Goal: Task Accomplishment & Management: Use online tool/utility

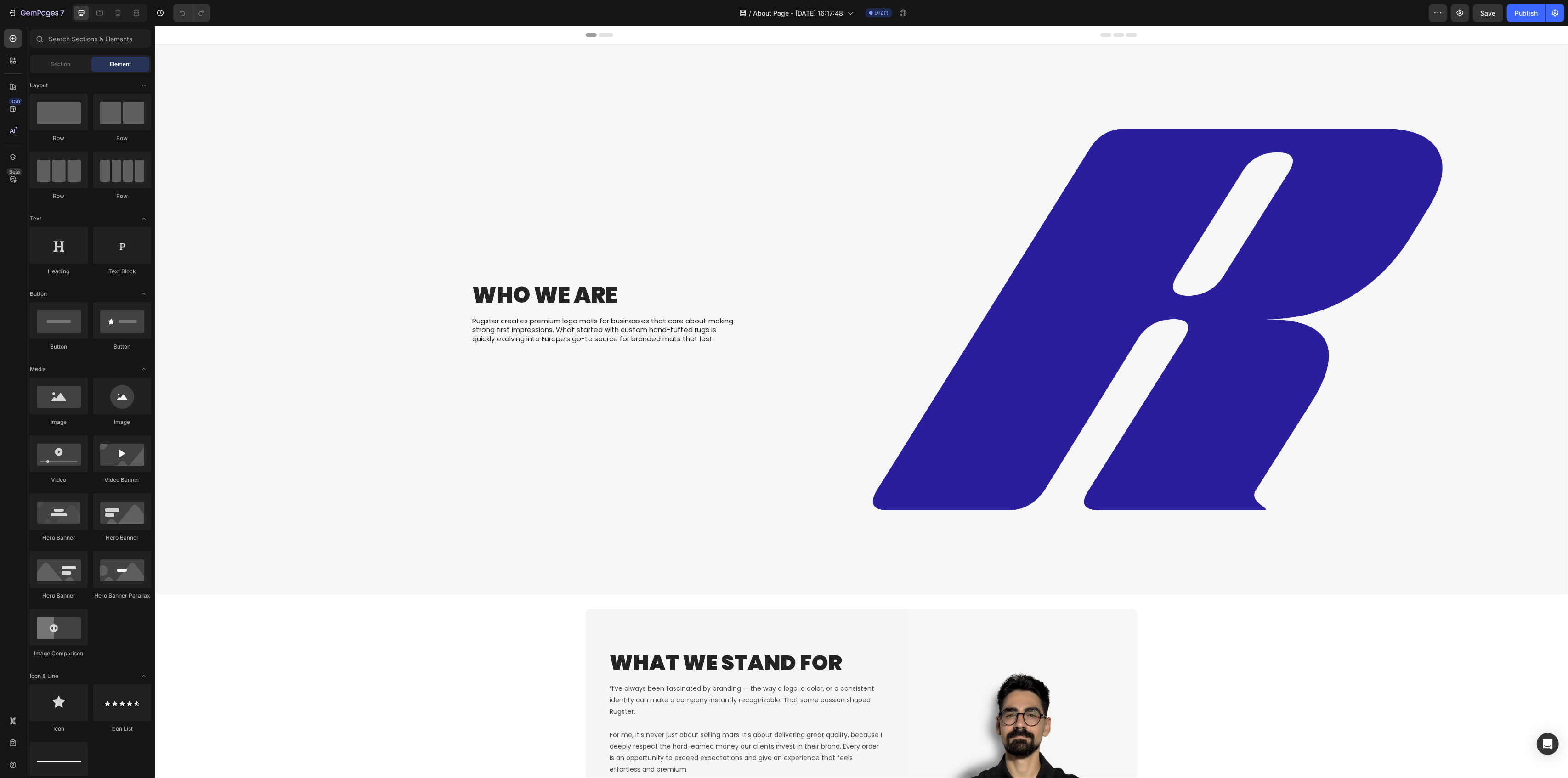
click at [1072, 418] on img at bounding box center [1157, 319] width 821 height 550
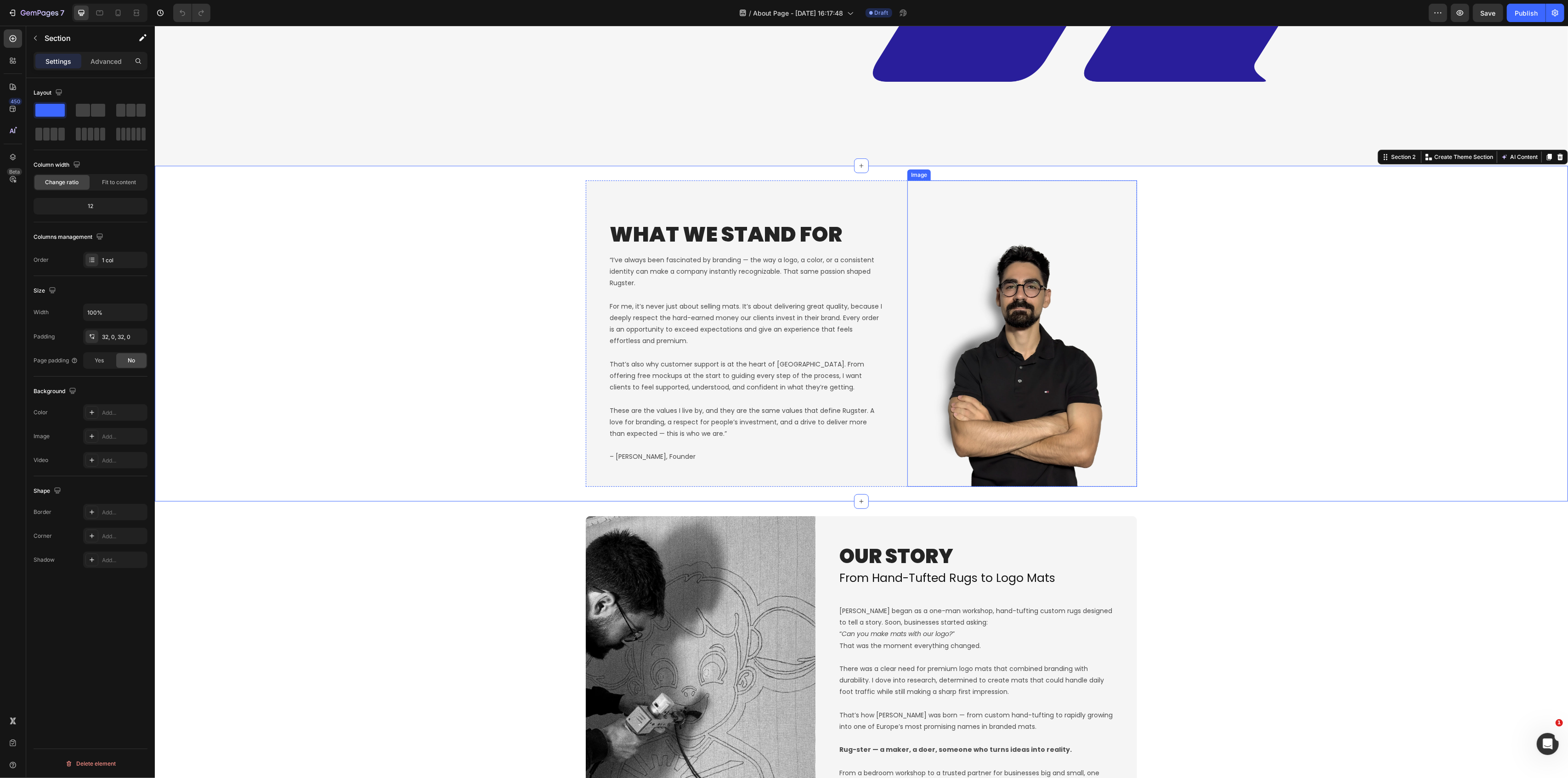
scroll to position [490, 0]
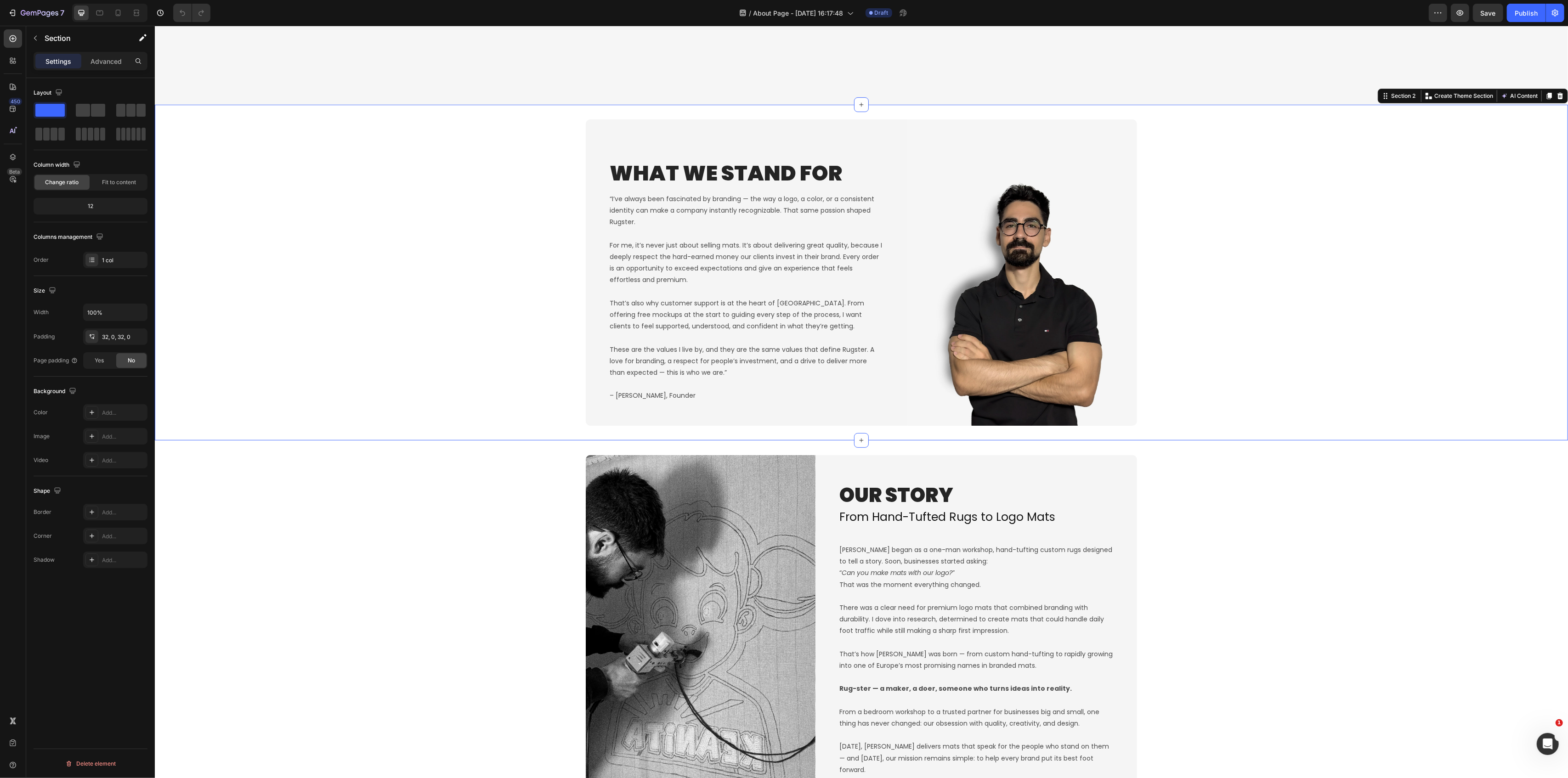
click at [449, 299] on div "What We Stand For Heading “I’ve always been fascinated by branding — the way a …" at bounding box center [861, 273] width 1414 height 306
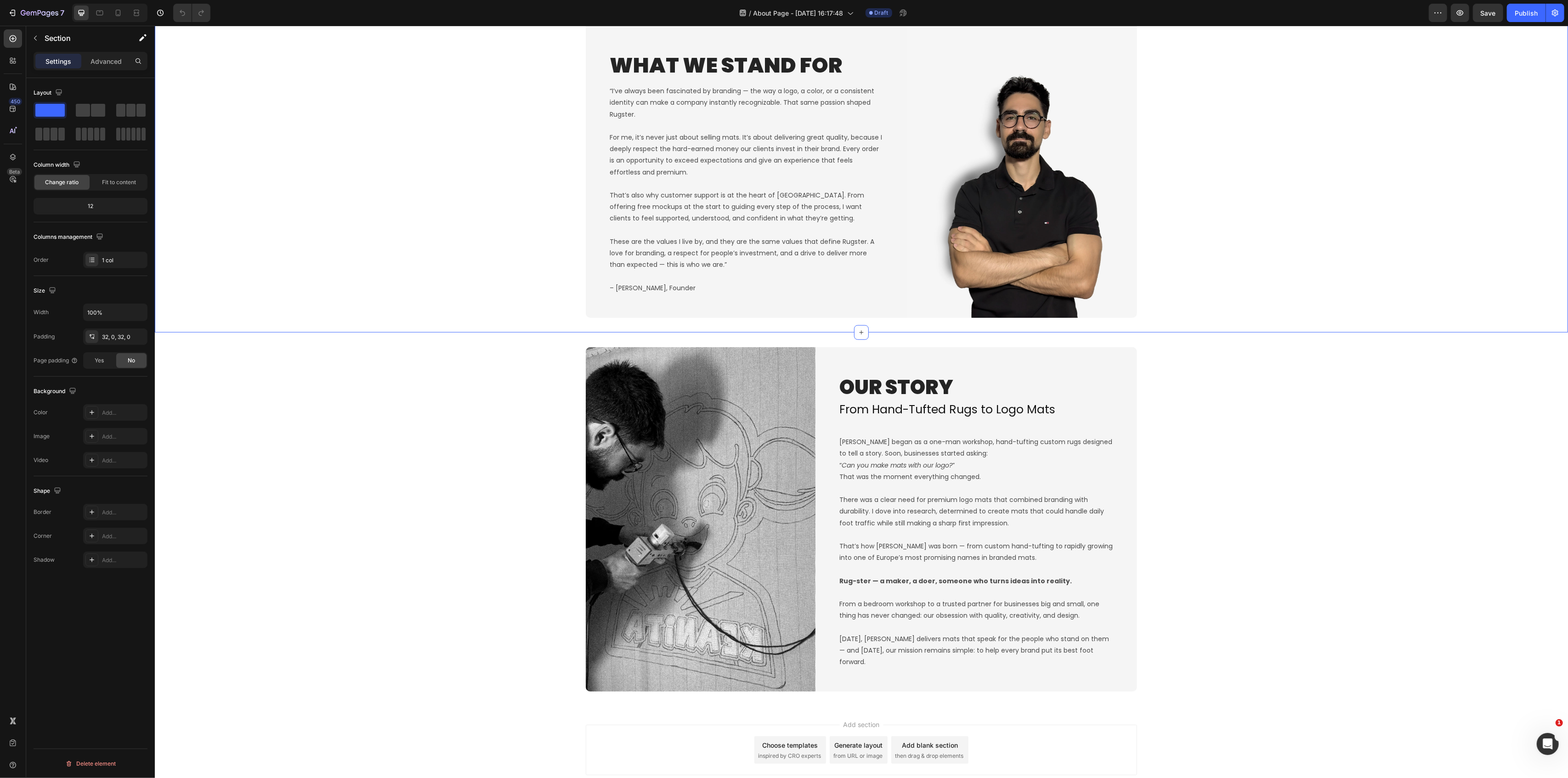
scroll to position [410, 0]
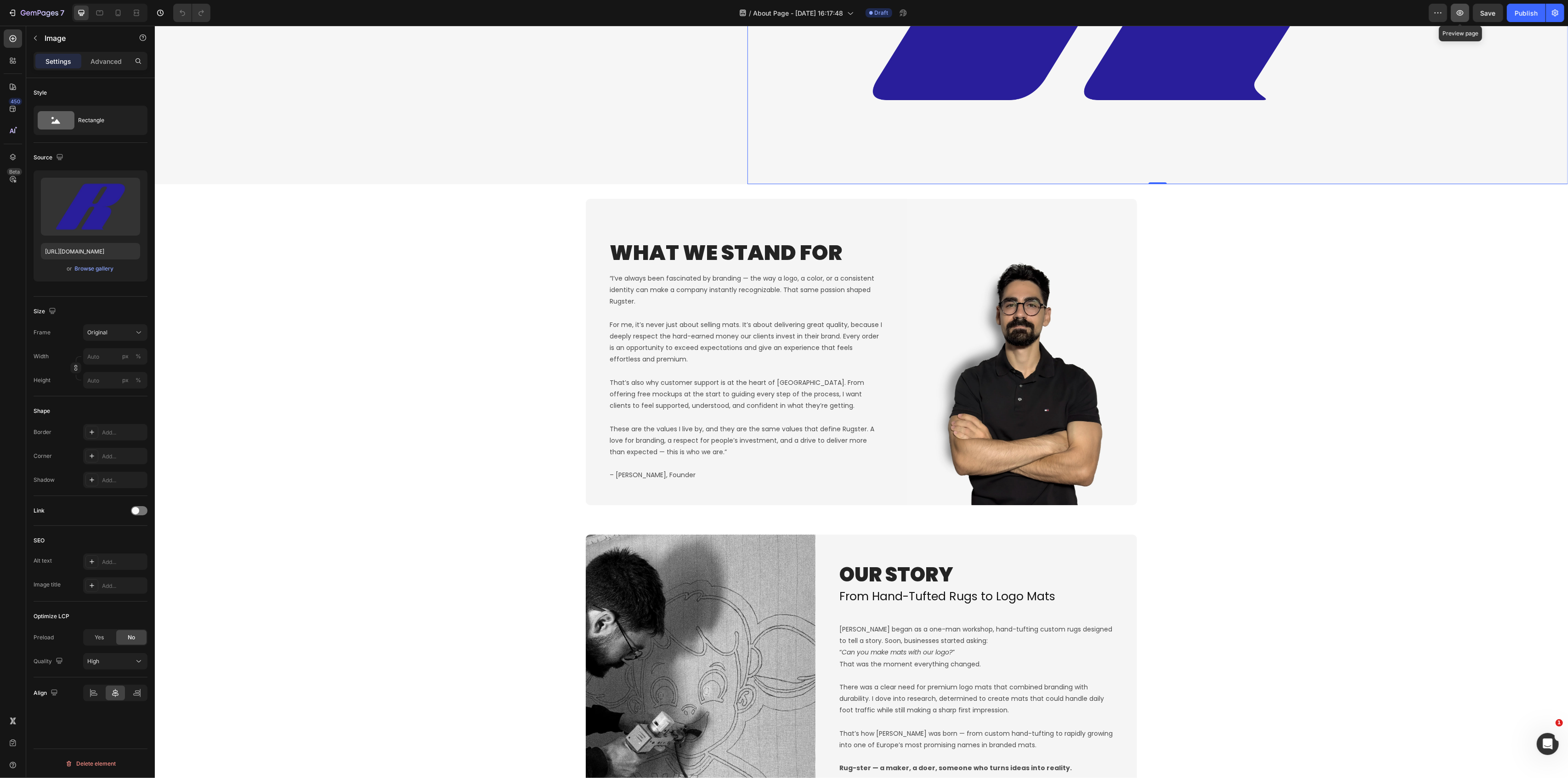
click at [1463, 12] on icon "button" at bounding box center [1460, 13] width 9 height 9
click at [697, 471] on p "– Constantinos Stavrou, Founder" at bounding box center [745, 475] width 274 height 12
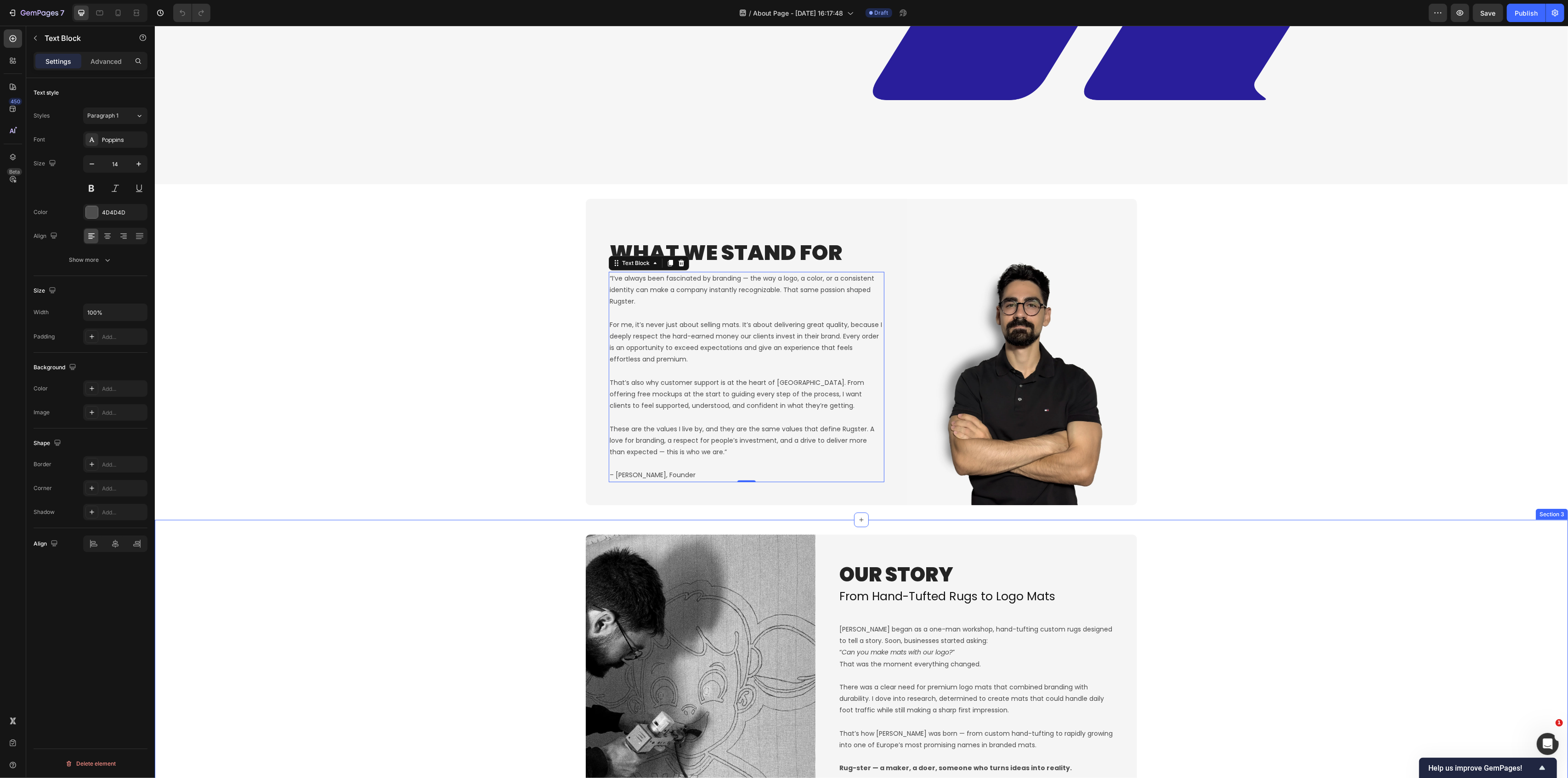
click at [1264, 616] on div "Image OUR STORY Heading From Hand-Tufted Rugs to Logo Mats Heading Rugster bega…" at bounding box center [861, 707] width 1414 height 344
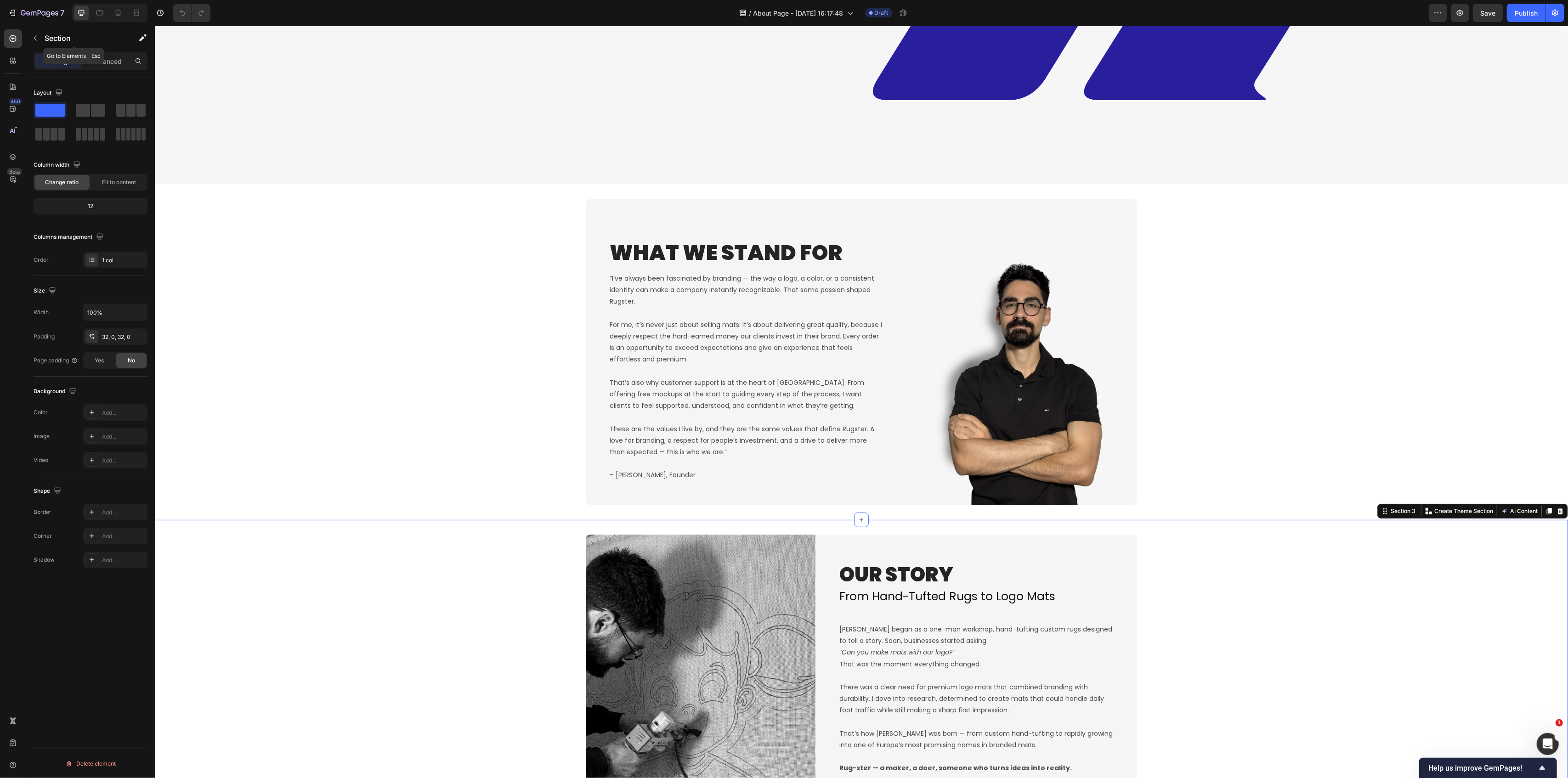
click at [35, 35] on icon "button" at bounding box center [35, 38] width 7 height 7
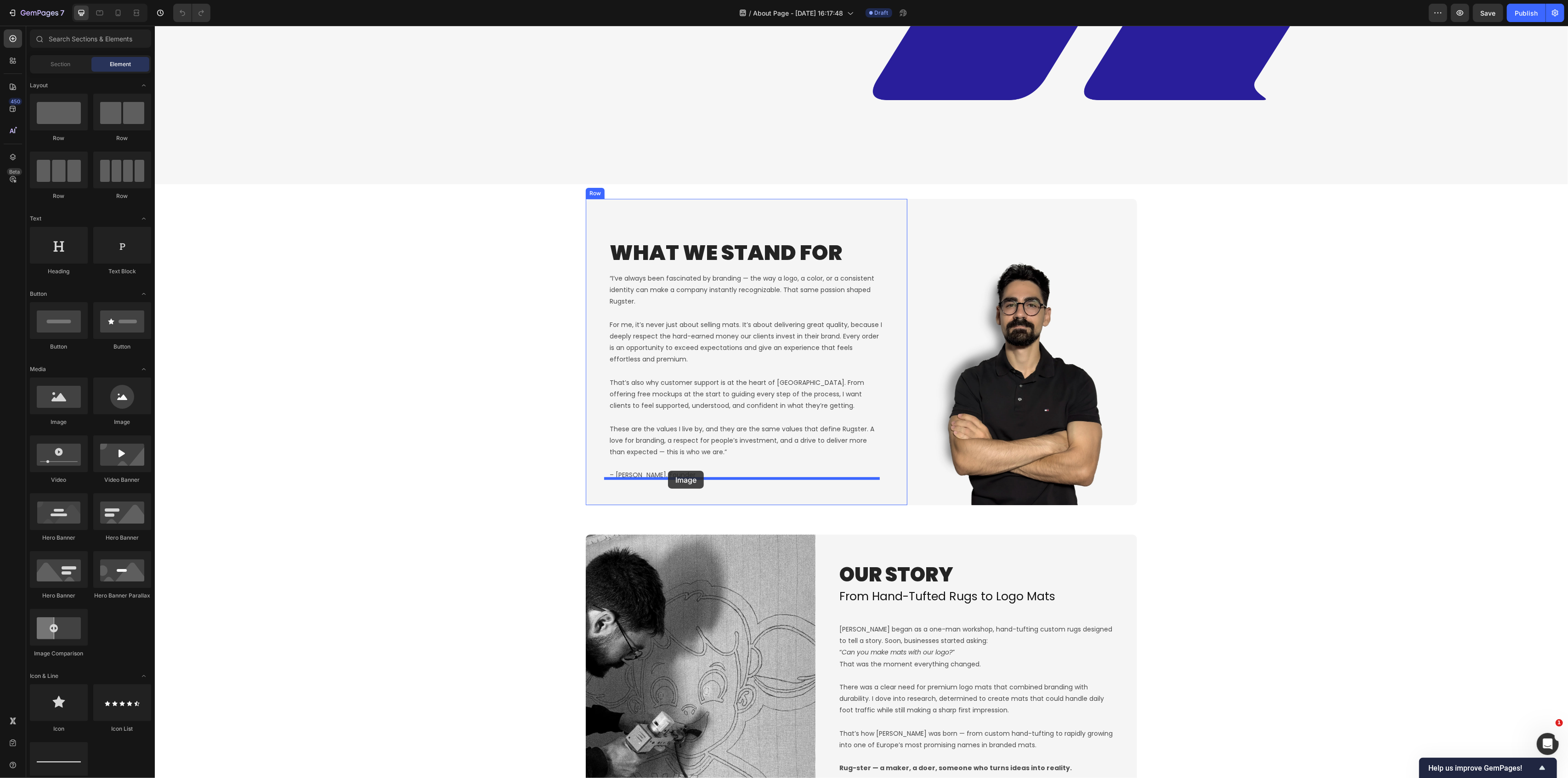
drag, startPoint x: 298, startPoint y: 458, endPoint x: 667, endPoint y: 471, distance: 369.2
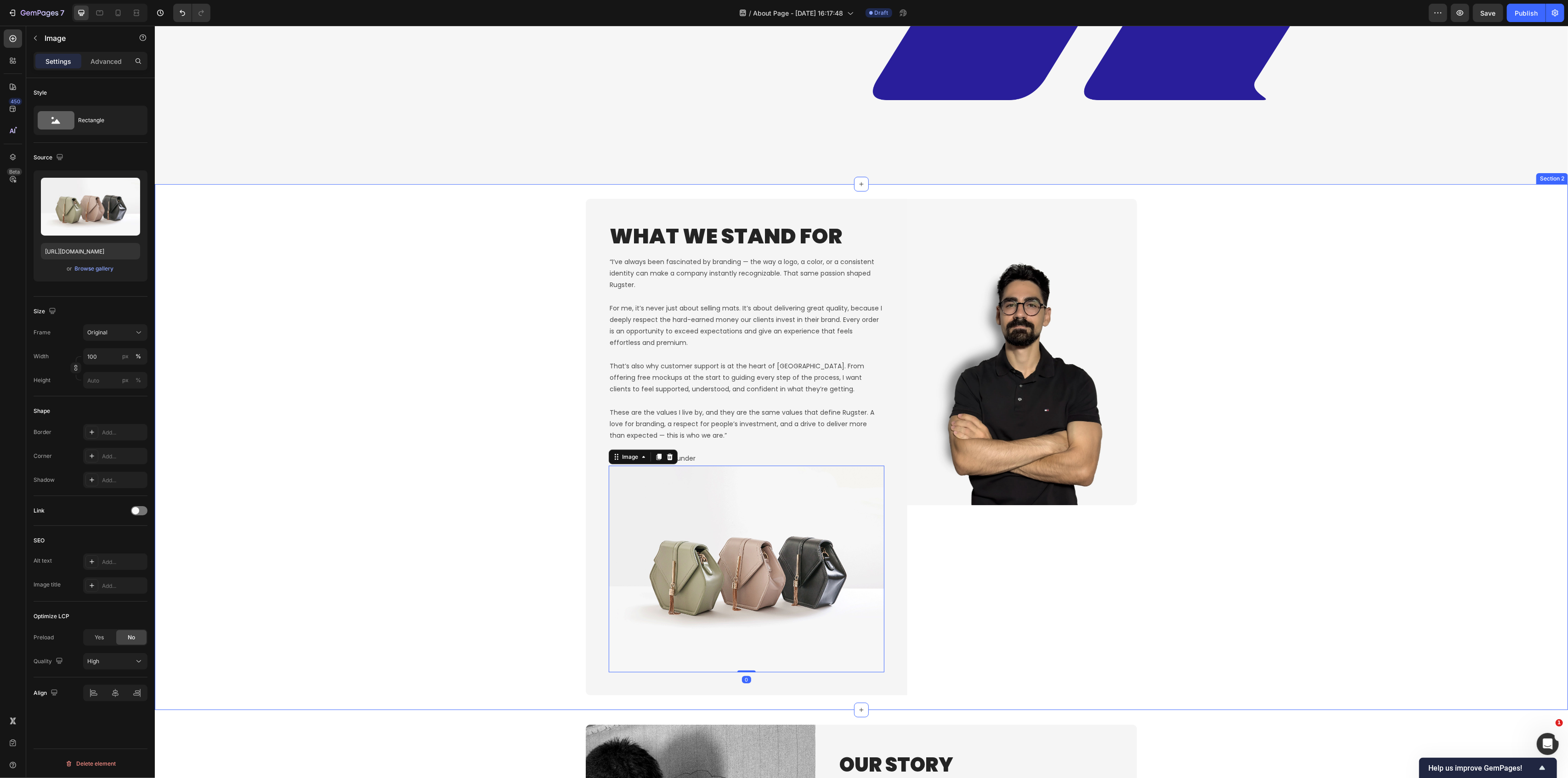
click at [393, 455] on div "What We Stand For Heading “I’ve always been fascinated by branding — the way a …" at bounding box center [861, 447] width 1414 height 497
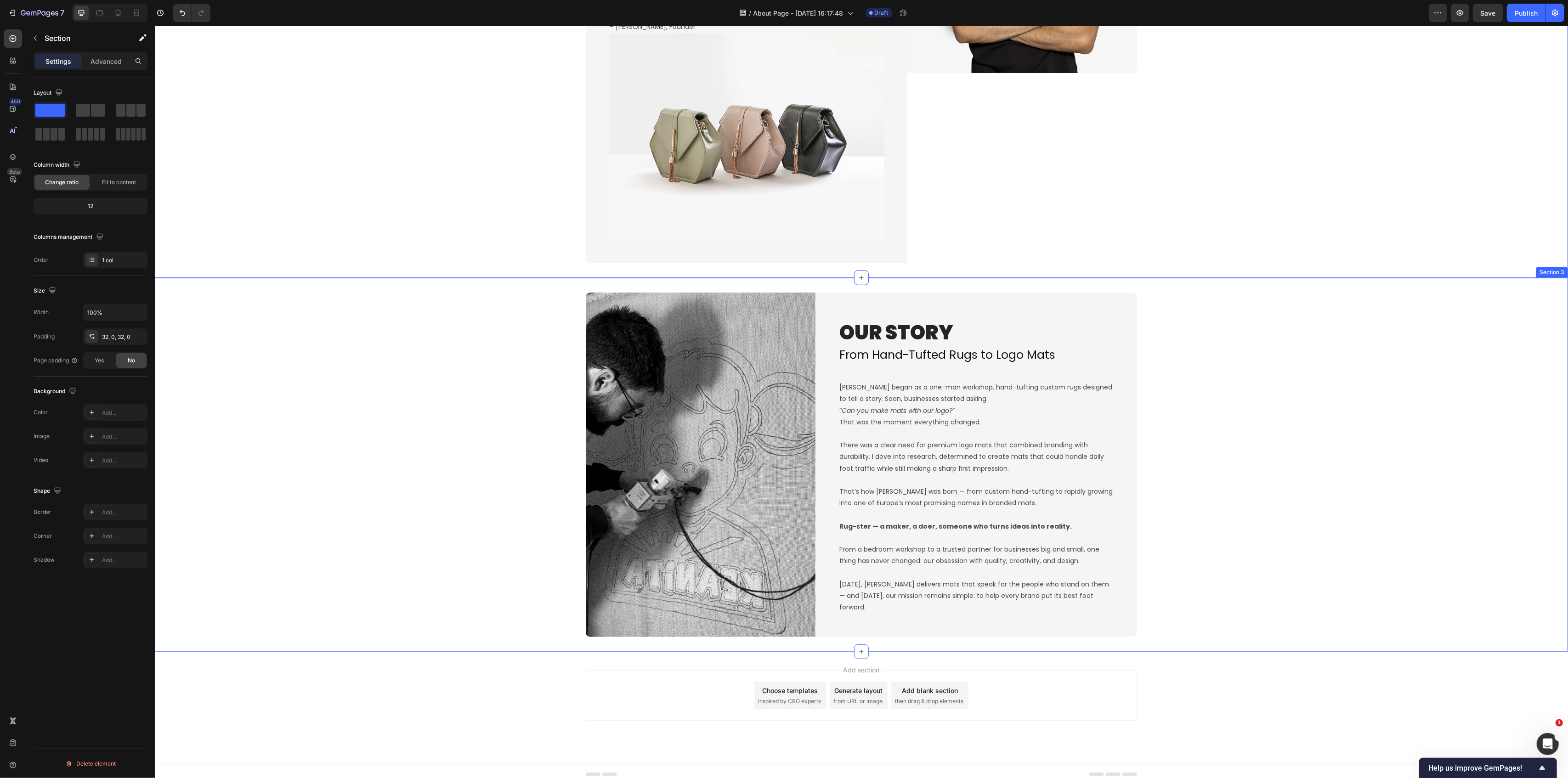
scroll to position [845, 0]
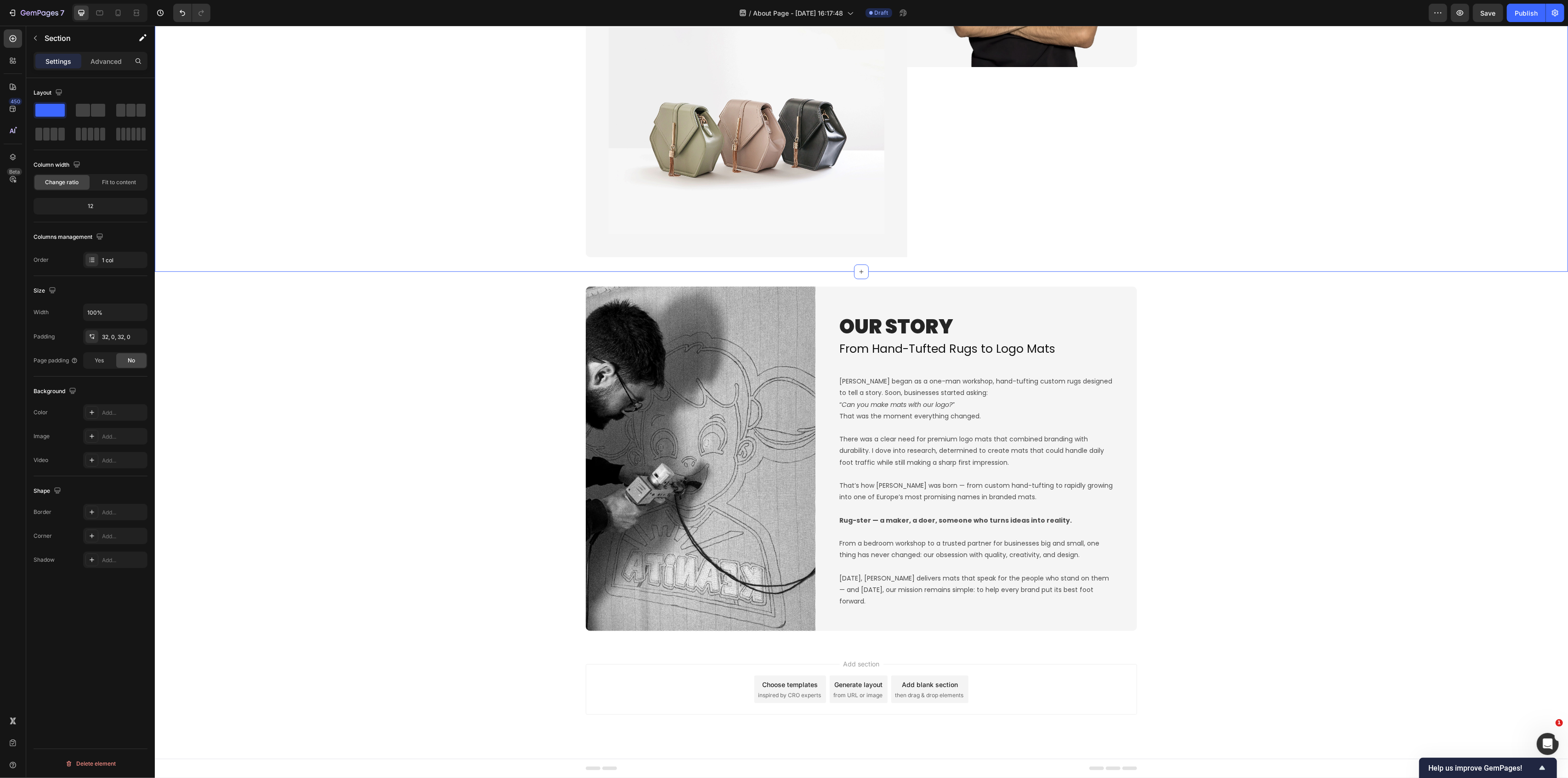
click at [933, 685] on div "Add blank section" at bounding box center [929, 684] width 56 height 10
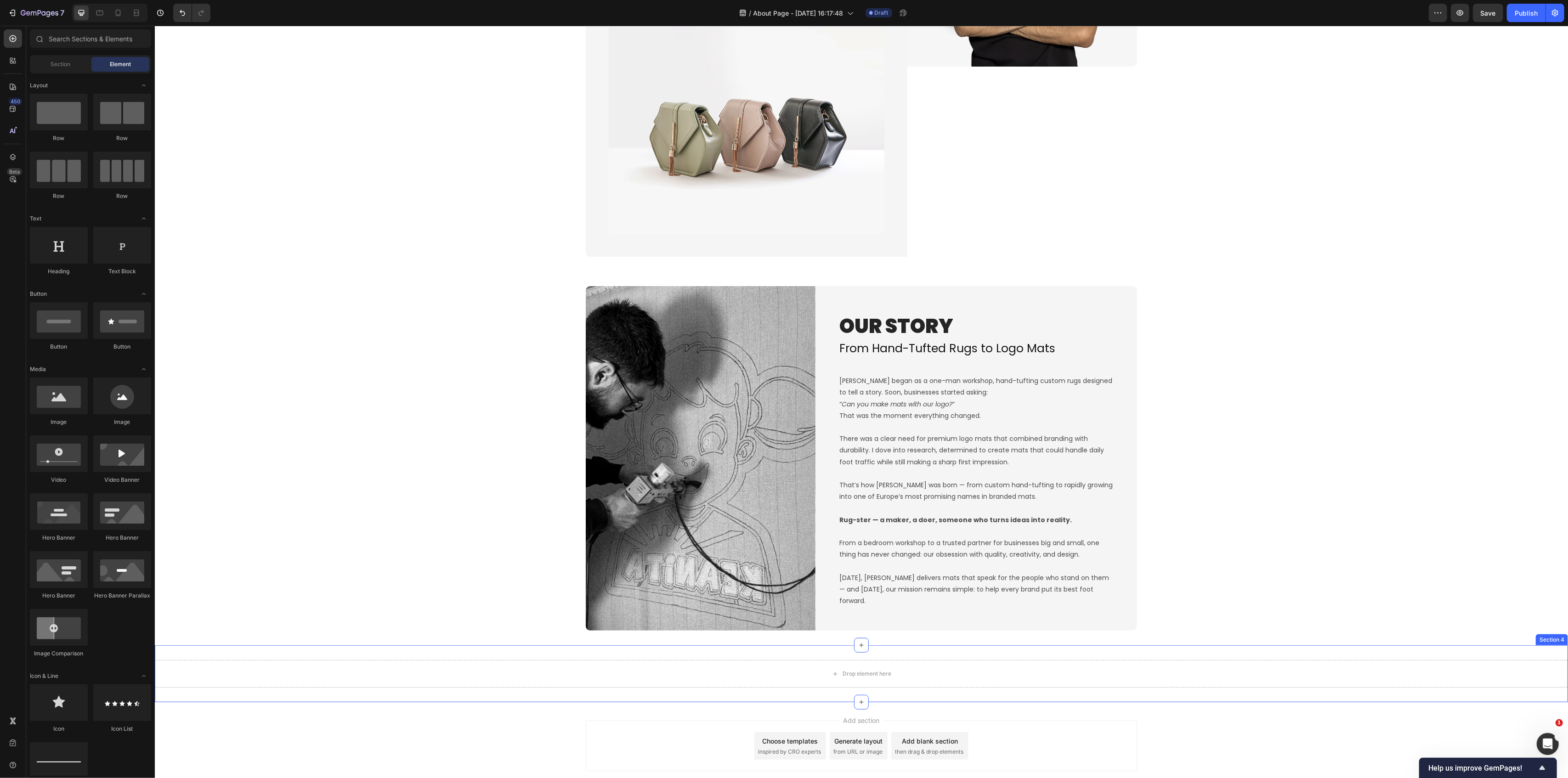
click at [706, 653] on div "Drop element here Section 4" at bounding box center [861, 674] width 1414 height 57
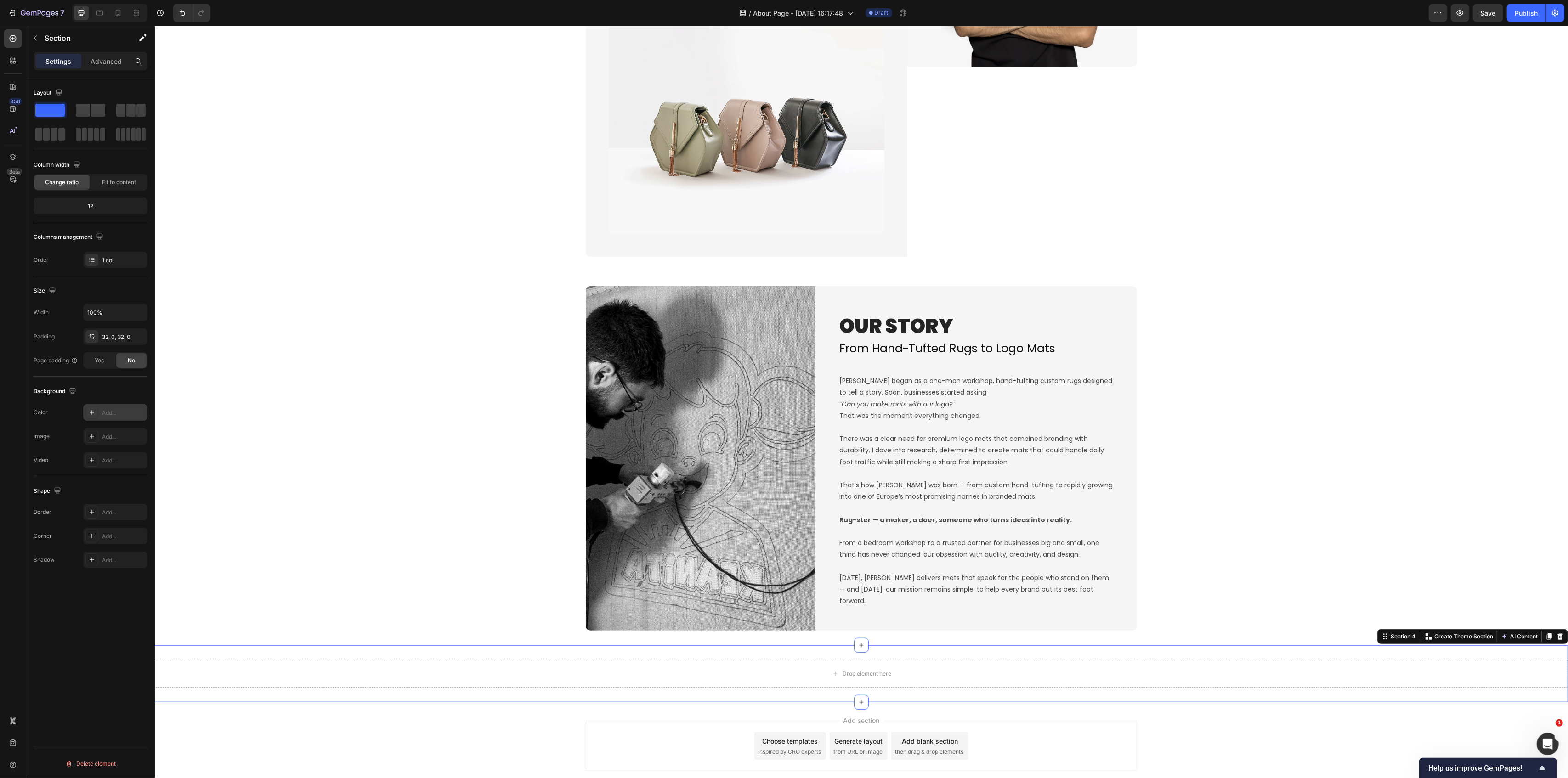
click at [100, 415] on div "Add..." at bounding box center [115, 412] width 64 height 17
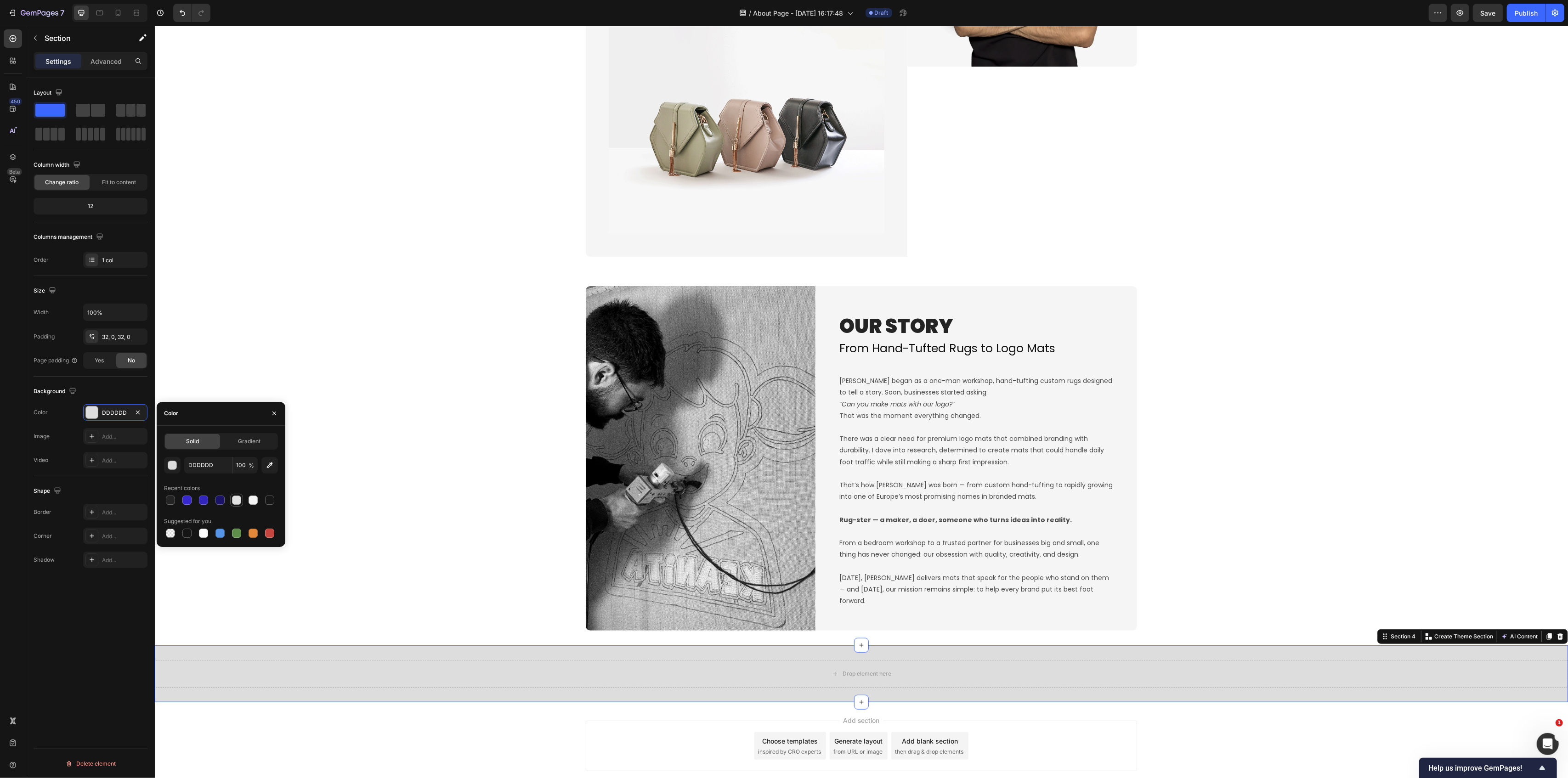
click at [238, 500] on div at bounding box center [236, 500] width 9 height 9
drag, startPoint x: 250, startPoint y: 500, endPoint x: 248, endPoint y: 511, distance: 11.2
click at [250, 500] on div at bounding box center [253, 500] width 9 height 9
type input "F5F5F5"
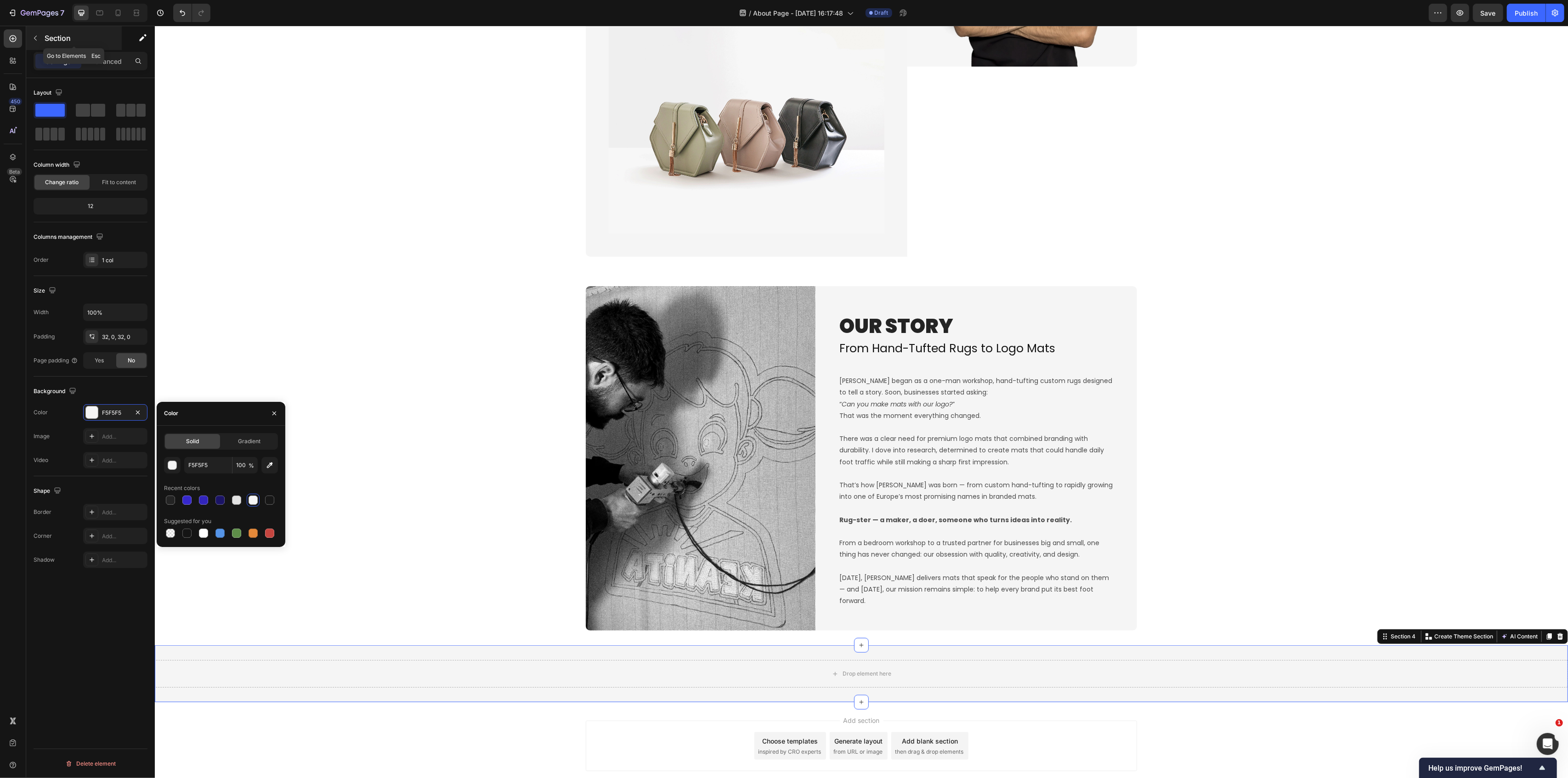
click at [33, 37] on icon "button" at bounding box center [35, 38] width 7 height 7
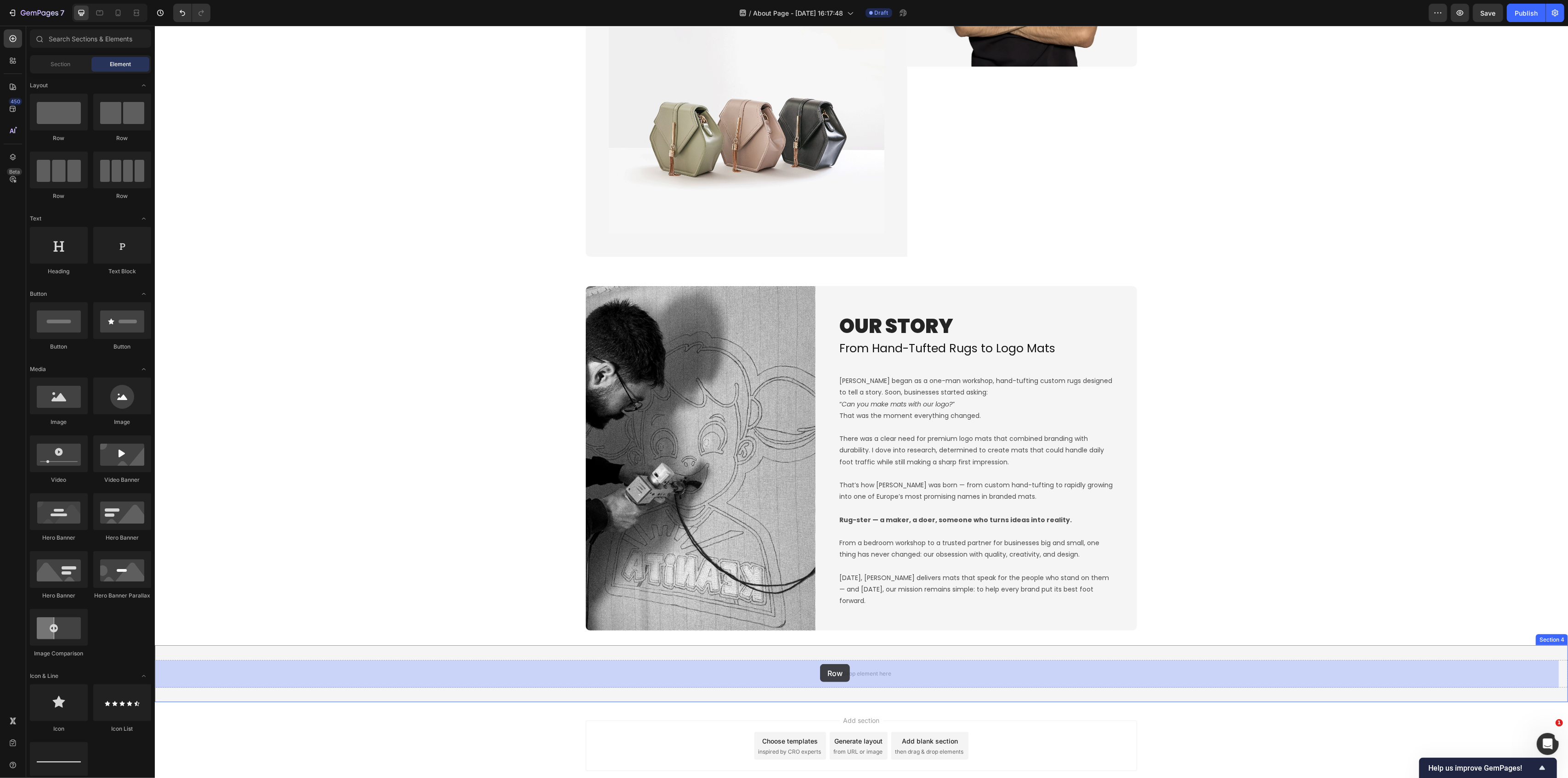
drag, startPoint x: 221, startPoint y: 138, endPoint x: 819, endPoint y: 664, distance: 796.4
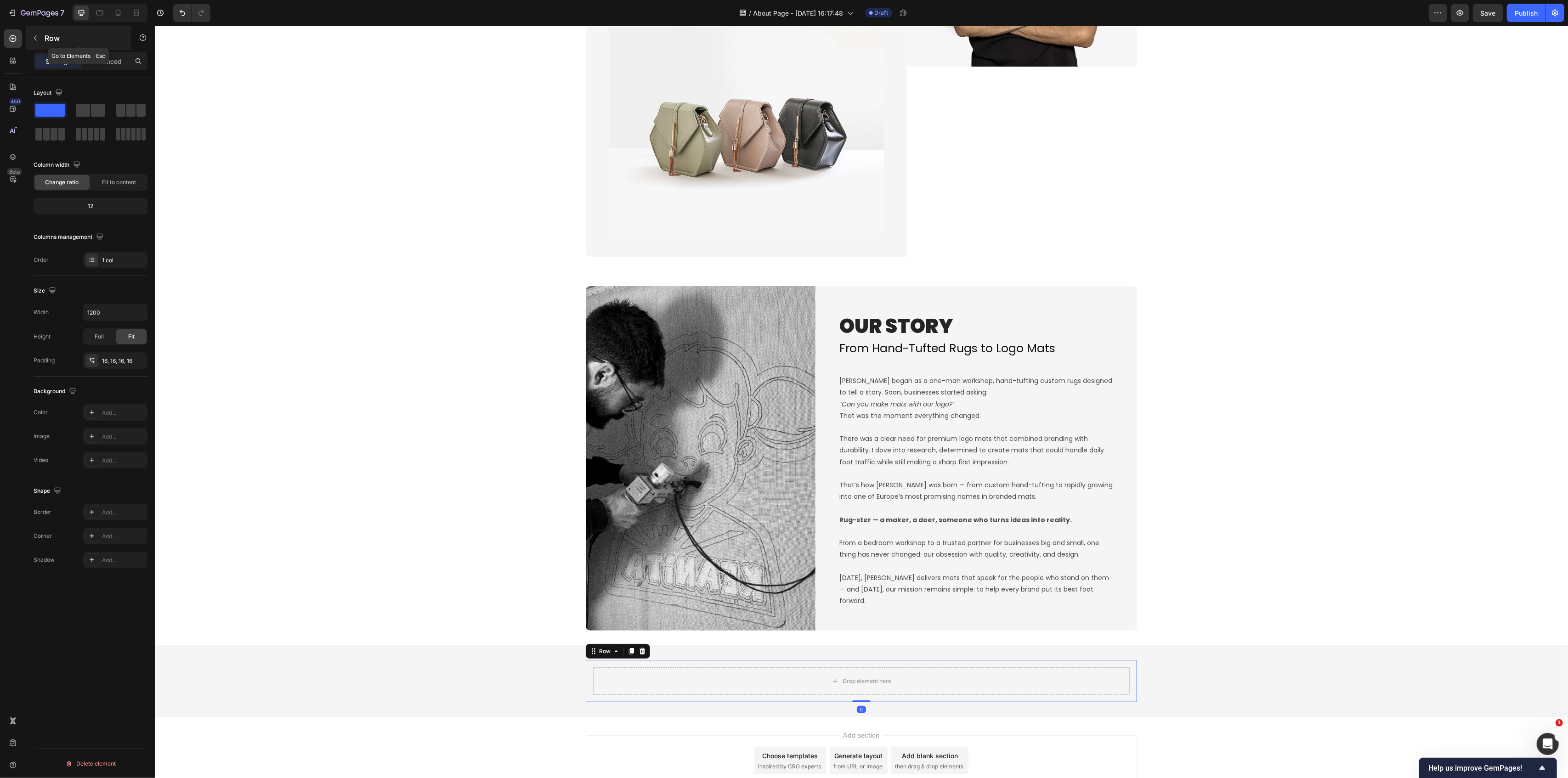
click at [33, 41] on icon "button" at bounding box center [35, 38] width 7 height 7
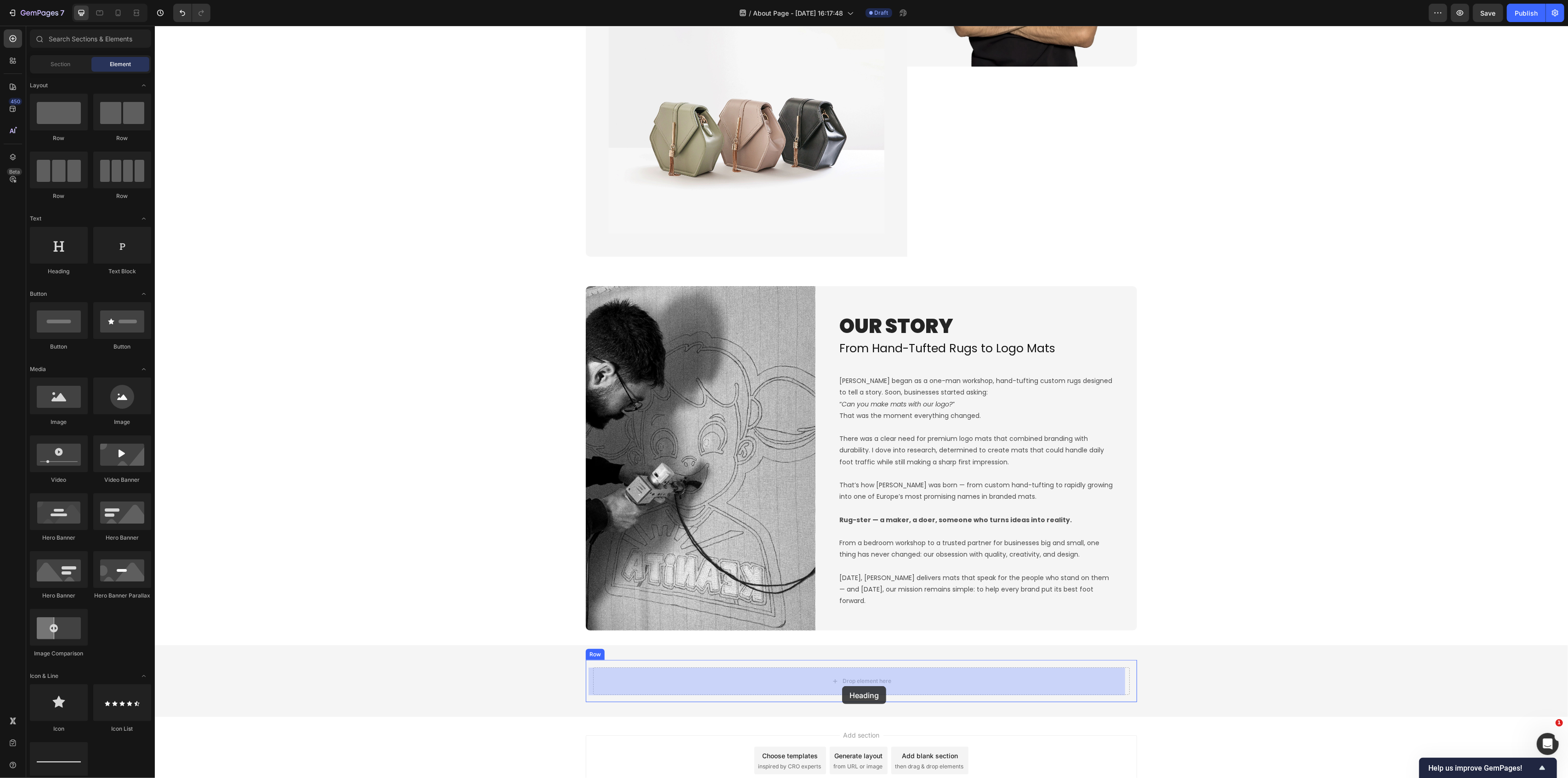
drag, startPoint x: 221, startPoint y: 273, endPoint x: 841, endPoint y: 691, distance: 747.7
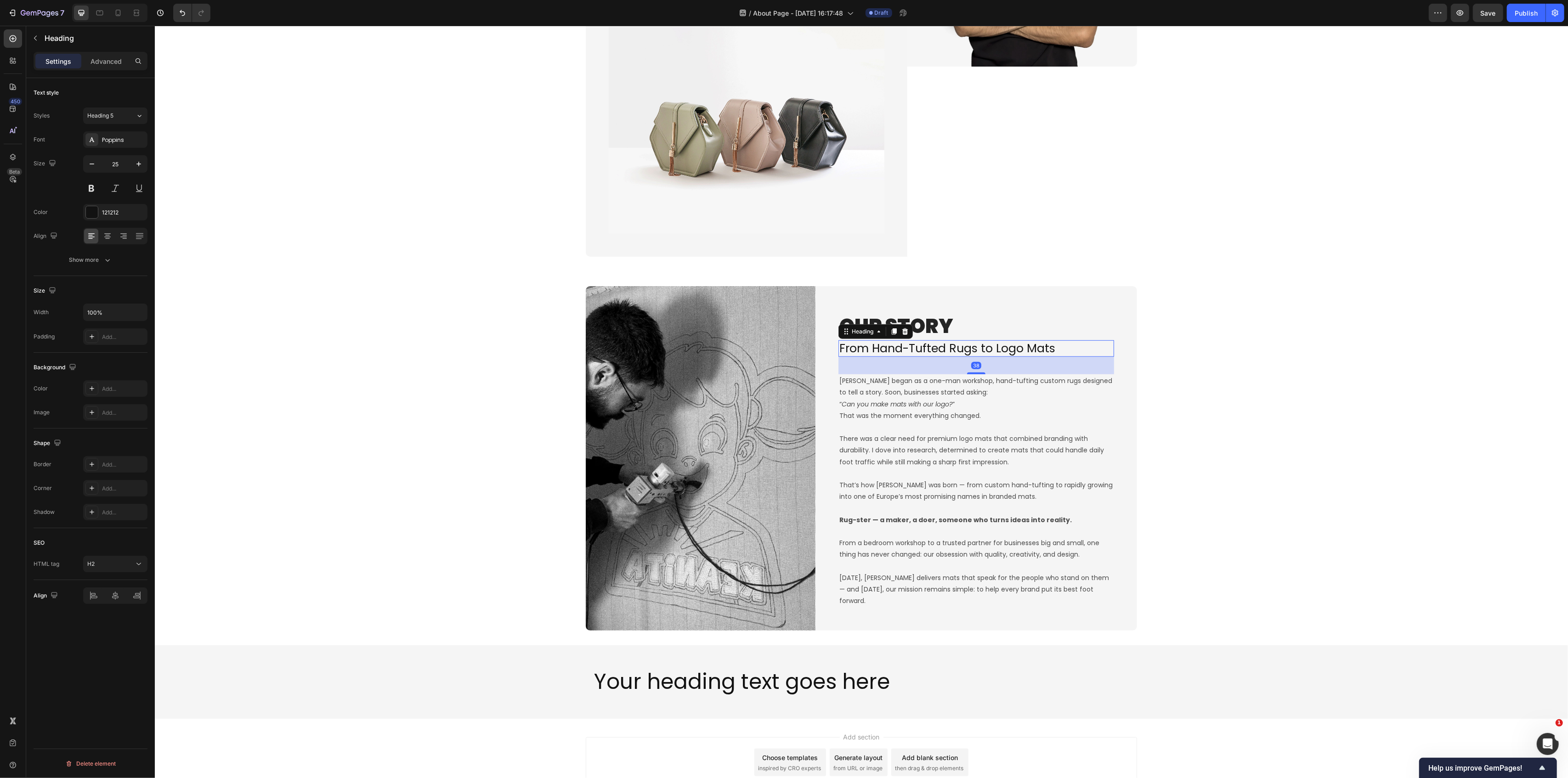
click at [926, 357] on h2 "From Hand-Tufted Rugs to Logo Mats" at bounding box center [976, 349] width 275 height 17
click at [890, 335] on icon at bounding box center [893, 331] width 7 height 7
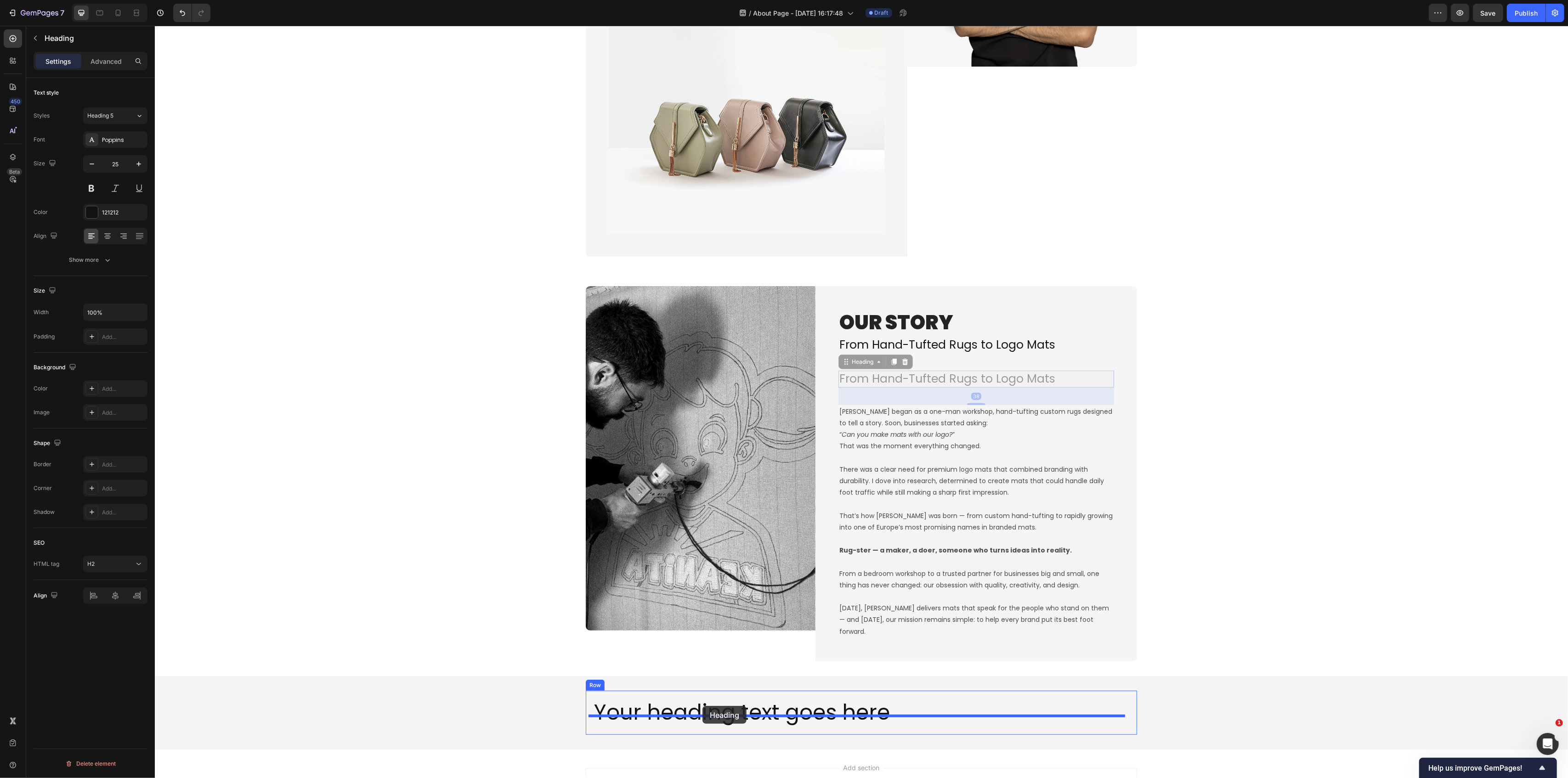
drag, startPoint x: 845, startPoint y: 364, endPoint x: 702, endPoint y: 706, distance: 370.7
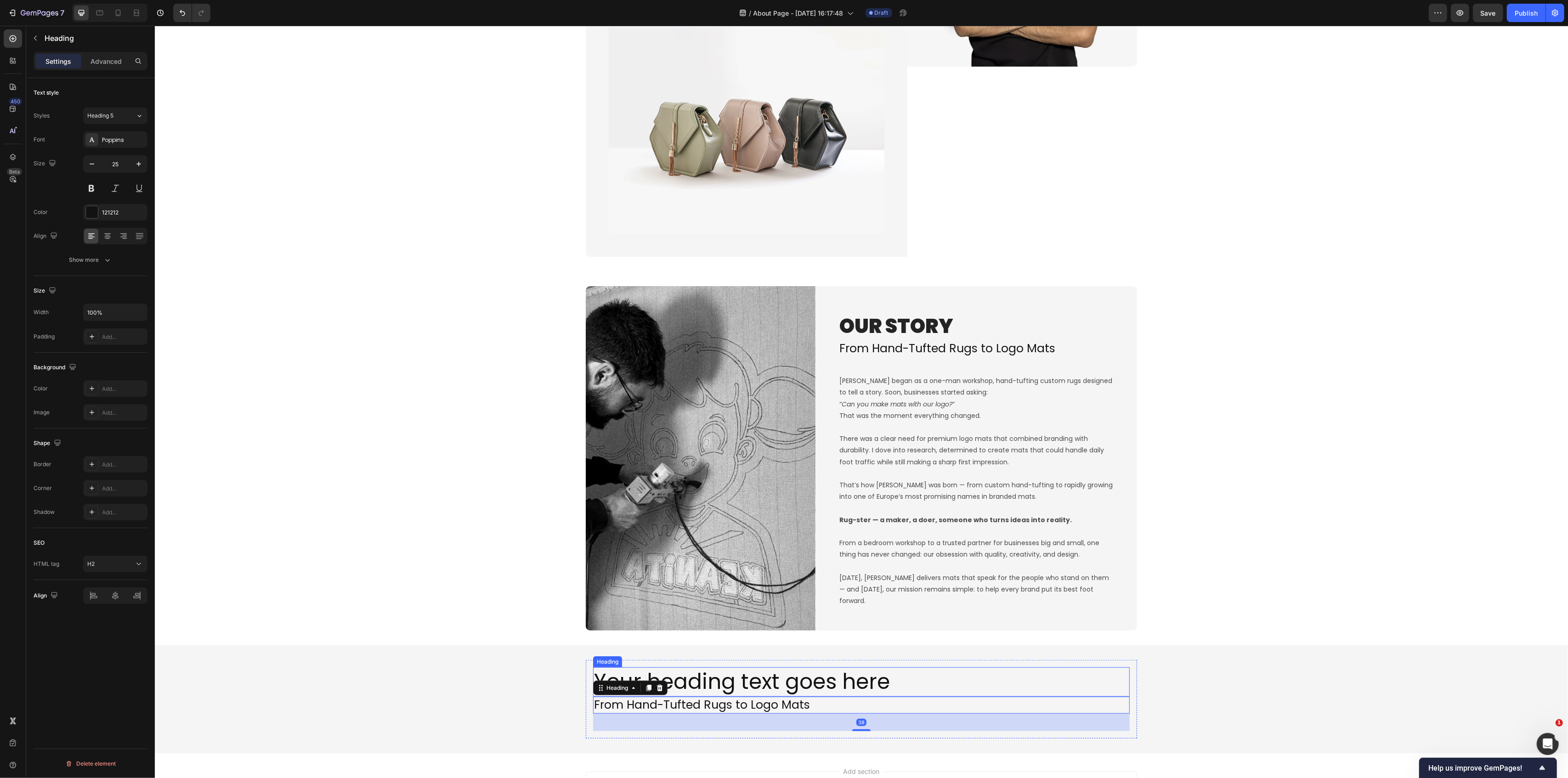
click at [782, 682] on h2 "Your heading text goes here" at bounding box center [861, 682] width 537 height 30
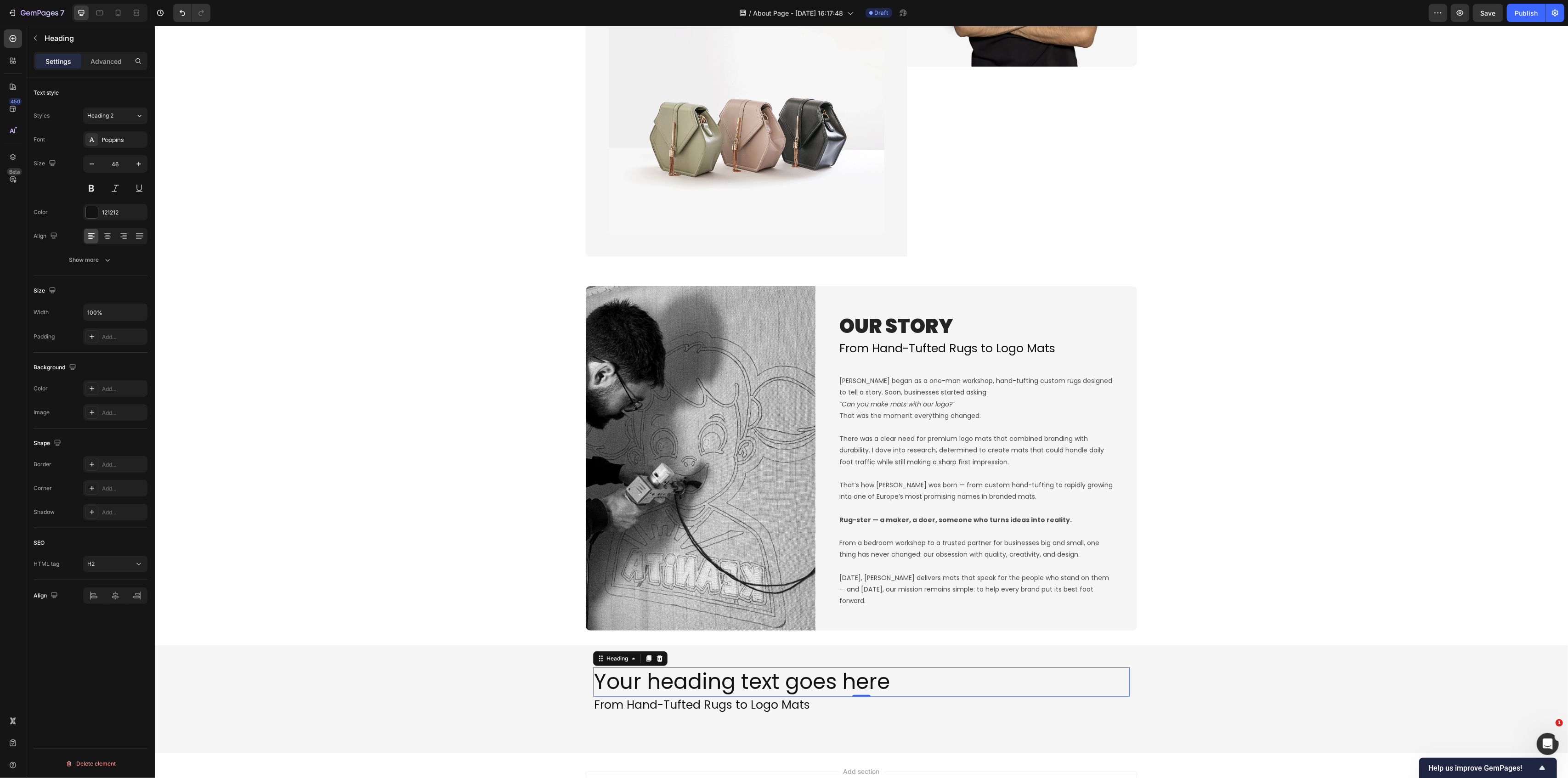
click at [741, 686] on h2 "Your heading text goes here" at bounding box center [861, 682] width 537 height 30
click at [741, 686] on p "Your heading text goes here" at bounding box center [861, 682] width 535 height 28
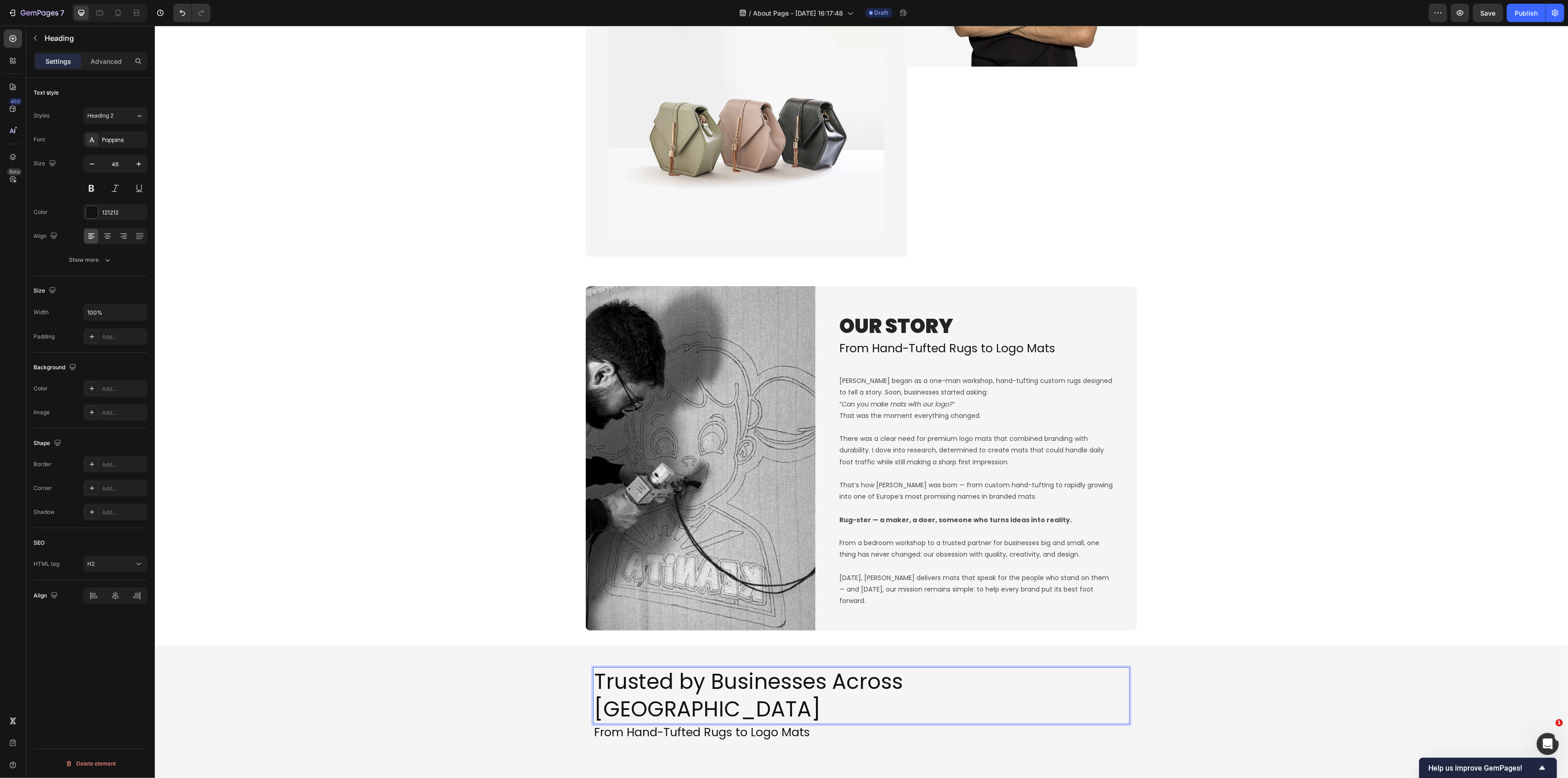
click at [696, 685] on p "Trusted by Businesses Across [GEOGRAPHIC_DATA]" at bounding box center [861, 696] width 535 height 55
click at [697, 685] on p "Trusted by Businesses Across [GEOGRAPHIC_DATA]" at bounding box center [861, 696] width 535 height 55
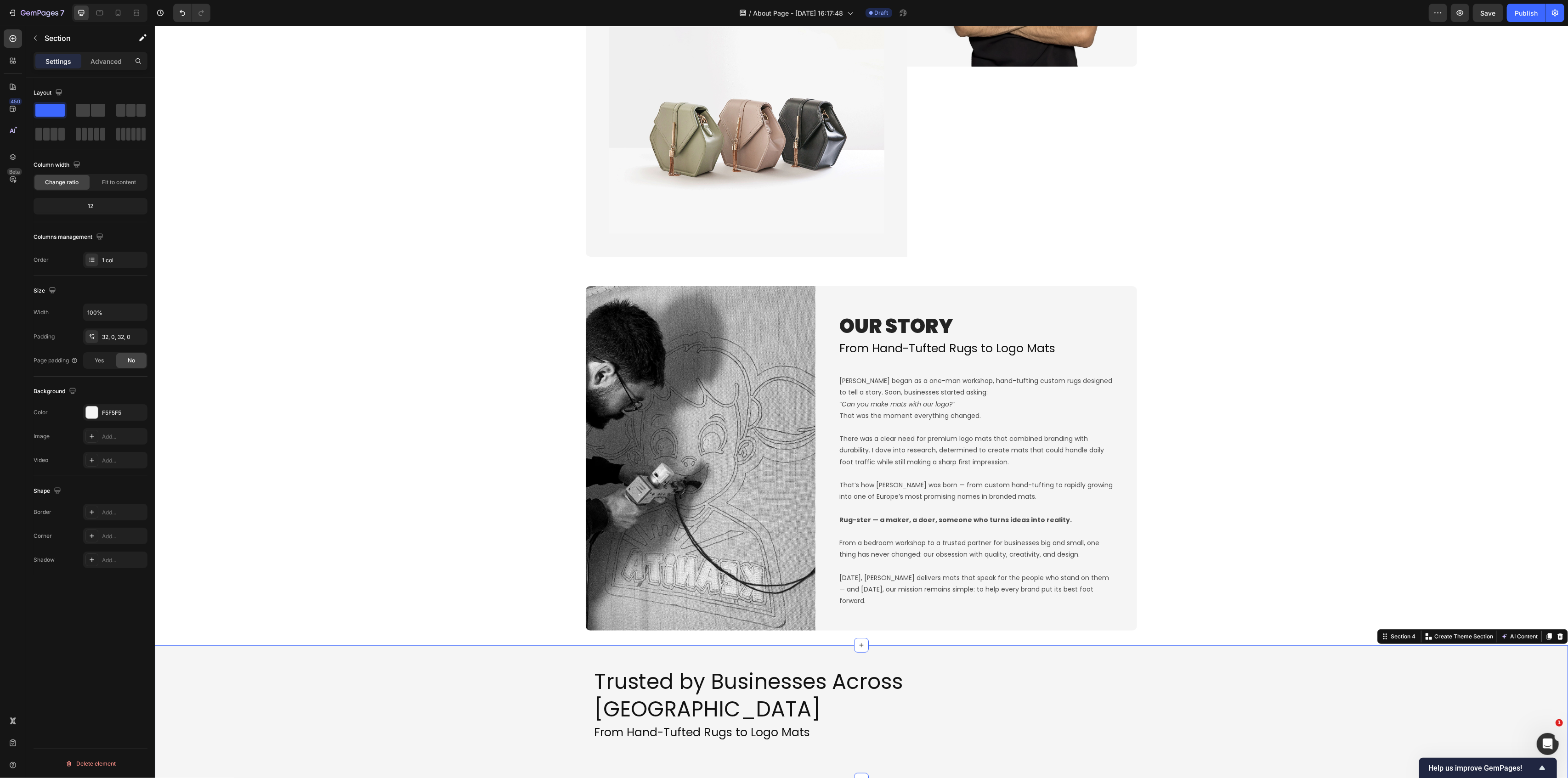
click at [490, 676] on div "Trusted by Businesses Across Europe Heading From Hand-Tufted Rugs to Logo Mats …" at bounding box center [861, 713] width 1414 height 106
click at [695, 676] on p "Trusted by Businesses Across [GEOGRAPHIC_DATA]" at bounding box center [861, 696] width 535 height 55
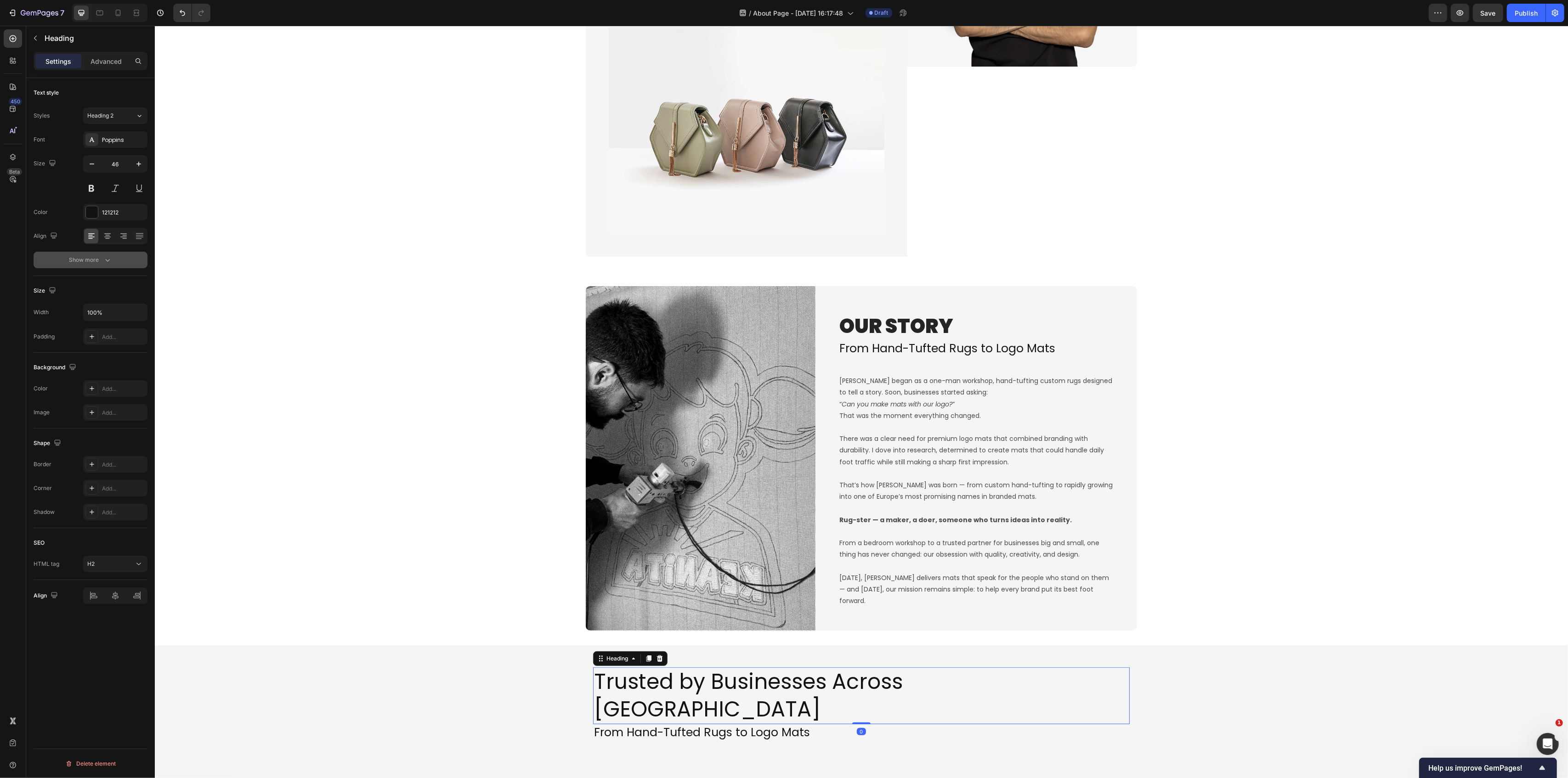
click at [88, 261] on div "Show more" at bounding box center [91, 260] width 42 height 9
click at [129, 258] on div "Normal" at bounding box center [111, 260] width 47 height 8
click at [105, 329] on p "Bold" at bounding box center [112, 326] width 49 height 8
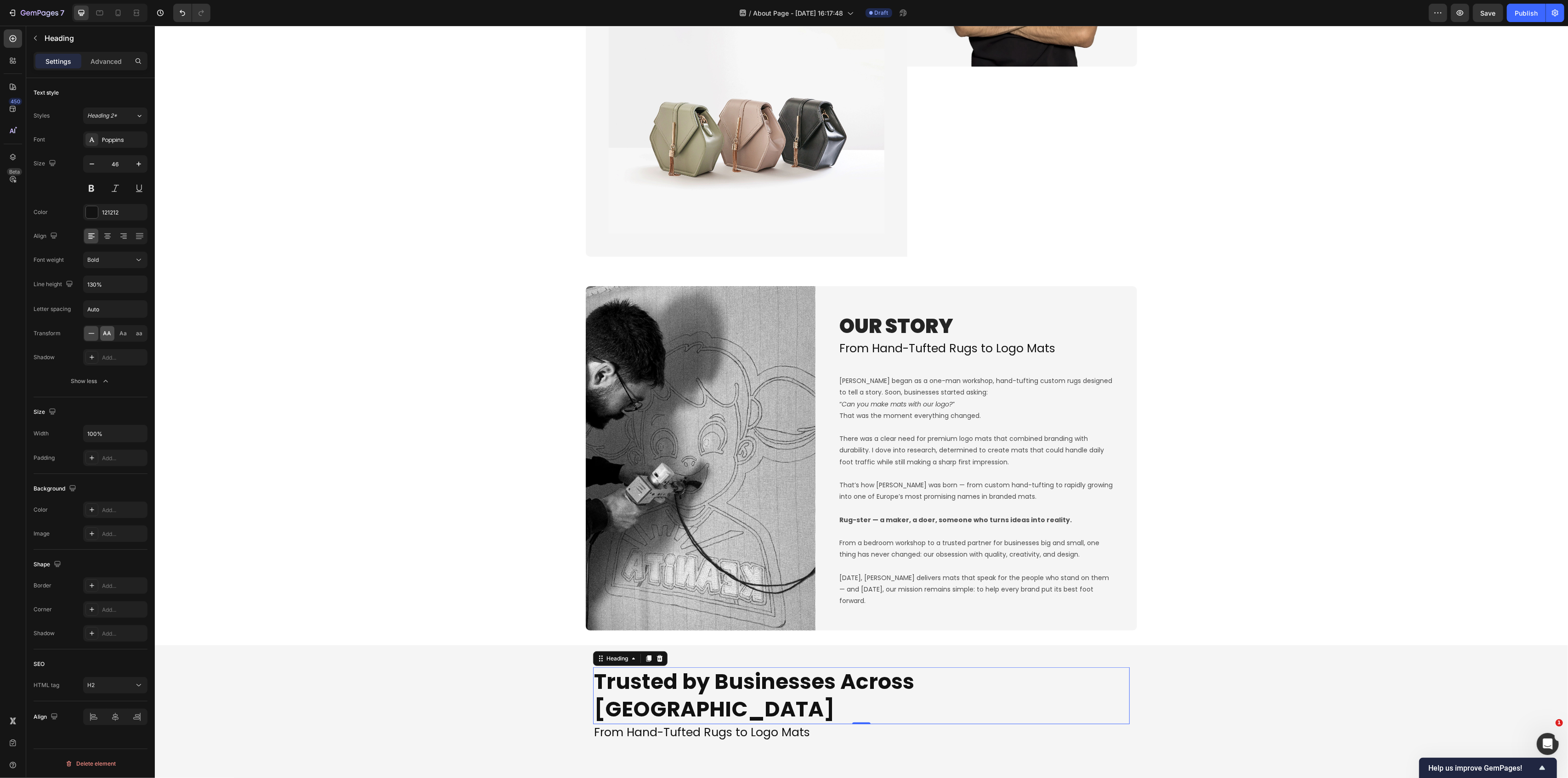
click at [107, 336] on span "AA" at bounding box center [107, 333] width 8 height 8
click at [754, 725] on h2 "From Hand-Tufted Rugs to Logo Mats" at bounding box center [861, 733] width 537 height 17
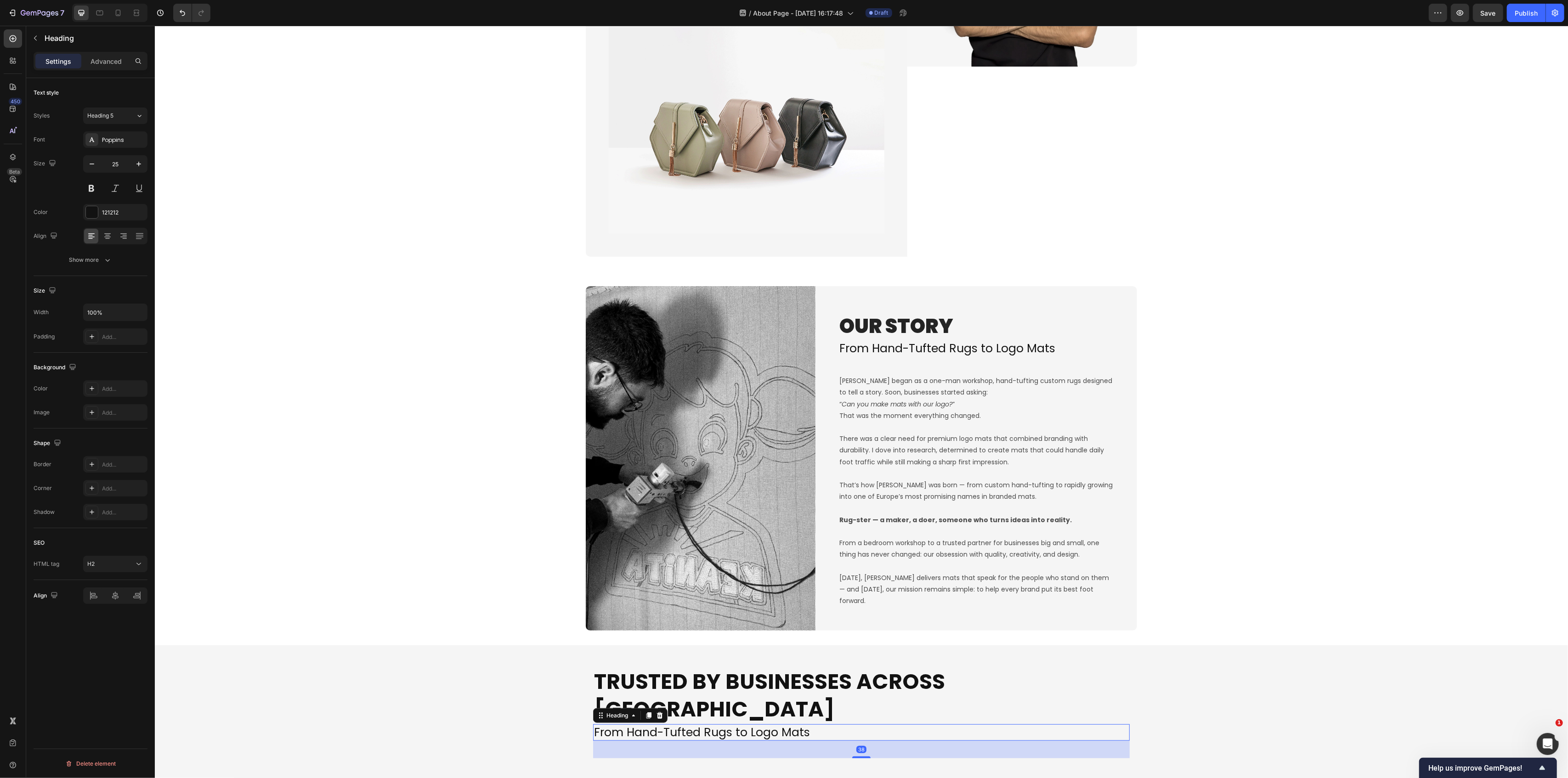
click at [754, 725] on h2 "From Hand-Tufted Rugs to Logo Mats" at bounding box center [861, 733] width 537 height 17
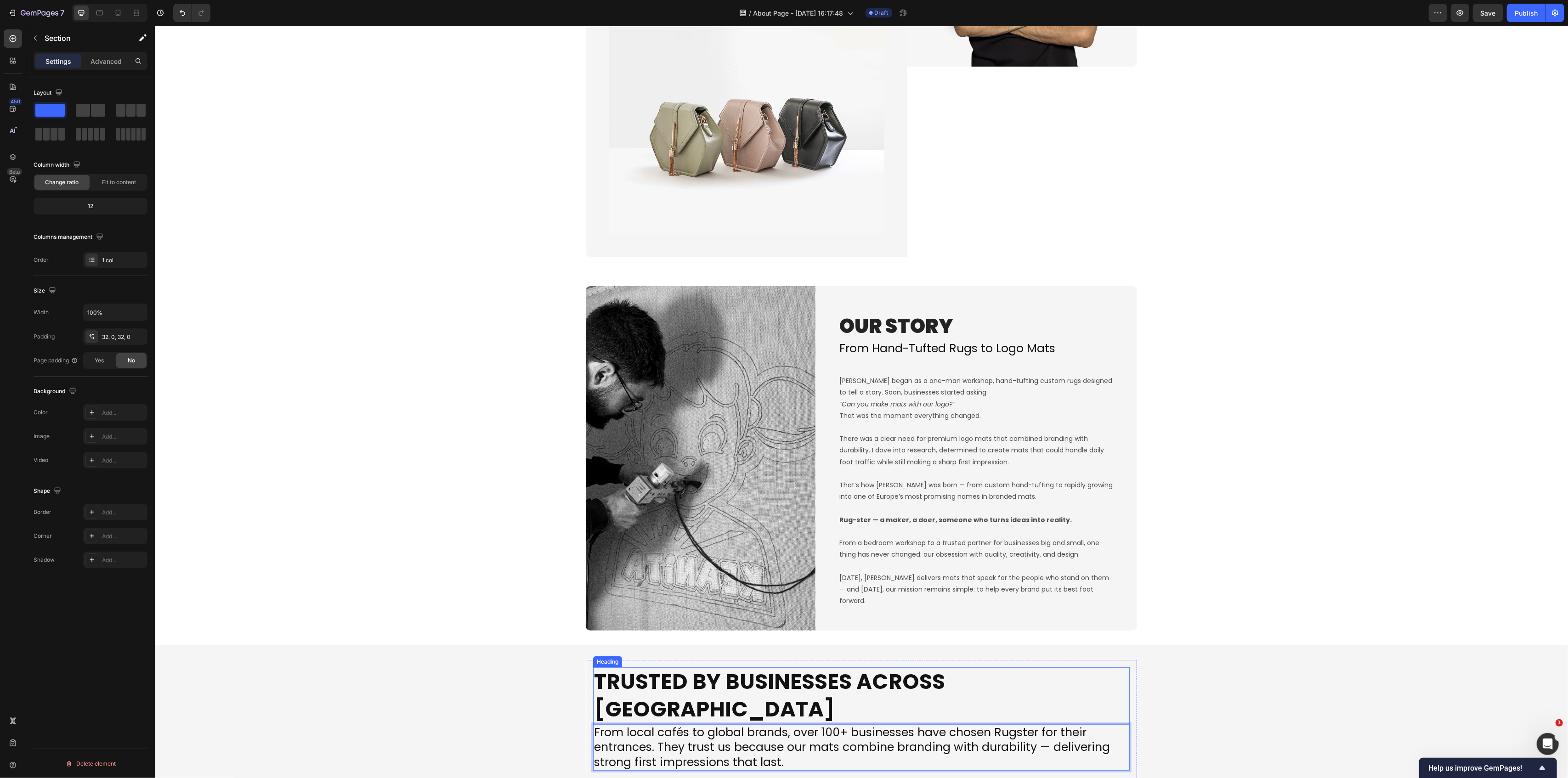
click at [1222, 514] on div "Image OUR STORY Heading From Hand-Tufted Rugs to Logo Mats Heading Rugster bega…" at bounding box center [861, 458] width 1414 height 344
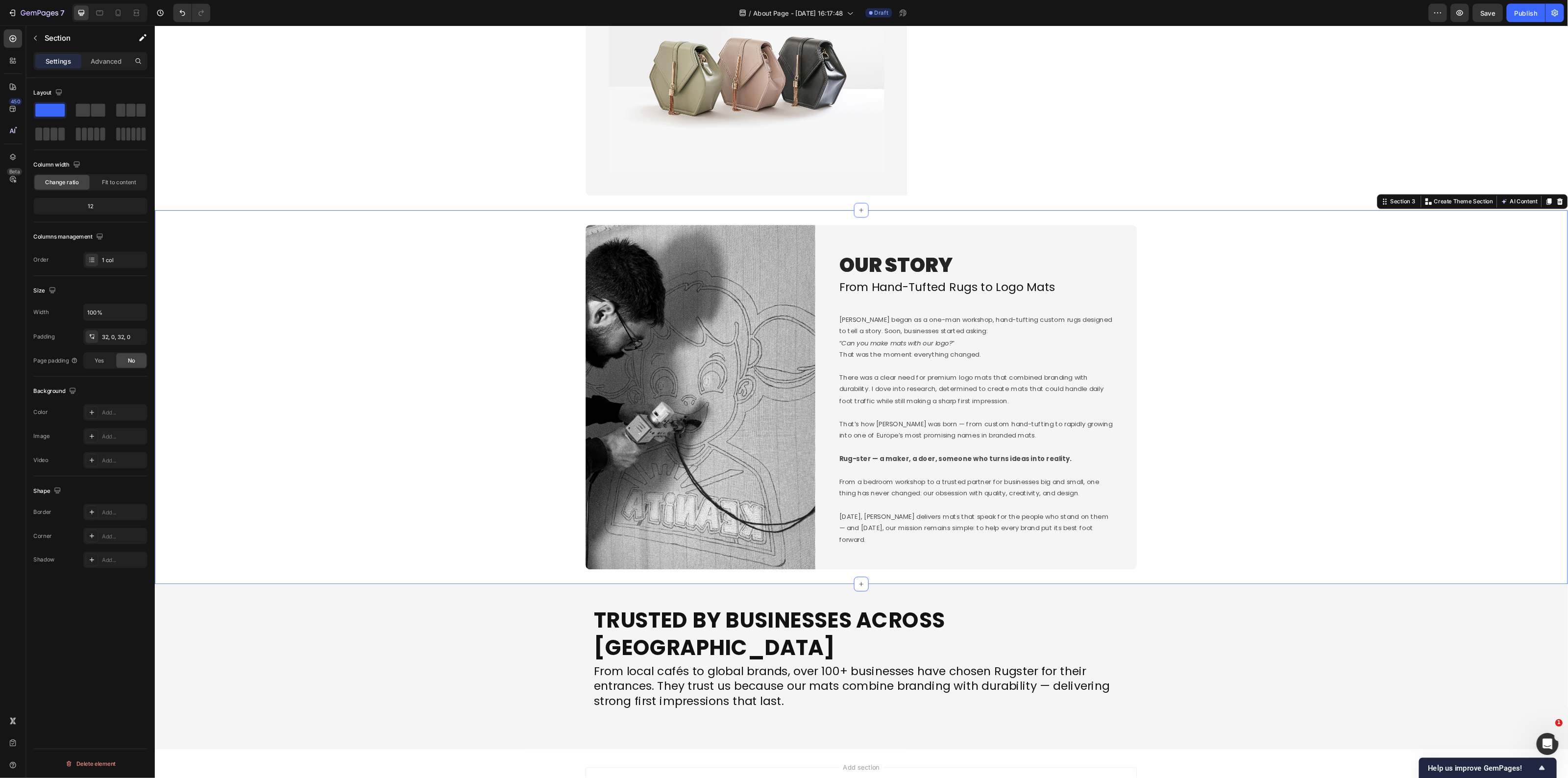
scroll to position [1049, 0]
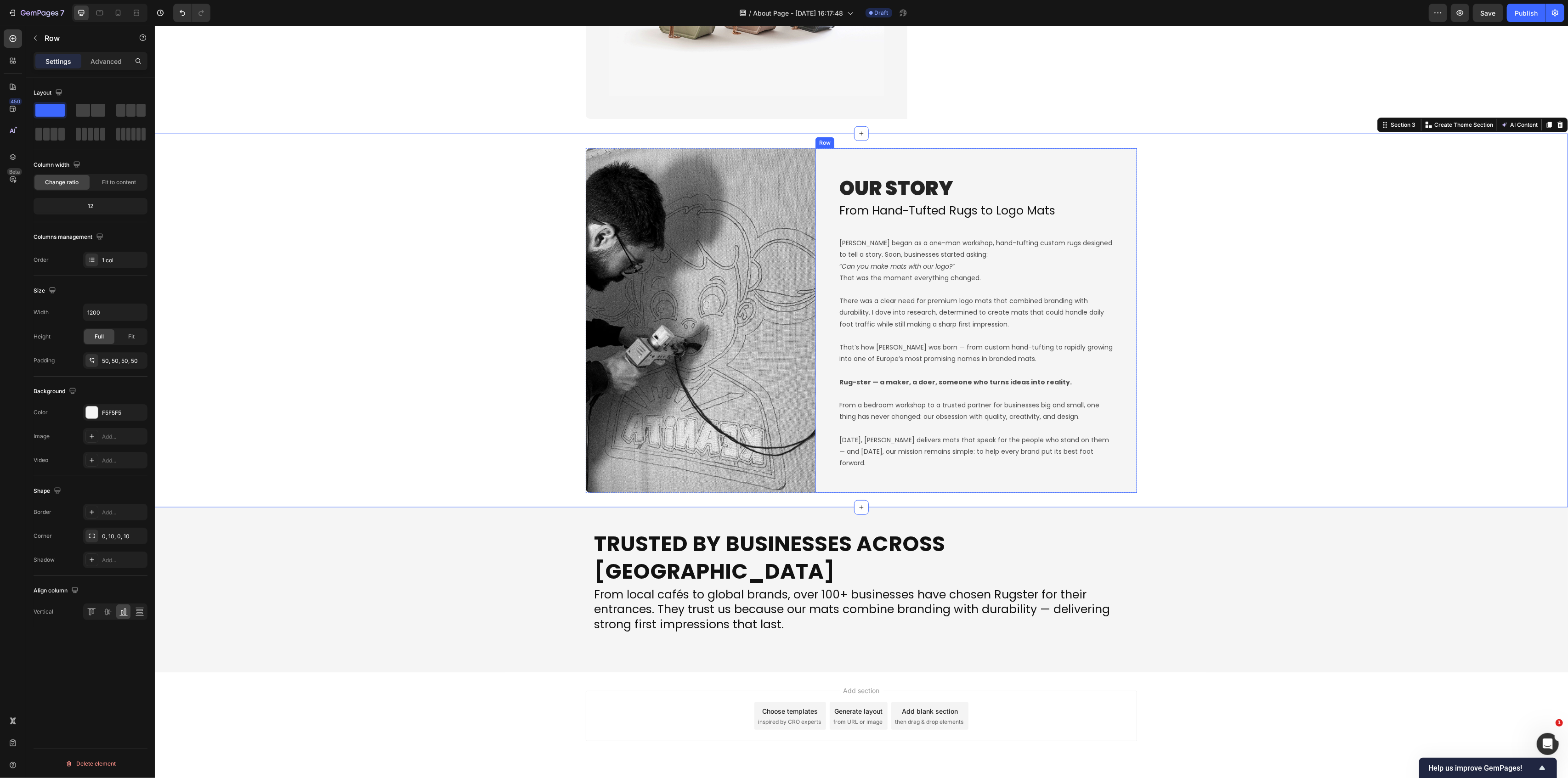
click at [817, 483] on div "OUR STORY Heading From Hand-Tufted Rugs to Logo Mats Heading Rugster began as a…" at bounding box center [976, 320] width 322 height 344
click at [900, 499] on div "Image OUR STORY Heading From Hand-Tufted Rugs to Logo Mats Heading Rugster bega…" at bounding box center [861, 320] width 1414 height 374
click at [516, 616] on div "Trusted by Businesses Across Europe Heading From local cafés to global brands, …" at bounding box center [861, 590] width 1414 height 136
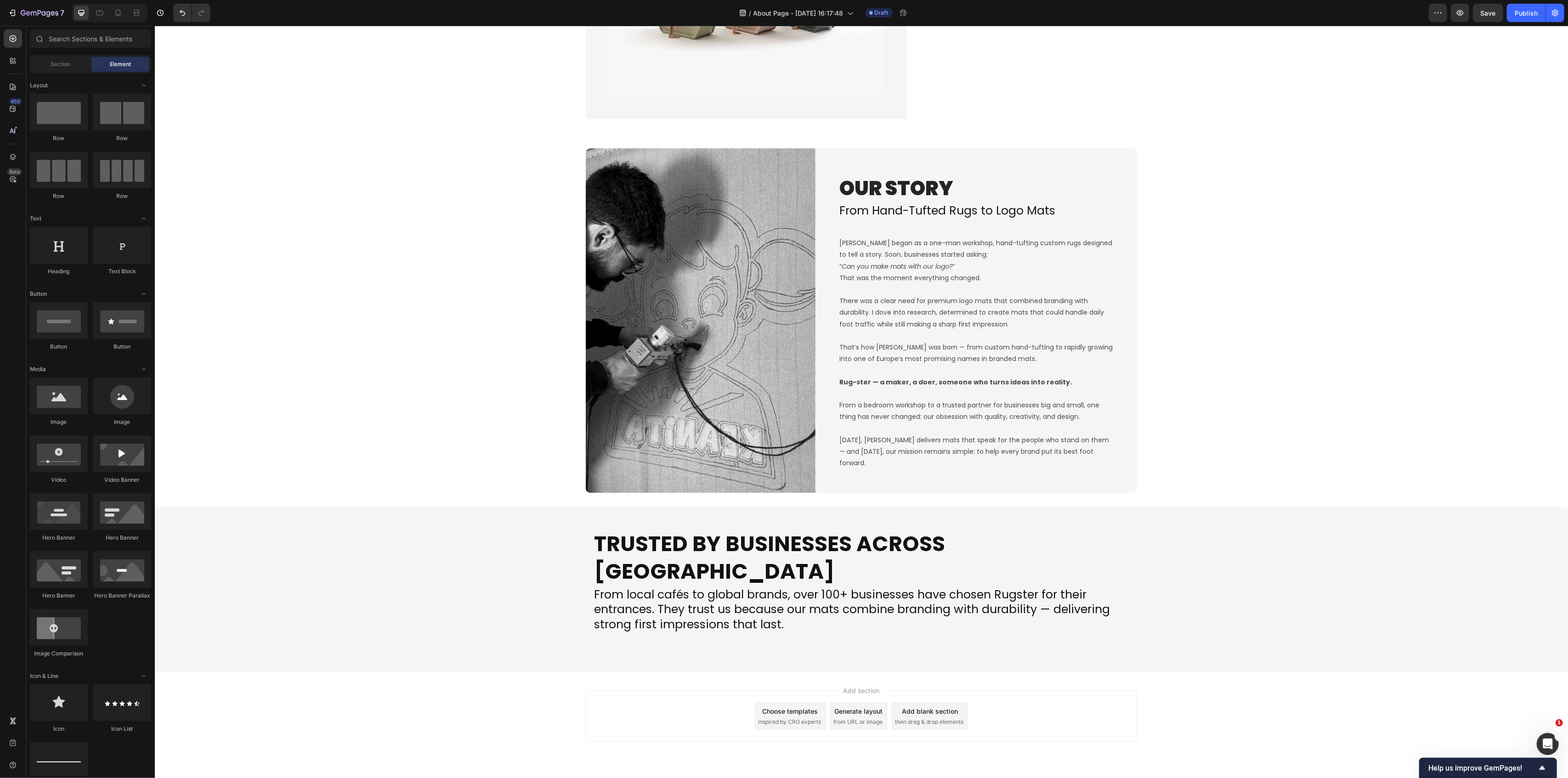
click at [584, 719] on div "Add section Choose templates inspired by CRO experts Generate layout from URL o…" at bounding box center [861, 729] width 1414 height 113
drag, startPoint x: 275, startPoint y: 142, endPoint x: 820, endPoint y: 615, distance: 721.6
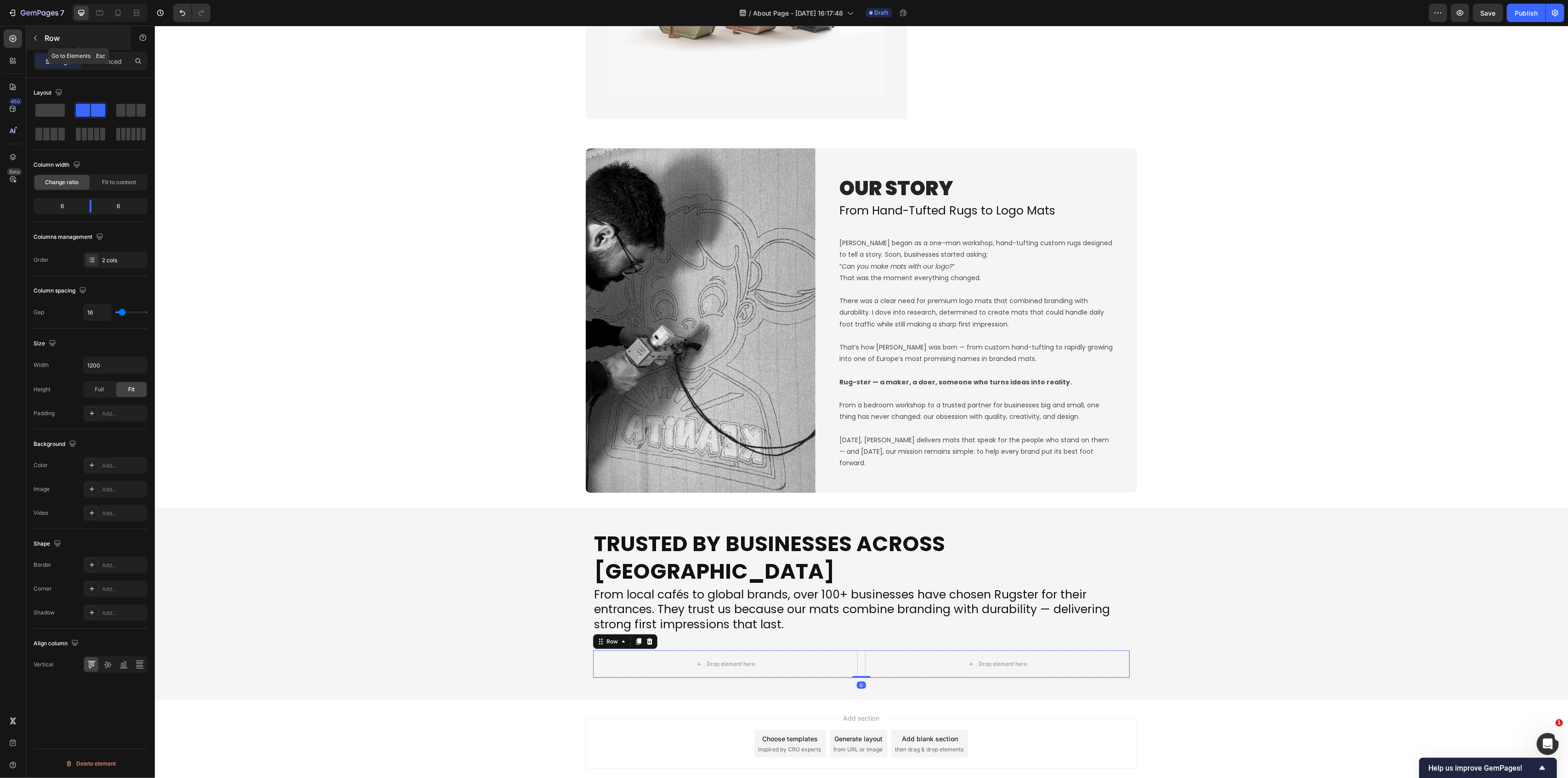
click at [38, 43] on button "button" at bounding box center [35, 38] width 15 height 15
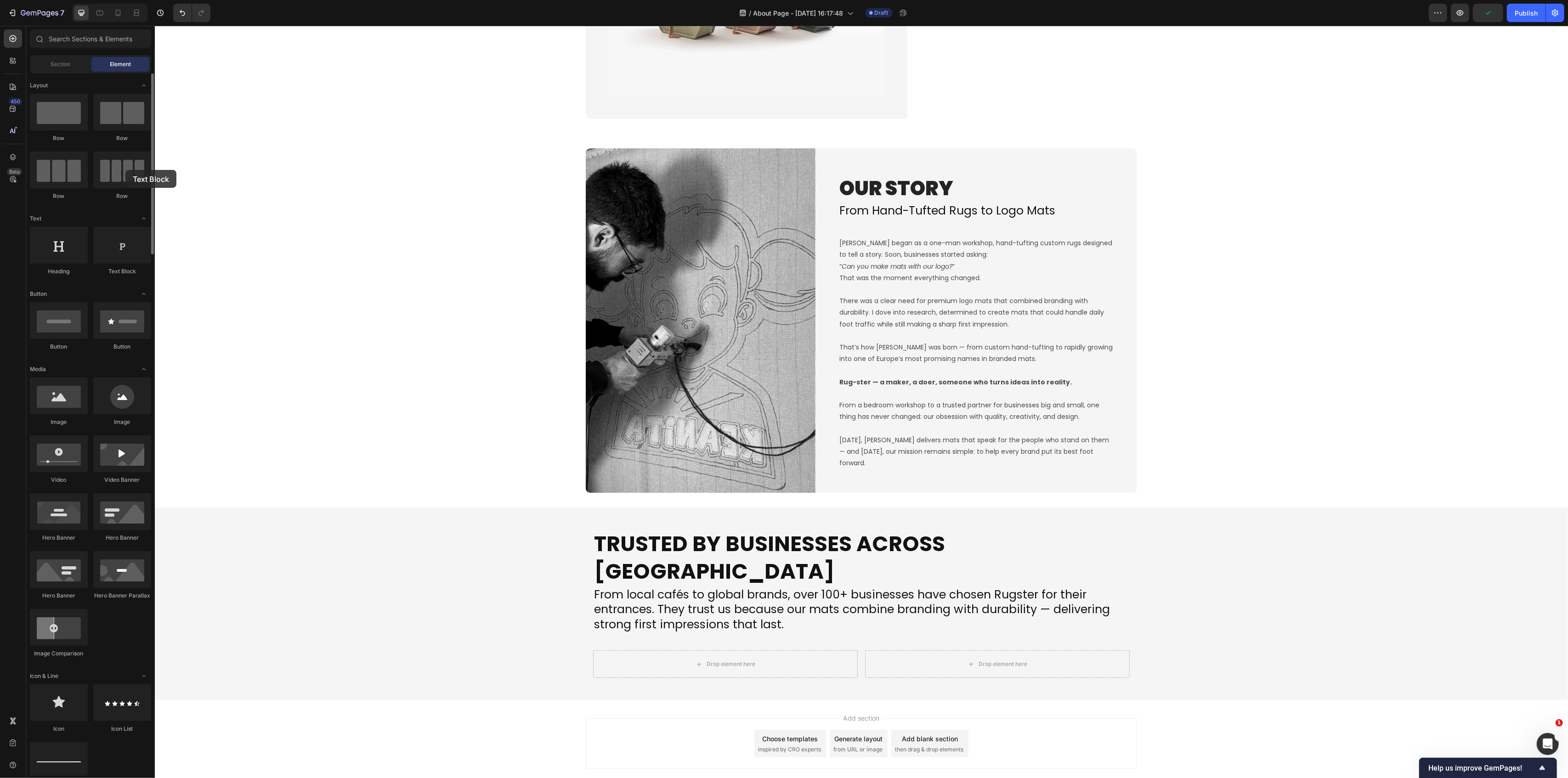
drag, startPoint x: 117, startPoint y: 257, endPoint x: 109, endPoint y: 197, distance: 60.5
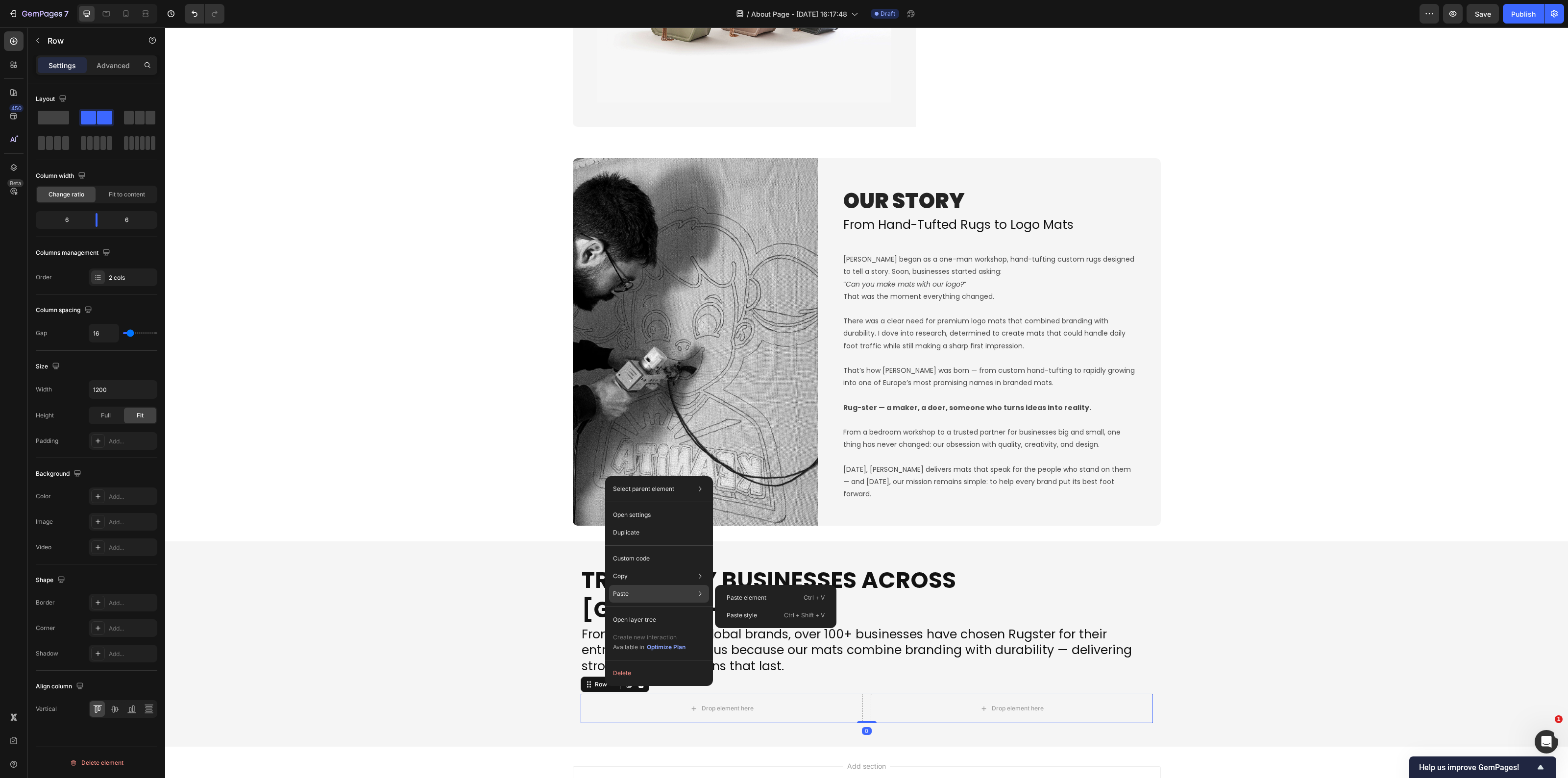
click at [807, 586] on div "Paste element Ctrl + V Paste style Ctrl + Shift + V" at bounding box center [775, 606] width 122 height 43
click at [799, 594] on div "Paste element Ctrl + V" at bounding box center [776, 598] width 114 height 18
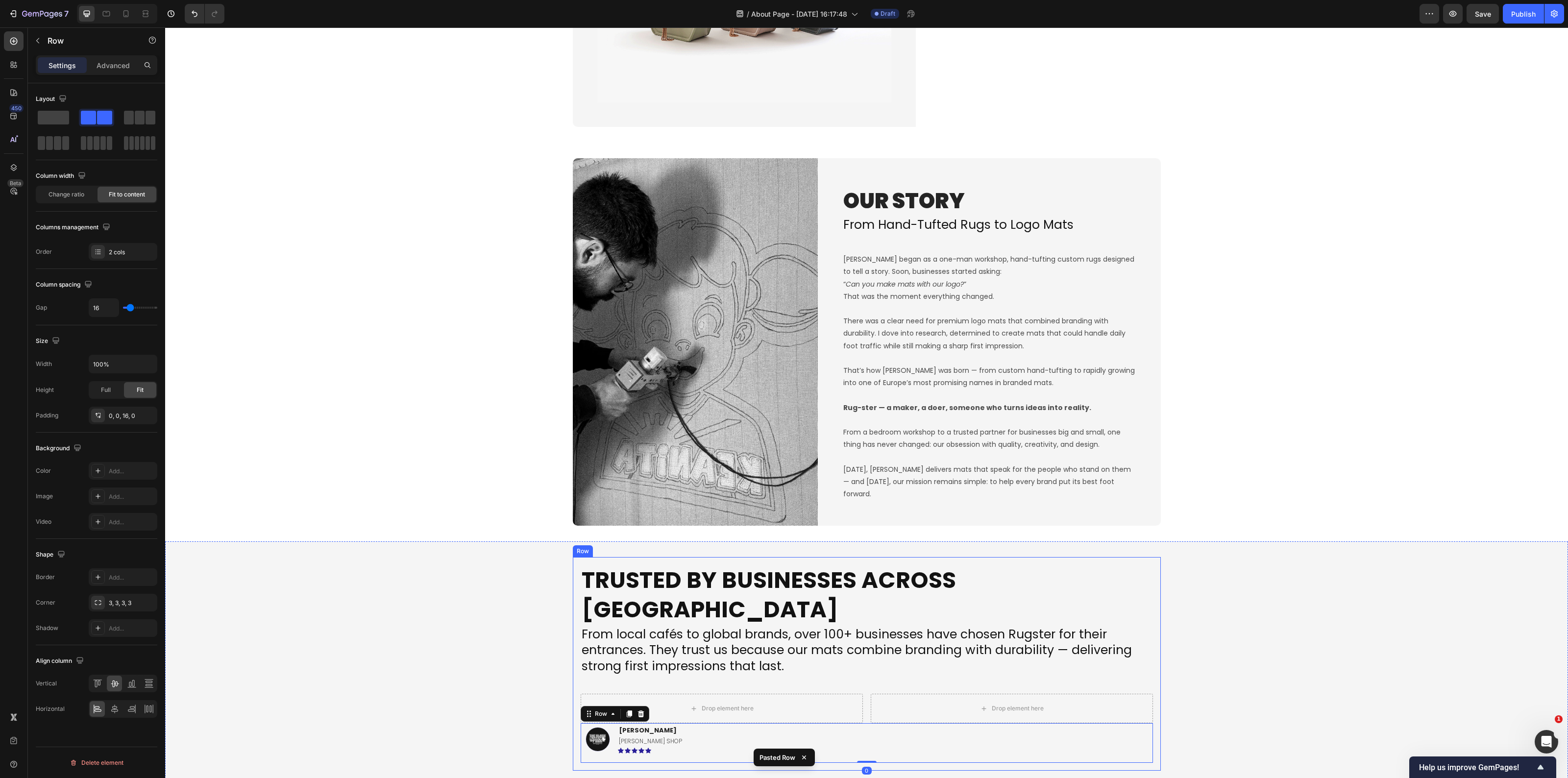
scroll to position [1169, 0]
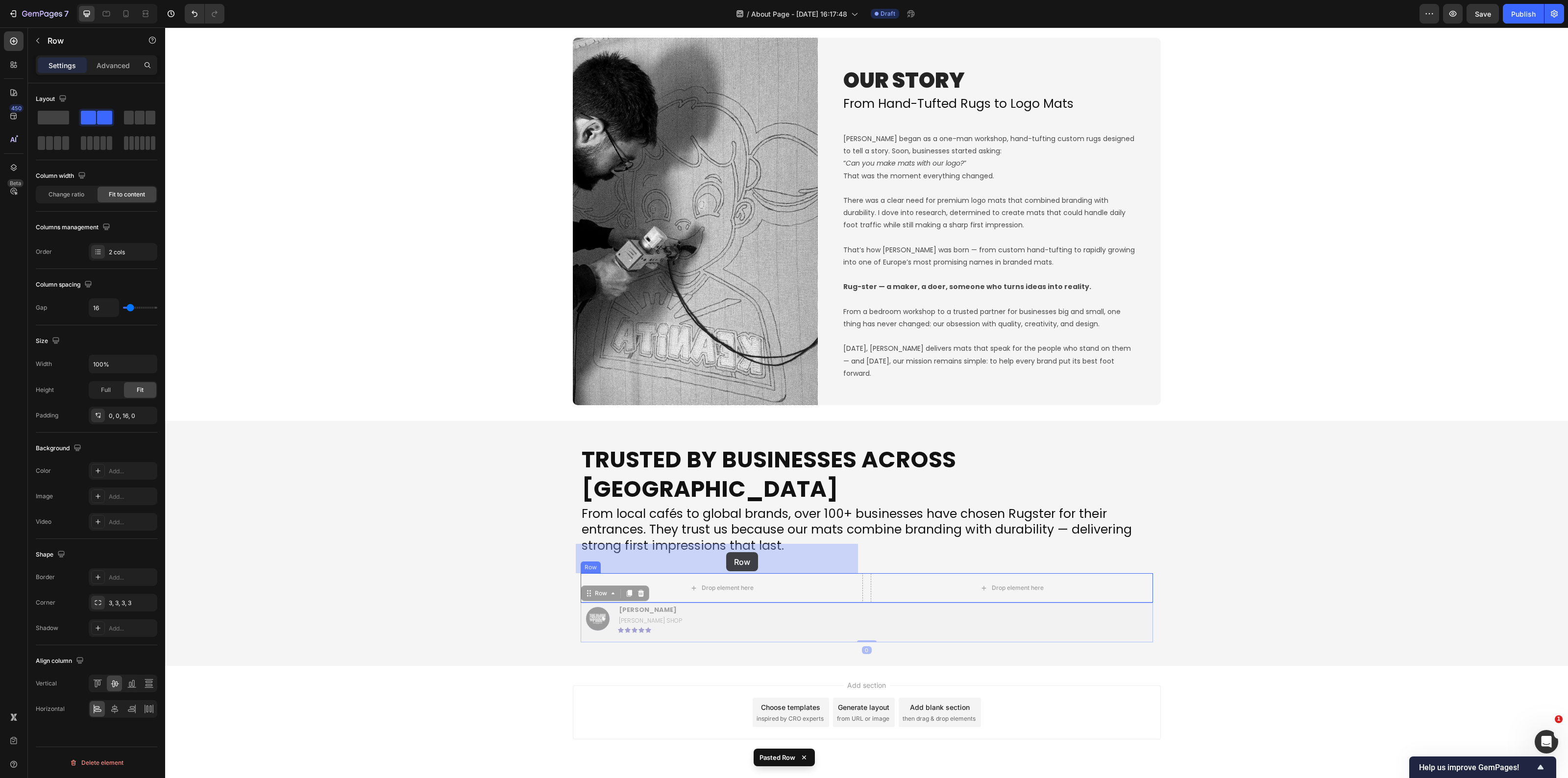
drag, startPoint x: 590, startPoint y: 567, endPoint x: 726, endPoint y: 552, distance: 136.8
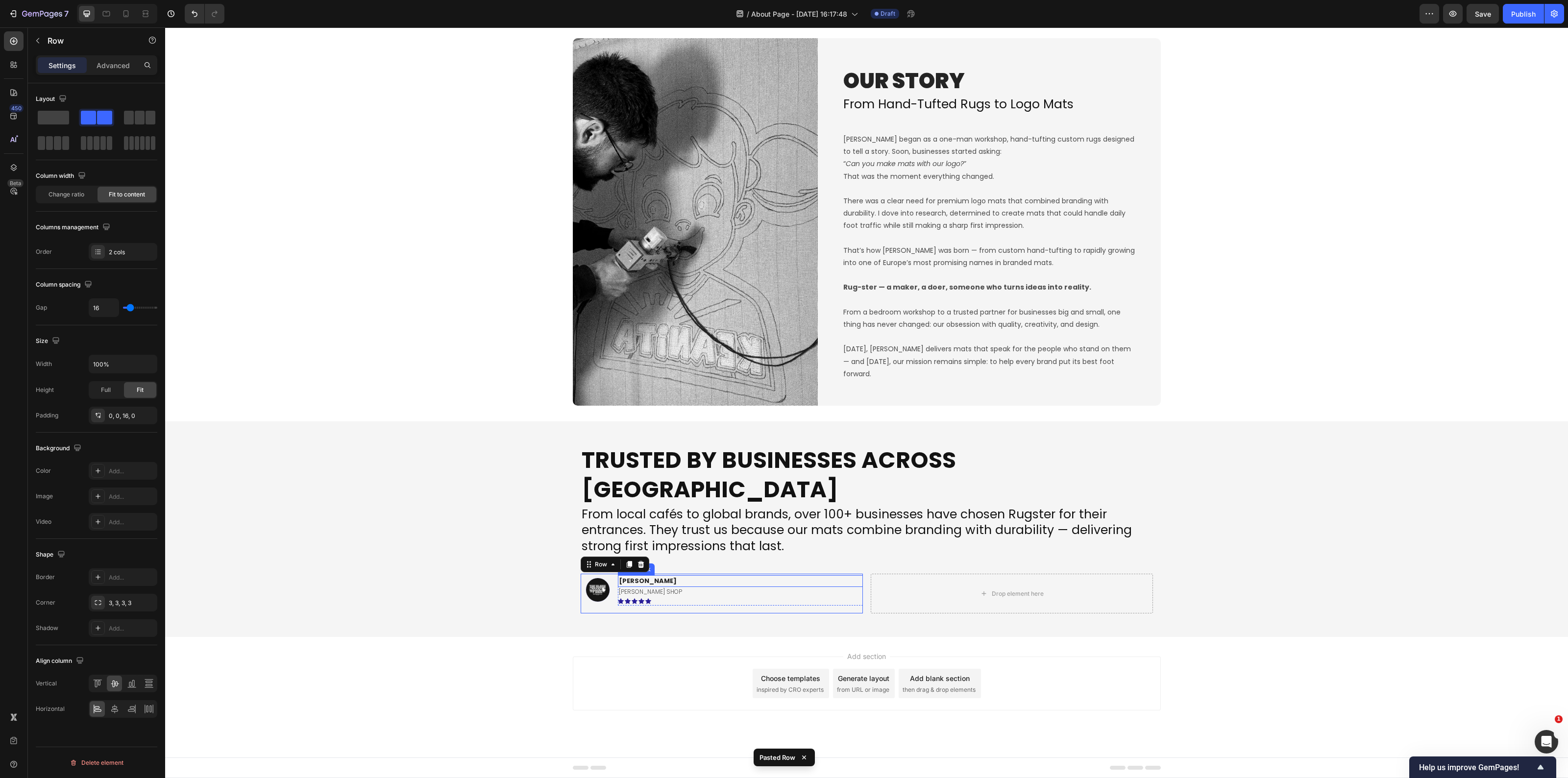
scroll to position [1140, 0]
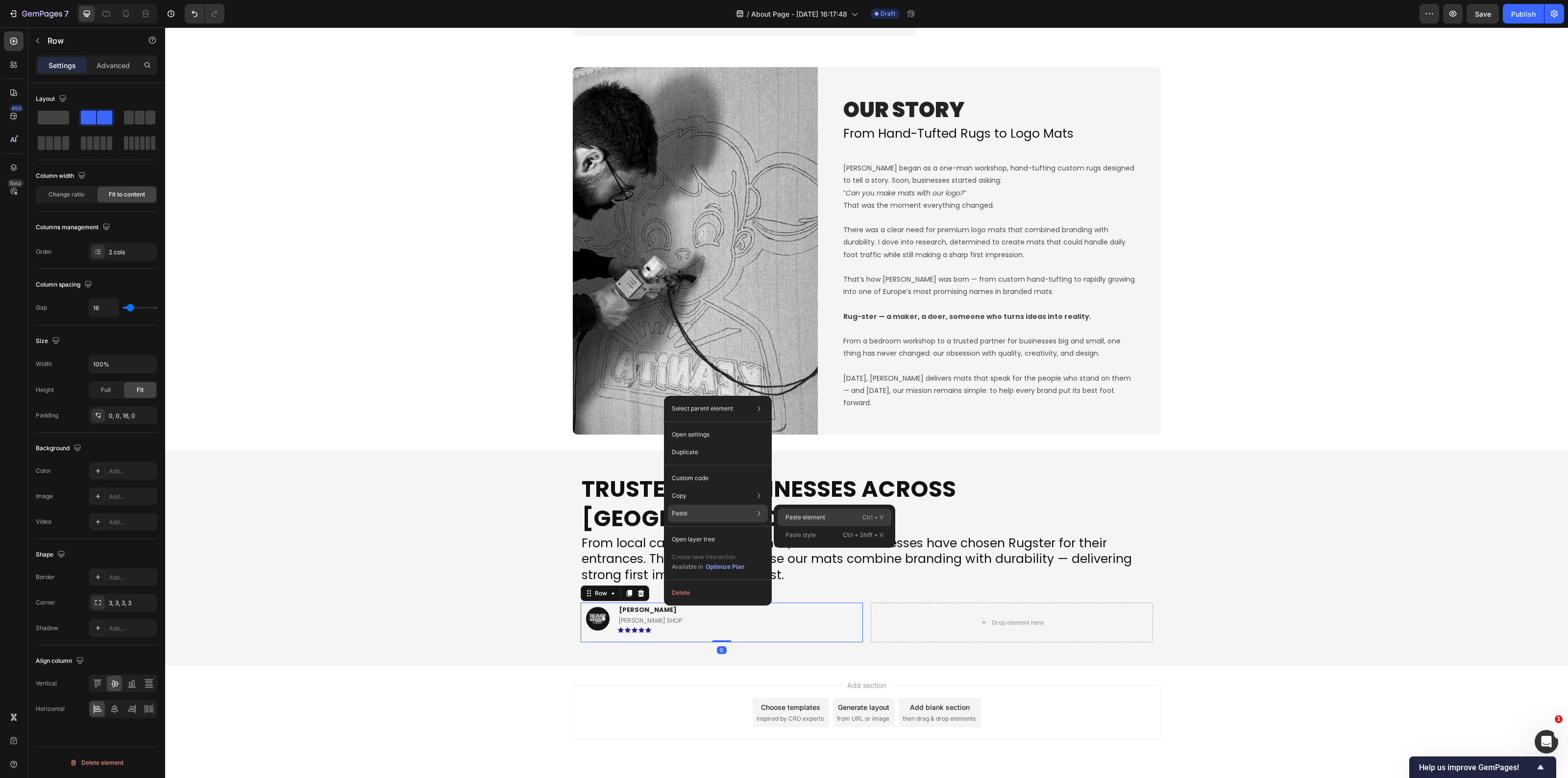
click at [781, 514] on div "Paste element Ctrl + V" at bounding box center [835, 518] width 114 height 18
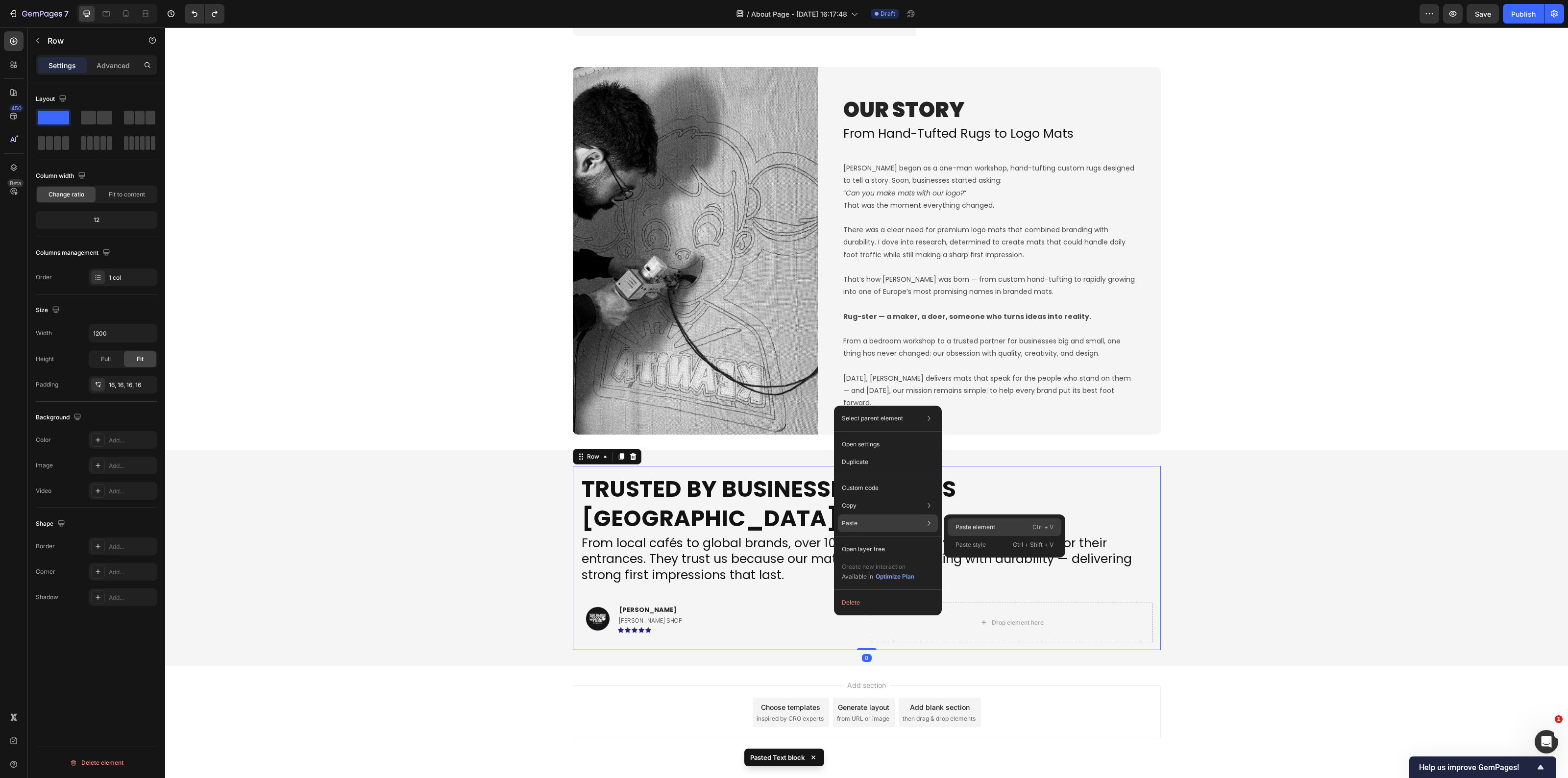
click at [1008, 527] on div "Paste element Ctrl + V" at bounding box center [1004, 527] width 114 height 18
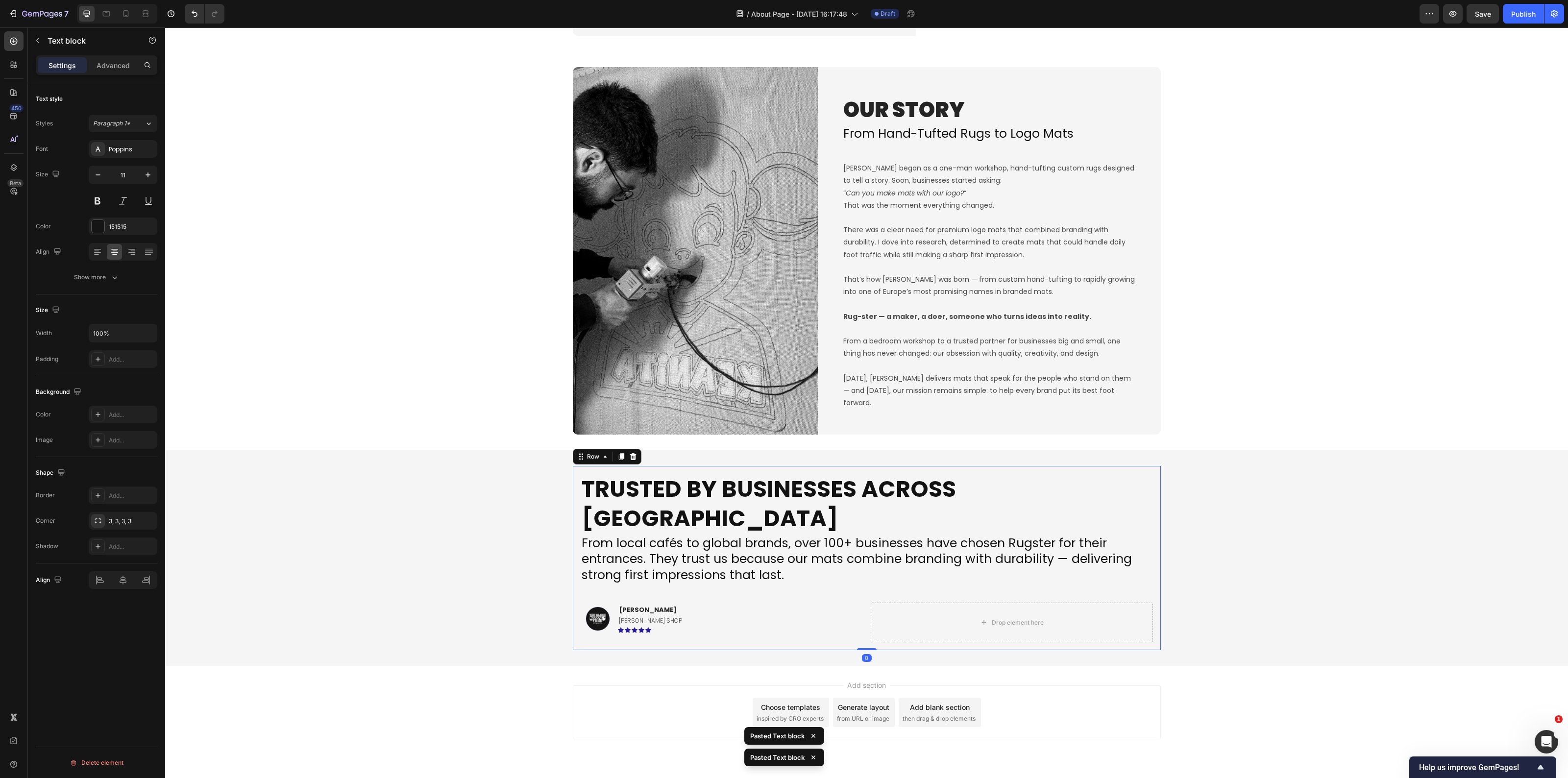
scroll to position [1169, 0]
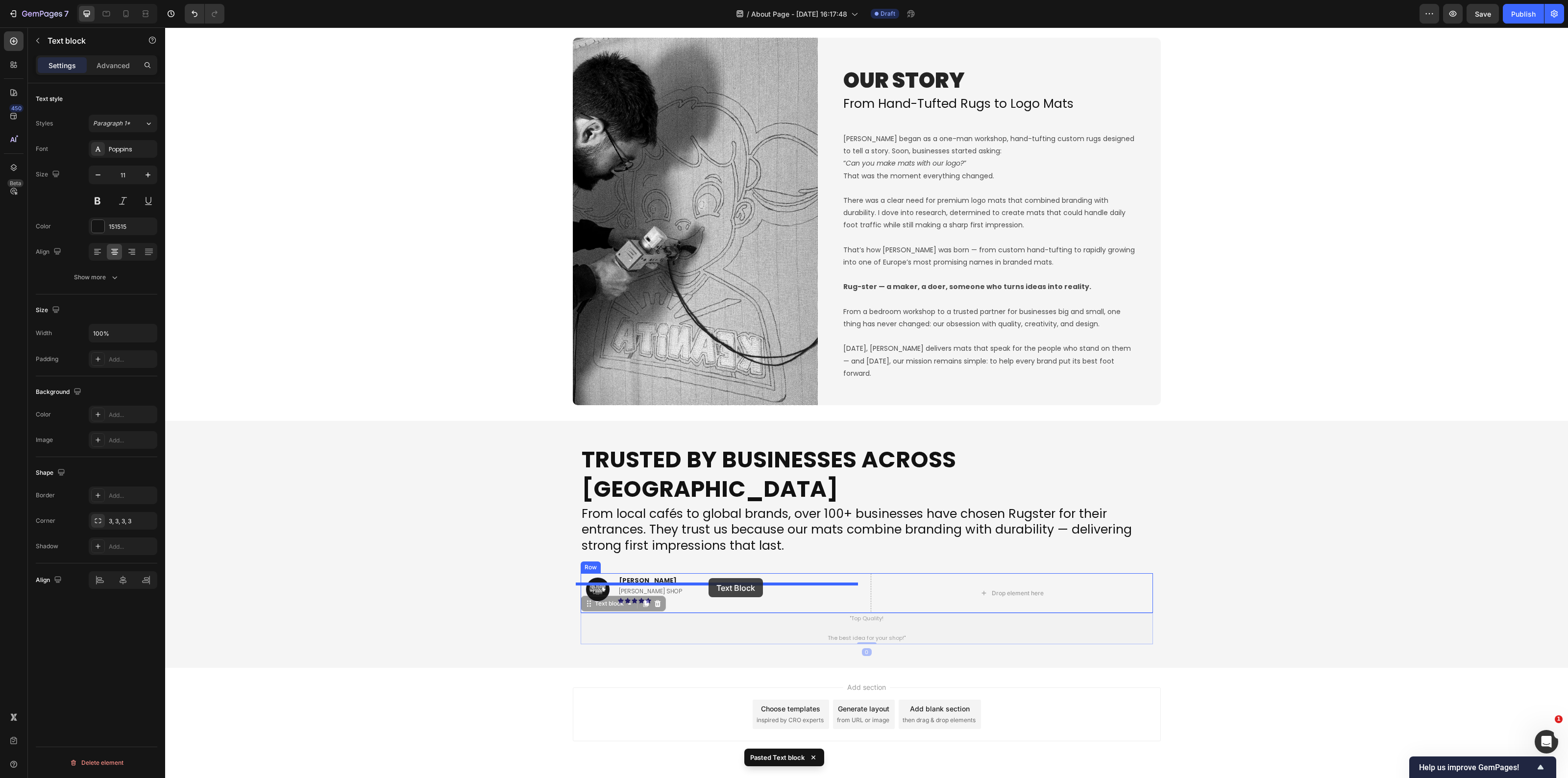
drag, startPoint x: 586, startPoint y: 577, endPoint x: 708, endPoint y: 578, distance: 122.0
click at [509, 621] on div "Trusted by Businesses Across Europe Heading From local cafés to global brands, …" at bounding box center [867, 545] width 1403 height 216
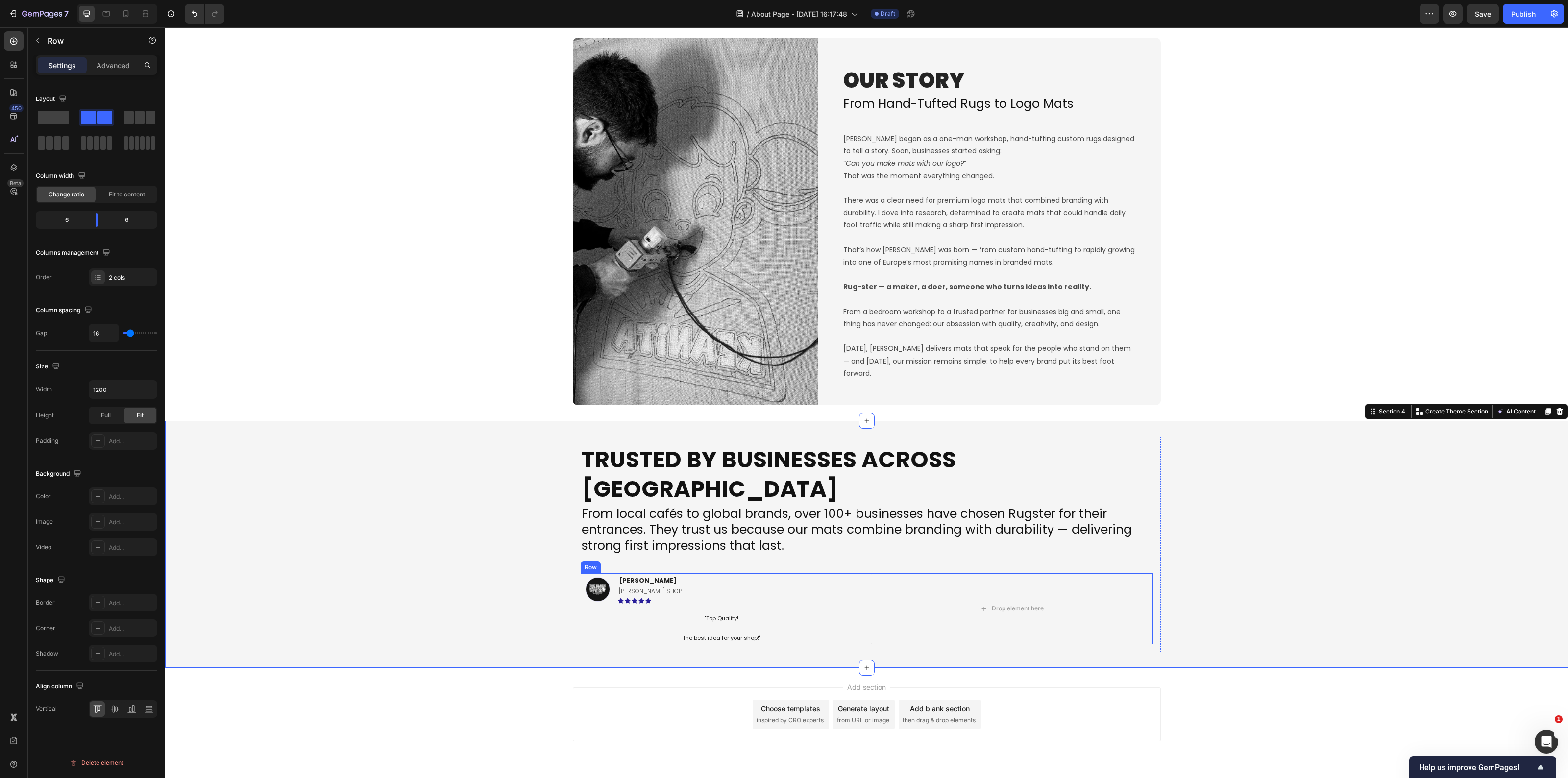
click at [865, 604] on div "Image Savvas L. Text block BARBER SHOP Text Block Icon Icon Icon Icon Icon Row …" at bounding box center [867, 608] width 573 height 71
drag, startPoint x: 104, startPoint y: 503, endPoint x: 159, endPoint y: 531, distance: 61.7
click at [104, 503] on div at bounding box center [98, 496] width 14 height 14
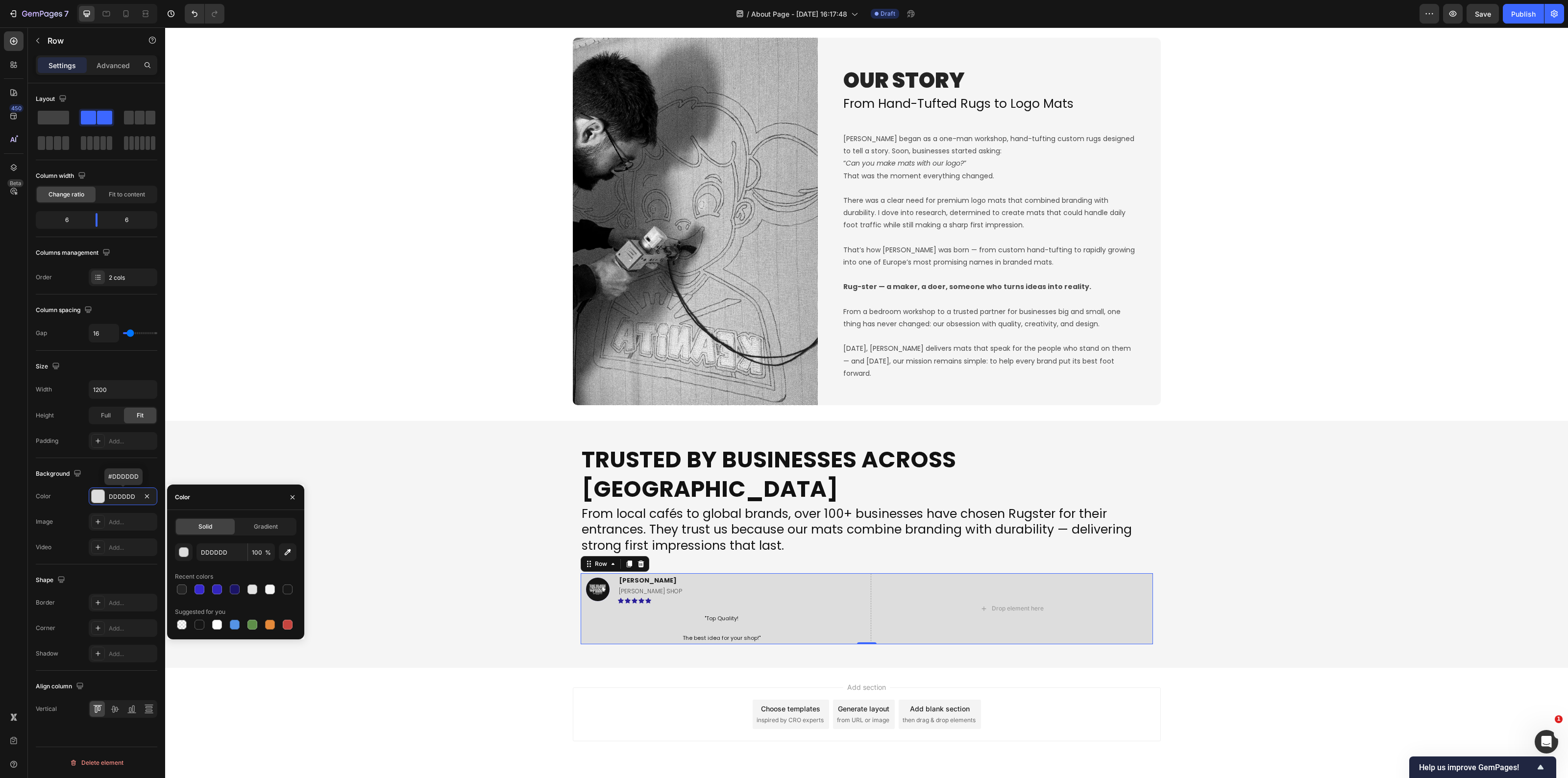
drag, startPoint x: 217, startPoint y: 623, endPoint x: 297, endPoint y: 639, distance: 81.6
click at [217, 623] on div at bounding box center [217, 625] width 10 height 10
type input "FFFFFF"
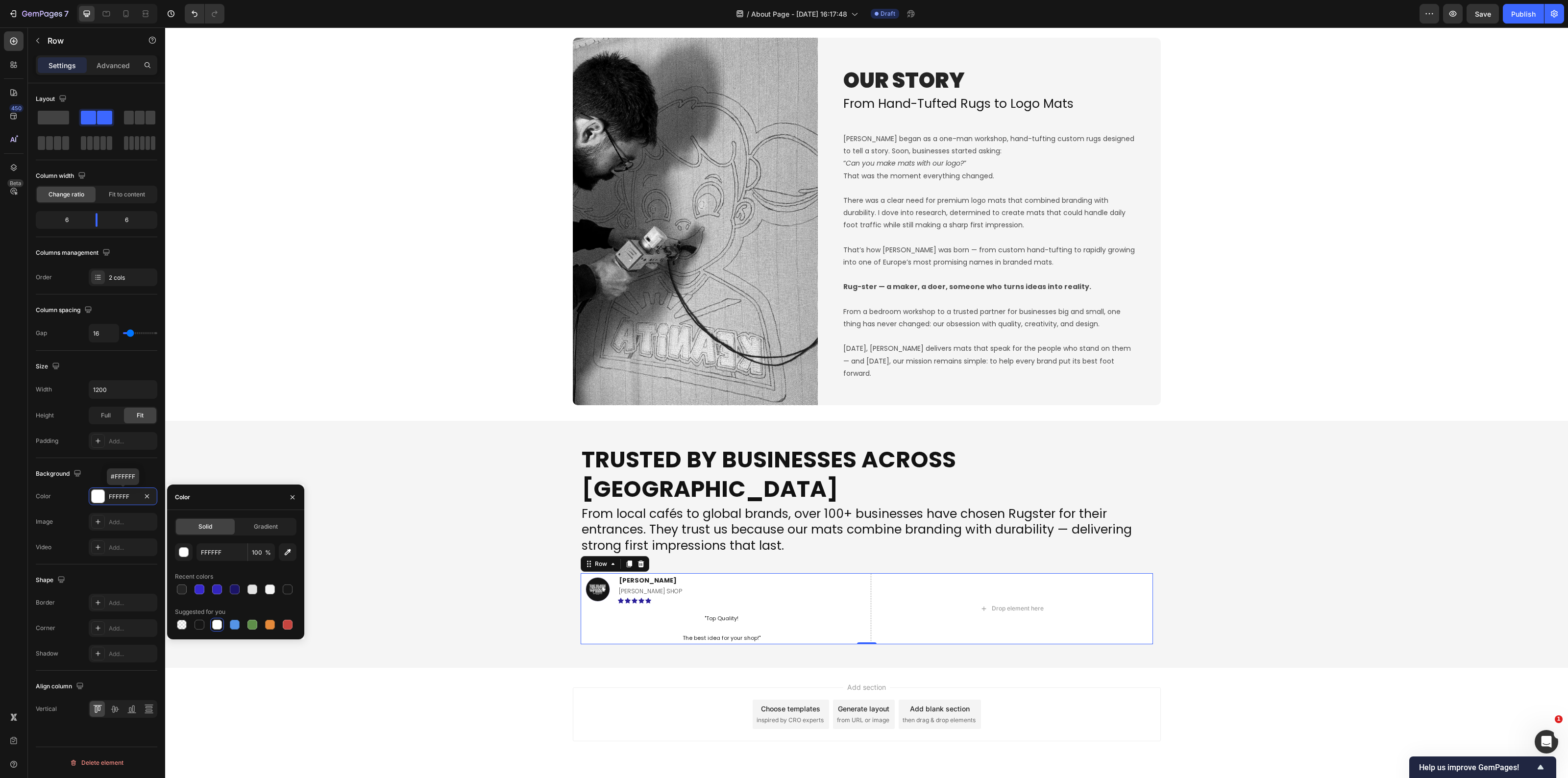
click at [623, 707] on div "Add section Choose templates inspired by CRO experts Generate layout from URL o…" at bounding box center [866, 714] width 588 height 54
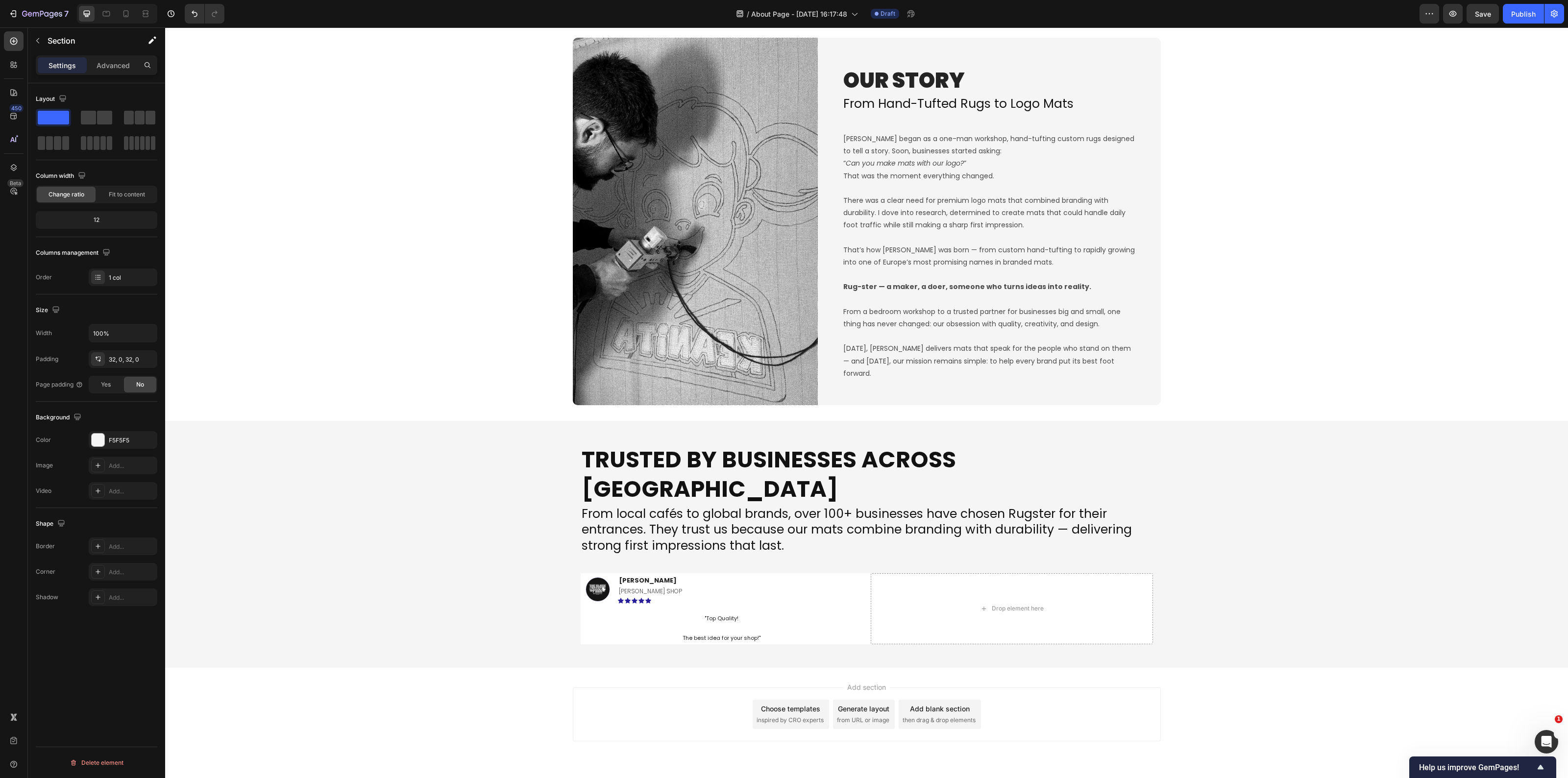
click at [1304, 610] on div "Trusted by Businesses Across Europe Heading From local cafés to global brands, …" at bounding box center [867, 545] width 1403 height 216
click at [864, 602] on div "Image Savvas L. Text block BARBER SHOP Text Block Icon Icon Icon Icon Icon Row …" at bounding box center [867, 608] width 573 height 71
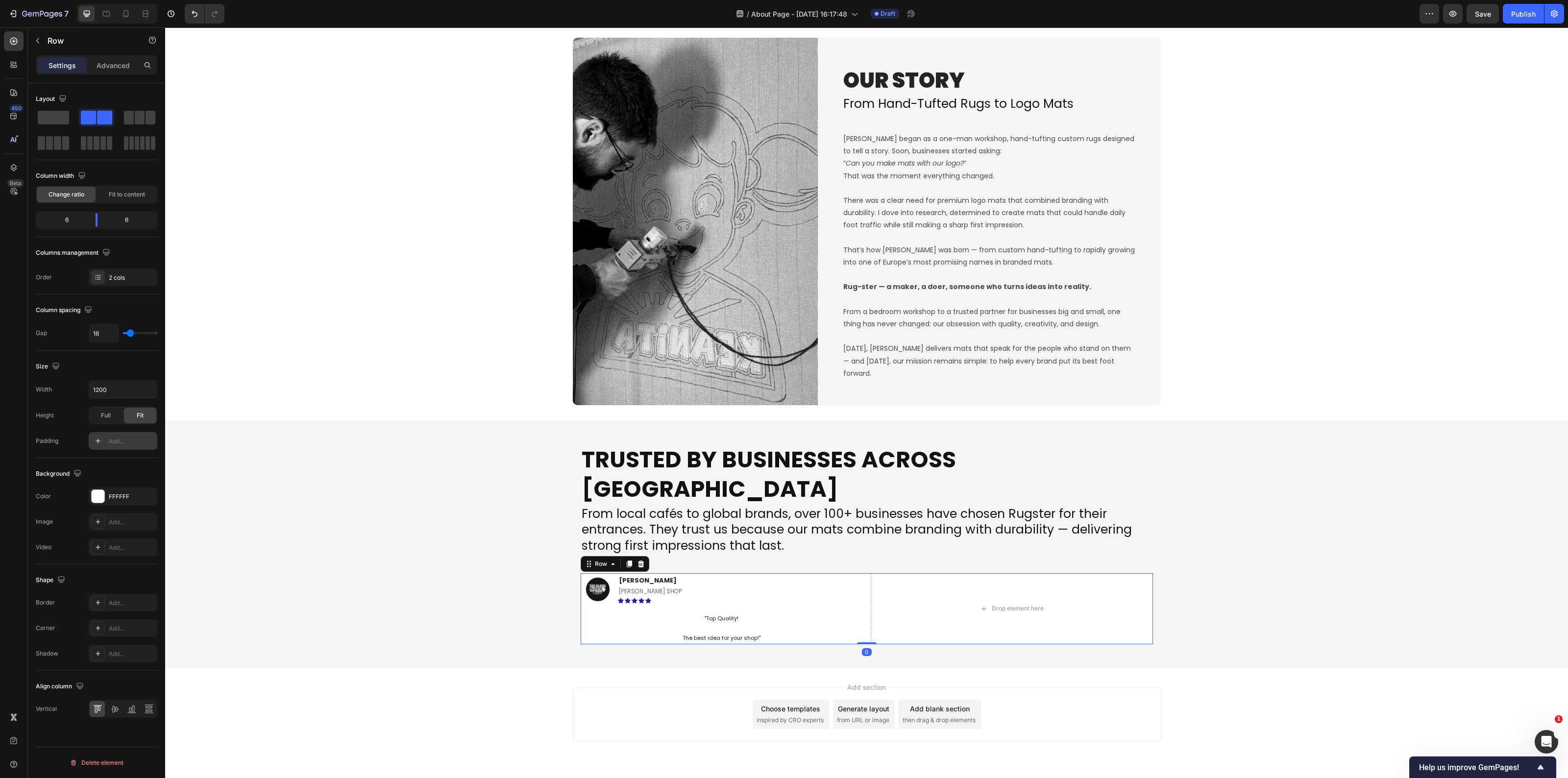
click at [116, 435] on div "Add..." at bounding box center [123, 442] width 69 height 18
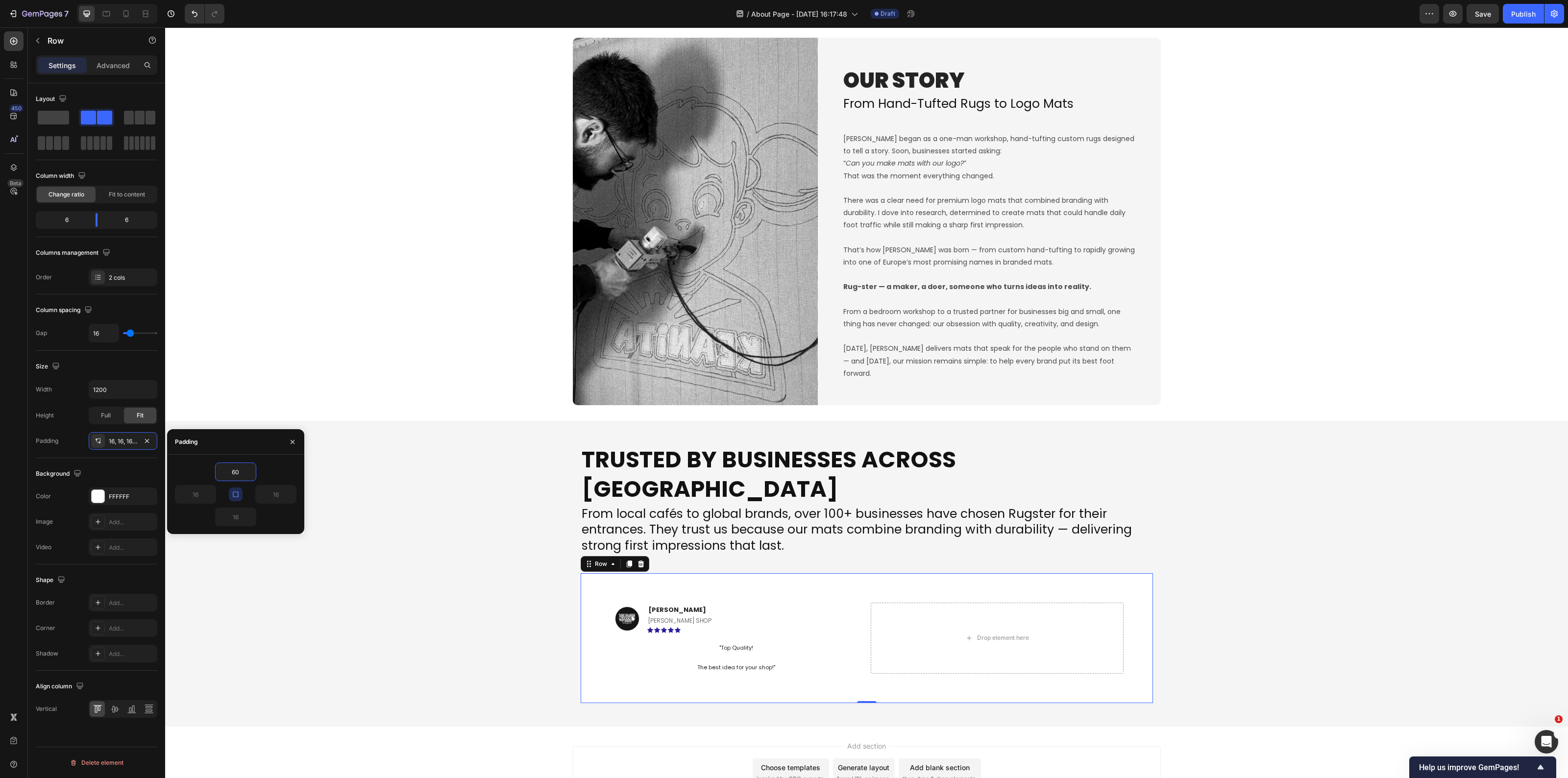
type input "6"
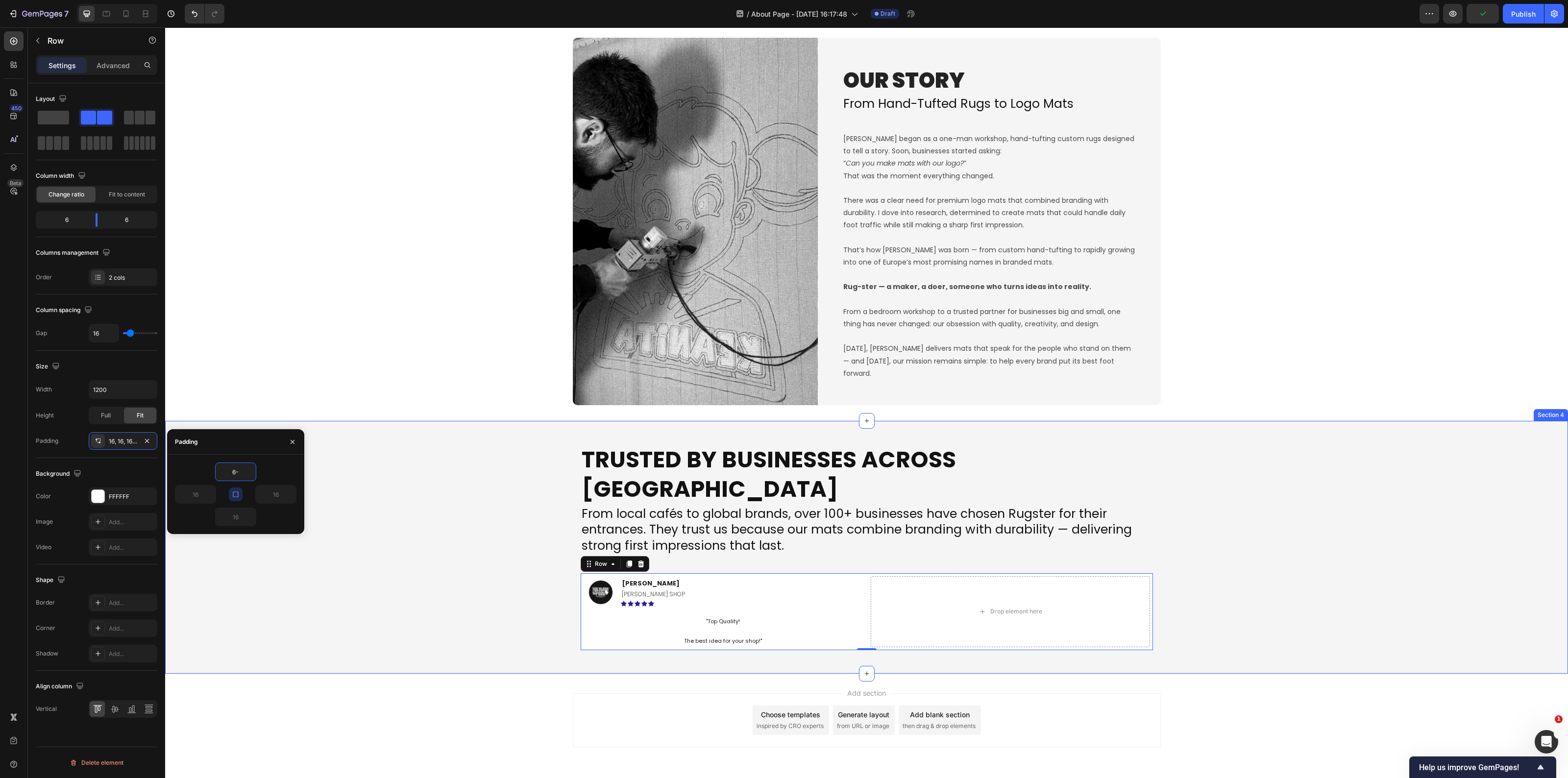
type input "6"
type input "50"
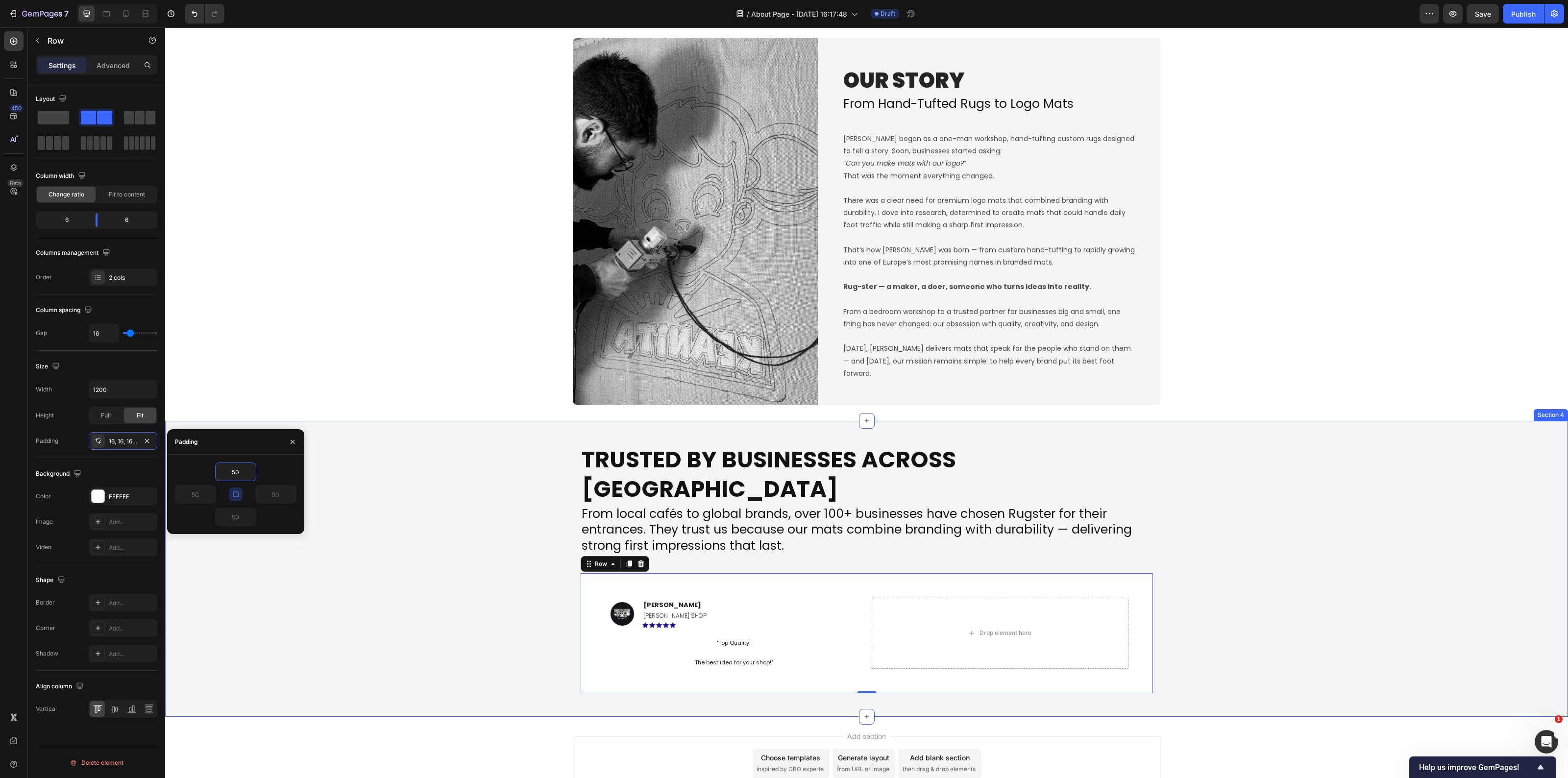
click at [410, 607] on div "Trusted by Businesses Across Europe Heading From local cafés to global brands, …" at bounding box center [867, 569] width 1403 height 264
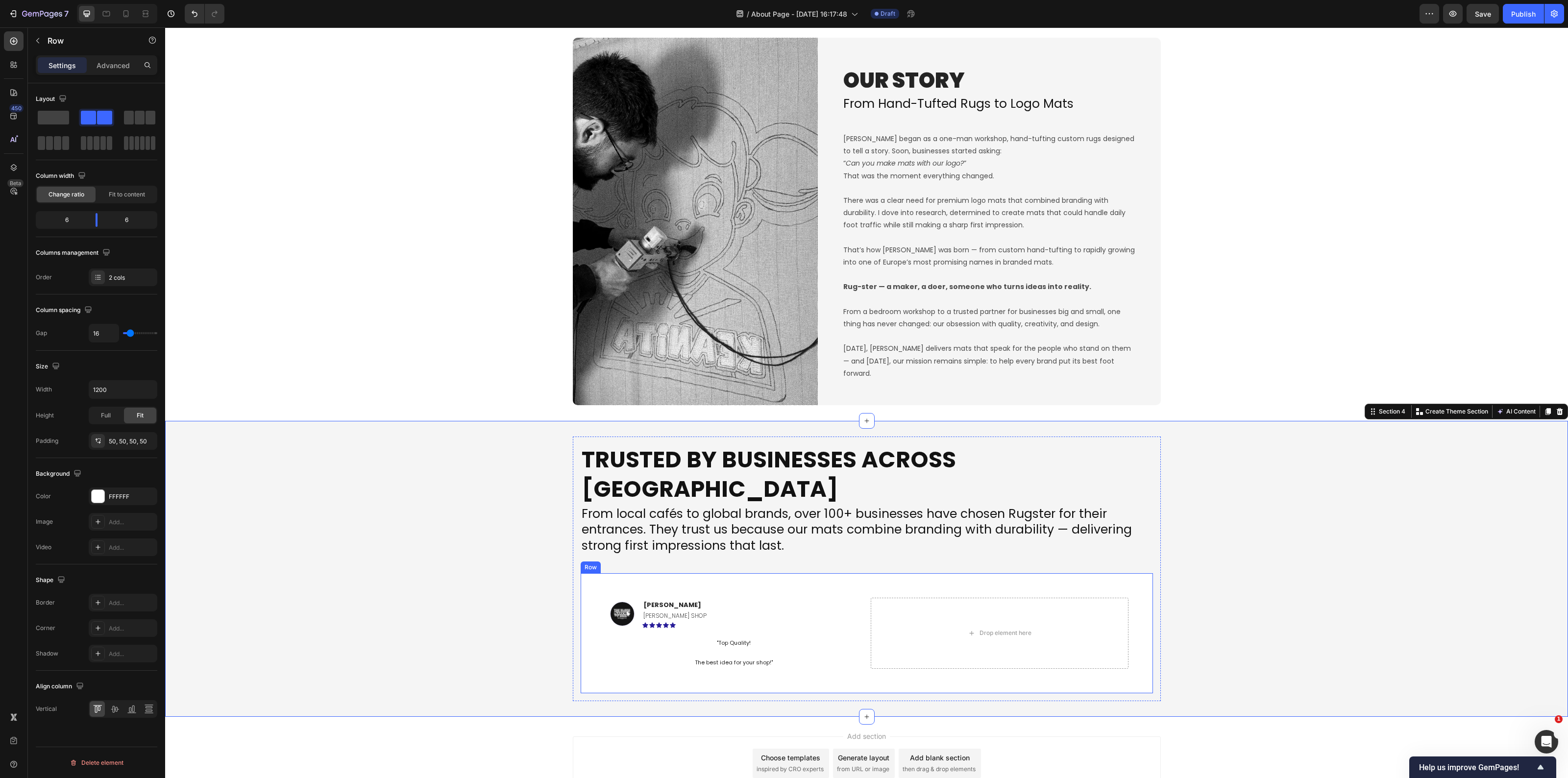
click at [855, 657] on div "Image Savvas L. Text block BARBER SHOP Text Block Icon Icon Icon Icon Icon Row …" at bounding box center [867, 633] width 573 height 119
click at [114, 636] on div "Add..." at bounding box center [123, 628] width 69 height 18
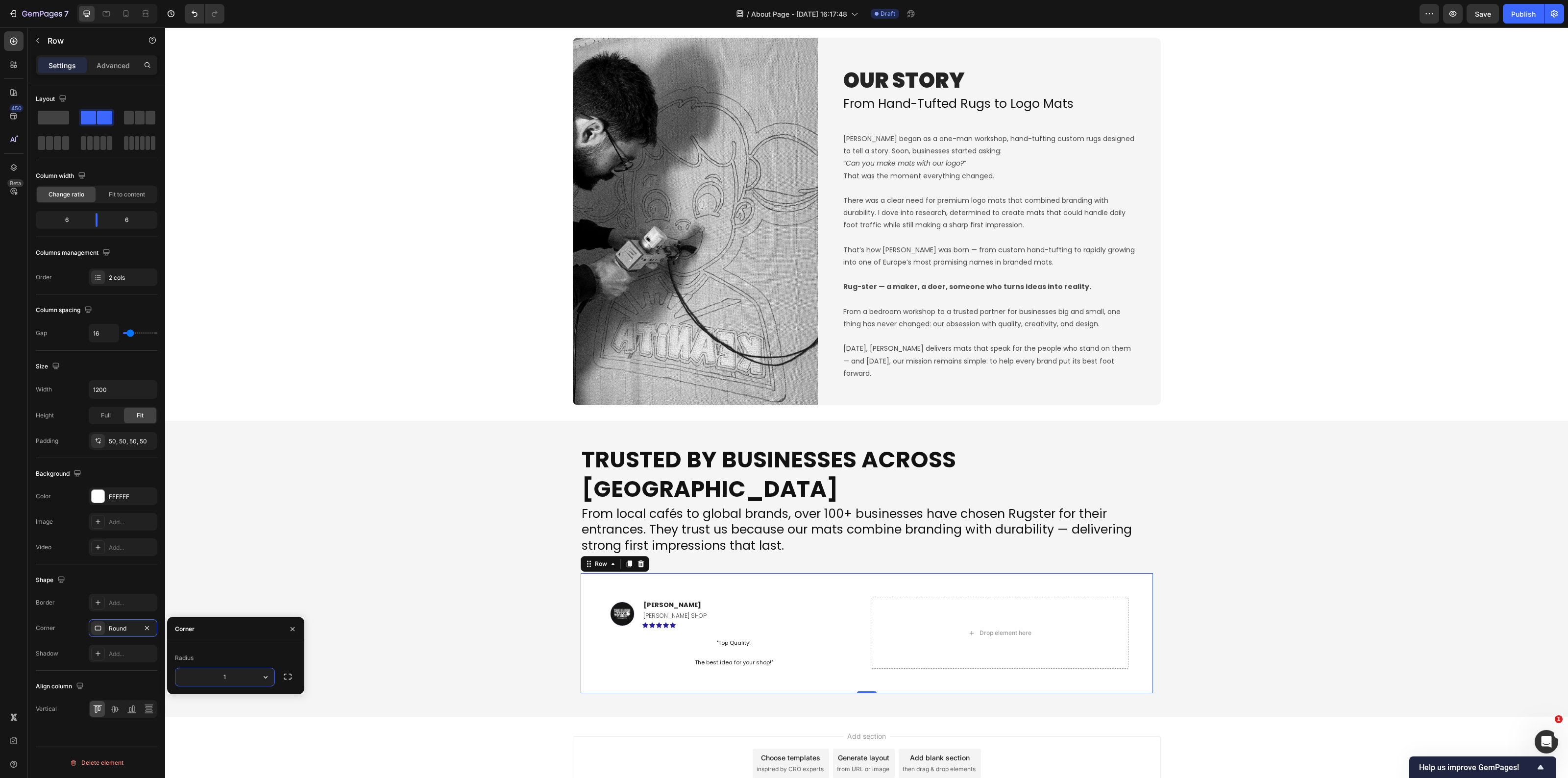
type input "10"
click at [429, 555] on div "Trusted by Businesses Across Europe Heading From local cafés to global brands, …" at bounding box center [867, 569] width 1403 height 264
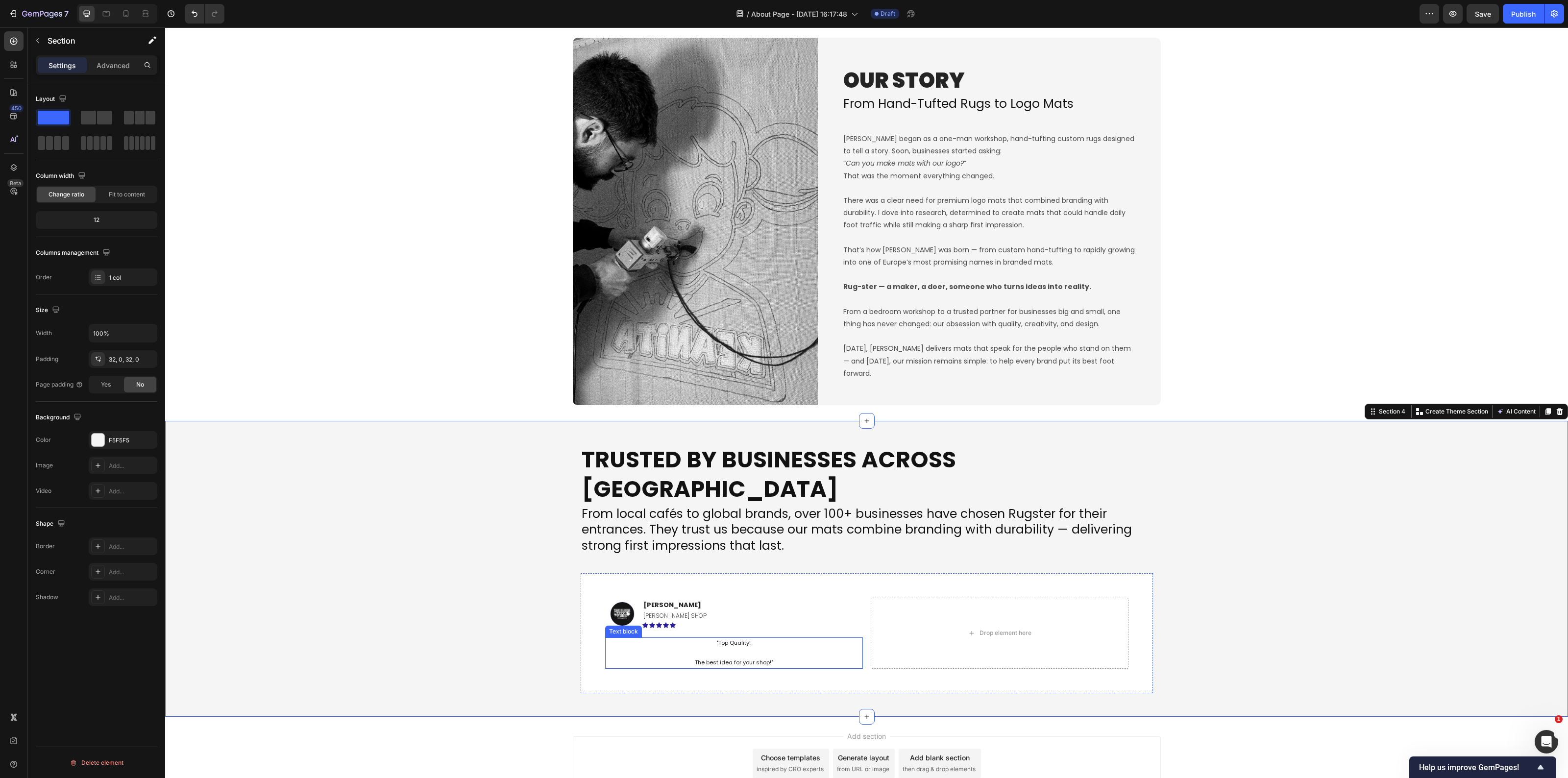
click at [734, 639] on p ""Top Quality! The best idea for your shop!"" at bounding box center [734, 653] width 256 height 29
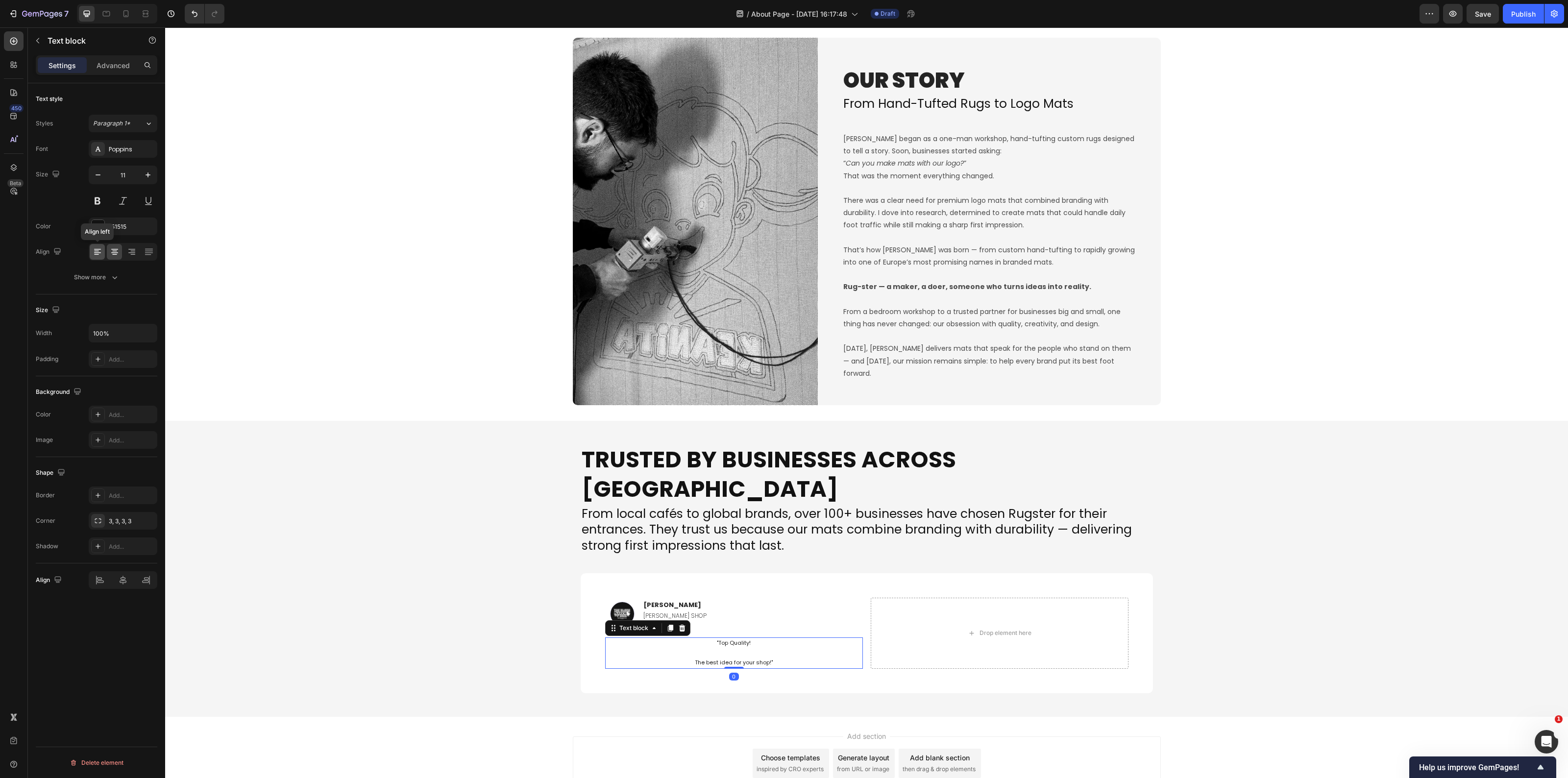
click at [102, 253] on icon at bounding box center [97, 252] width 10 height 10
drag, startPoint x: 287, startPoint y: 656, endPoint x: 310, endPoint y: 668, distance: 25.9
click at [288, 655] on div "Trusted by Businesses Across Europe Heading From local cafés to global brands, …" at bounding box center [867, 569] width 1403 height 264
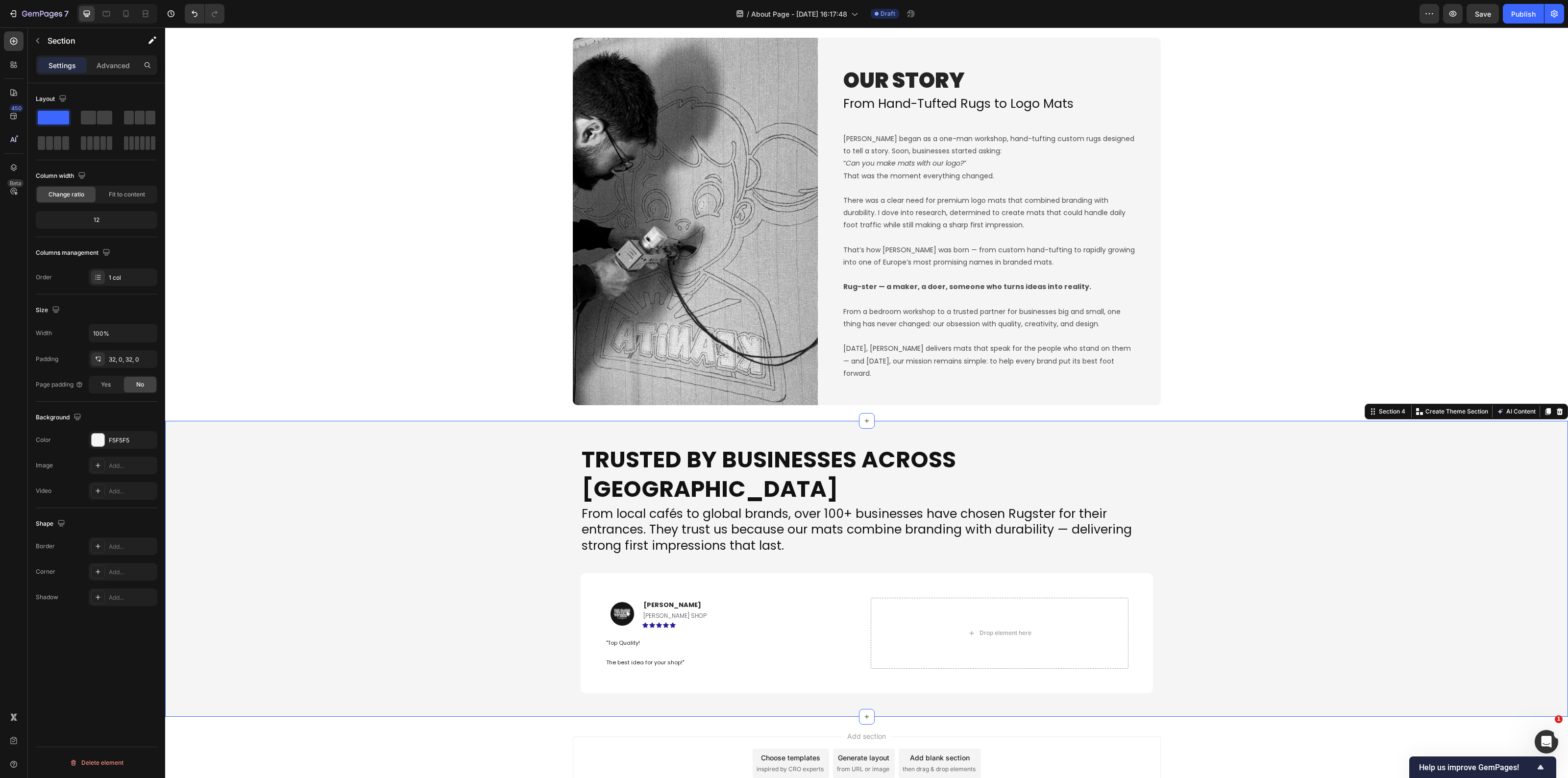
click at [332, 651] on div "Trusted by Businesses Across Europe Heading From local cafés to global brands, …" at bounding box center [867, 569] width 1403 height 264
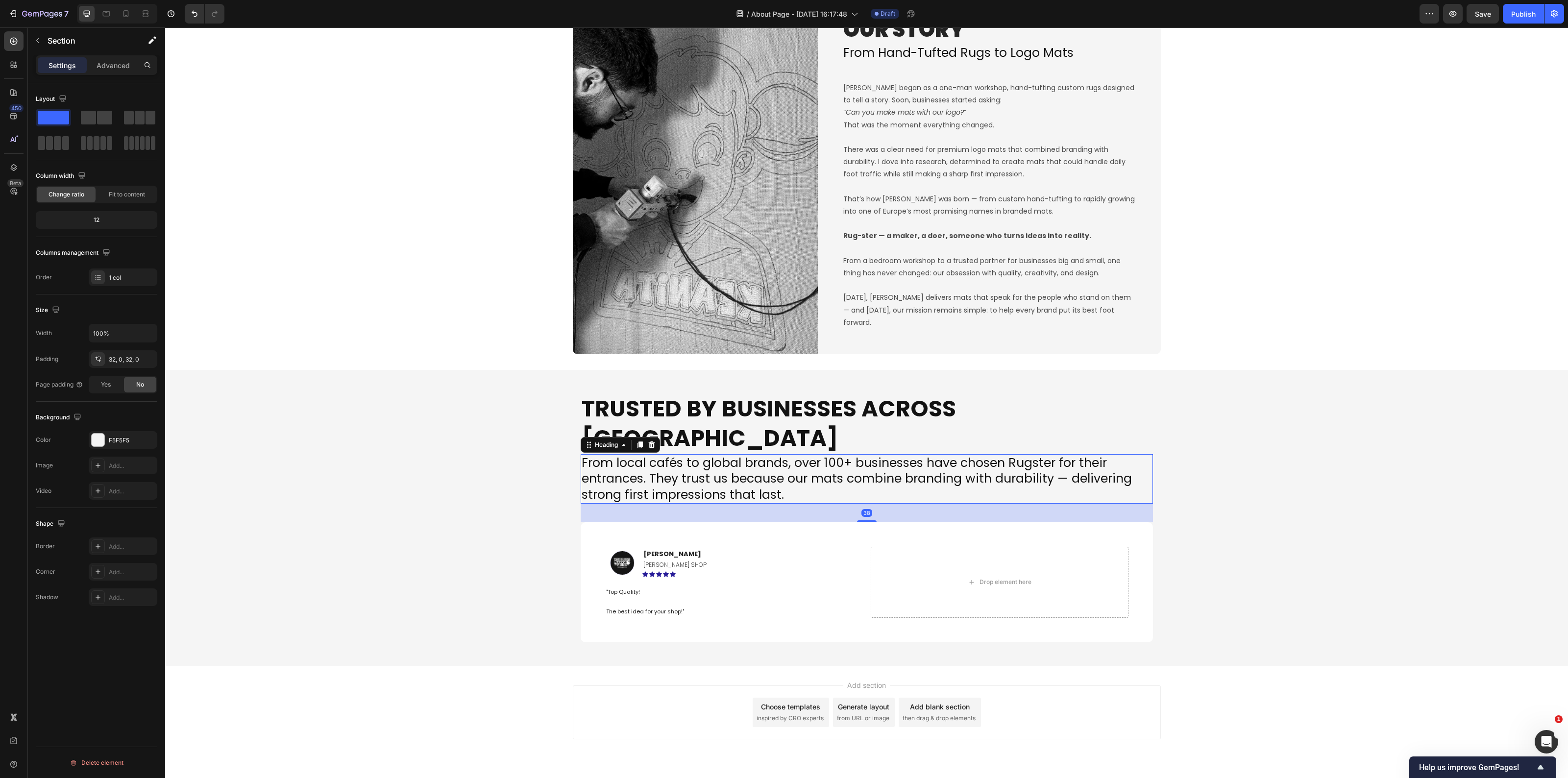
click at [724, 455] on p "From local cafés to global brands, over 100+ businesses have chosen Rugster for…" at bounding box center [866, 479] width 570 height 48
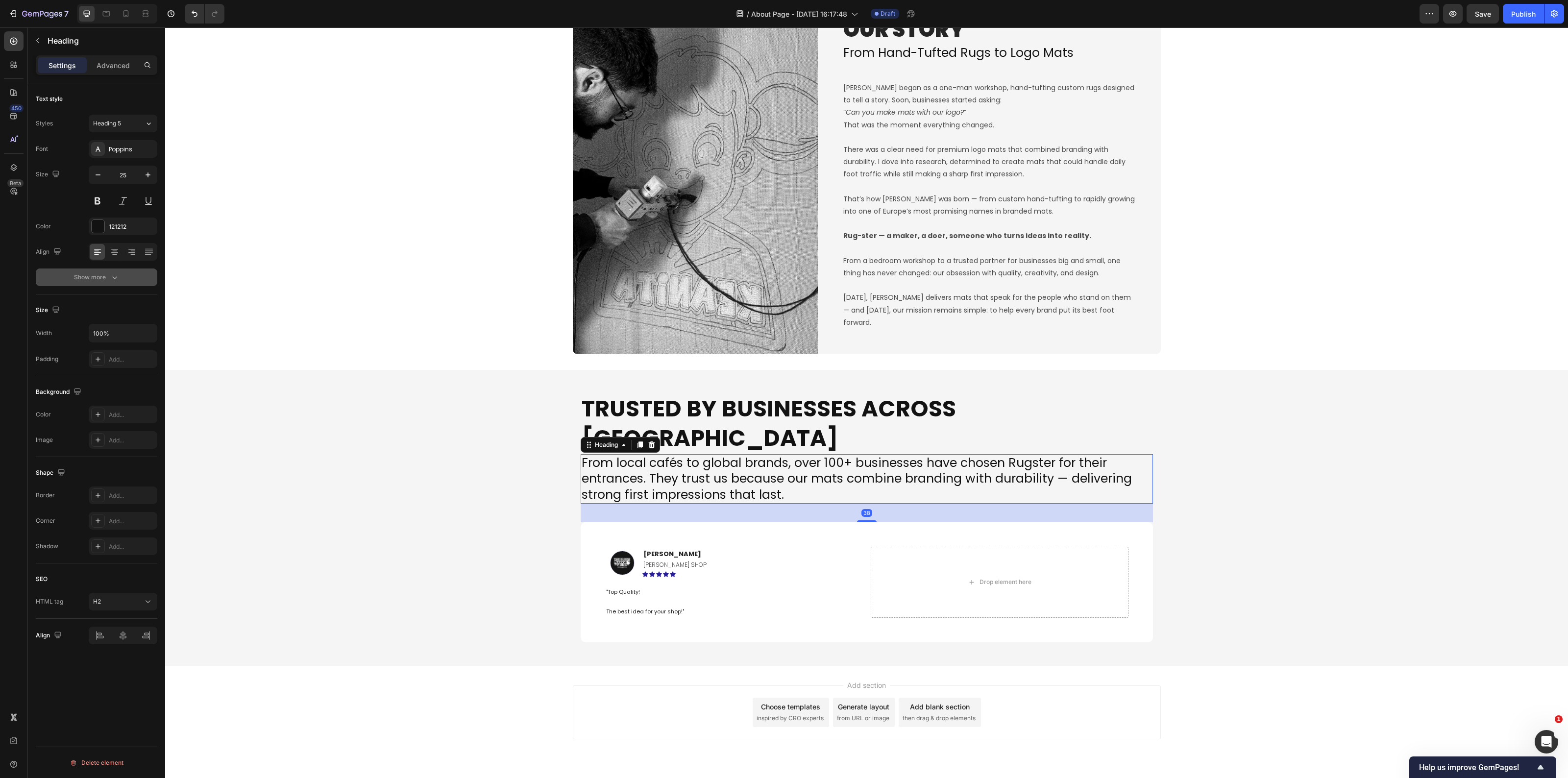
click at [111, 271] on button "Show more" at bounding box center [96, 277] width 122 height 18
click at [141, 273] on div "Normal" at bounding box center [123, 277] width 60 height 10
click at [139, 131] on button "Heading 5" at bounding box center [123, 124] width 69 height 18
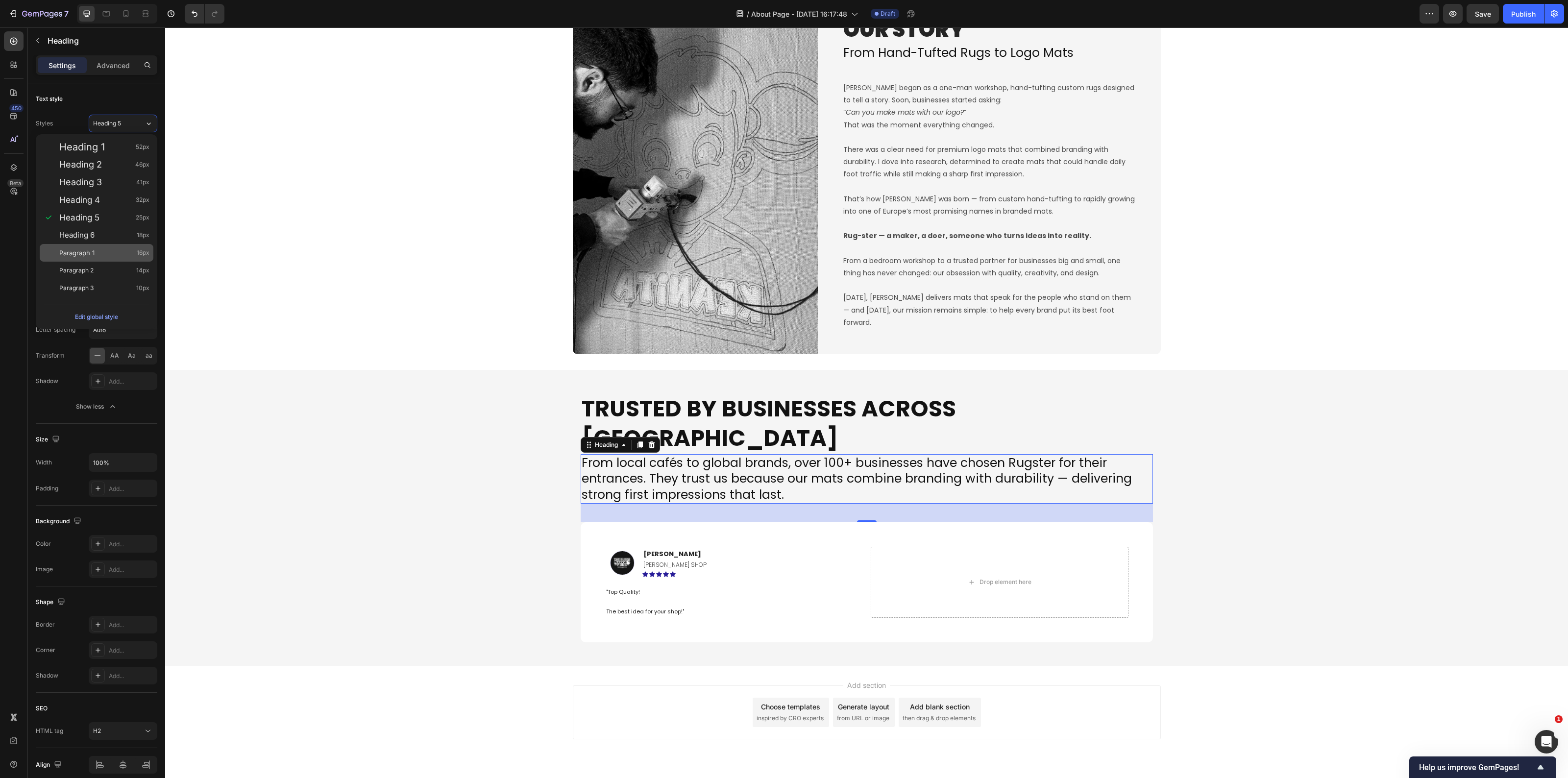
click at [100, 251] on div "Paragraph 1 16px" at bounding box center [104, 253] width 90 height 10
type input "16"
type input "180%"
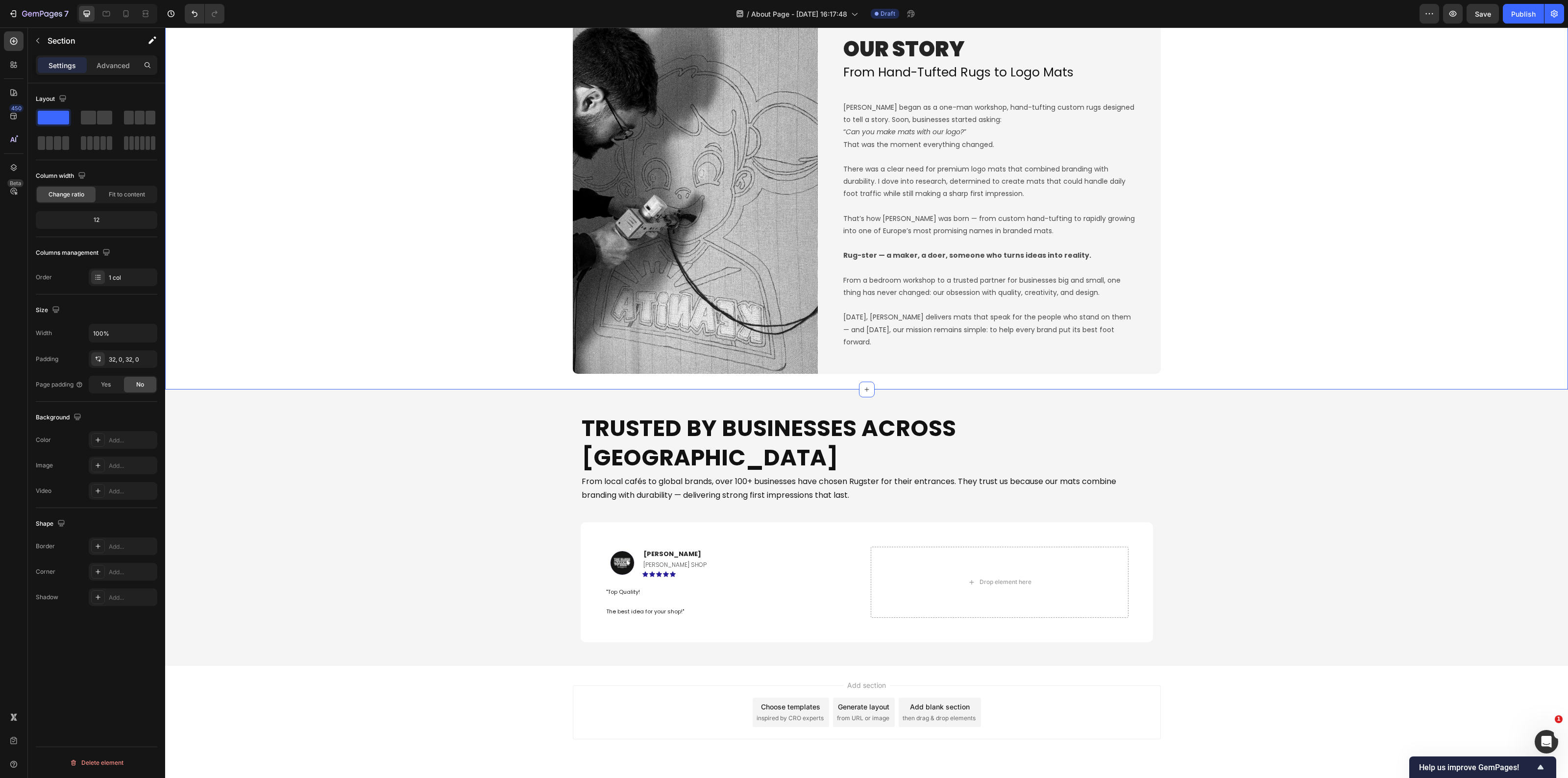
click at [330, 389] on div "Image OUR STORY Heading From Hand-Tufted Rugs to Logo Mats Heading Rugster bega…" at bounding box center [867, 190] width 1403 height 399
click at [961, 419] on p "Trusted by Businesses Across [GEOGRAPHIC_DATA]" at bounding box center [866, 444] width 570 height 59
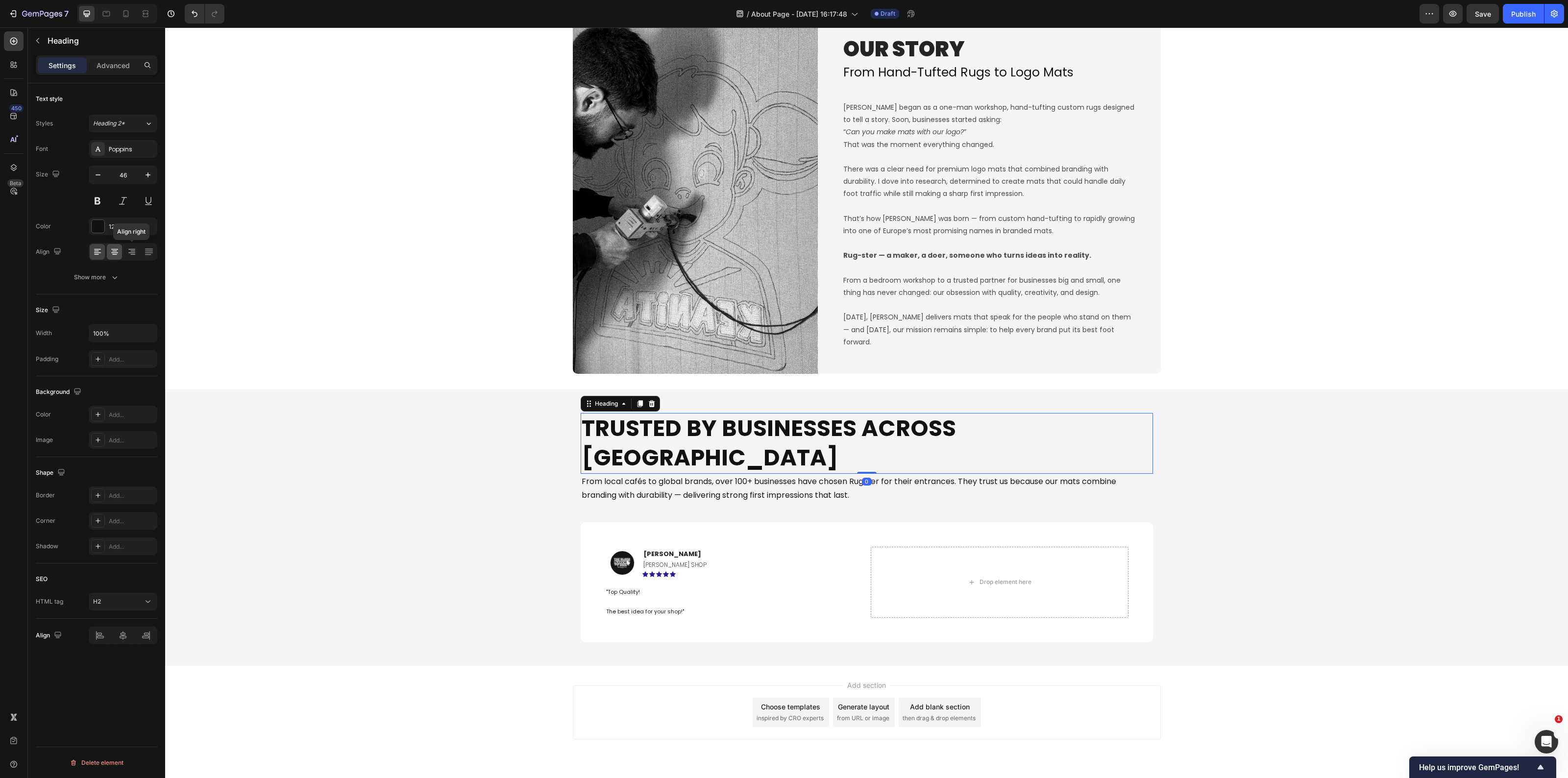
click at [119, 249] on icon at bounding box center [115, 252] width 10 height 10
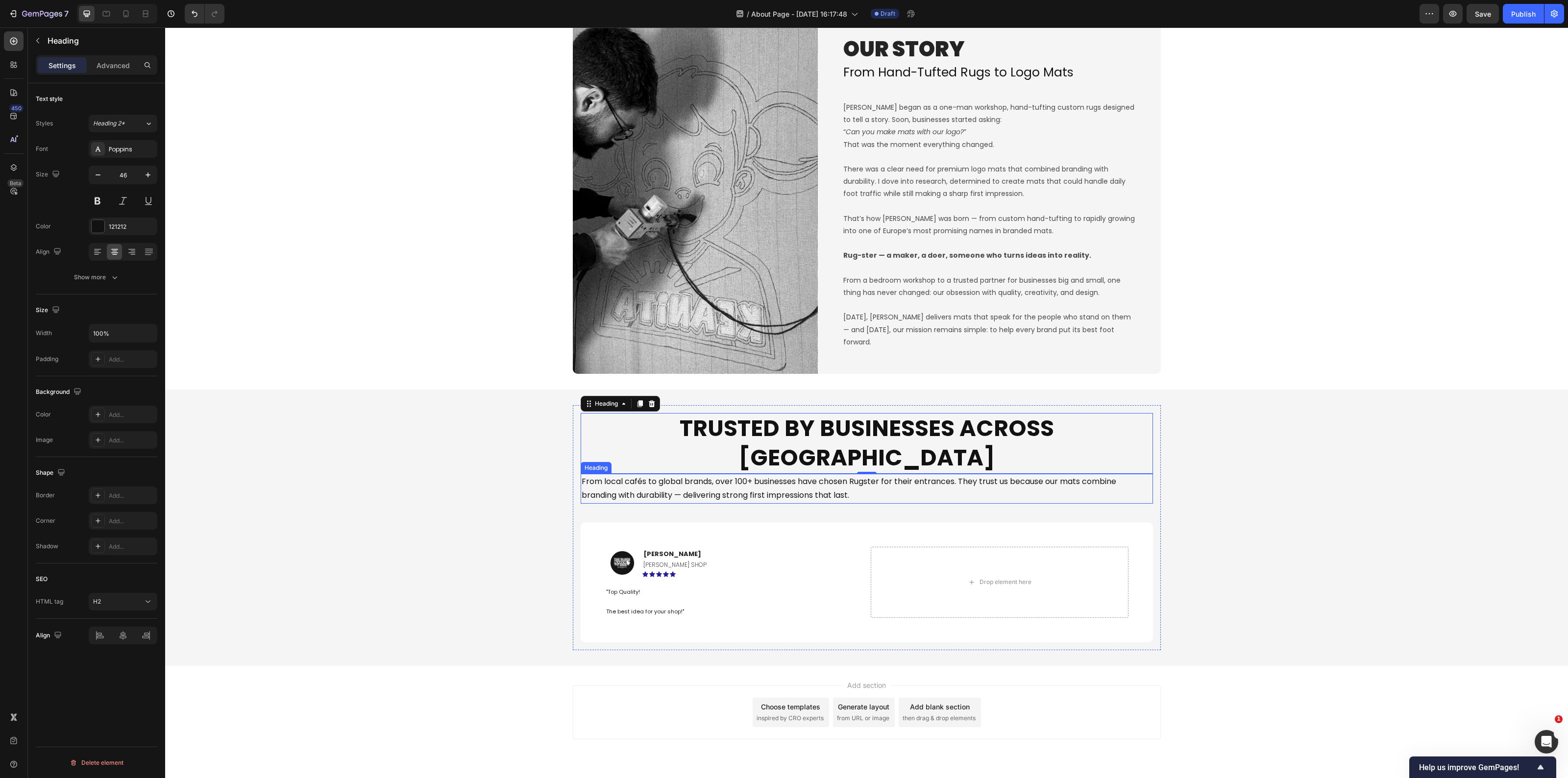
click at [770, 475] on p "From local cafés to global brands, over 100+ businesses have chosen Rugster for…" at bounding box center [866, 489] width 570 height 28
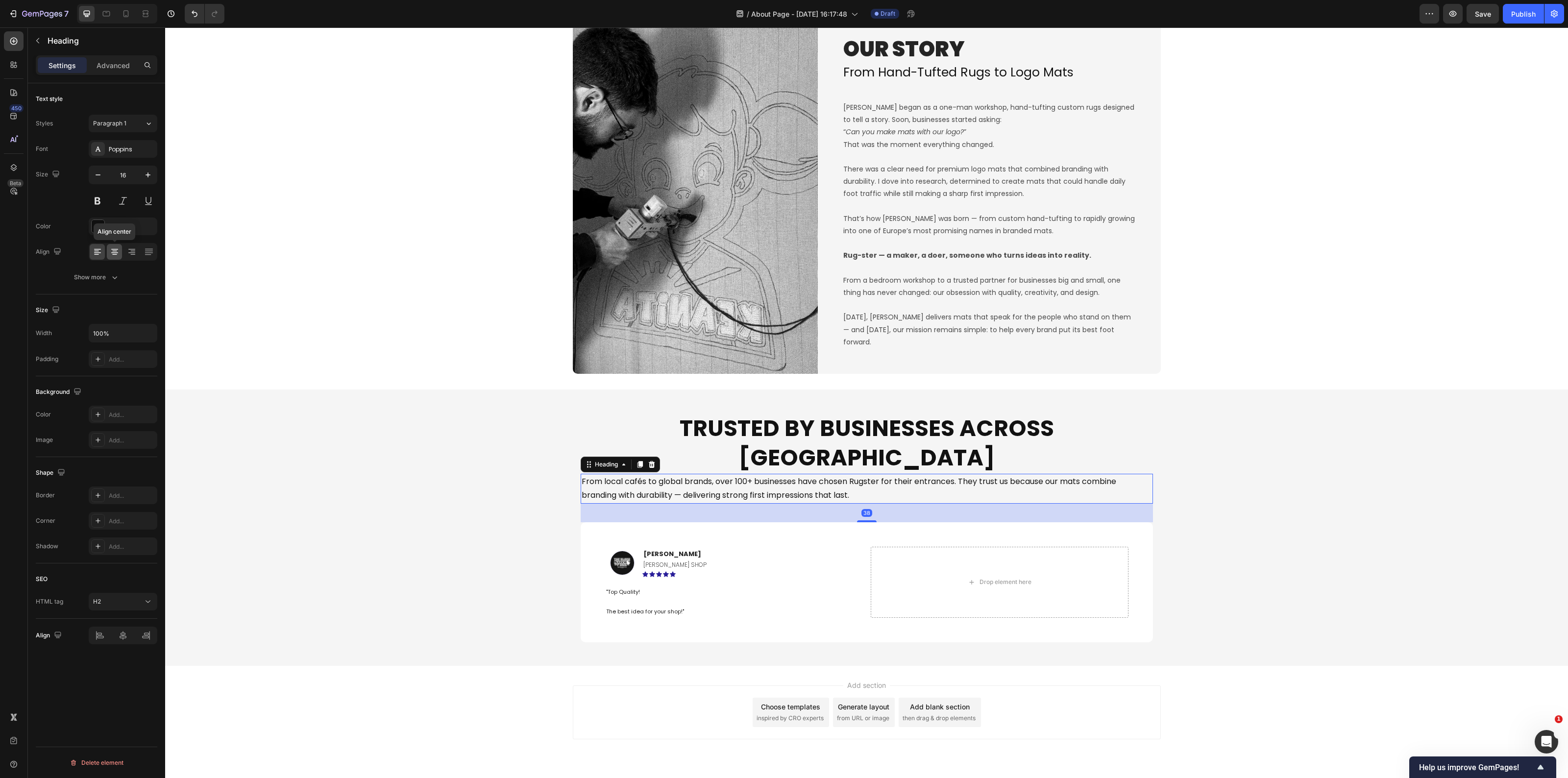
click at [114, 251] on icon at bounding box center [114, 251] width 5 height 1
click at [457, 549] on div "Trusted by Businesses Across Europe Heading From local cafés to global brands, …" at bounding box center [867, 527] width 1403 height 245
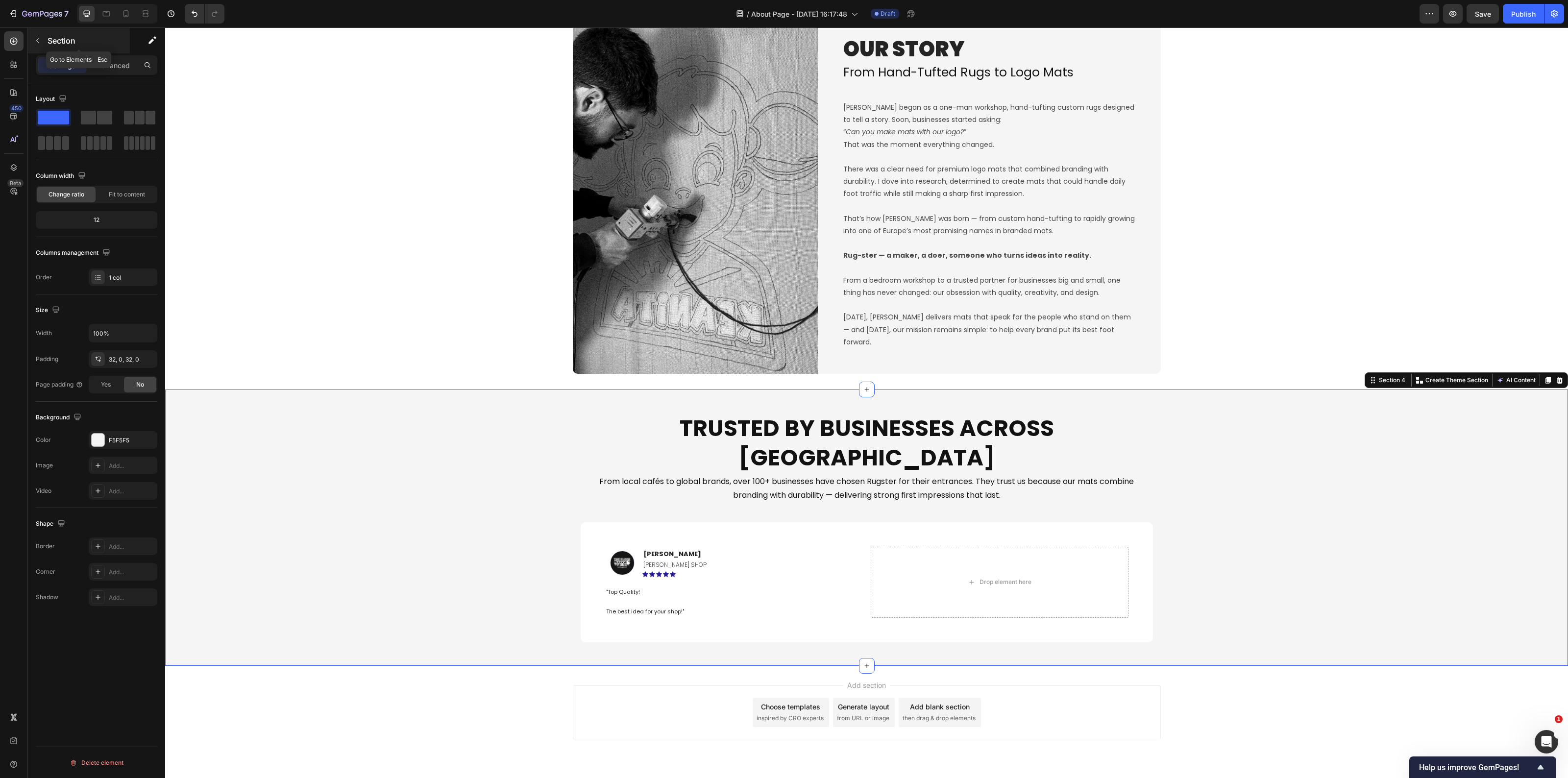
click at [31, 35] on button "button" at bounding box center [38, 41] width 16 height 16
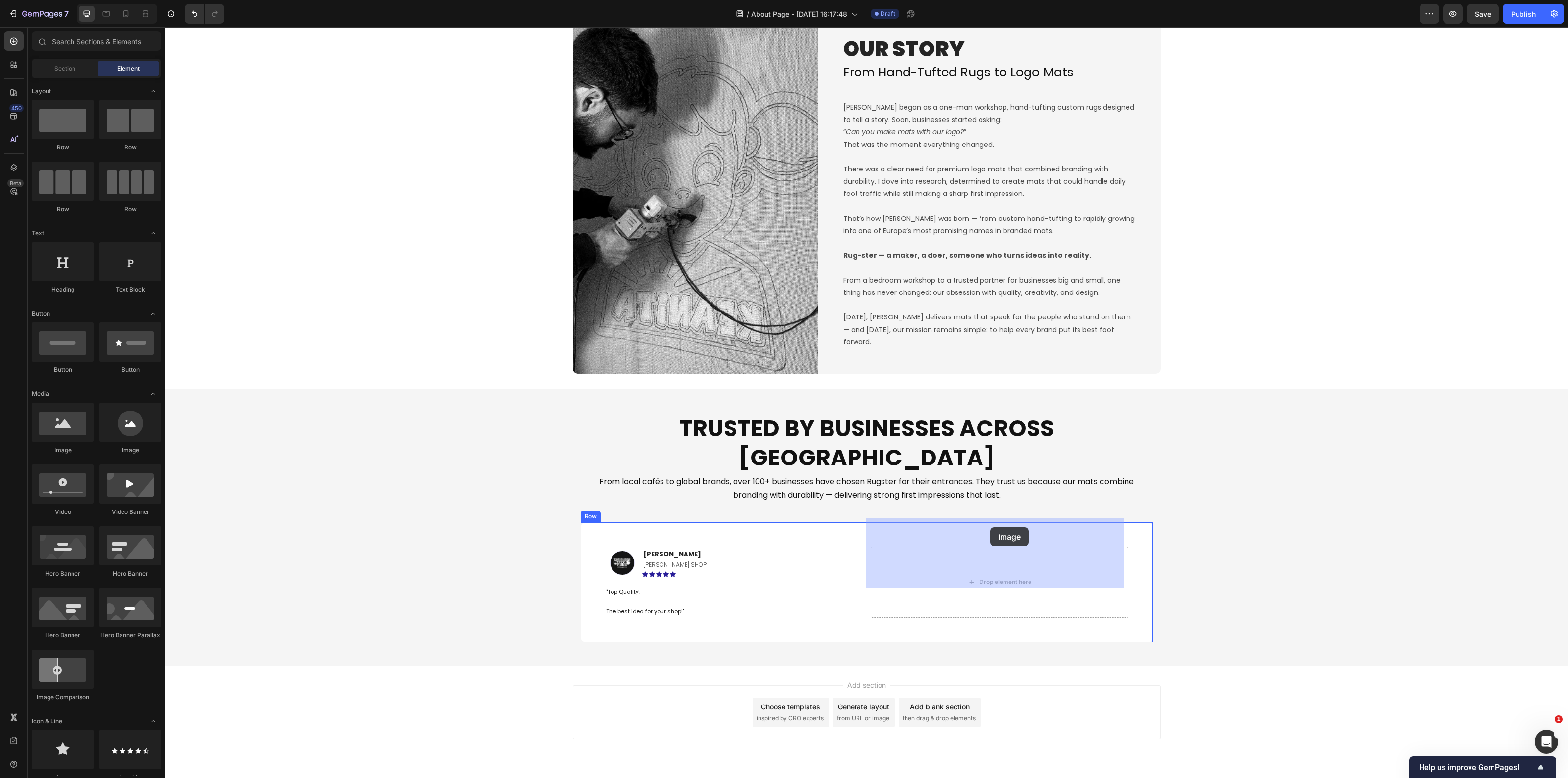
drag, startPoint x: 227, startPoint y: 464, endPoint x: 990, endPoint y: 528, distance: 765.7
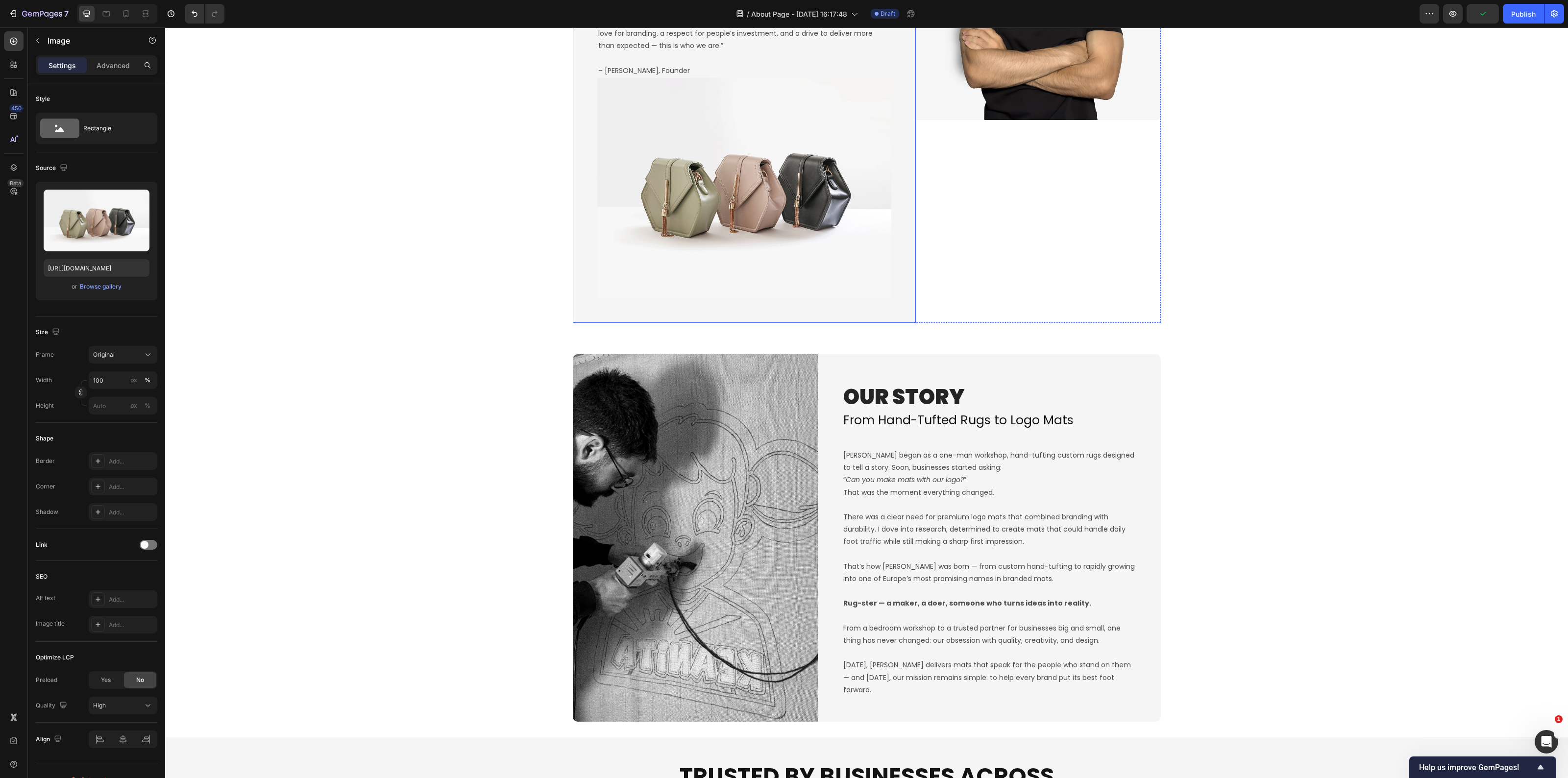
scroll to position [731, 0]
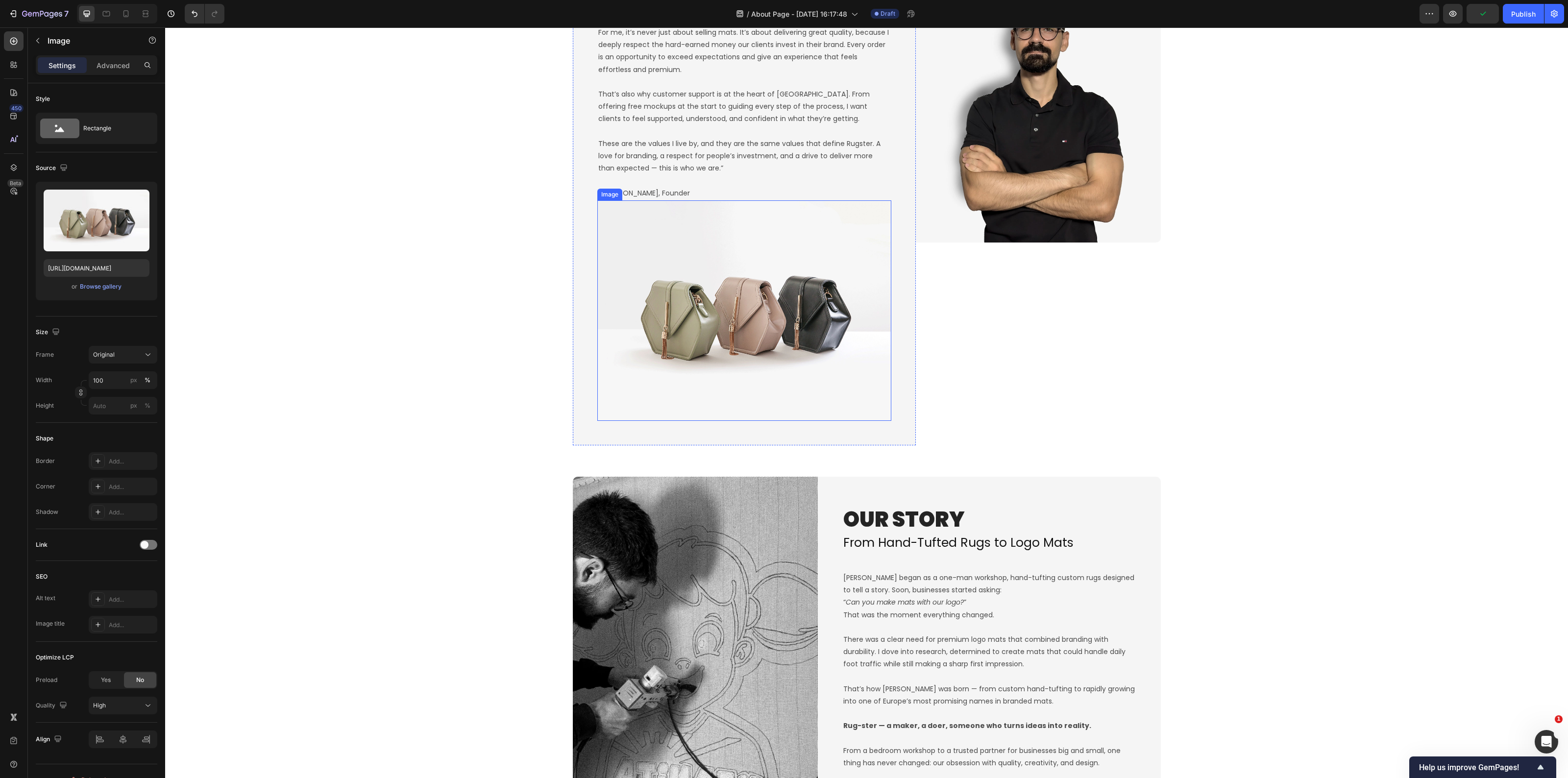
click at [728, 322] on img at bounding box center [744, 310] width 294 height 220
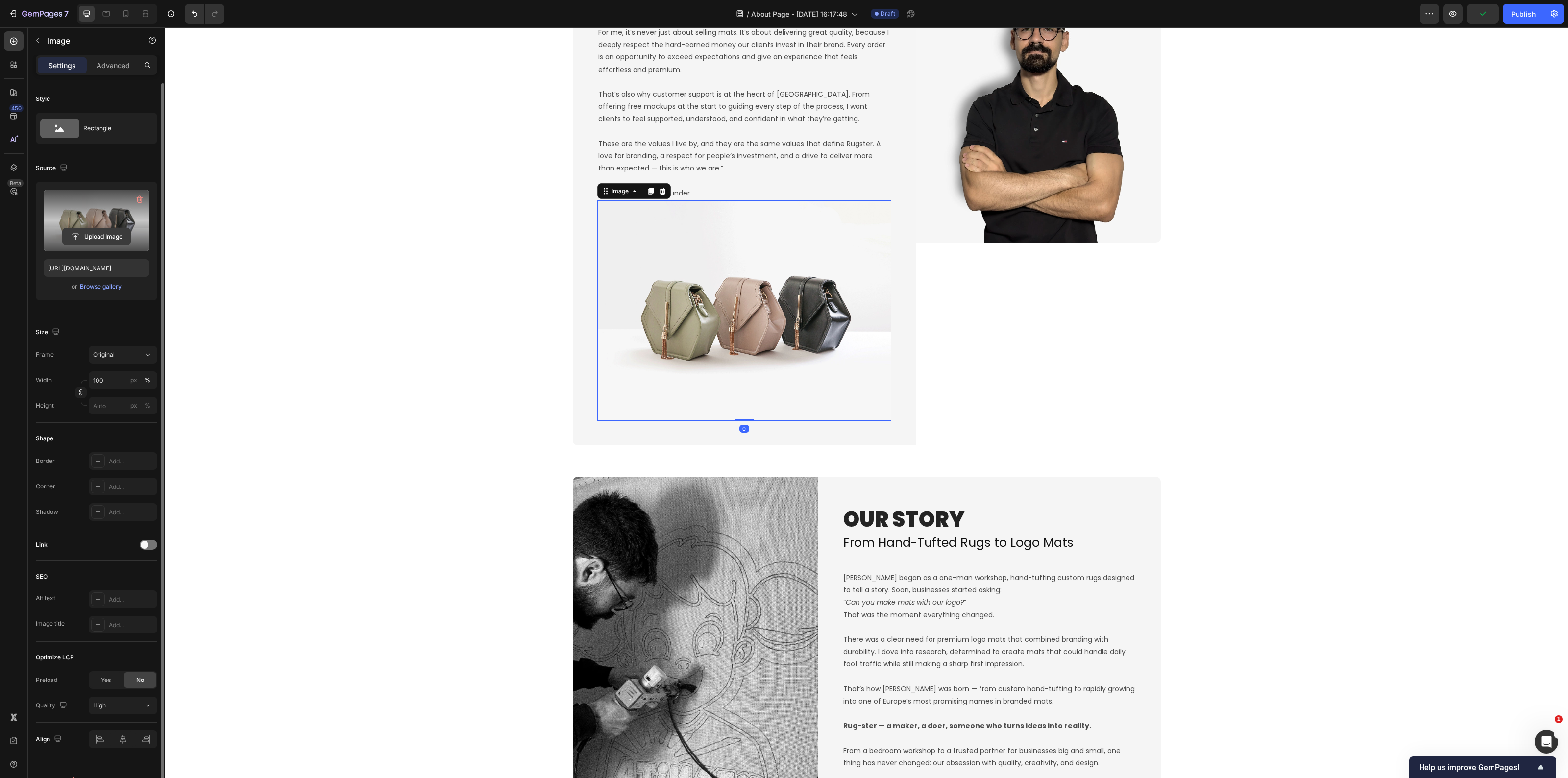
click at [90, 239] on input "file" at bounding box center [96, 237] width 68 height 16
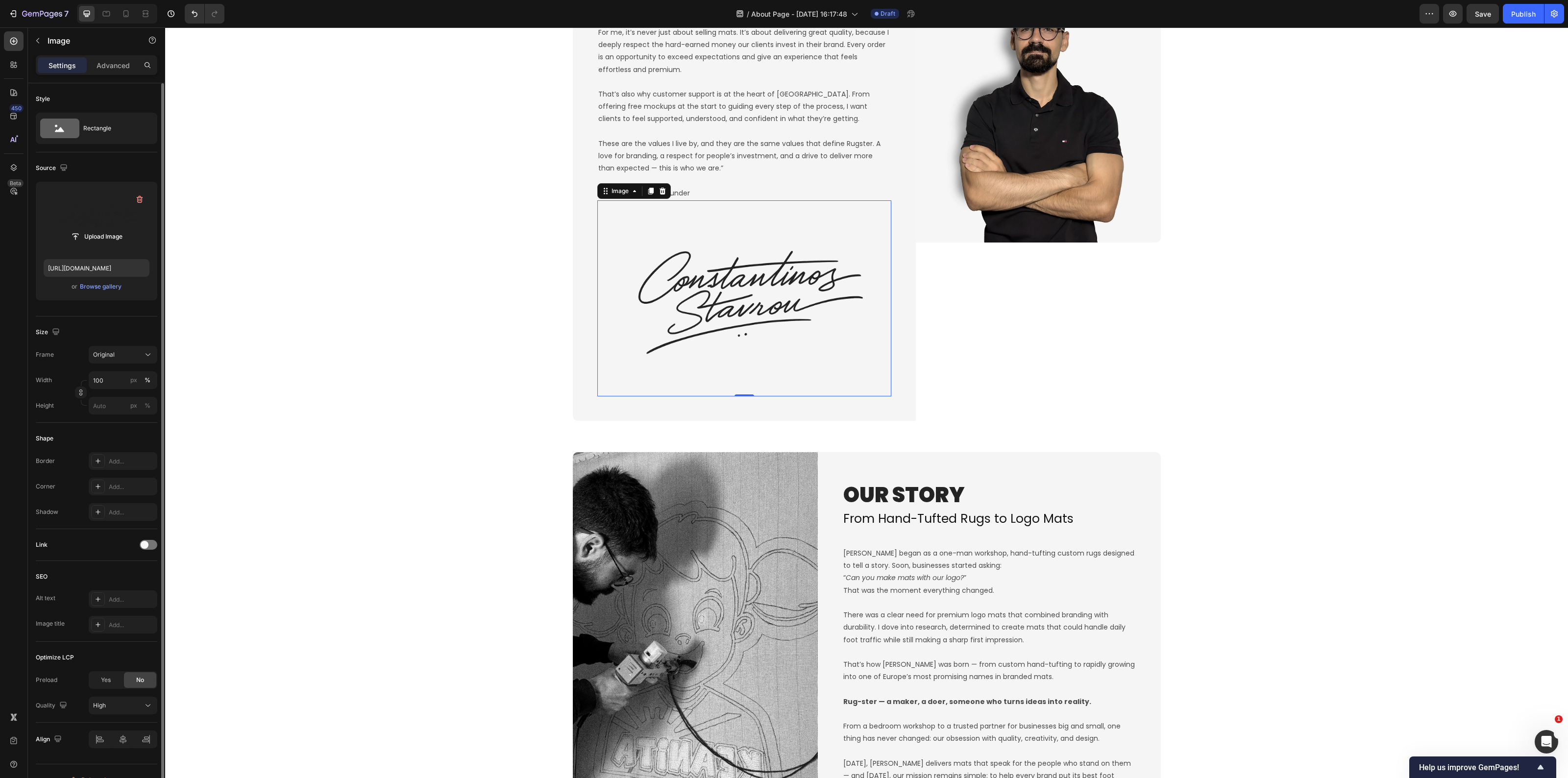
click at [103, 214] on label at bounding box center [97, 220] width 106 height 62
click at [103, 229] on input "file" at bounding box center [96, 237] width 68 height 16
click at [99, 242] on input "file" at bounding box center [96, 237] width 68 height 16
type input "https://cdn.shopify.com/s/files/1/0844/7908/2840/files/gempages_550200365904036…"
click at [122, 387] on input "100" at bounding box center [123, 380] width 69 height 18
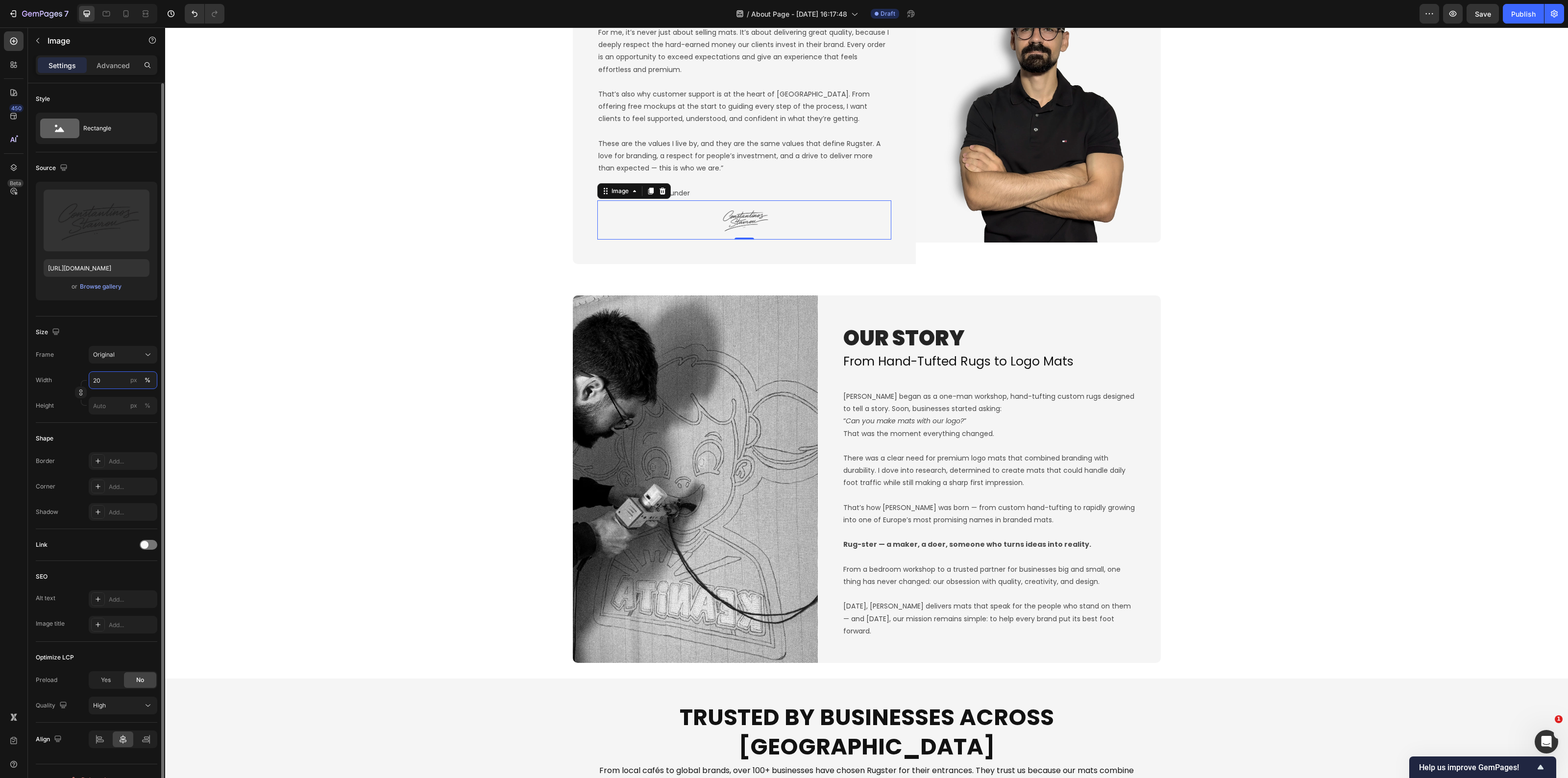
type input "2"
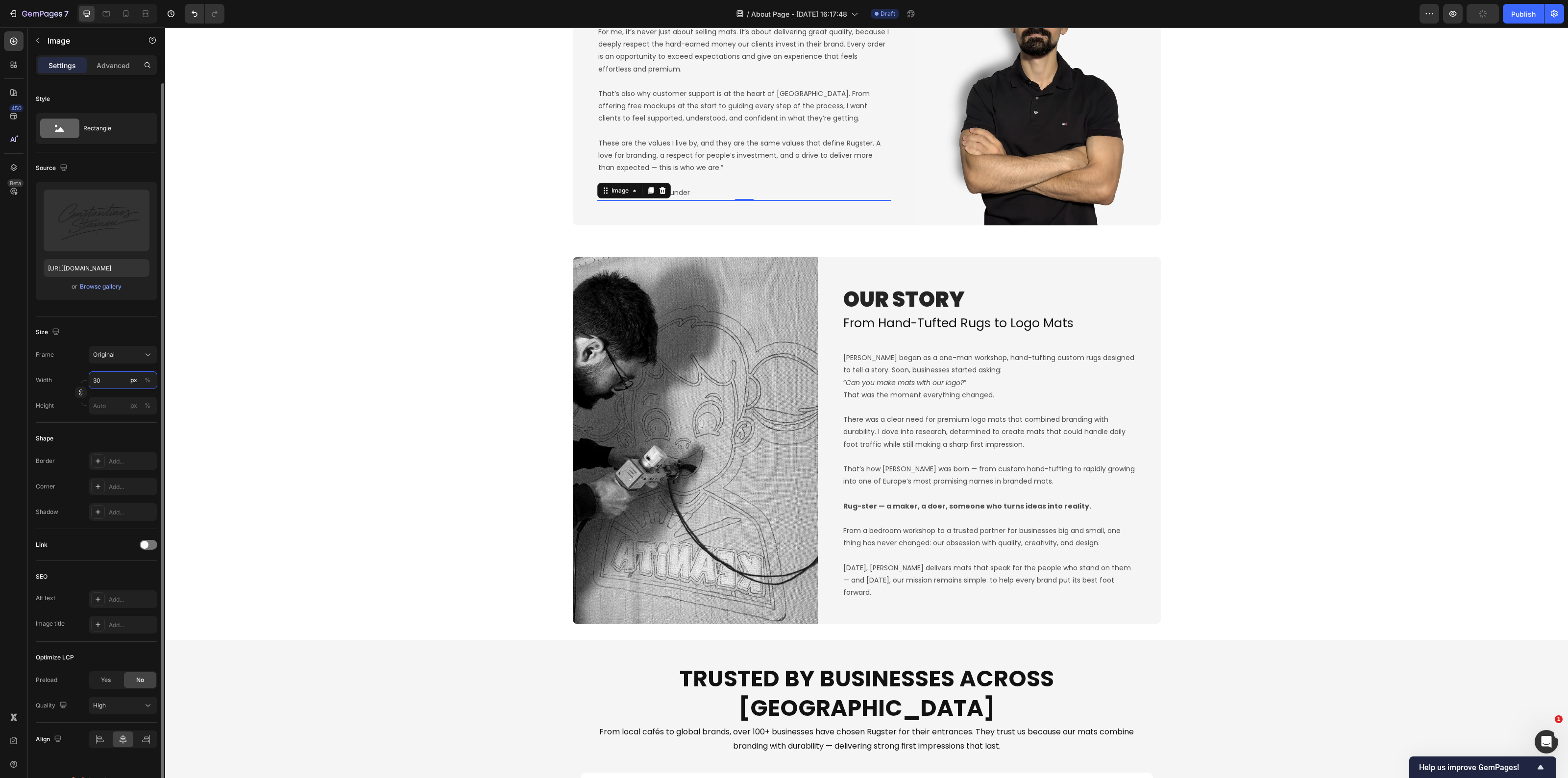
scroll to position [738, 0]
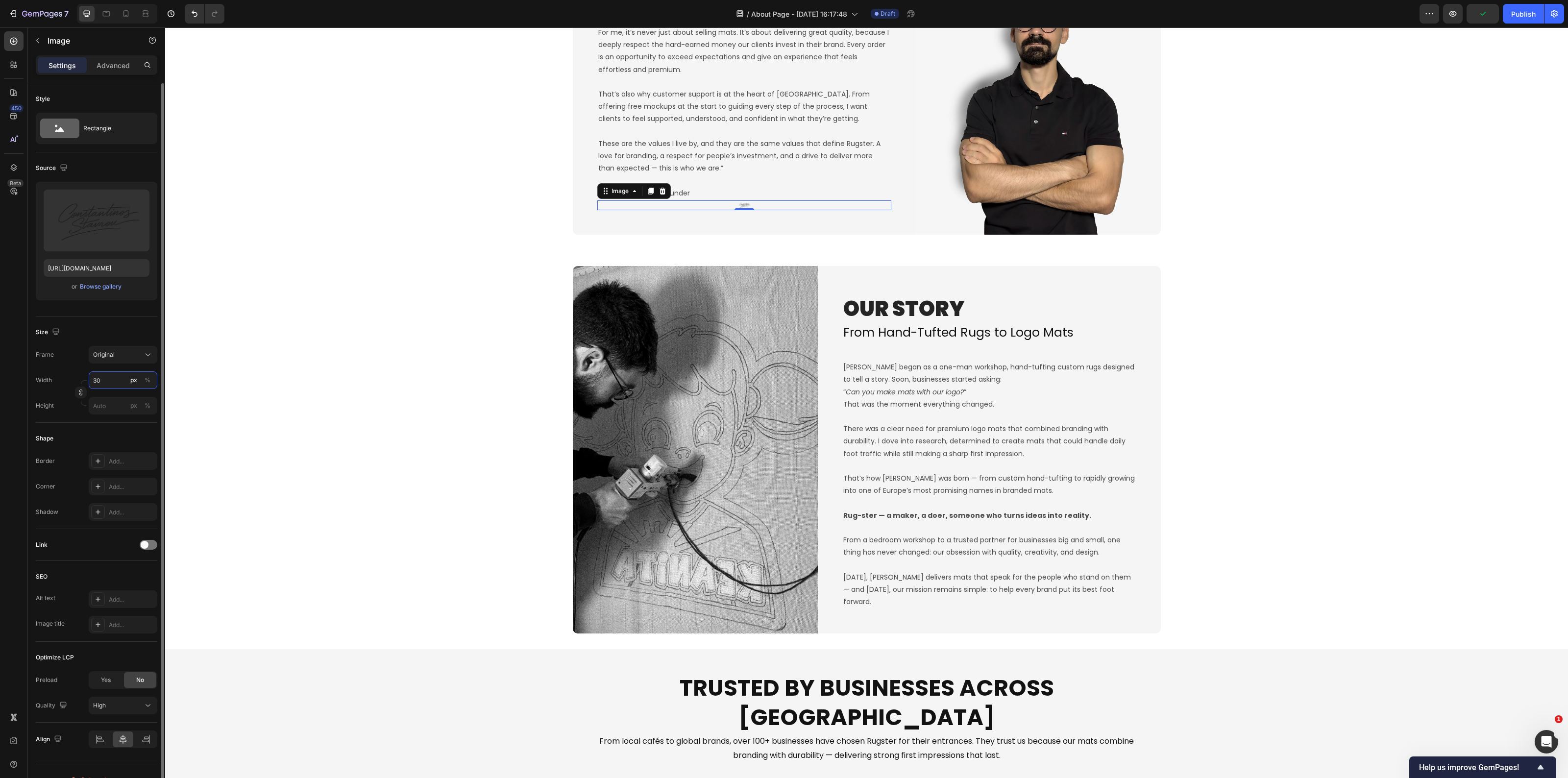
type input "3"
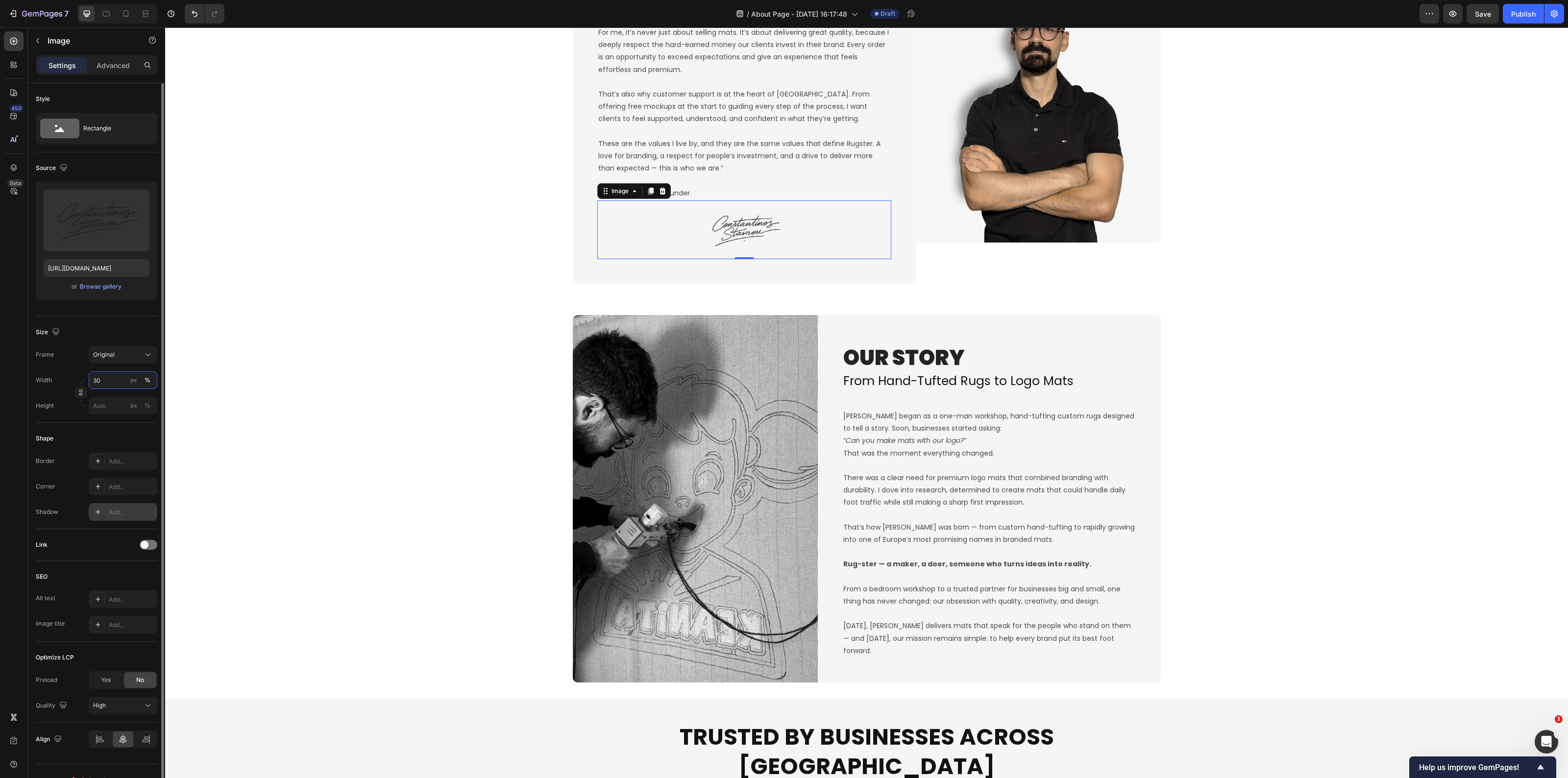
scroll to position [18, 0]
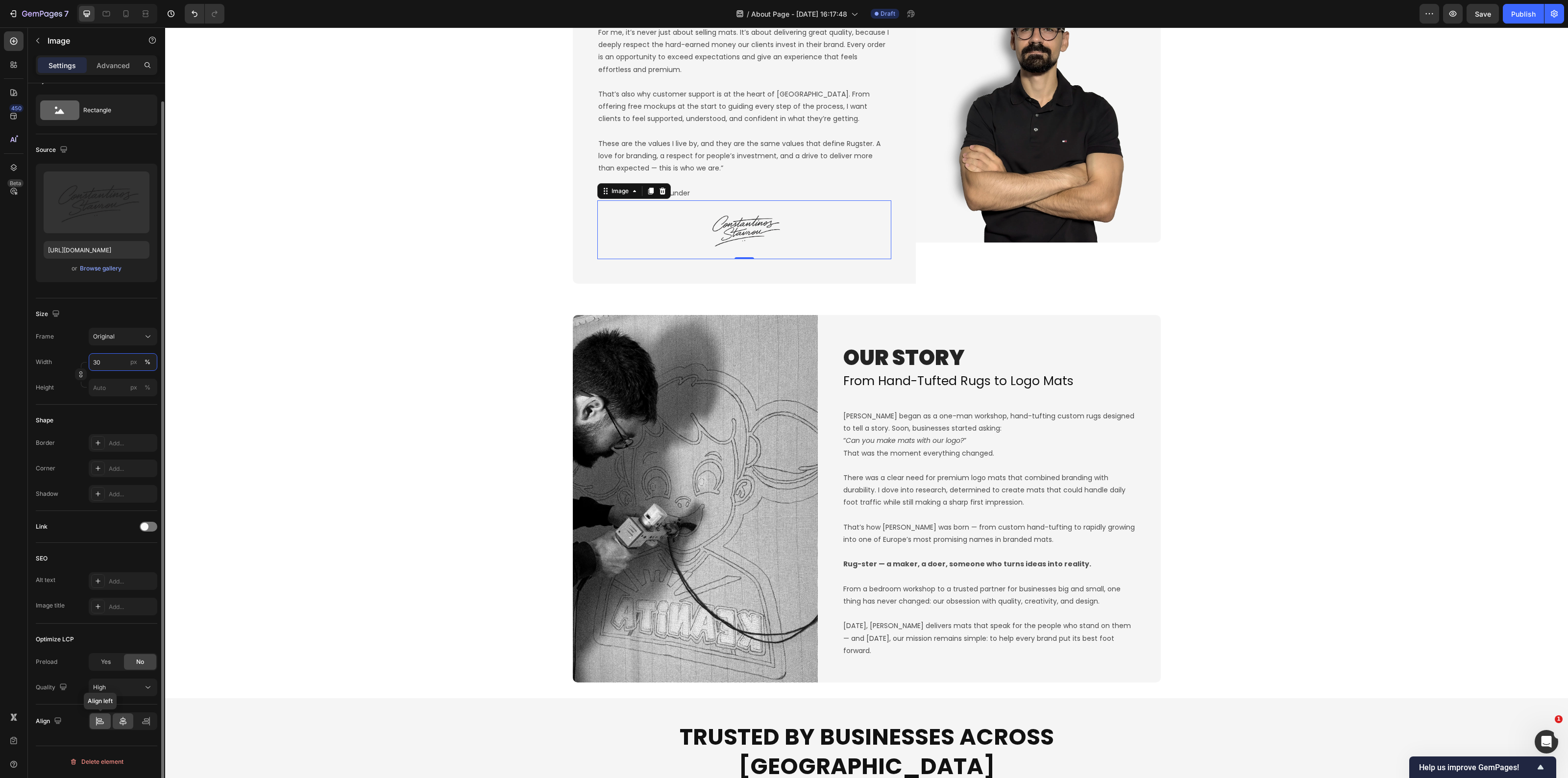
type input "30"
click at [104, 718] on icon at bounding box center [100, 722] width 10 height 10
click at [427, 326] on div "Image OUR STORY Heading From Hand-Tufted Rugs to Logo Mats Heading Rugster bega…" at bounding box center [867, 499] width 1403 height 367
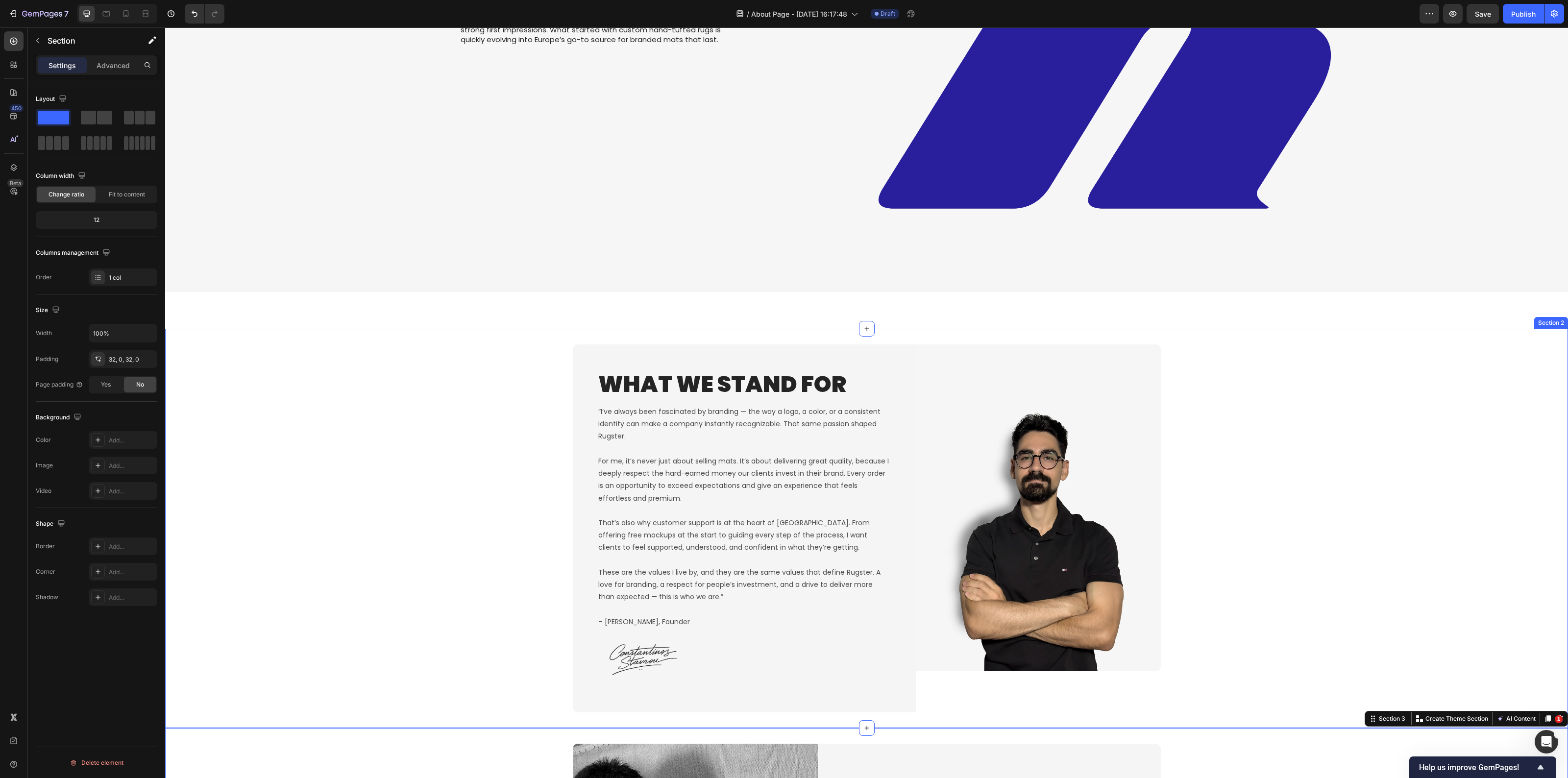
scroll to position [424, 0]
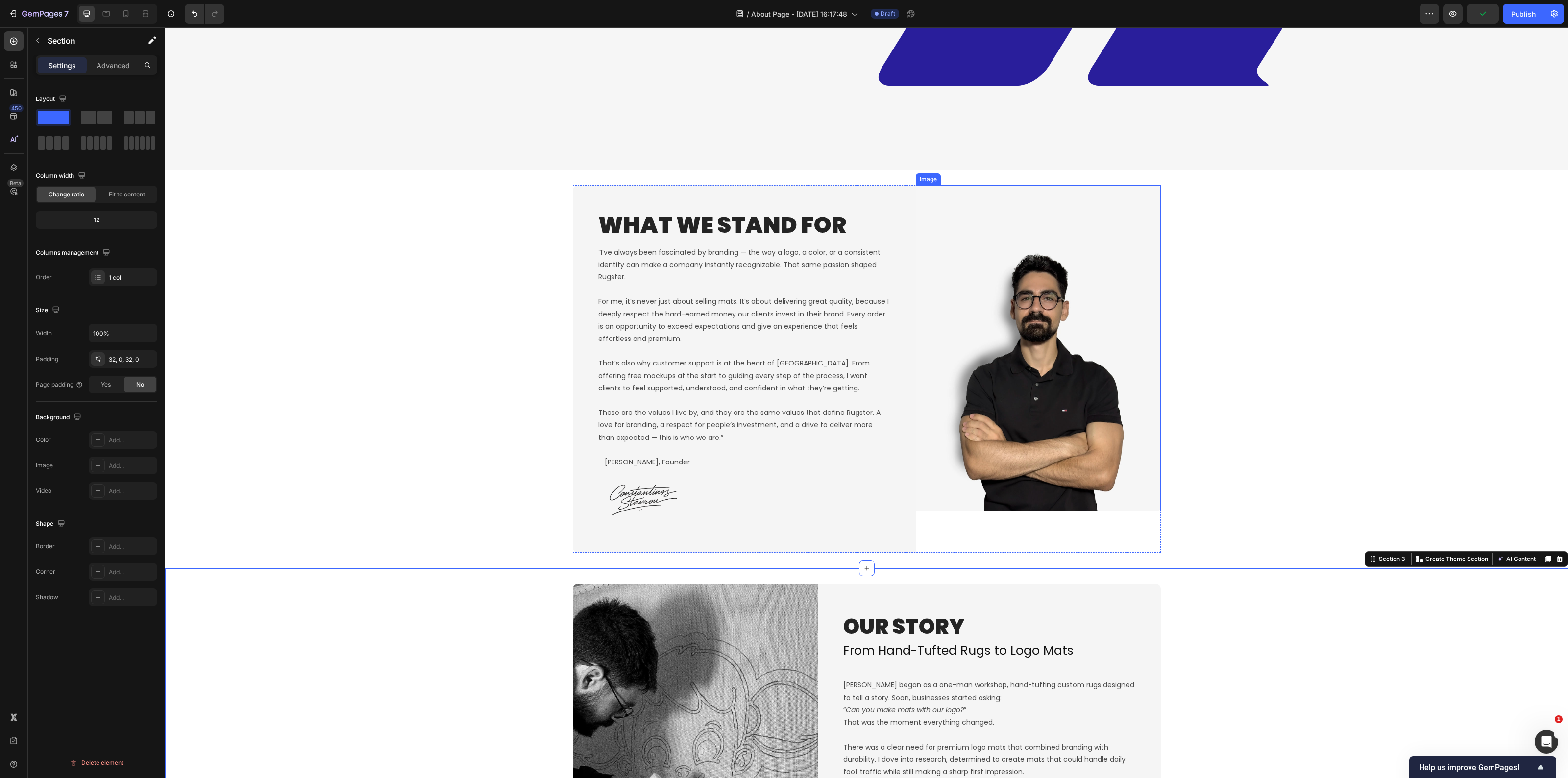
click at [935, 491] on img at bounding box center [1038, 349] width 245 height 327
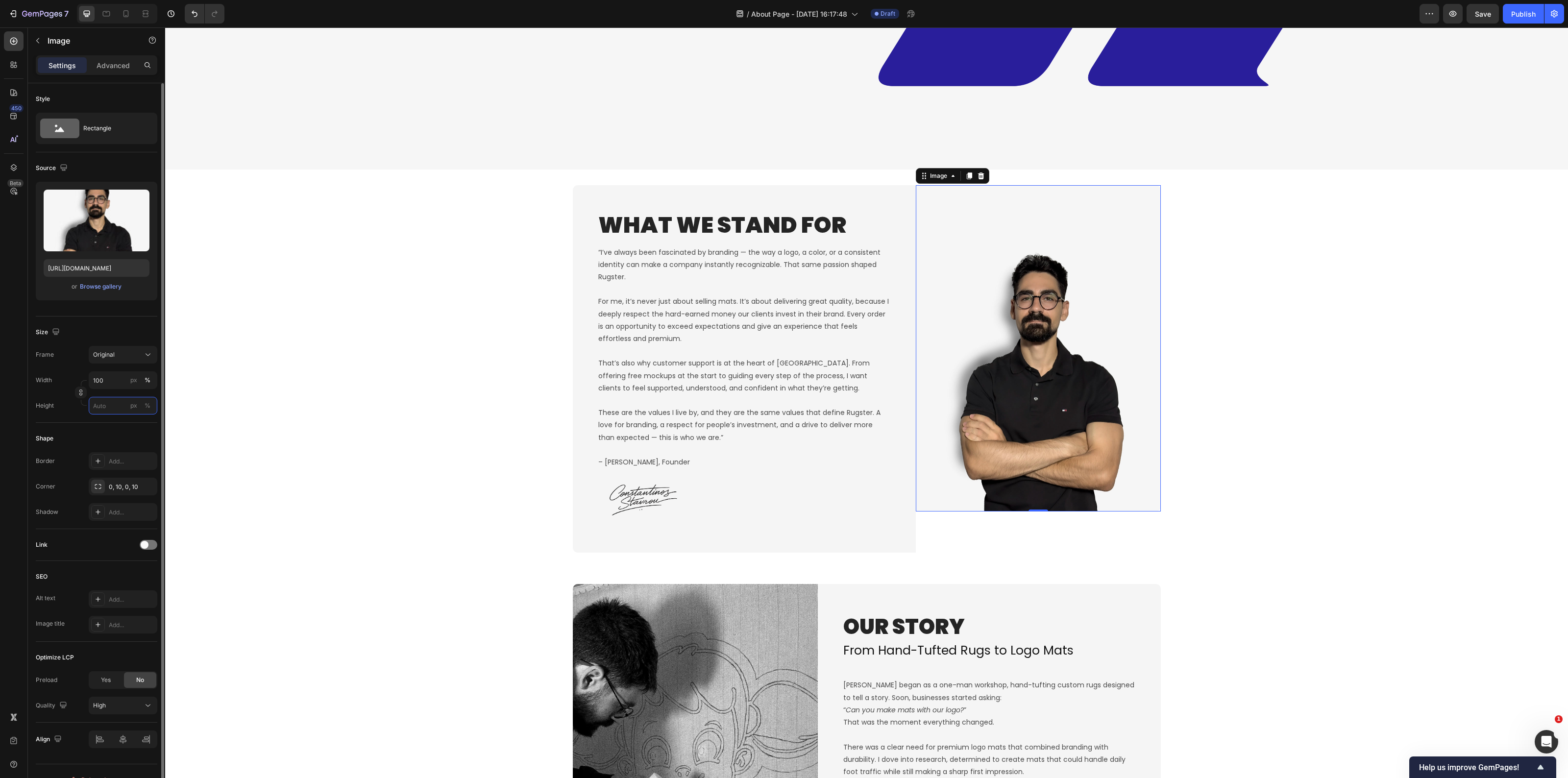
click at [99, 403] on input "px %" at bounding box center [123, 406] width 69 height 18
click at [111, 433] on p "Full 100%" at bounding box center [121, 430] width 57 height 9
type input "100"
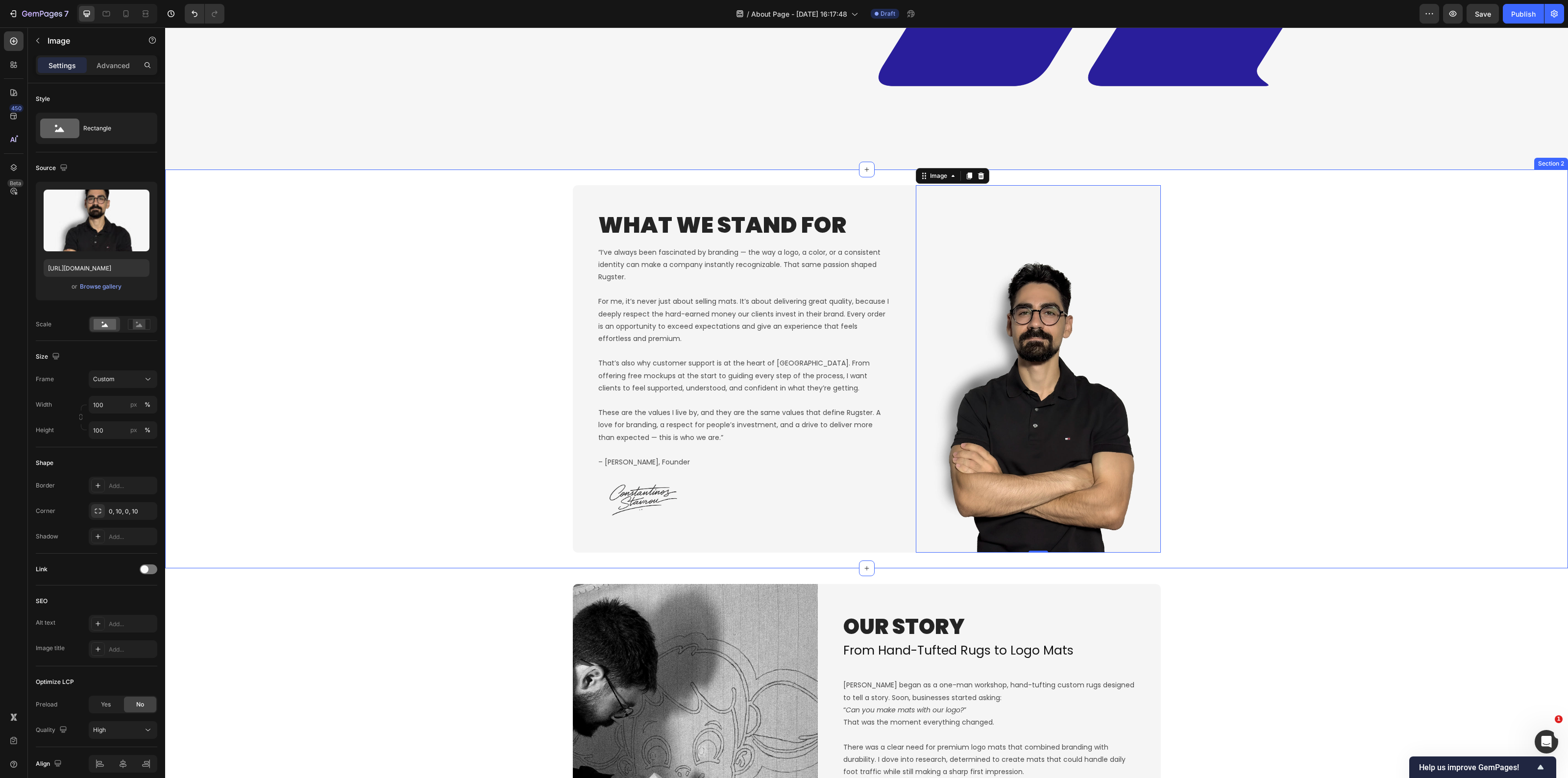
click at [1288, 516] on div "What We Stand For Heading “I’ve always been fascinated by branding — the way a …" at bounding box center [867, 369] width 1403 height 367
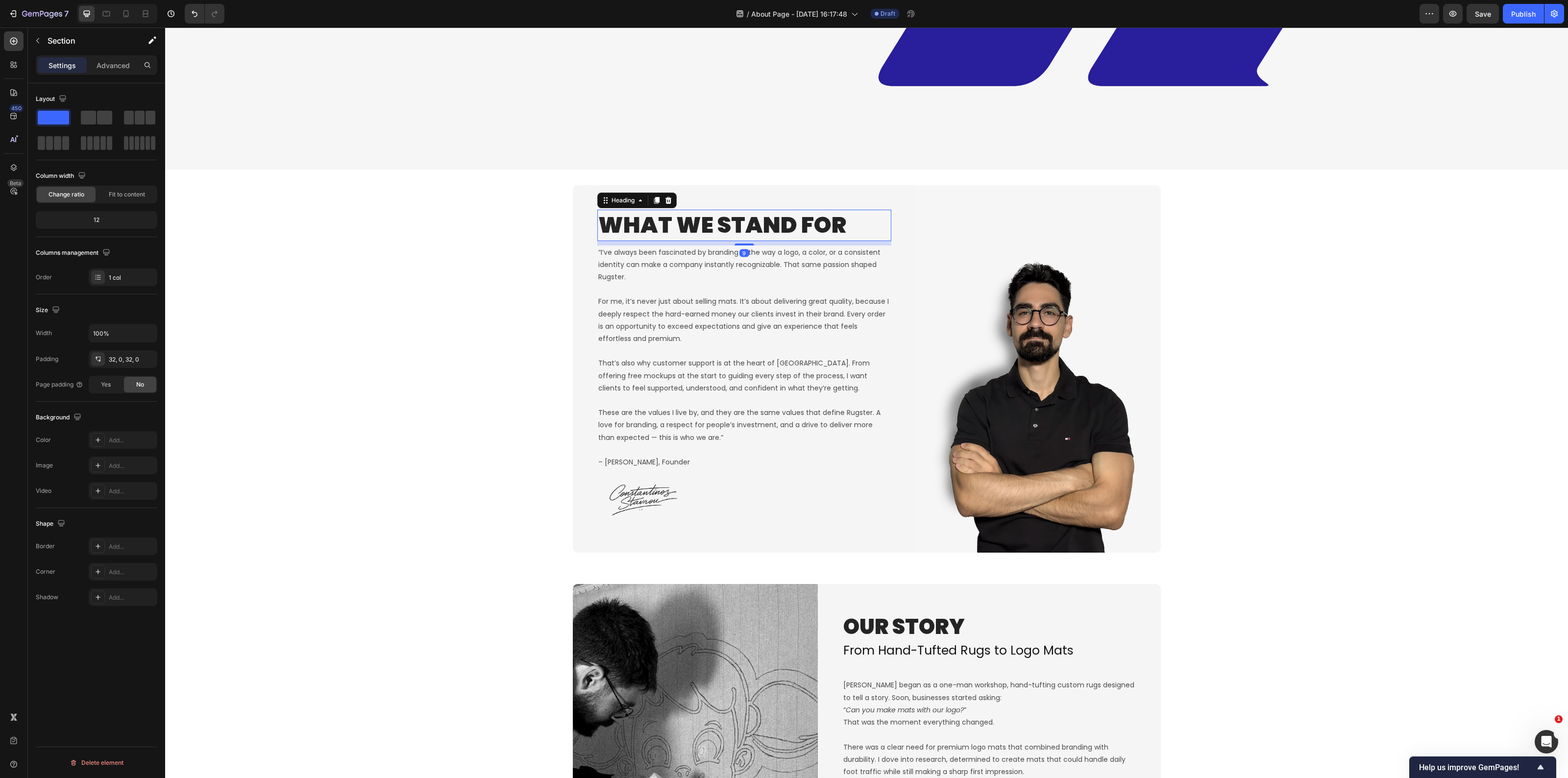
click at [740, 224] on h2 "What We Stand For" at bounding box center [744, 226] width 294 height 32
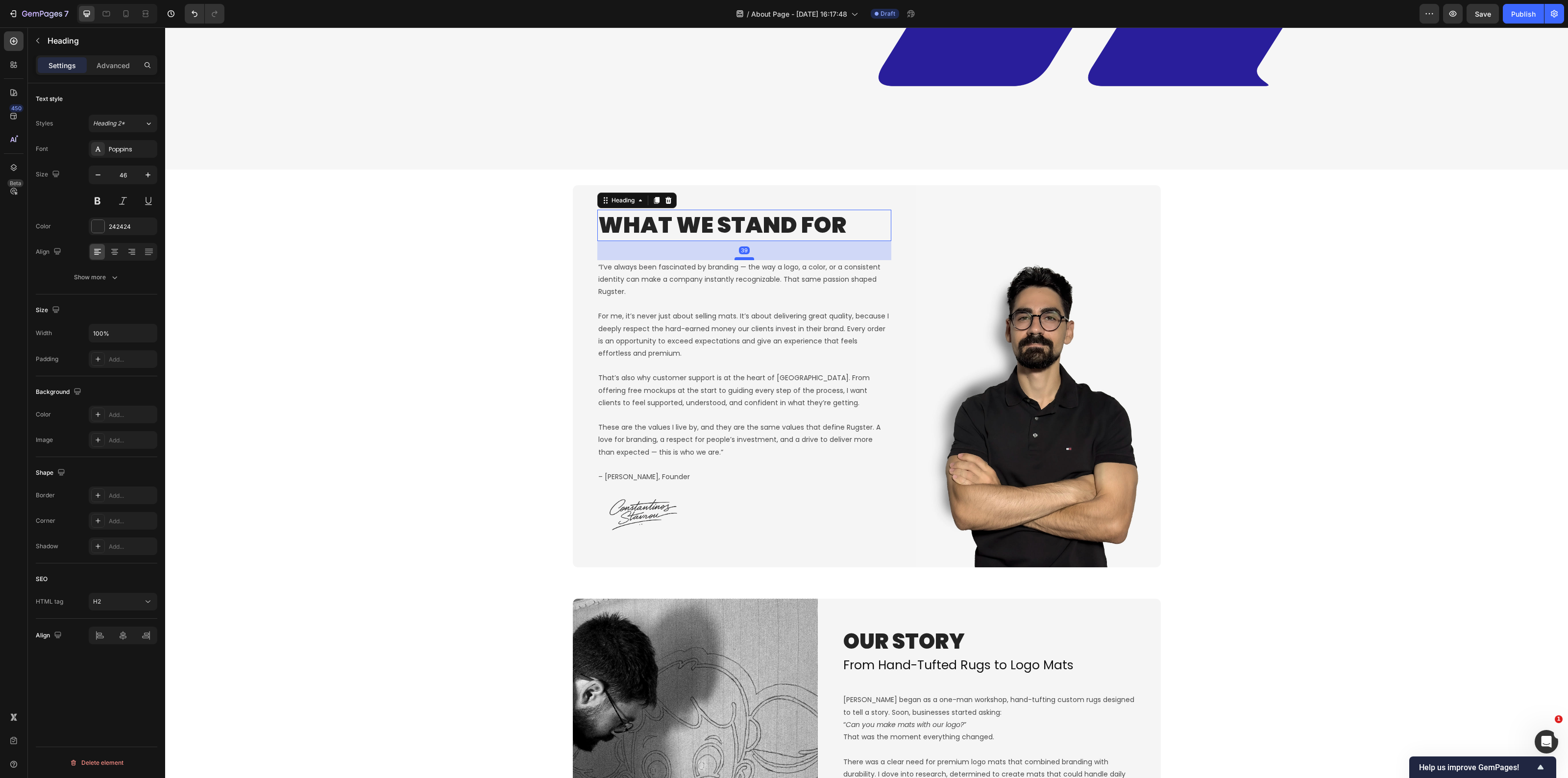
drag, startPoint x: 741, startPoint y: 240, endPoint x: 737, endPoint y: 255, distance: 15.5
click at [737, 258] on div at bounding box center [744, 259] width 20 height 3
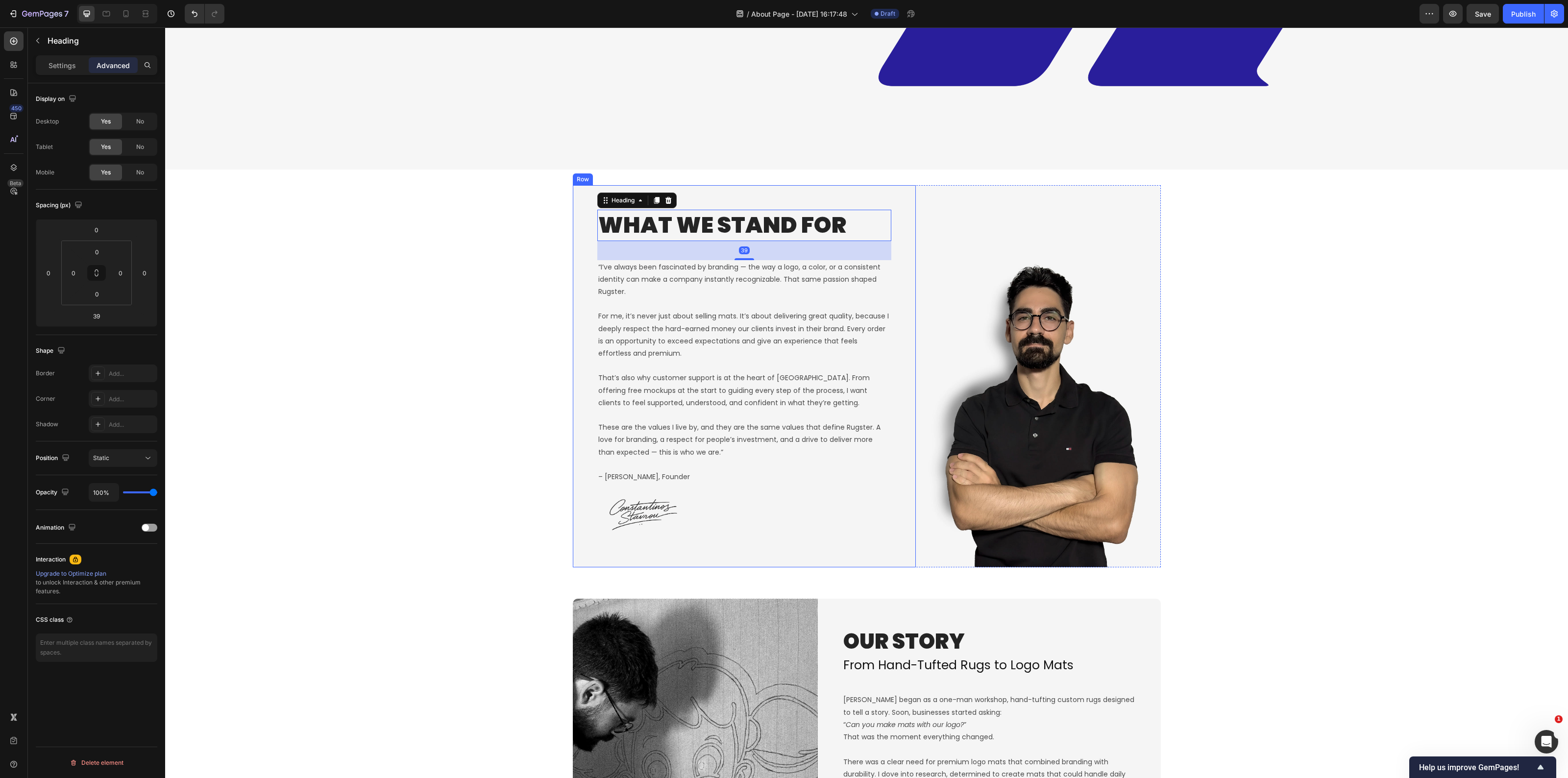
click at [476, 352] on div "What We Stand For Heading 39 “I’ve always been fascinated by branding — the way…" at bounding box center [867, 376] width 1403 height 382
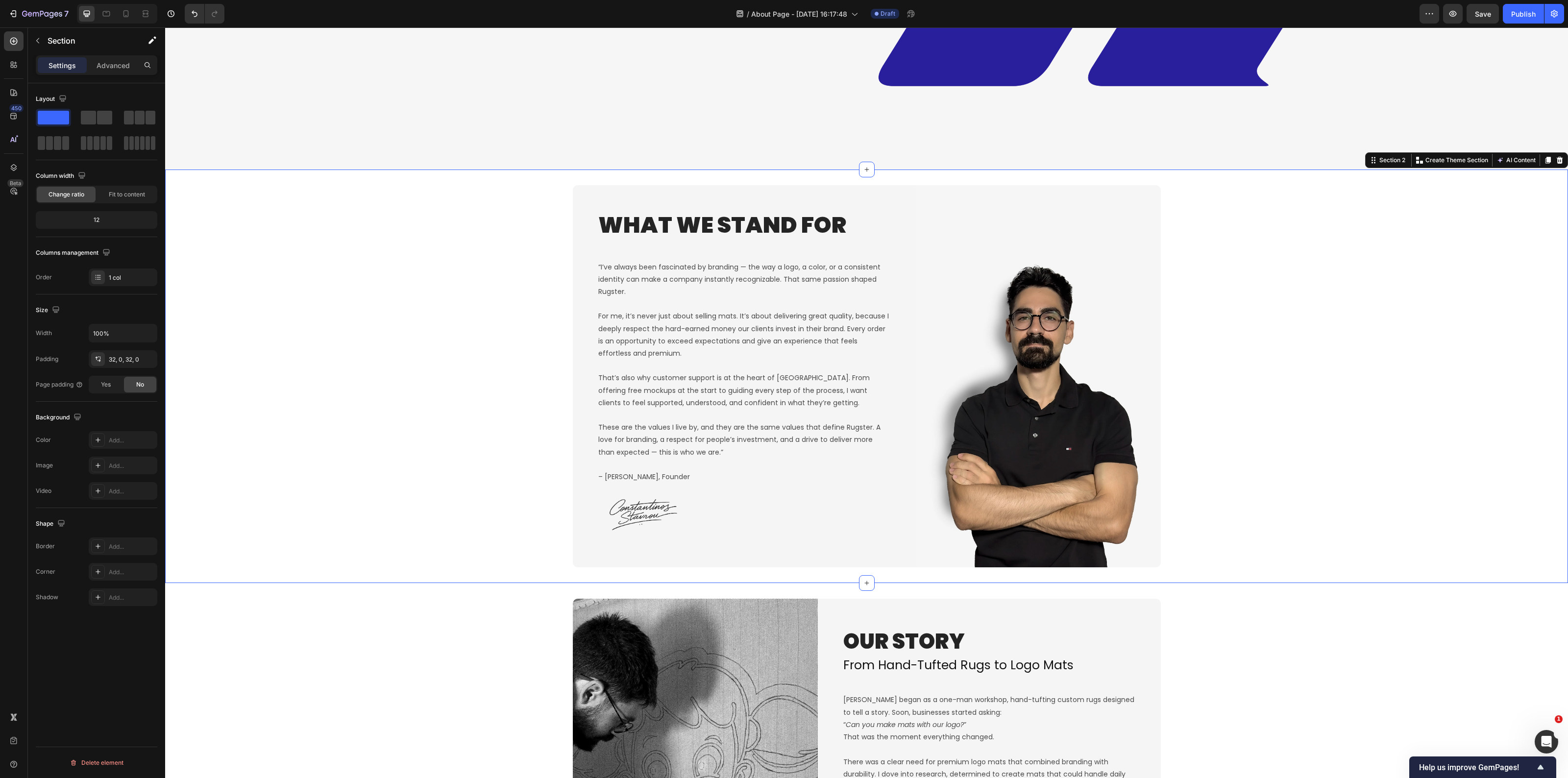
scroll to position [485, 0]
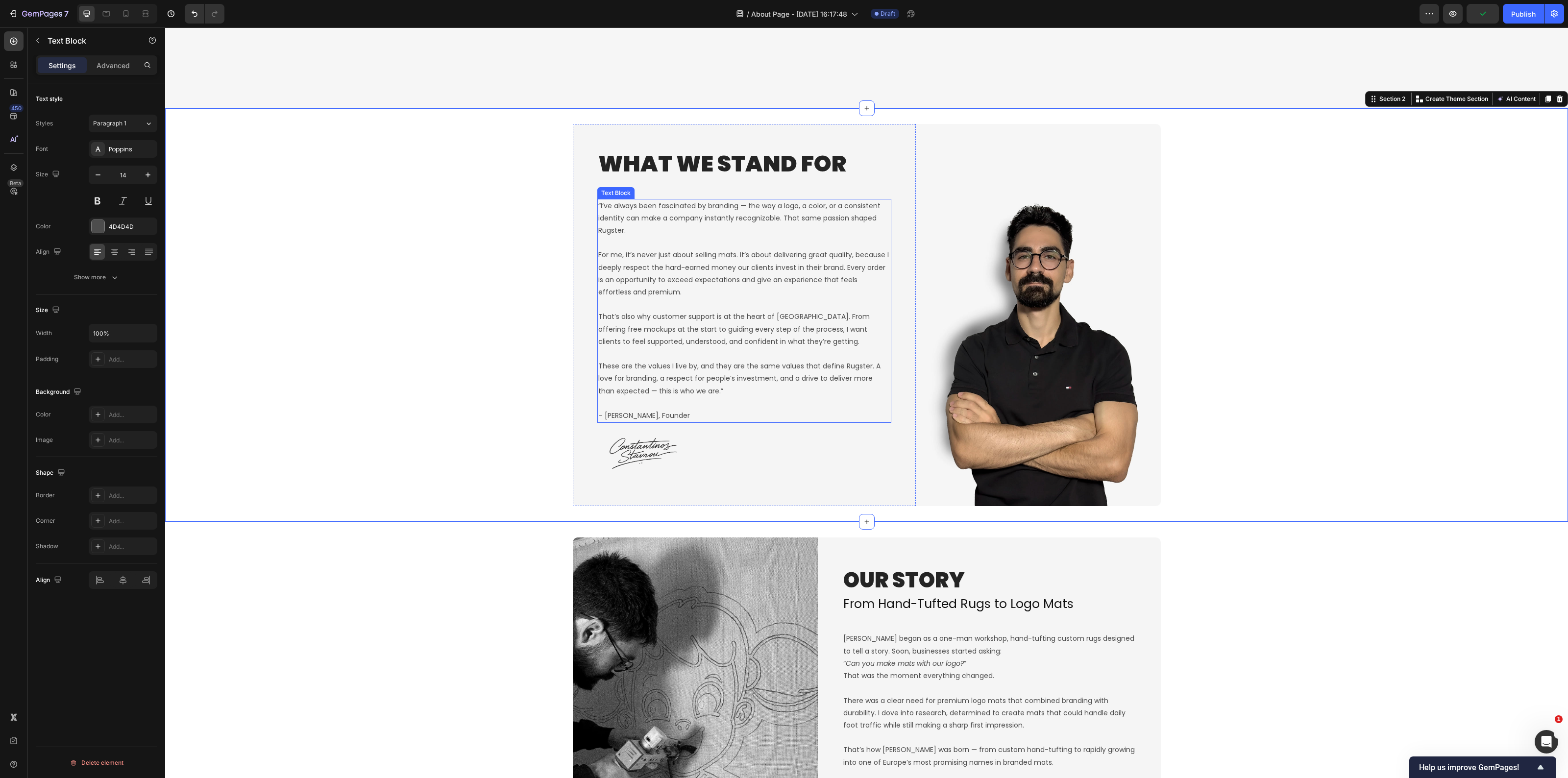
click at [731, 369] on p "These are the values I live by, and they are the same values that define Rugste…" at bounding box center [744, 379] width 292 height 37
click at [732, 369] on p "These are the values I live by, and they are the same values that define Rugste…" at bounding box center [744, 379] width 292 height 37
click at [719, 390] on p "These are the values I live by, and they are the same values that define Rugste…" at bounding box center [744, 379] width 292 height 37
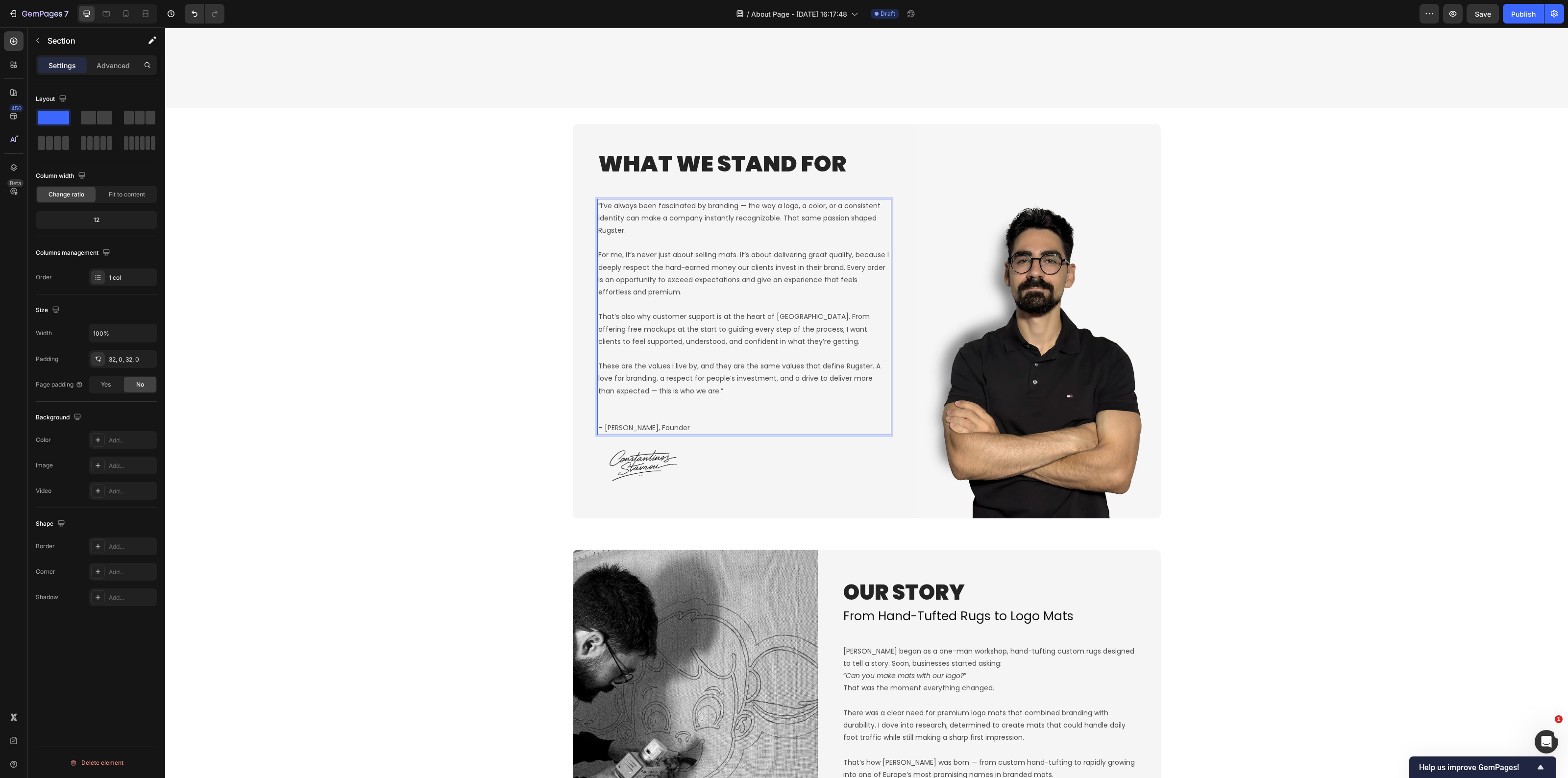
click at [418, 525] on div "What We Stand For Heading “I’ve always been fascinated by branding — the way a …" at bounding box center [867, 321] width 1403 height 426
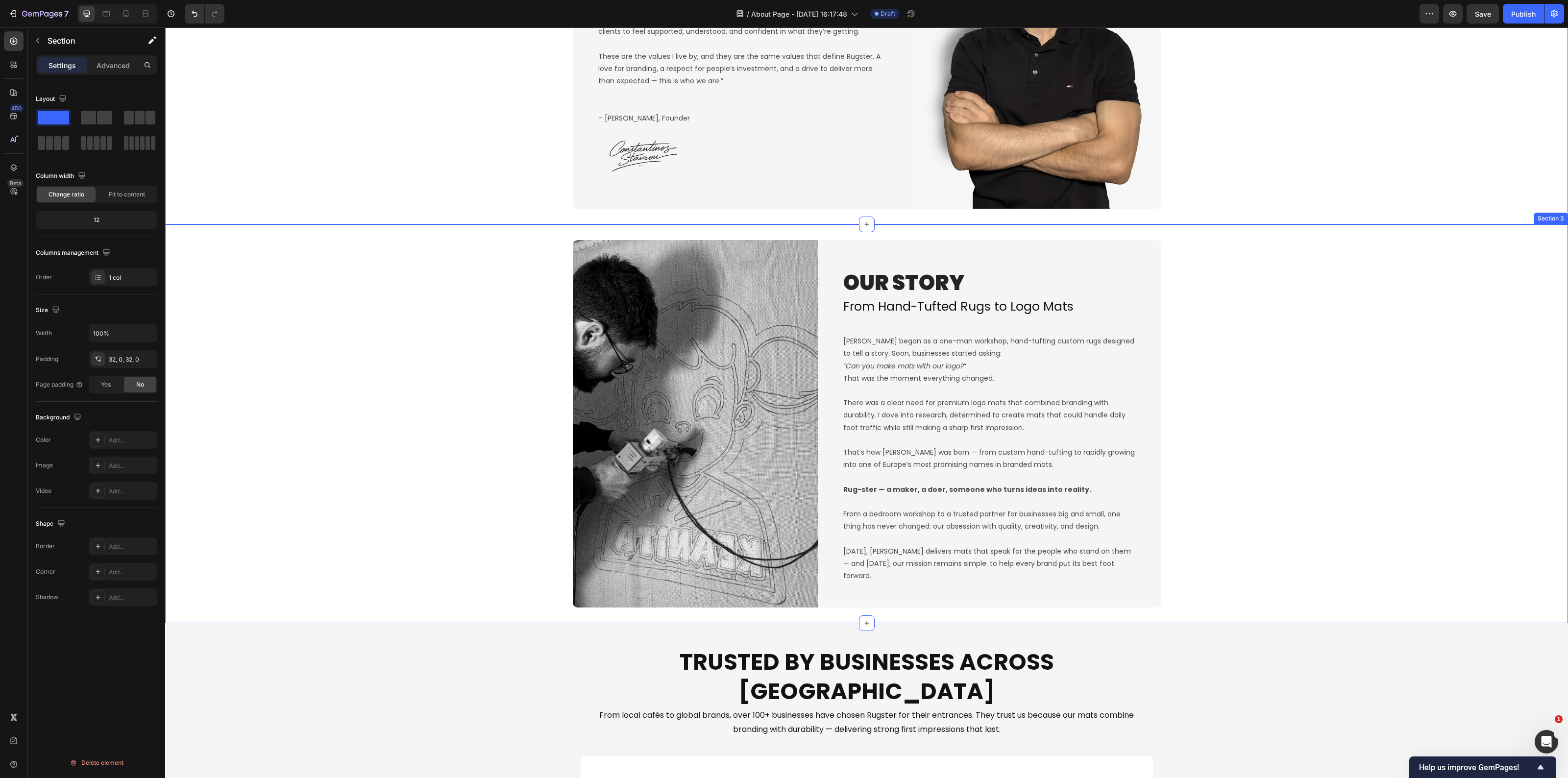
scroll to position [1098, 0]
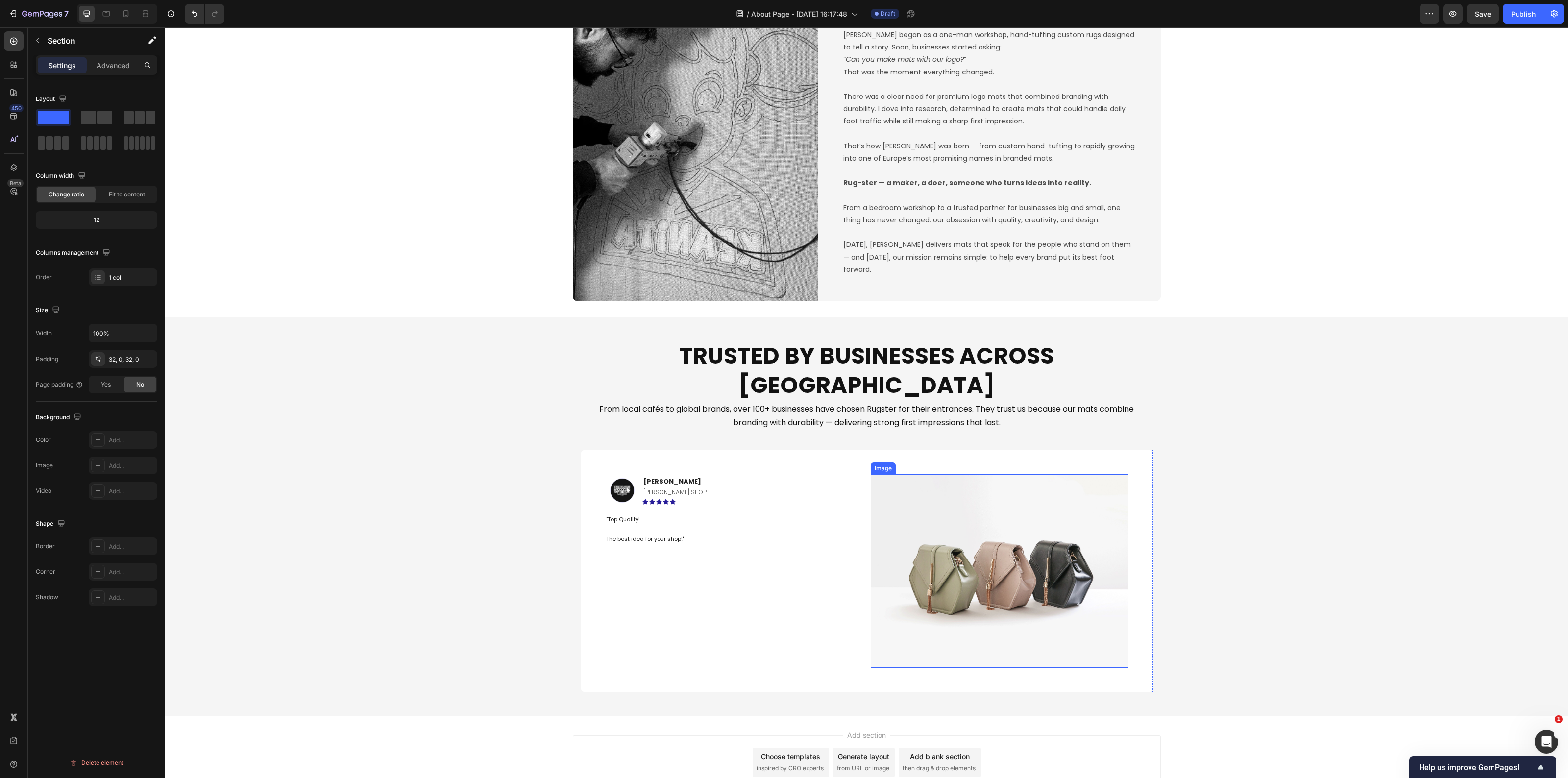
click at [960, 569] on img at bounding box center [999, 571] width 257 height 194
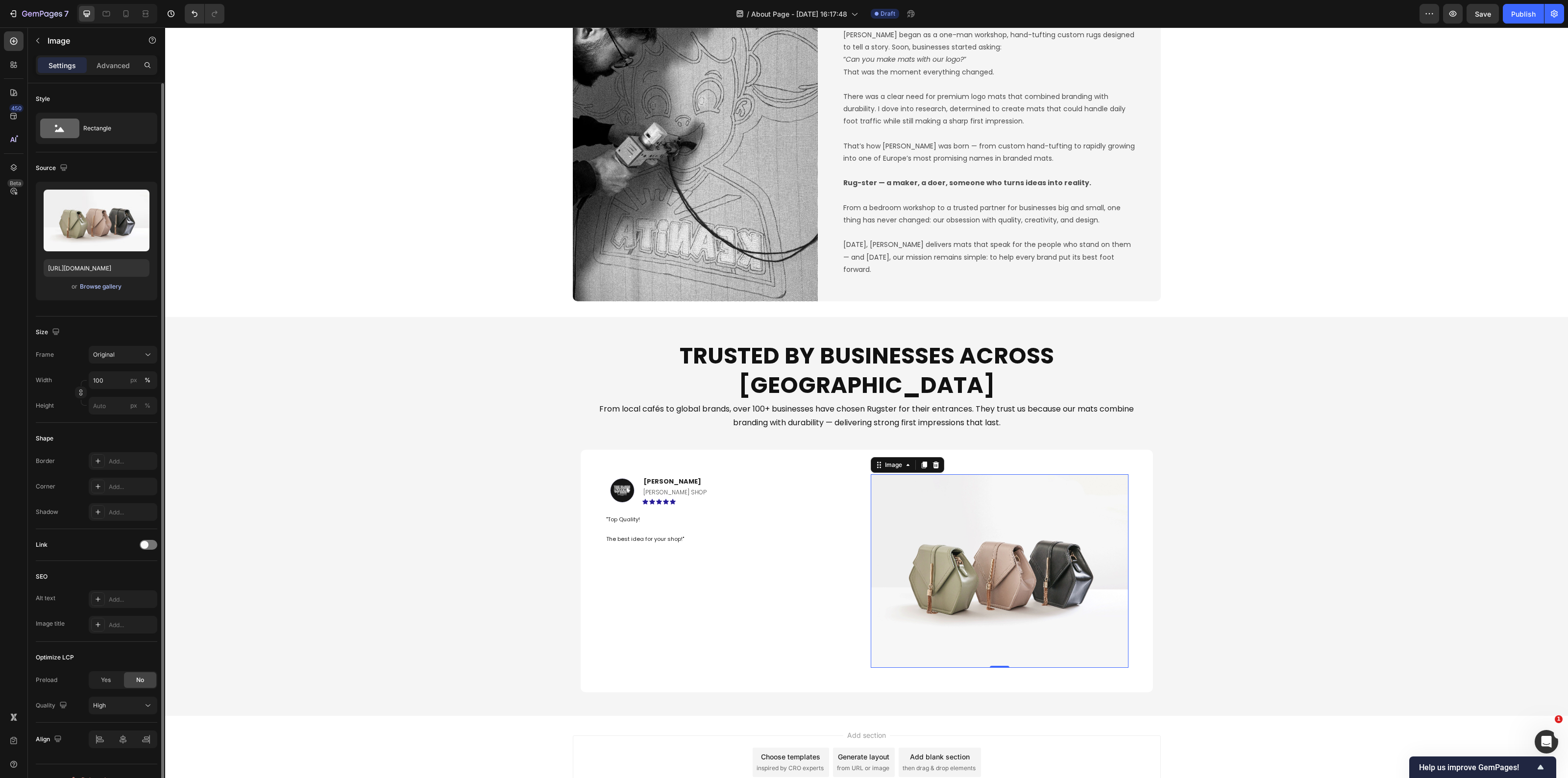
drag, startPoint x: 92, startPoint y: 288, endPoint x: 99, endPoint y: 285, distance: 7.6
click at [99, 285] on div "Browse gallery" at bounding box center [100, 286] width 42 height 9
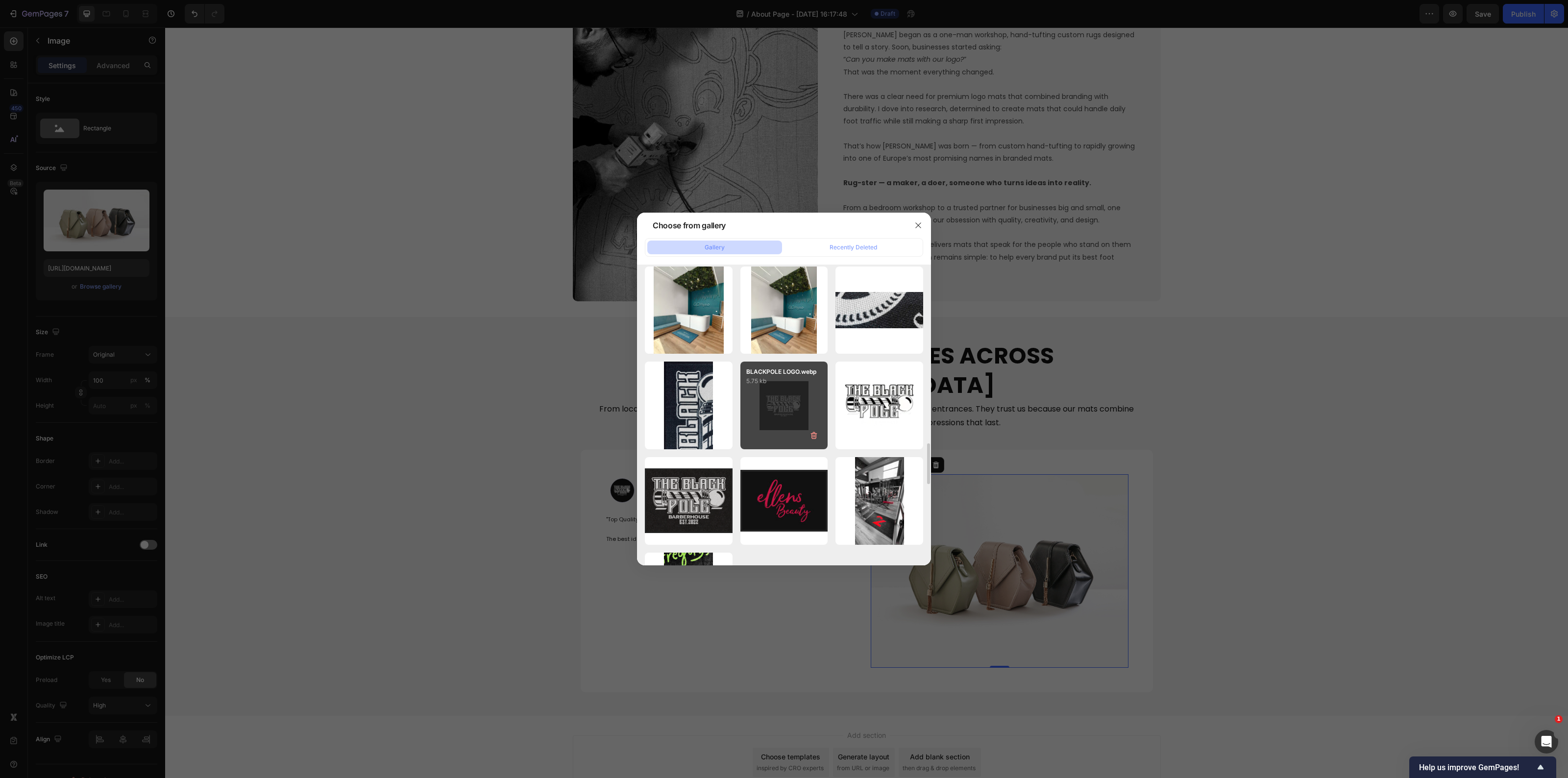
scroll to position [1635, 0]
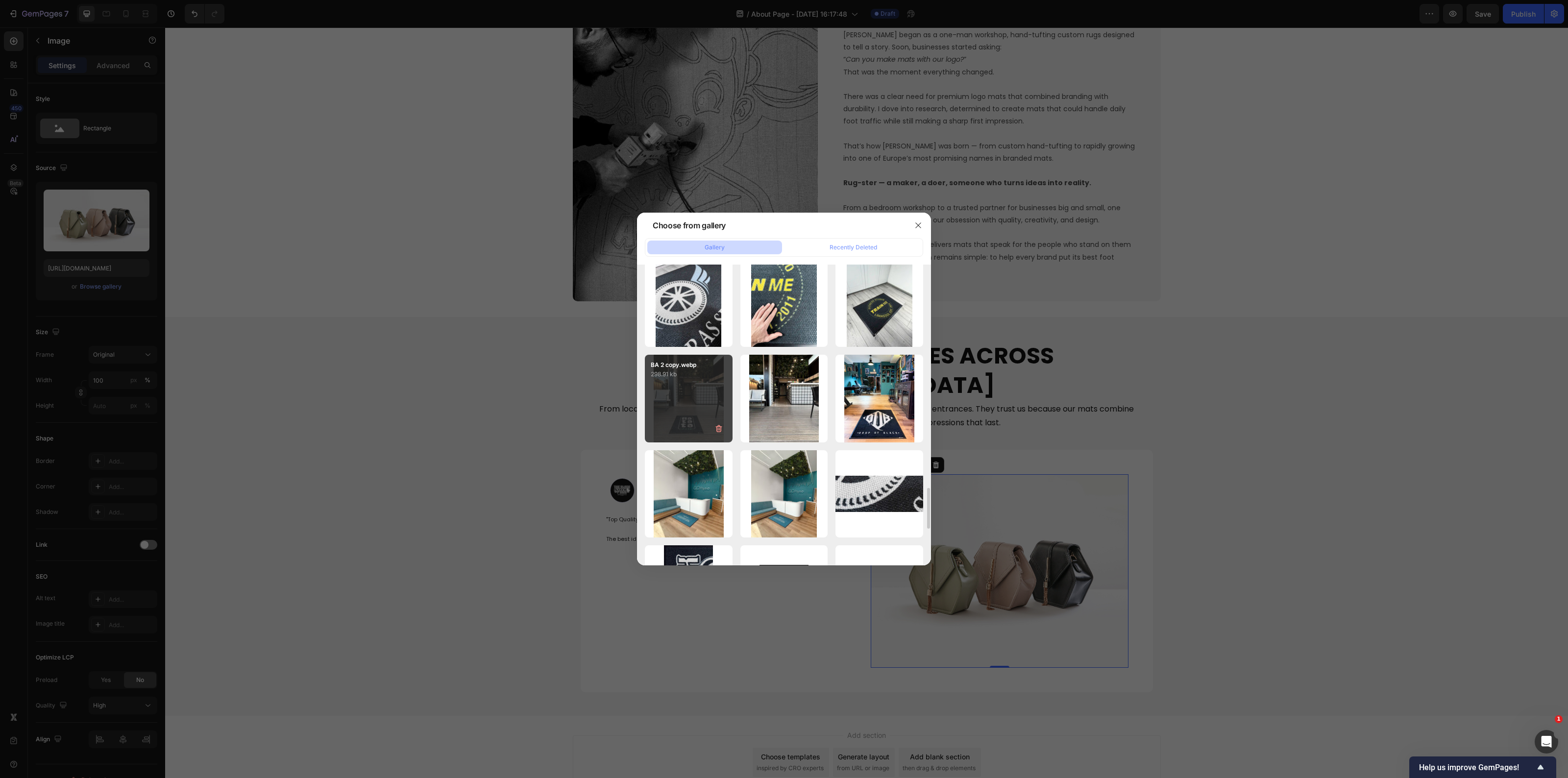
click at [700, 405] on div "BA 2 copy.webp 298.91 kb" at bounding box center [689, 399] width 88 height 88
type input "[URL][DOMAIN_NAME]"
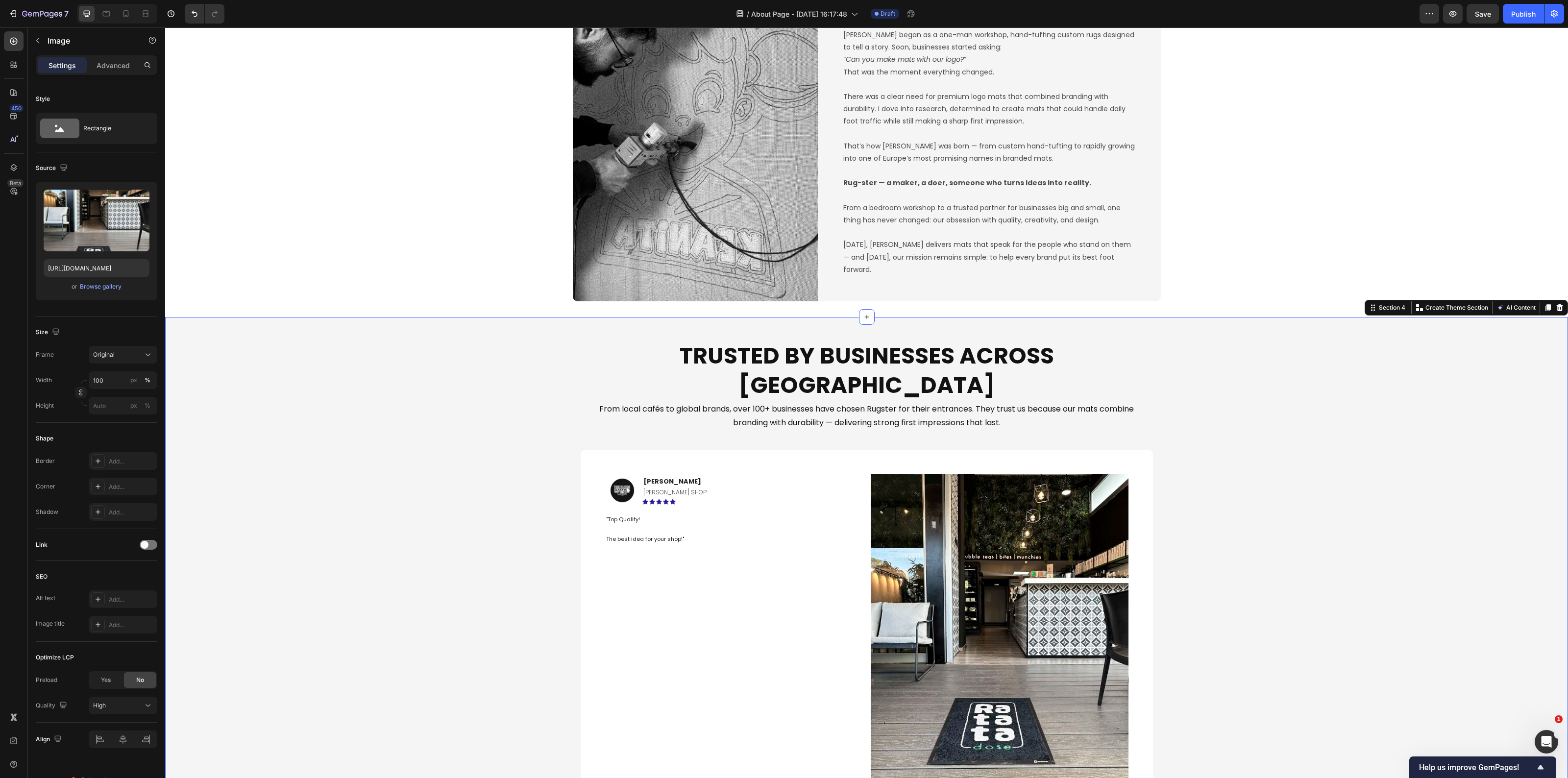
click at [1267, 583] on div "Trusted by Businesses Across Europe Heading From local cafés to global brands, …" at bounding box center [867, 581] width 1403 height 496
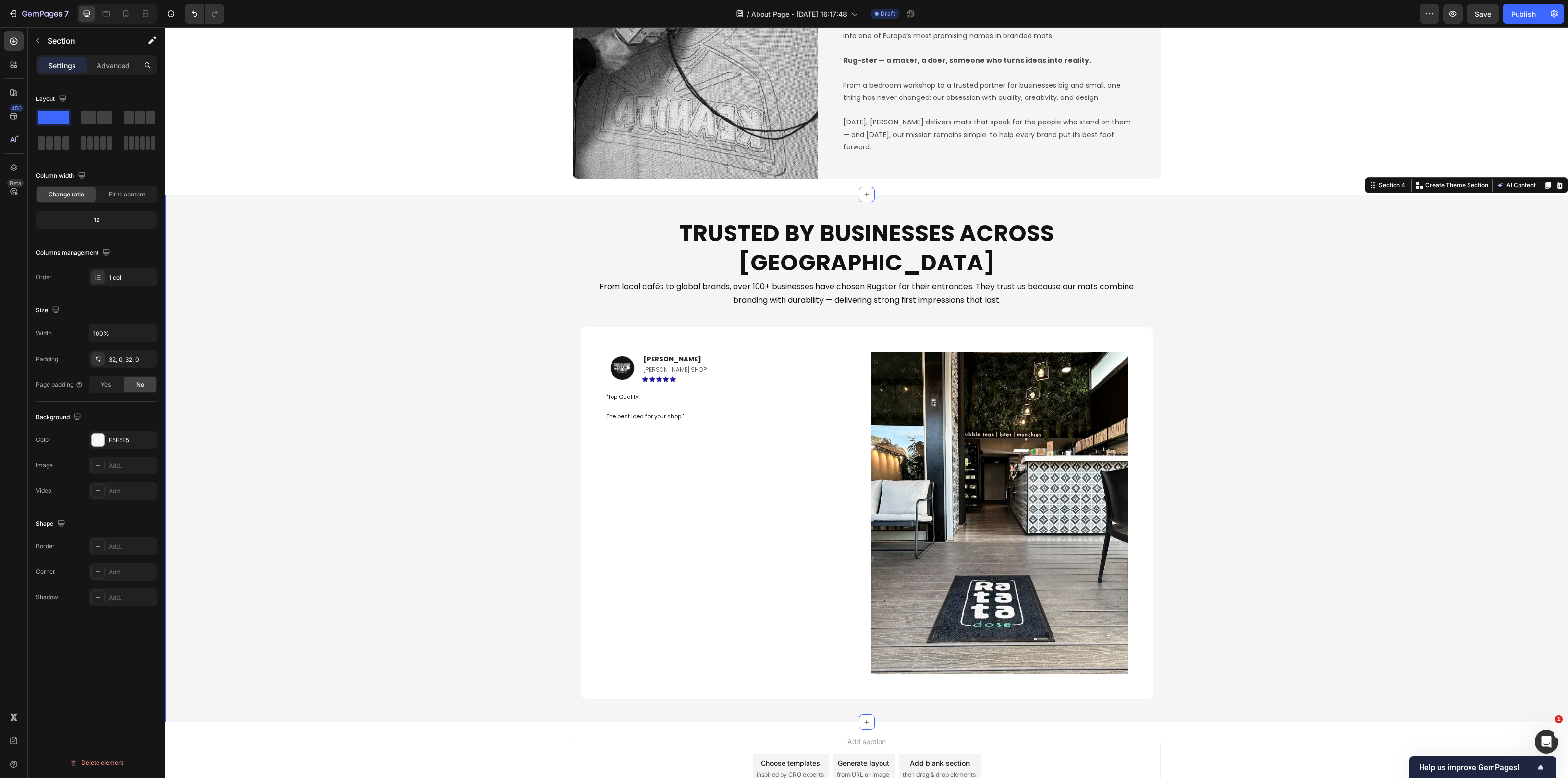
scroll to position [1277, 0]
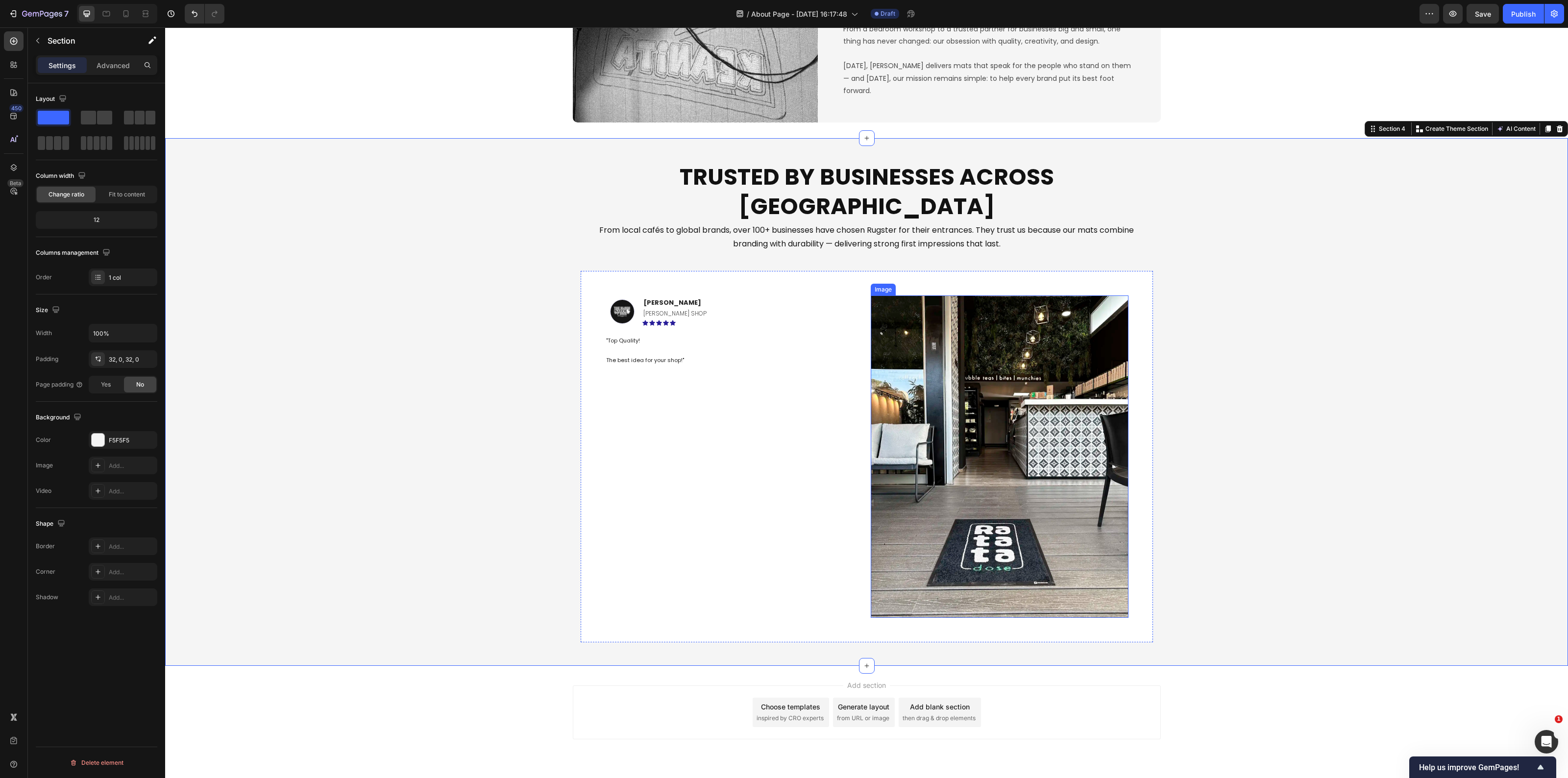
click at [925, 566] on img at bounding box center [999, 457] width 257 height 323
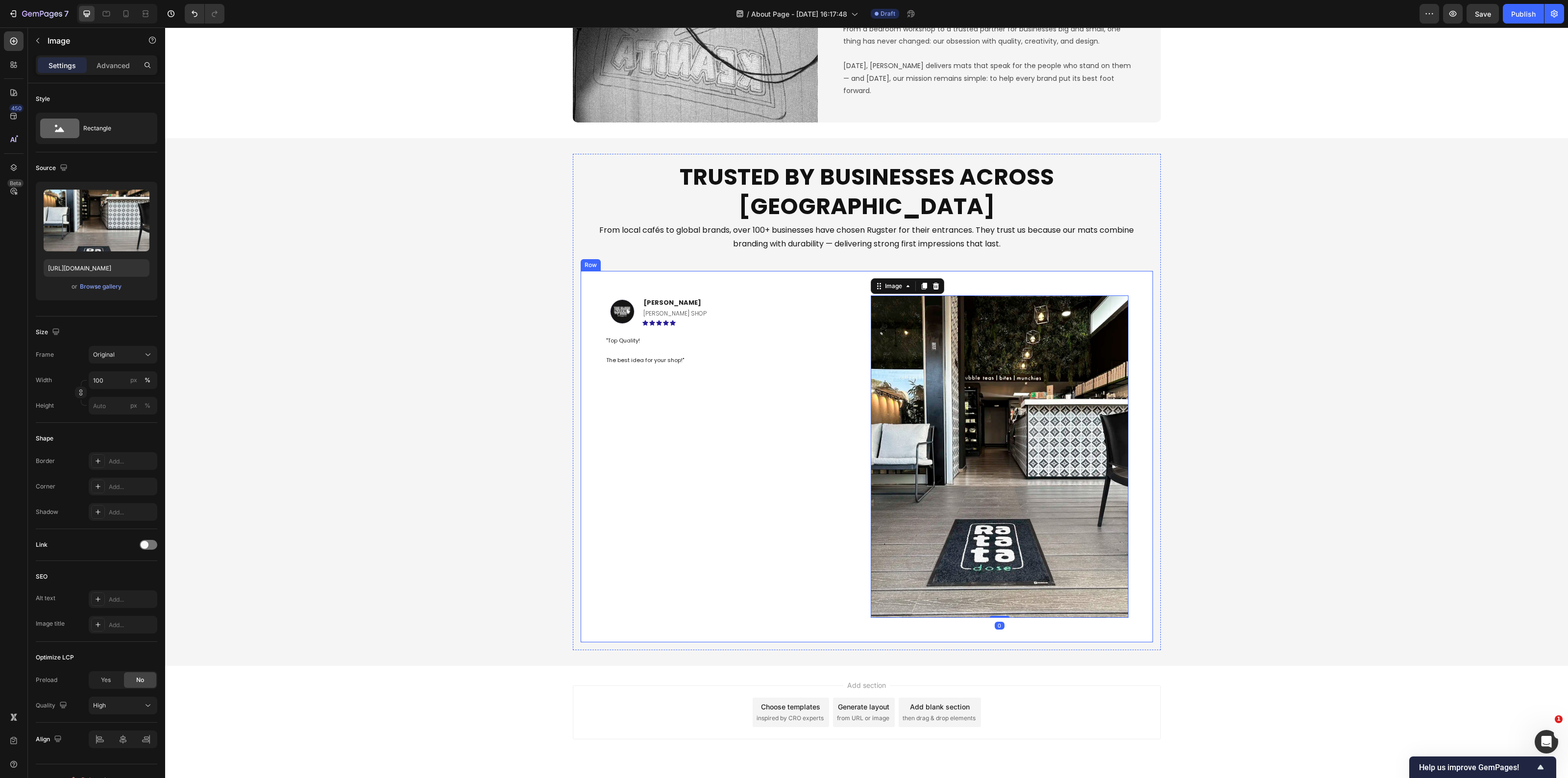
click at [898, 598] on div "Image Savvas L. Text block BARBER SHOP Text Block Icon Icon Icon Icon Icon Row …" at bounding box center [867, 457] width 573 height 371
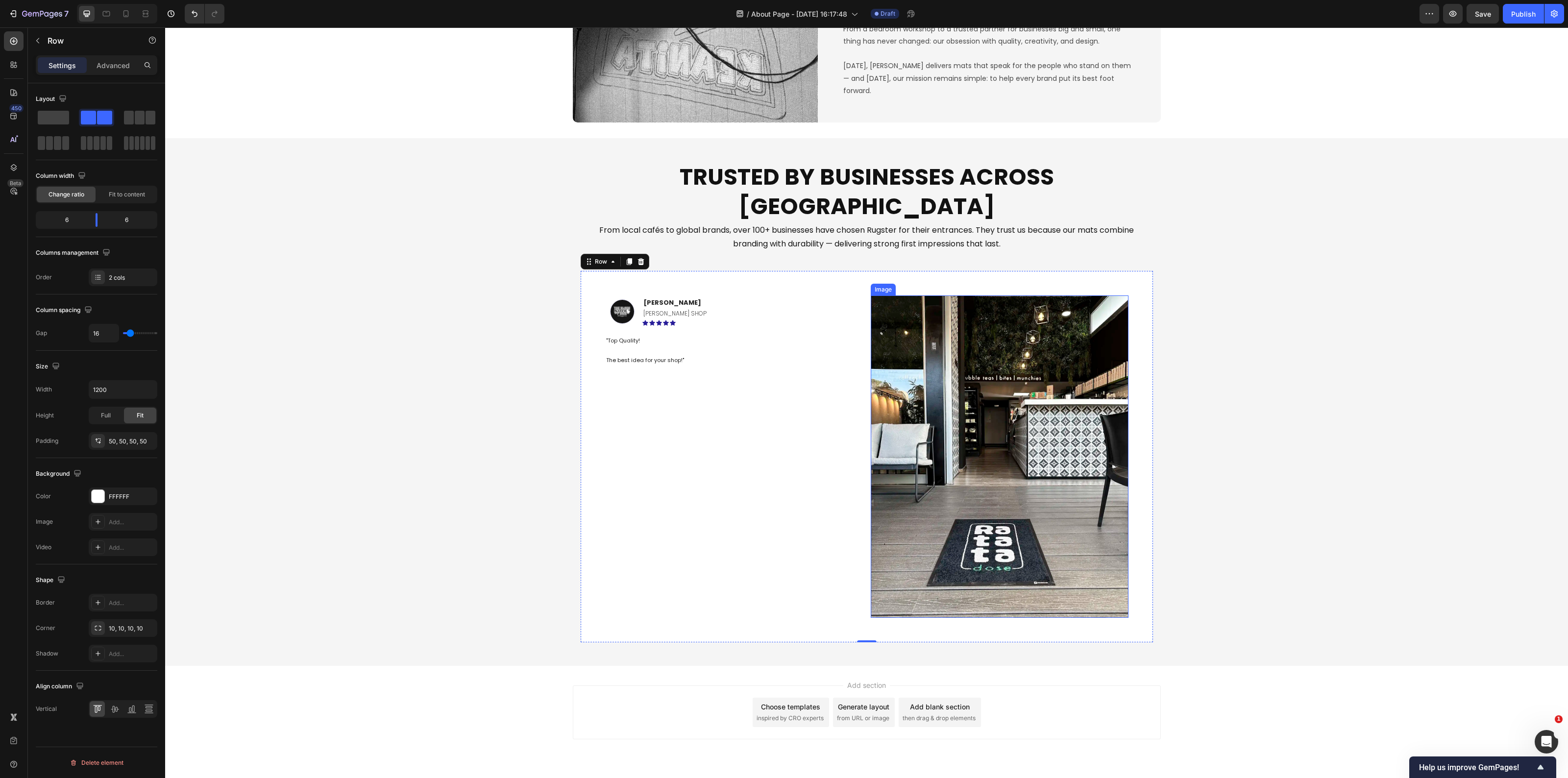
click at [930, 527] on img at bounding box center [999, 457] width 257 height 323
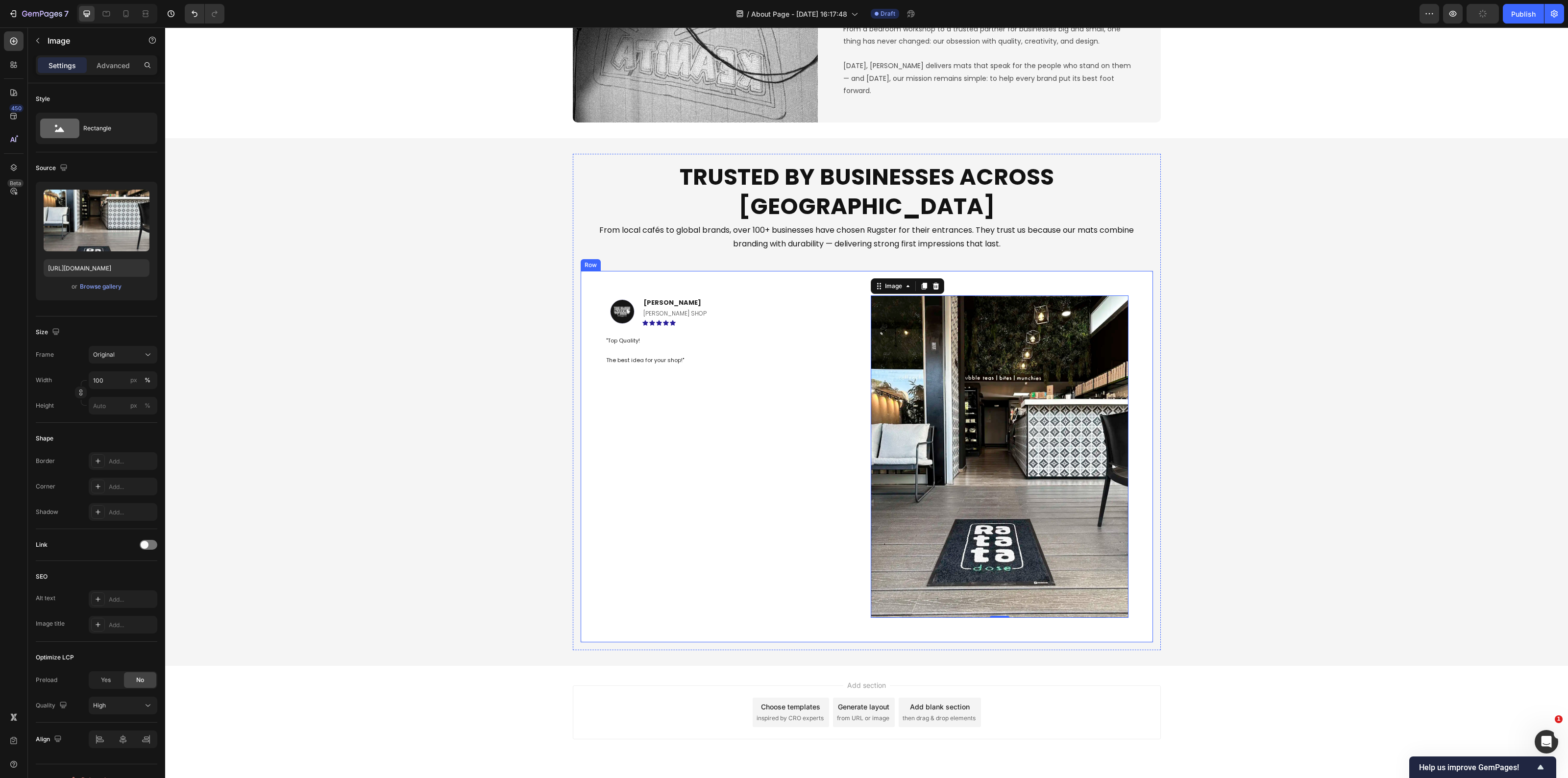
click at [1002, 271] on div "Image Savvas L. Text block BARBER SHOP Text Block Icon Icon Icon Icon Icon Row …" at bounding box center [867, 457] width 573 height 371
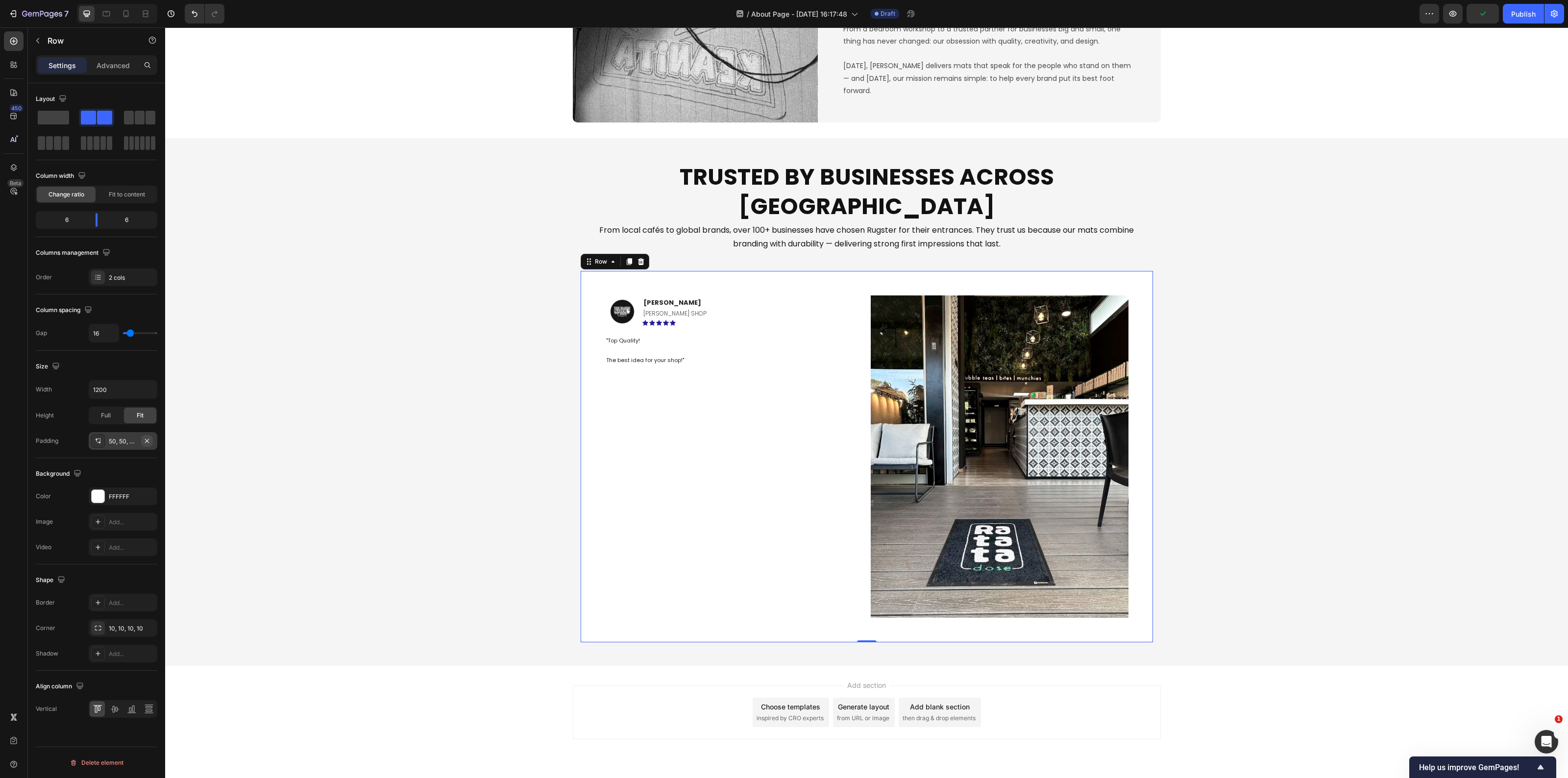
click at [147, 444] on icon "button" at bounding box center [146, 441] width 8 height 8
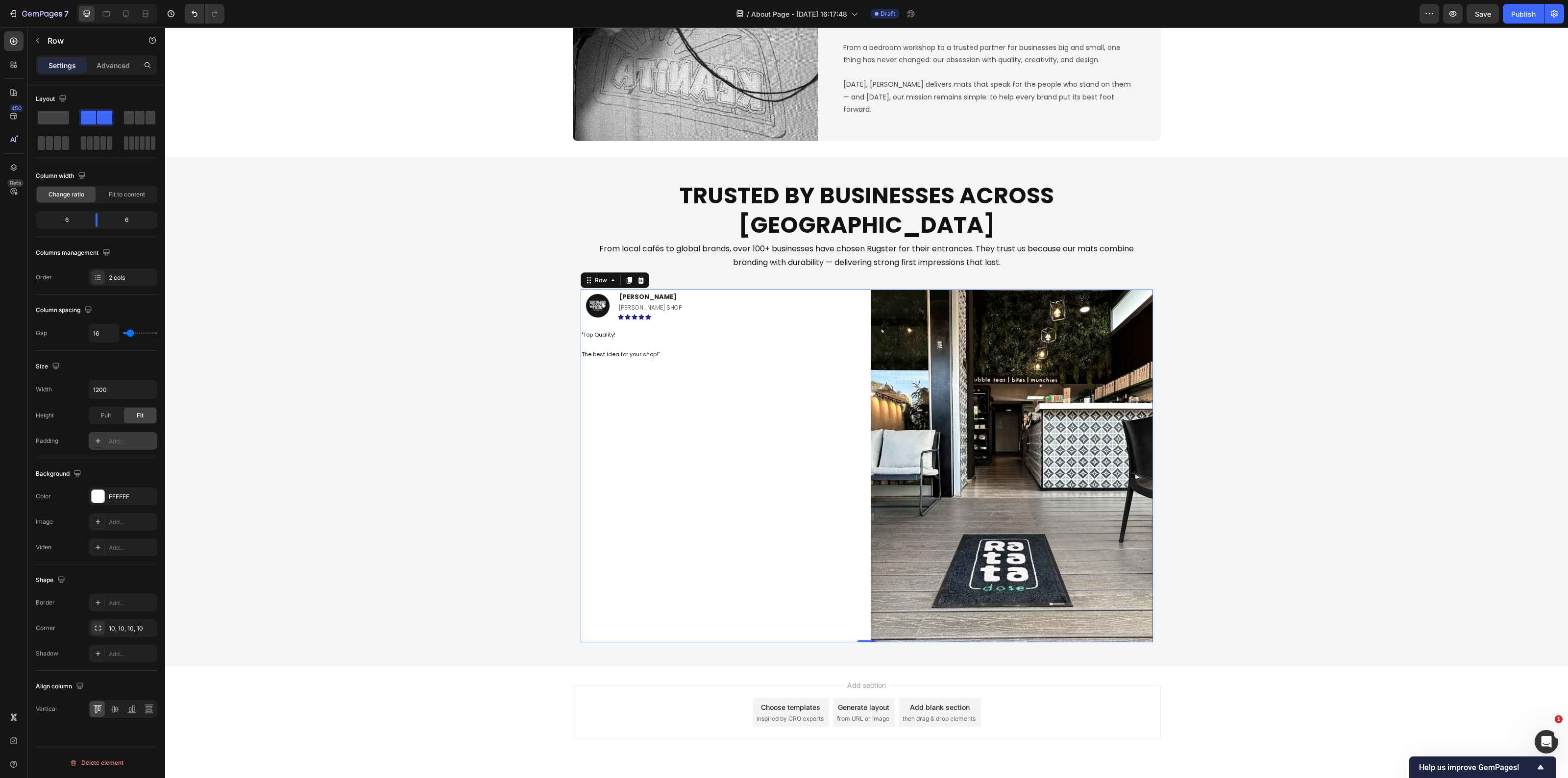
click at [645, 407] on div "Image Savvas L. Text block BARBER SHOP Text Block Icon Icon Icon Icon Icon Row …" at bounding box center [722, 466] width 282 height 353
click at [32, 37] on button "button" at bounding box center [38, 41] width 16 height 16
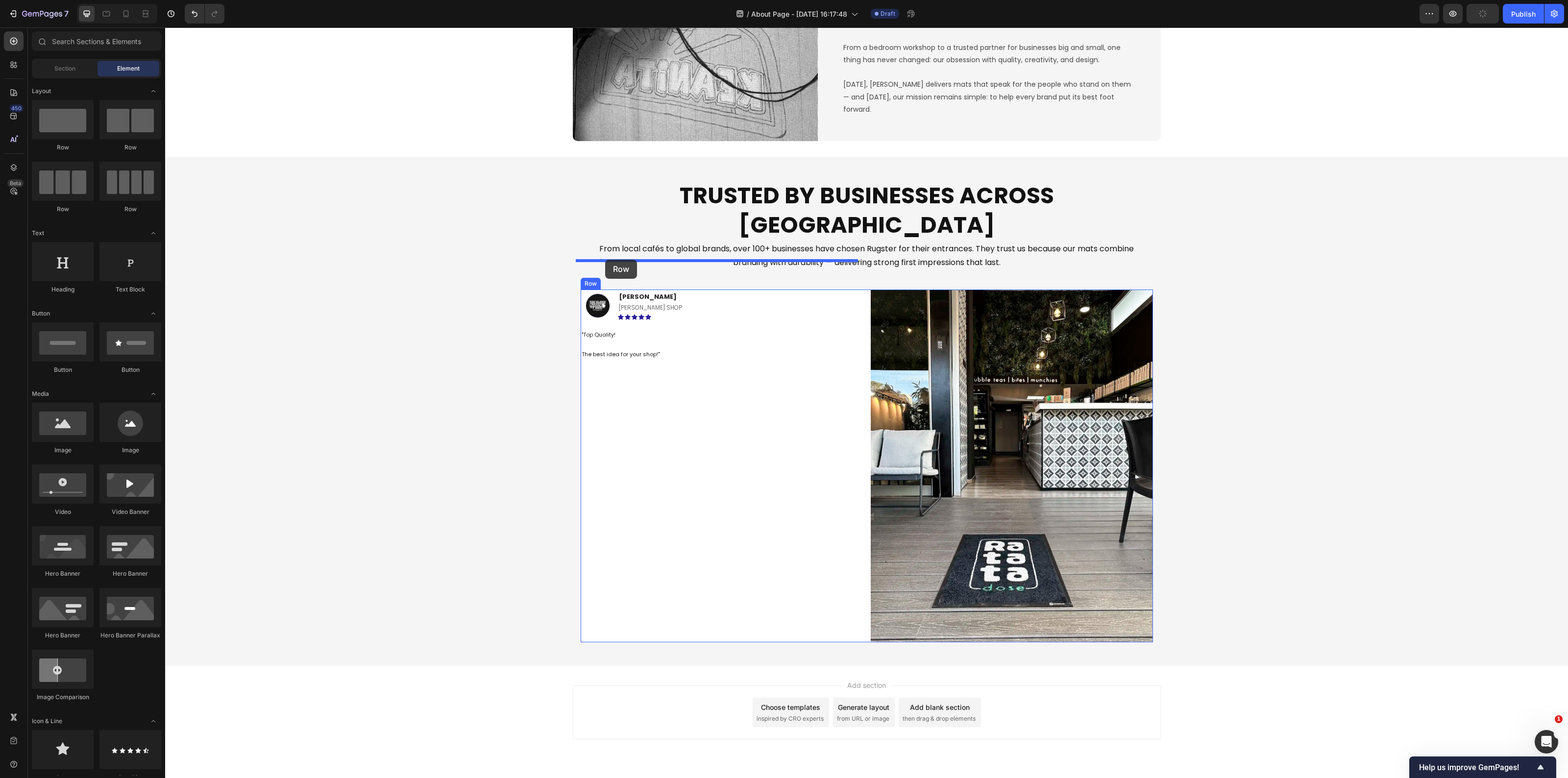
drag, startPoint x: 227, startPoint y: 160, endPoint x: 606, endPoint y: 260, distance: 392.0
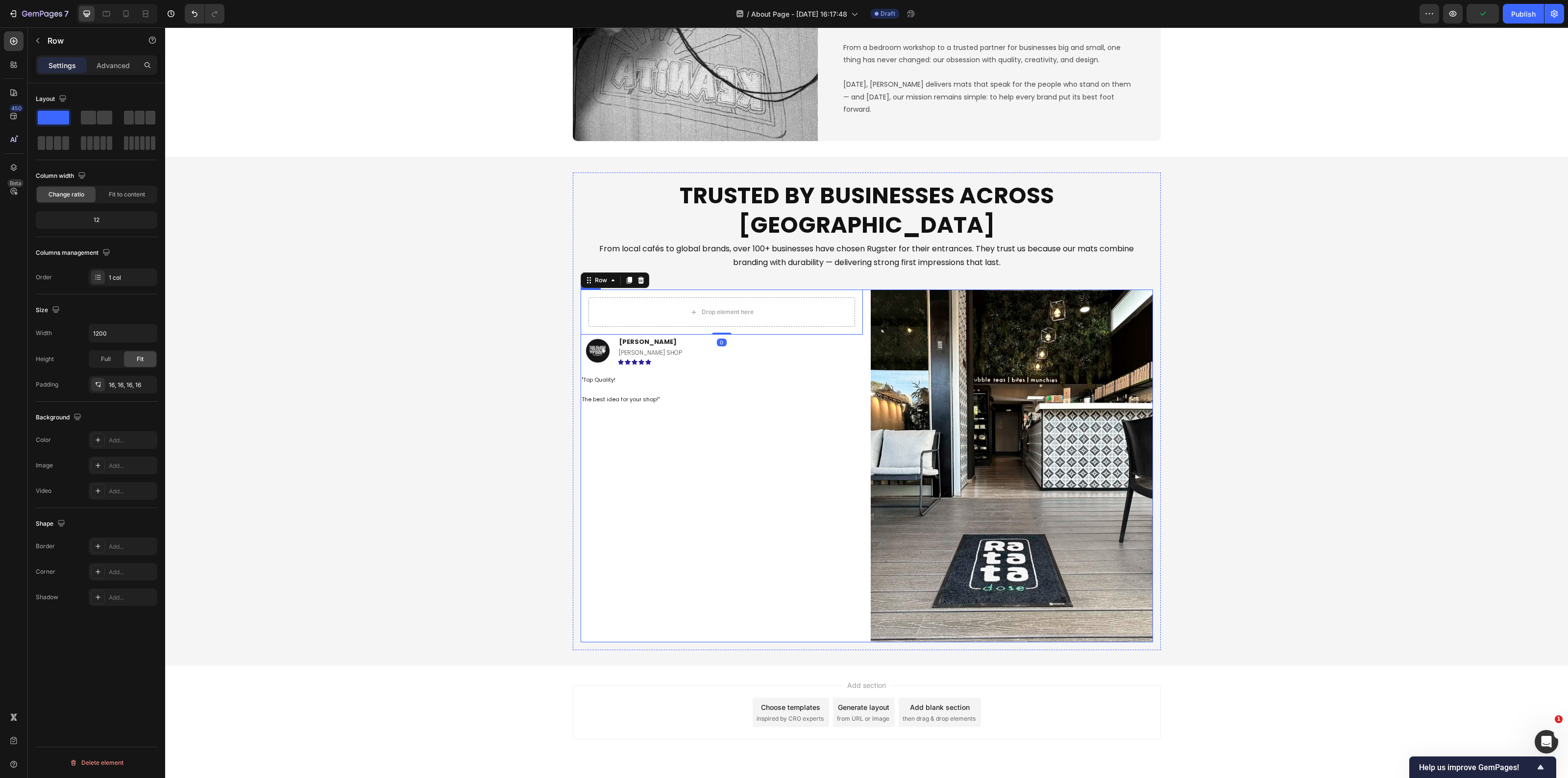
click at [715, 448] on div "Drop element here Row 0 Image Savvas L. Text block BARBER SHOP Text Block Icon …" at bounding box center [722, 466] width 282 height 353
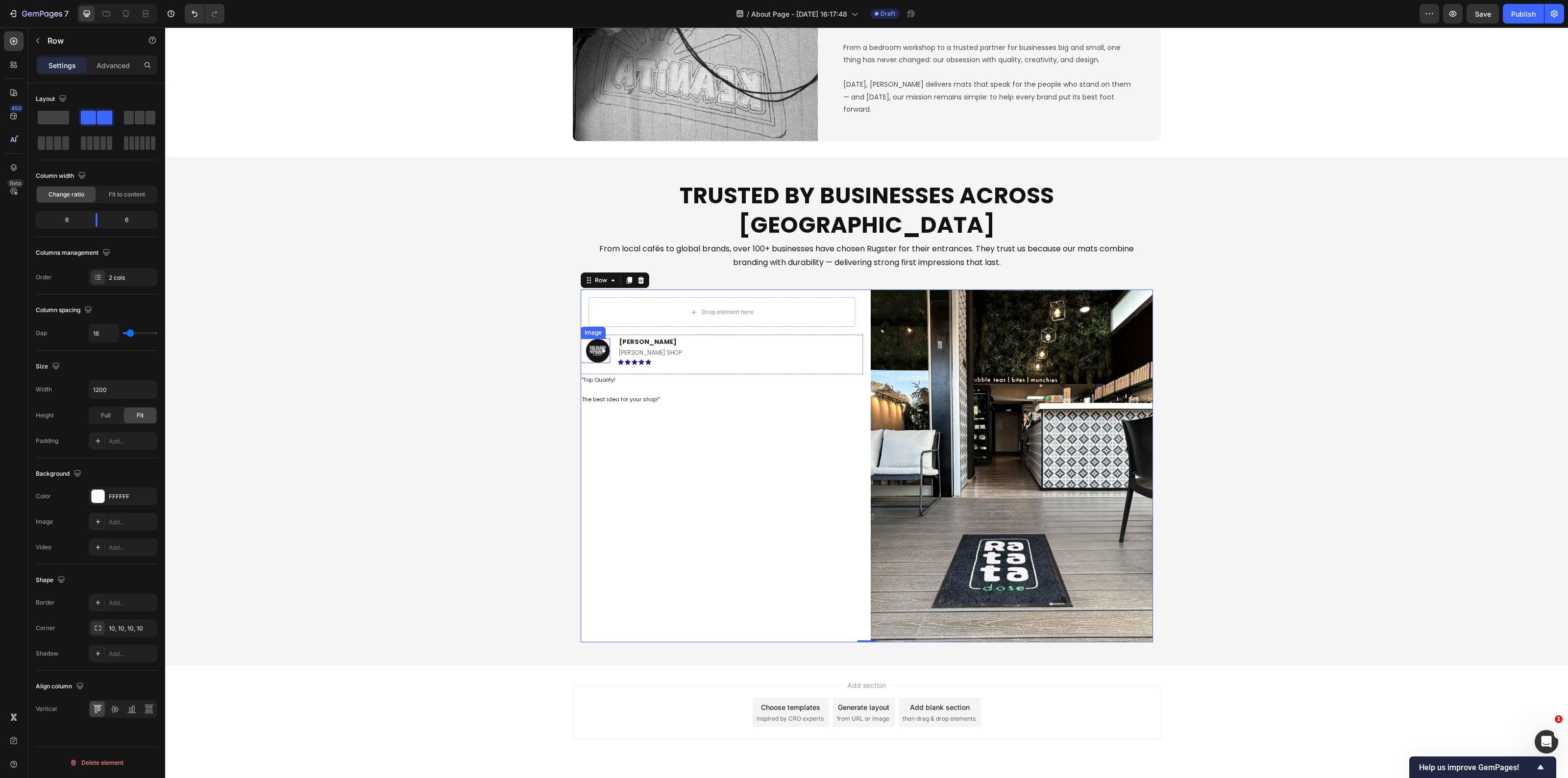
click at [598, 339] on img at bounding box center [598, 351] width 25 height 25
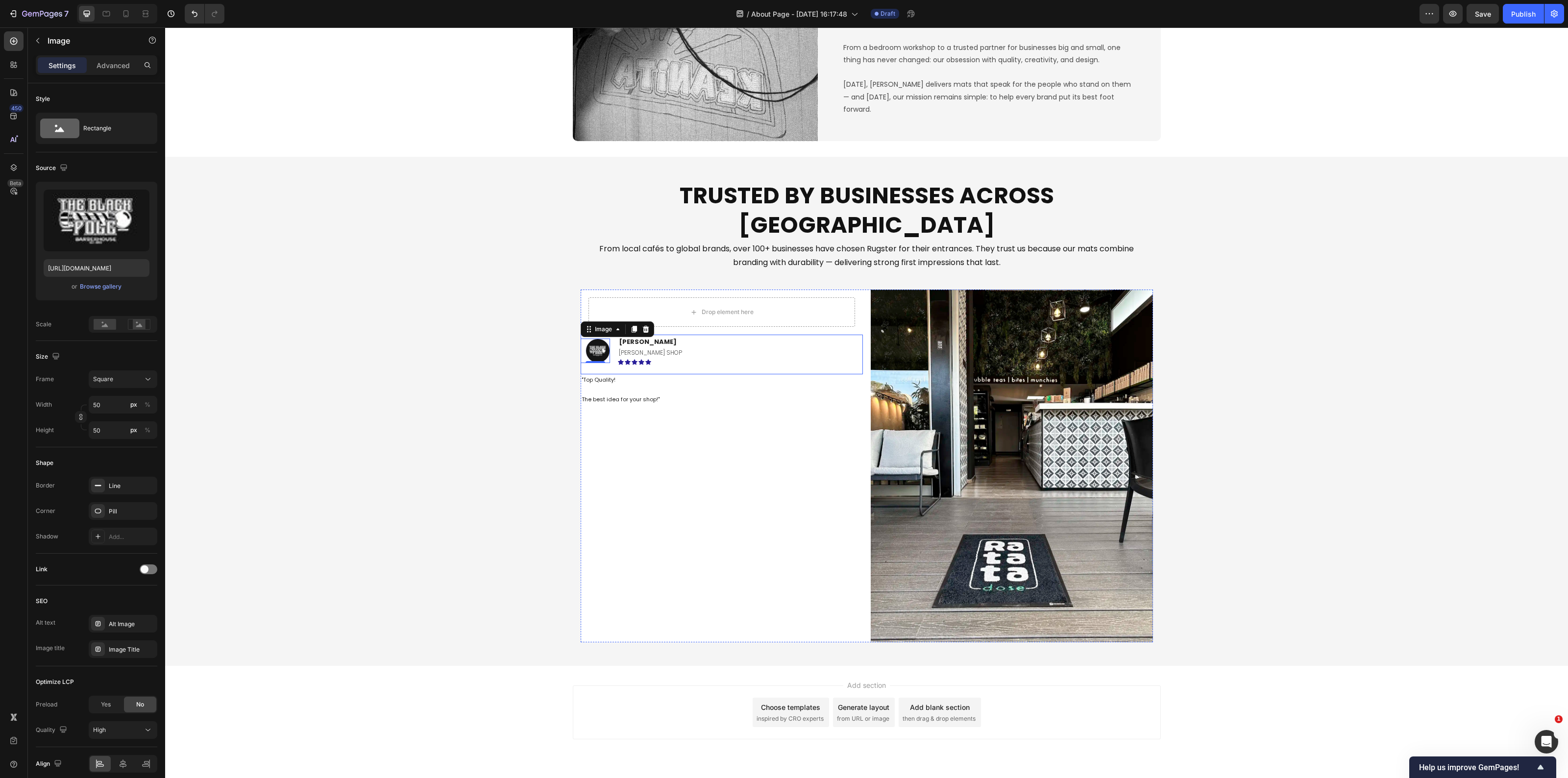
click at [608, 335] on div "Image 0 Savvas L. Text block BARBER SHOP Text Block Icon Icon Icon Icon Icon Ro…" at bounding box center [722, 355] width 282 height 40
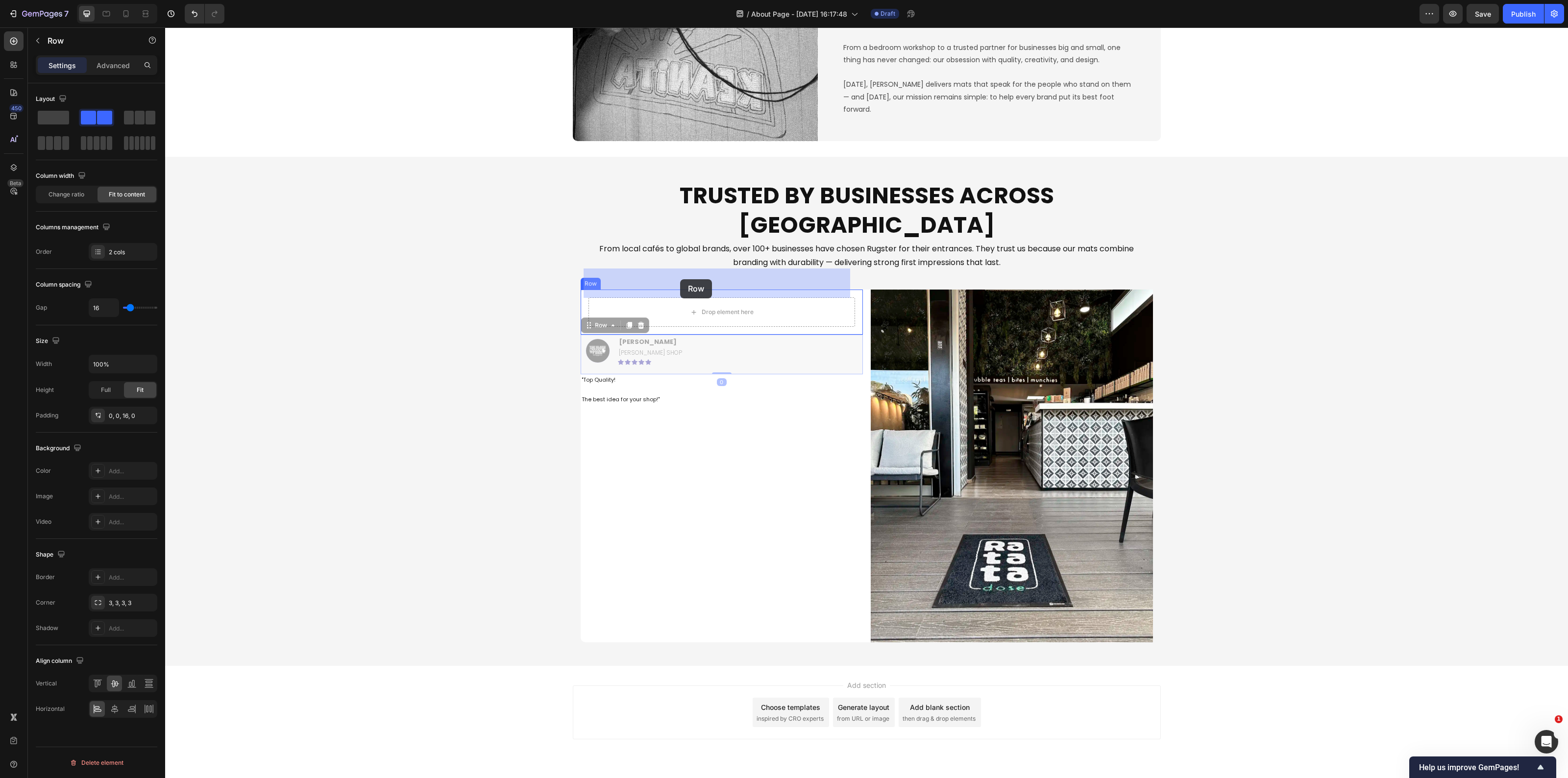
drag, startPoint x: 584, startPoint y: 297, endPoint x: 680, endPoint y: 279, distance: 97.7
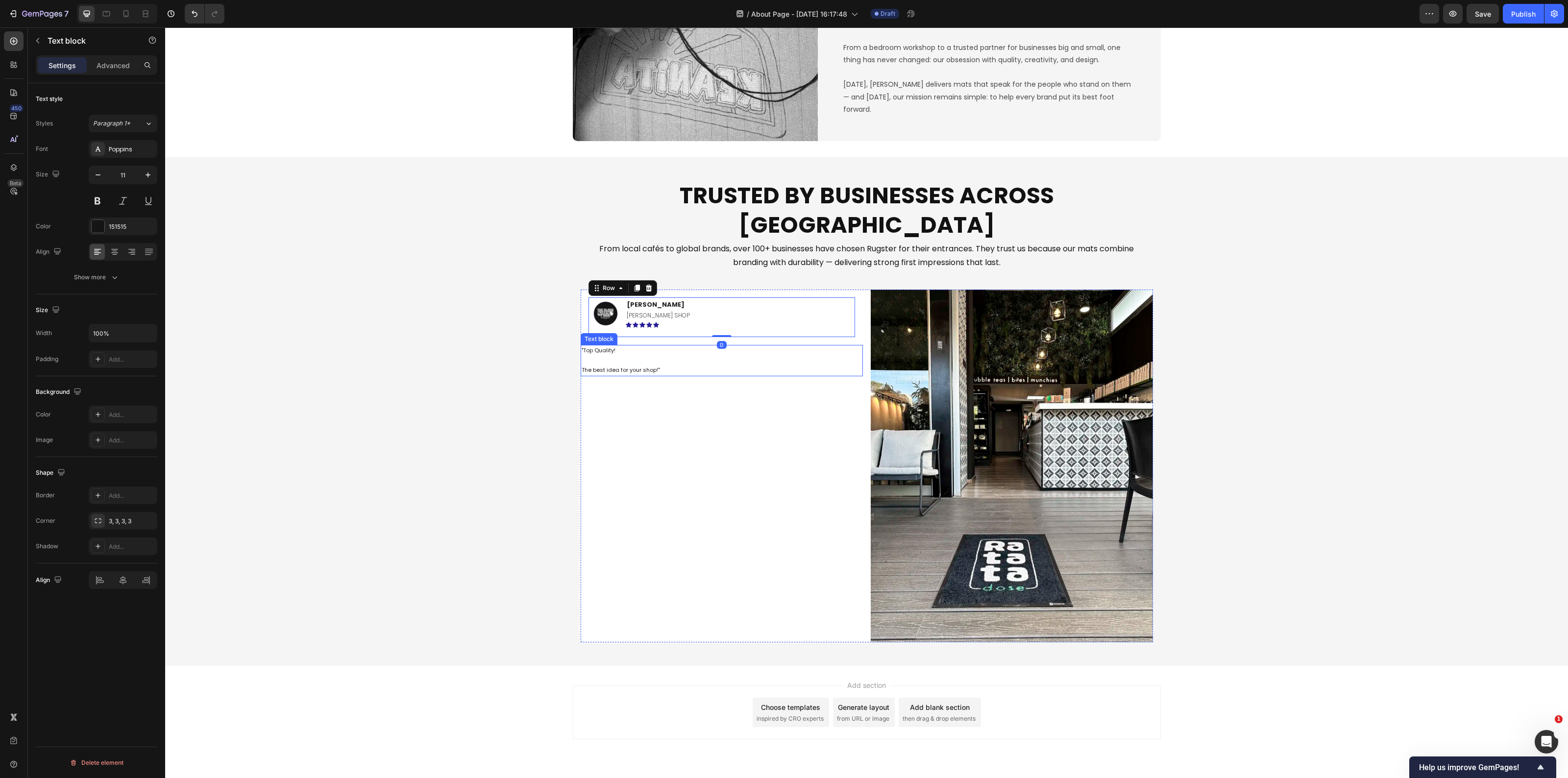
click at [697, 346] on p ""Top Quality! The best idea for your shop!"" at bounding box center [722, 361] width 280 height 29
drag, startPoint x: 582, startPoint y: 308, endPoint x: 675, endPoint y: 302, distance: 93.2
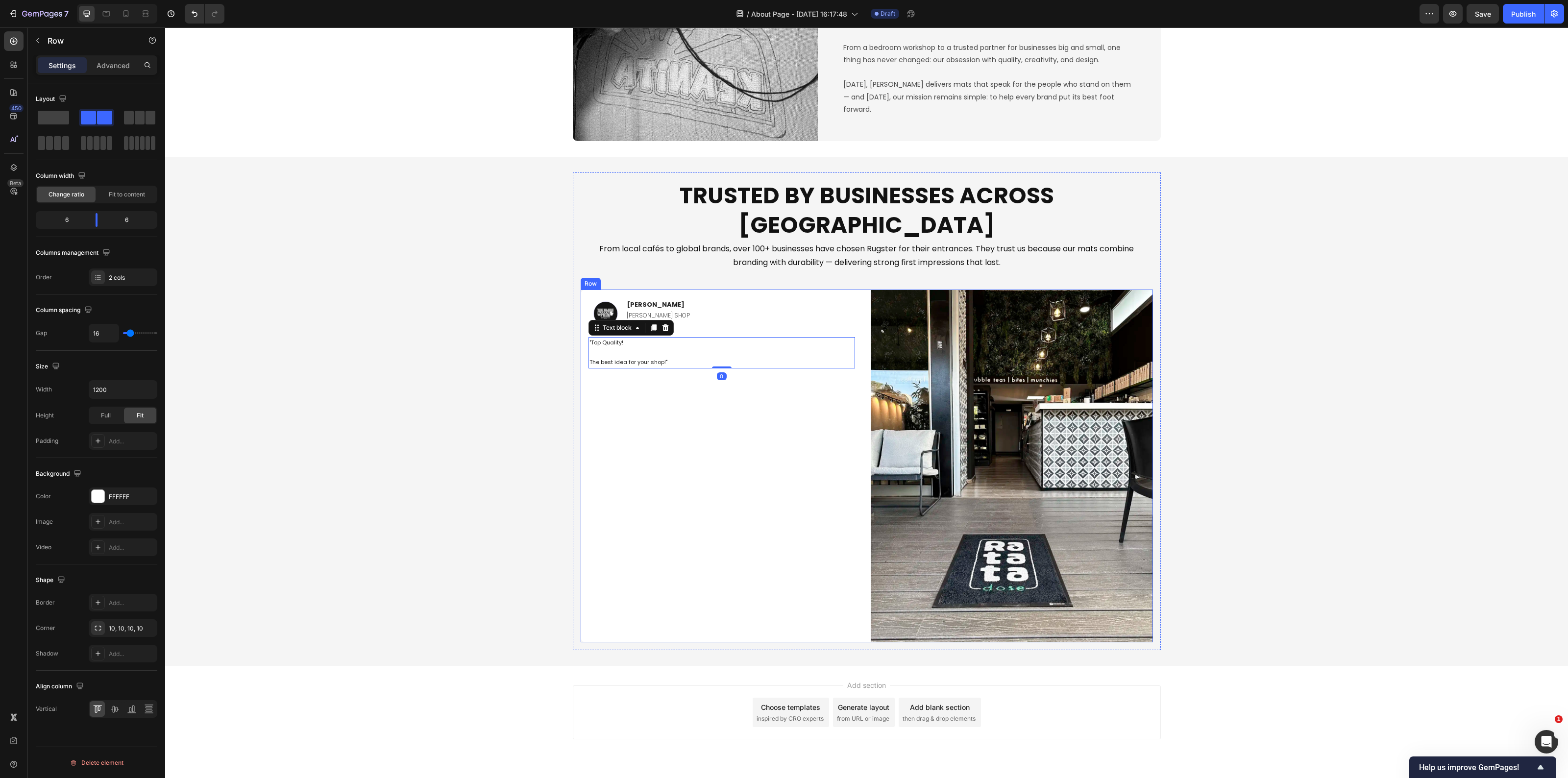
click at [657, 437] on div "Image Savvas L. Text block BARBER SHOP Text Block Icon Icon Icon Icon Icon Row …" at bounding box center [722, 466] width 282 height 353
click at [139, 441] on div "Add..." at bounding box center [131, 442] width 46 height 9
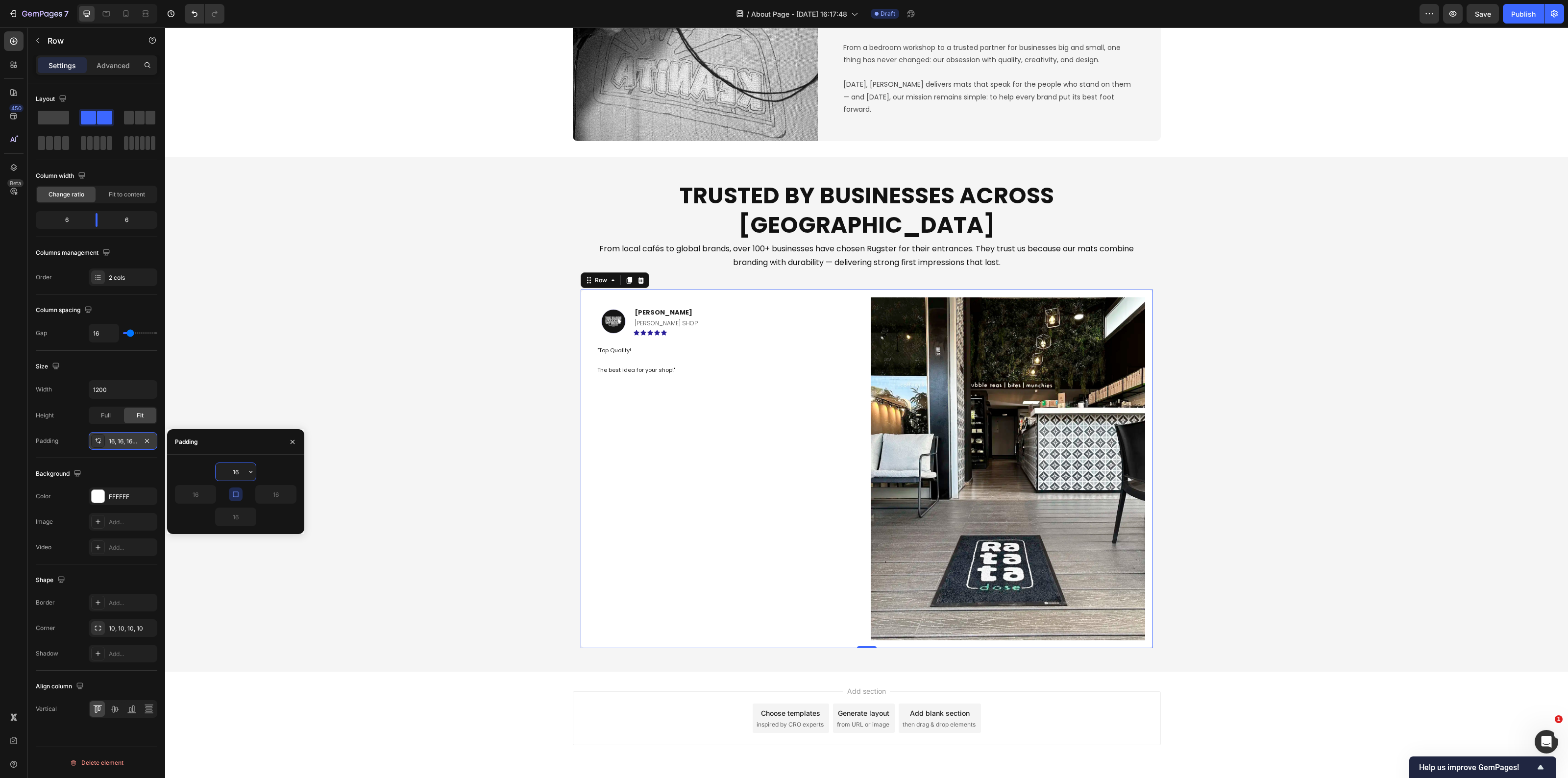
scroll to position [1263, 0]
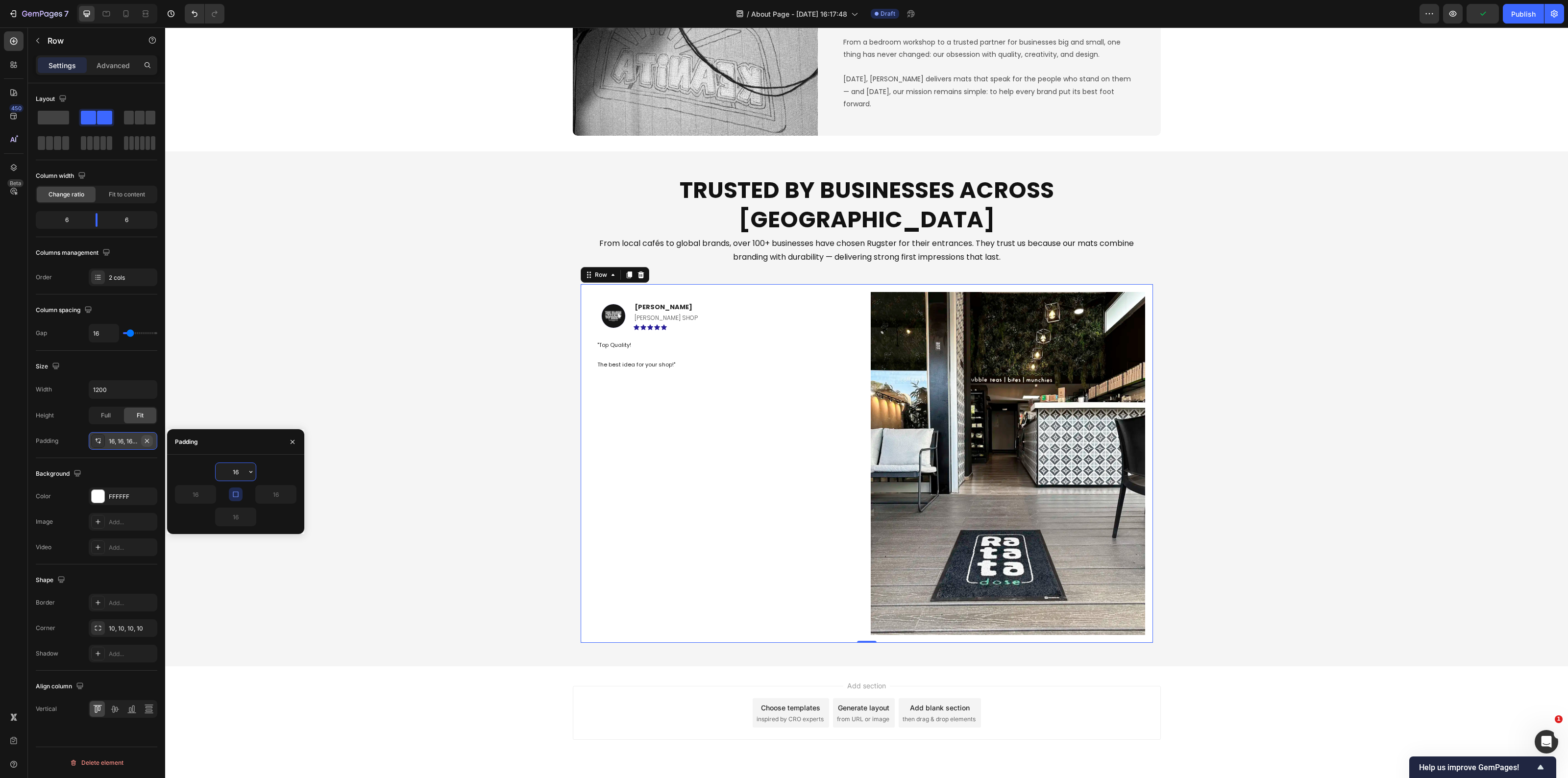
click at [150, 444] on icon "button" at bounding box center [146, 441] width 8 height 8
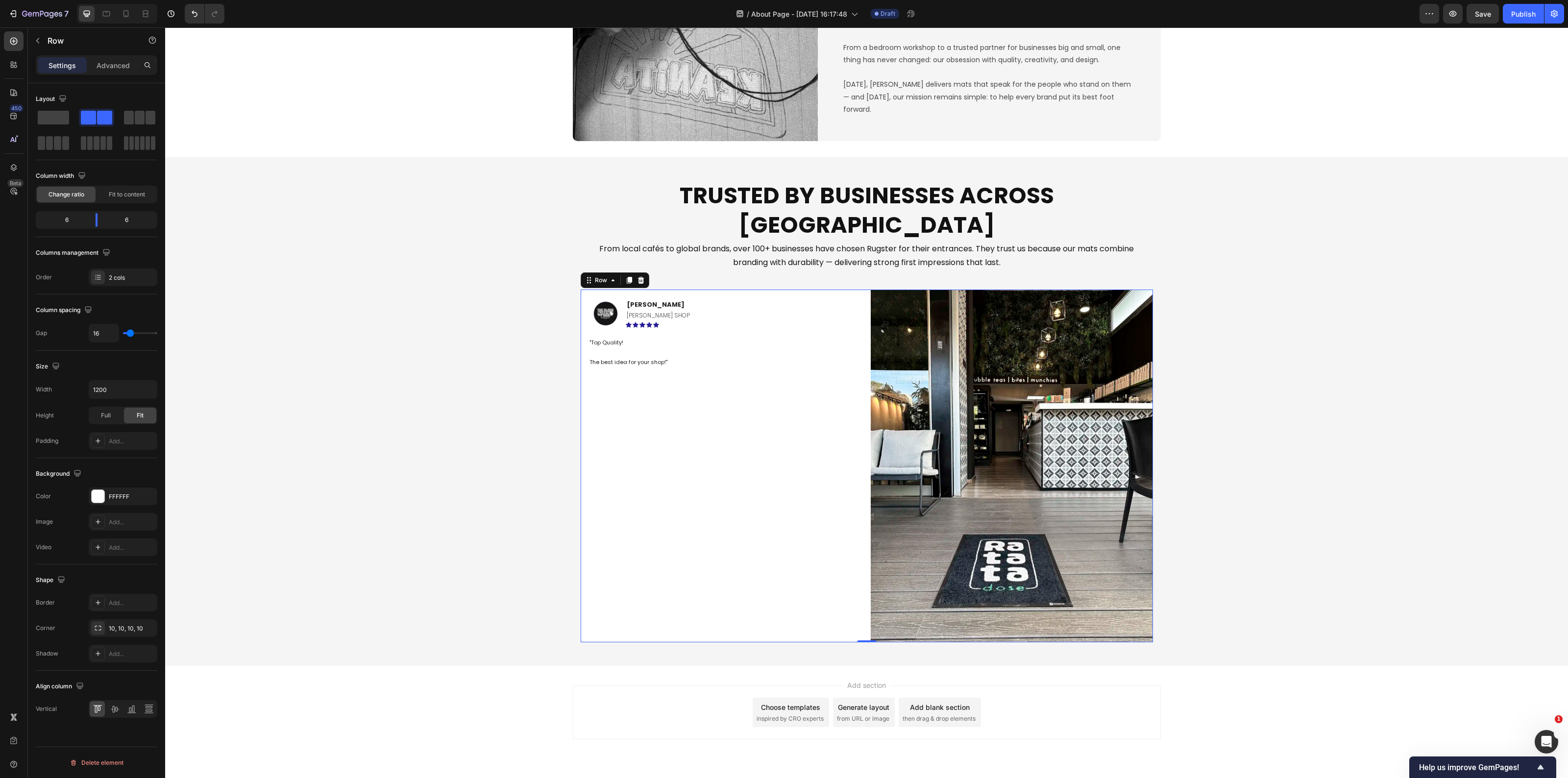
click at [708, 474] on div "Image Savvas L. Text block BARBER SHOP Text Block Icon Icon Icon Icon Icon Row …" at bounding box center [722, 466] width 282 height 353
click at [485, 467] on div "Trusted by Businesses Across Europe Heading From local cafés to global brands, …" at bounding box center [867, 411] width 1403 height 478
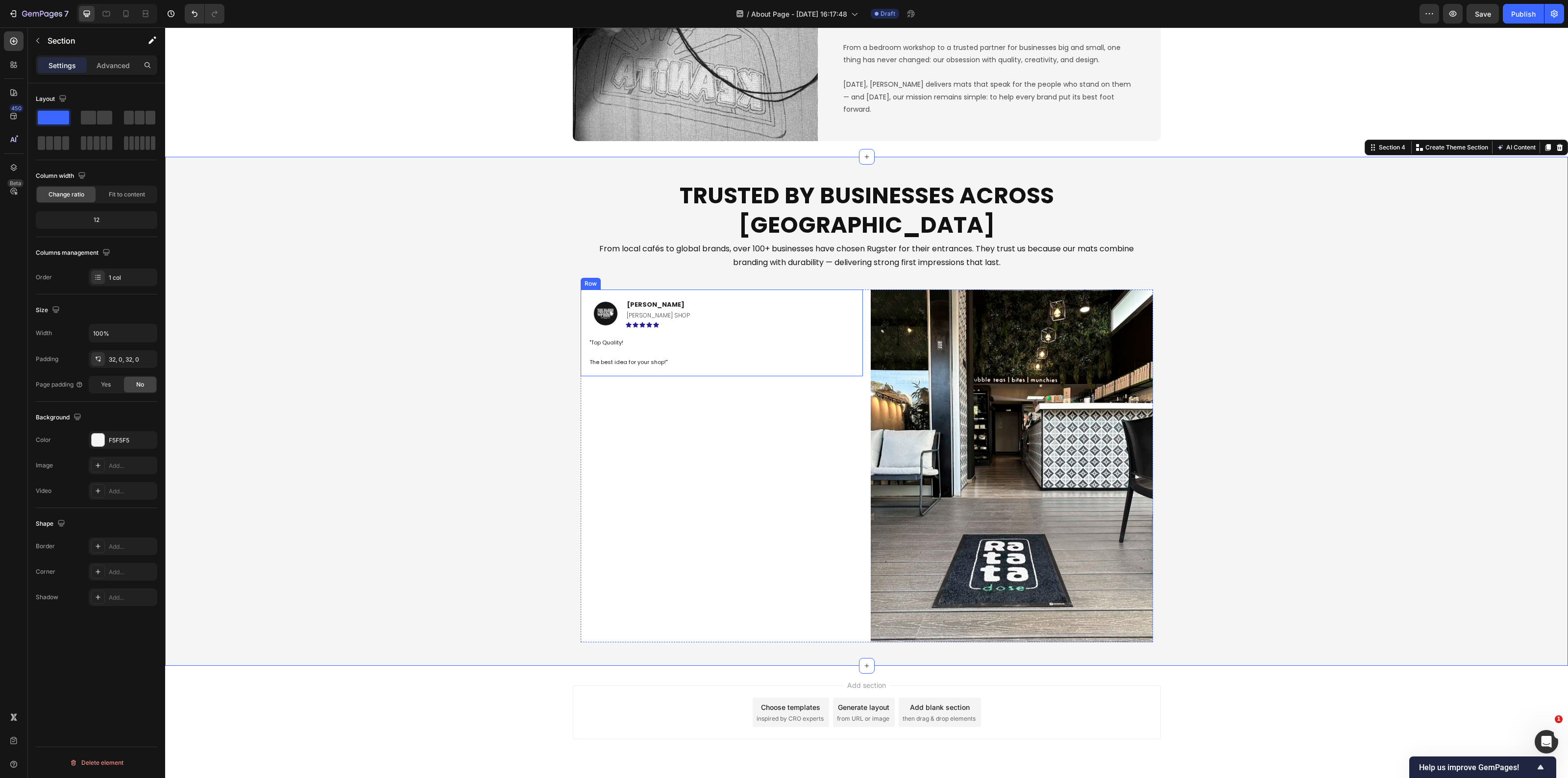
click at [664, 290] on div "Image Savvas L. Text block BARBER SHOP Text Block Icon Icon Icon Icon Icon Row …" at bounding box center [722, 333] width 282 height 87
click at [121, 386] on div "16, 16, 16, 16" at bounding box center [122, 385] width 28 height 9
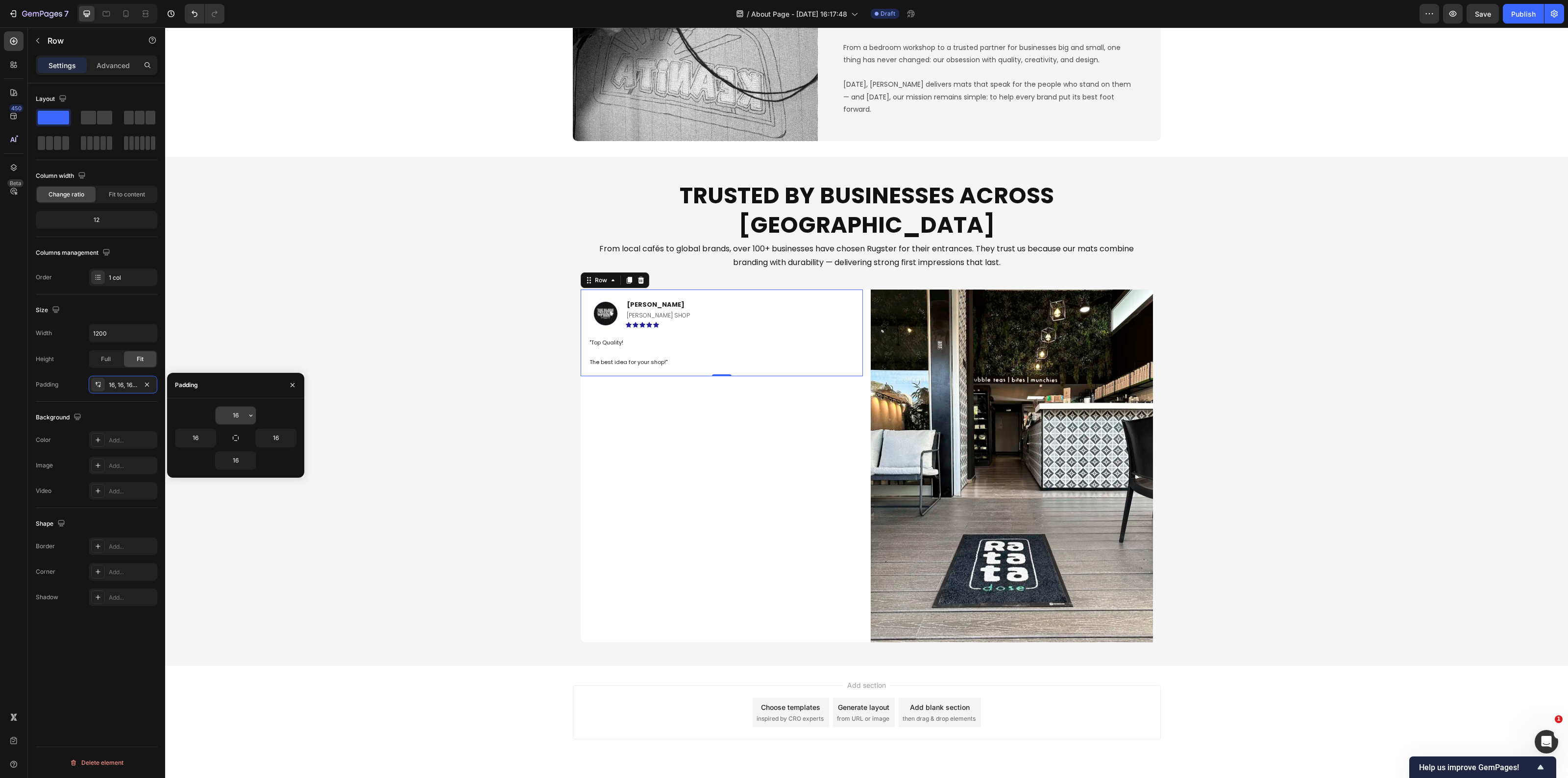
click at [238, 411] on input "16" at bounding box center [235, 415] width 41 height 18
type input "50"
click at [235, 437] on icon "button" at bounding box center [235, 437] width 8 height 8
type input "50"
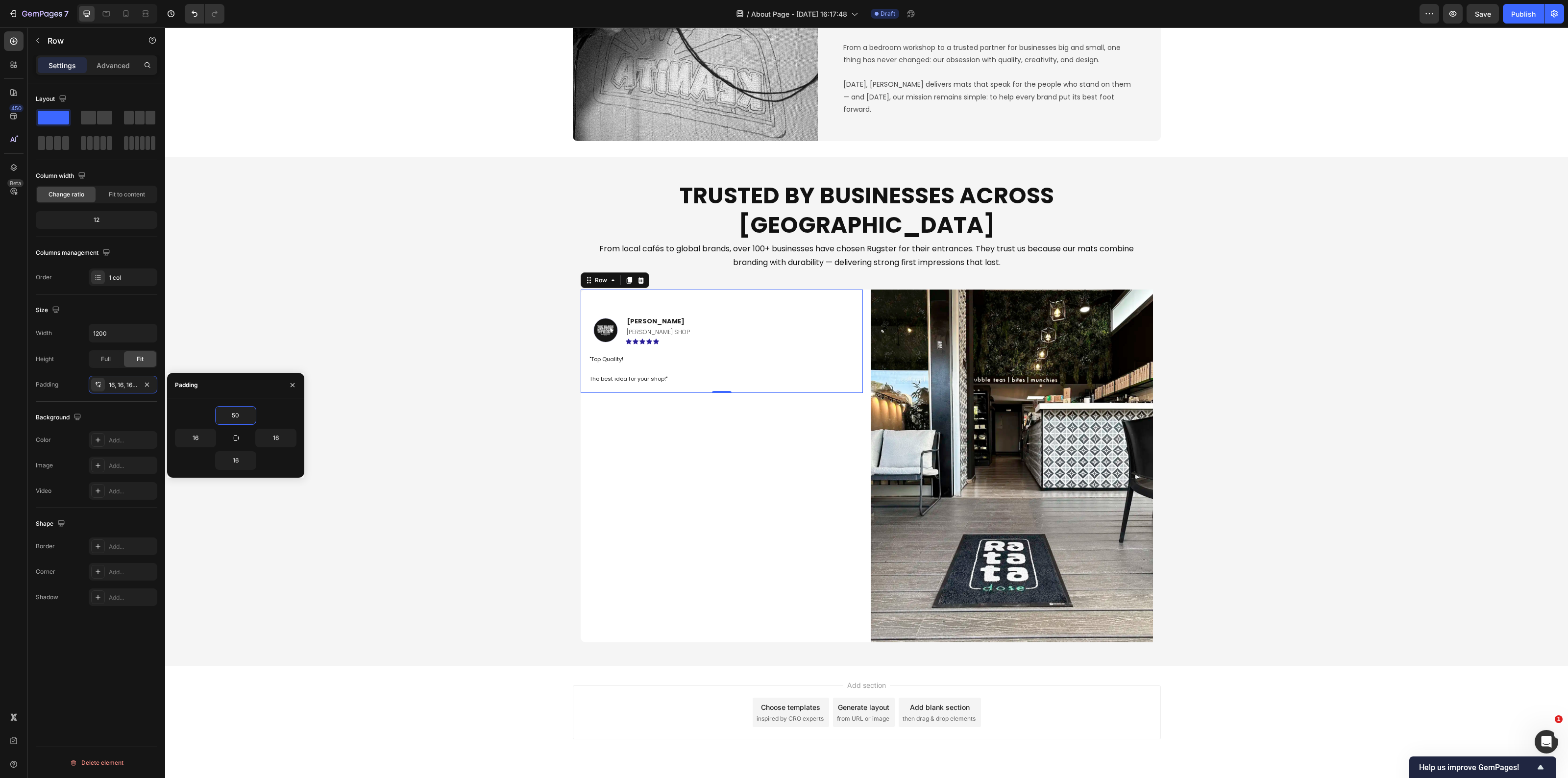
type input "50"
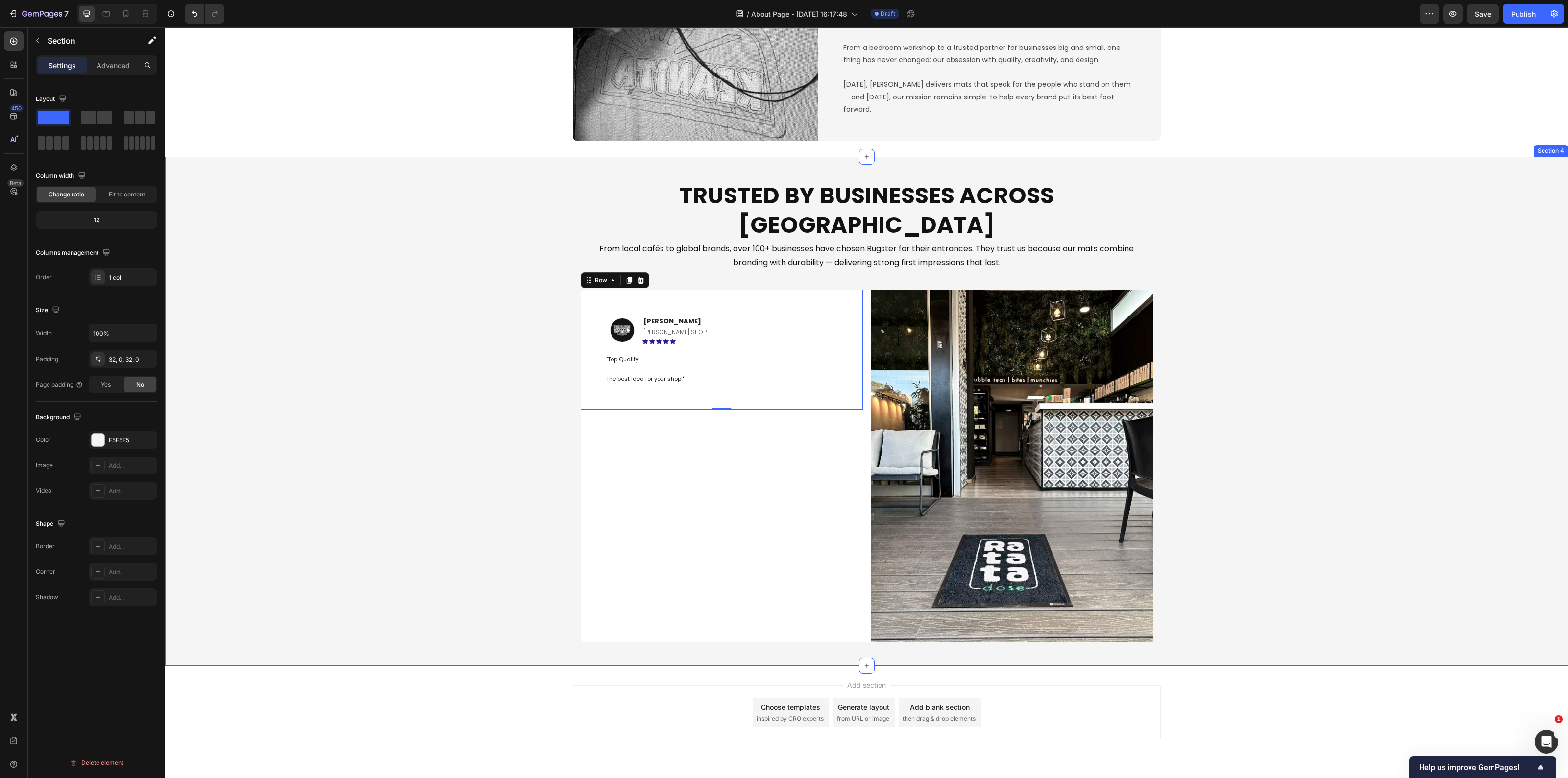
click at [505, 533] on div "Trusted by Businesses Across Europe Heading From local cafés to global brands, …" at bounding box center [867, 411] width 1403 height 478
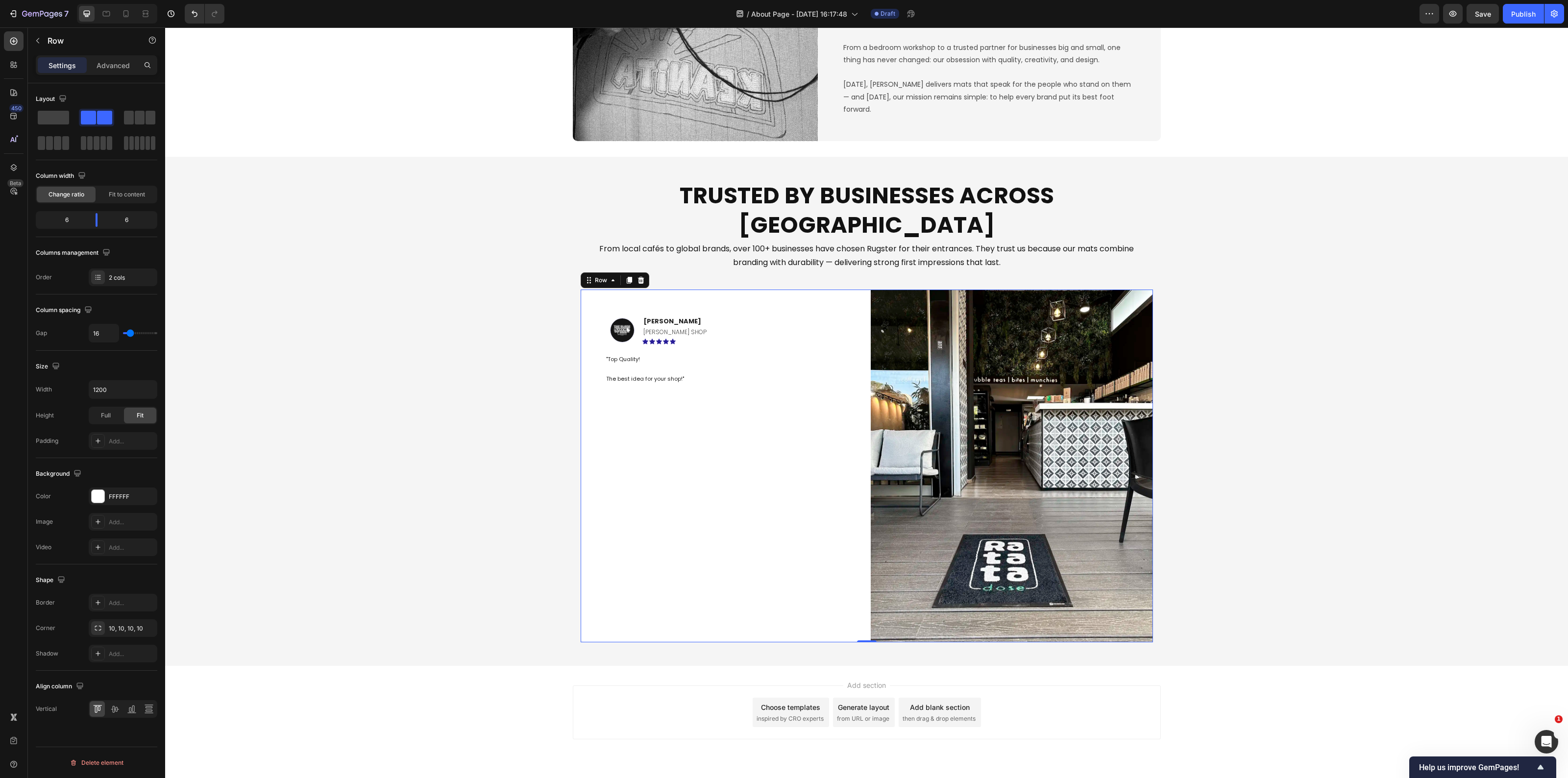
click at [843, 580] on div "Image Savvas L. Text block BARBER SHOP Text Block Icon Icon Icon Icon Icon Row …" at bounding box center [722, 466] width 282 height 353
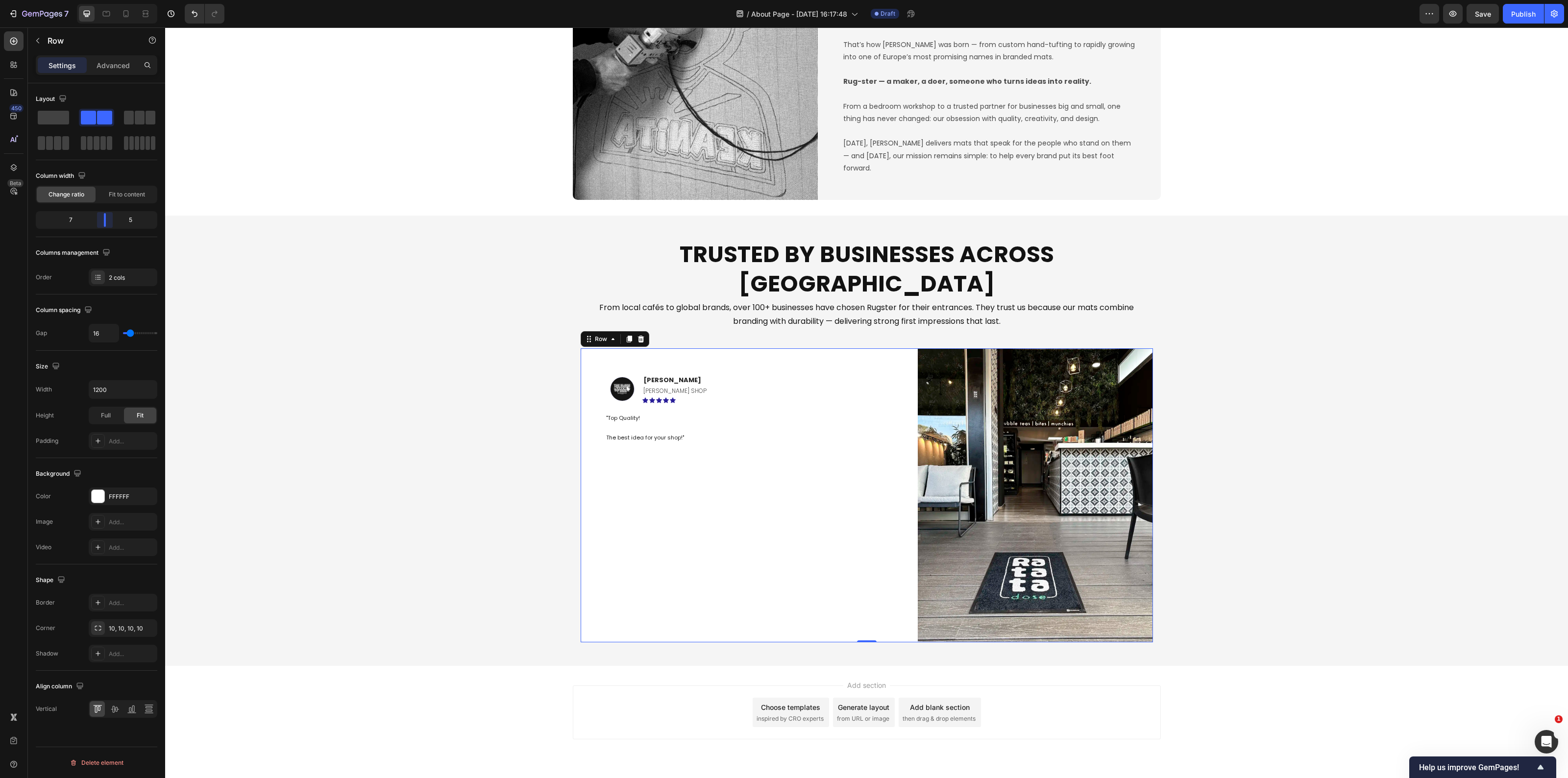
drag, startPoint x: 95, startPoint y: 225, endPoint x: 108, endPoint y: 227, distance: 13.2
click at [108, 0] on body "7 Version history / About Page - Sep 28, 16:17:48 Draft Preview Save Publish 45…" at bounding box center [784, 0] width 1568 height 0
click at [866, 575] on div "Image Savvas L. Text block BARBER SHOP Text Block Icon Icon Icon Icon Icon Row …" at bounding box center [746, 496] width 330 height 294
click at [479, 497] on div "Trusted by Businesses Across Europe Heading From local cafés to global brands, …" at bounding box center [867, 441] width 1403 height 419
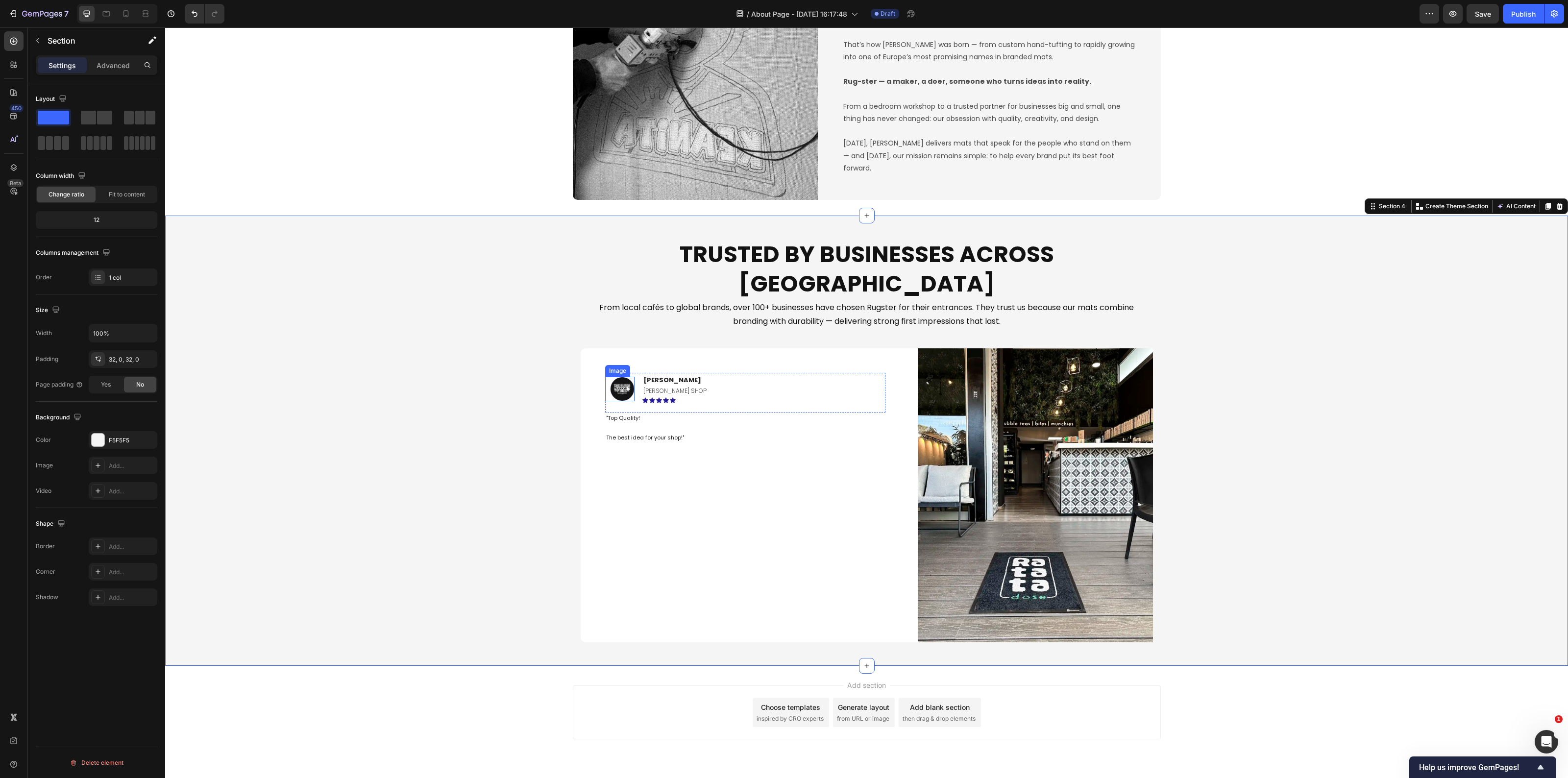
click at [620, 377] on img at bounding box center [623, 389] width 25 height 25
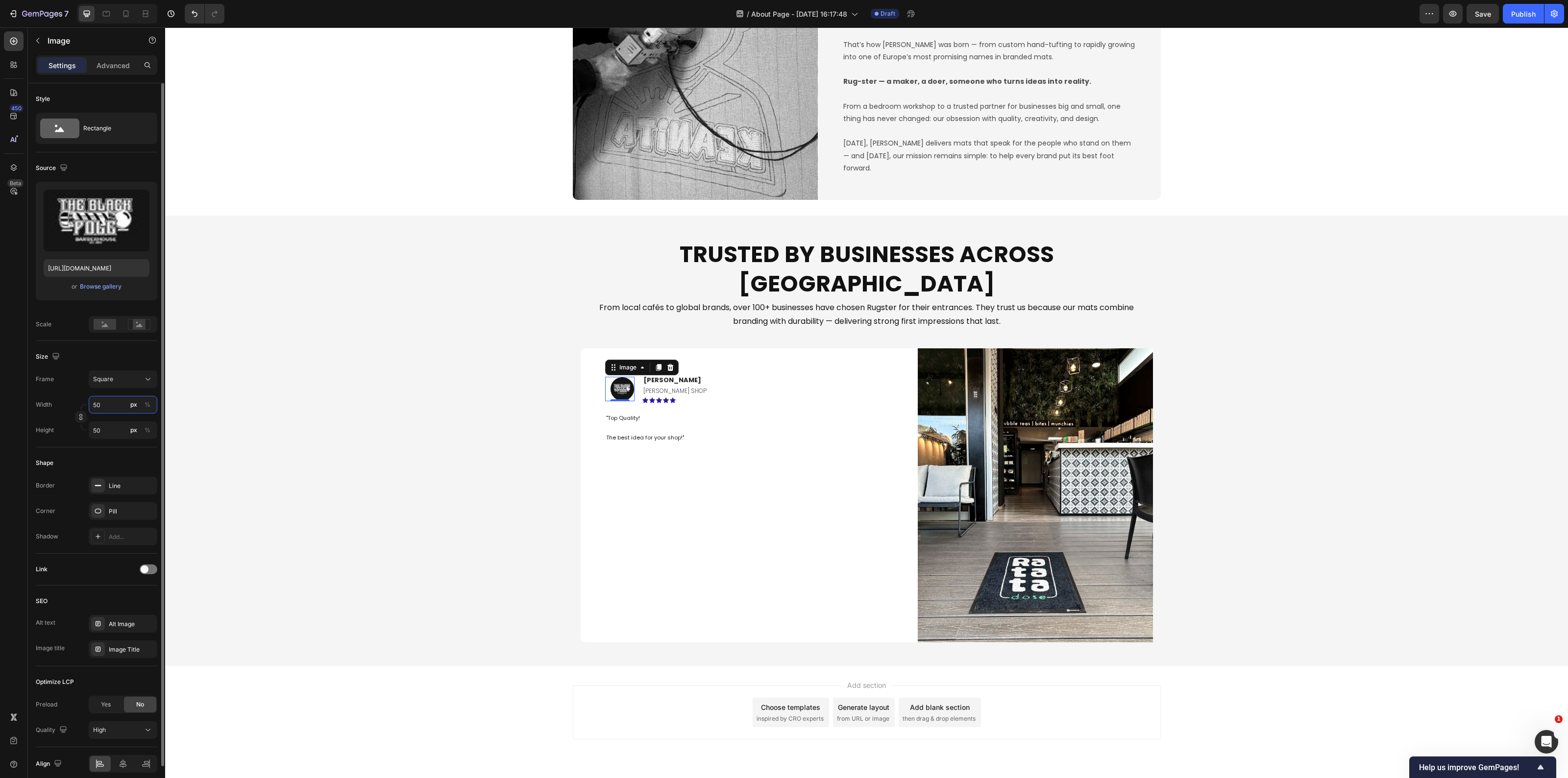
click at [111, 405] on input "50" at bounding box center [123, 405] width 69 height 18
type input "1"
type input "10"
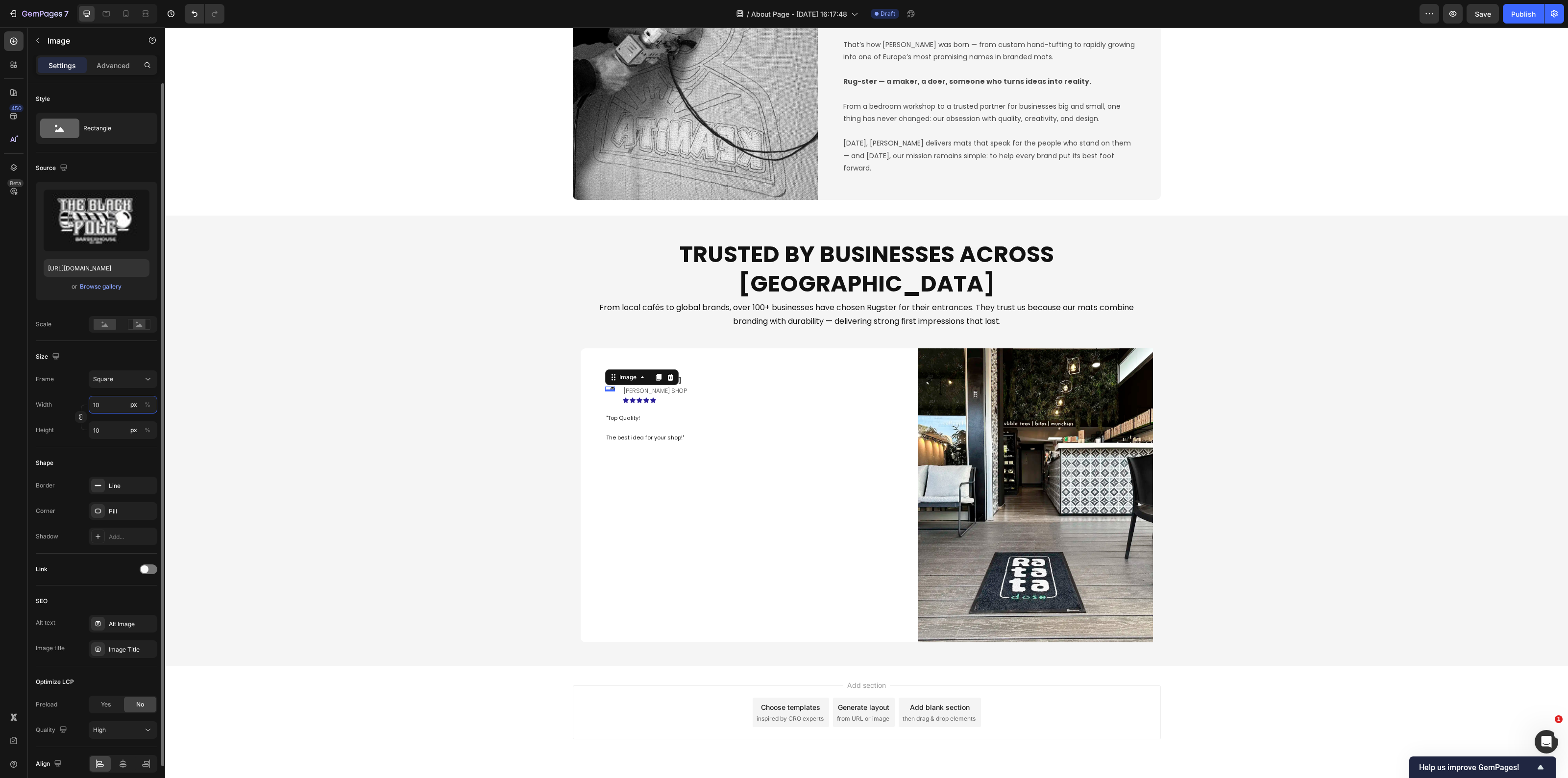
type input "100"
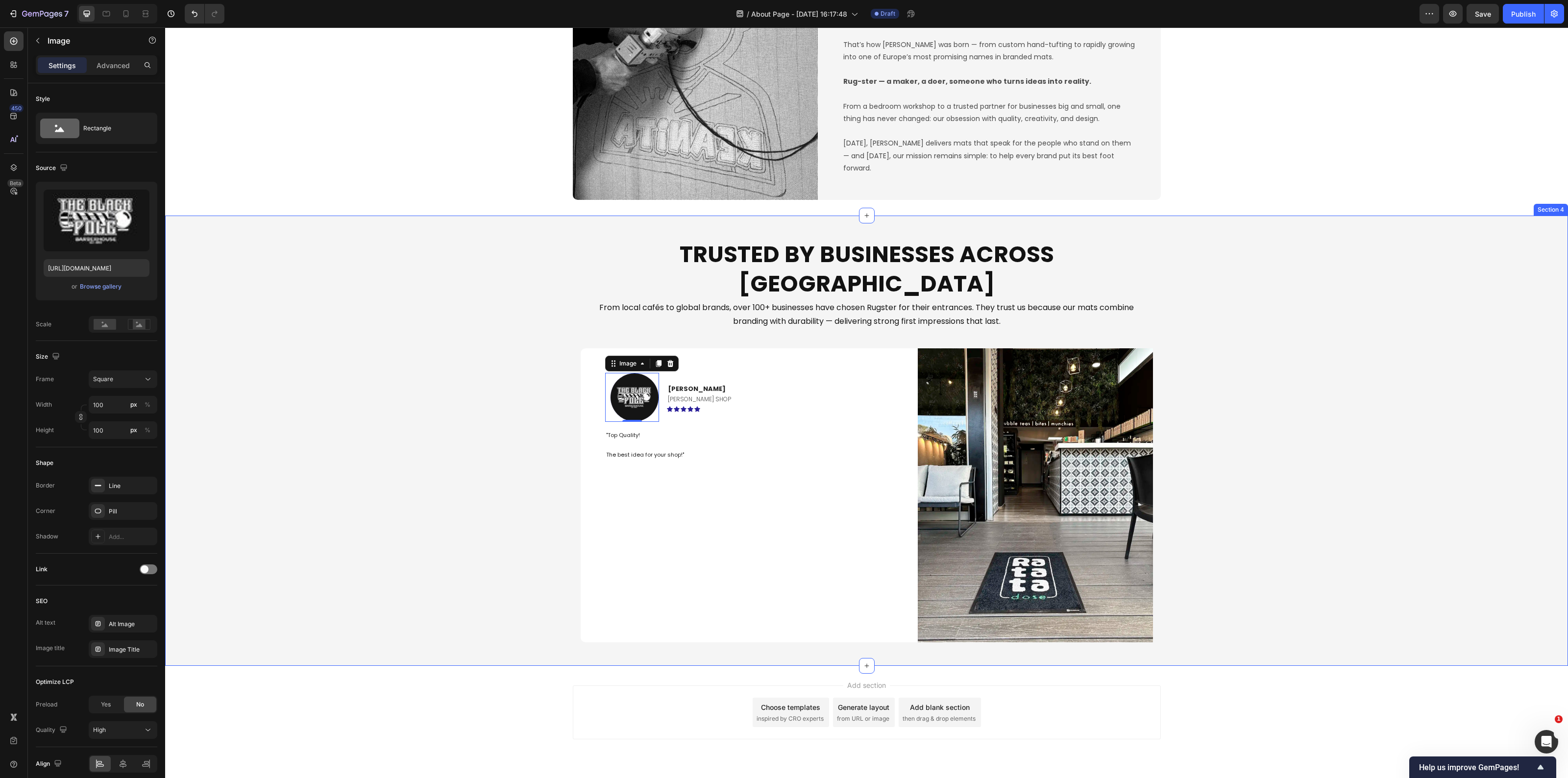
click at [509, 420] on div "Trusted by Businesses Across Europe Heading From local cafés to global brands, …" at bounding box center [867, 441] width 1403 height 419
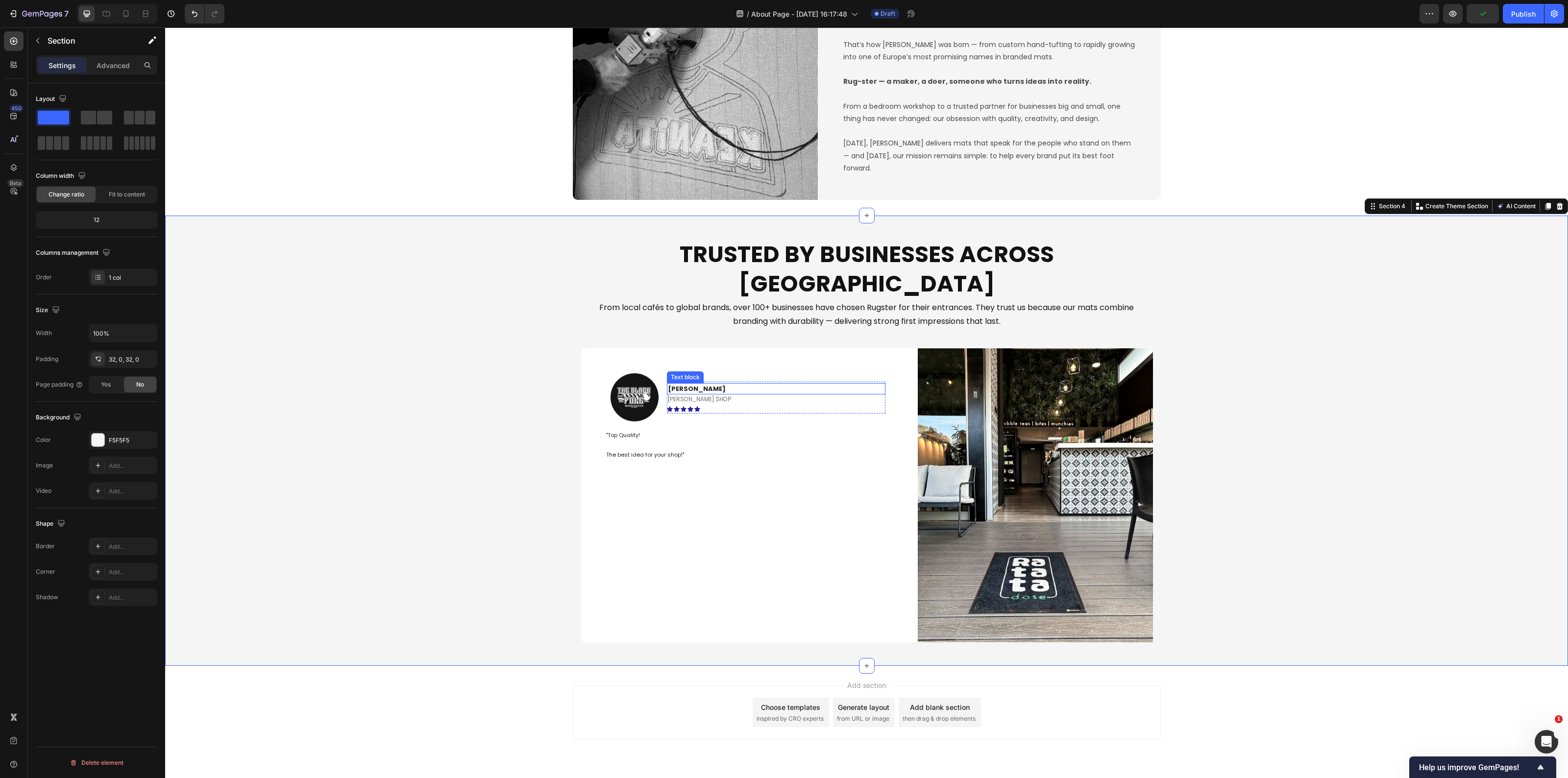
click at [756, 385] on p "Savvas L." at bounding box center [776, 389] width 216 height 10
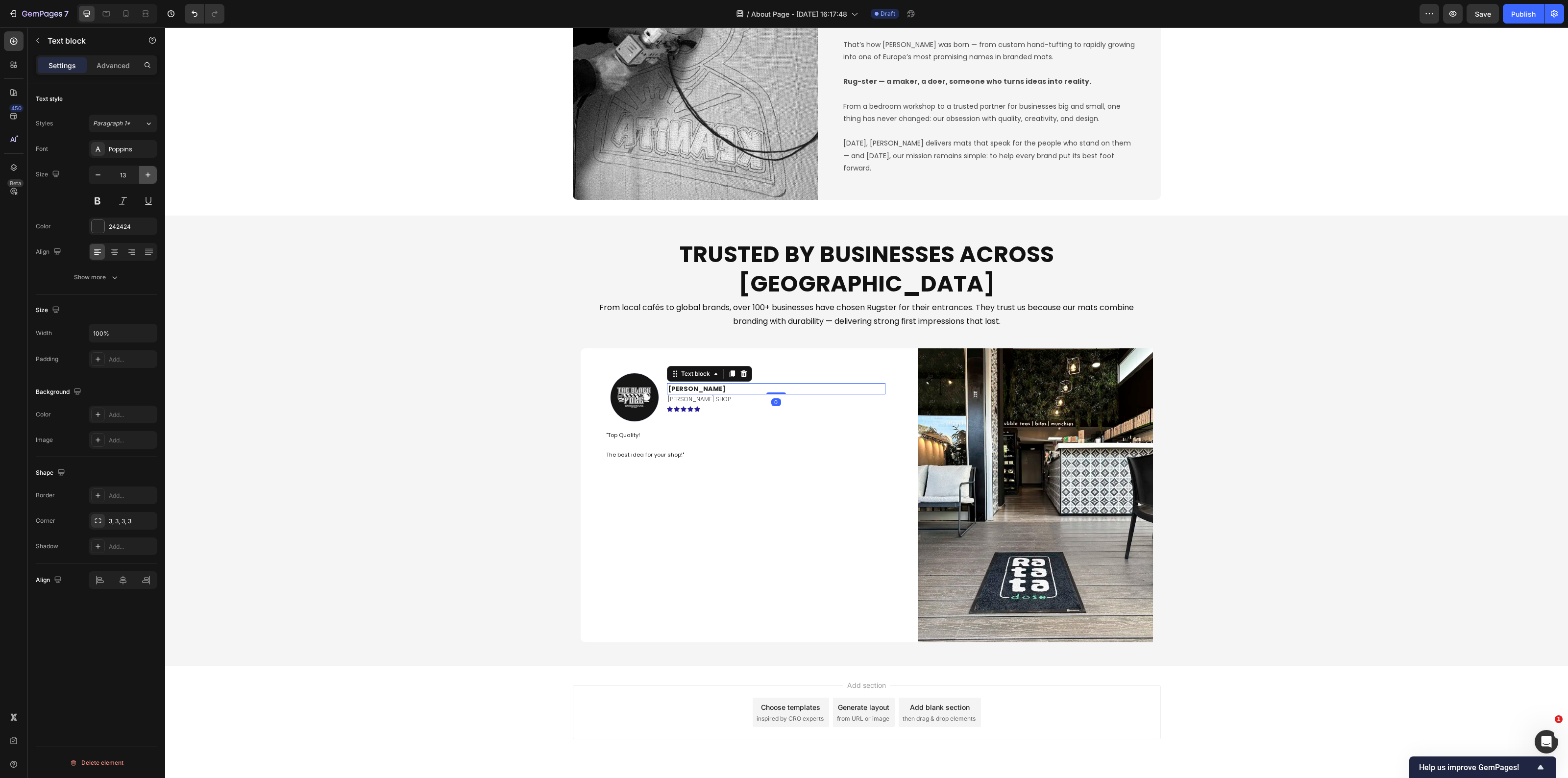
click at [146, 176] on icon "button" at bounding box center [148, 175] width 10 height 10
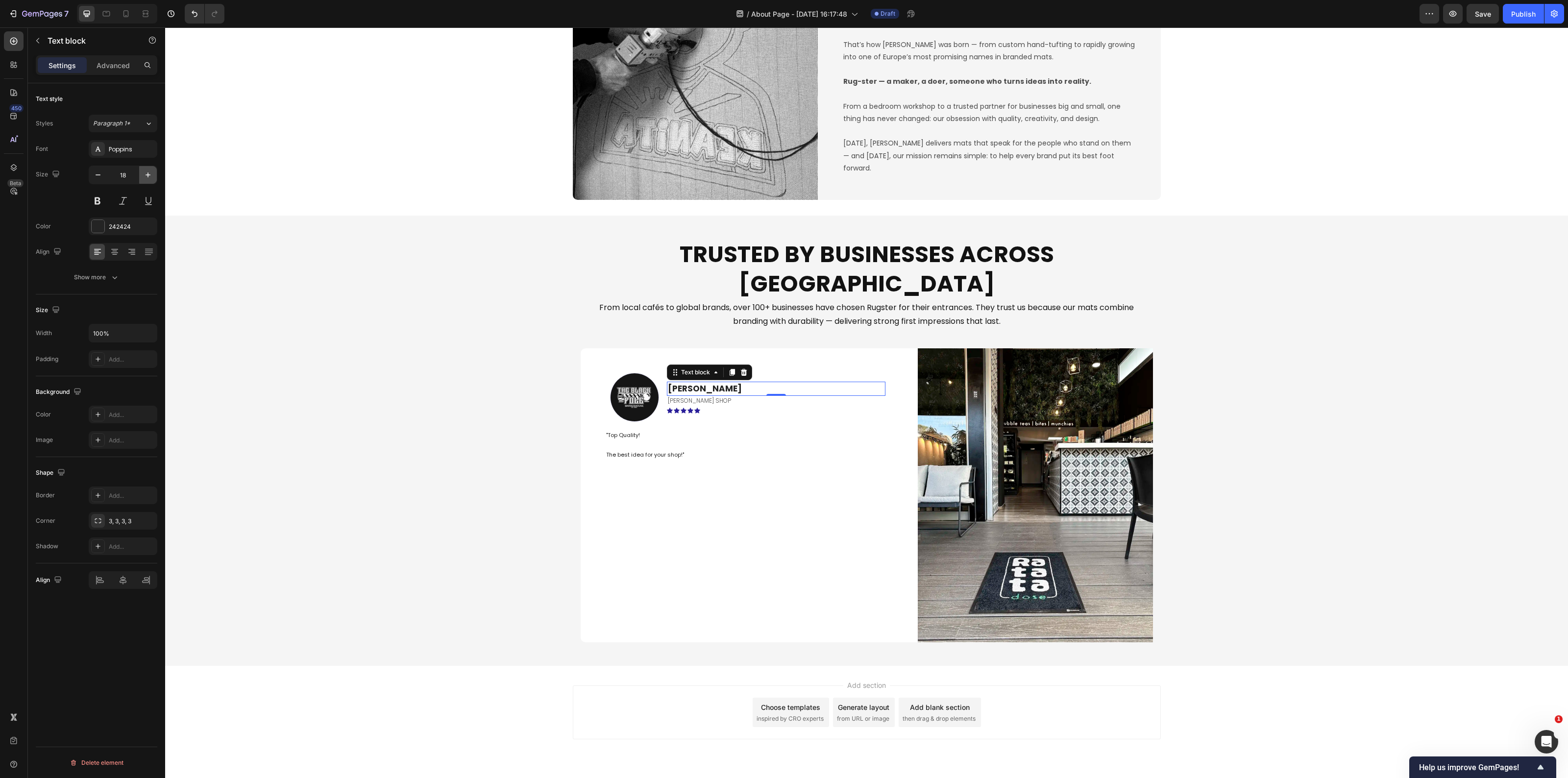
click at [146, 176] on icon "button" at bounding box center [148, 175] width 10 height 10
type input "20"
click at [738, 396] on p "BARBER SHOP" at bounding box center [776, 402] width 216 height 11
click at [147, 180] on icon "button" at bounding box center [148, 175] width 10 height 10
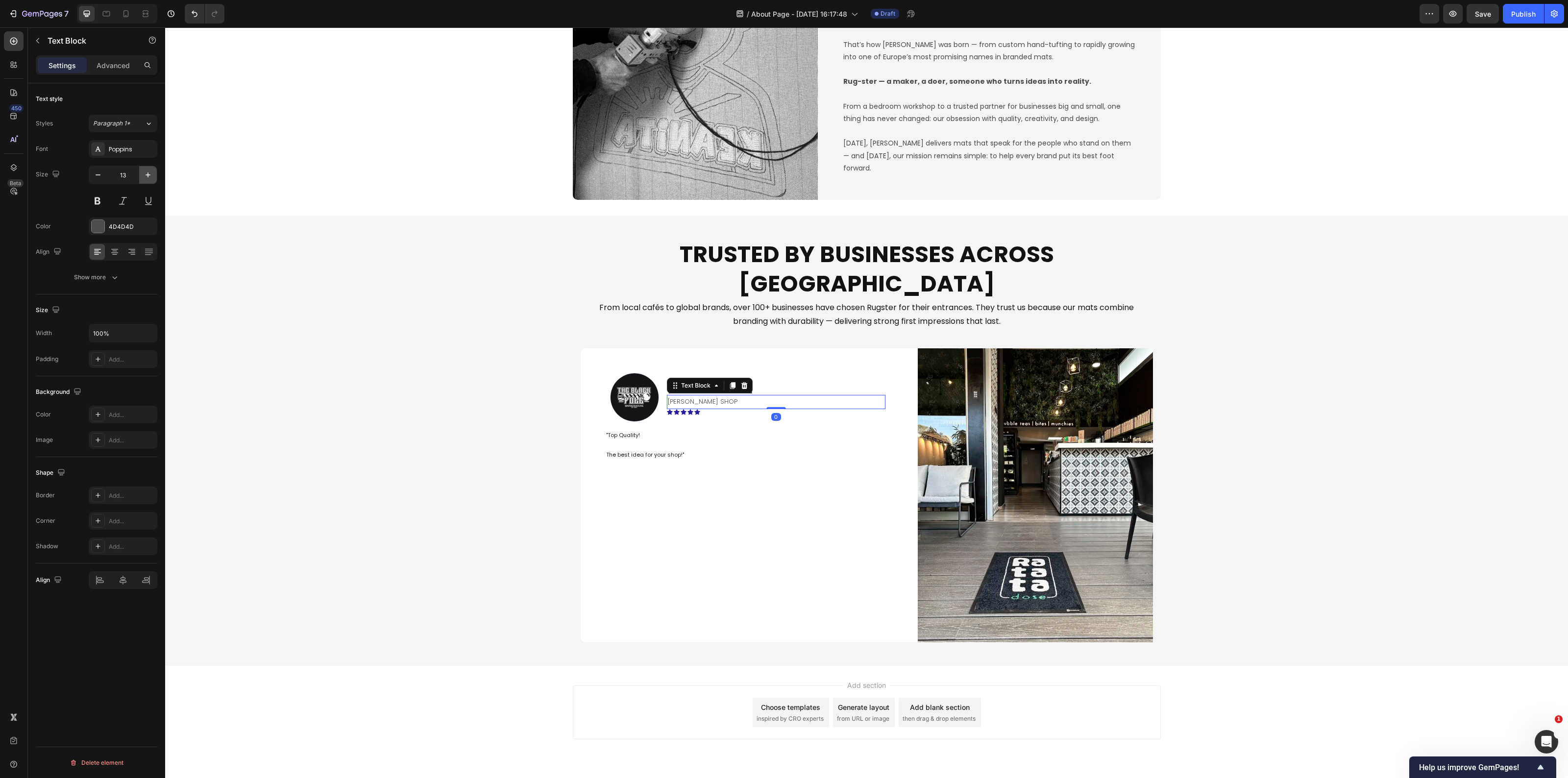
click at [146, 180] on icon "button" at bounding box center [148, 175] width 10 height 10
type input "15"
drag, startPoint x: 306, startPoint y: 426, endPoint x: 461, endPoint y: 461, distance: 158.9
click at [306, 425] on div "Trusted by Businesses Across Europe Heading From local cafés to global brands, …" at bounding box center [867, 441] width 1403 height 419
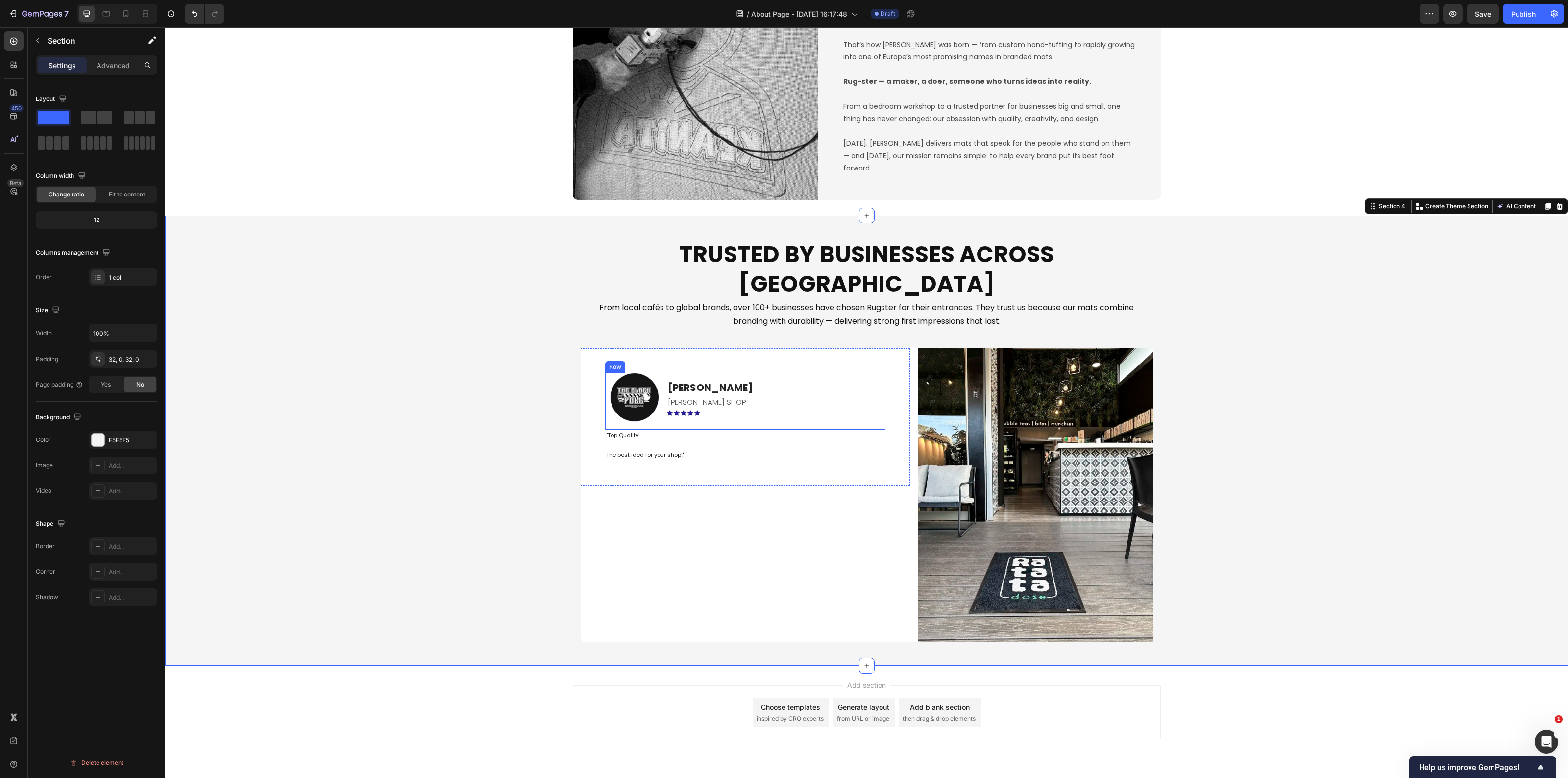
click at [727, 387] on div "Savvas L. Text block BARBER SHOP Text Block Icon Icon Icon Icon Icon Row" at bounding box center [776, 398] width 218 height 40
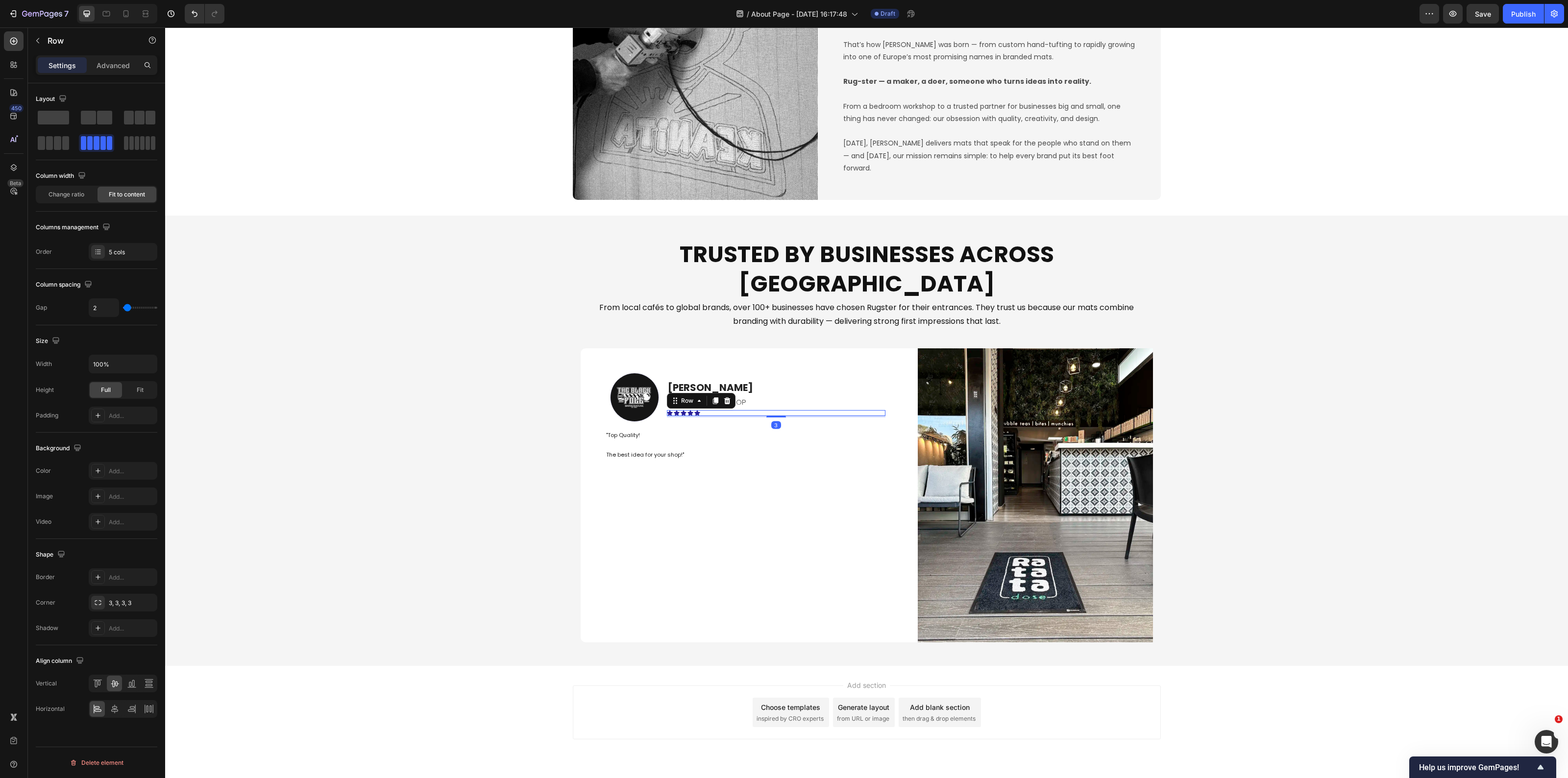
click at [699, 410] on div "Icon Icon Icon Icon Icon Row 3" at bounding box center [776, 413] width 218 height 6
click at [667, 410] on icon at bounding box center [669, 413] width 6 height 5
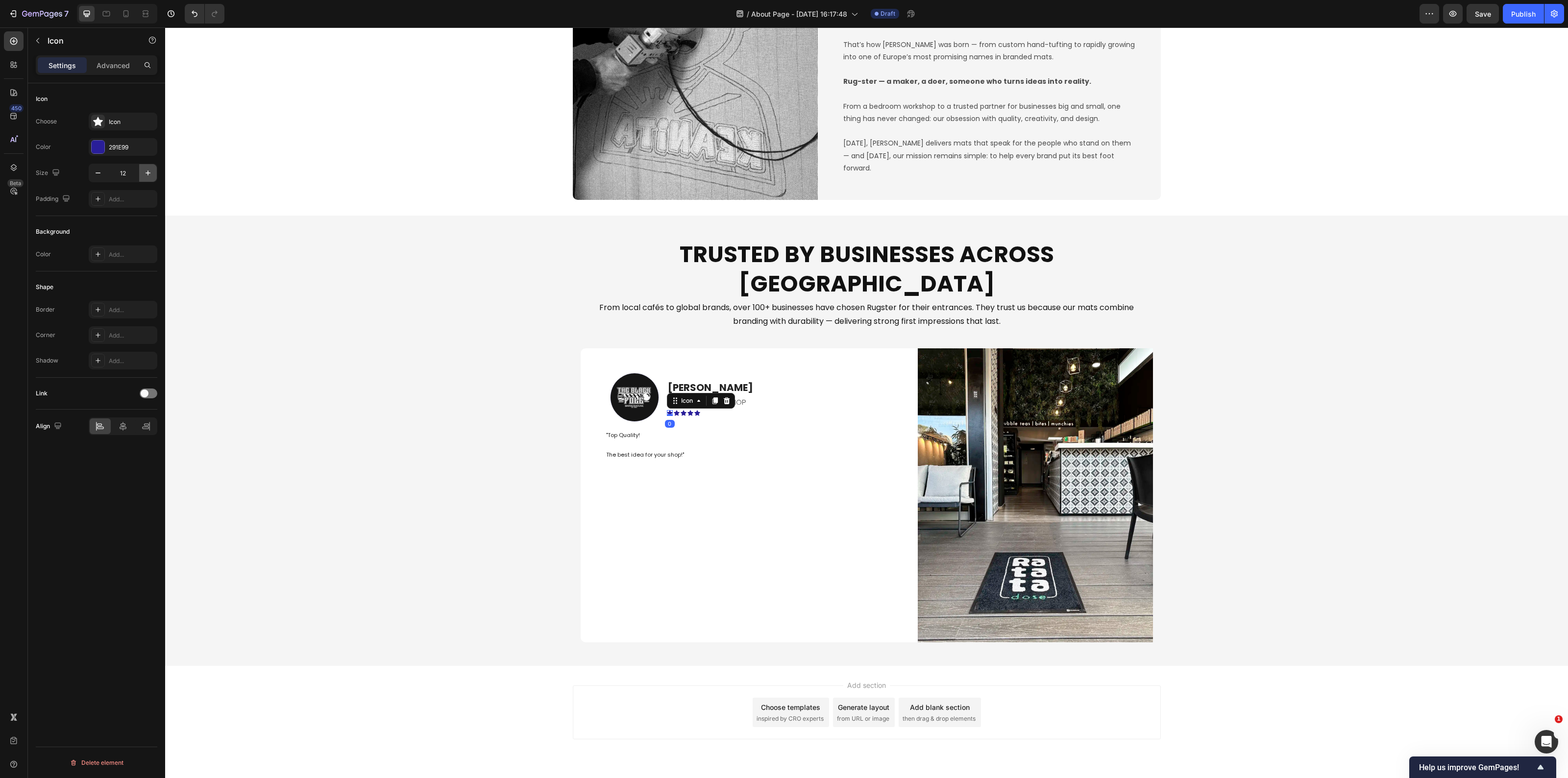
click at [146, 172] on icon "button" at bounding box center [148, 173] width 10 height 10
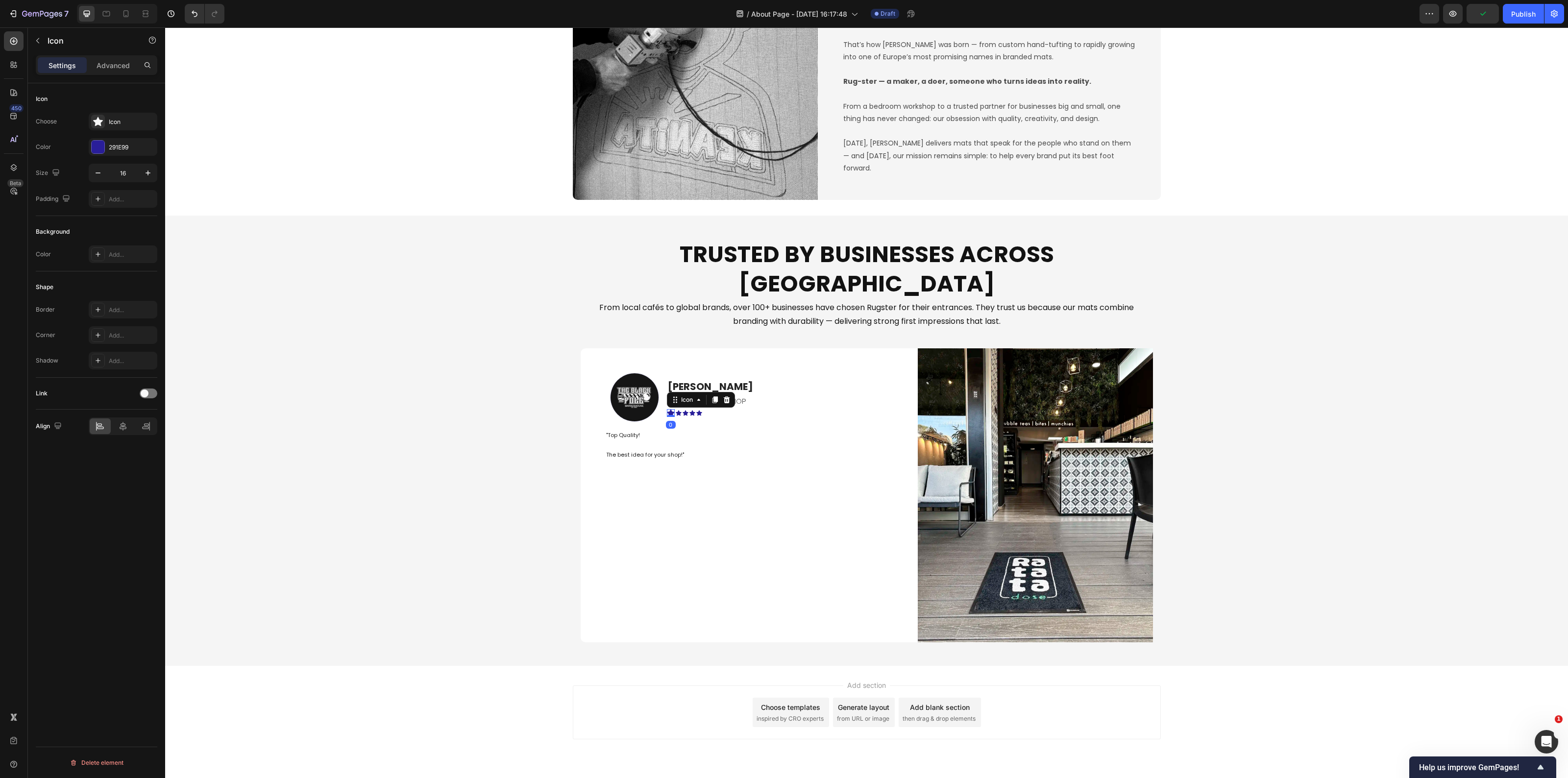
type input "17"
click at [676, 410] on icon at bounding box center [679, 413] width 6 height 6
click at [146, 173] on icon "button" at bounding box center [148, 172] width 5 height 5
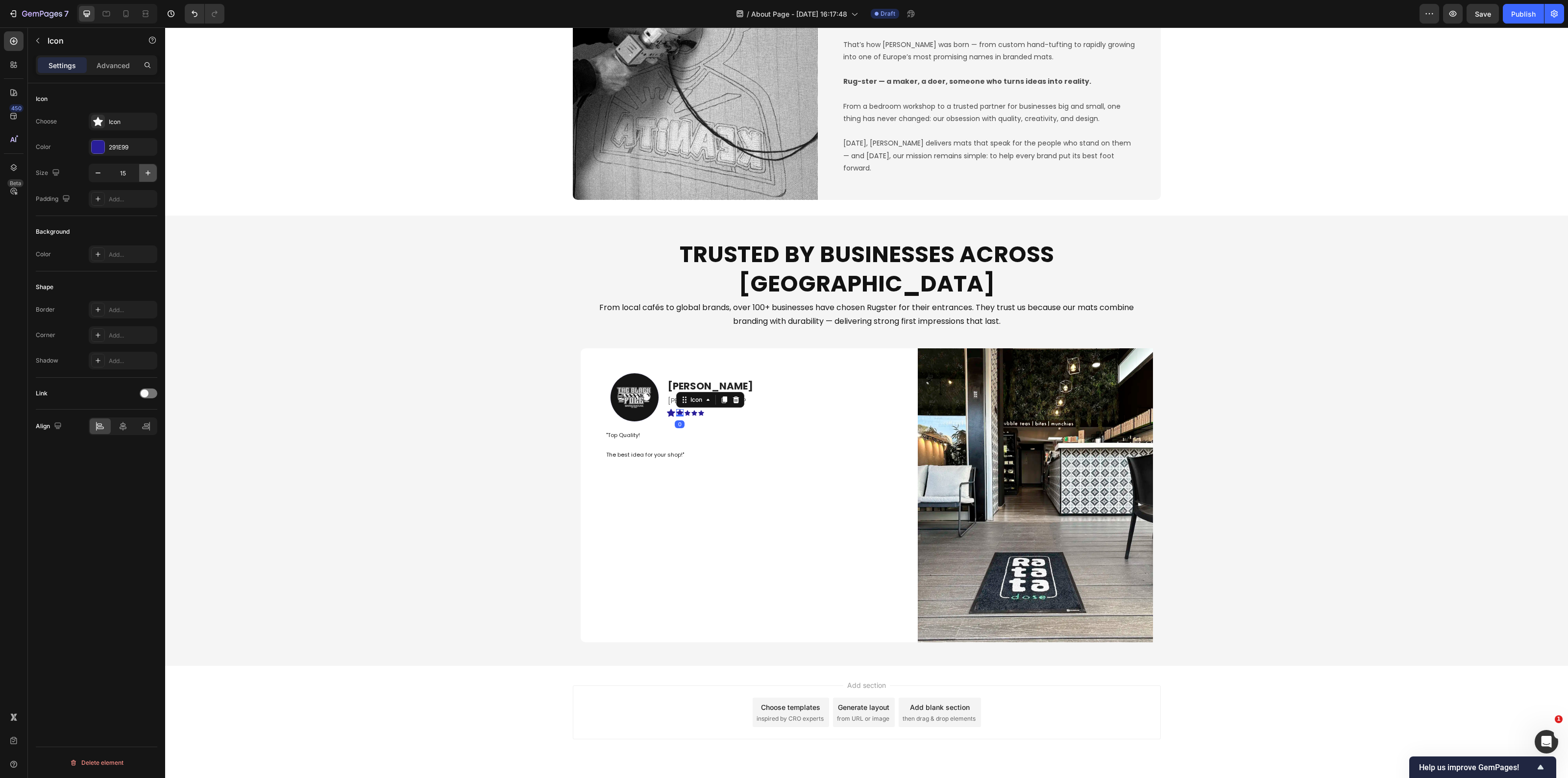
click at [146, 173] on icon "button" at bounding box center [148, 172] width 5 height 5
type input "17"
click at [686, 410] on icon at bounding box center [689, 413] width 6 height 6
click at [153, 172] on button "button" at bounding box center [148, 173] width 18 height 18
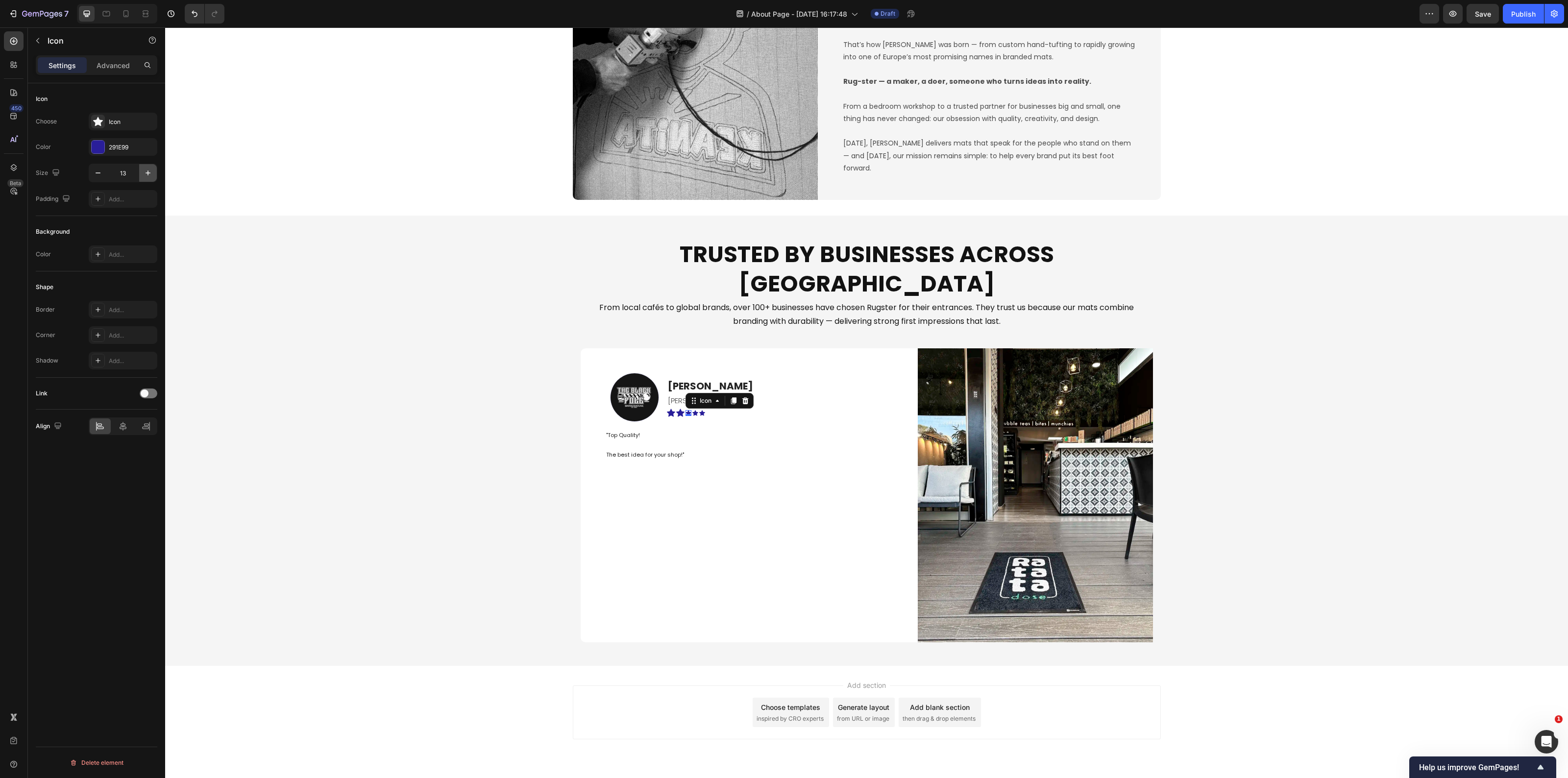
click at [152, 172] on icon "button" at bounding box center [148, 173] width 10 height 10
type input "17"
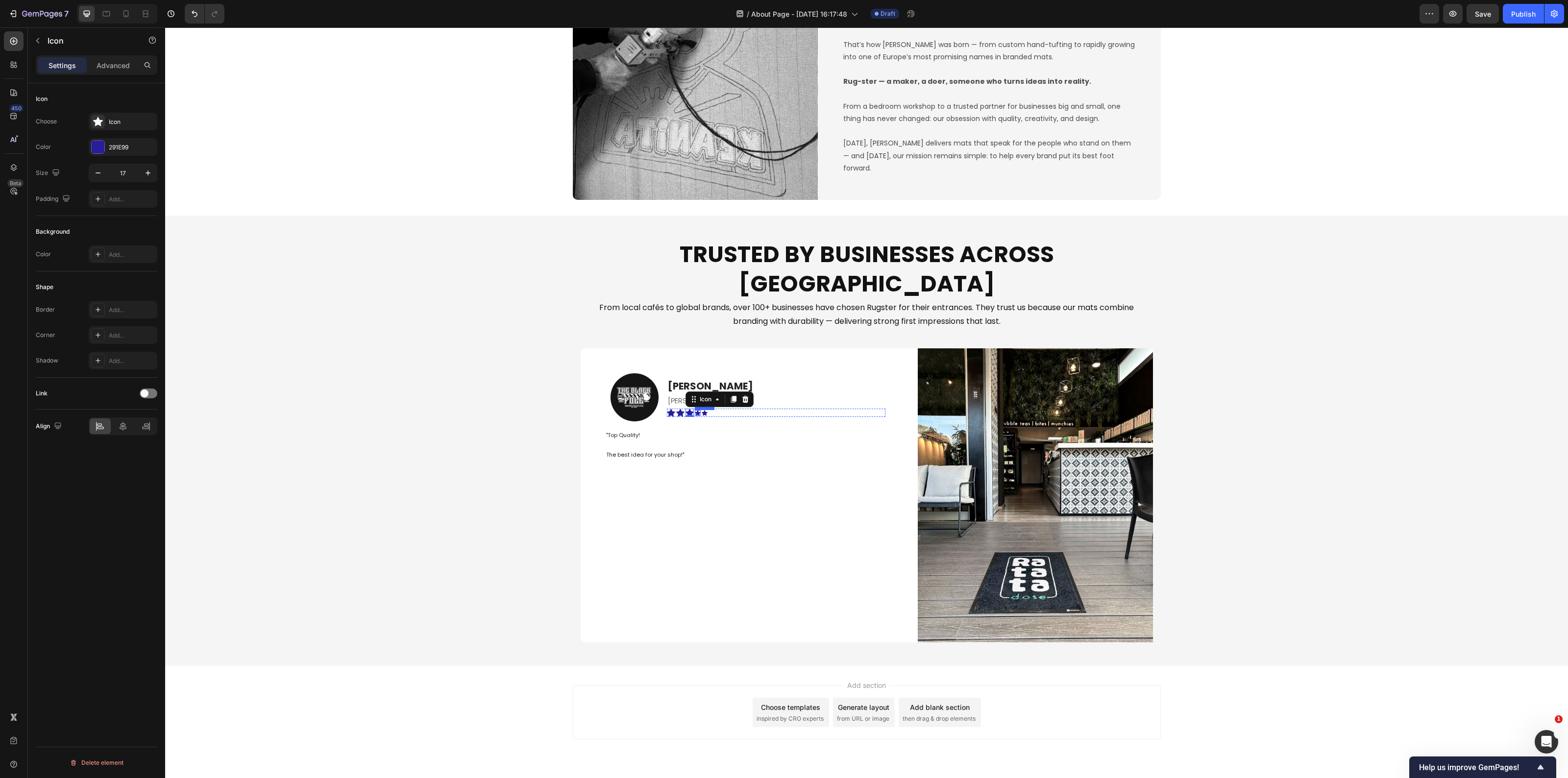
click at [695, 410] on icon at bounding box center [697, 413] width 6 height 5
click at [148, 176] on icon "button" at bounding box center [148, 173] width 10 height 10
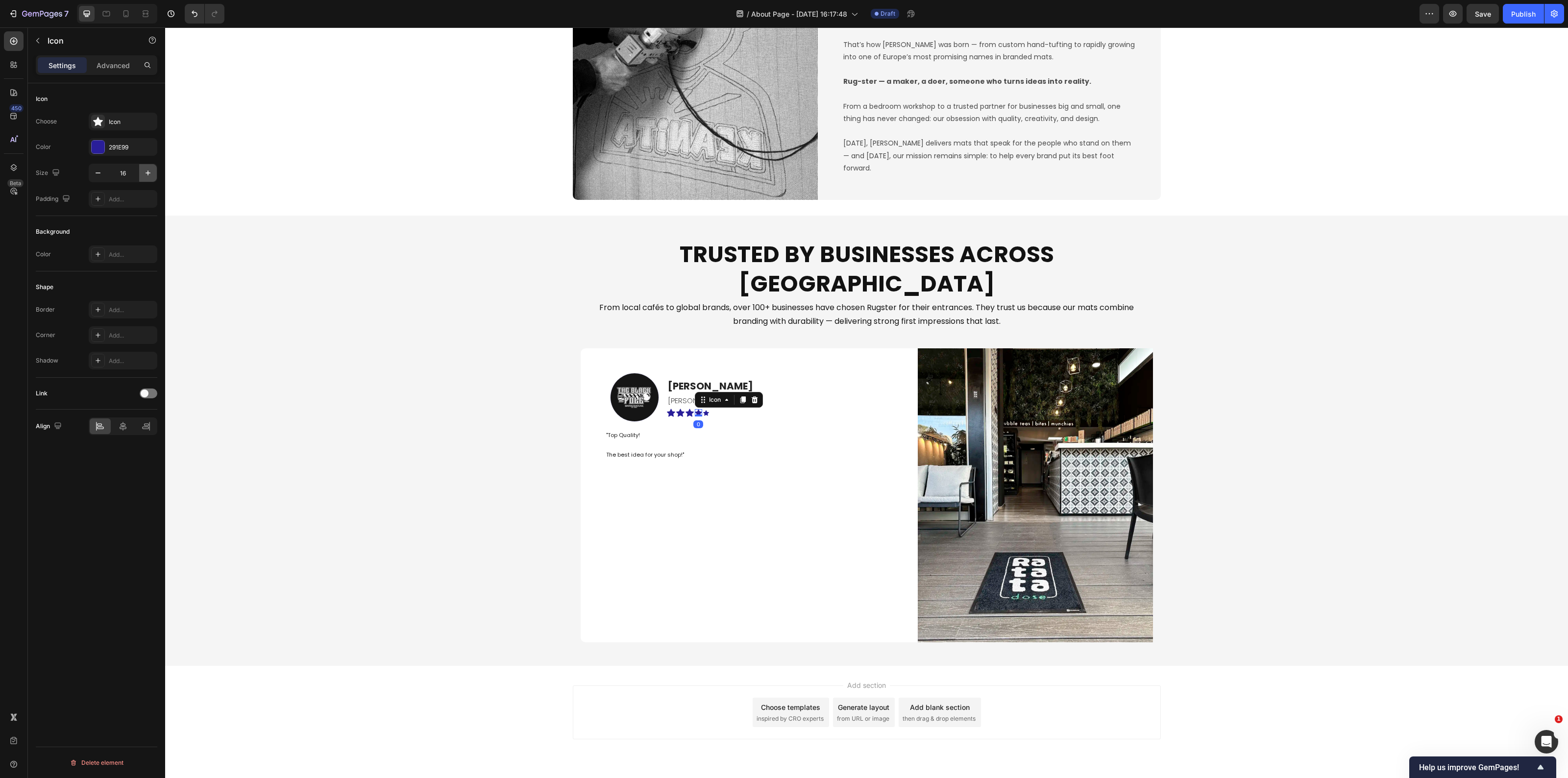
click at [148, 176] on icon "button" at bounding box center [148, 173] width 10 height 10
type input "17"
click at [704, 410] on div "Icon" at bounding box center [707, 413] width 6 height 6
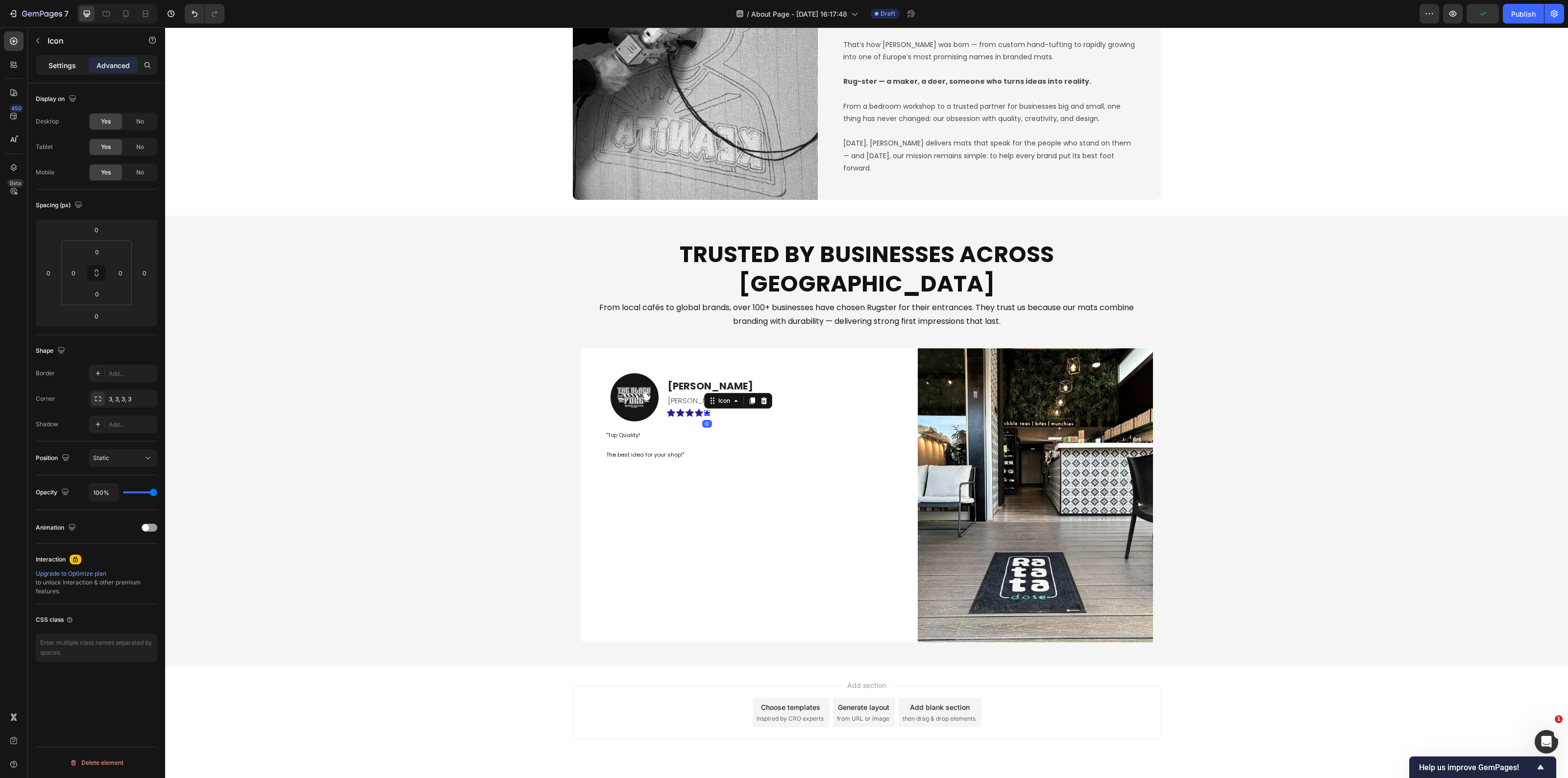
click at [62, 69] on p "Settings" at bounding box center [62, 65] width 27 height 10
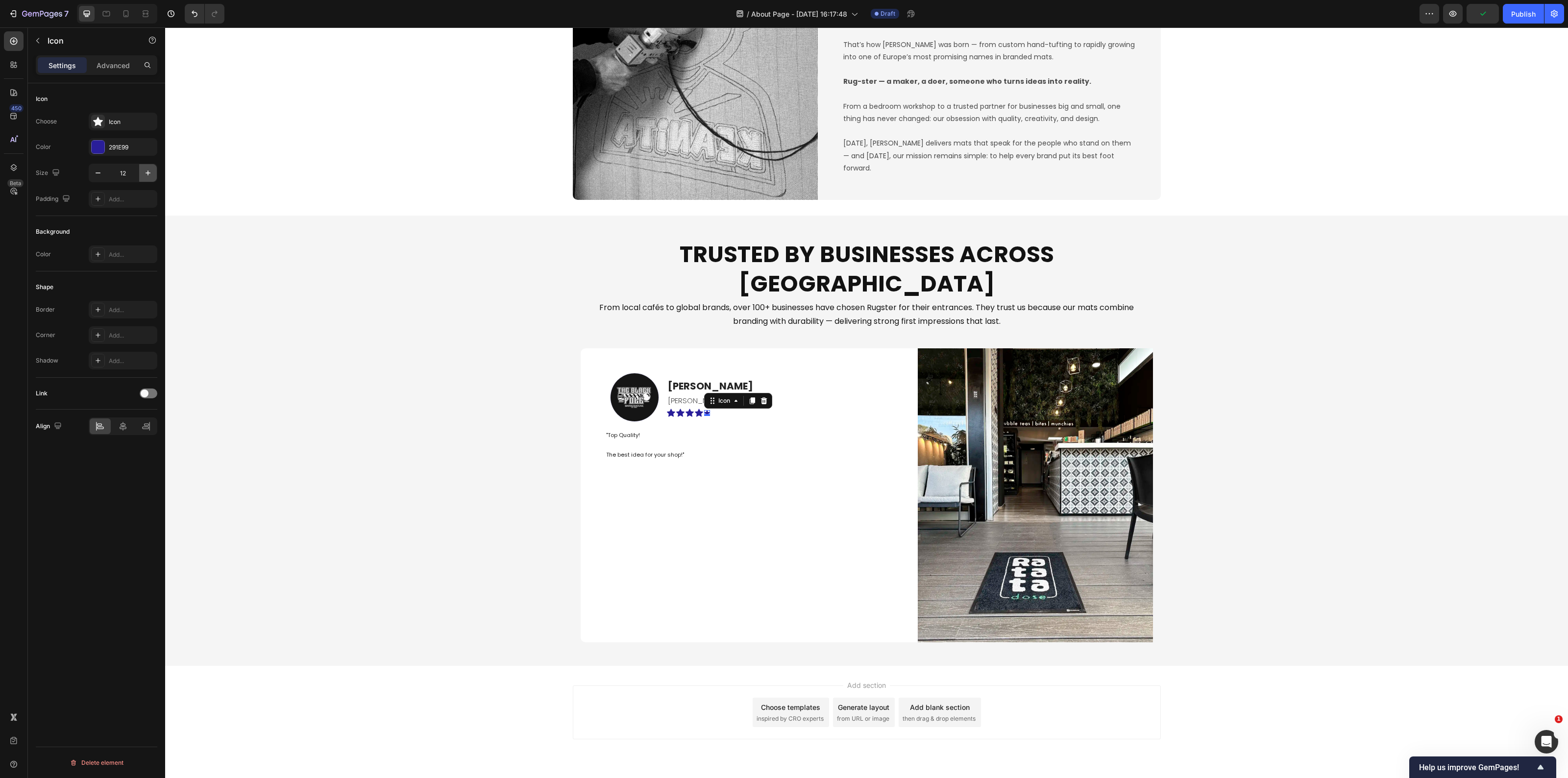
click at [141, 172] on button "button" at bounding box center [148, 173] width 18 height 18
click at [141, 172] on button "button" at bounding box center [148, 173] width 18 height 18
click at [142, 172] on button "button" at bounding box center [148, 173] width 18 height 18
click at [143, 172] on icon "button" at bounding box center [148, 173] width 10 height 10
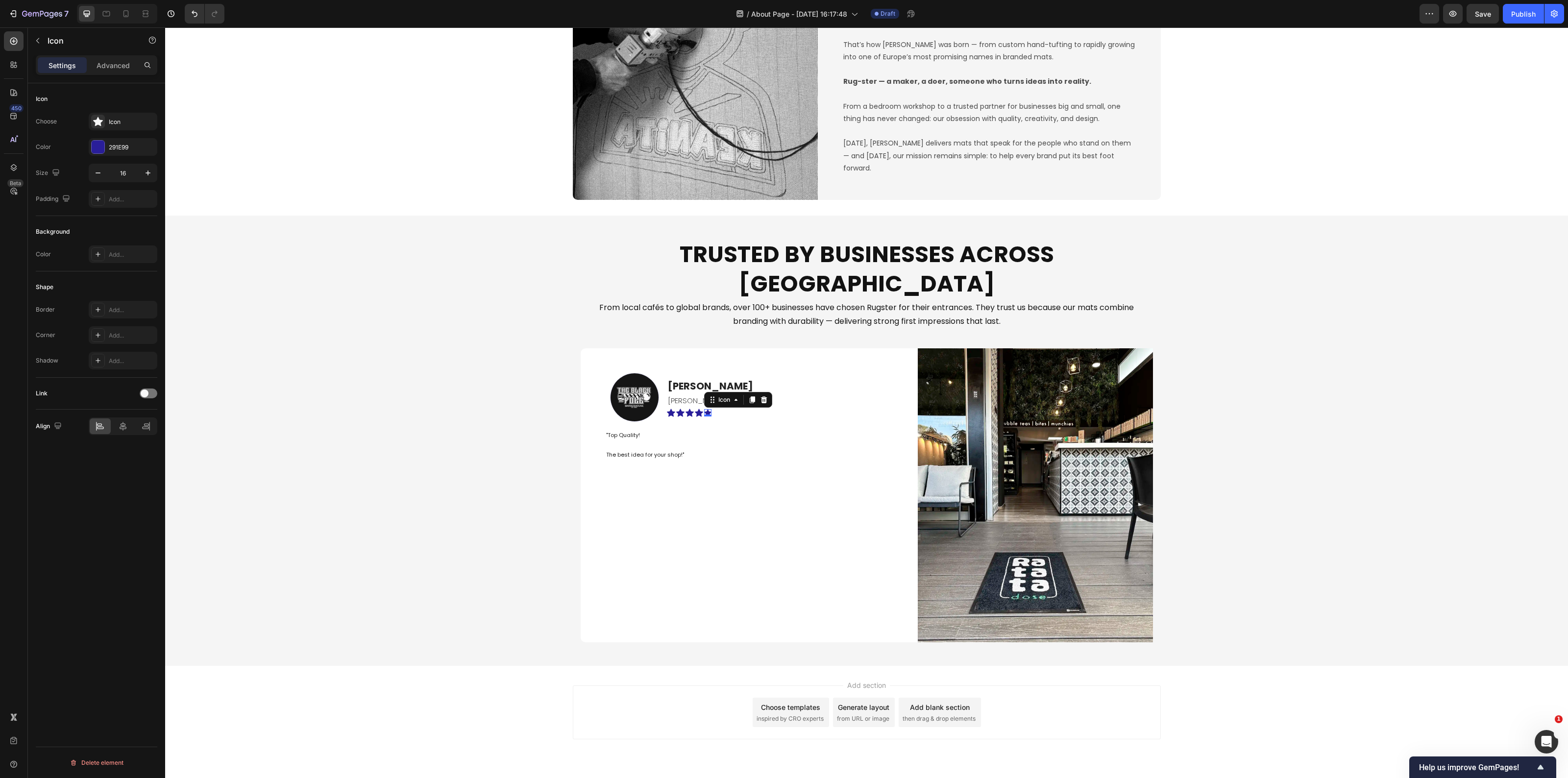
type input "17"
click at [405, 478] on div "Trusted by Businesses Across Europe Heading From local cafés to global brands, …" at bounding box center [867, 441] width 1403 height 419
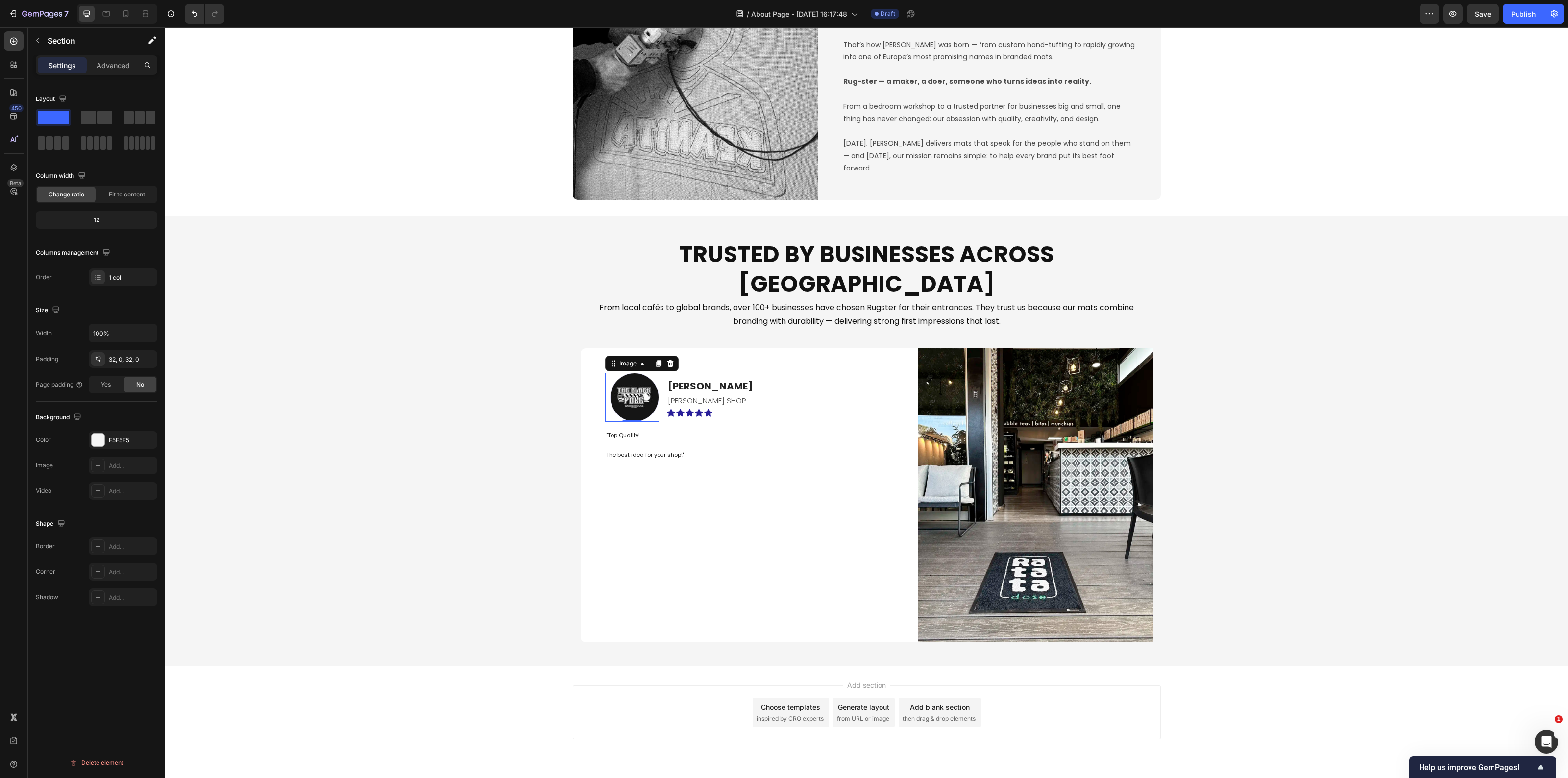
click at [643, 373] on img at bounding box center [634, 397] width 49 height 49
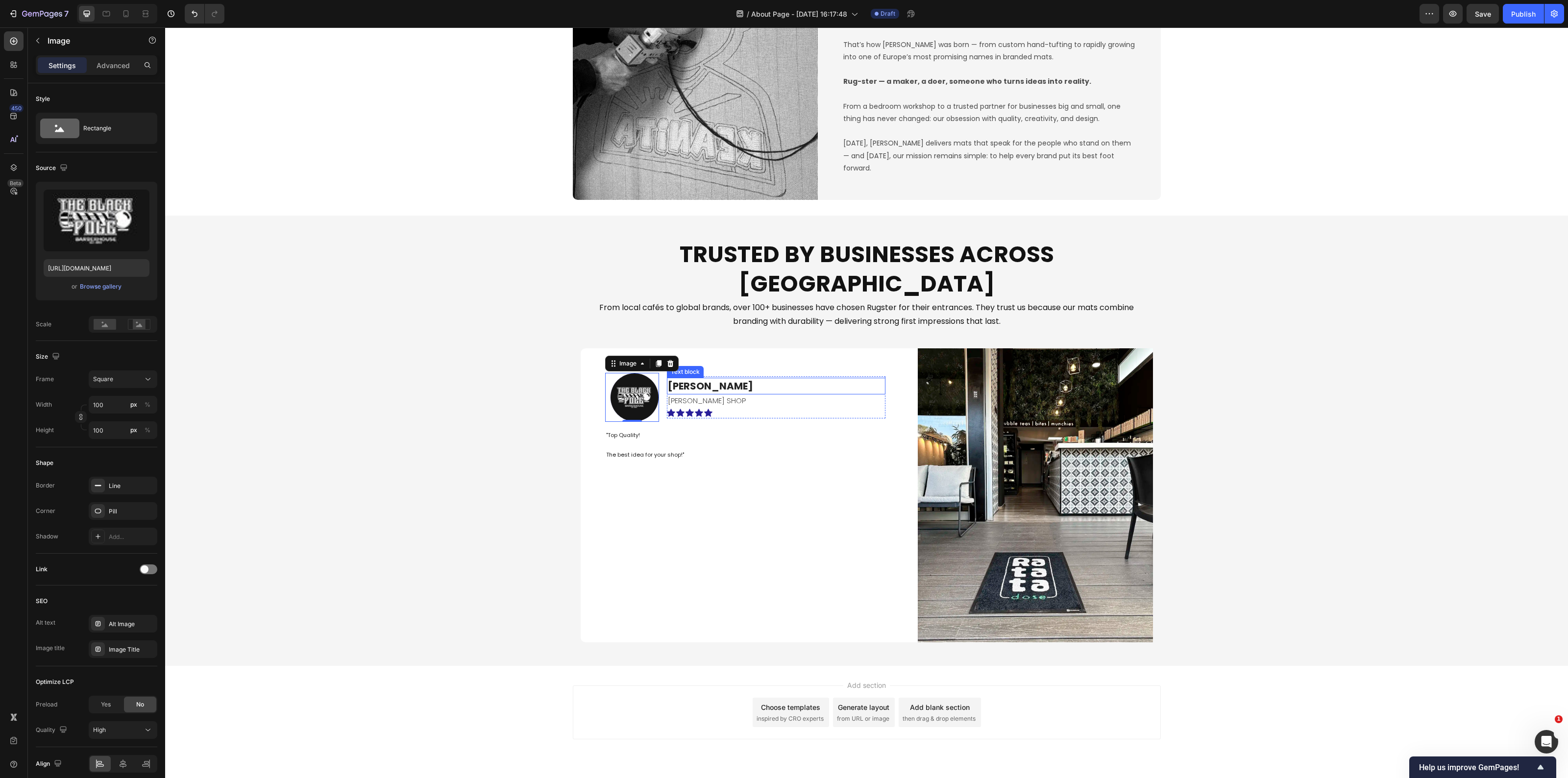
click at [700, 379] on p "Savvas L." at bounding box center [776, 386] width 216 height 14
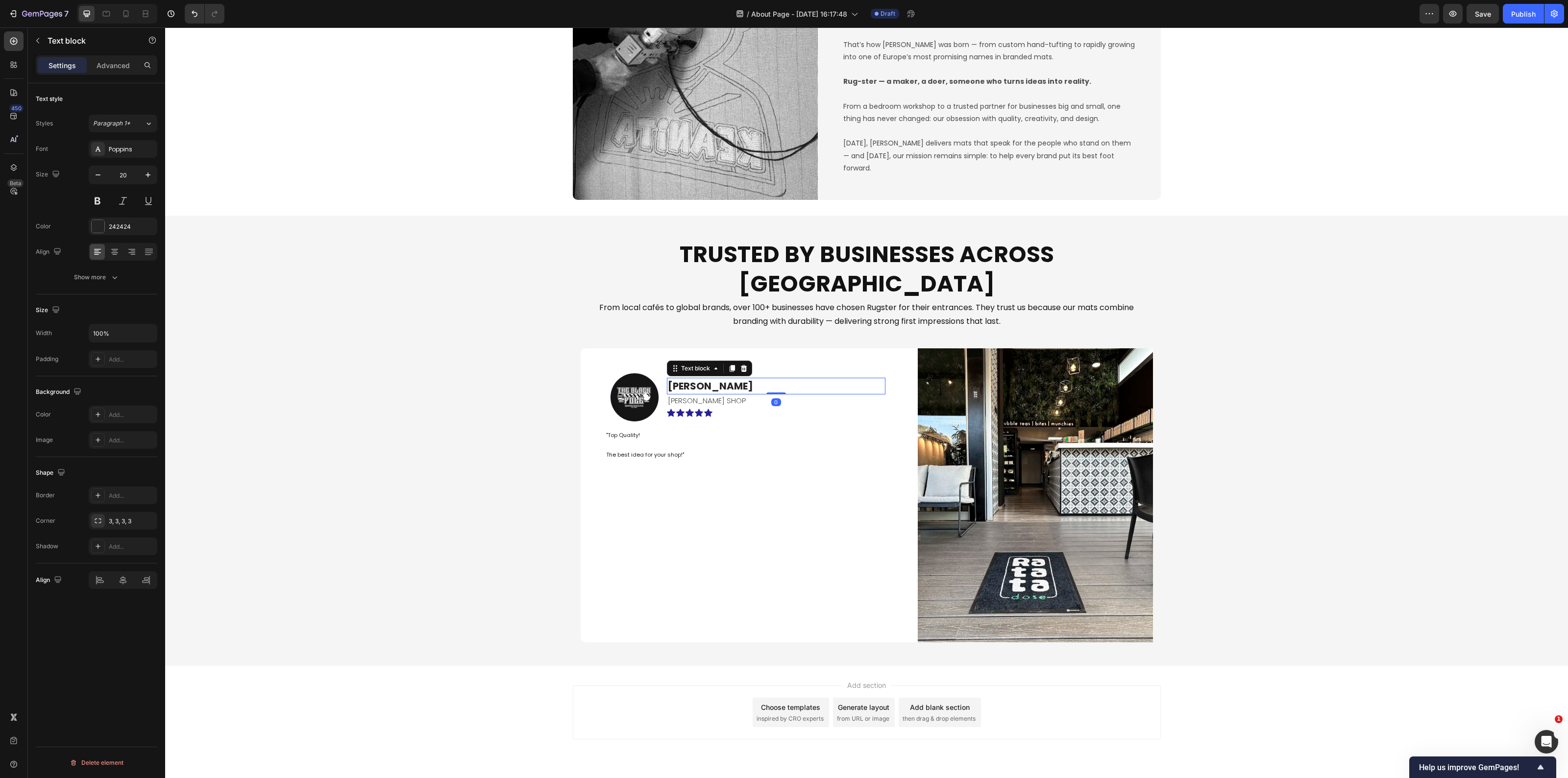
click at [700, 379] on p "Savvas L." at bounding box center [776, 386] width 216 height 14
click at [726, 394] on p "BARBER SHOP" at bounding box center [776, 400] width 216 height 13
click at [728, 394] on p "BARBER SHOP" at bounding box center [776, 400] width 216 height 13
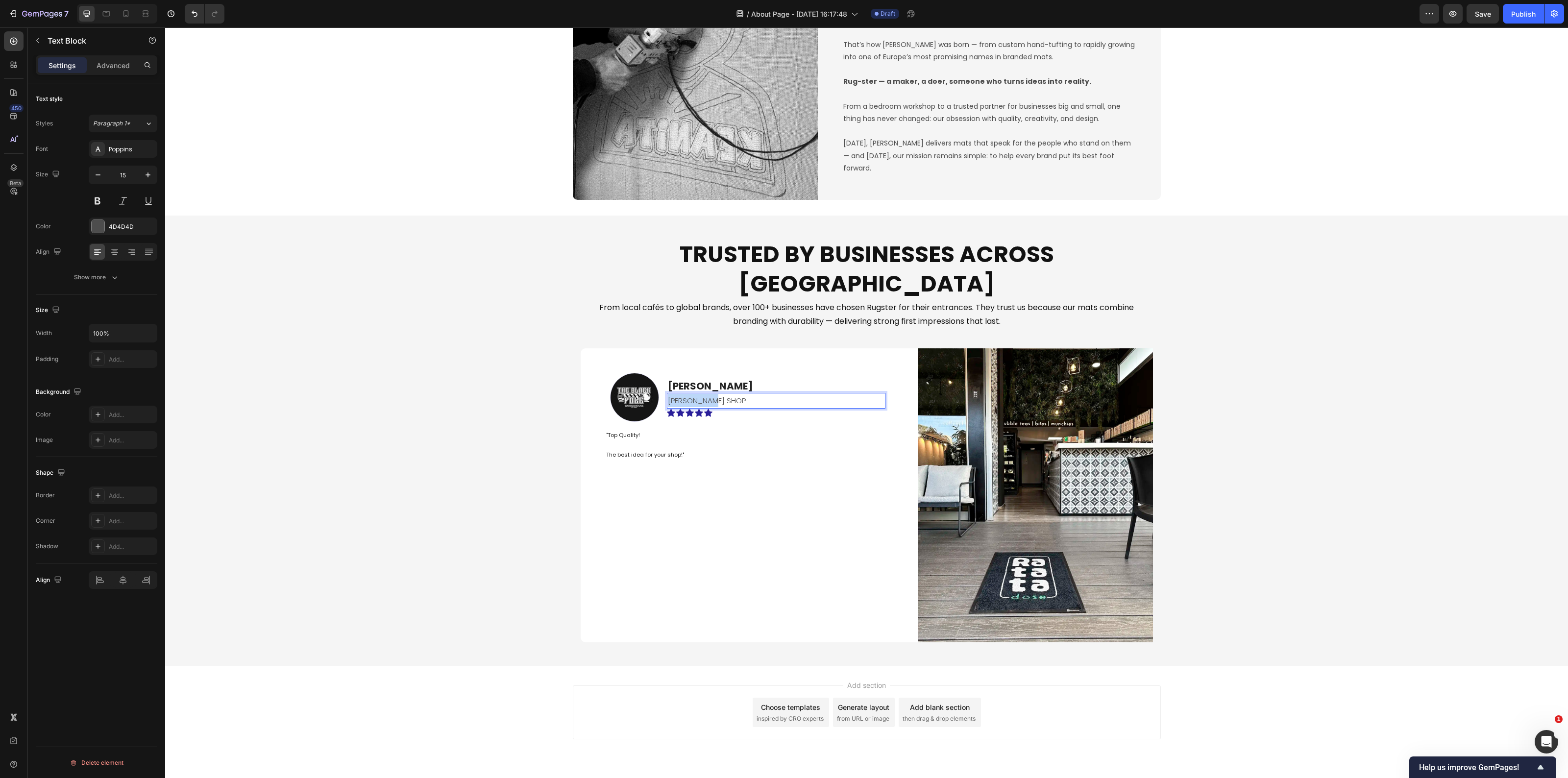
click at [728, 394] on p "BARBER SHOP" at bounding box center [776, 400] width 216 height 13
click at [446, 464] on div "Trusted by Businesses Across Europe Heading From local cafés to global brands, …" at bounding box center [867, 441] width 1403 height 419
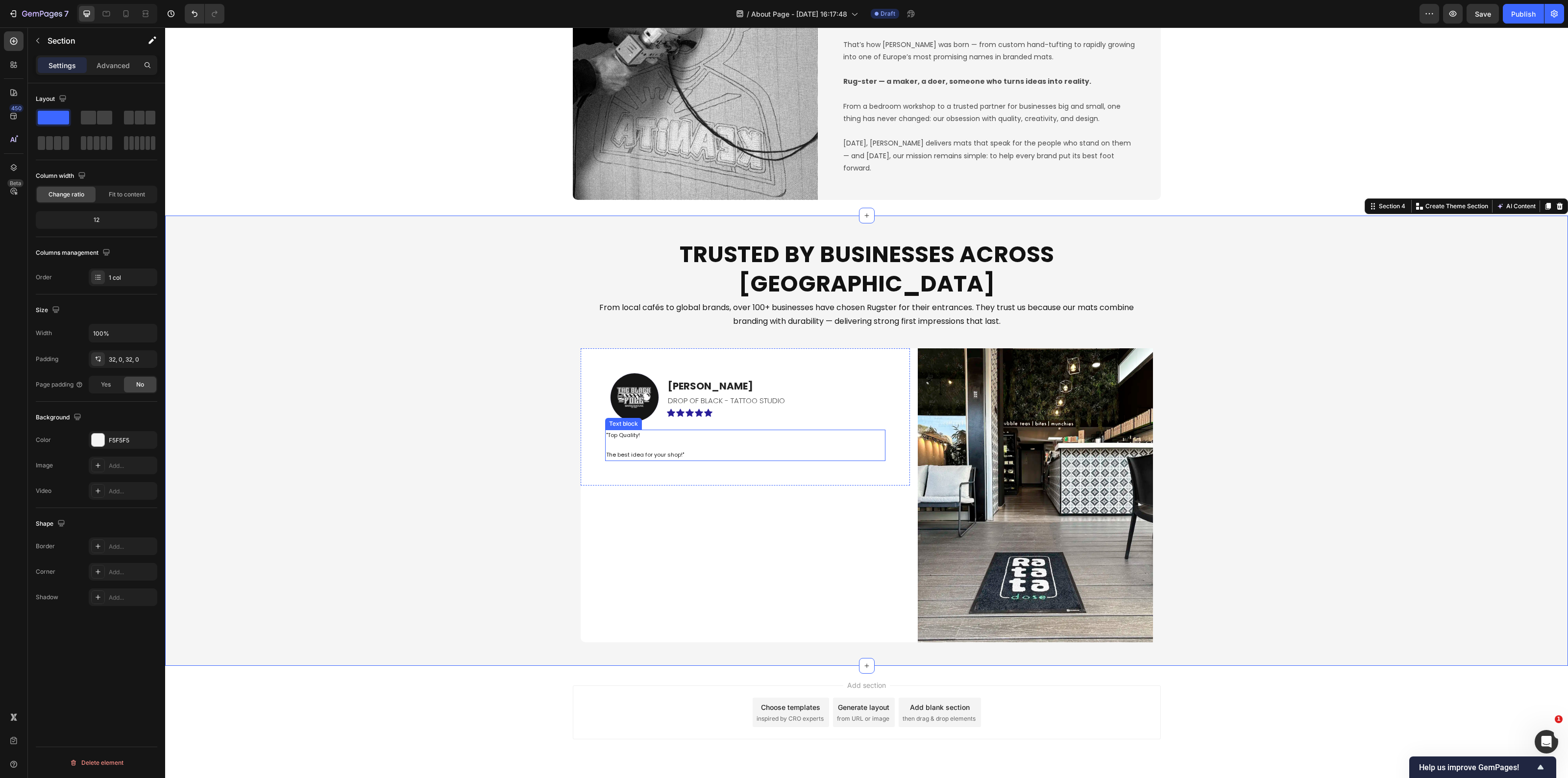
click at [681, 431] on div ""Top Quality! The best idea for your shop!"" at bounding box center [746, 445] width 280 height 31
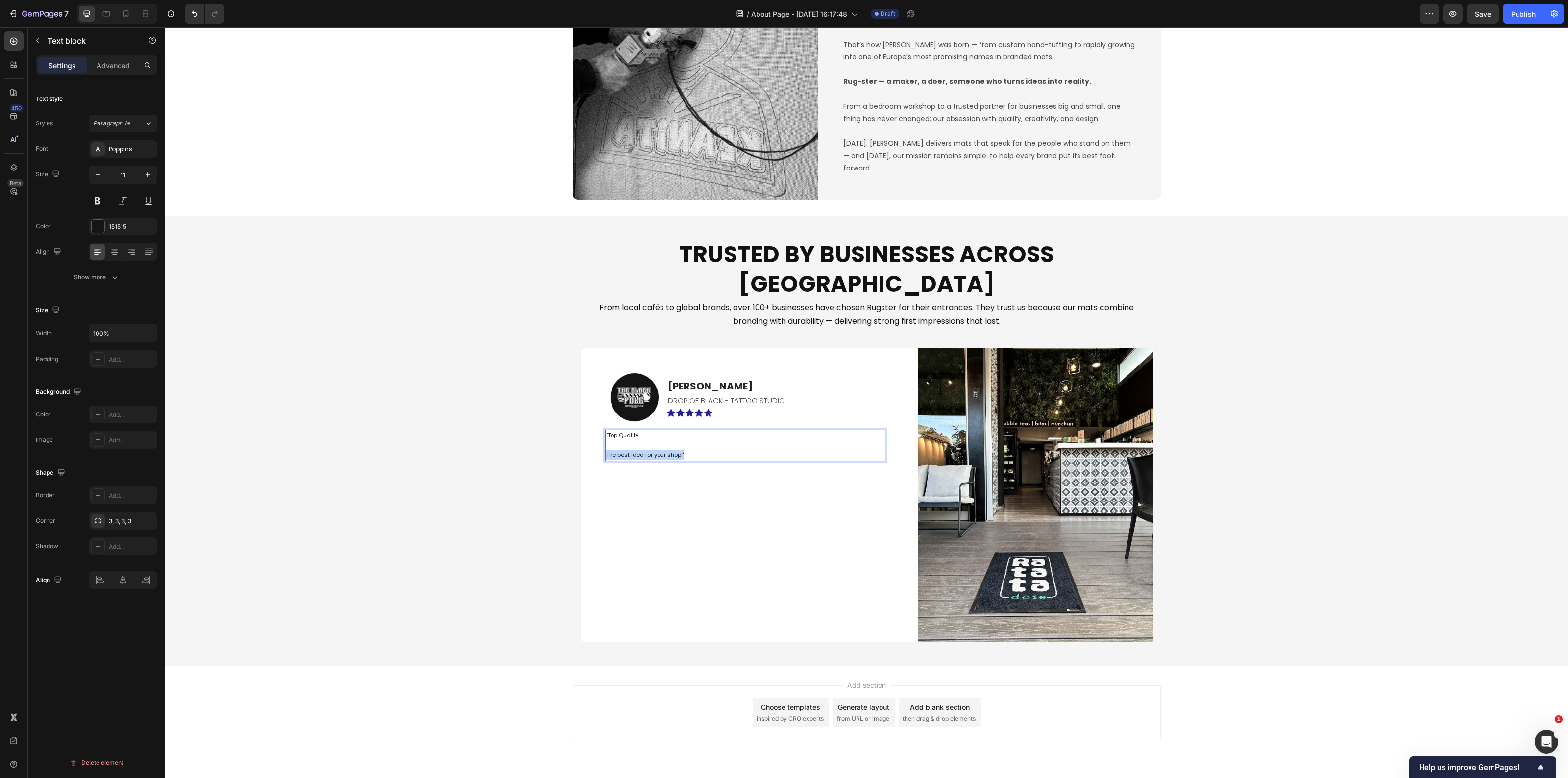
click at [682, 431] on div ""Top Quality! The best idea for your shop!"" at bounding box center [746, 445] width 280 height 31
click at [759, 433] on div "Image Andreas C. Text block DROP OF BLACK - TATTOO STUDIO Text Block Icon Icon …" at bounding box center [746, 417] width 330 height 137
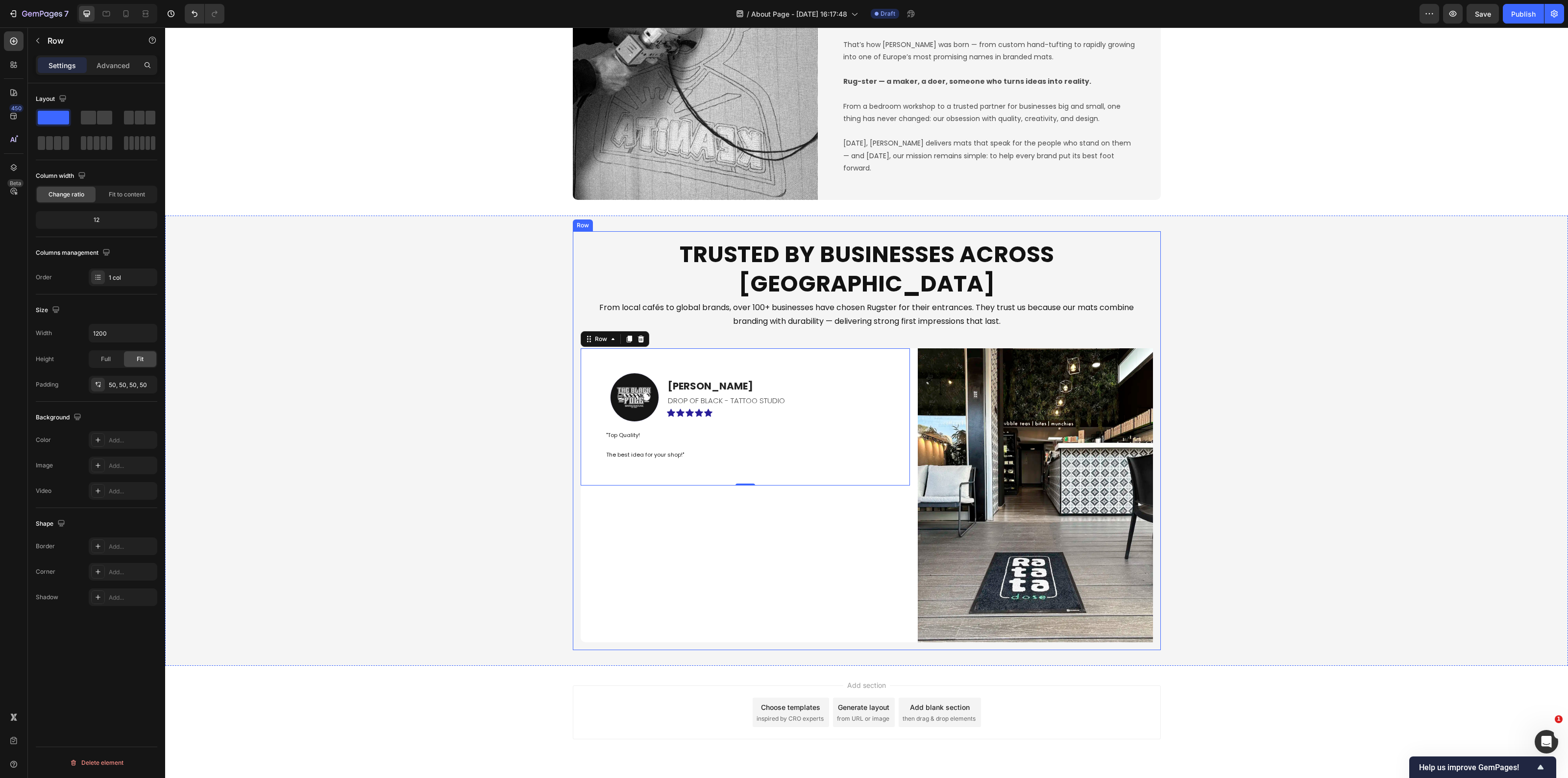
click at [412, 474] on div "Trusted by Businesses Across Europe Heading From local cafés to global brands, …" at bounding box center [867, 441] width 1403 height 419
click at [706, 431] on p ""Top Quality! The best idea for your shop!"" at bounding box center [745, 445] width 278 height 29
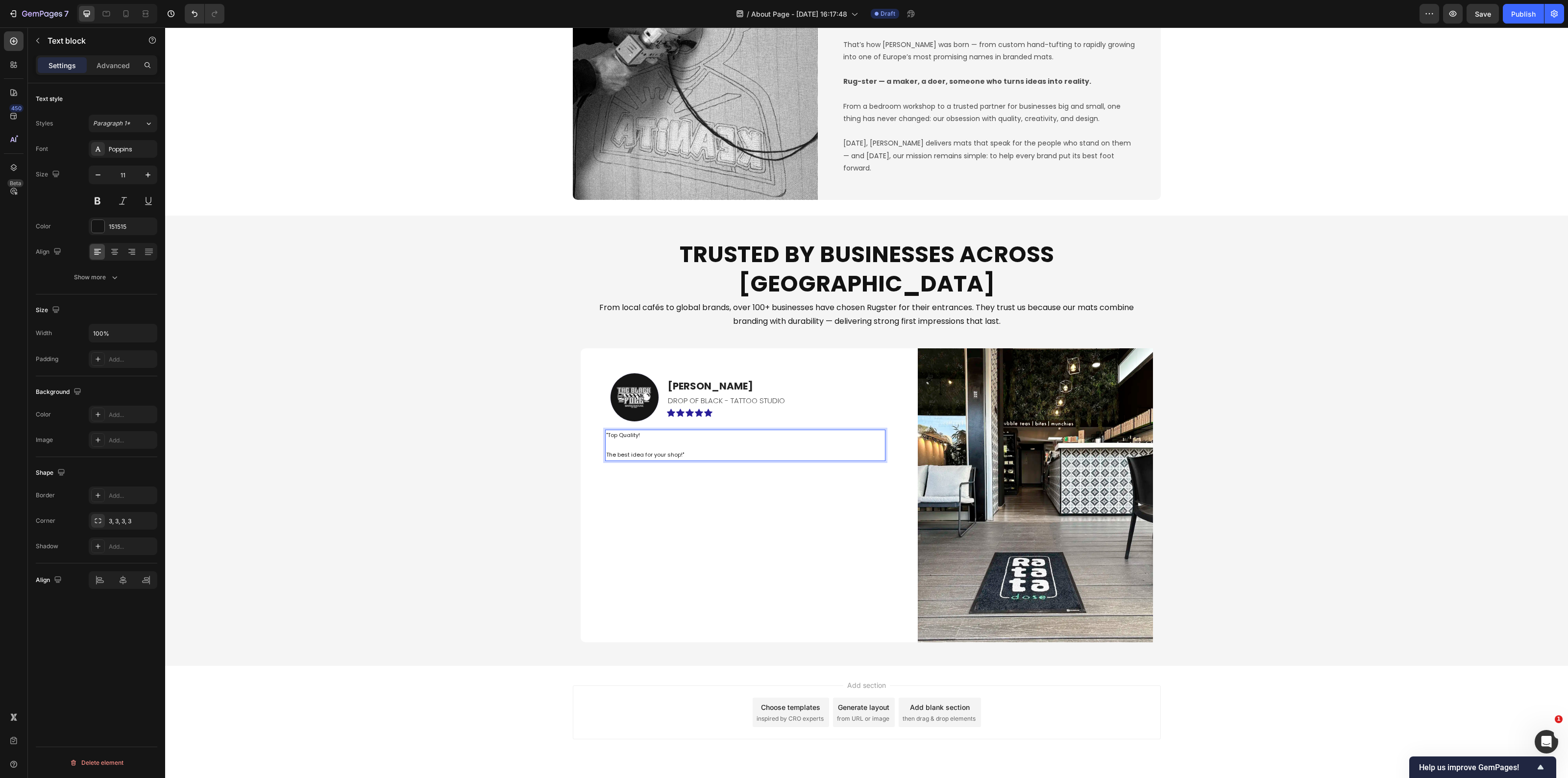
click at [706, 431] on p ""Top Quality! The best idea for your shop!"" at bounding box center [745, 445] width 278 height 29
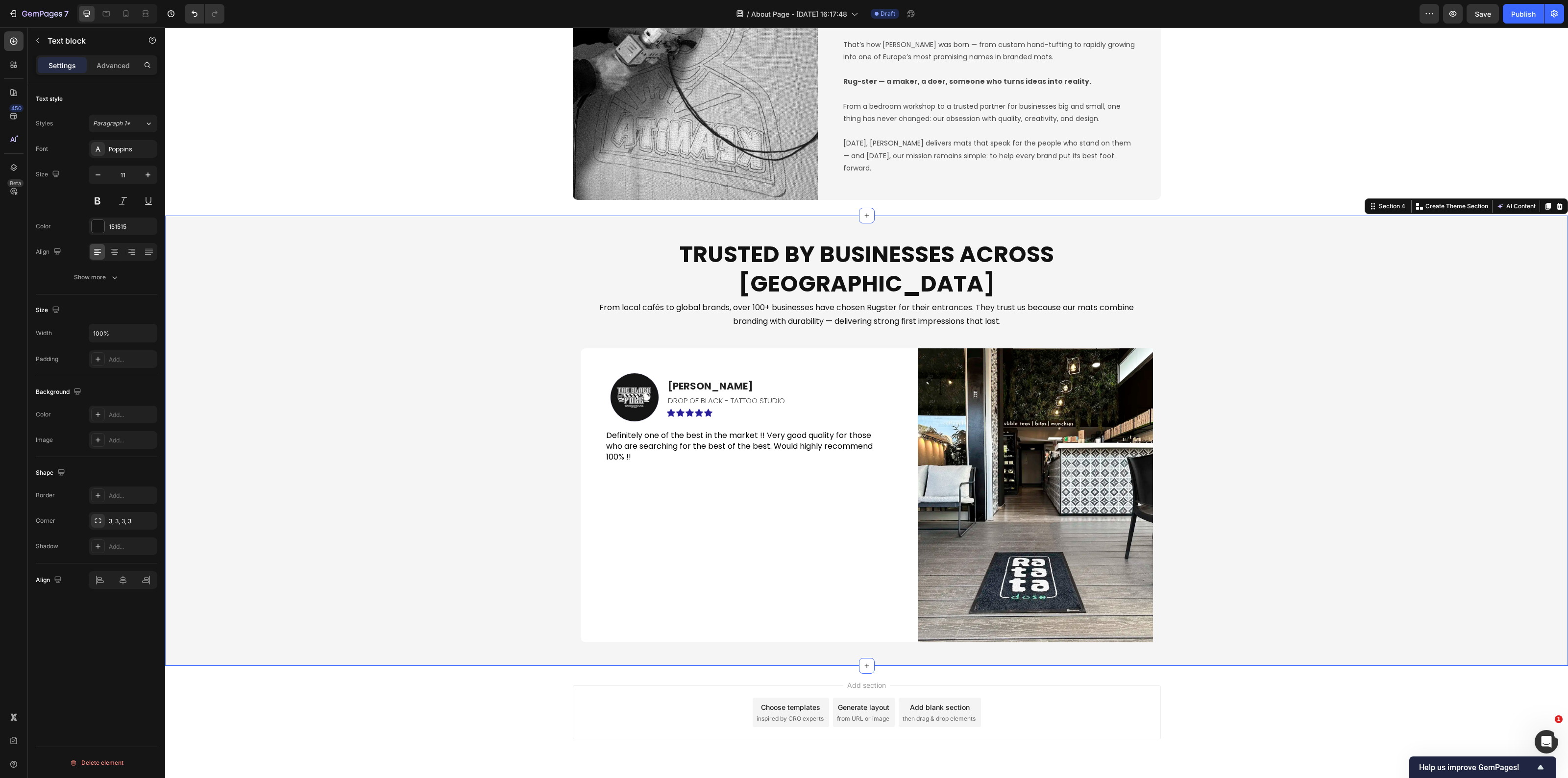
click at [488, 468] on div "Trusted by Businesses Across Europe Heading From local cafés to global brands, …" at bounding box center [867, 441] width 1403 height 419
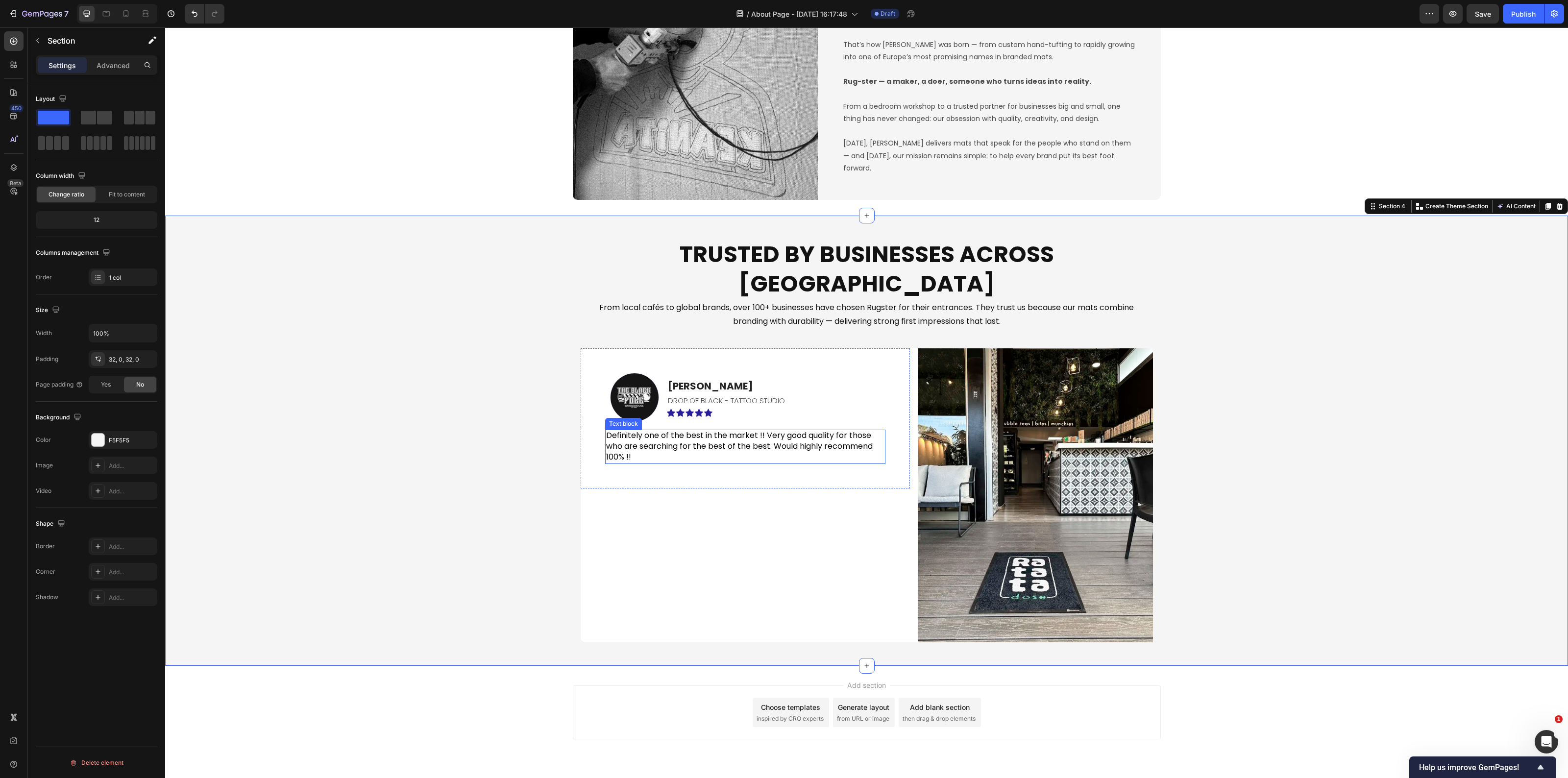
click at [732, 431] on p "Definitely one of the best in the market !! Very good quality for those who are…" at bounding box center [745, 446] width 278 height 32
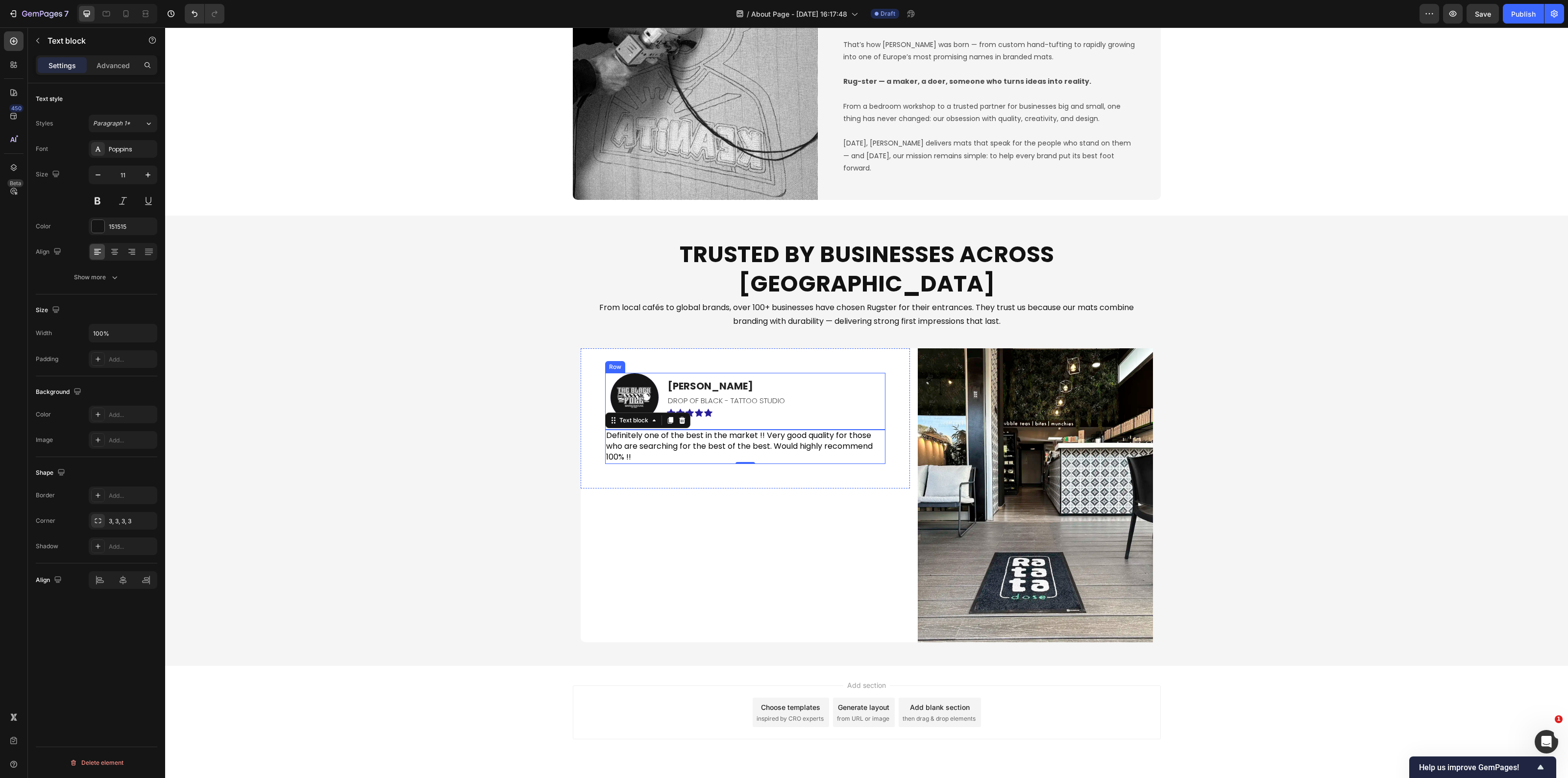
click at [759, 391] on div "Andreas C. Text block DROP OF BLACK - TATTOO STUDIO Text Block Icon Icon Icon I…" at bounding box center [776, 397] width 218 height 49
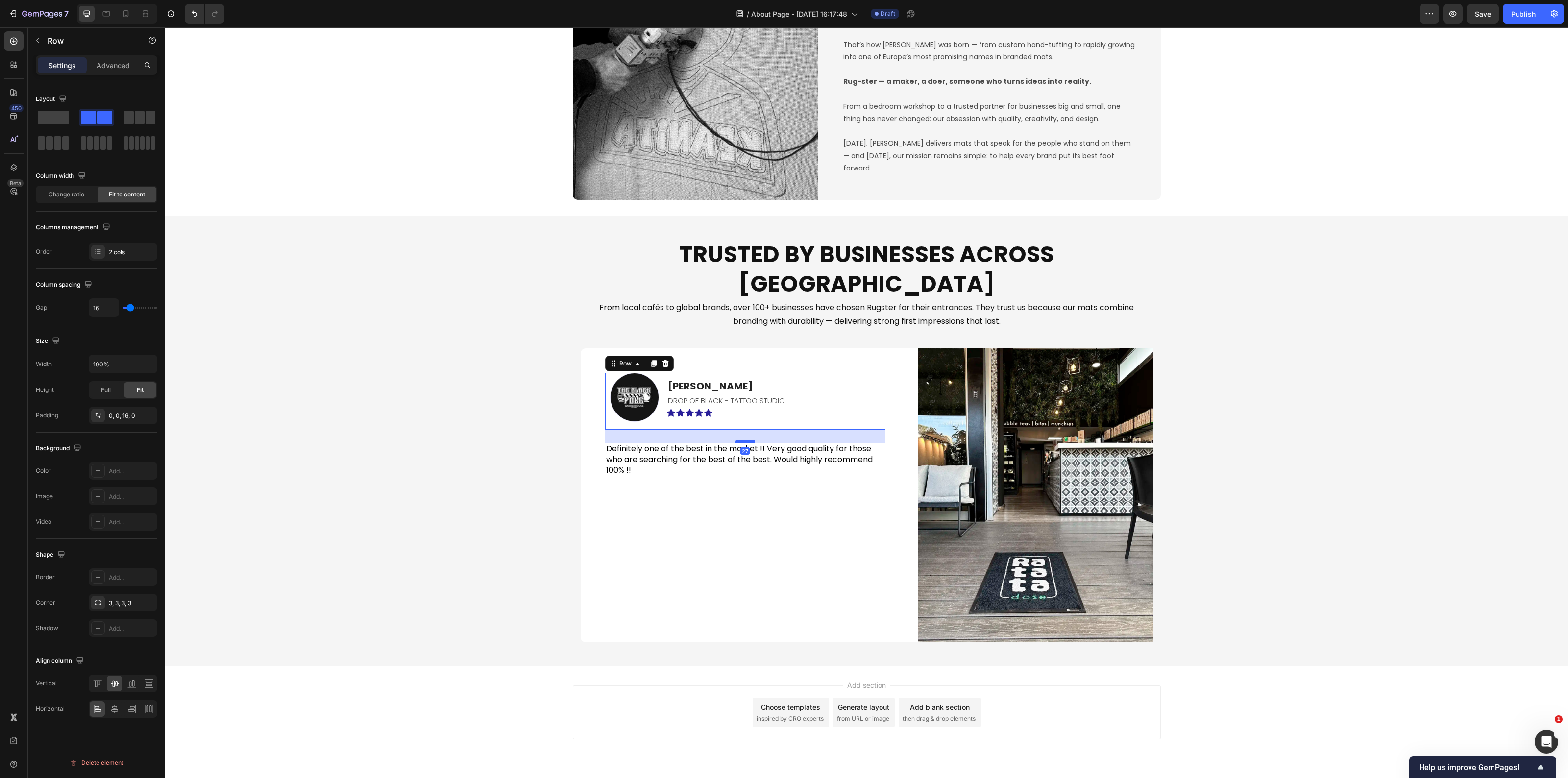
drag, startPoint x: 744, startPoint y: 402, endPoint x: 743, endPoint y: 413, distance: 11.0
click at [743, 440] on div at bounding box center [745, 442] width 20 height 3
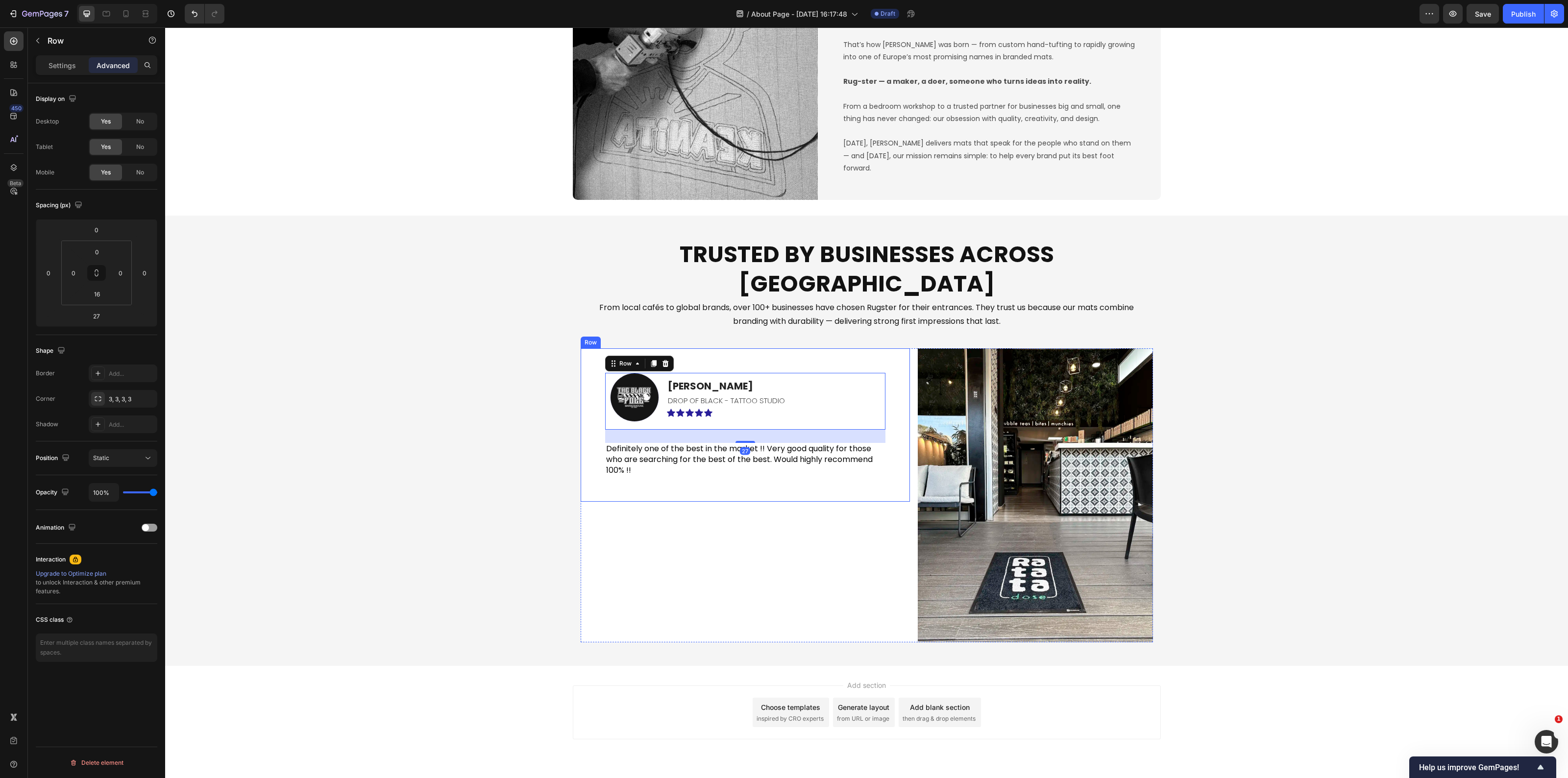
click at [593, 505] on div "Image Andreas C. Text block DROP OF BLACK - TATTOO STUDIO Text Block Icon Icon …" at bounding box center [746, 496] width 330 height 294
click at [682, 444] on p "Definitely one of the best in the market !! Very good quality for those who are…" at bounding box center [745, 460] width 278 height 32
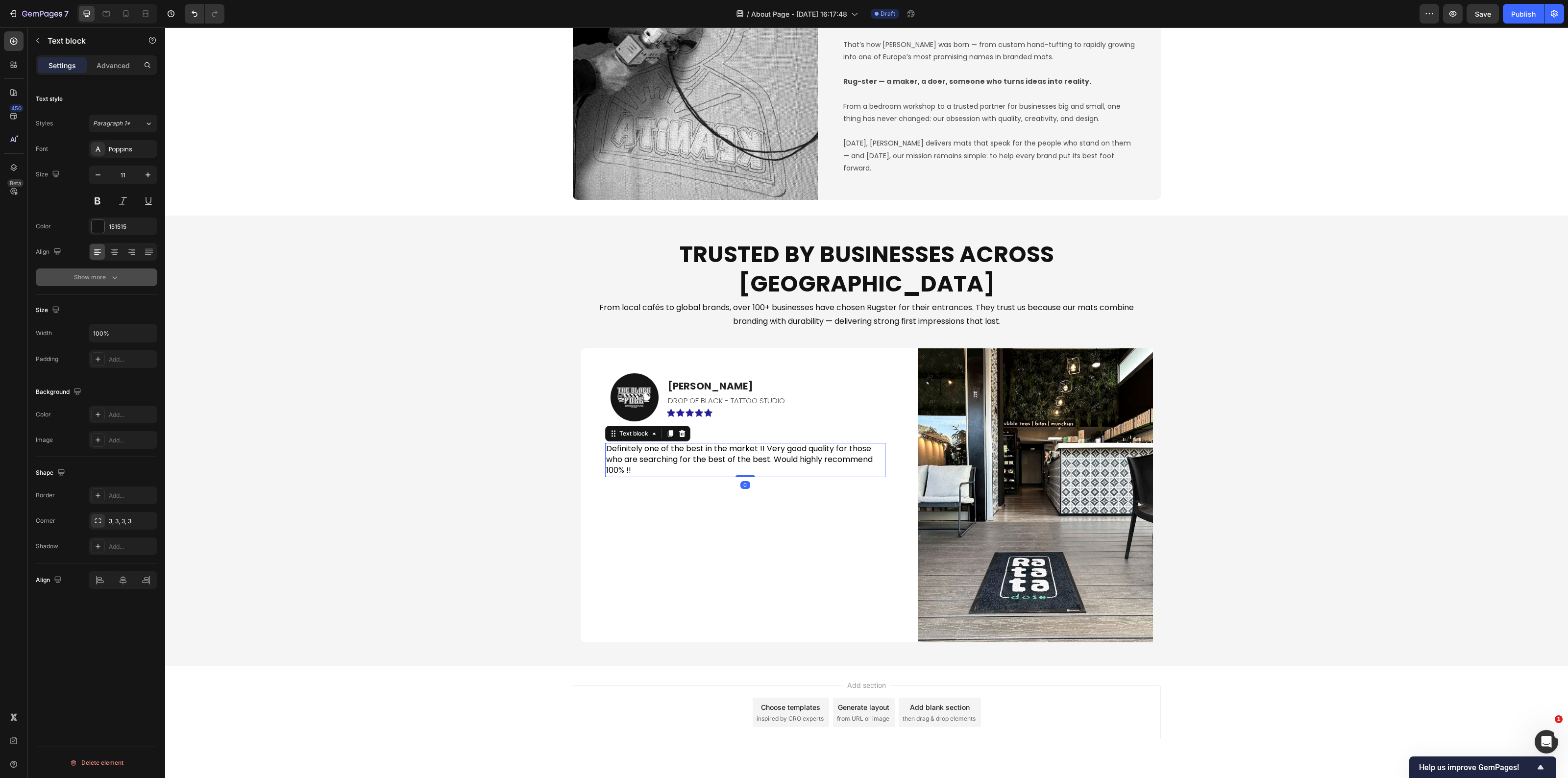
click at [98, 280] on div "Show more" at bounding box center [97, 277] width 45 height 10
click at [151, 275] on icon at bounding box center [148, 277] width 10 height 10
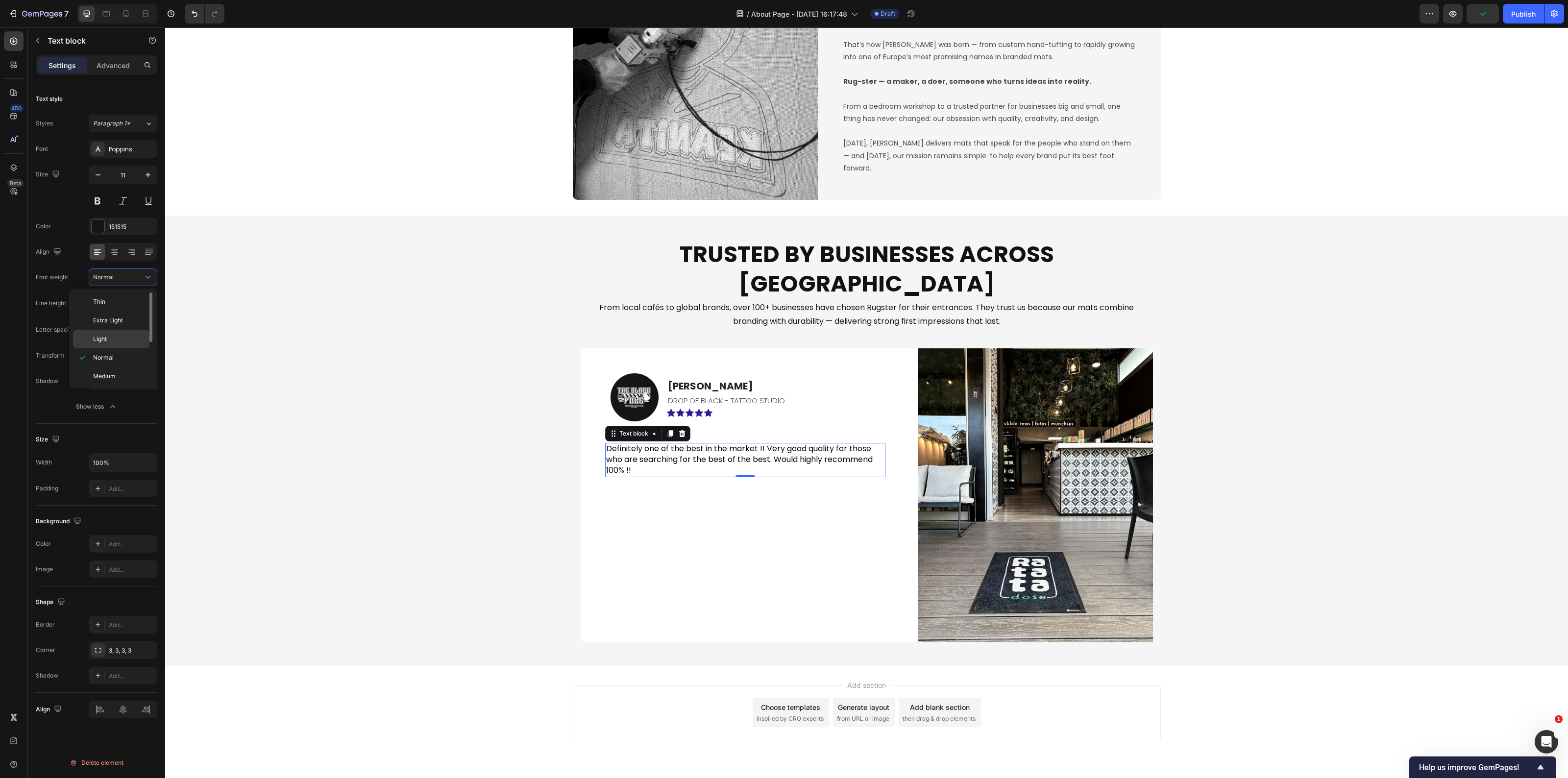
click at [128, 335] on p "Light" at bounding box center [119, 339] width 52 height 9
type input "30"
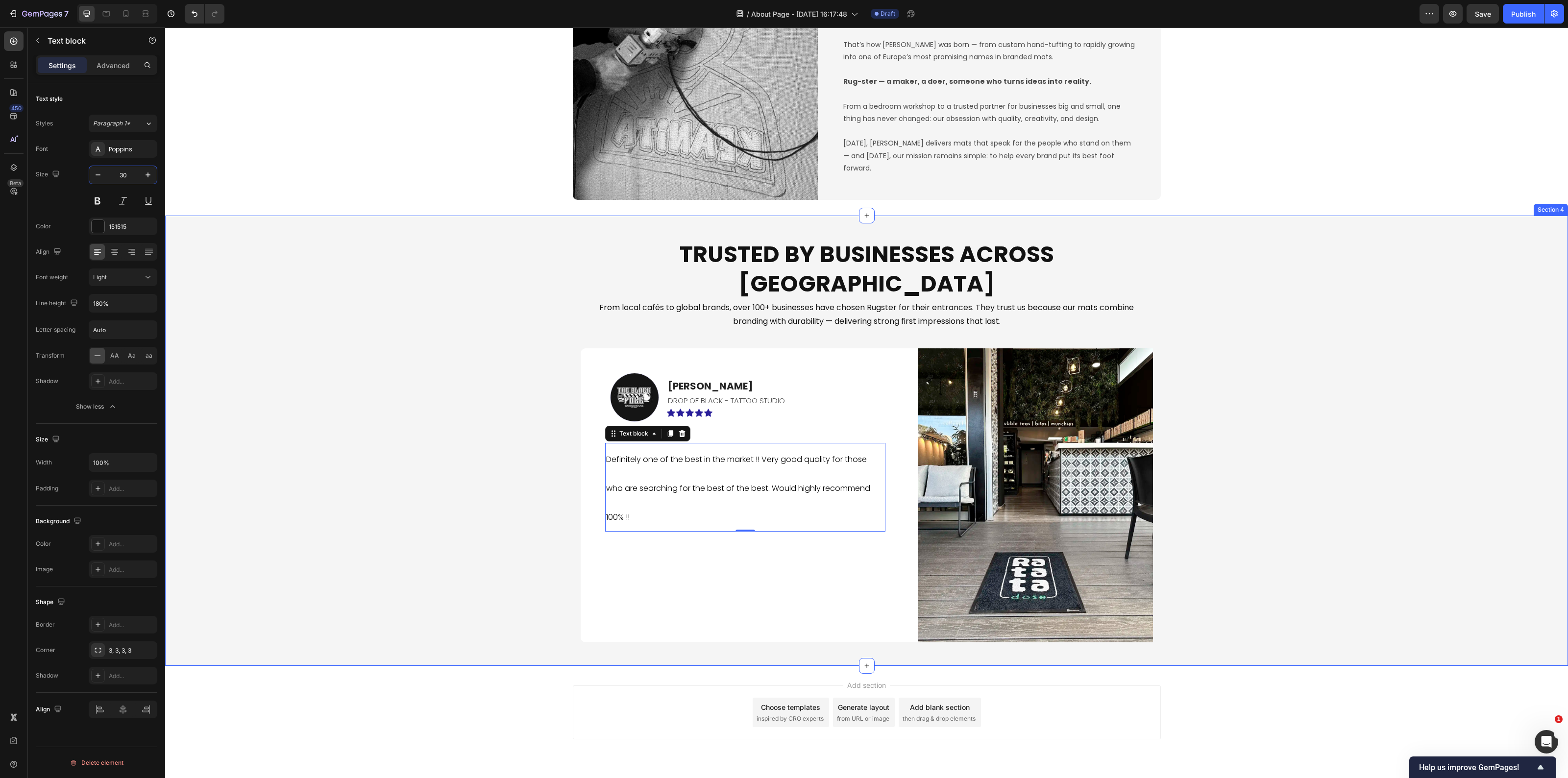
click at [530, 514] on div "Trusted by Businesses Across Europe Heading From local cafés to global brands, …" at bounding box center [867, 441] width 1403 height 419
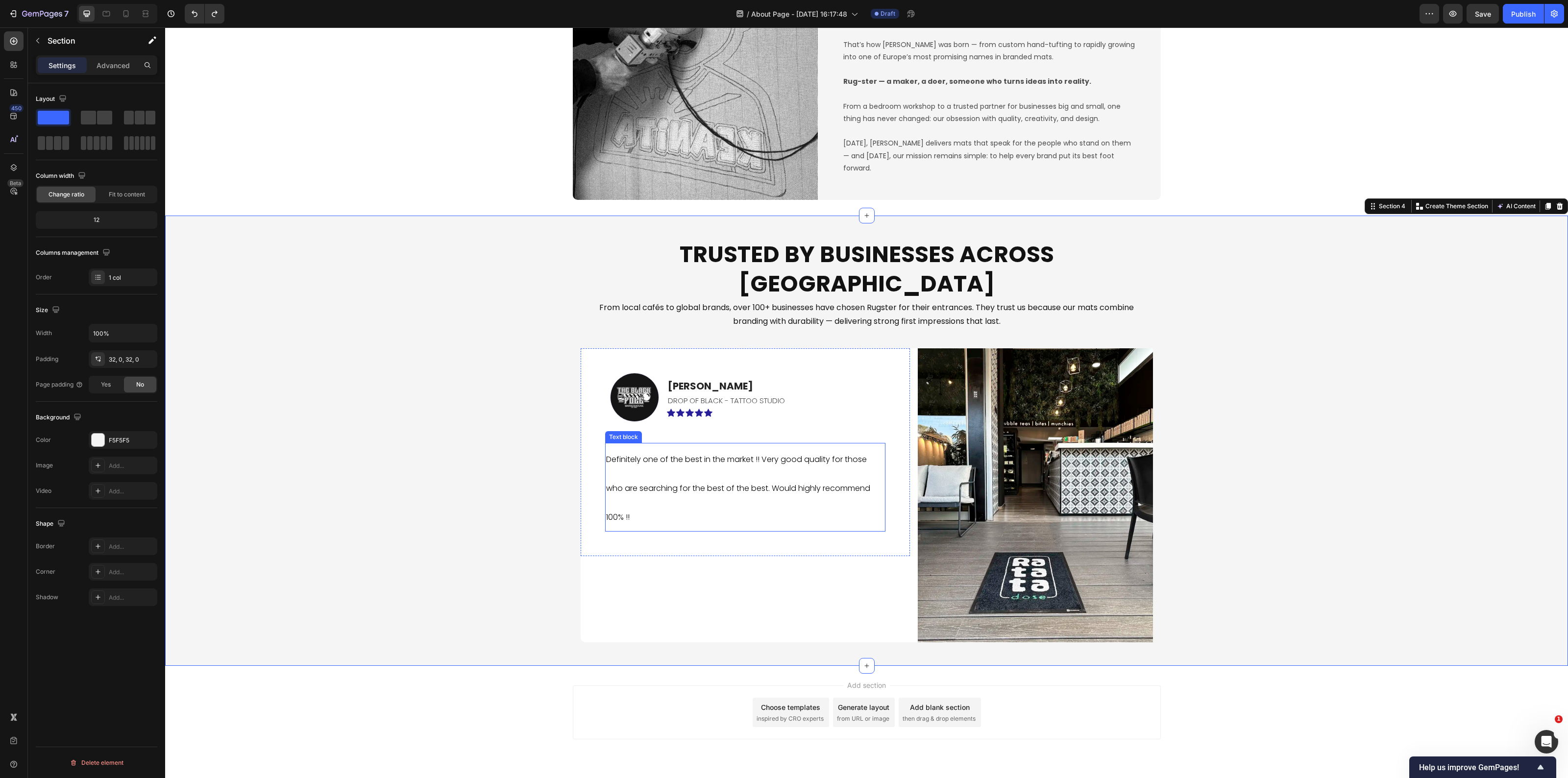
click at [680, 468] on p "Definitely one of the best in the market !! Very good quality for those who are…" at bounding box center [745, 488] width 278 height 87
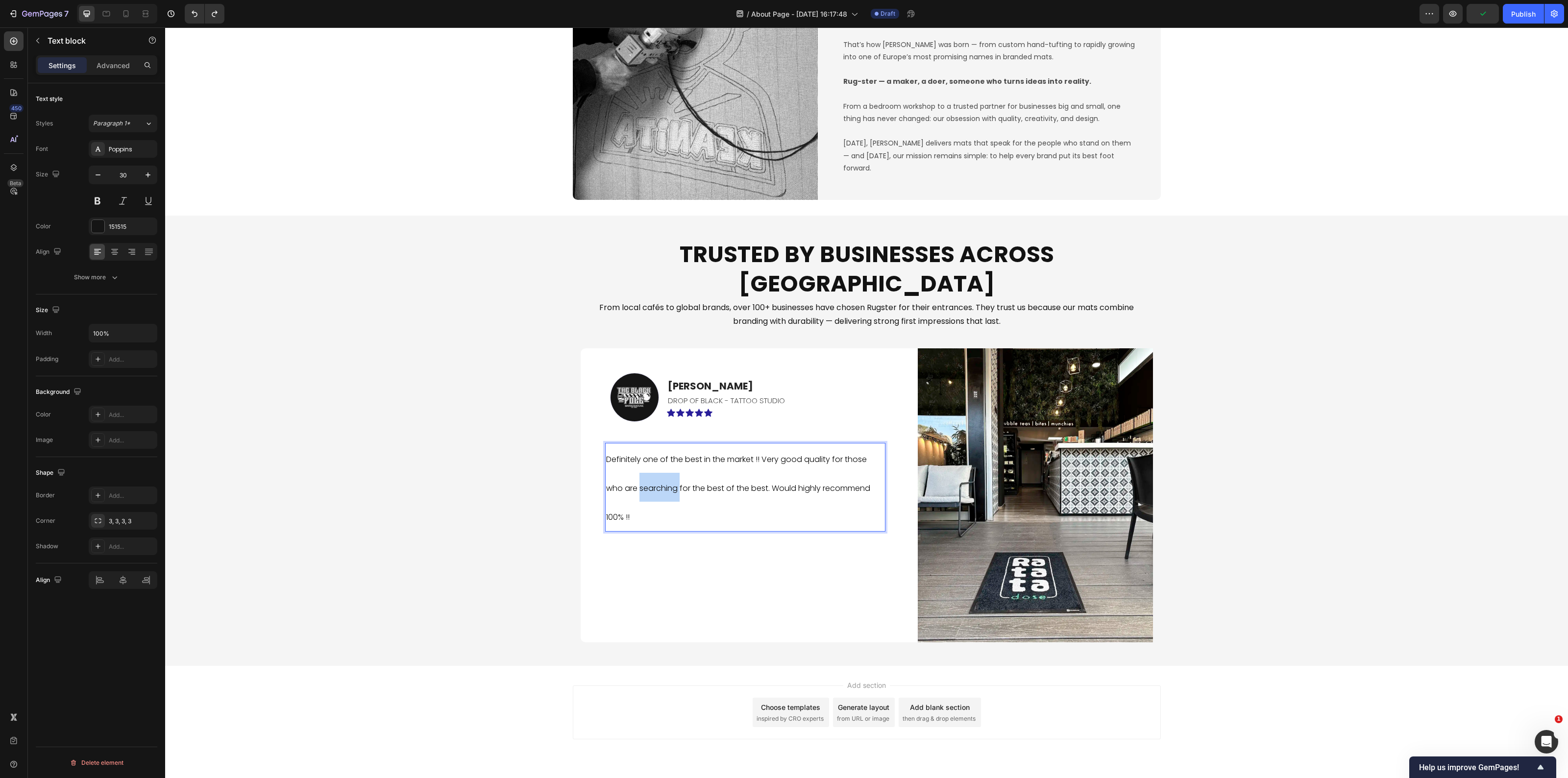
click at [649, 464] on p "Definitely one of the best in the market !! Very good quality for those who are…" at bounding box center [745, 488] width 278 height 87
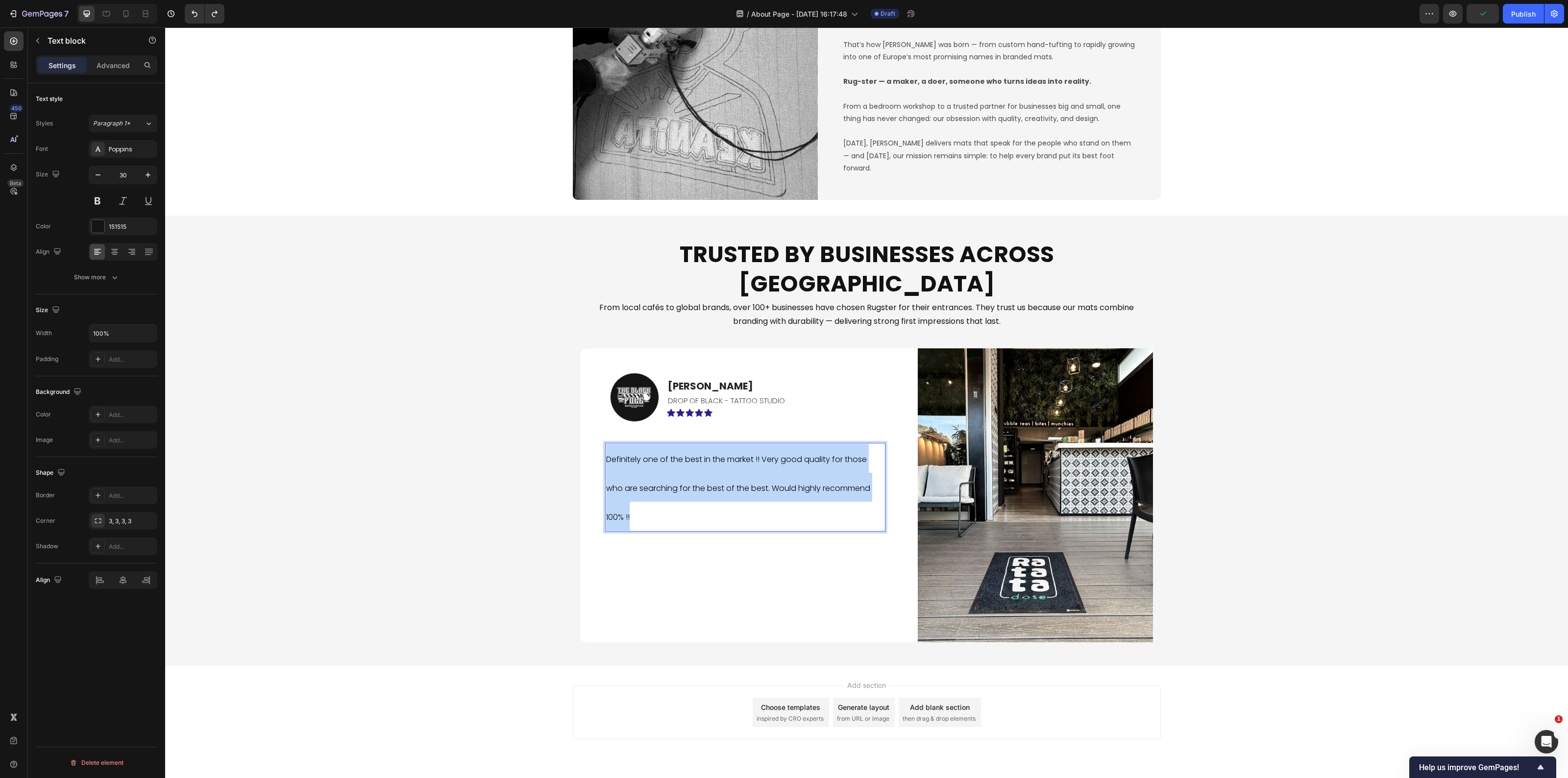
click at [649, 464] on p "Definitely one of the best in the market !! Very good quality for those who are…" at bounding box center [745, 488] width 278 height 87
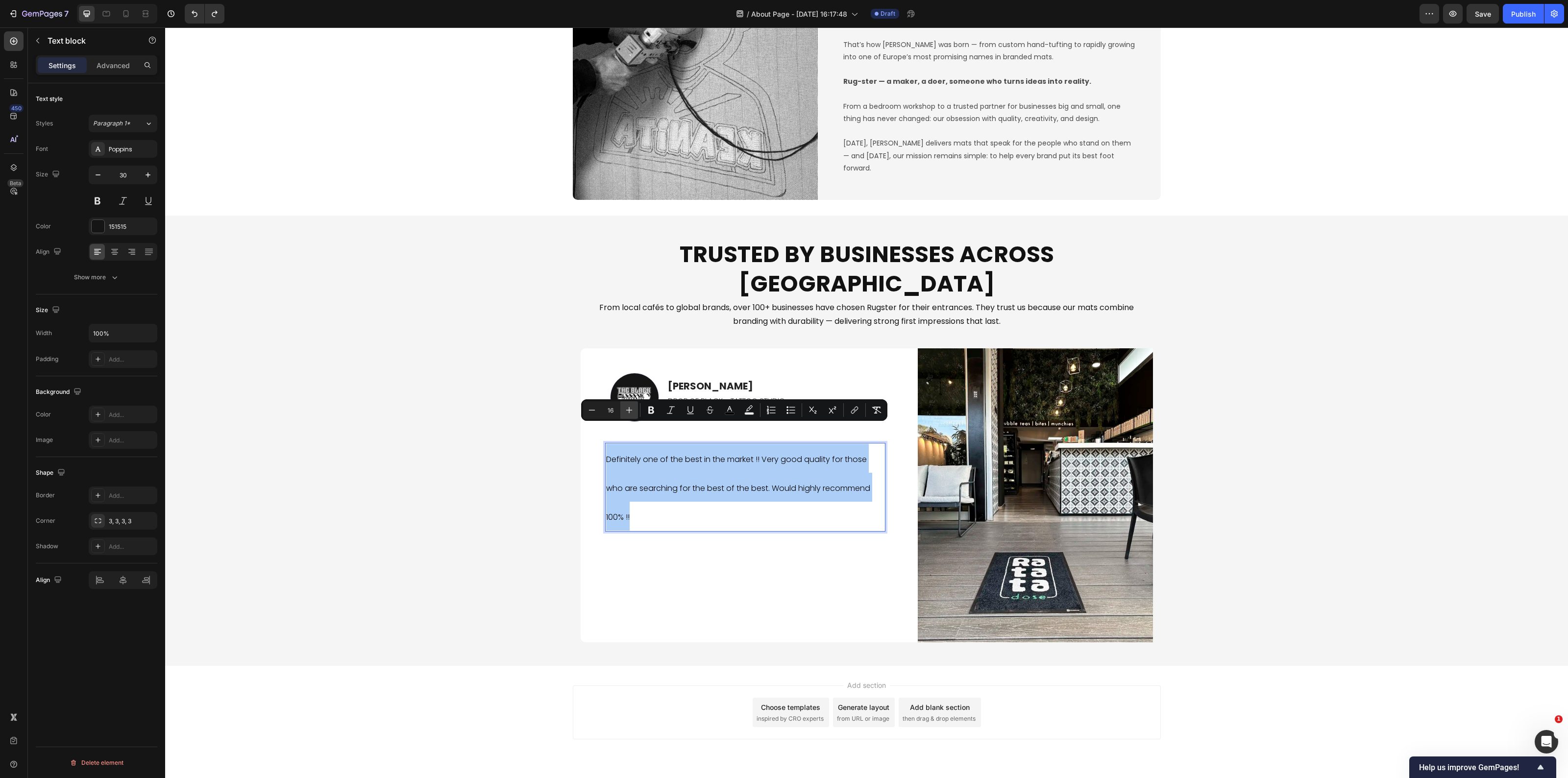
click at [630, 409] on icon "Editor contextual toolbar" at bounding box center [629, 410] width 10 height 10
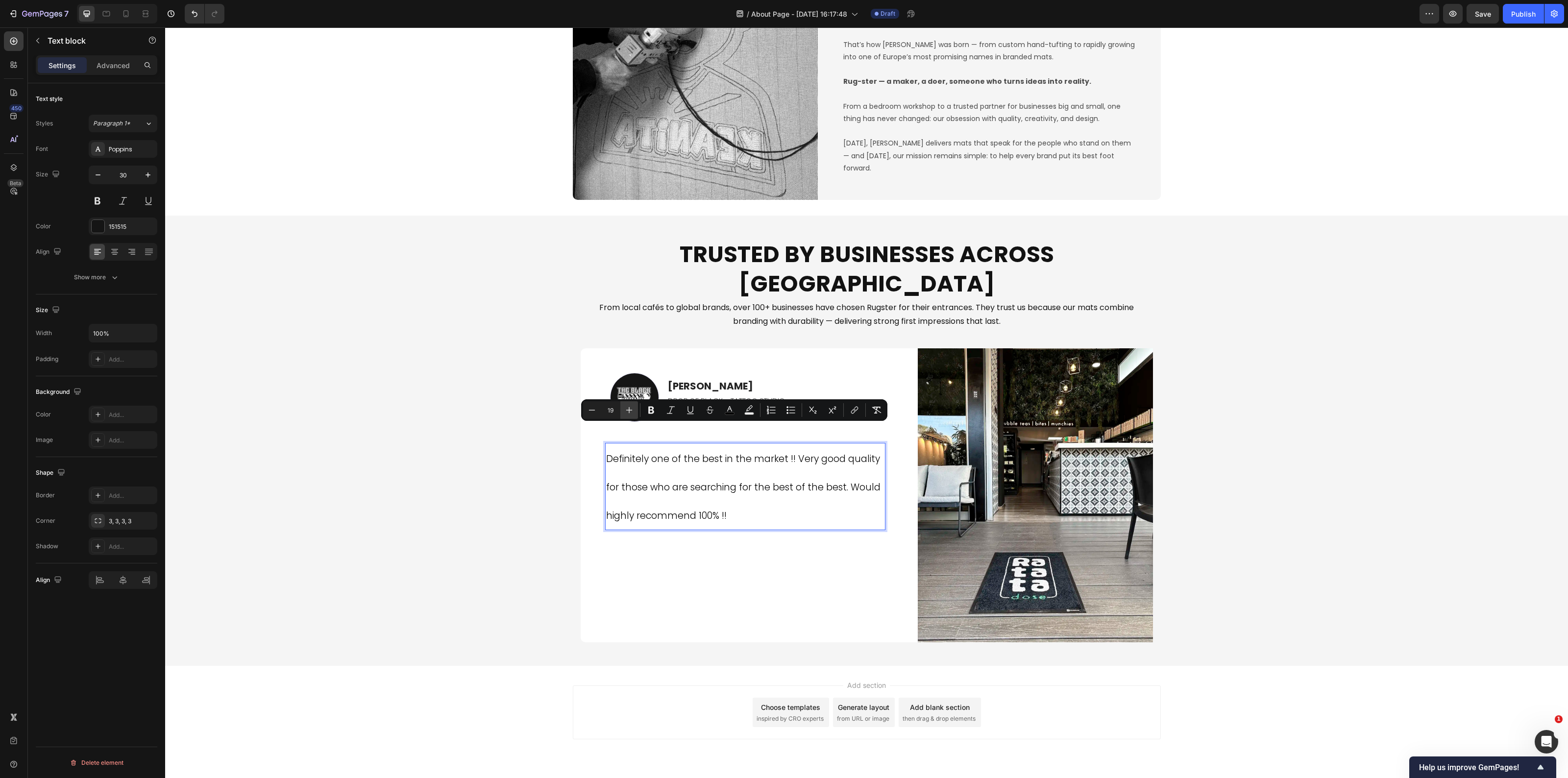
click at [630, 409] on icon "Editor contextual toolbar" at bounding box center [629, 410] width 10 height 10
click at [630, 409] on icon "Editor contextual toolbar" at bounding box center [629, 410] width 10 height 10
click at [631, 409] on icon "Editor contextual toolbar" at bounding box center [629, 410] width 10 height 10
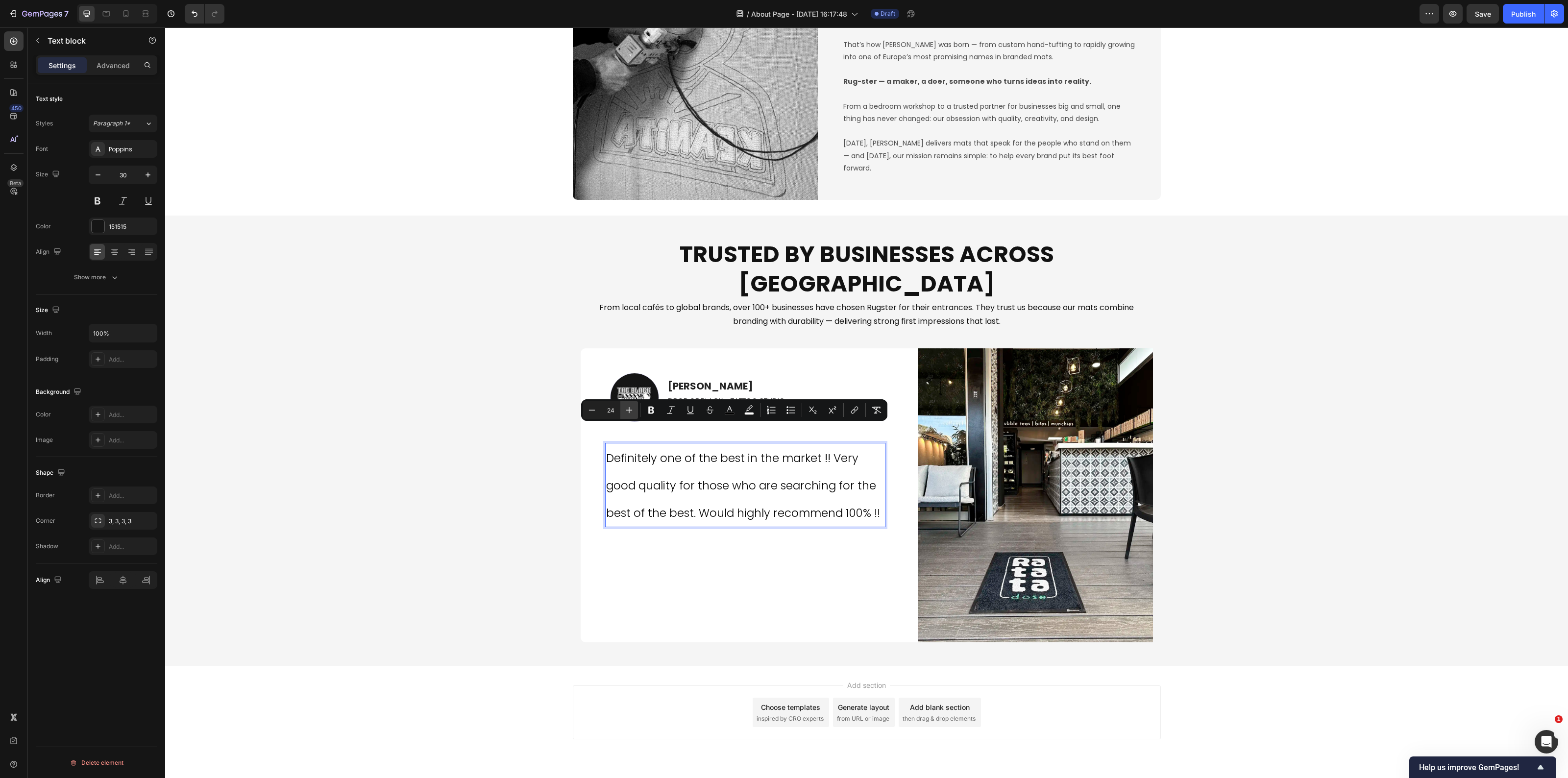
click at [631, 409] on icon "Editor contextual toolbar" at bounding box center [629, 410] width 10 height 10
type input "25"
click at [581, 411] on div "Image Andreas C. Text block DROP OF BLACK - TATTOO STUDIO Text Block Icon Icon …" at bounding box center [746, 464] width 330 height 231
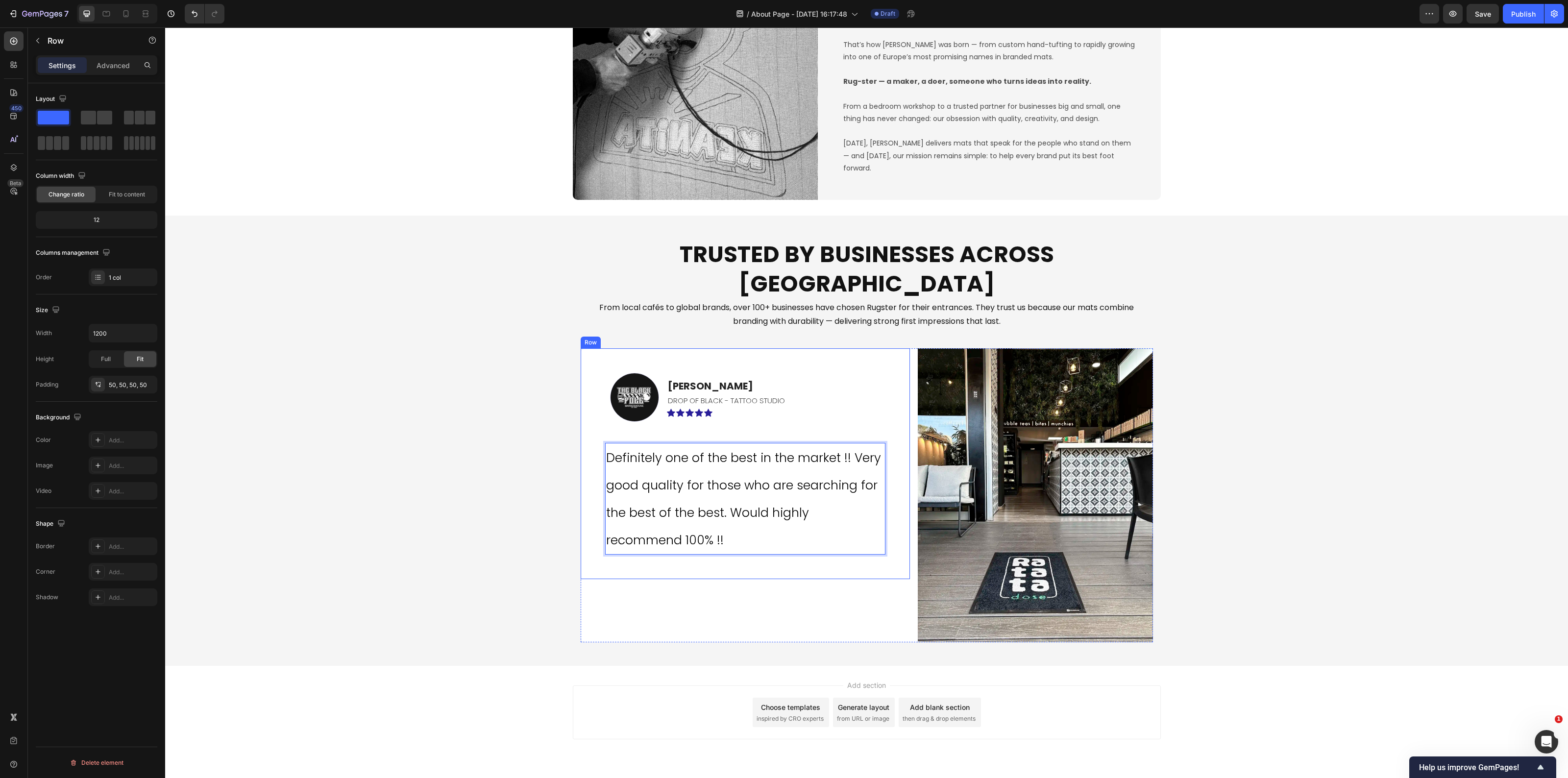
click at [581, 410] on div "Image Andreas C. Text block DROP OF BLACK - TATTOO STUDIO Text Block Icon Icon …" at bounding box center [746, 464] width 330 height 231
click at [725, 476] on span "Definitely one of the best in the market !! Very good quality for those who are…" at bounding box center [743, 499] width 275 height 100
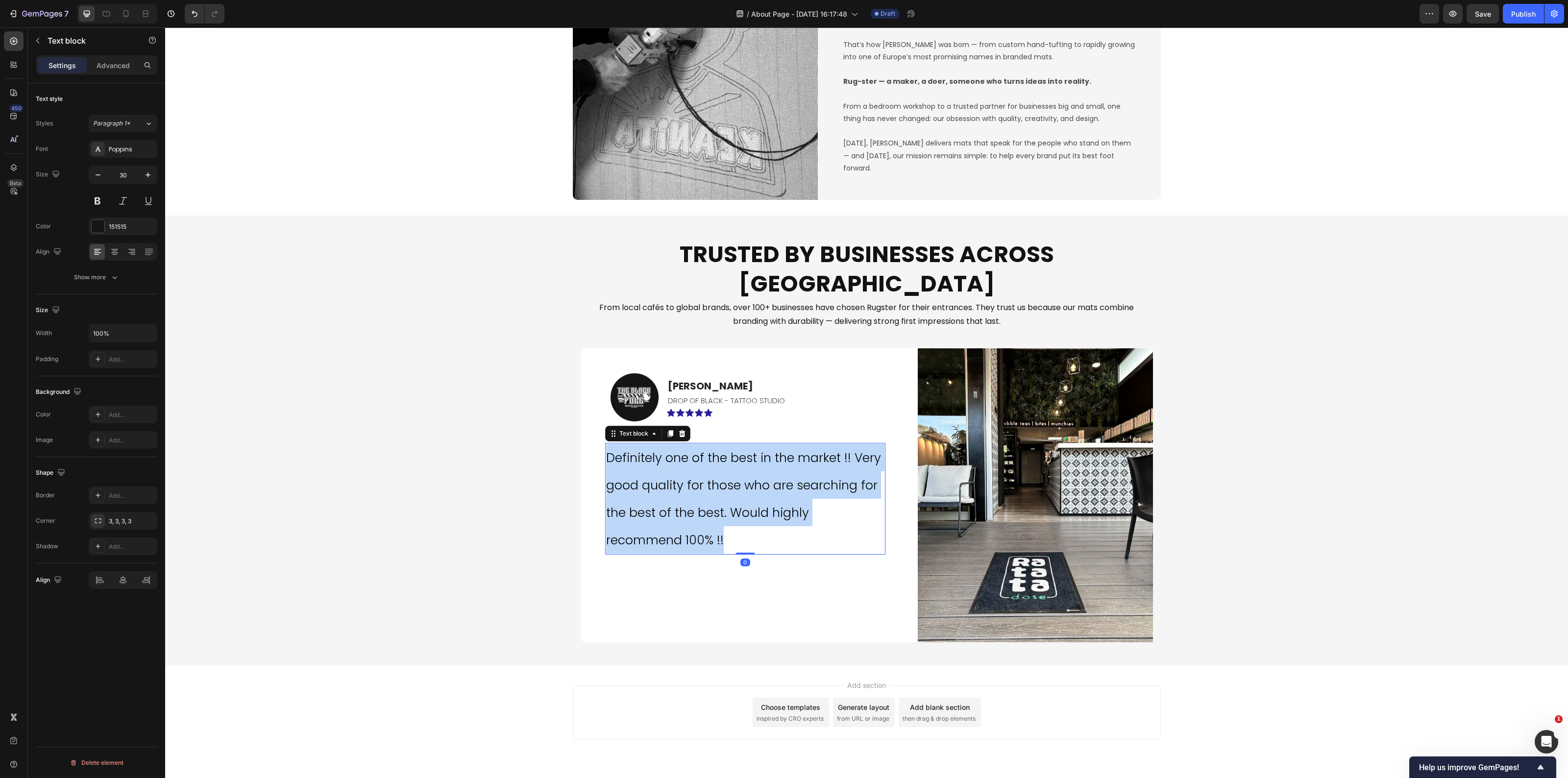
click at [726, 476] on span "Definitely one of the best in the market !! Very good quality for those who are…" at bounding box center [743, 499] width 275 height 100
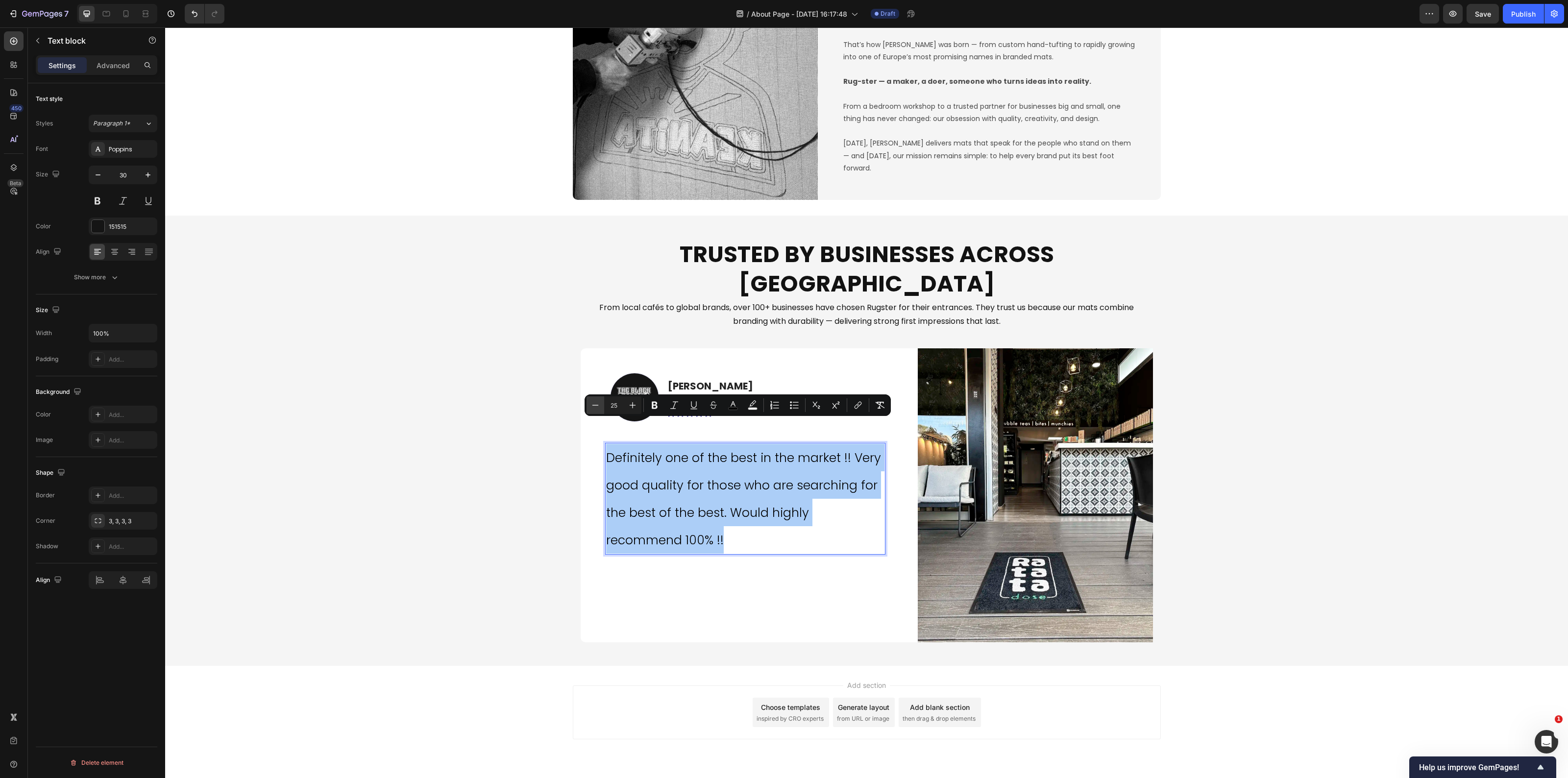
click at [594, 405] on icon "Editor contextual toolbar" at bounding box center [595, 405] width 6 height 1
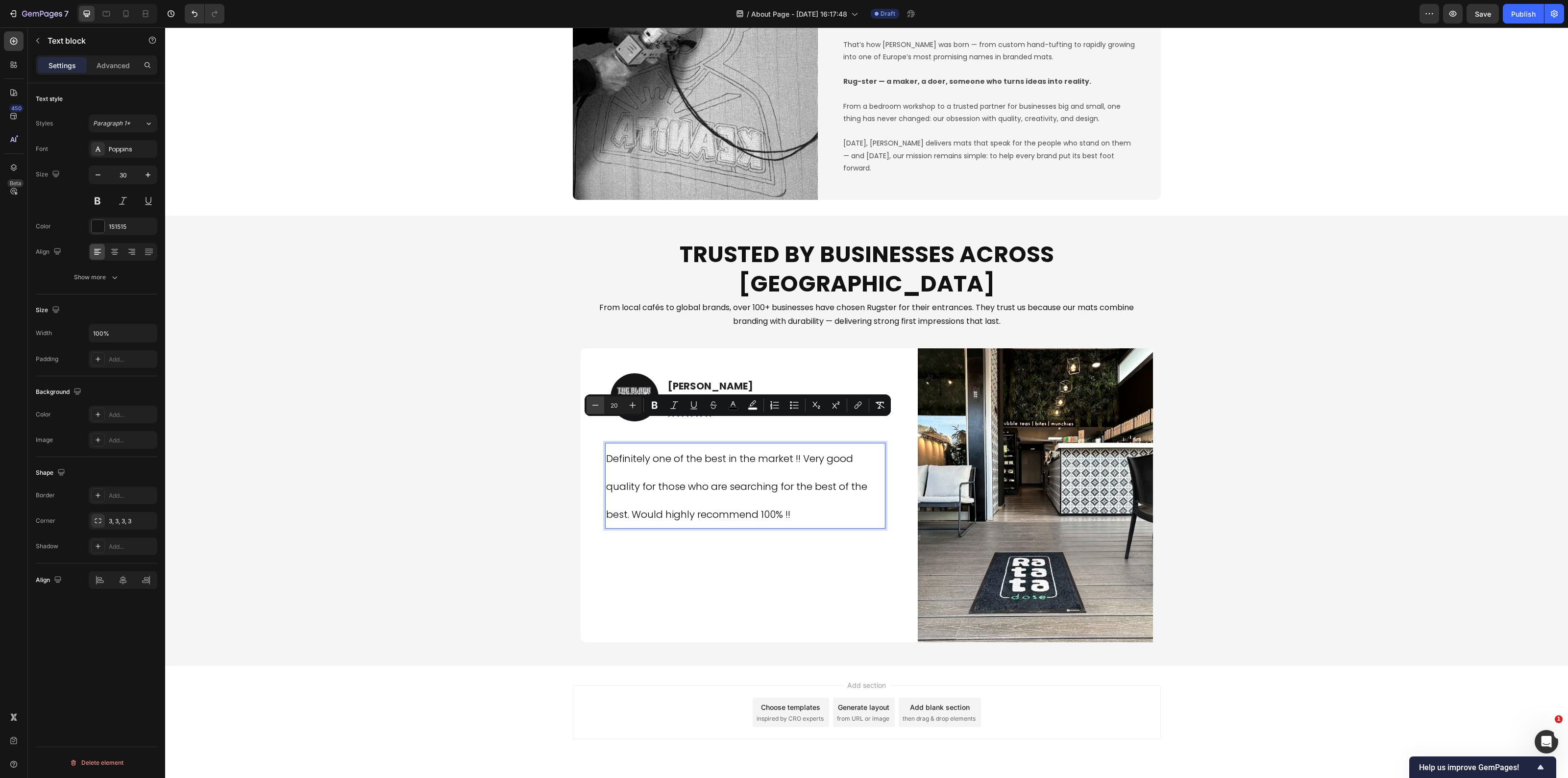
click at [594, 405] on icon "Editor contextual toolbar" at bounding box center [595, 405] width 6 height 1
type input "18"
click at [469, 477] on div "Trusted by Businesses Across Europe Heading From local cafés to global brands, …" at bounding box center [867, 441] width 1403 height 419
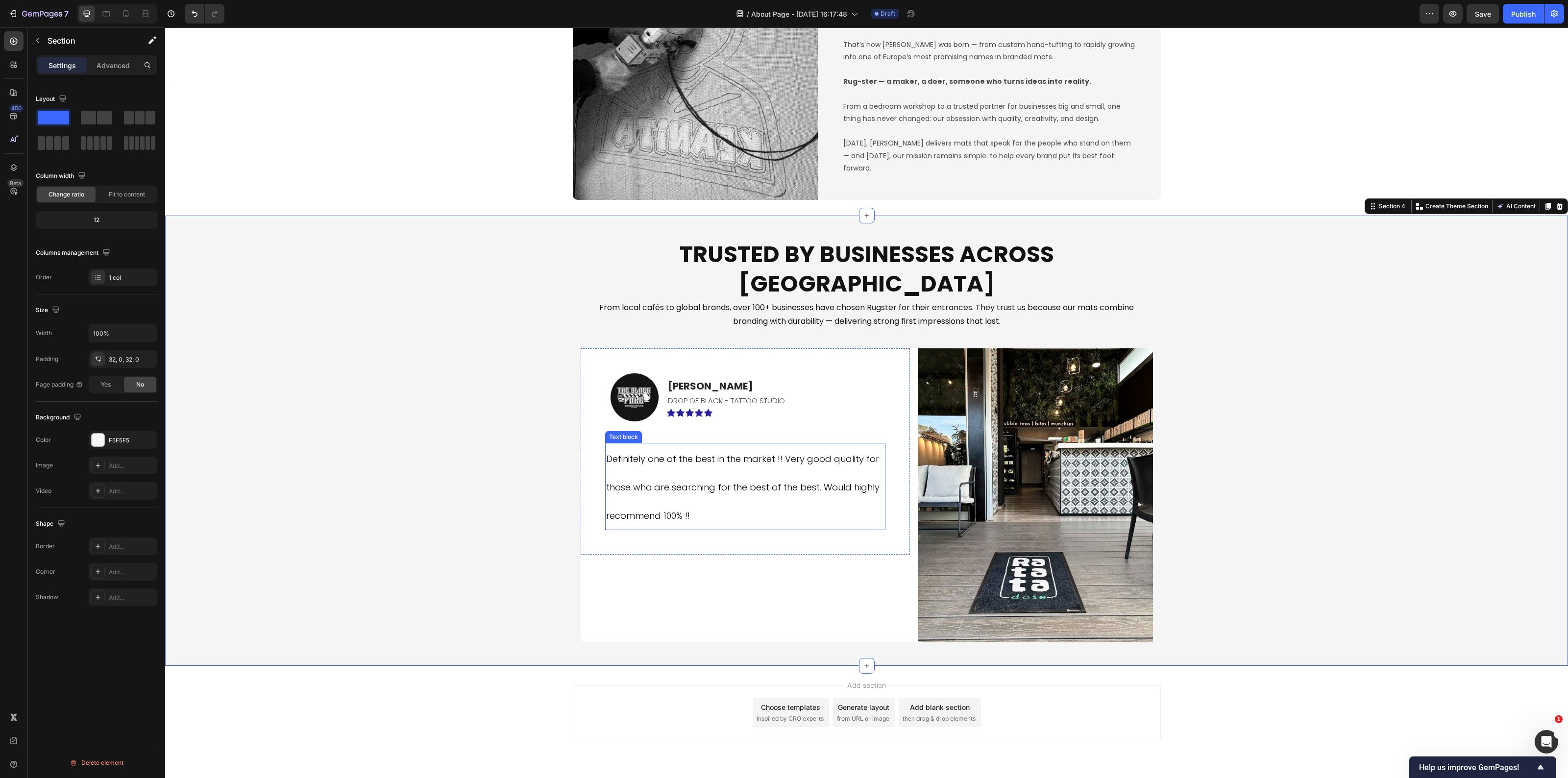
click at [726, 474] on p "Definitely one of the best in the market !! Very good quality for those who are…" at bounding box center [745, 487] width 278 height 85
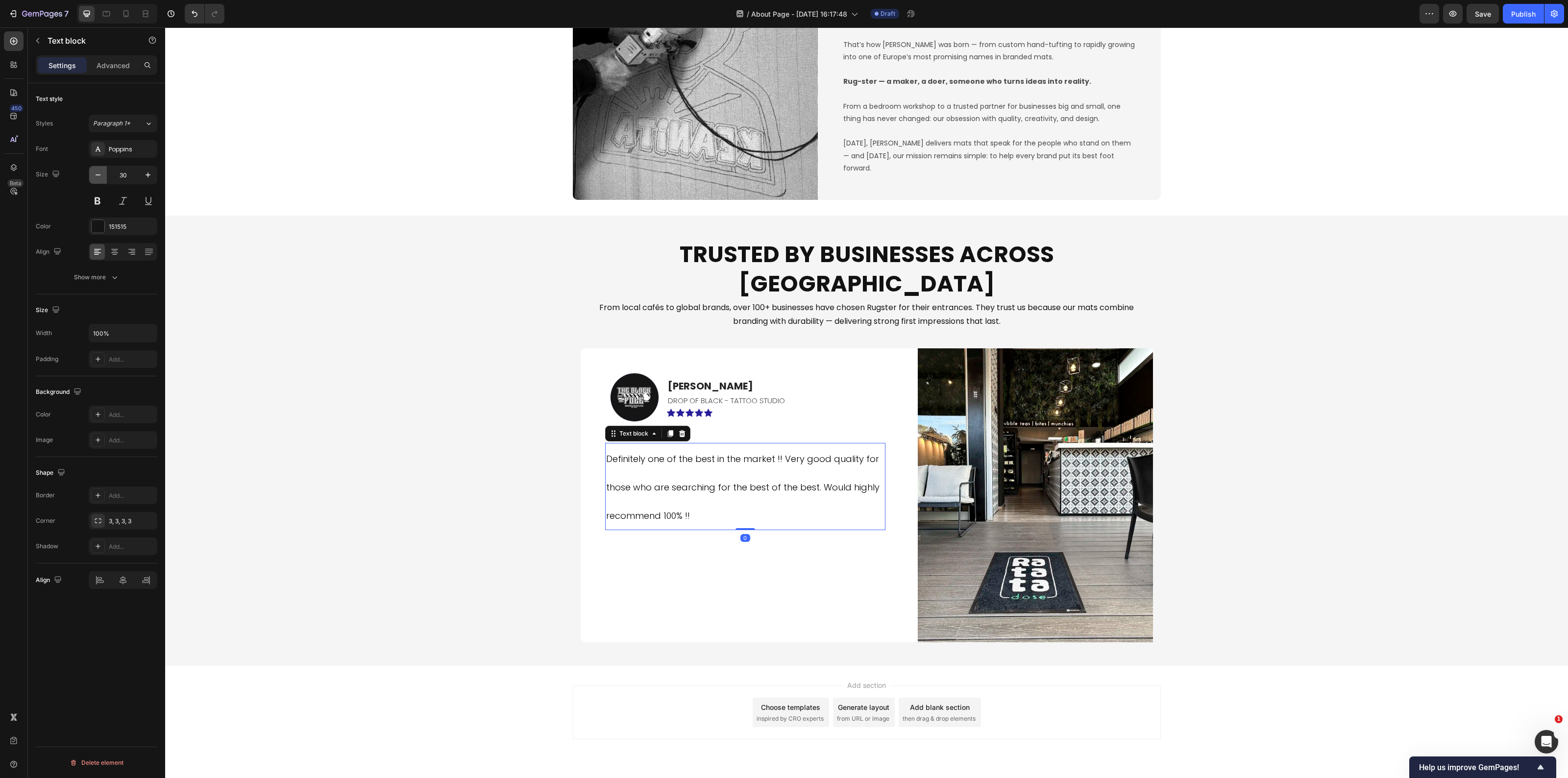
click at [91, 173] on button "button" at bounding box center [98, 175] width 18 height 18
click at [91, 173] on button "button" at bounding box center [98, 175] width 18 height 18
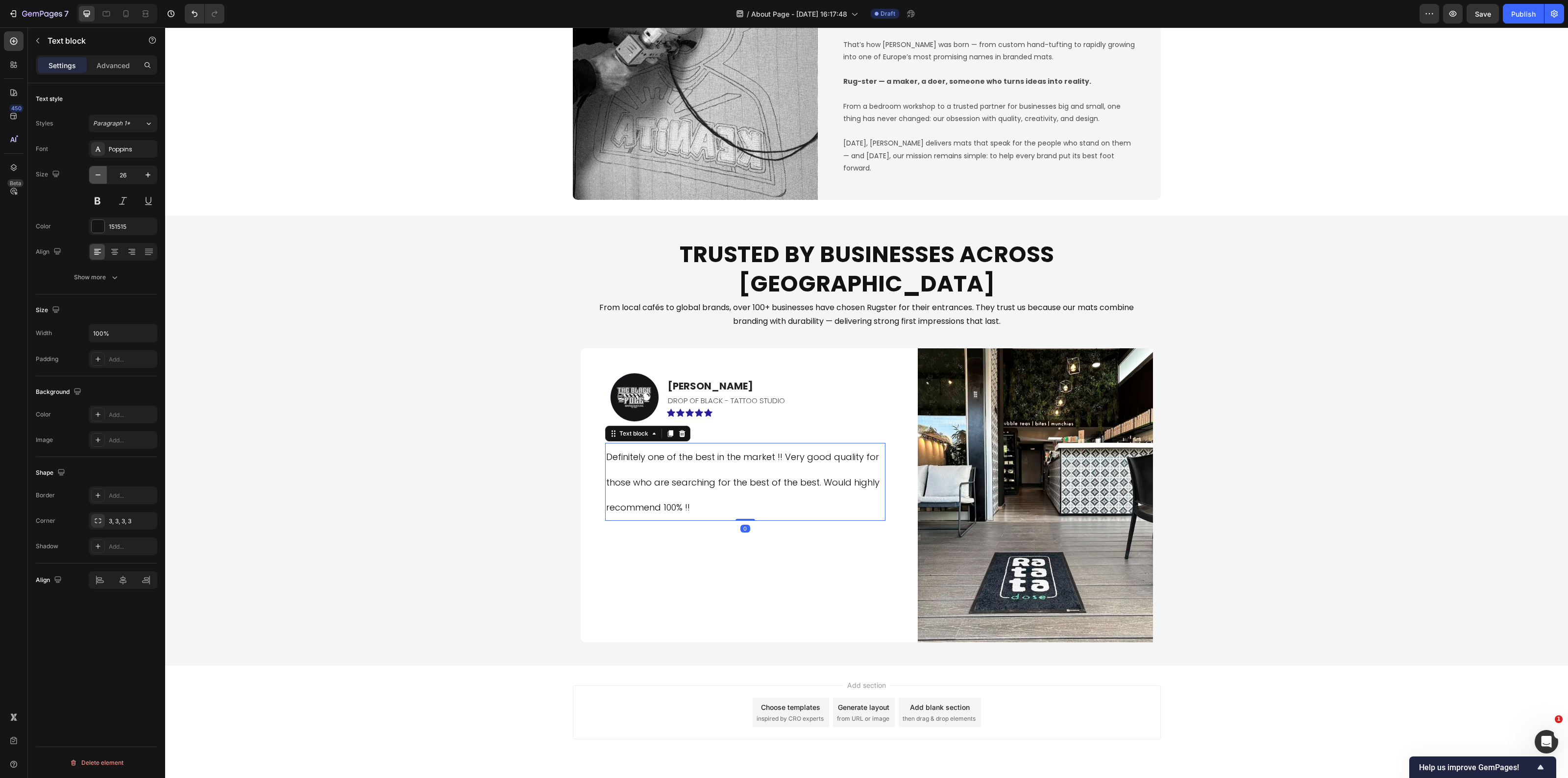
click at [92, 173] on button "button" at bounding box center [98, 175] width 18 height 18
click at [93, 173] on icon "button" at bounding box center [98, 175] width 10 height 10
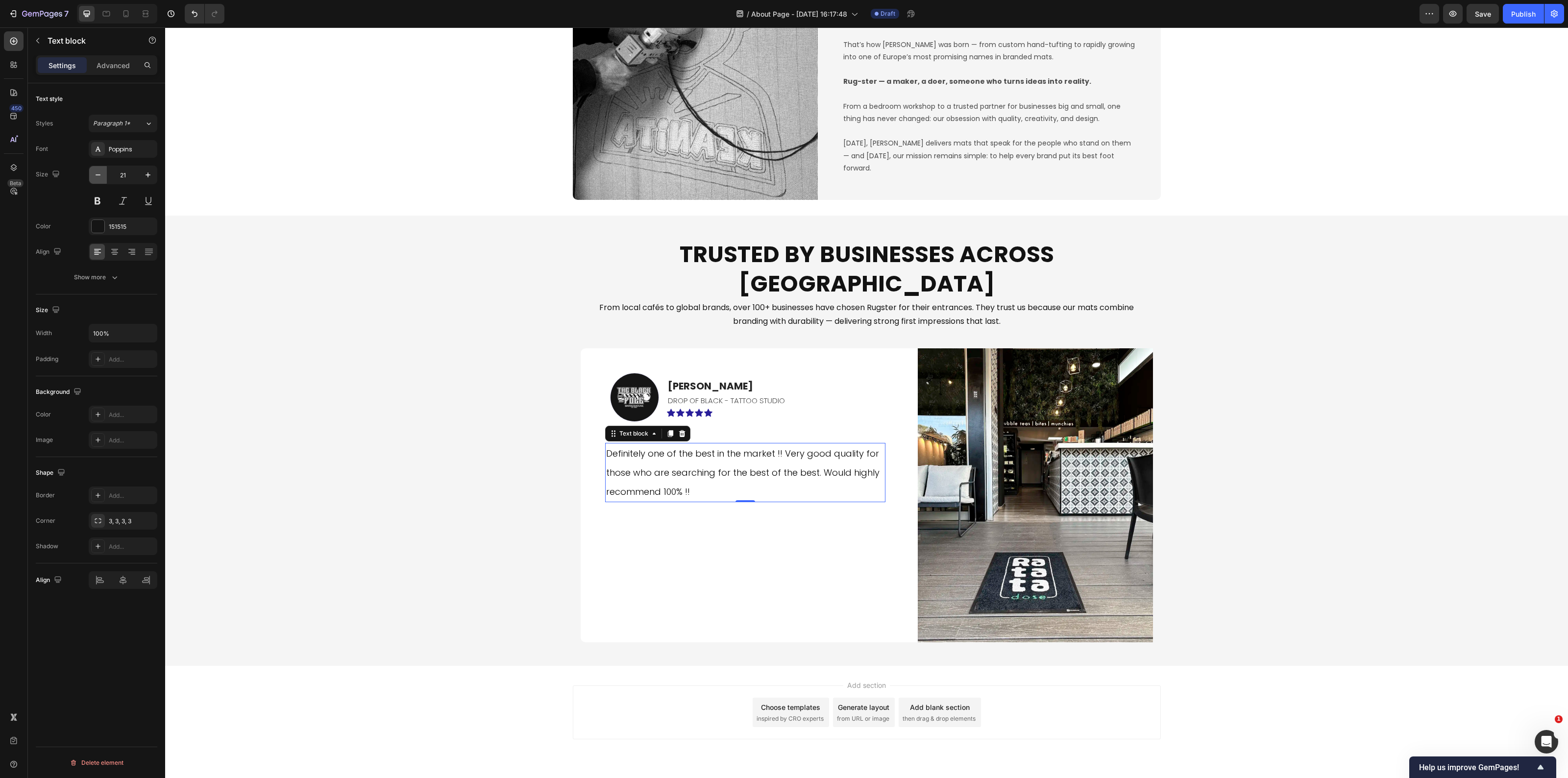
type input "20"
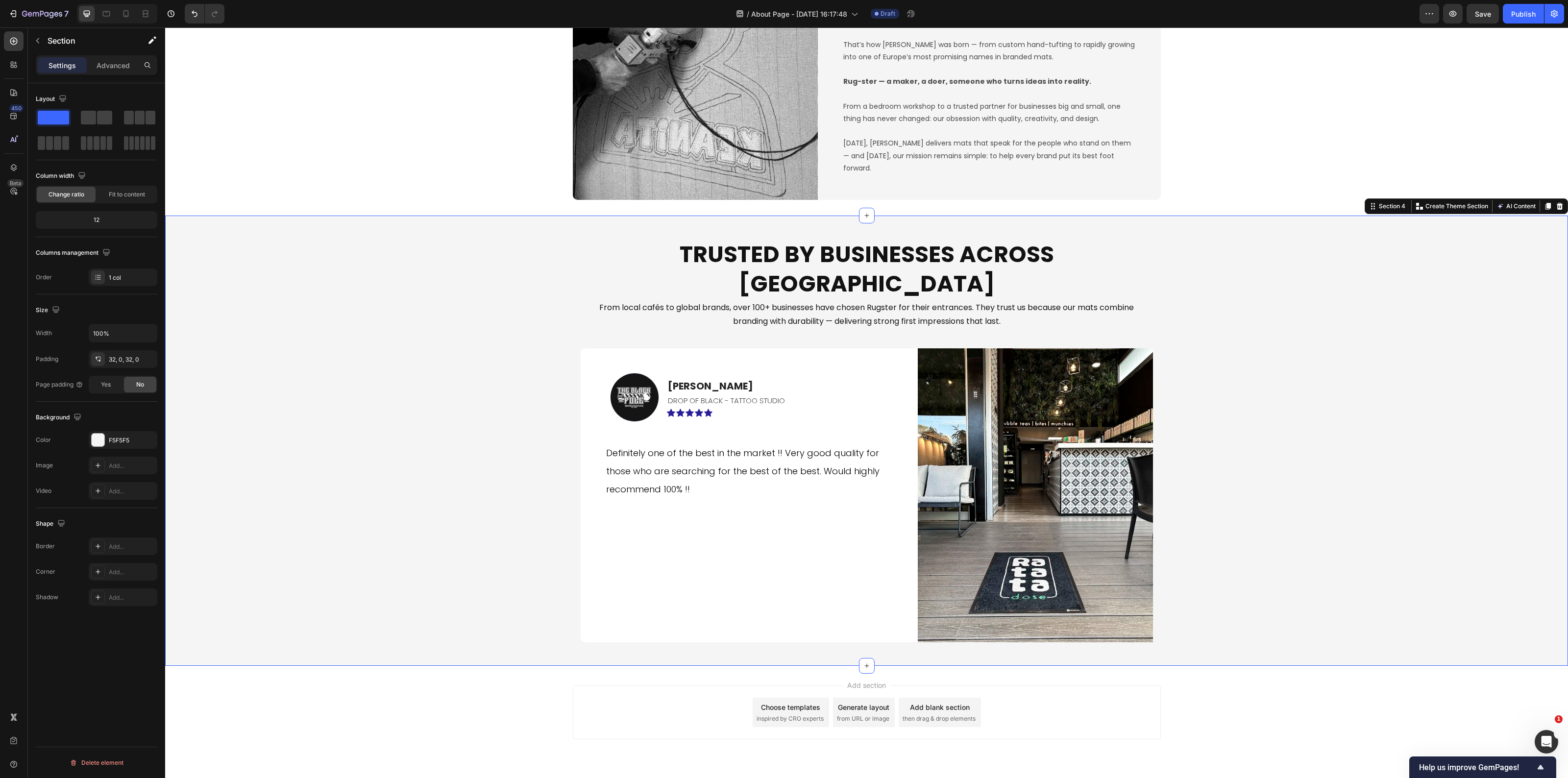
click at [353, 444] on div "Trusted by Businesses Across Europe Heading From local cafés to global brands, …" at bounding box center [867, 441] width 1403 height 419
click at [737, 526] on div "Image Andreas C. Text block DROP OF BLACK - TATTOO STUDIO Text Block Icon Icon …" at bounding box center [746, 496] width 330 height 294
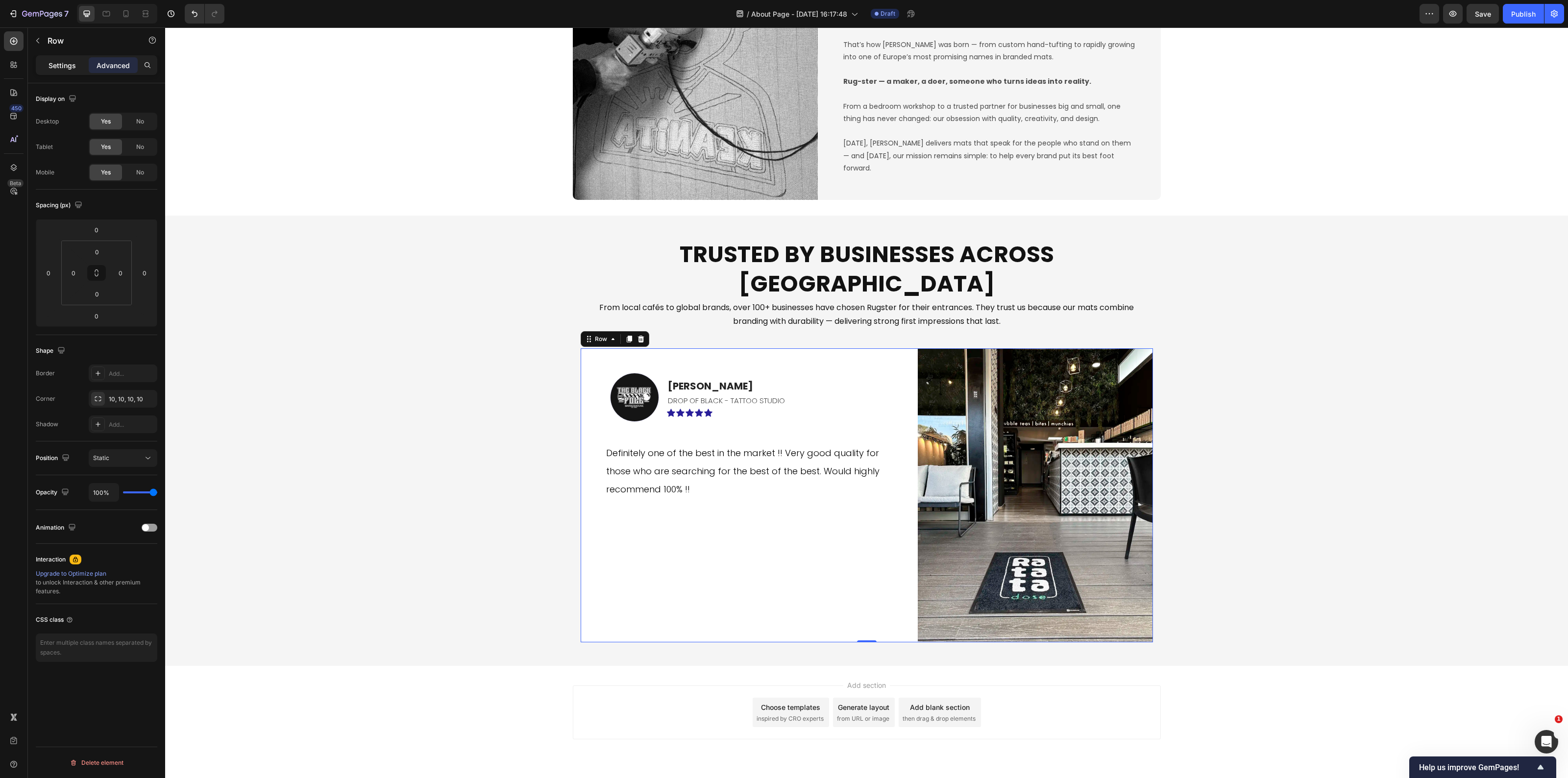
click at [58, 67] on p "Settings" at bounding box center [62, 65] width 27 height 10
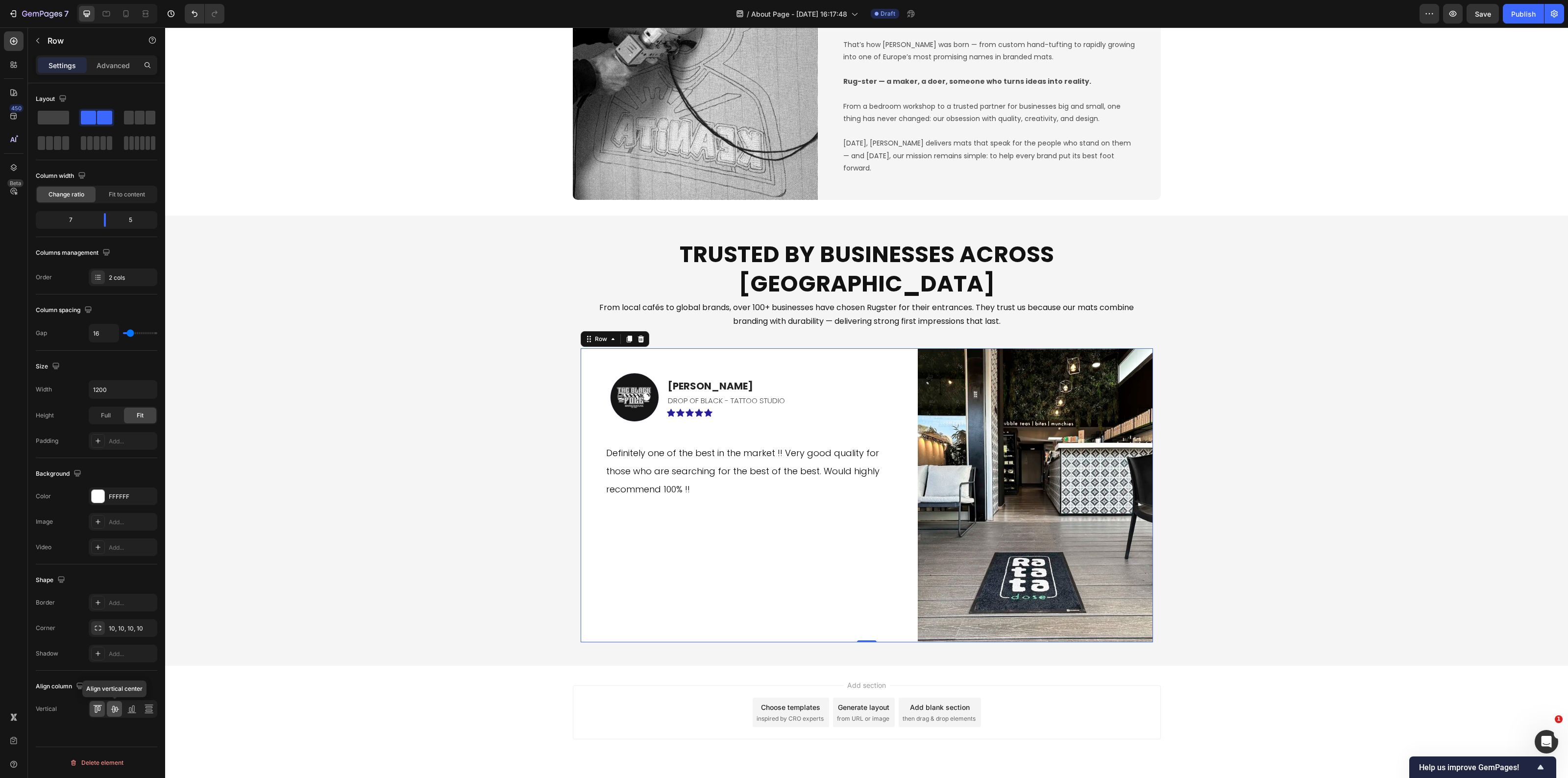
click at [118, 709] on icon at bounding box center [115, 709] width 10 height 10
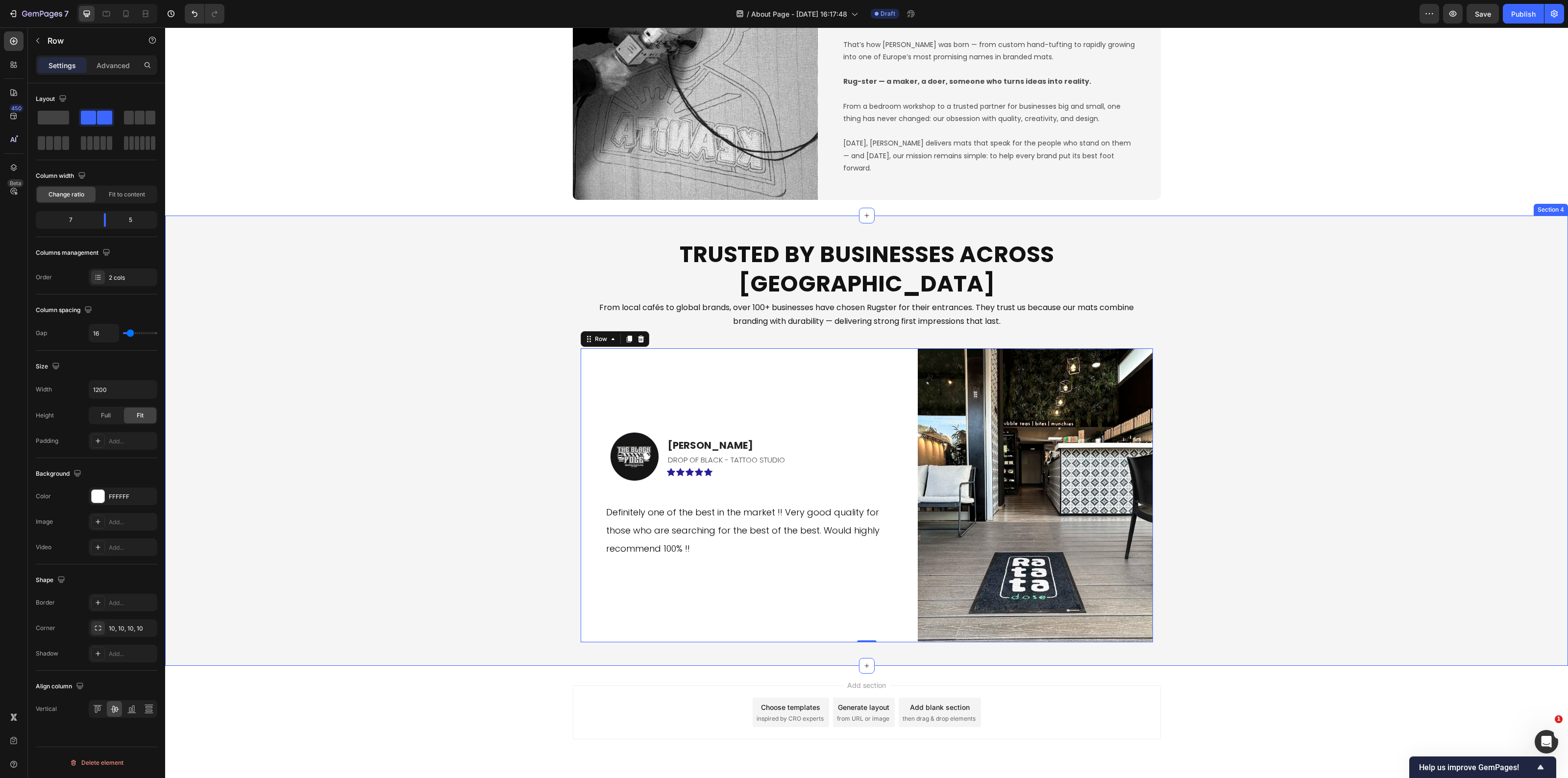
click at [1361, 527] on div "Trusted by Businesses Across Europe Heading From local cafés to global brands, …" at bounding box center [867, 441] width 1403 height 419
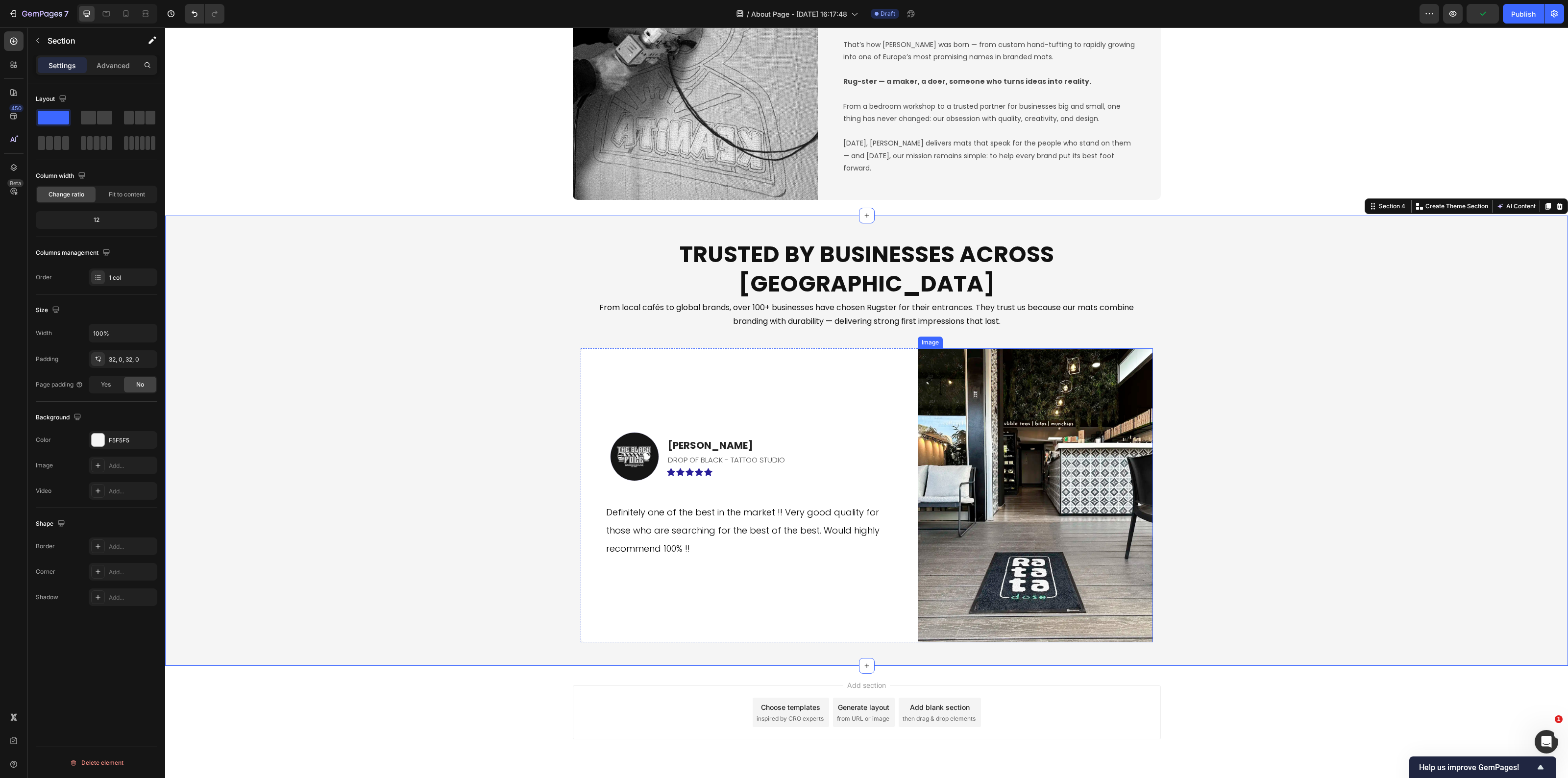
click at [1042, 517] on img at bounding box center [1035, 496] width 235 height 294
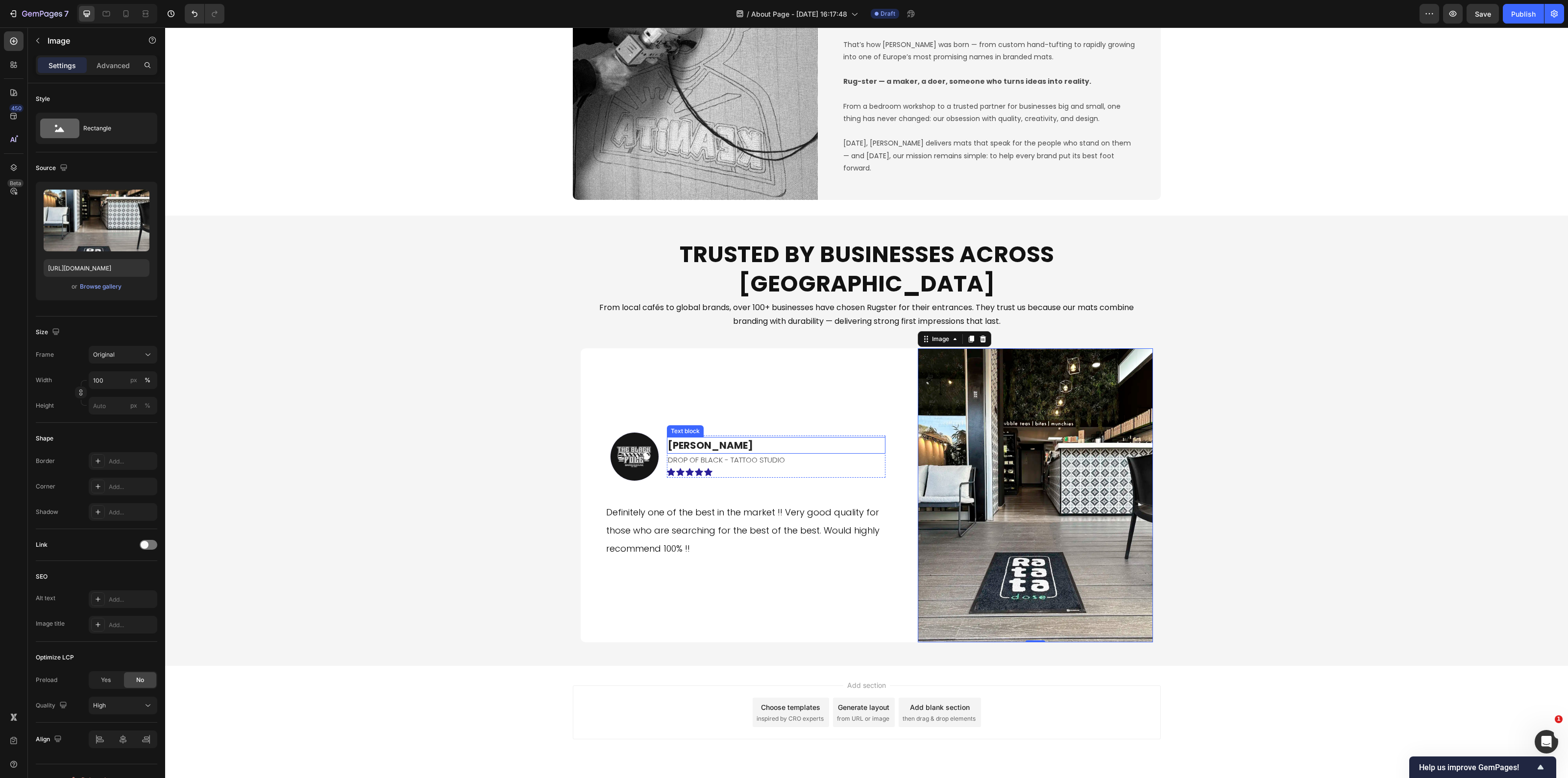
click at [719, 438] on p "Andreas C." at bounding box center [776, 445] width 216 height 14
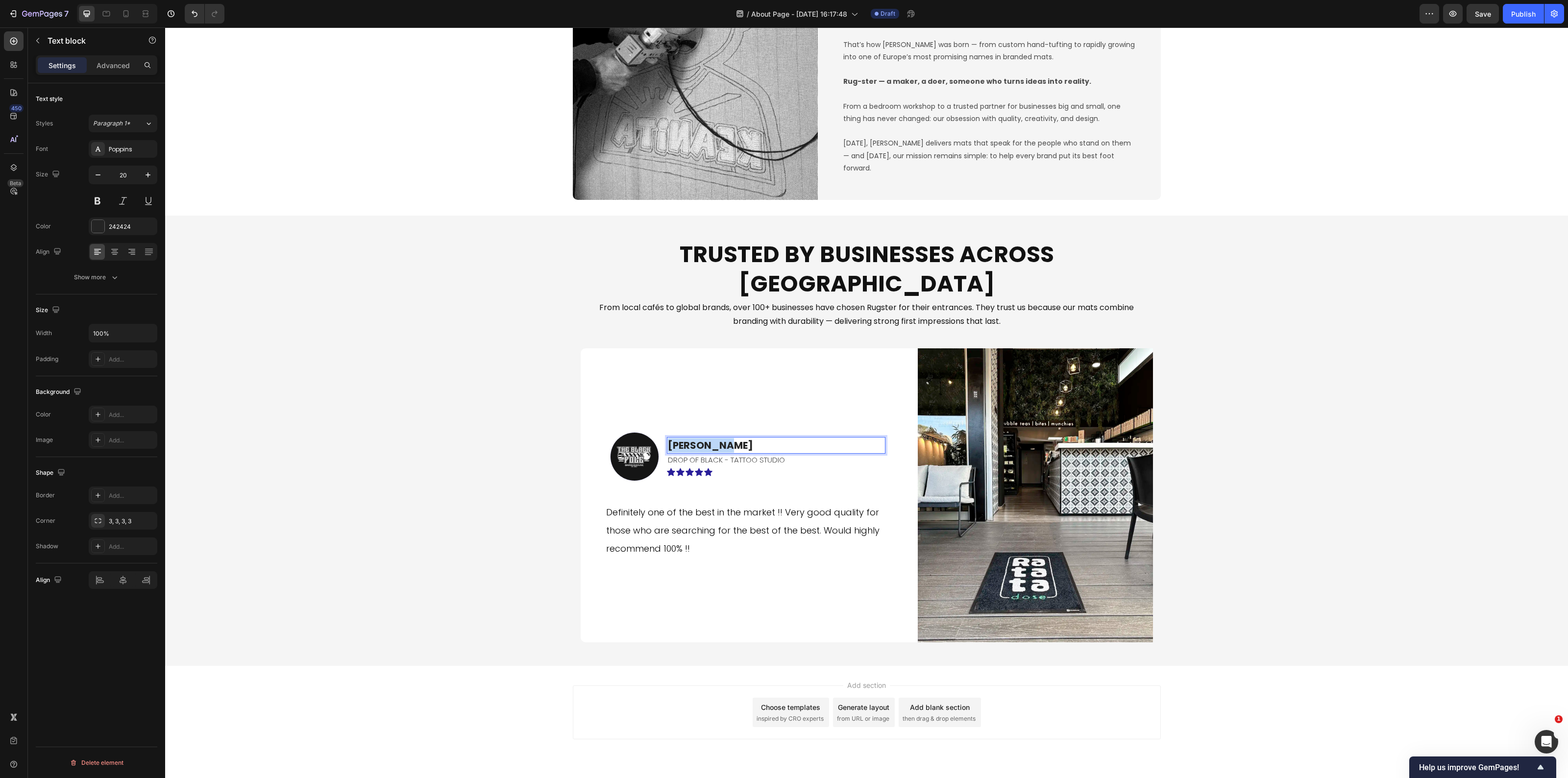
click at [719, 438] on p "Andreas C." at bounding box center [776, 445] width 216 height 14
click at [759, 453] on p "DROP OF BLACK - TATTOO STUDIO" at bounding box center [776, 459] width 216 height 13
click at [503, 511] on div "Trusted by Businesses Across Europe Heading From local cafés to global brands, …" at bounding box center [867, 441] width 1403 height 419
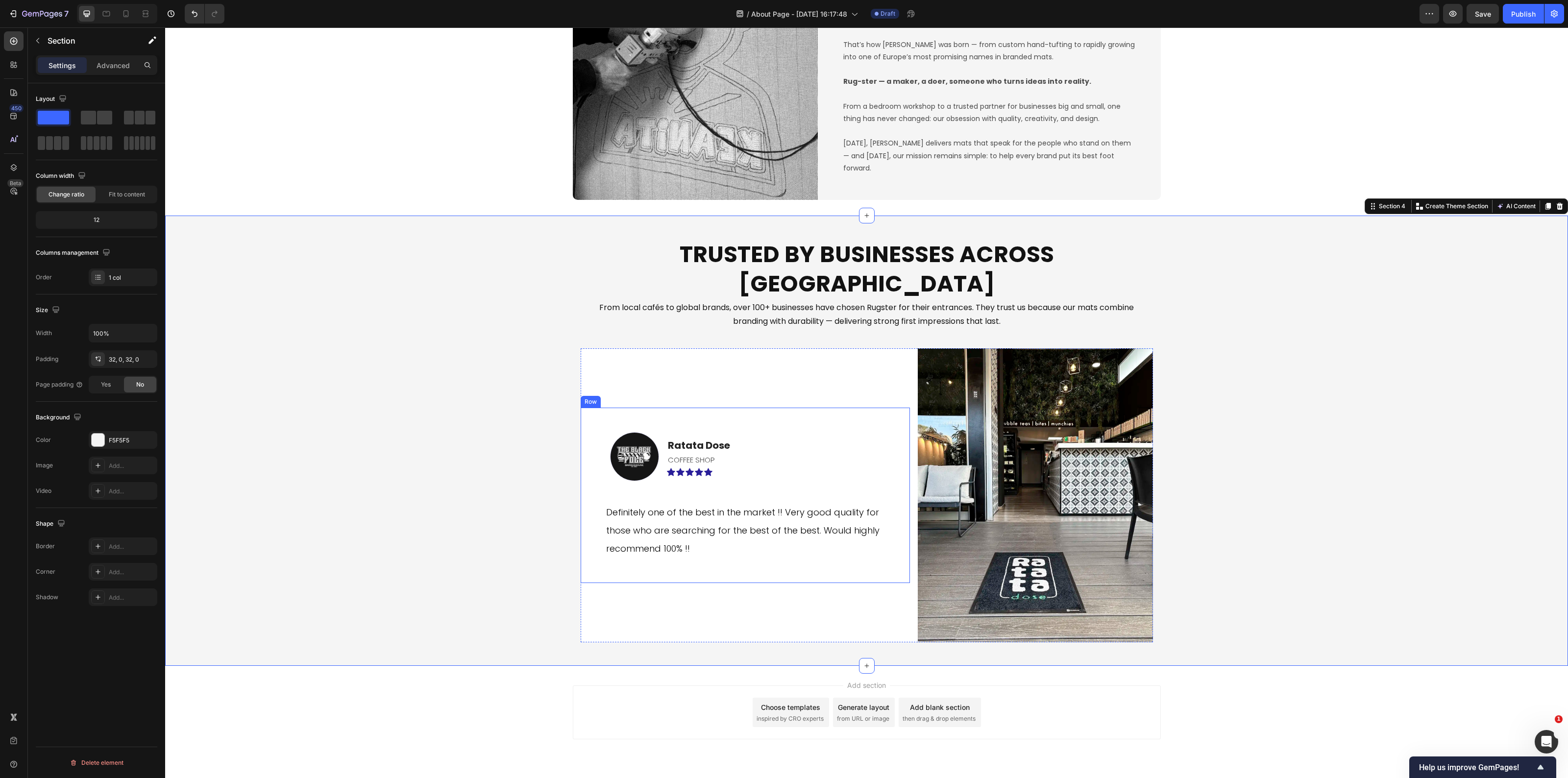
click at [710, 506] on span "Definitely one of the best in the market !! Very good quality for those who are…" at bounding box center [743, 530] width 273 height 49
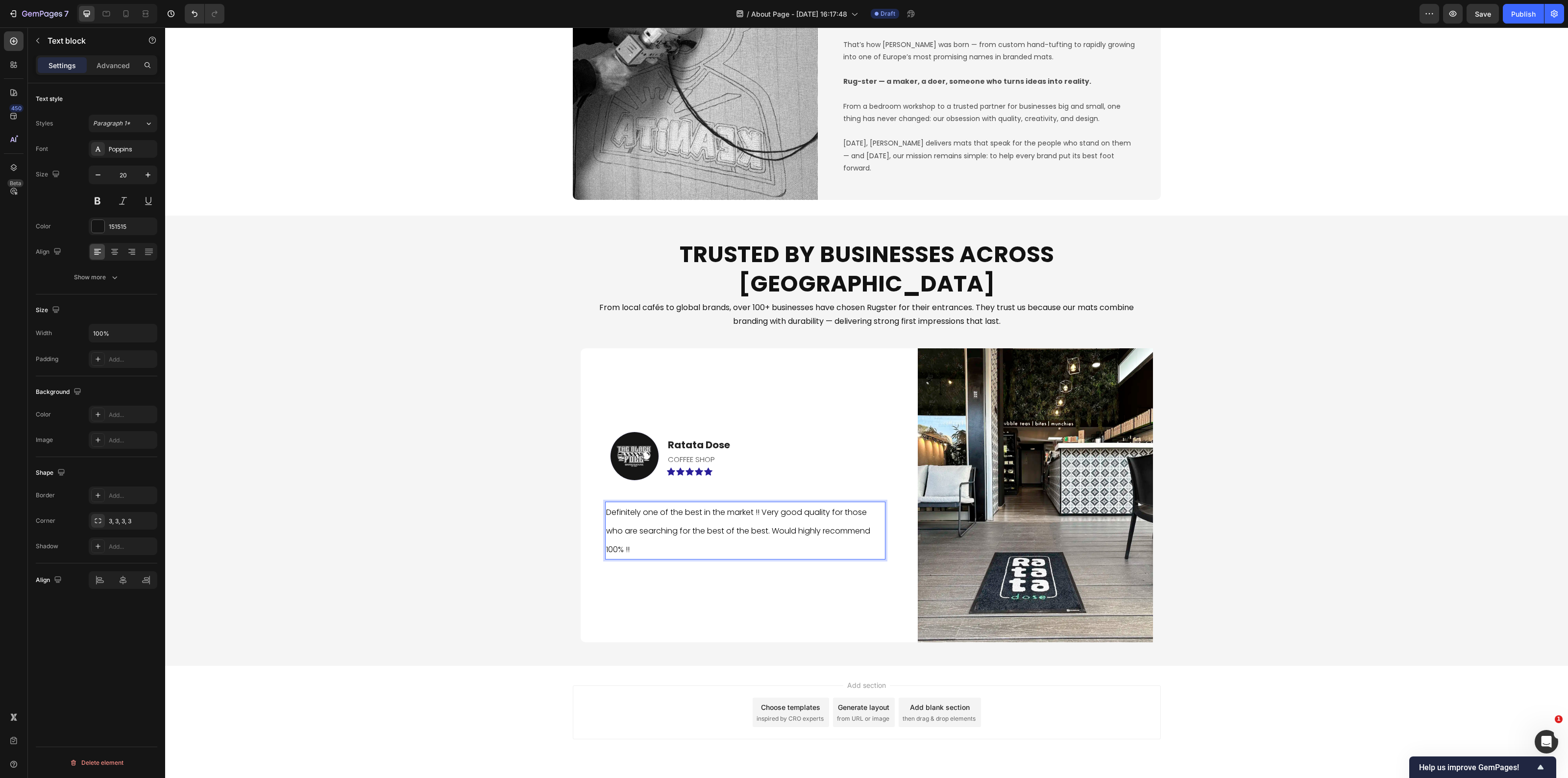
scroll to position [1198, 0]
click at [674, 504] on p "Definitely one of the best in the market !! Very good quality for those who are…" at bounding box center [745, 531] width 278 height 56
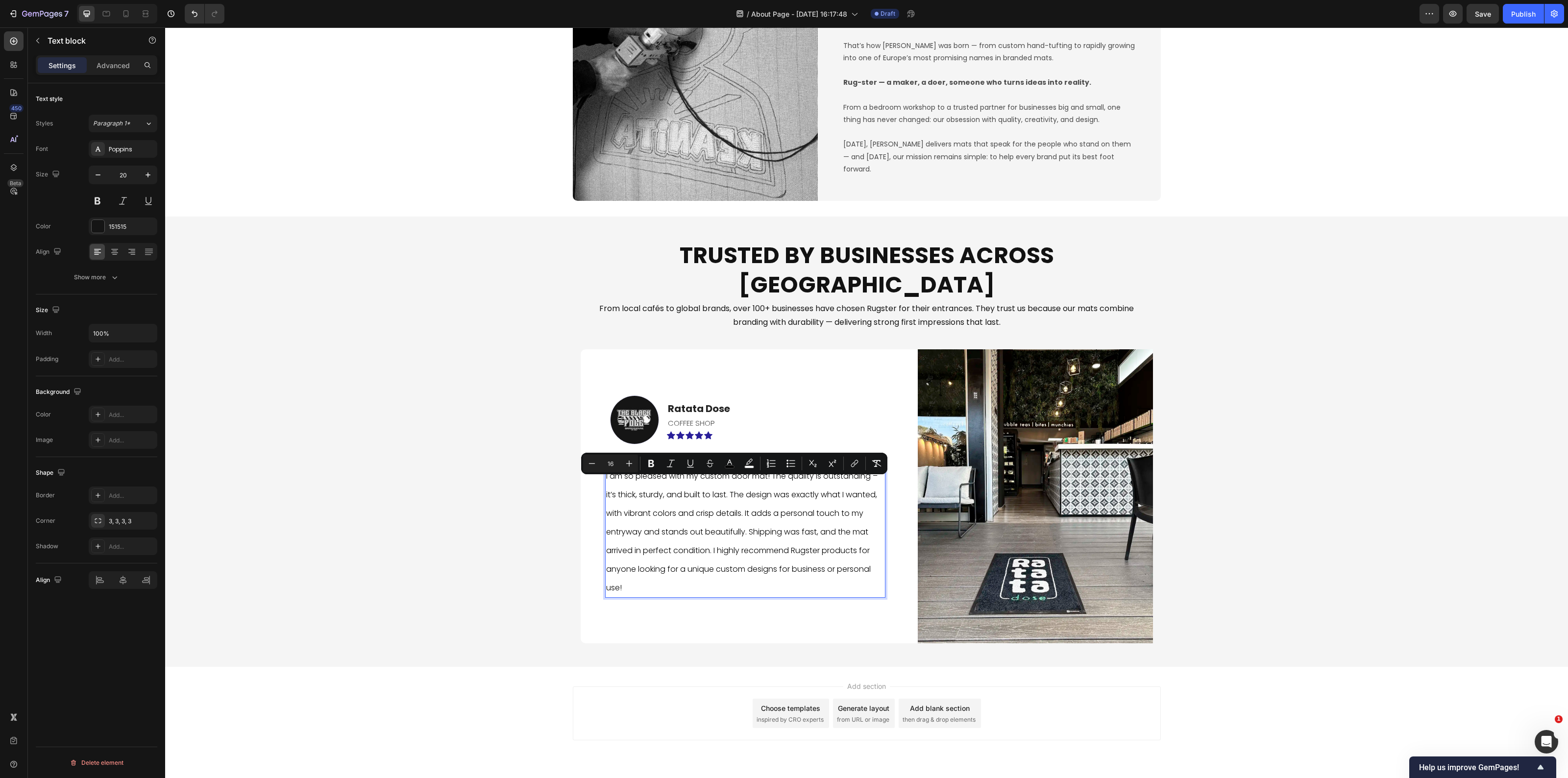
scroll to position [1162, 0]
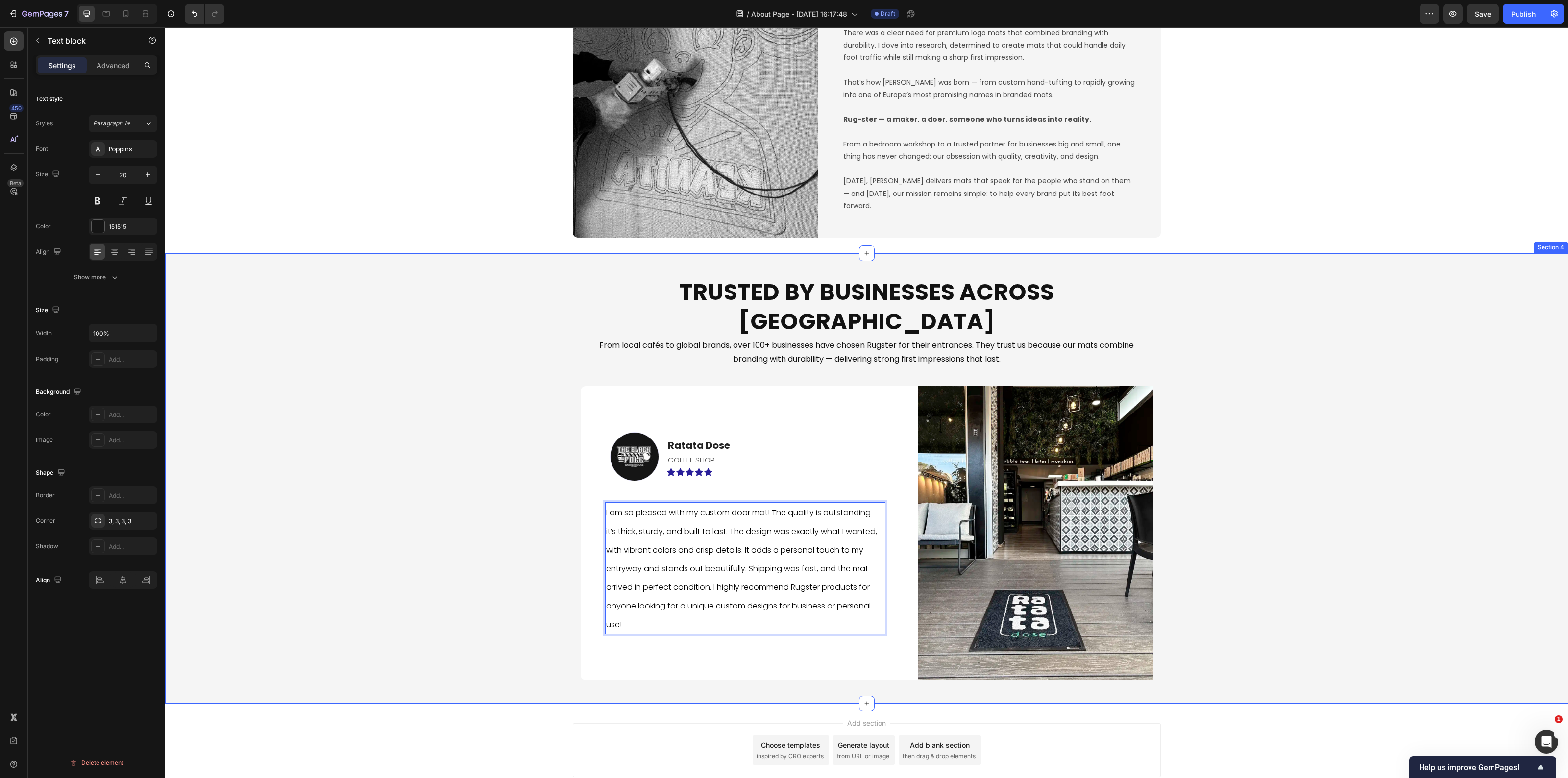
click at [457, 549] on div "Trusted by Businesses Across Europe Heading From local cafés to global brands, …" at bounding box center [867, 479] width 1403 height 419
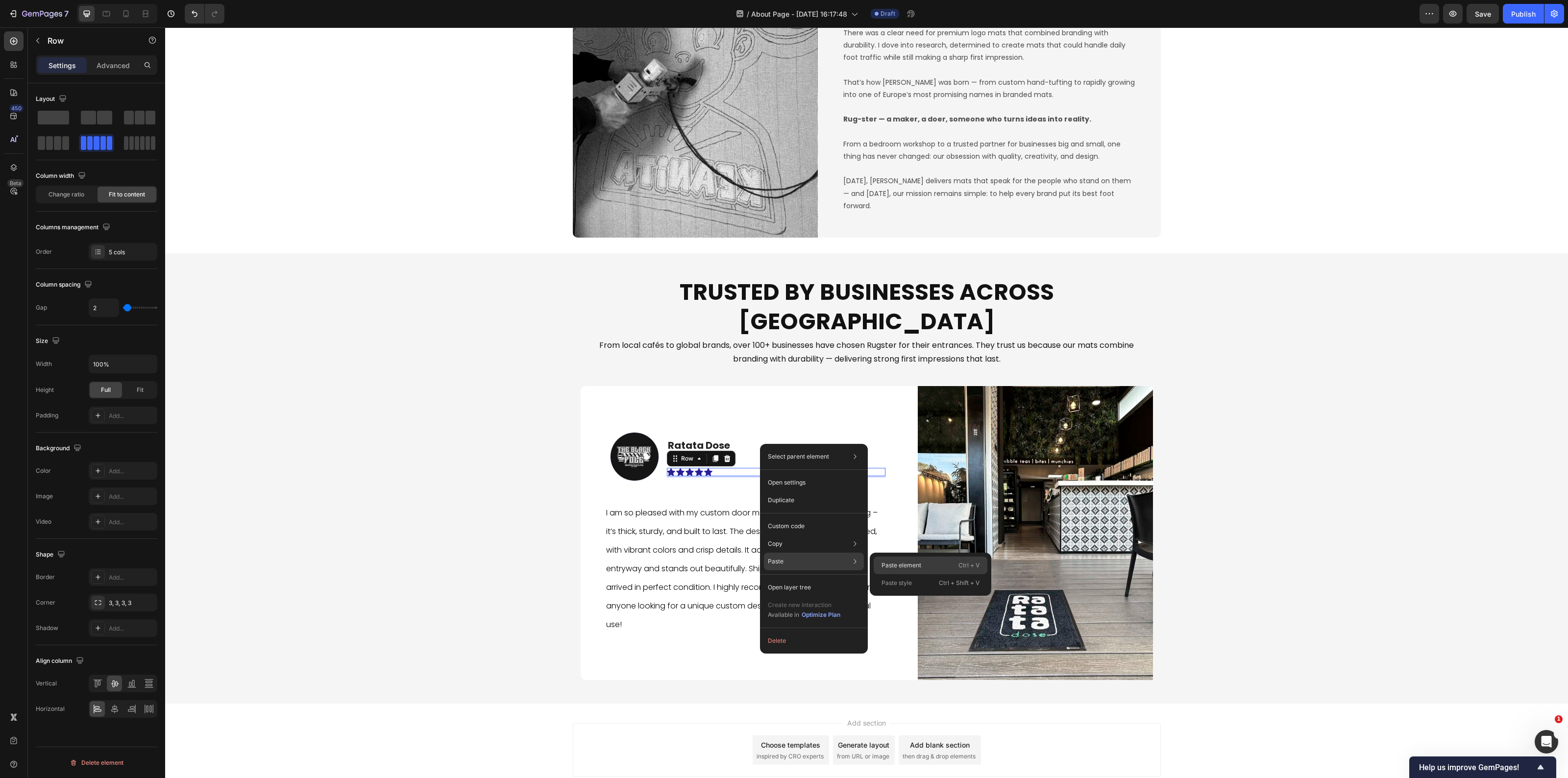
click at [895, 558] on div "Paste element Ctrl + V" at bounding box center [931, 566] width 114 height 18
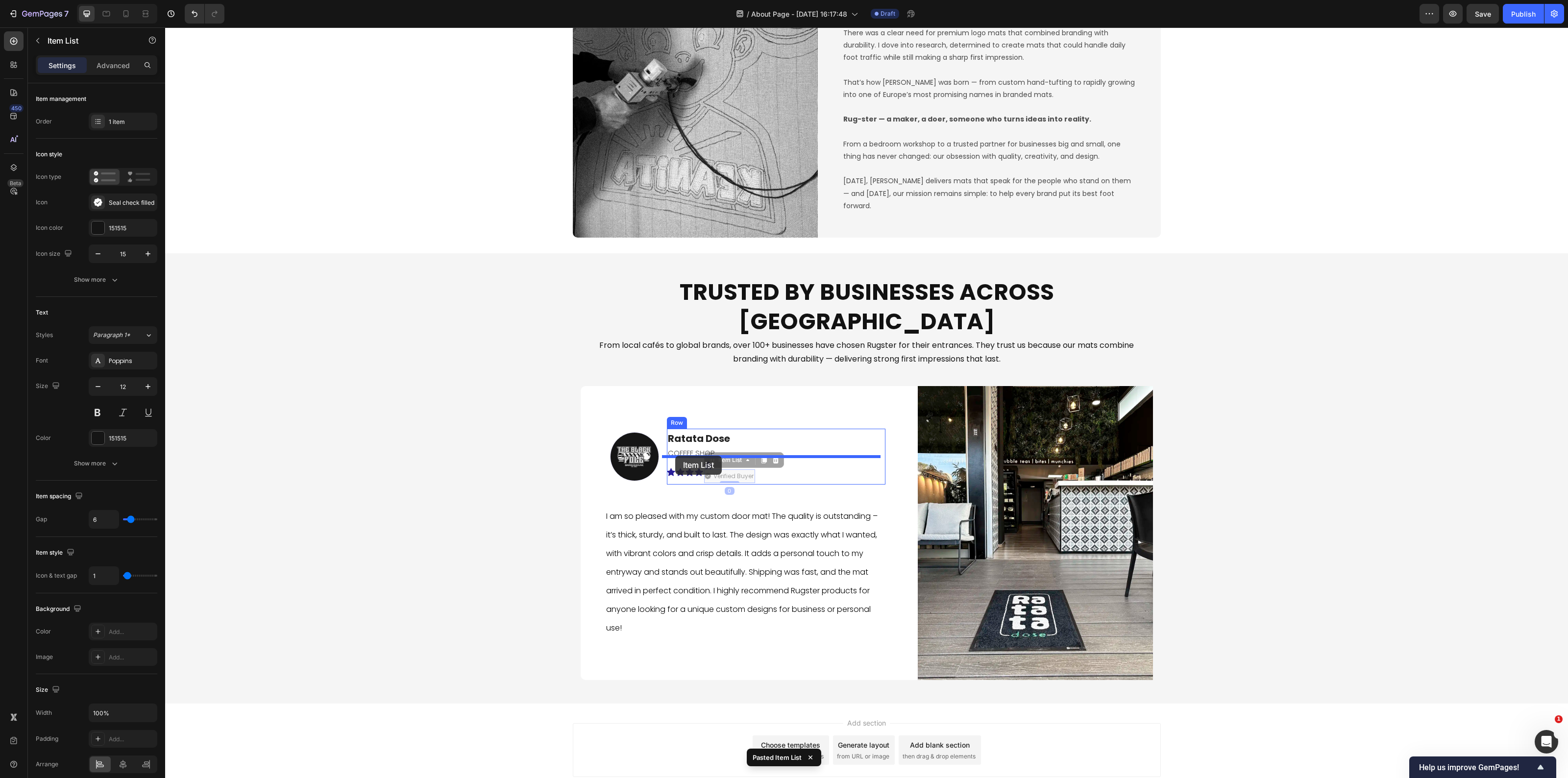
drag, startPoint x: 711, startPoint y: 431, endPoint x: 676, endPoint y: 456, distance: 43.0
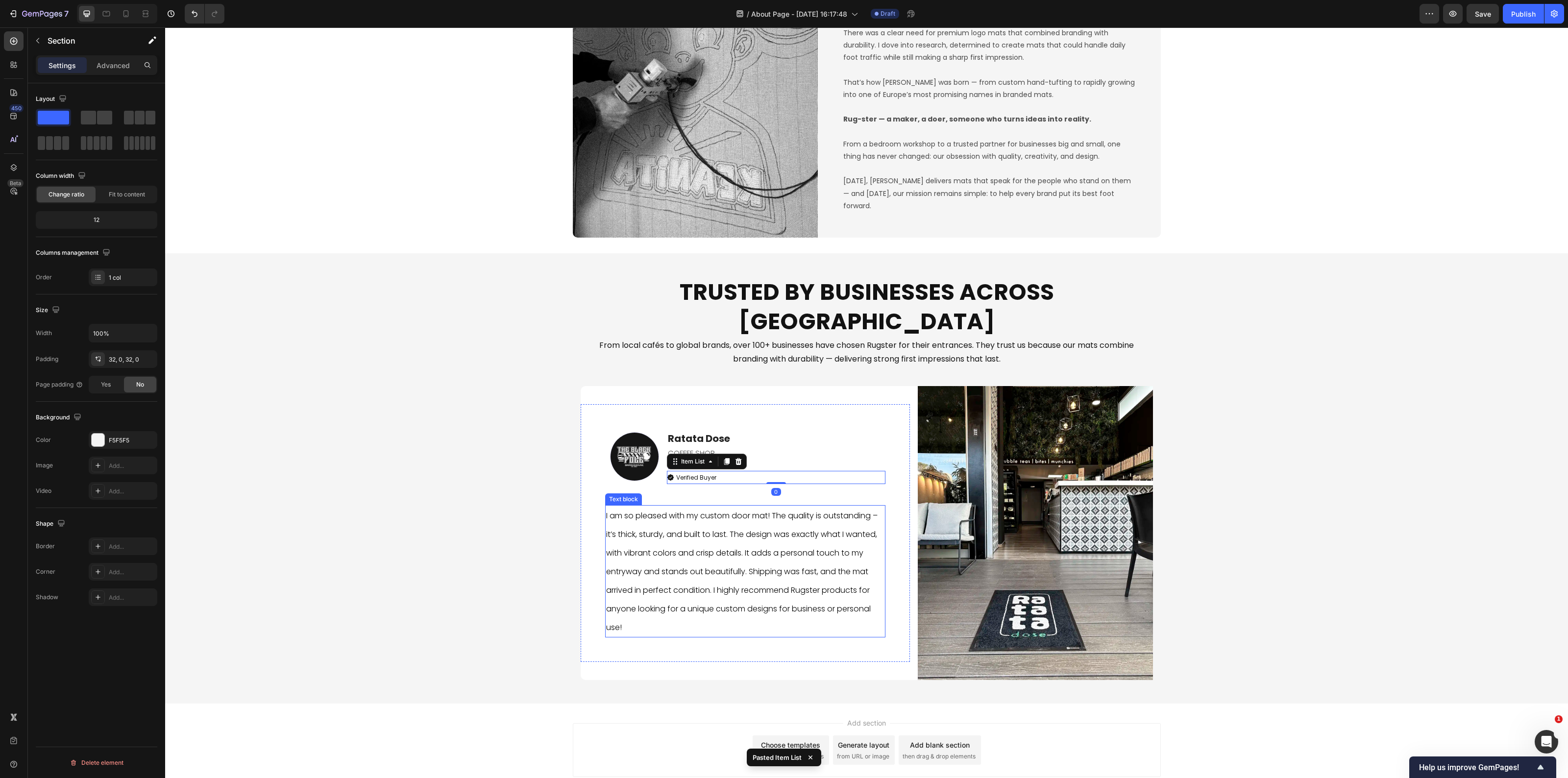
click at [478, 556] on div "Trusted by Businesses Across Europe Heading From local cafés to global brands, …" at bounding box center [867, 479] width 1403 height 419
click at [737, 471] on div "Verified Buyer" at bounding box center [776, 478] width 218 height 14
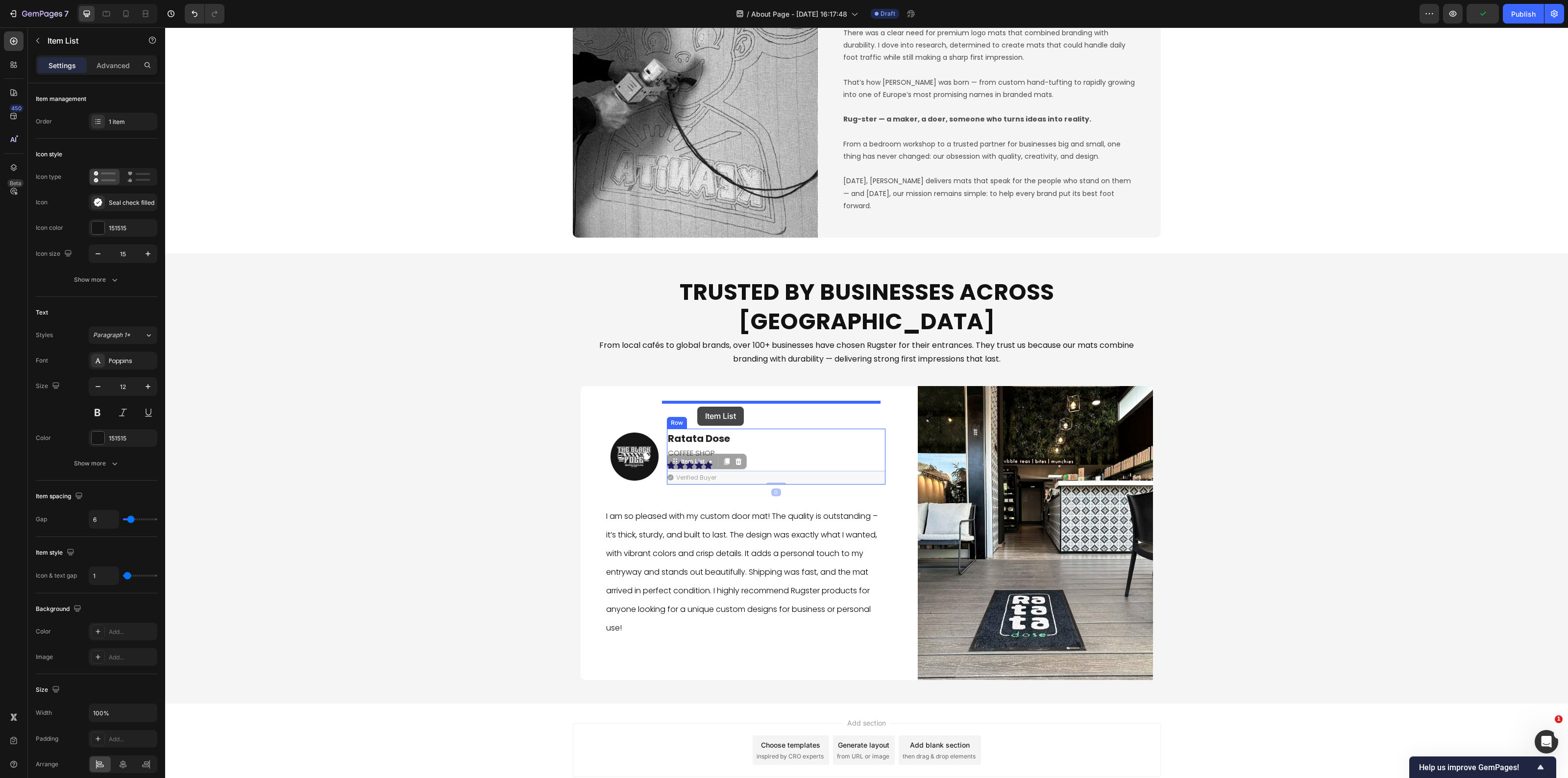
drag, startPoint x: 667, startPoint y: 436, endPoint x: 697, endPoint y: 407, distance: 41.7
click at [537, 505] on div "Trusted by Businesses Across Europe Heading From local cafés to global brands, …" at bounding box center [867, 479] width 1403 height 419
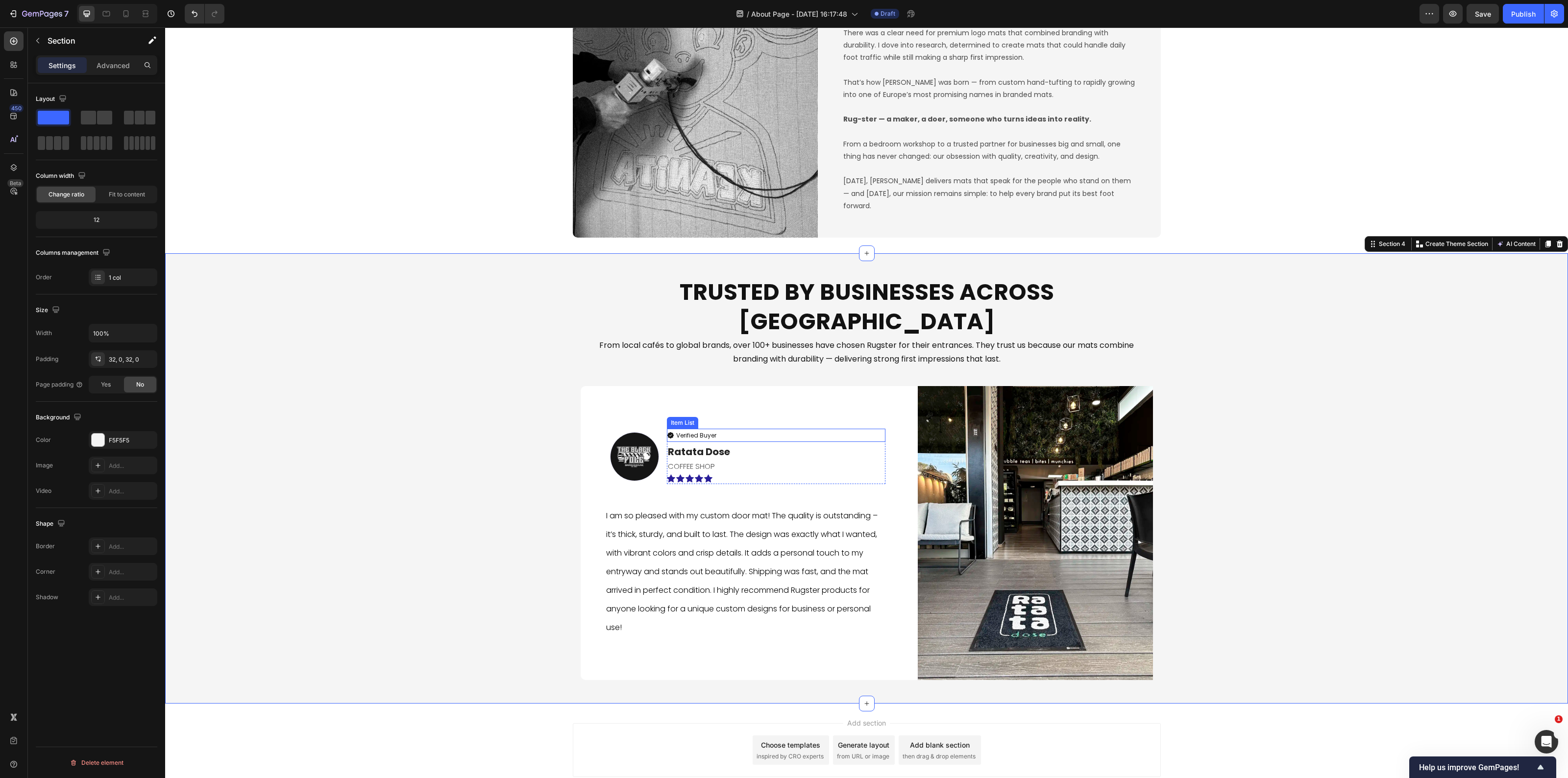
click at [667, 432] on icon at bounding box center [670, 435] width 8 height 8
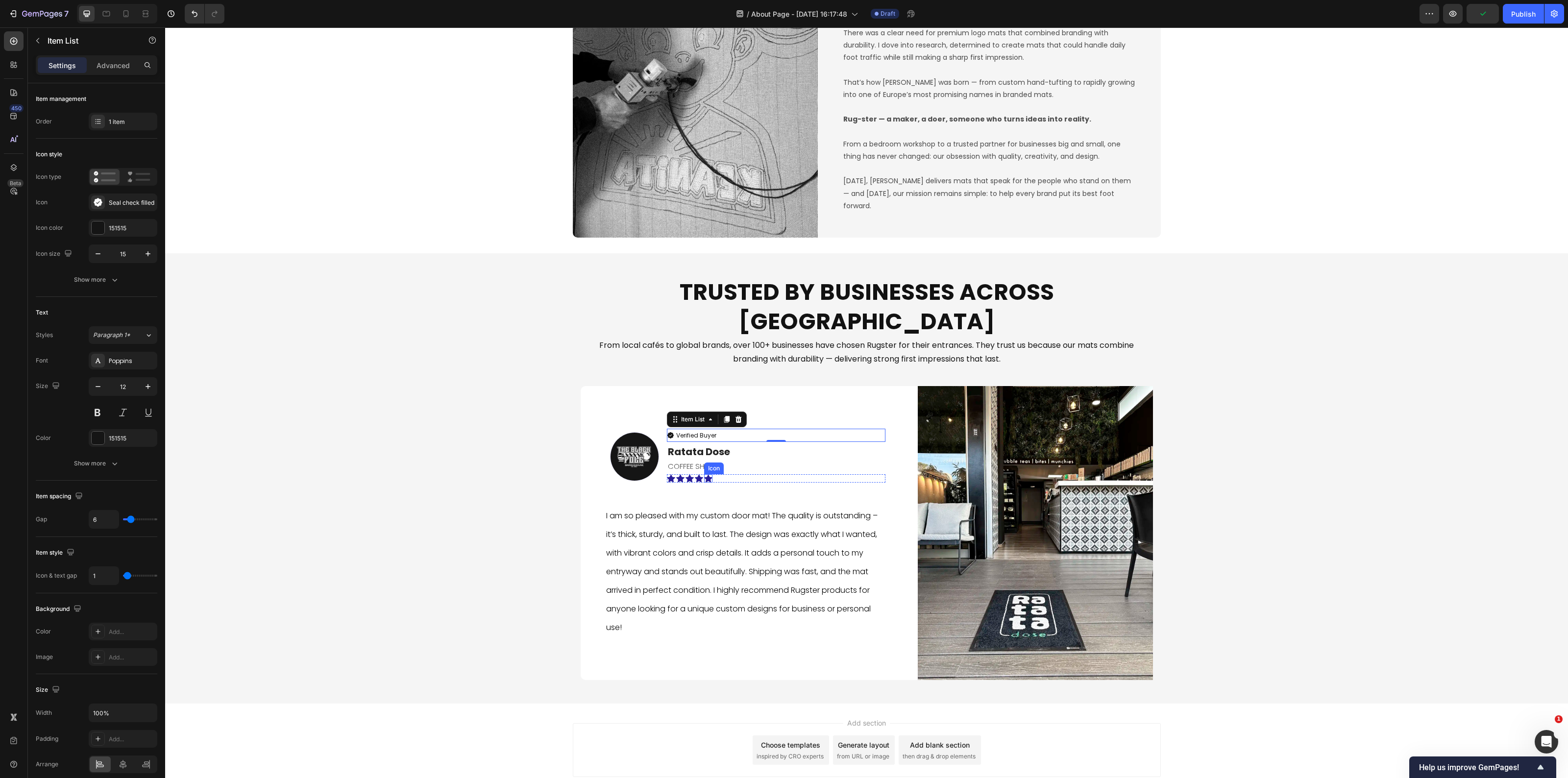
click at [704, 475] on icon at bounding box center [708, 479] width 8 height 8
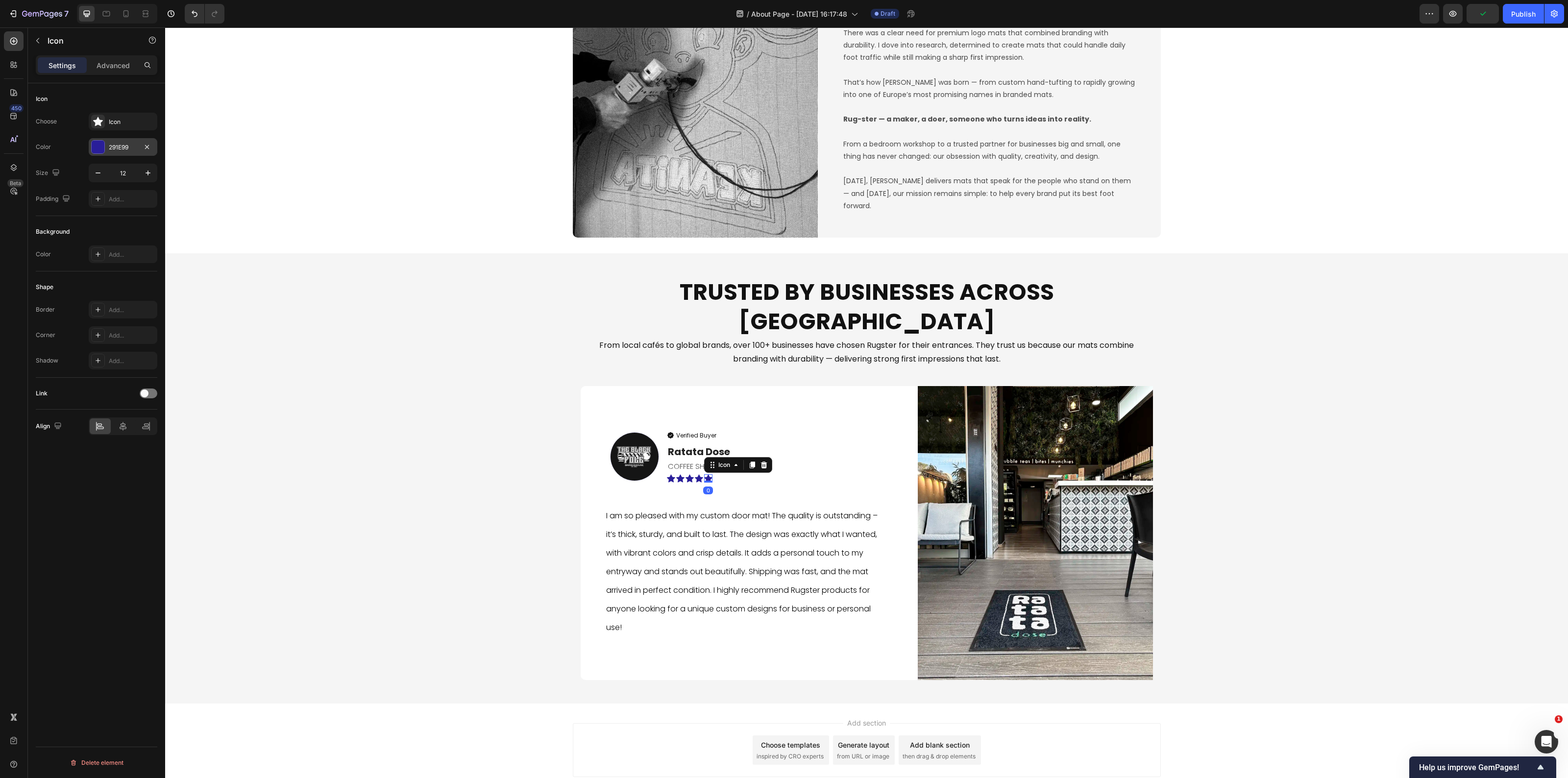
click at [120, 142] on div "291E99" at bounding box center [123, 147] width 69 height 18
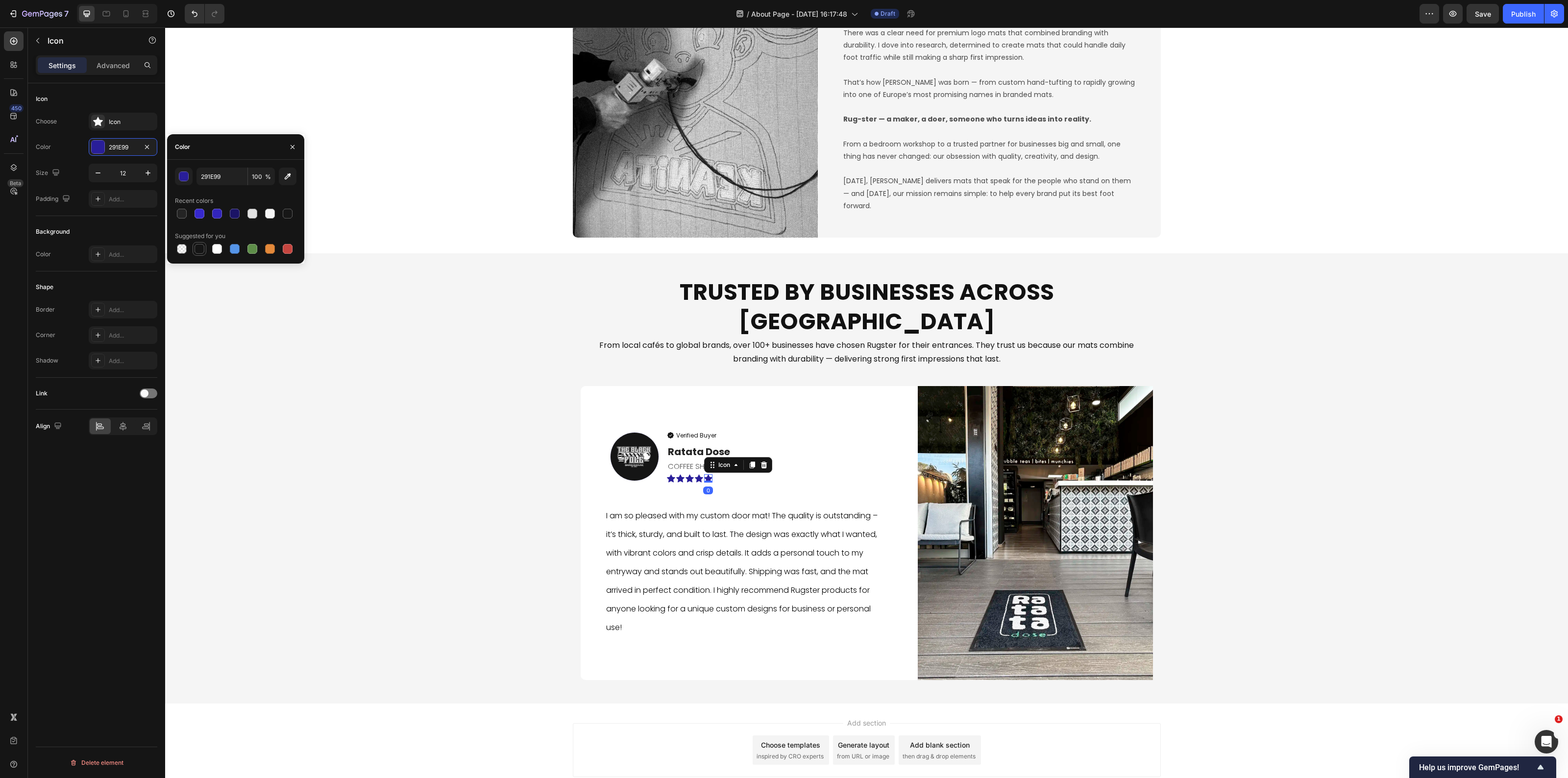
click at [200, 246] on div at bounding box center [199, 249] width 10 height 10
type input "151515"
click at [695, 475] on icon at bounding box center [699, 479] width 8 height 8
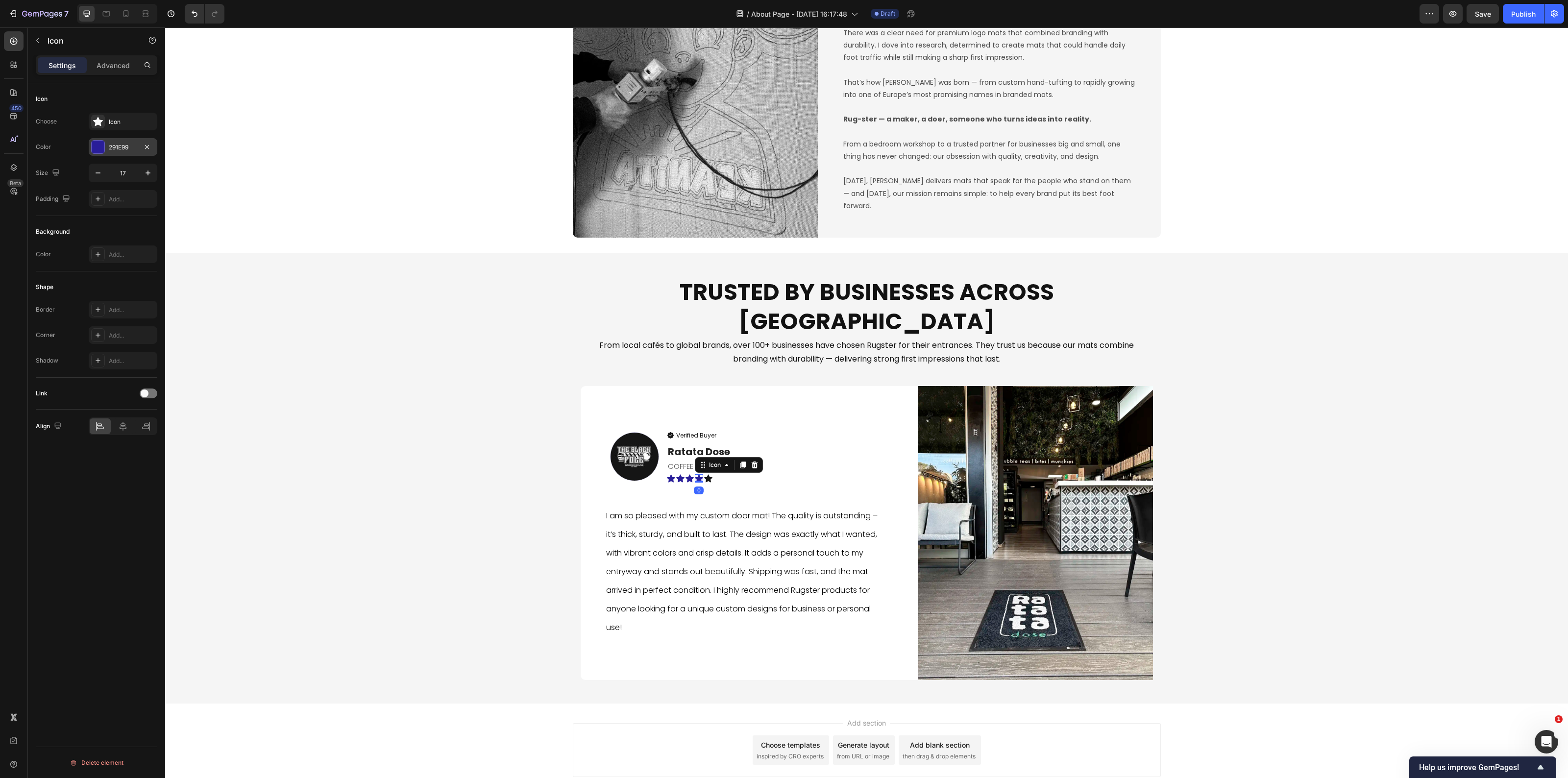
click at [108, 143] on div "291E99" at bounding box center [122, 147] width 28 height 9
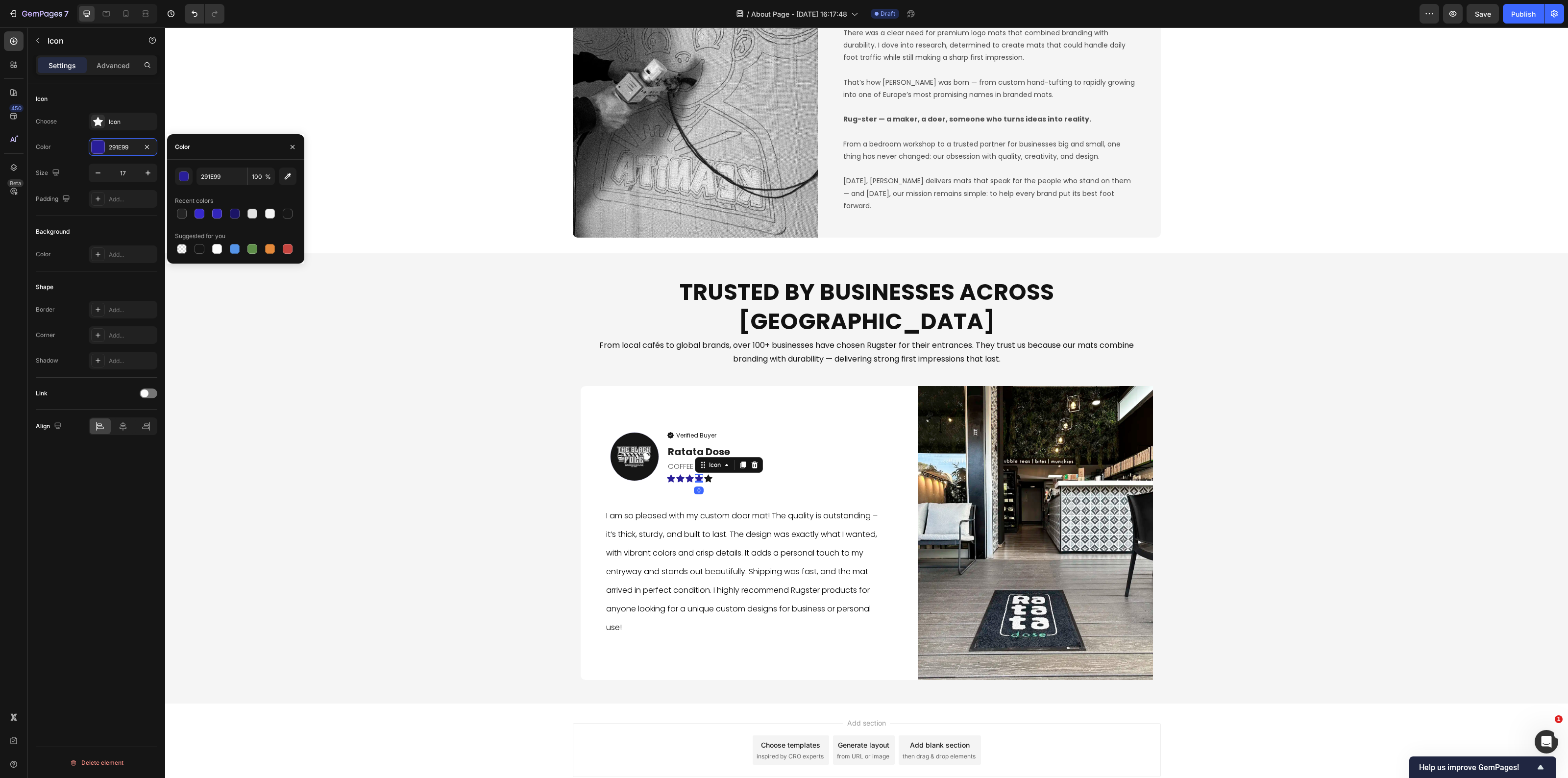
drag, startPoint x: 205, startPoint y: 246, endPoint x: 242, endPoint y: 263, distance: 40.7
click at [205, 246] on div at bounding box center [199, 249] width 12 height 12
type input "151515"
click at [686, 474] on div "Icon" at bounding box center [690, 479] width 8 height 8
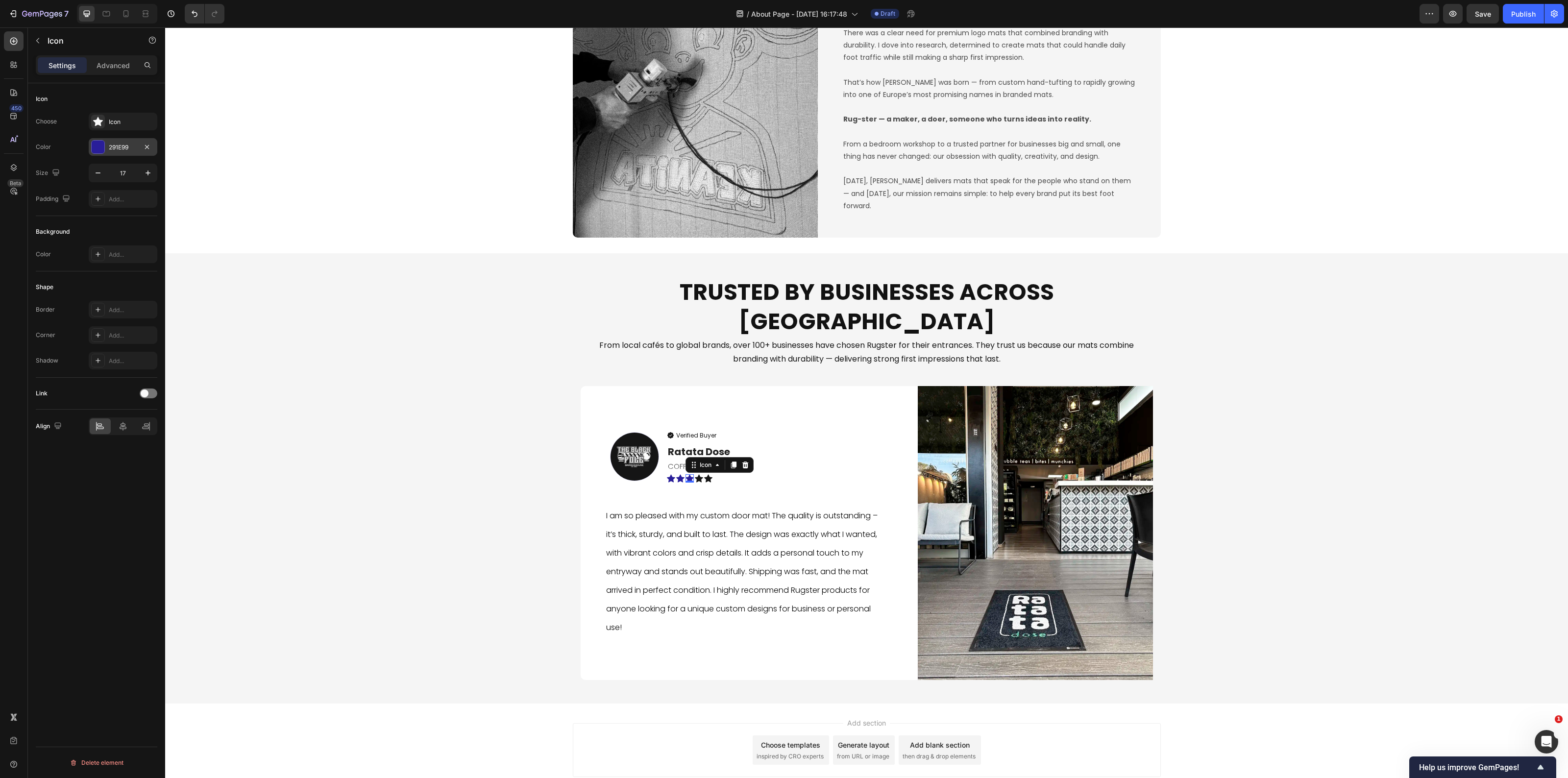
click at [102, 143] on div at bounding box center [97, 147] width 13 height 13
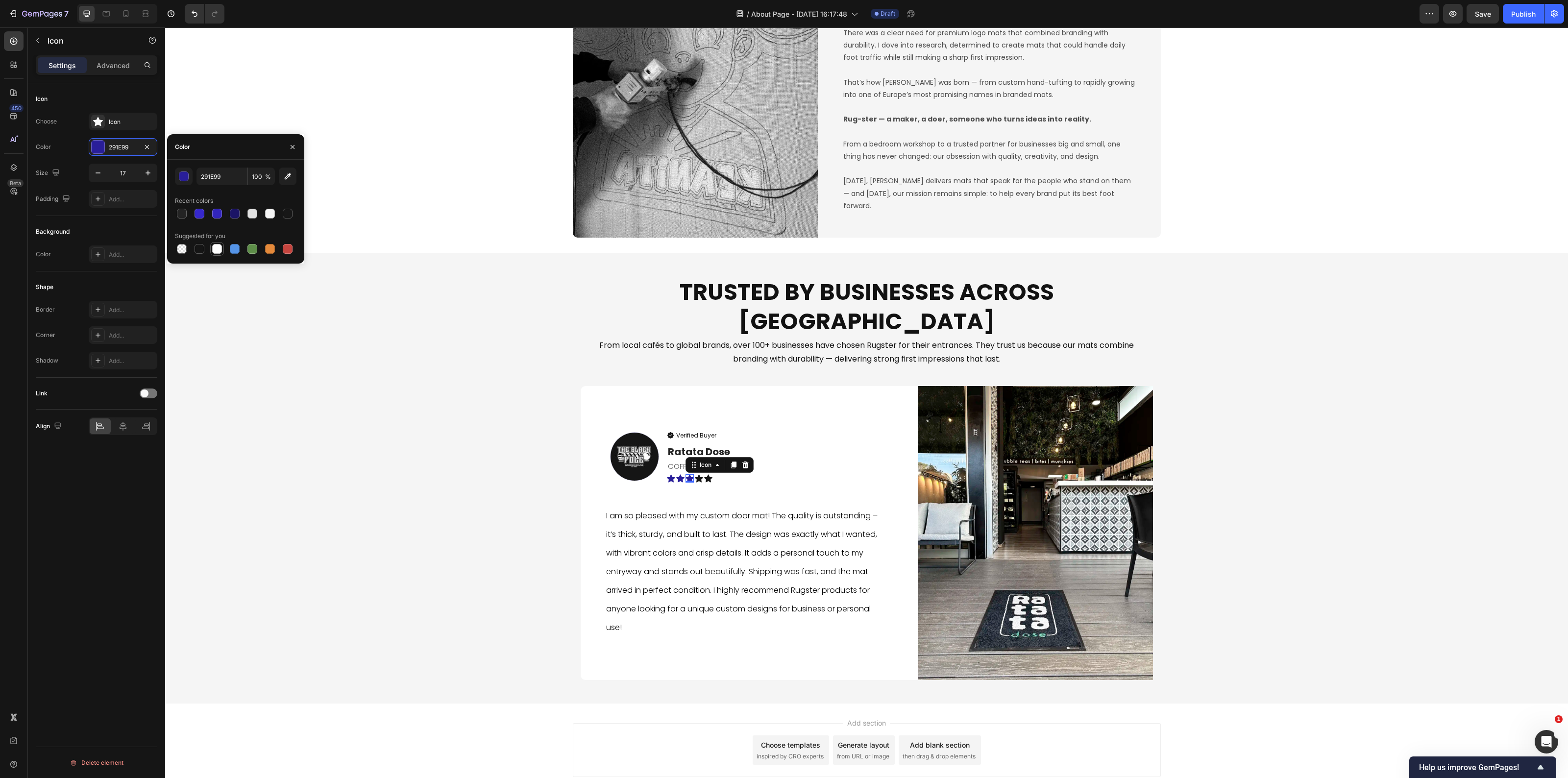
drag, startPoint x: 194, startPoint y: 244, endPoint x: 220, endPoint y: 255, distance: 28.2
click at [194, 244] on div at bounding box center [199, 249] width 12 height 12
type input "151515"
click at [676, 474] on icon at bounding box center [680, 479] width 8 height 8
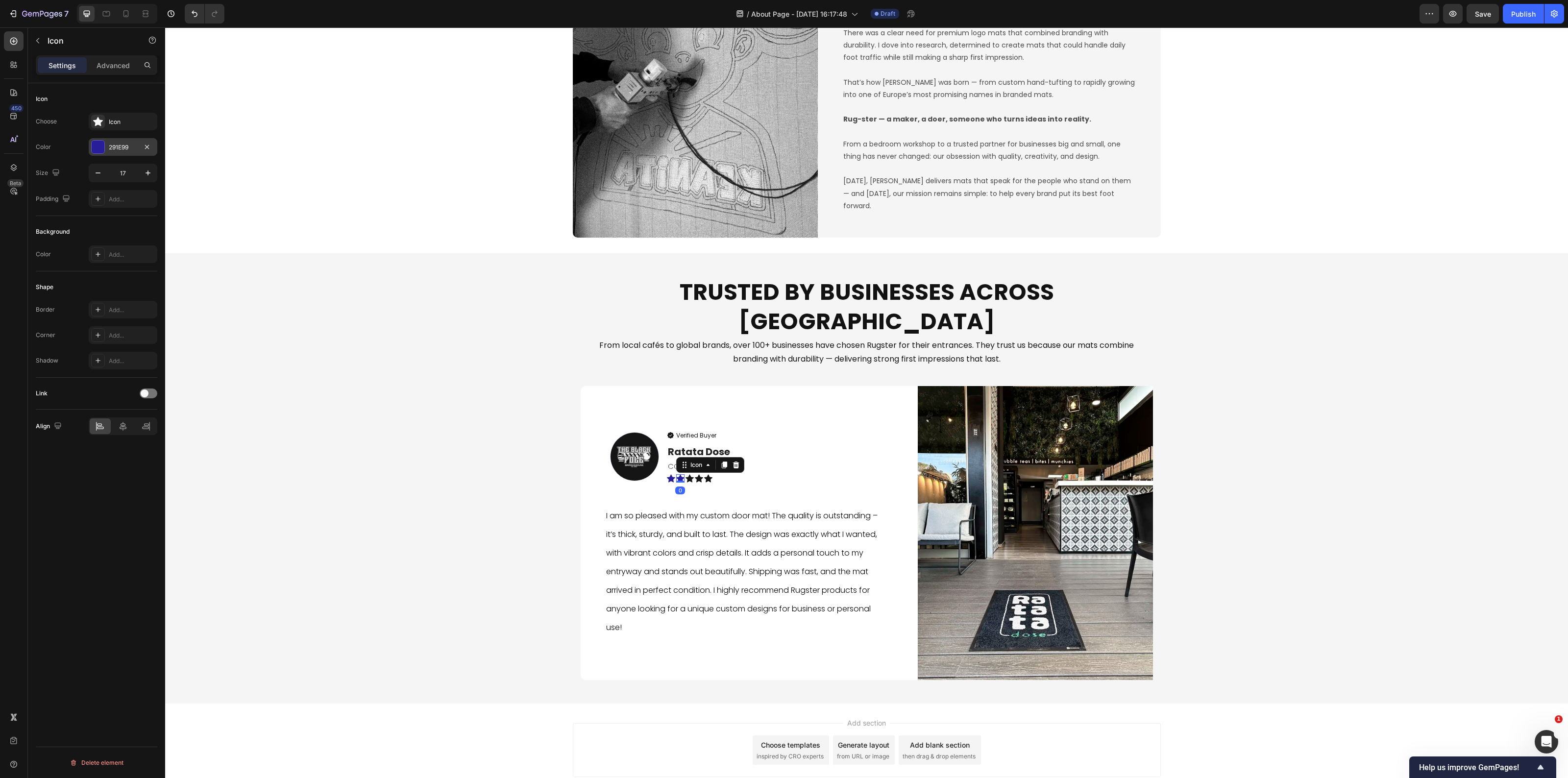
click at [104, 146] on div at bounding box center [98, 147] width 14 height 14
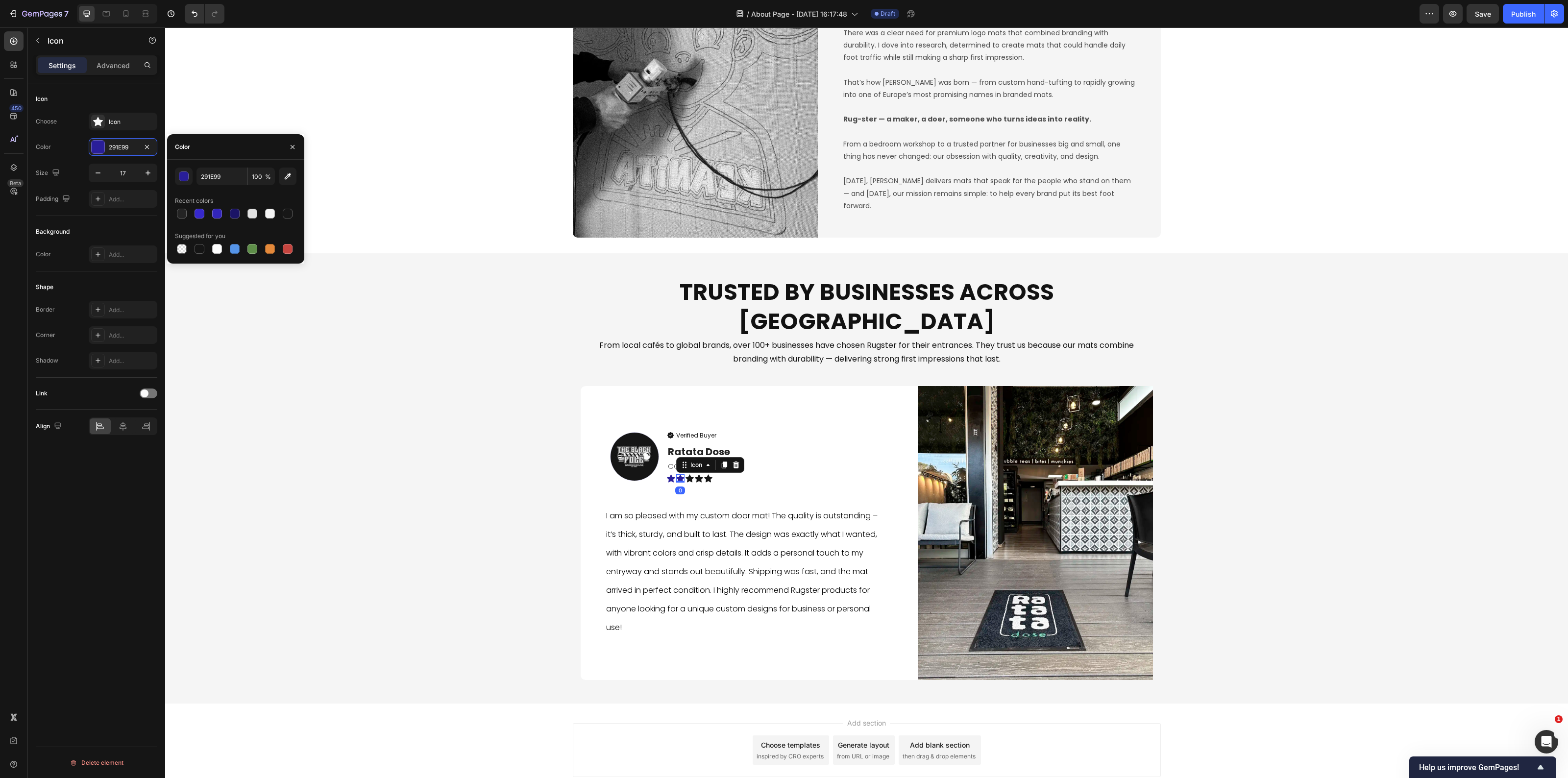
click at [200, 245] on div at bounding box center [199, 249] width 10 height 10
type input "151515"
click at [667, 475] on icon at bounding box center [671, 479] width 8 height 8
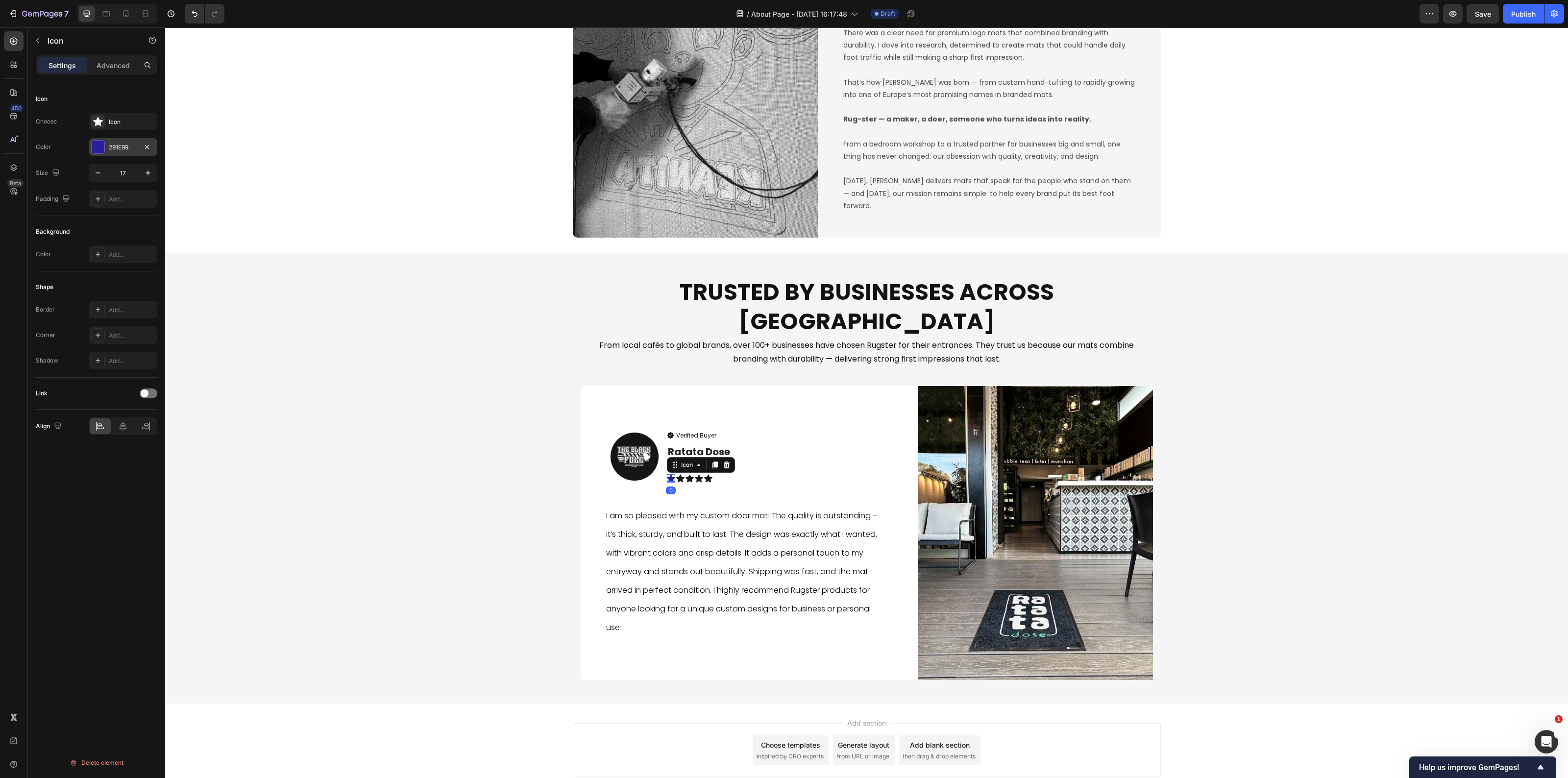
click at [93, 153] on div at bounding box center [97, 147] width 13 height 13
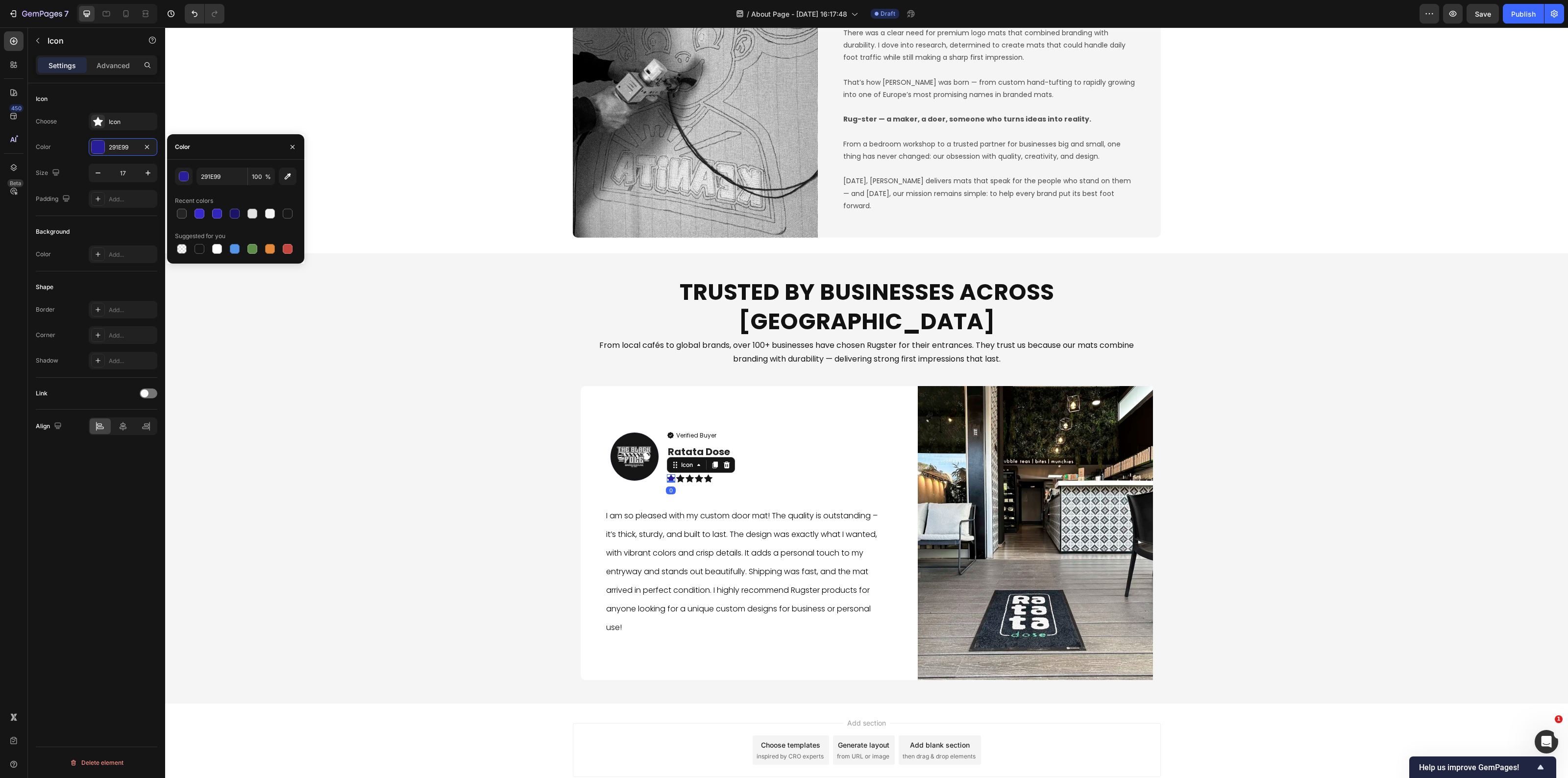
drag, startPoint x: 194, startPoint y: 247, endPoint x: 229, endPoint y: 263, distance: 38.5
click at [194, 248] on div at bounding box center [199, 249] width 10 height 10
type input "151515"
click at [627, 433] on img at bounding box center [634, 457] width 49 height 49
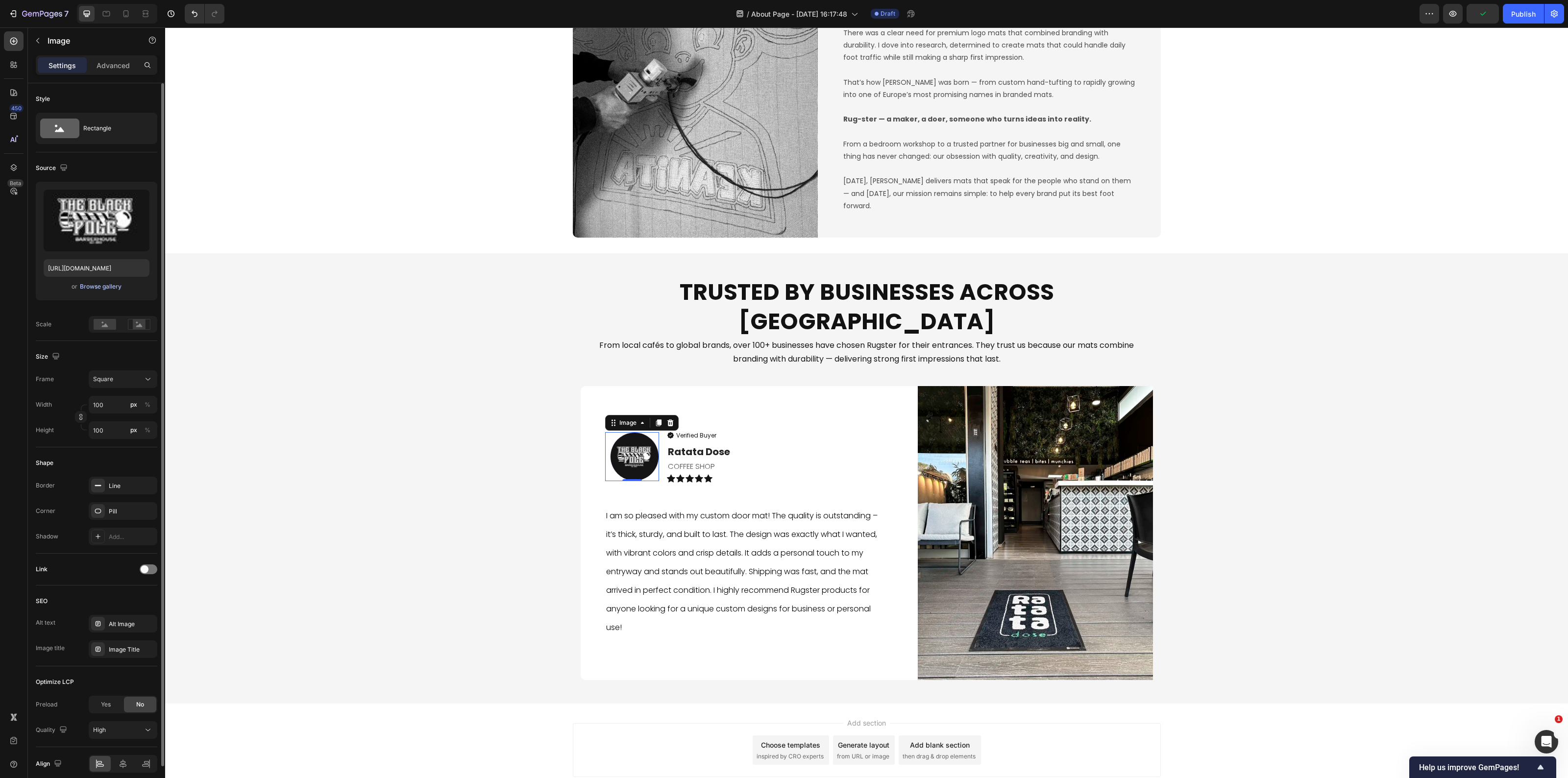
click at [95, 286] on div "Browse gallery" at bounding box center [100, 286] width 42 height 9
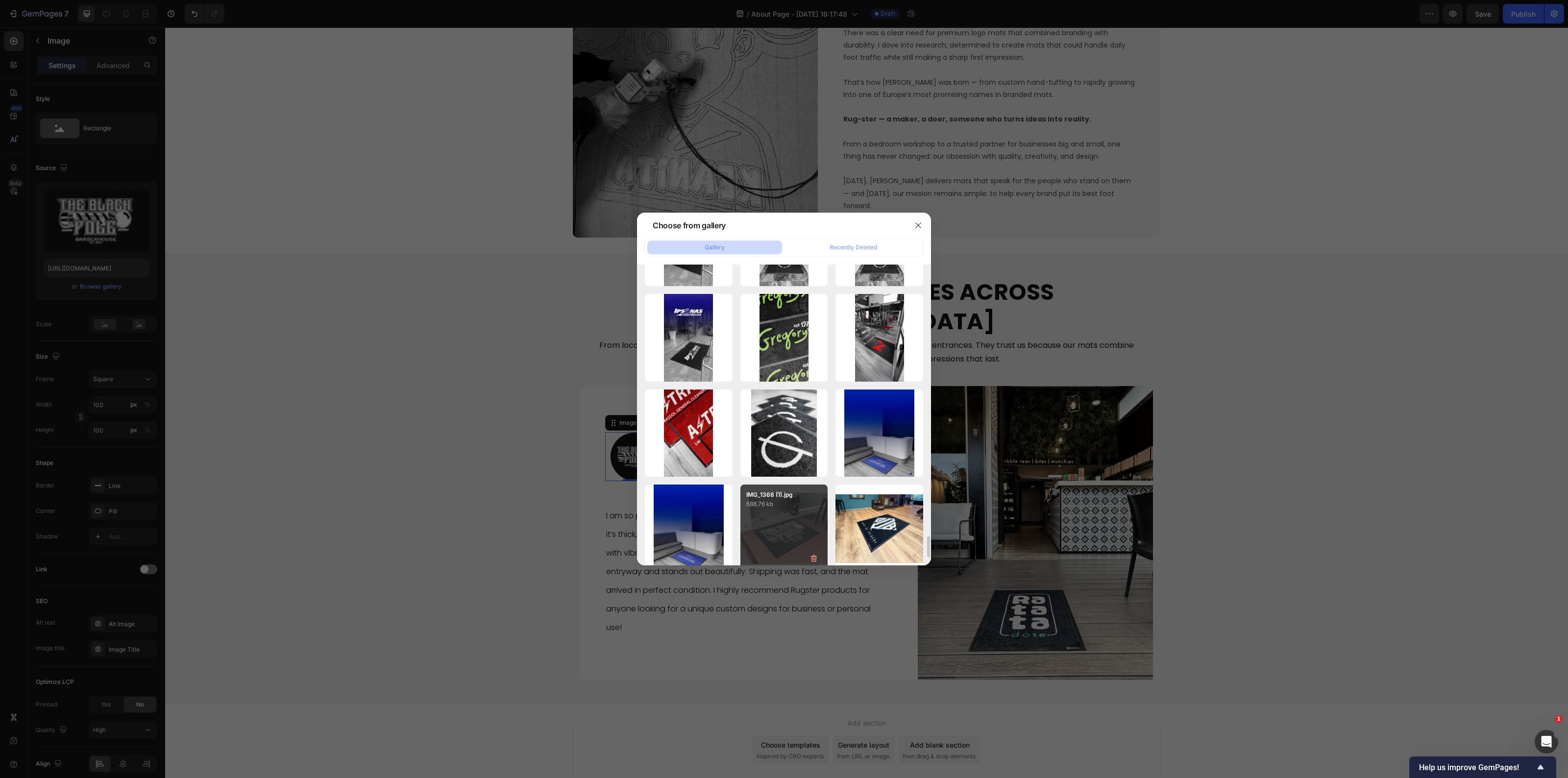
scroll to position [3905, 0]
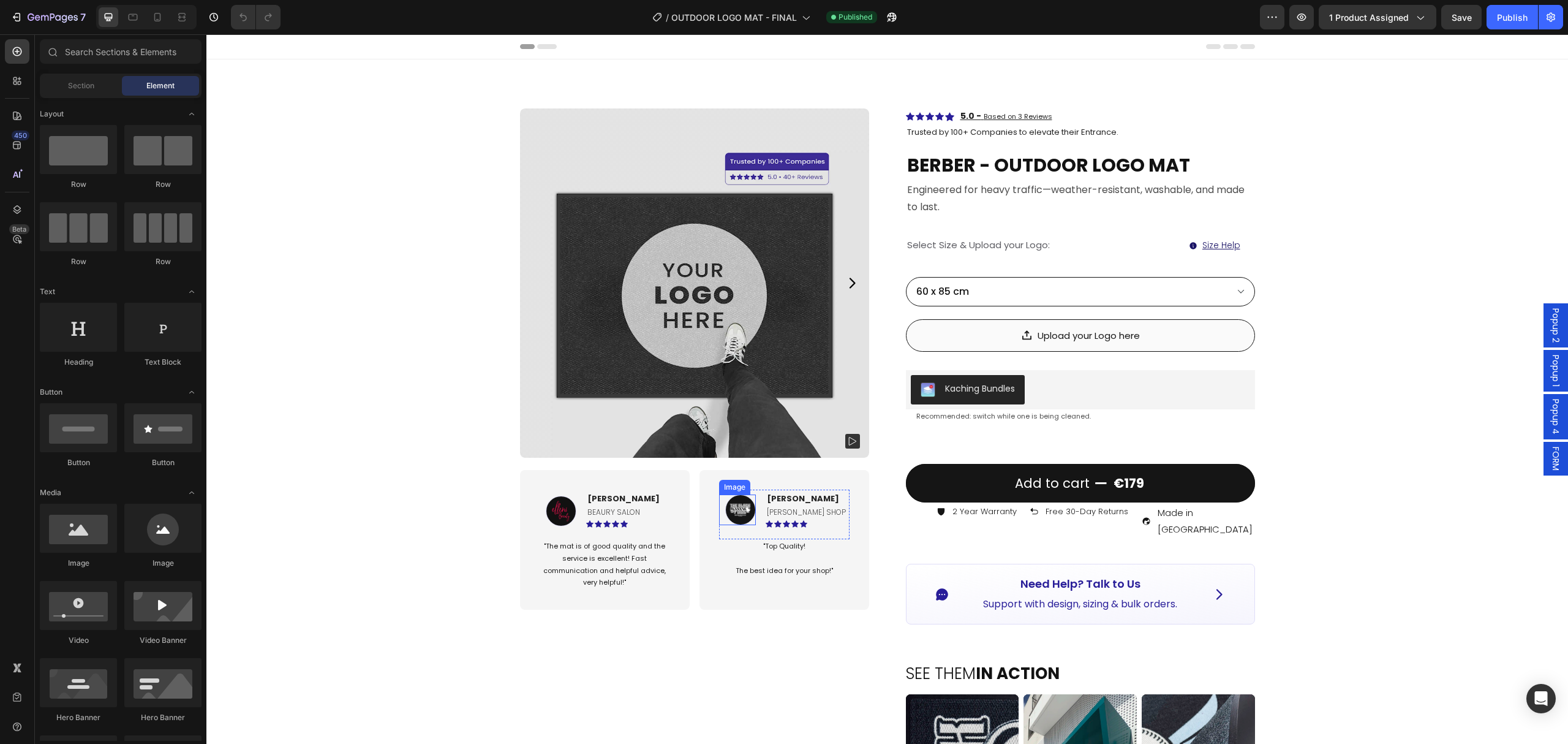
click at [736, 503] on img at bounding box center [741, 510] width 31 height 31
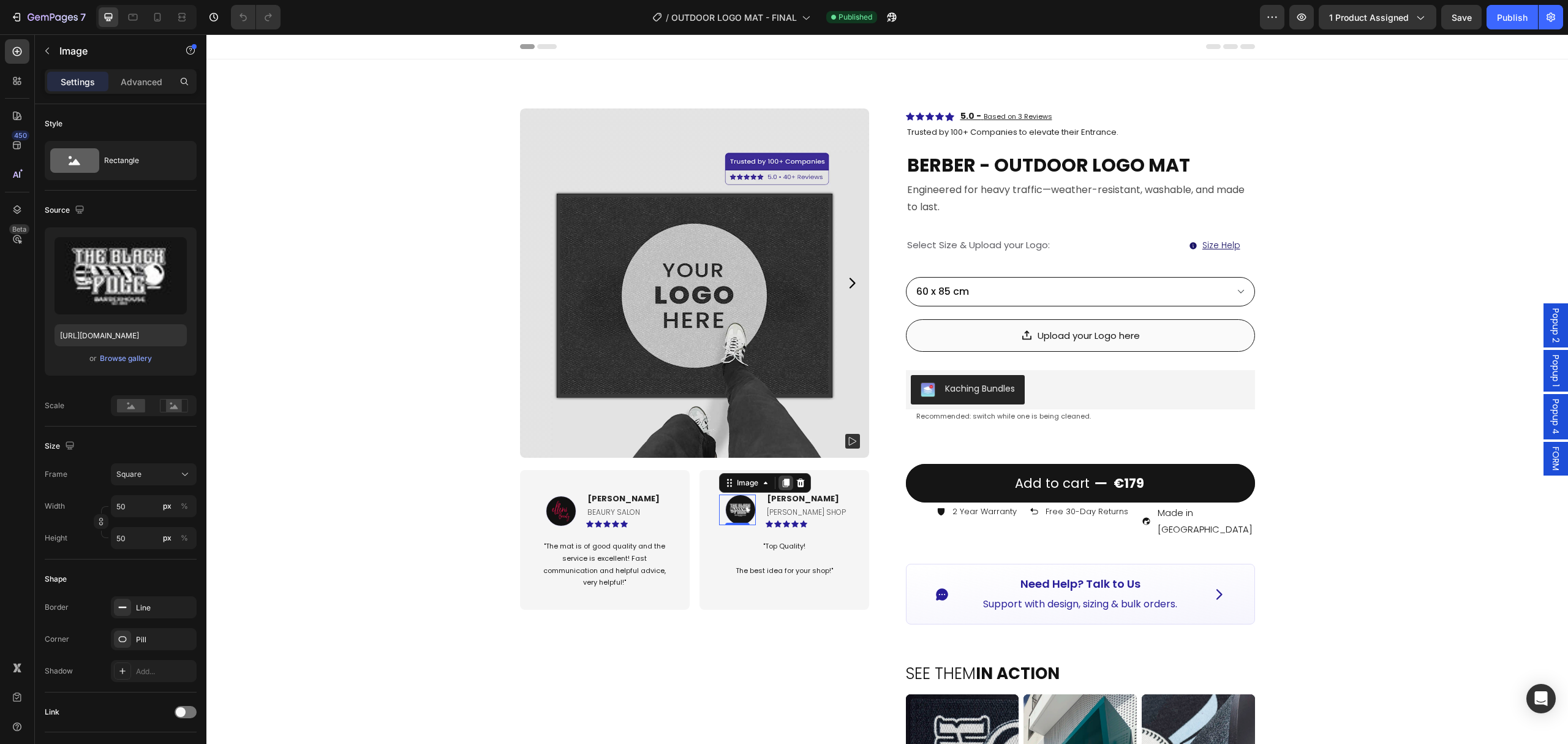
click at [783, 485] on icon at bounding box center [786, 482] width 7 height 9
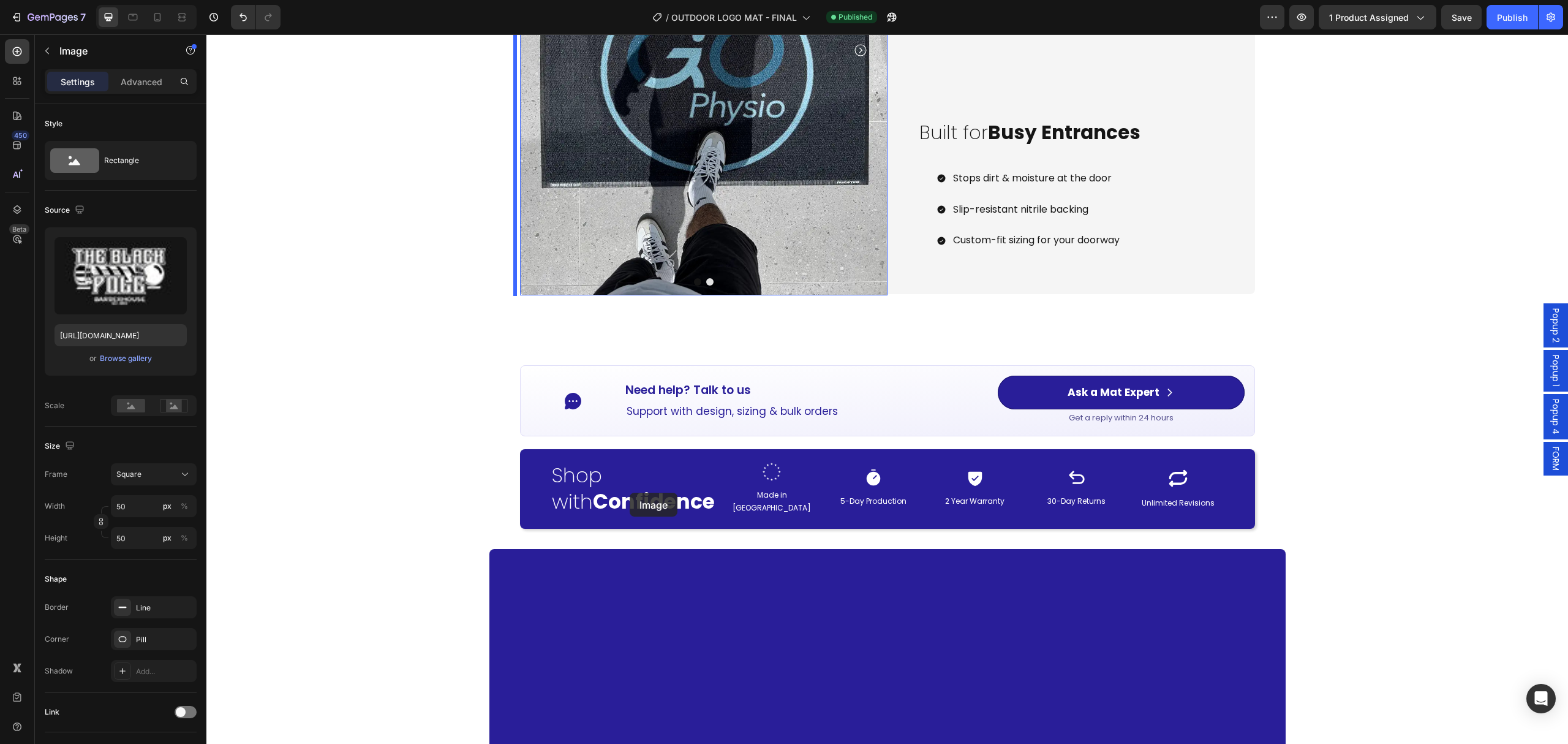
scroll to position [1685, 0]
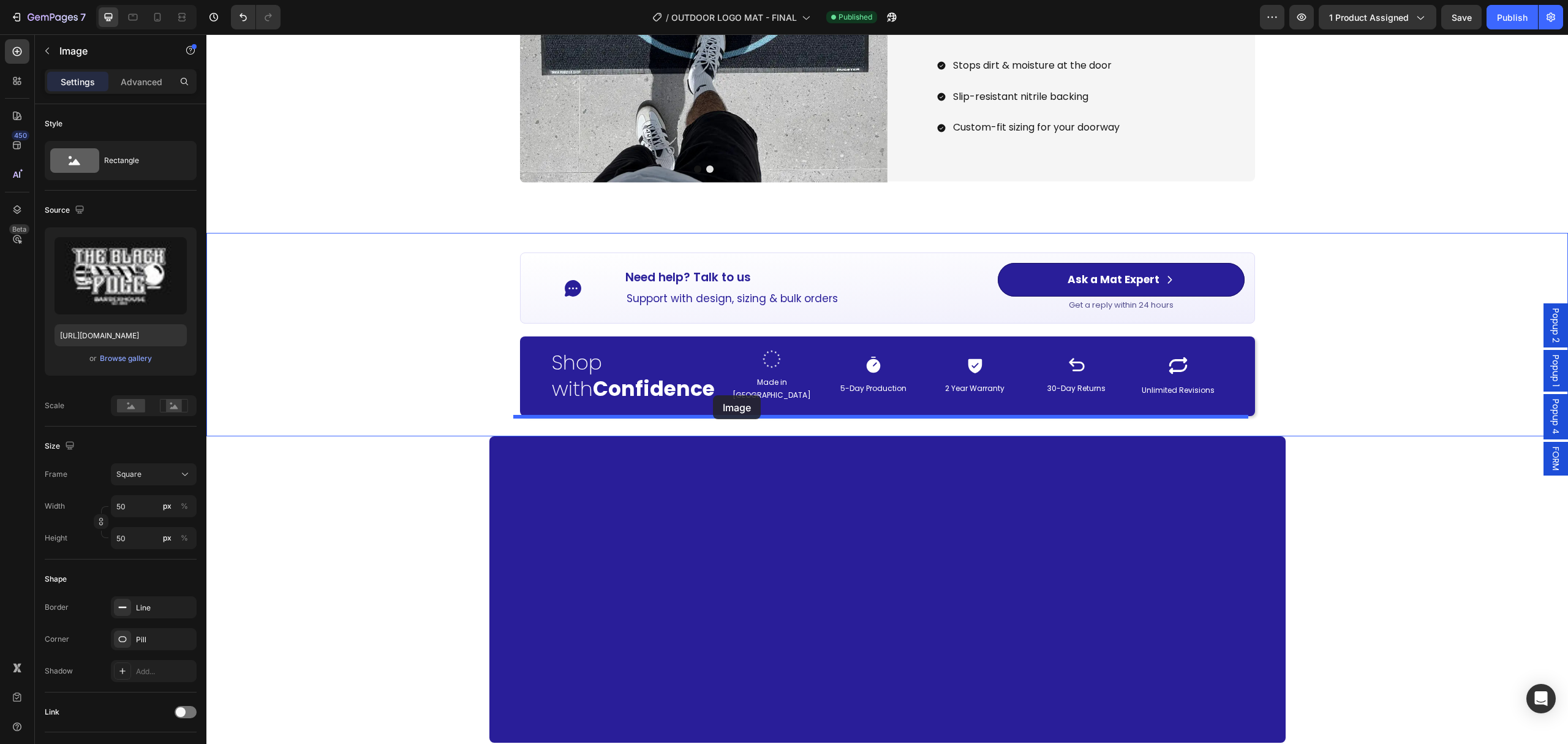
drag, startPoint x: 723, startPoint y: 512, endPoint x: 713, endPoint y: 395, distance: 117.4
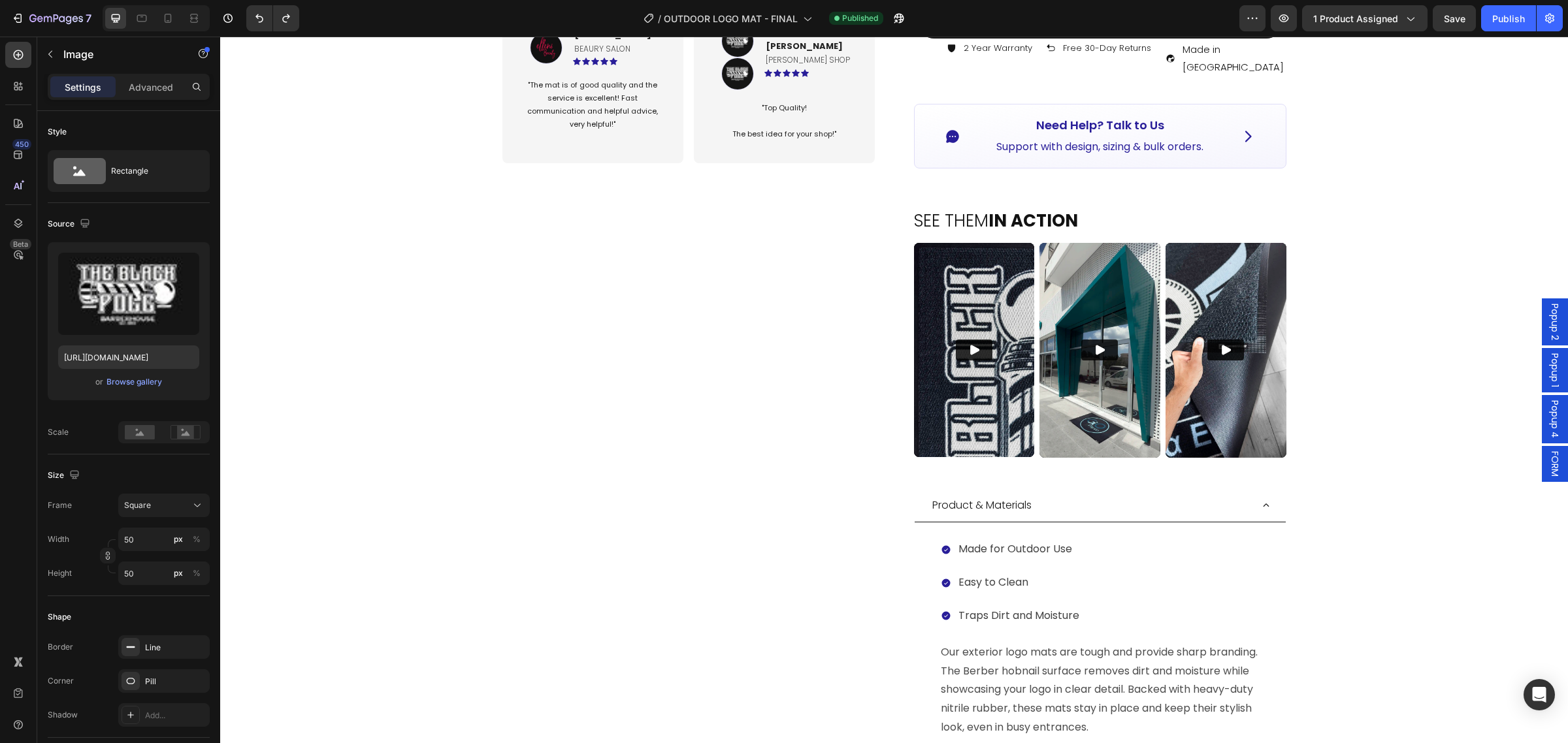
scroll to position [164, 0]
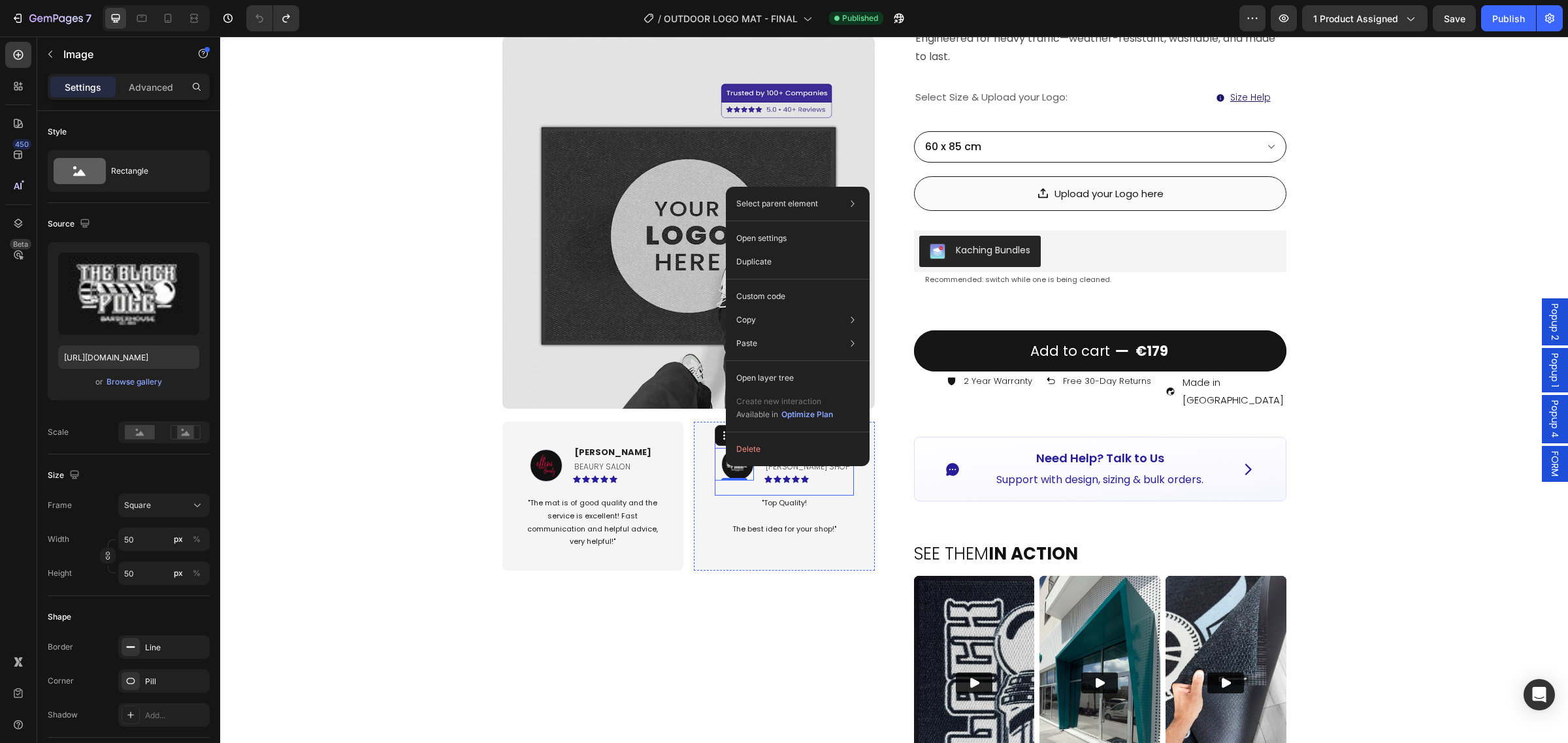
click at [735, 490] on div "Image 0 Savvas L. Text block BARBER SHOP Text Block Icon Icon Icon Icon Icon Ro…" at bounding box center [784, 469] width 139 height 53
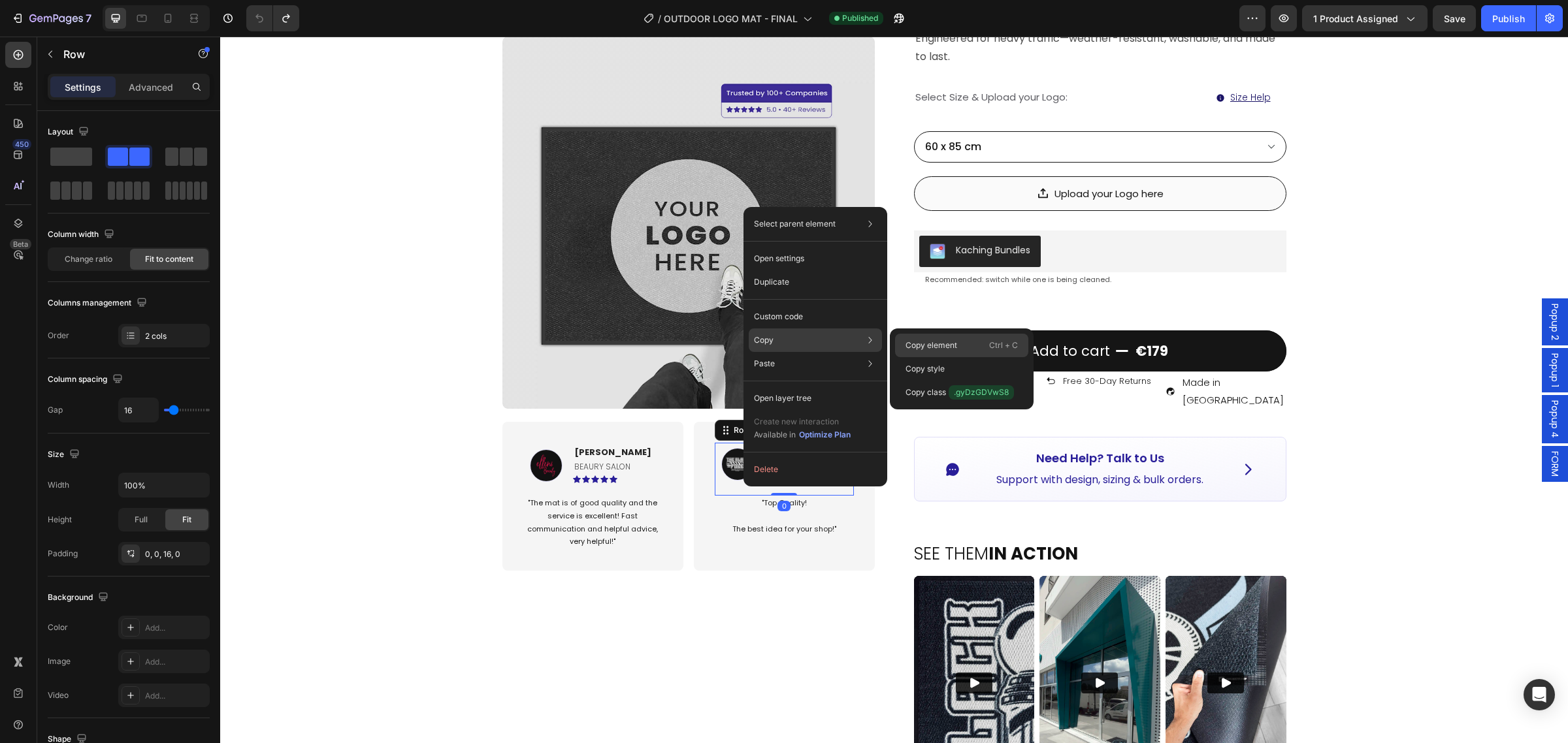
click at [945, 334] on div "Copy element Ctrl + C" at bounding box center [962, 346] width 134 height 24
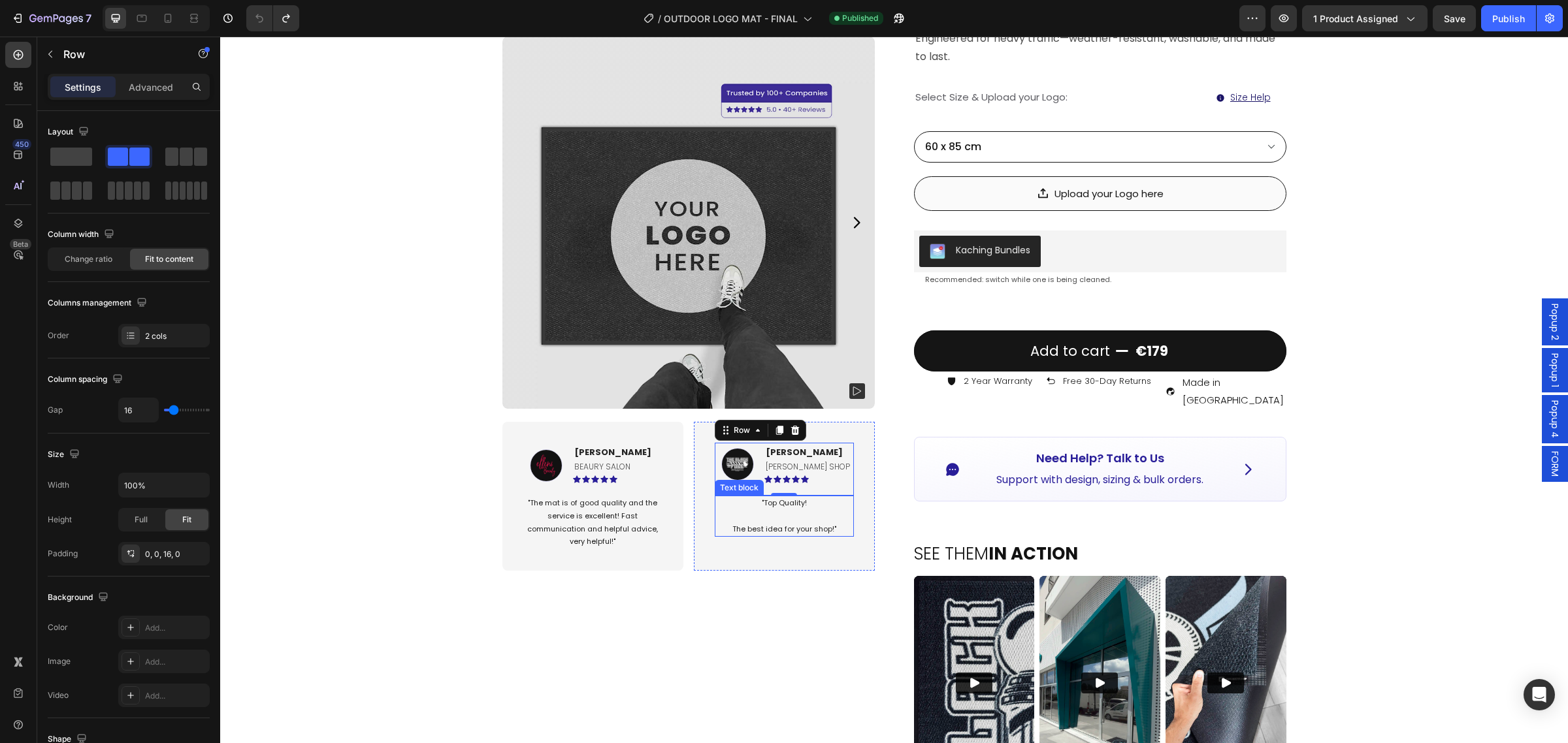
click at [752, 518] on p ""Top Quality! The best idea for your shop!"" at bounding box center [784, 516] width 136 height 38
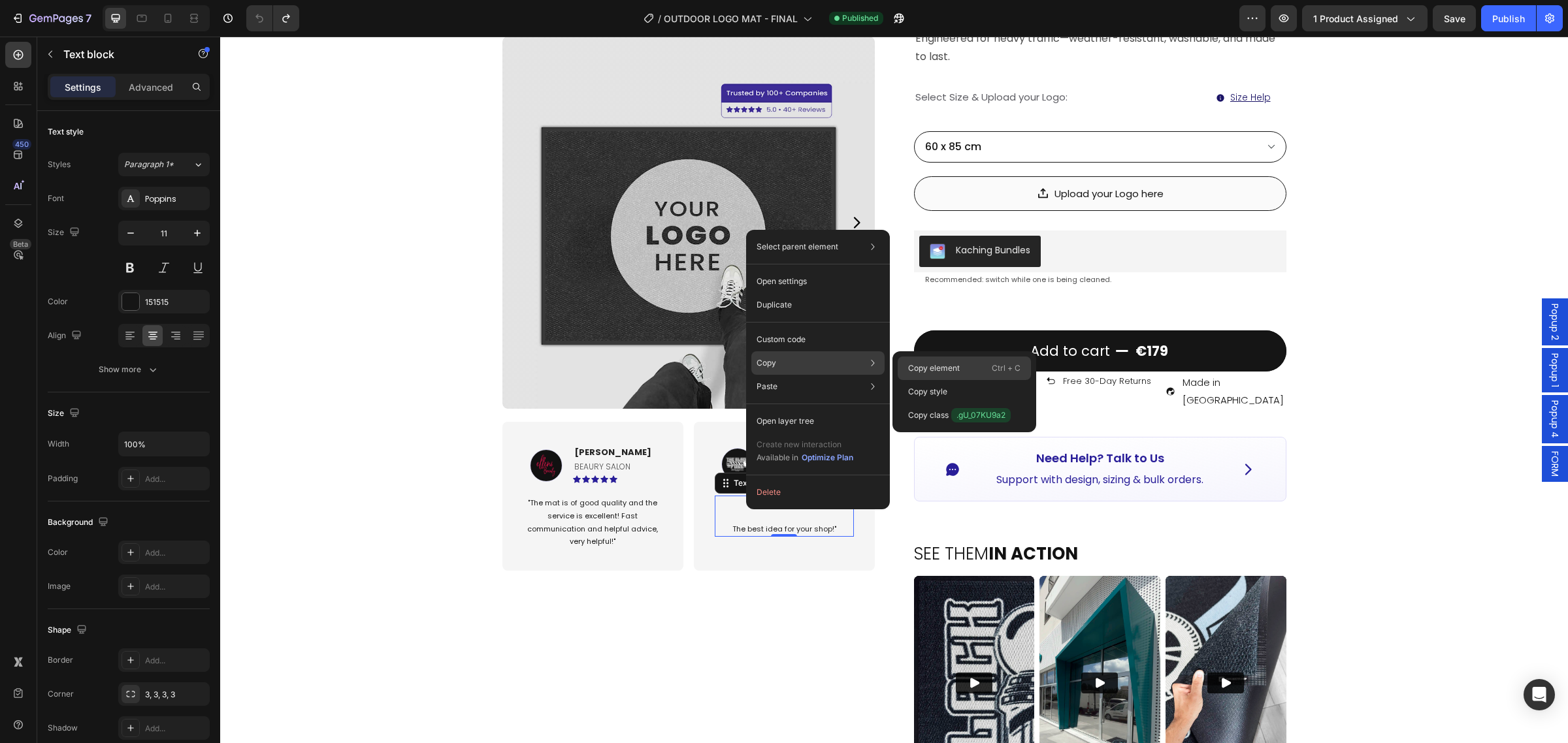
click at [953, 357] on div "Copy element Ctrl + C" at bounding box center [965, 369] width 134 height 24
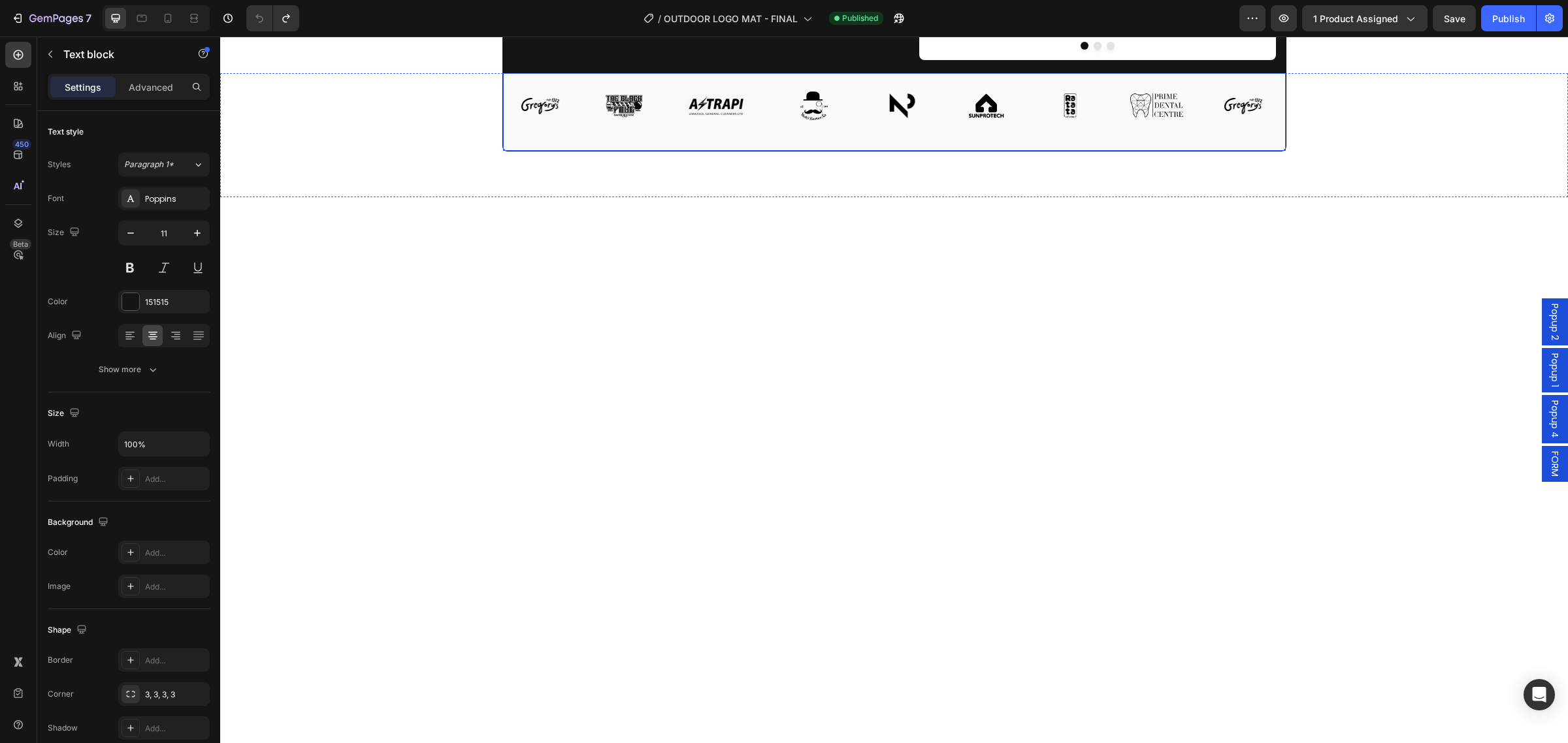
scroll to position [3348, 0]
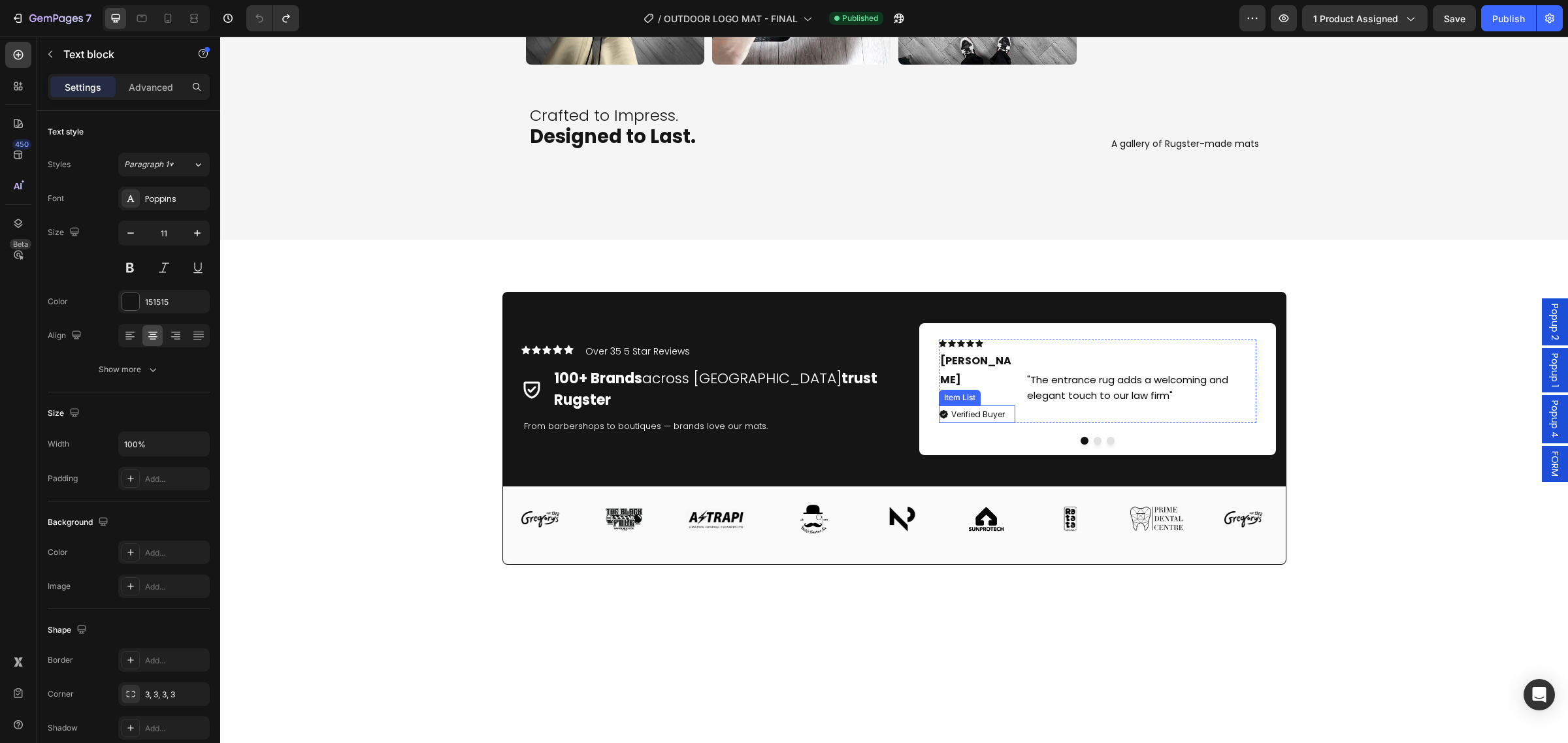
click at [942, 405] on div "Verified Buyer" at bounding box center [973, 415] width 68 height 18
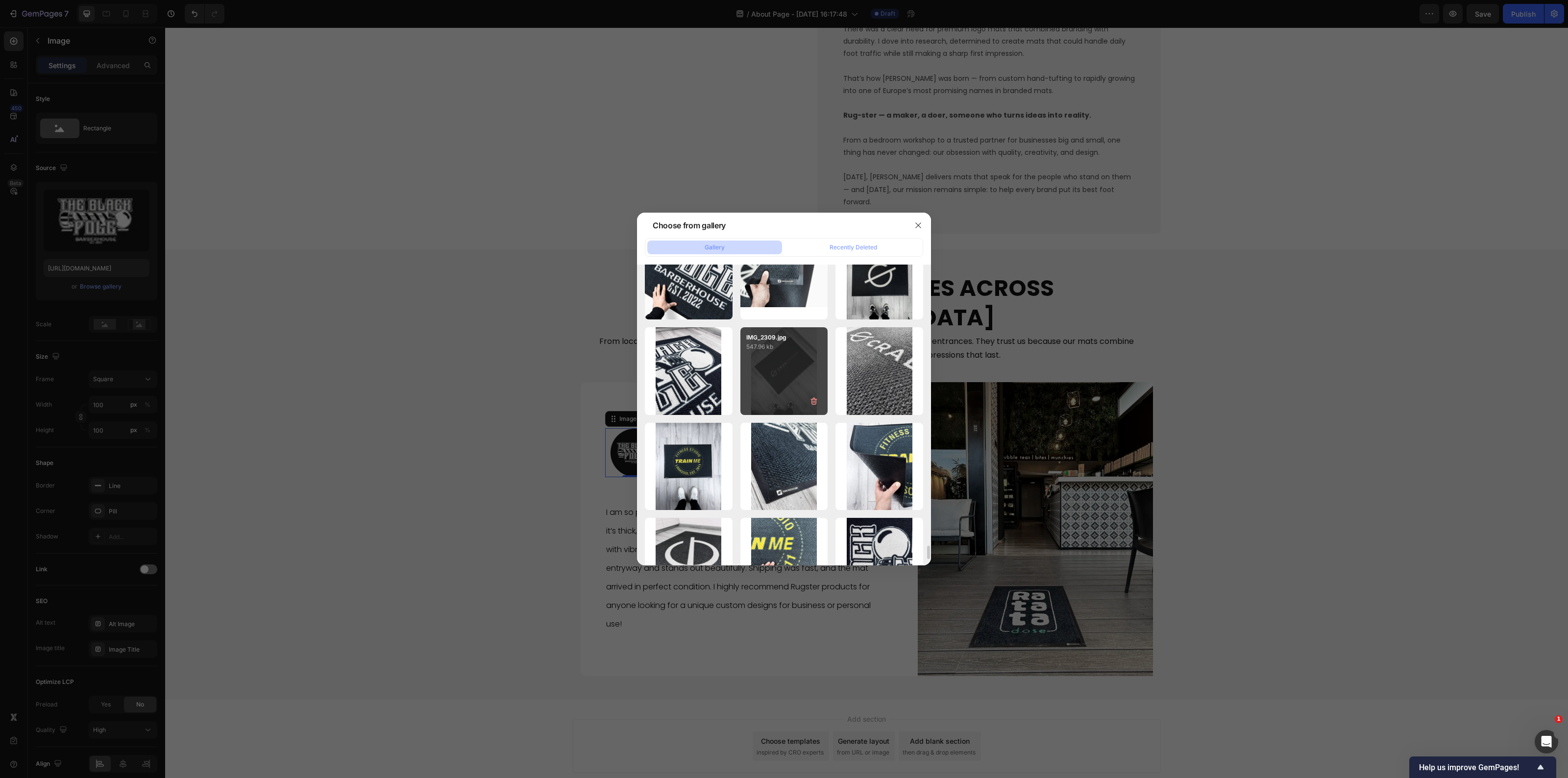
scroll to position [6481, 0]
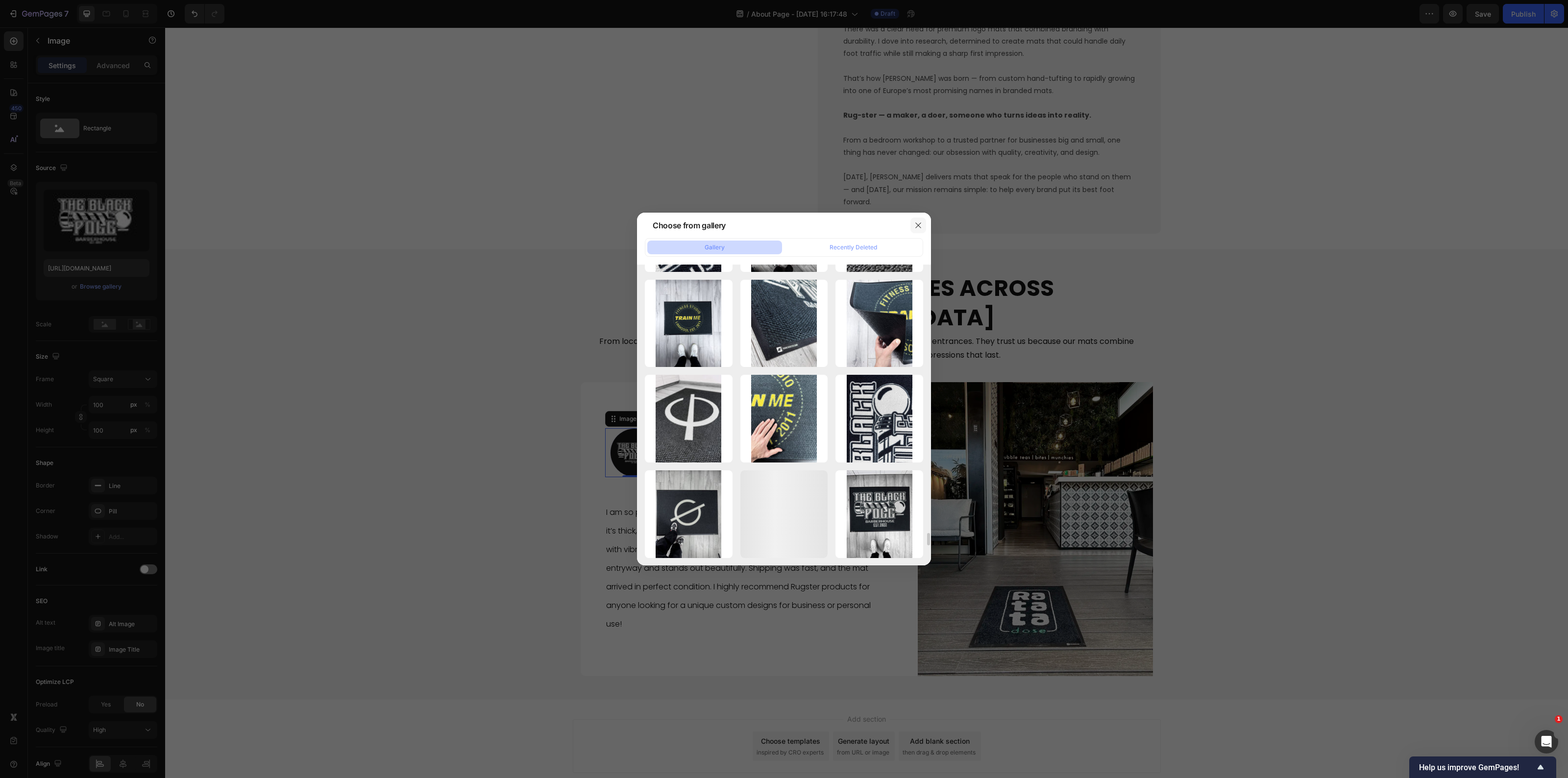
click at [922, 229] on button "button" at bounding box center [918, 225] width 16 height 16
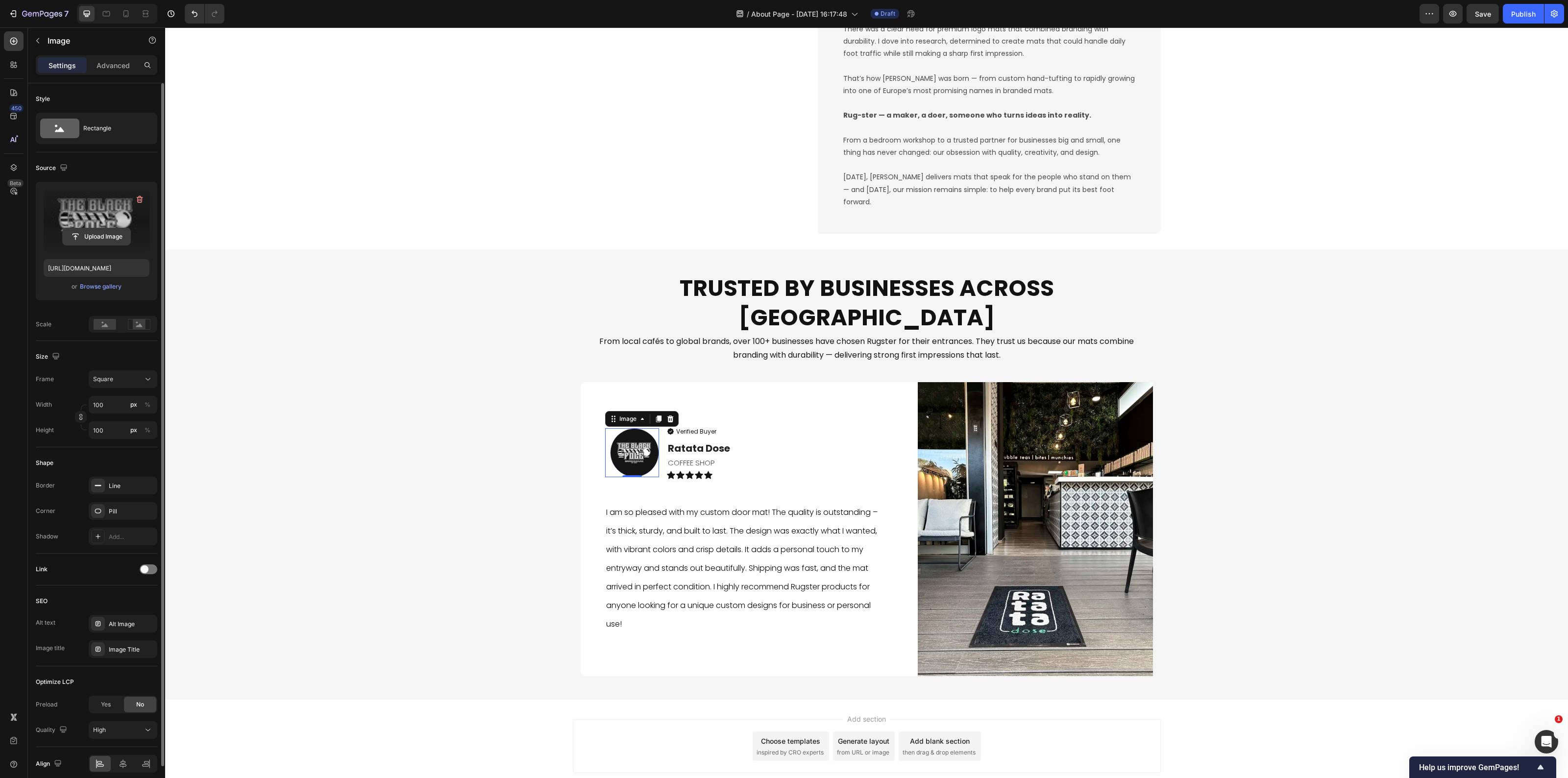
click at [86, 237] on input "file" at bounding box center [96, 237] width 68 height 16
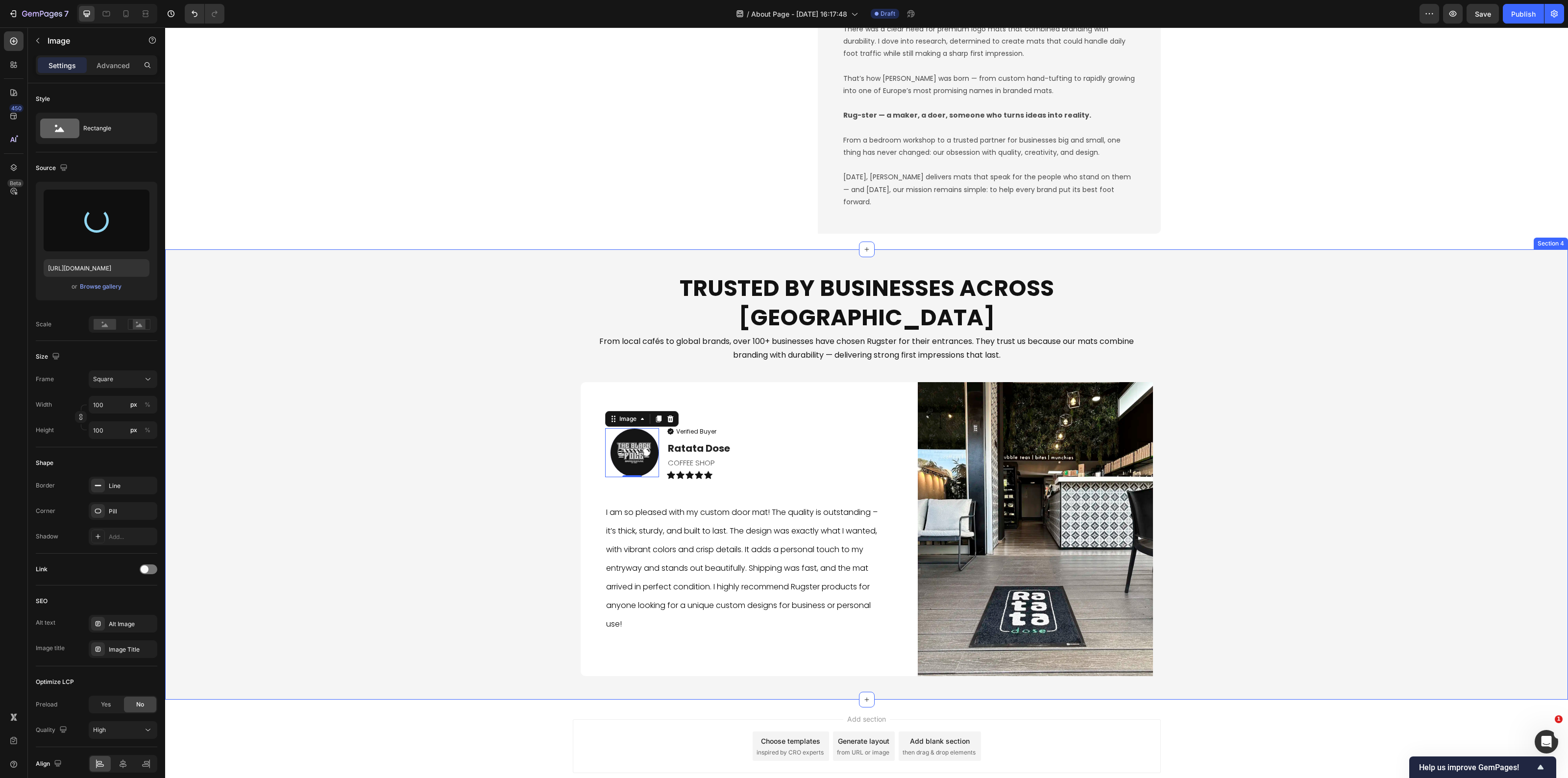
type input "[URL][DOMAIN_NAME]"
click at [436, 545] on div "Trusted by Businesses Across [GEOGRAPHIC_DATA] Heading From local cafés to glob…" at bounding box center [867, 474] width 1403 height 419
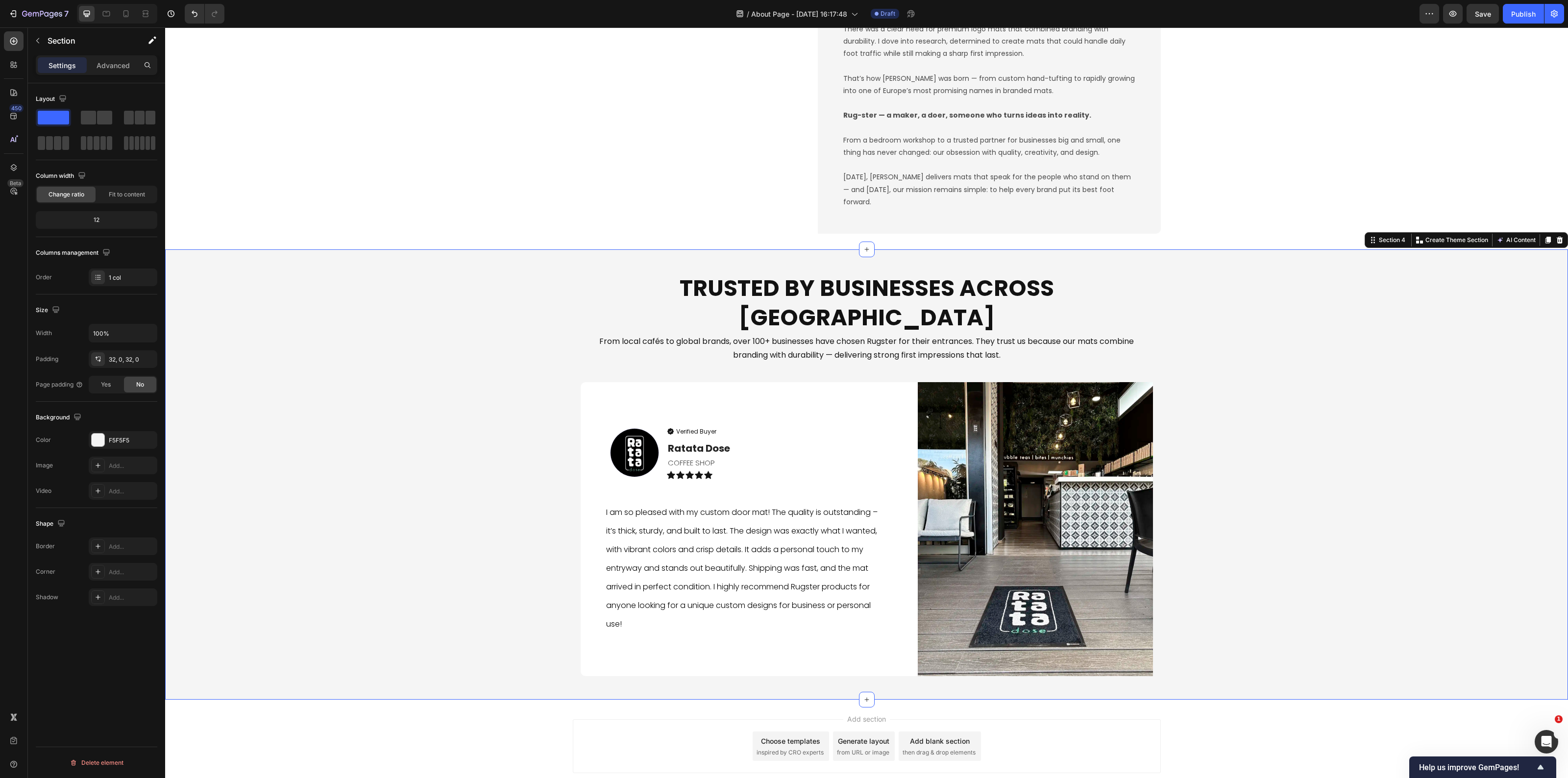
scroll to position [1200, 0]
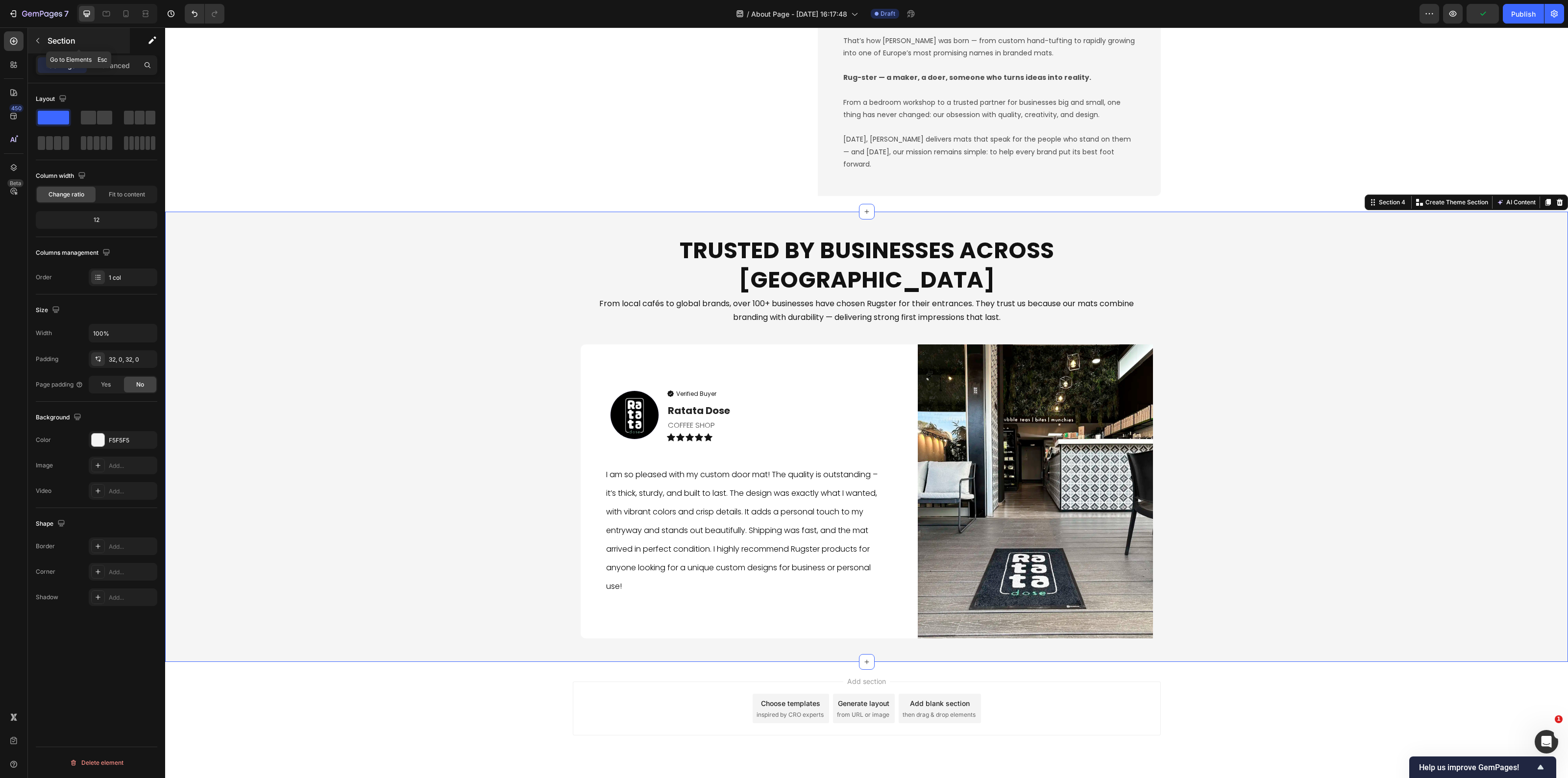
click at [32, 42] on button "button" at bounding box center [38, 41] width 16 height 16
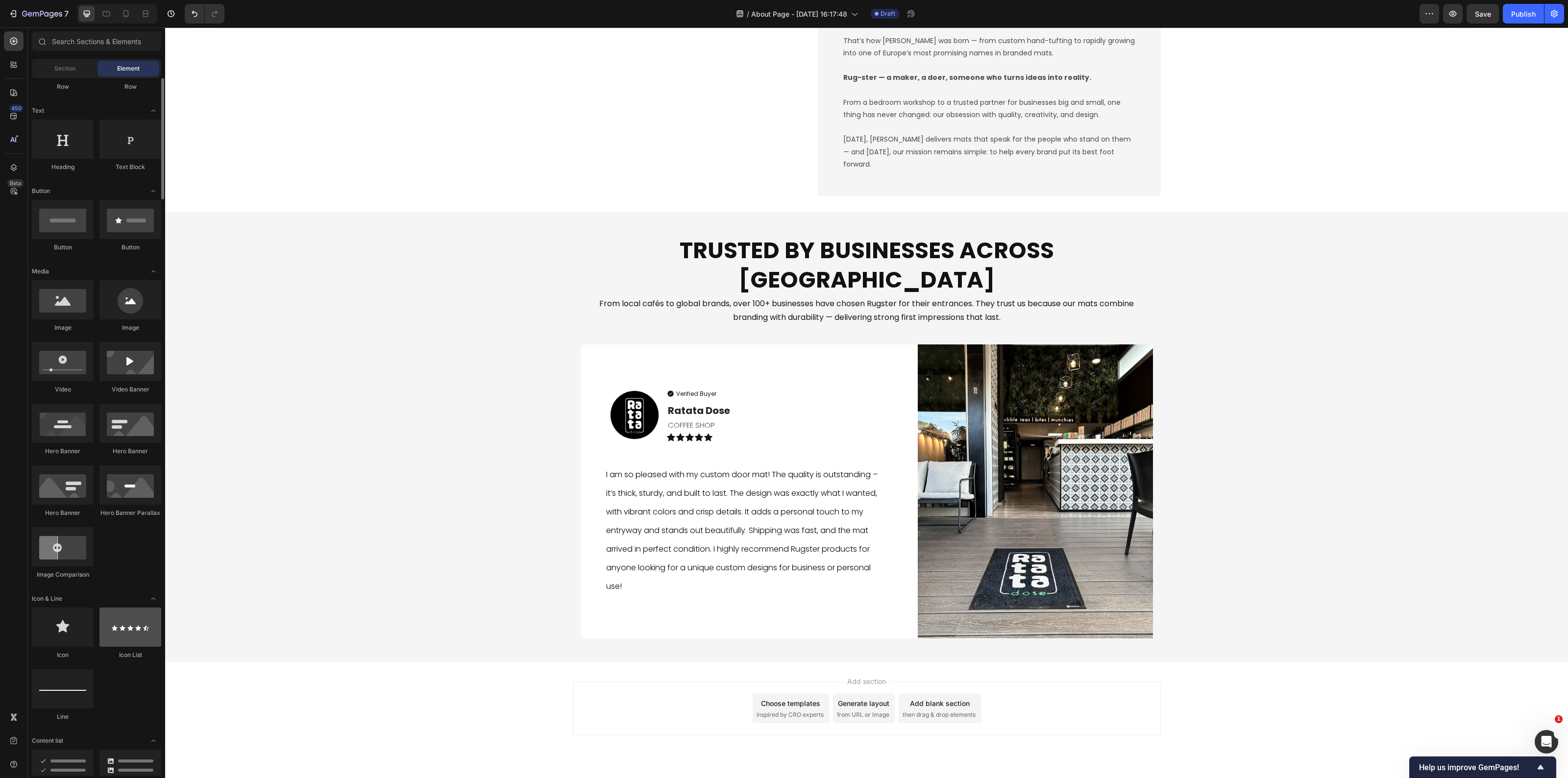
scroll to position [0, 0]
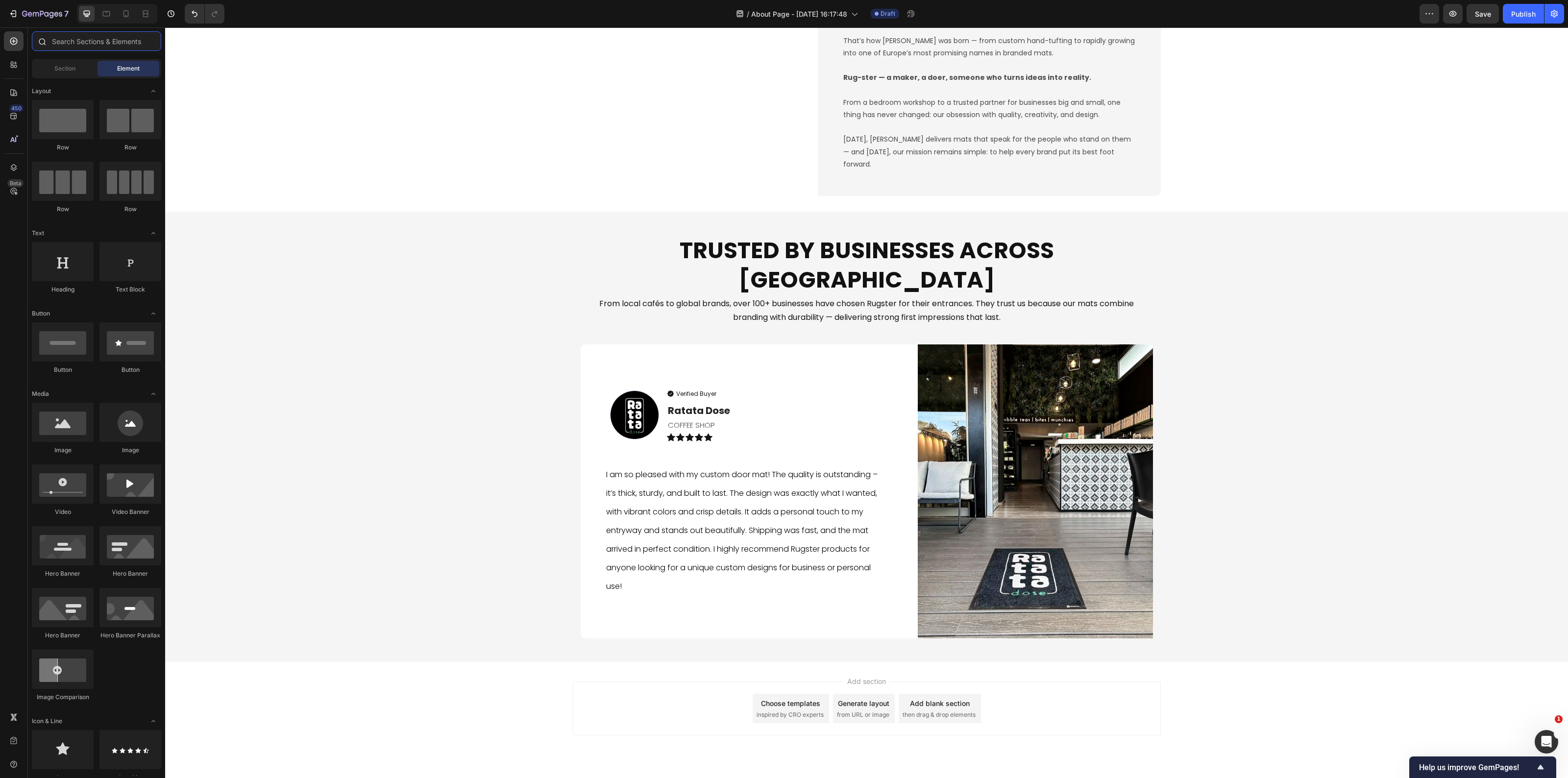
click at [99, 42] on input "text" at bounding box center [96, 41] width 129 height 20
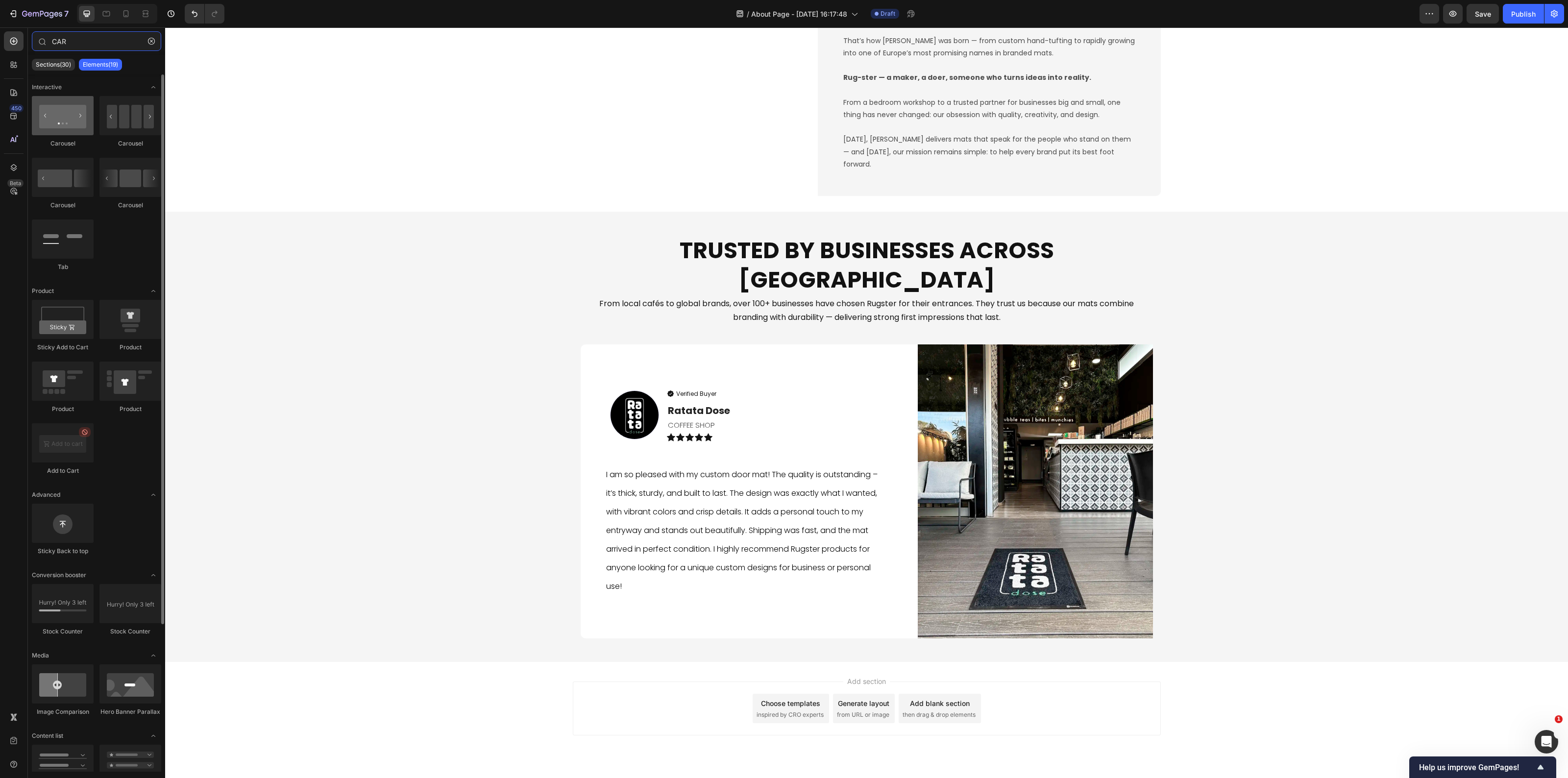
type input "CAR"
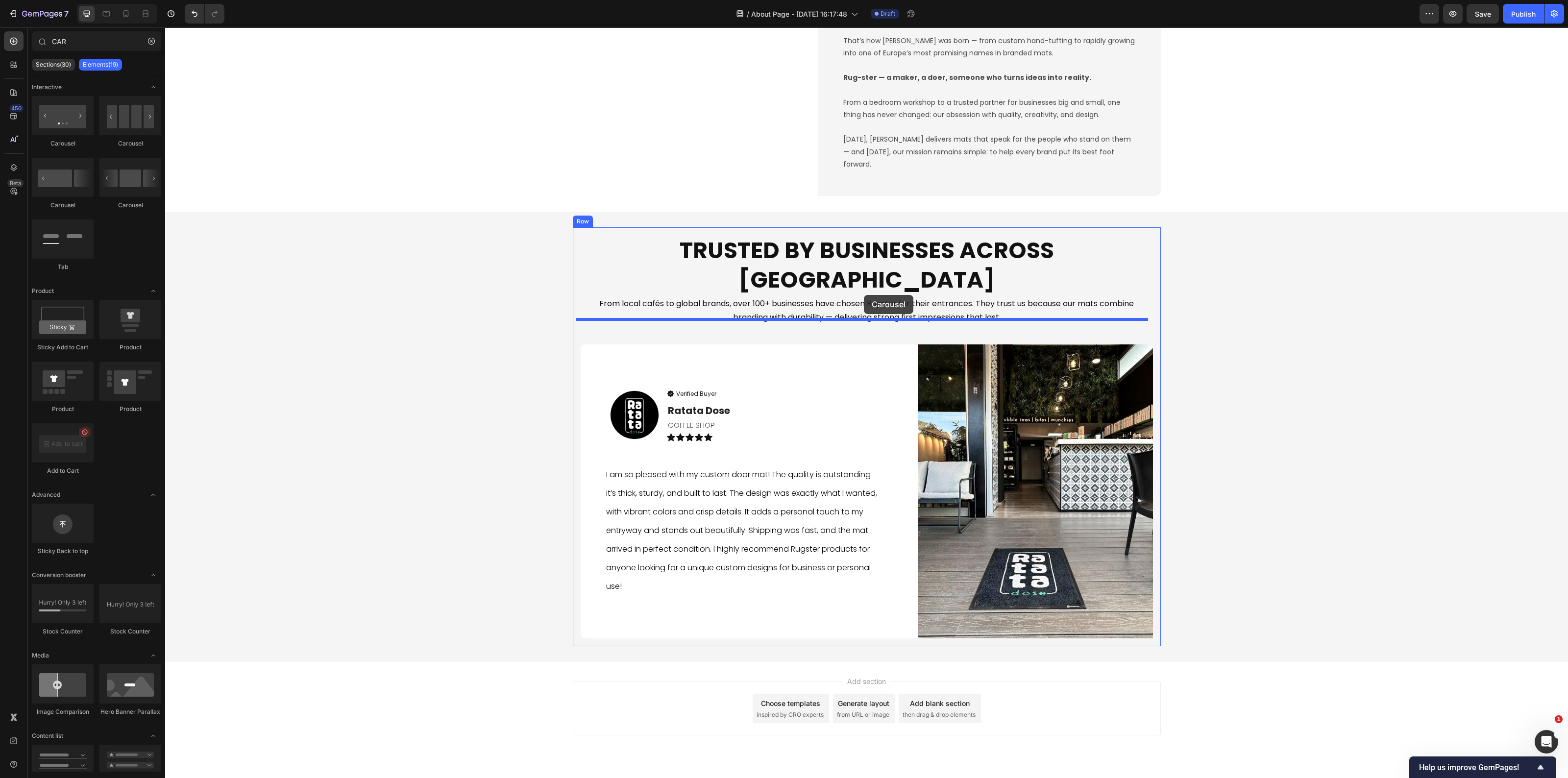
drag, startPoint x: 238, startPoint y: 149, endPoint x: 864, endPoint y: 295, distance: 642.8
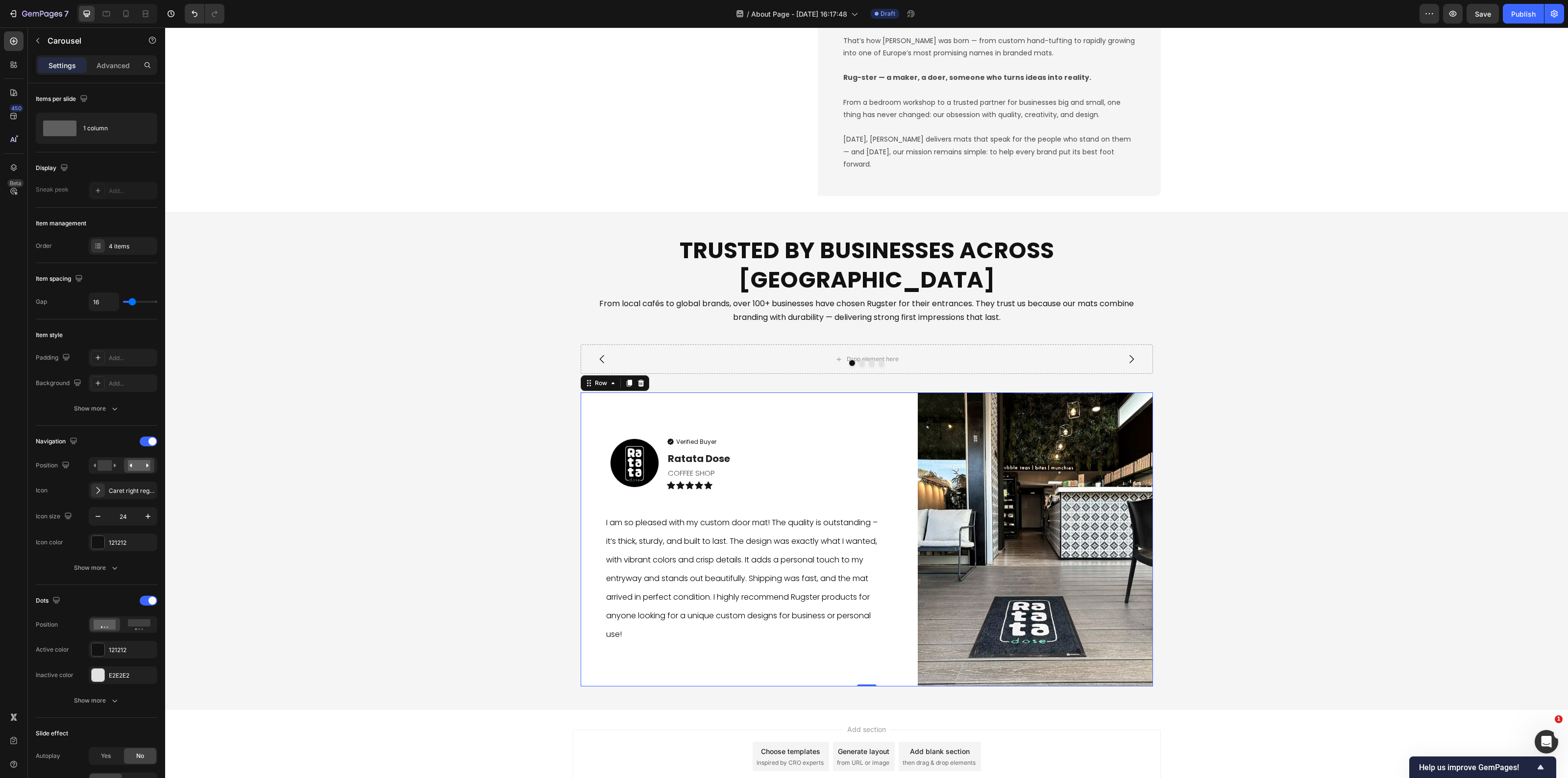
click at [906, 442] on div "Image Verified Buyer Item List Ratata Dose Text block COFFEE SHOP Text Block Ic…" at bounding box center [867, 540] width 573 height 294
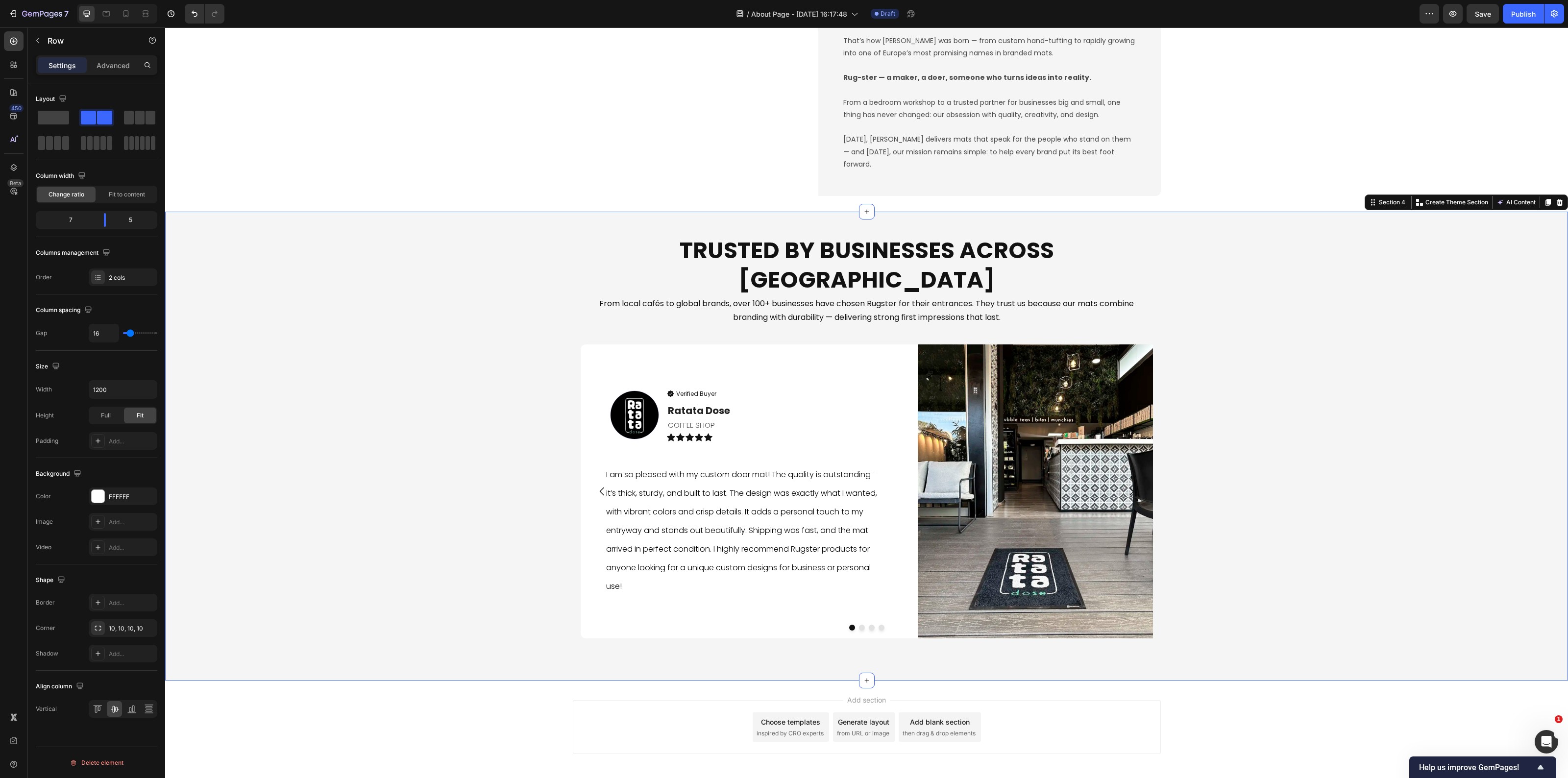
click at [400, 517] on div "Trusted by Businesses Across [GEOGRAPHIC_DATA] Heading From local cafés to glob…" at bounding box center [867, 446] width 1403 height 437
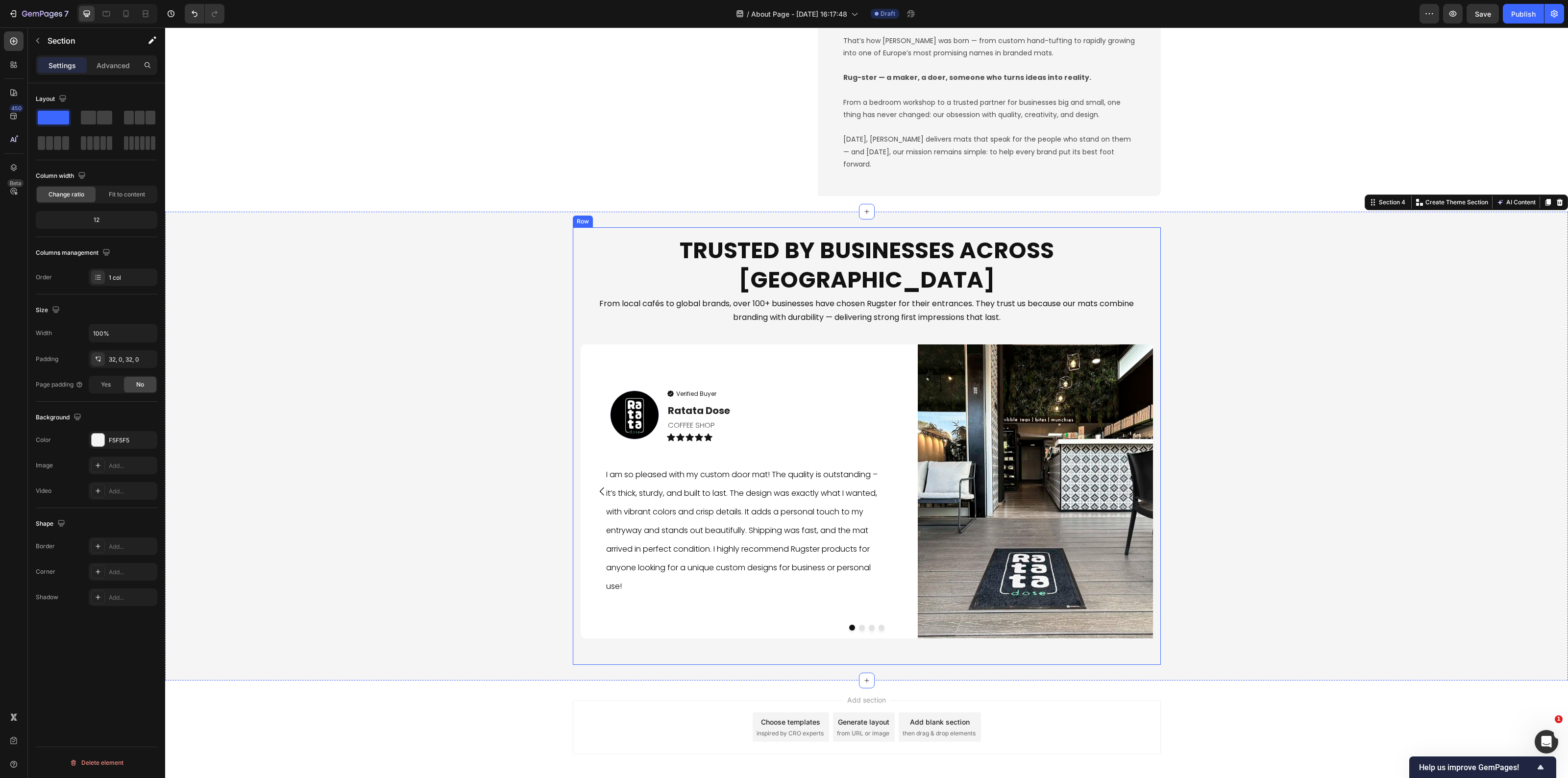
click at [722, 623] on div "Image Verified Buyer Item List Ratata Dose Text block COFFEE SHOP Text Block Ic…" at bounding box center [867, 501] width 573 height 312
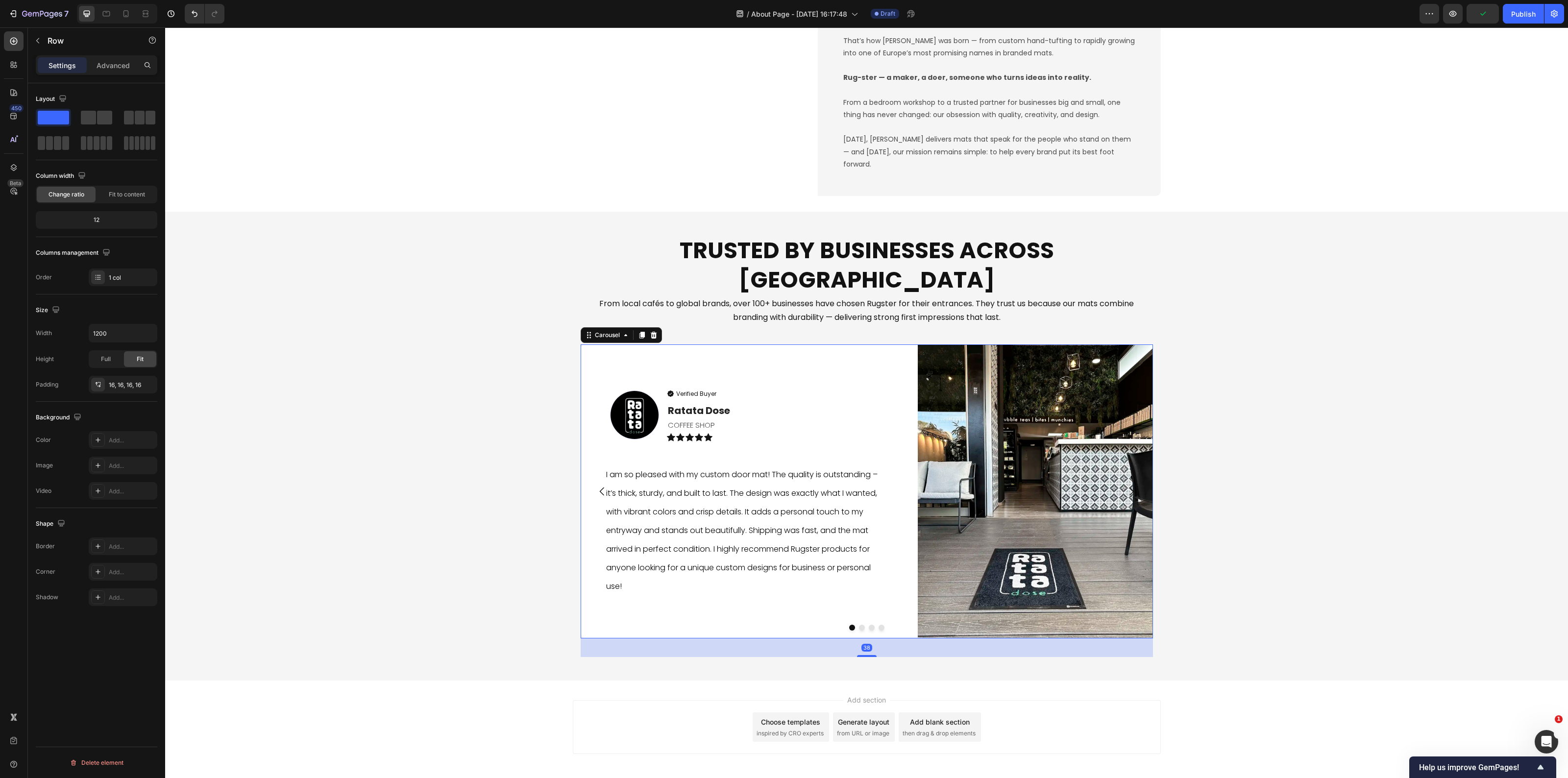
click at [862, 625] on div at bounding box center [867, 628] width 573 height 6
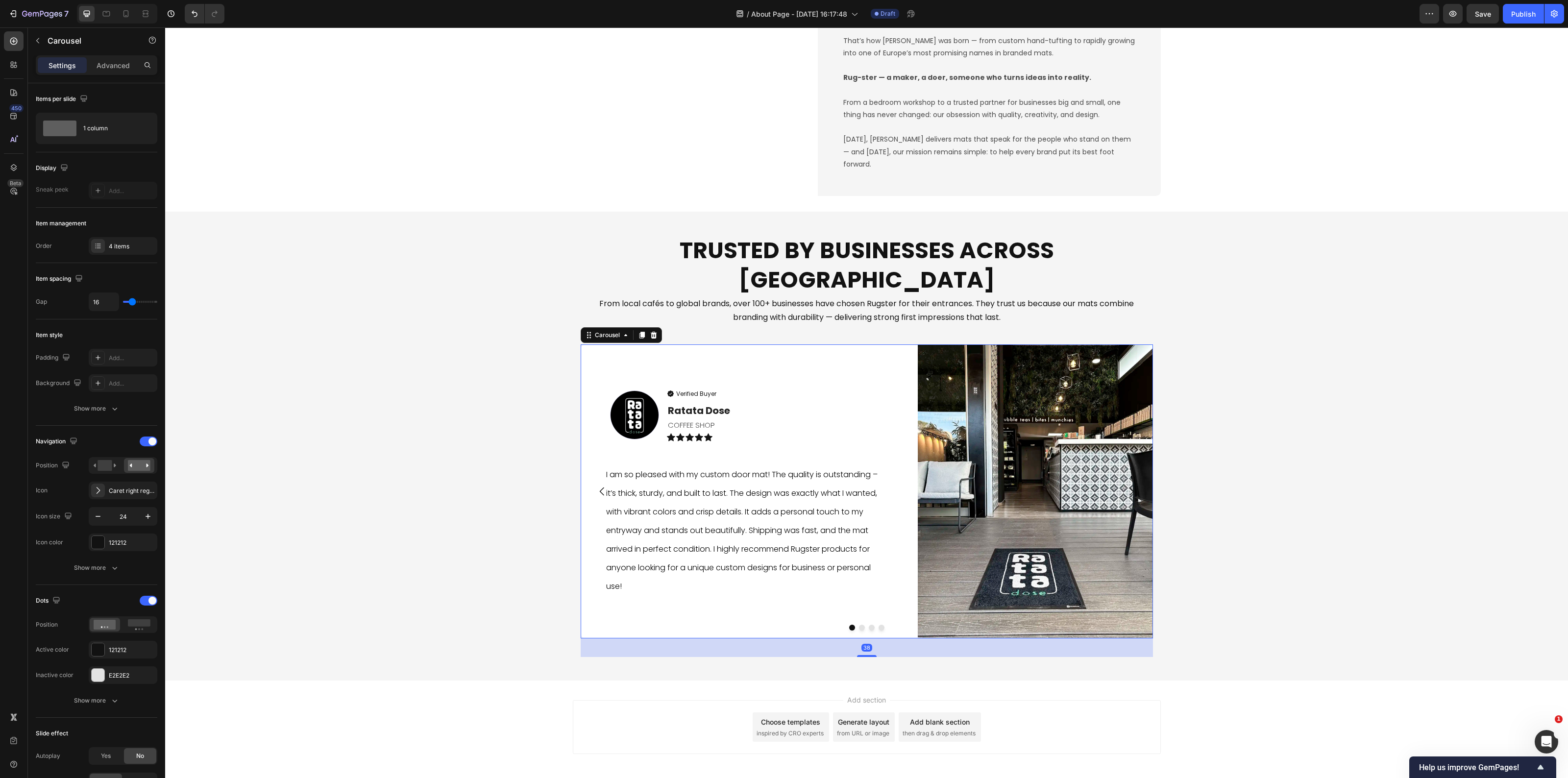
click at [851, 625] on div at bounding box center [867, 628] width 573 height 6
click at [849, 625] on button "Dot" at bounding box center [852, 628] width 6 height 6
click at [111, 470] on rect at bounding box center [104, 466] width 14 height 11
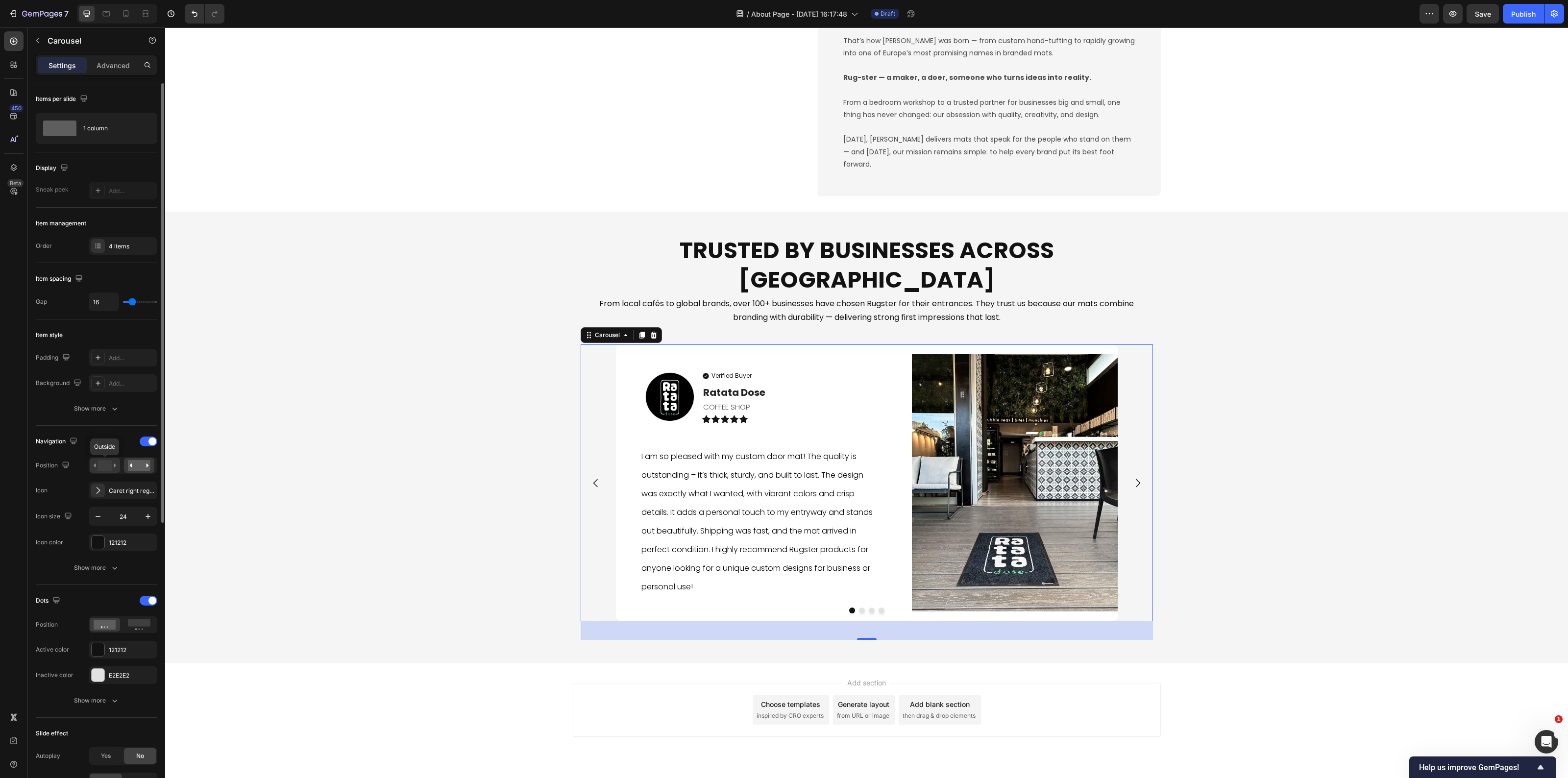
scroll to position [1198, 0]
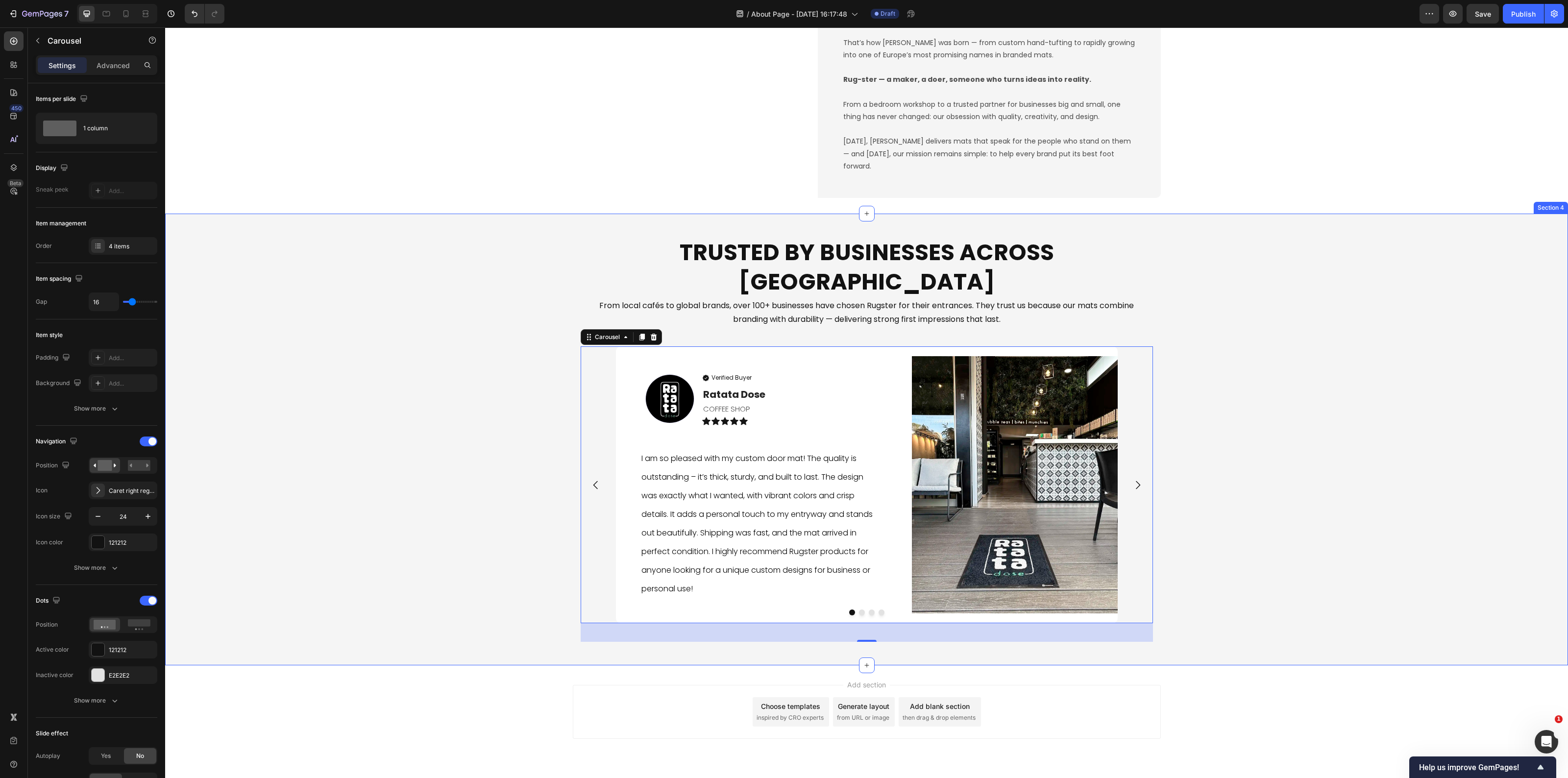
click at [1245, 533] on div "Trusted by Businesses Across [GEOGRAPHIC_DATA] Heading From local cafés to glob…" at bounding box center [867, 439] width 1403 height 420
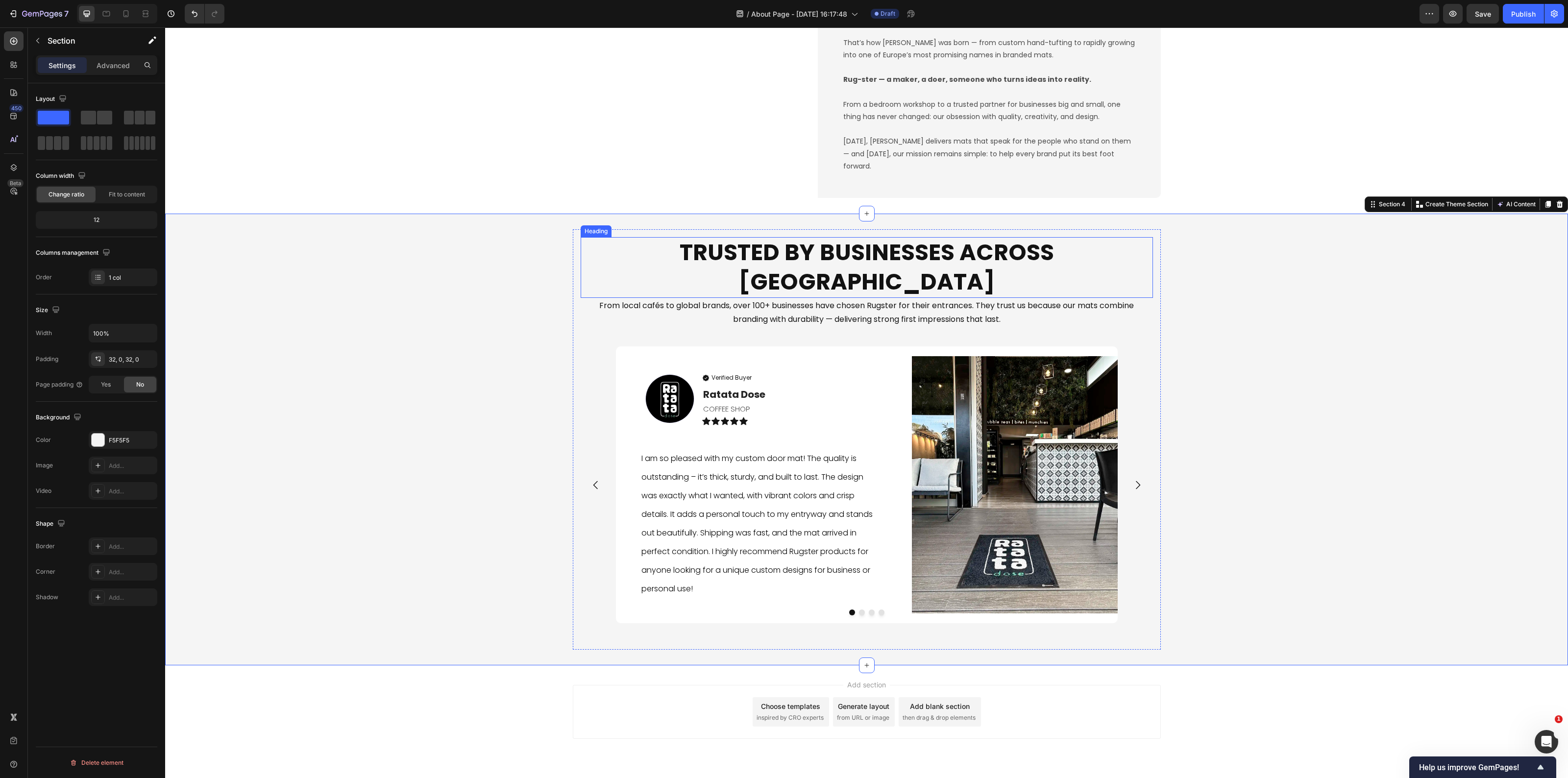
click at [965, 260] on h2 "Trusted by Businesses Across Europe" at bounding box center [867, 267] width 573 height 61
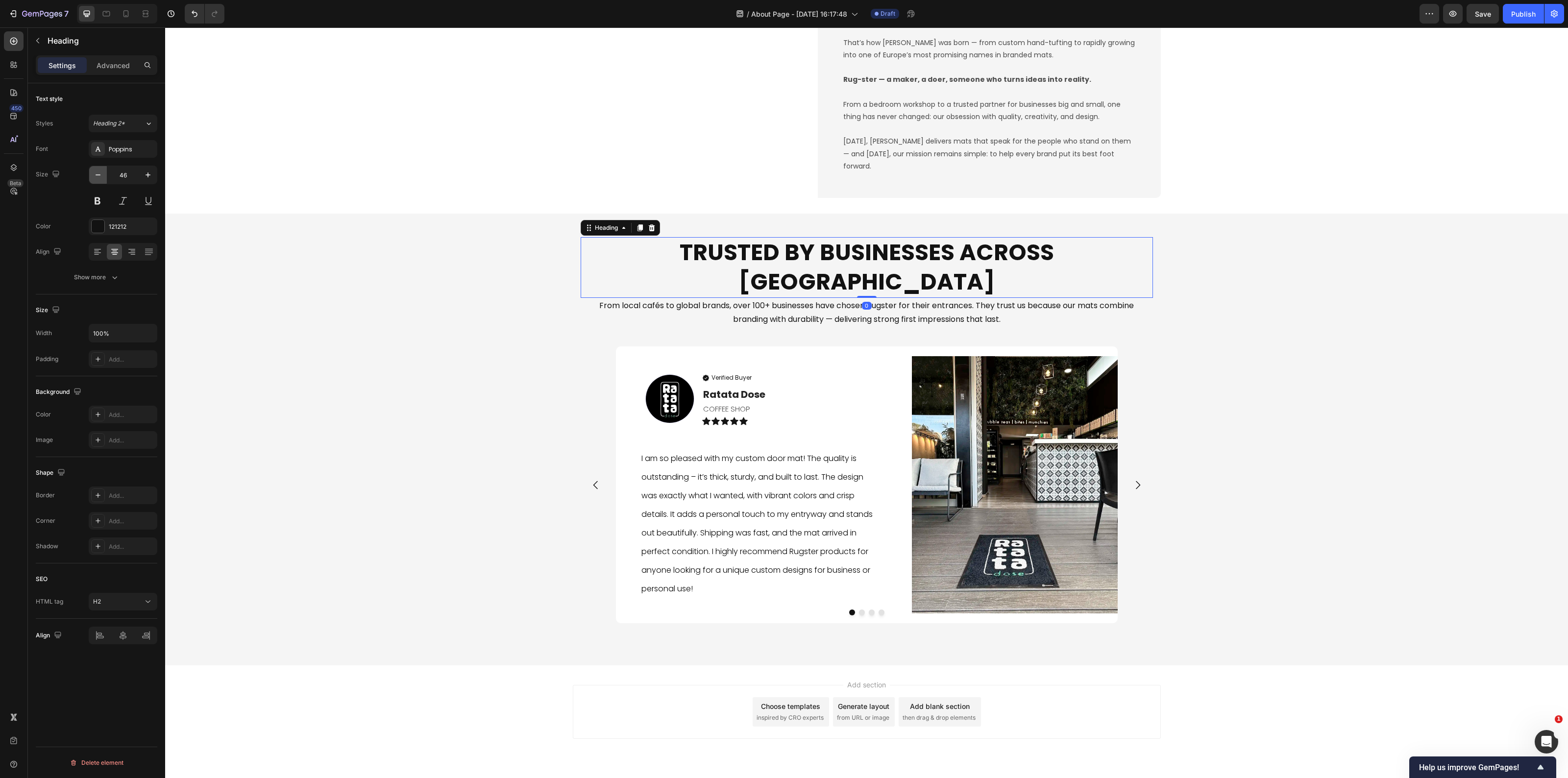
click at [96, 182] on button "button" at bounding box center [98, 175] width 18 height 18
click at [97, 182] on button "button" at bounding box center [98, 175] width 18 height 18
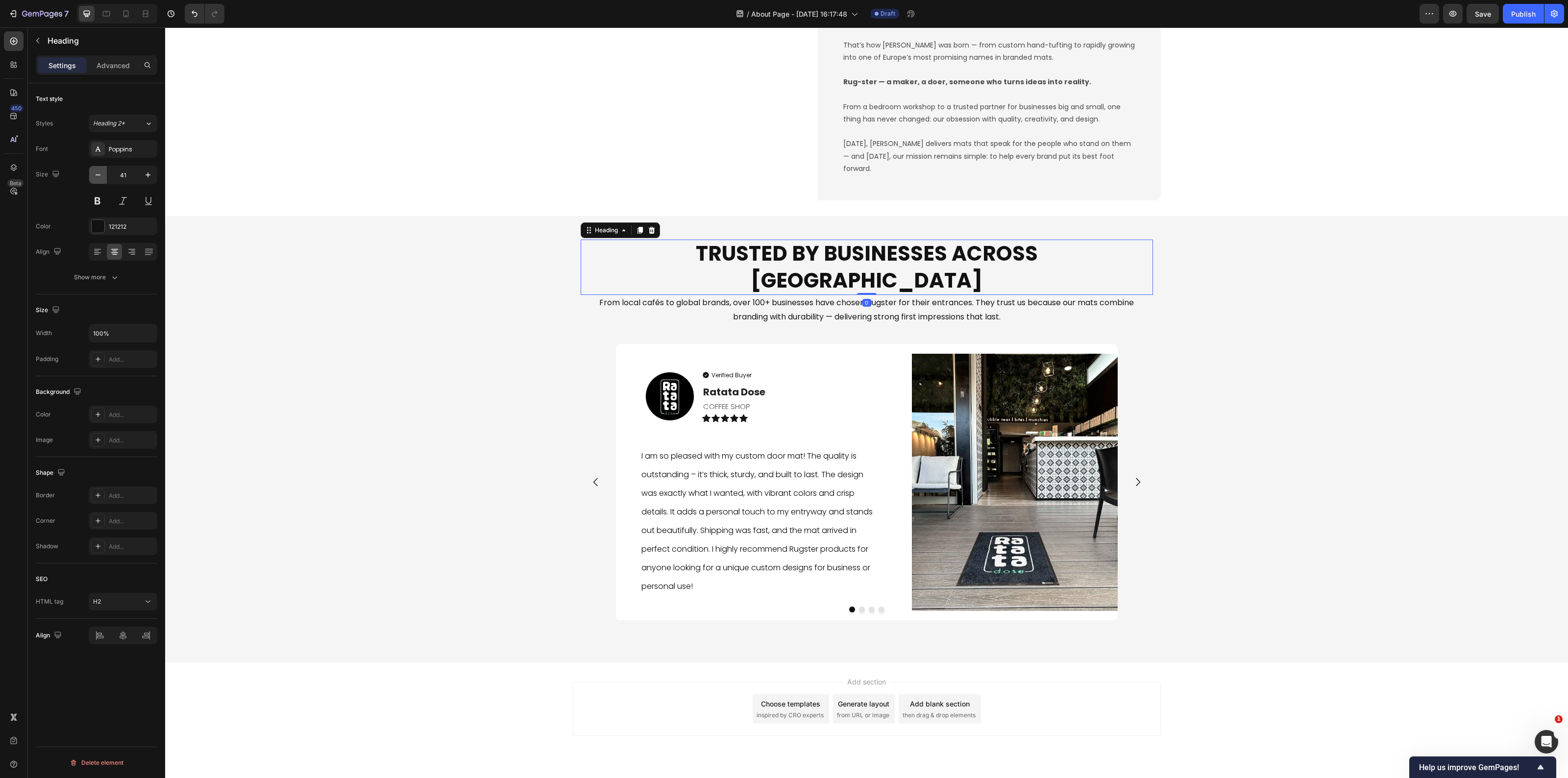
click at [98, 181] on button "button" at bounding box center [98, 175] width 18 height 18
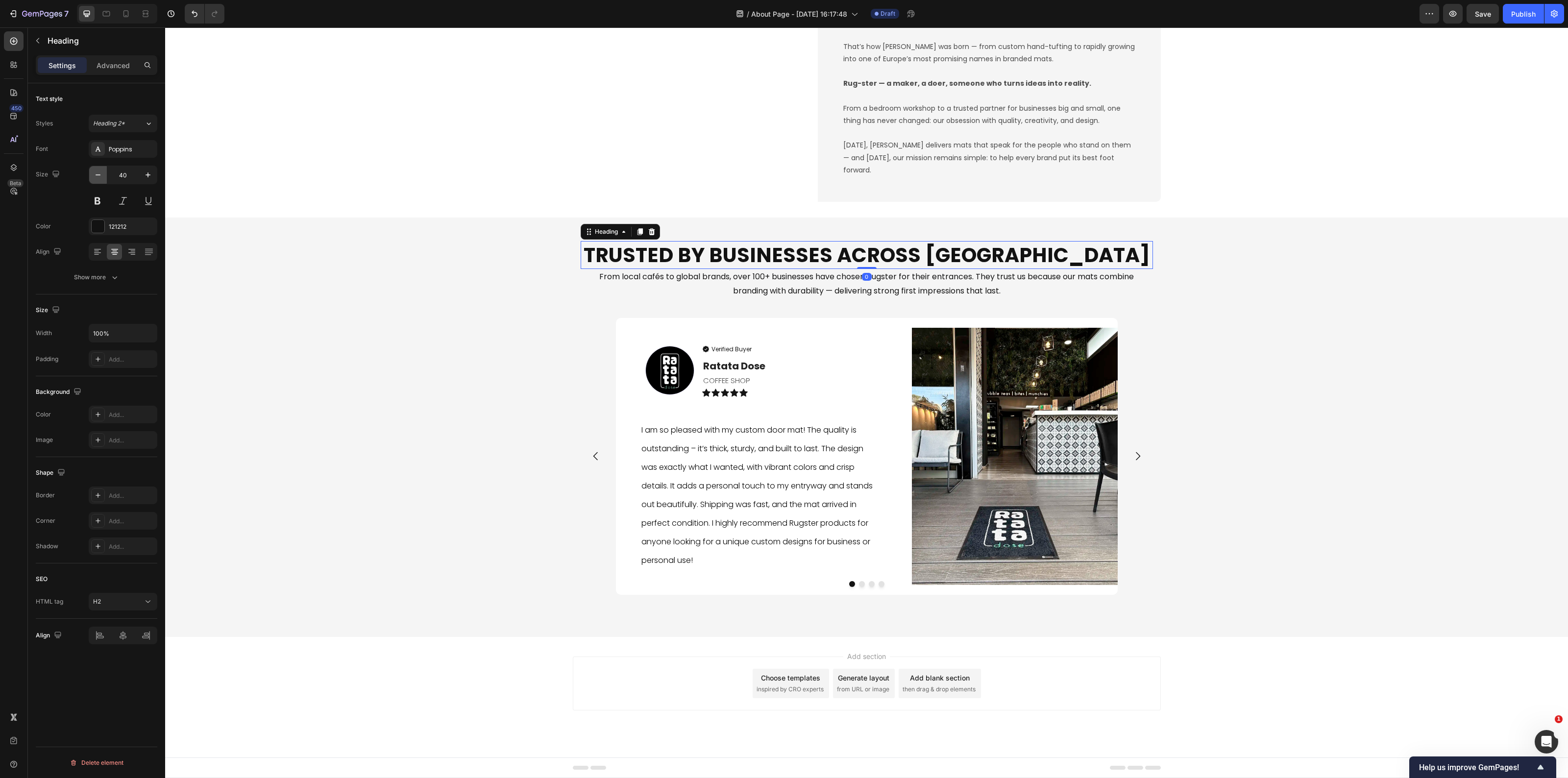
click at [98, 181] on button "button" at bounding box center [98, 175] width 18 height 18
click at [99, 181] on button "button" at bounding box center [98, 175] width 18 height 18
type input "36"
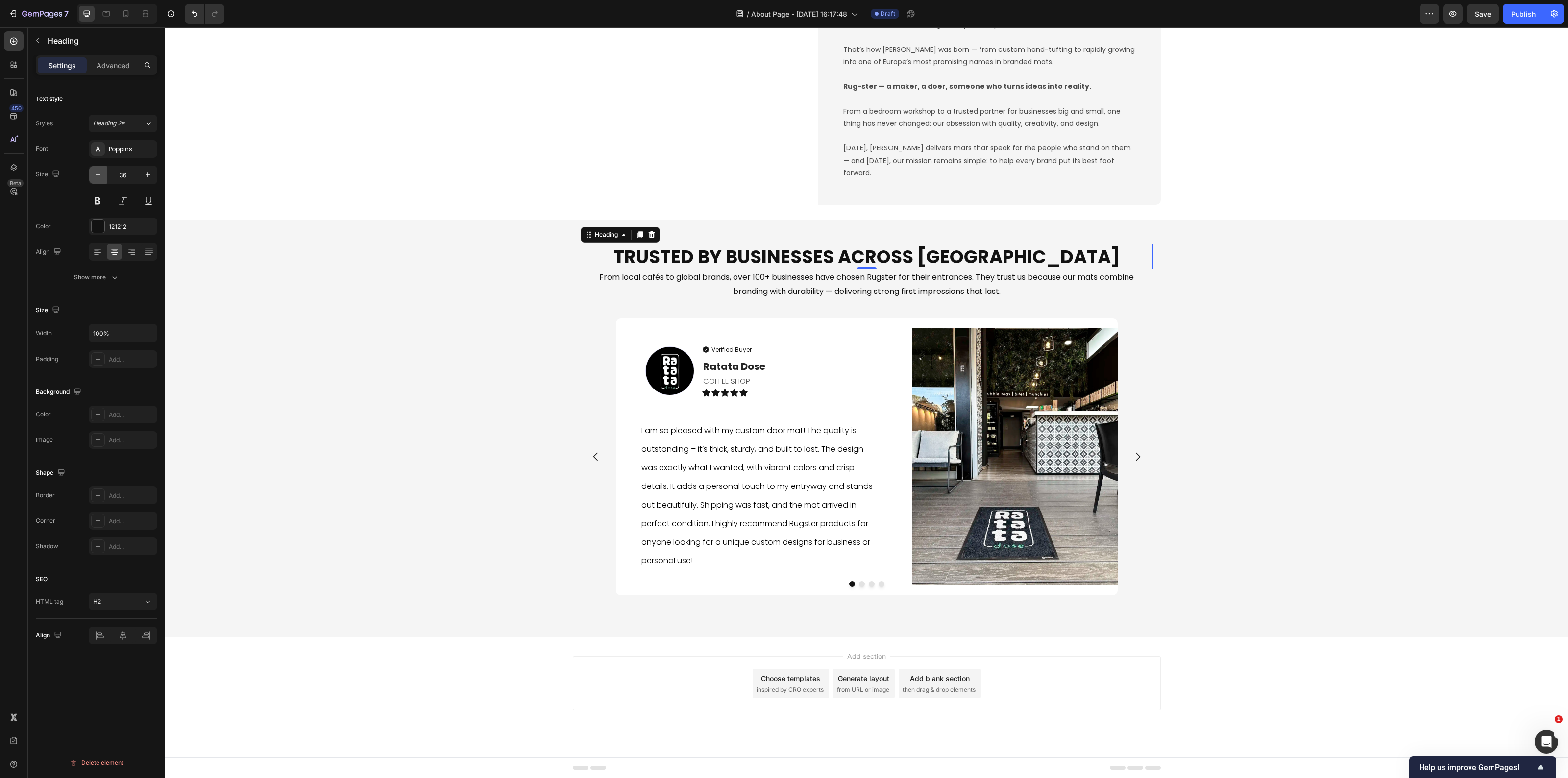
scroll to position [1191, 0]
drag, startPoint x: 1314, startPoint y: 305, endPoint x: 1258, endPoint y: 302, distance: 56.1
click at [1314, 305] on div "Trusted by Businesses Across Europe Heading From local cafés to global brands, …" at bounding box center [867, 429] width 1403 height 385
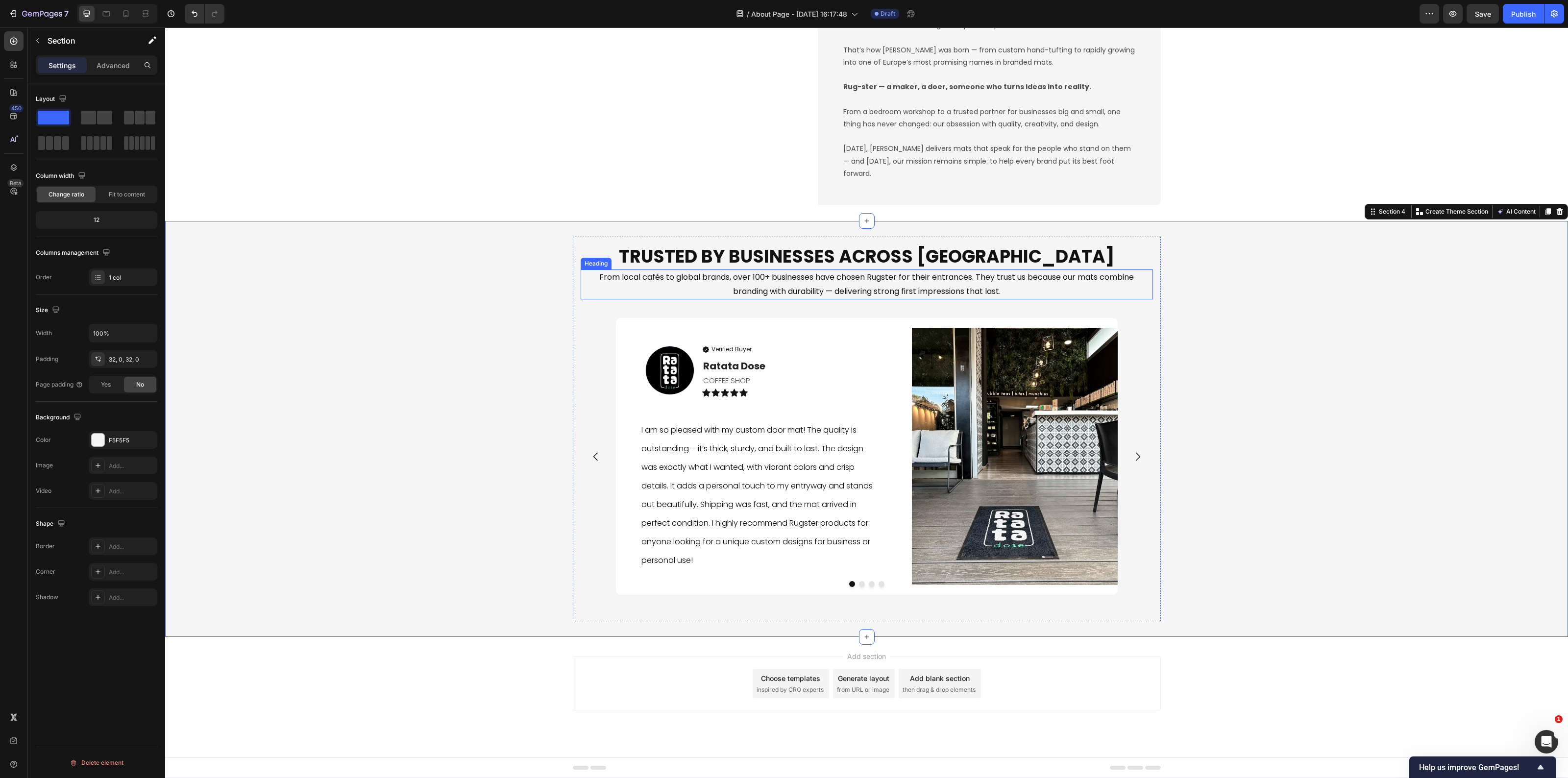
click at [899, 287] on h2 "From local cafés to global brands, over 100+ businesses have chosen Rugster for…" at bounding box center [867, 285] width 573 height 30
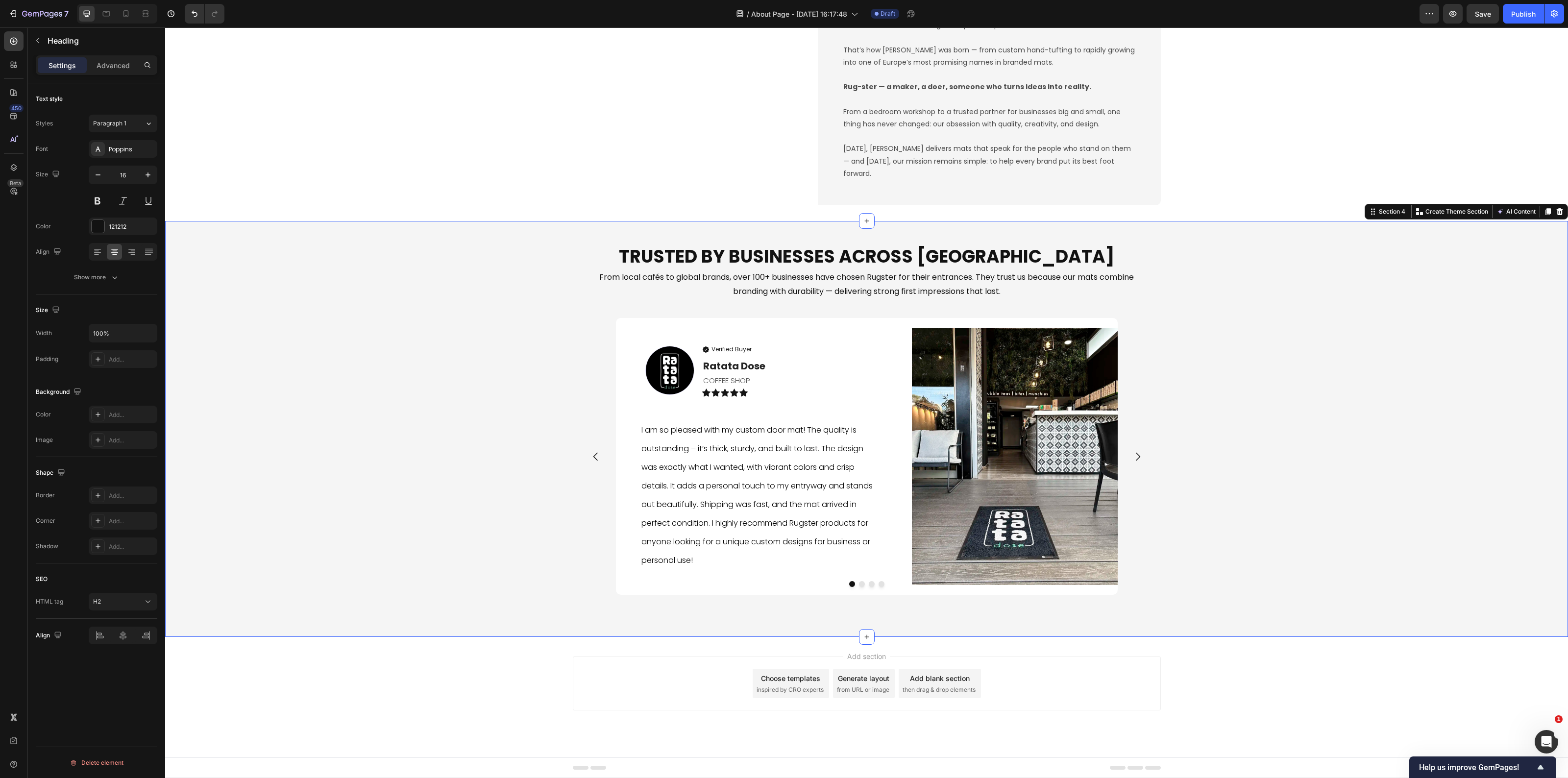
click at [1258, 420] on div "Trusted by Businesses Across Europe Heading From local cafés to global brands, …" at bounding box center [867, 429] width 1403 height 385
click at [971, 280] on h2 "From local cafés to global brands, over 100+ businesses have chosen Rugster for…" at bounding box center [867, 285] width 573 height 30
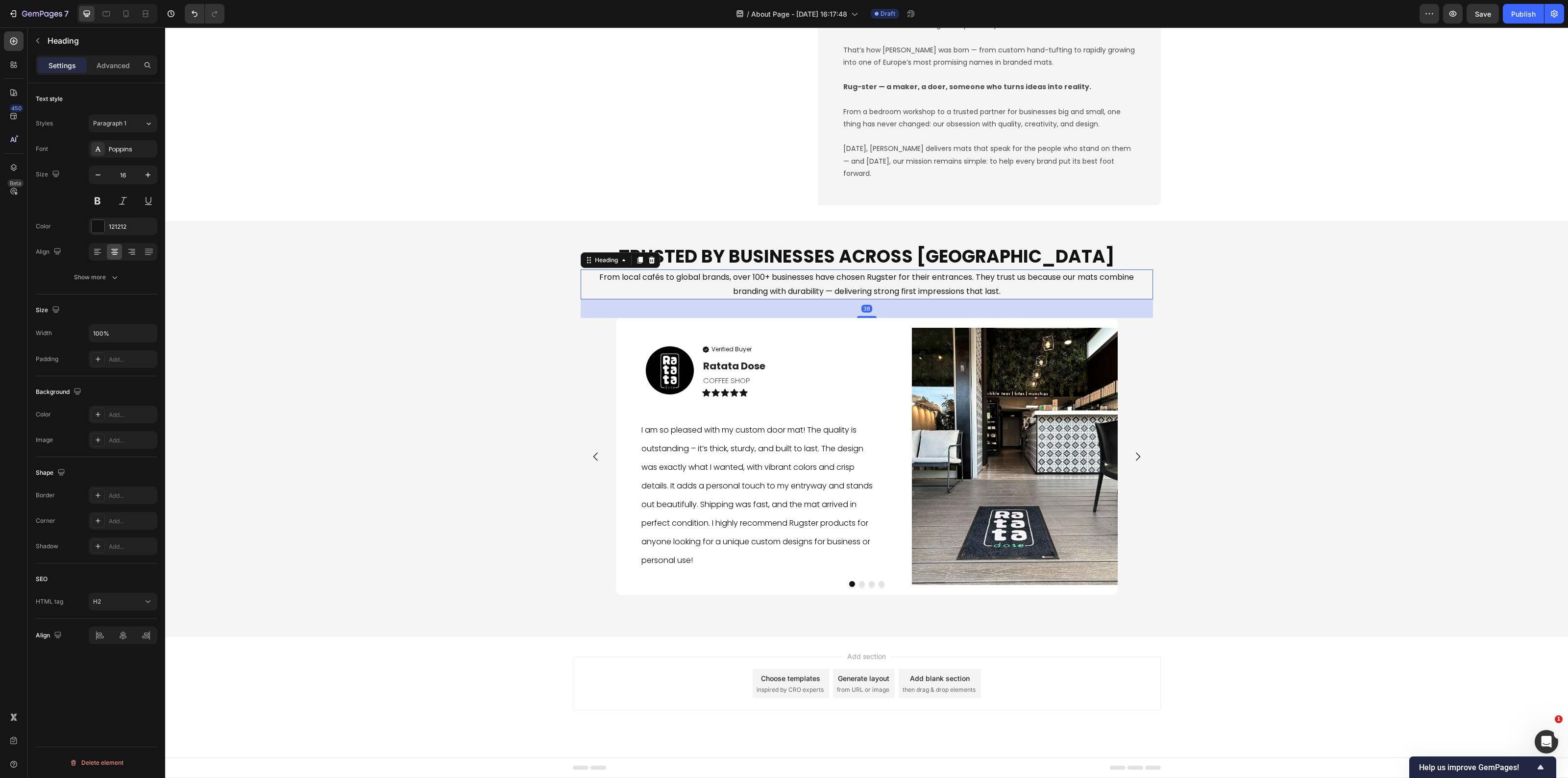
click at [971, 280] on h2 "From local cafés to global brands, over 100+ businesses have chosen Rugster for…" at bounding box center [867, 285] width 573 height 30
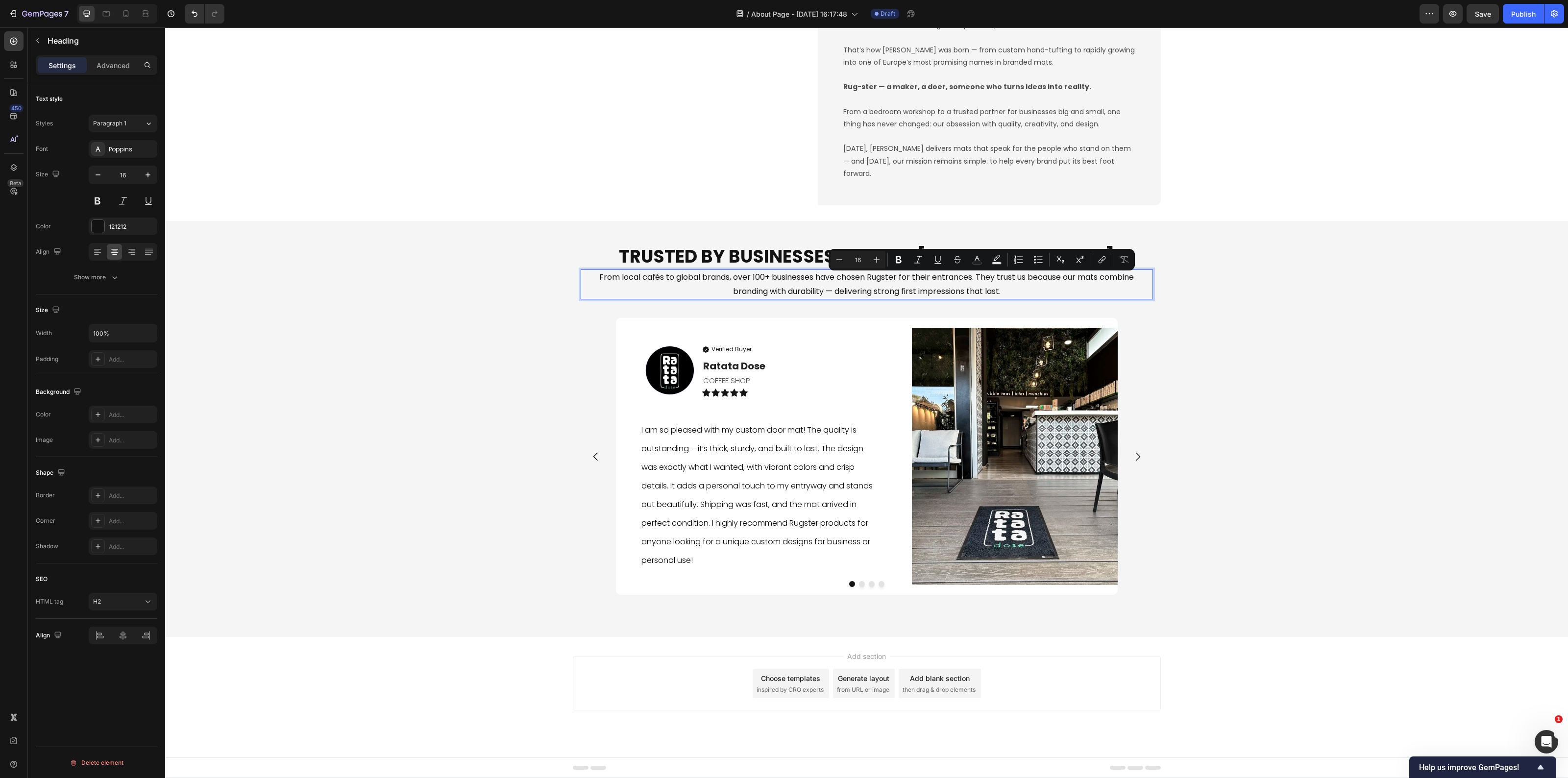
click at [971, 282] on p "From local cafés to global brands, over 100+ businesses have chosen Rugster for…" at bounding box center [866, 284] width 570 height 28
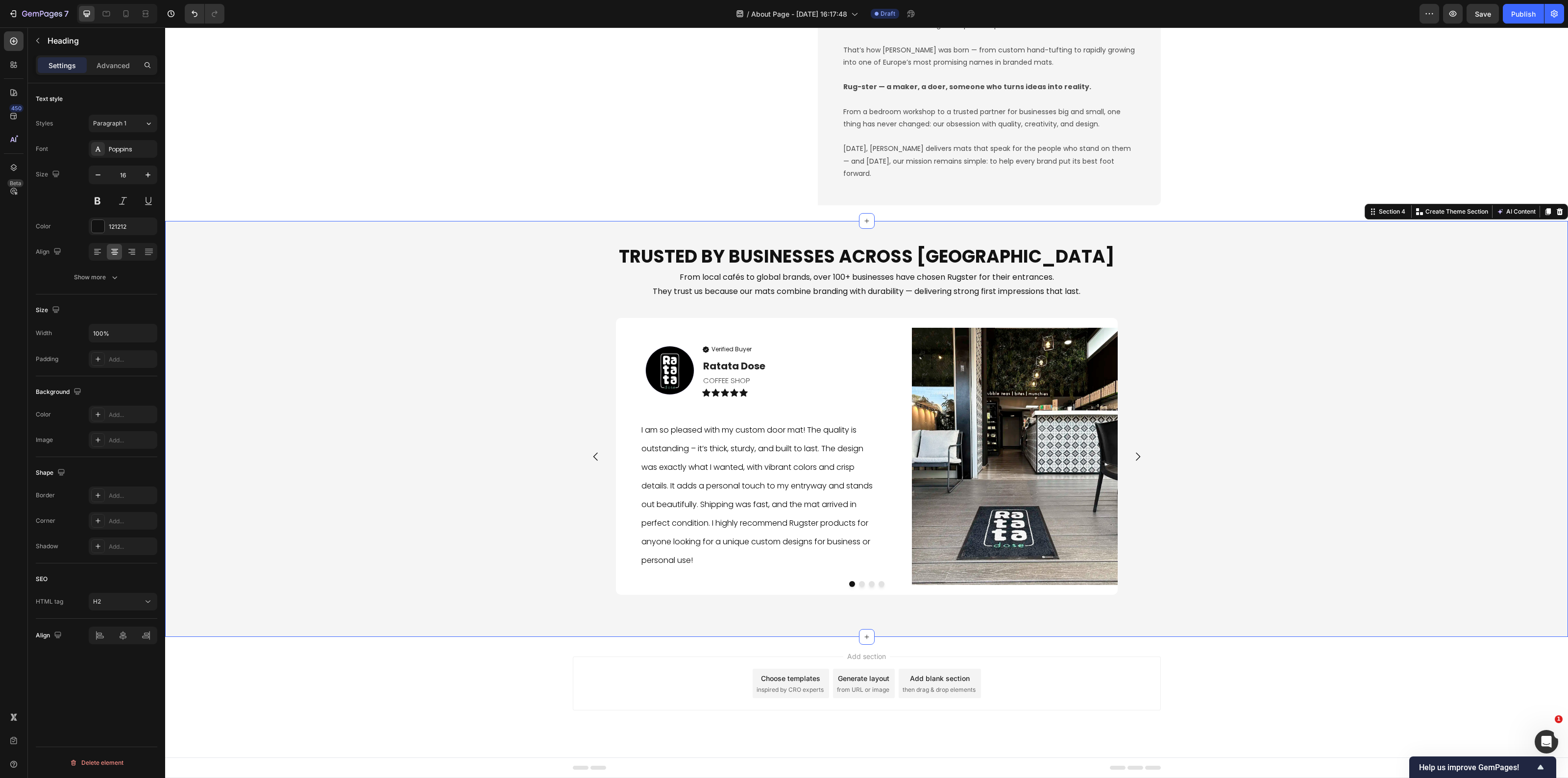
click at [1238, 368] on div "Trusted by Businesses Across Europe Heading From local cafés to global brands, …" at bounding box center [867, 429] width 1403 height 385
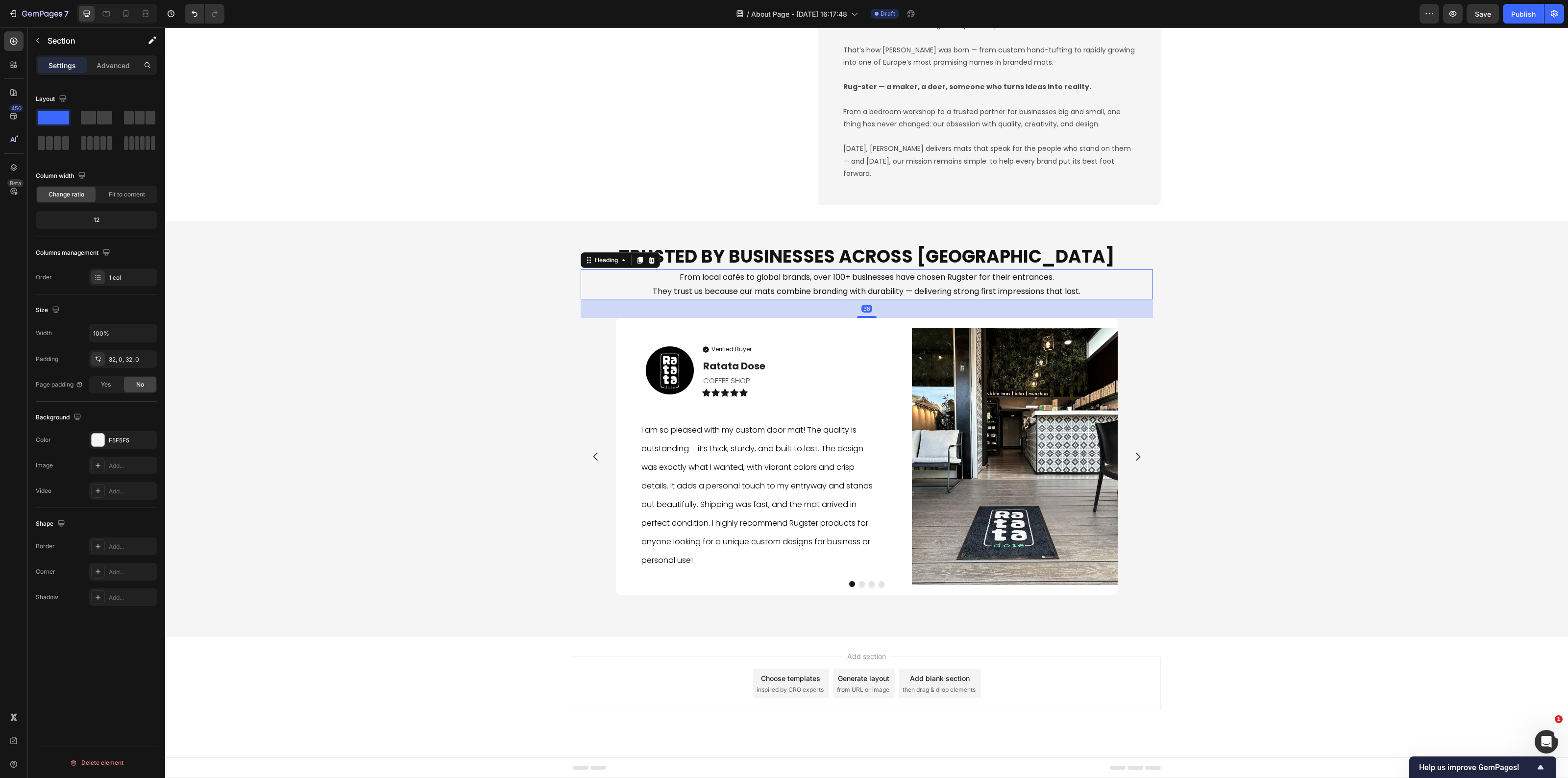
click at [1089, 299] on p "From local cafés to global brands, over 100+ businesses have chosen Rugster for…" at bounding box center [866, 284] width 570 height 28
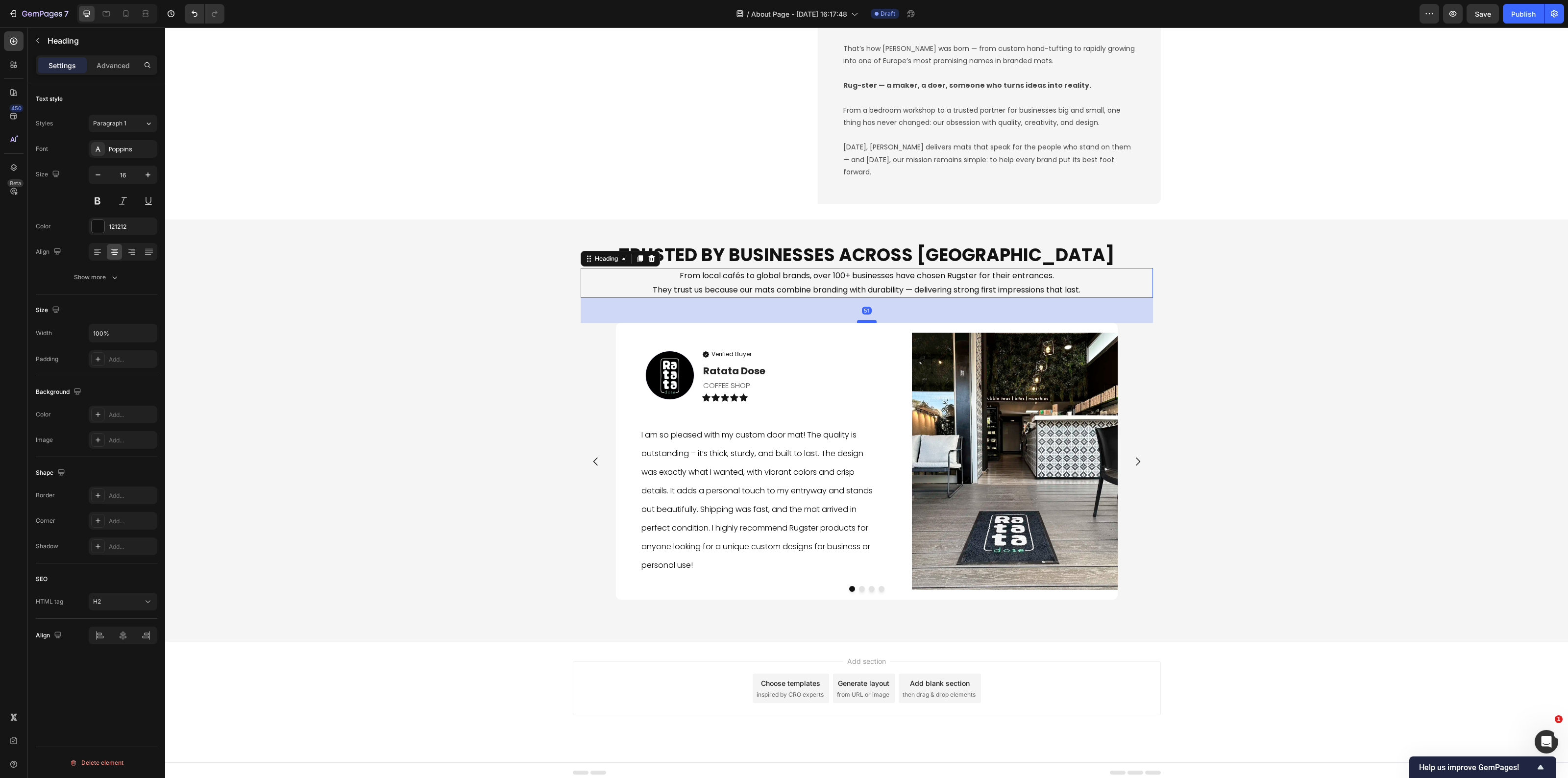
drag, startPoint x: 861, startPoint y: 320, endPoint x: 859, endPoint y: 326, distance: 6.3
click at [859, 323] on div at bounding box center [866, 321] width 20 height 3
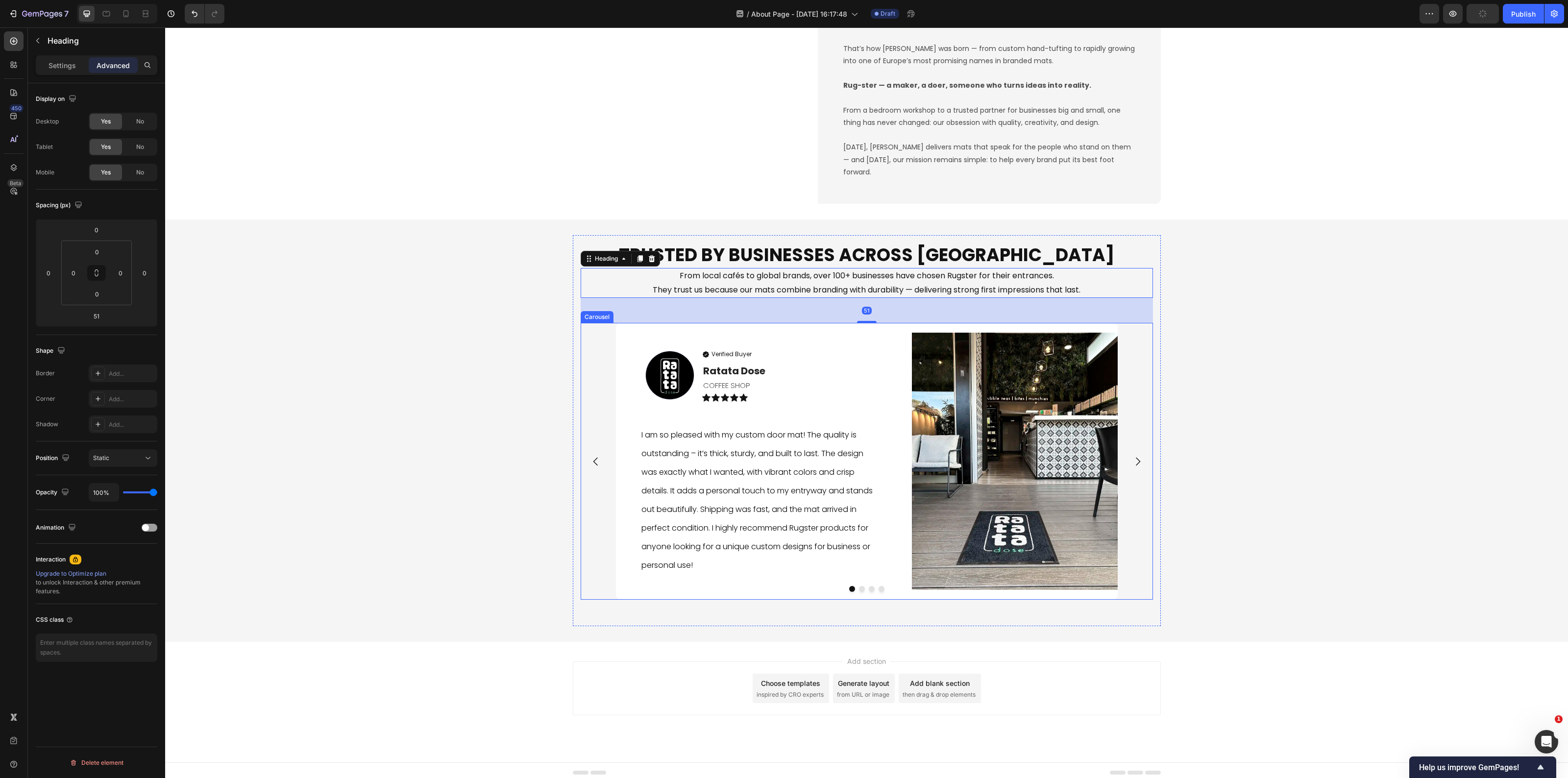
click at [1241, 368] on div "Trusted by Businesses Across Europe Heading From local cafés to global brands, …" at bounding box center [867, 431] width 1403 height 391
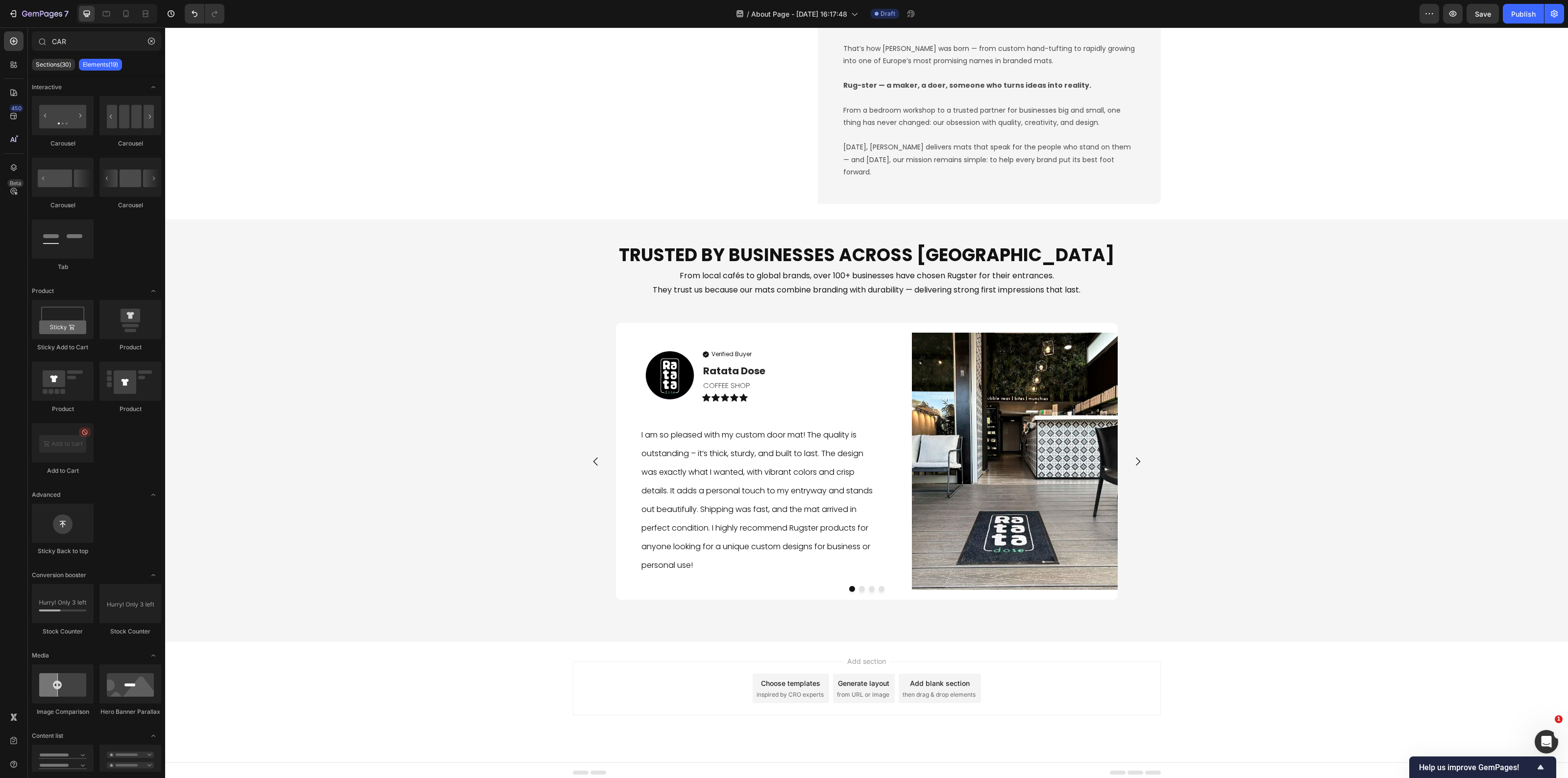
click at [1093, 695] on div "Add section Choose templates inspired by CRO experts Generate layout from URL o…" at bounding box center [866, 689] width 588 height 54
click at [1094, 332] on div "Image" at bounding box center [1015, 461] width 206 height 277
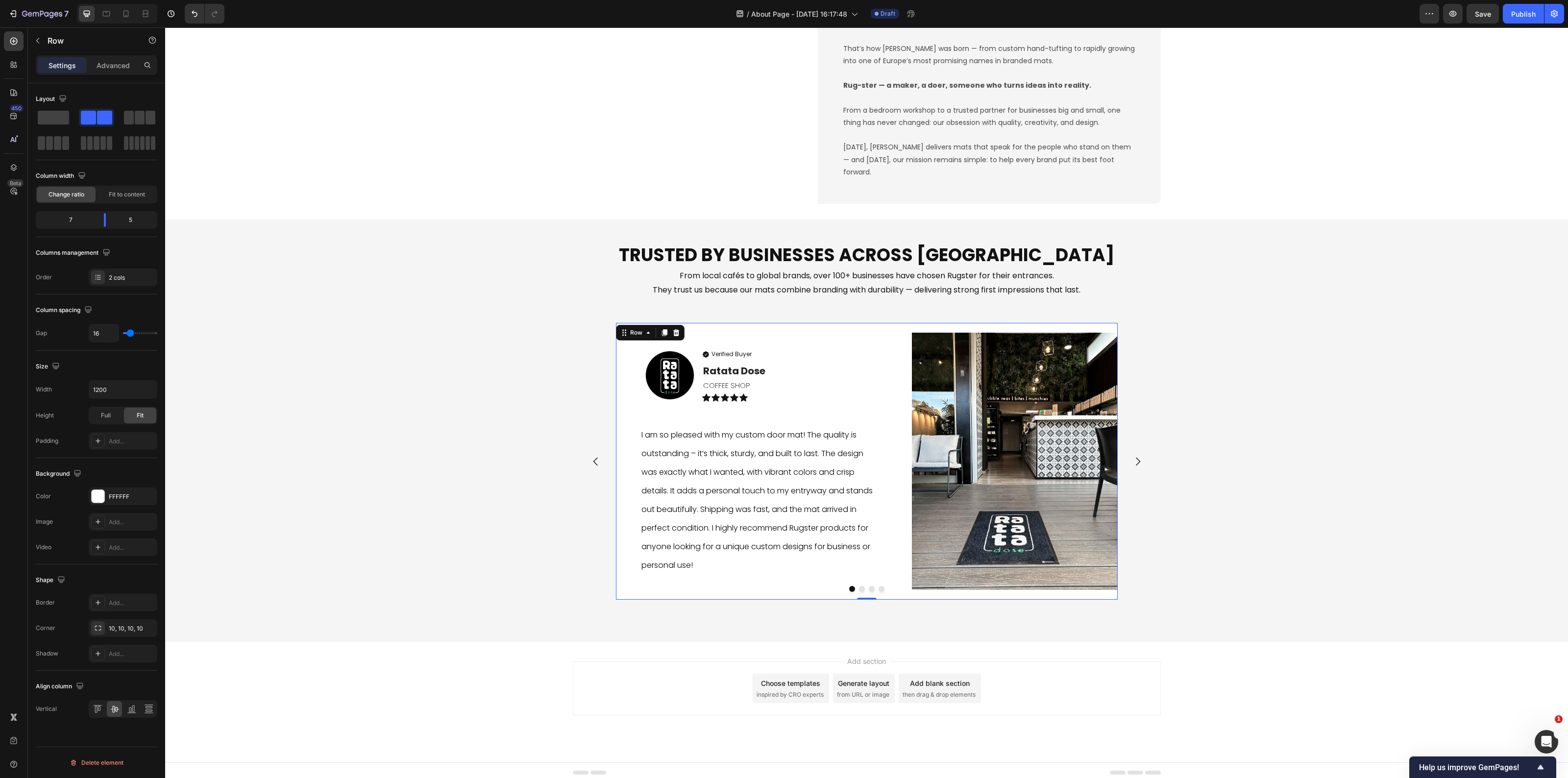
click at [939, 567] on img at bounding box center [1015, 461] width 206 height 258
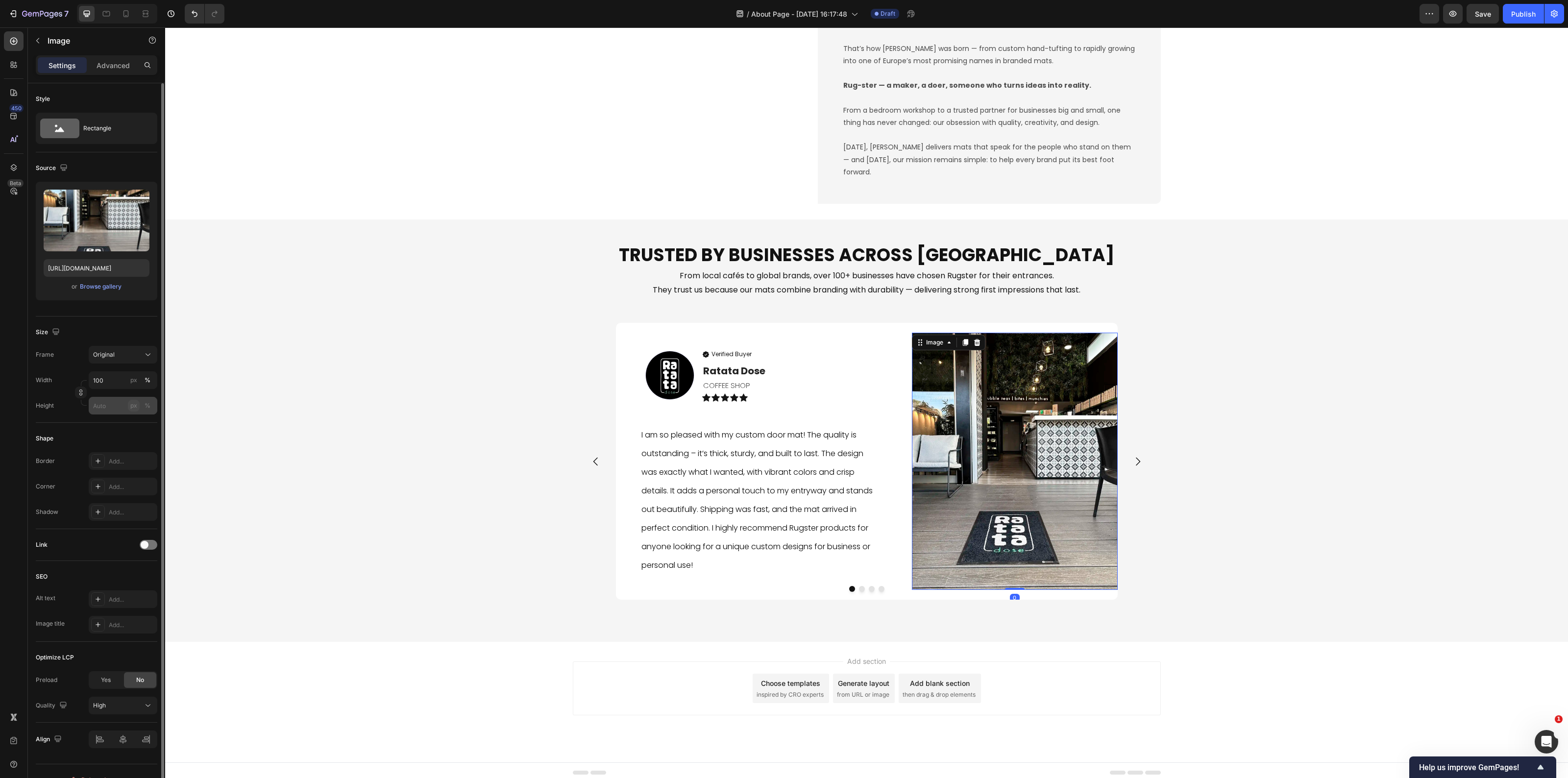
click at [132, 406] on div "px" at bounding box center [134, 406] width 7 height 9
click at [108, 405] on input "px %" at bounding box center [123, 406] width 69 height 18
click at [106, 433] on p "Full 100%" at bounding box center [121, 430] width 57 height 9
type input "100"
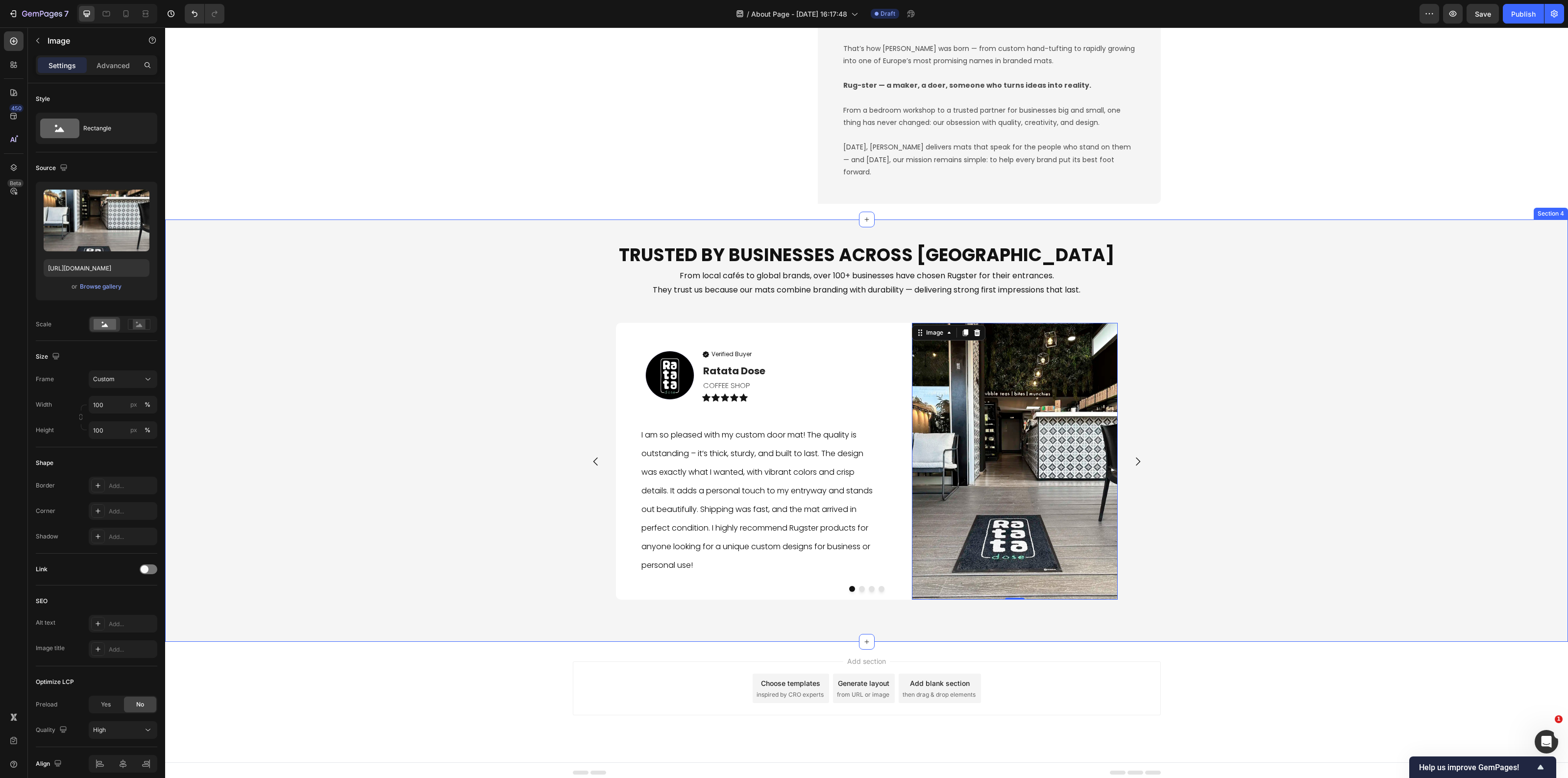
click at [1215, 586] on div "Trusted by Businesses Across Europe Heading From local cafés to global brands, …" at bounding box center [867, 431] width 1403 height 391
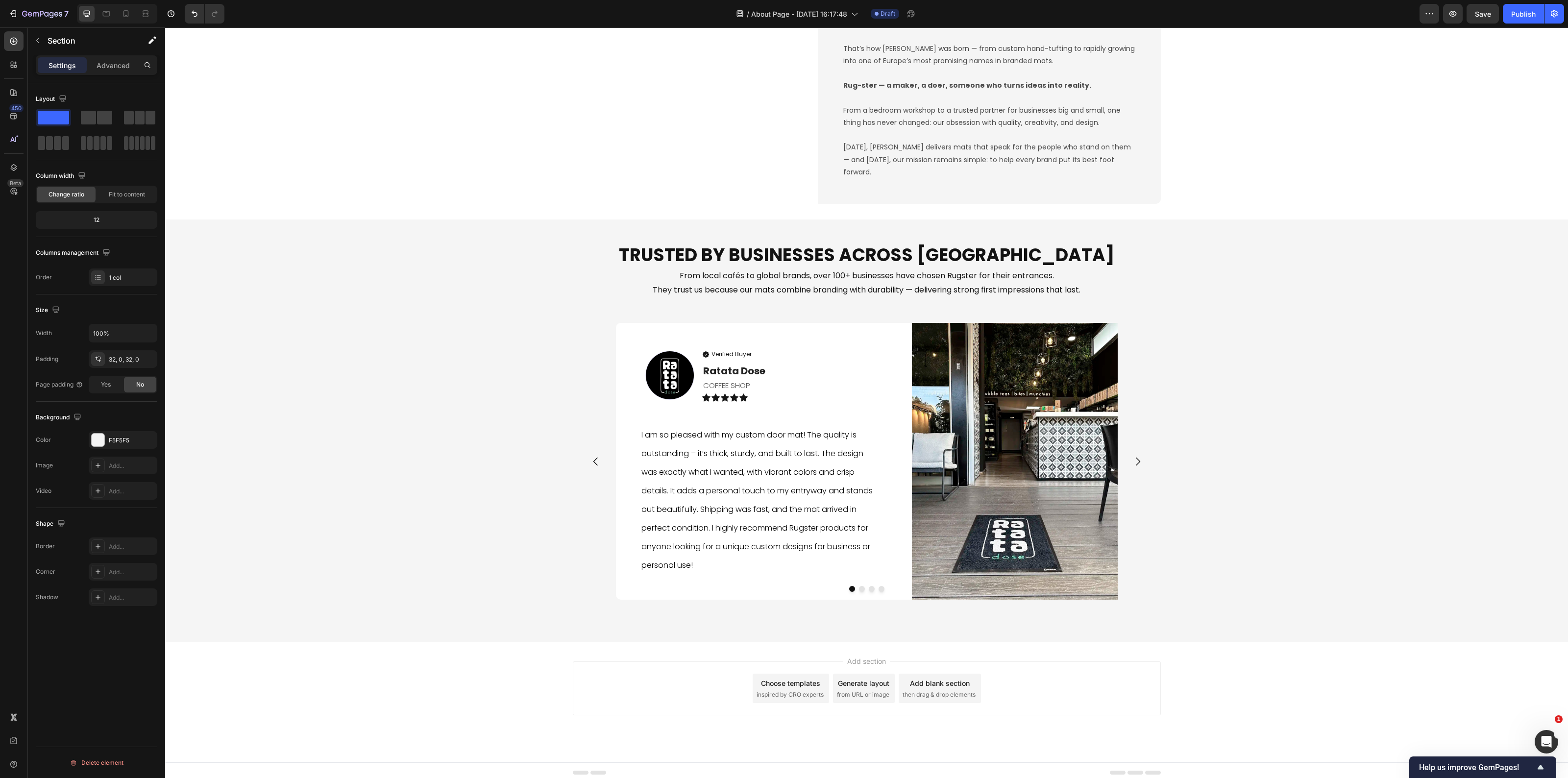
click at [615, 716] on div "Add section Choose templates inspired by CRO experts Generate layout from URL o…" at bounding box center [866, 689] width 588 height 54
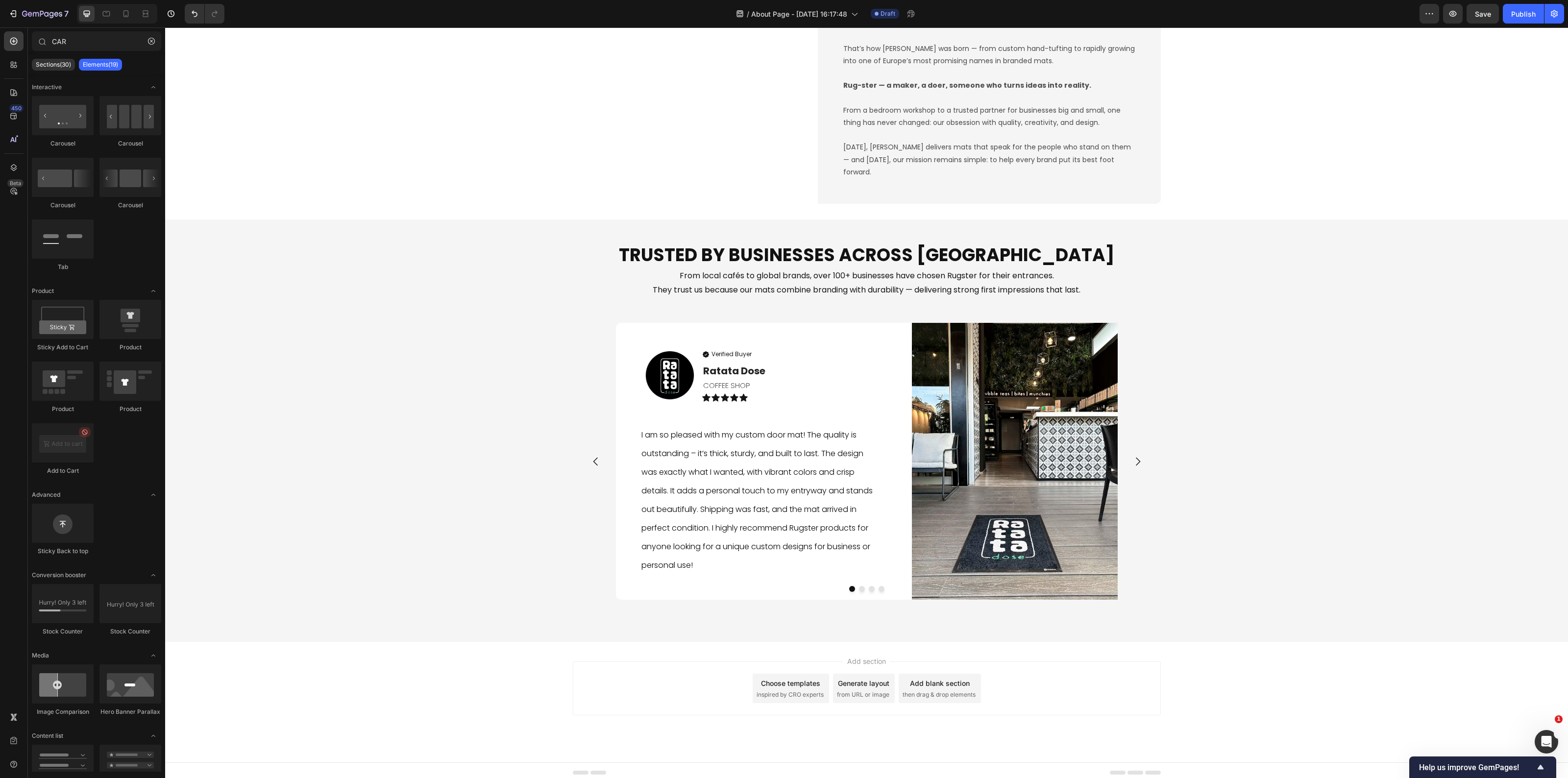
scroll to position [1198, 0]
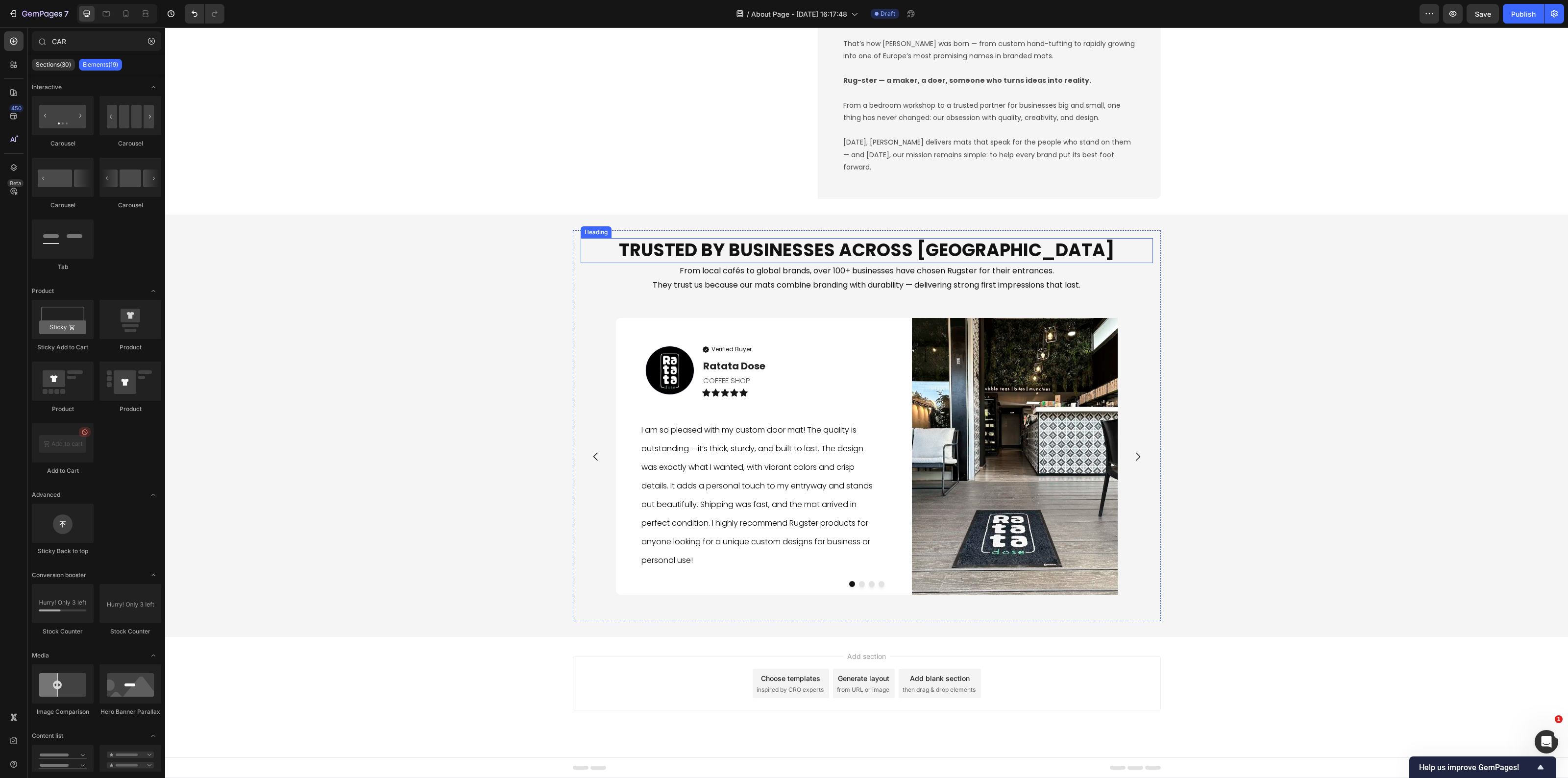
click at [901, 253] on h2 "Trusted by Businesses Across Europe" at bounding box center [867, 251] width 573 height 25
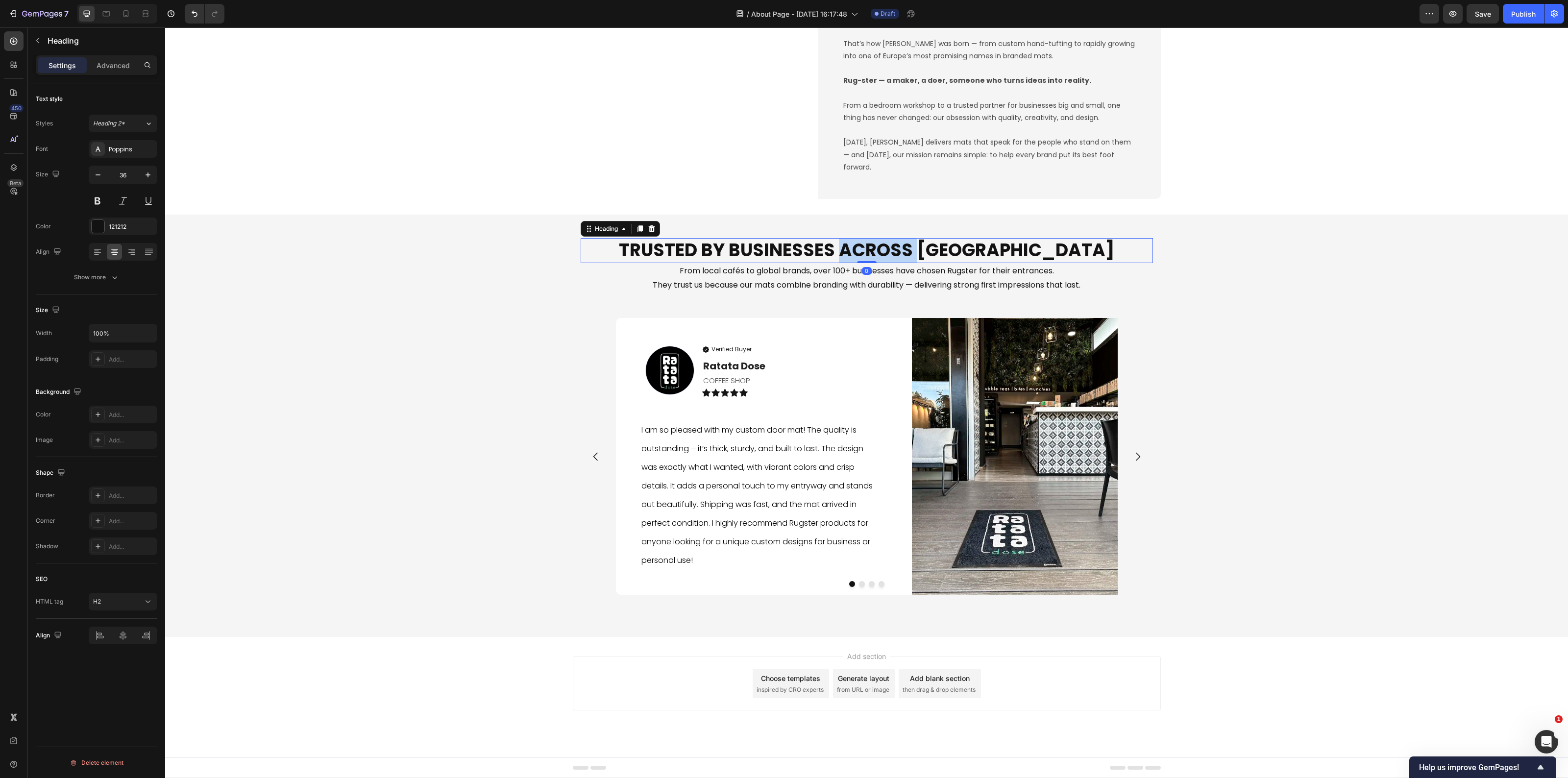
click at [901, 253] on h2 "Trusted by Businesses Across Europe" at bounding box center [867, 251] width 573 height 25
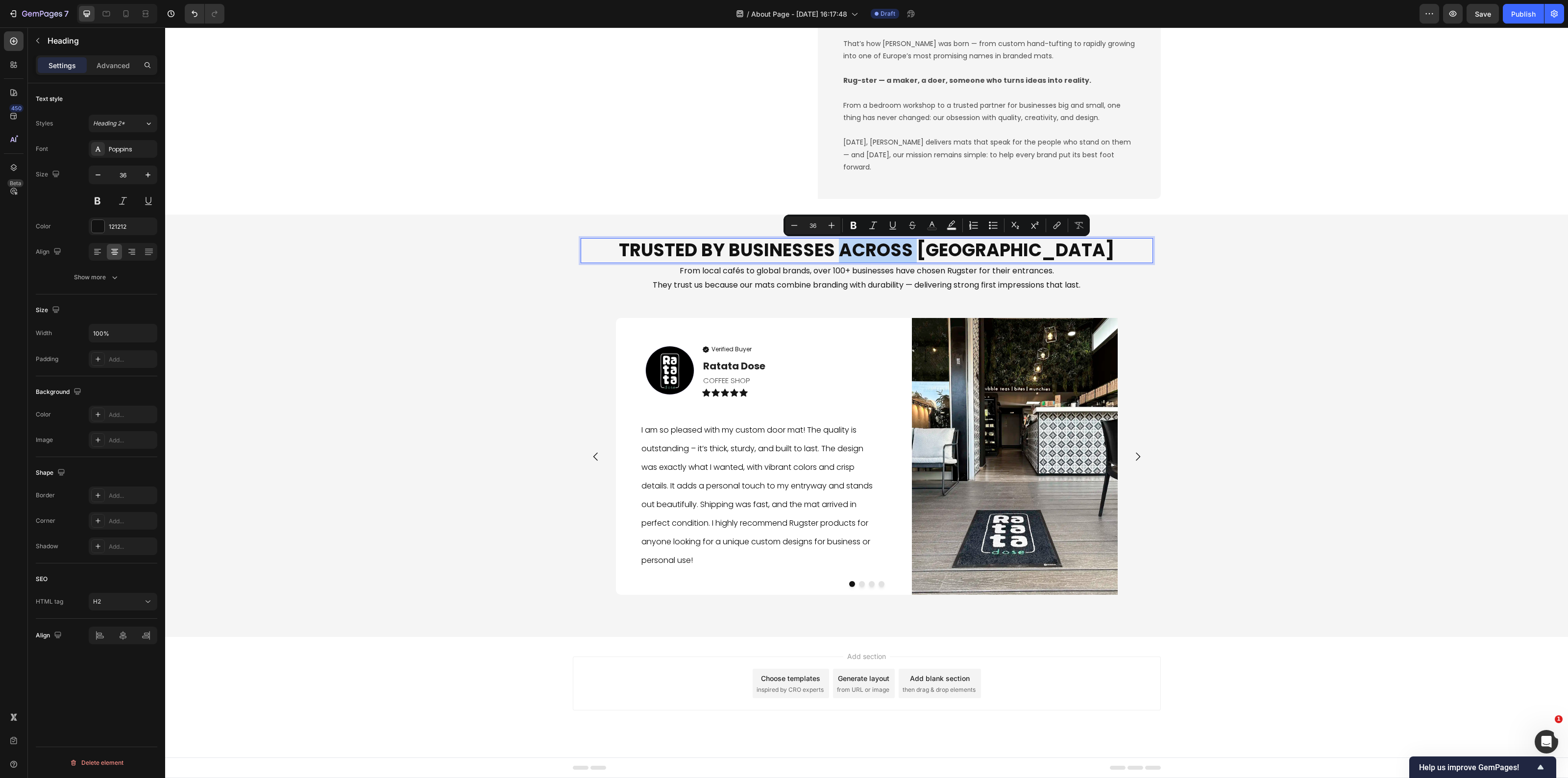
click at [901, 255] on p "Trusted by Businesses Across Europe" at bounding box center [866, 251] width 570 height 23
drag, startPoint x: 901, startPoint y: 255, endPoint x: 1039, endPoint y: 258, distance: 138.0
click at [1039, 258] on p "Trusted by Businesses Across Europe" at bounding box center [866, 251] width 570 height 23
click at [890, 256] on p "Trusted by Businesses Across Europe" at bounding box center [866, 251] width 570 height 23
click at [538, 335] on div "Trusted by Businesses Across Europe Heading 0 From local cafés to global brands…" at bounding box center [867, 426] width 1403 height 391
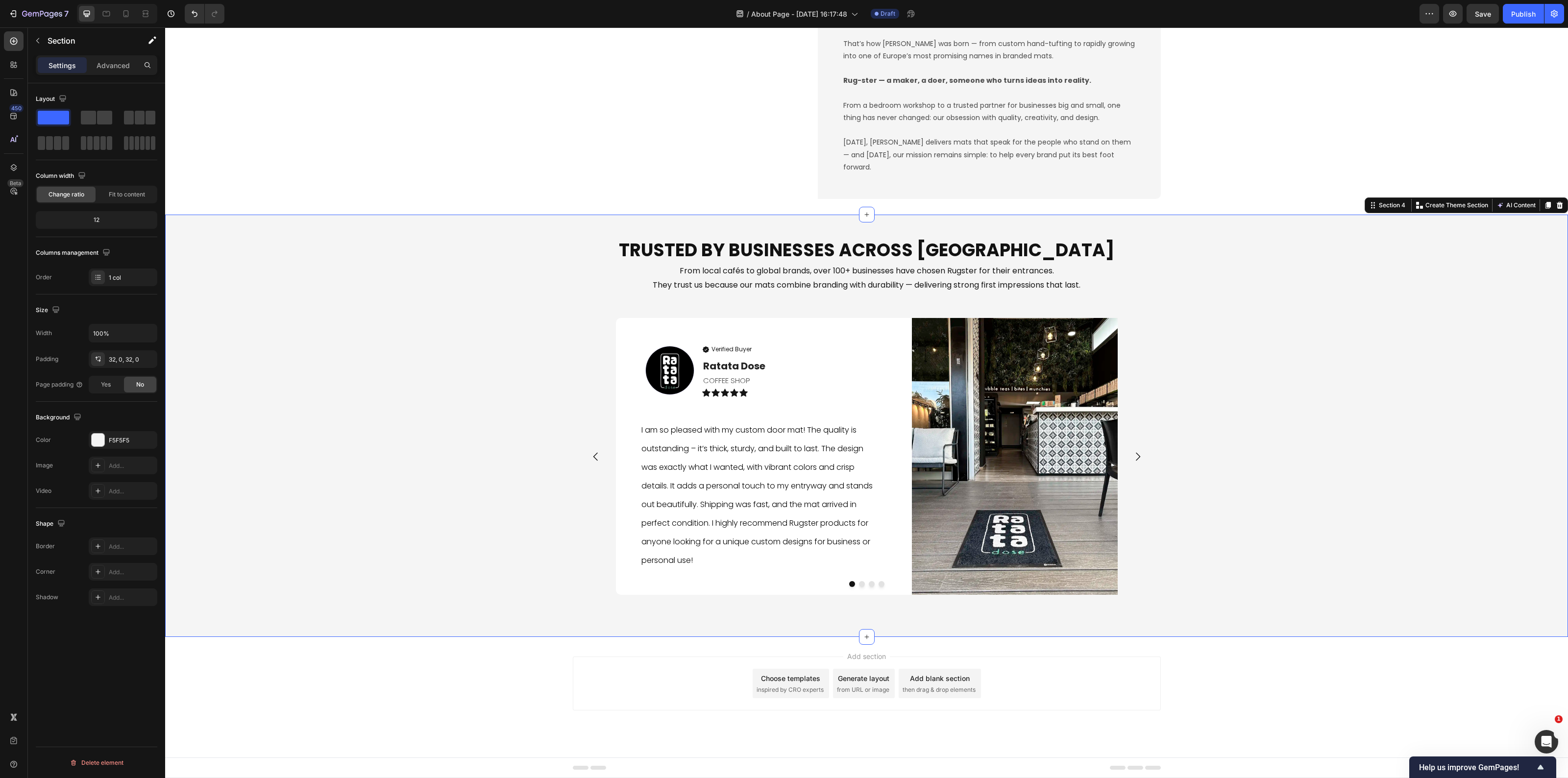
click at [667, 256] on p "Trusted by Businesses Across Europe" at bounding box center [866, 251] width 570 height 23
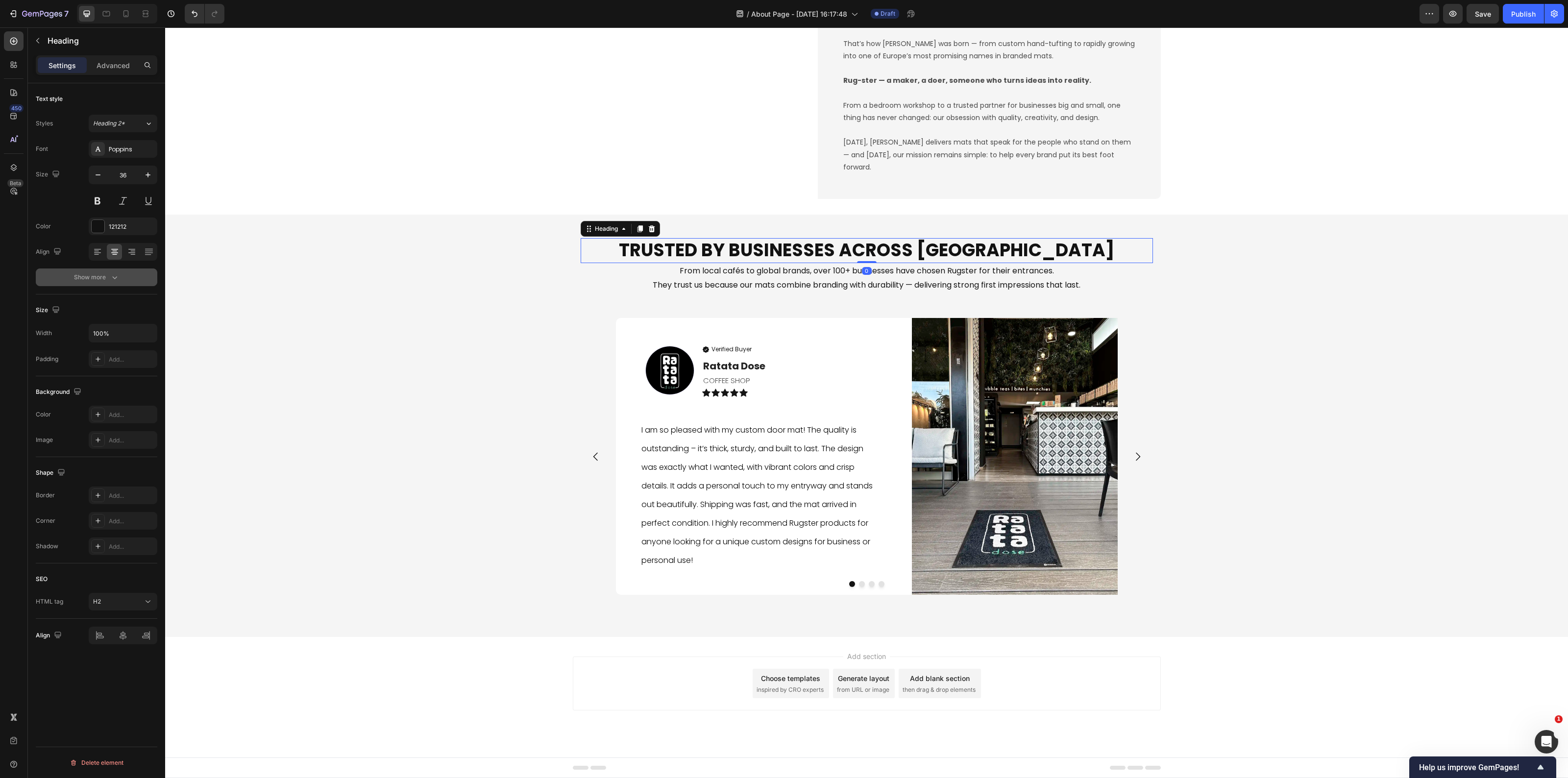
click at [91, 273] on div "Show more" at bounding box center [97, 277] width 45 height 10
click at [139, 273] on div "Bold" at bounding box center [123, 277] width 60 height 10
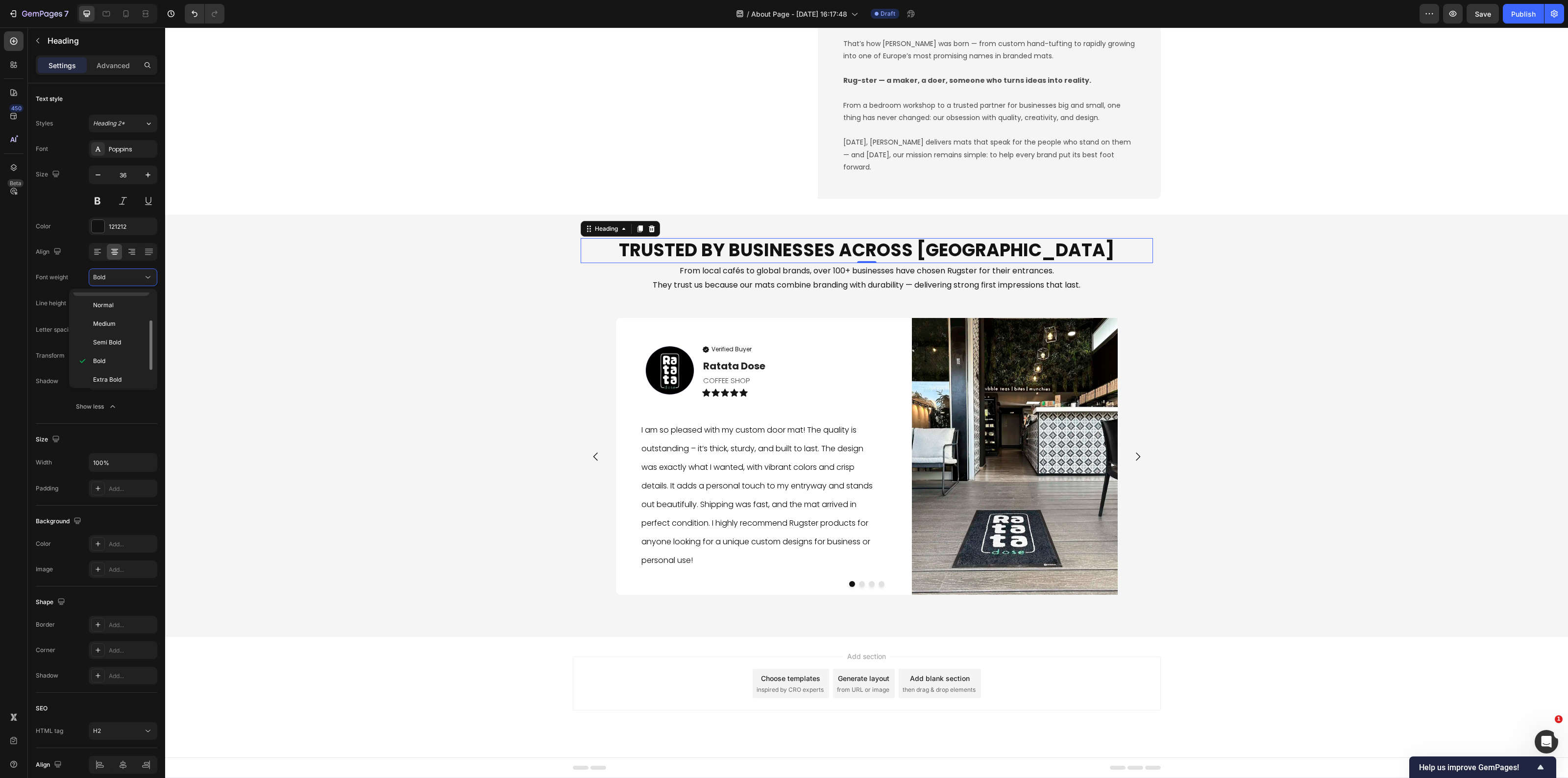
scroll to position [0, 0]
click at [108, 326] on div "Extra Light" at bounding box center [111, 320] width 76 height 19
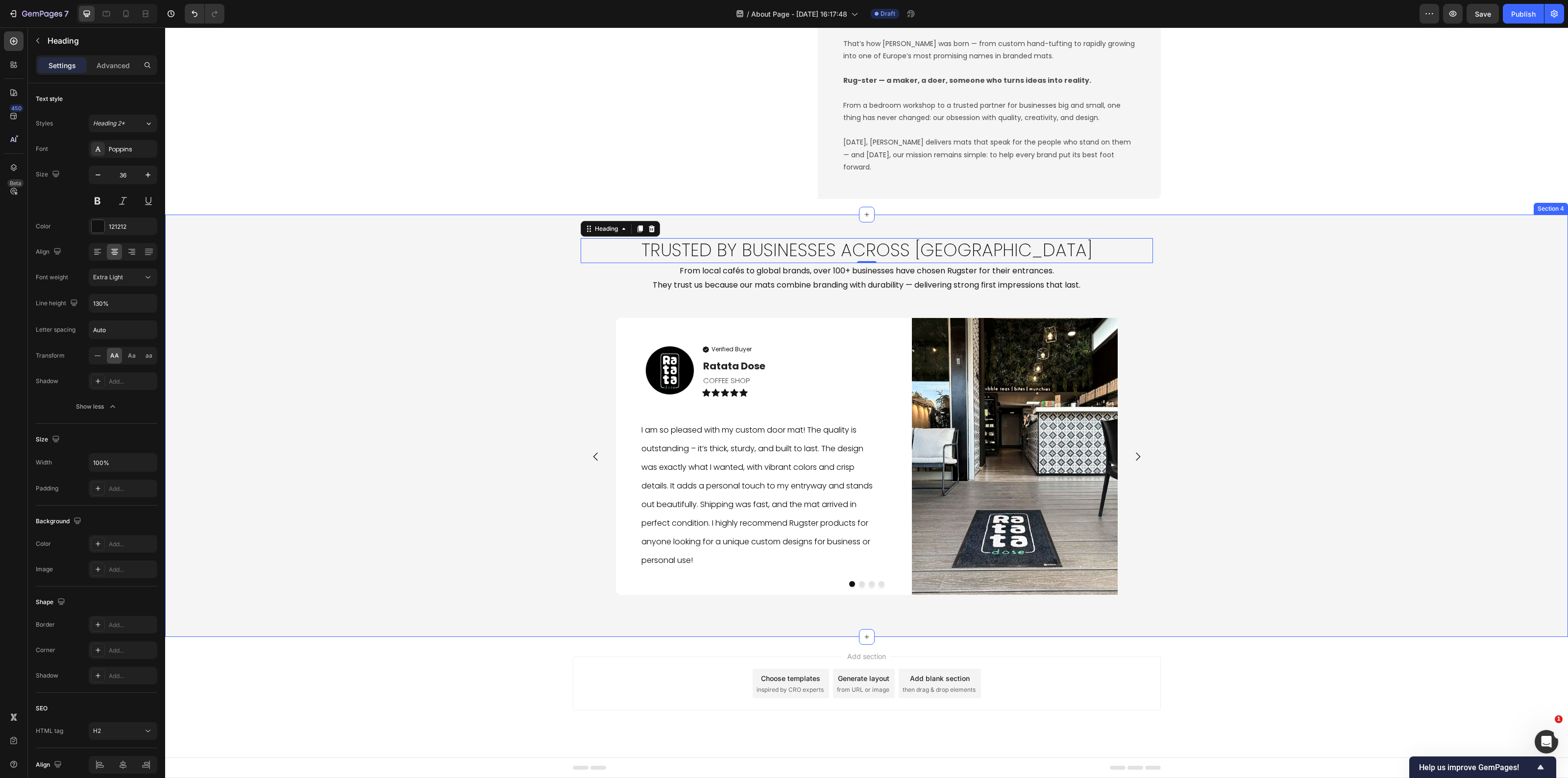
drag, startPoint x: 448, startPoint y: 314, endPoint x: 731, endPoint y: 273, distance: 286.0
click at [450, 314] on div "Trusted by Businesses Across Europe Heading 0 From local cafés to global brands…" at bounding box center [867, 426] width 1403 height 391
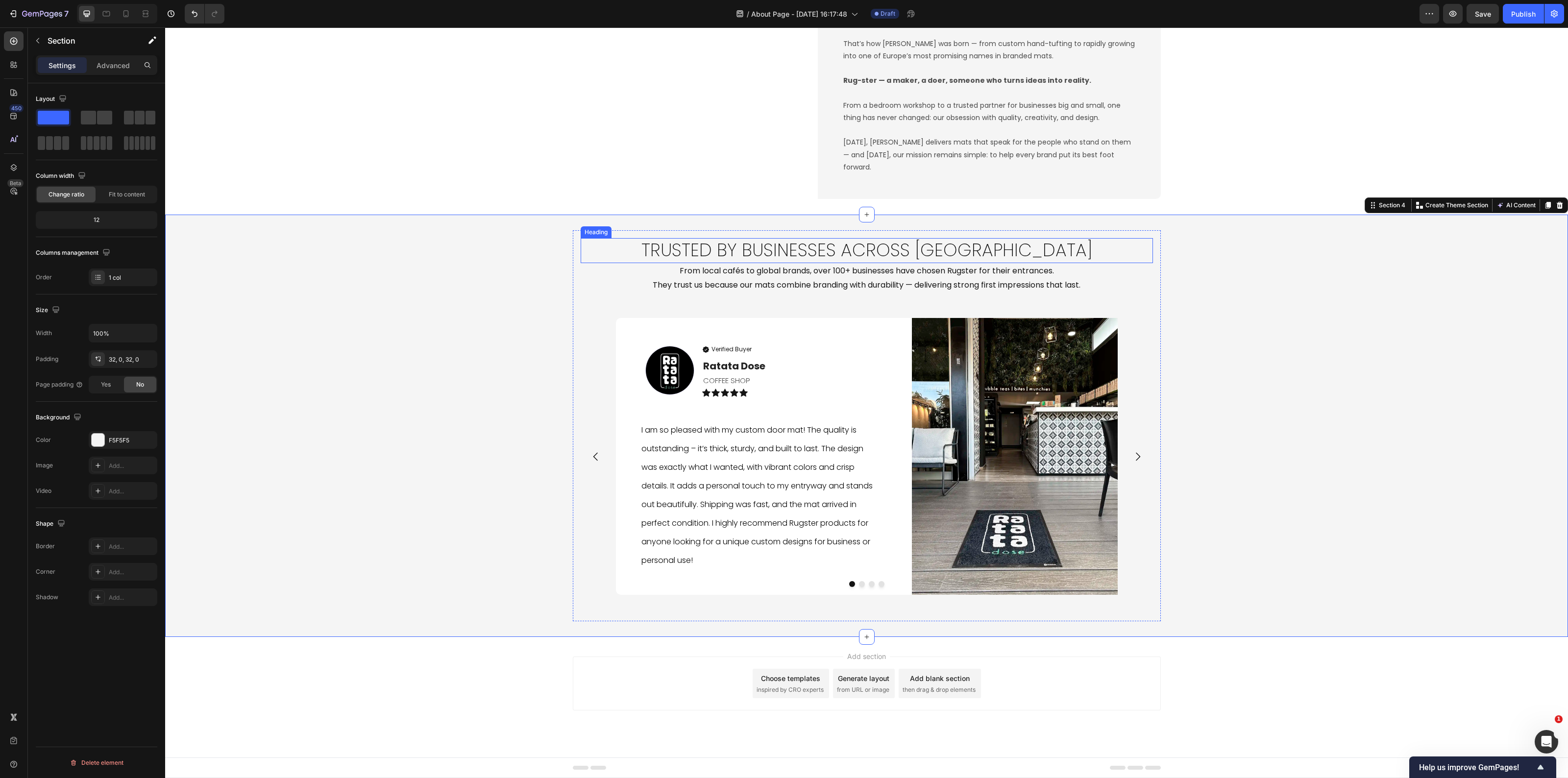
click at [797, 249] on p "Trusted by Businesses Across Europe" at bounding box center [866, 251] width 570 height 23
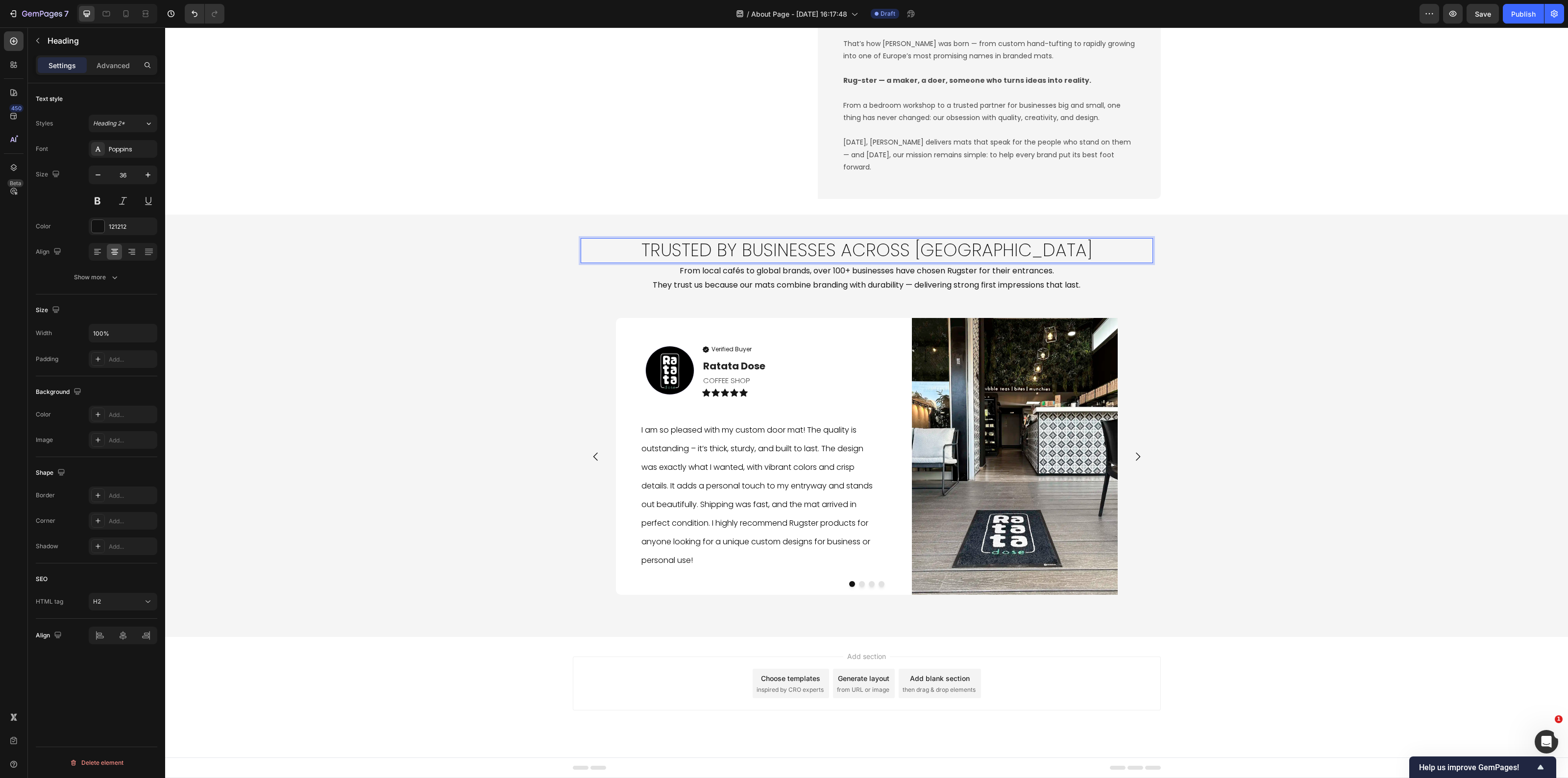
click at [882, 256] on p "Trusted by Businesses Across Europe" at bounding box center [866, 251] width 570 height 23
drag, startPoint x: 888, startPoint y: 256, endPoint x: 691, endPoint y: 253, distance: 197.0
click at [691, 253] on p "Trusted by Businesses Across Europe" at bounding box center [866, 251] width 570 height 23
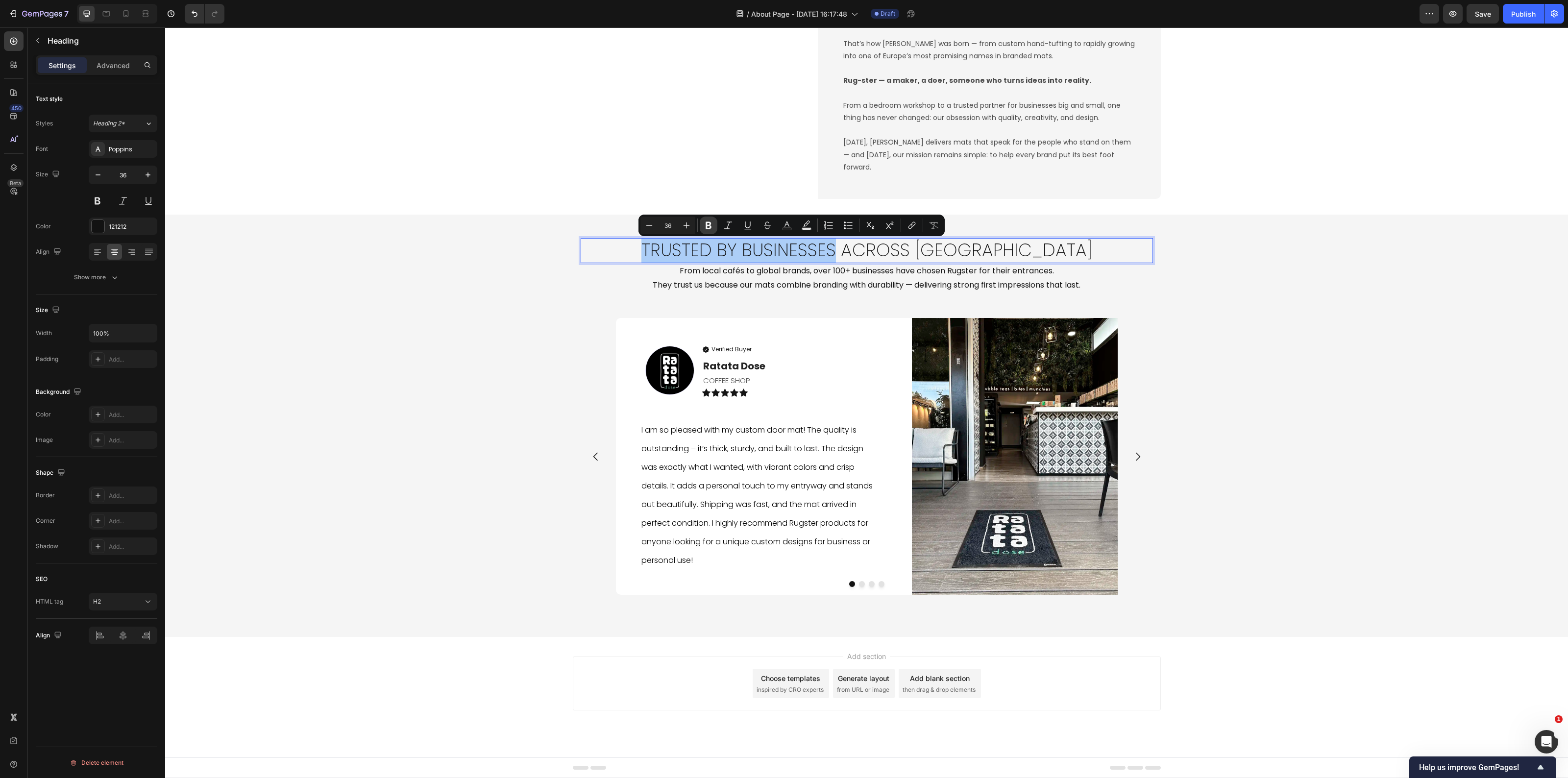
click at [704, 227] on icon "Editor contextual toolbar" at bounding box center [708, 225] width 10 height 10
click at [581, 342] on div "Image Verified Buyer Item List Ratata Dose Text block COFFEE SHOP Text Block Ic…" at bounding box center [867, 456] width 573 height 277
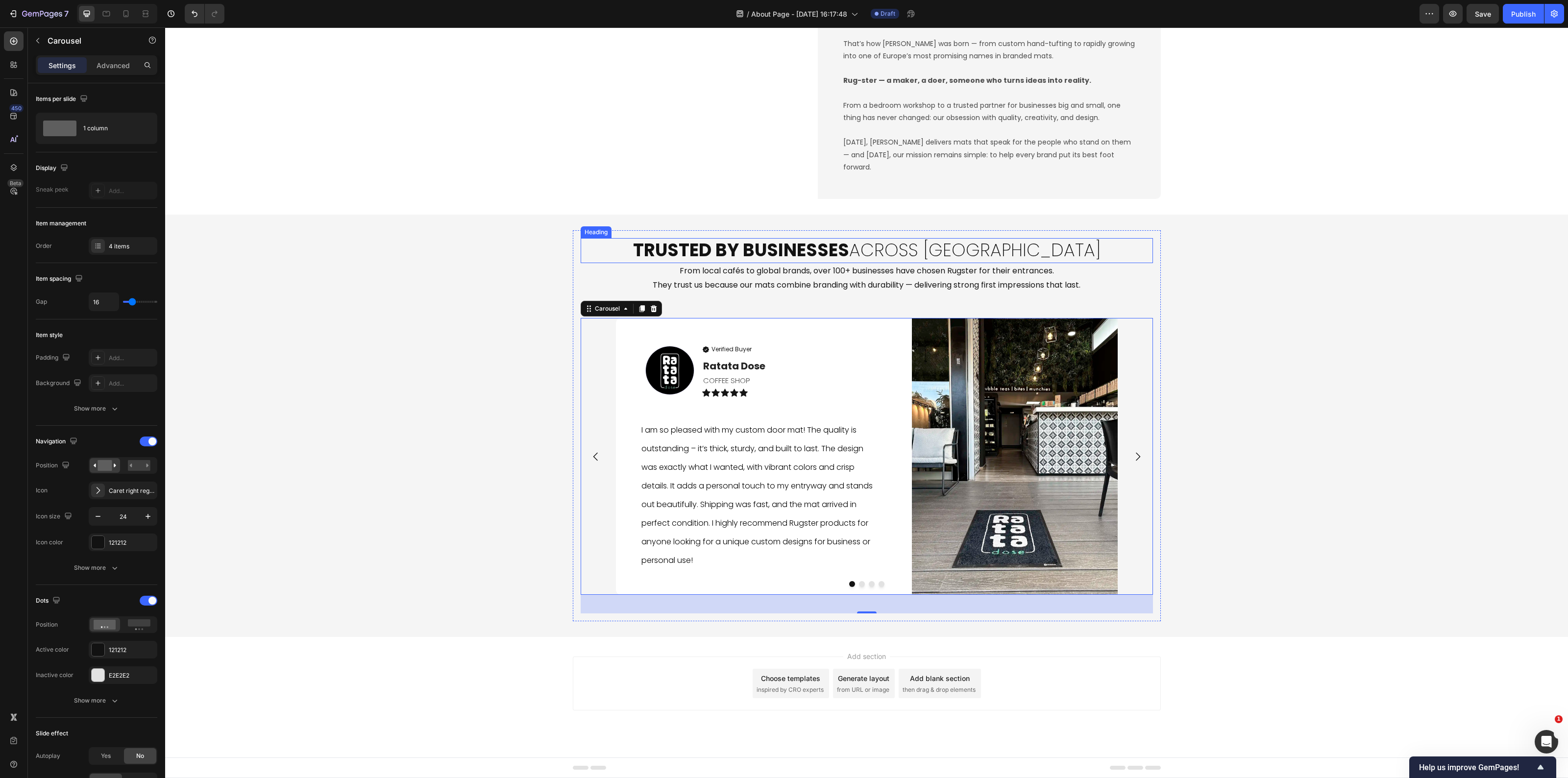
click at [652, 256] on p "⁠⁠⁠⁠⁠⁠⁠ Trusted by Businesses Across Europe" at bounding box center [866, 251] width 570 height 23
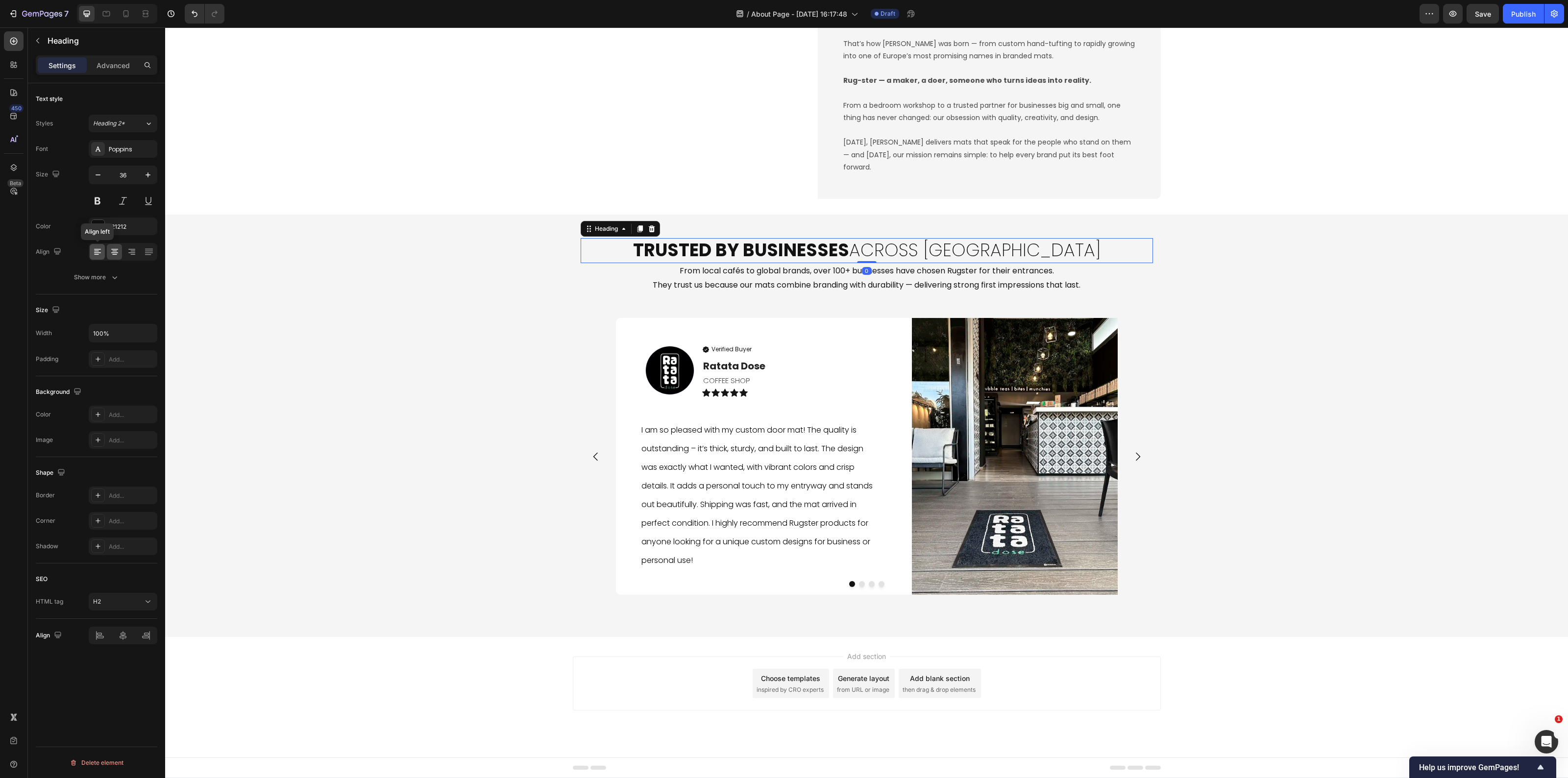
click at [94, 253] on icon at bounding box center [97, 253] width 7 height 1
click at [745, 288] on p "From local cafés to global brands, over 100+ businesses have chosen Rugster for…" at bounding box center [866, 278] width 570 height 28
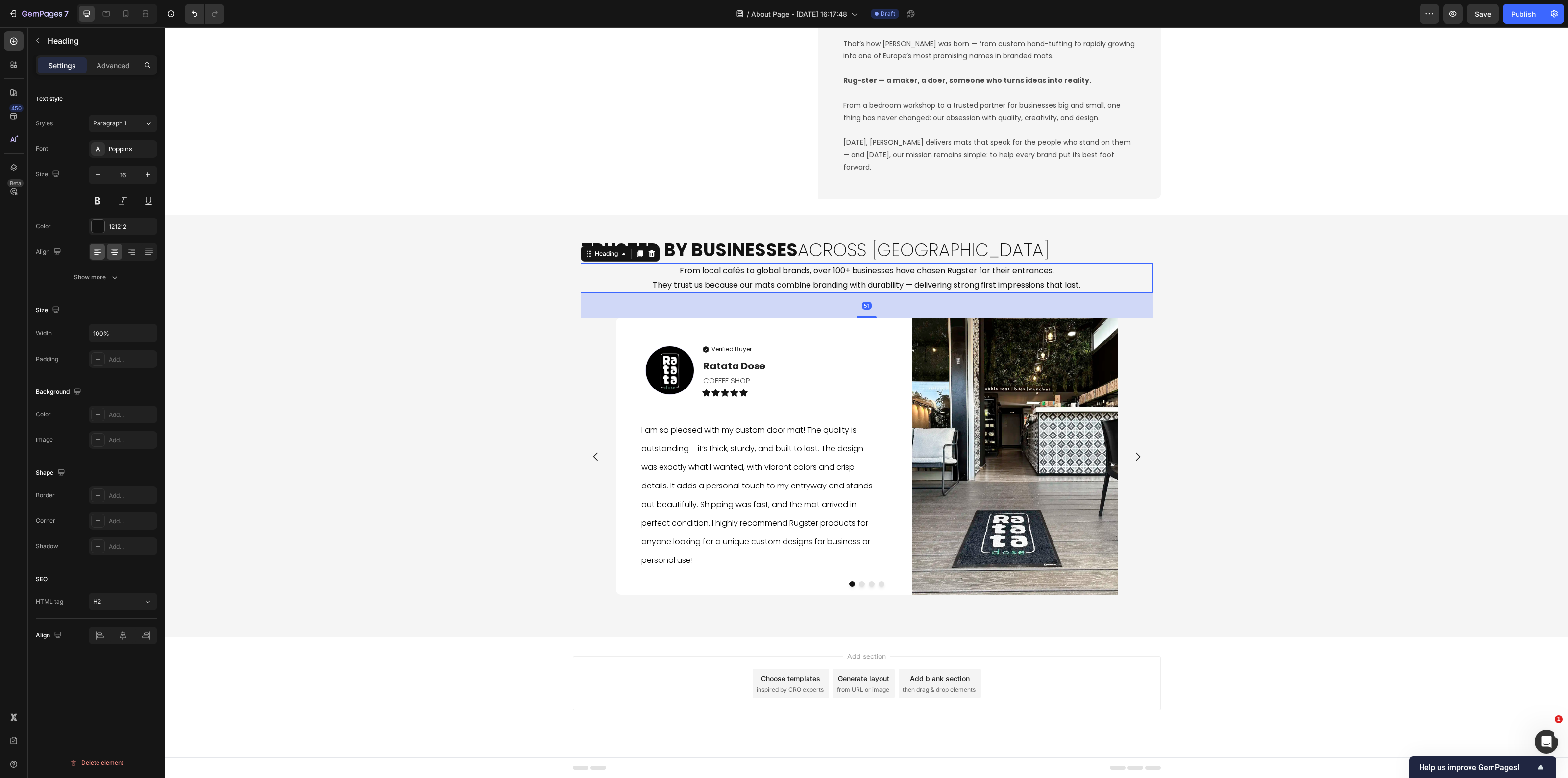
click at [98, 242] on div "Font Poppins Size 16 Color 121212 Align Show more" at bounding box center [96, 213] width 122 height 146
click at [97, 251] on icon at bounding box center [97, 252] width 10 height 10
click at [310, 483] on div "⁠⁠⁠⁠⁠⁠⁠ Trusted by Businesses Across Europe Heading From local cafés to global …" at bounding box center [867, 426] width 1403 height 391
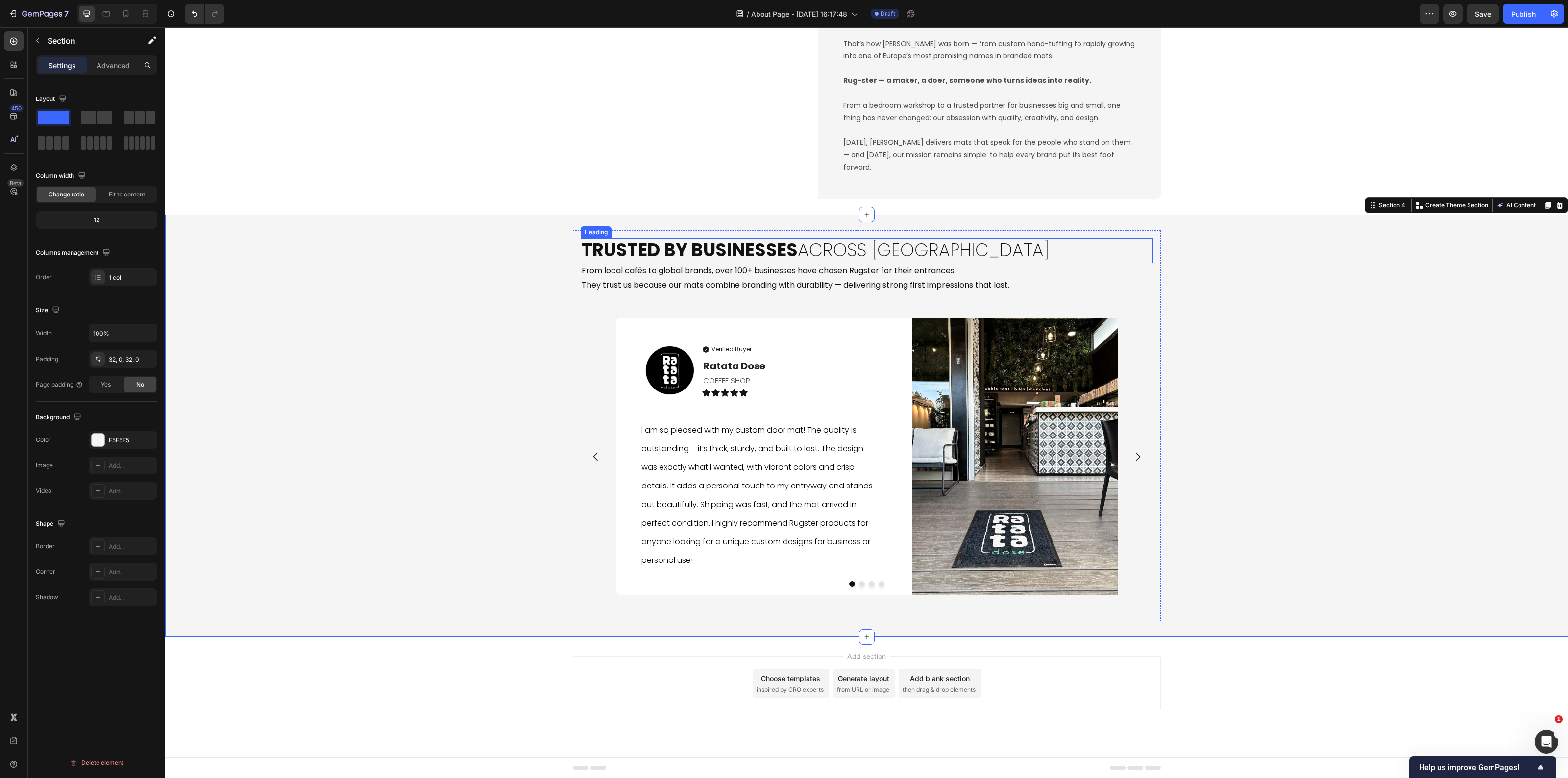
click at [593, 251] on strong "Trusted by Businesses" at bounding box center [689, 250] width 216 height 25
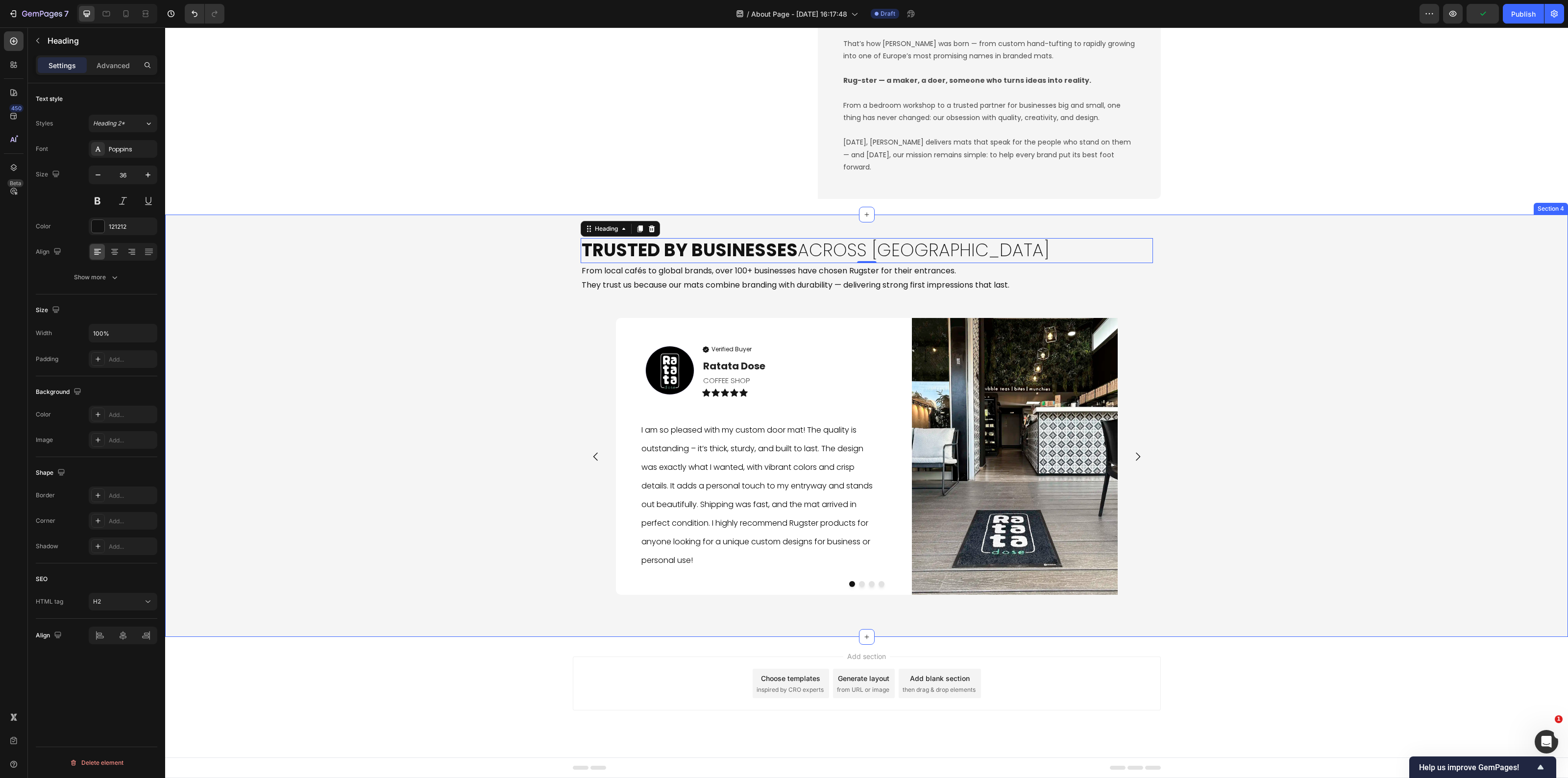
click at [447, 467] on div "⁠⁠⁠⁠⁠⁠⁠ Trusted by Businesses Across Europe Heading 0 From local cafés to globa…" at bounding box center [867, 426] width 1403 height 391
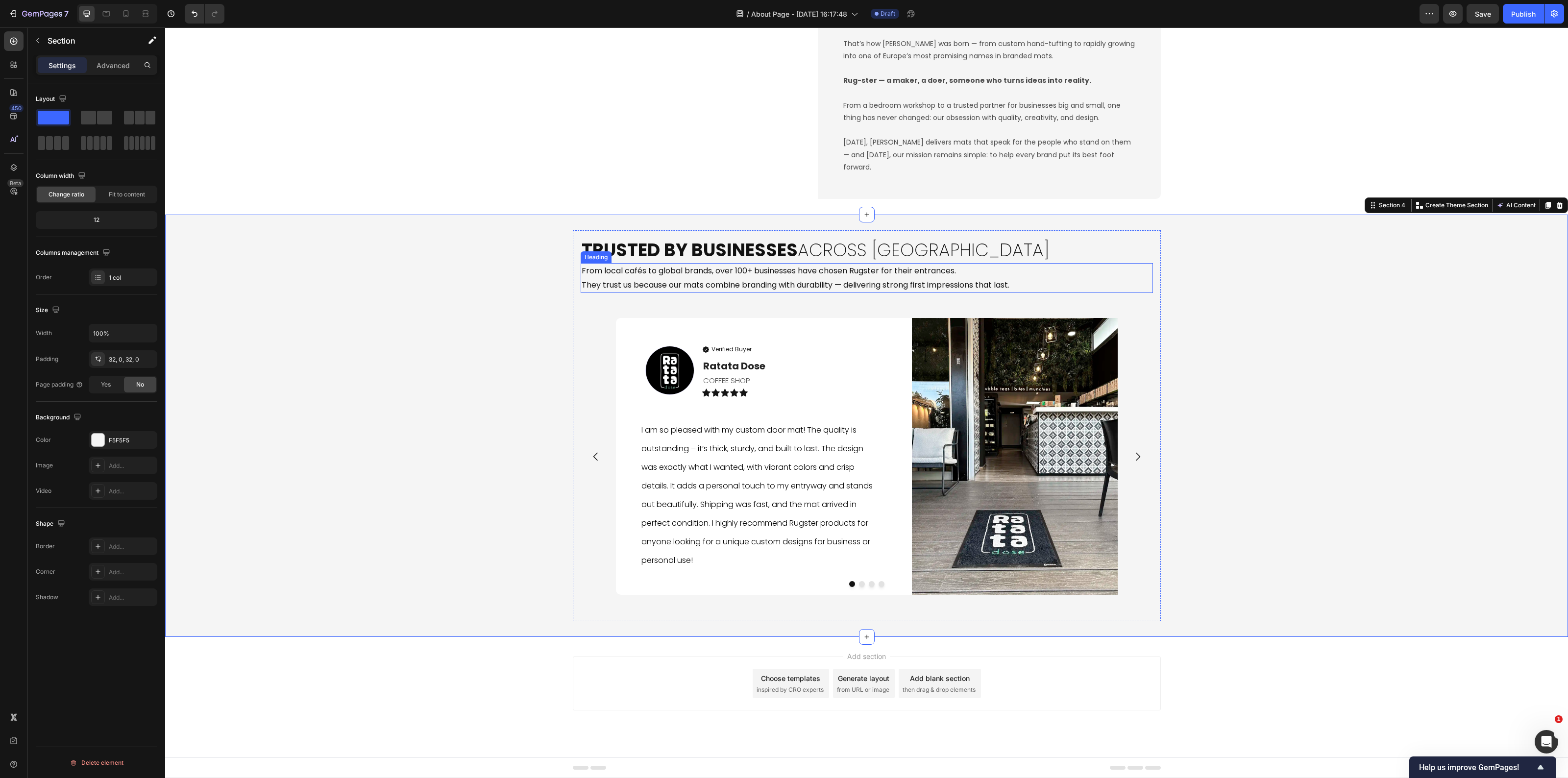
click at [807, 279] on p "From local cafés to global brands, over 100+ businesses have chosen Rugster for…" at bounding box center [866, 278] width 570 height 28
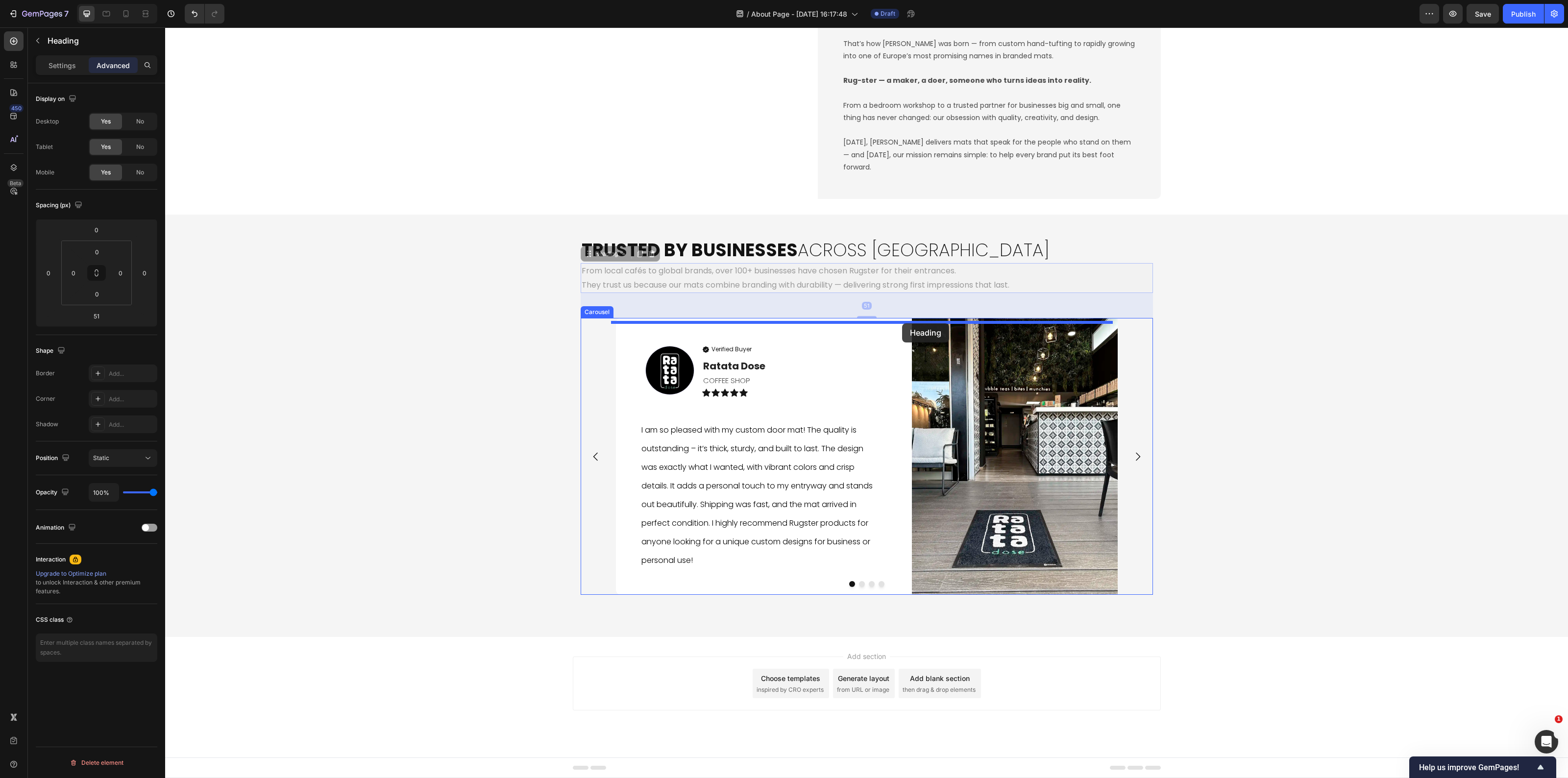
drag, startPoint x: 586, startPoint y: 260, endPoint x: 902, endPoint y: 323, distance: 322.2
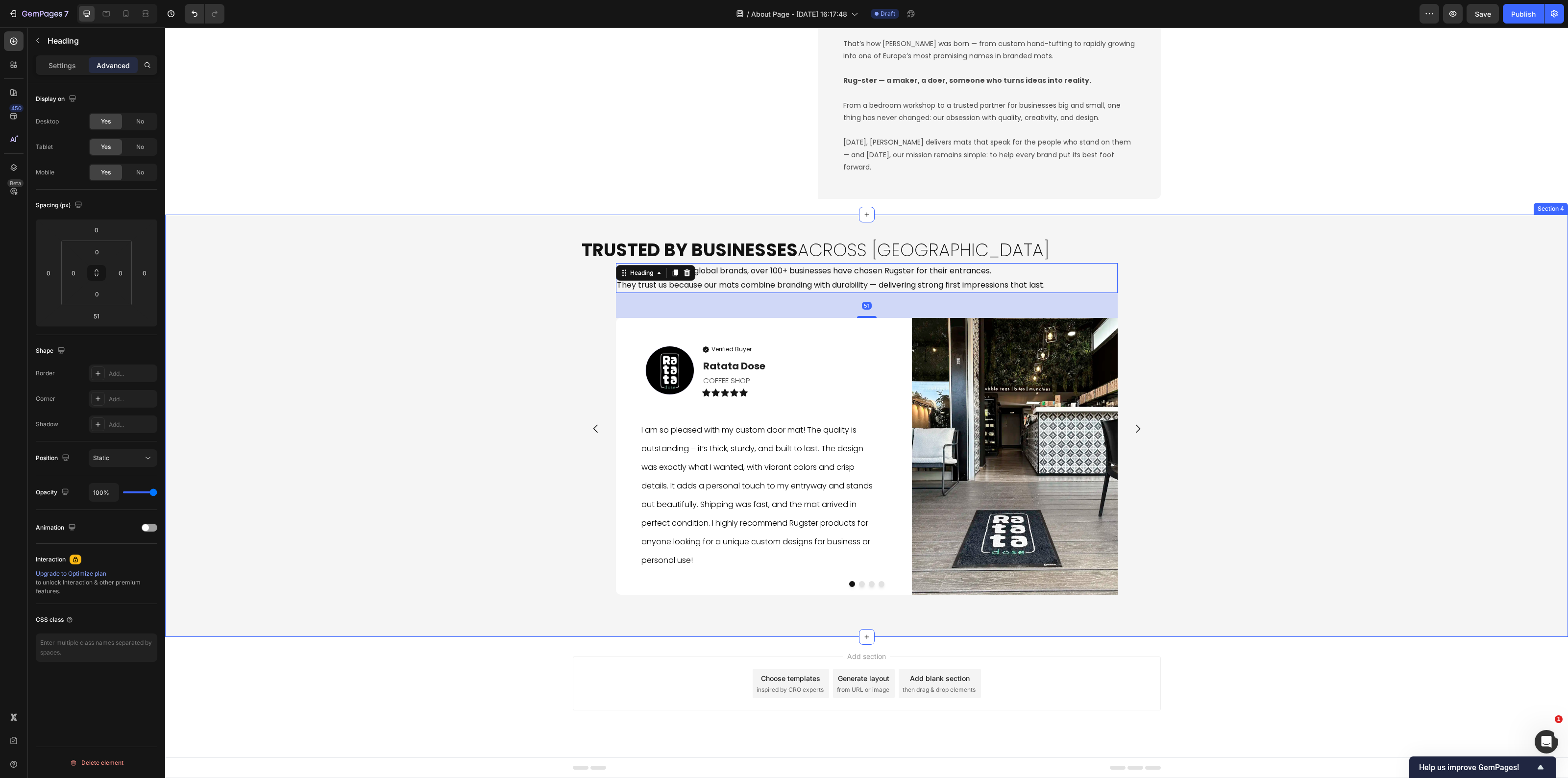
click at [448, 448] on div "⁠⁠⁠⁠⁠⁠⁠ Trusted by Businesses Across Europe Heading From local cafés to global …" at bounding box center [867, 426] width 1403 height 391
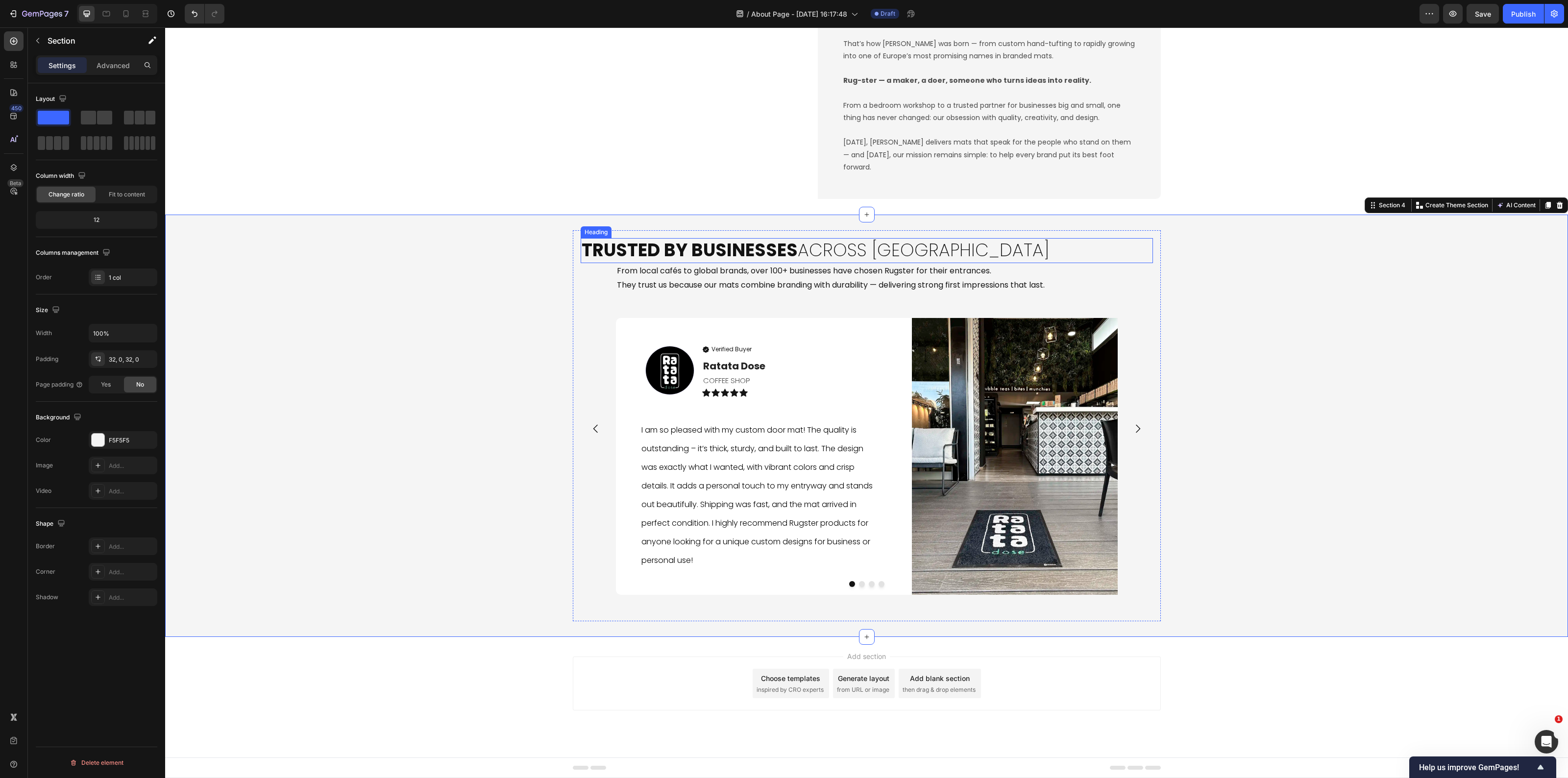
click at [893, 251] on p "⁠⁠⁠⁠⁠⁠⁠ Trusted by Businesses Across Europe" at bounding box center [866, 251] width 570 height 23
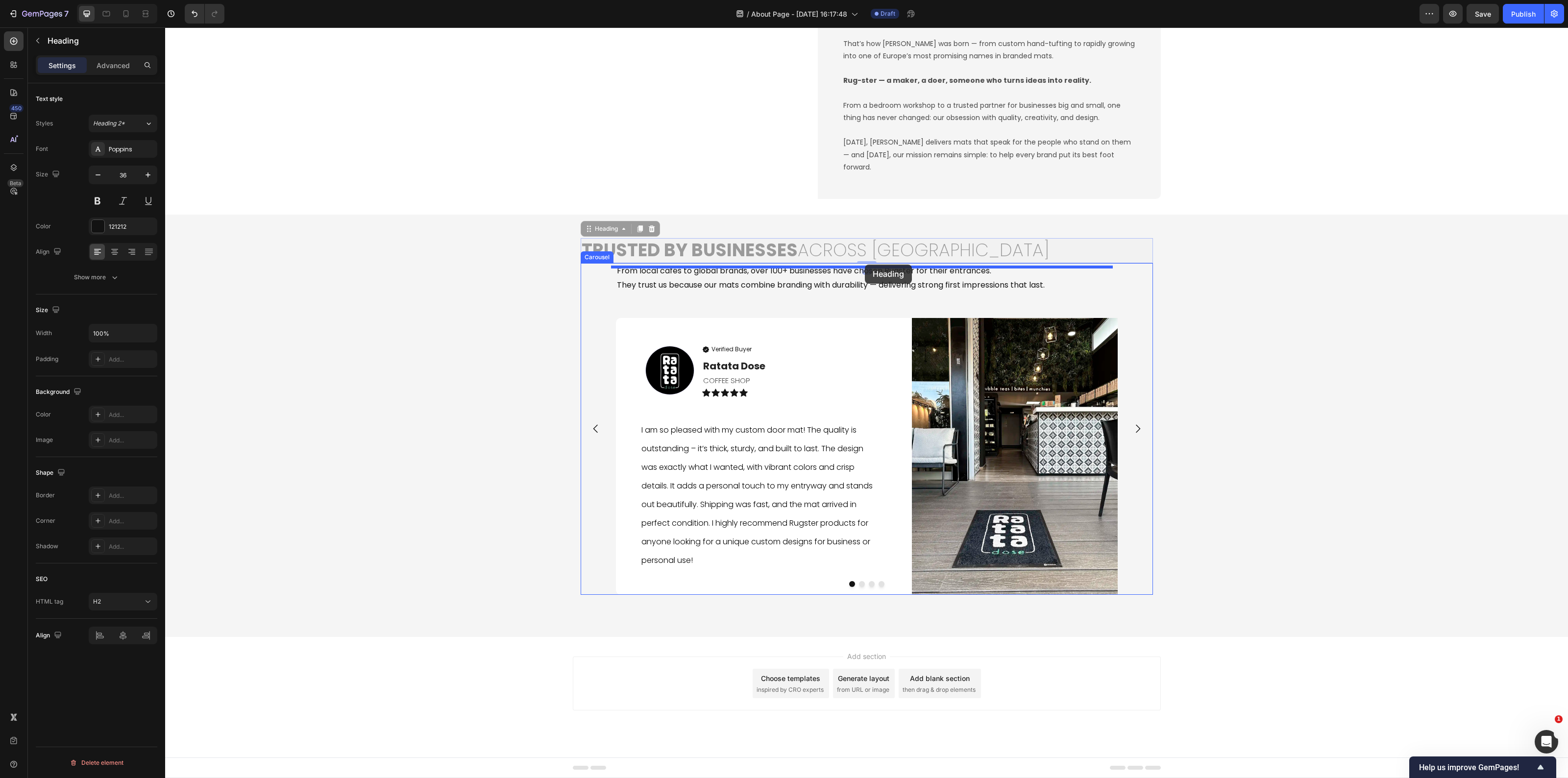
drag, startPoint x: 596, startPoint y: 241, endPoint x: 865, endPoint y: 264, distance: 270.0
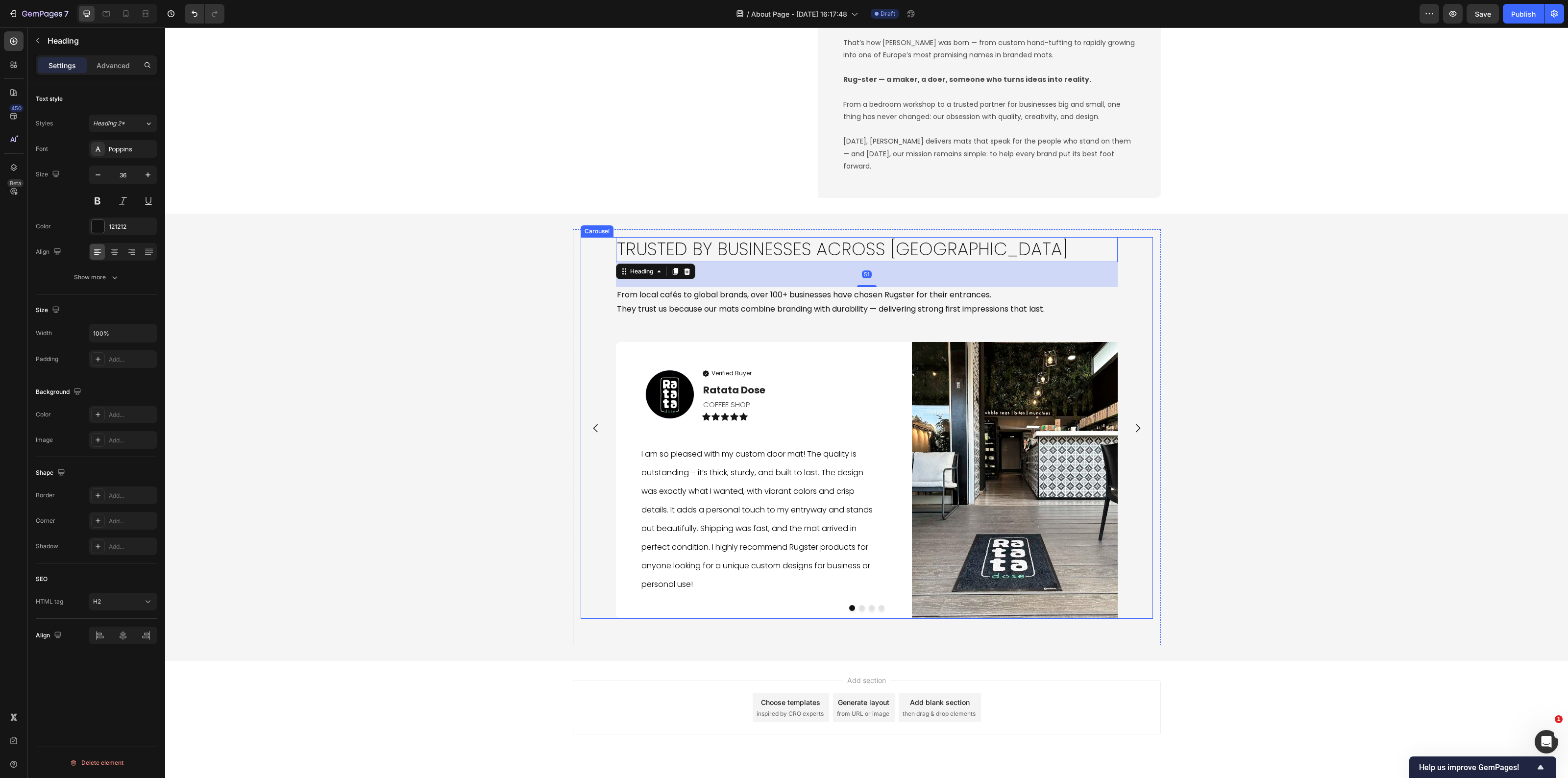
click at [1134, 424] on icon "Carousel Next Arrow" at bounding box center [1138, 428] width 12 height 12
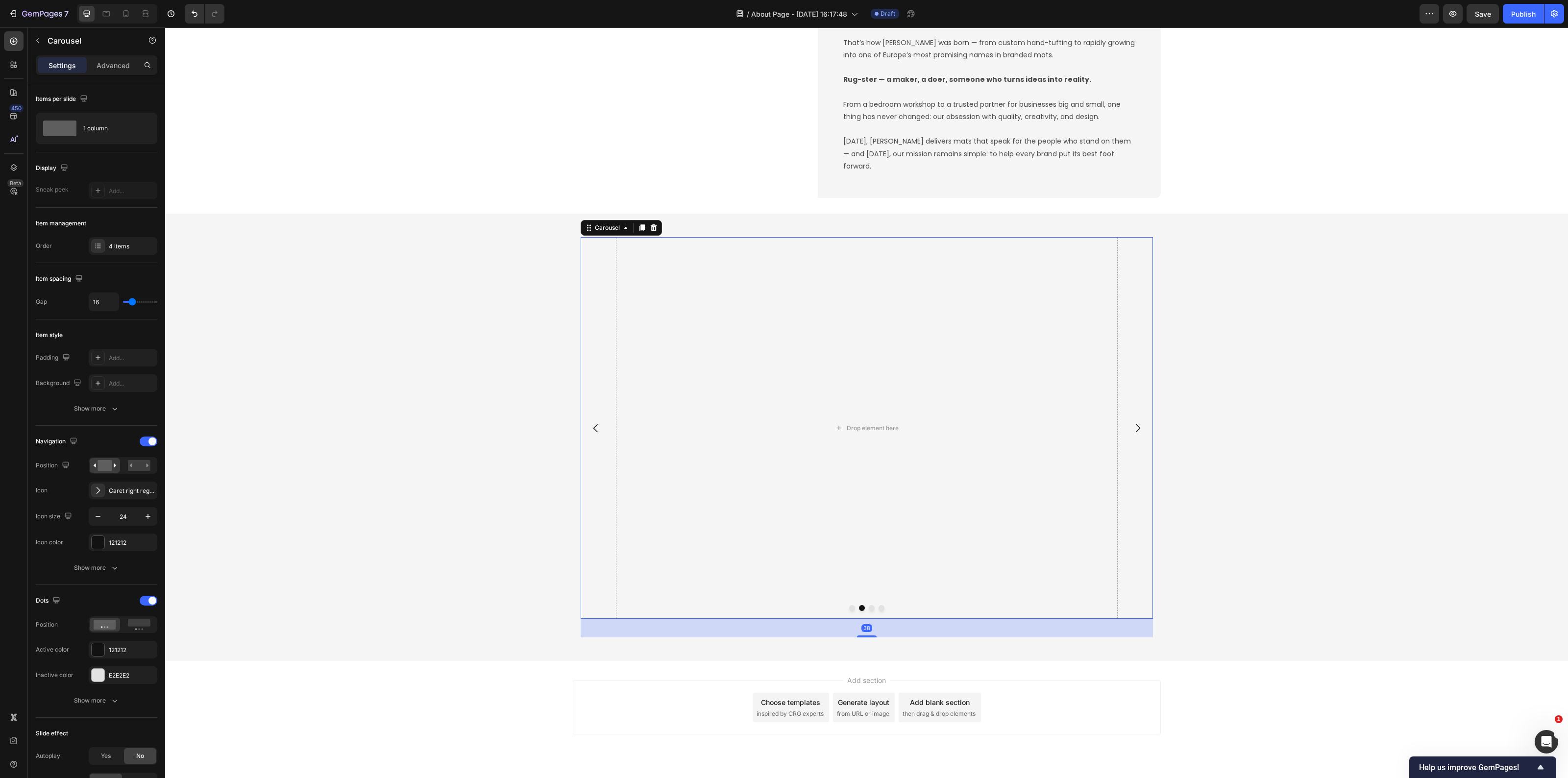
click at [594, 424] on icon "Carousel Back Arrow" at bounding box center [595, 428] width 12 height 12
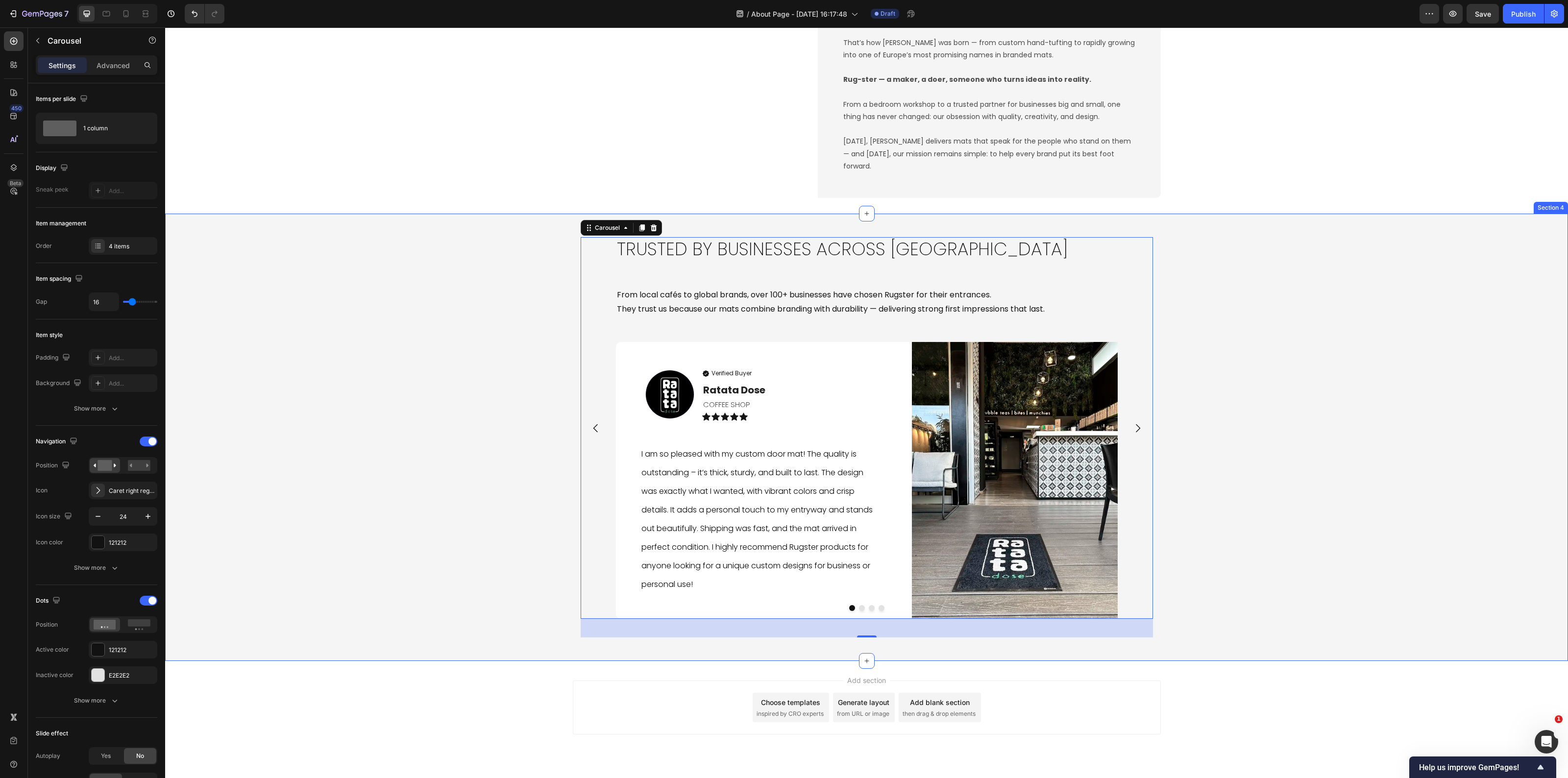
click at [408, 496] on div "Trusted by Businesses Across Europe Heading From local cafés to global brands, …" at bounding box center [867, 437] width 1403 height 416
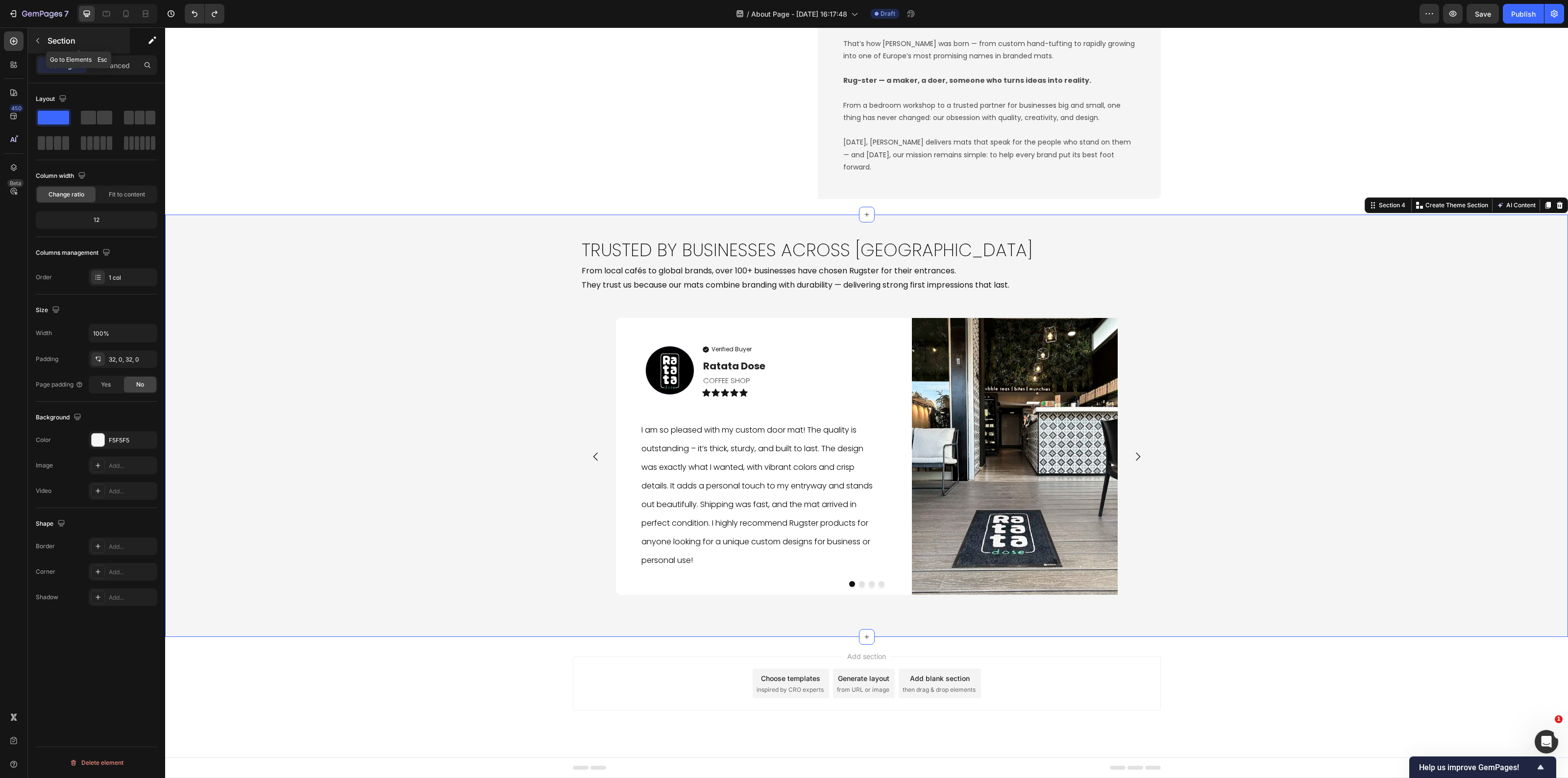
click at [40, 37] on icon "button" at bounding box center [37, 41] width 8 height 8
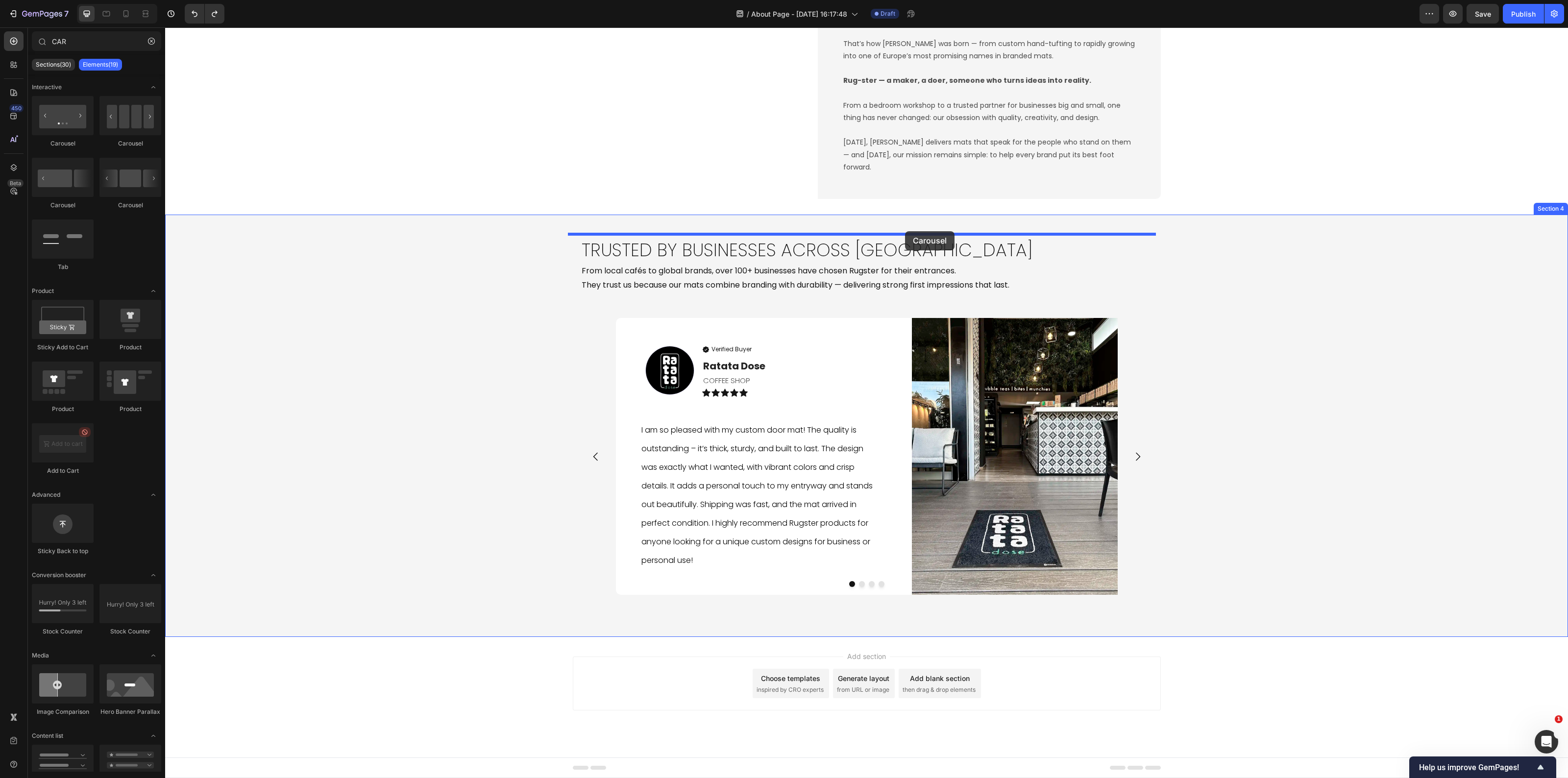
drag, startPoint x: 235, startPoint y: 139, endPoint x: 905, endPoint y: 231, distance: 676.3
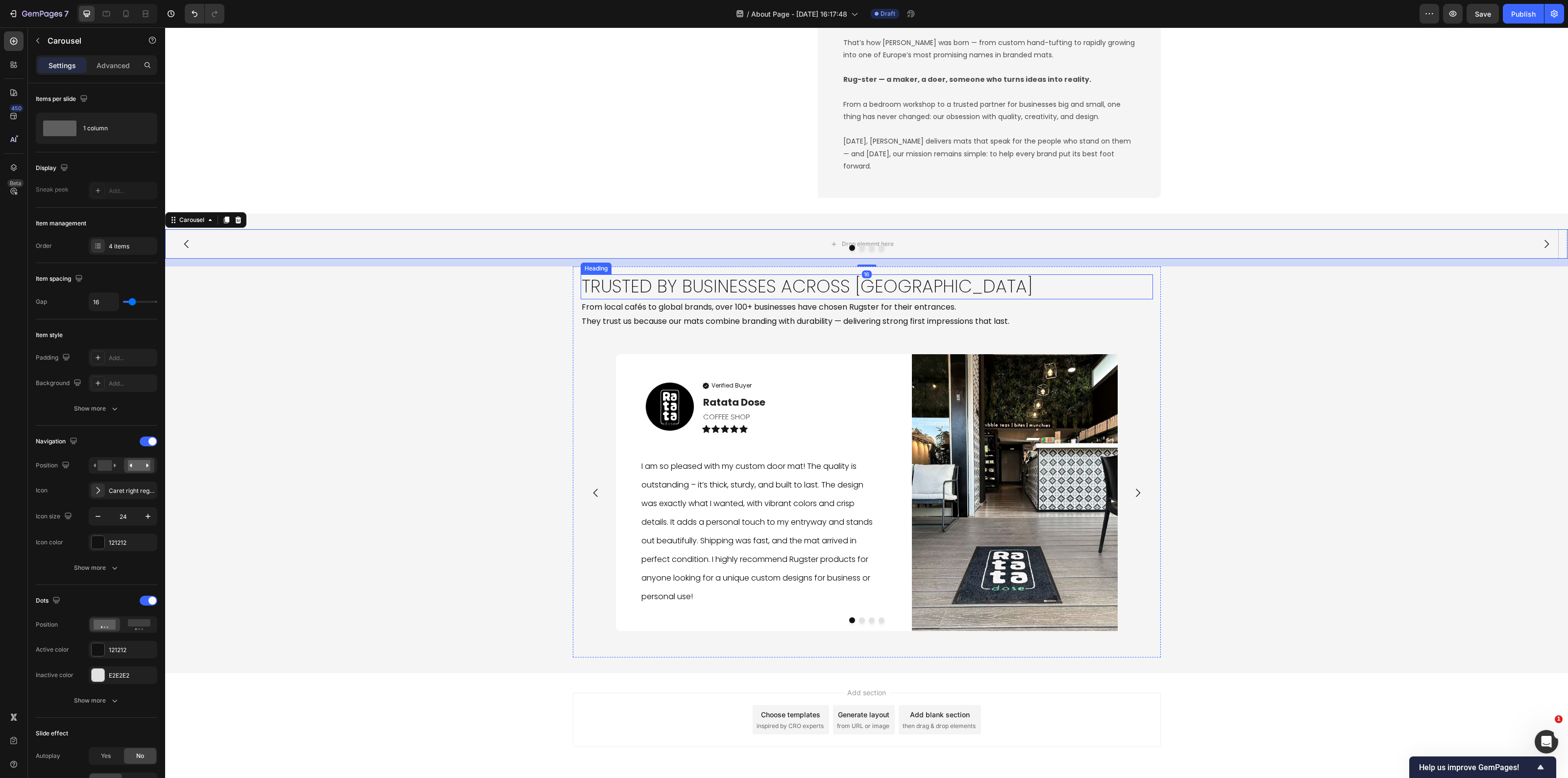
click at [694, 293] on h2 "Trusted by Businesses Across Europe" at bounding box center [867, 287] width 573 height 25
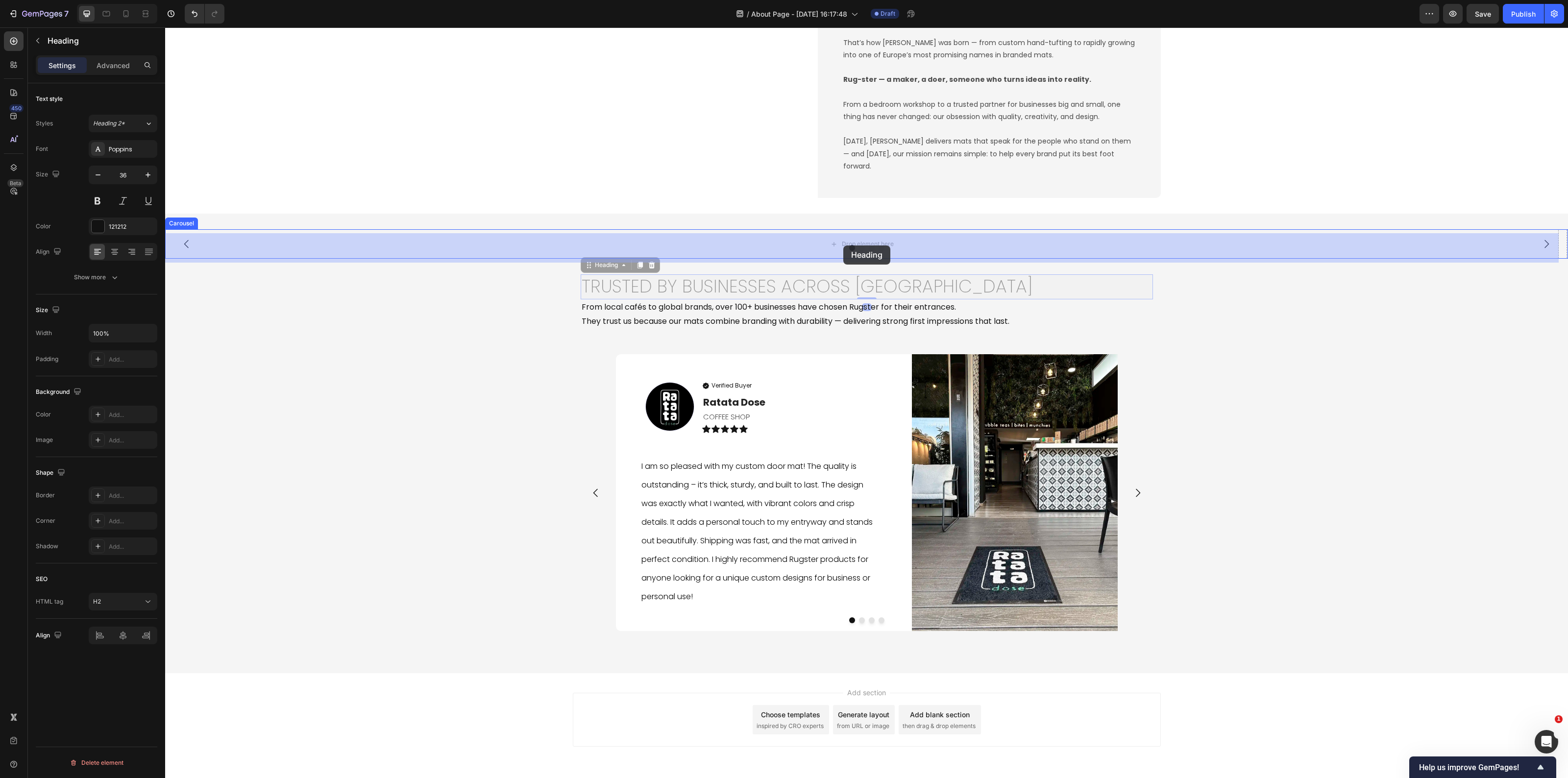
drag, startPoint x: 602, startPoint y: 275, endPoint x: 842, endPoint y: 246, distance: 241.7
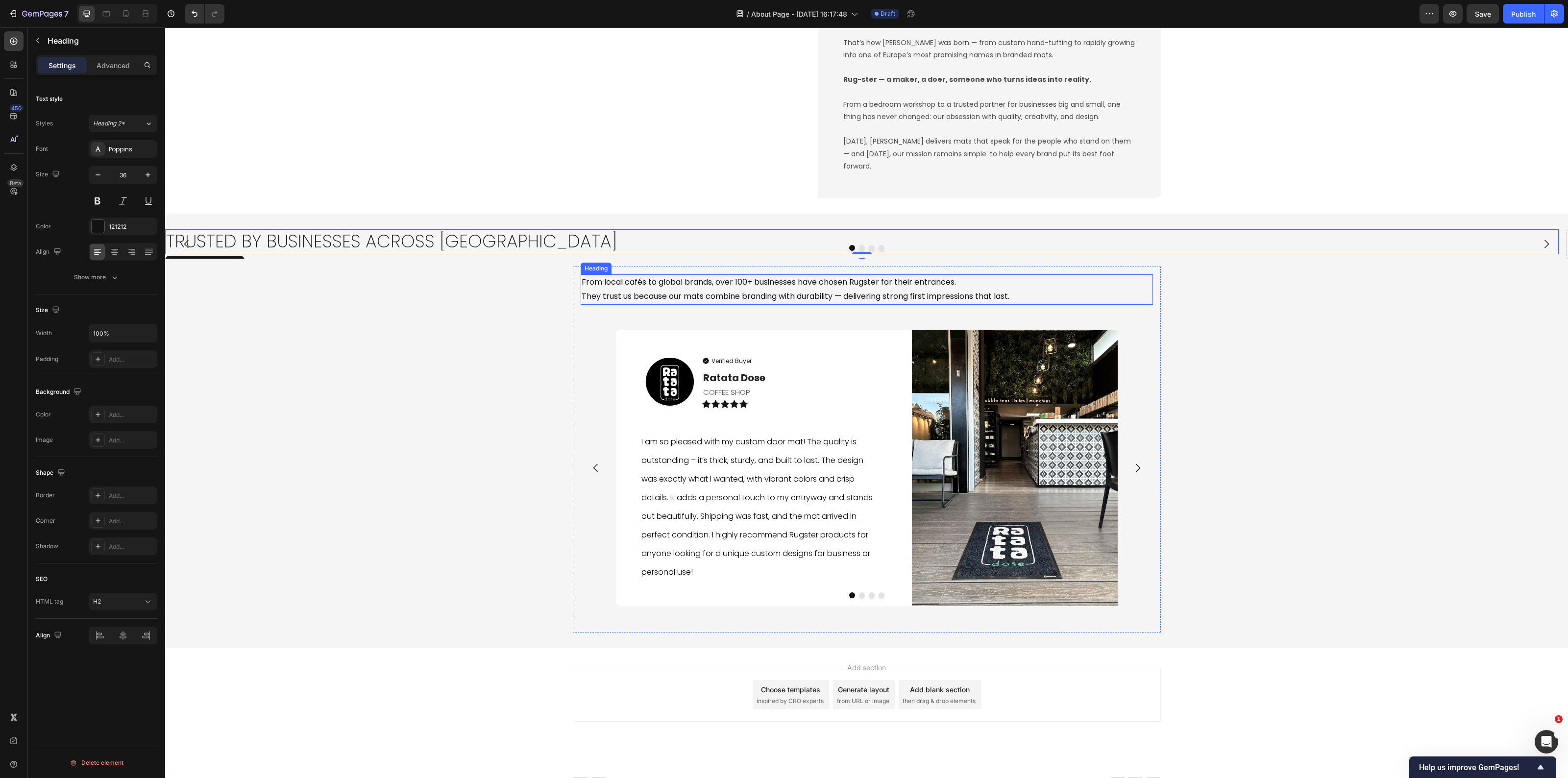
click at [735, 302] on h2 "From local cafés to global brands, over 100+ businesses have chosen Rugster for…" at bounding box center [867, 290] width 573 height 30
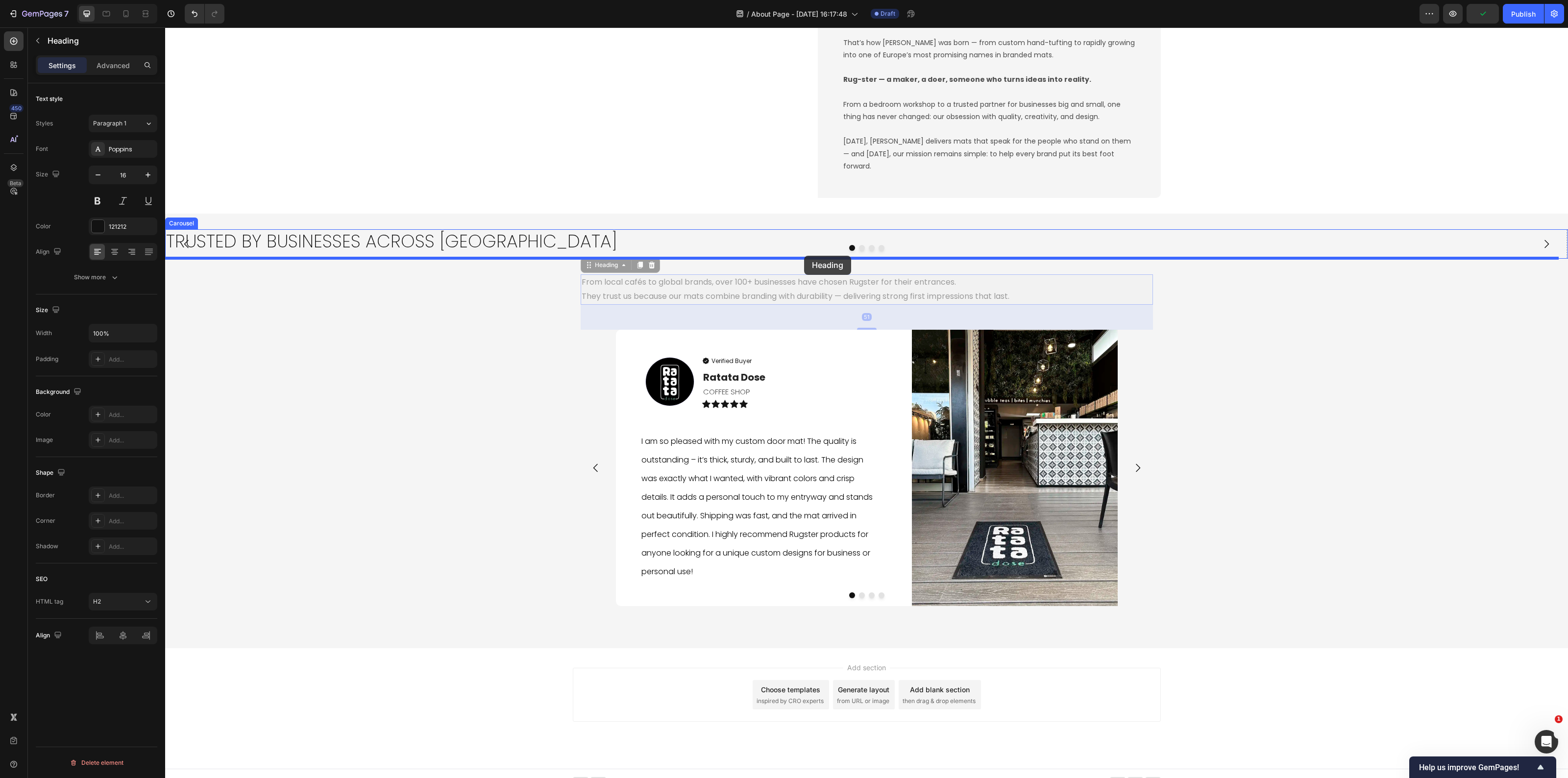
drag, startPoint x: 585, startPoint y: 268, endPoint x: 804, endPoint y: 256, distance: 219.3
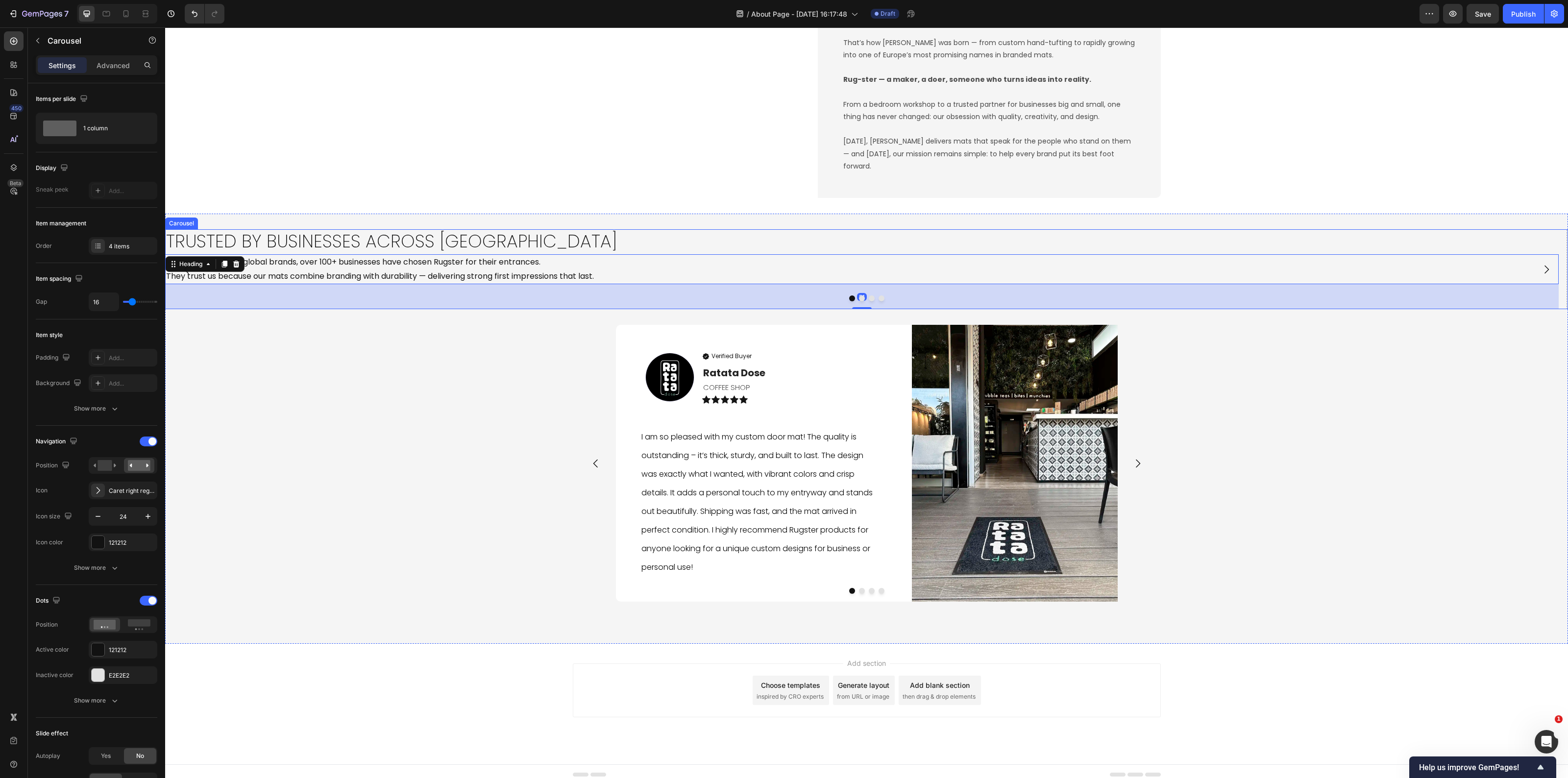
click at [849, 301] on button "Dot" at bounding box center [852, 298] width 6 height 6
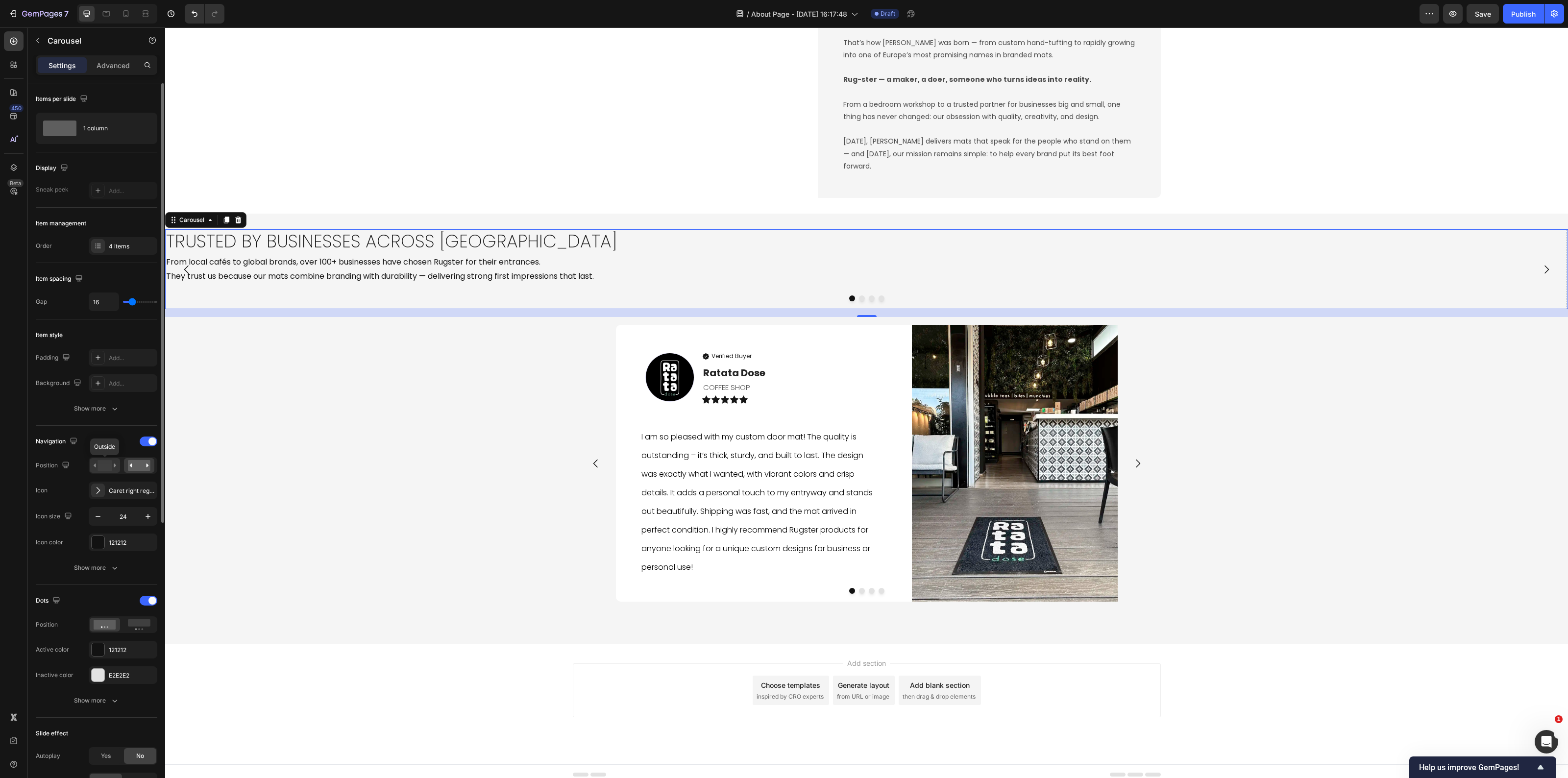
click at [106, 471] on rect at bounding box center [104, 466] width 14 height 11
click at [150, 444] on span at bounding box center [152, 441] width 8 height 8
click at [150, 444] on div at bounding box center [148, 442] width 18 height 10
click at [109, 542] on div "121212" at bounding box center [122, 542] width 28 height 9
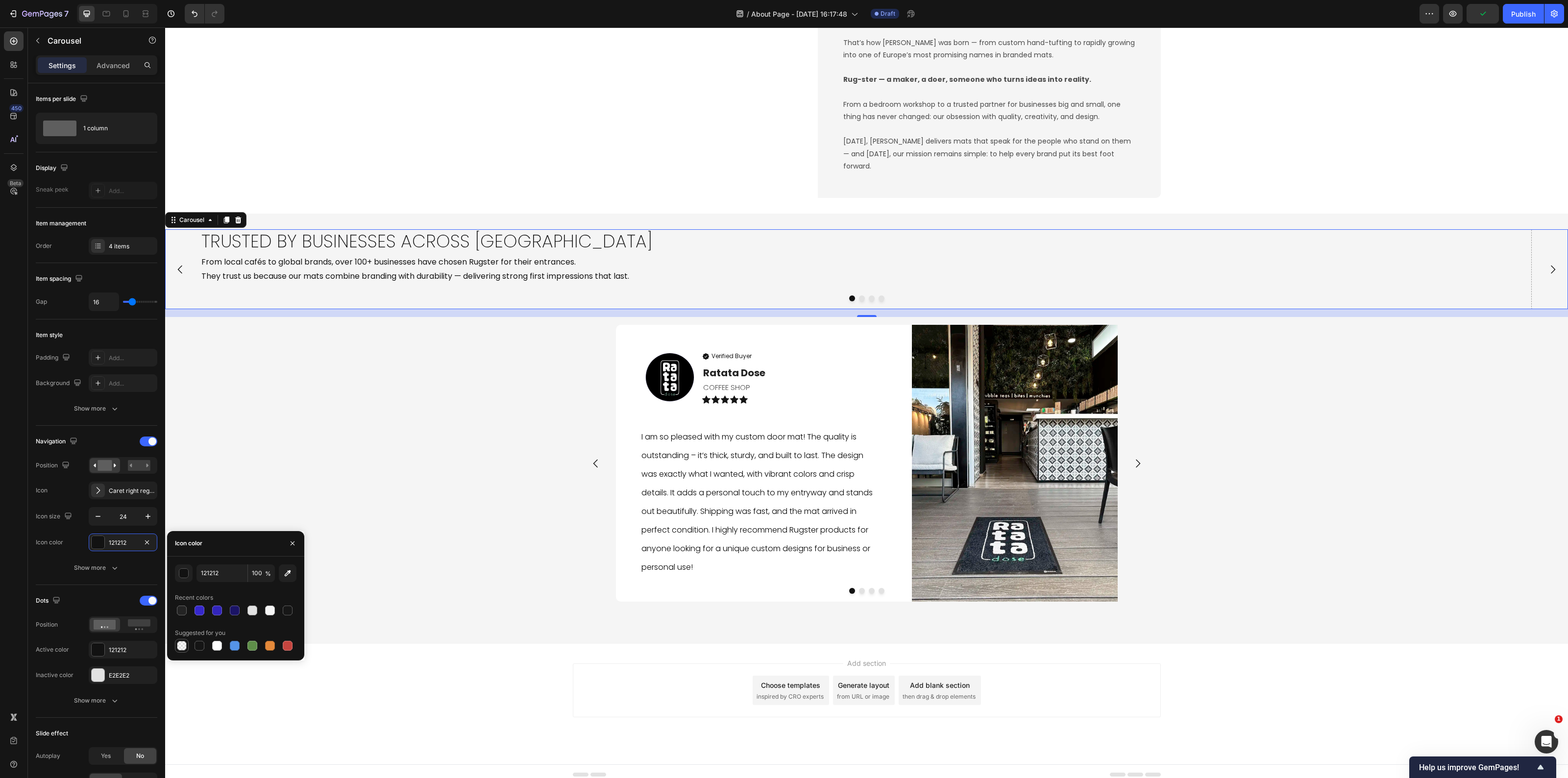
click at [177, 650] on div at bounding box center [182, 646] width 10 height 10
type input "000000"
type input "0"
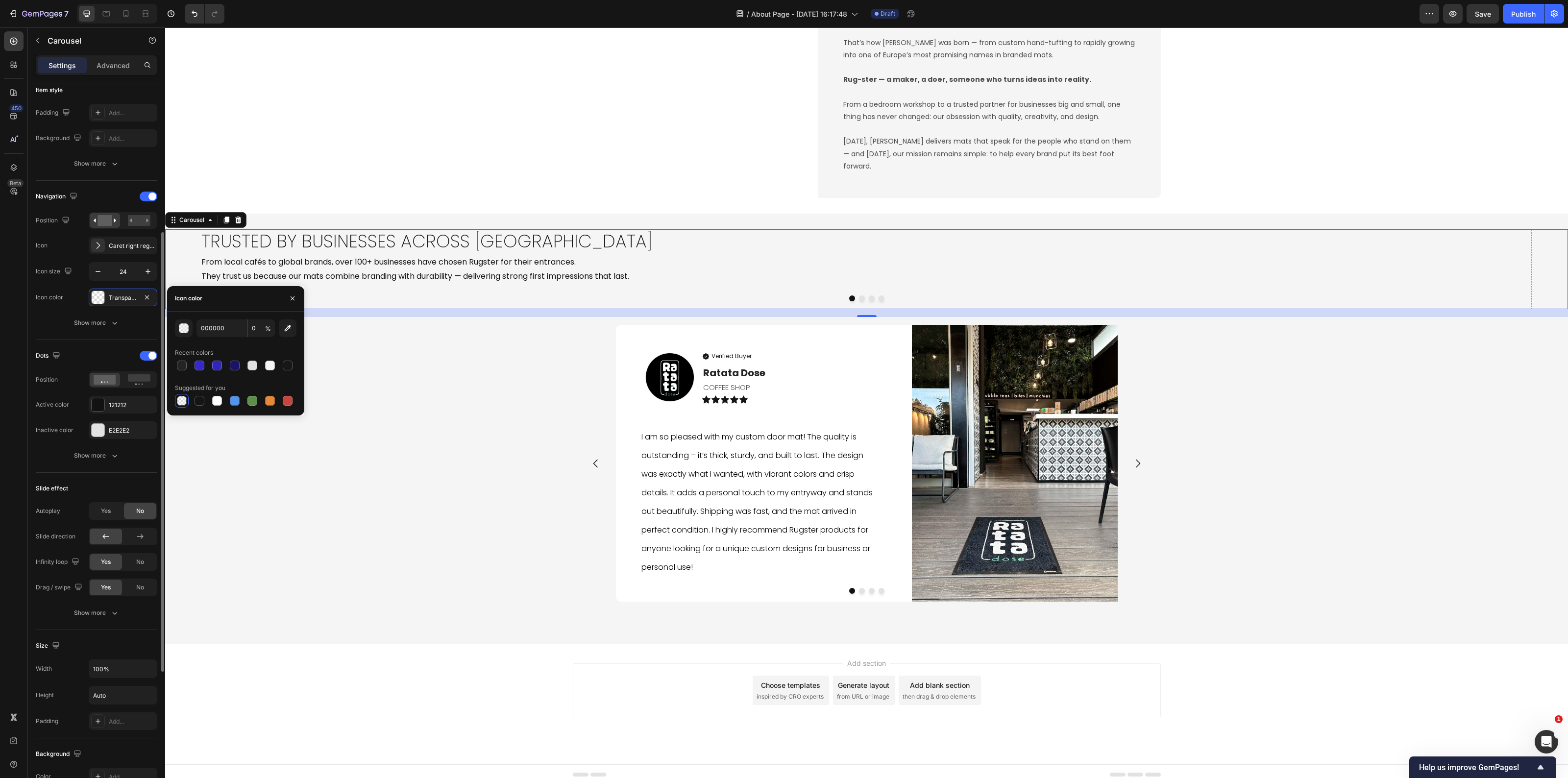
scroll to position [367, 0]
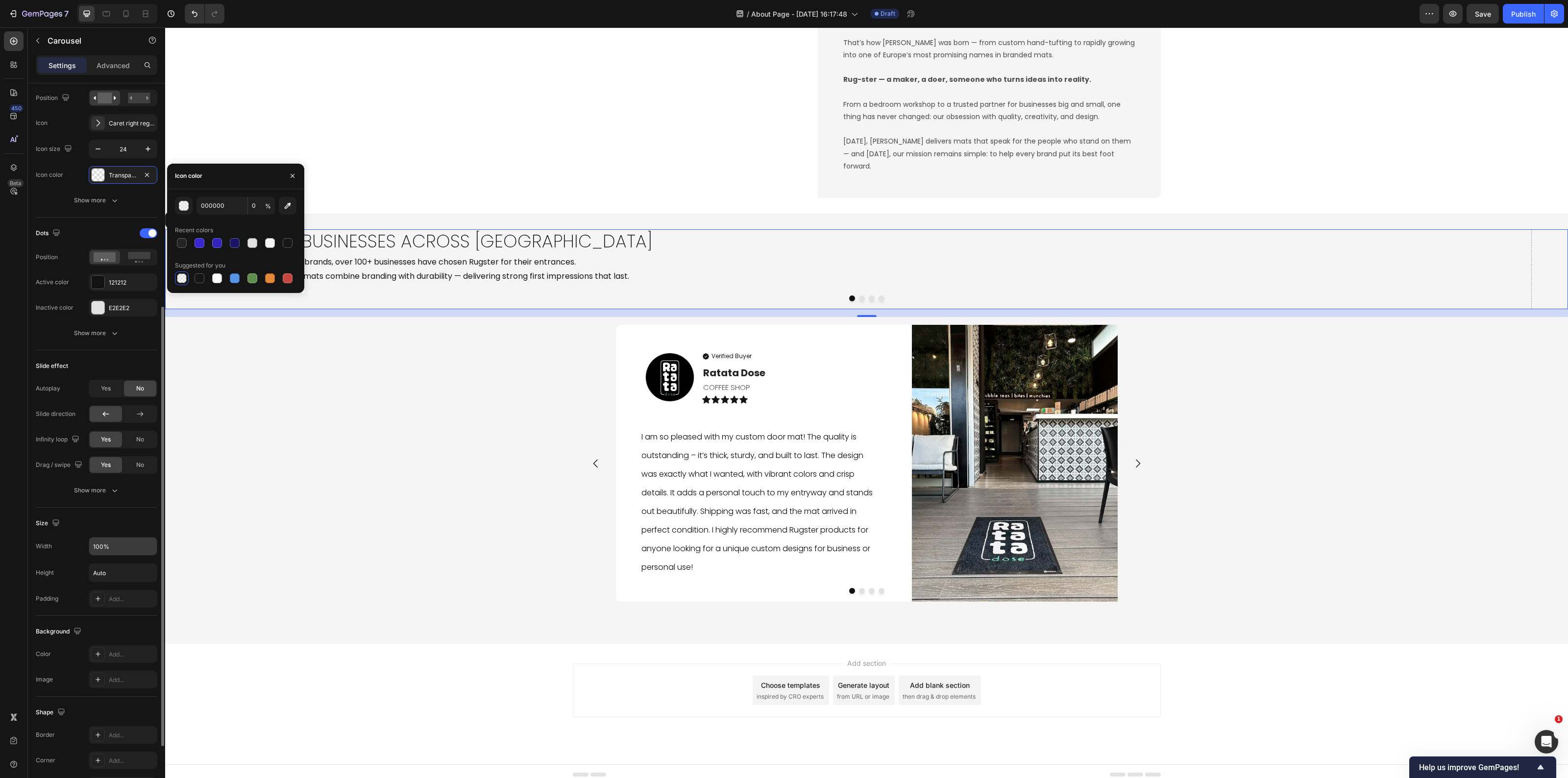
click at [114, 551] on input "100%" at bounding box center [123, 547] width 68 height 18
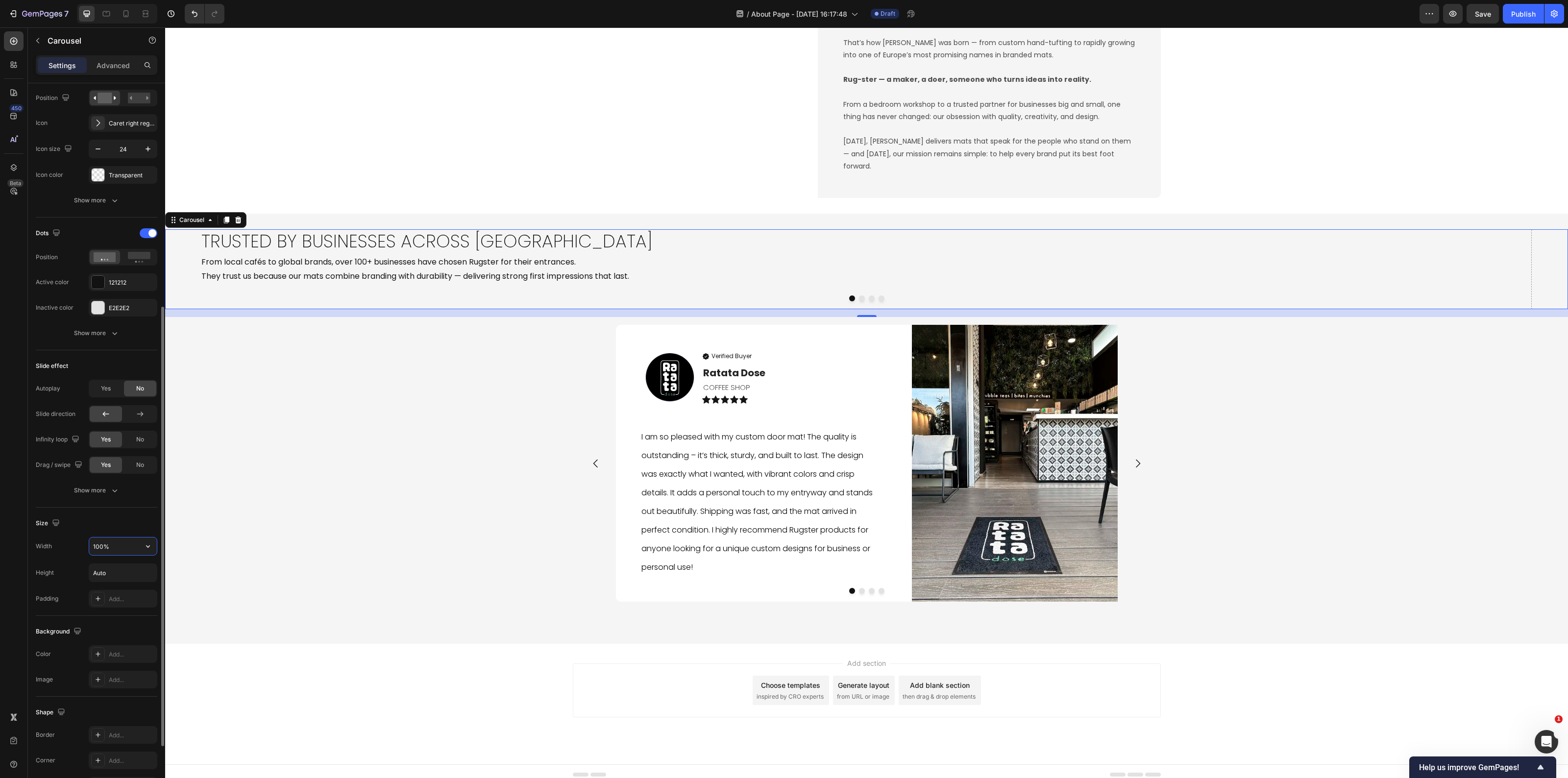
drag, startPoint x: 117, startPoint y: 549, endPoint x: 72, endPoint y: 537, distance: 46.6
click at [74, 538] on div "Width 100%" at bounding box center [96, 546] width 122 height 19
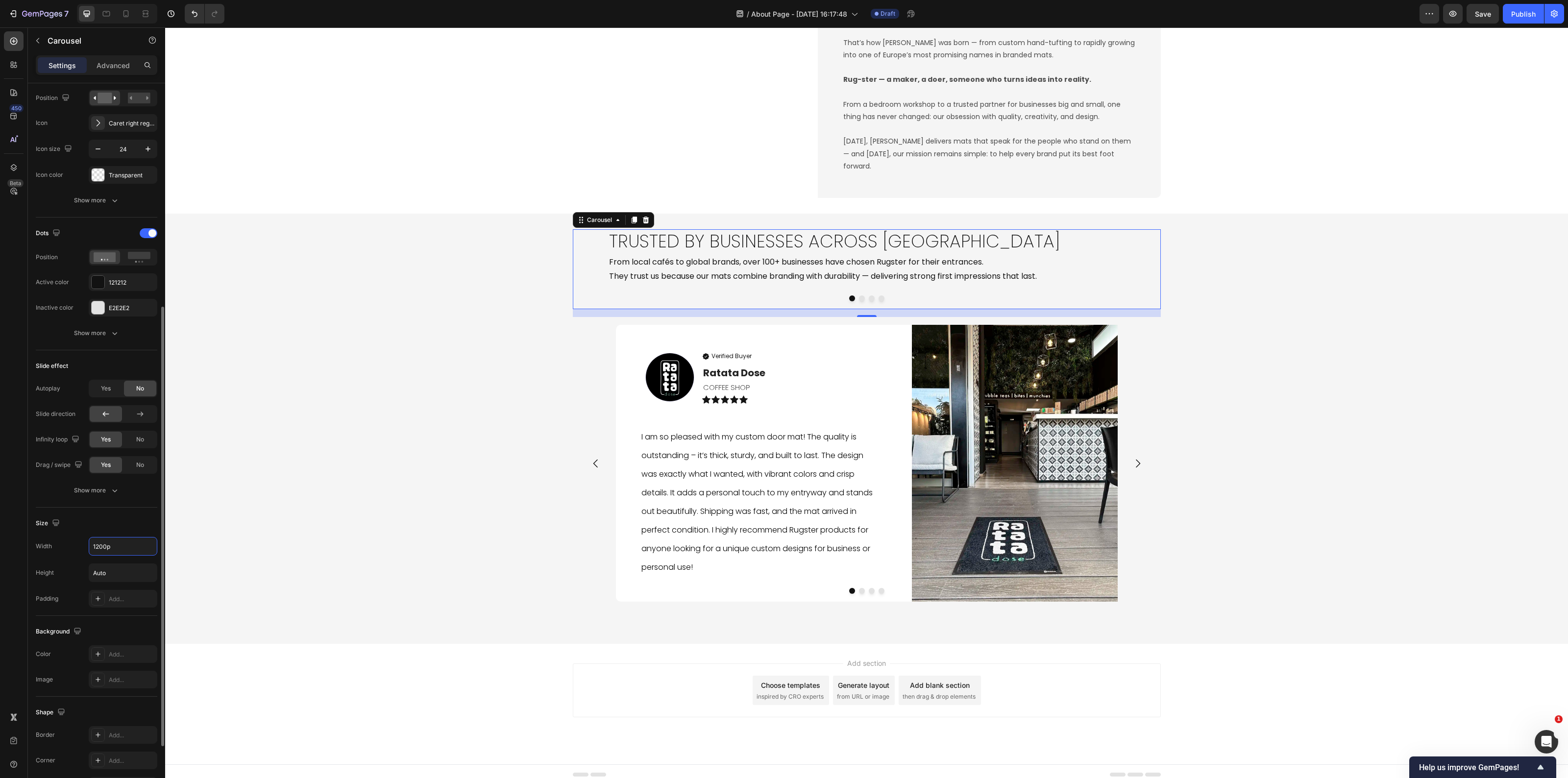
type input "1200px"
click at [449, 525] on div "Trusted by Businesses Across Europe Heading From local cafés to global brands, …" at bounding box center [867, 428] width 1403 height 399
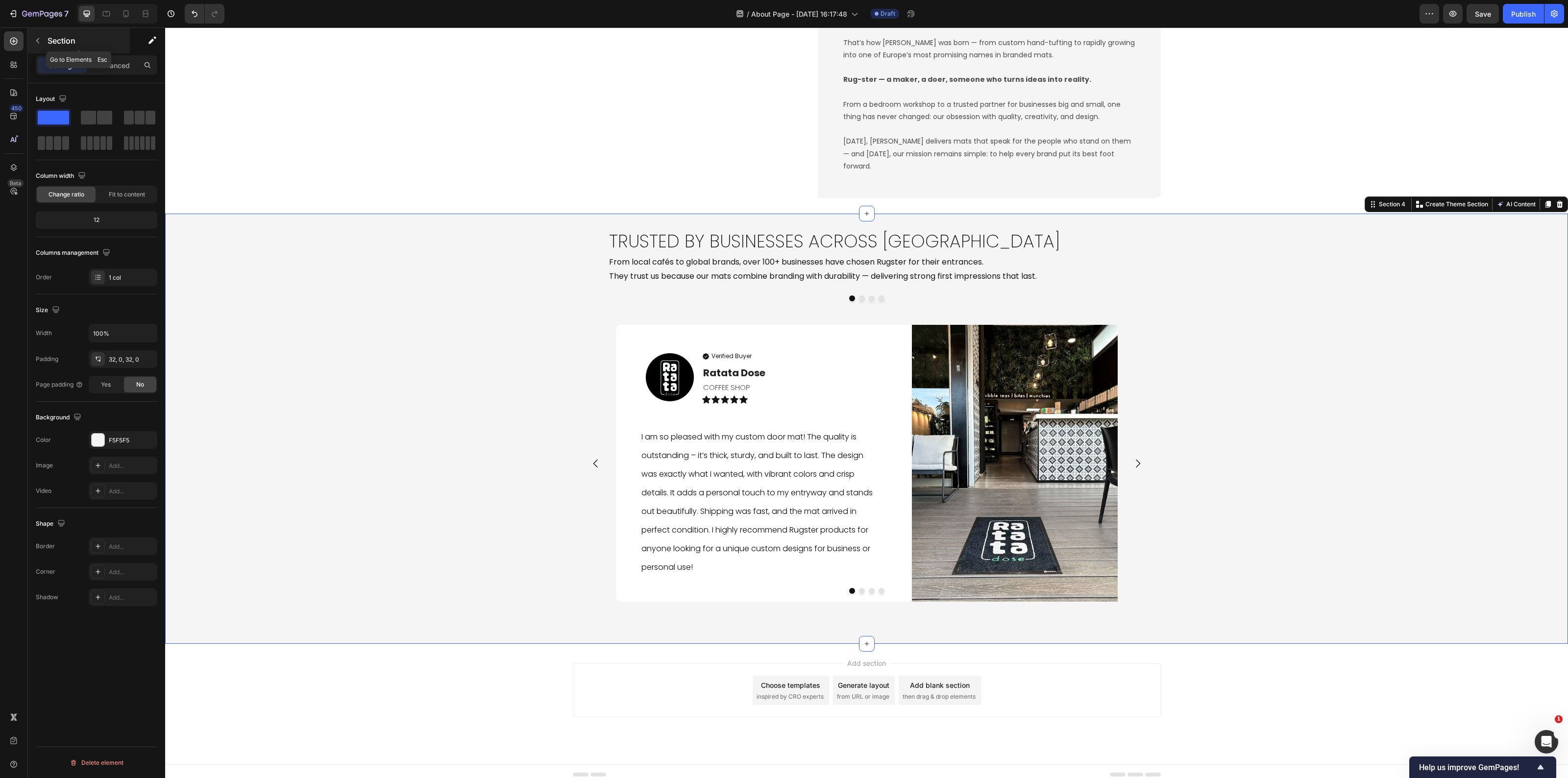
click at [33, 43] on button "button" at bounding box center [38, 41] width 16 height 16
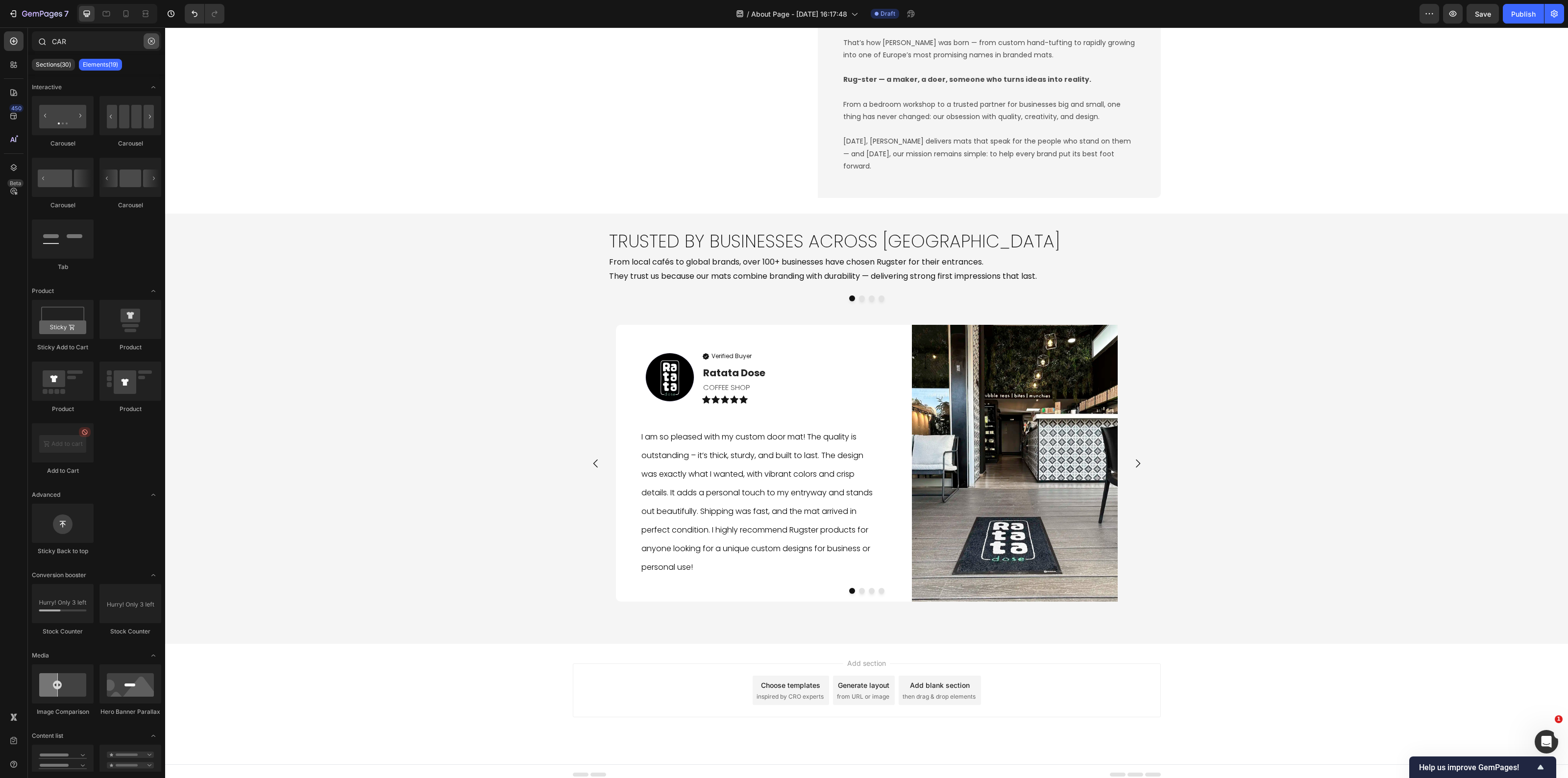
click at [154, 35] on button "button" at bounding box center [151, 41] width 16 height 16
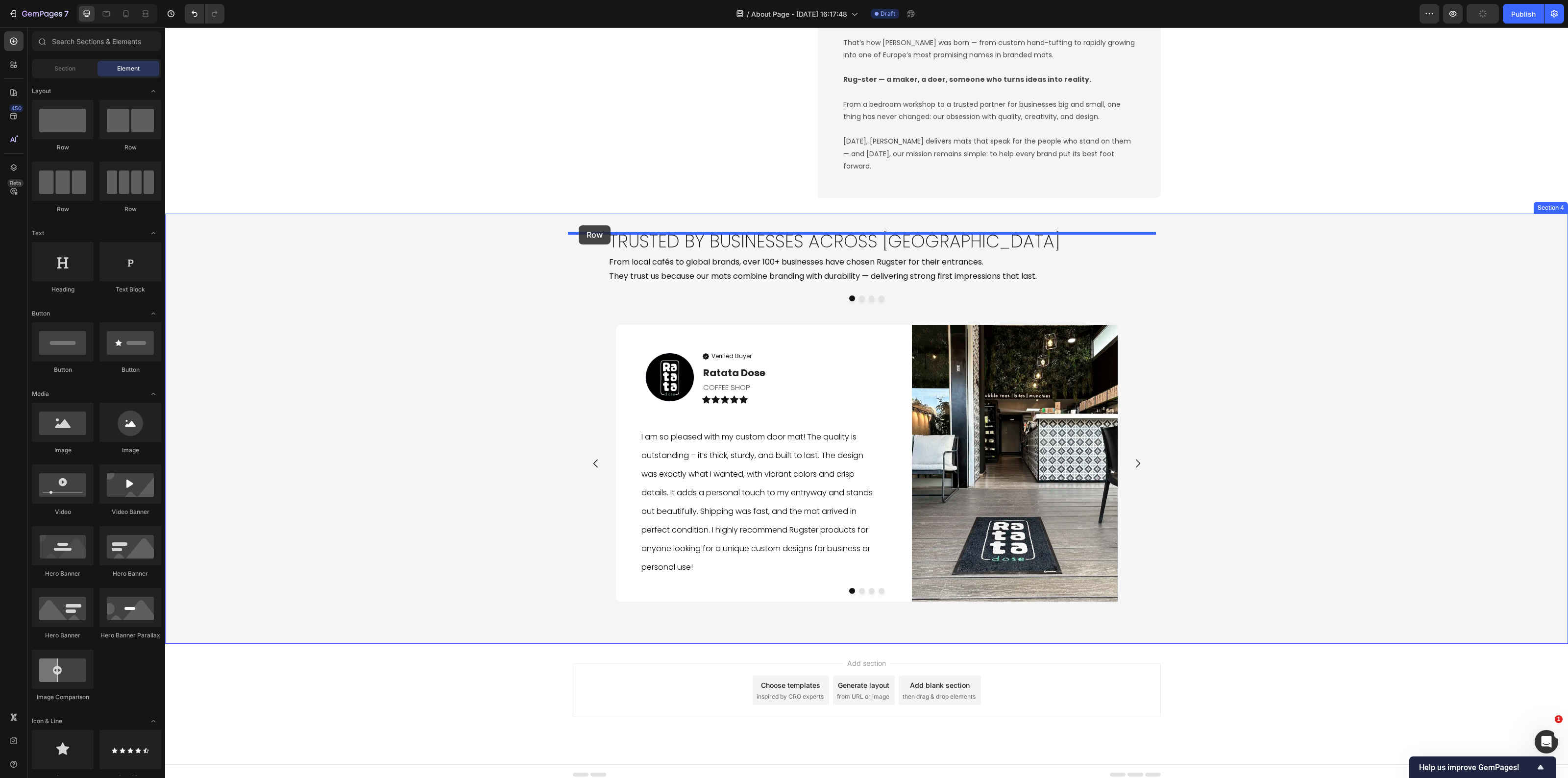
drag, startPoint x: 327, startPoint y: 187, endPoint x: 579, endPoint y: 225, distance: 254.8
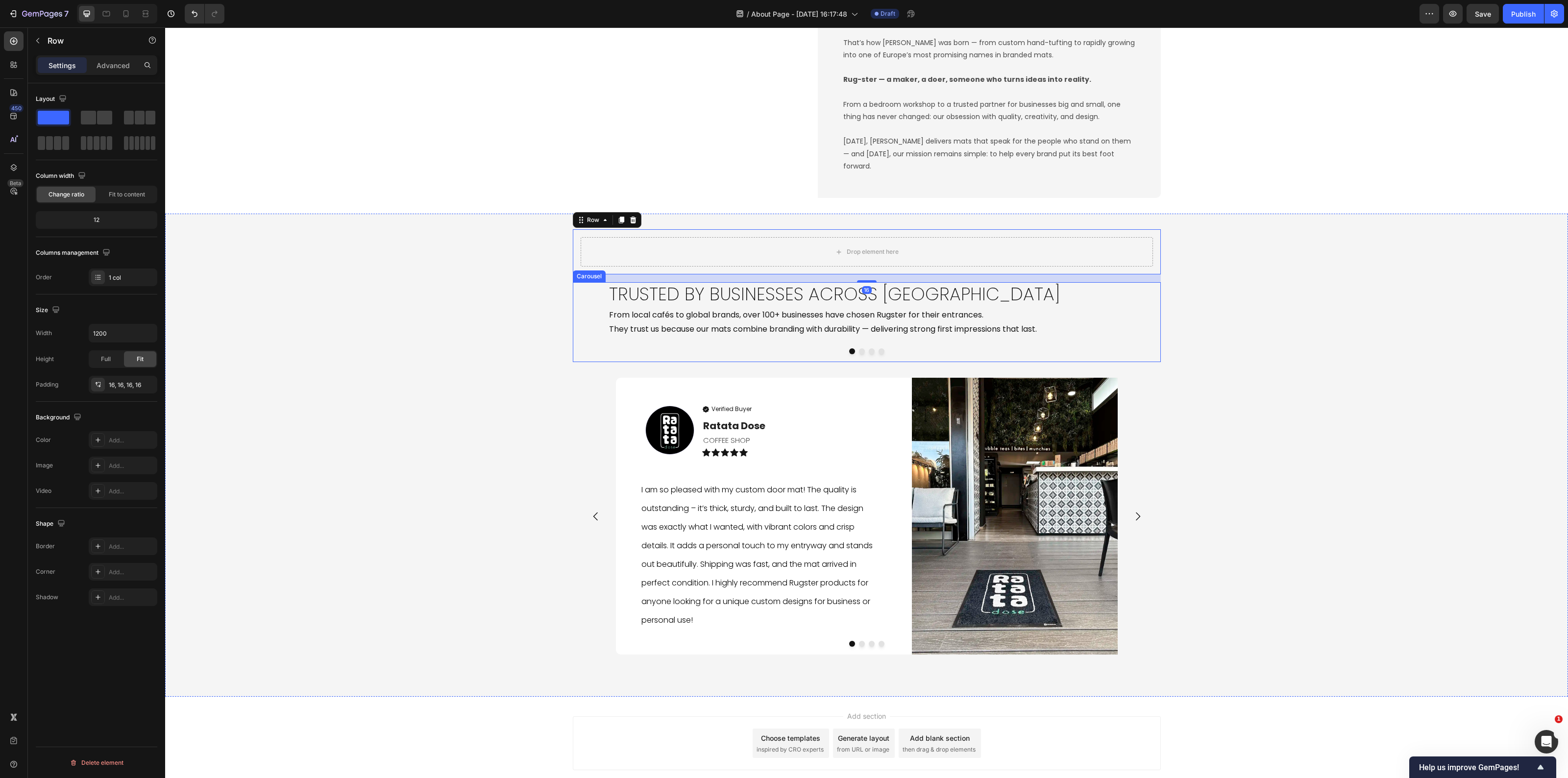
click at [584, 328] on icon "Carousel Back Arrow" at bounding box center [588, 322] width 12 height 12
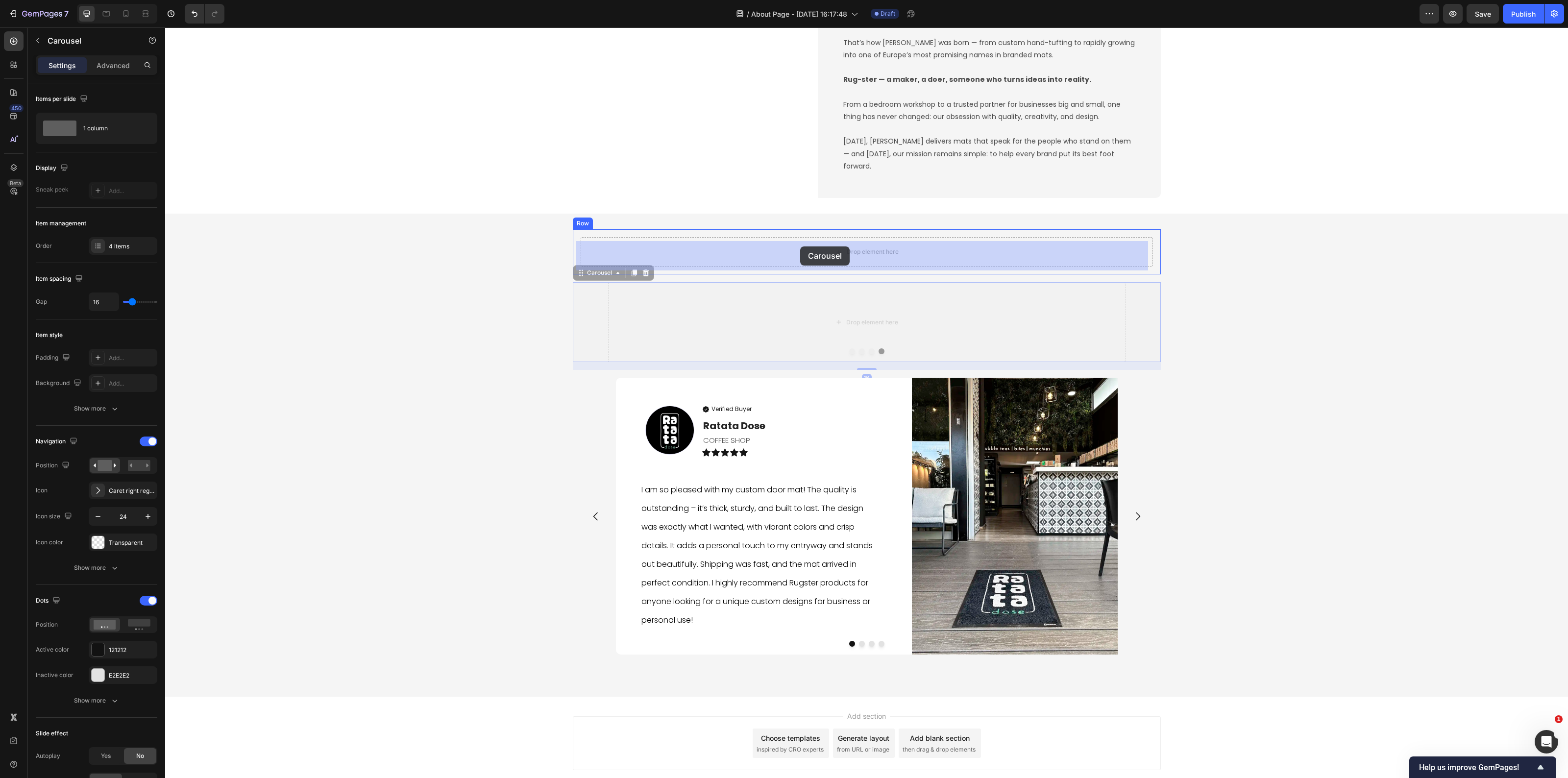
drag, startPoint x: 575, startPoint y: 279, endPoint x: 295, endPoint y: 415, distance: 311.3
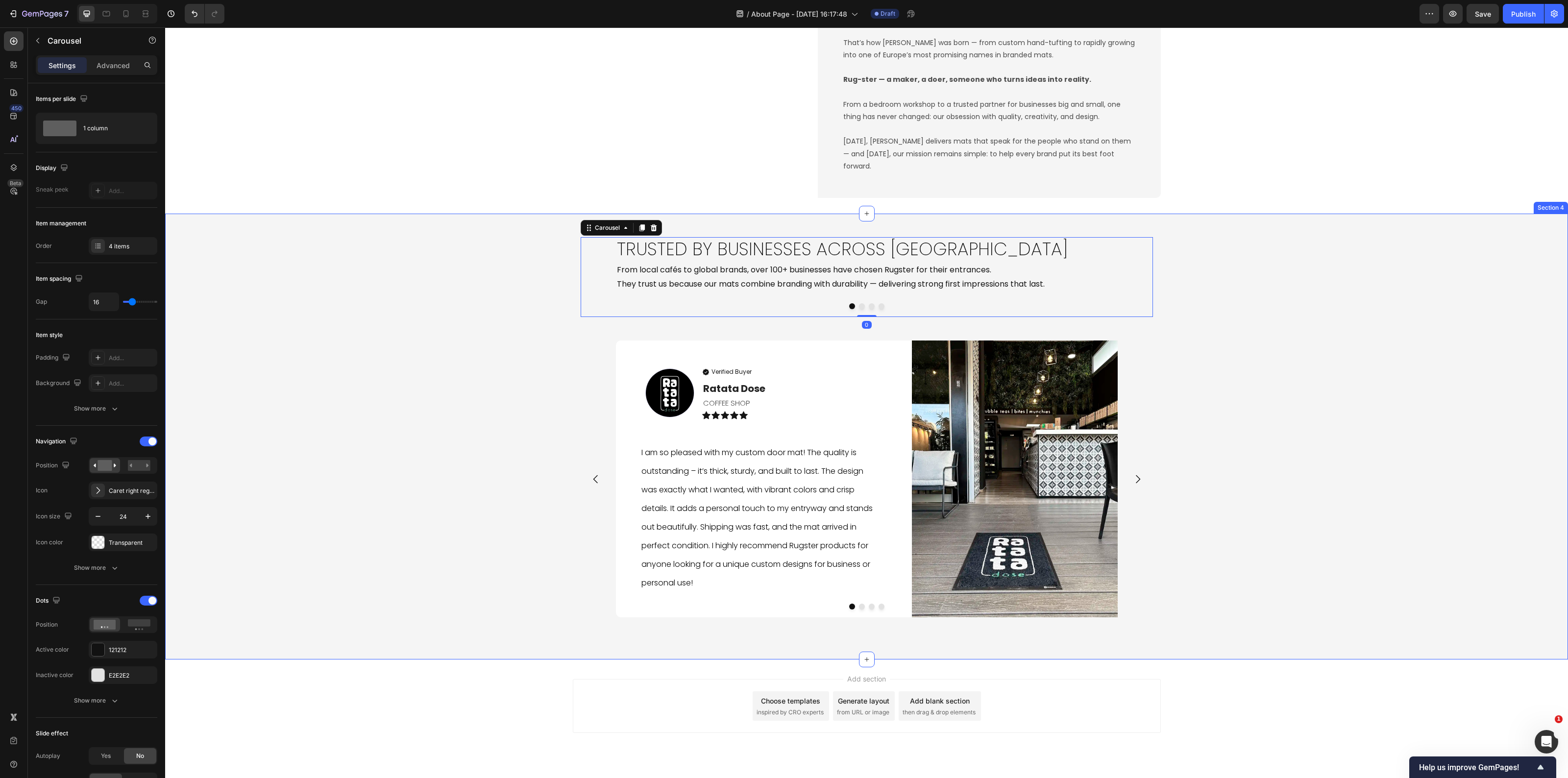
click at [492, 482] on div "Trusted by Businesses Across Europe Heading From local cafés to global brands, …" at bounding box center [867, 437] width 1403 height 415
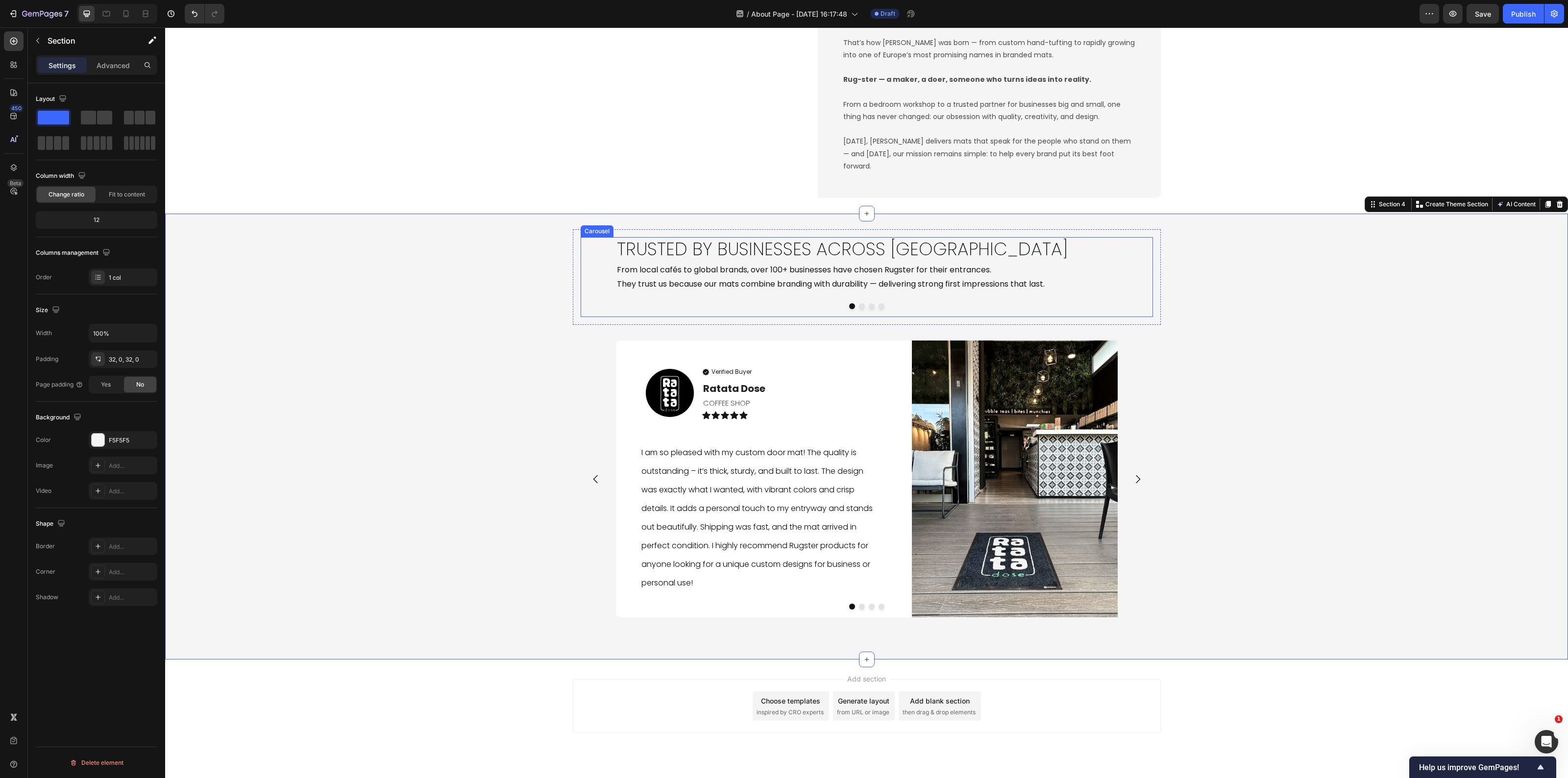
click at [862, 309] on div at bounding box center [867, 306] width 573 height 6
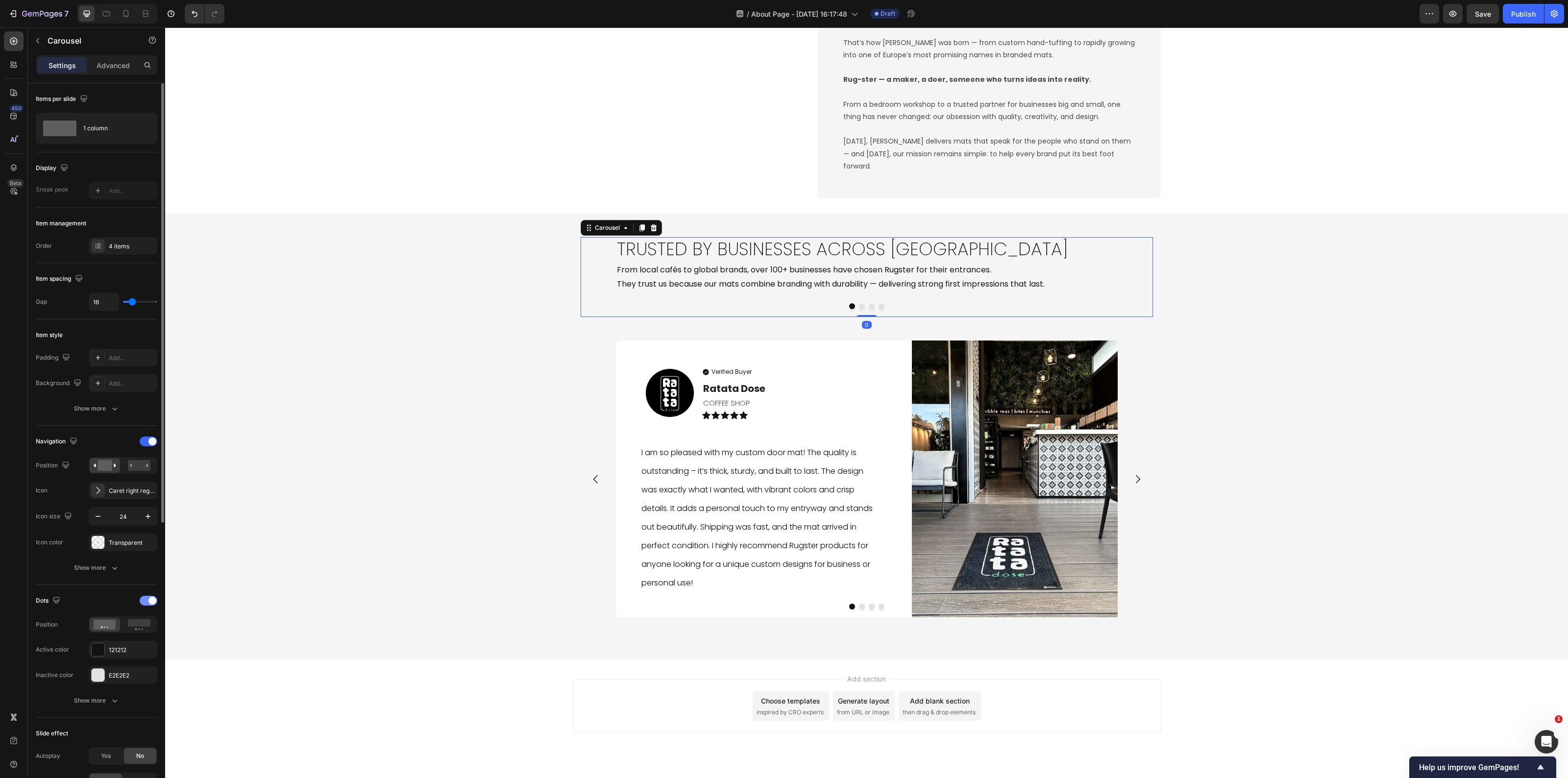
click at [148, 603] on span at bounding box center [152, 600] width 8 height 8
click at [87, 562] on button "Show more" at bounding box center [96, 568] width 122 height 18
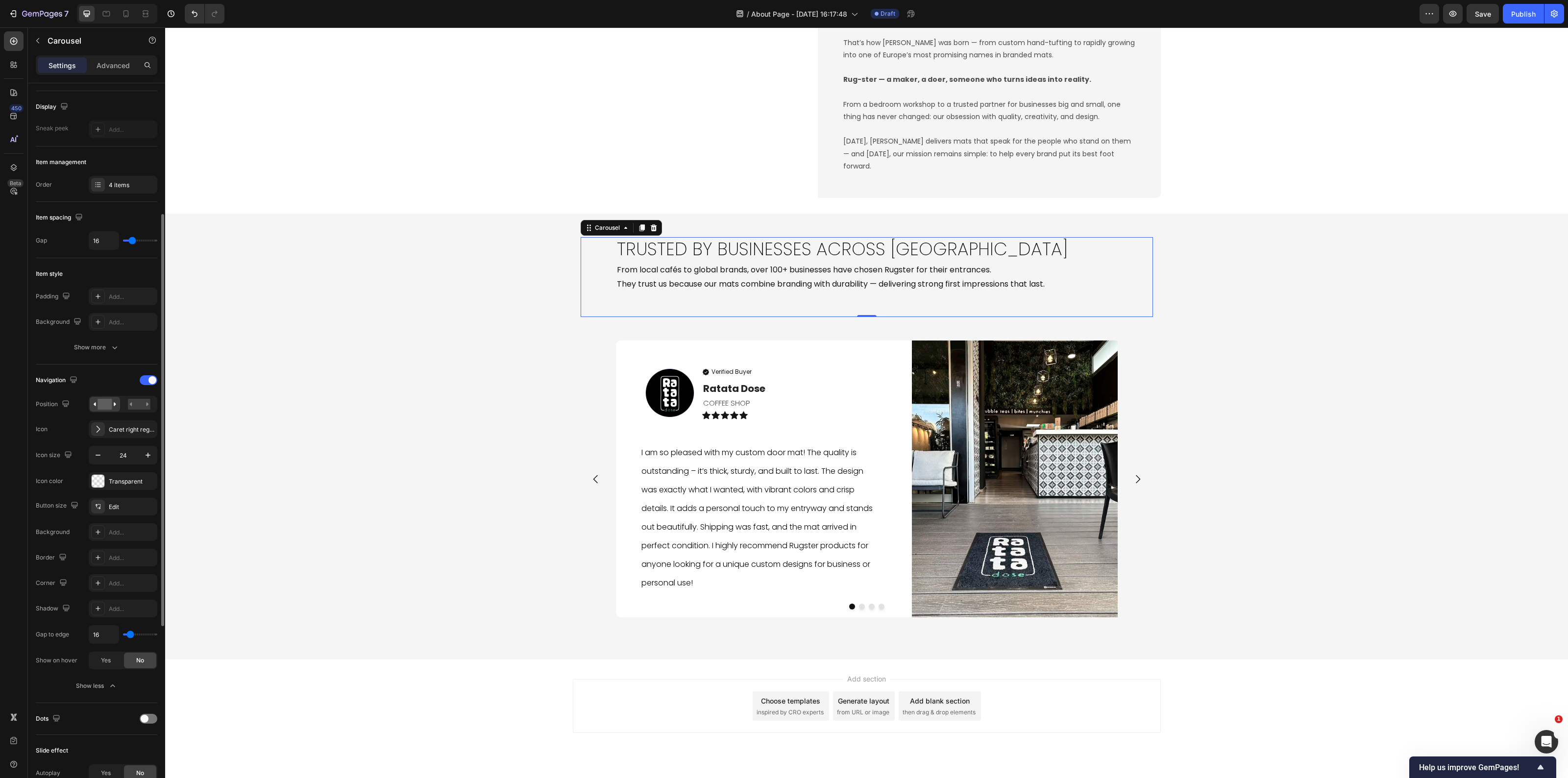
scroll to position [184, 0]
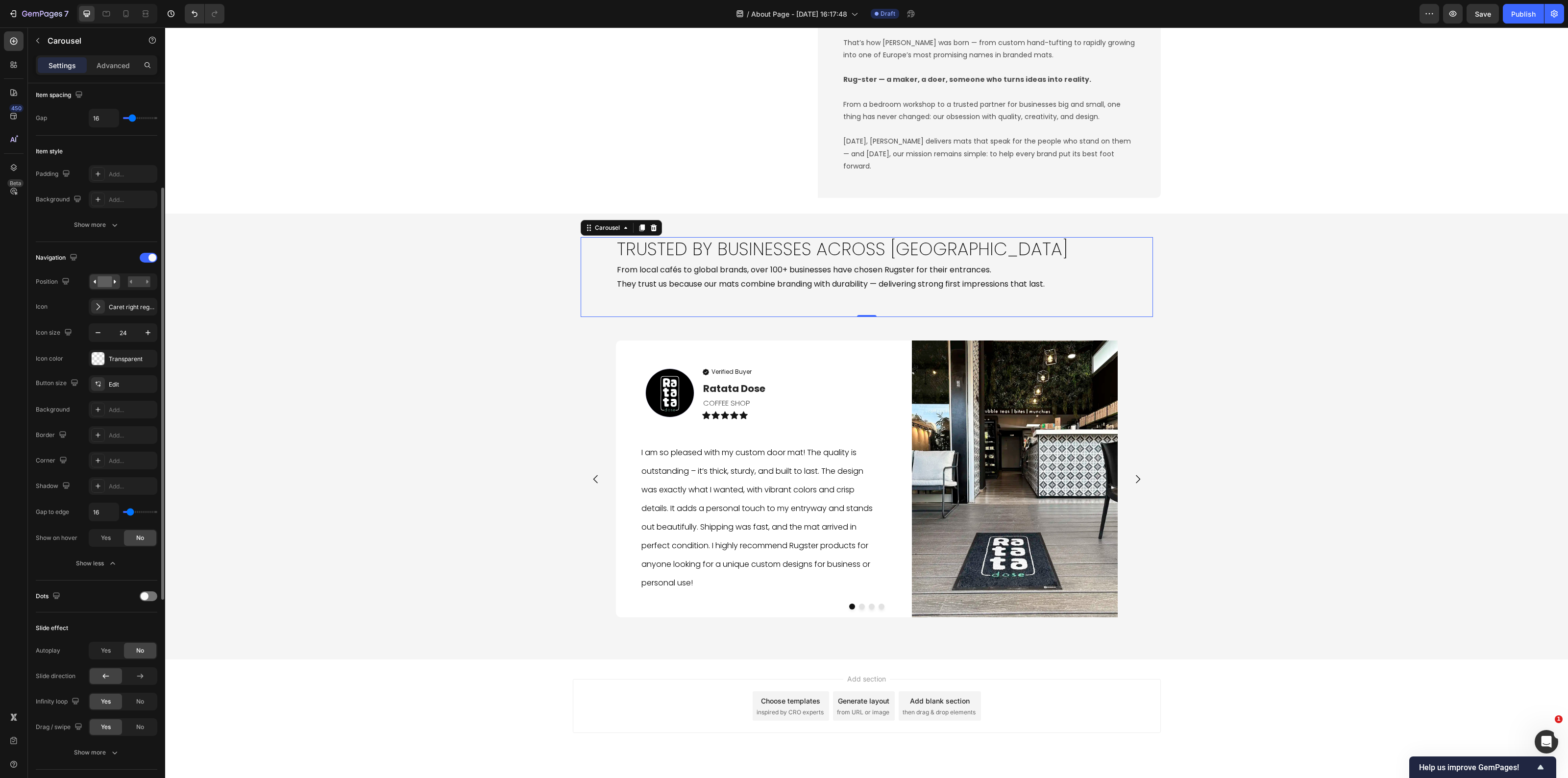
click at [136, 731] on span "No" at bounding box center [139, 727] width 8 height 9
click at [142, 700] on span "No" at bounding box center [139, 702] width 8 height 9
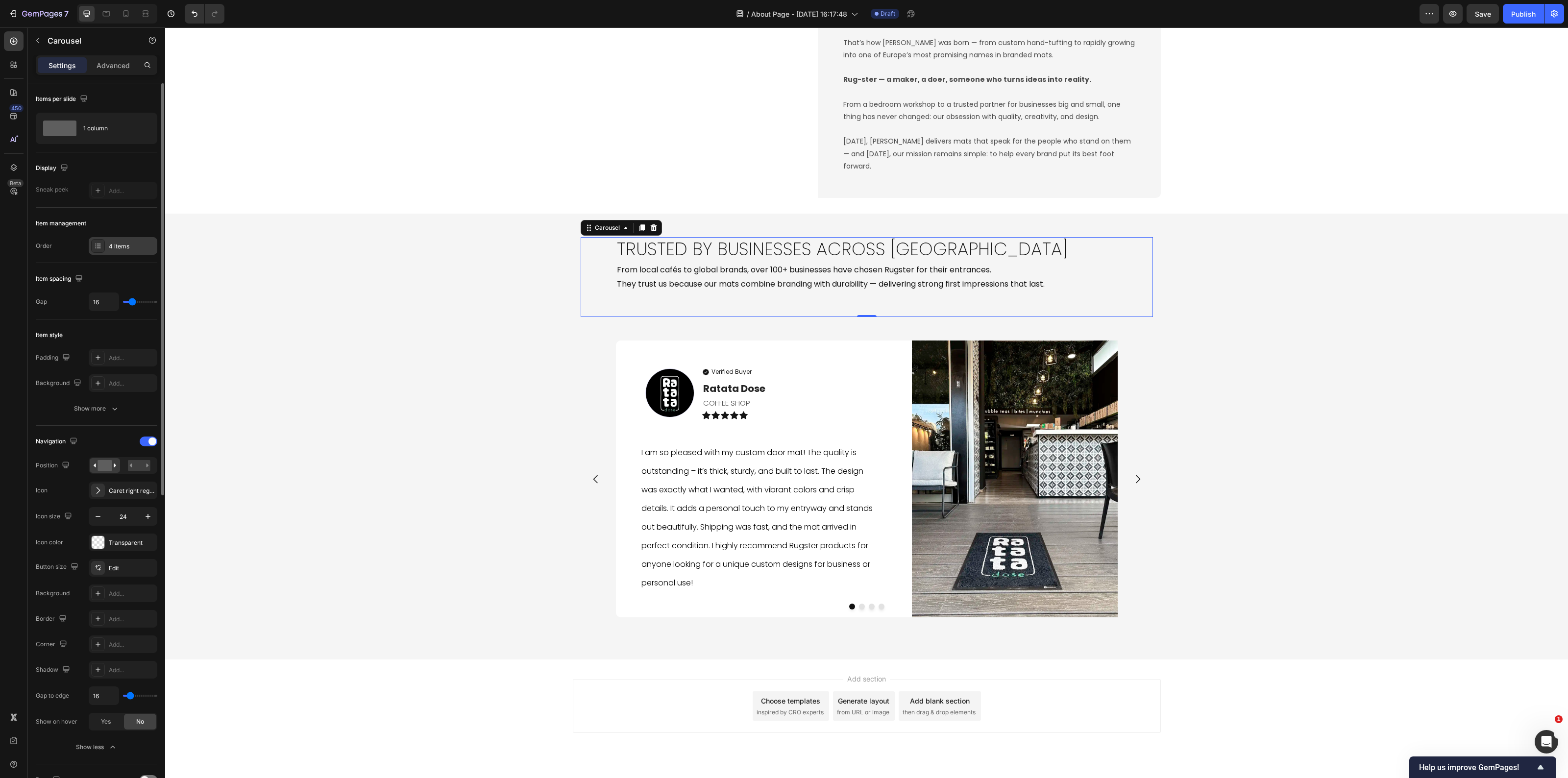
click at [122, 247] on div "4 items" at bounding box center [131, 247] width 46 height 9
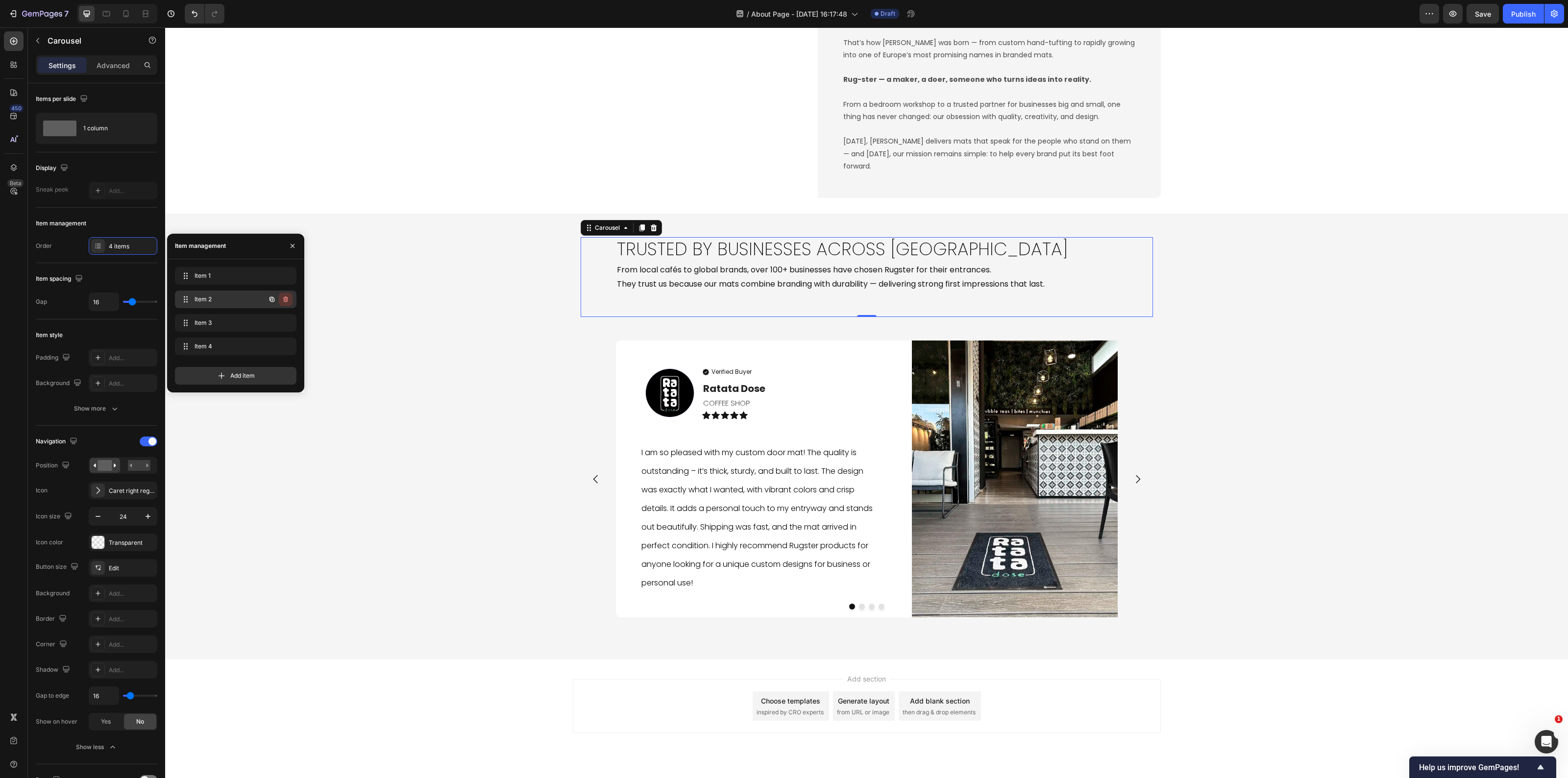
click at [285, 295] on icon "button" at bounding box center [285, 299] width 8 height 8
click at [285, 299] on div "Delete" at bounding box center [279, 299] width 18 height 9
click at [285, 301] on icon "button" at bounding box center [285, 299] width 8 height 8
click at [285, 301] on div "Delete" at bounding box center [279, 299] width 18 height 9
click at [284, 301] on icon "button" at bounding box center [286, 299] width 5 height 6
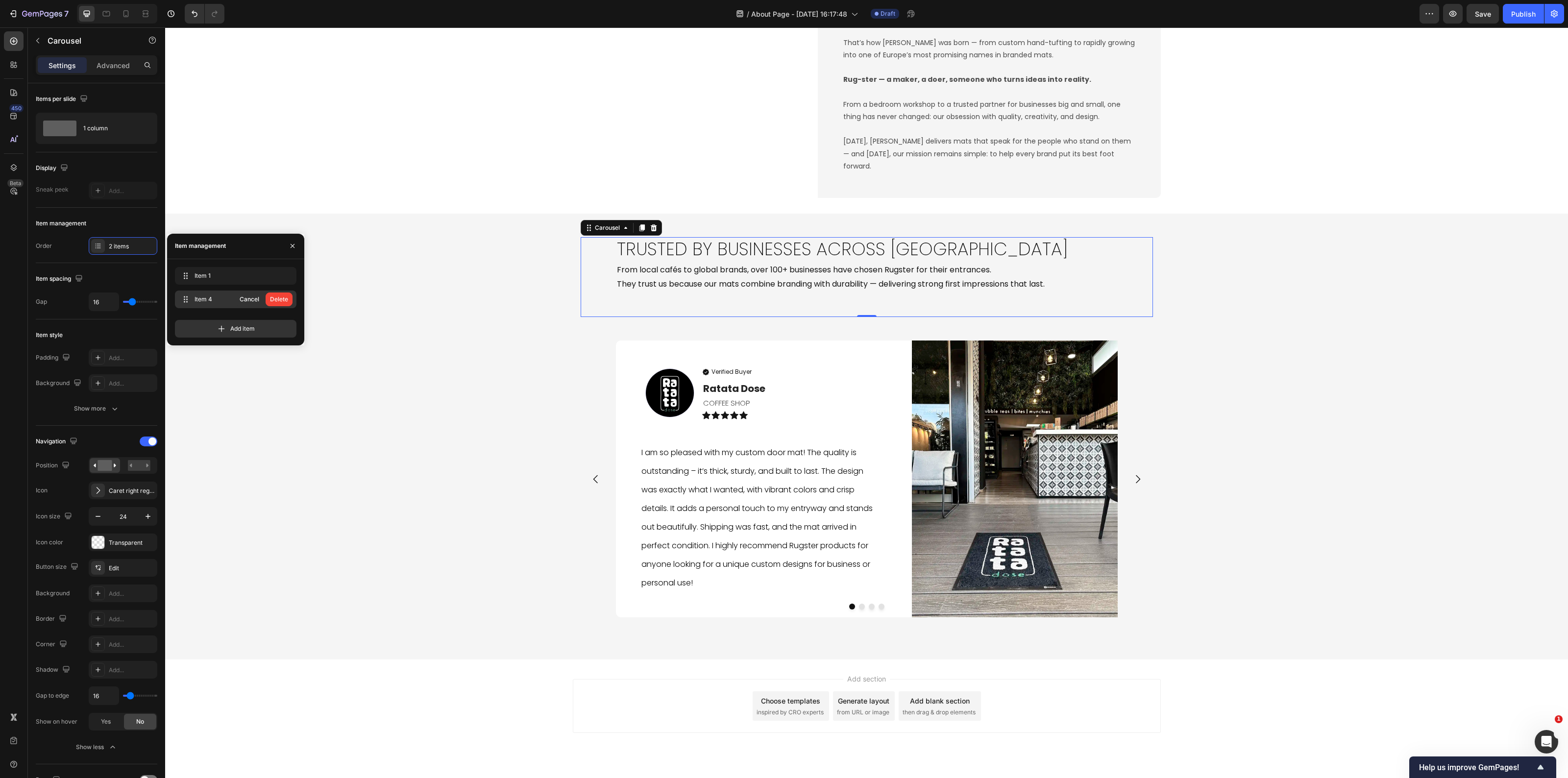
click at [284, 301] on div "Delete" at bounding box center [279, 299] width 18 height 9
click at [371, 460] on div "Trusted by Businesses Across Europe Heading From local cafés to global brands, …" at bounding box center [867, 437] width 1403 height 415
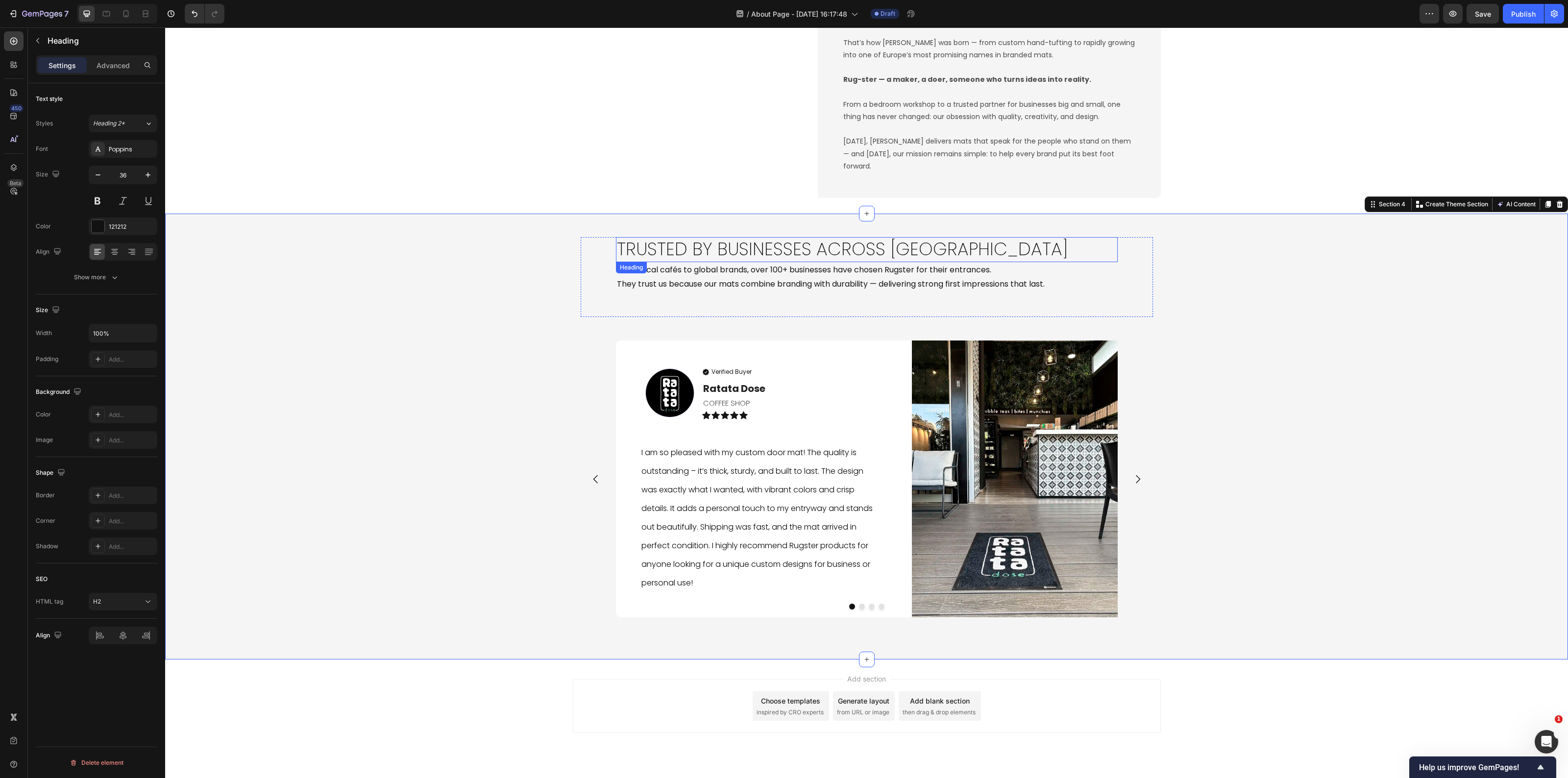
click at [736, 248] on h2 "Trusted by Businesses Across Europe" at bounding box center [866, 249] width 502 height 25
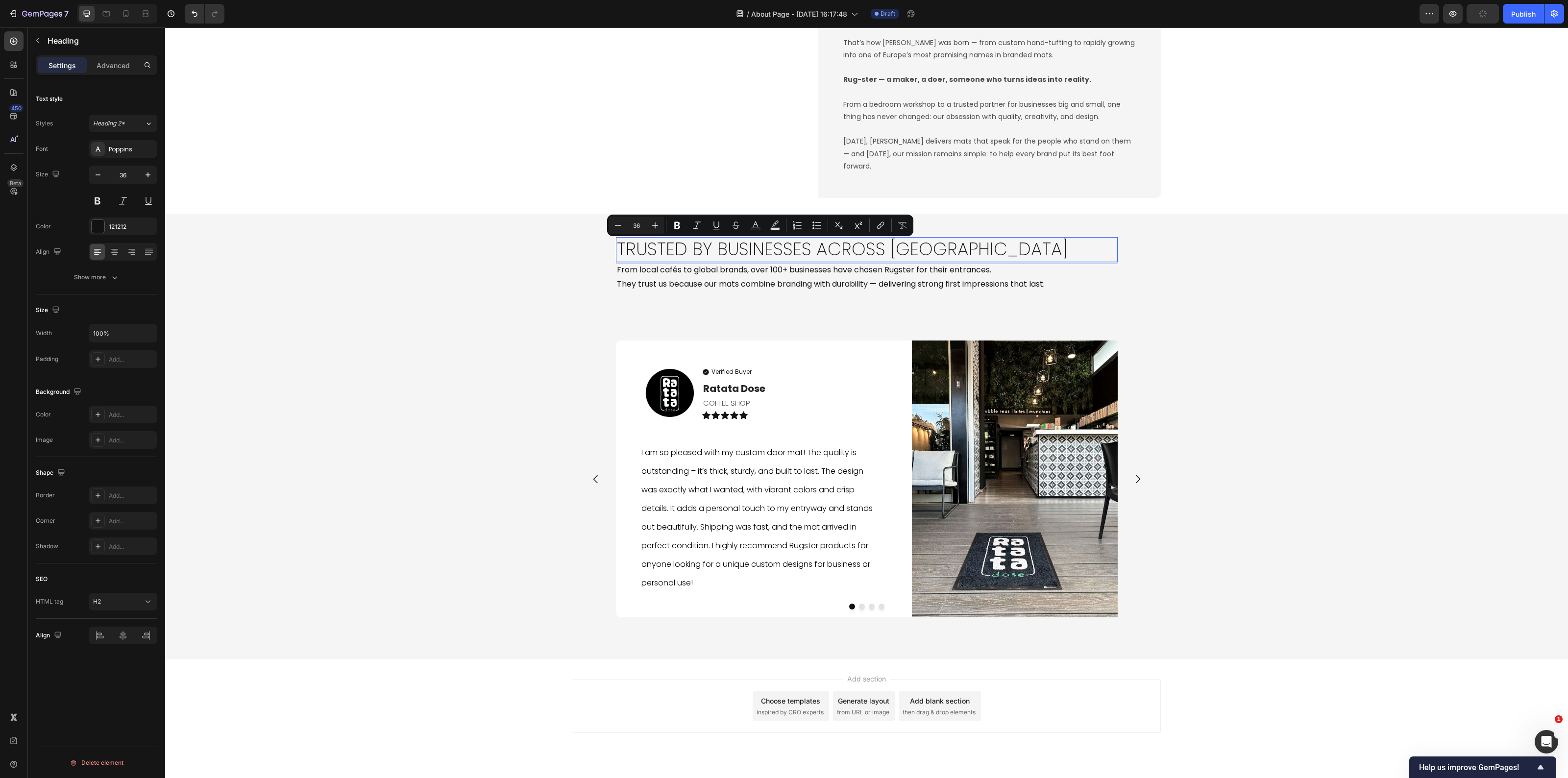
click at [809, 261] on p "Trusted by Businesses Across Europe" at bounding box center [867, 250] width 500 height 23
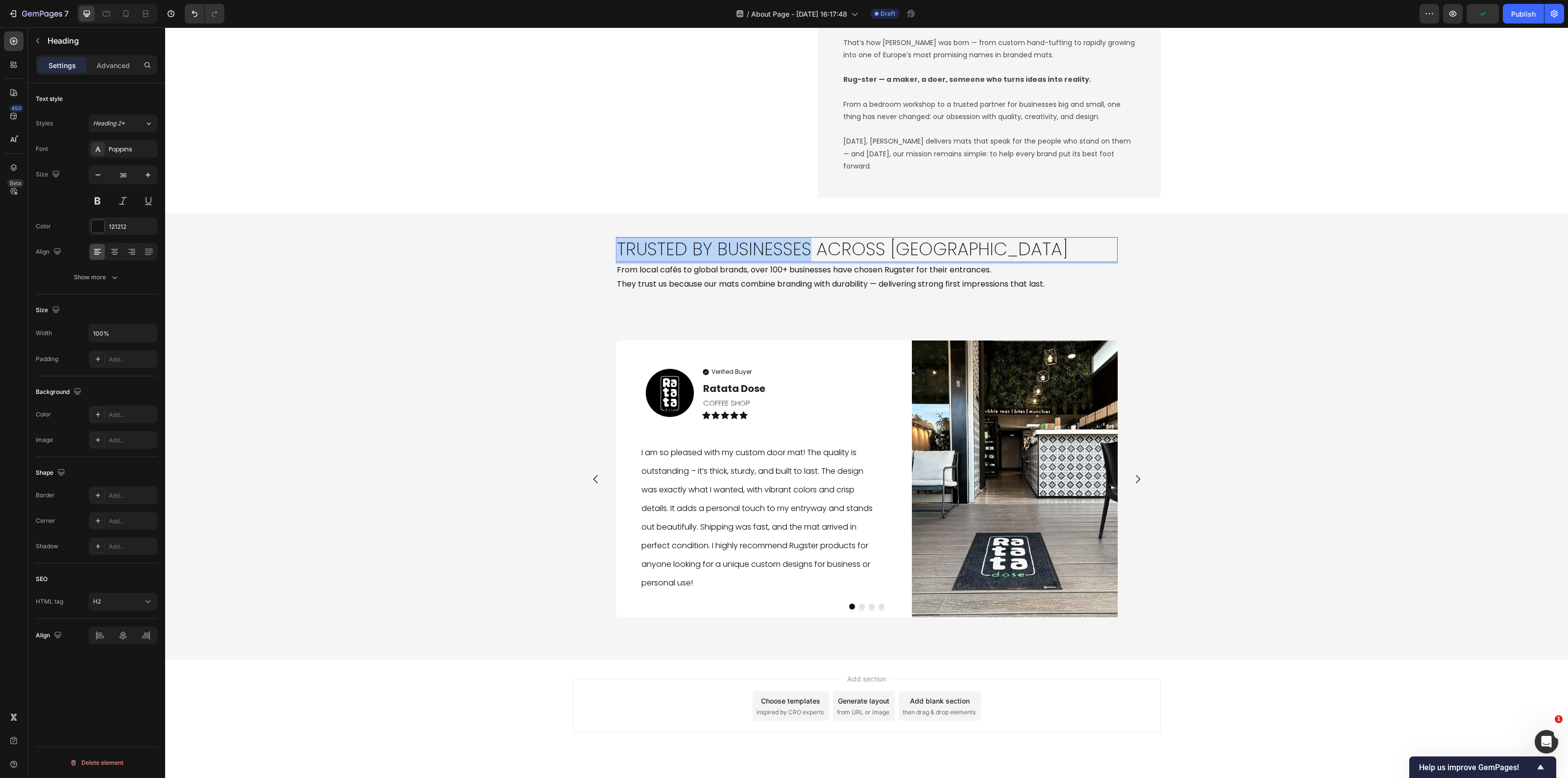
drag, startPoint x: 805, startPoint y: 256, endPoint x: 579, endPoint y: 268, distance: 226.3
click at [617, 255] on p "Trusted by Businesses Across Europe" at bounding box center [867, 250] width 500 height 23
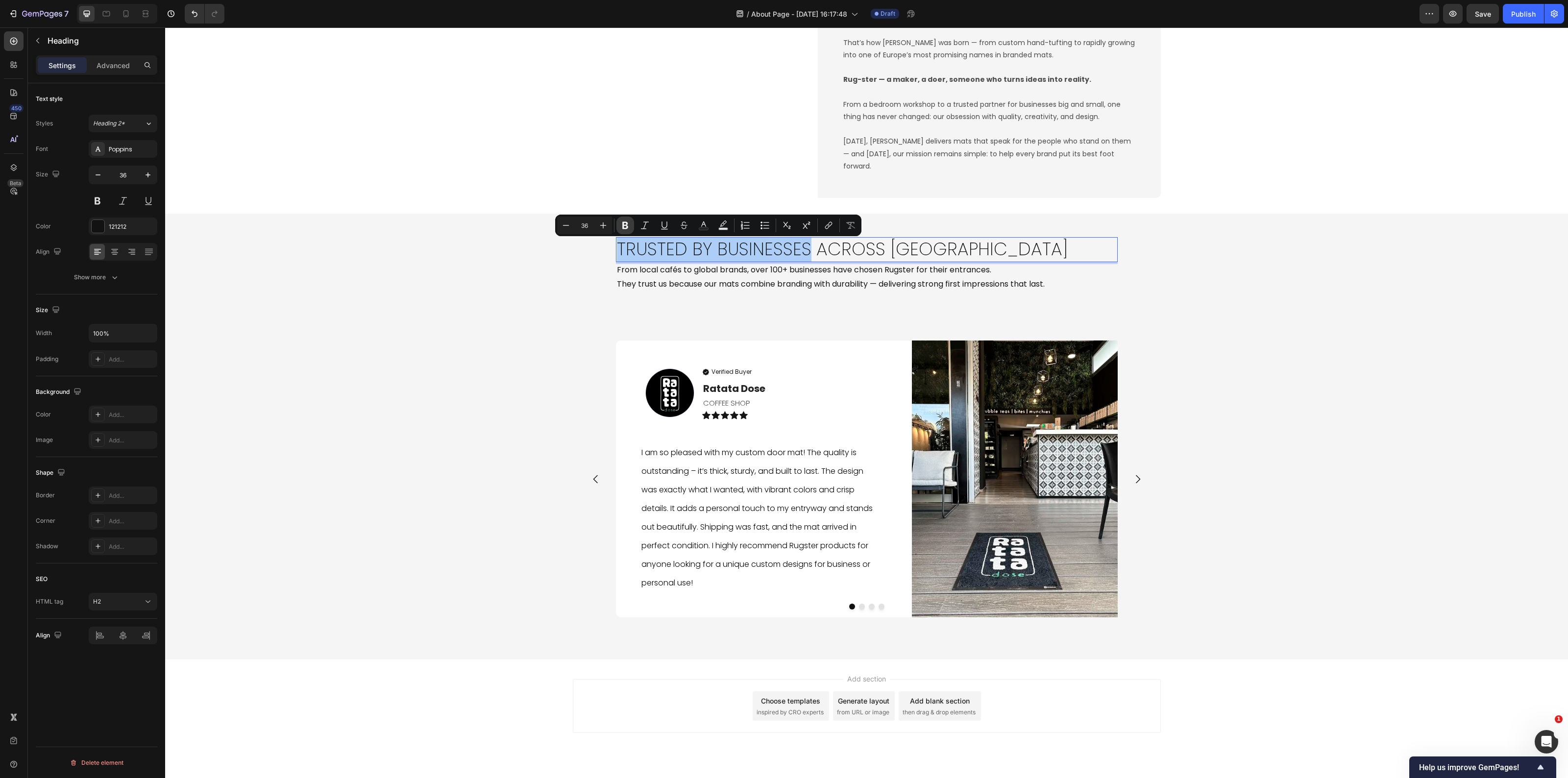
click at [621, 227] on icon "Editor contextual toolbar" at bounding box center [625, 225] width 10 height 10
click at [489, 350] on div "Trusted by Businesses Across Europe Heading 0 From local cafés to global brands…" at bounding box center [867, 437] width 1403 height 415
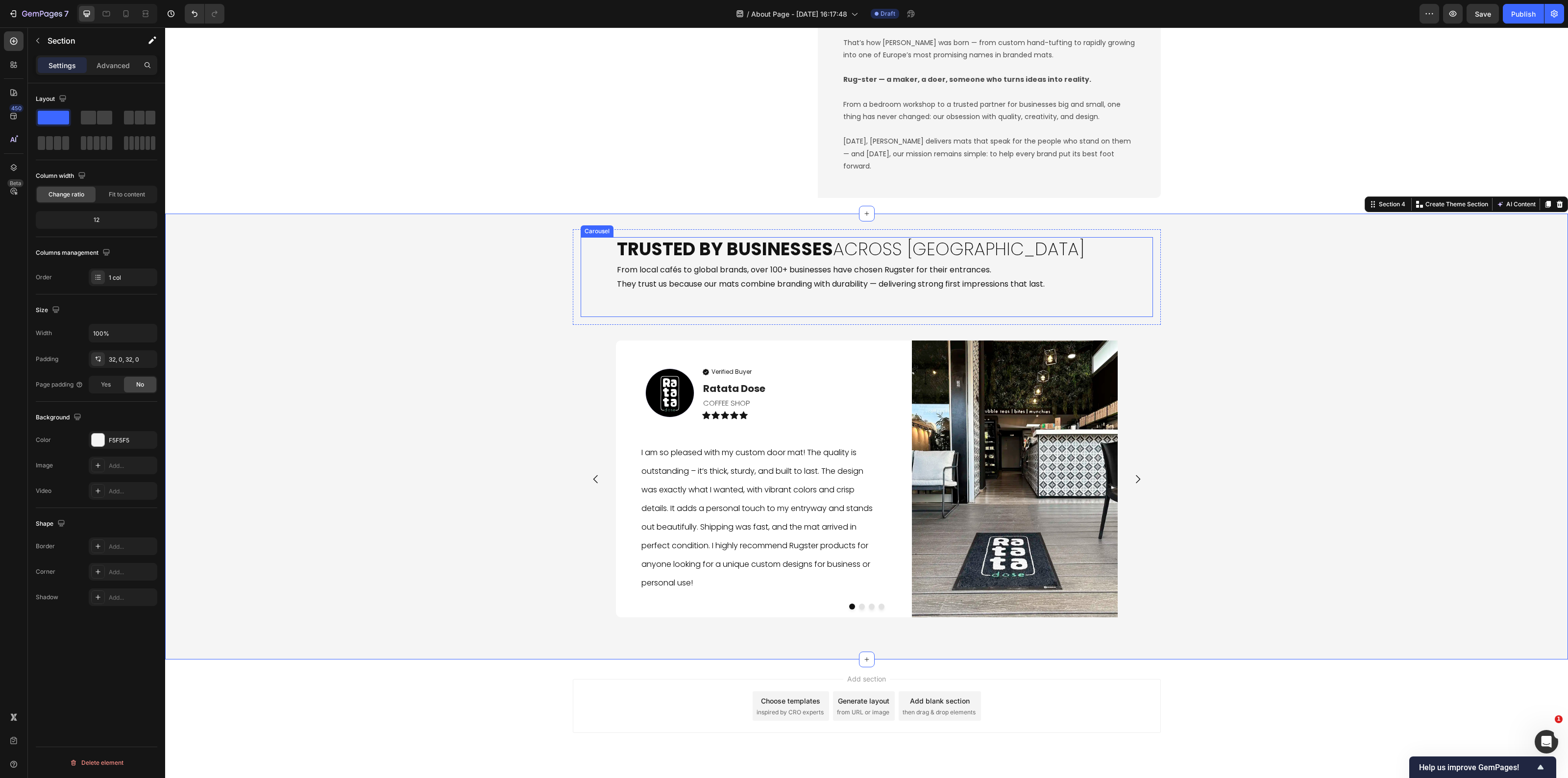
click at [925, 287] on h2 "From local cafés to global brands, over 100+ businesses have chosen Rugster for…" at bounding box center [866, 277] width 502 height 30
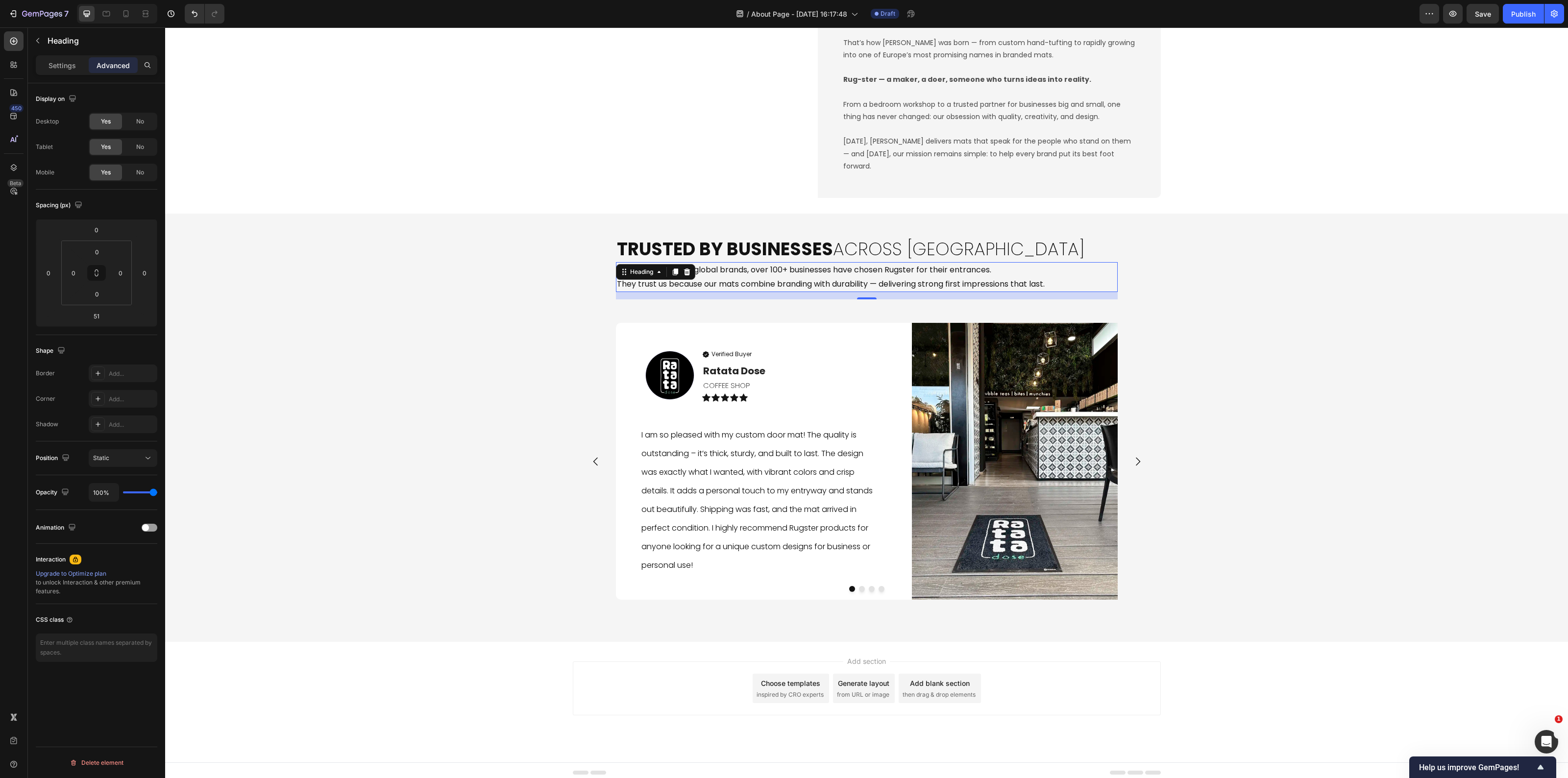
scroll to position [1196, 0]
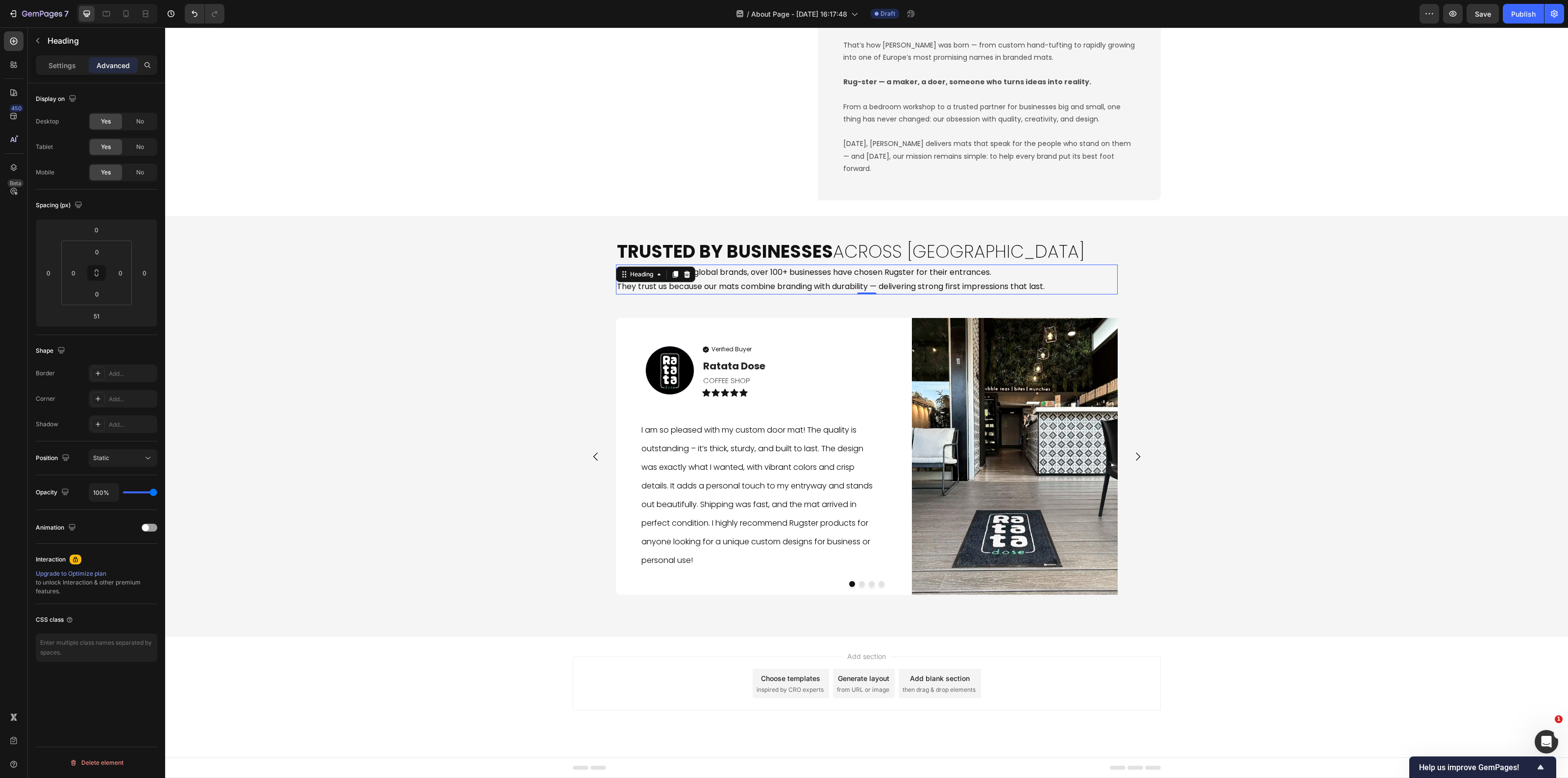
drag, startPoint x: 862, startPoint y: 319, endPoint x: 918, endPoint y: 287, distance: 64.5
click at [863, 284] on div "From local cafés to global brands, over 100+ businesses have chosen Rugster for…" at bounding box center [866, 279] width 502 height 30
type input "0"
click at [1173, 279] on div "⁠⁠⁠⁠⁠⁠⁠ Trusted by Businesses Across Europe Heading From local cafés to global …" at bounding box center [867, 426] width 1403 height 389
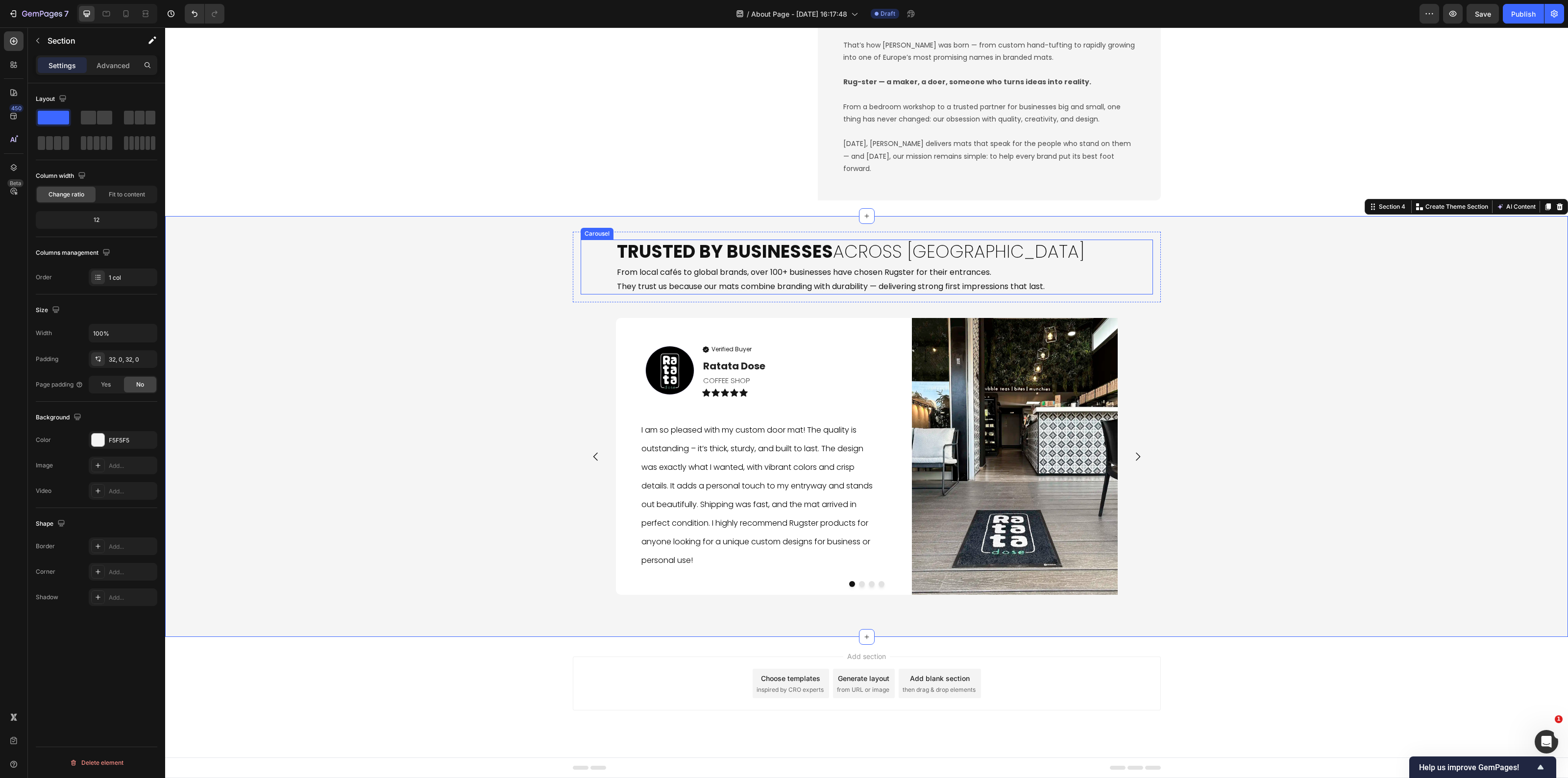
click at [1130, 258] on div "⁠⁠⁠⁠⁠⁠⁠ Trusted by Businesses Across Europe Heading From local cafés to global …" at bounding box center [867, 267] width 573 height 55
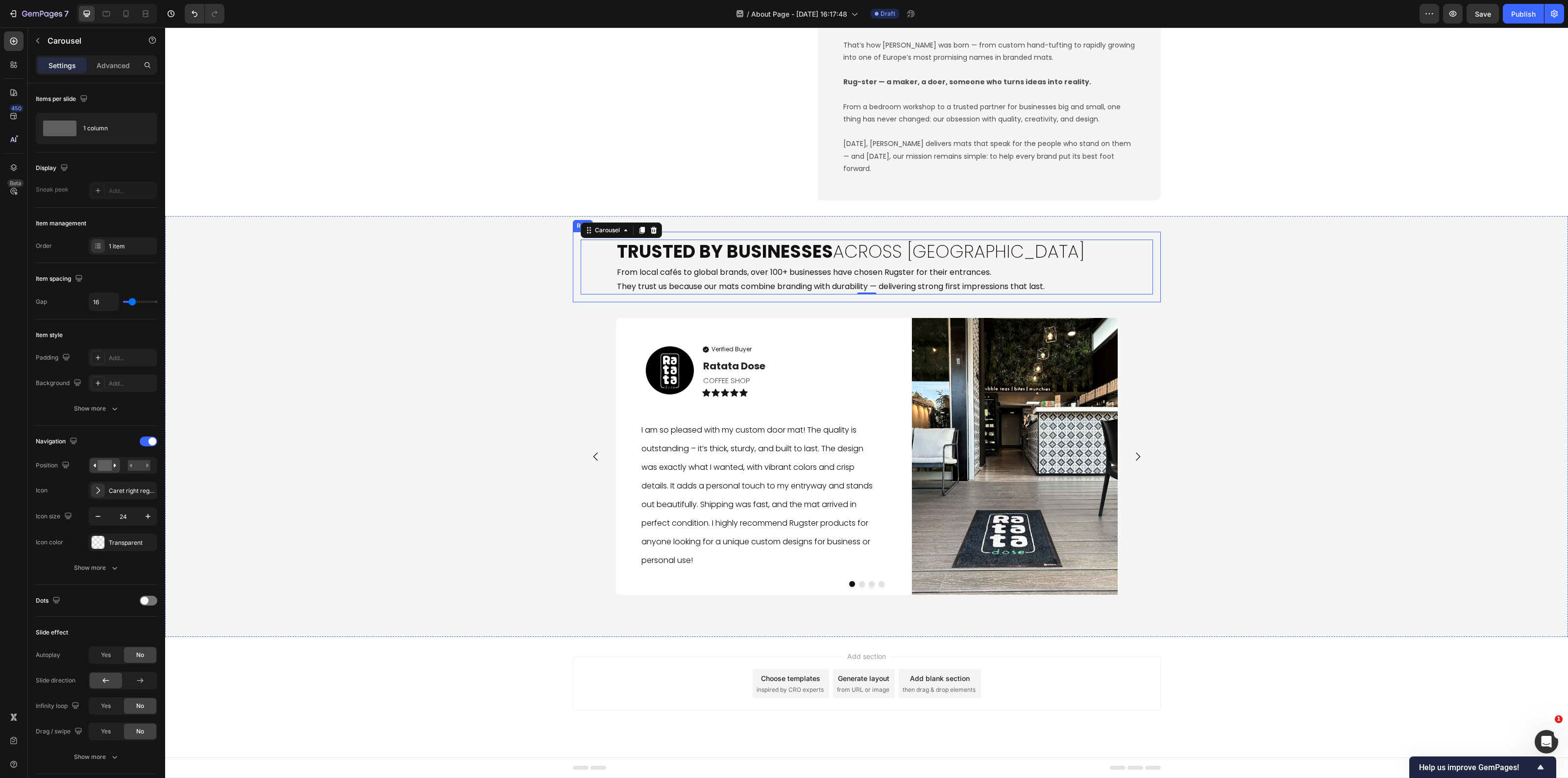
click at [1153, 262] on div "⁠⁠⁠⁠⁠⁠⁠ Trusted by Businesses Across Europe Heading From local cafés to global …" at bounding box center [866, 267] width 588 height 71
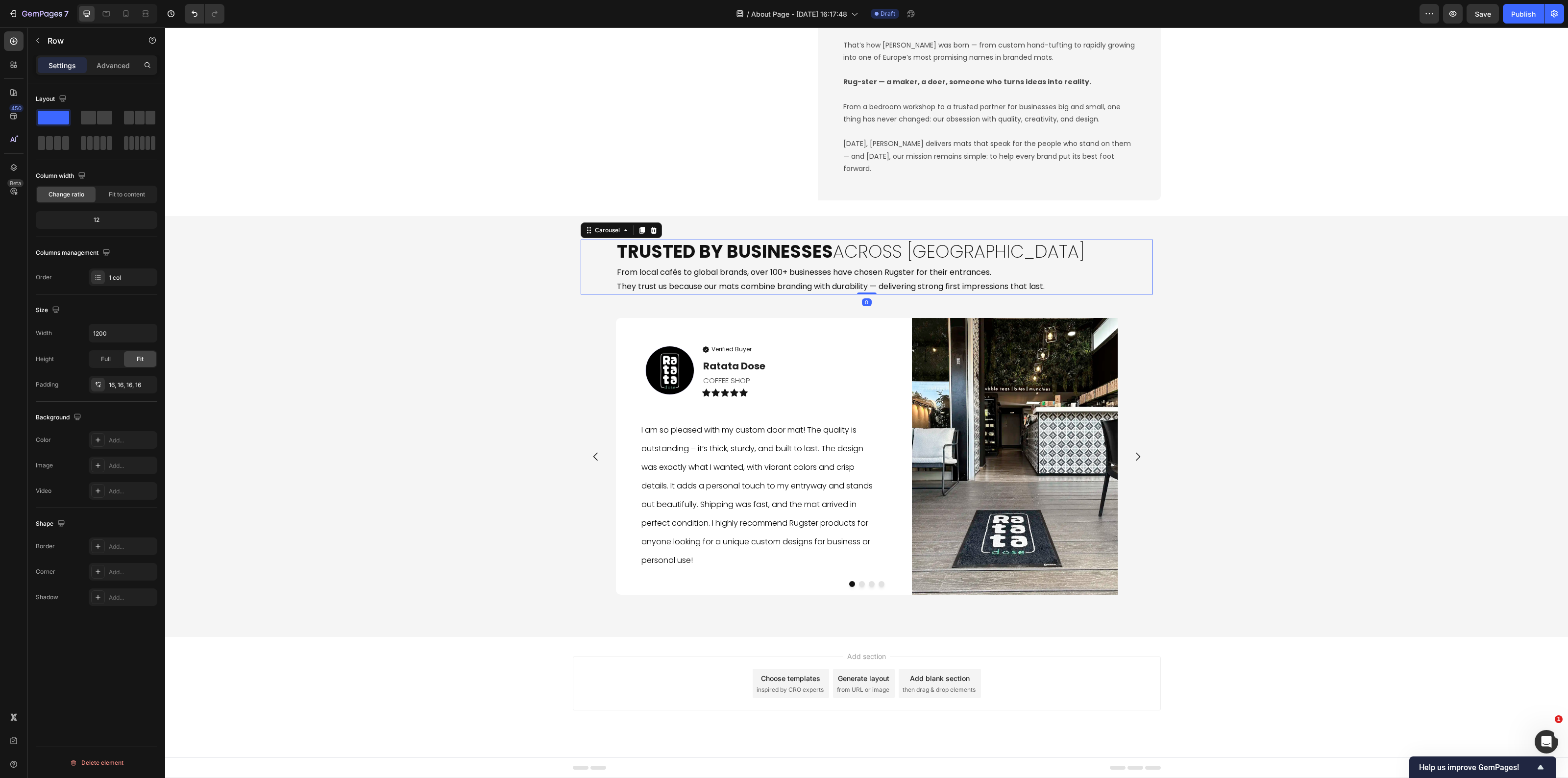
click at [1138, 272] on div "⁠⁠⁠⁠⁠⁠⁠ Trusted by Businesses Across Europe Heading From local cafés to global …" at bounding box center [867, 267] width 573 height 55
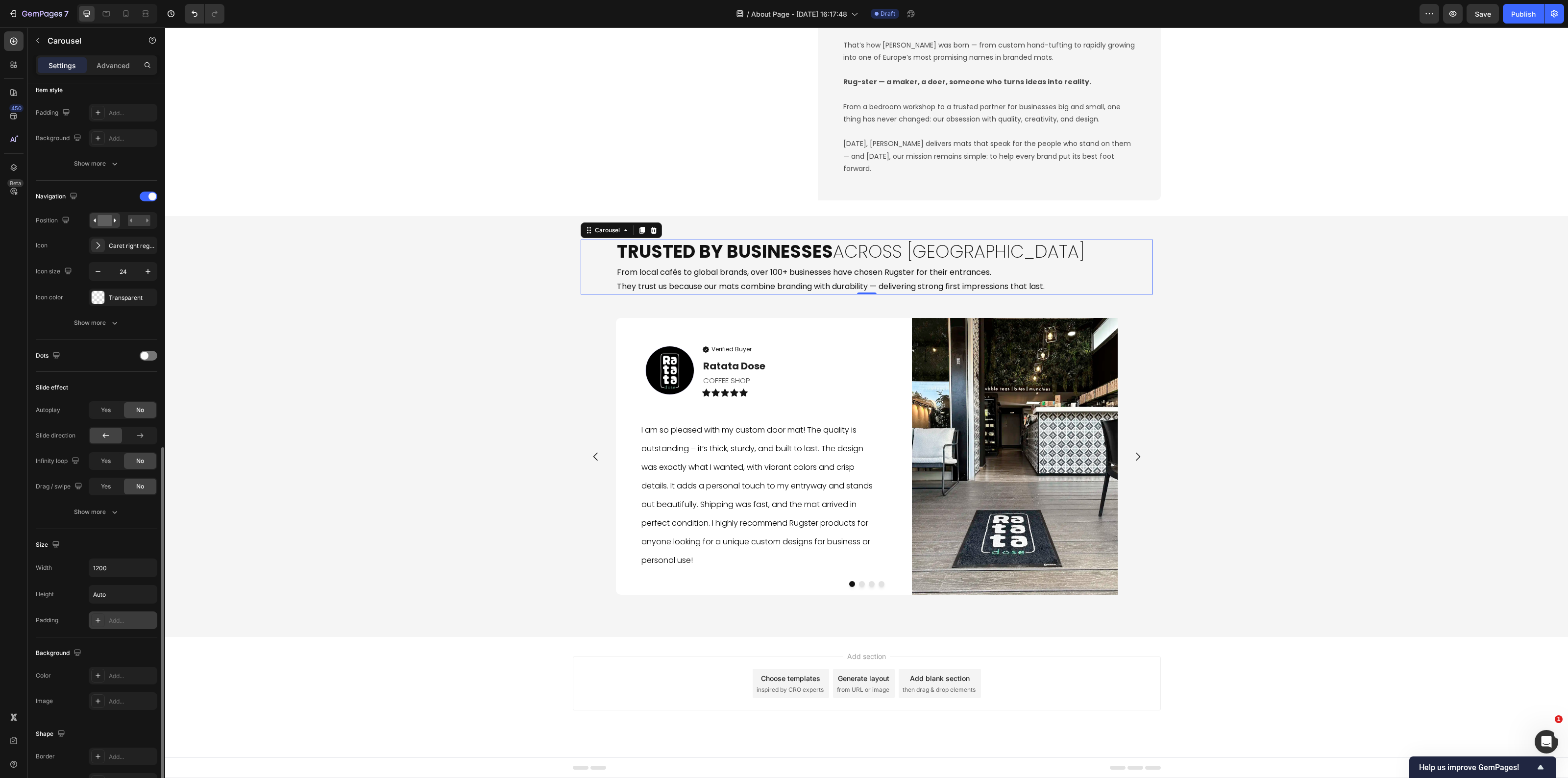
scroll to position [366, 0]
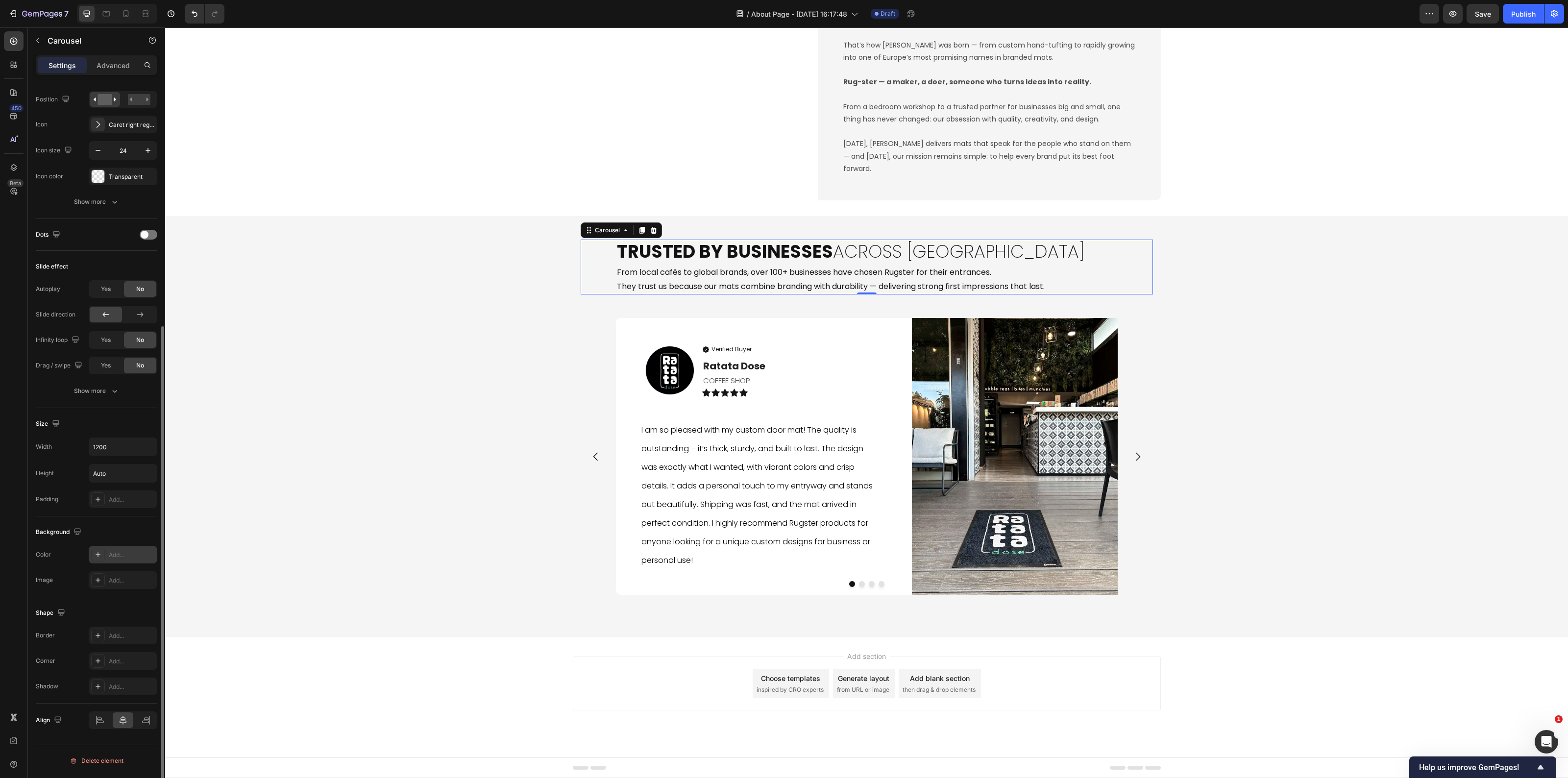
click at [117, 564] on div "Add..." at bounding box center [123, 555] width 69 height 18
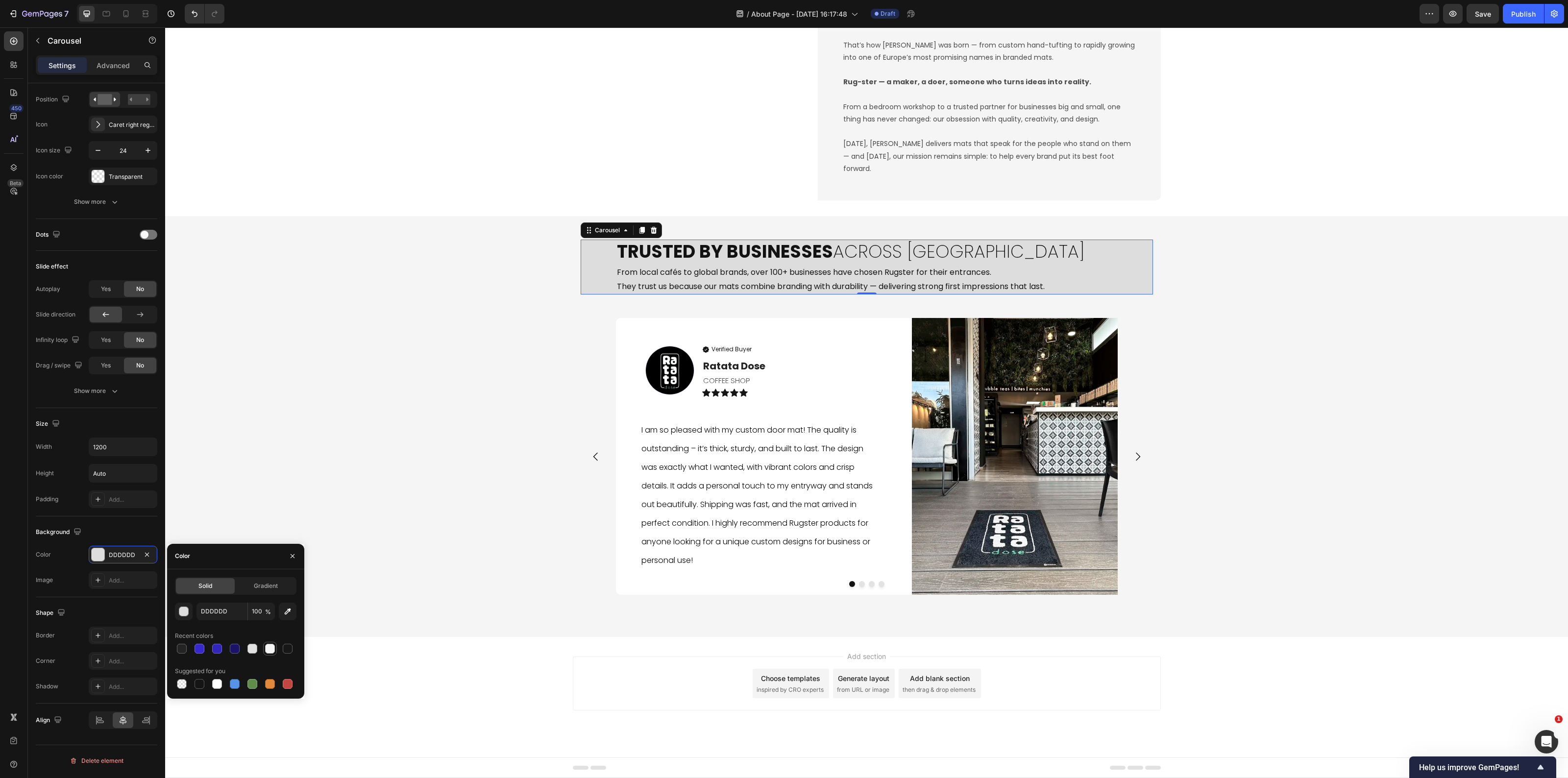
click at [268, 652] on div at bounding box center [270, 649] width 10 height 10
type input "F5F5F5"
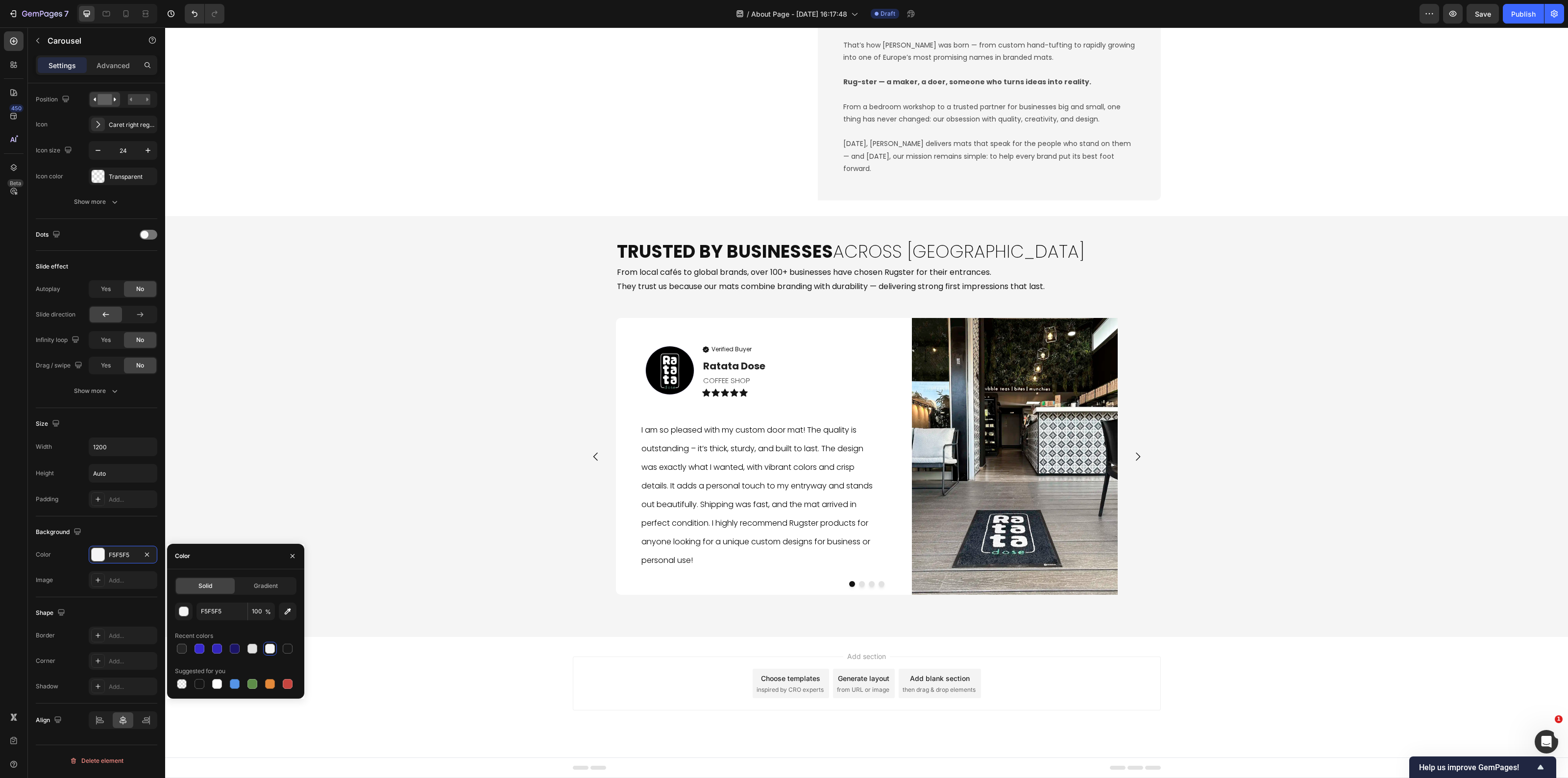
click at [400, 698] on div "Add section Choose templates inspired by CRO experts Generate layout from URL o…" at bounding box center [867, 698] width 1403 height 121
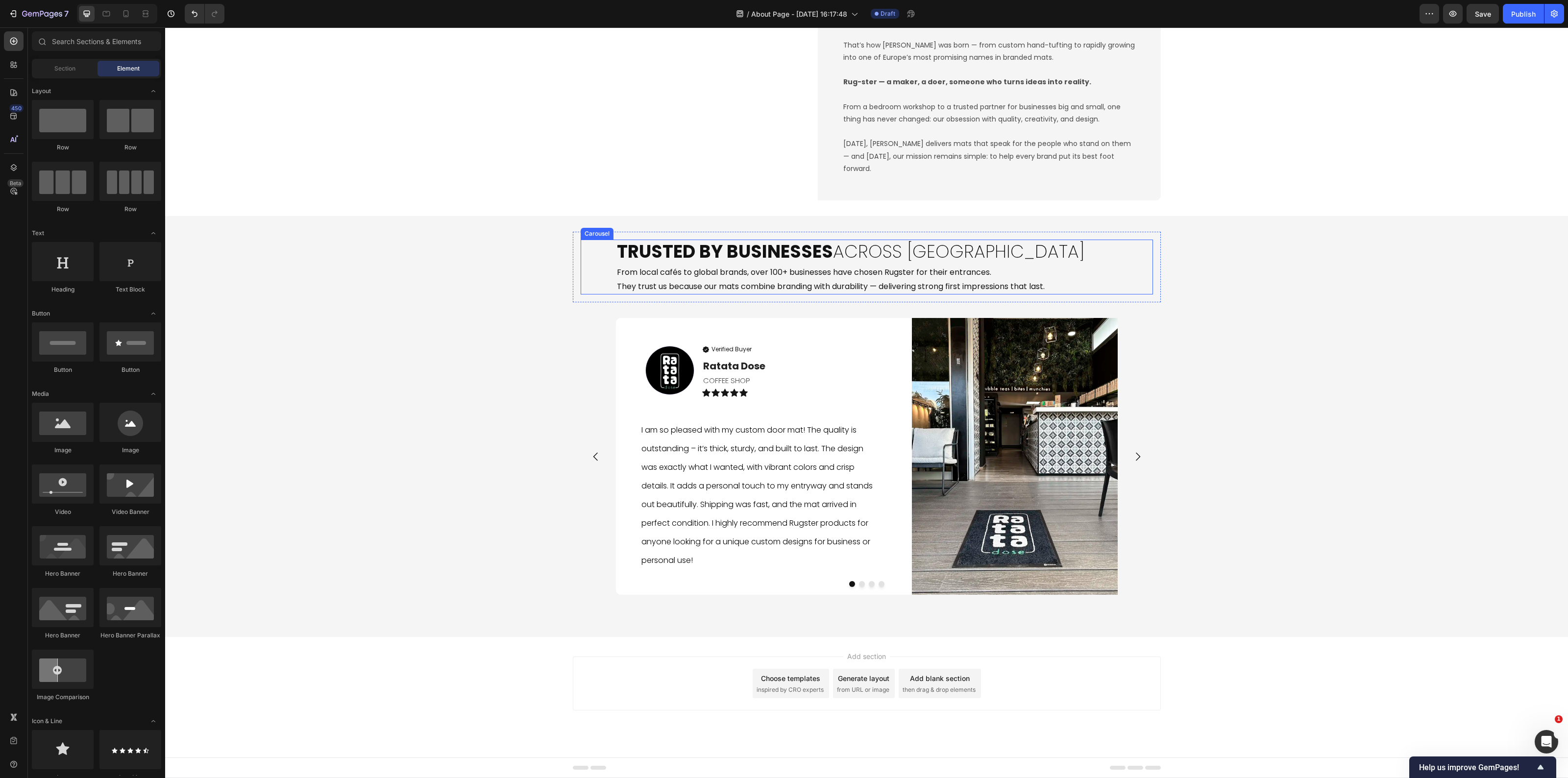
click at [597, 278] on div "⁠⁠⁠⁠⁠⁠⁠ Trusted by Businesses Across Europe Heading From local cafés to global …" at bounding box center [867, 267] width 573 height 55
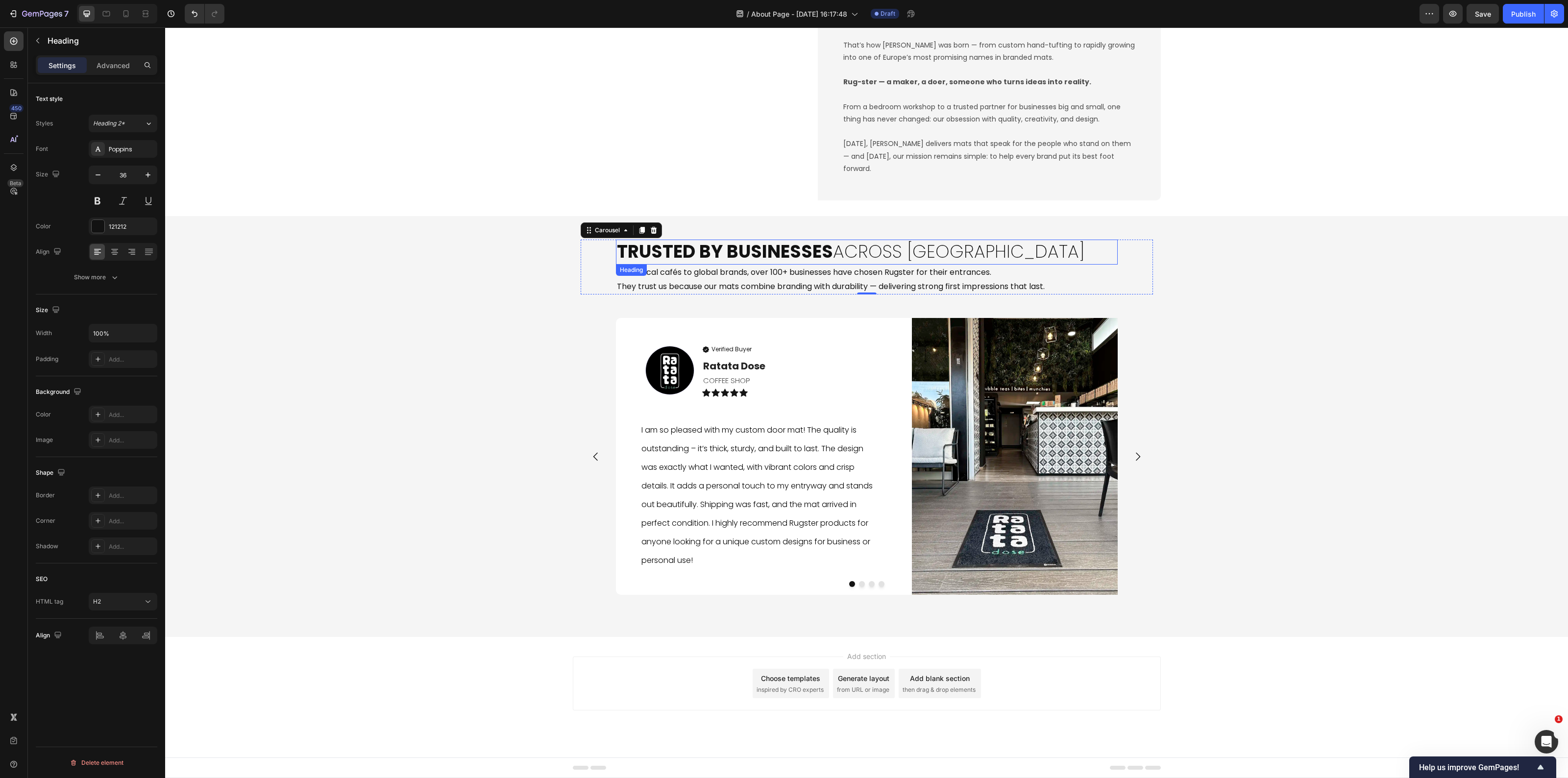
click at [617, 258] on strong "Trusted by Businesses" at bounding box center [725, 251] width 216 height 25
click at [114, 420] on div "Add..." at bounding box center [123, 415] width 69 height 18
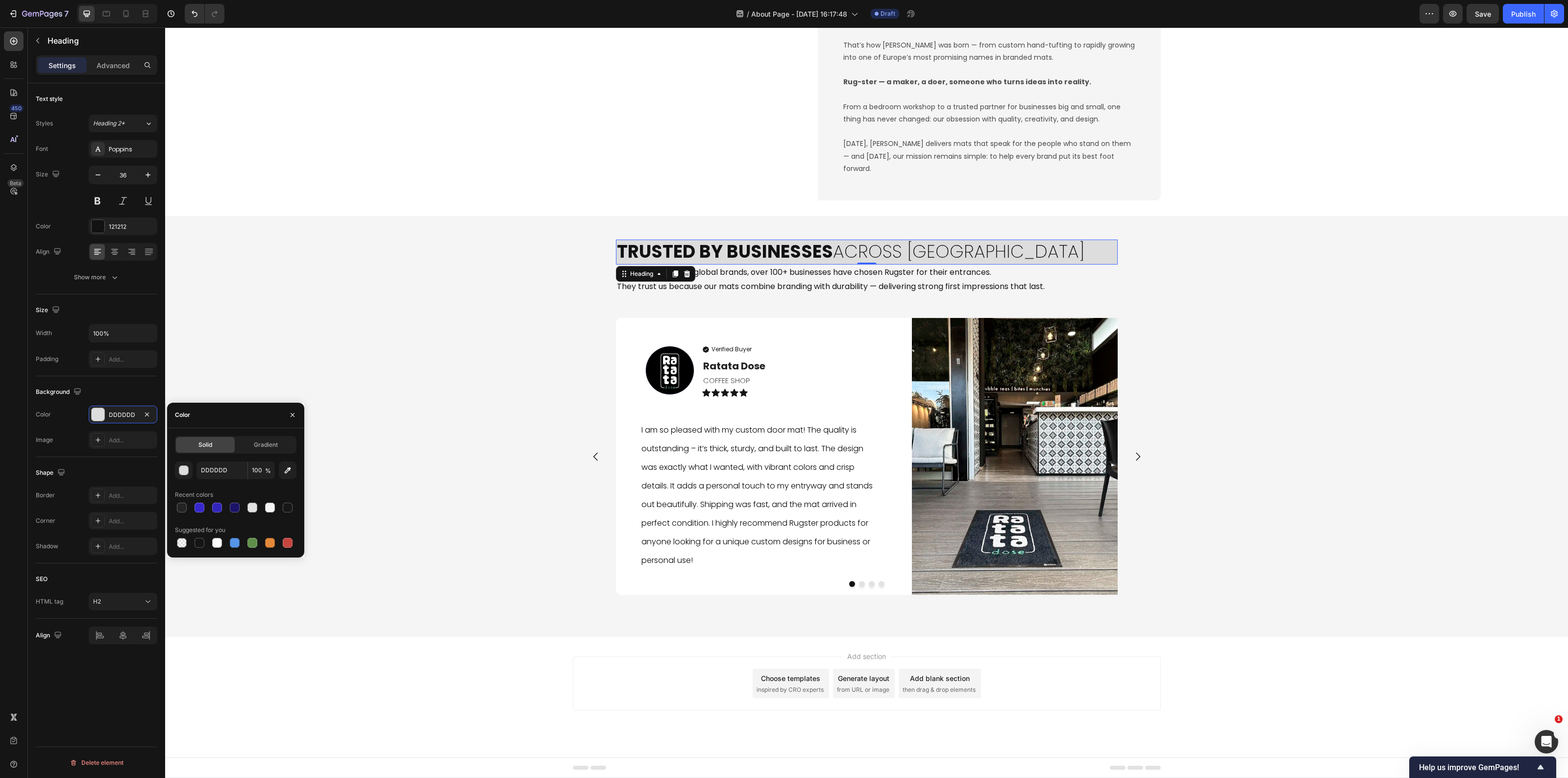
drag, startPoint x: 216, startPoint y: 544, endPoint x: 299, endPoint y: 515, distance: 87.9
click at [217, 543] on div at bounding box center [217, 543] width 10 height 10
type input "FFFFFF"
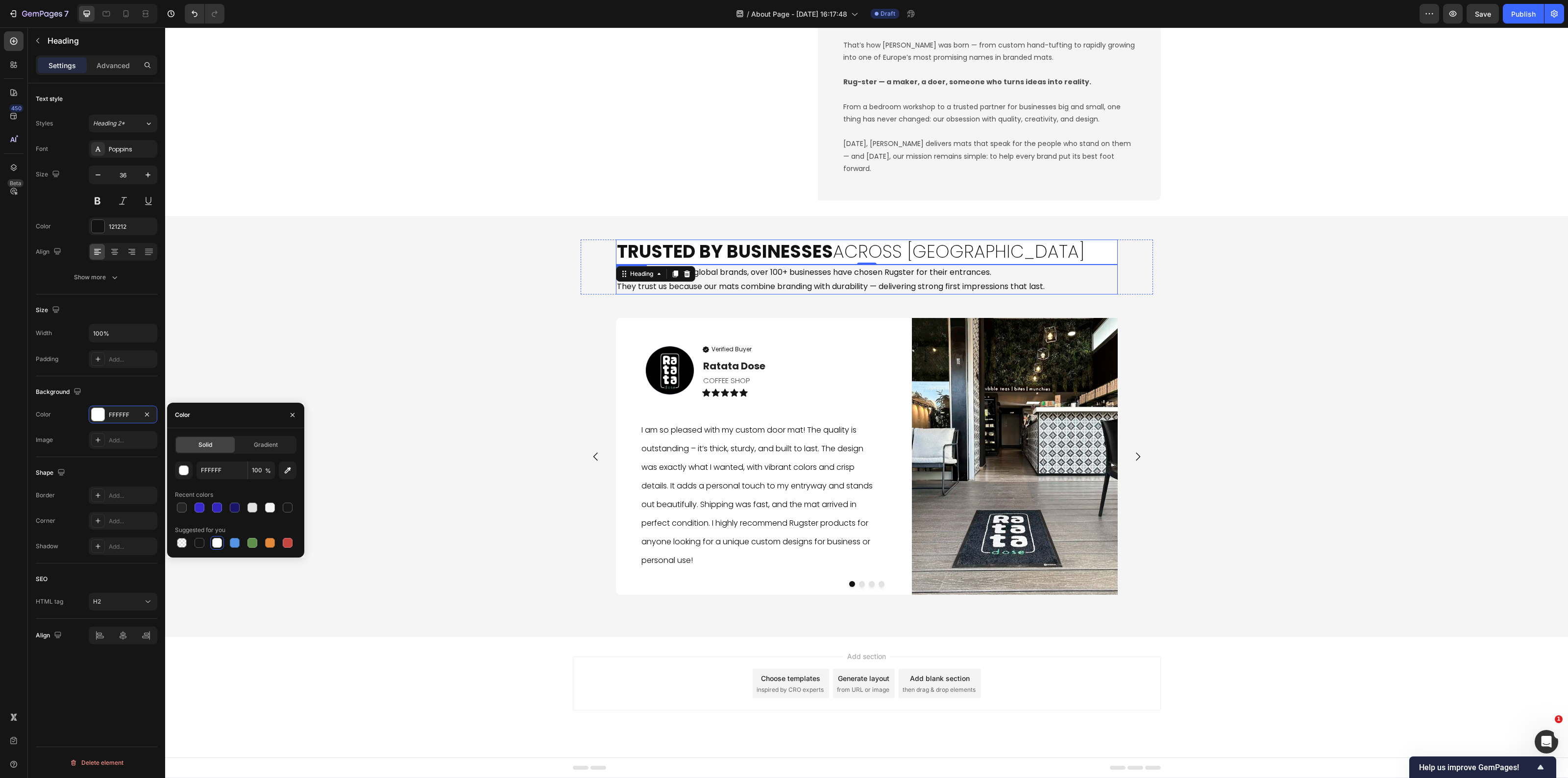
drag, startPoint x: 884, startPoint y: 292, endPoint x: 803, endPoint y: 371, distance: 113.1
click at [884, 293] on h2 "From local cafés to global brands, over 100+ businesses have chosen Rugster for…" at bounding box center [866, 279] width 502 height 30
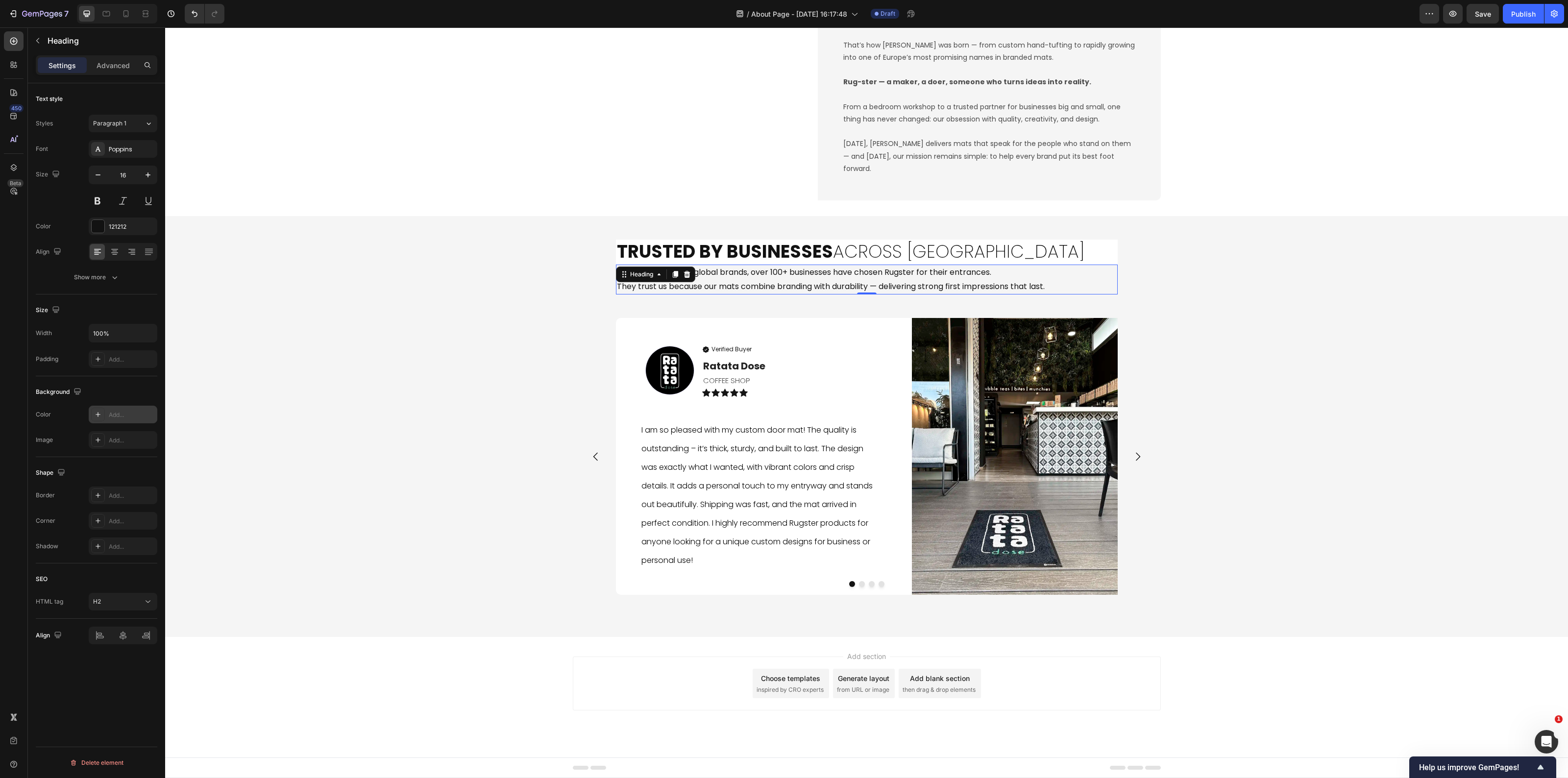
click at [121, 414] on div "Add..." at bounding box center [131, 415] width 46 height 9
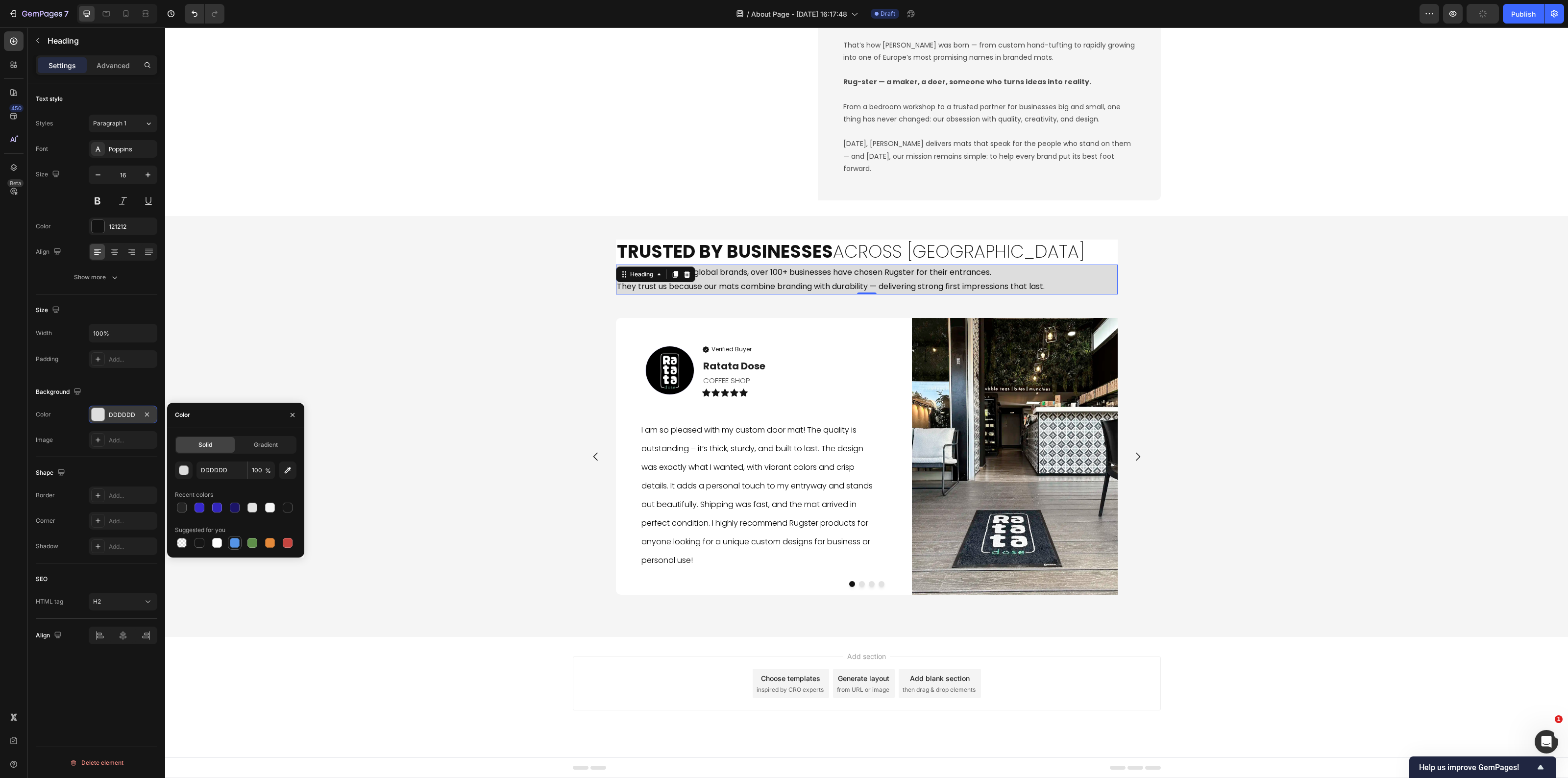
drag, startPoint x: 216, startPoint y: 545, endPoint x: 234, endPoint y: 542, distance: 18.2
click at [217, 545] on div at bounding box center [217, 543] width 10 height 10
type input "FFFFFF"
click at [1272, 402] on div "Trusted by Businesses Across Europe Heading From local cafés to global brands, …" at bounding box center [867, 426] width 1403 height 389
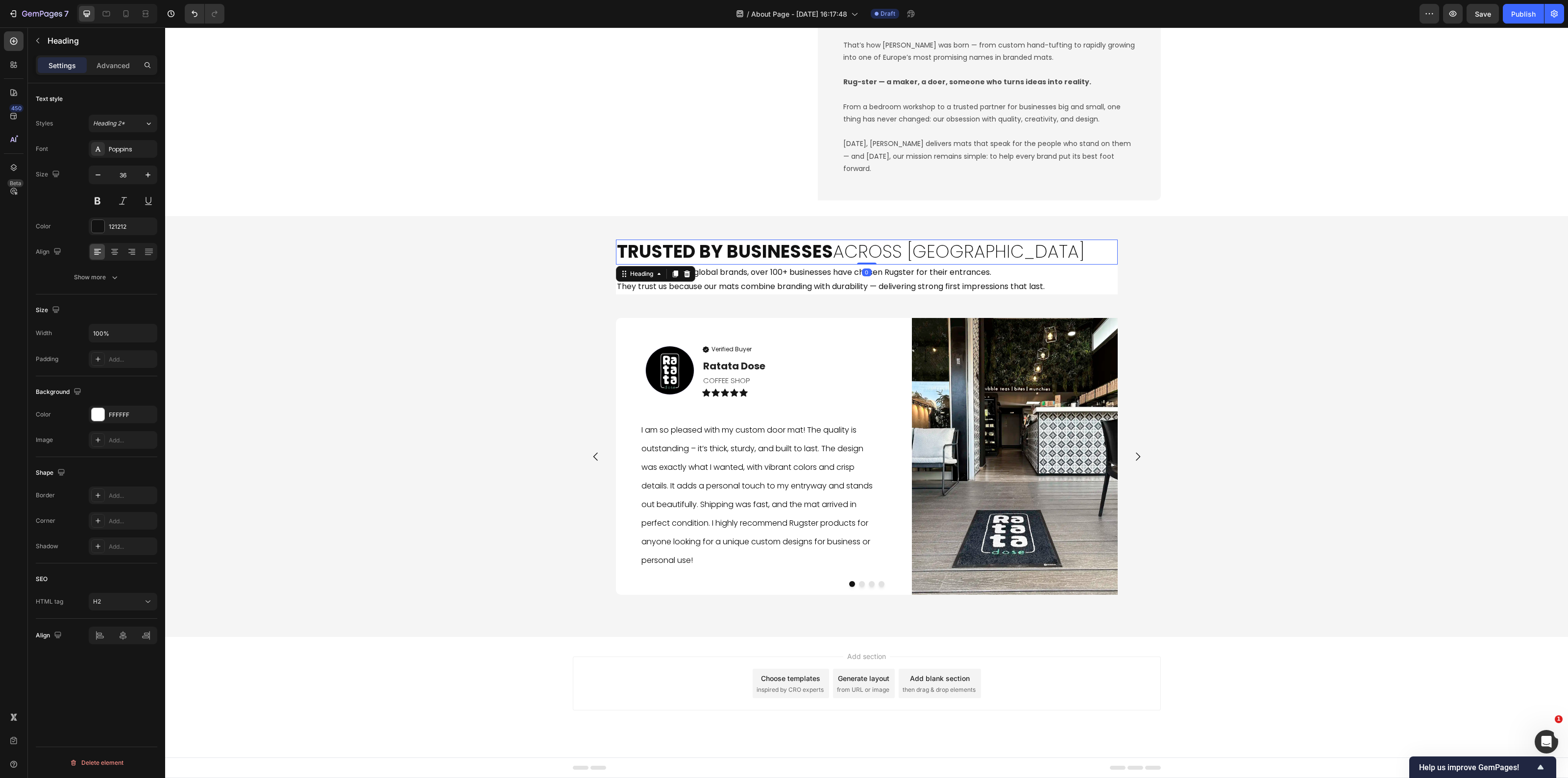
click at [1110, 253] on h2 "Trusted by Businesses Across Europe" at bounding box center [866, 252] width 502 height 25
drag, startPoint x: 115, startPoint y: 58, endPoint x: 121, endPoint y: 62, distance: 7.2
click at [117, 59] on div "Advanced" at bounding box center [113, 65] width 49 height 16
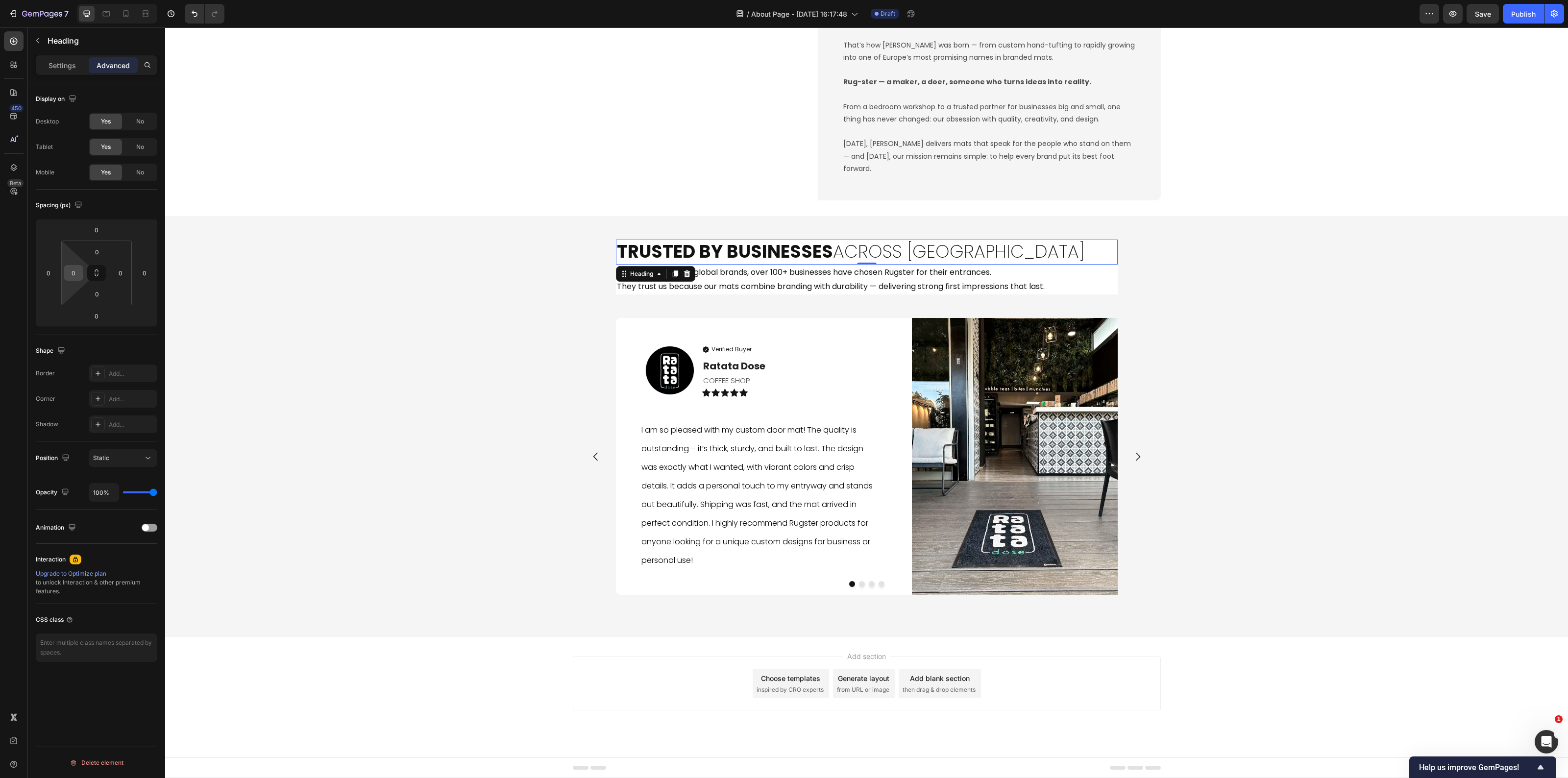
click at [76, 273] on input "0" at bounding box center [73, 273] width 14 height 14
type input "25"
click at [102, 247] on input "0" at bounding box center [97, 251] width 20 height 14
type input "25"
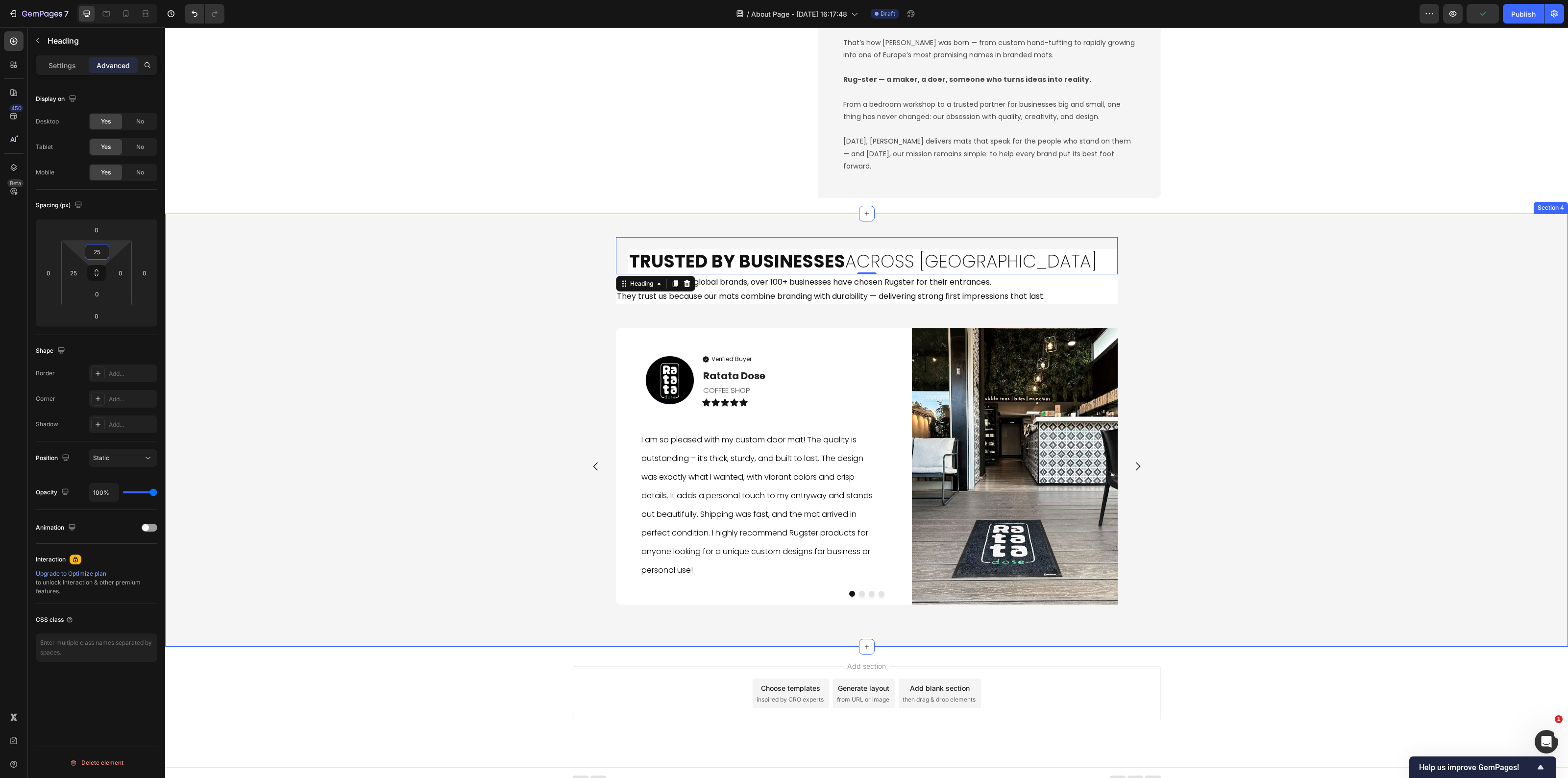
click at [1258, 310] on div "Trusted by Businesses Across Europe Heading 0 From local cafés to global brands…" at bounding box center [867, 430] width 1403 height 402
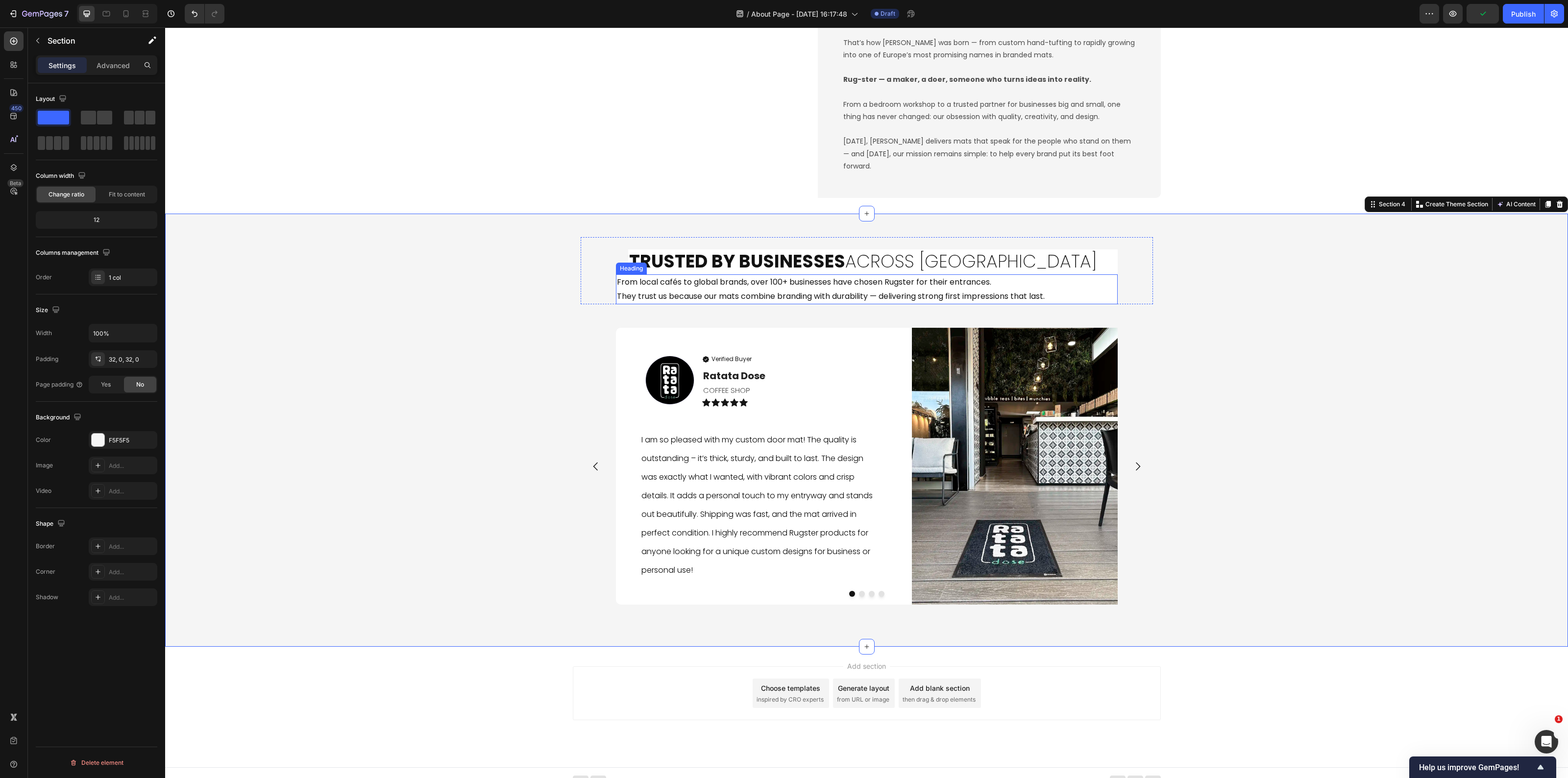
click at [1013, 287] on h2 "From local cafés to global brands, over 100+ businesses have chosen Rugster for…" at bounding box center [866, 290] width 502 height 30
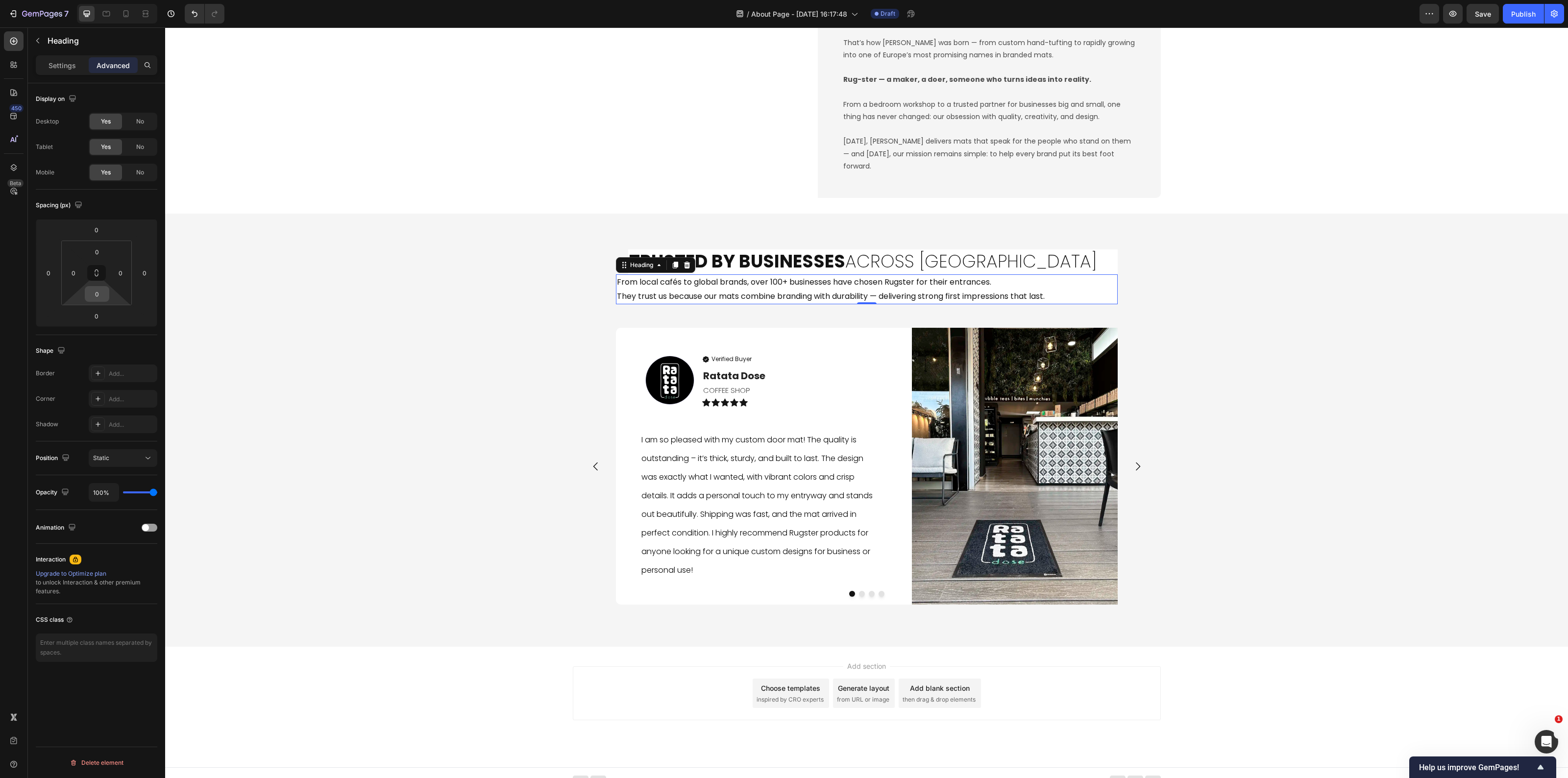
click at [104, 287] on input "0" at bounding box center [97, 294] width 20 height 14
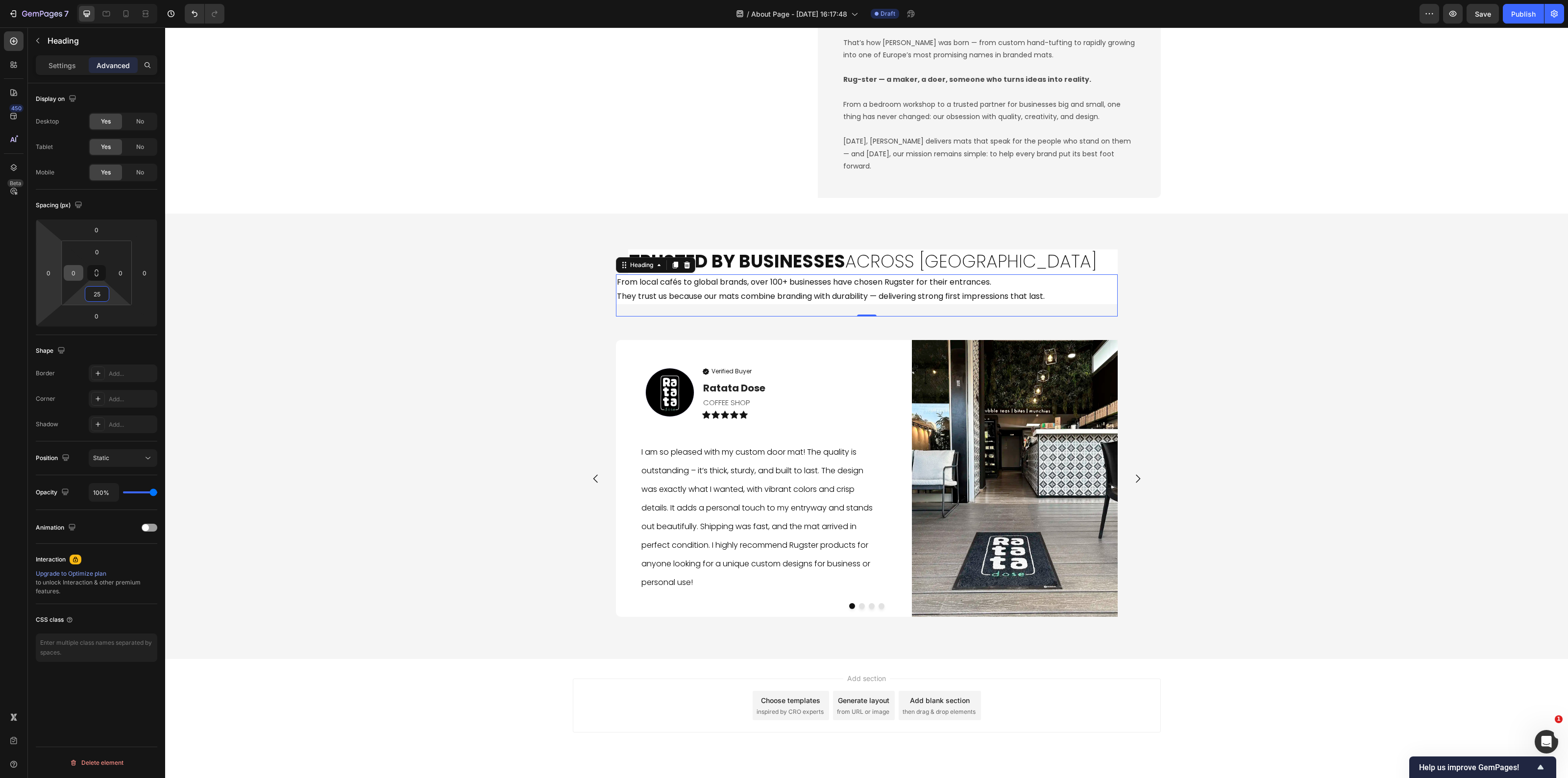
type input "25"
click at [70, 273] on input "0" at bounding box center [73, 273] width 14 height 14
type input "25"
click at [1282, 376] on div "Trusted by Businesses Across Europe Heading From local cafés to global brands, …" at bounding box center [867, 436] width 1403 height 414
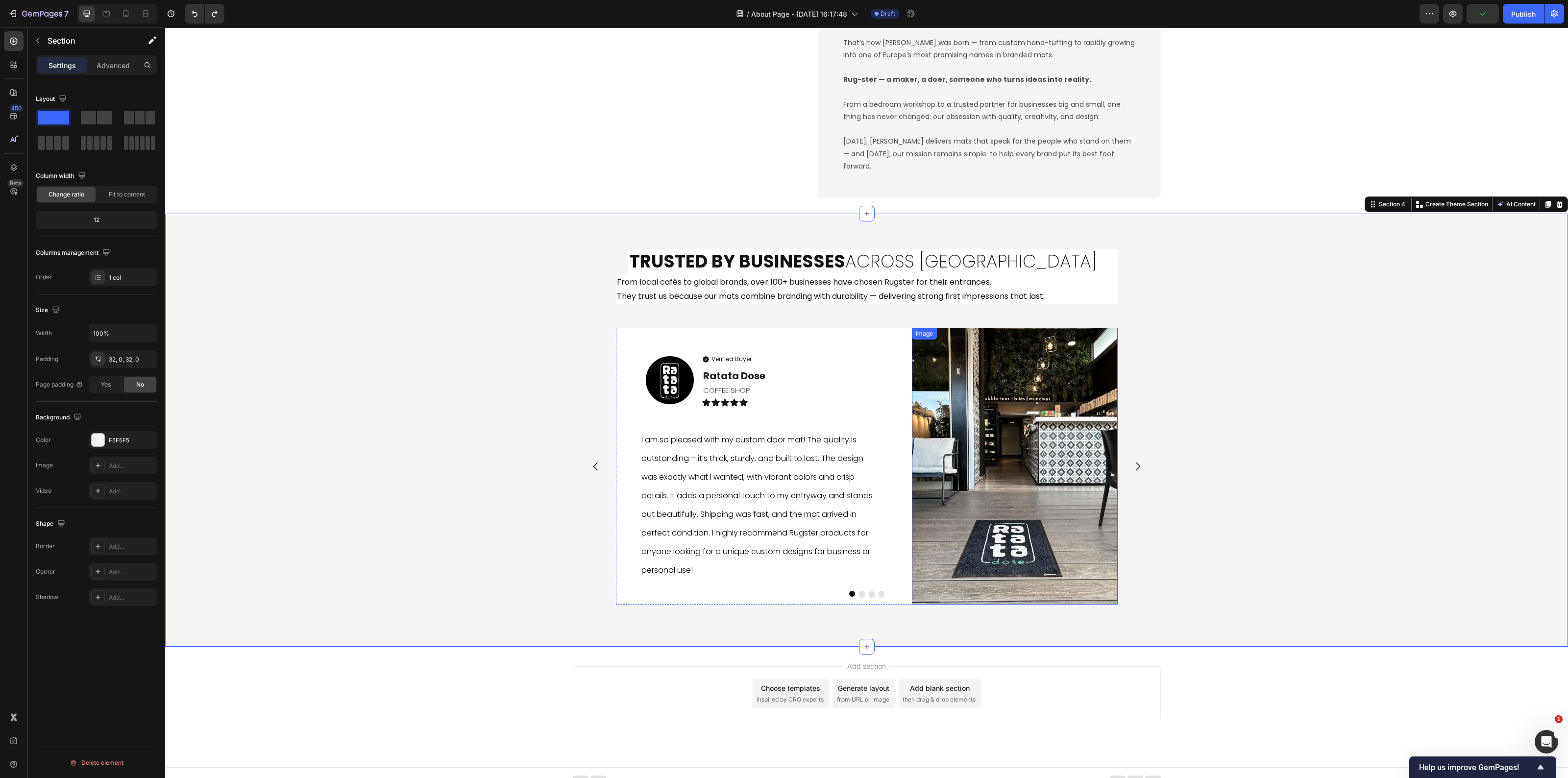
scroll to position [1196, 0]
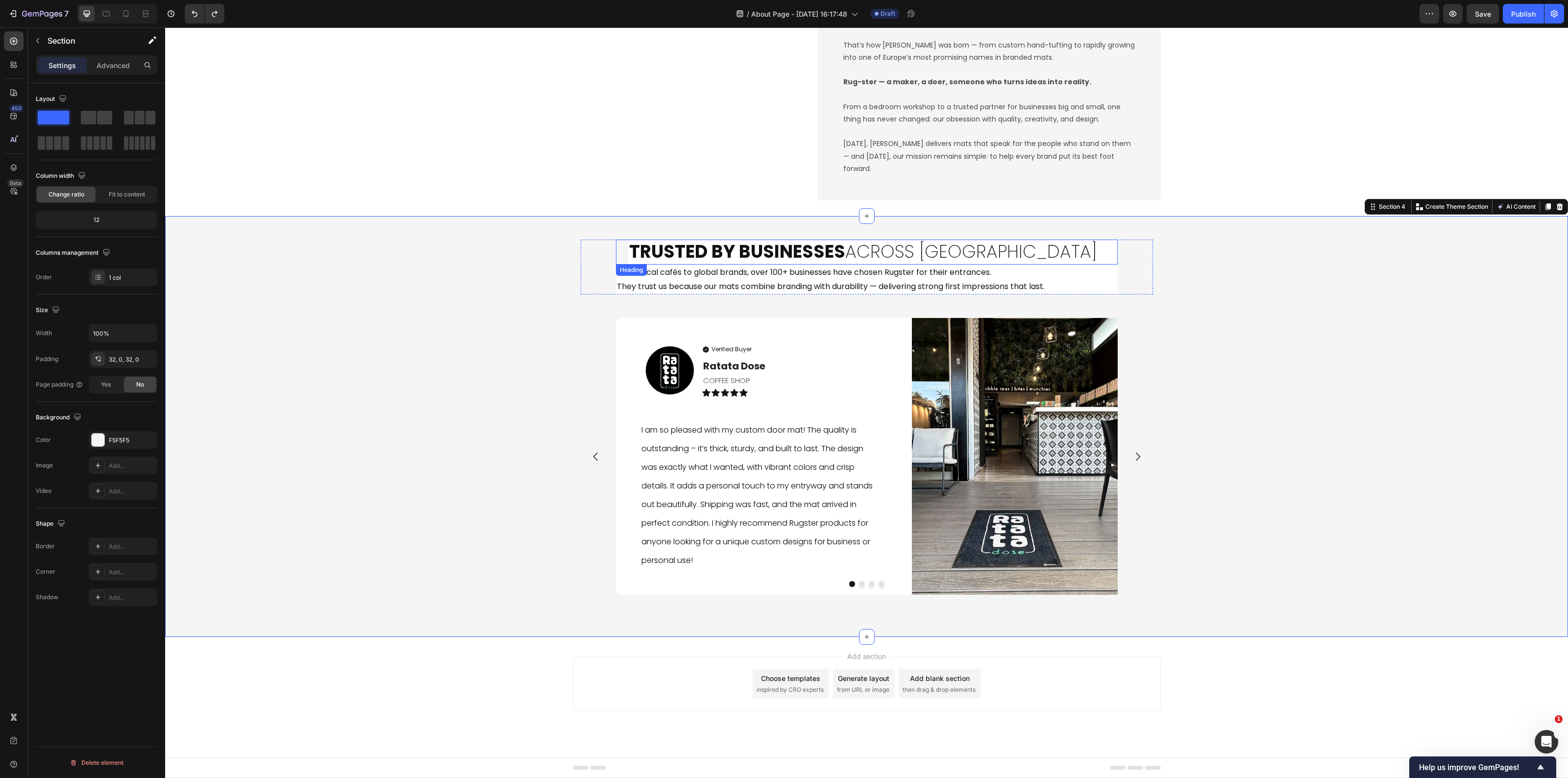
click at [1023, 254] on h2 "Trusted by Businesses Across Europe" at bounding box center [873, 252] width 489 height 25
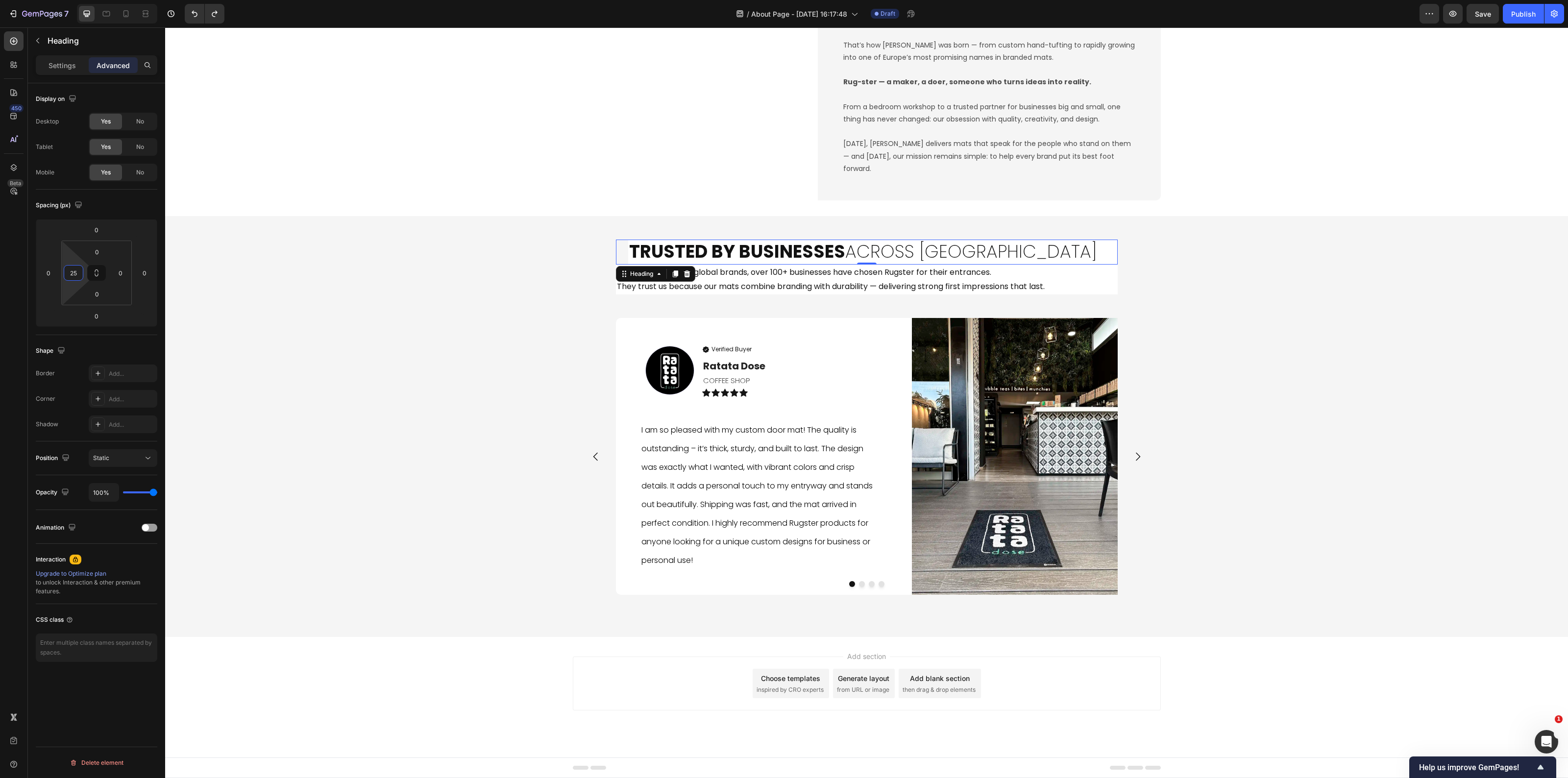
click at [72, 271] on input "25" at bounding box center [73, 273] width 14 height 14
click at [397, 431] on div "Trusted by Businesses Across Europe Heading 0 From local cafés to global brands…" at bounding box center [867, 426] width 1403 height 389
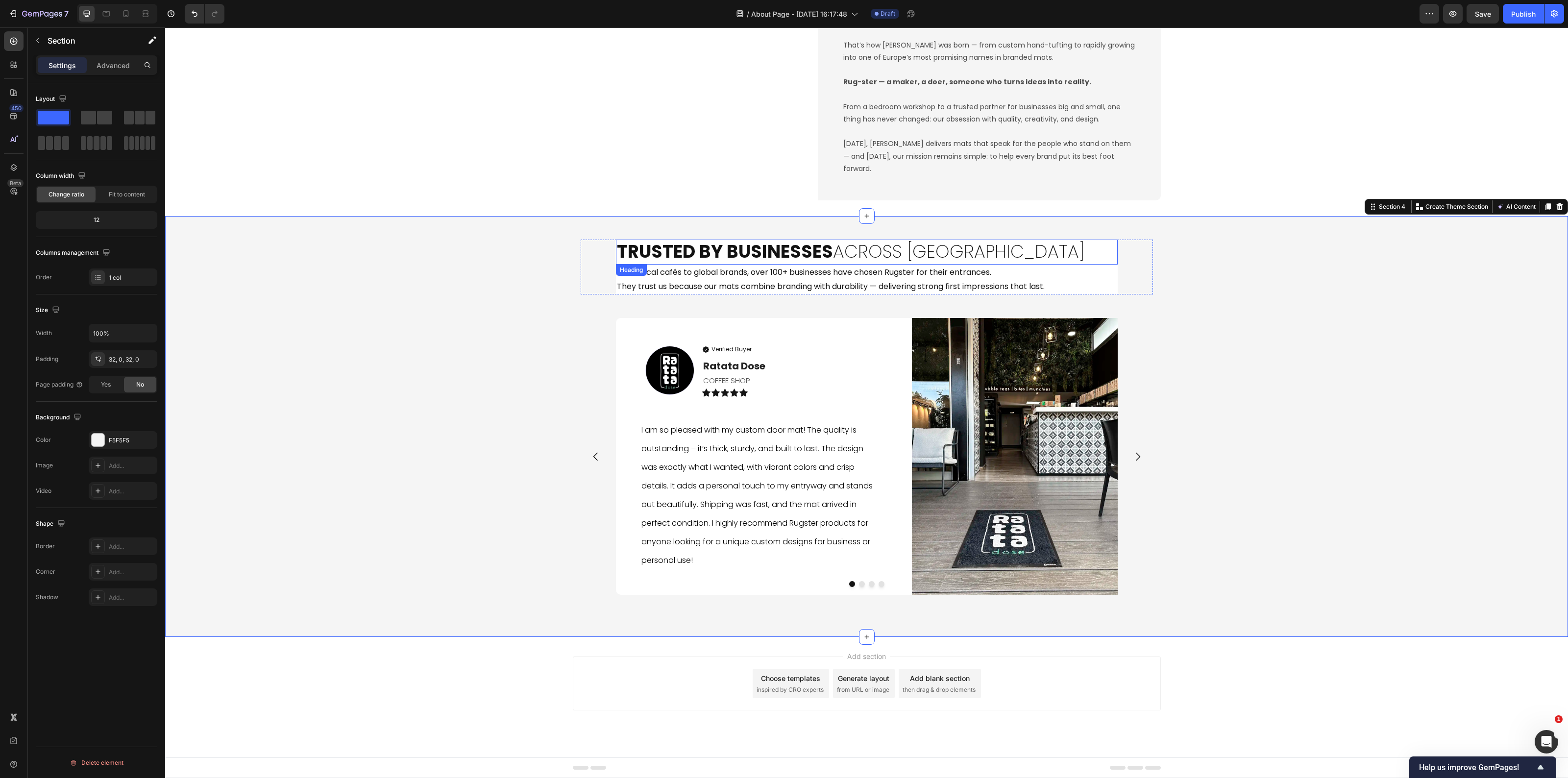
click at [929, 254] on h2 "Trusted by Businesses Across Europe" at bounding box center [866, 252] width 502 height 25
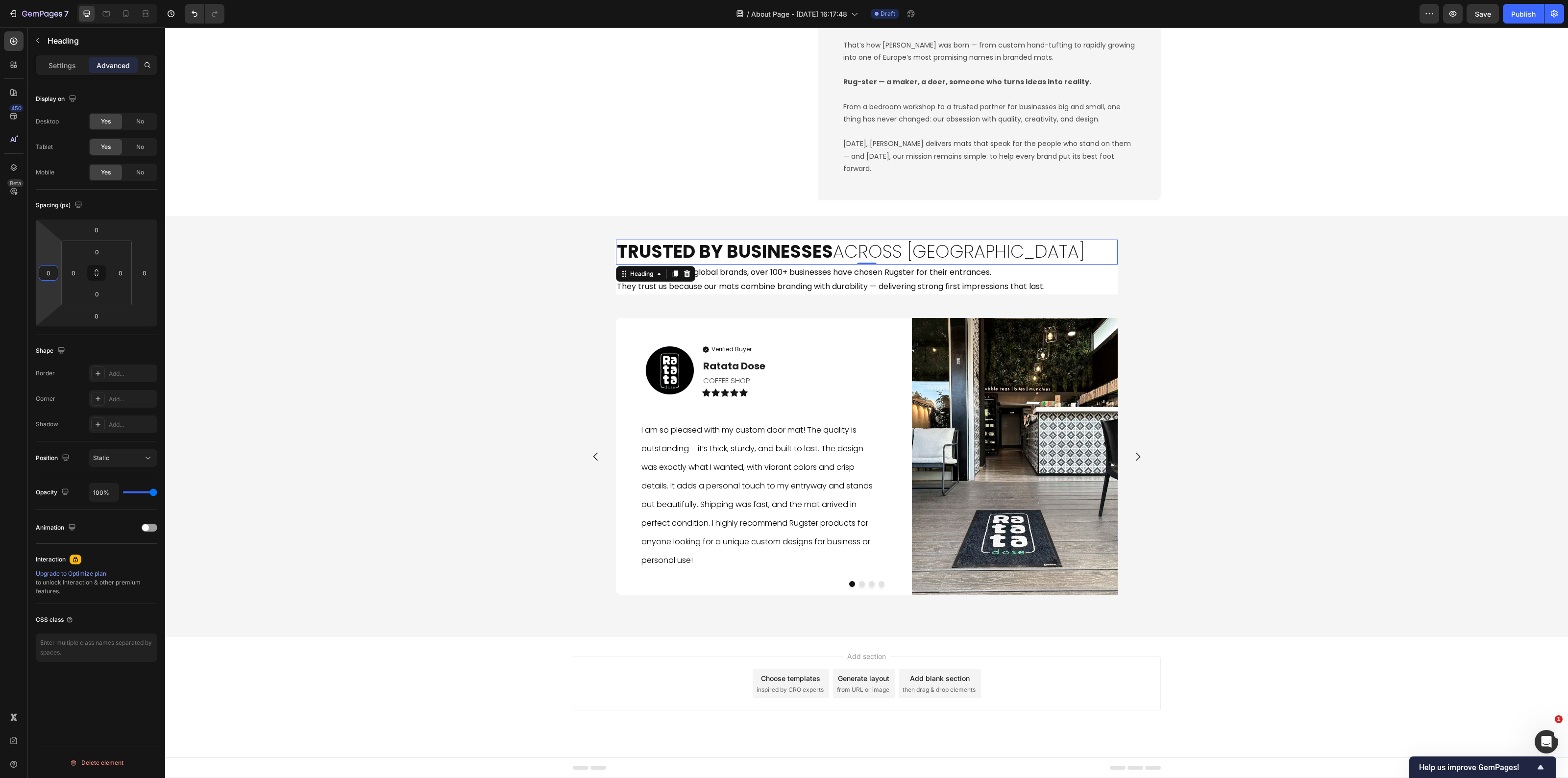
click at [49, 273] on input "0" at bounding box center [48, 273] width 14 height 14
type input "25"
click at [403, 389] on div "Trusted by Businesses Across Europe Heading 0 From local cafés to global brands…" at bounding box center [867, 426] width 1403 height 389
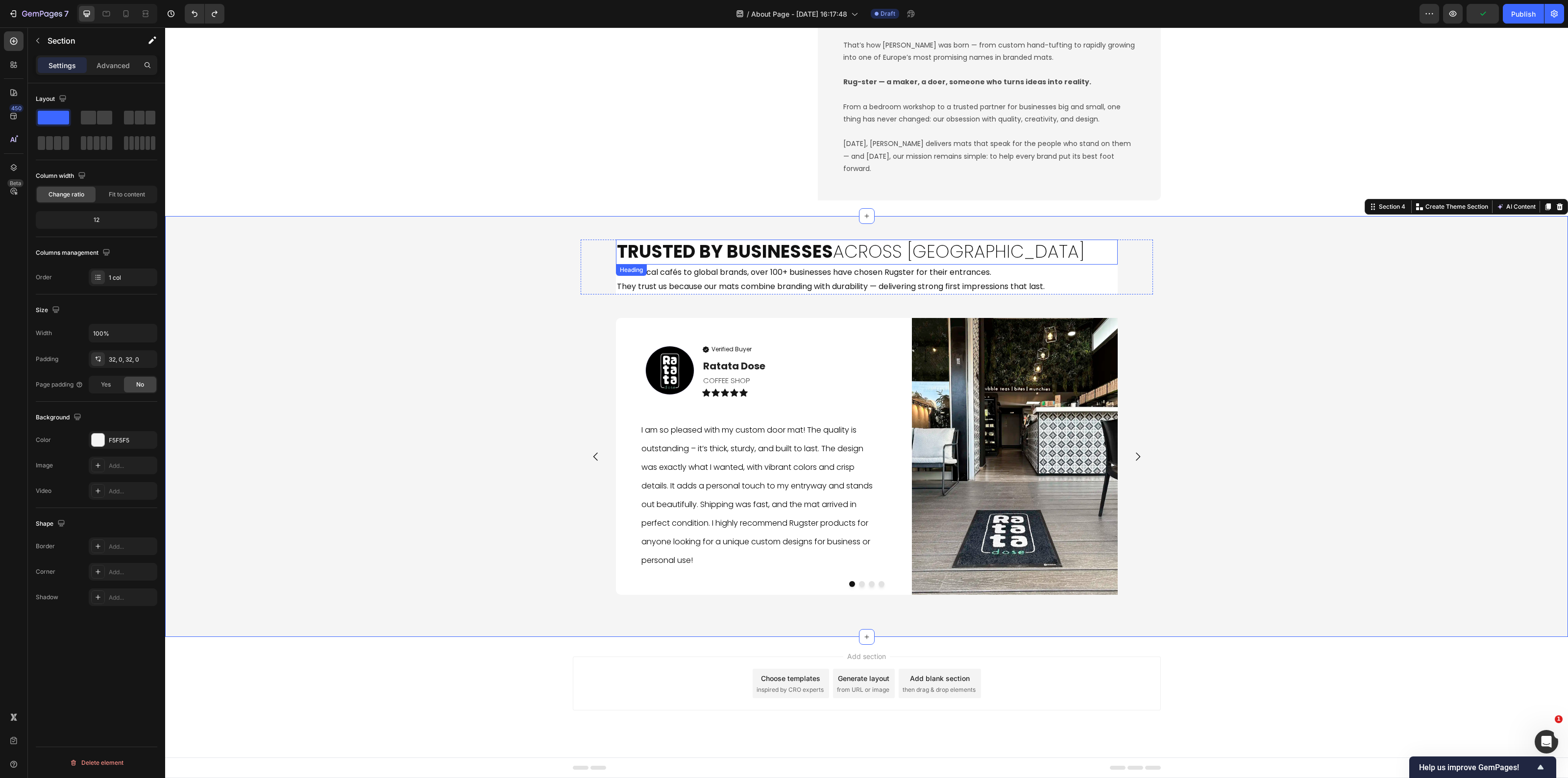
click at [876, 255] on h2 "Trusted by Businesses Across Europe" at bounding box center [866, 252] width 502 height 25
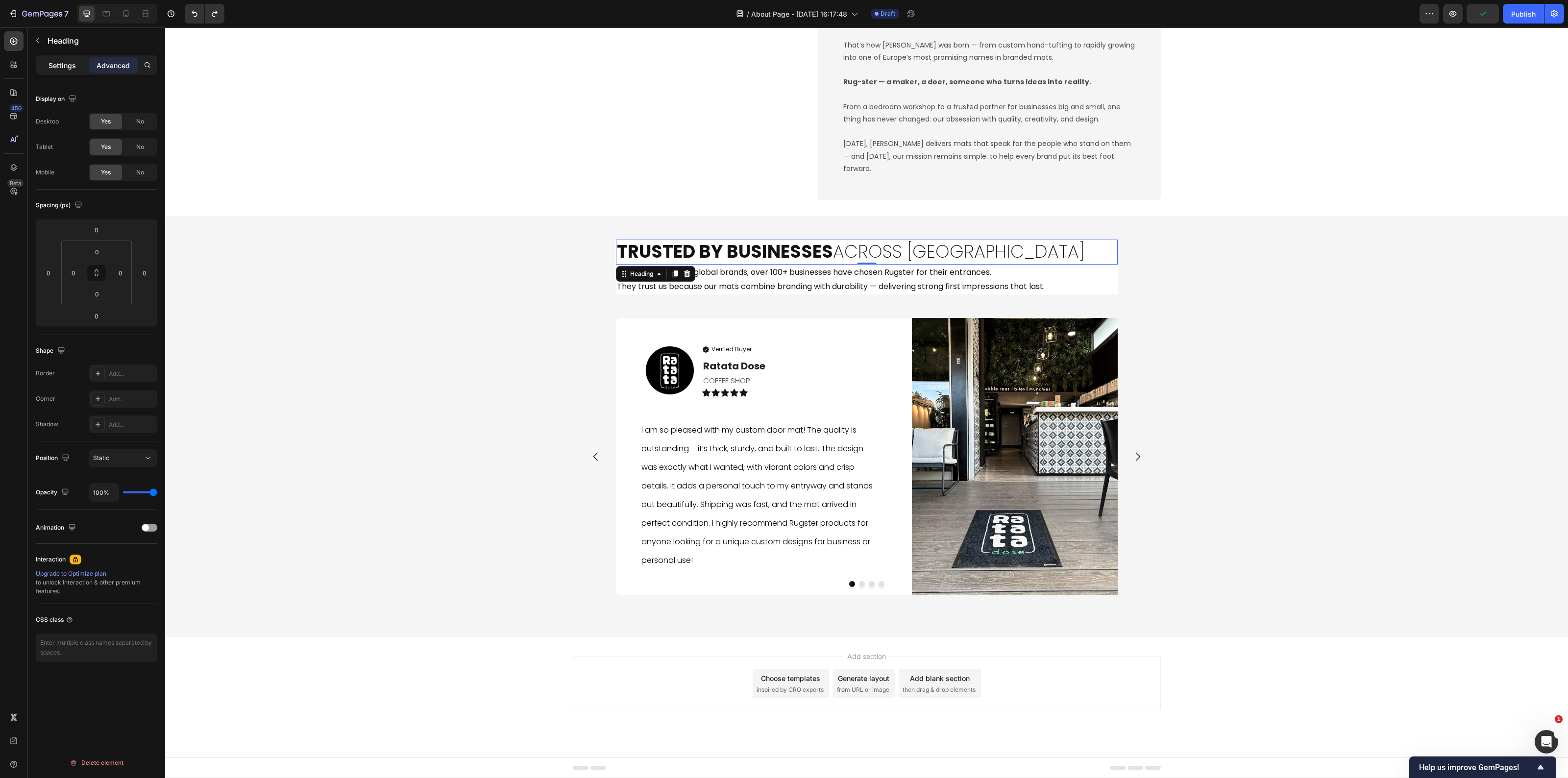
click at [78, 69] on div "Settings" at bounding box center [62, 65] width 49 height 16
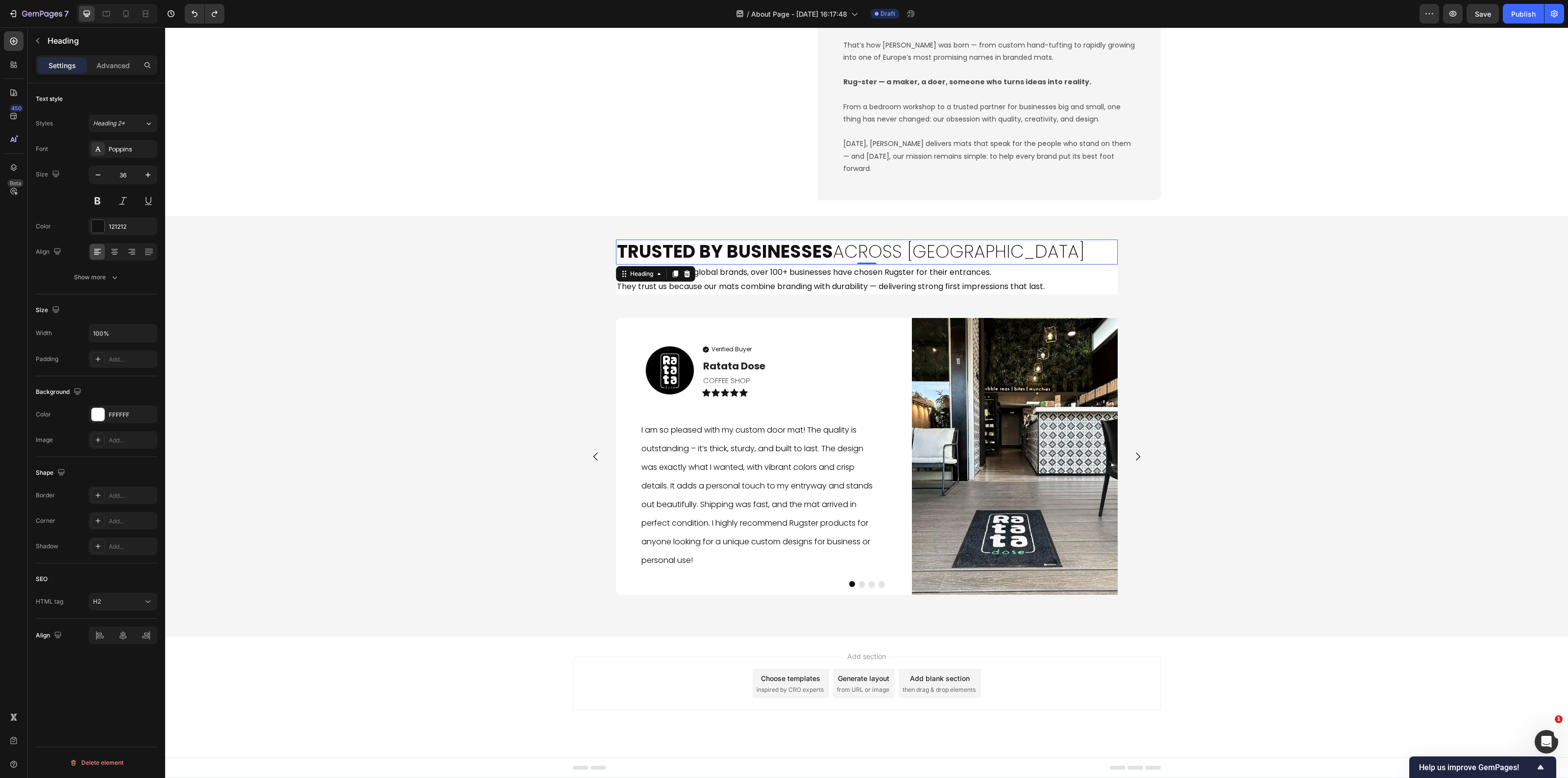
click at [113, 364] on div "Add..." at bounding box center [131, 359] width 46 height 9
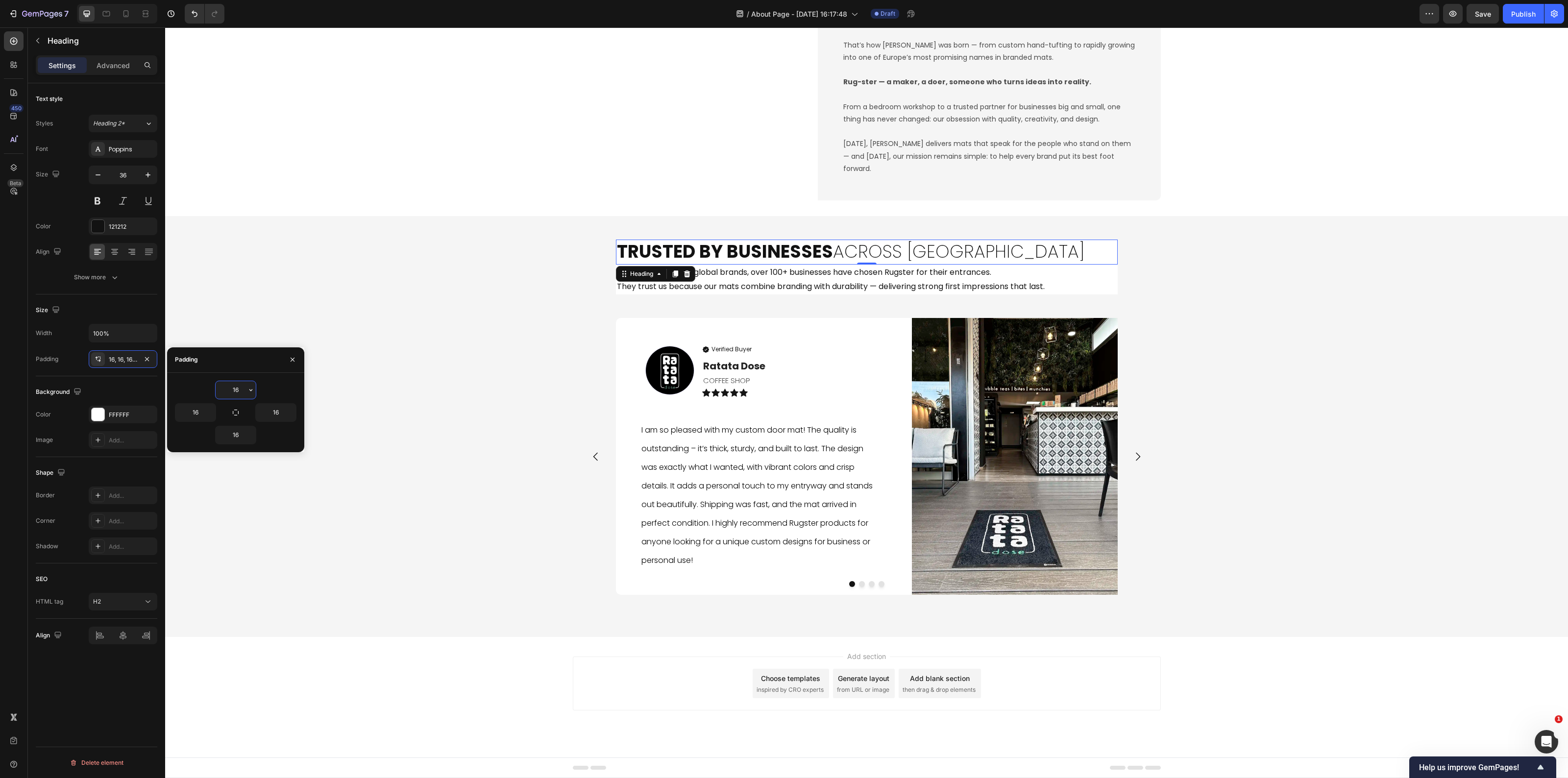
scroll to position [1198, 0]
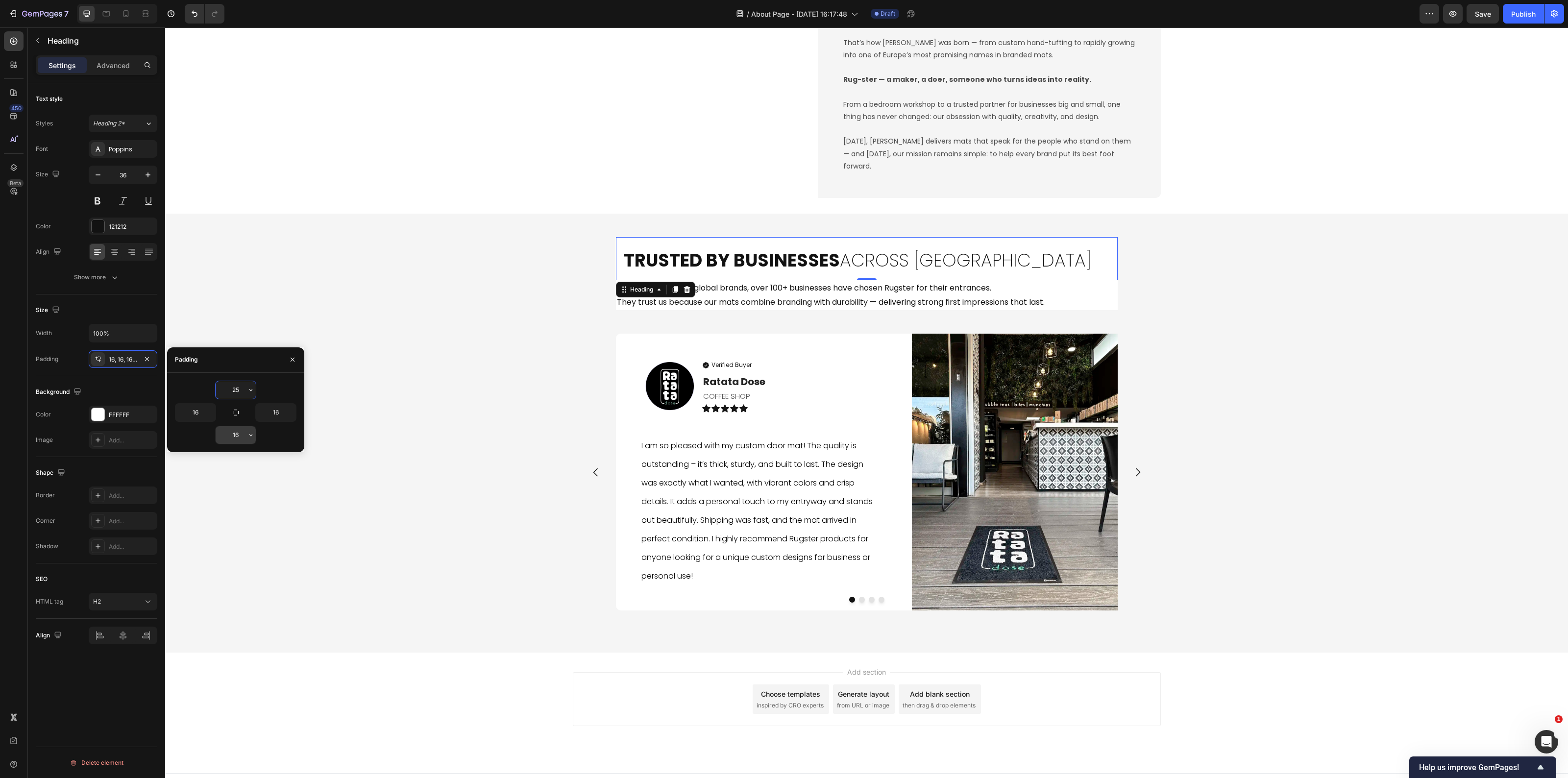
type input "25"
click at [239, 434] on input "16" at bounding box center [235, 435] width 41 height 18
click at [235, 415] on icon "button" at bounding box center [235, 413] width 6 height 6
type input "25"
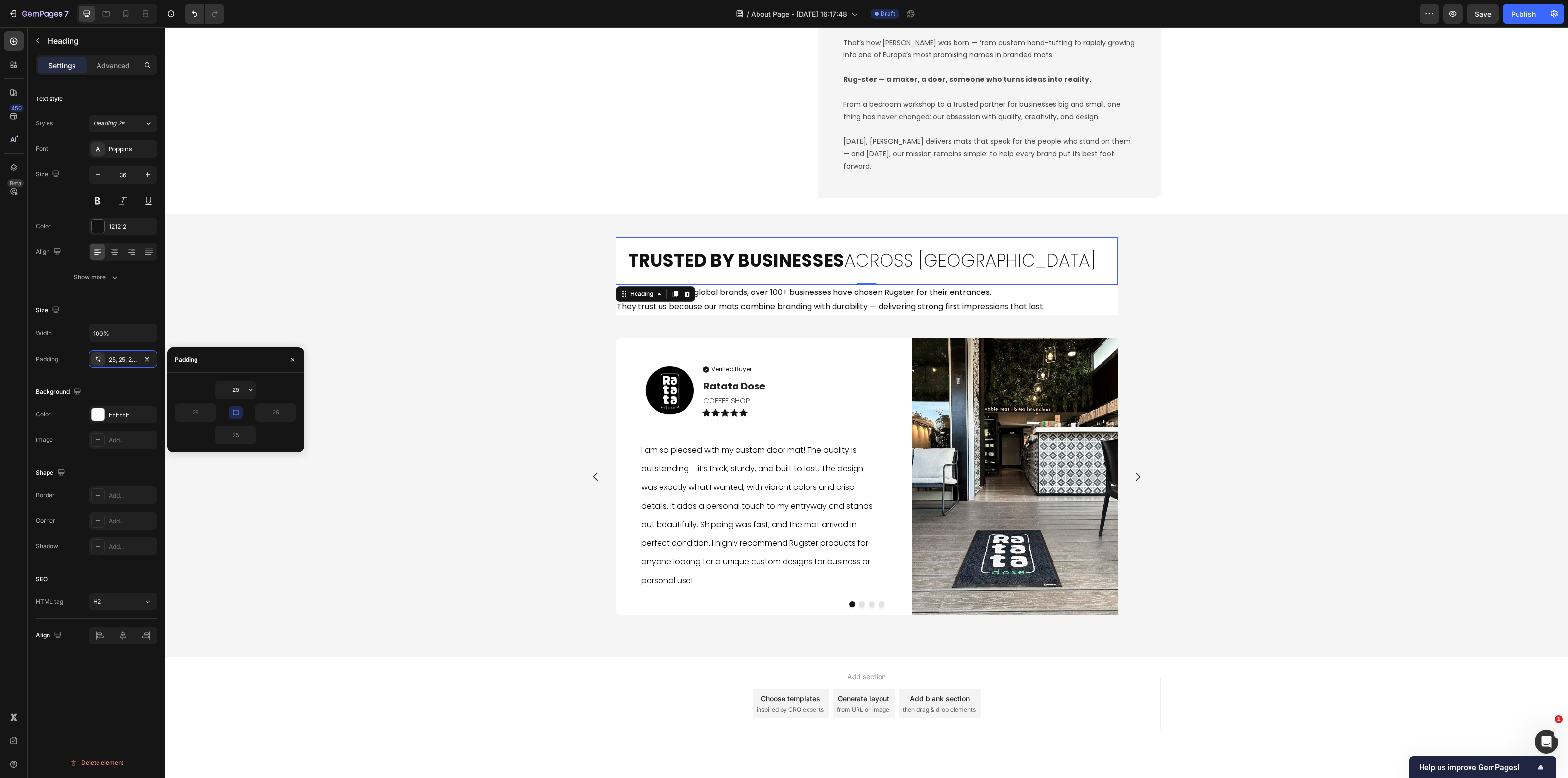
drag, startPoint x: 233, startPoint y: 412, endPoint x: 239, endPoint y: 433, distance: 21.8
click at [234, 412] on icon "button" at bounding box center [235, 412] width 8 height 8
drag, startPoint x: 229, startPoint y: 439, endPoint x: 238, endPoint y: 444, distance: 10.3
click at [230, 439] on input "25" at bounding box center [235, 435] width 41 height 18
click at [267, 422] on div "25" at bounding box center [276, 412] width 41 height 19
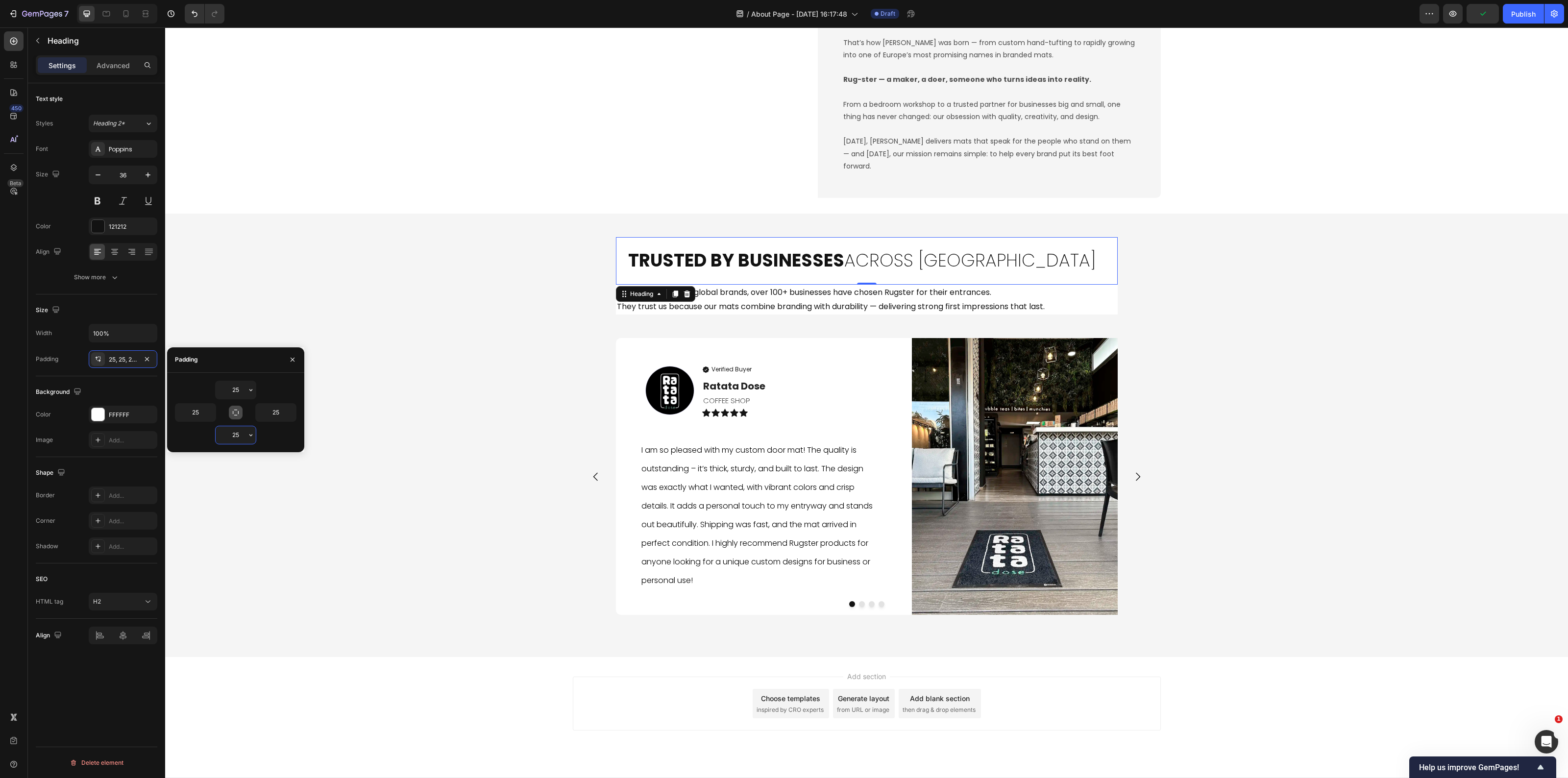
click at [237, 432] on input "25" at bounding box center [235, 435] width 41 height 18
type input "-"
click at [336, 455] on div "Trusted by Businesses Across Europe Heading 0 From local cafés to global brands…" at bounding box center [867, 435] width 1403 height 412
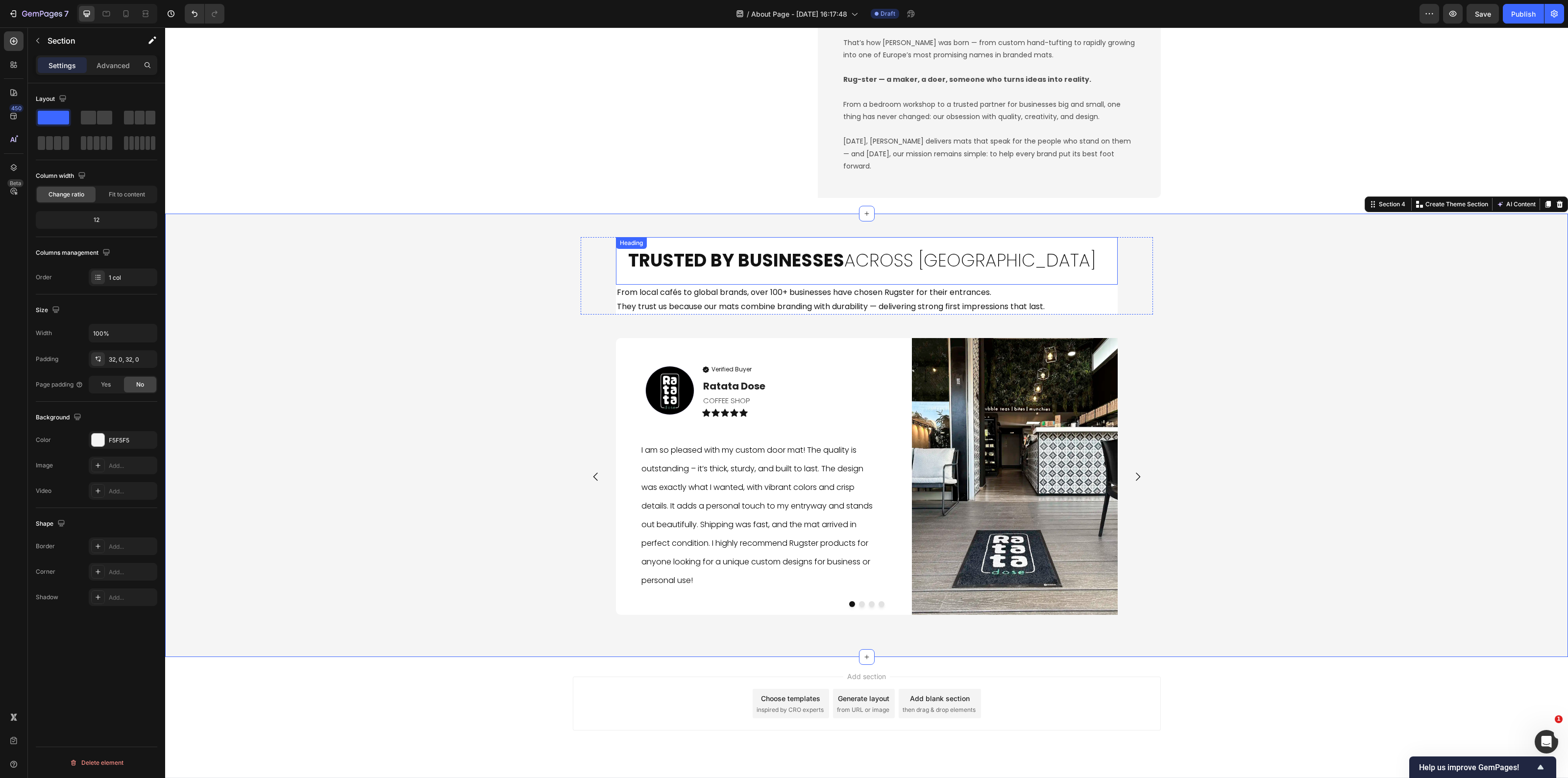
click at [803, 266] on strong "Trusted by Businesses" at bounding box center [736, 260] width 216 height 25
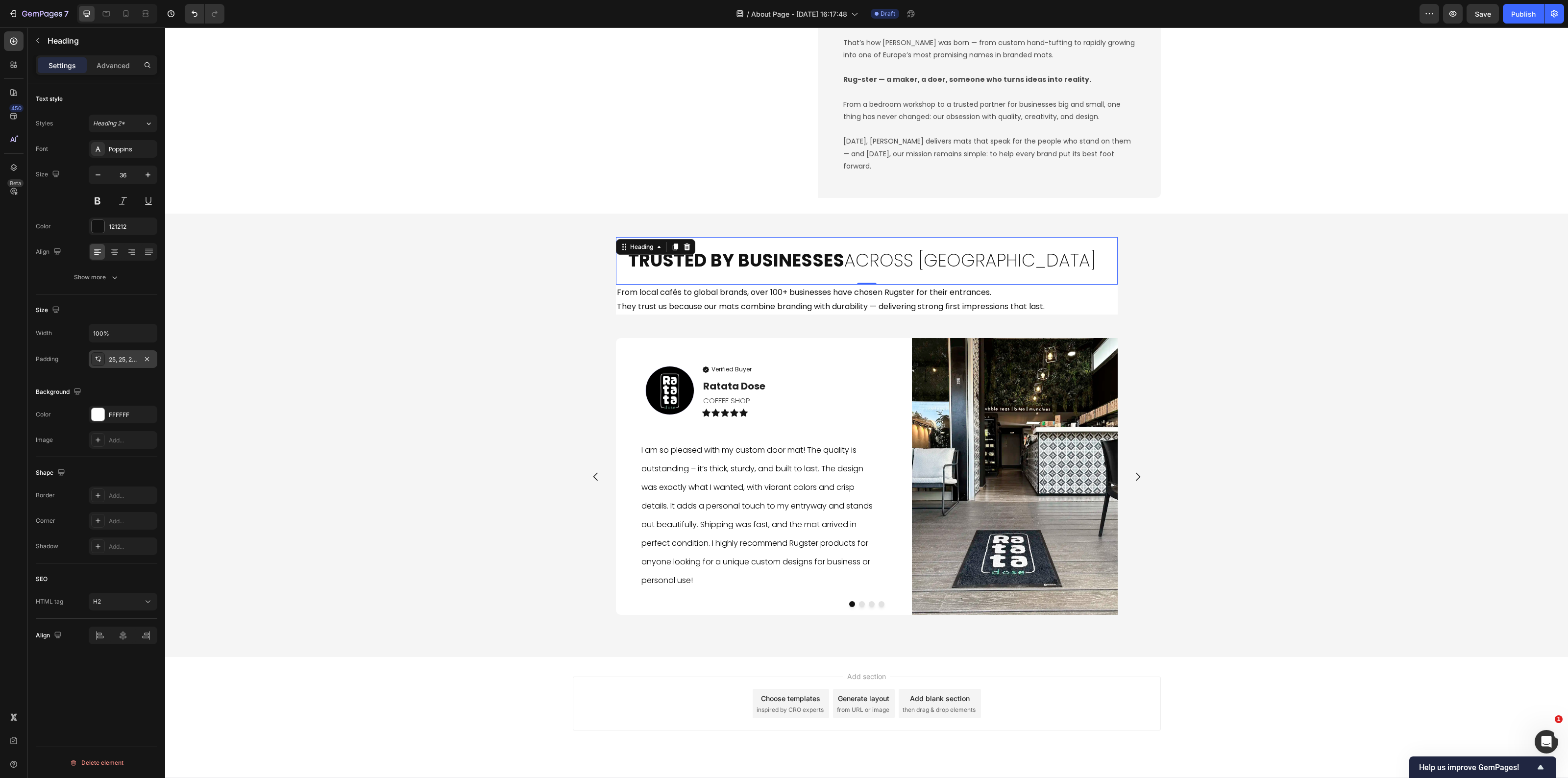
click at [119, 358] on div "25, 25, 25, 25" at bounding box center [122, 359] width 28 height 9
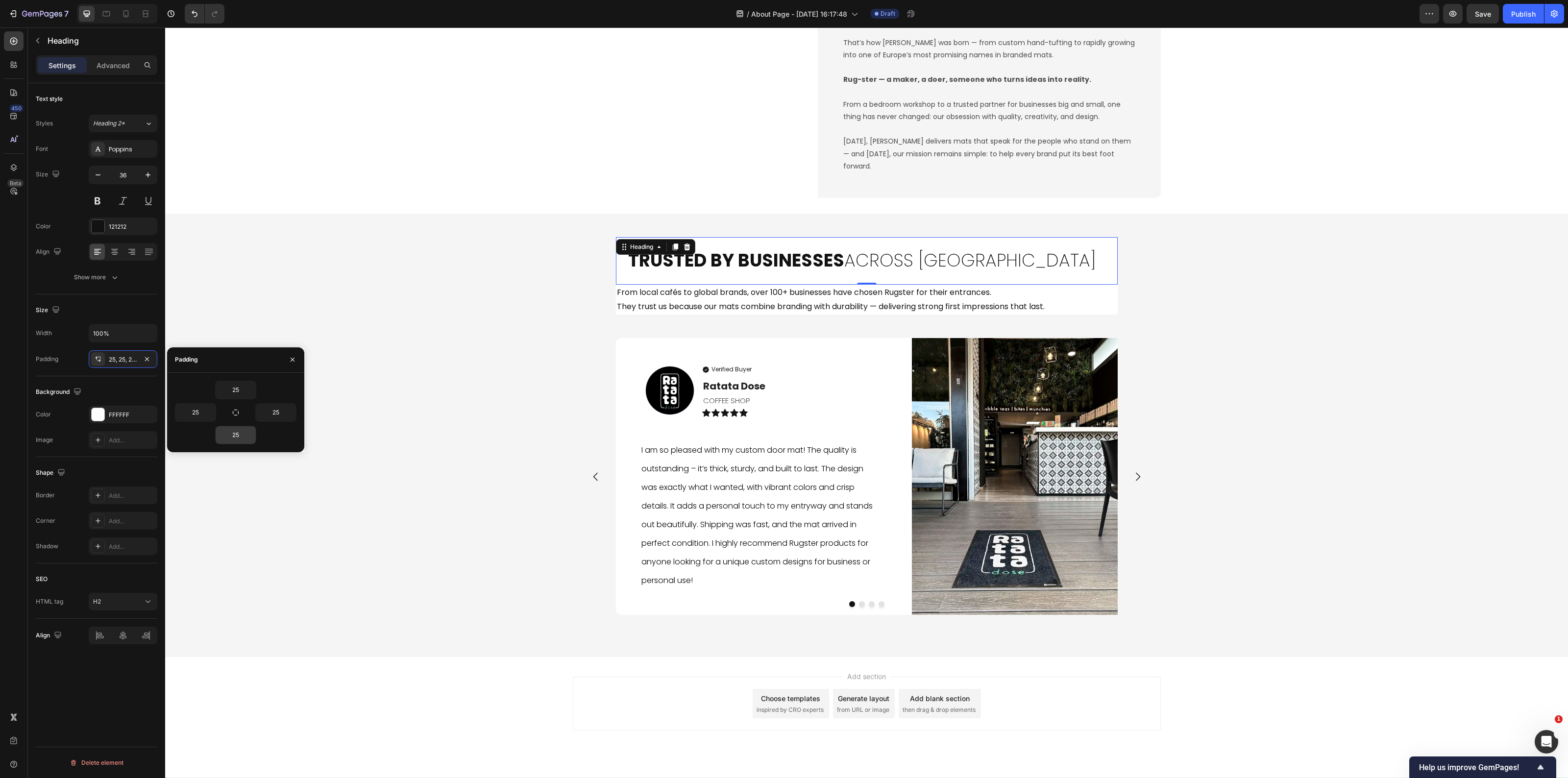
click at [233, 442] on input "25" at bounding box center [235, 435] width 41 height 18
type input "0"
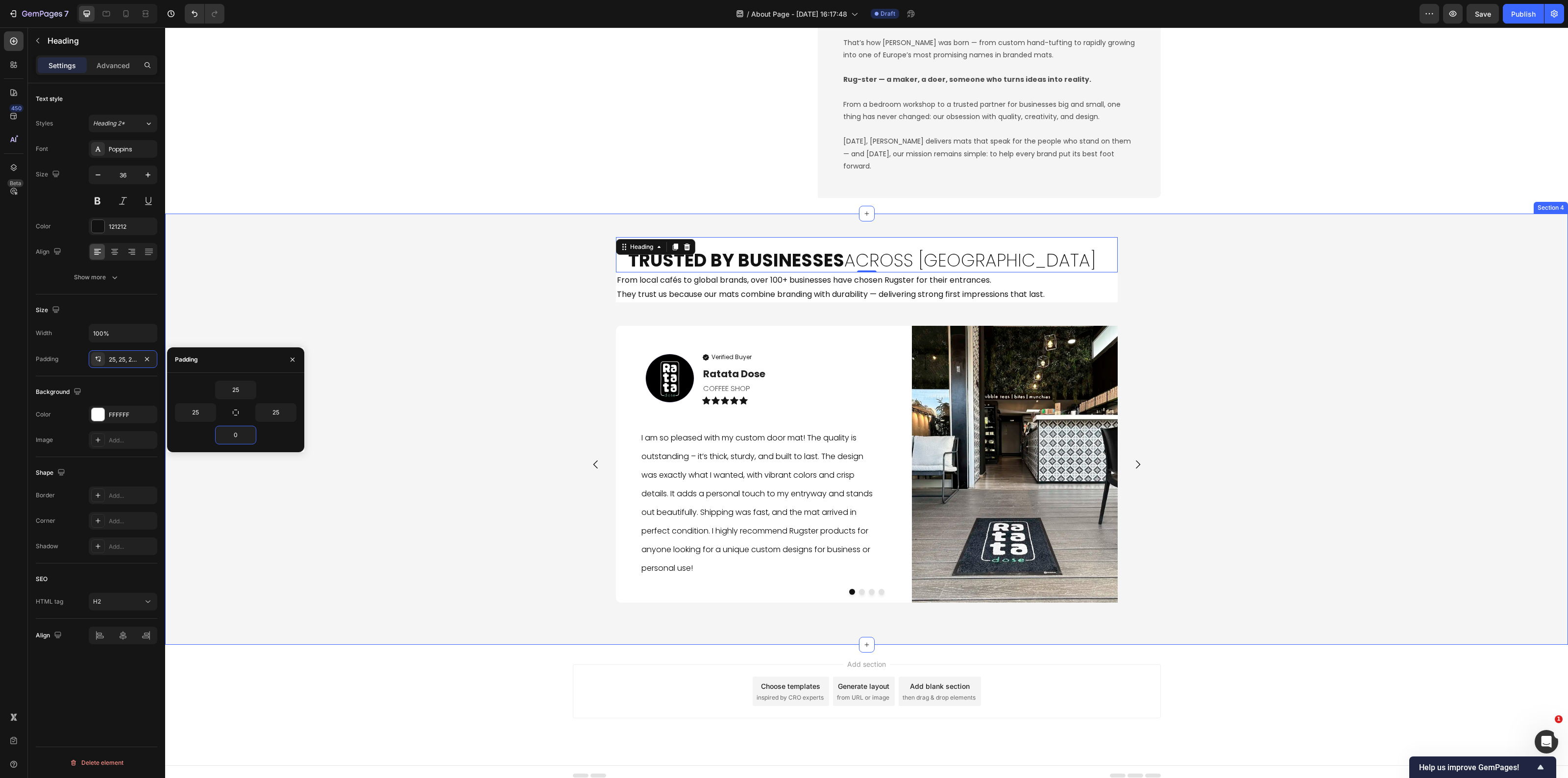
click at [346, 492] on div "Trusted by Businesses Across Europe Heading 0 From local cafés to global brands…" at bounding box center [867, 429] width 1403 height 400
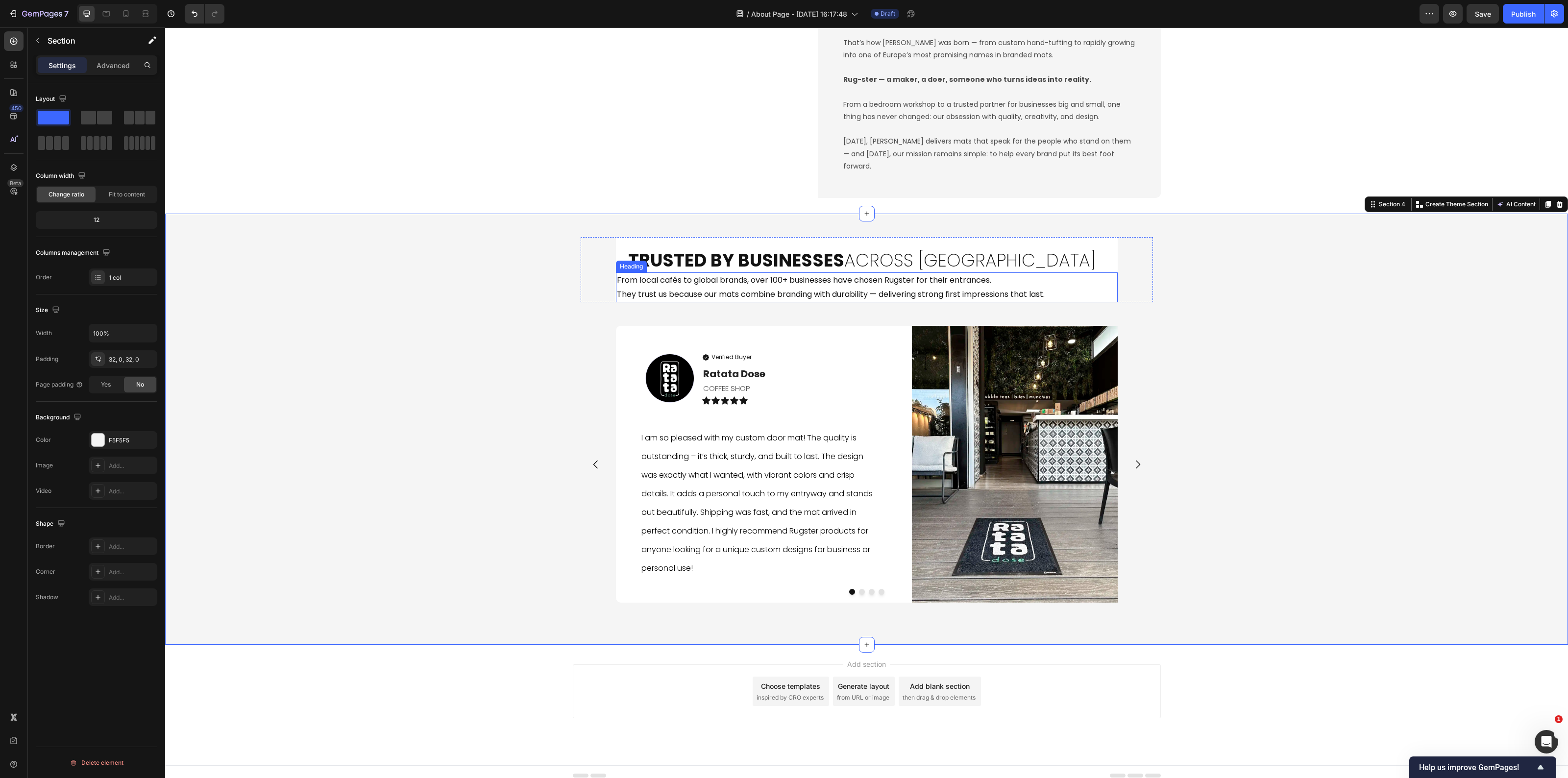
click at [835, 292] on h2 "From local cafés to global brands, over 100+ businesses have chosen Rugster for…" at bounding box center [866, 288] width 502 height 30
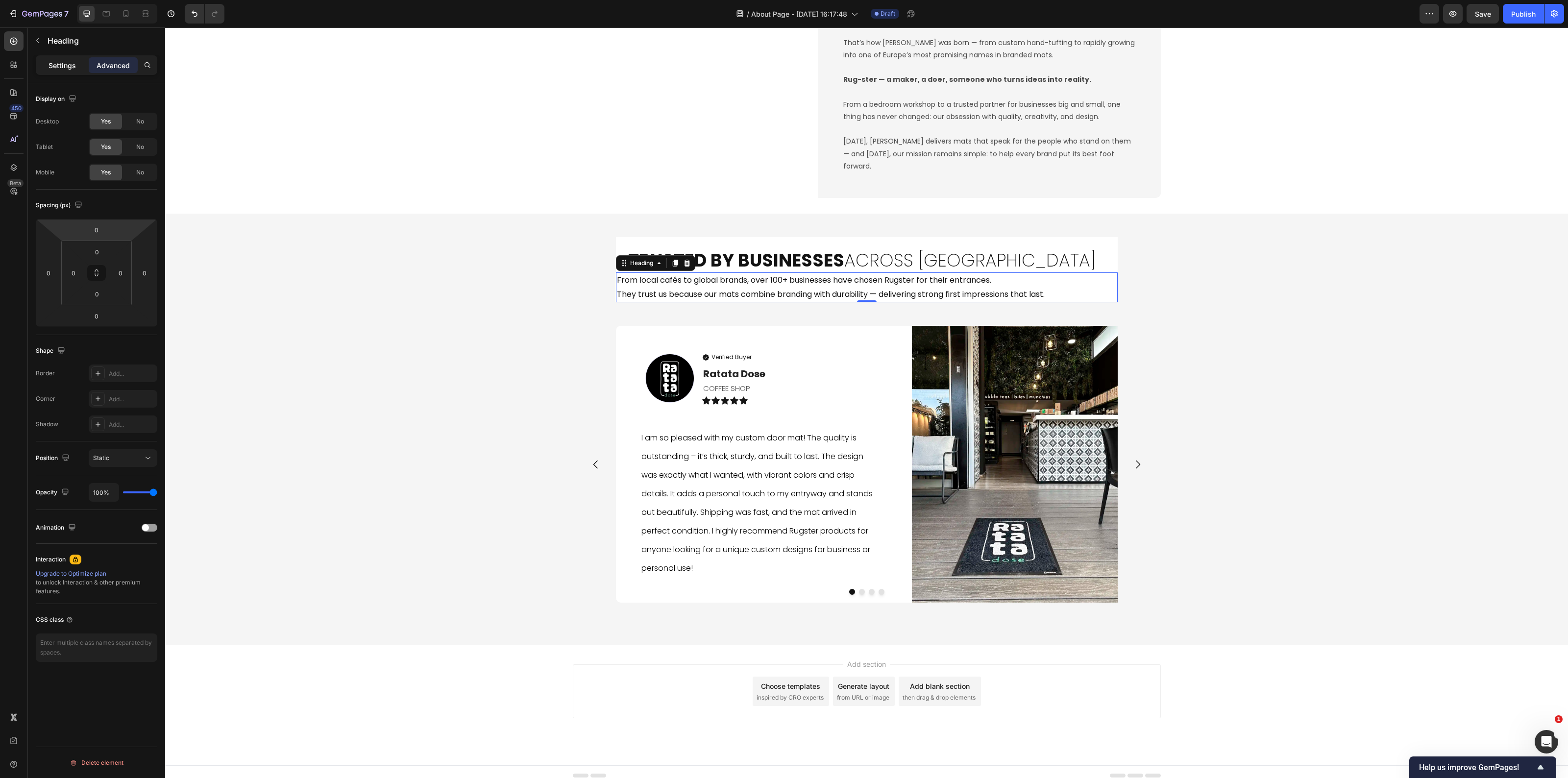
click at [70, 62] on p "Settings" at bounding box center [62, 65] width 27 height 10
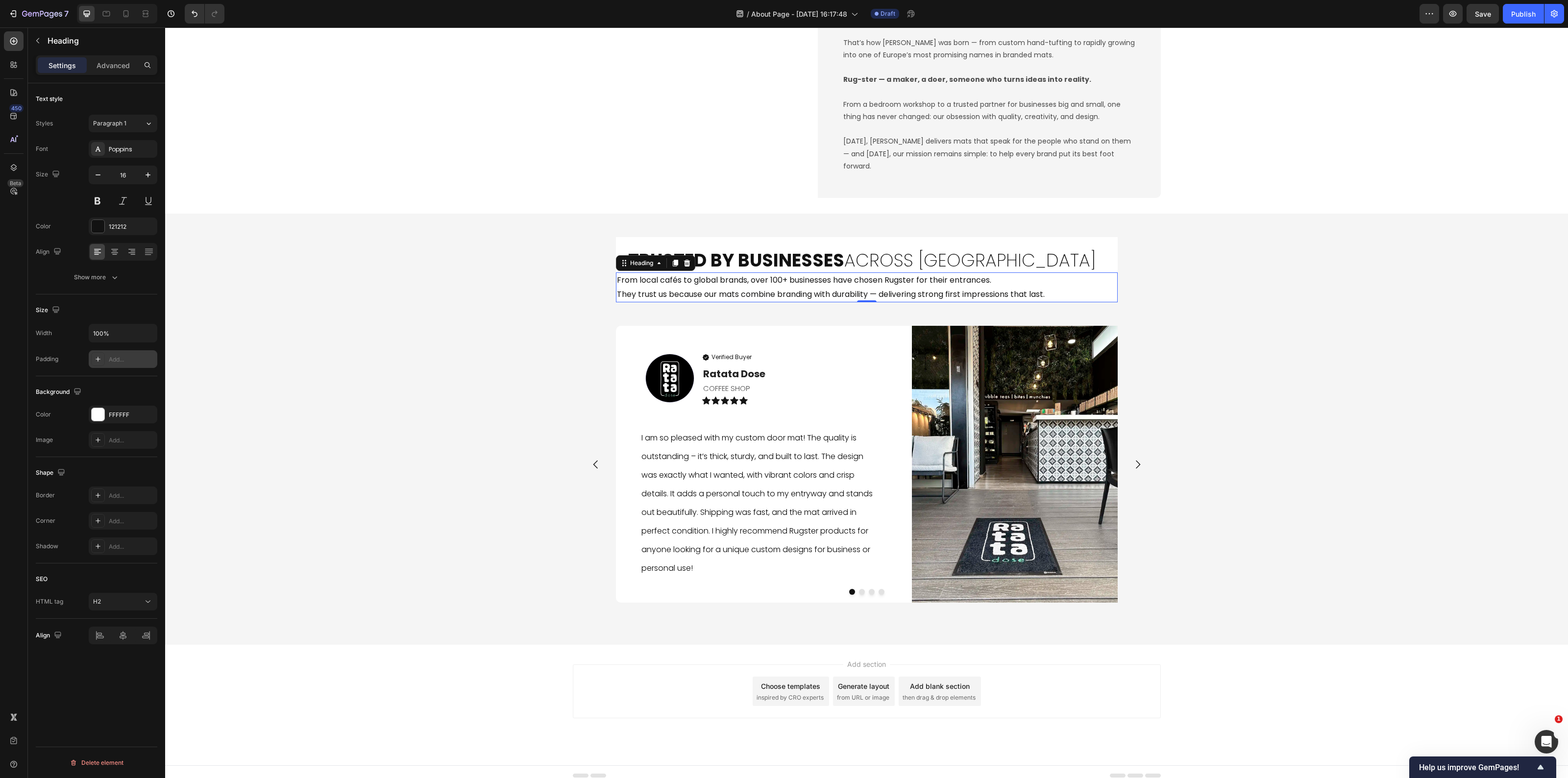
click at [122, 363] on div "Add..." at bounding box center [131, 359] width 46 height 9
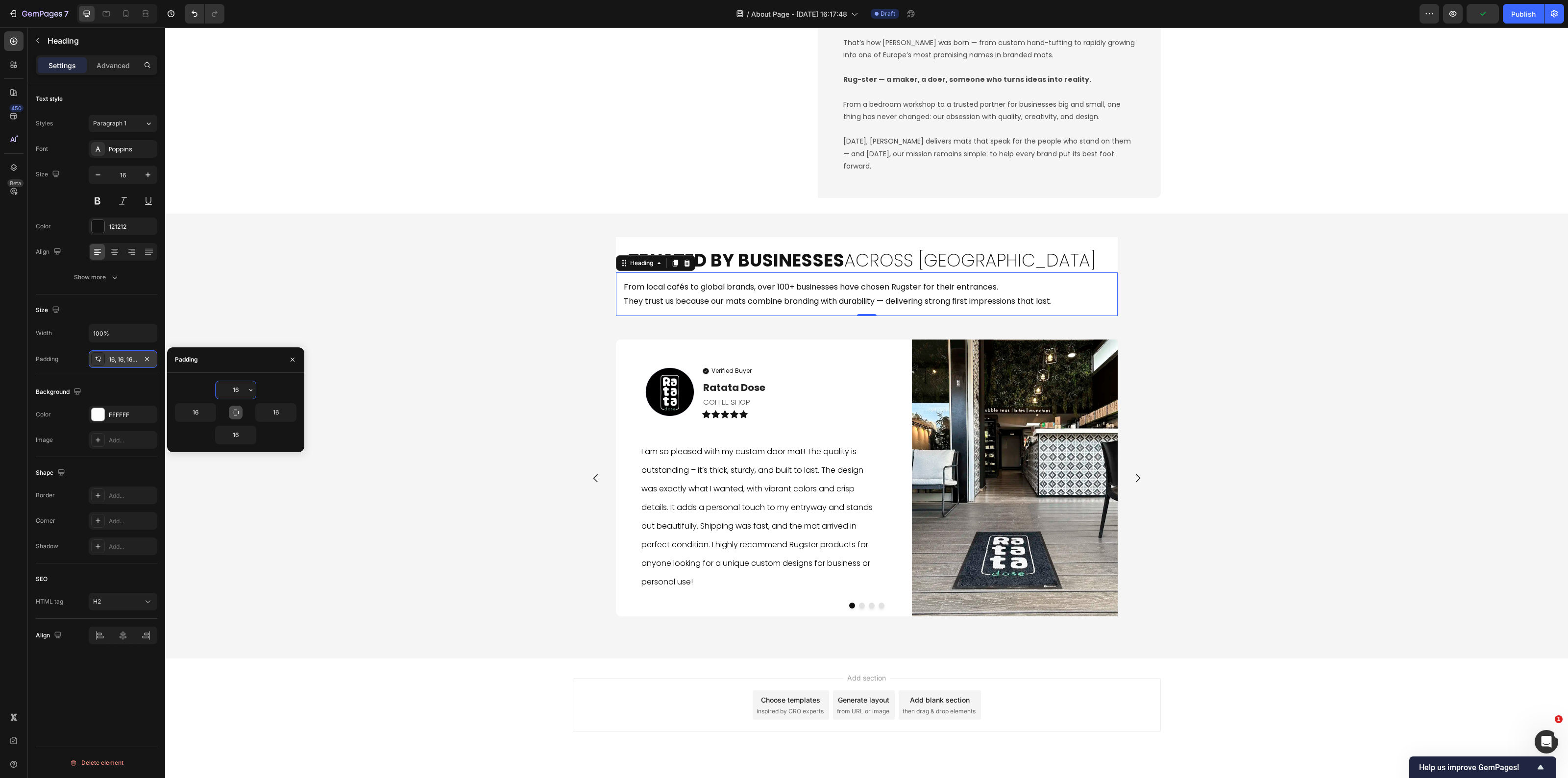
click at [238, 412] on icon "button" at bounding box center [235, 412] width 8 height 8
click at [235, 389] on input "16" at bounding box center [235, 390] width 41 height 18
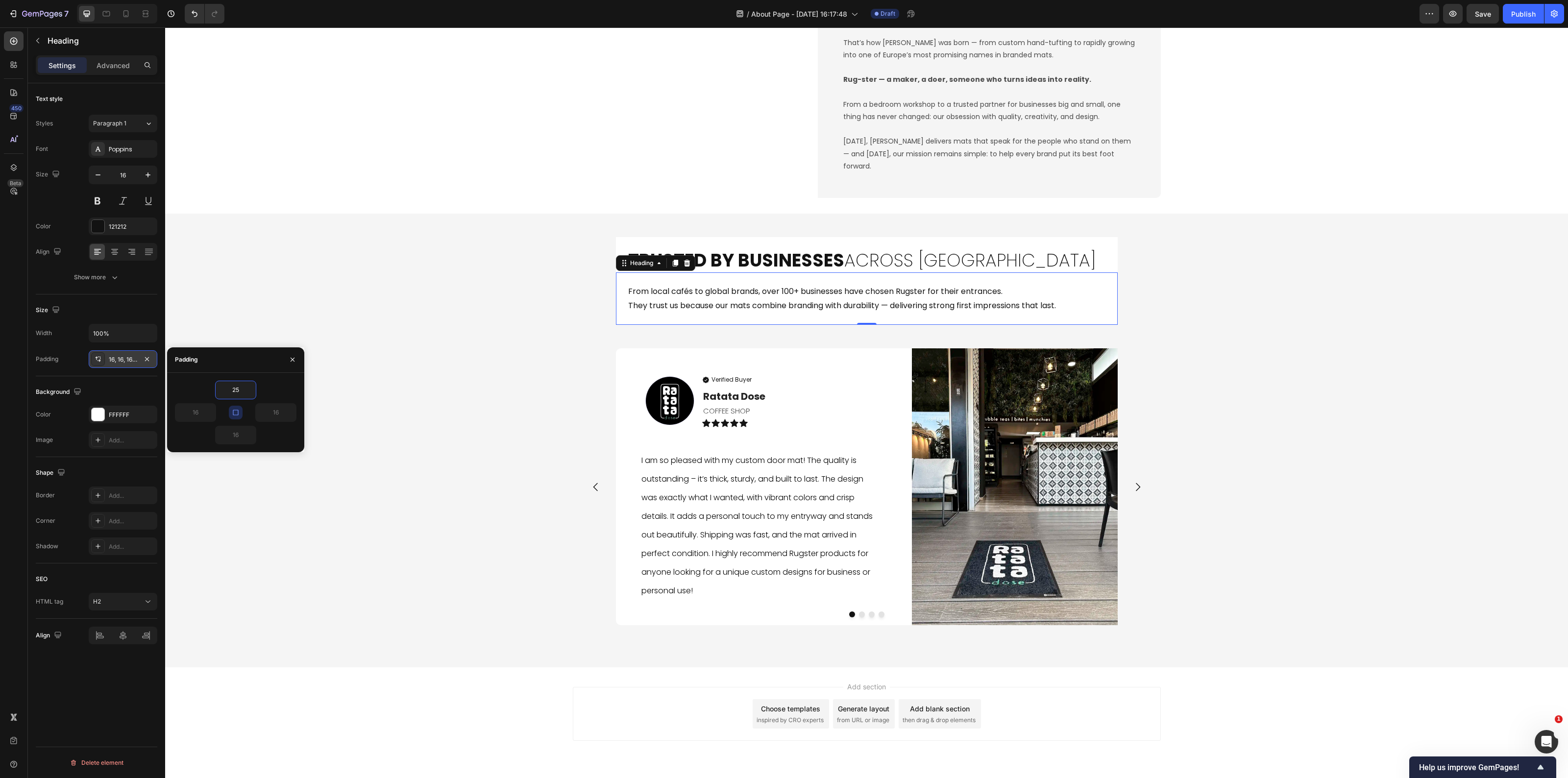
type input "25"
click at [275, 393] on div "25" at bounding box center [235, 390] width 122 height 19
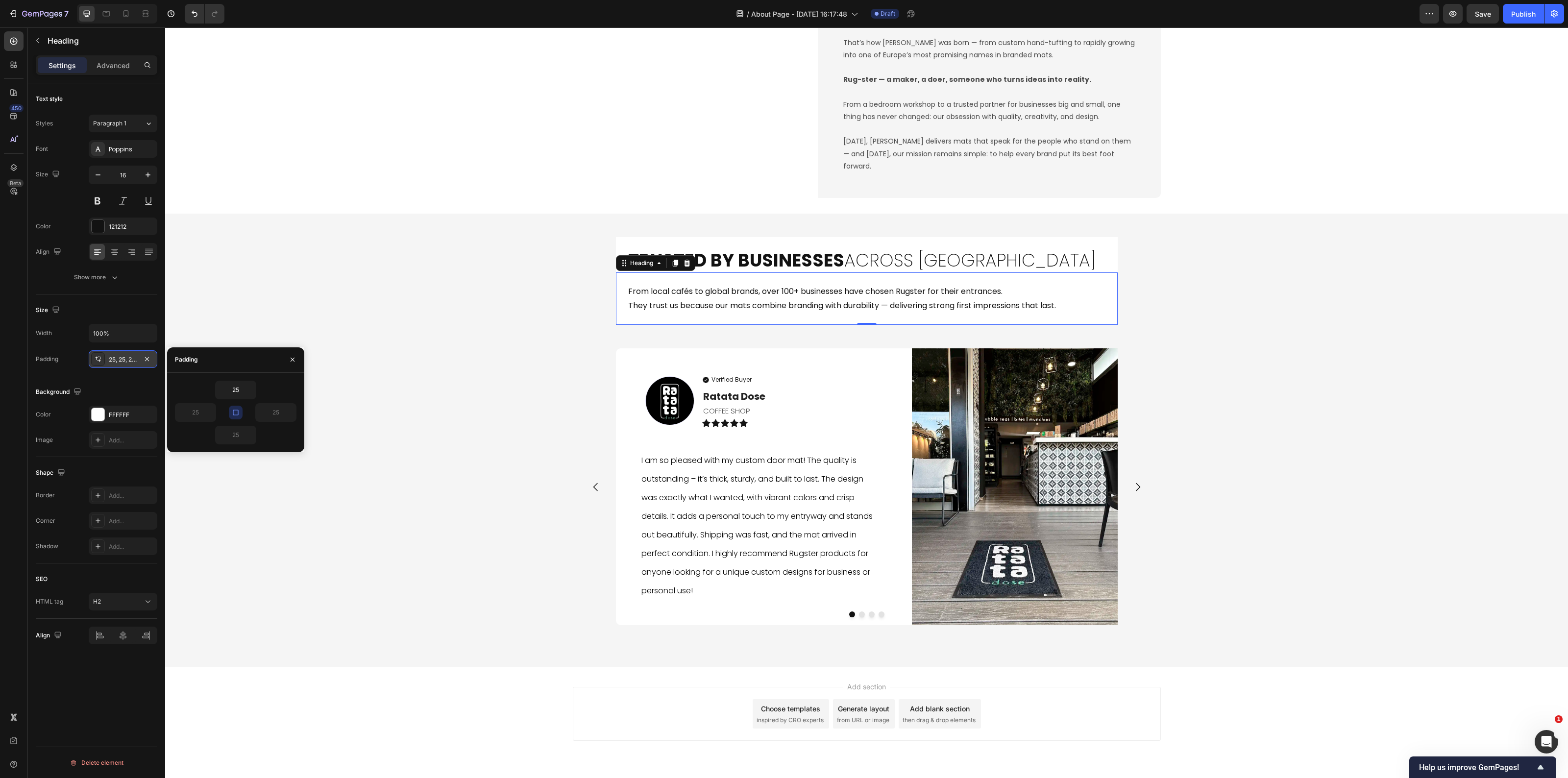
click at [239, 415] on icon "button" at bounding box center [235, 412] width 8 height 8
click at [240, 385] on input "25" at bounding box center [235, 390] width 41 height 18
type input "0"
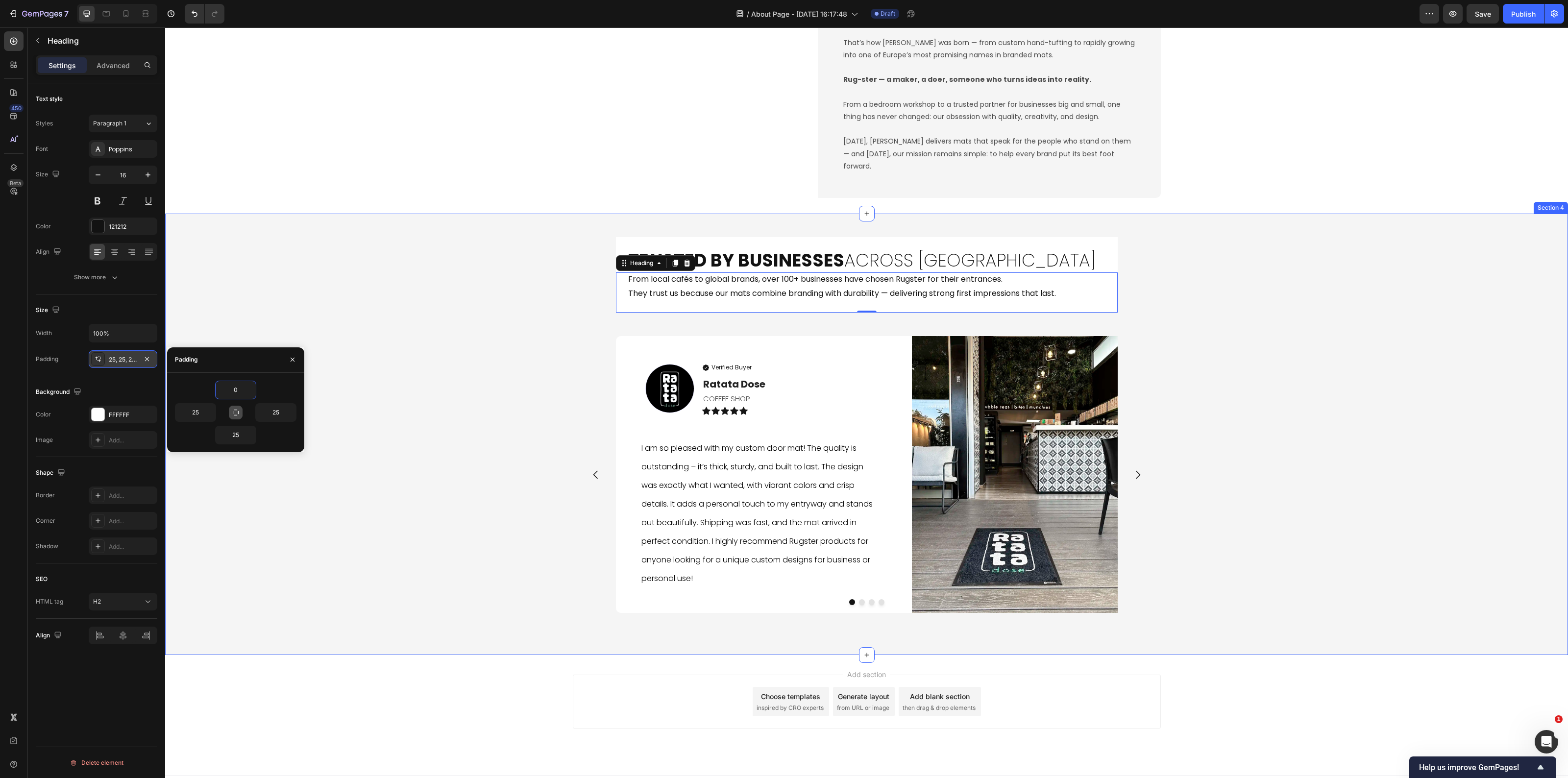
click at [280, 306] on div "Trusted by Businesses Across Europe Heading From local cafés to global brands, …" at bounding box center [867, 434] width 1403 height 410
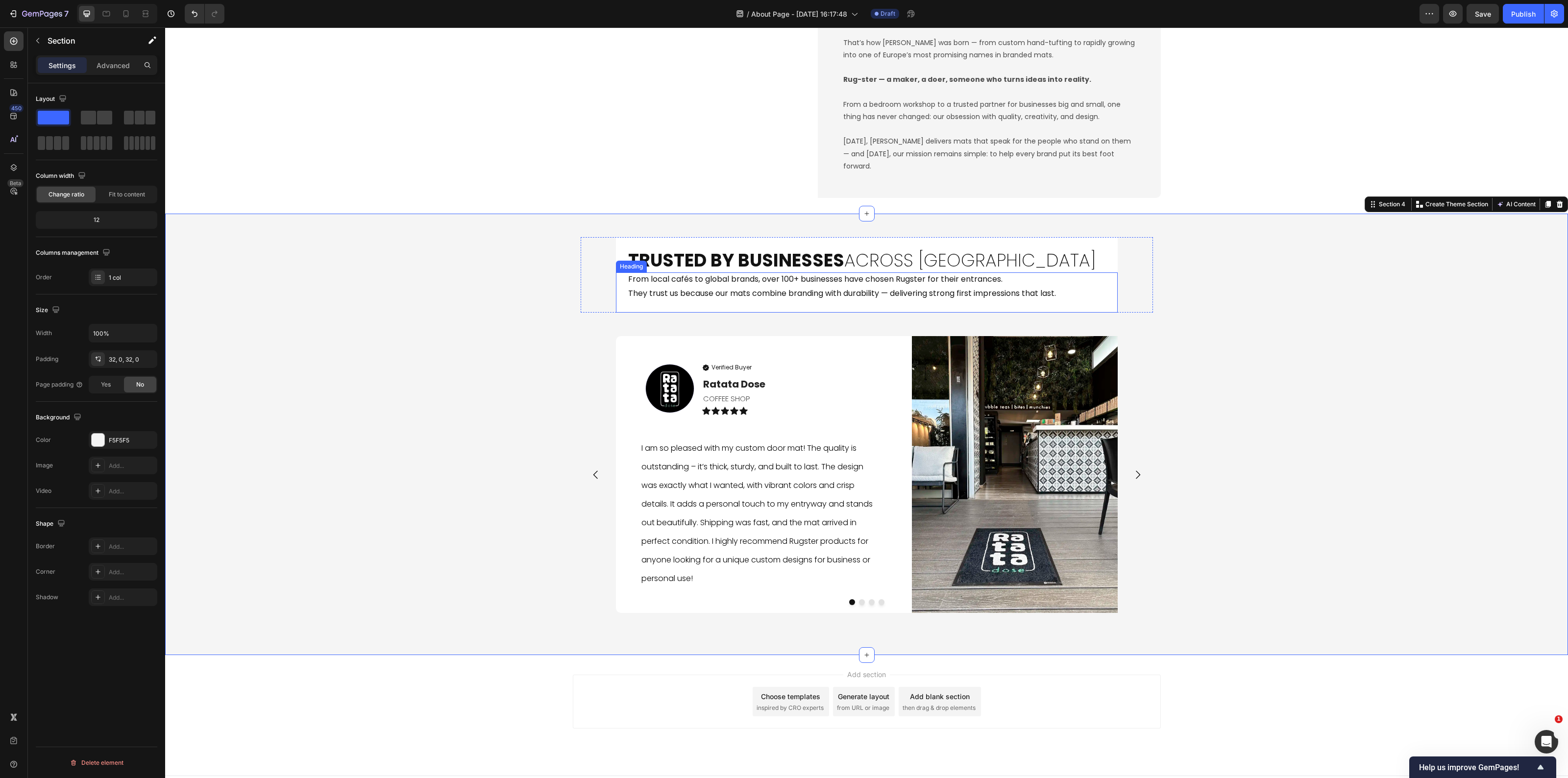
click at [1103, 306] on h2 "From local cafés to global brands, over 100+ businesses have chosen Rugster for…" at bounding box center [866, 293] width 502 height 41
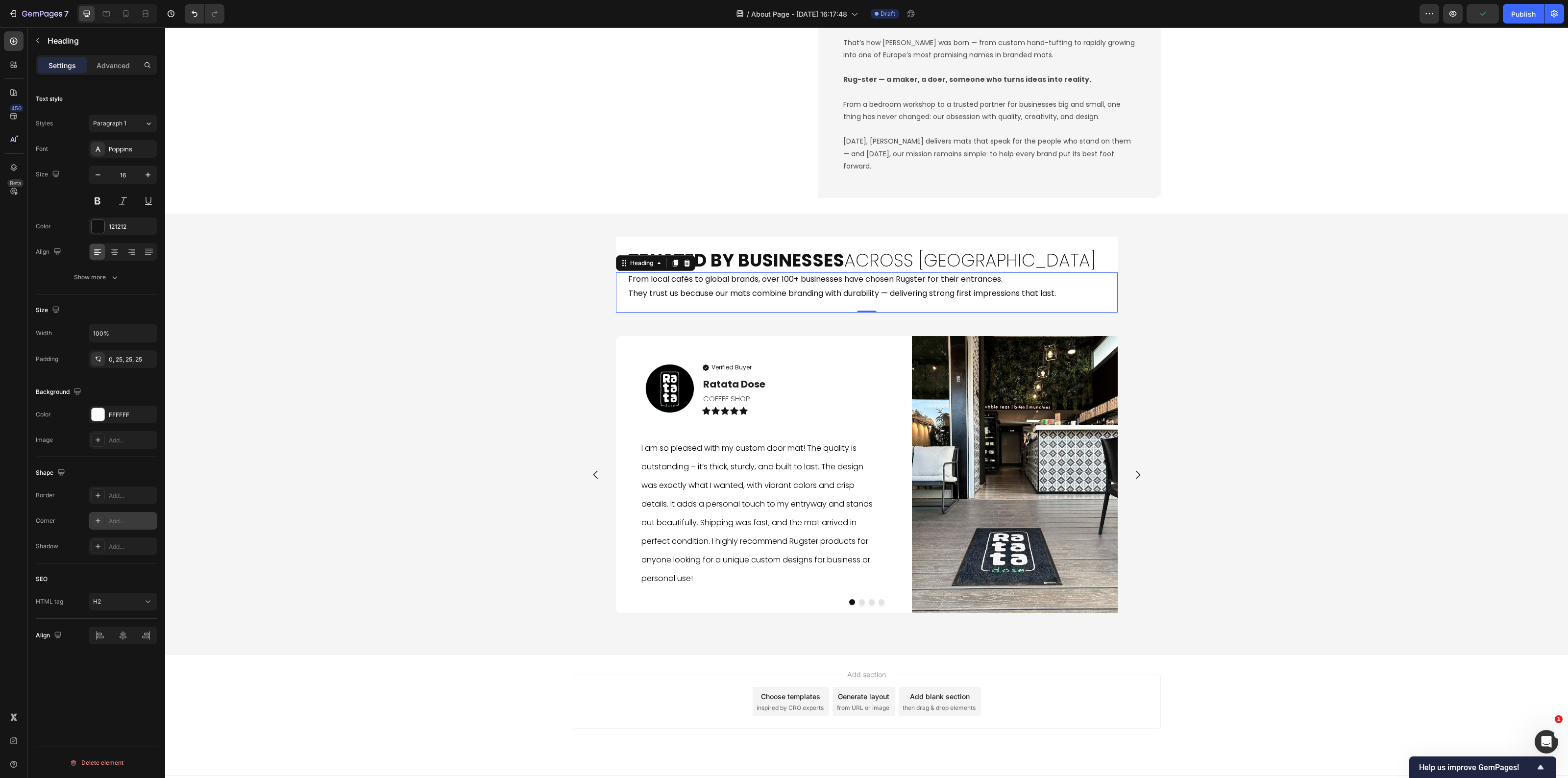
click at [108, 525] on div "Add..." at bounding box center [131, 521] width 46 height 9
click at [289, 561] on button "button" at bounding box center [288, 569] width 18 height 18
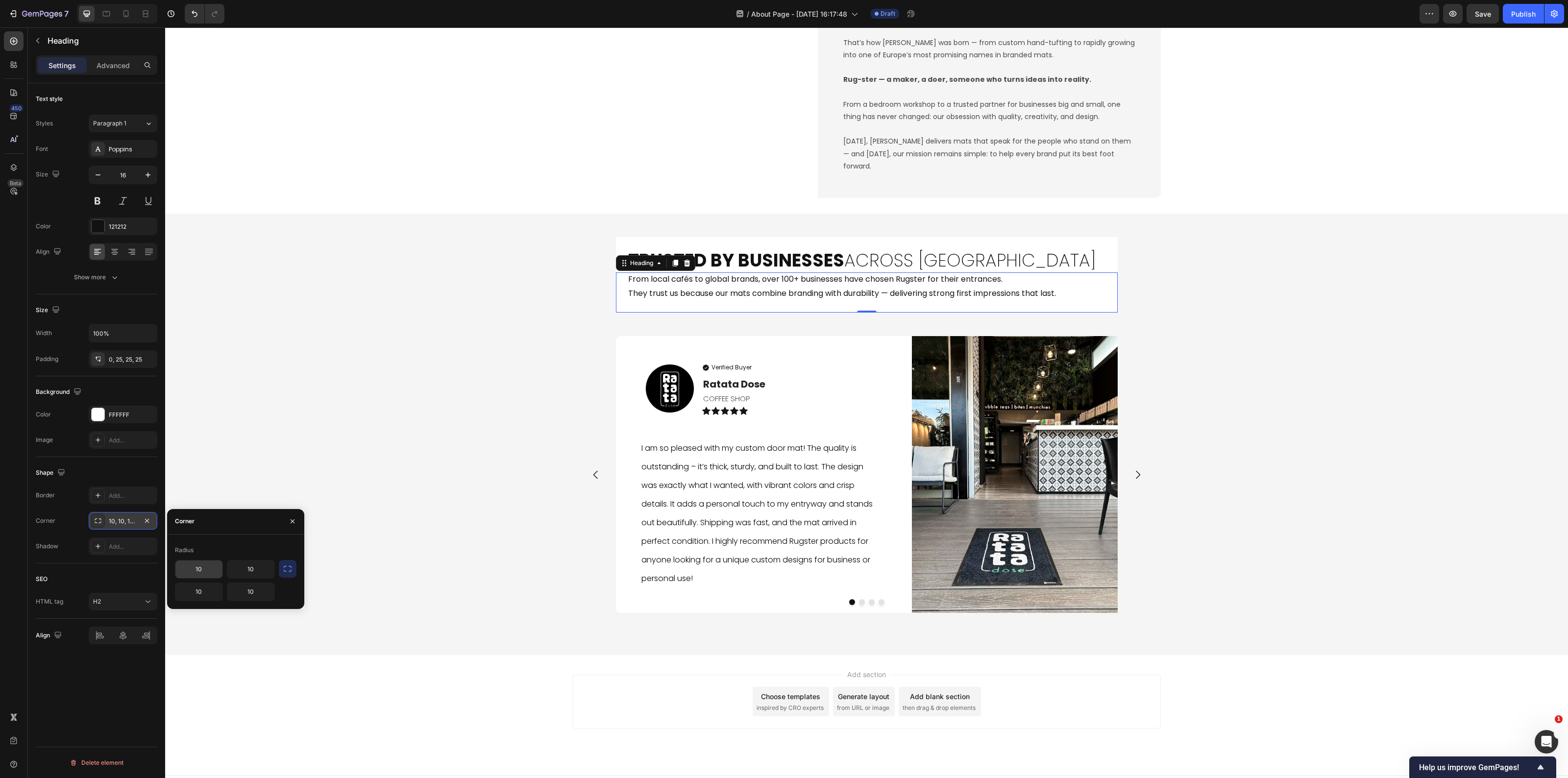
click at [208, 571] on input "10" at bounding box center [199, 570] width 47 height 18
type input "0"
click at [256, 572] on input "10" at bounding box center [251, 570] width 47 height 18
type input "0"
click at [262, 467] on div "Trusted by Businesses Across Europe Heading From local cafés to global brands, …" at bounding box center [867, 434] width 1403 height 410
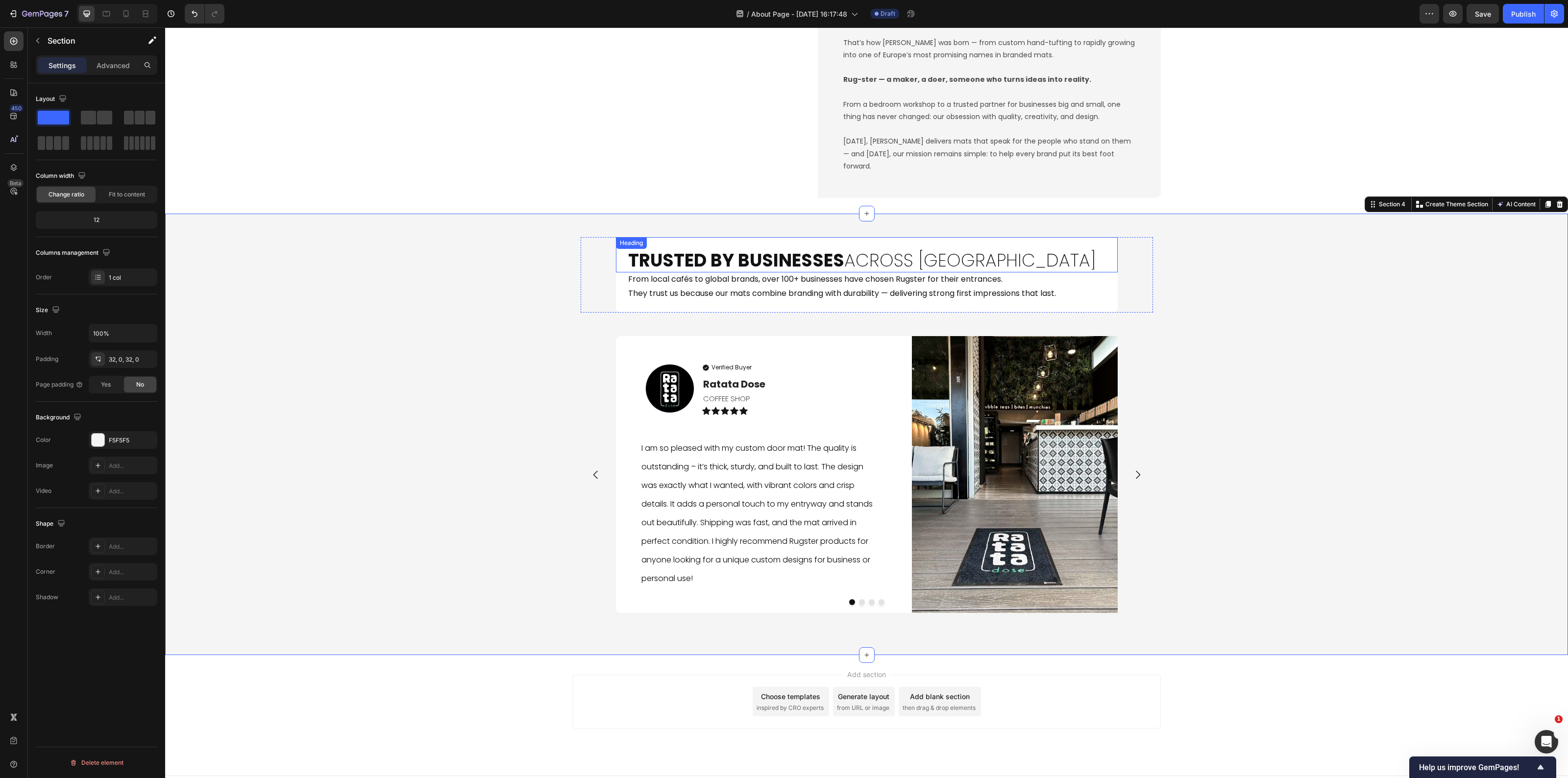
click at [1015, 261] on h2 "Trusted by Businesses Across Europe" at bounding box center [866, 254] width 502 height 35
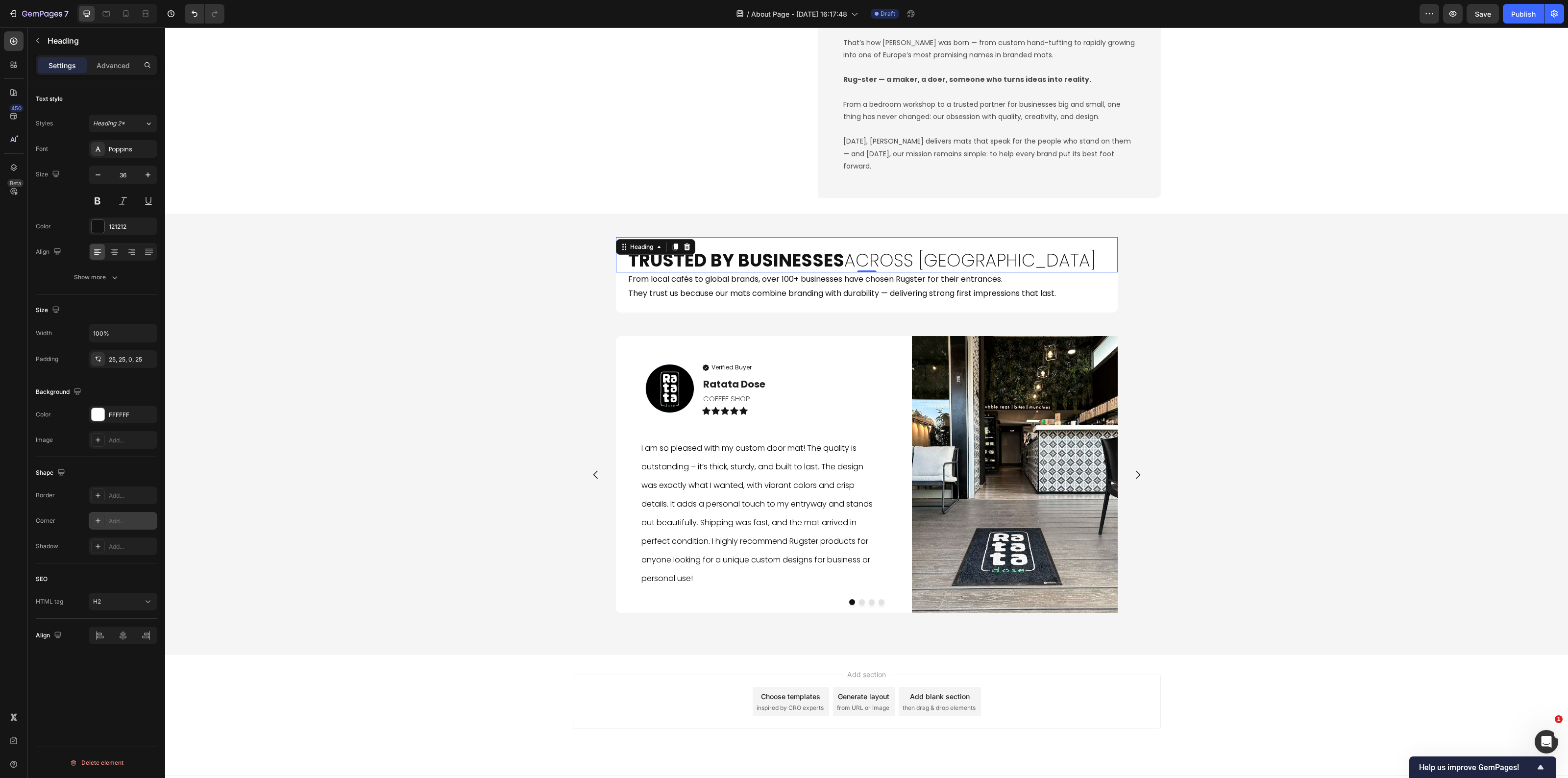
click at [107, 528] on div "Add..." at bounding box center [123, 521] width 69 height 18
type input "10"
click at [284, 571] on icon "button" at bounding box center [288, 569] width 10 height 10
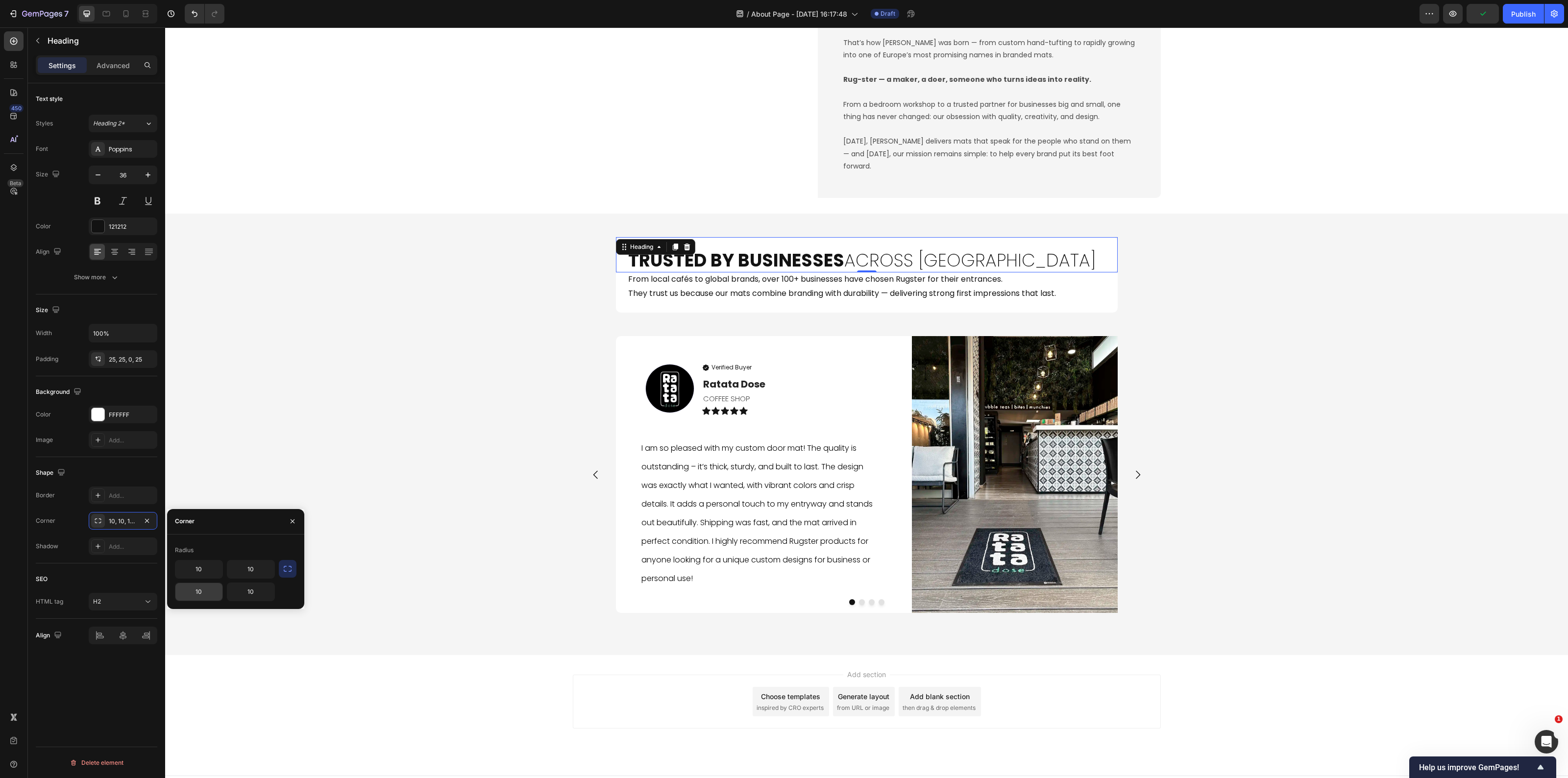
click at [202, 587] on input "10" at bounding box center [199, 592] width 47 height 18
drag, startPoint x: 203, startPoint y: 590, endPoint x: 179, endPoint y: 586, distance: 24.3
click at [182, 586] on input "-" at bounding box center [199, 592] width 47 height 18
type input "0"
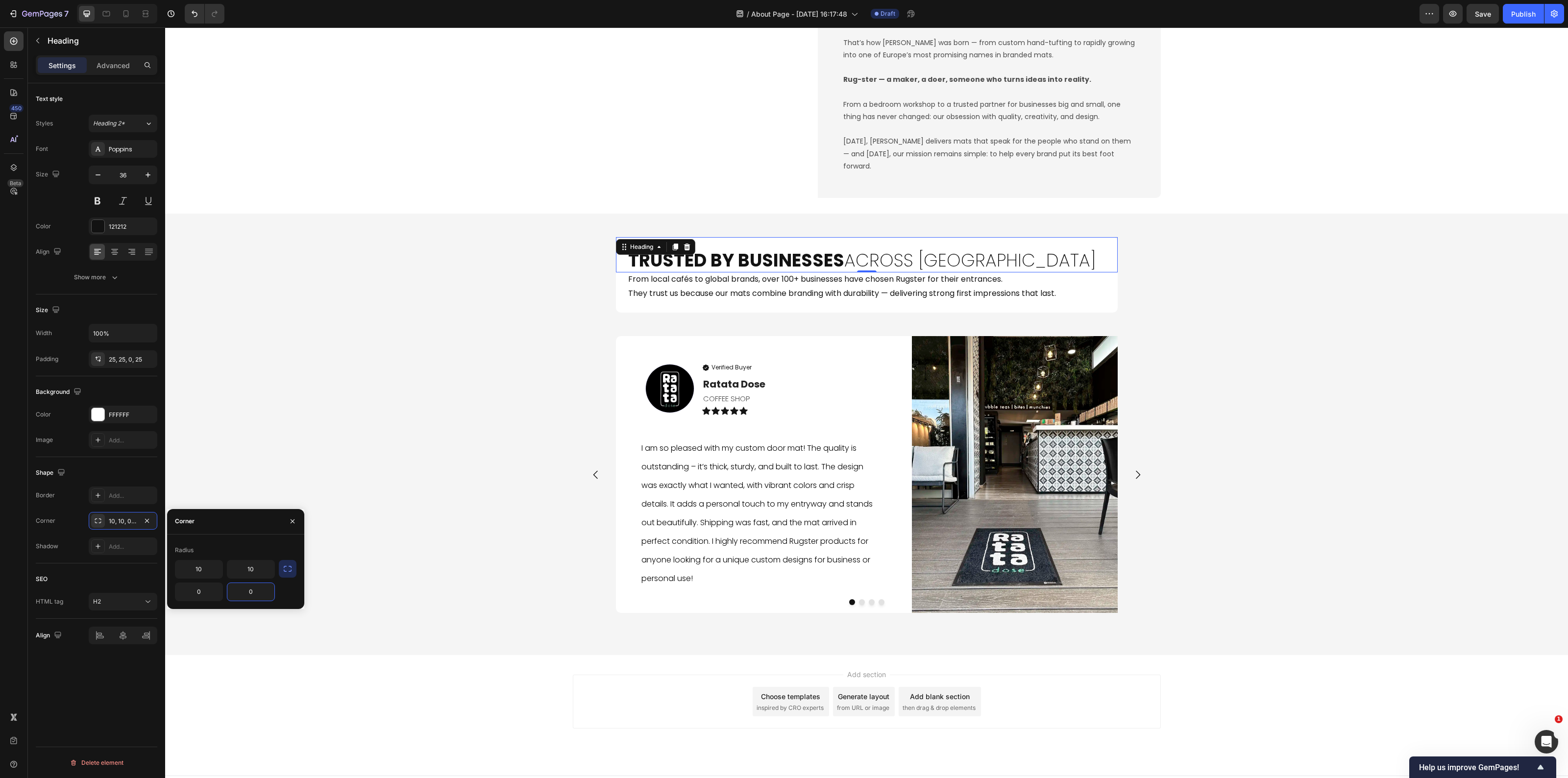
click at [275, 472] on div "Trusted by Businesses Across Europe Heading 0 From local cafés to global brands…" at bounding box center [867, 434] width 1403 height 410
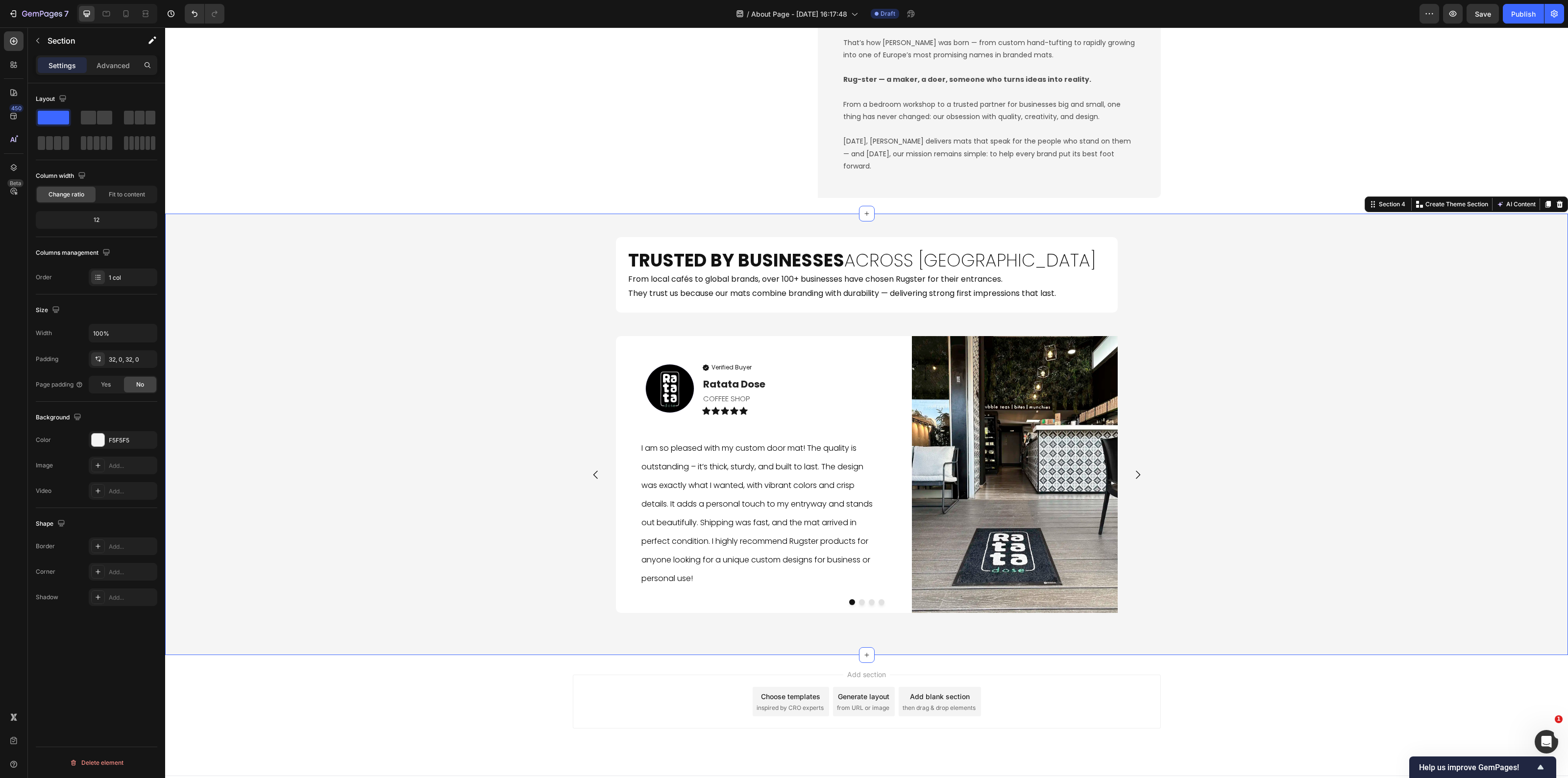
click at [493, 422] on div "Trusted by Businesses Across Europe Heading From local cafés to global brands, …" at bounding box center [867, 434] width 1403 height 410
click at [738, 268] on strong "Trusted by Businesses" at bounding box center [736, 260] width 216 height 25
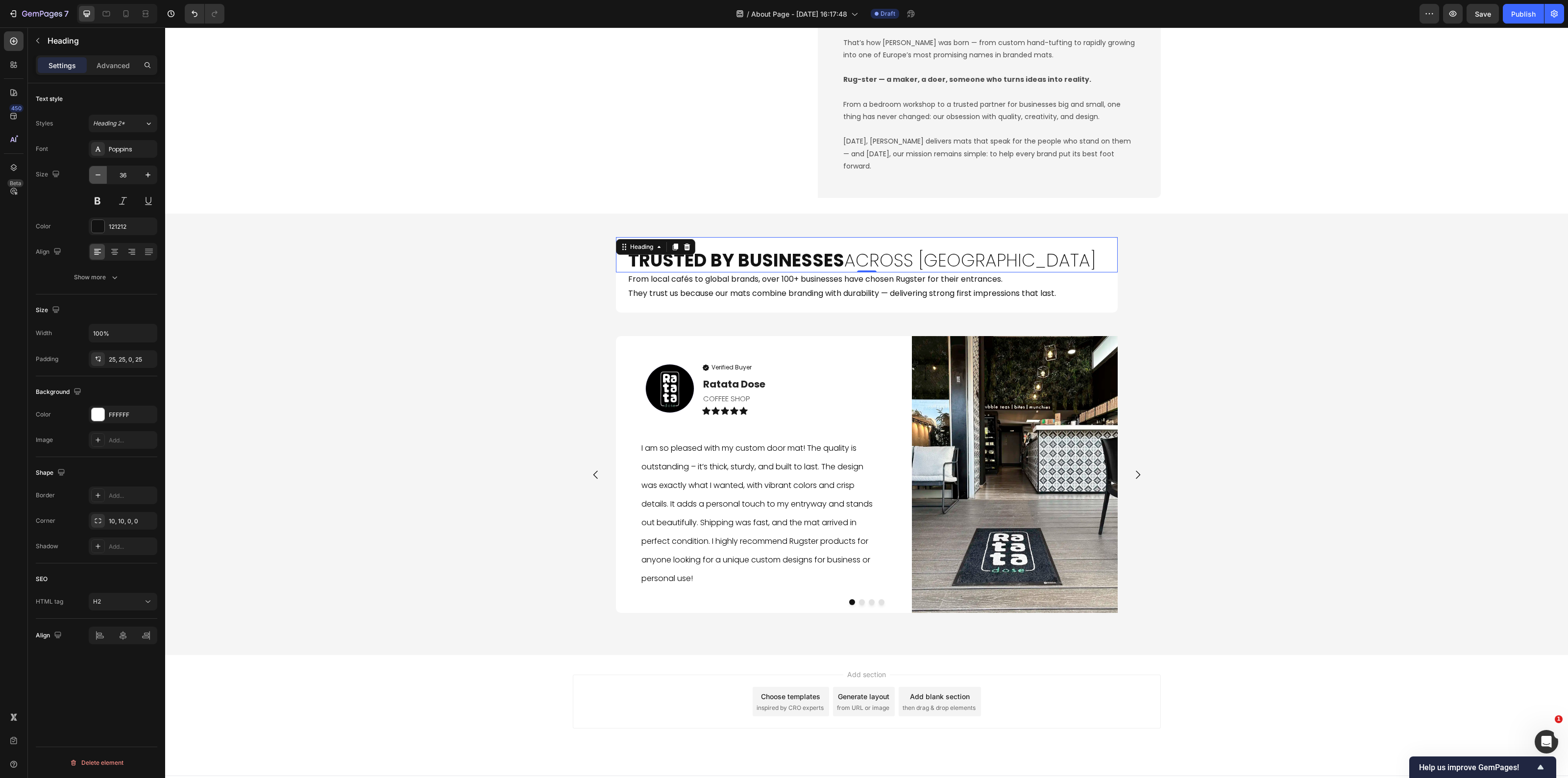
click at [104, 177] on button "button" at bounding box center [98, 175] width 18 height 18
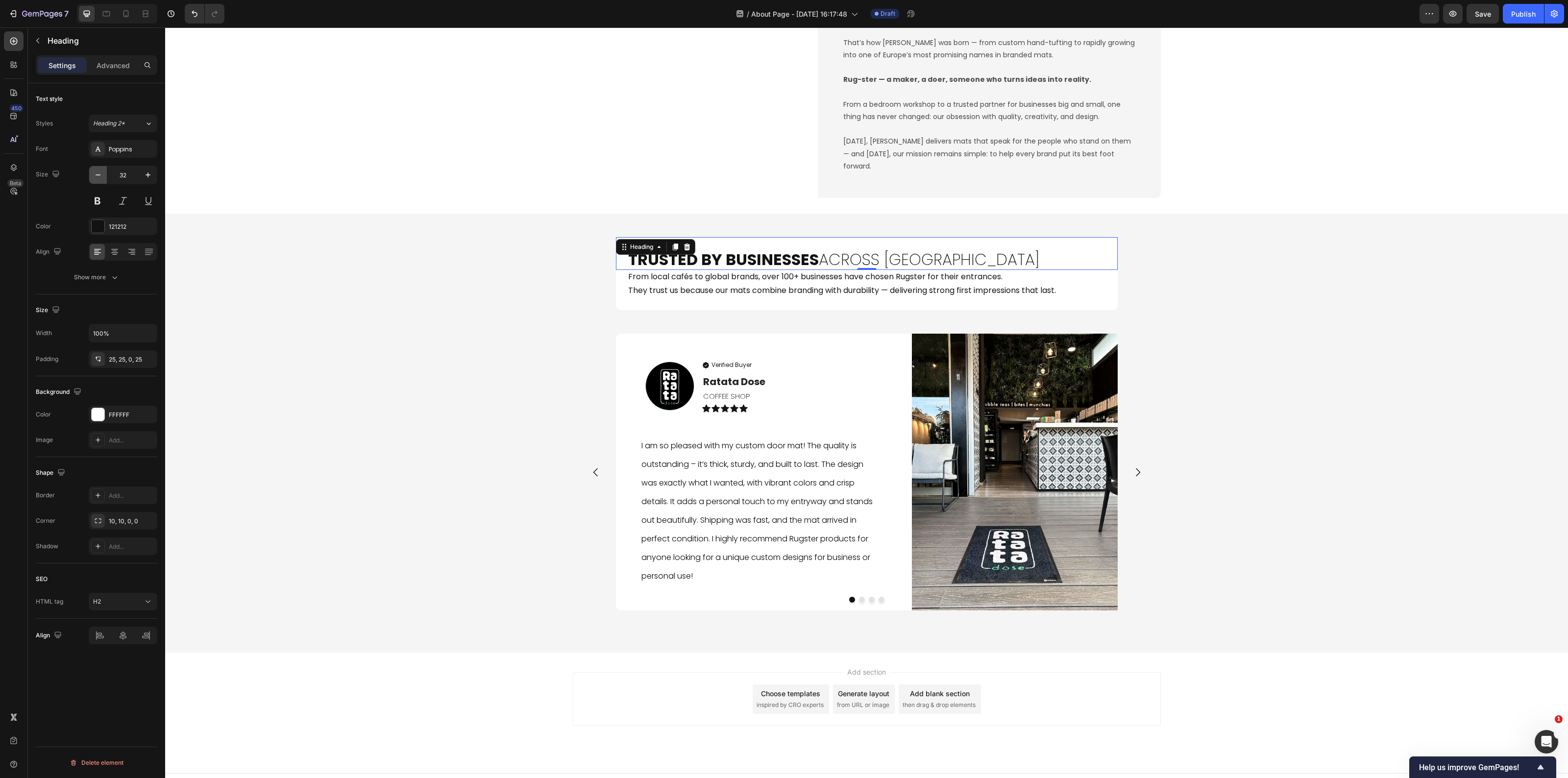
click at [104, 177] on button "button" at bounding box center [98, 175] width 18 height 18
type input "31"
click at [818, 290] on h2 "From local cafés to global brands, over 100+ businesses have chosen Rugster for…" at bounding box center [866, 289] width 502 height 41
click at [100, 178] on icon "button" at bounding box center [98, 175] width 10 height 10
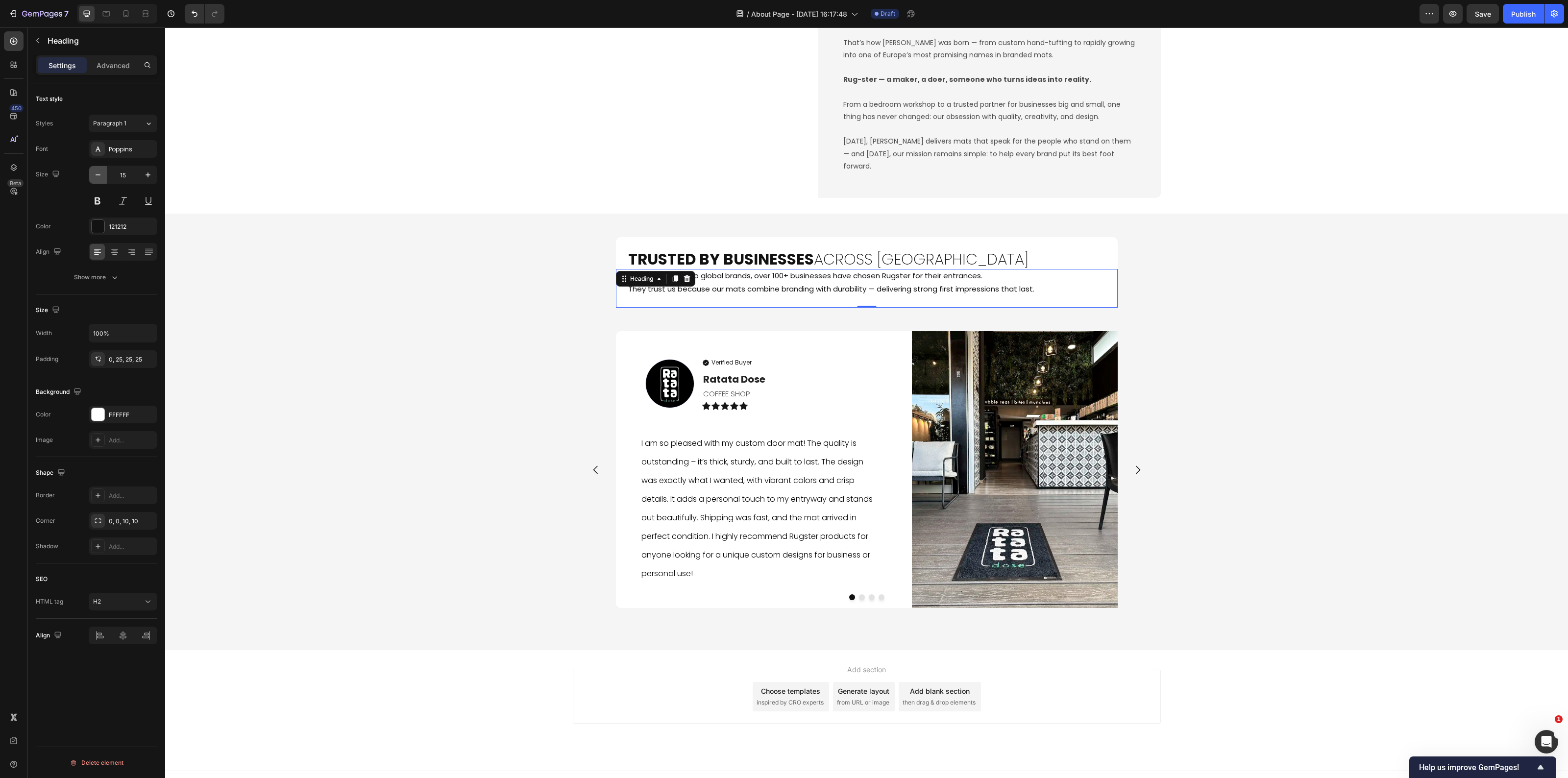
click at [100, 178] on icon "button" at bounding box center [98, 175] width 10 height 10
type input "13"
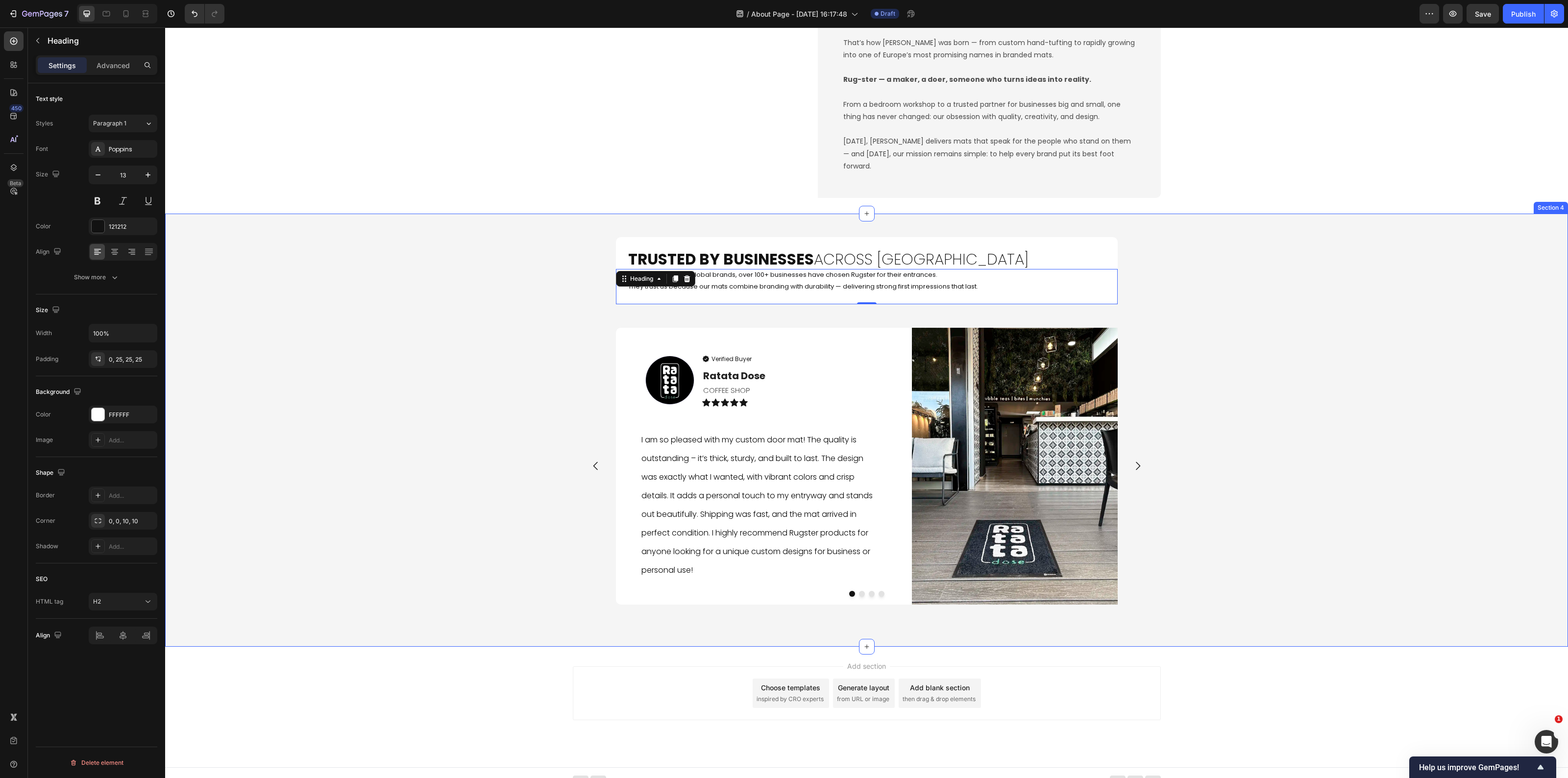
click at [1100, 320] on div "Trusted by Businesses Across Europe Heading From local cafés to global brands, …" at bounding box center [867, 430] width 1403 height 402
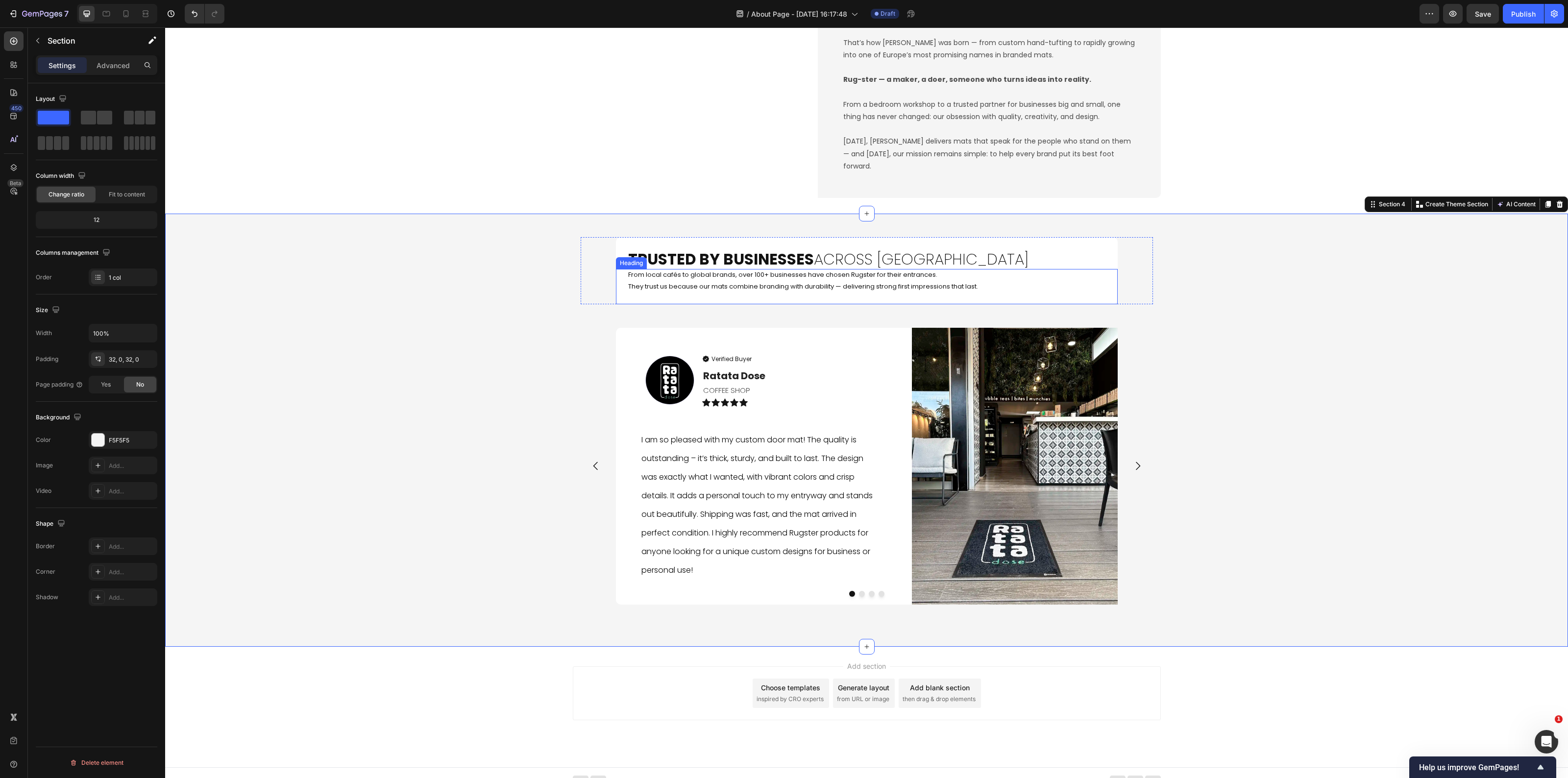
click at [823, 280] on h2 "From local cafés to global brands, over 100+ businesses have chosen Rugster for…" at bounding box center [866, 286] width 502 height 35
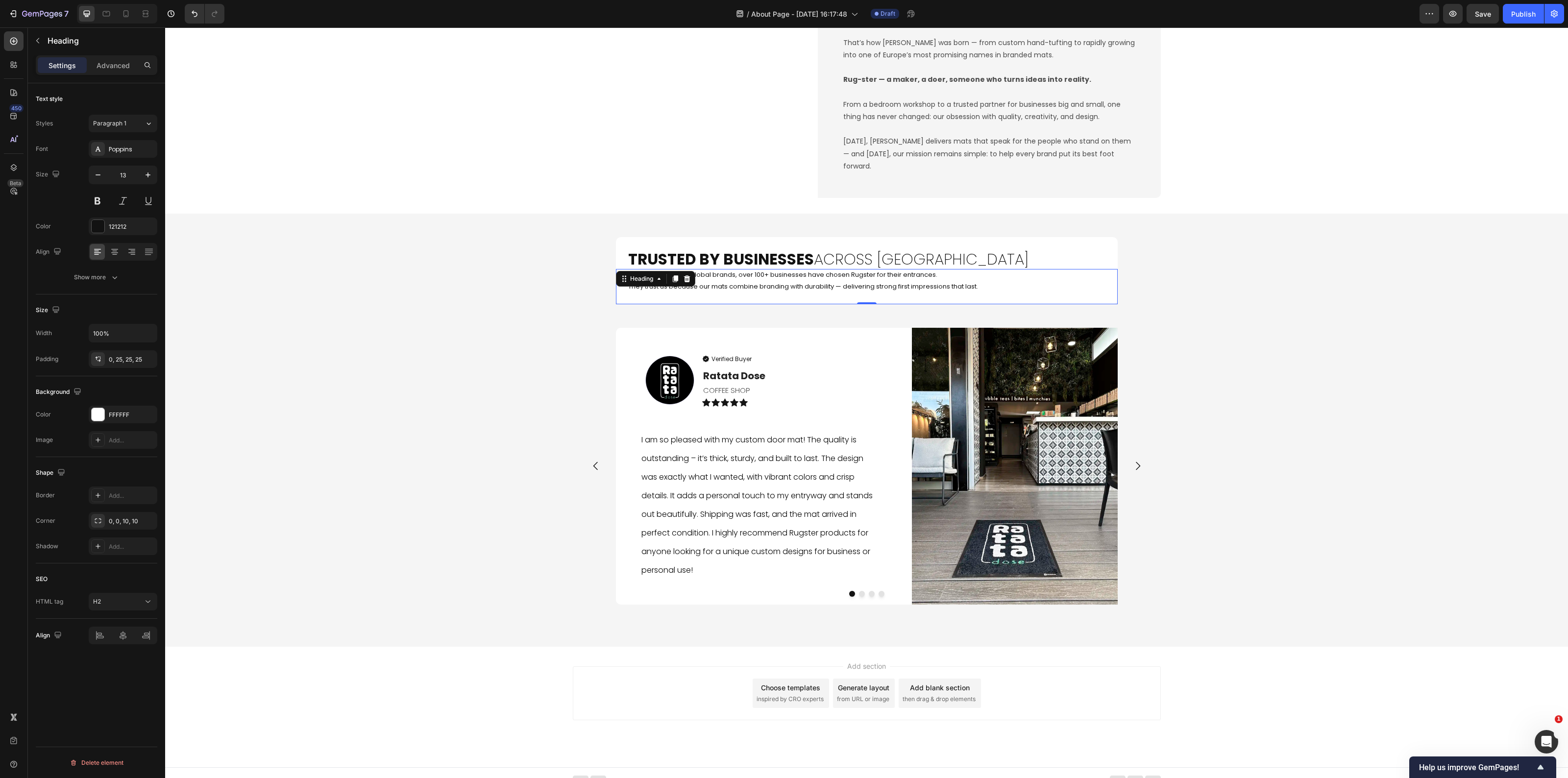
drag, startPoint x: 153, startPoint y: 178, endPoint x: 165, endPoint y: 180, distance: 12.2
click at [154, 177] on button "button" at bounding box center [148, 175] width 18 height 18
type input "14"
click at [395, 431] on div "Trusted by Businesses Across Europe Heading From local cafés to global brands, …" at bounding box center [867, 431] width 1403 height 403
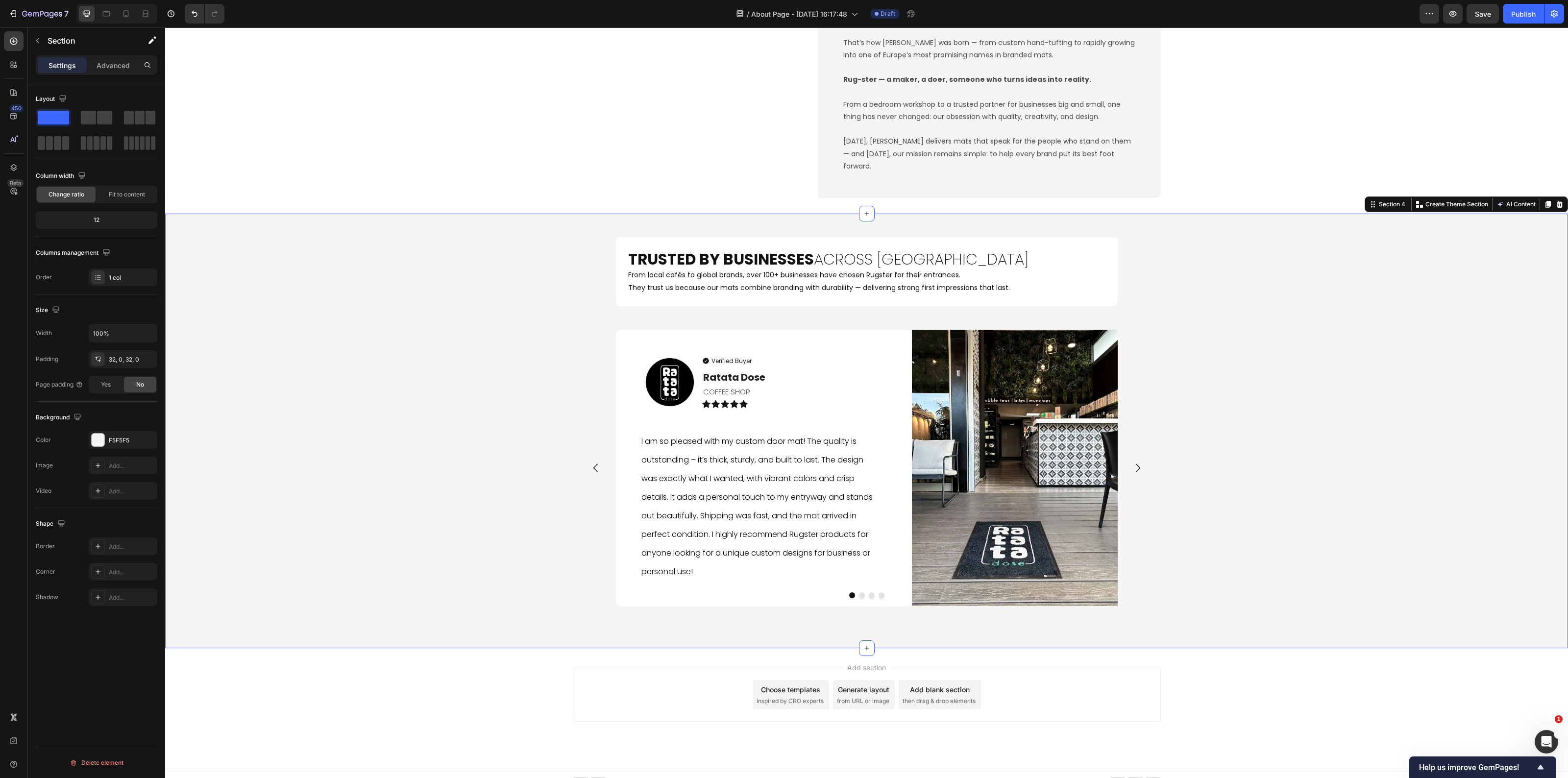
click at [728, 288] on h2 "From local cafés to global brands, over 100+ businesses have chosen Rugster for…" at bounding box center [866, 288] width 502 height 37
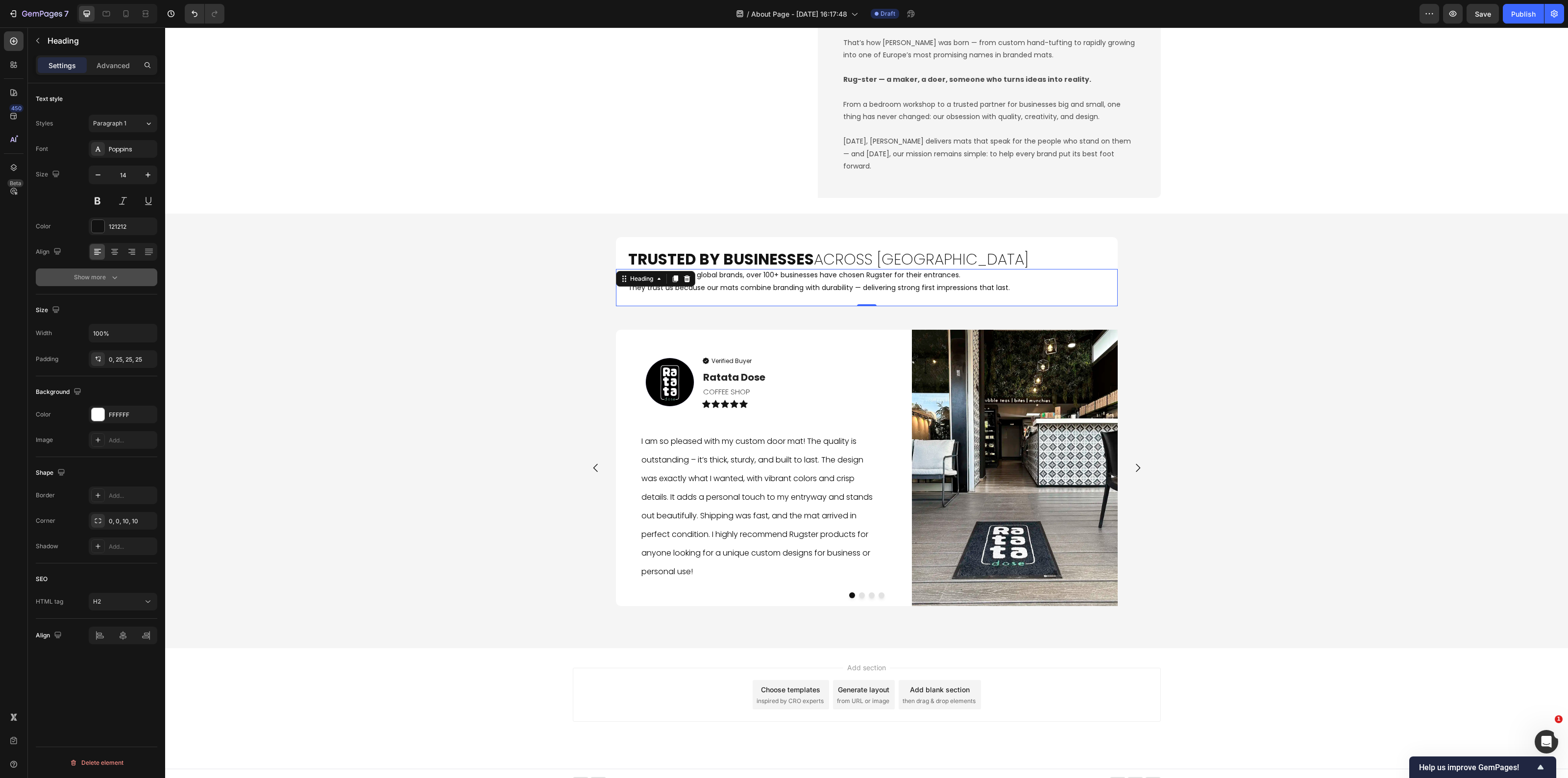
click at [100, 267] on div "Font Poppins Size 14 Color 121212 Align Show more" at bounding box center [96, 213] width 122 height 146
click at [106, 277] on div "Show more" at bounding box center [97, 277] width 45 height 10
click at [138, 273] on div "Normal" at bounding box center [118, 277] width 50 height 9
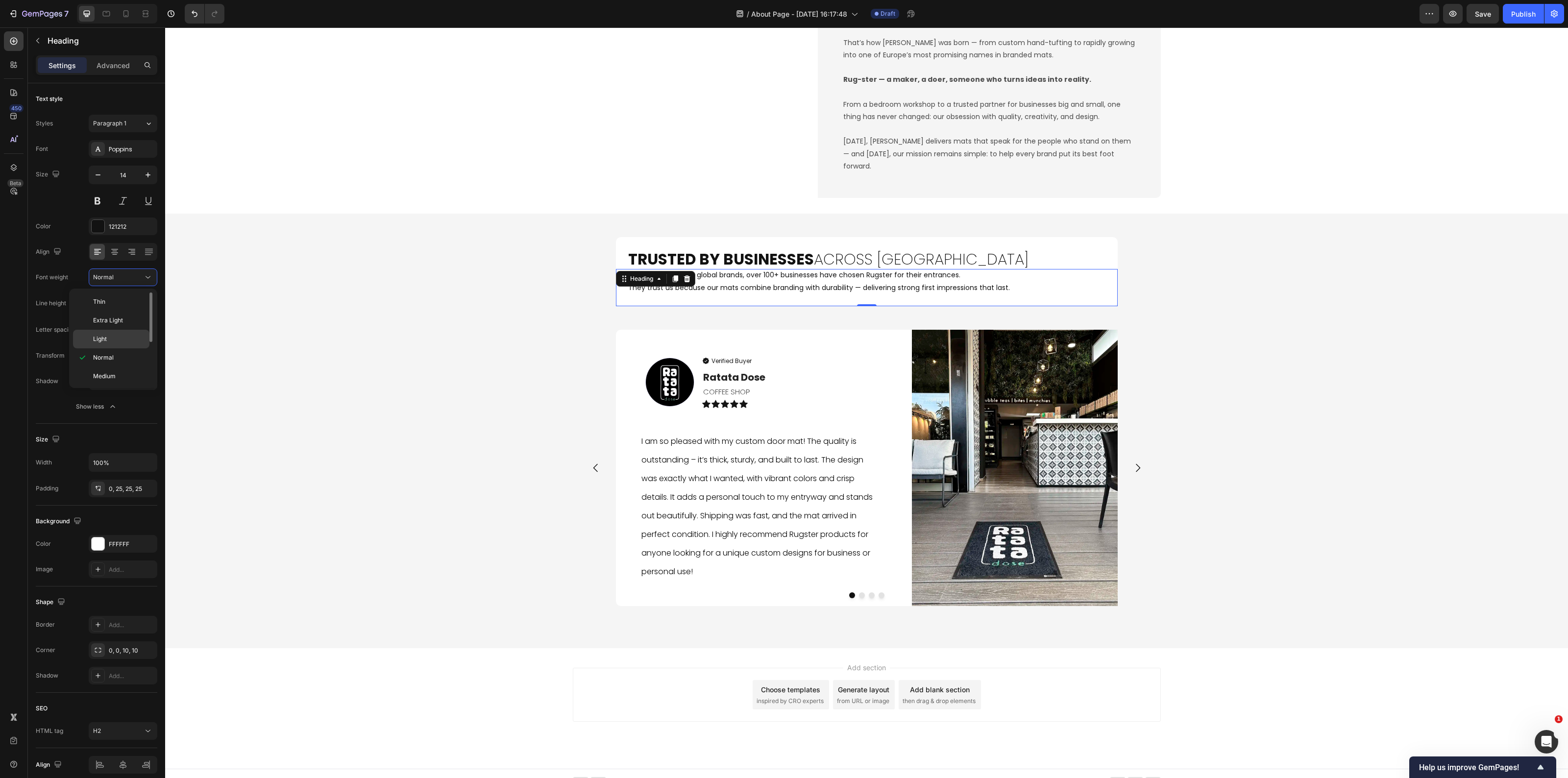
click at [119, 345] on div "Light" at bounding box center [111, 339] width 76 height 19
click at [376, 437] on div "Trusted by Businesses Across Europe Heading From local cafés to global brands, …" at bounding box center [867, 431] width 1403 height 403
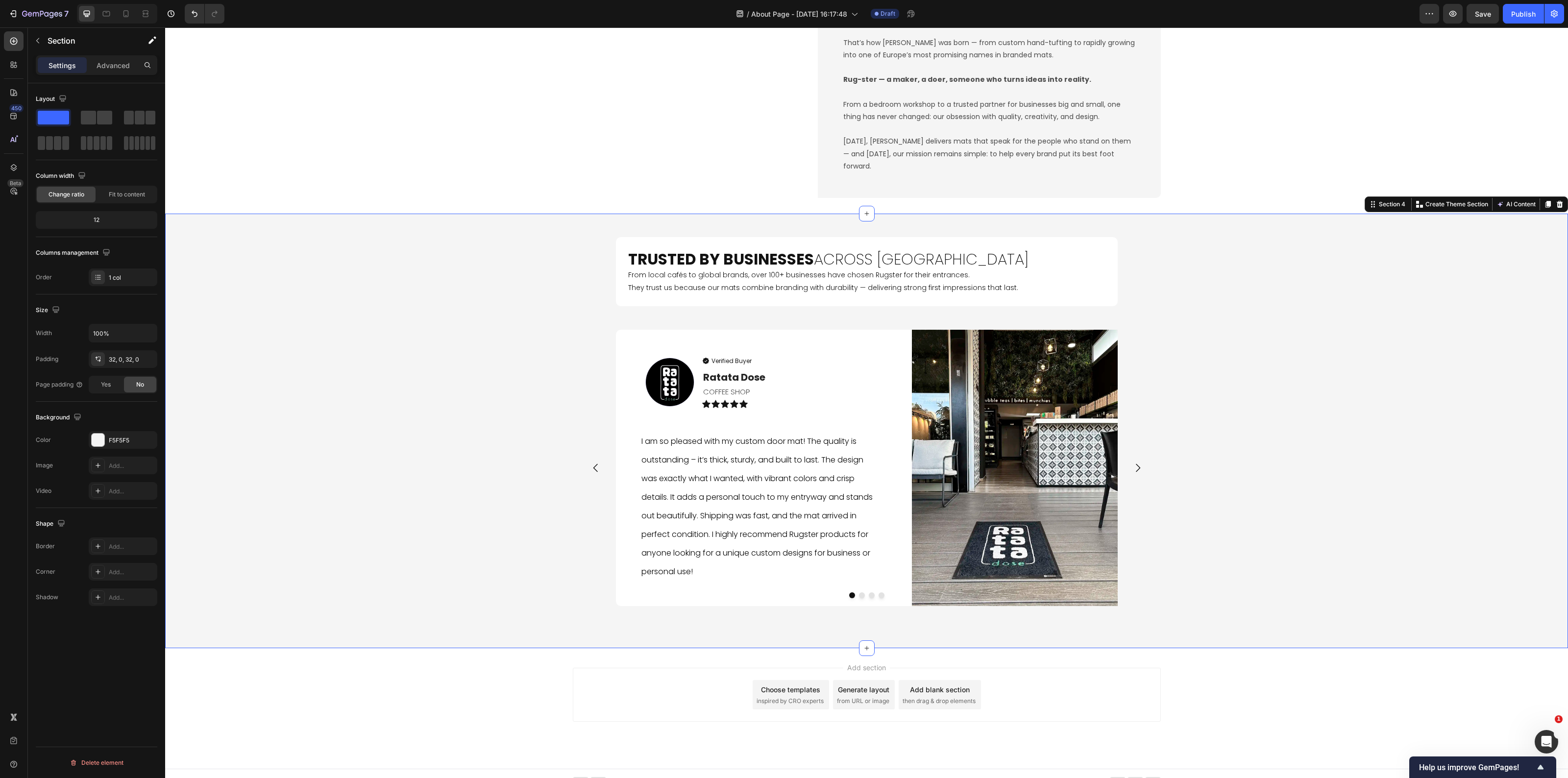
click at [1263, 485] on div "Trusted by Businesses Across Europe Heading From local cafés to global brands, …" at bounding box center [867, 431] width 1403 height 403
click at [956, 255] on h2 "Trusted by Businesses Across Europe" at bounding box center [866, 253] width 502 height 32
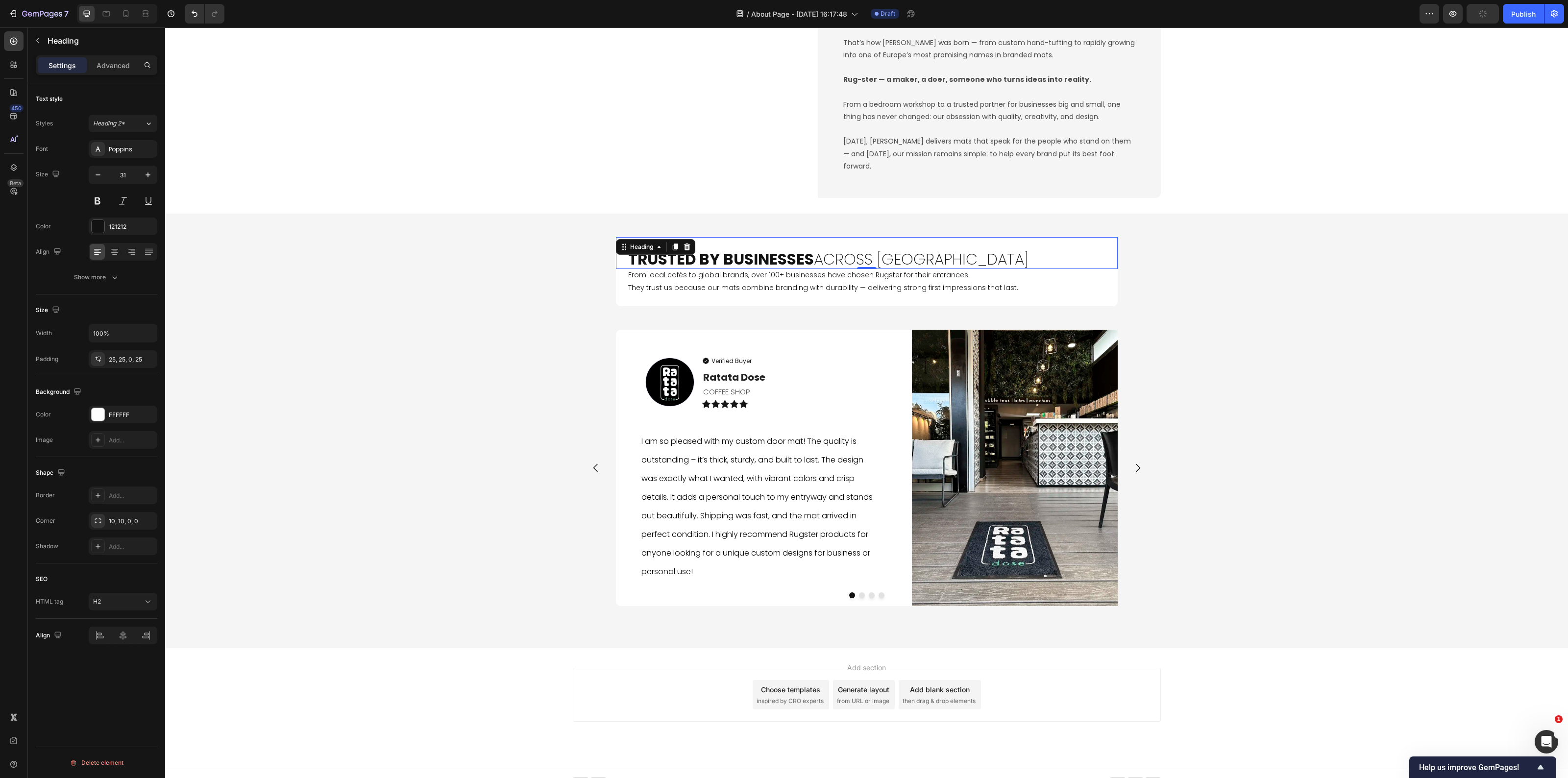
drag, startPoint x: 105, startPoint y: 371, endPoint x: 121, endPoint y: 369, distance: 16.1
click at [106, 372] on div "Size Width 100% Padding 25, 25, 0, 25" at bounding box center [96, 335] width 122 height 82
click at [121, 367] on div "25, 25, 0, 25" at bounding box center [123, 359] width 69 height 18
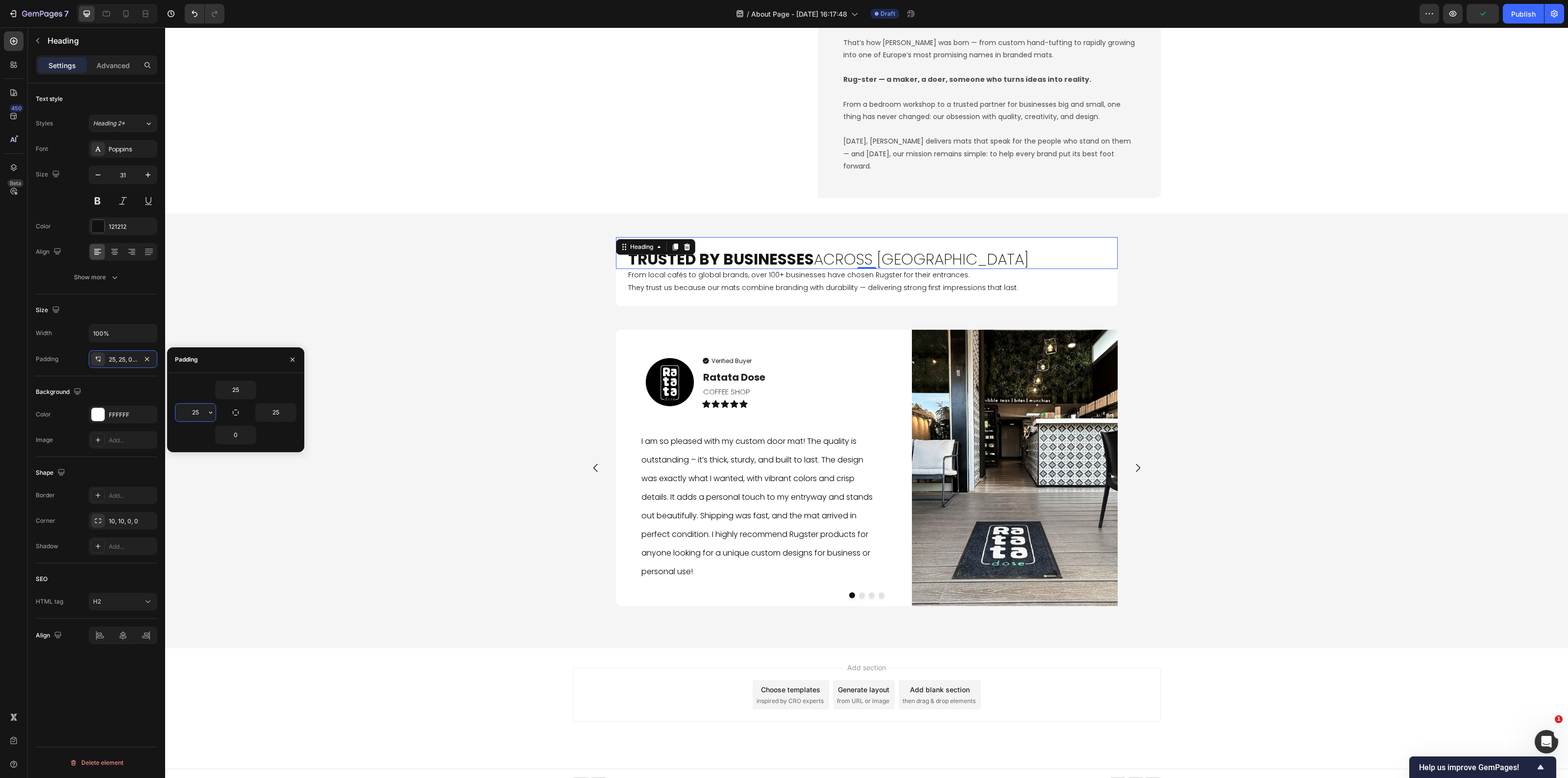
click at [201, 411] on input "25" at bounding box center [196, 413] width 41 height 18
type input "40"
click at [240, 395] on input "25" at bounding box center [235, 390] width 41 height 18
type input "40"
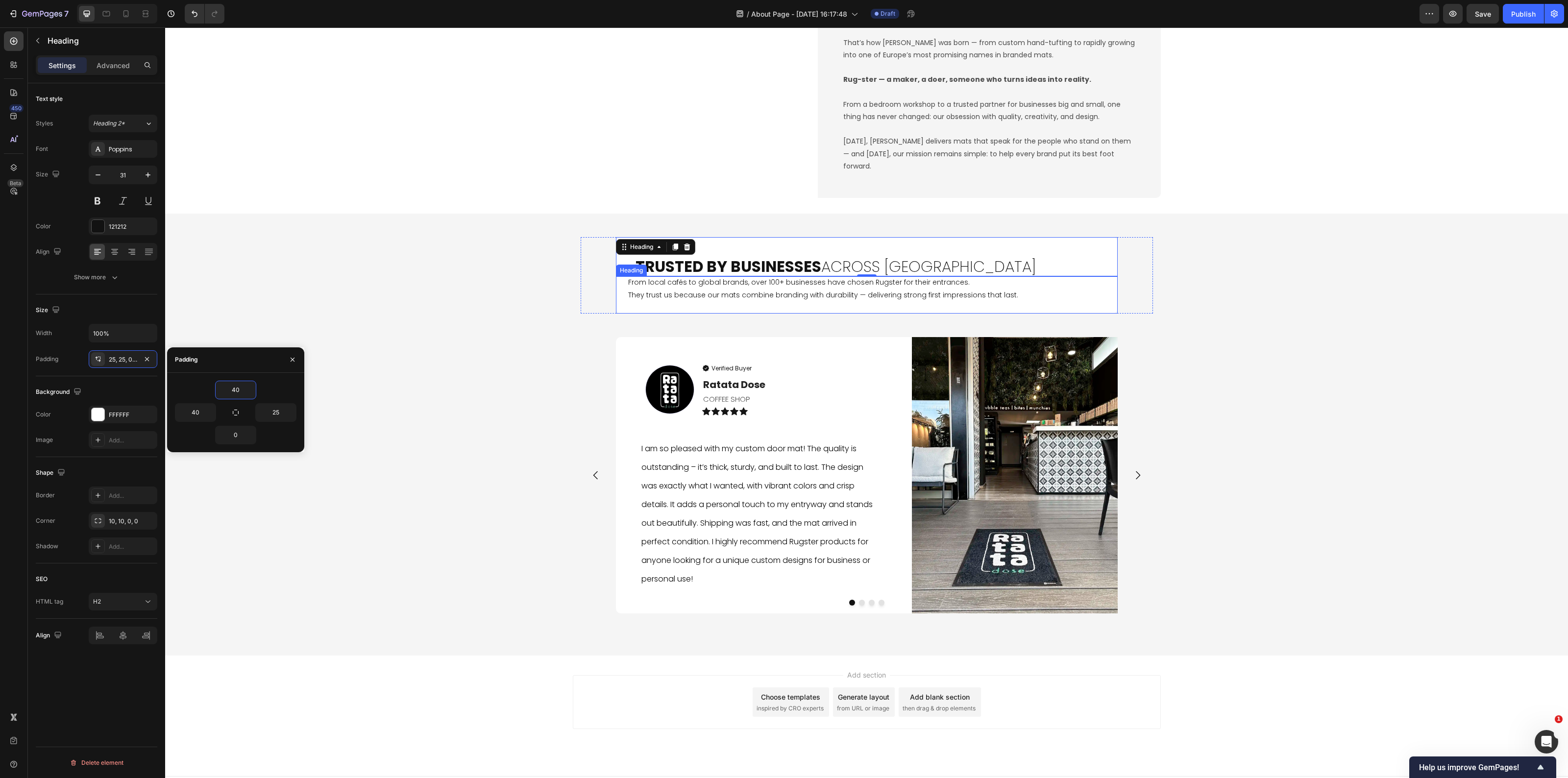
click at [770, 297] on h2 "From local cafés to global brands, over 100+ businesses have chosen Rugster for…" at bounding box center [866, 295] width 502 height 37
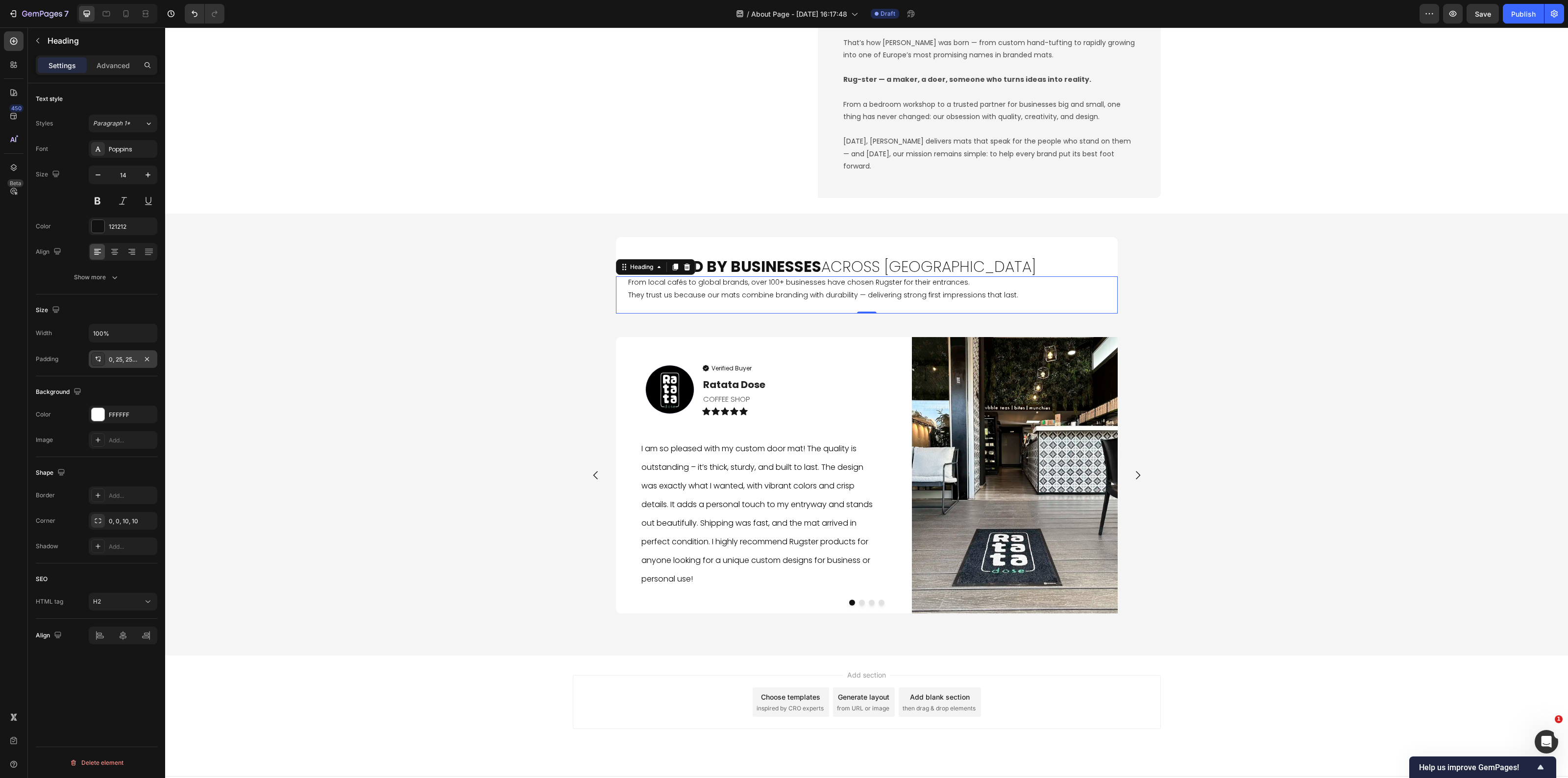
click at [108, 367] on div "0, 25, 25, 25" at bounding box center [123, 359] width 69 height 18
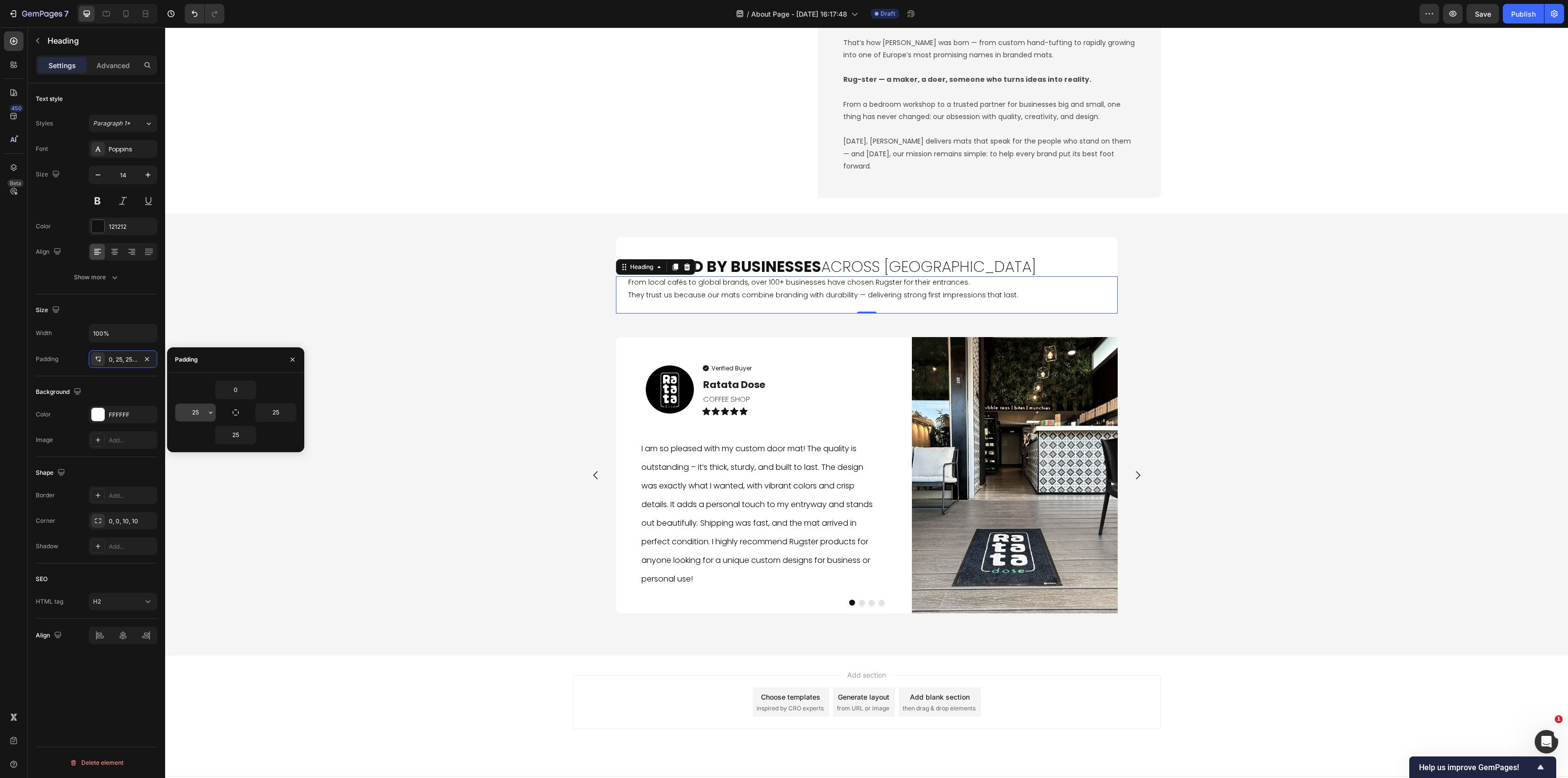
click at [201, 420] on input "25" at bounding box center [196, 413] width 41 height 18
type input "40"
click at [242, 432] on input "25" at bounding box center [235, 435] width 41 height 18
type input "40"
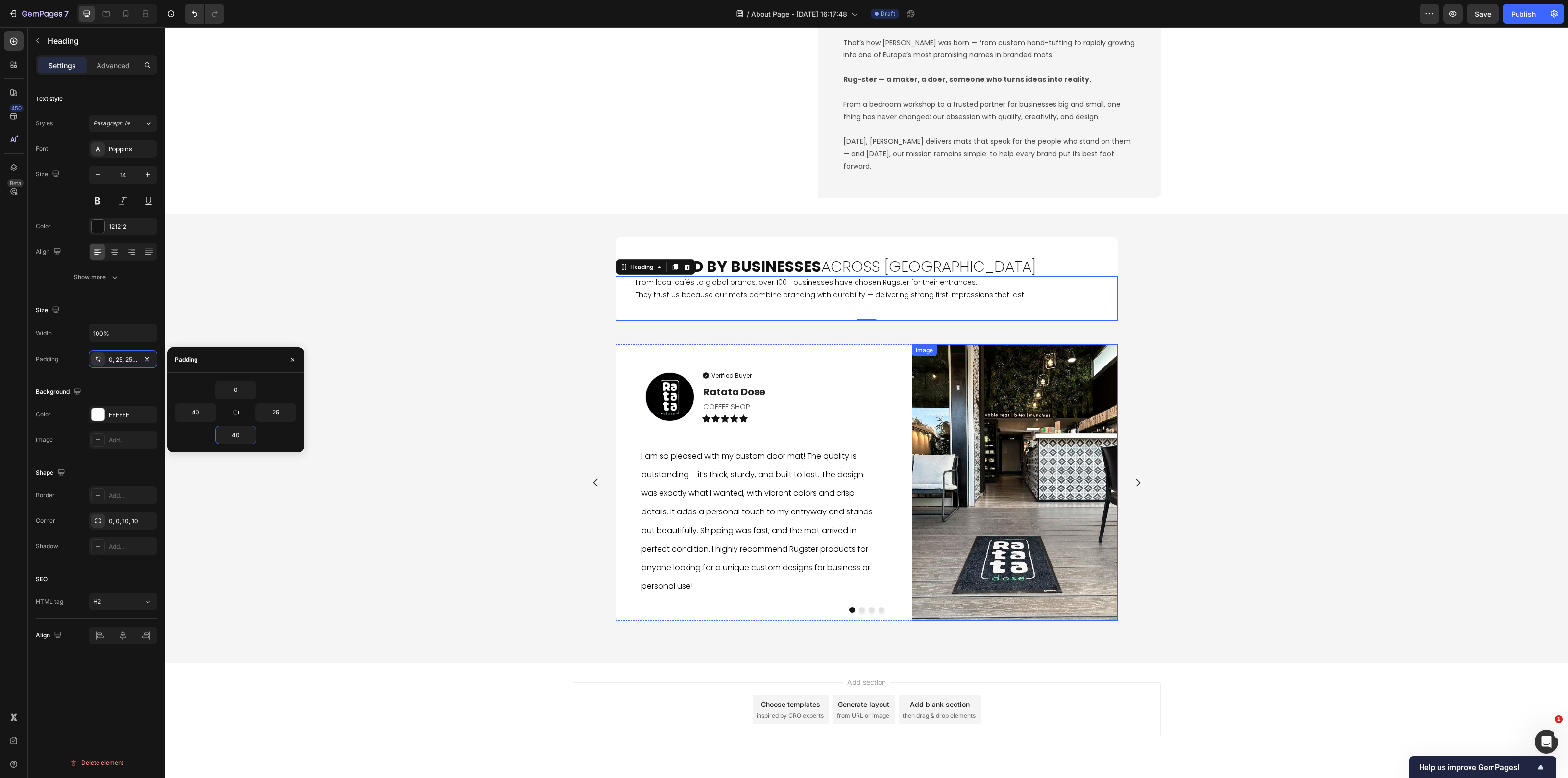
click at [1322, 354] on div "Trusted by Businesses Across Europe Heading From local cafés to global brands, …" at bounding box center [867, 438] width 1403 height 418
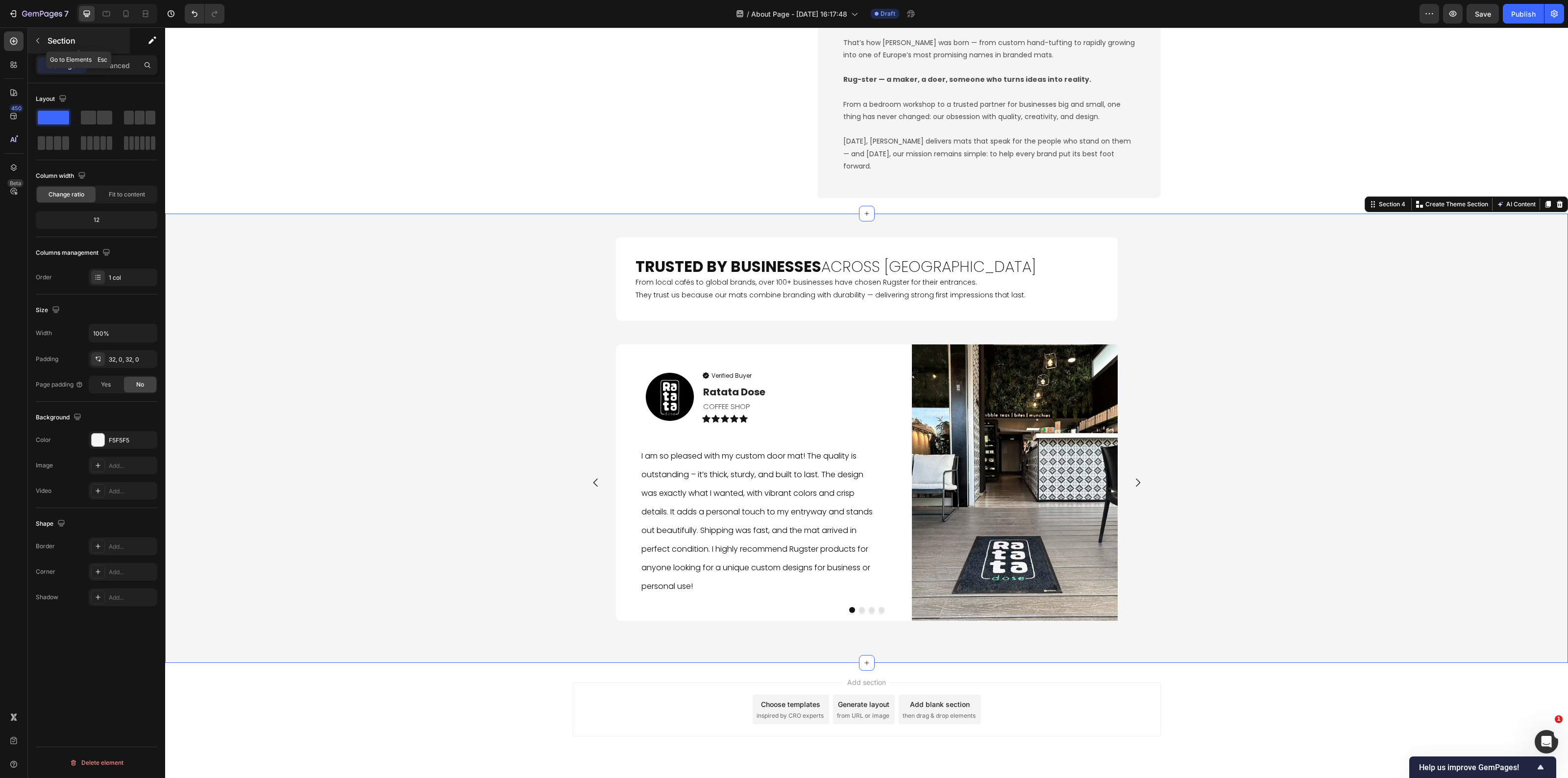
click at [39, 38] on icon "button" at bounding box center [37, 41] width 8 height 8
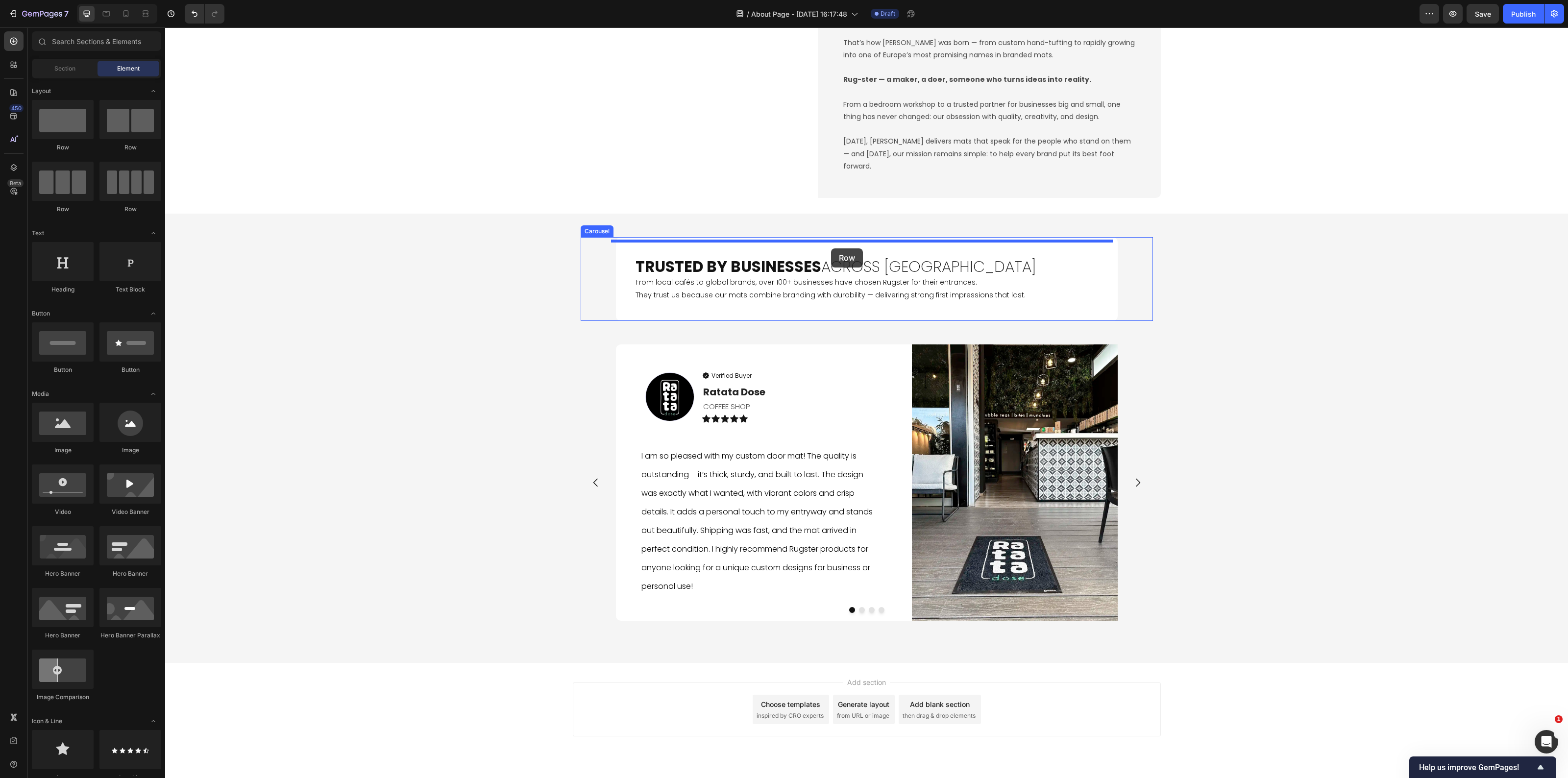
drag, startPoint x: 330, startPoint y: 174, endPoint x: 794, endPoint y: 305, distance: 482.1
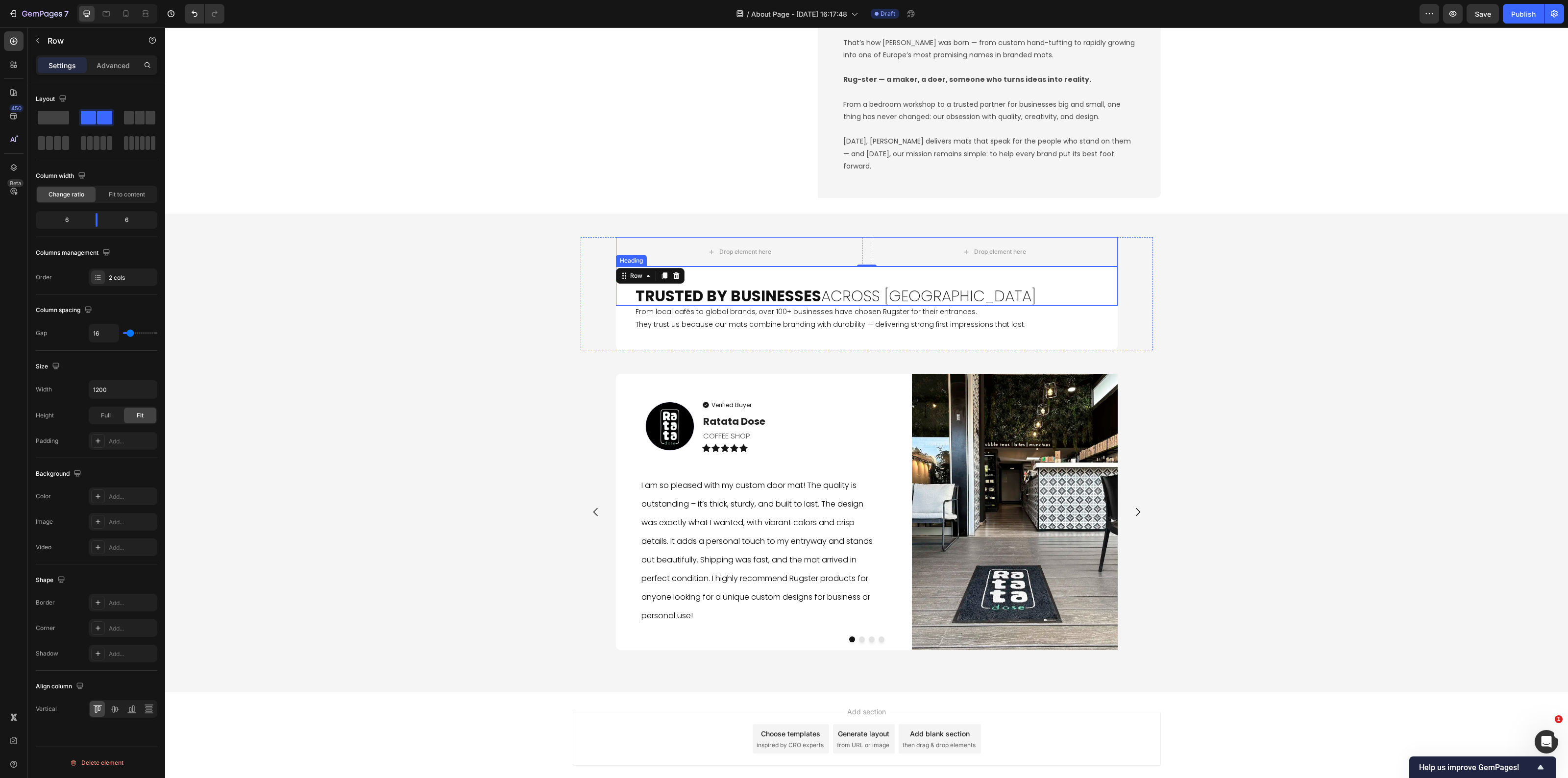
click at [804, 288] on strong "Trusted by Businesses" at bounding box center [728, 295] width 186 height 21
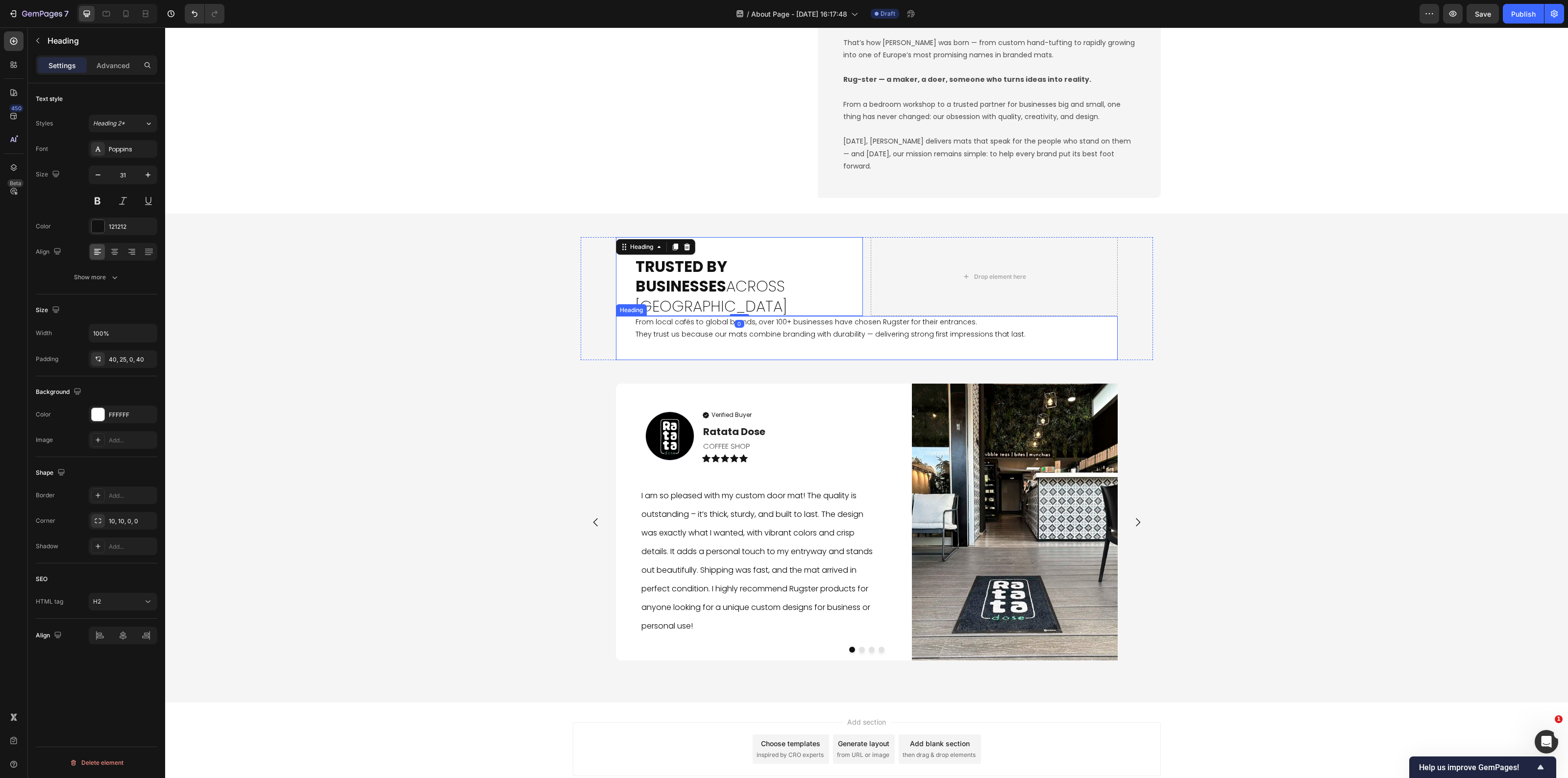
click at [733, 320] on h2 "From local cafés to global brands, over 100+ businesses have chosen Rugster for…" at bounding box center [866, 338] width 502 height 44
click at [727, 277] on strong "Trusted by Businesses" at bounding box center [681, 277] width 91 height 41
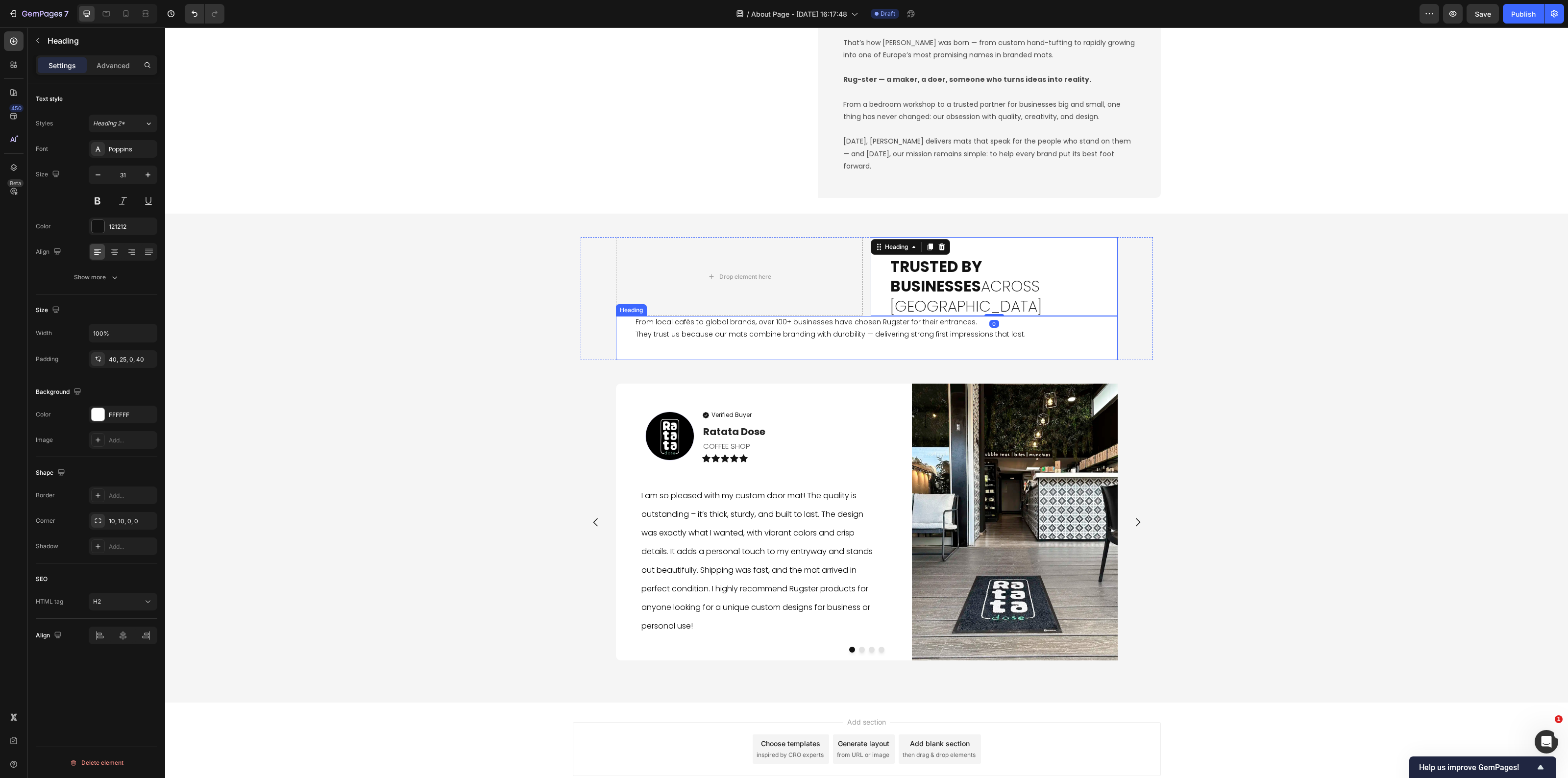
drag, startPoint x: 774, startPoint y: 310, endPoint x: 748, endPoint y: 311, distance: 26.0
click at [775, 316] on h2 "From local cafés to global brands, over 100+ businesses have chosen Rugster for…" at bounding box center [866, 338] width 502 height 44
drag, startPoint x: 620, startPoint y: 292, endPoint x: 989, endPoint y: 295, distance: 369.0
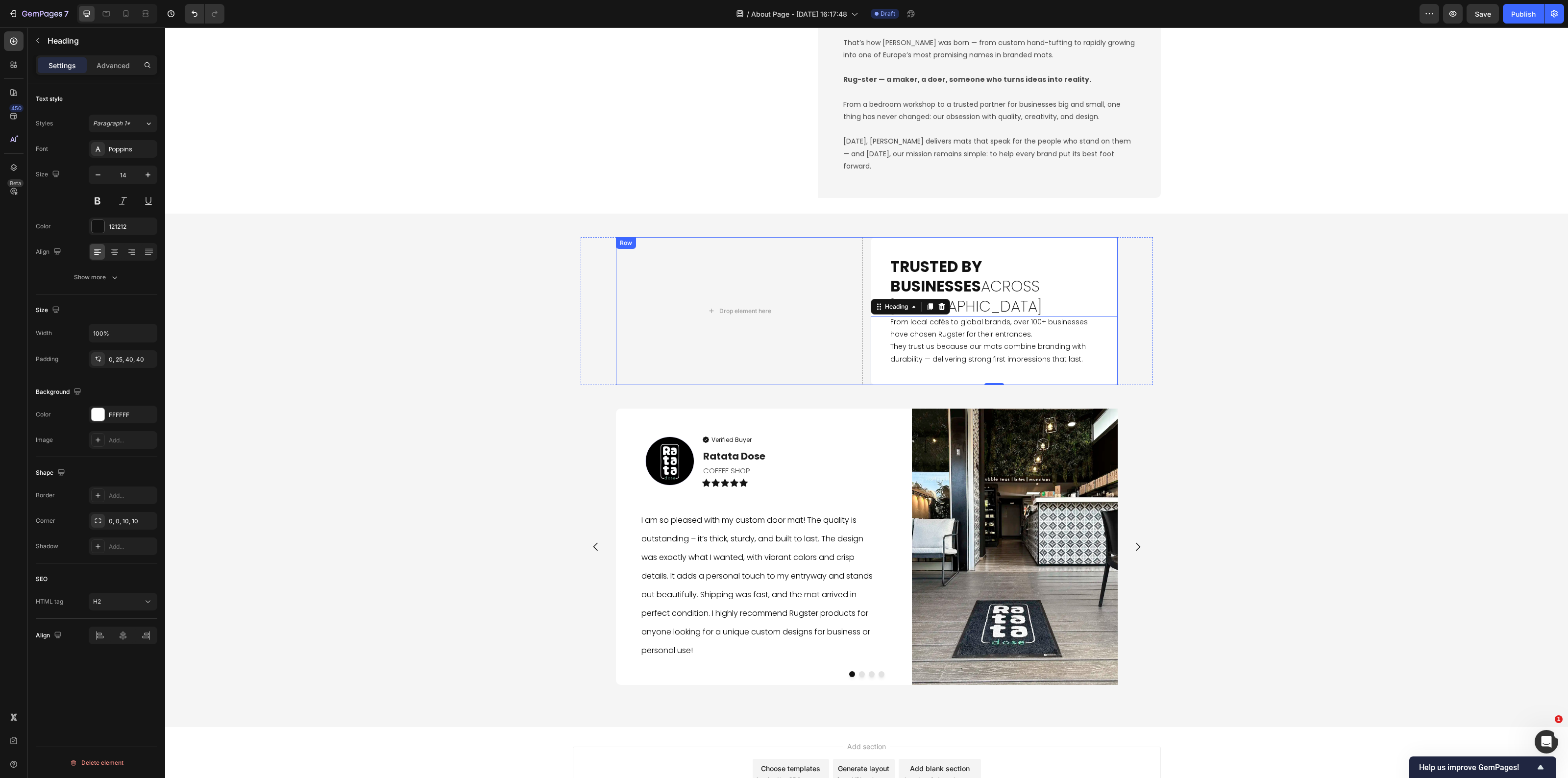
click at [861, 334] on div "Drop element here Trusted by Businesses Across Europe Heading From local cafés …" at bounding box center [866, 311] width 502 height 148
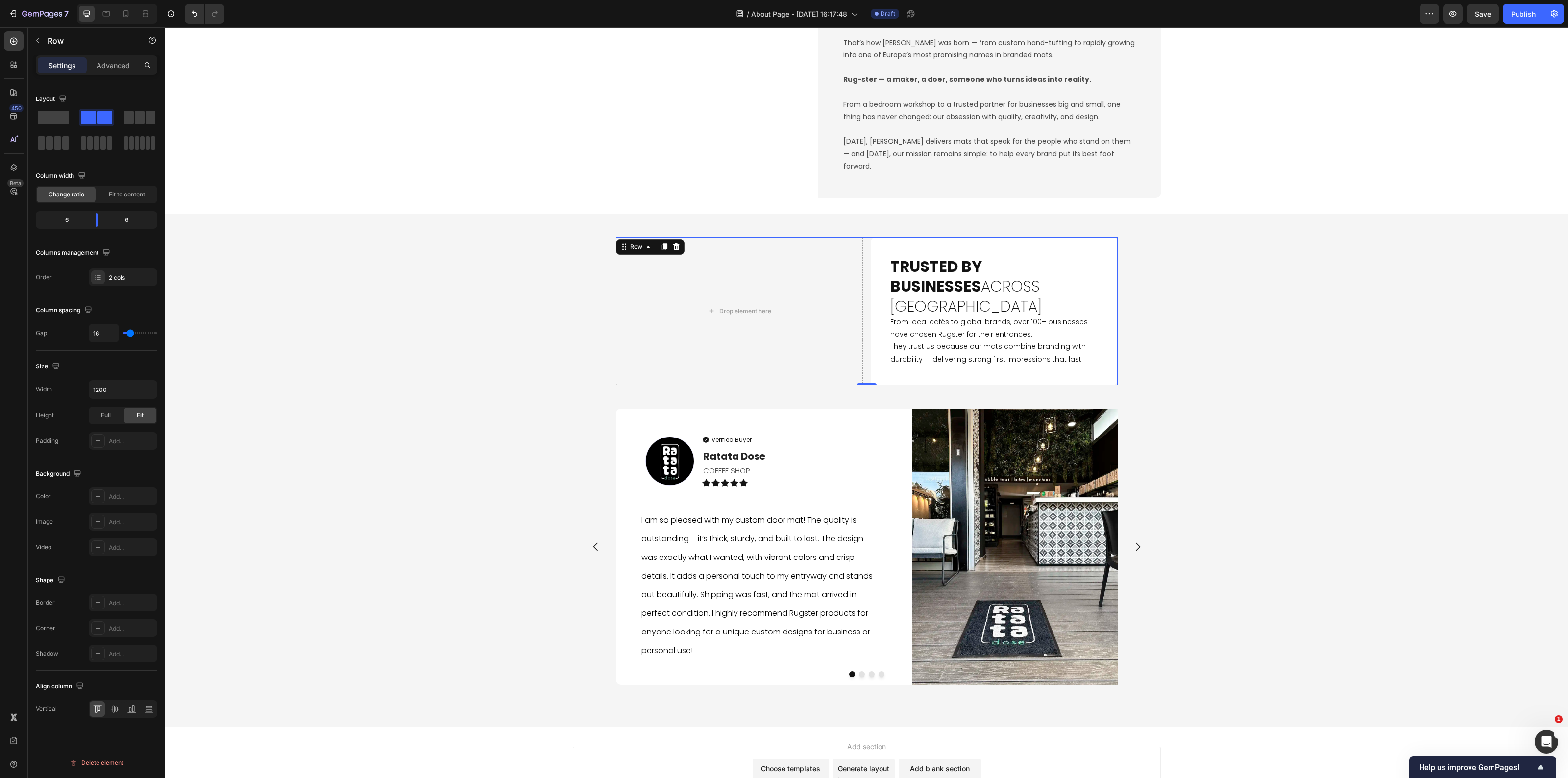
type input "2"
type input "0"
drag, startPoint x: 128, startPoint y: 335, endPoint x: 0, endPoint y: 325, distance: 128.4
type input "0"
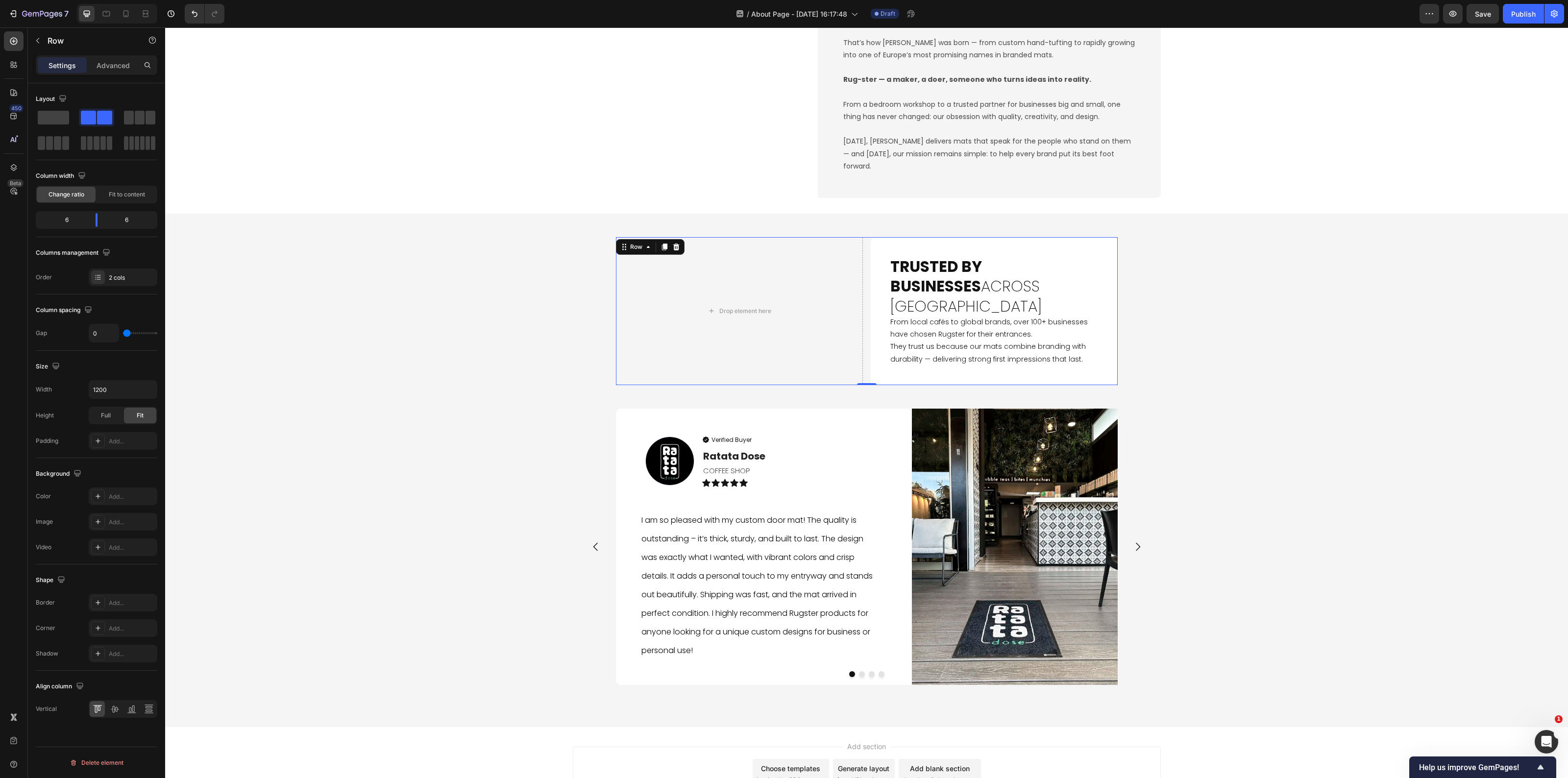
click at [123, 332] on input "range" at bounding box center [140, 333] width 34 height 2
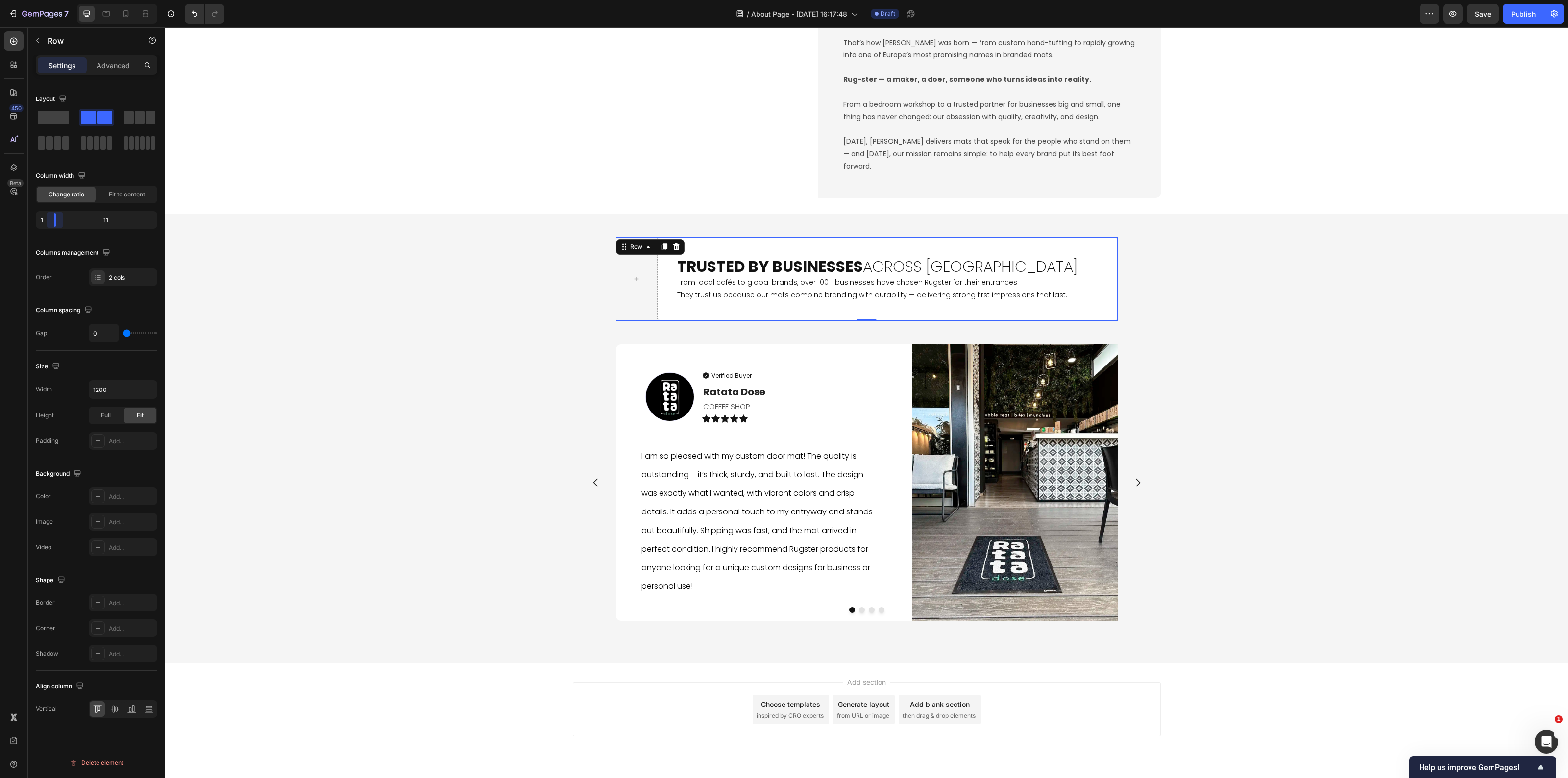
drag, startPoint x: 95, startPoint y: 221, endPoint x: 49, endPoint y: 216, distance: 46.3
click at [49, 0] on body "7 Version history / About Page - Sep 28, 16:17:48 Draft Preview Save Publish 45…" at bounding box center [784, 0] width 1568 height 0
click at [34, 41] on icon "button" at bounding box center [37, 41] width 8 height 8
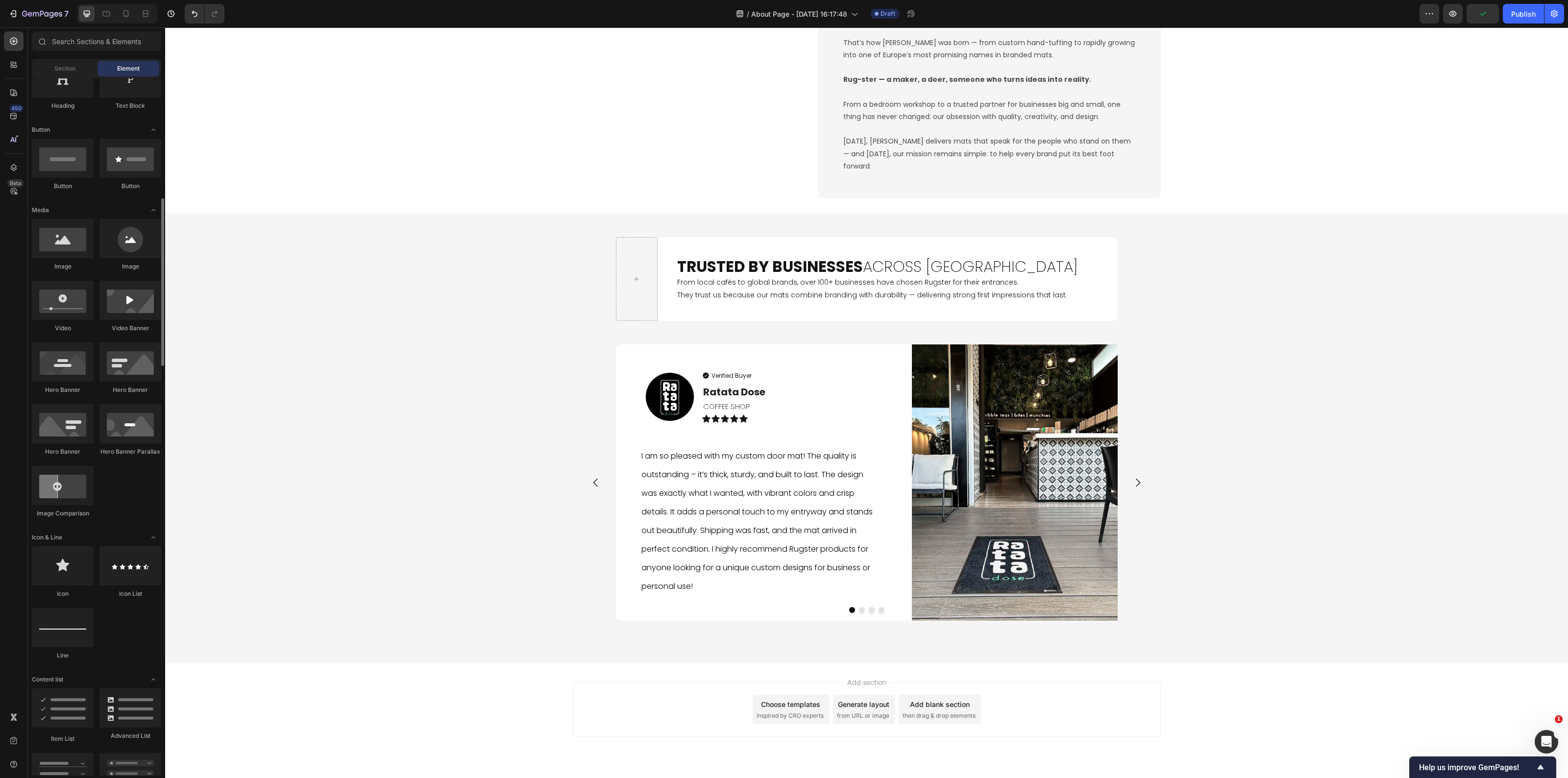
scroll to position [245, 0]
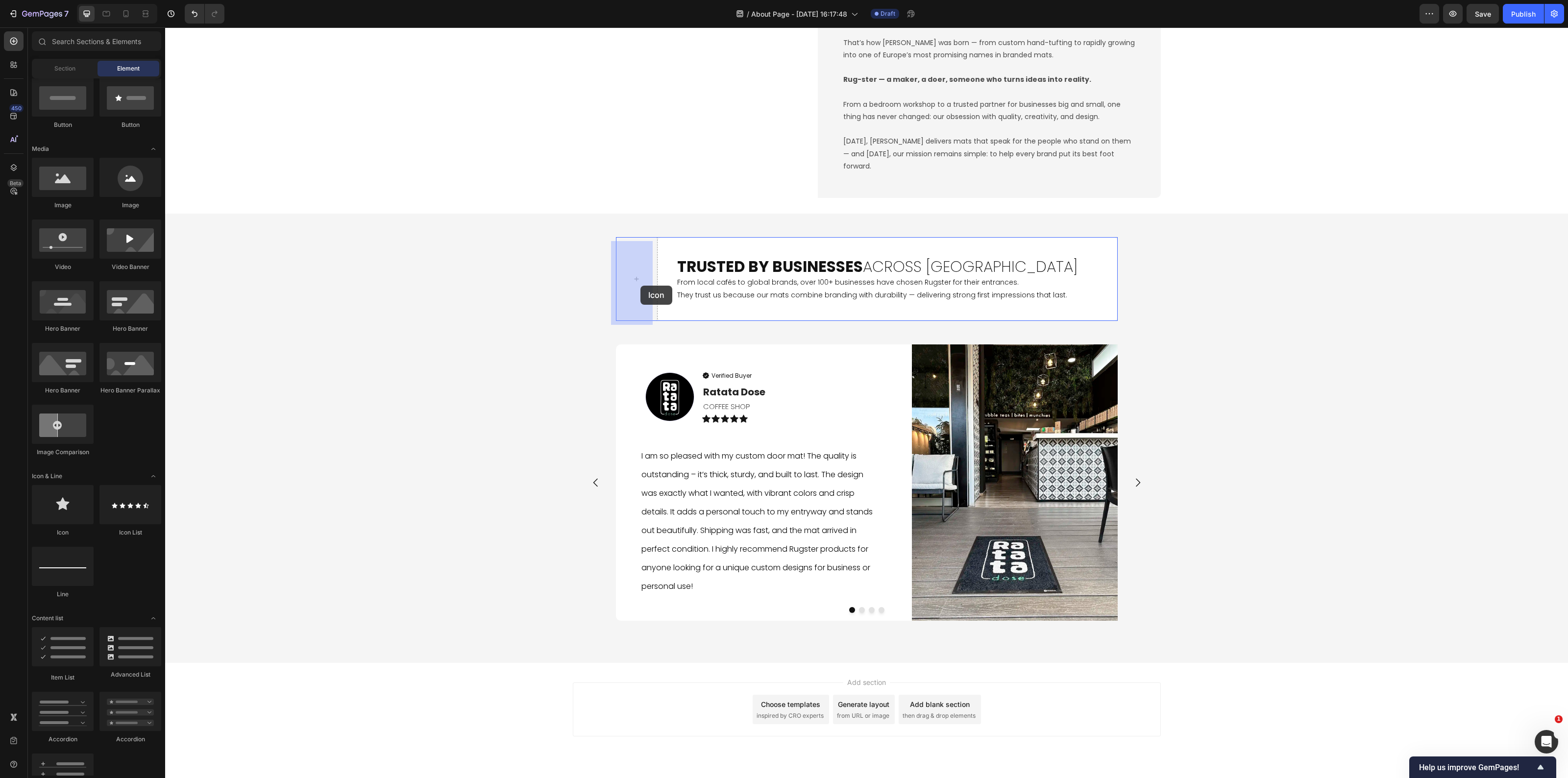
drag, startPoint x: 305, startPoint y: 538, endPoint x: 559, endPoint y: 385, distance: 296.5
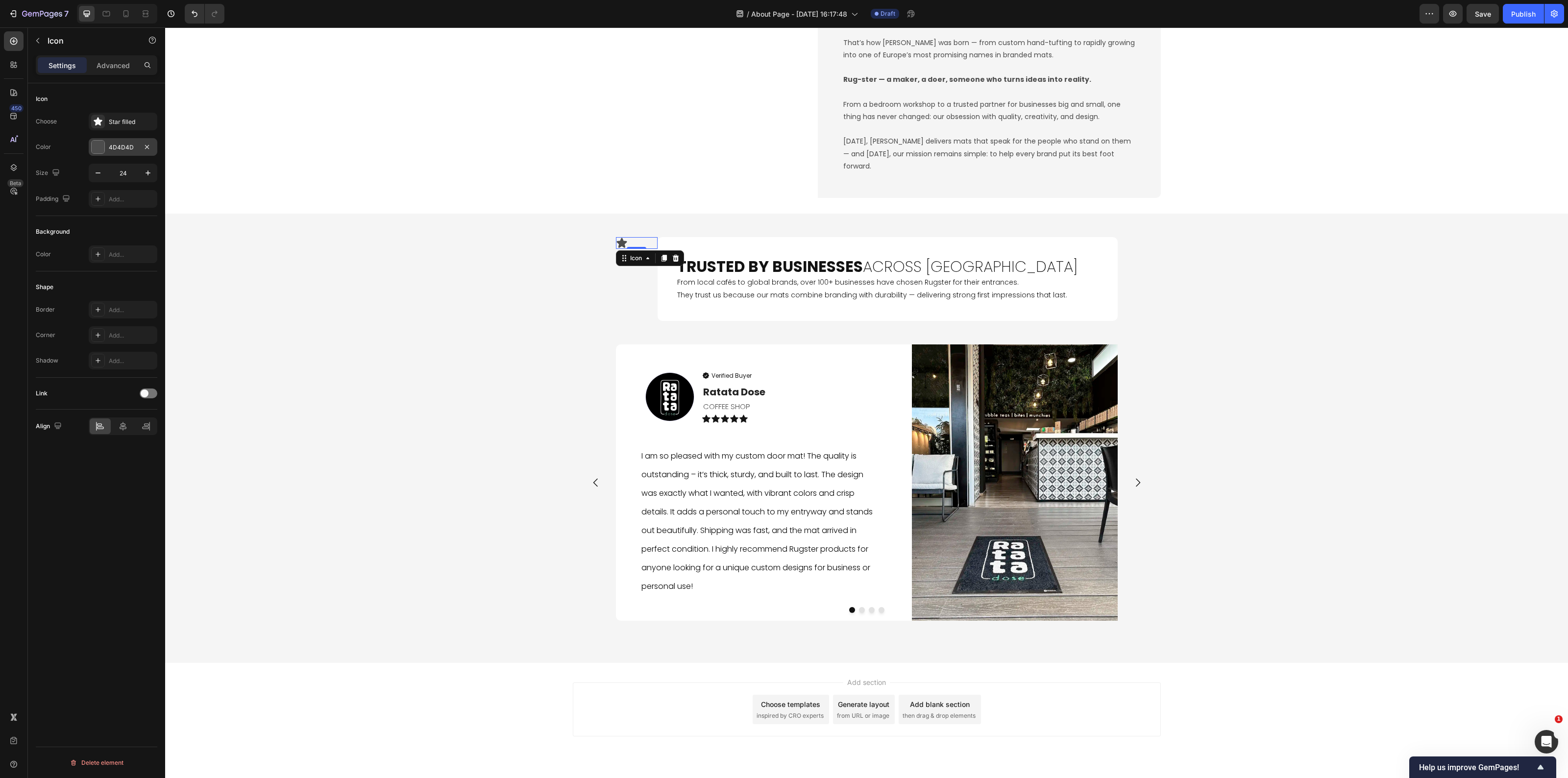
click at [117, 152] on div "4D4D4D" at bounding box center [123, 147] width 69 height 18
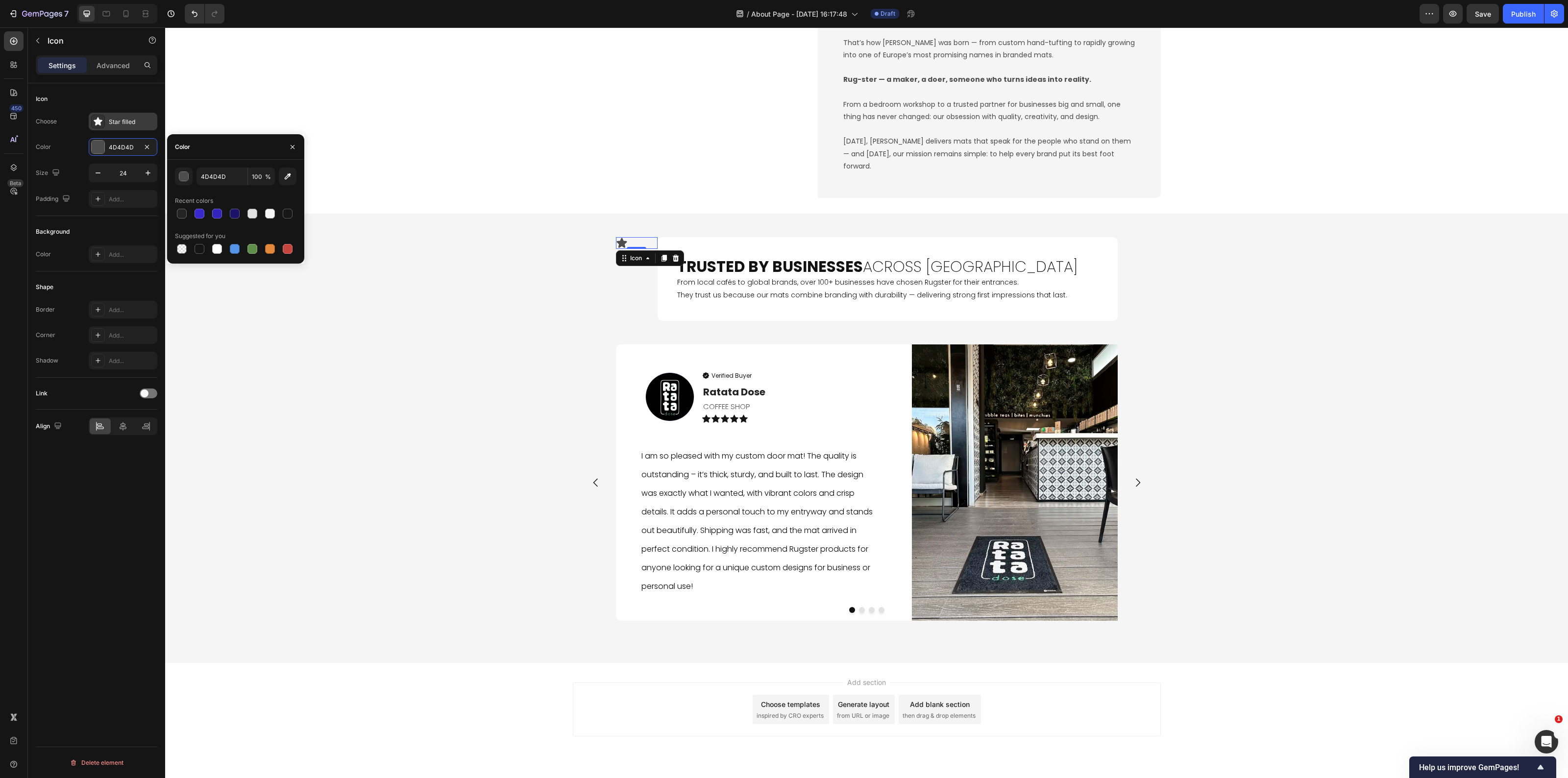
click at [122, 124] on div "Star filled" at bounding box center [131, 122] width 46 height 9
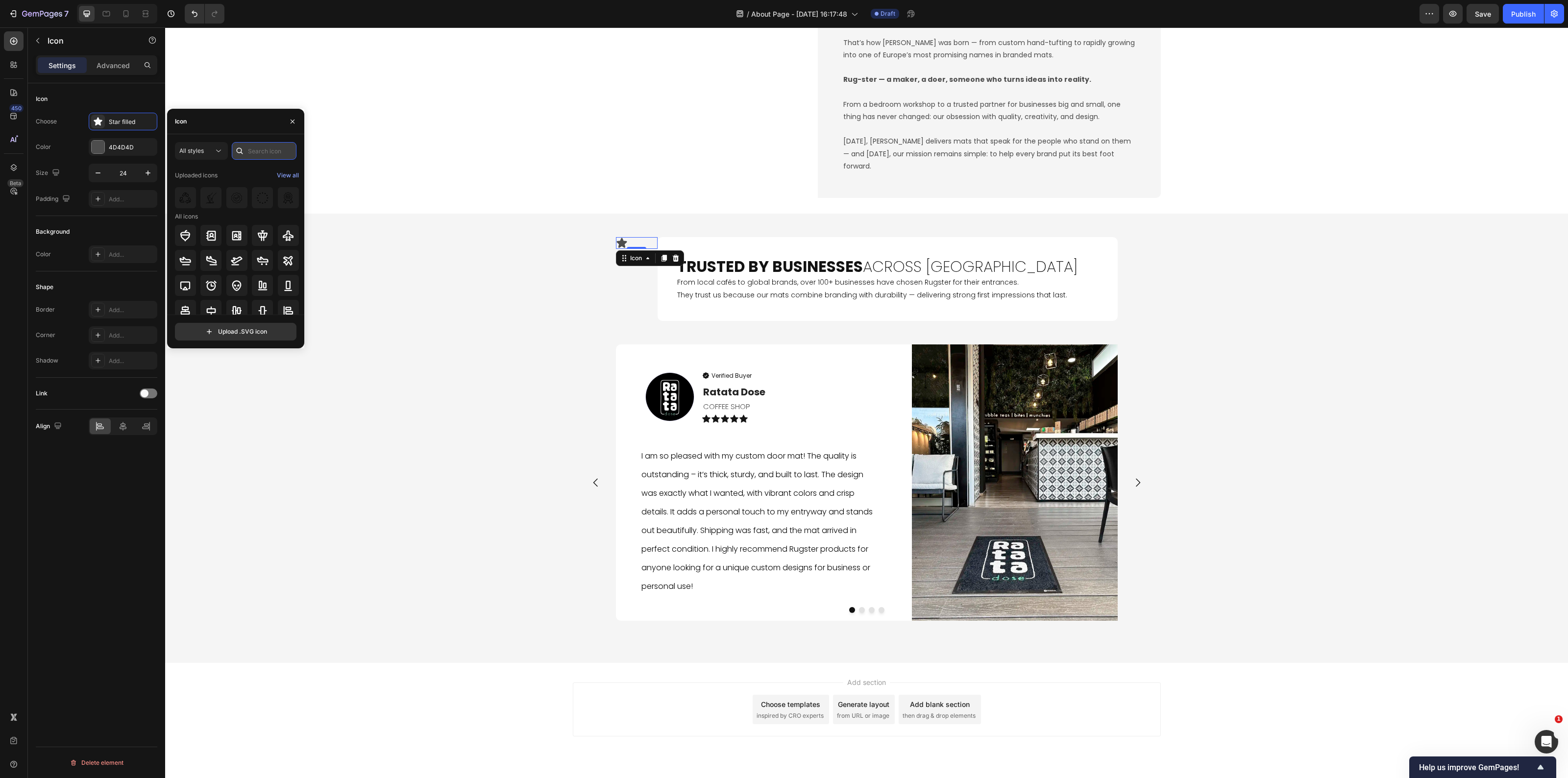
click at [263, 156] on input "text" at bounding box center [264, 151] width 65 height 18
type input "shield"
click at [211, 194] on icon at bounding box center [211, 191] width 12 height 12
click at [113, 153] on div "4D4D4D" at bounding box center [123, 147] width 69 height 18
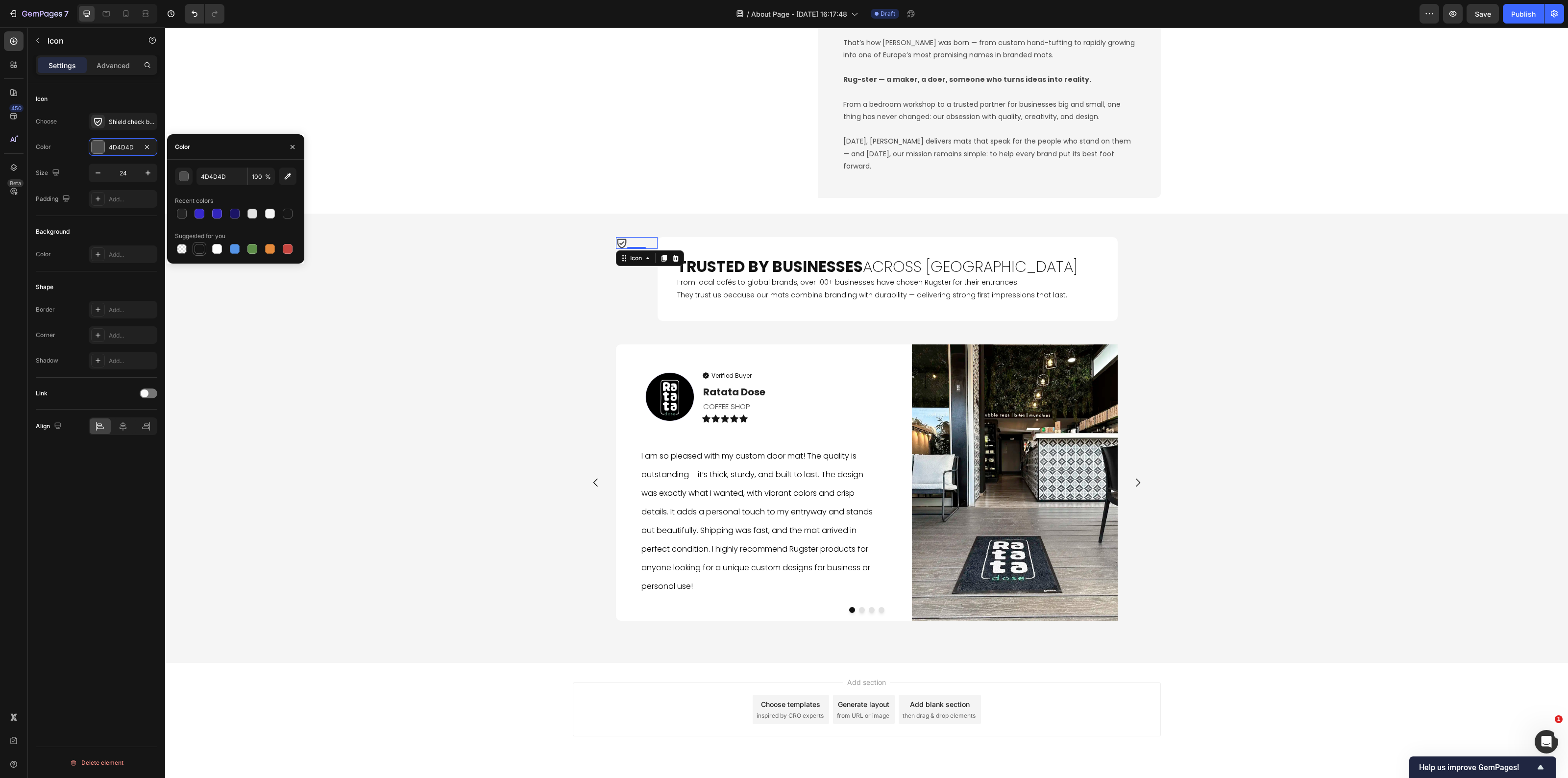
click at [198, 247] on div at bounding box center [199, 249] width 10 height 10
type input "151515"
click at [147, 177] on button "button" at bounding box center [148, 173] width 18 height 18
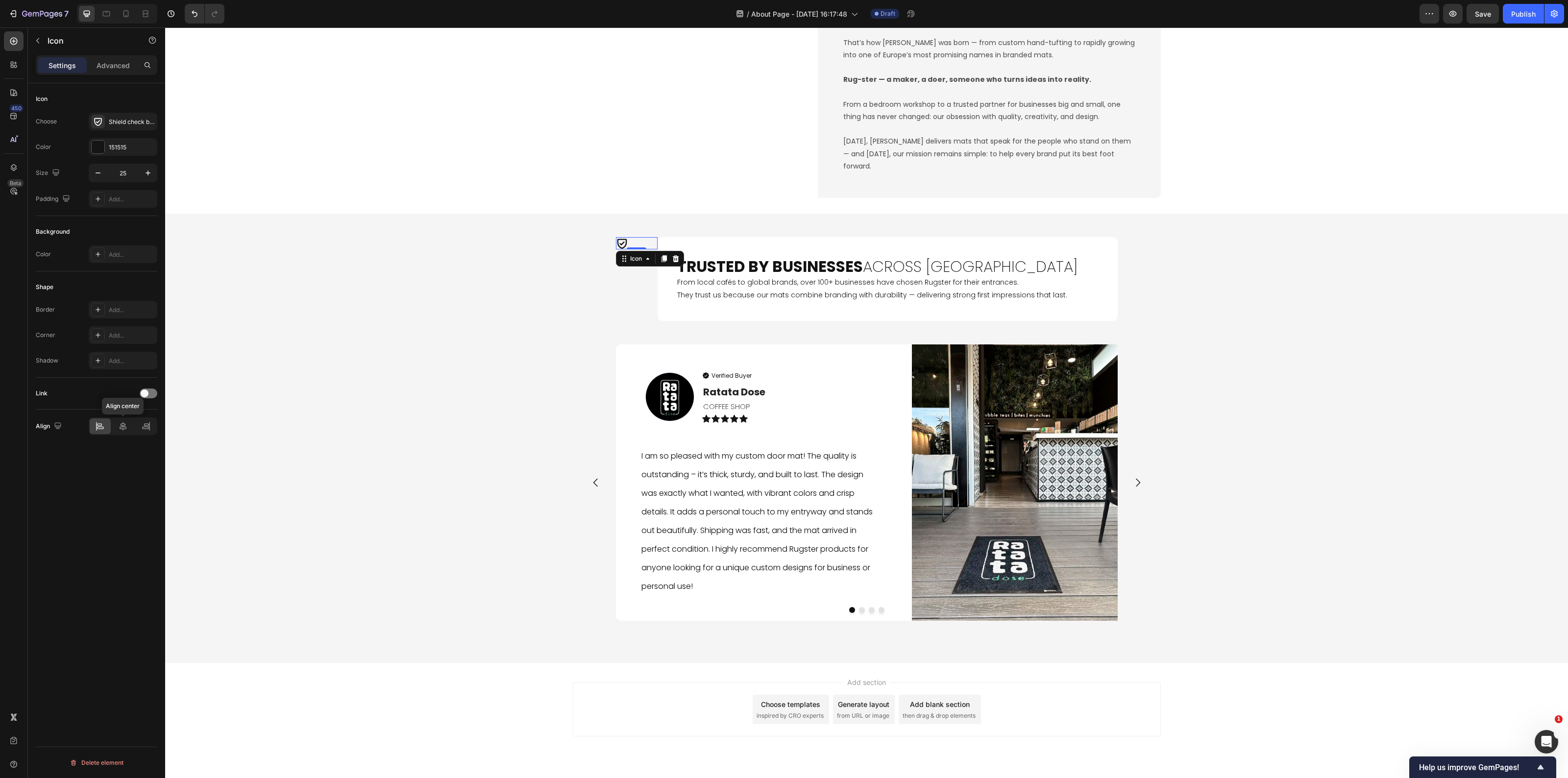
drag, startPoint x: 126, startPoint y: 426, endPoint x: 134, endPoint y: 413, distance: 15.3
click at [128, 424] on icon at bounding box center [123, 426] width 10 height 10
click at [150, 167] on button "button" at bounding box center [148, 173] width 18 height 18
click at [151, 167] on button "button" at bounding box center [148, 173] width 18 height 18
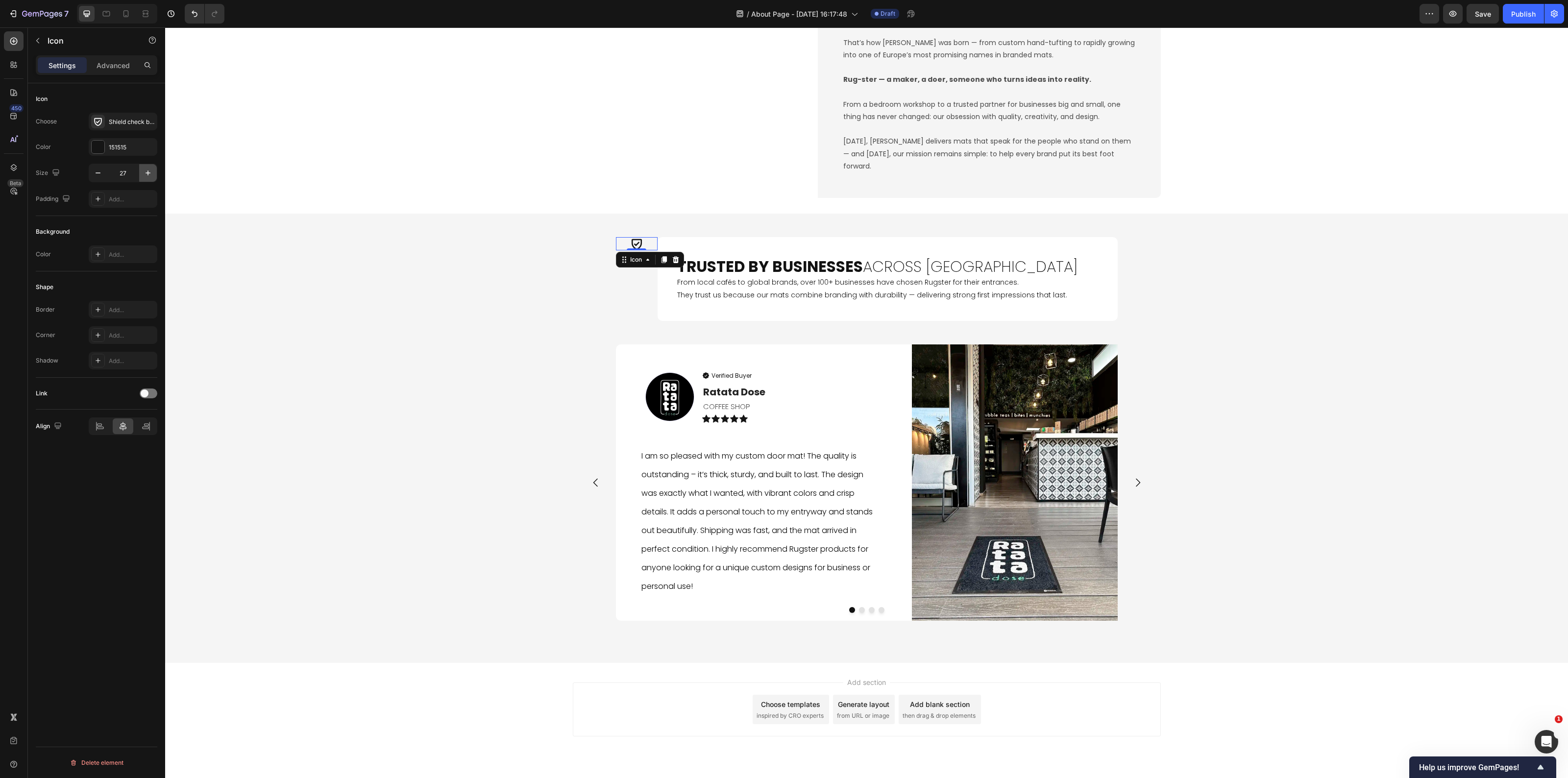
click at [151, 167] on button "button" at bounding box center [148, 173] width 18 height 18
click at [152, 167] on button "button" at bounding box center [148, 173] width 18 height 18
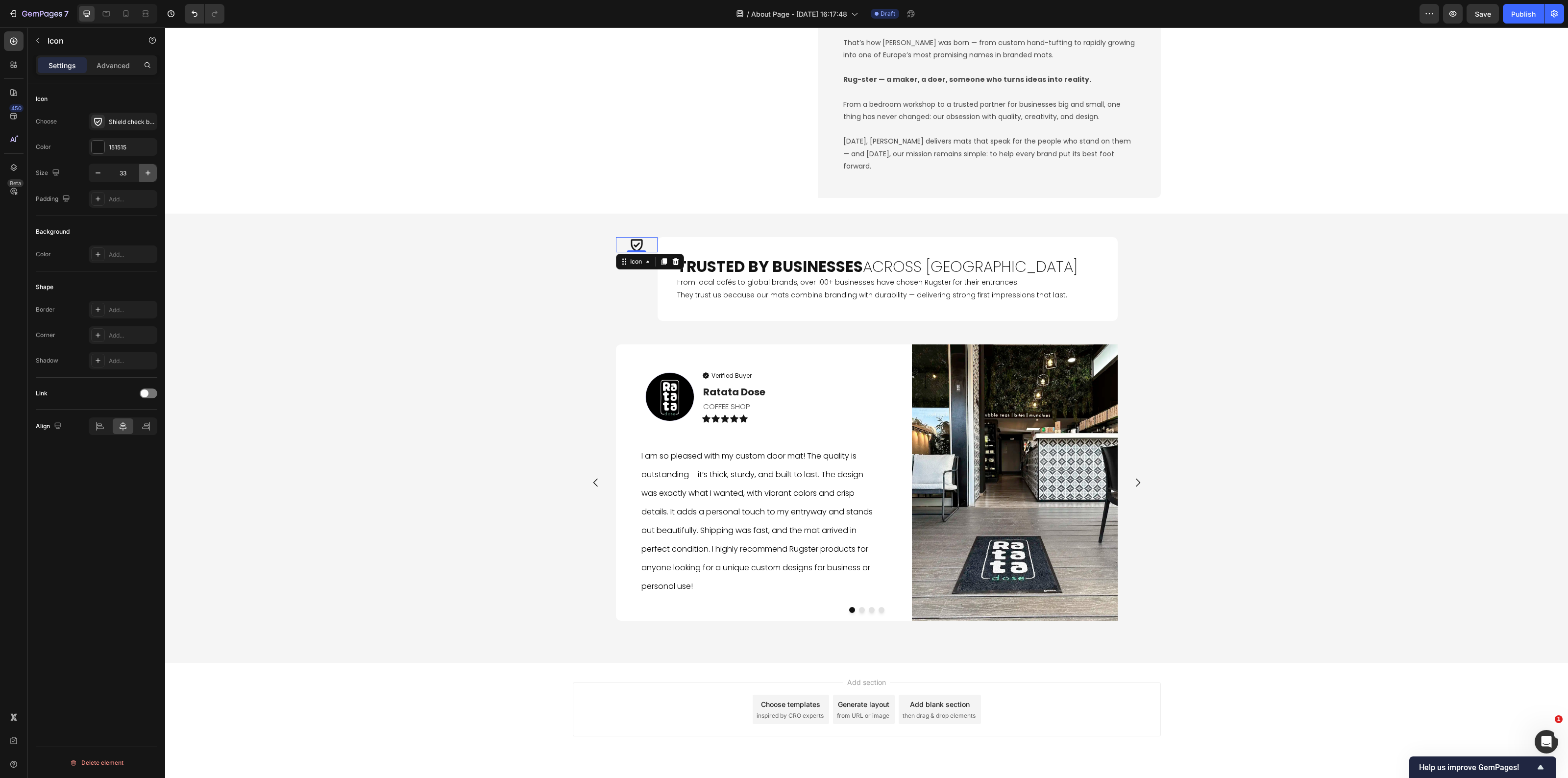
click at [152, 167] on button "button" at bounding box center [148, 173] width 18 height 18
click at [153, 167] on button "button" at bounding box center [148, 173] width 18 height 18
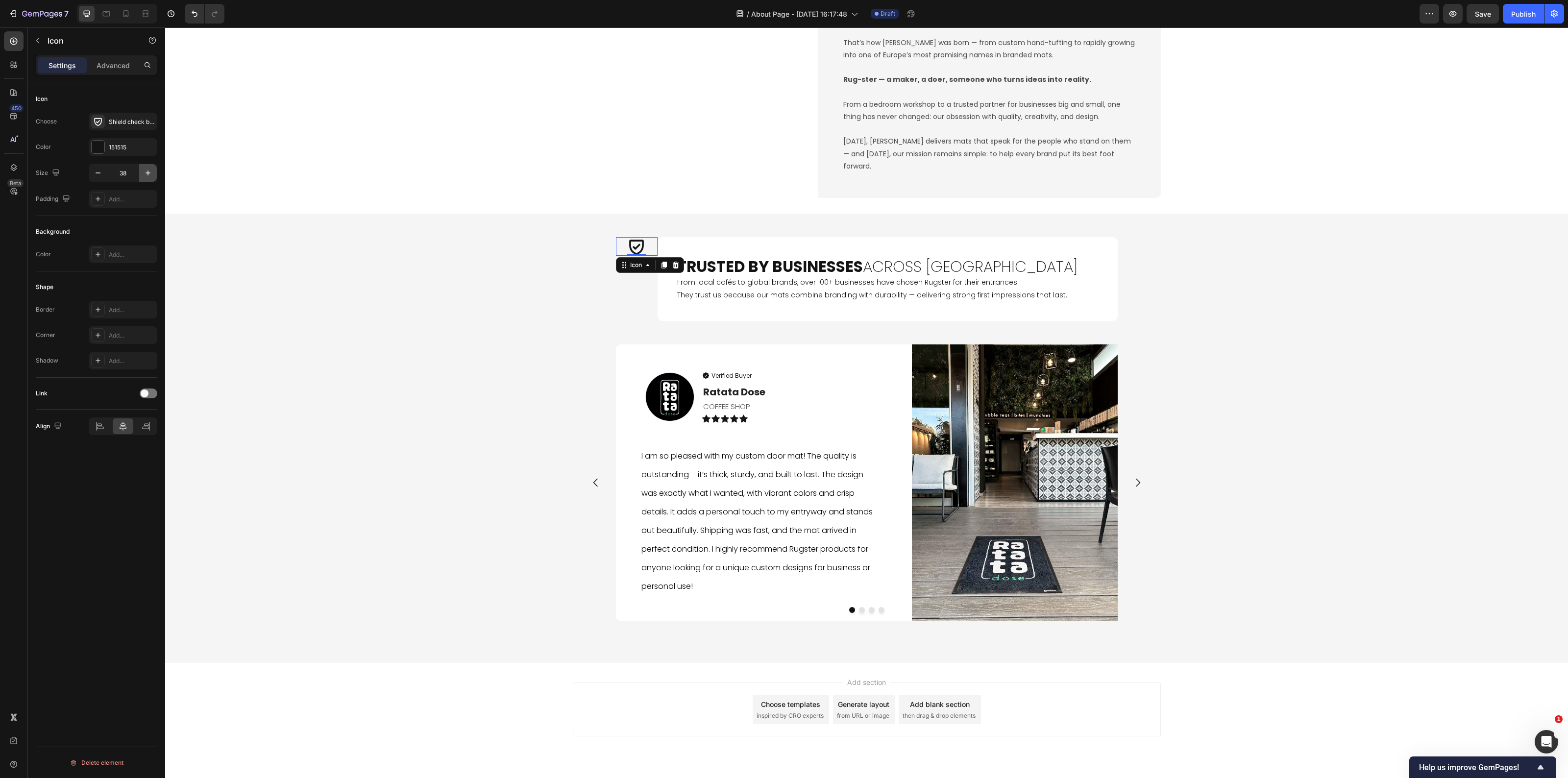
click at [153, 167] on button "button" at bounding box center [148, 173] width 18 height 18
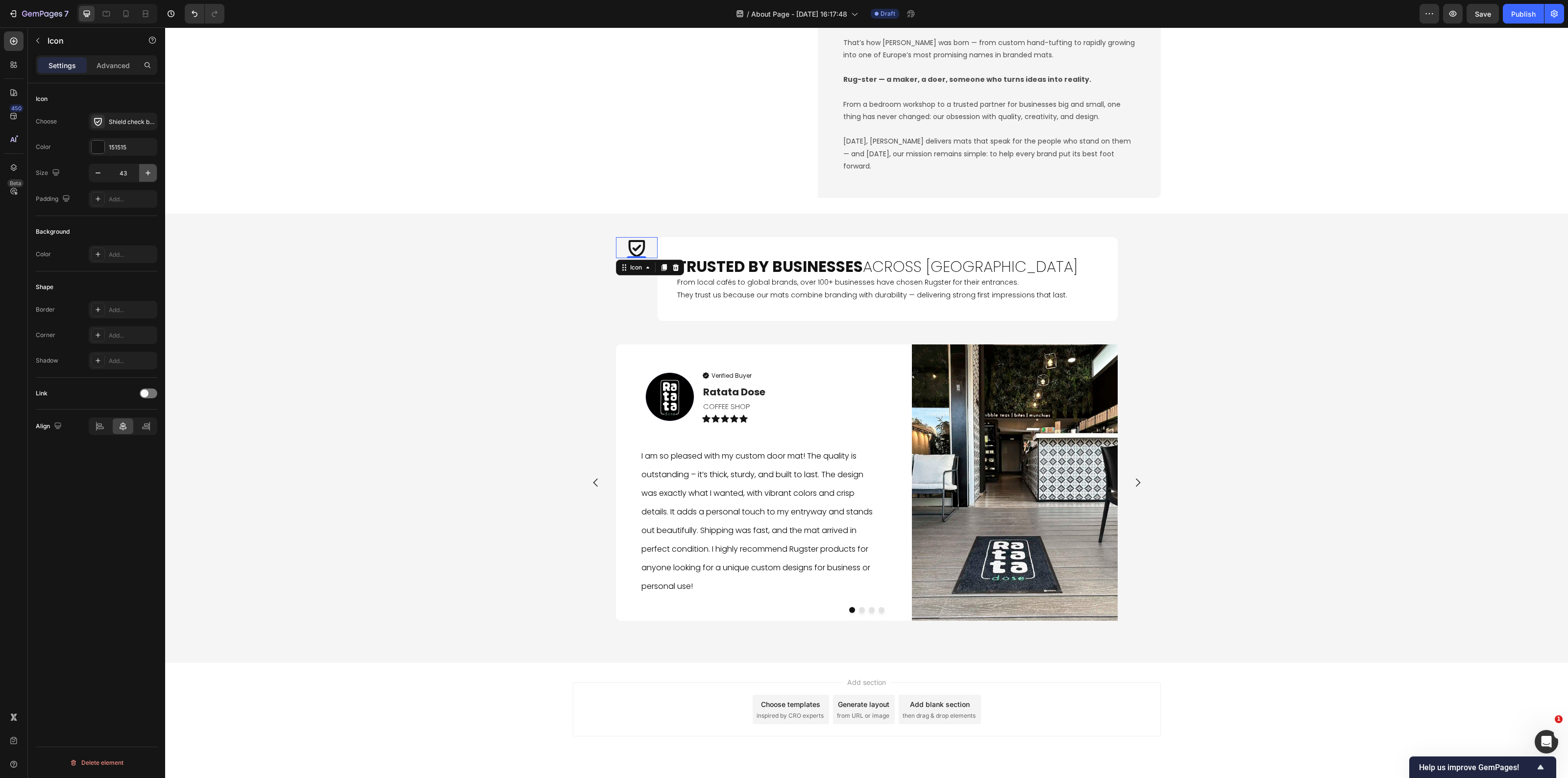
click at [154, 167] on button "button" at bounding box center [148, 173] width 18 height 18
click at [155, 167] on button "button" at bounding box center [148, 173] width 18 height 18
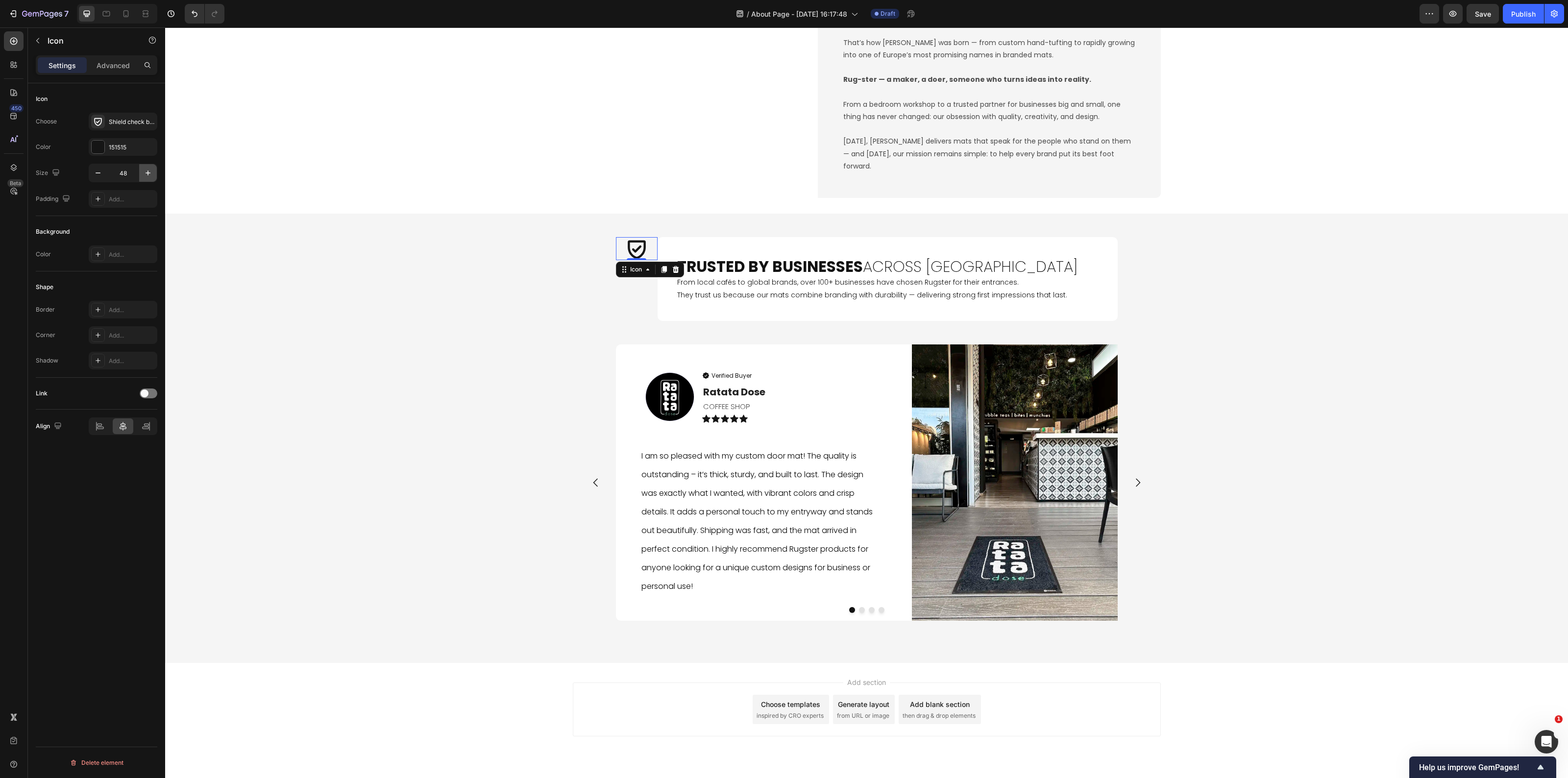
click at [155, 167] on button "button" at bounding box center [148, 173] width 18 height 18
click at [156, 167] on button "button" at bounding box center [148, 173] width 18 height 18
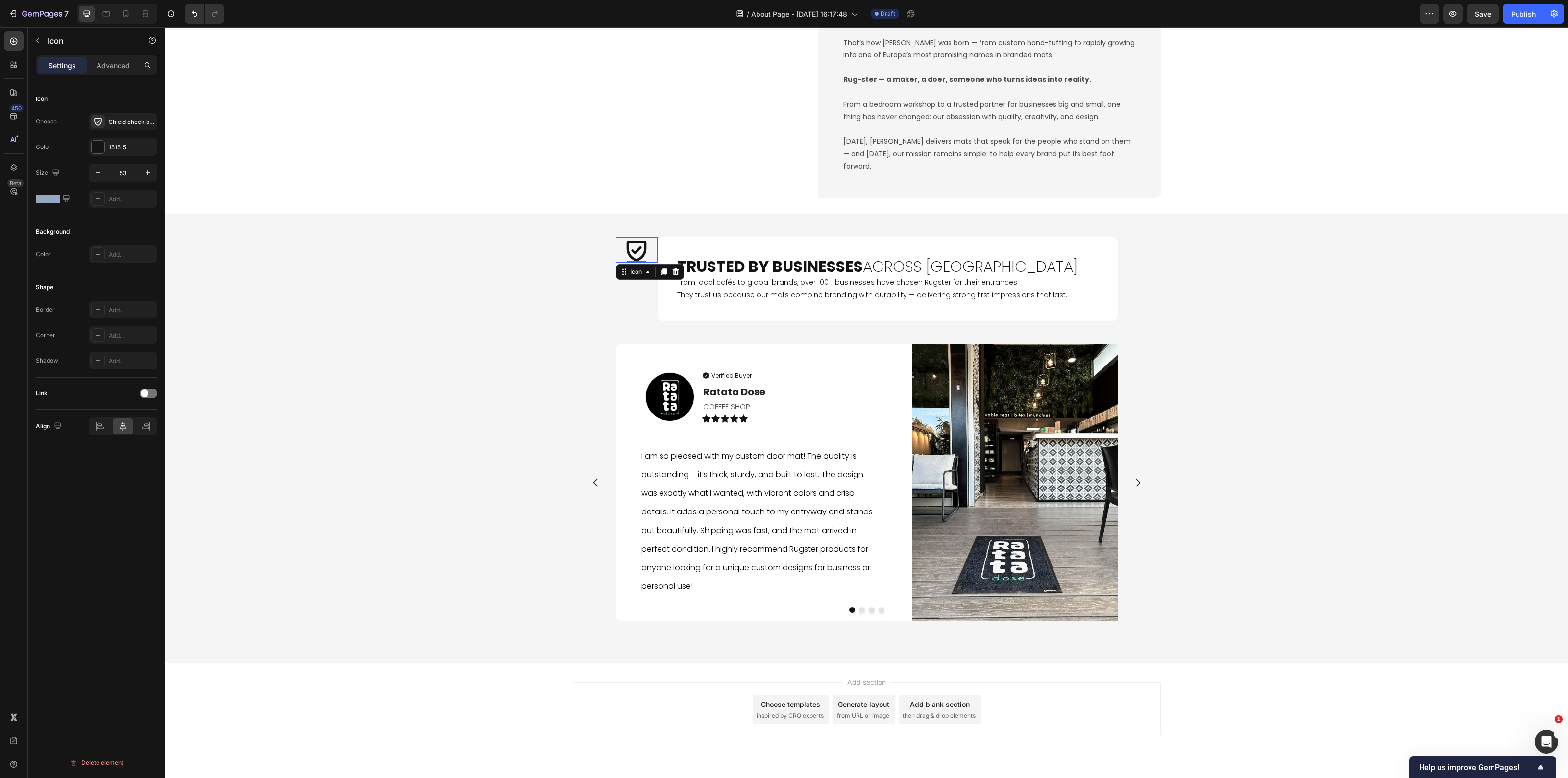
click at [157, 167] on div "53" at bounding box center [123, 172] width 69 height 19
click at [104, 177] on button "button" at bounding box center [98, 173] width 18 height 18
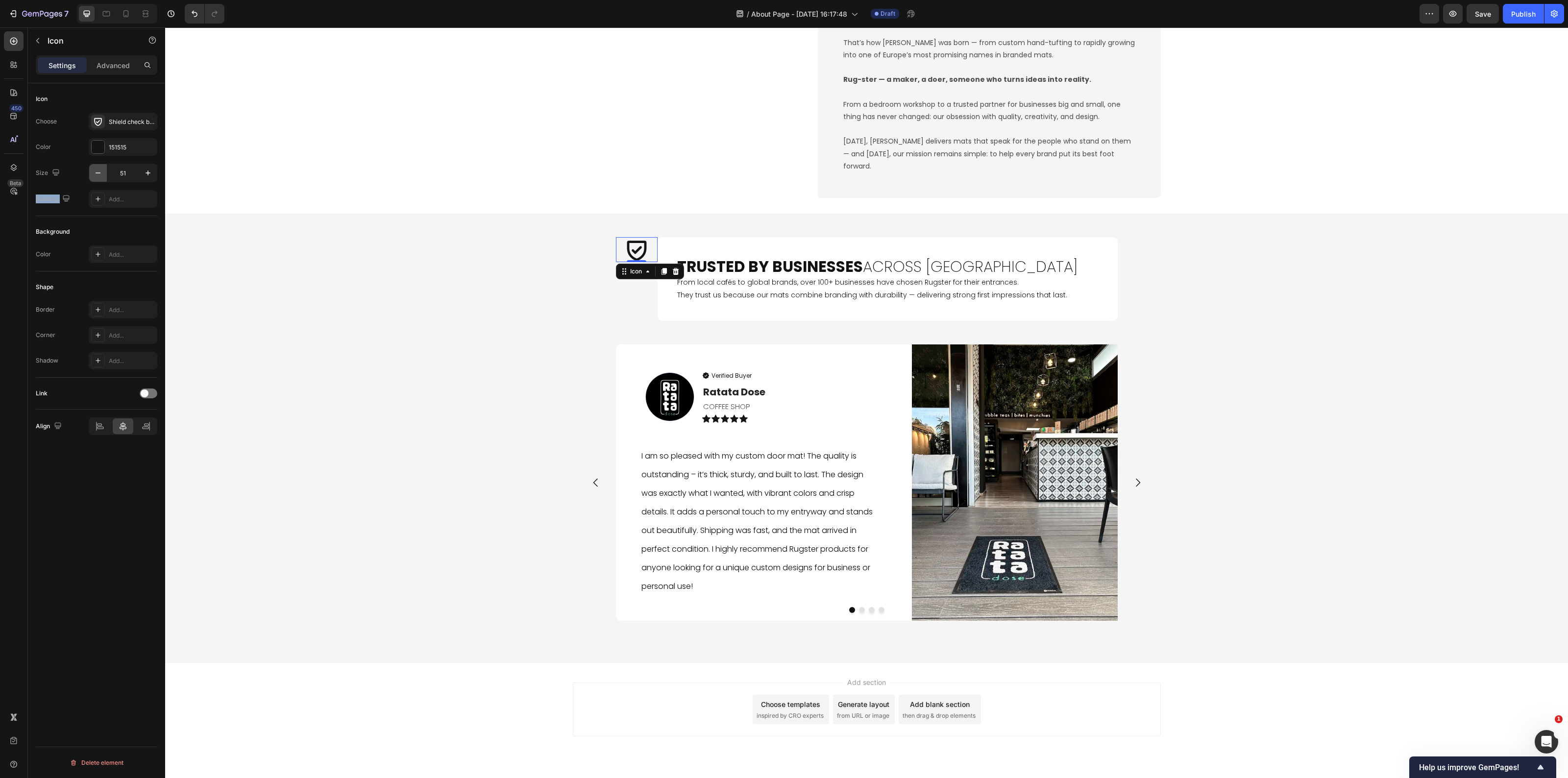
type input "50"
click at [598, 304] on div "Icon 0 Trusted by Businesses Across Europe Heading From local cafés to global b…" at bounding box center [867, 279] width 573 height 84
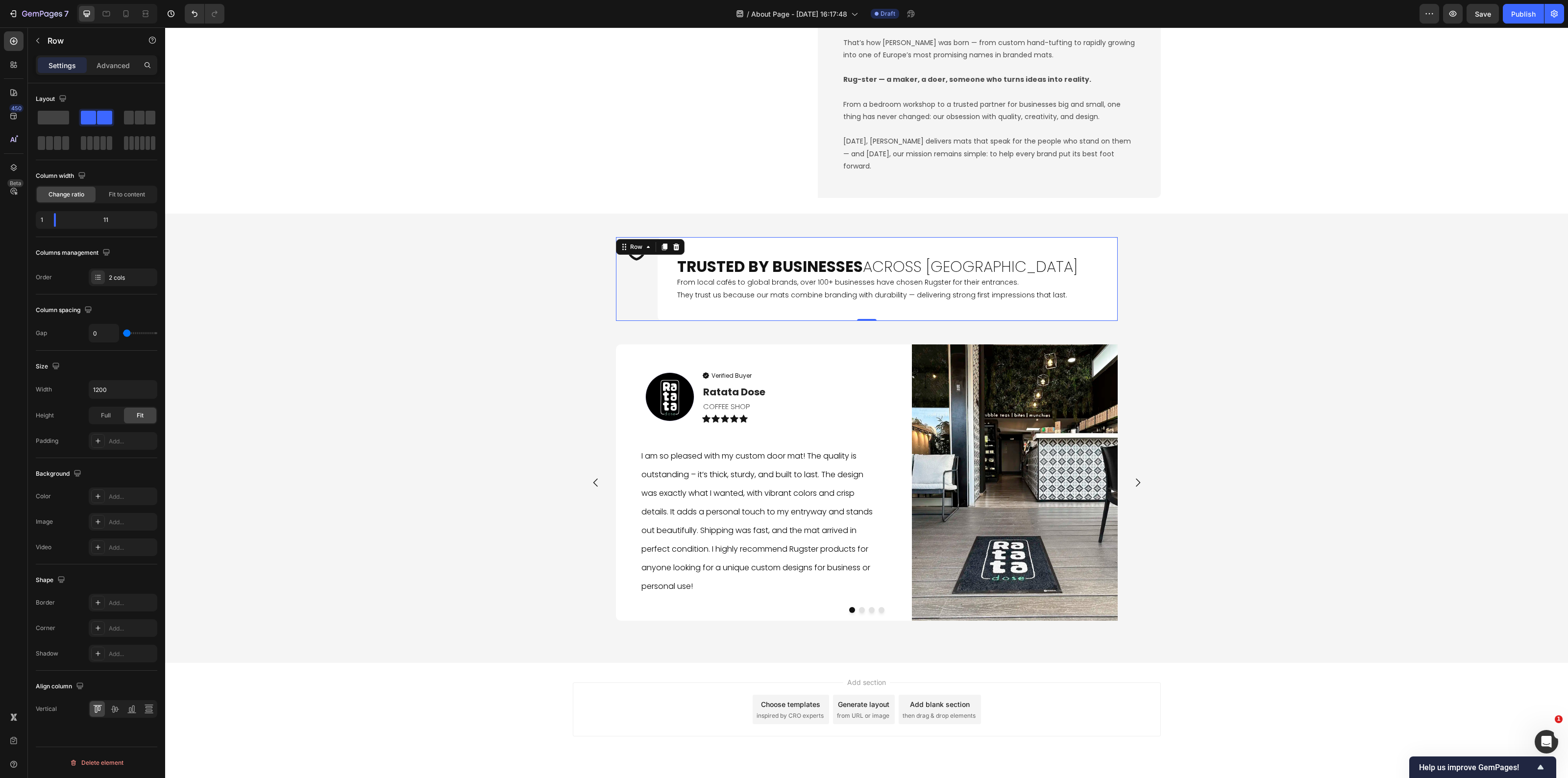
click at [643, 311] on div "Icon" at bounding box center [636, 279] width 42 height 84
click at [119, 712] on icon at bounding box center [115, 709] width 10 height 10
click at [1383, 417] on div "Icon Trusted by Businesses Across Europe Heading From local cafés to global bra…" at bounding box center [867, 438] width 1403 height 418
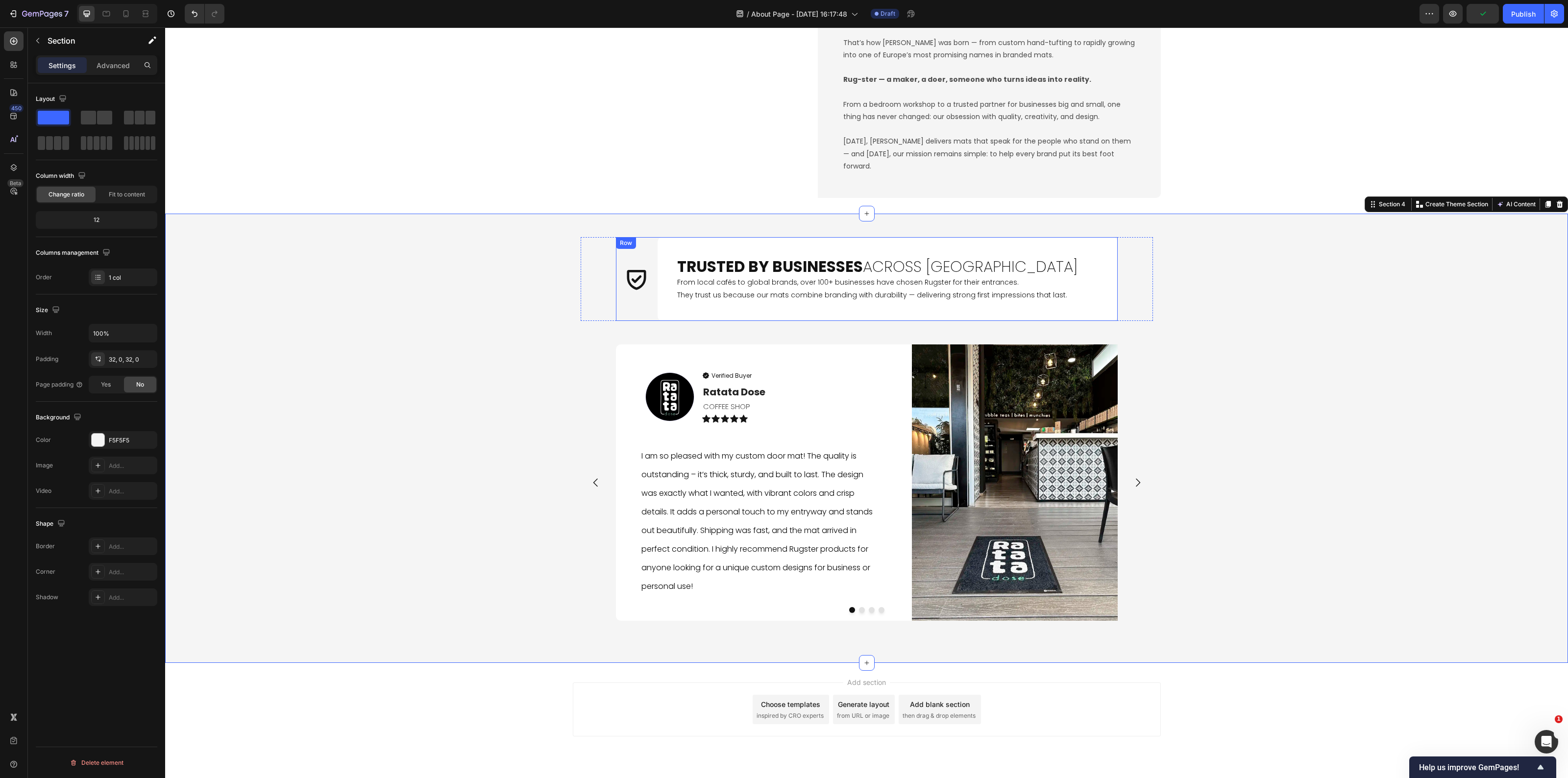
click at [633, 306] on div "Icon" at bounding box center [636, 279] width 42 height 84
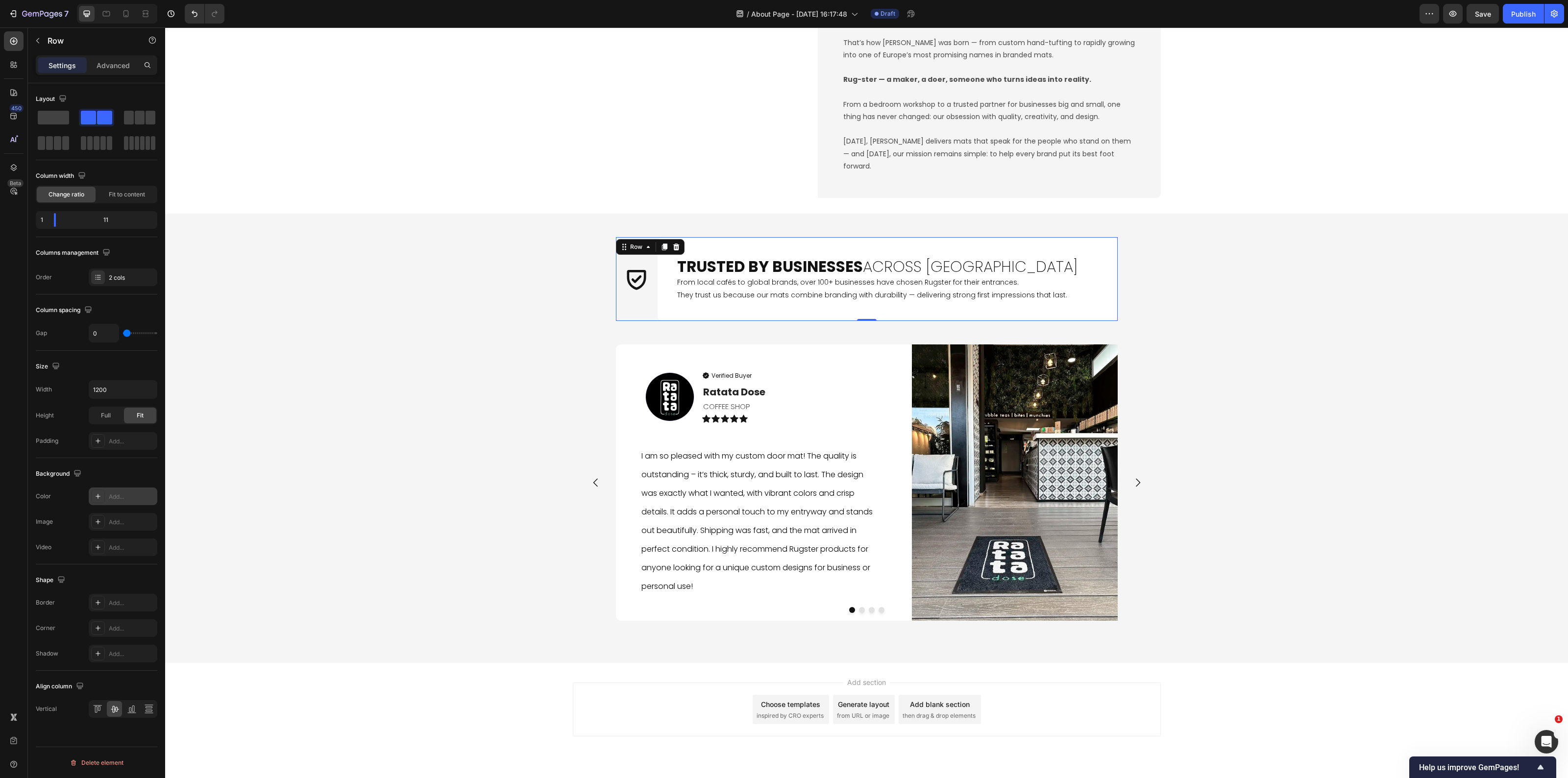
click at [115, 496] on div "Add..." at bounding box center [131, 496] width 46 height 9
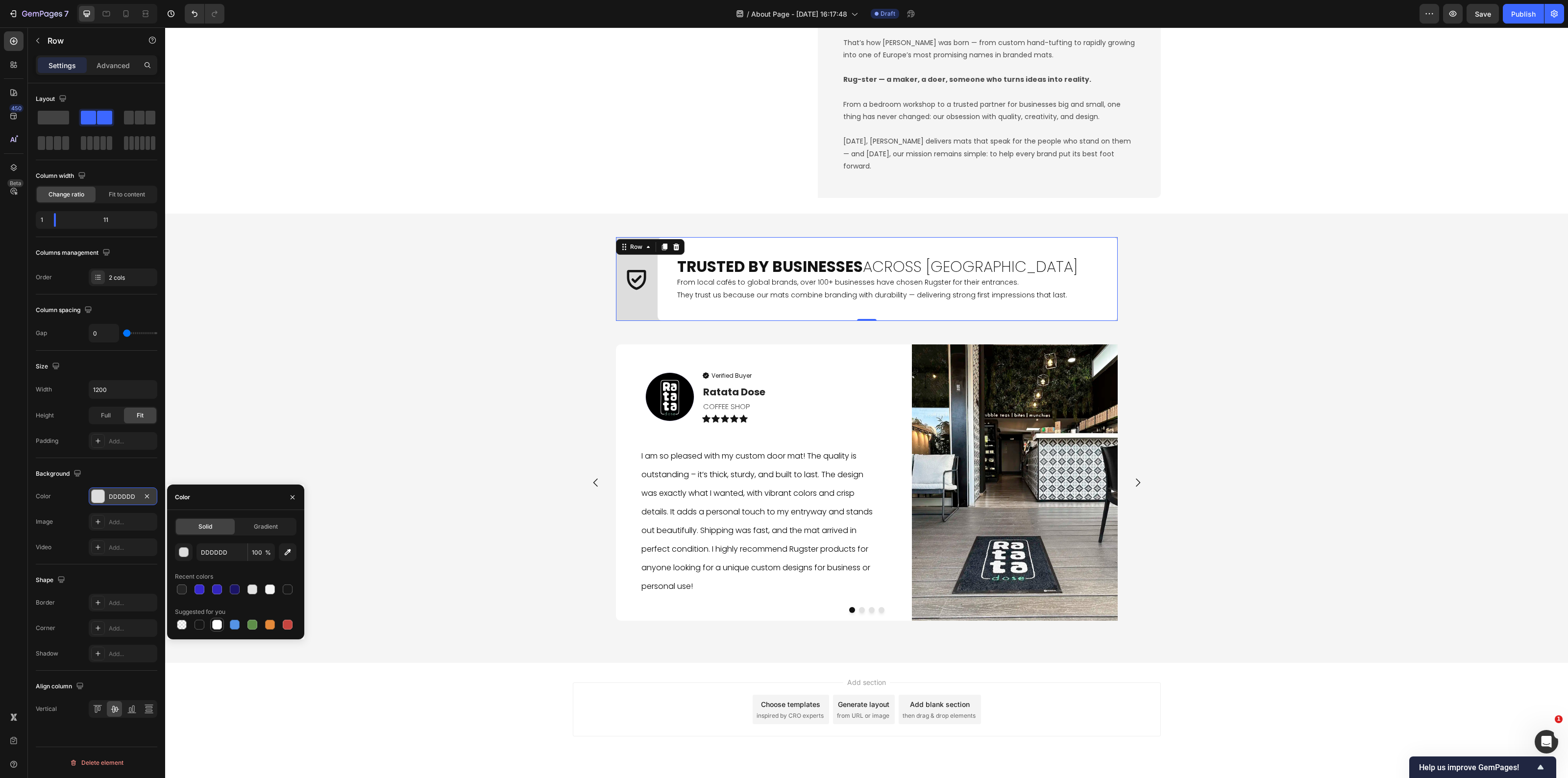
click at [218, 626] on div at bounding box center [217, 625] width 10 height 10
type input "FFFFFF"
click at [111, 625] on div "Add..." at bounding box center [123, 628] width 69 height 18
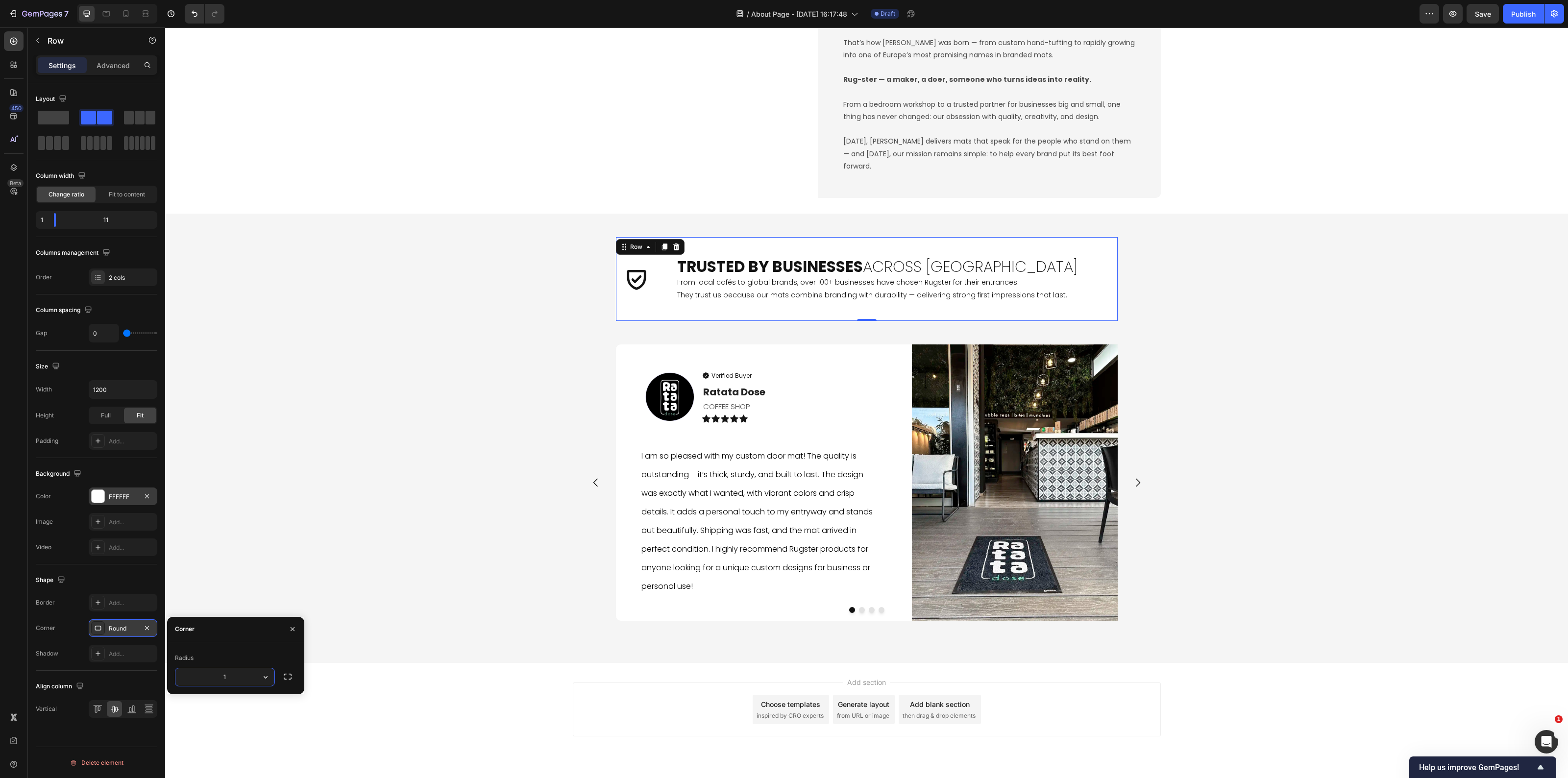
type input "10"
click at [290, 507] on div "Icon Trusted by Businesses Across Europe Heading From local cafés to global bra…" at bounding box center [867, 438] width 1403 height 418
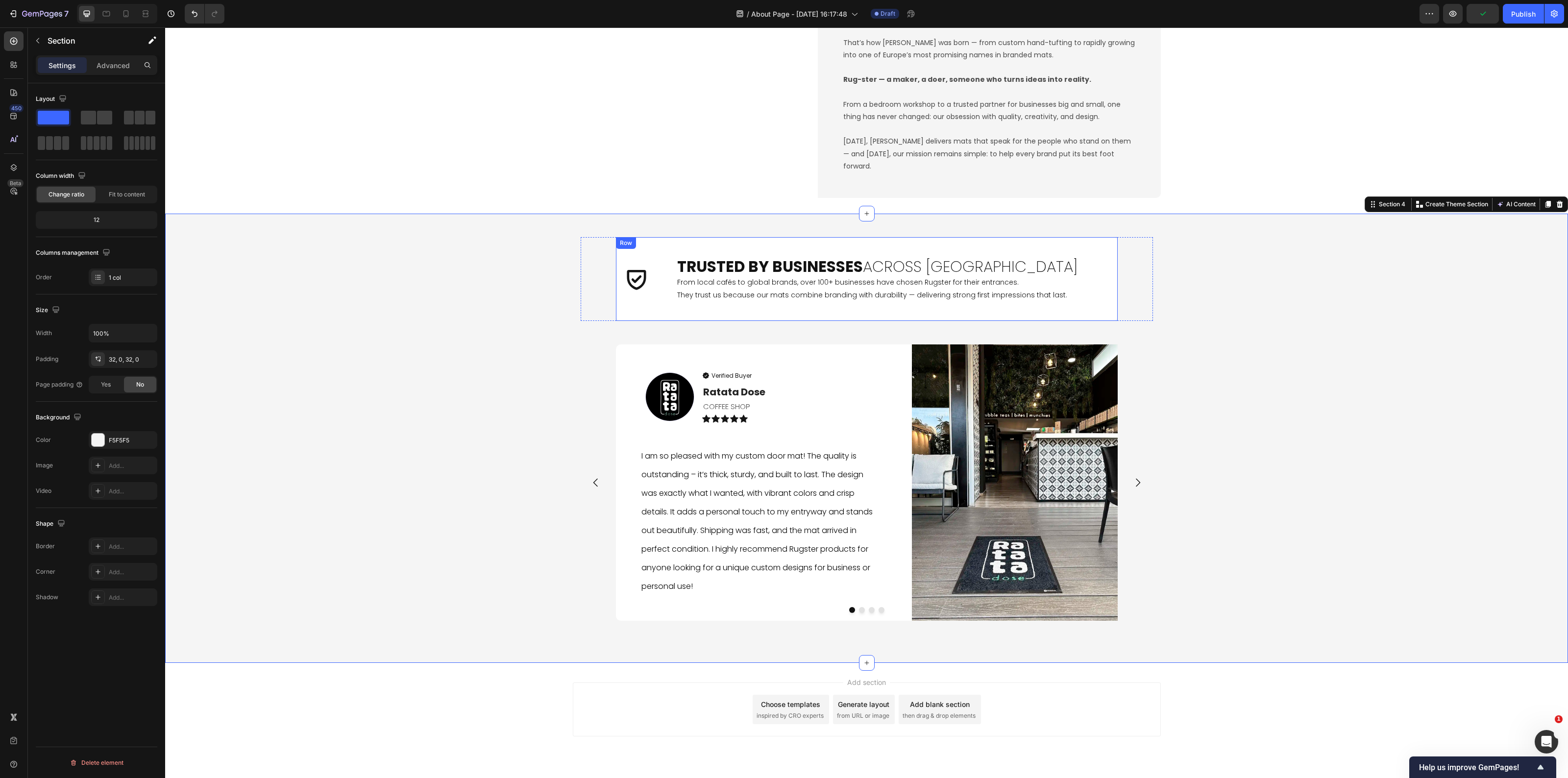
click at [651, 314] on div "Icon" at bounding box center [636, 279] width 42 height 84
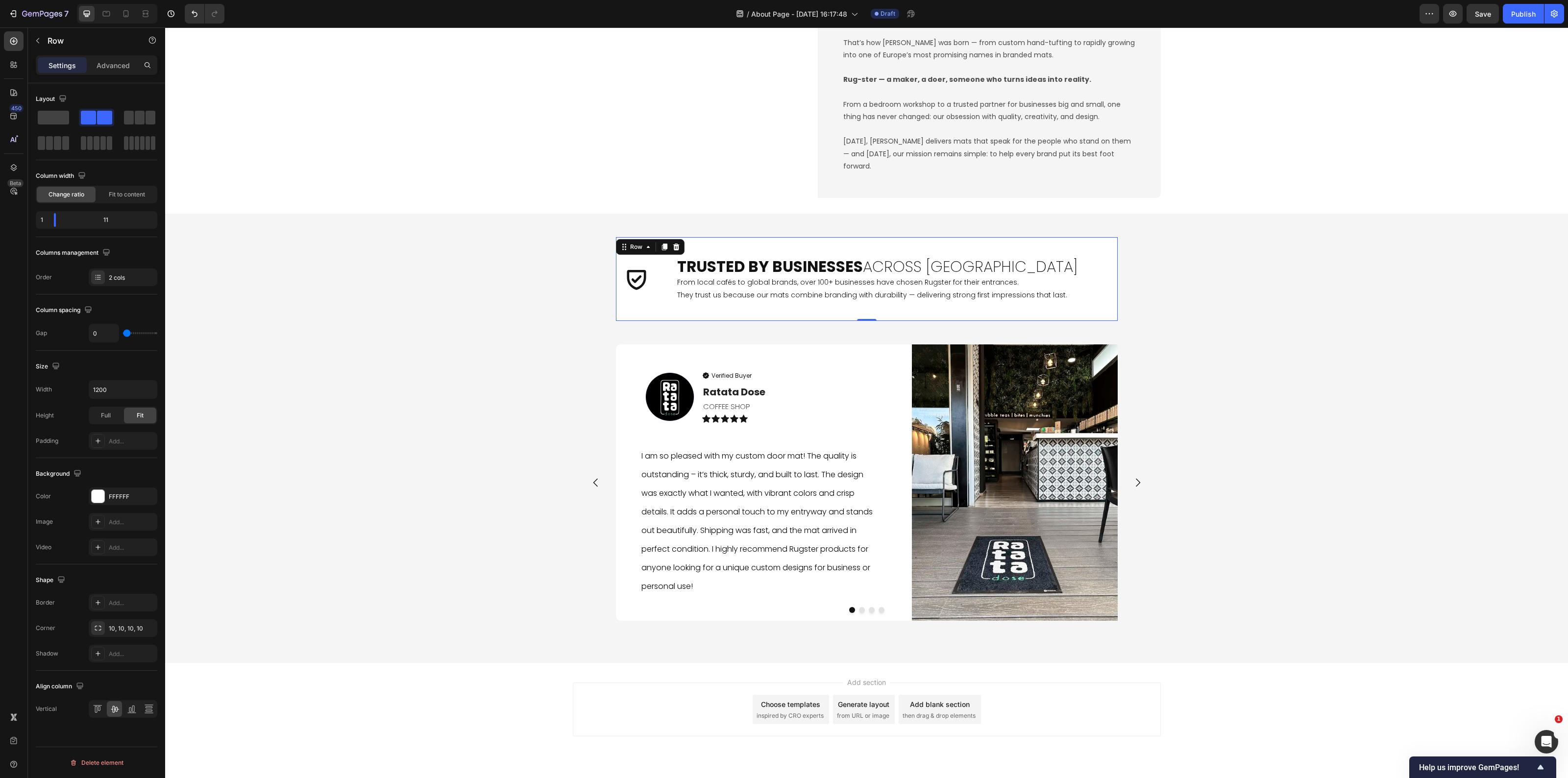
drag, startPoint x: 117, startPoint y: 67, endPoint x: 126, endPoint y: 108, distance: 42.0
click at [119, 67] on p "Advanced" at bounding box center [113, 65] width 34 height 10
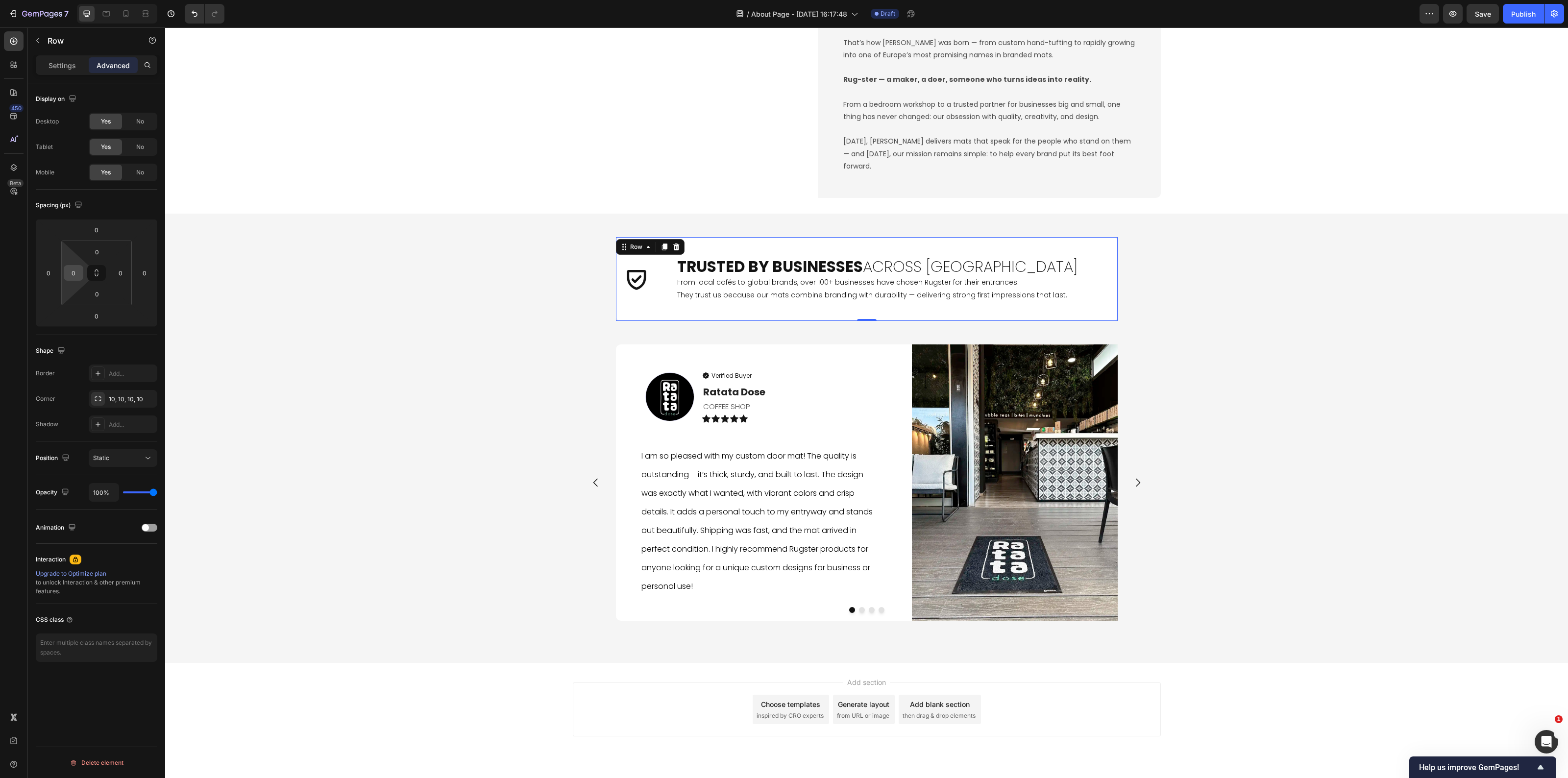
click at [74, 278] on input "0" at bounding box center [73, 273] width 14 height 14
type input "2"
type input "30"
click at [1400, 520] on div "Icon Trusted by Businesses Across Europe Heading From local cafés to global bra…" at bounding box center [867, 438] width 1403 height 418
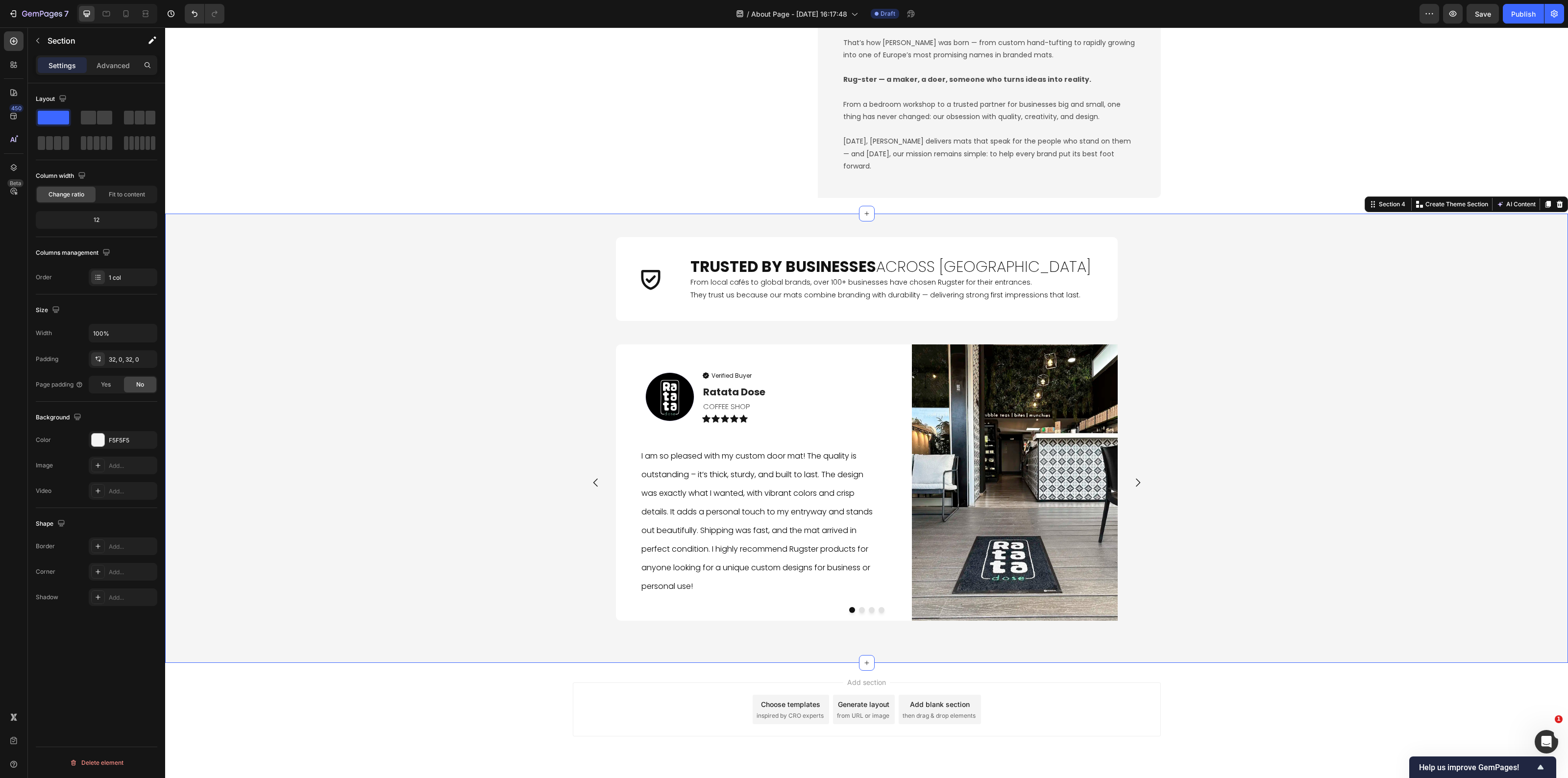
click at [1488, 492] on div "Icon Trusted by Businesses Across Europe Heading From local cafés to global bra…" at bounding box center [867, 438] width 1403 height 418
click at [1195, 357] on div "Icon Trusted by Businesses Across Europe Heading From local cafés to global bra…" at bounding box center [867, 438] width 1403 height 418
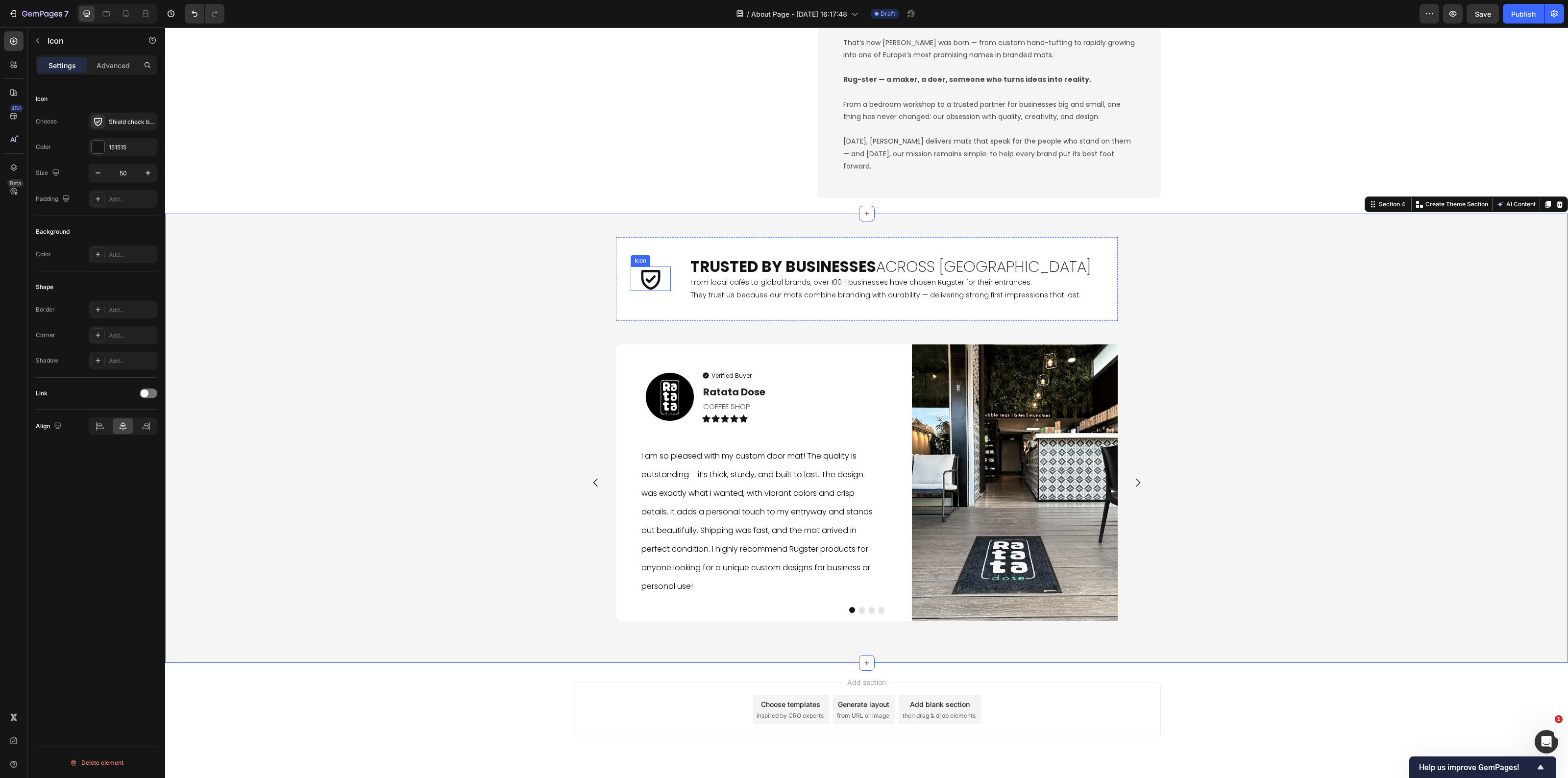
click at [643, 285] on icon at bounding box center [651, 279] width 19 height 20
click at [662, 319] on div "Icon 0" at bounding box center [651, 279] width 41 height 84
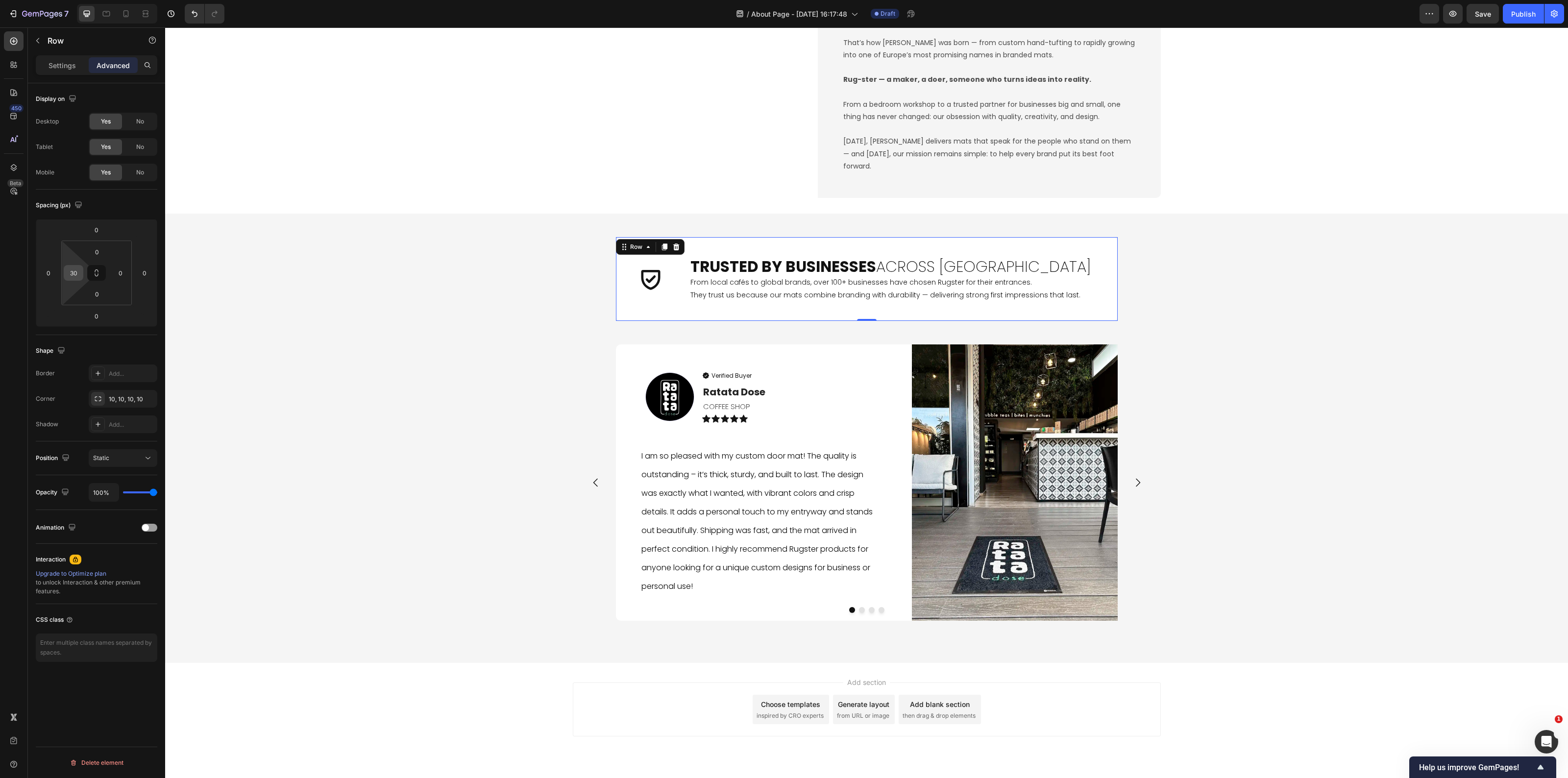
click at [69, 270] on input "30" at bounding box center [73, 273] width 14 height 14
type input "40"
click at [1299, 488] on div "Icon Trusted by Businesses Across Europe Heading From local cafés to global bra…" at bounding box center [867, 438] width 1403 height 418
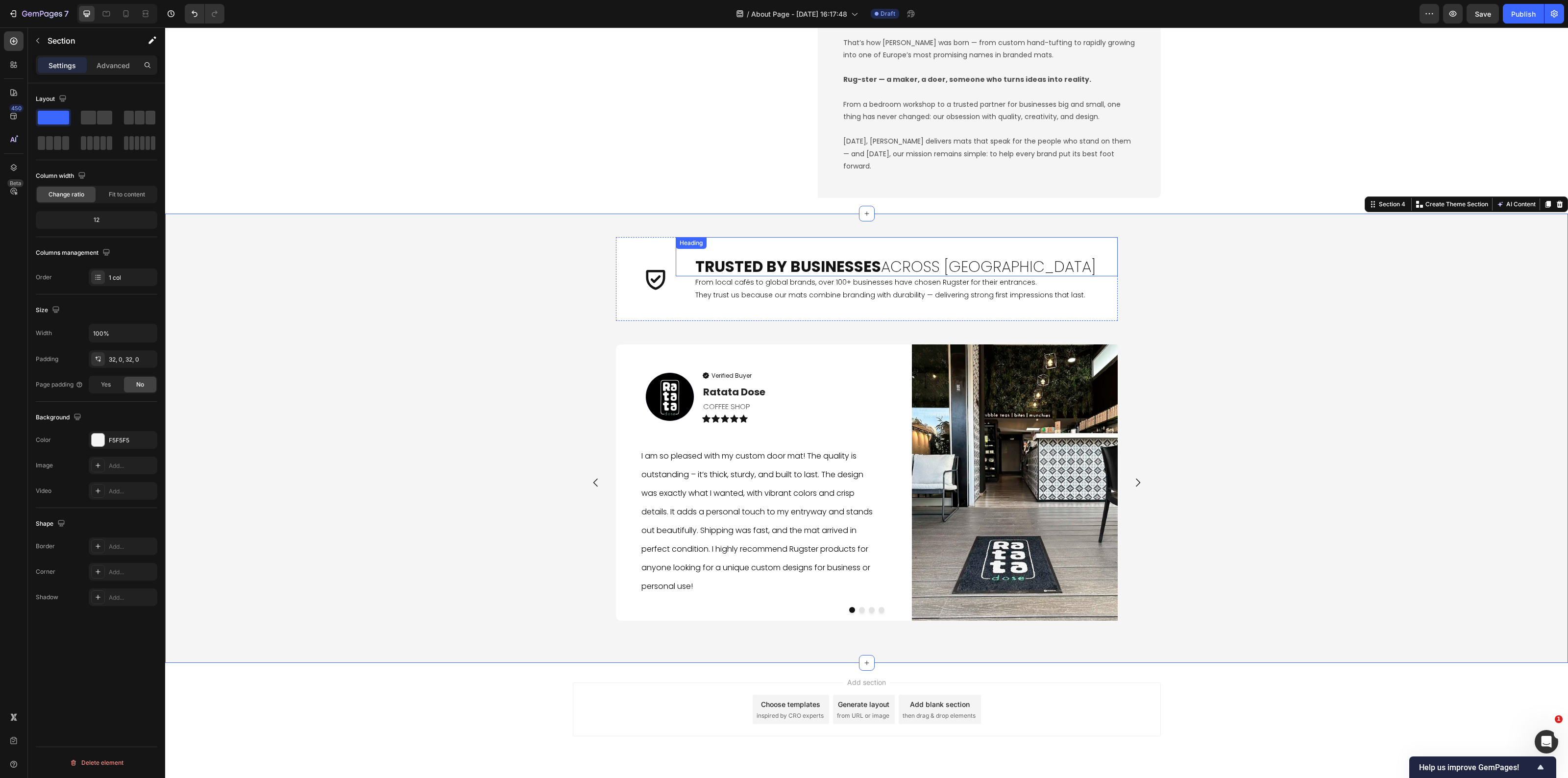
click at [695, 268] on strong "Trusted by Businesses" at bounding box center [788, 266] width 186 height 21
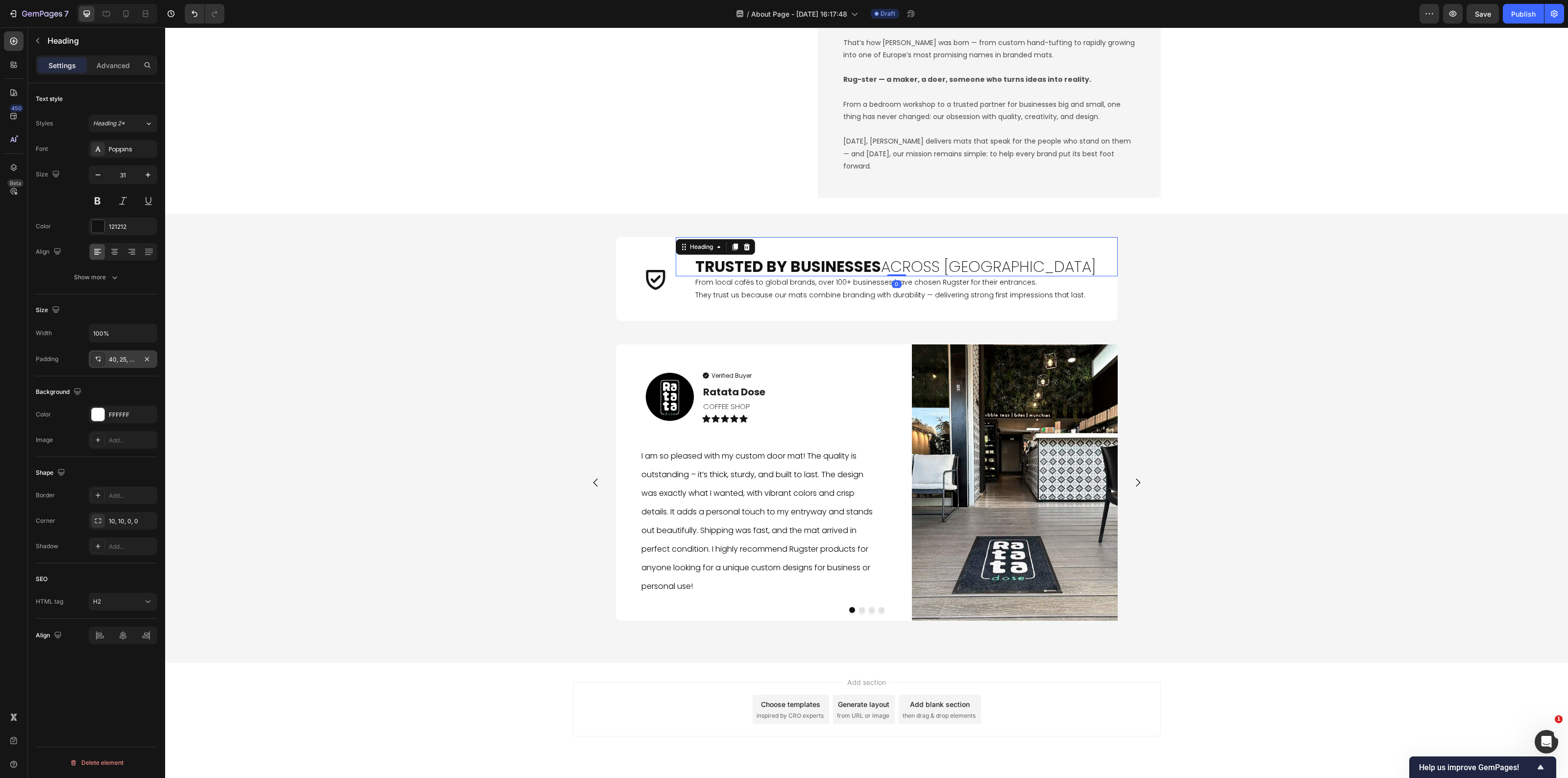
click at [102, 364] on div at bounding box center [98, 359] width 14 height 14
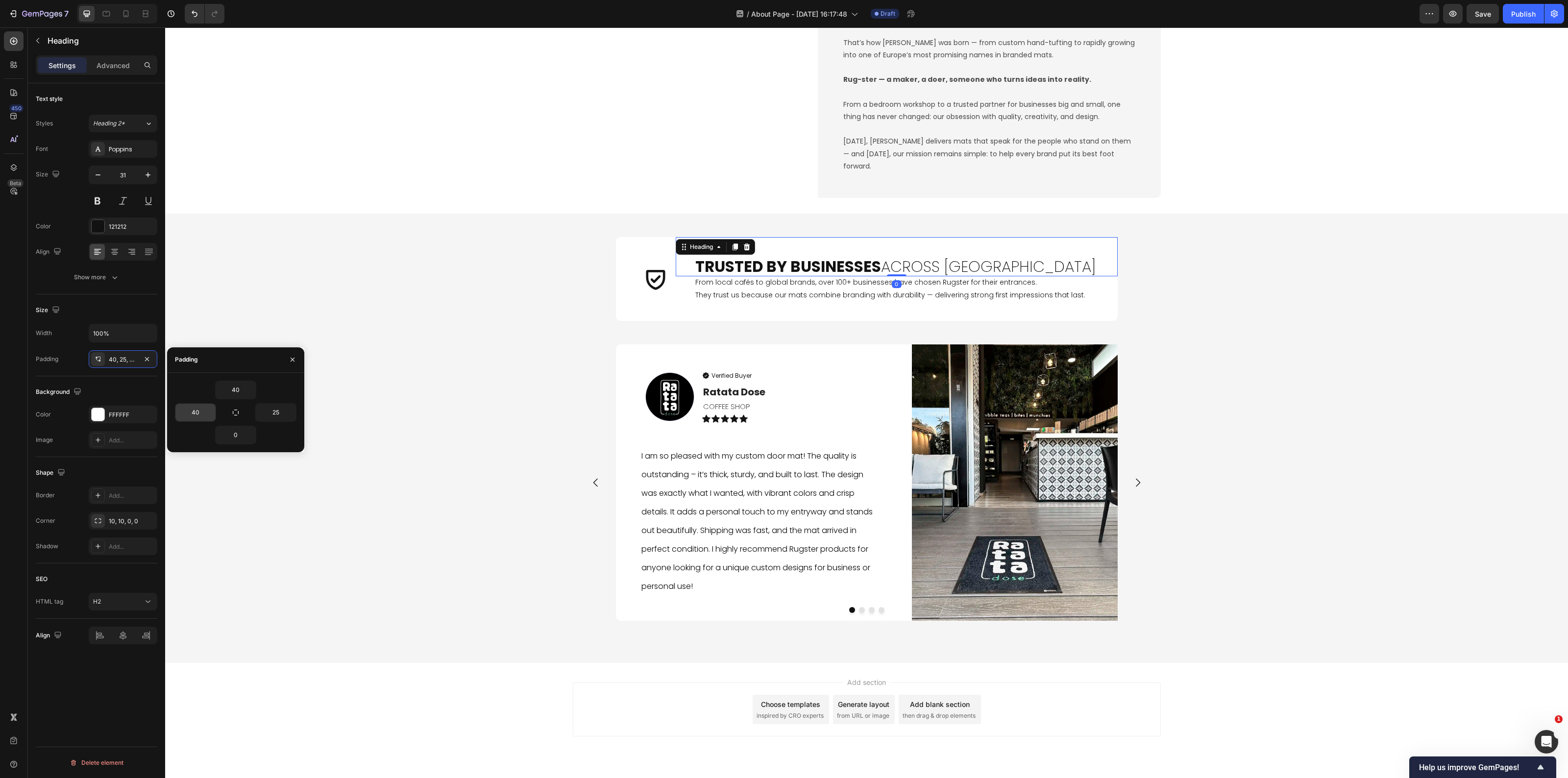
click at [201, 415] on input "40" at bounding box center [196, 413] width 41 height 18
type input "3"
type input "20"
click at [757, 294] on h2 "From local cafés to global brands, over 100+ businesses have chosen Rugster for…" at bounding box center [897, 299] width 442 height 44
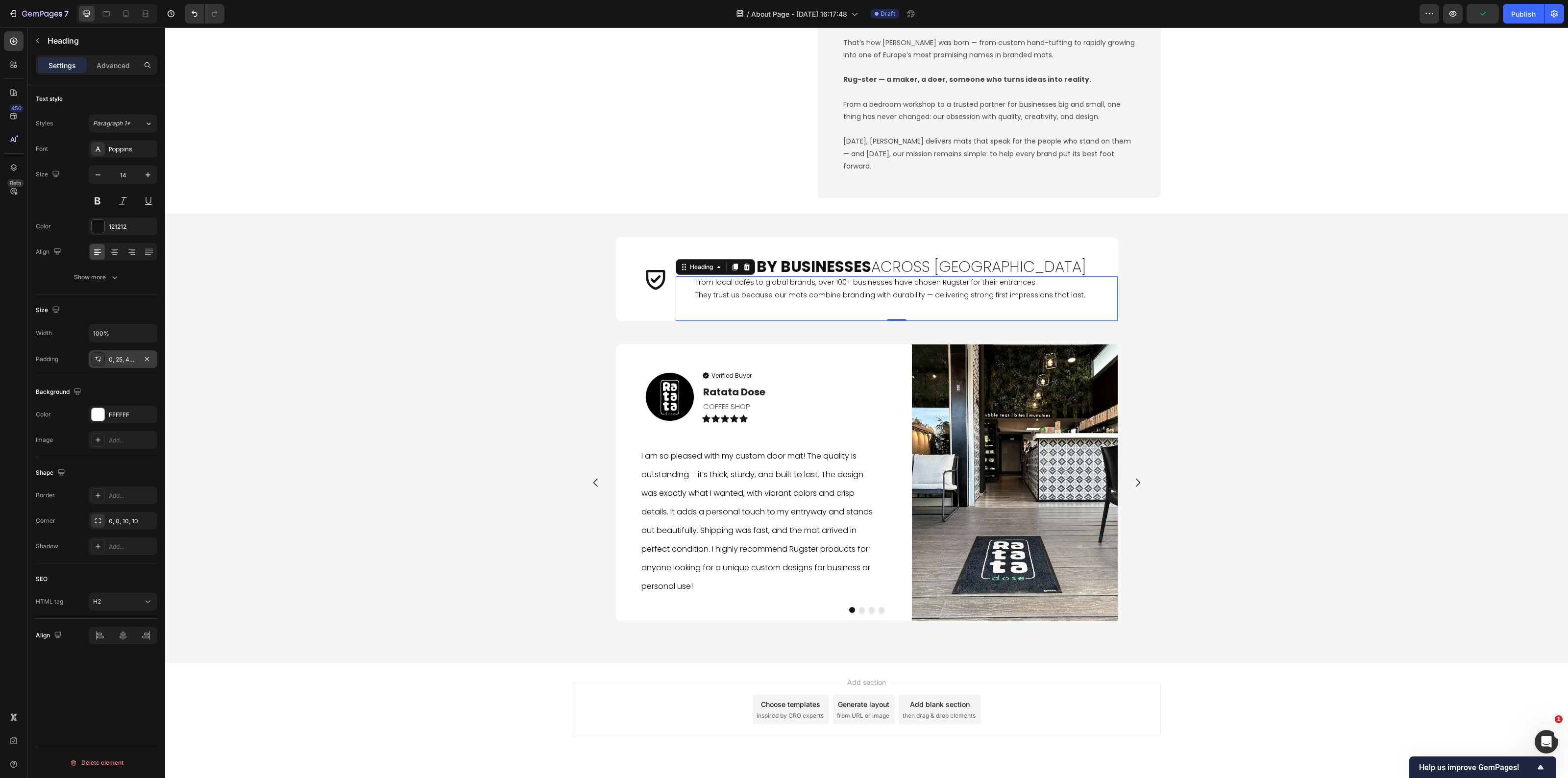
click at [112, 353] on div "0, 25, 40, 40" at bounding box center [123, 359] width 69 height 18
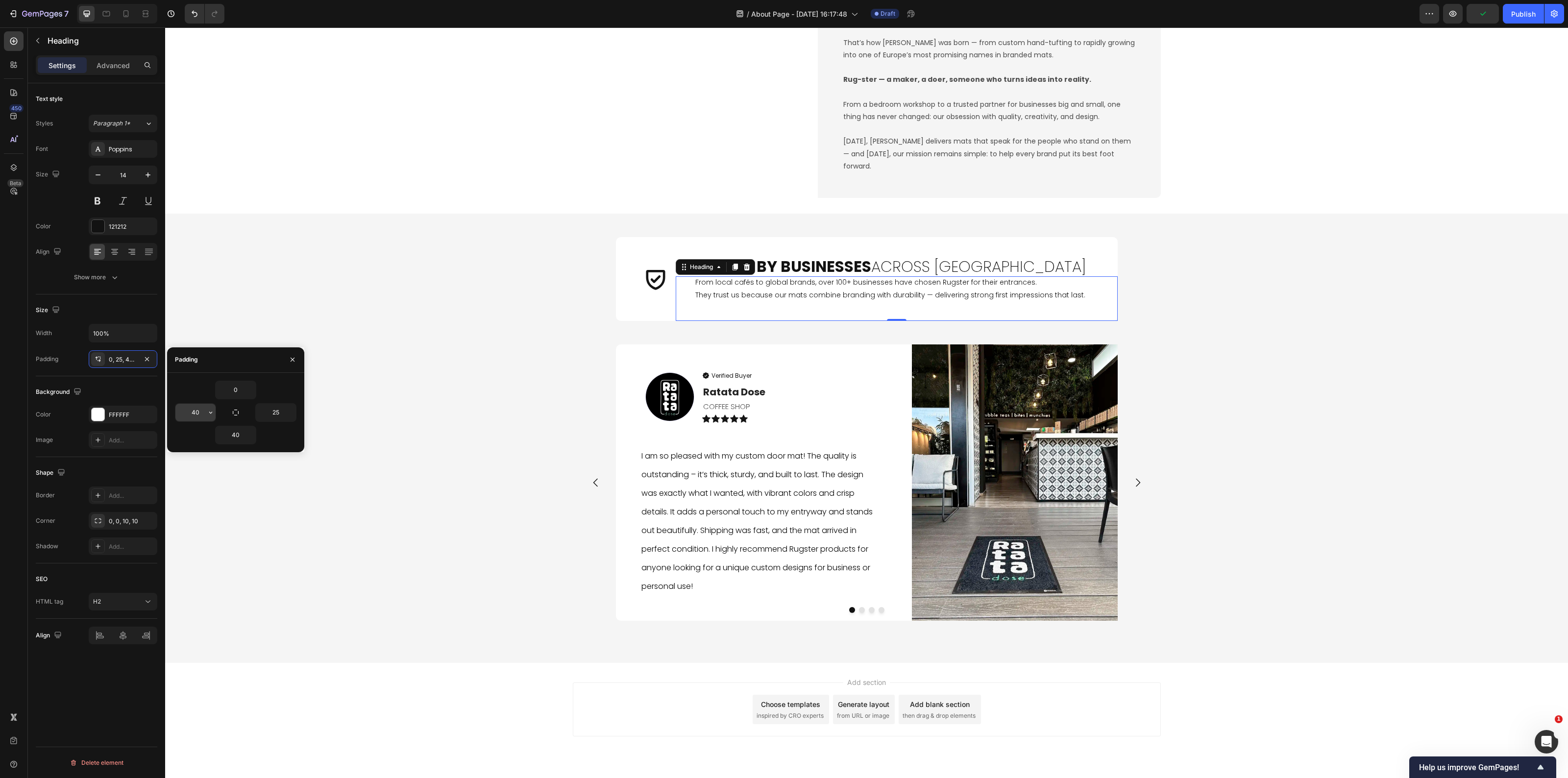
click at [189, 410] on input "40" at bounding box center [196, 413] width 41 height 18
type input "20"
click at [517, 530] on div "Icon Trusted by Businesses Across Europe Heading From local cafés to global bra…" at bounding box center [867, 438] width 1403 height 418
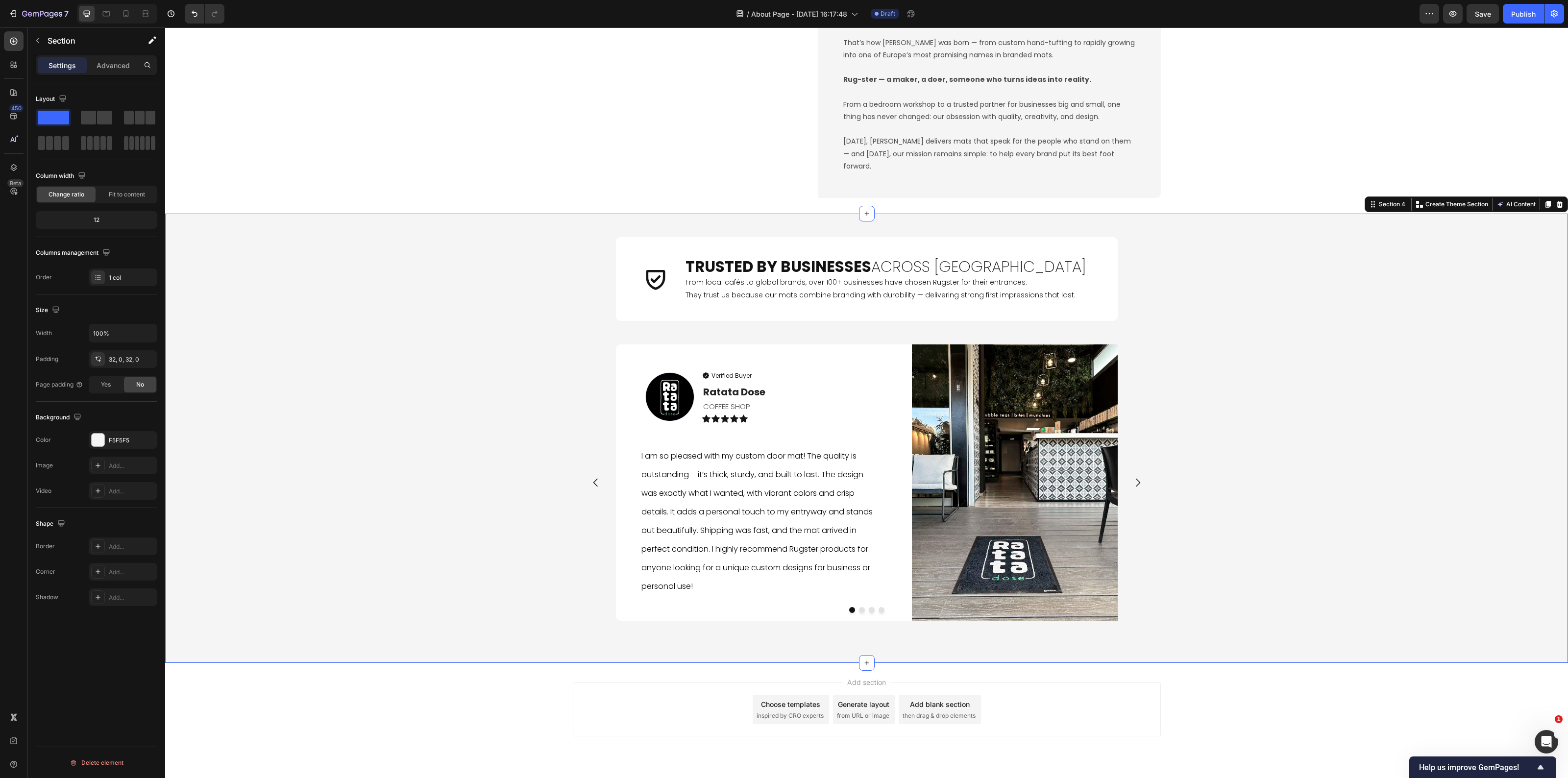
click at [1335, 560] on div "Icon Trusted by Businesses Across Europe Heading From local cafés to global bra…" at bounding box center [867, 438] width 1403 height 418
click at [650, 284] on icon at bounding box center [656, 279] width 19 height 20
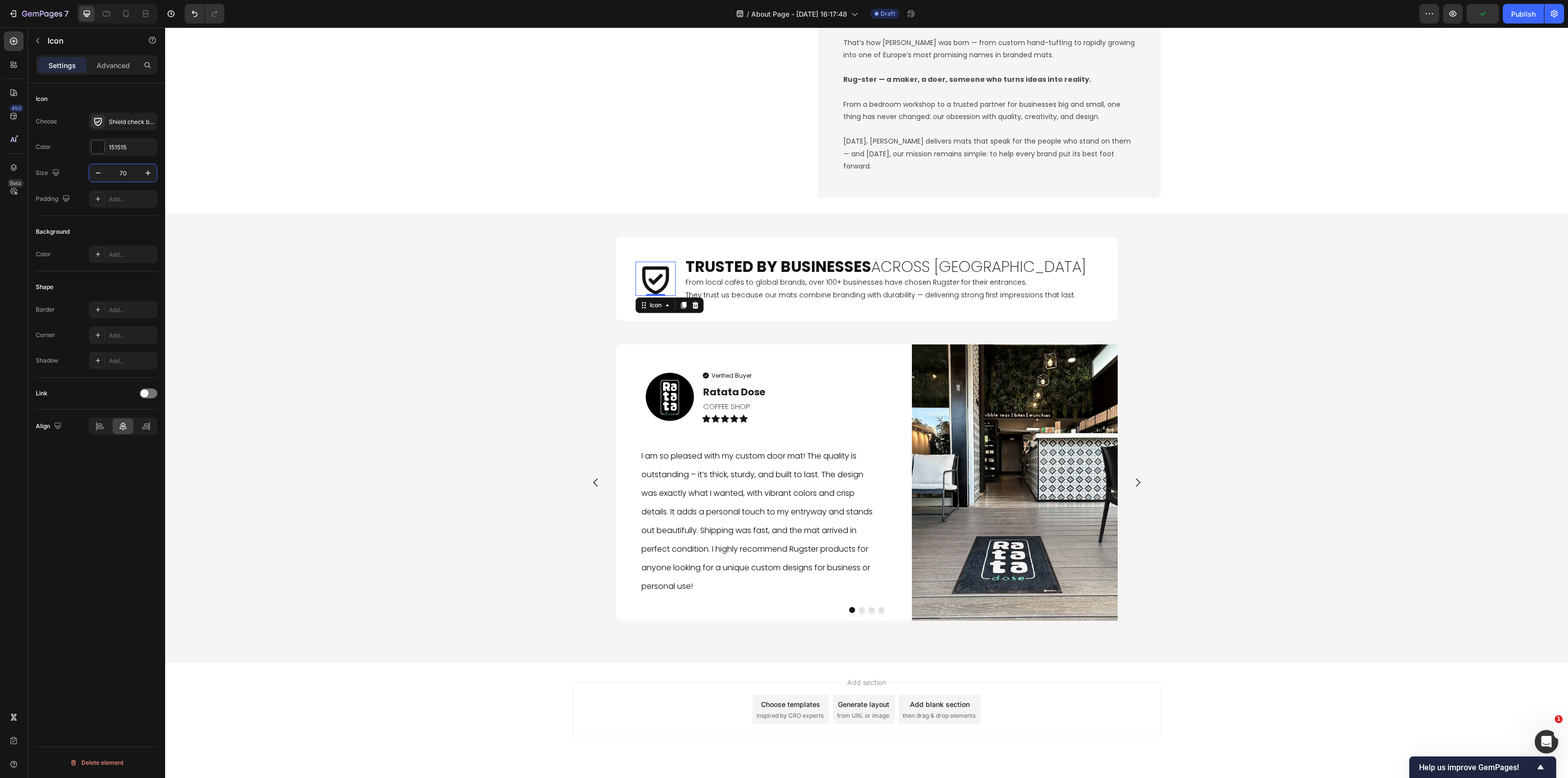
type input "7"
type input "4"
type input "5"
type input "55"
drag, startPoint x: 417, startPoint y: 391, endPoint x: 423, endPoint y: 397, distance: 8.5
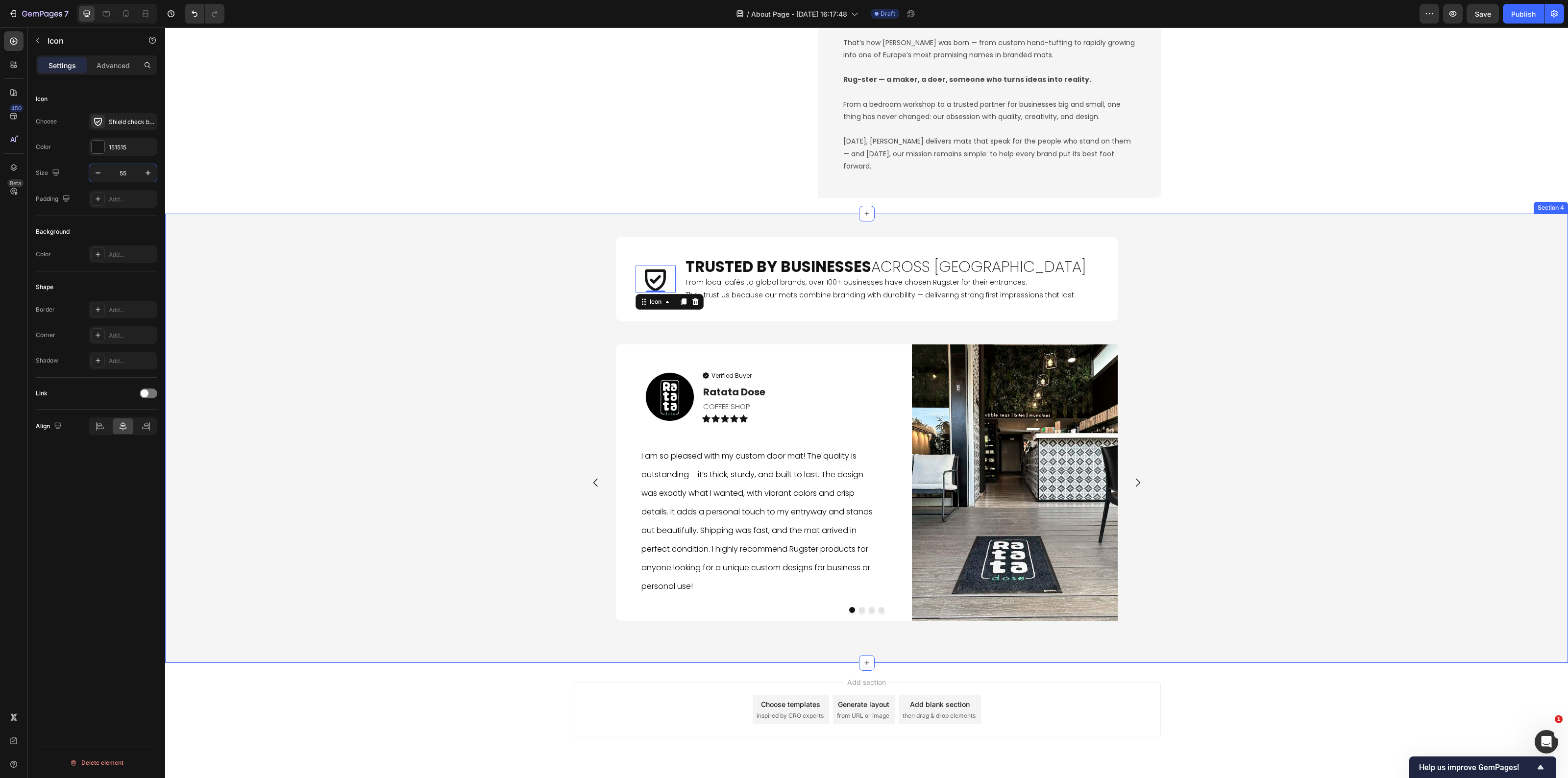
click at [420, 396] on div "Icon 0 Trusted by Businesses Across Europe Heading From local cafés to global b…" at bounding box center [867, 438] width 1403 height 418
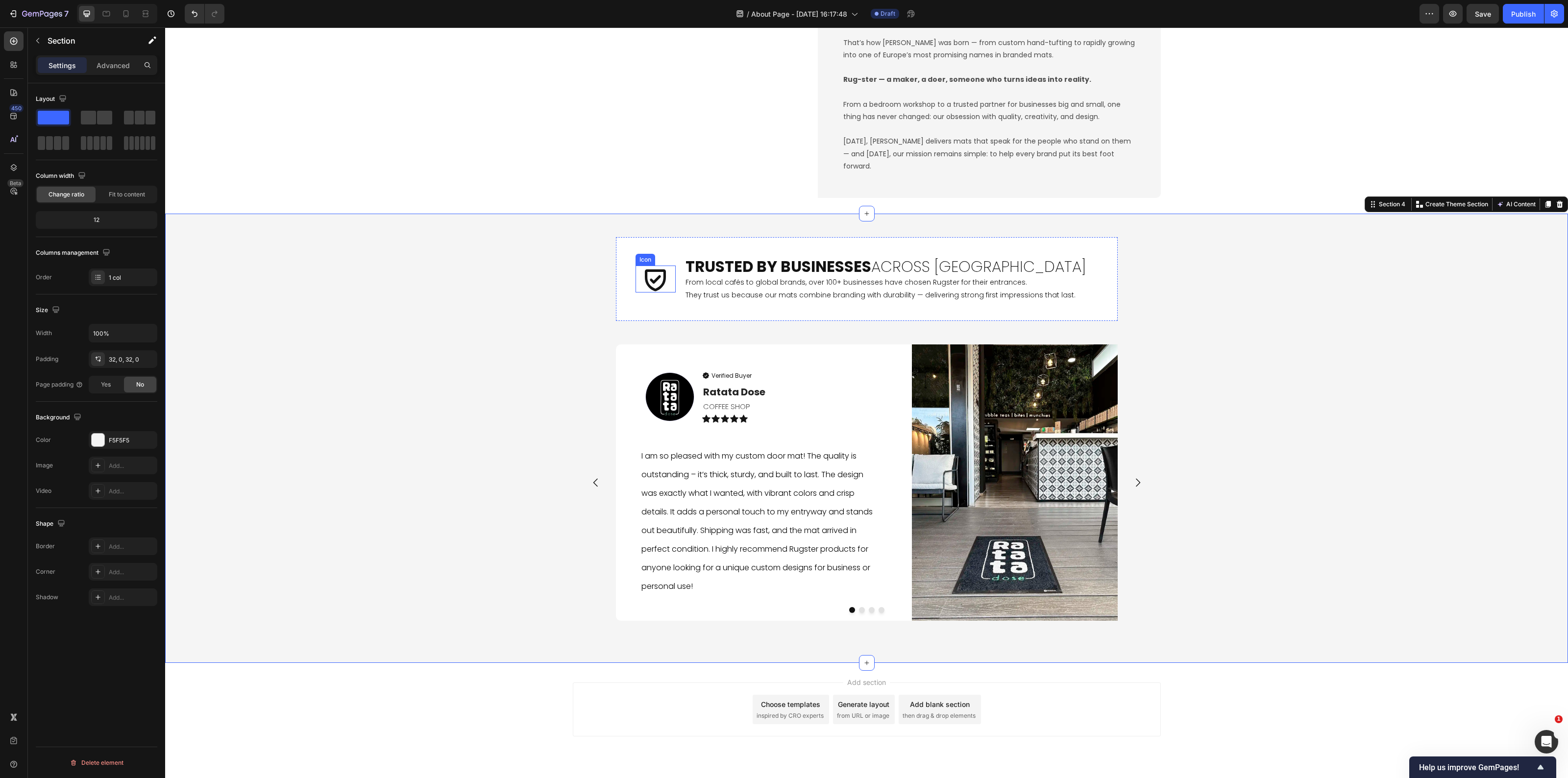
click at [655, 290] on icon at bounding box center [655, 281] width 21 height 22
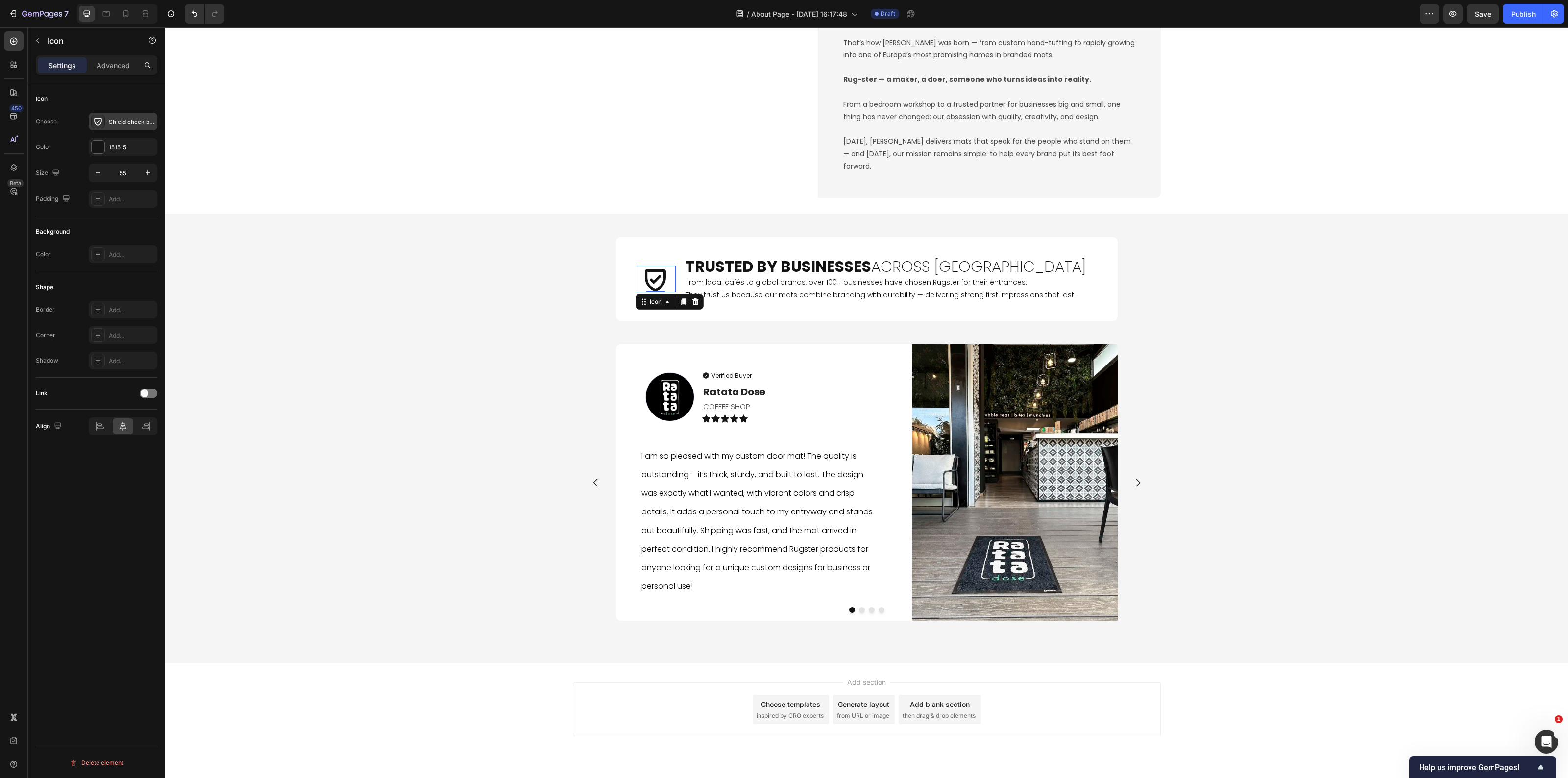
click at [116, 121] on div "Shield check bold" at bounding box center [131, 122] width 46 height 9
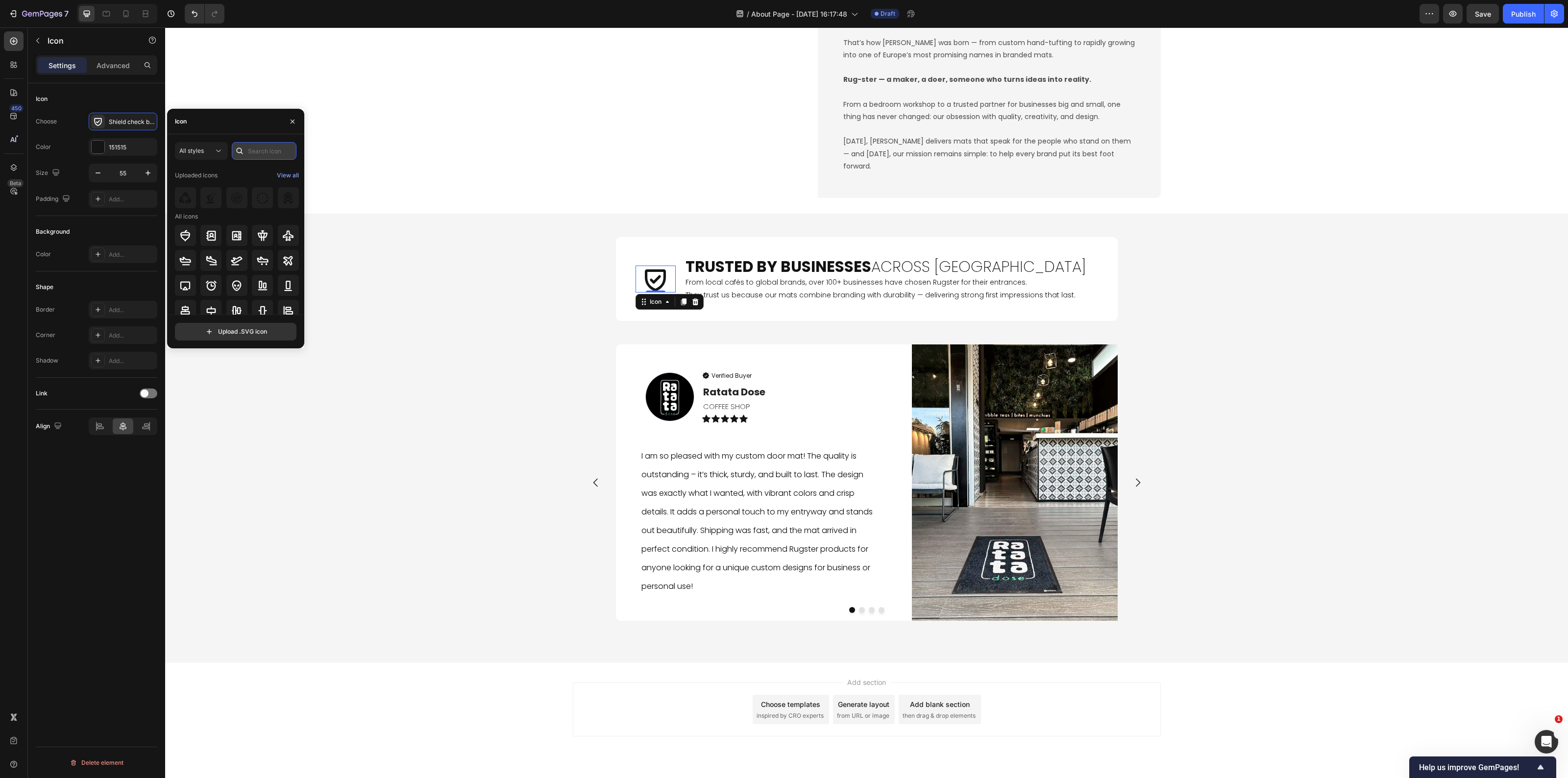
click at [251, 157] on input "text" at bounding box center [264, 151] width 65 height 18
type input "shield"
click at [187, 192] on icon at bounding box center [185, 191] width 12 height 12
click at [289, 293] on icon at bounding box center [288, 292] width 9 height 10
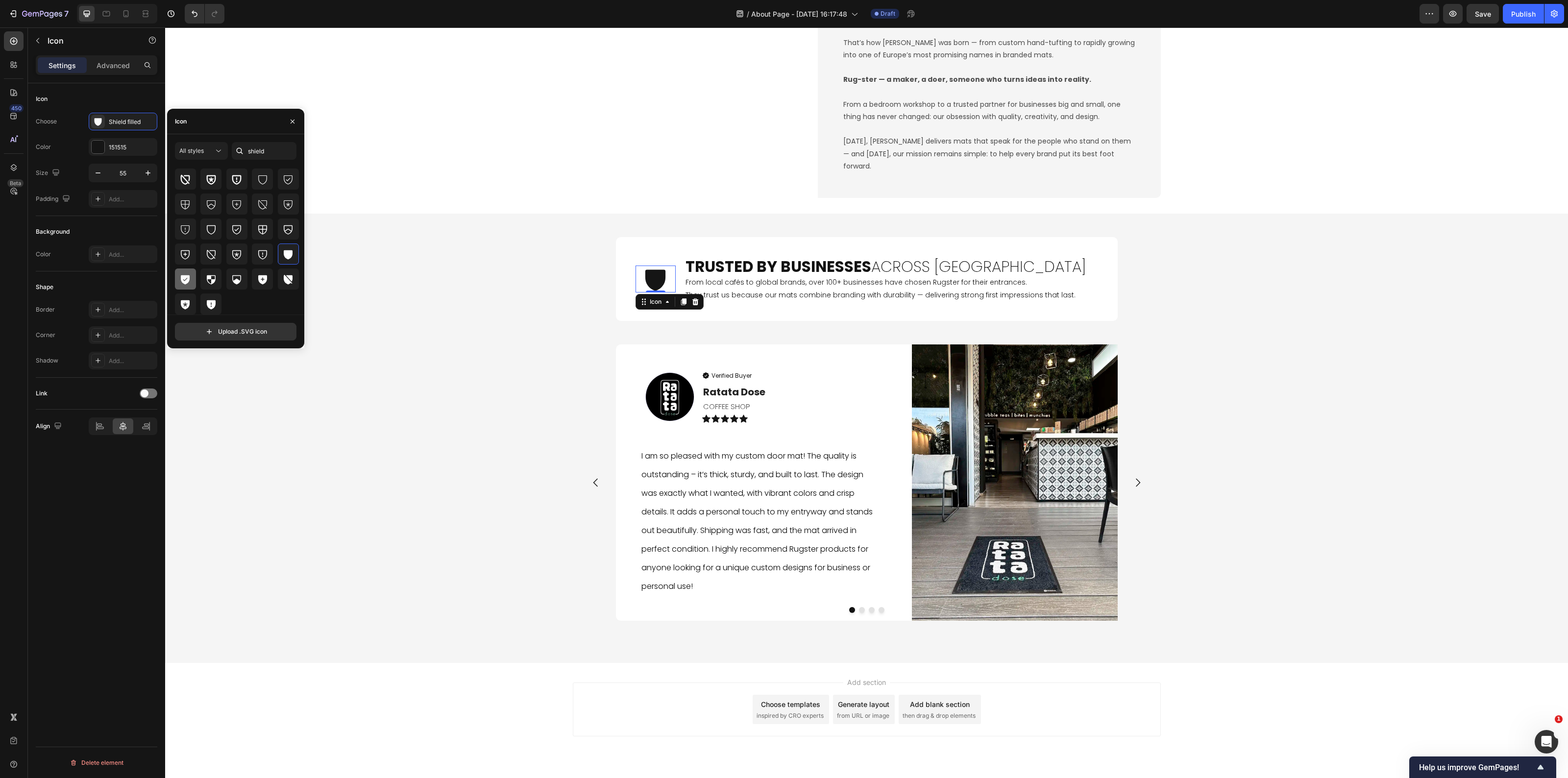
click at [186, 280] on icon at bounding box center [185, 280] width 9 height 10
click at [390, 400] on div "Icon 0 Trusted by Businesses Across Europe Heading From local cafés to global b…" at bounding box center [867, 438] width 1403 height 418
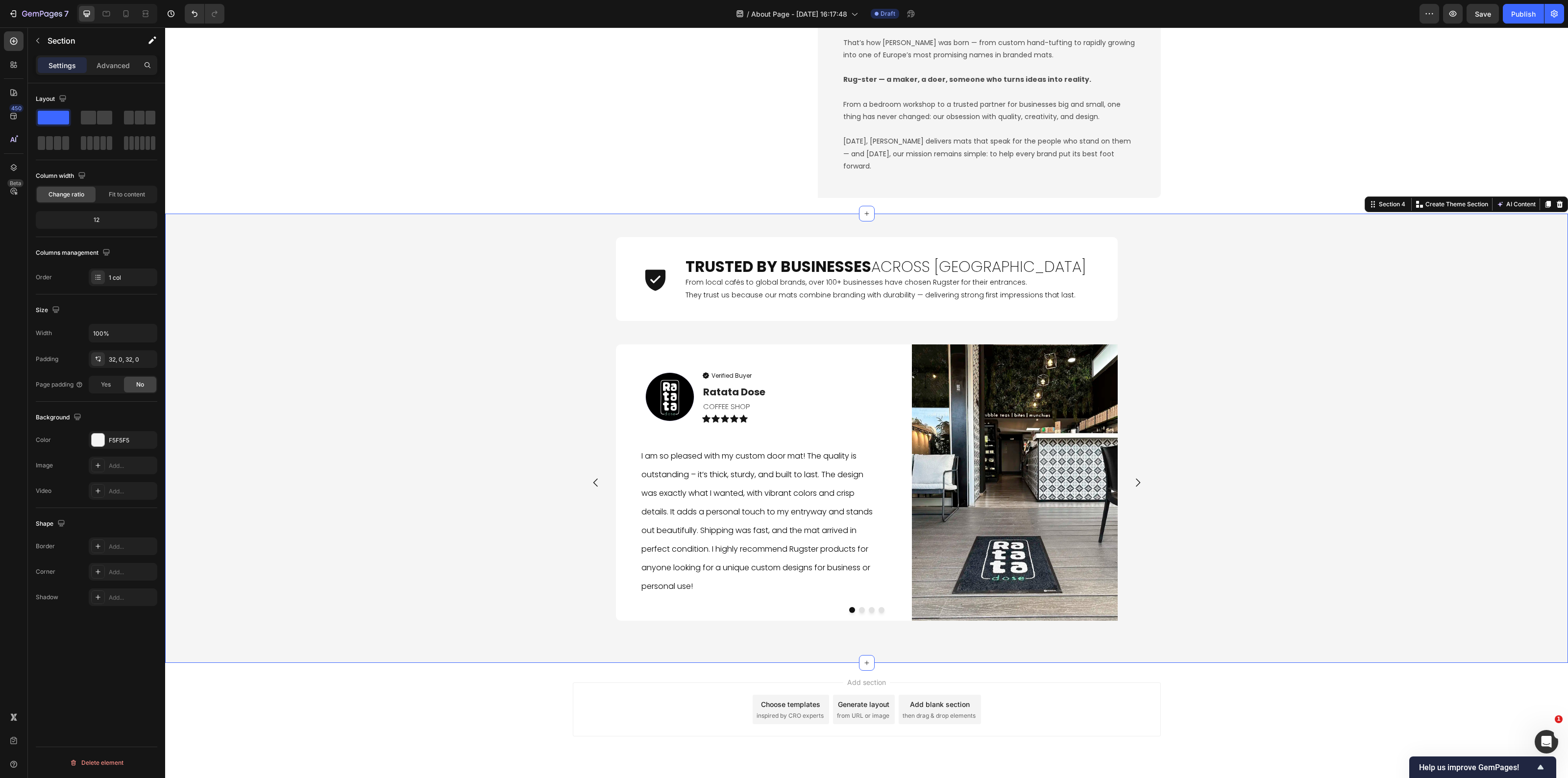
click at [1282, 503] on div "Icon Trusted by Businesses Across Europe Heading From local cafés to global bra…" at bounding box center [867, 438] width 1403 height 418
click at [763, 273] on strong "Trusted by Businesses" at bounding box center [779, 266] width 186 height 21
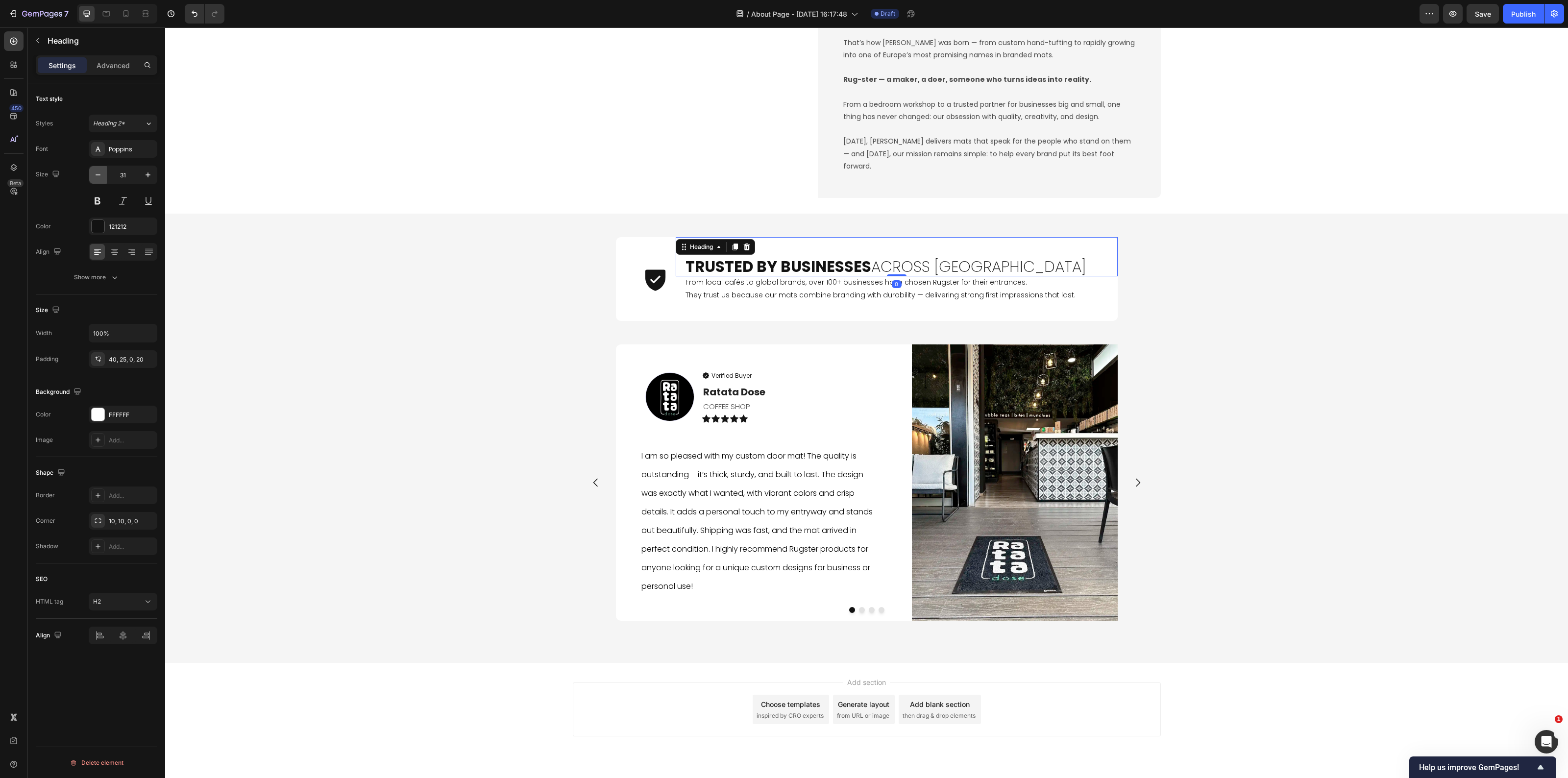
click at [104, 174] on button "button" at bounding box center [98, 175] width 18 height 18
click at [103, 174] on icon "button" at bounding box center [98, 175] width 10 height 10
click at [102, 174] on icon "button" at bounding box center [98, 175] width 10 height 10
type input "28"
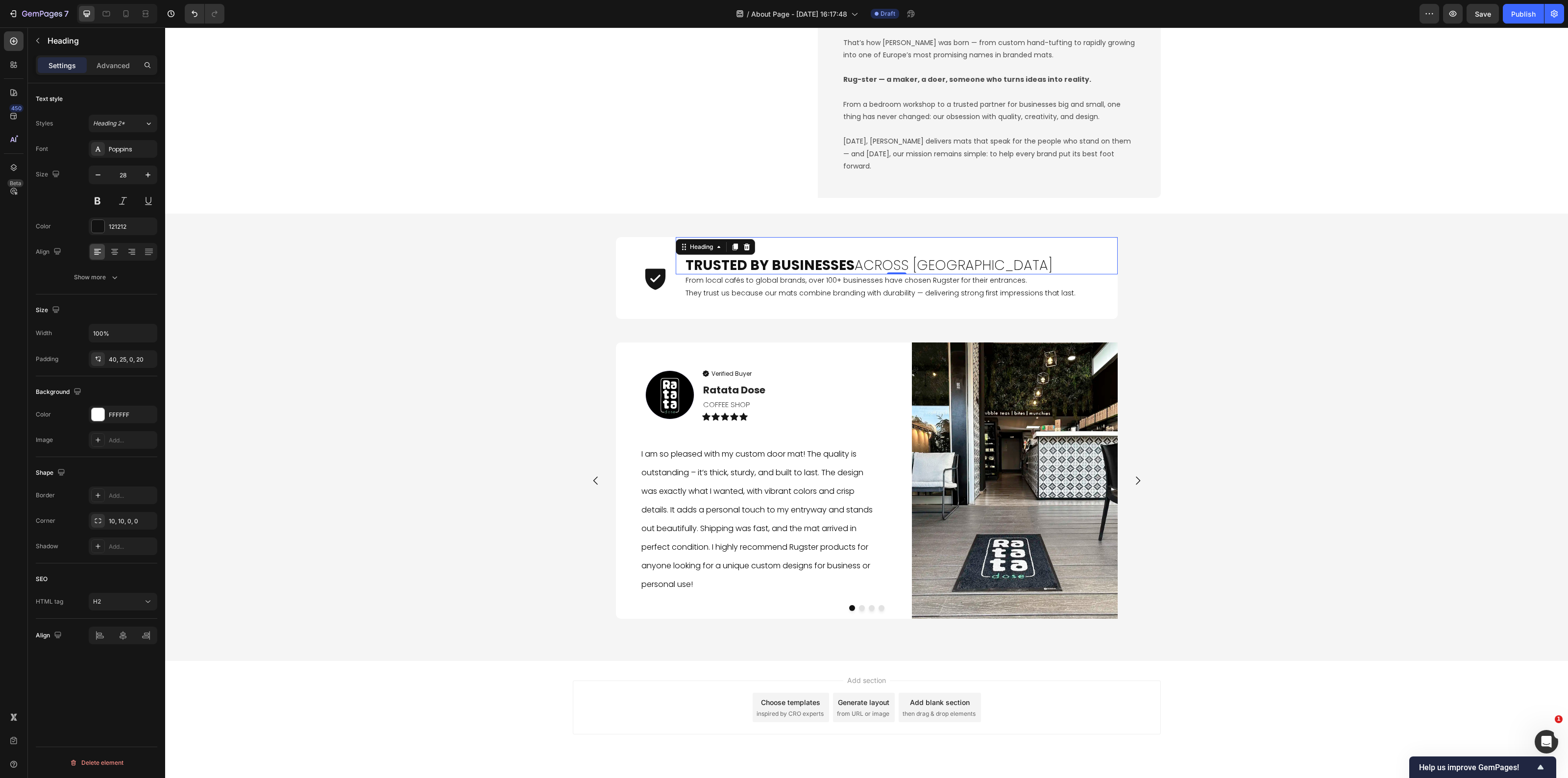
click at [727, 297] on h2 "From local cafés to global brands, over 100+ businesses have chosen Rugster for…" at bounding box center [897, 297] width 442 height 44
click at [97, 179] on icon "button" at bounding box center [98, 175] width 10 height 10
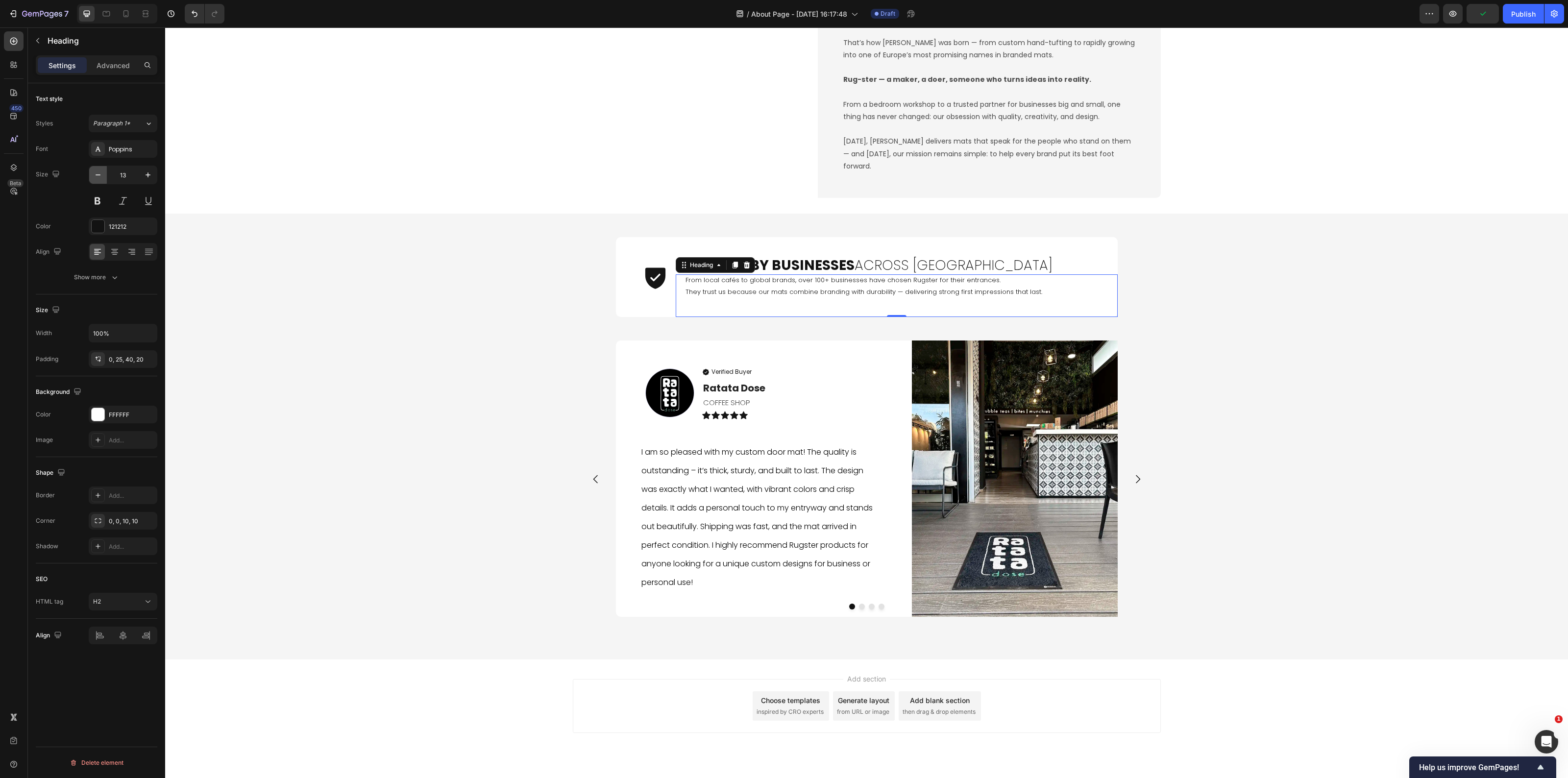
click at [97, 179] on icon "button" at bounding box center [98, 175] width 10 height 10
click at [146, 176] on icon "button" at bounding box center [148, 175] width 10 height 10
click at [146, 179] on icon "button" at bounding box center [148, 175] width 10 height 10
type input "14"
click at [1249, 361] on div "Icon Trusted by Businesses Across Europe Heading From local cafés to global bra…" at bounding box center [867, 437] width 1403 height 416
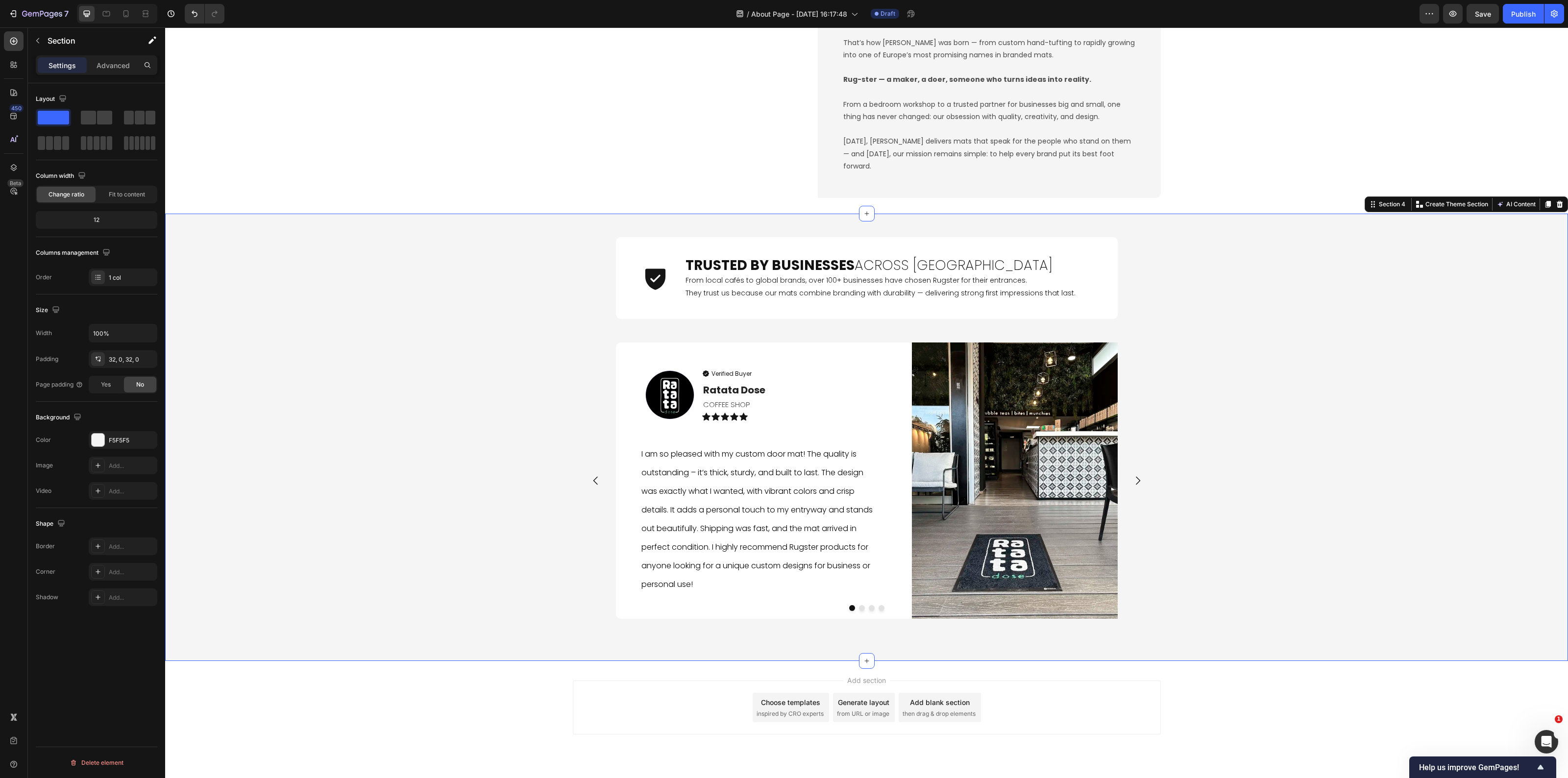
click at [512, 505] on div "Icon Trusted by Businesses Across Europe Heading From local cafés to global bra…" at bounding box center [867, 437] width 1403 height 416
click at [425, 118] on div "Image OUR STORY Heading From Hand-Tufted Rugs to Logo Mats Heading Rugster bega…" at bounding box center [867, 16] width 1403 height 364
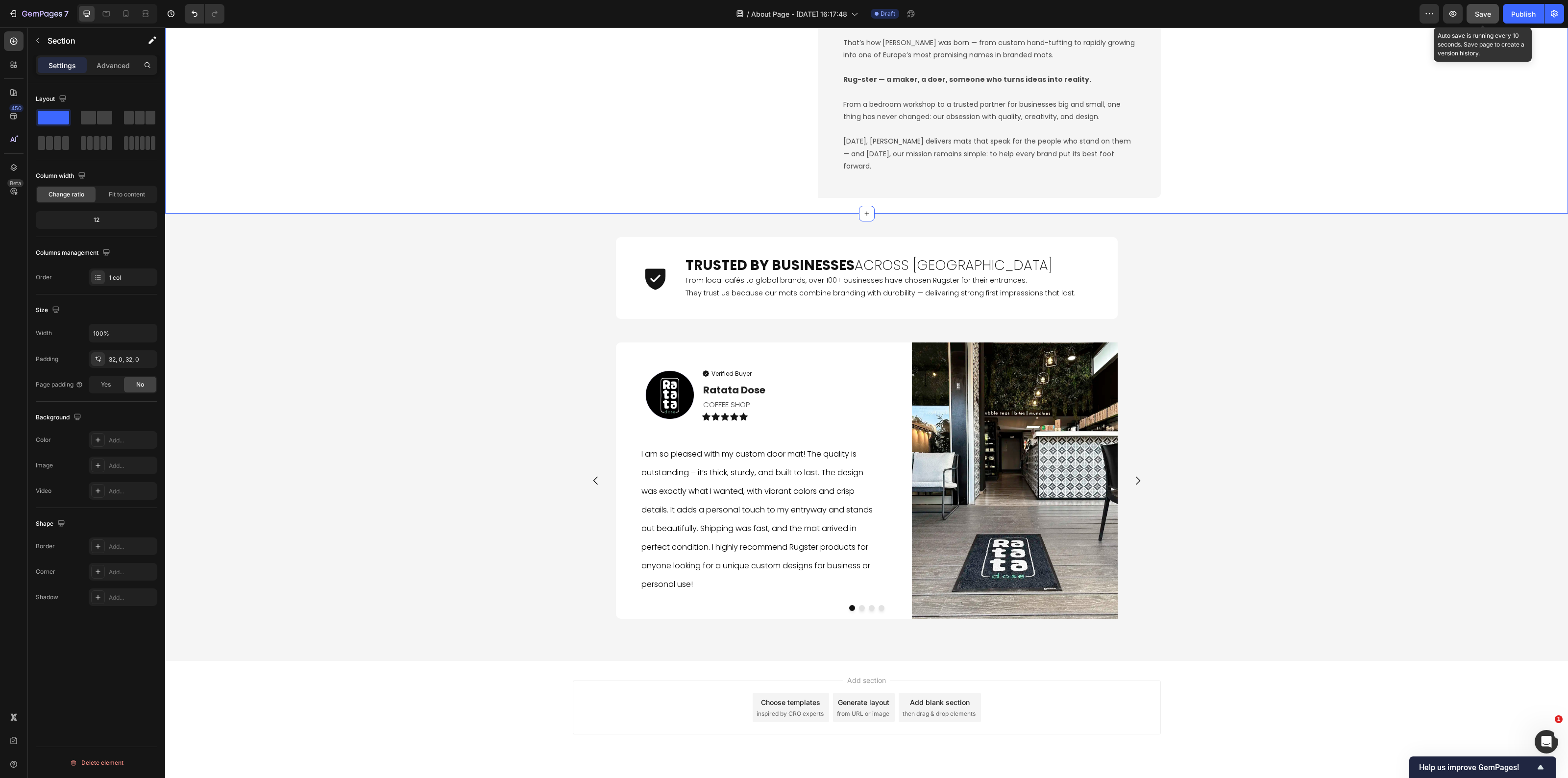
click at [1477, 18] on div "Save" at bounding box center [1484, 14] width 16 height 10
click at [1455, 13] on icon "button" at bounding box center [1453, 14] width 10 height 10
click at [417, 448] on div "Icon Trusted by Businesses Across Europe Heading From local cafés to global bra…" at bounding box center [867, 437] width 1403 height 416
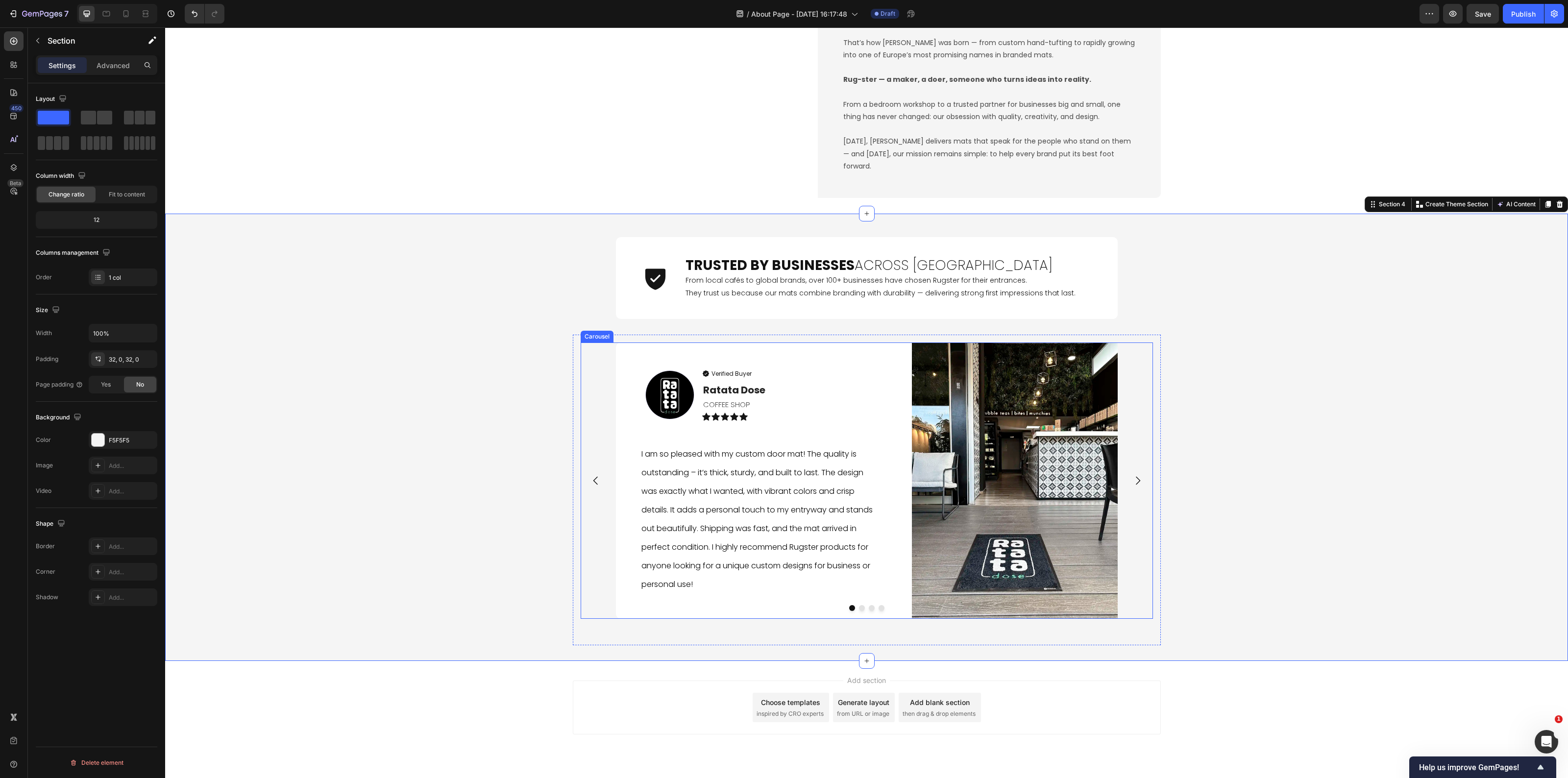
click at [849, 606] on button "Dot" at bounding box center [852, 608] width 6 height 6
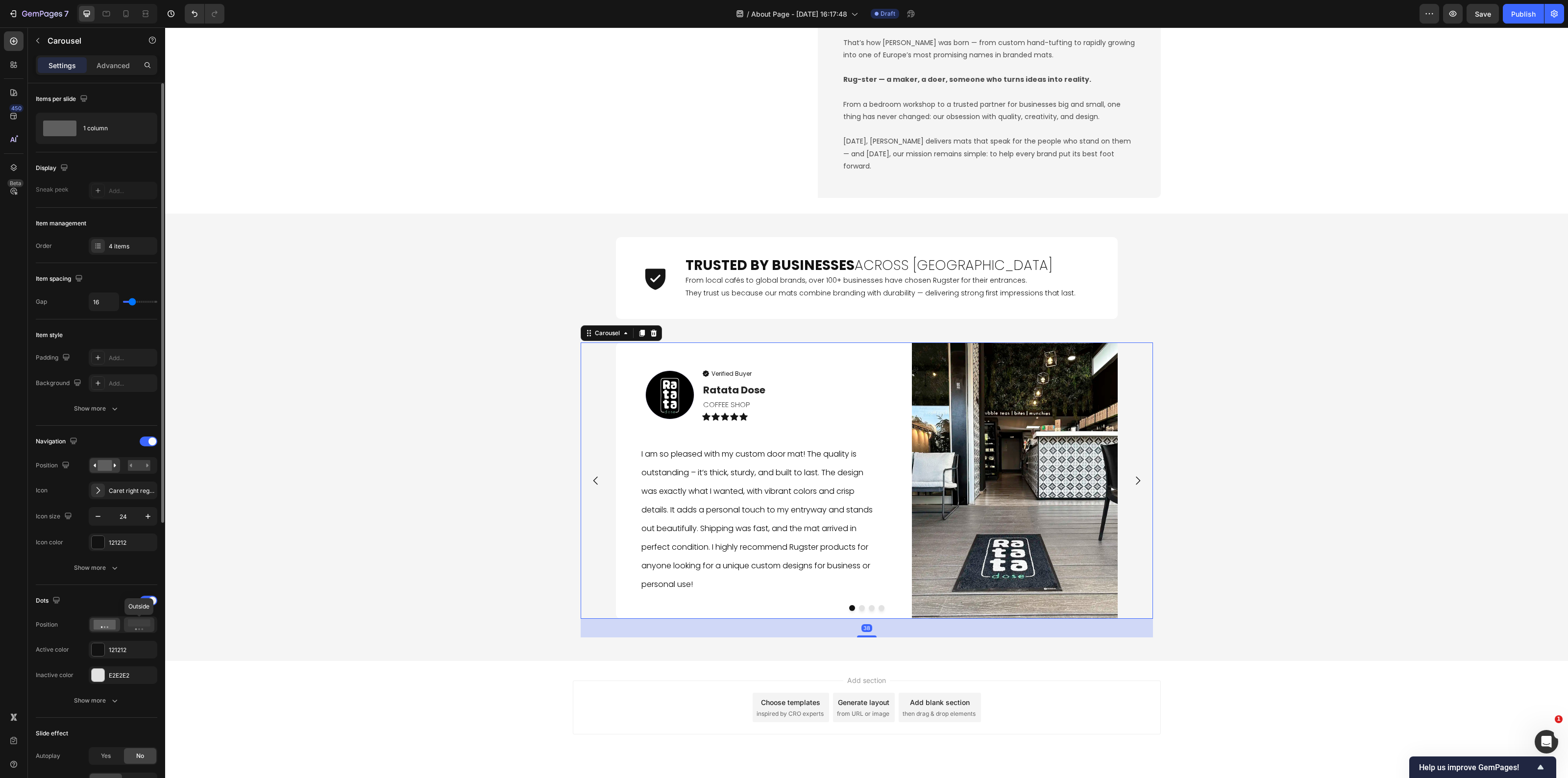
click at [135, 626] on rect at bounding box center [139, 623] width 23 height 8
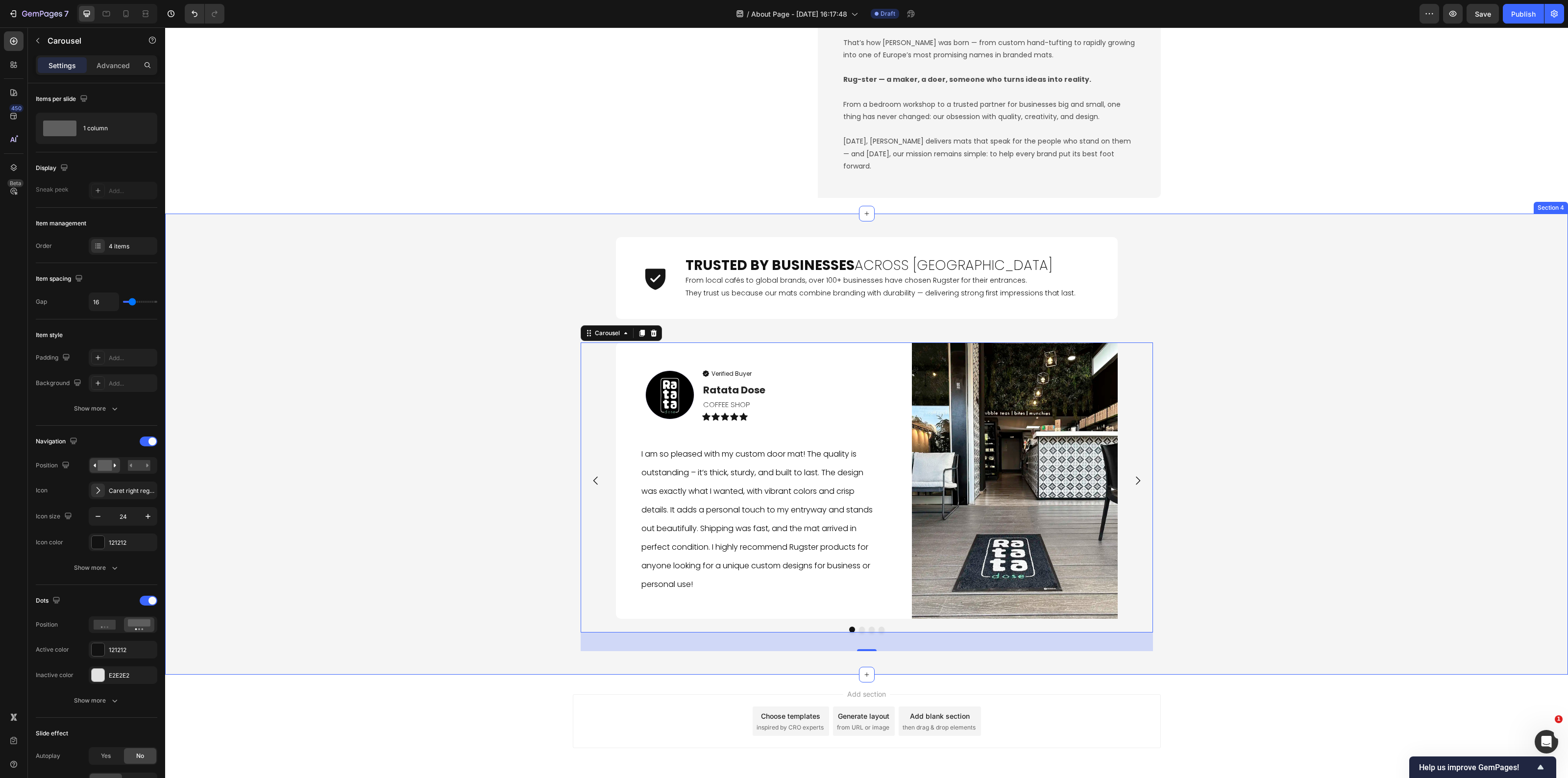
click at [1354, 586] on div "Icon Trusted by Businesses Across Europe Heading From local cafés to global bra…" at bounding box center [867, 444] width 1403 height 430
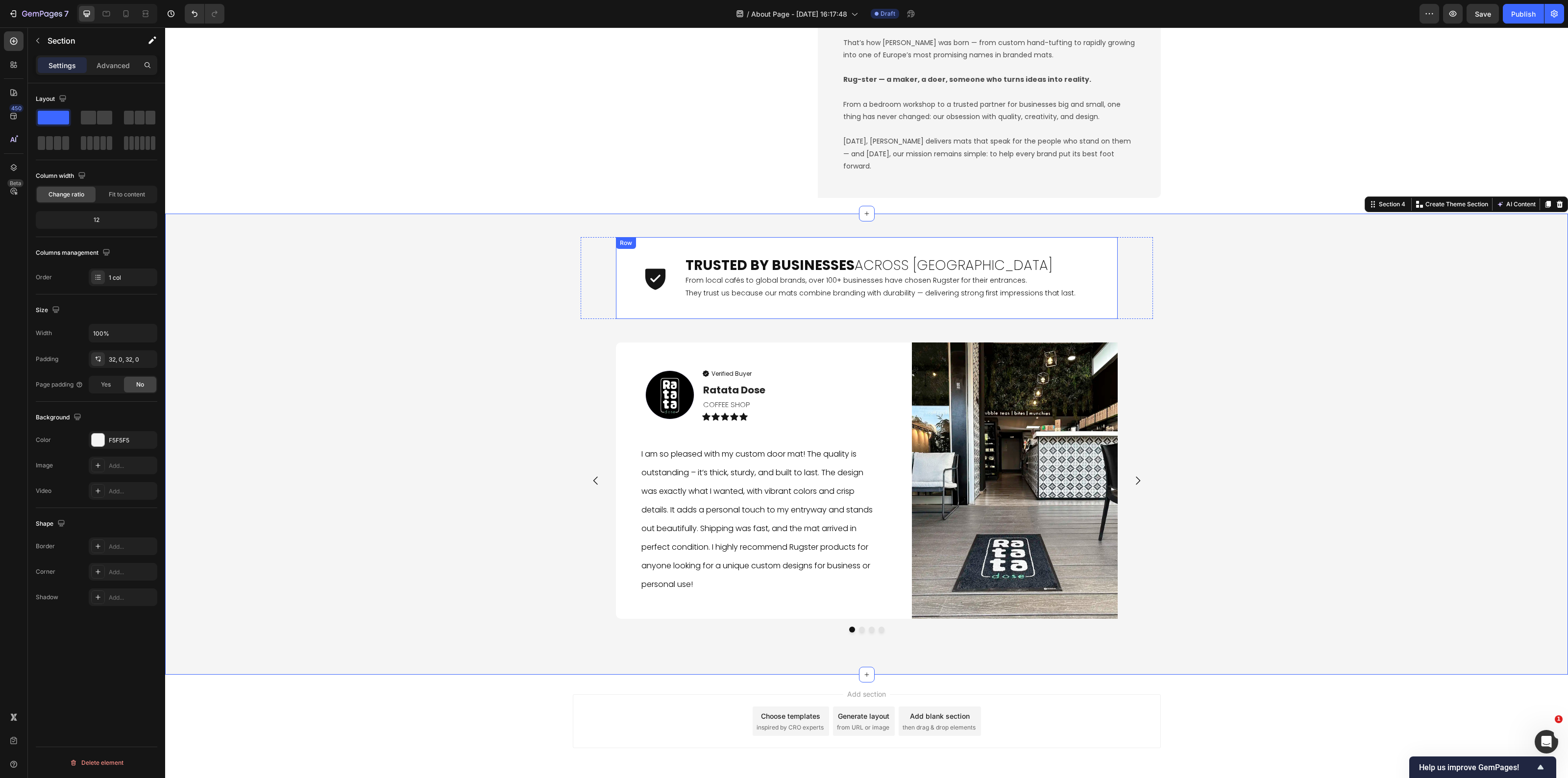
click at [648, 311] on div "Icon" at bounding box center [656, 277] width 41 height 82
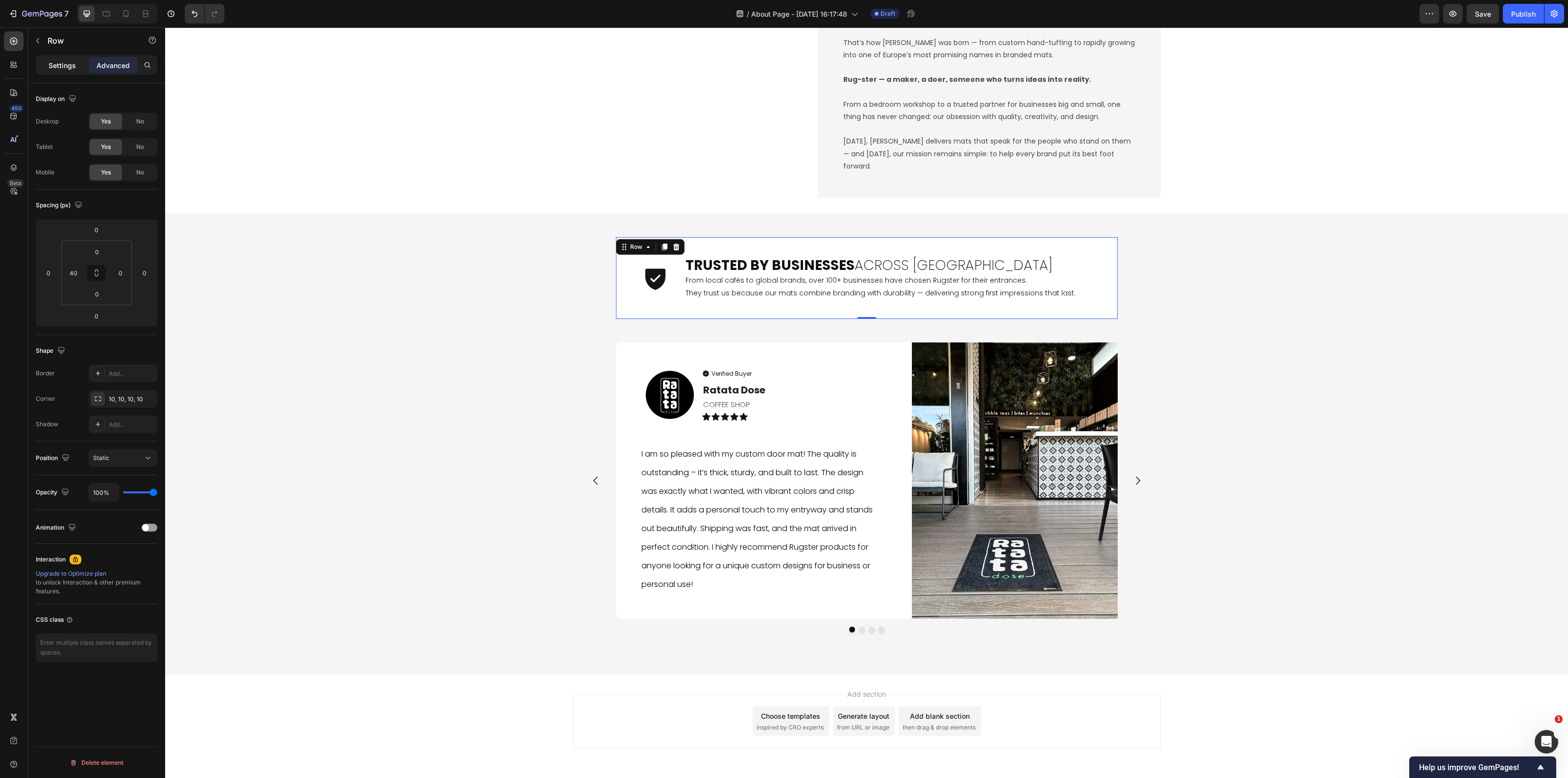
click at [61, 67] on p "Settings" at bounding box center [62, 65] width 27 height 10
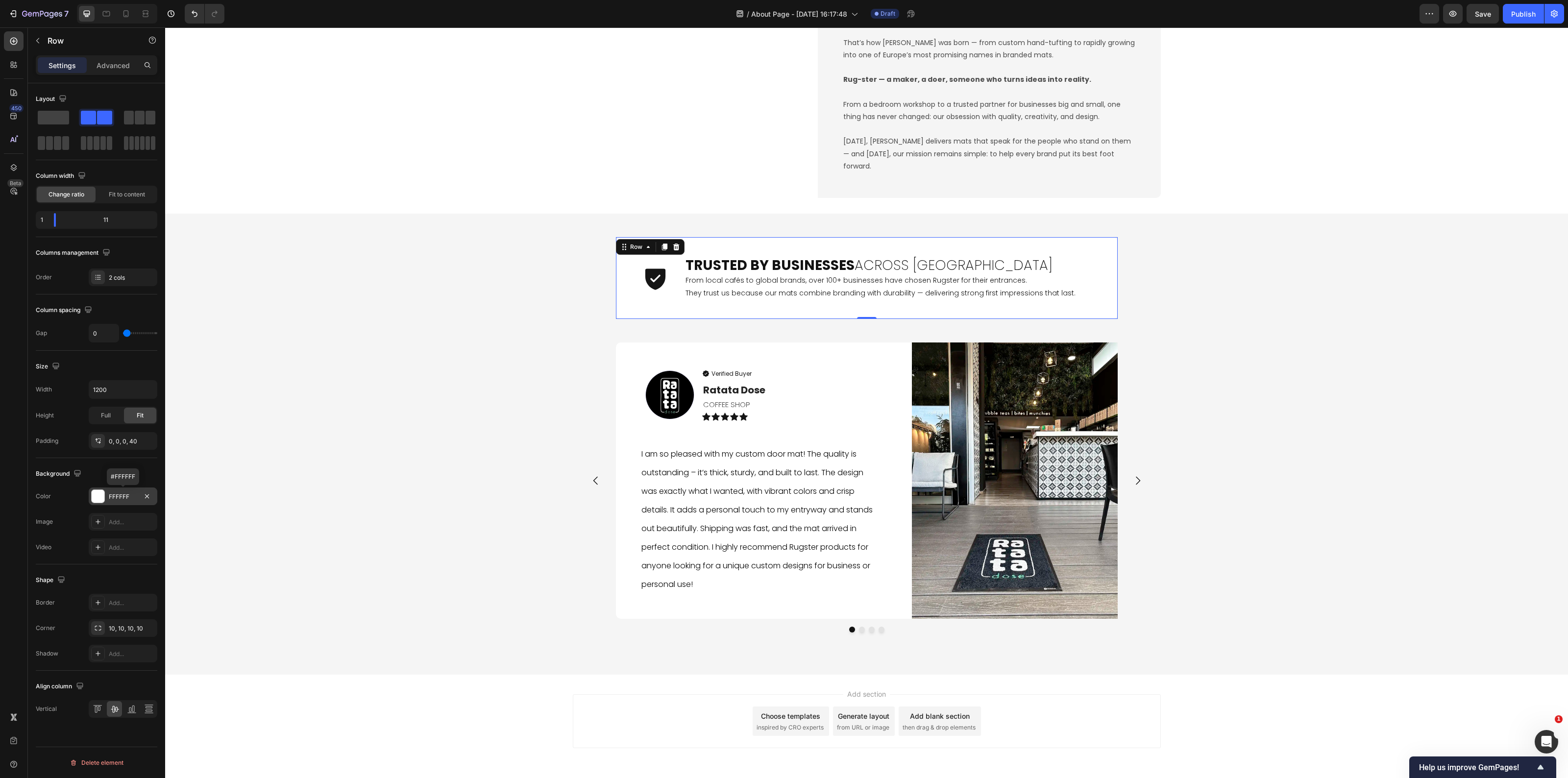
click at [113, 498] on div "FFFFFF" at bounding box center [122, 496] width 28 height 9
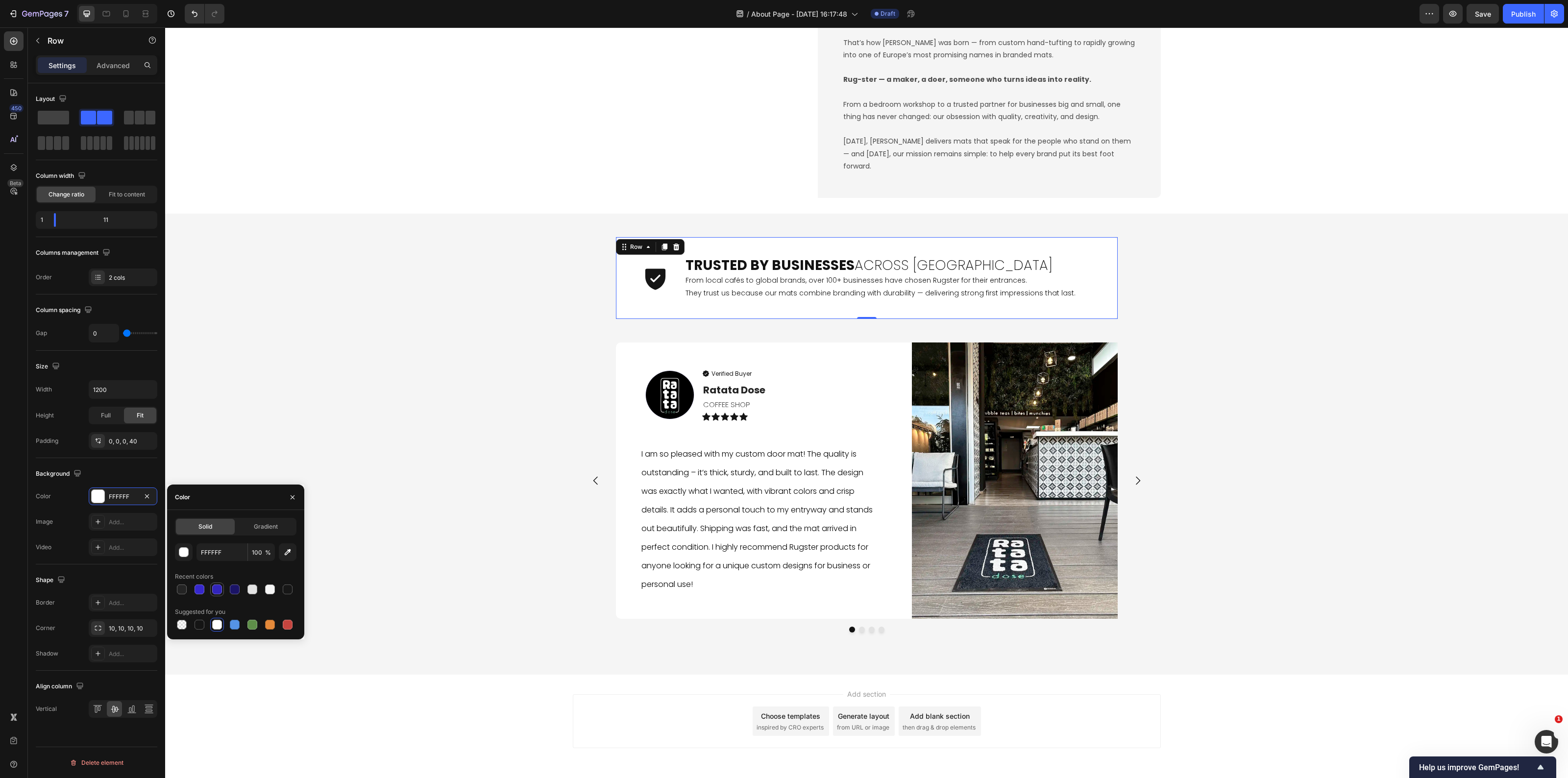
click at [214, 588] on div at bounding box center [217, 590] width 10 height 10
click at [205, 588] on div at bounding box center [199, 589] width 12 height 12
click at [214, 587] on div at bounding box center [217, 590] width 10 height 10
click at [231, 547] on input "3225BB" at bounding box center [222, 553] width 51 height 18
type input "291e99"
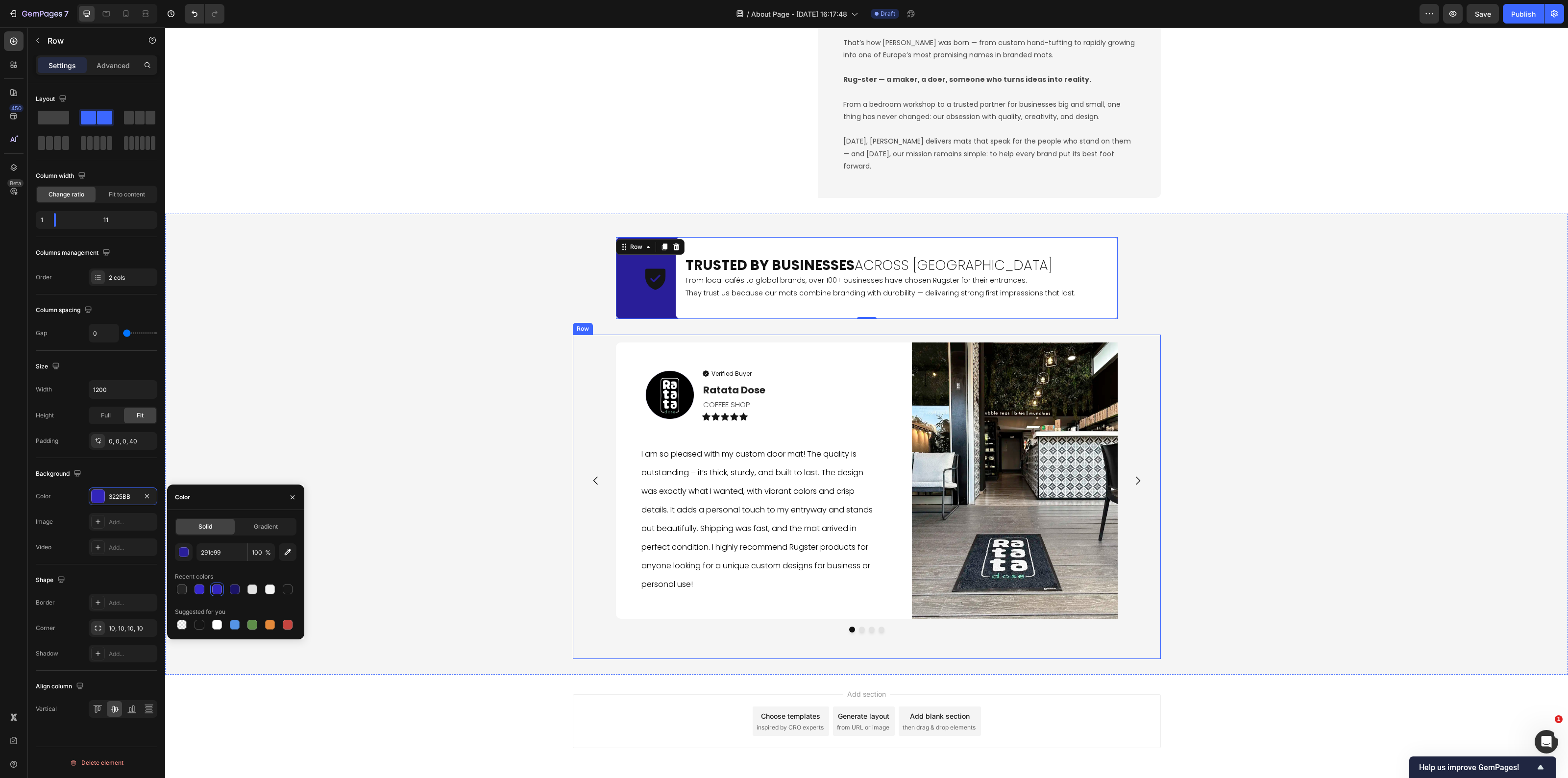
drag, startPoint x: 571, startPoint y: 348, endPoint x: 603, endPoint y: 336, distance: 34.2
click at [576, 348] on div "Image Verified Buyer Item List Ratata Dose Text block COFFEE SHOP Text Block Ic…" at bounding box center [866, 497] width 588 height 325
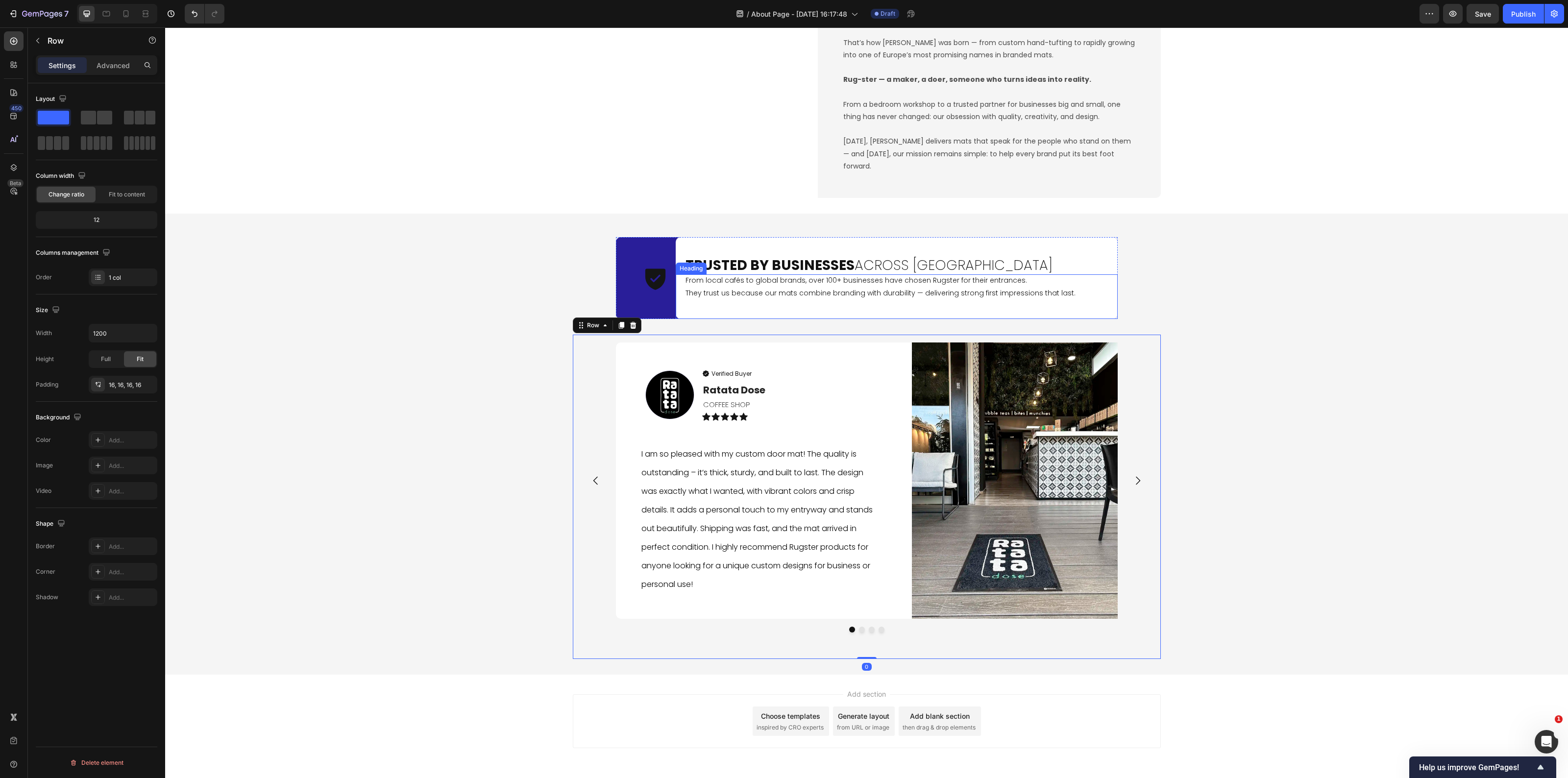
click at [692, 309] on h2 "From local cafés to global brands, over 100+ businesses have chosen Rugster for…" at bounding box center [897, 297] width 442 height 44
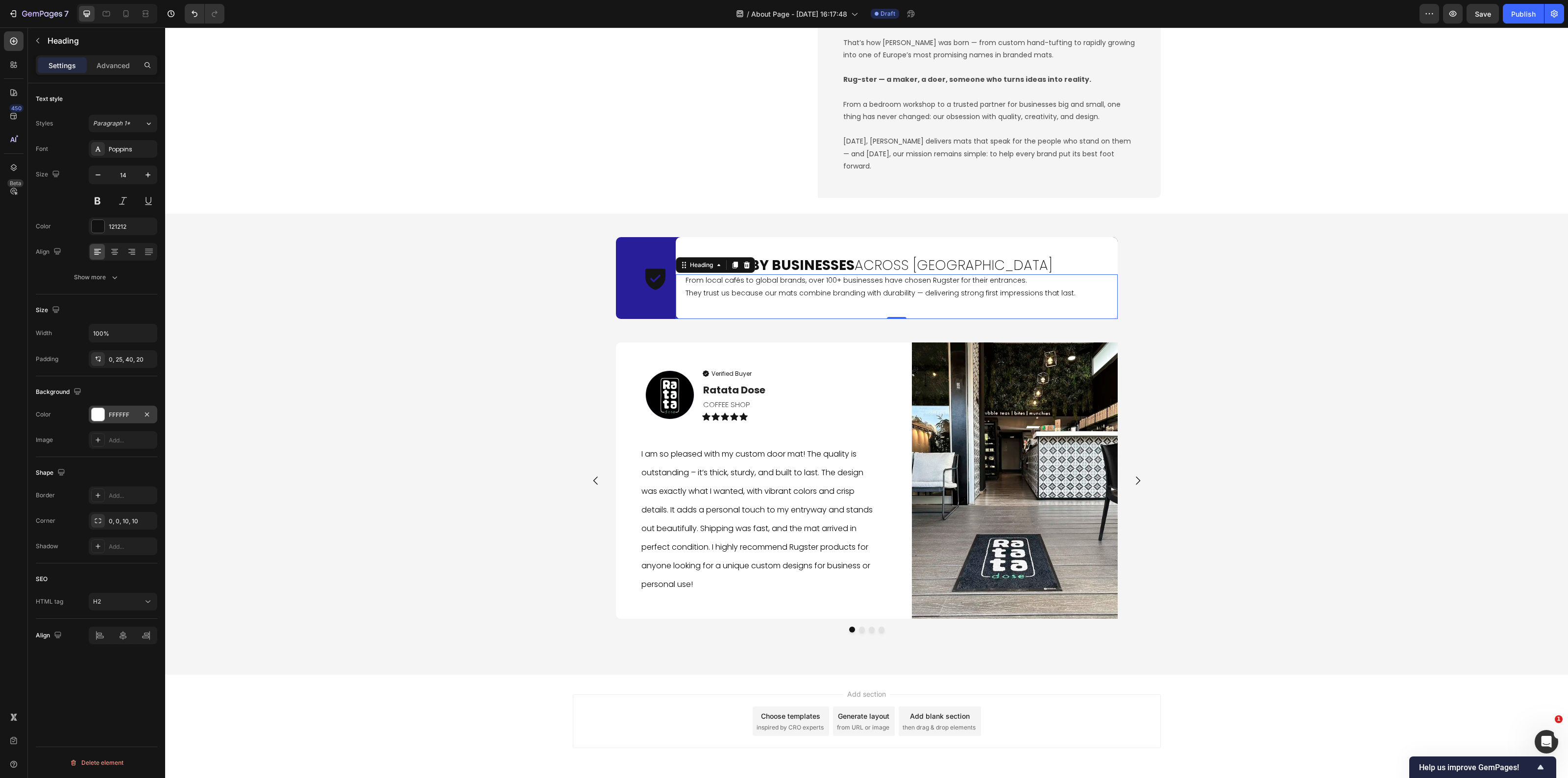
click at [108, 420] on div "FFFFFF" at bounding box center [123, 415] width 69 height 18
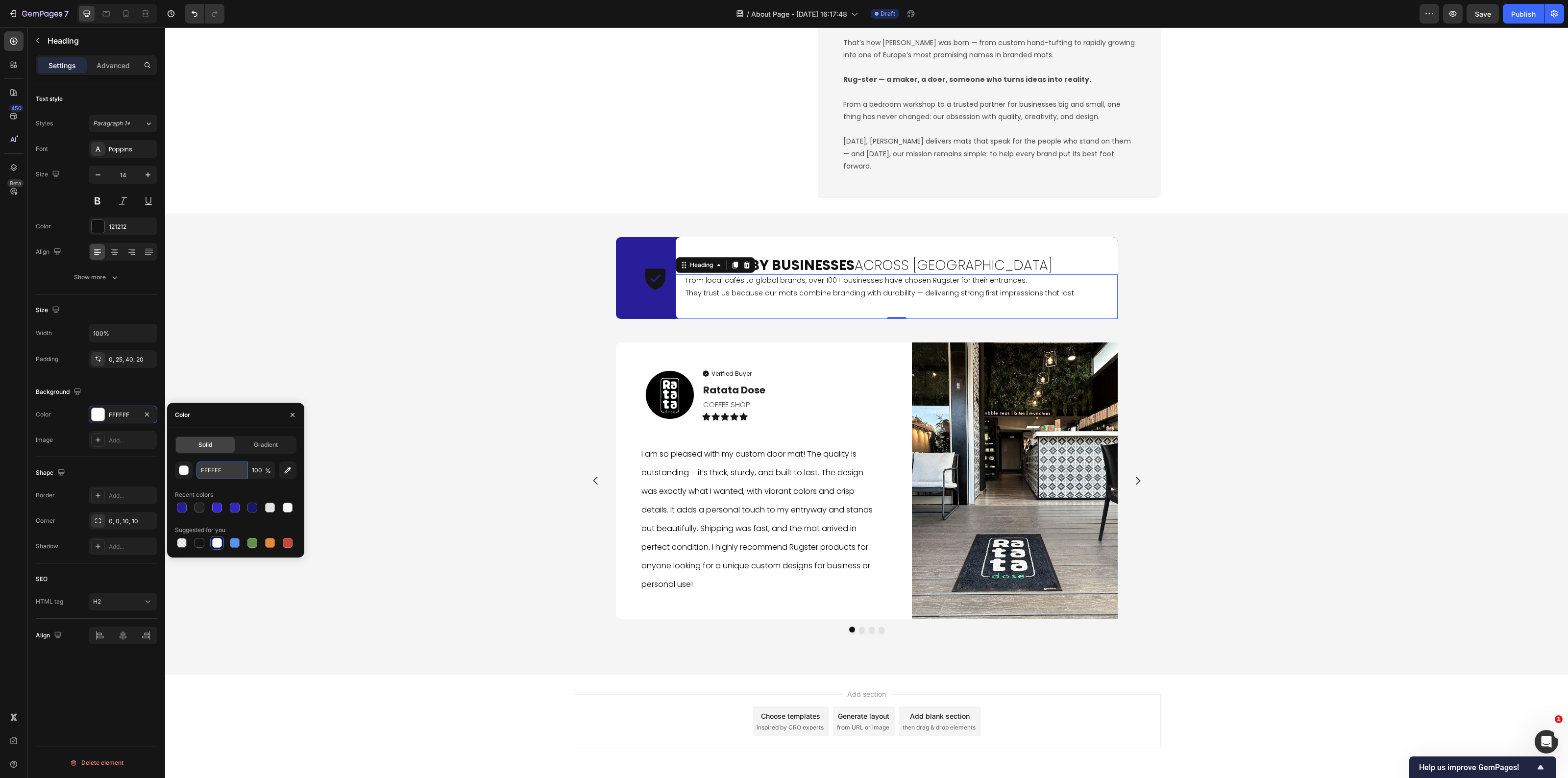
click at [227, 472] on input "FFFFFF" at bounding box center [222, 470] width 51 height 18
drag, startPoint x: 175, startPoint y: 513, endPoint x: 194, endPoint y: 507, distance: 19.9
click at [176, 512] on div at bounding box center [182, 507] width 14 height 14
type input "291E99"
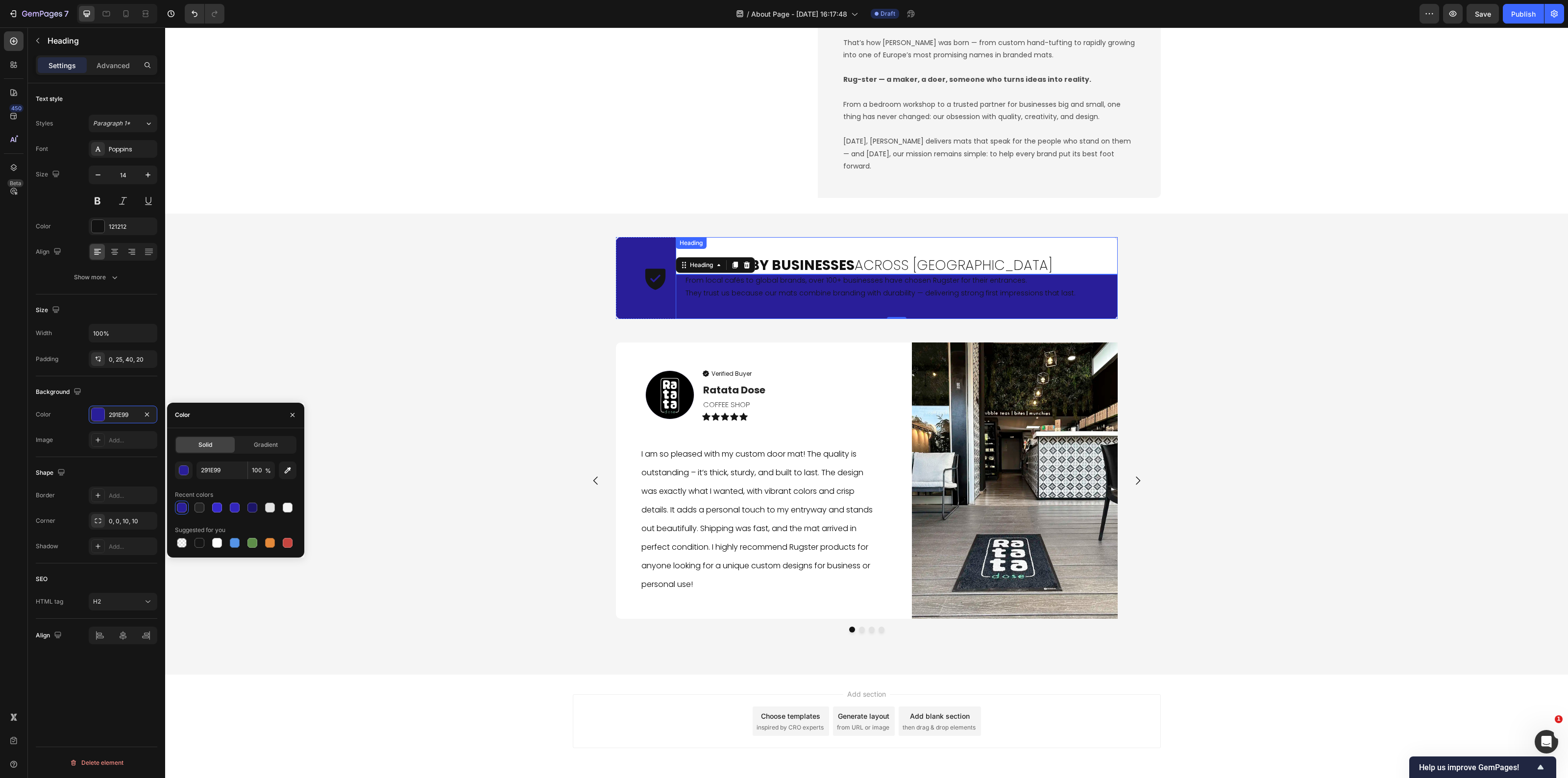
click at [1003, 264] on h2 "Trusted by Businesses Across Europe" at bounding box center [897, 255] width 442 height 37
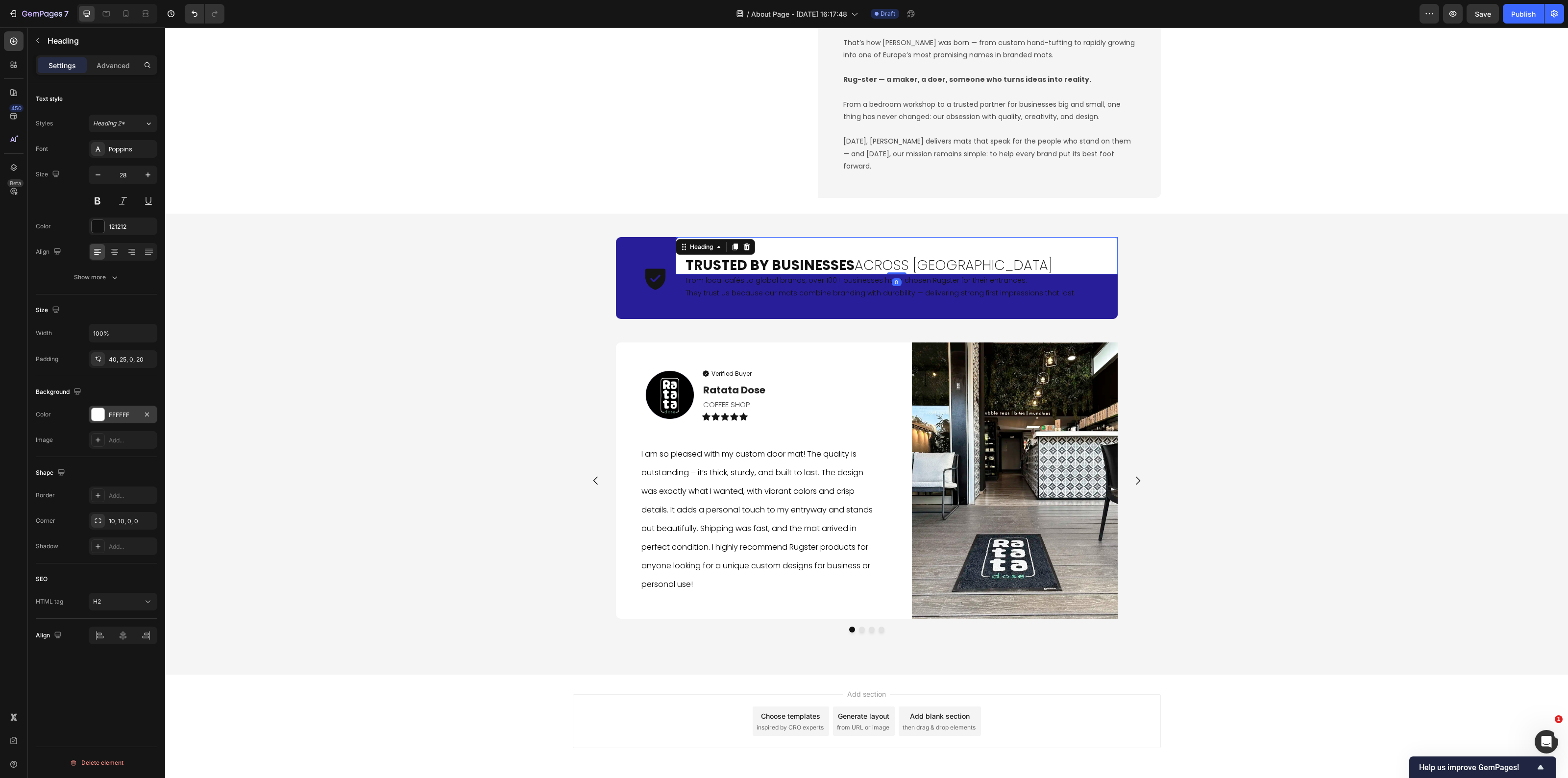
click at [106, 419] on div "FFFFFF" at bounding box center [123, 415] width 69 height 18
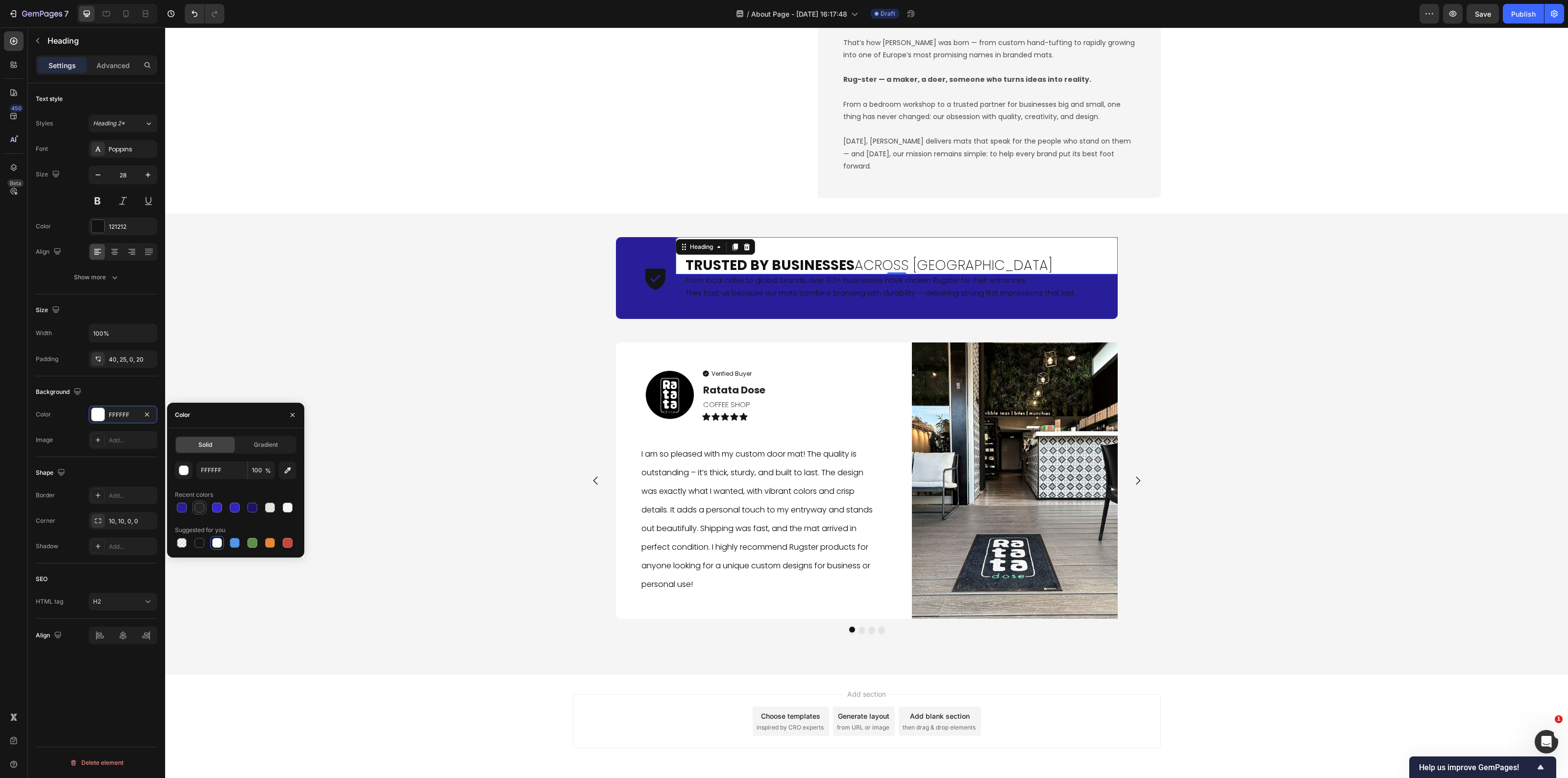
drag, startPoint x: 184, startPoint y: 509, endPoint x: 202, endPoint y: 507, distance: 18.1
click at [185, 509] on div at bounding box center [182, 507] width 10 height 10
type input "291E99"
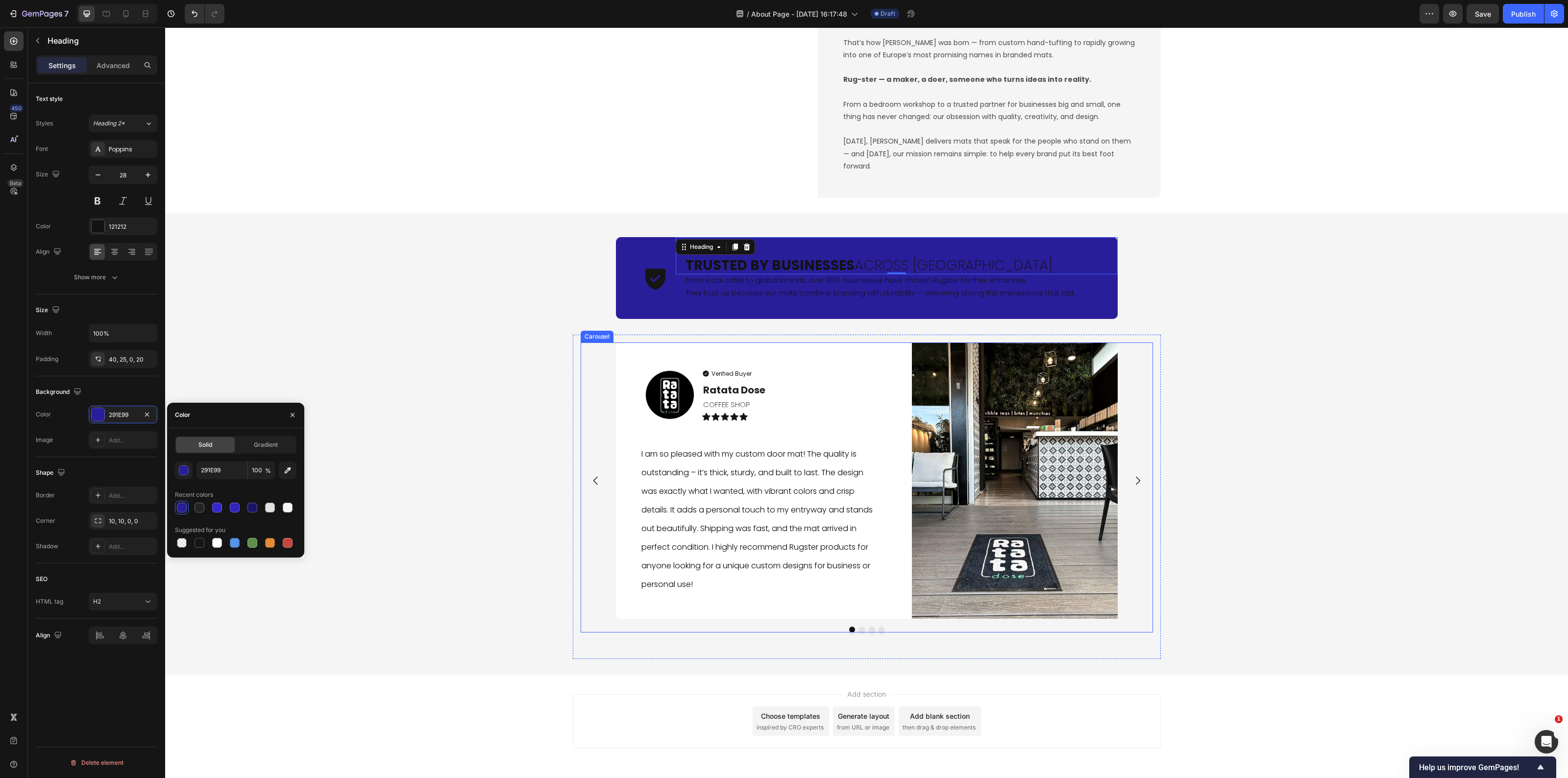
click at [486, 355] on div "Icon Trusted by Businesses Across Europe Heading 0 From local cafés to global b…" at bounding box center [867, 444] width 1403 height 430
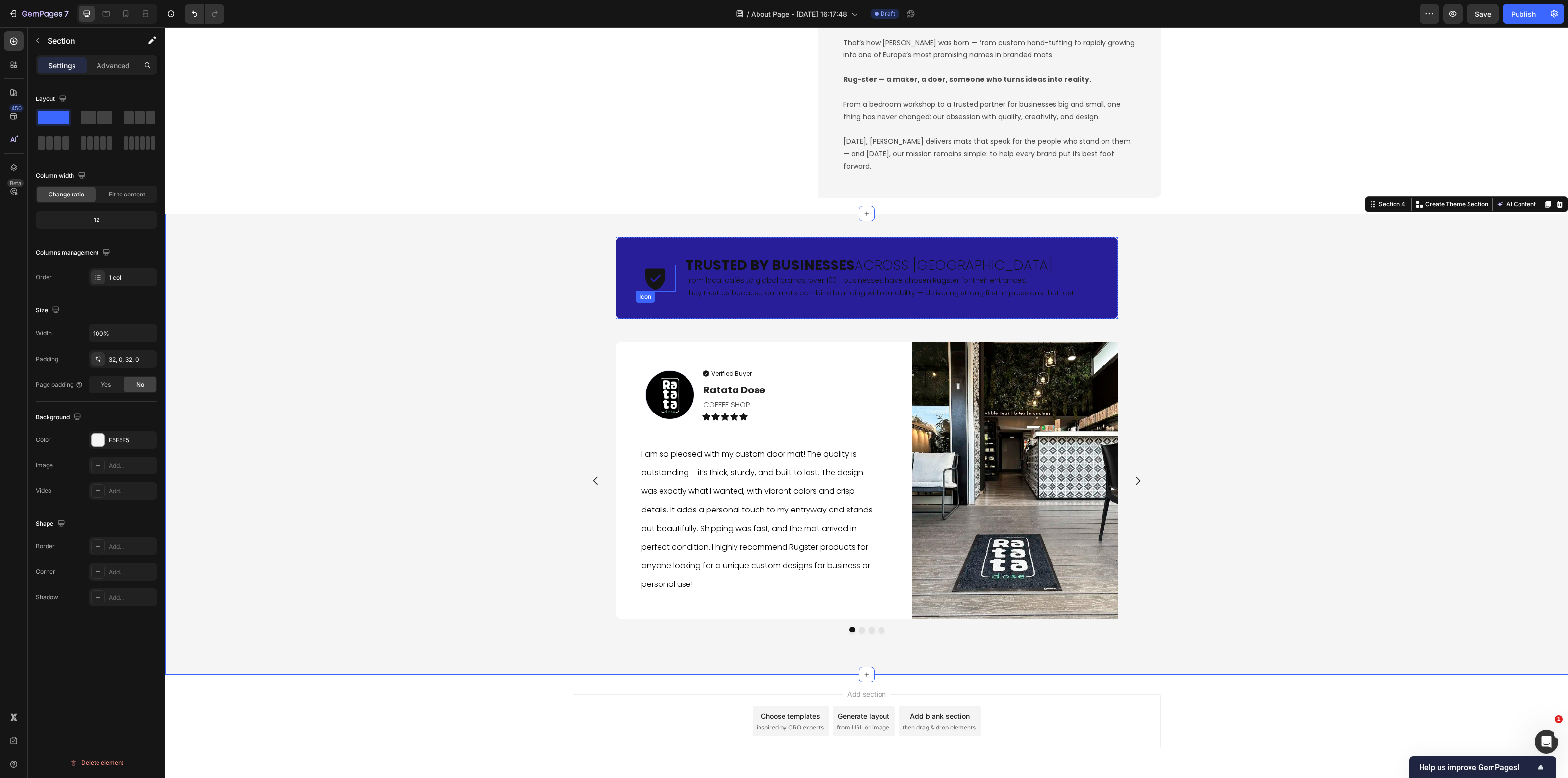
click at [655, 275] on icon at bounding box center [655, 279] width 20 height 21
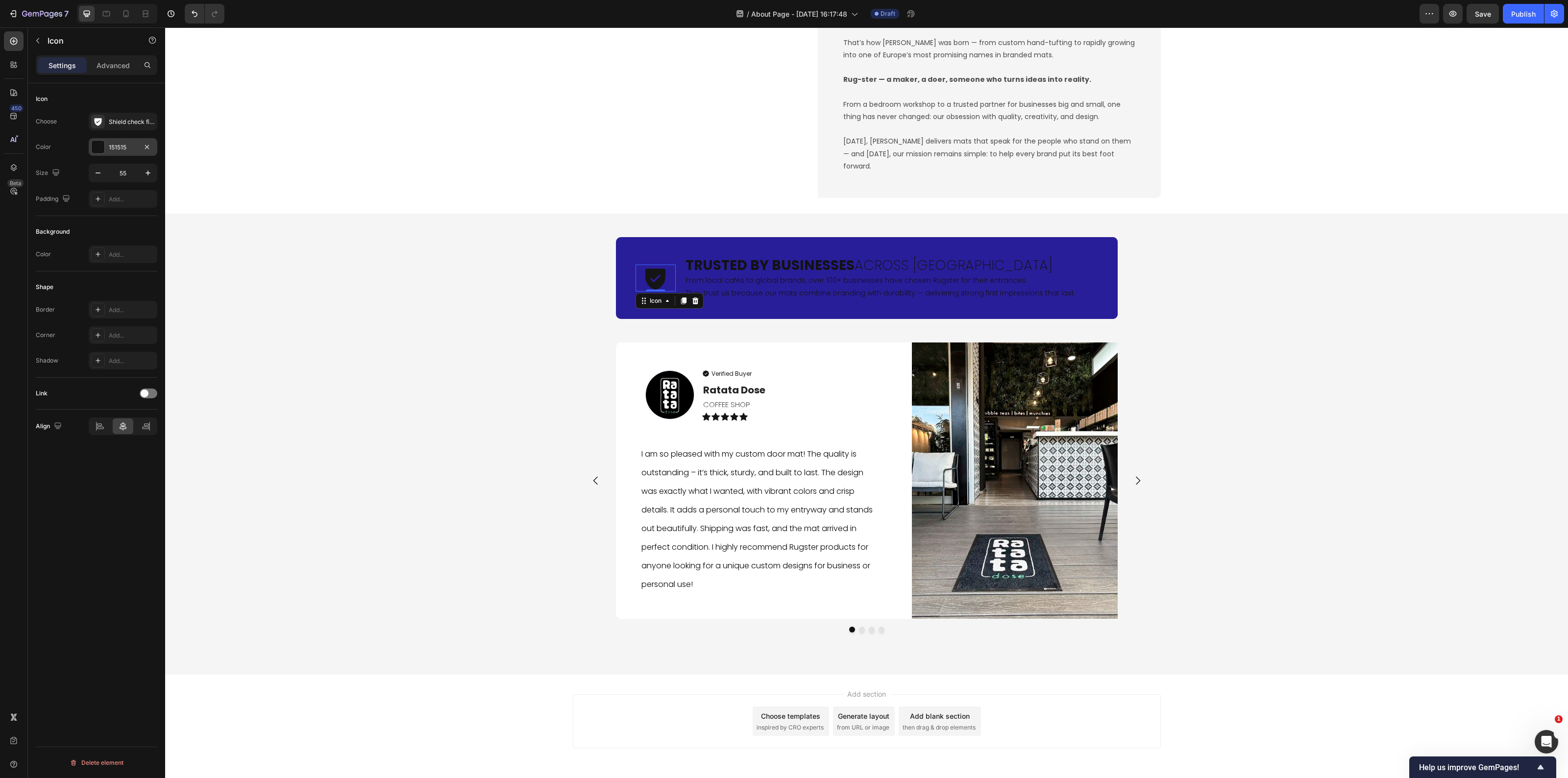
click at [107, 144] on div "151515" at bounding box center [123, 147] width 69 height 18
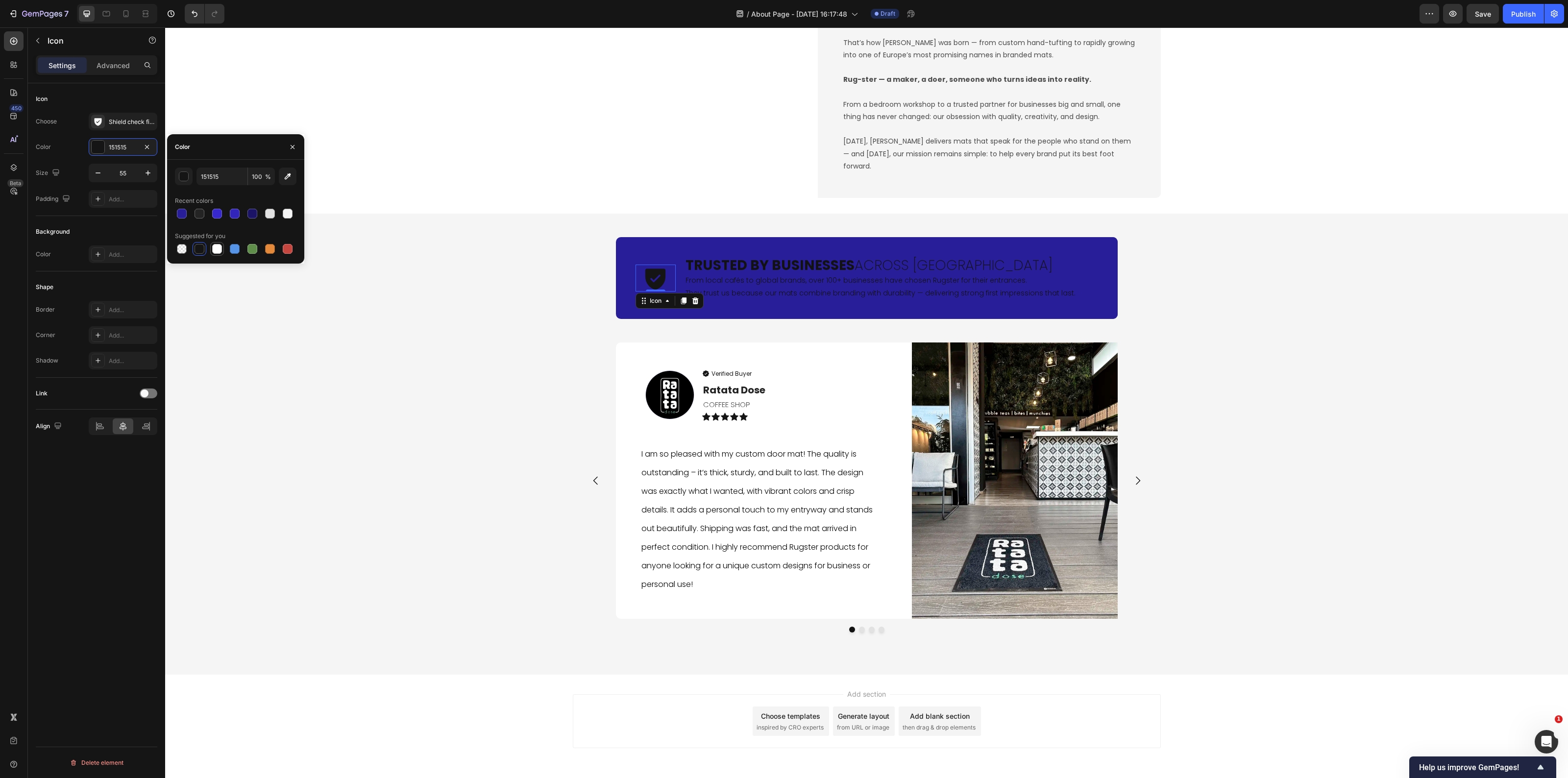
click at [214, 249] on div at bounding box center [217, 249] width 10 height 10
type input "FFFFFF"
click at [745, 268] on strong "Trusted by Businesses" at bounding box center [770, 266] width 169 height 19
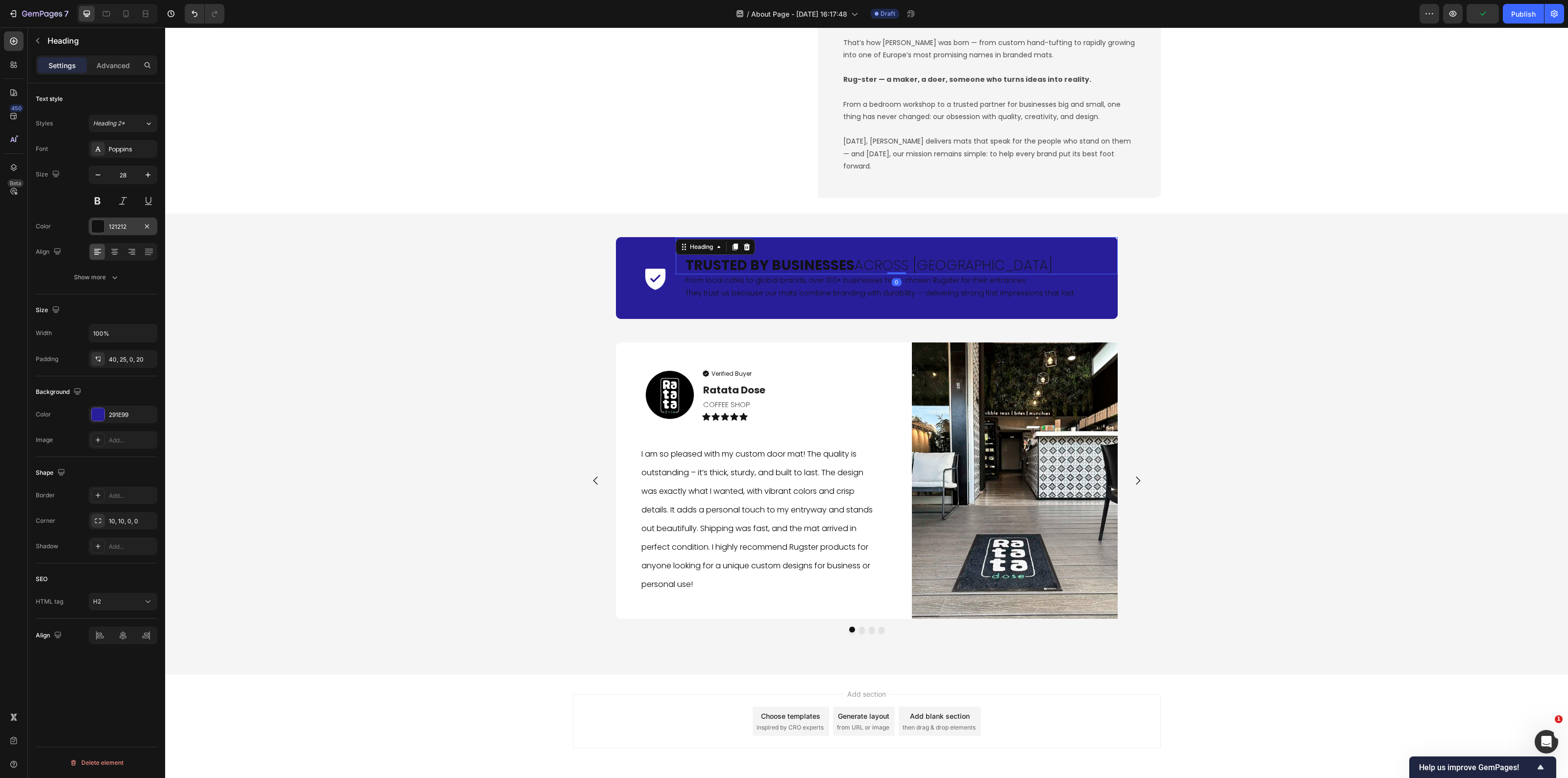
click at [114, 236] on div "121212" at bounding box center [123, 227] width 69 height 18
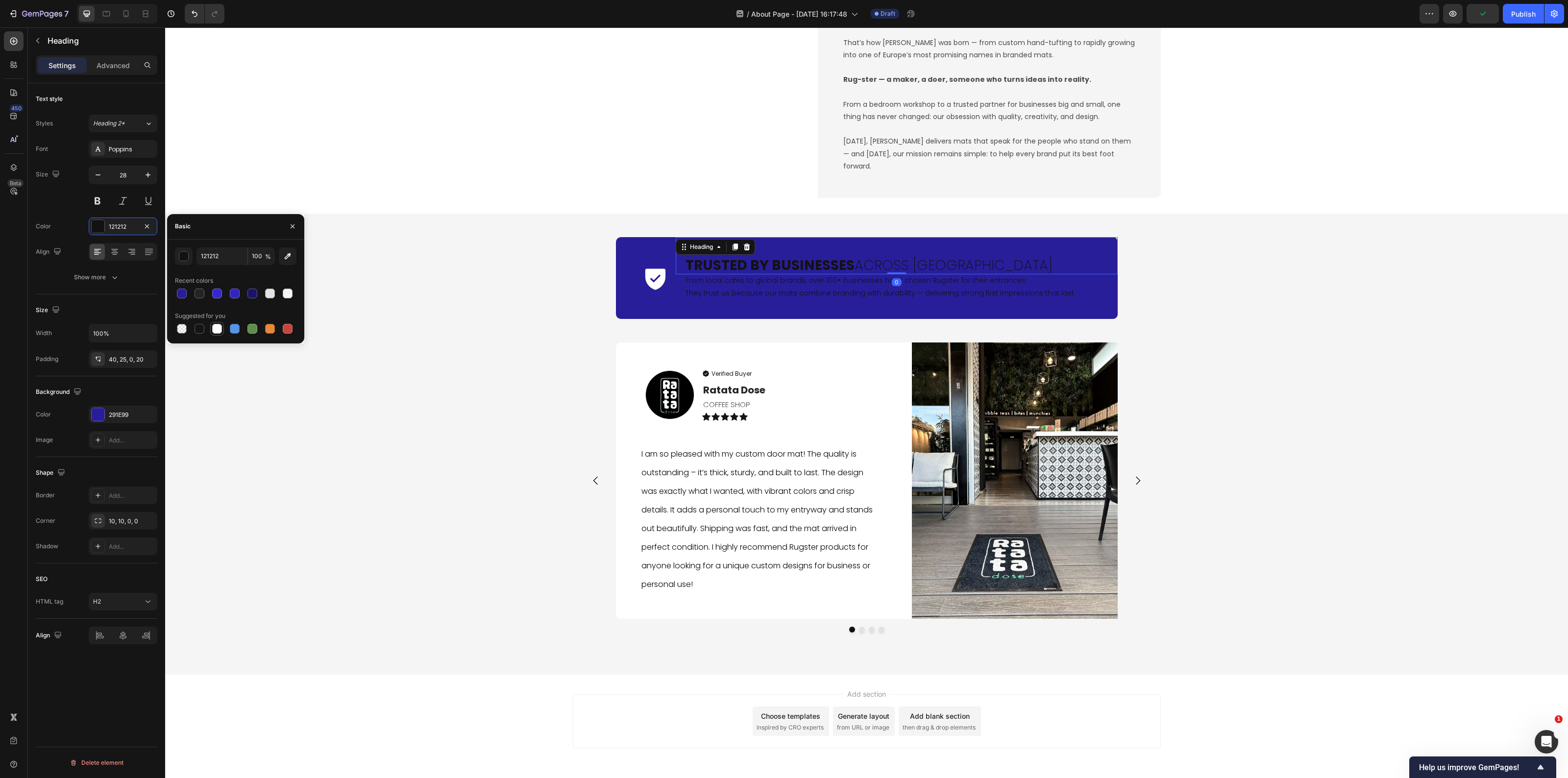
click at [216, 326] on div at bounding box center [217, 329] width 10 height 10
type input "FFFFFF"
click at [724, 295] on h2 "From local cafés to global brands, over 100+ businesses have chosen Rugster for…" at bounding box center [897, 297] width 442 height 44
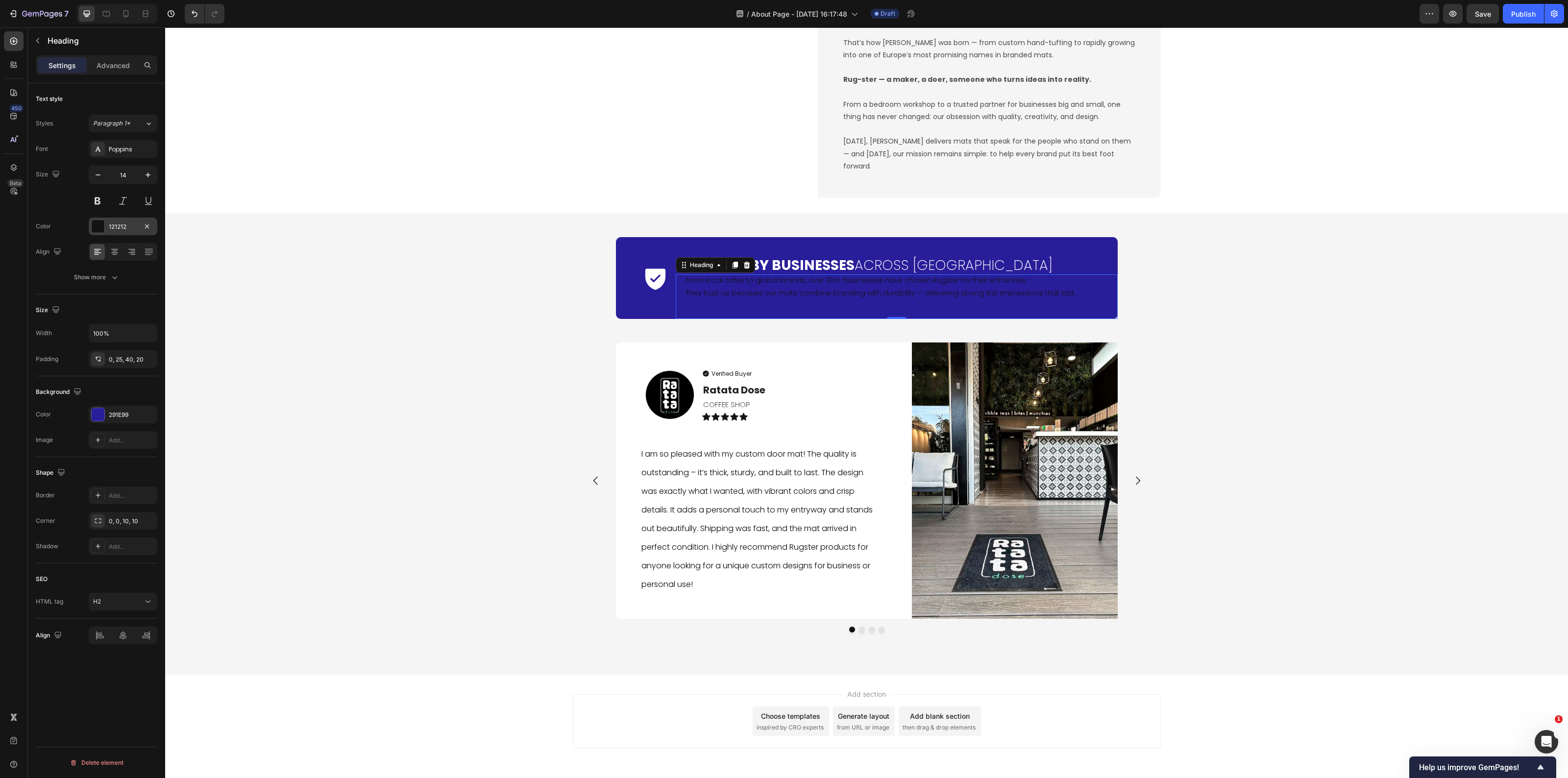
click at [108, 220] on div "121212" at bounding box center [123, 227] width 69 height 18
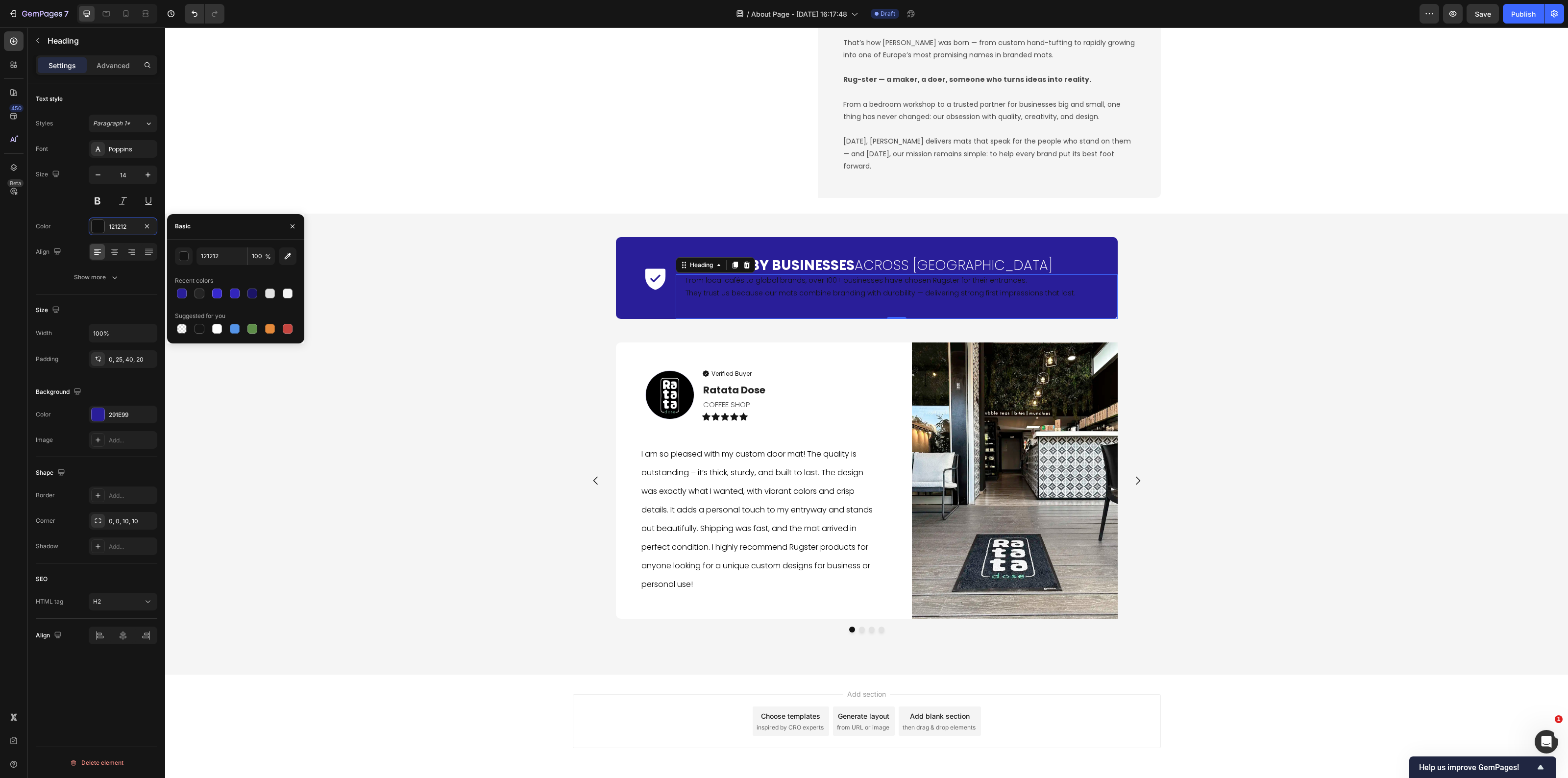
click at [217, 325] on div at bounding box center [217, 329] width 10 height 10
type input "FFFFFF"
click at [328, 435] on div "Icon Trusted by Businesses Across Europe Heading From local cafés to global bra…" at bounding box center [867, 444] width 1403 height 430
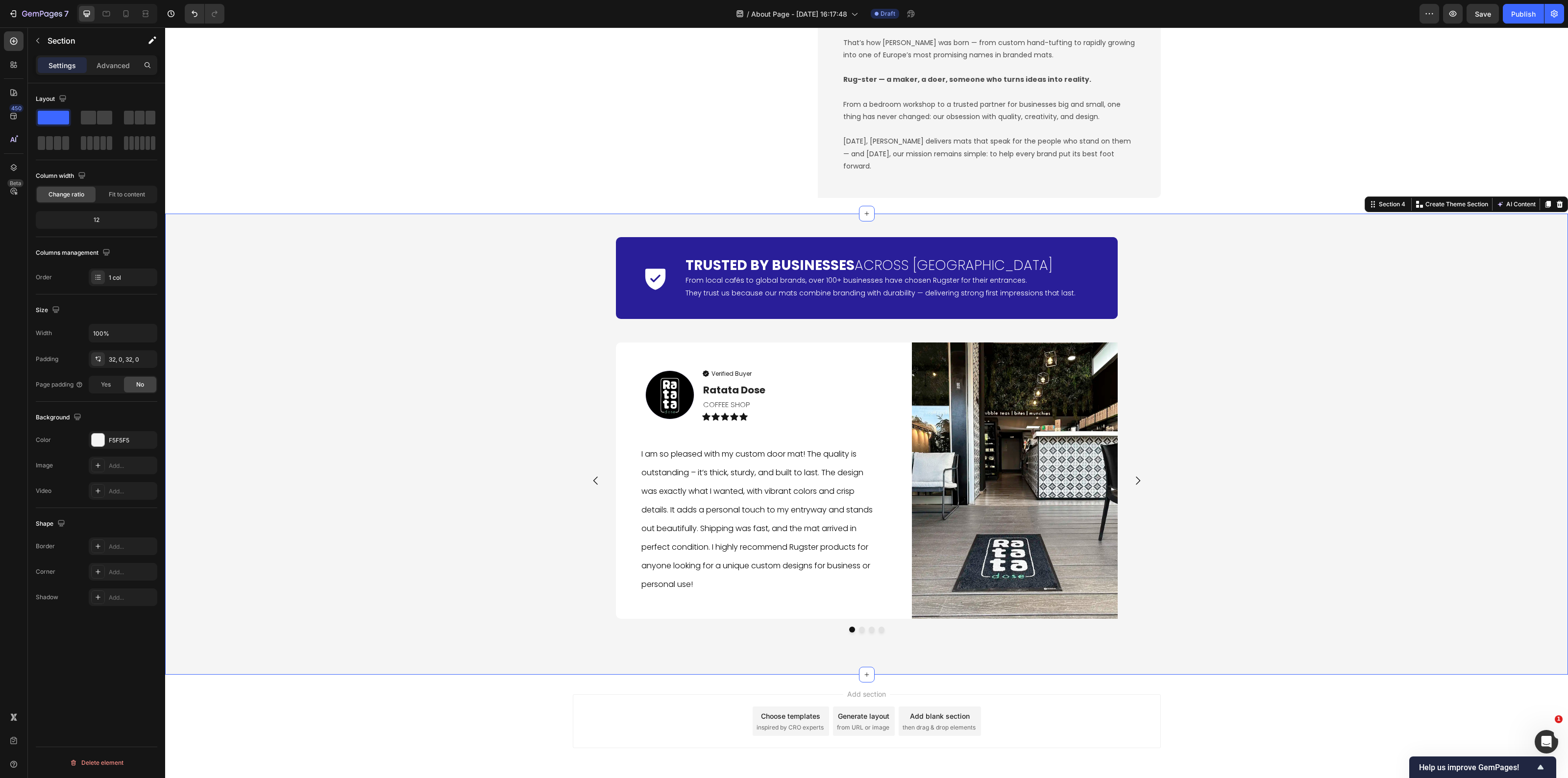
drag, startPoint x: 1283, startPoint y: 455, endPoint x: 1255, endPoint y: 554, distance: 102.9
click at [1284, 455] on div "Icon Trusted by Businesses Across Europe Heading From local cafés to global bra…" at bounding box center [867, 444] width 1403 height 430
click at [365, 685] on div "Add section Choose templates inspired by CRO experts Generate layout from URL o…" at bounding box center [867, 735] width 1403 height 121
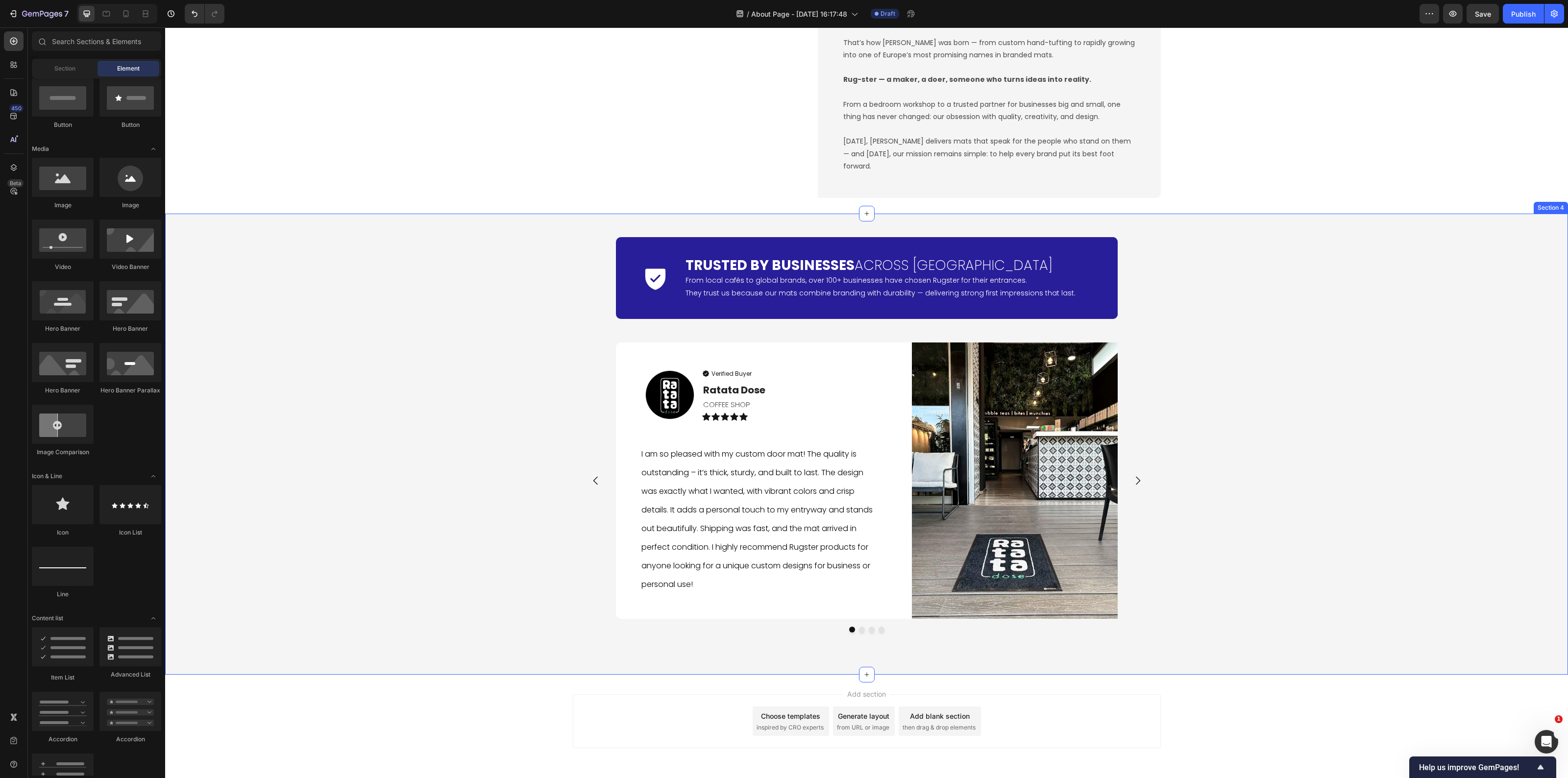
click at [384, 542] on div "Icon Trusted by Businesses Across Europe Heading From local cafés to global bra…" at bounding box center [867, 444] width 1403 height 430
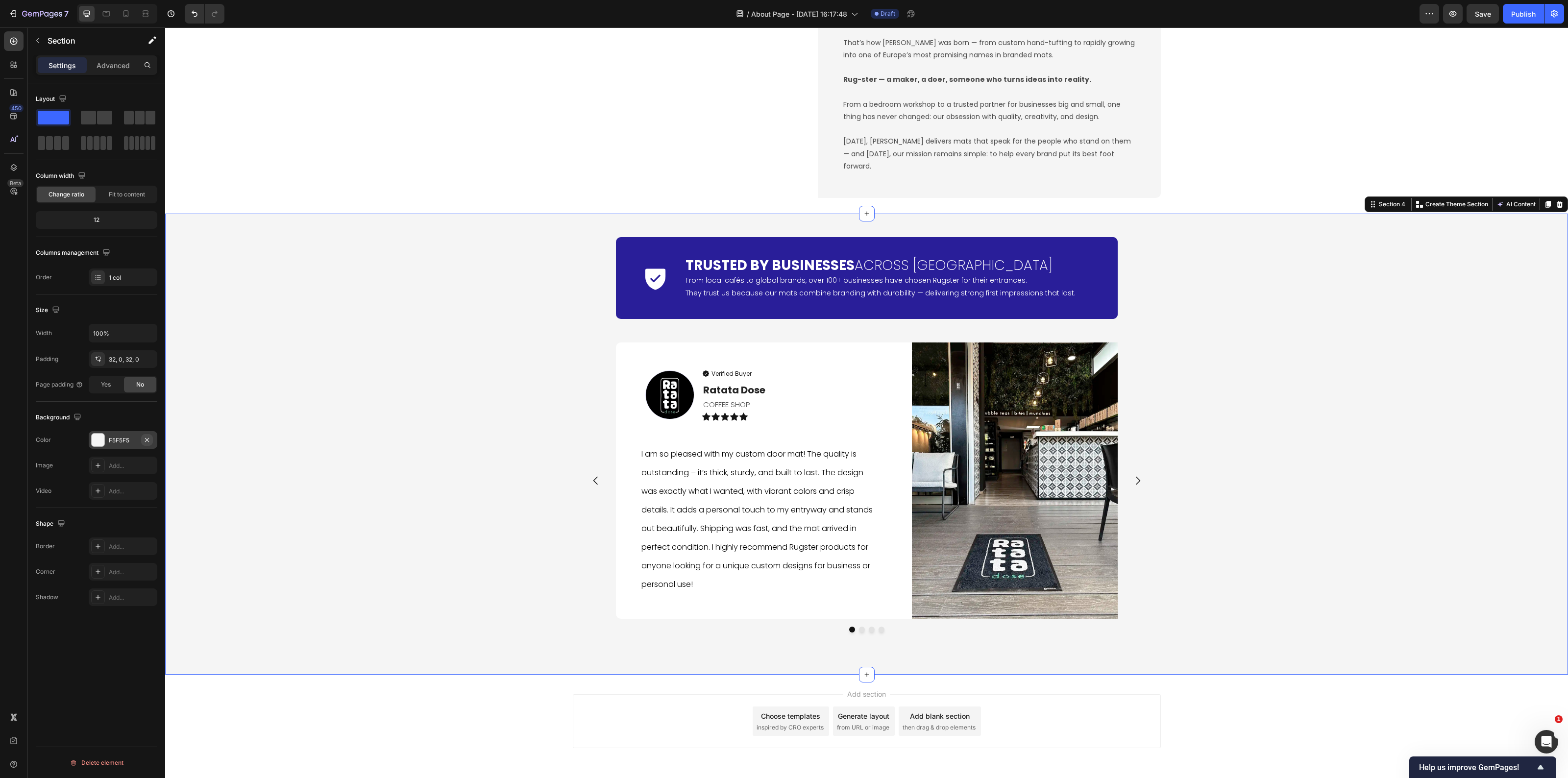
drag, startPoint x: 150, startPoint y: 437, endPoint x: 3, endPoint y: 415, distance: 148.6
click at [150, 437] on icon "button" at bounding box center [146, 439] width 8 height 8
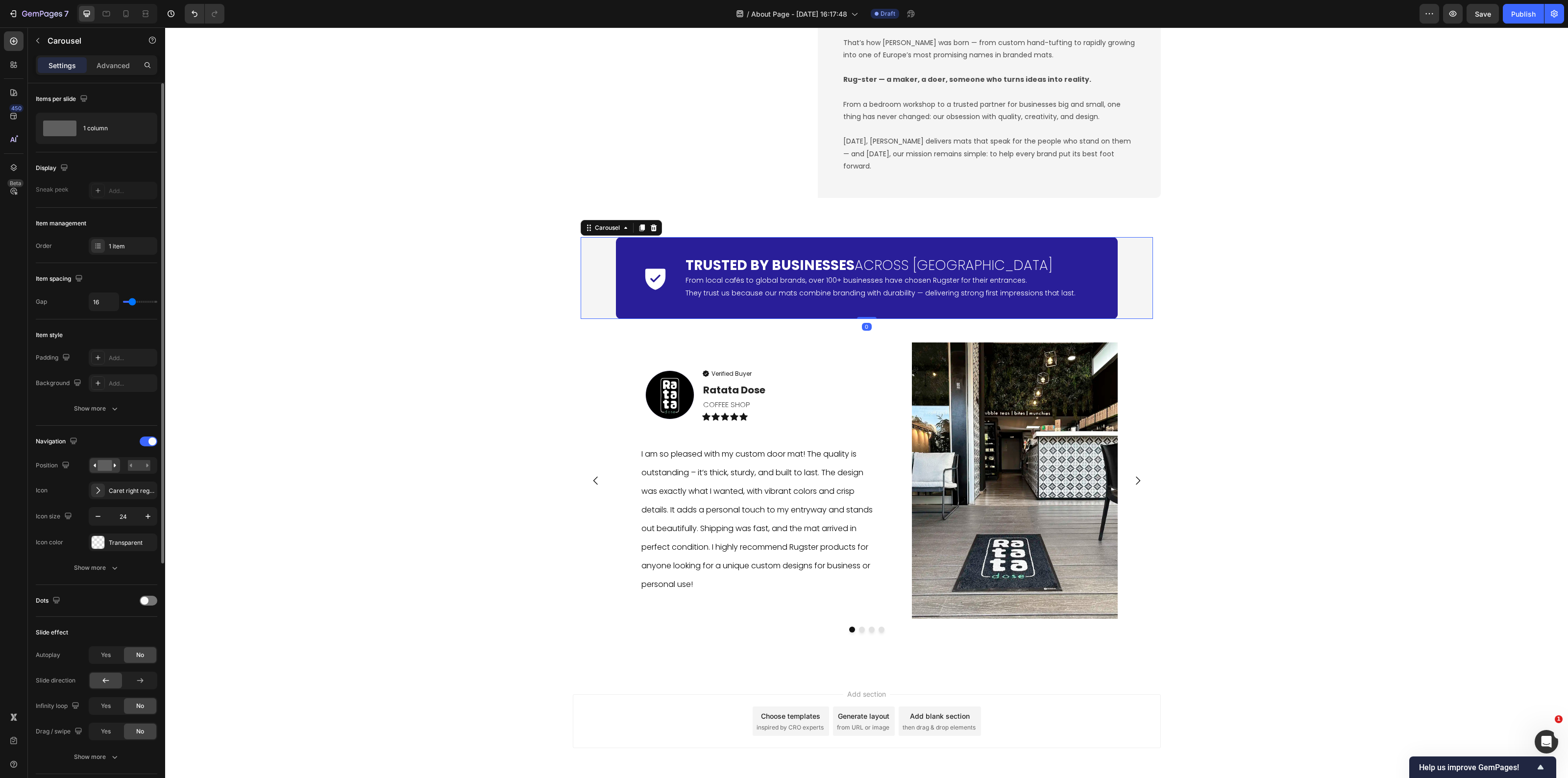
click at [595, 306] on div "Icon Trusted by Businesses Across Europe Heading From local cafés to global bra…" at bounding box center [867, 277] width 573 height 82
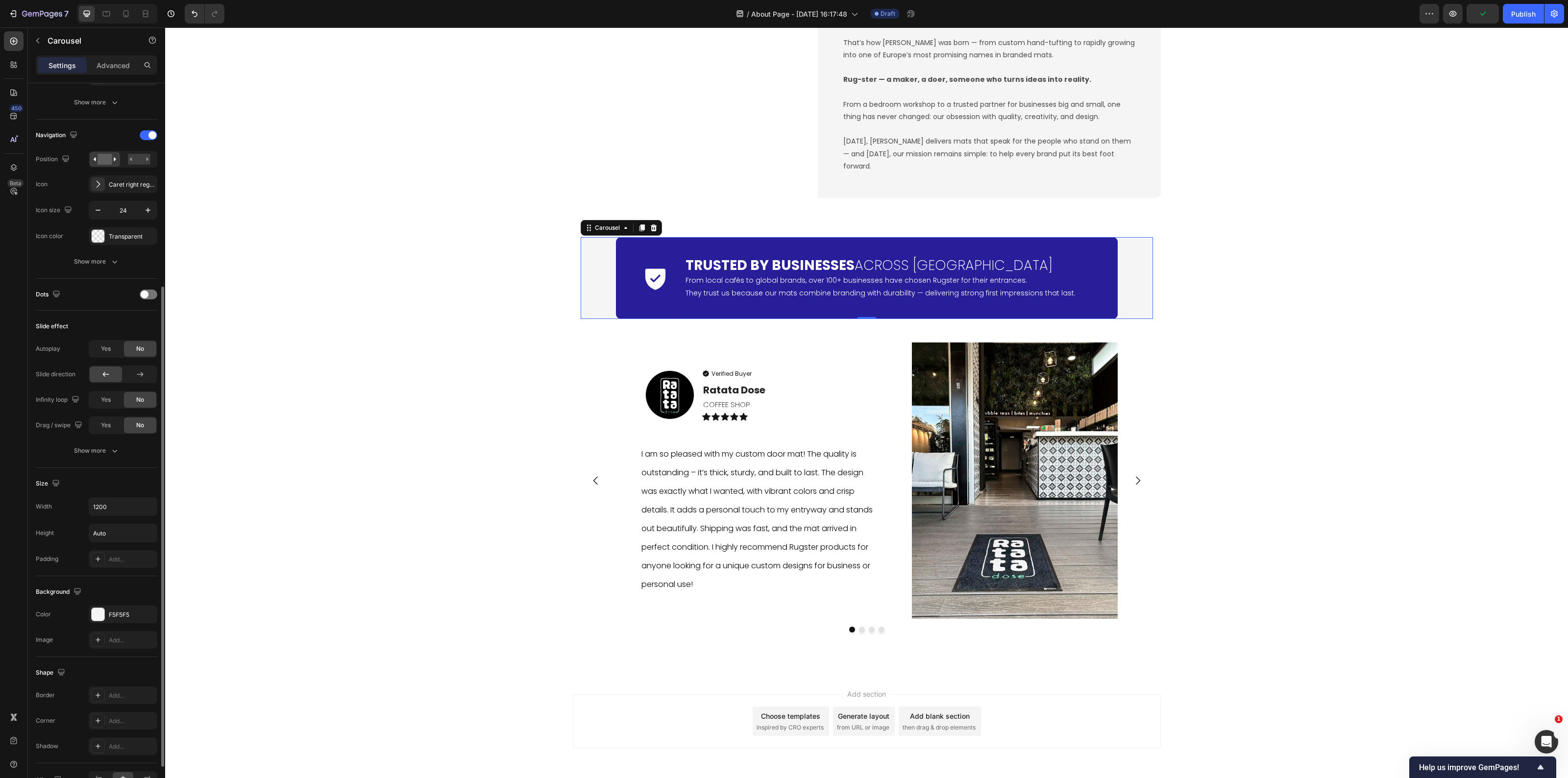
scroll to position [366, 0]
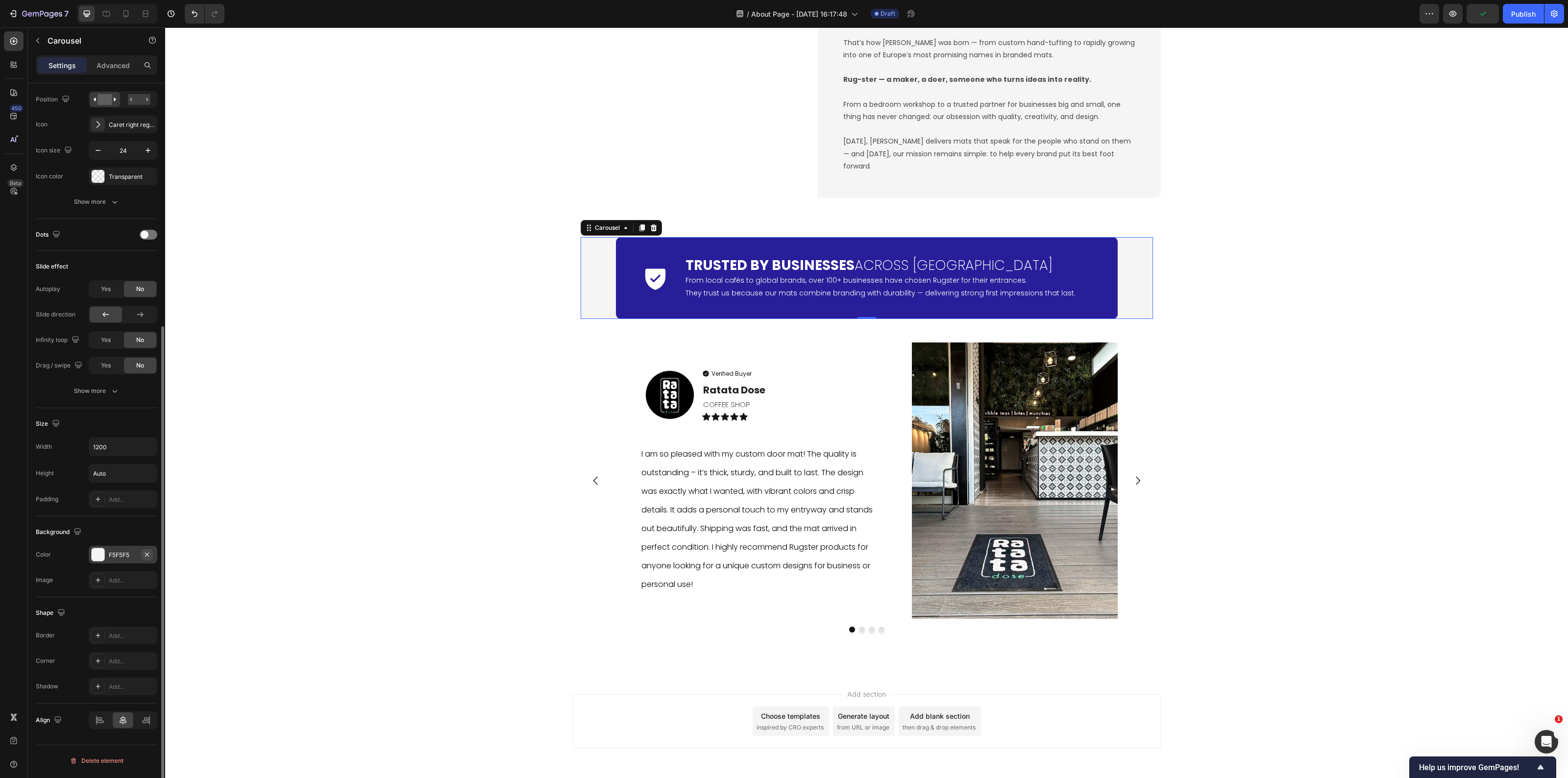
click at [147, 559] on icon "button" at bounding box center [146, 554] width 8 height 8
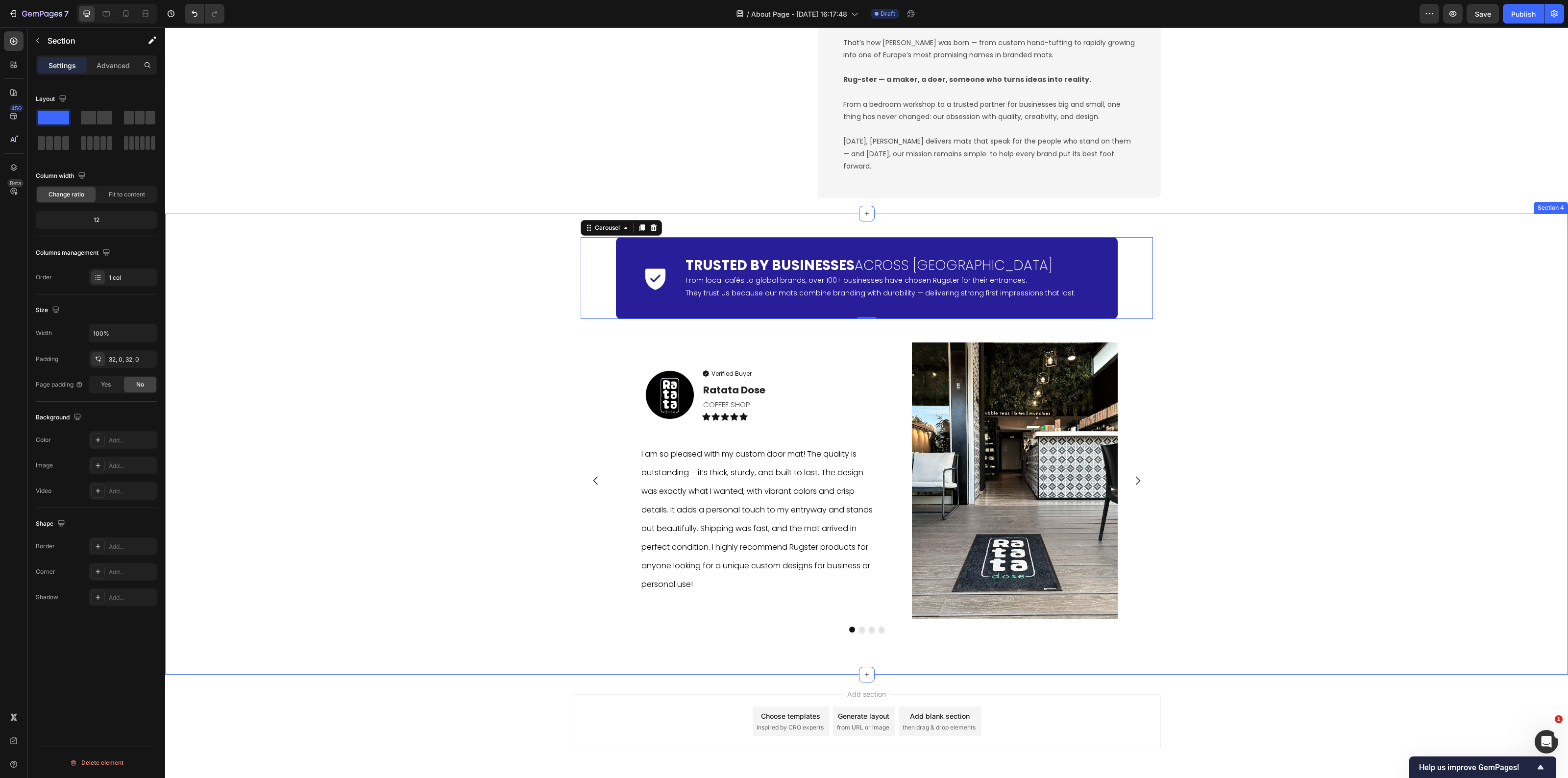
scroll to position [0, 0]
click at [349, 634] on div "Icon Trusted by Businesses Across Europe Heading From local cafés to global bra…" at bounding box center [867, 444] width 1403 height 430
click at [1433, 153] on div "Image OUR STORY Heading From Hand-Tufted Rugs to Logo Mats Heading Rugster bega…" at bounding box center [867, 16] width 1403 height 364
click at [433, 109] on div "Image OUR STORY Heading From Hand-Tufted Rugs to Logo Mats Heading Rugster bega…" at bounding box center [867, 16] width 1403 height 364
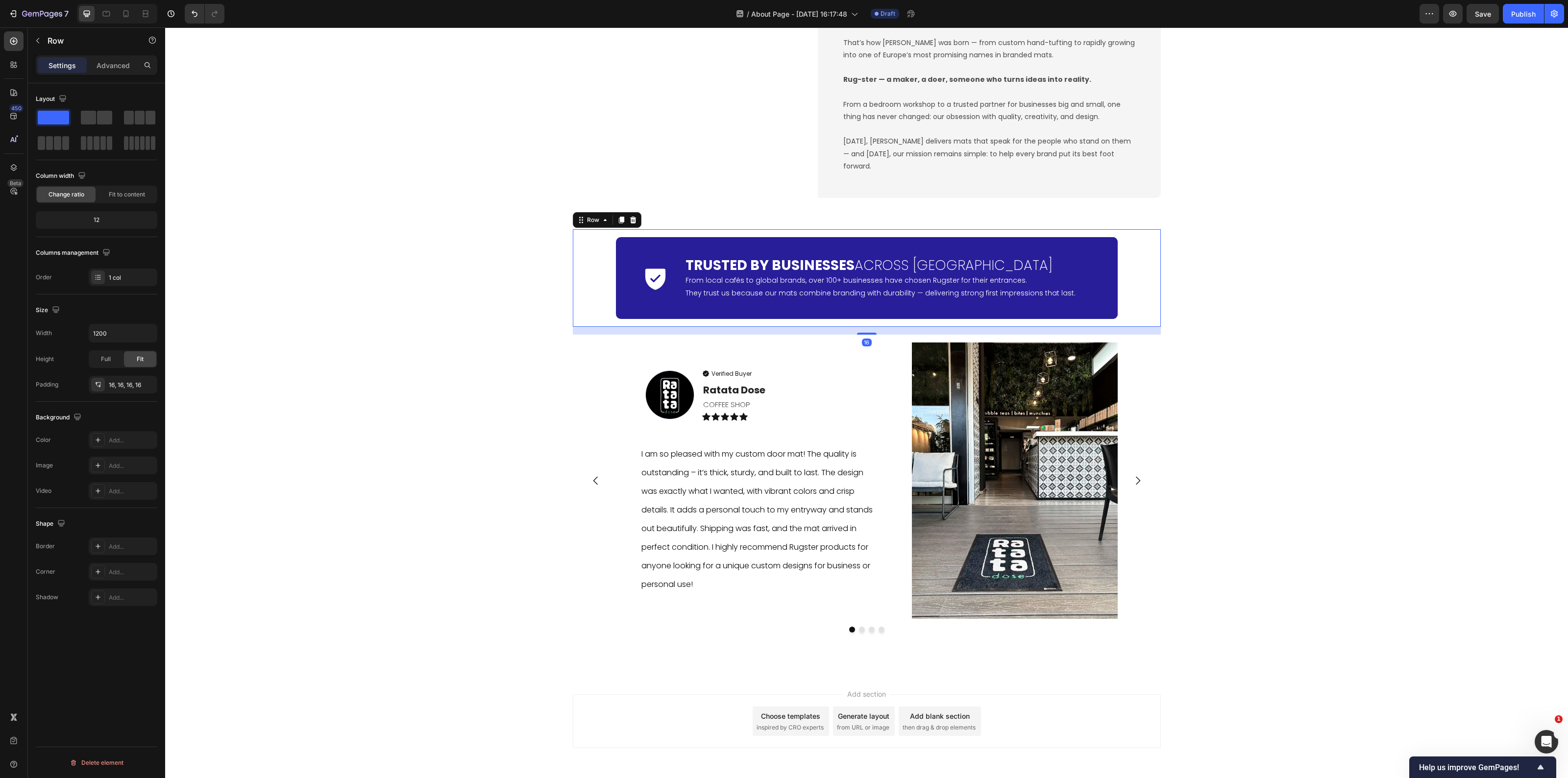
click at [573, 314] on div "Icon Trusted by Businesses Across Europe Heading From local cafés to global bra…" at bounding box center [866, 278] width 588 height 98
click at [119, 332] on input "1200" at bounding box center [123, 334] width 68 height 18
type input "`"
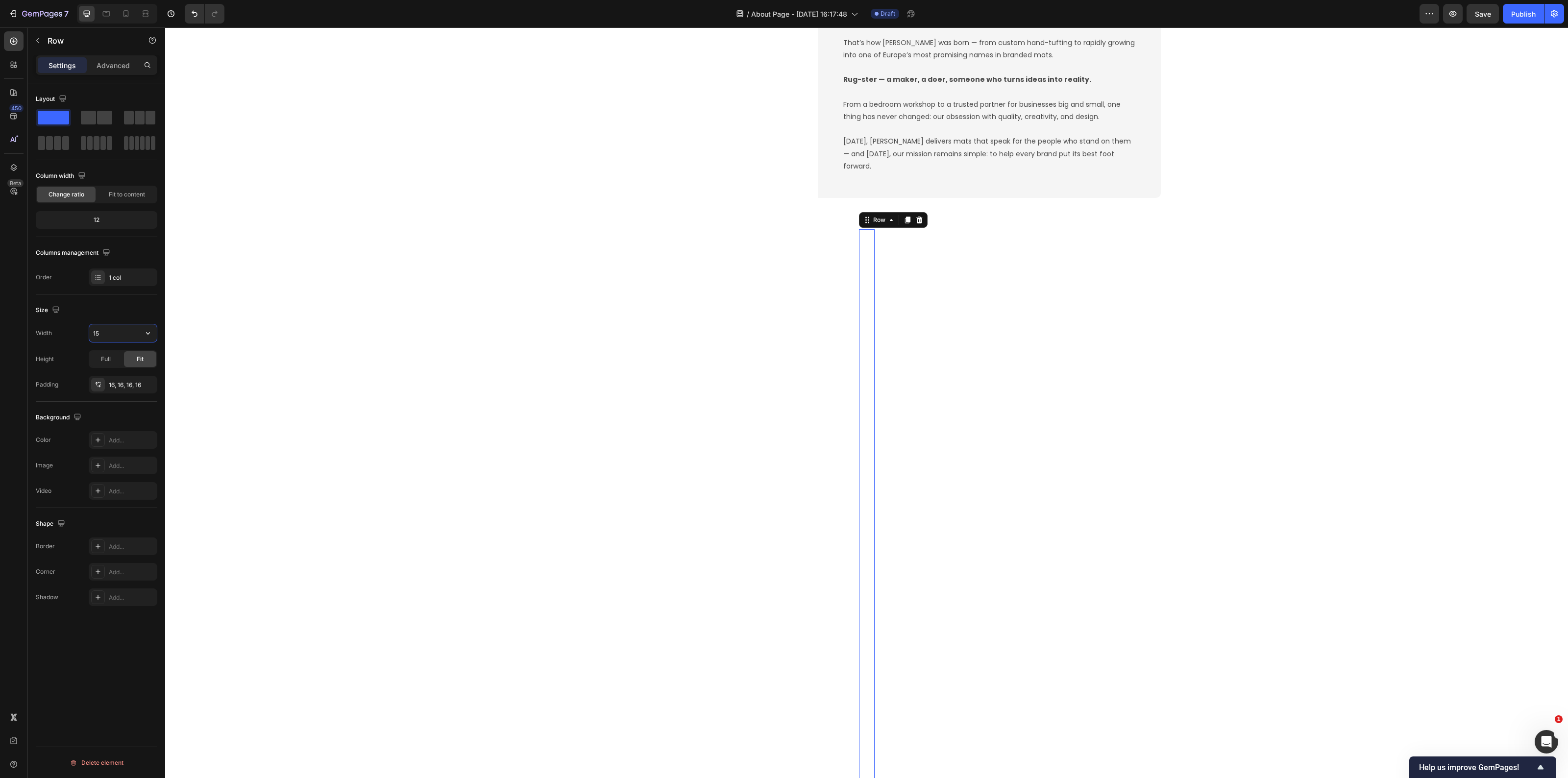
type input "1"
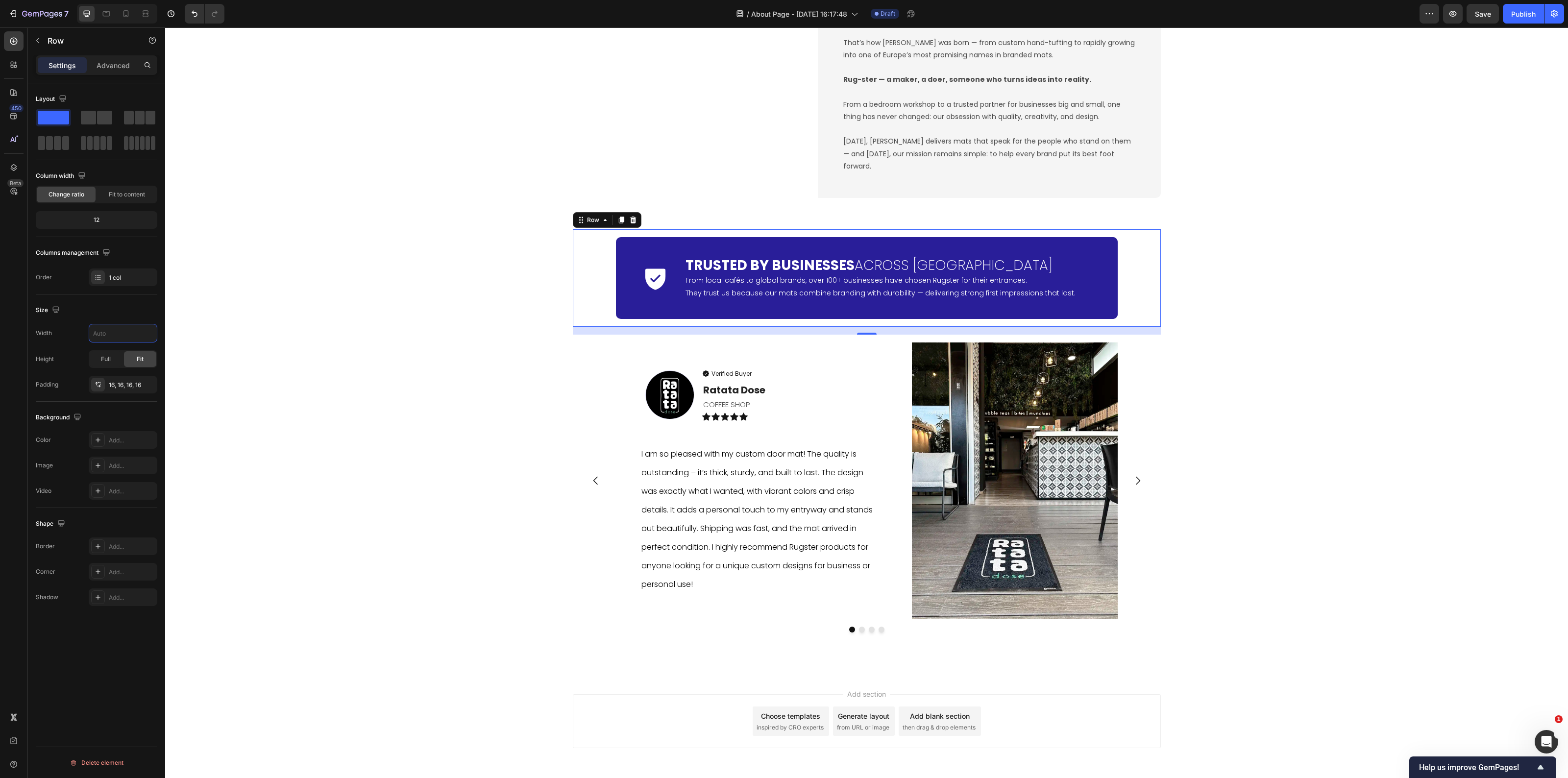
type input "1200"
click at [573, 293] on div "Icon Trusted by Businesses Across Europe Heading From local cafés to global bra…" at bounding box center [866, 278] width 588 height 98
click at [594, 282] on div "Icon Trusted by Businesses Across Europe Heading From local cafés to global bra…" at bounding box center [867, 277] width 573 height 82
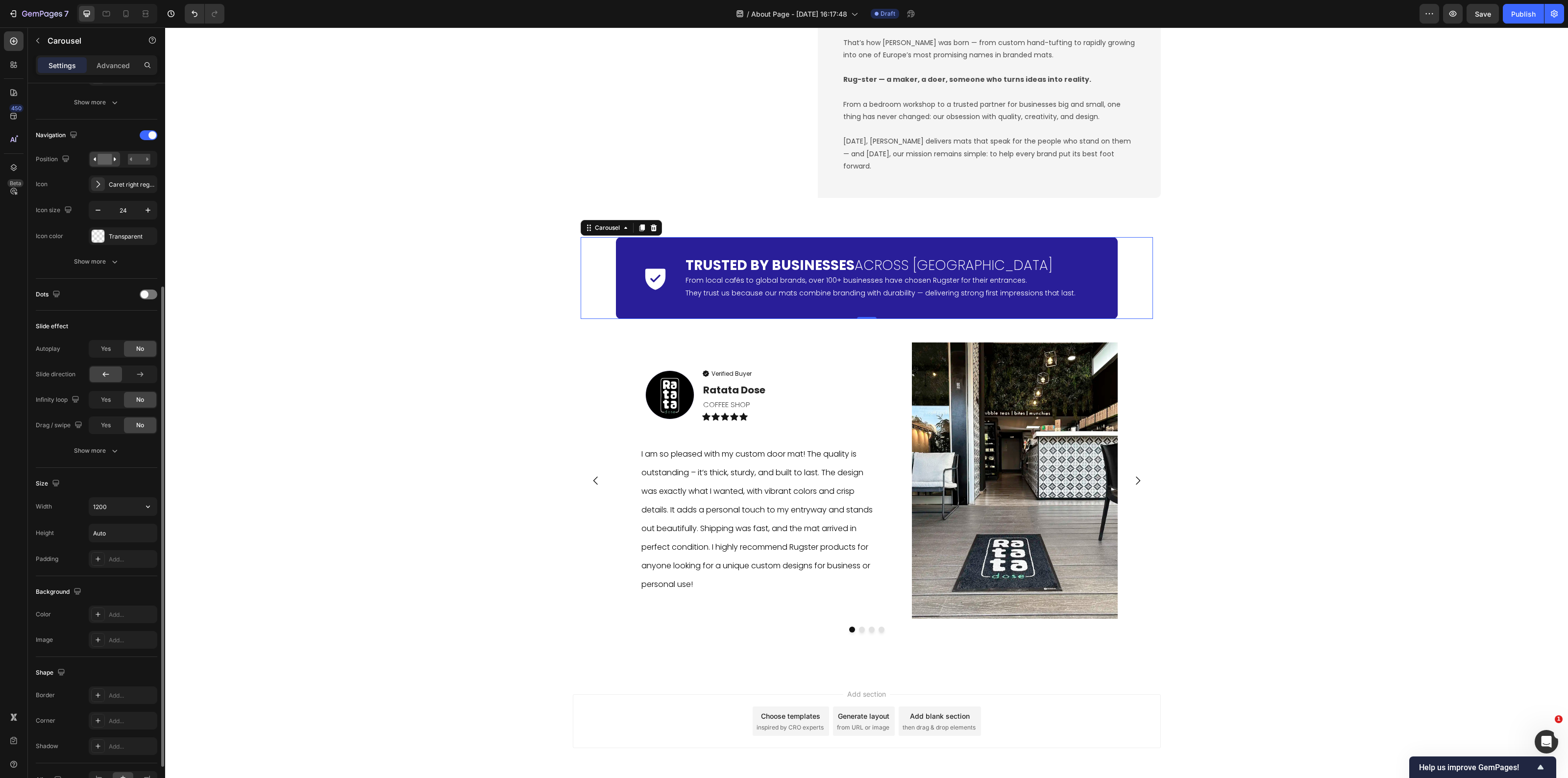
scroll to position [366, 0]
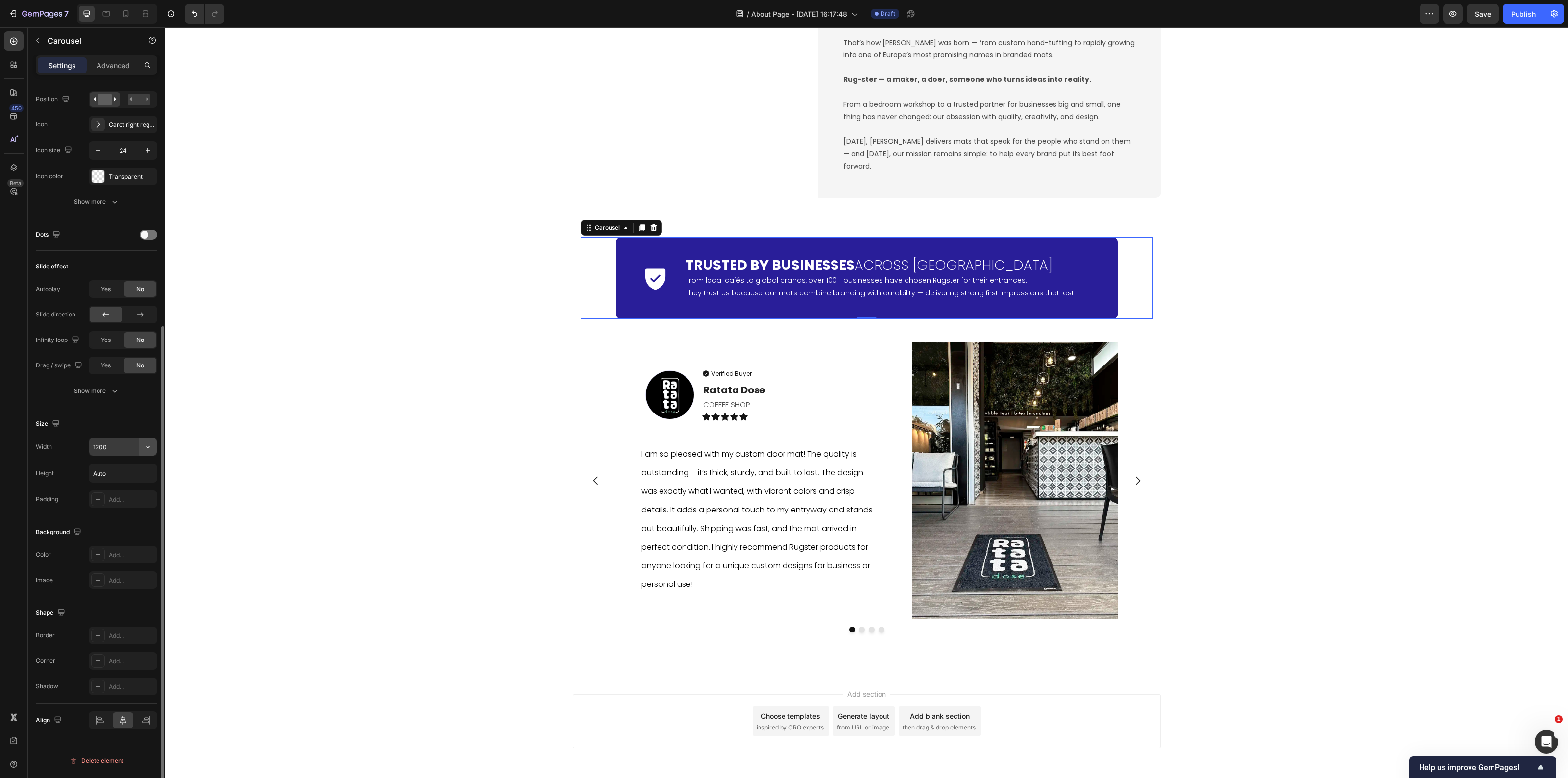
click at [148, 448] on icon "button" at bounding box center [148, 447] width 10 height 10
click at [126, 489] on p "Full 100%" at bounding box center [120, 492] width 56 height 9
type input "100%"
drag, startPoint x: 503, startPoint y: 336, endPoint x: 571, endPoint y: 323, distance: 69.2
click at [505, 336] on div "Icon Trusted by Businesses Across Europe Heading From local cafés to global bra…" at bounding box center [867, 444] width 1403 height 430
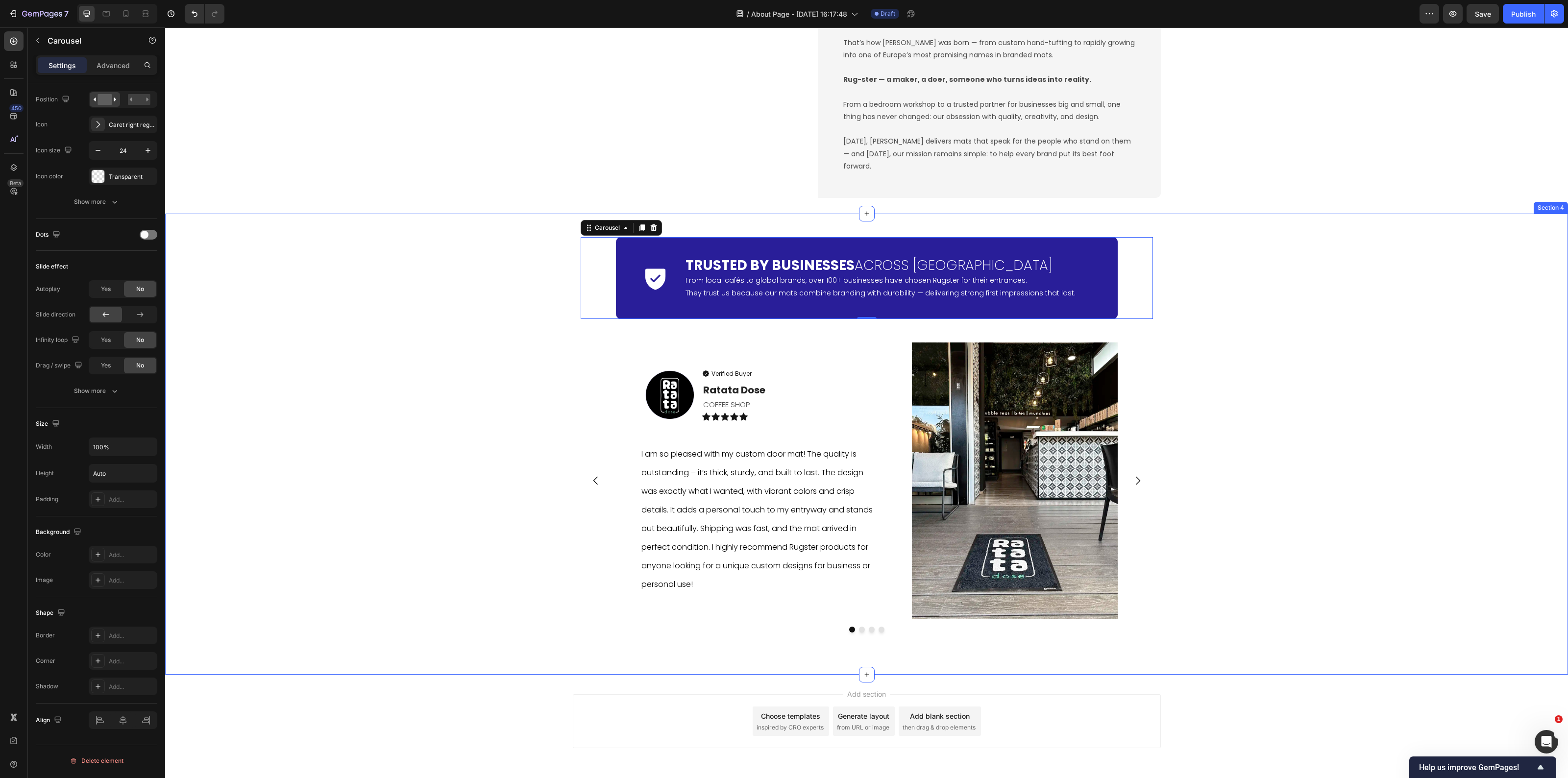
scroll to position [0, 0]
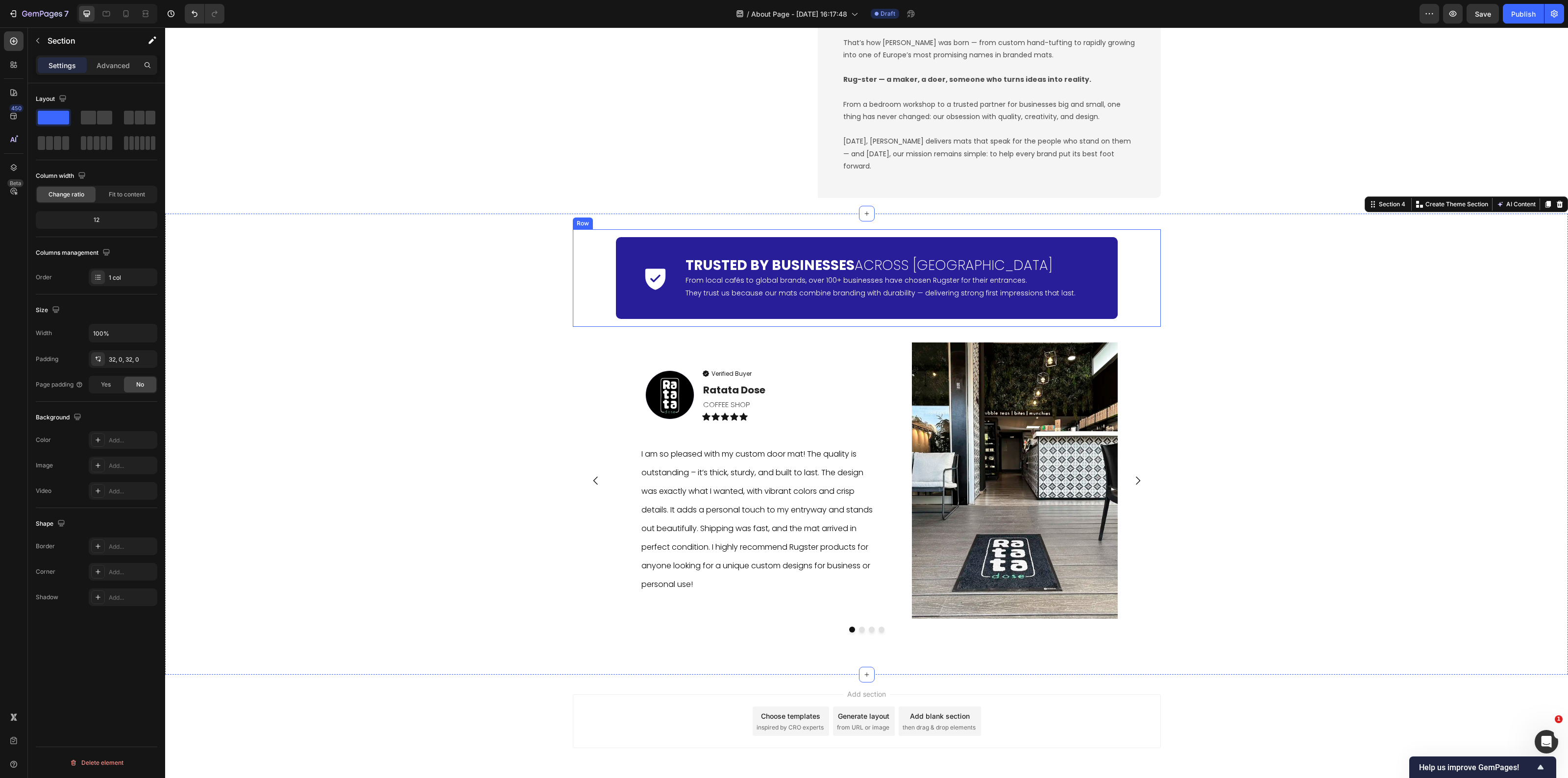
click at [574, 299] on div "Icon Trusted by Businesses Across Europe Heading From local cafés to global bra…" at bounding box center [866, 278] width 588 height 98
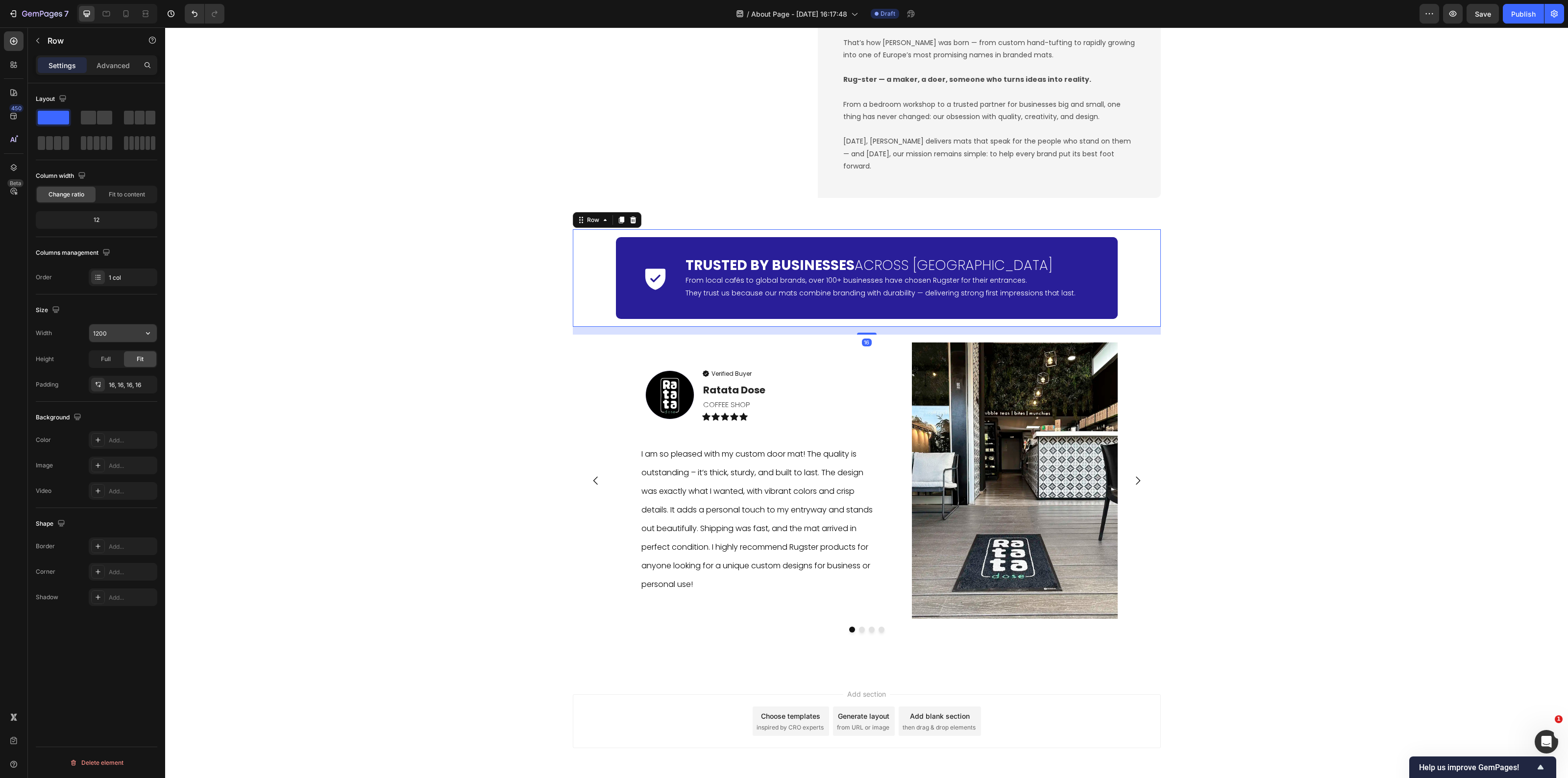
click at [113, 335] on input "1200" at bounding box center [123, 334] width 68 height 18
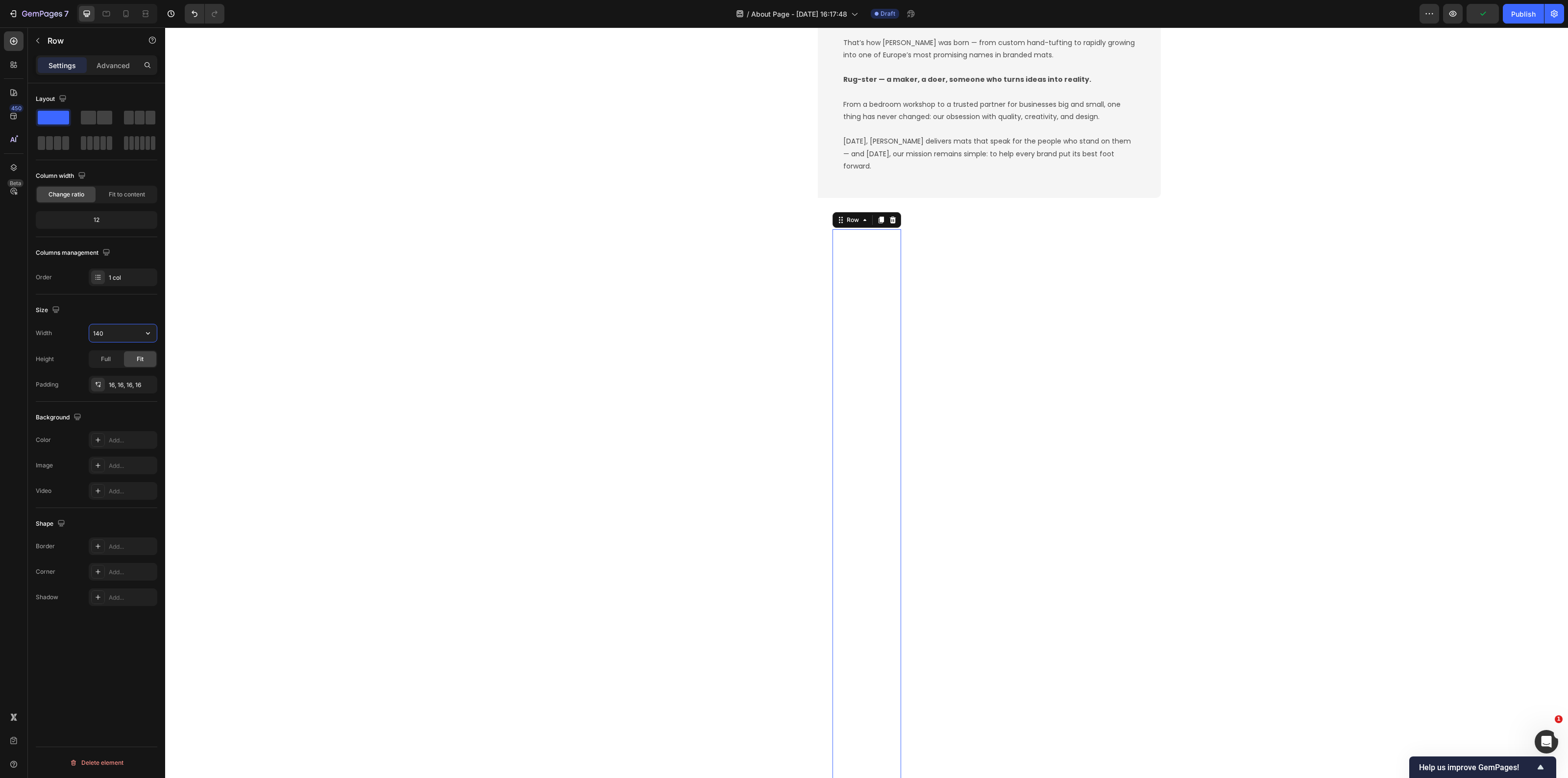
type input "1400"
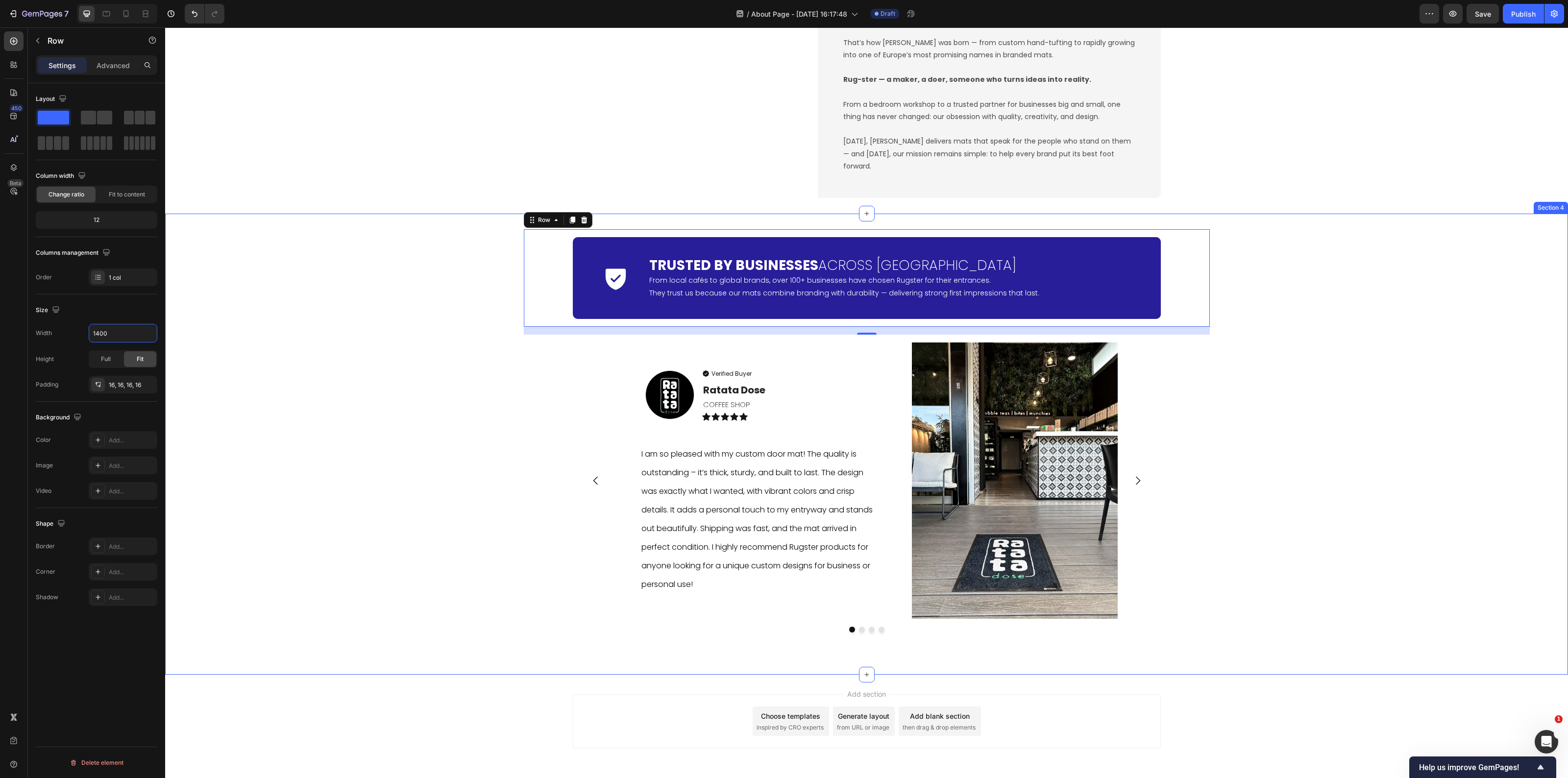
click at [169, 481] on div "Icon Trusted by Businesses Across Europe Heading From local cafés to global bra…" at bounding box center [867, 444] width 1403 height 430
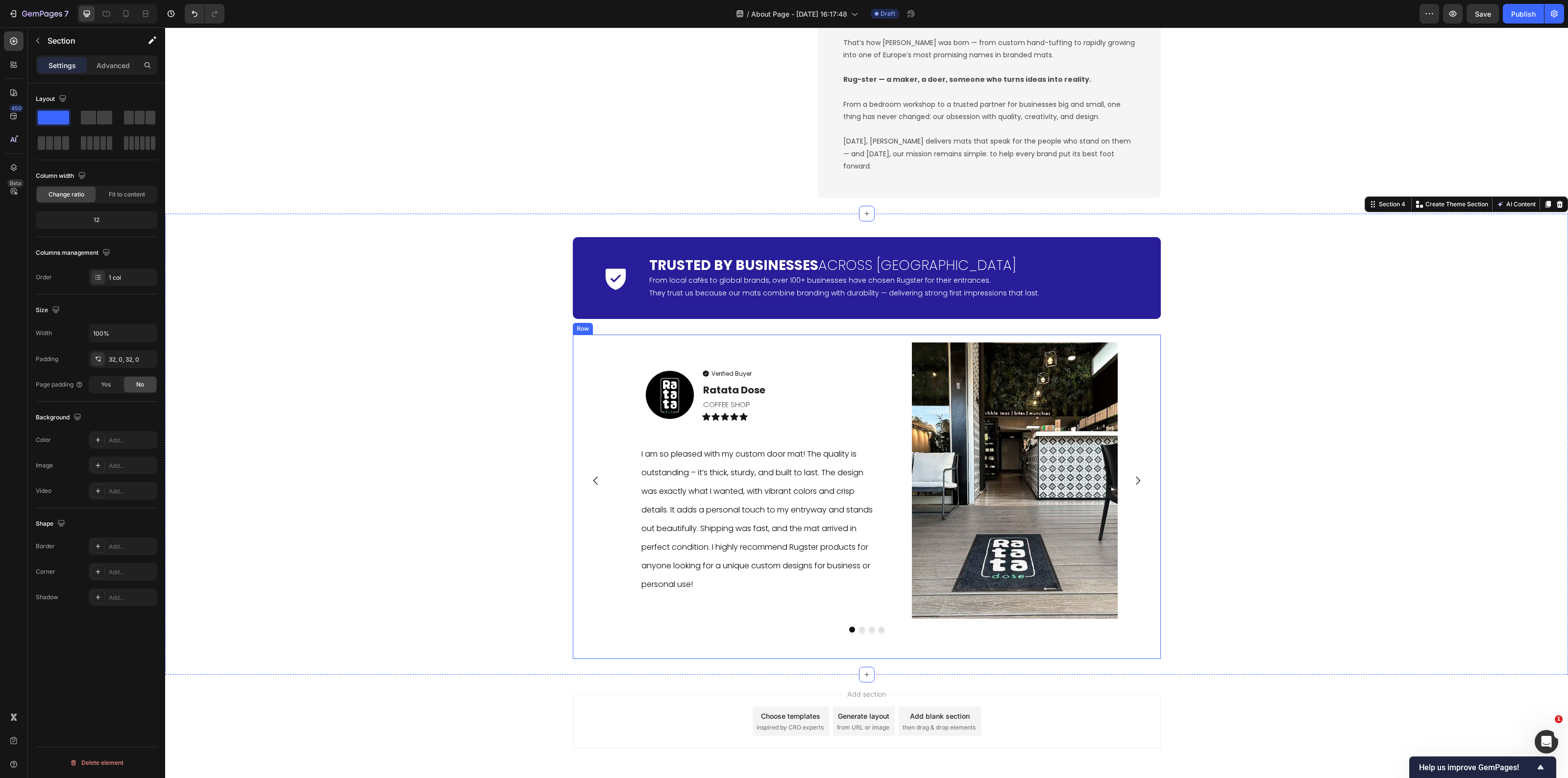
click at [586, 642] on div "Image Verified Buyer Item List Ratata Dose Text block COFFEE SHOP Text Block Ic…" at bounding box center [867, 497] width 573 height 309
click at [124, 334] on input "1200" at bounding box center [123, 334] width 68 height 18
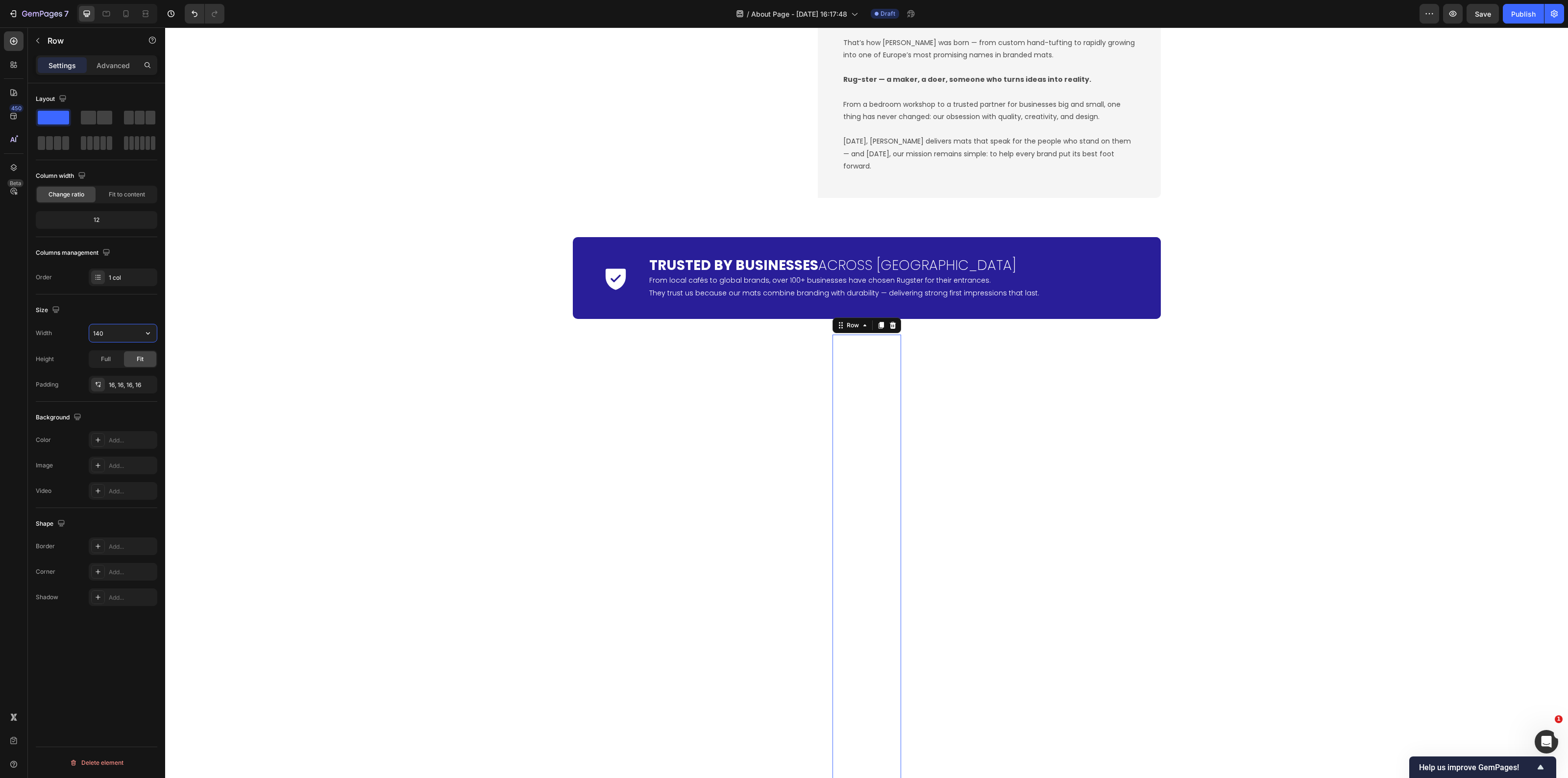
type input "1400"
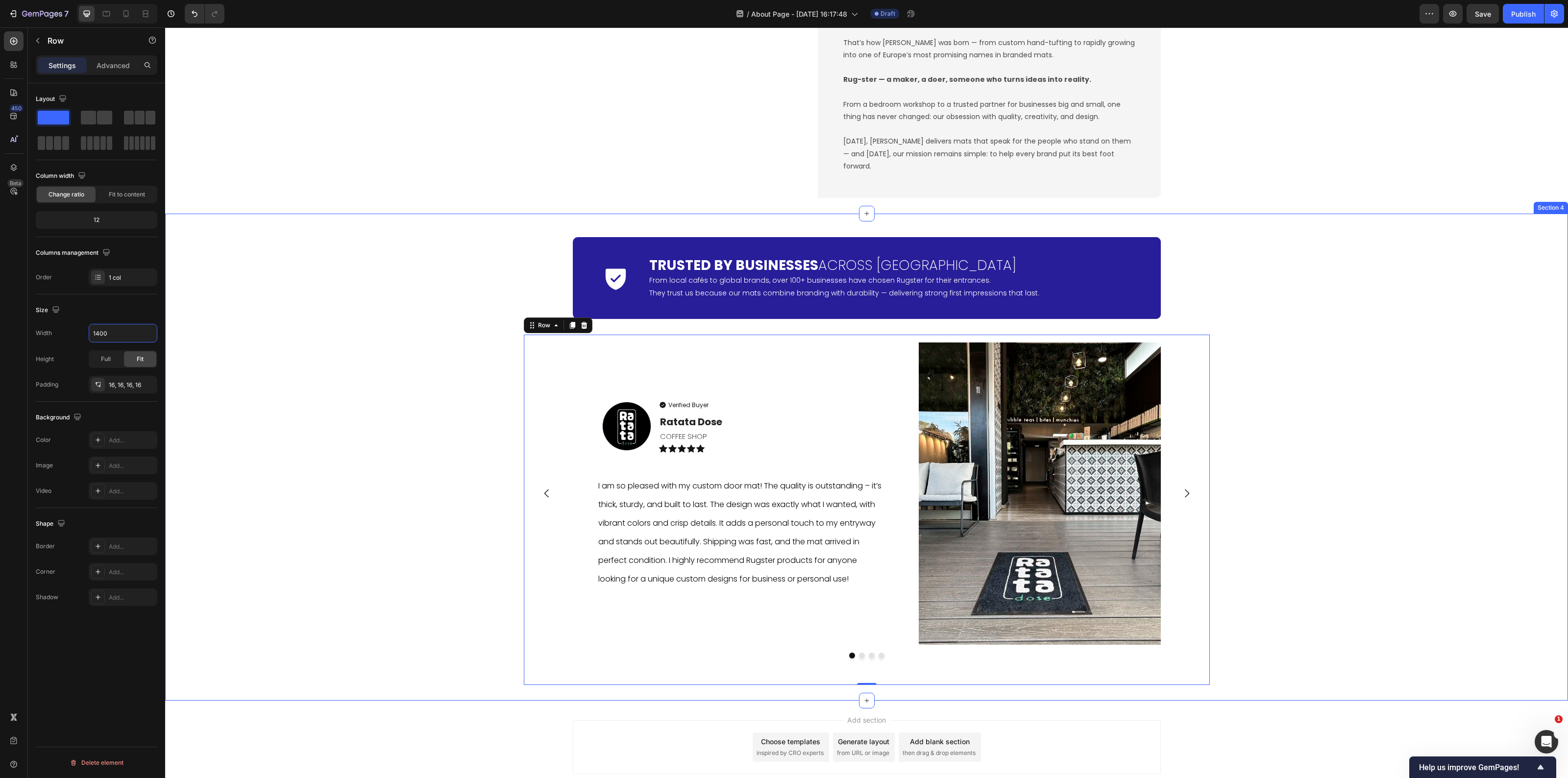
click at [1307, 459] on div "Icon Trusted by Businesses Across [GEOGRAPHIC_DATA] Heading From local cafés to…" at bounding box center [867, 457] width 1403 height 455
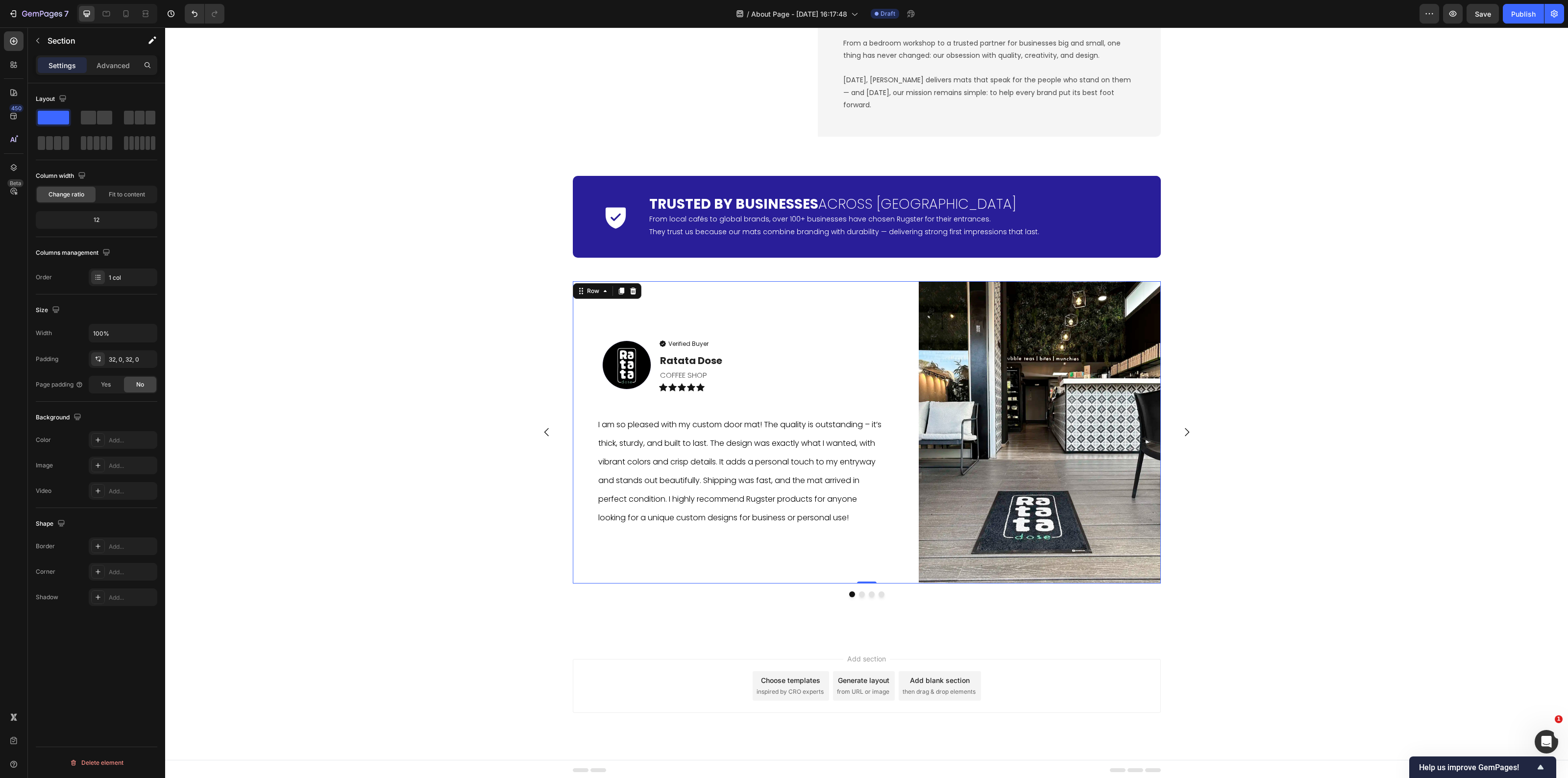
click at [897, 576] on div "Image Verified Buyer Item List Ratata Dose Text block COFFEE SHOP Text Block Ic…" at bounding box center [741, 433] width 338 height 302
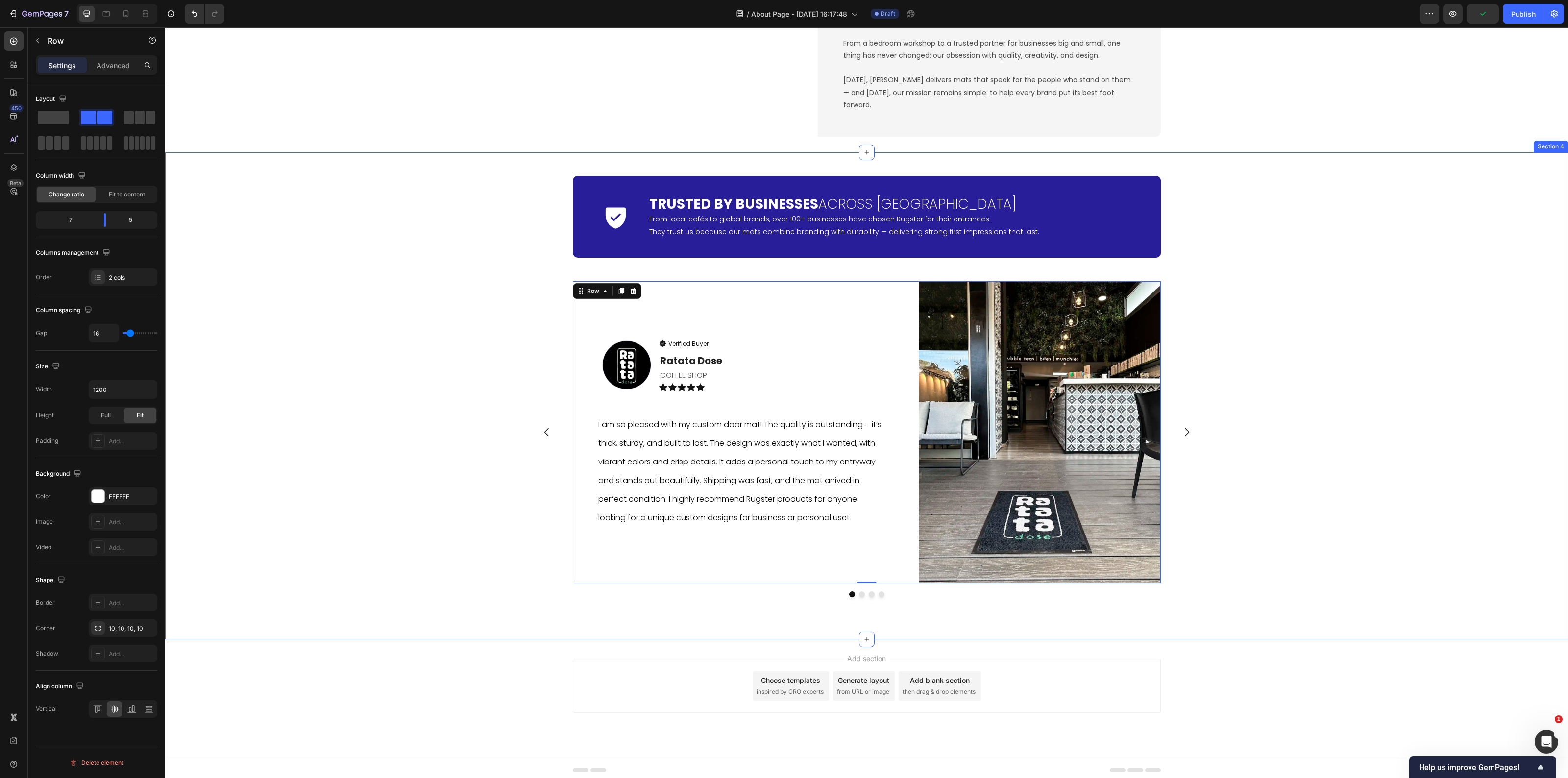
click at [457, 589] on div "Icon Trusted by Businesses Across Europe Heading From local cafés to global bra…" at bounding box center [867, 396] width 1403 height 455
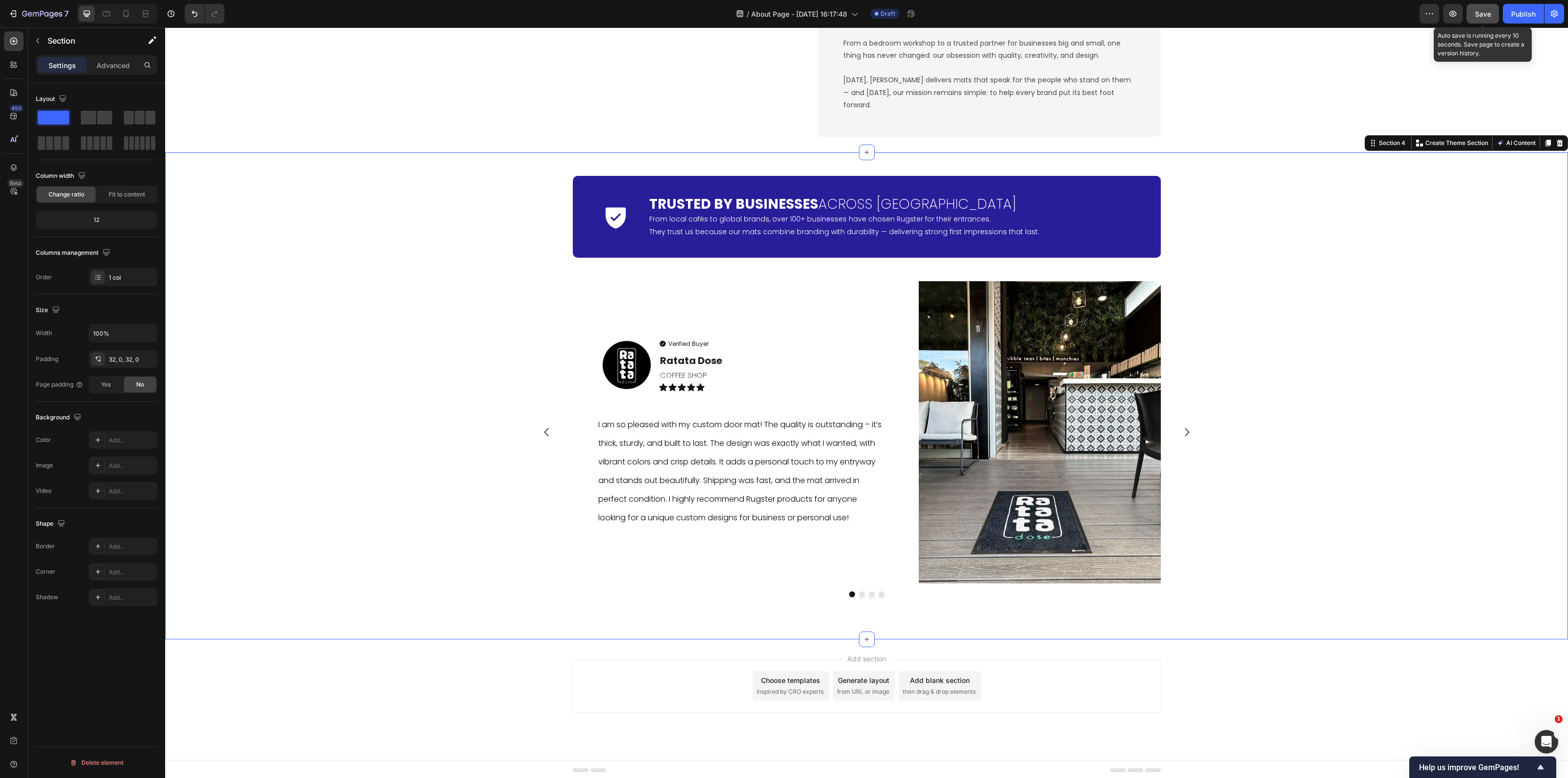
click at [1481, 16] on span "Save" at bounding box center [1484, 14] width 16 height 8
click at [1448, 5] on button "button" at bounding box center [1453, 14] width 20 height 20
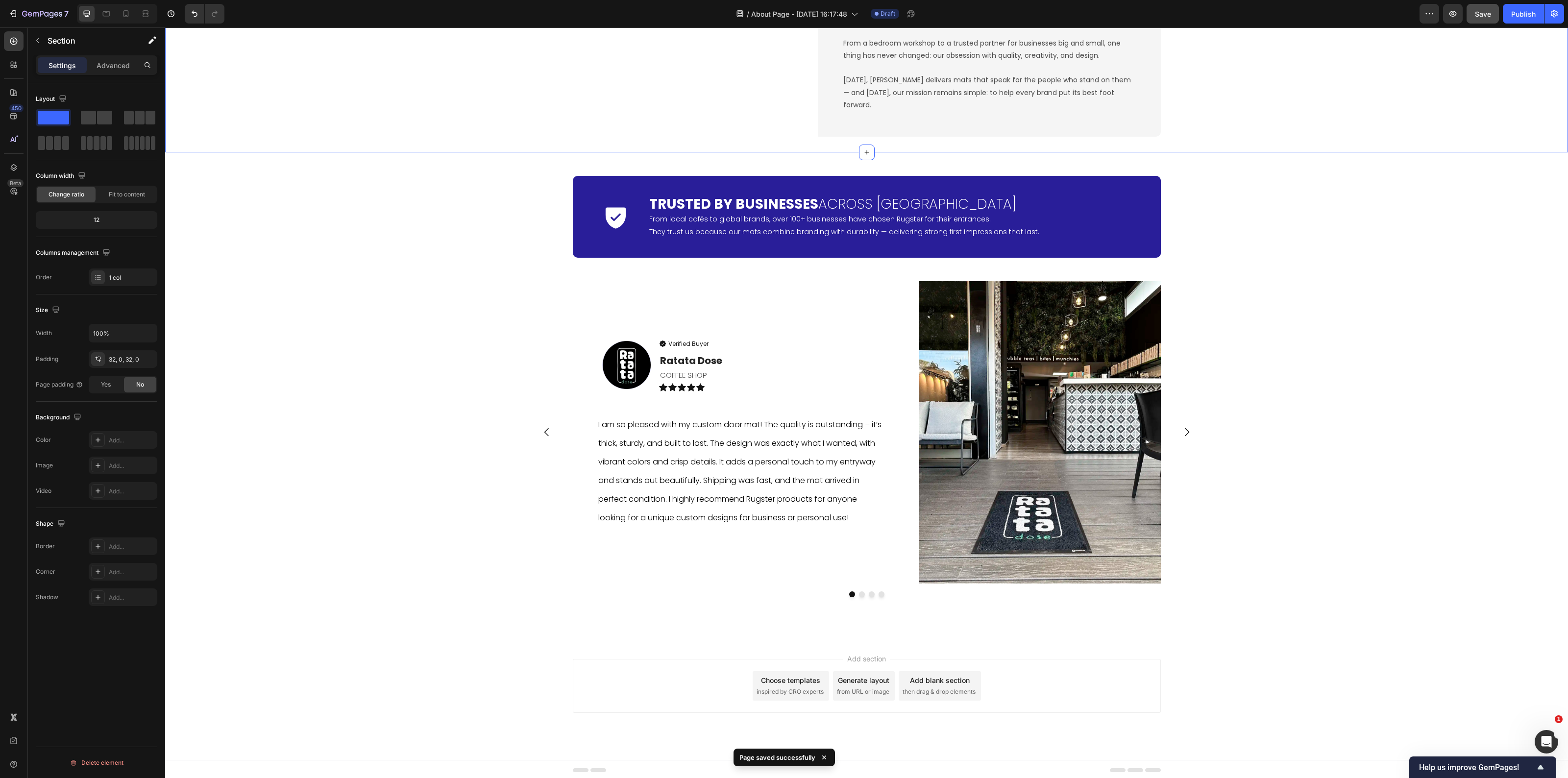
click at [386, 657] on div "Add section Choose templates inspired by CRO experts Generate layout from URL o…" at bounding box center [867, 700] width 1403 height 121
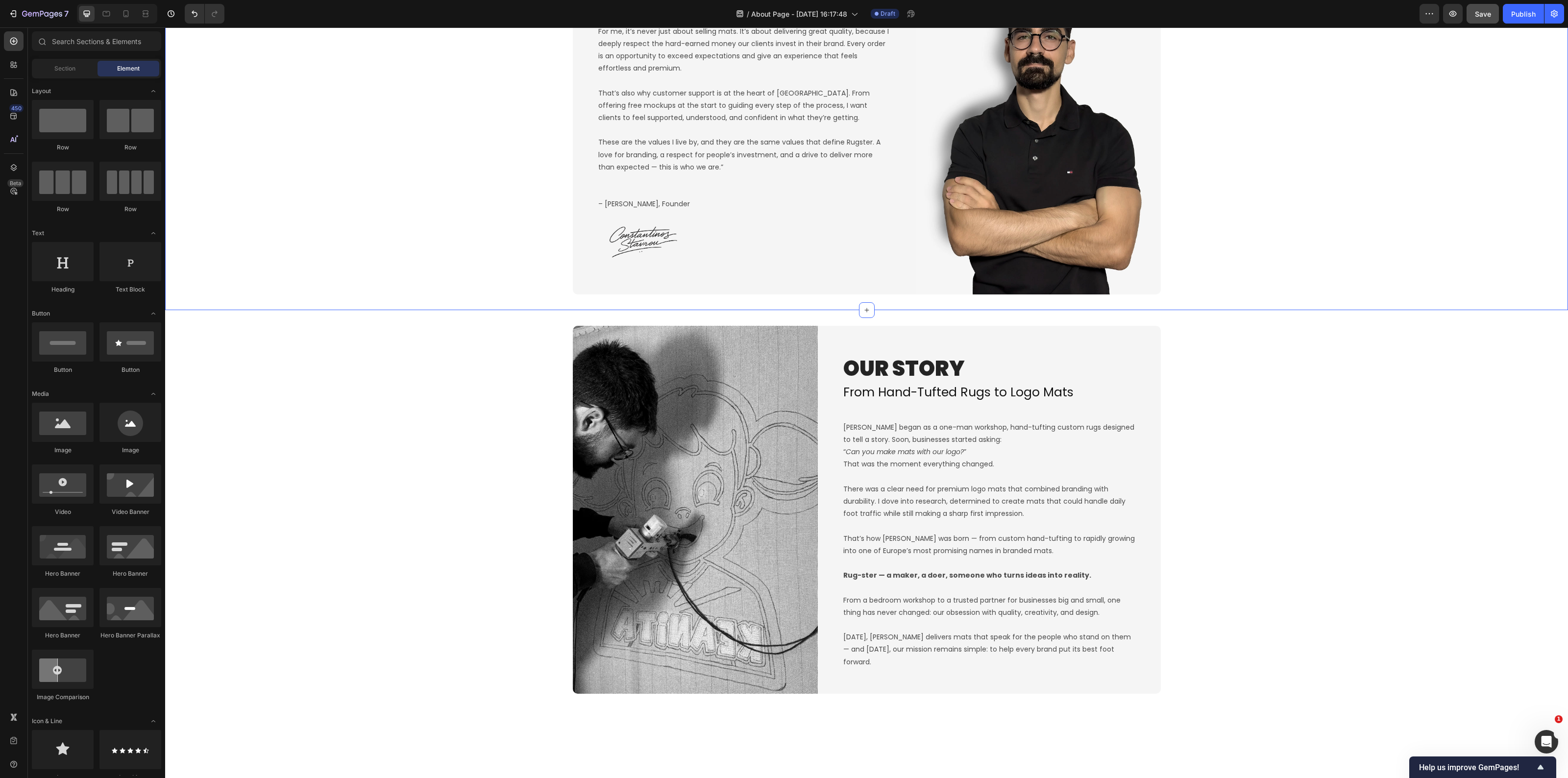
scroll to position [156, 0]
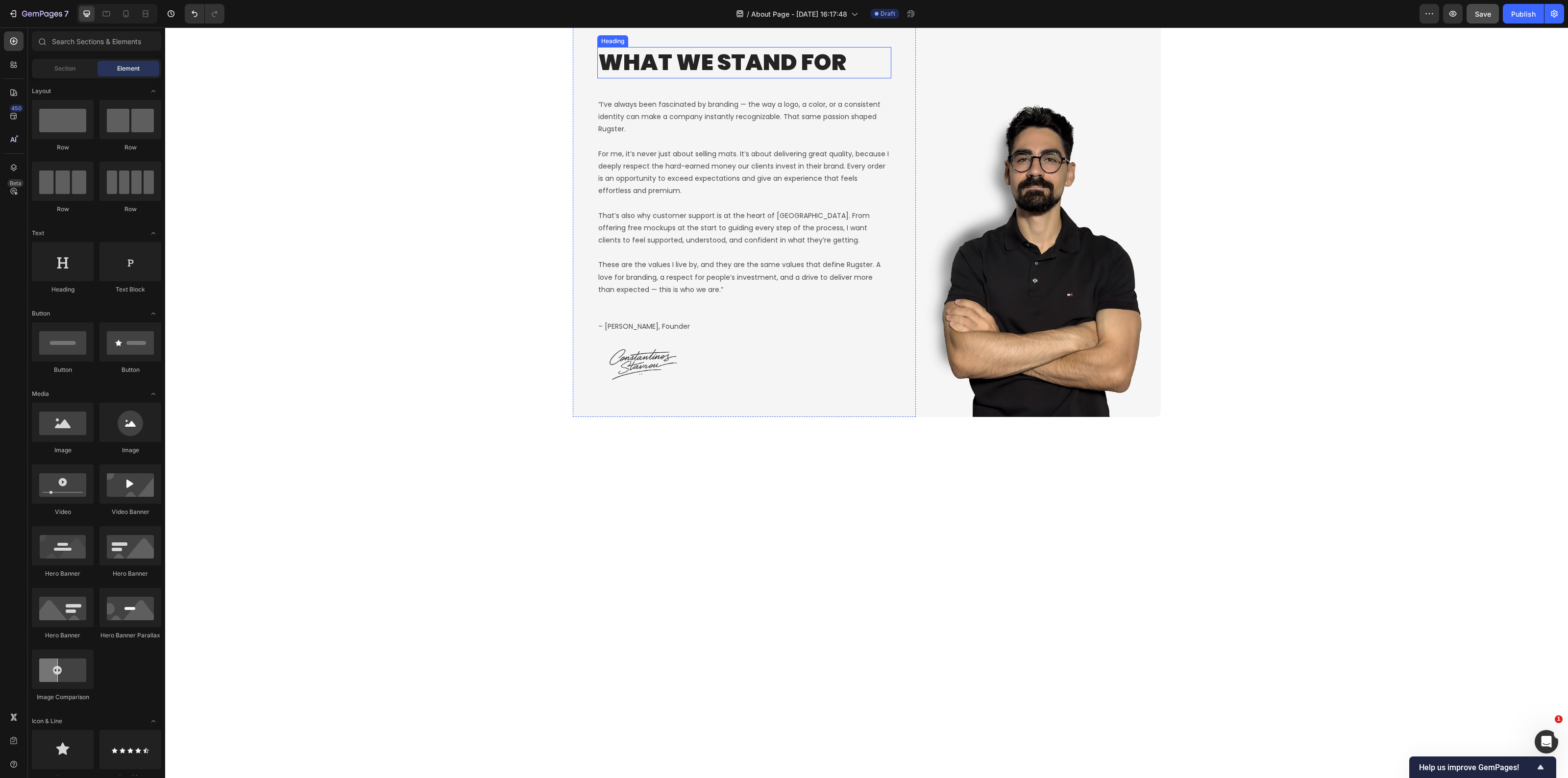
click at [692, 78] on h2 "What We Stand For" at bounding box center [744, 63] width 294 height 32
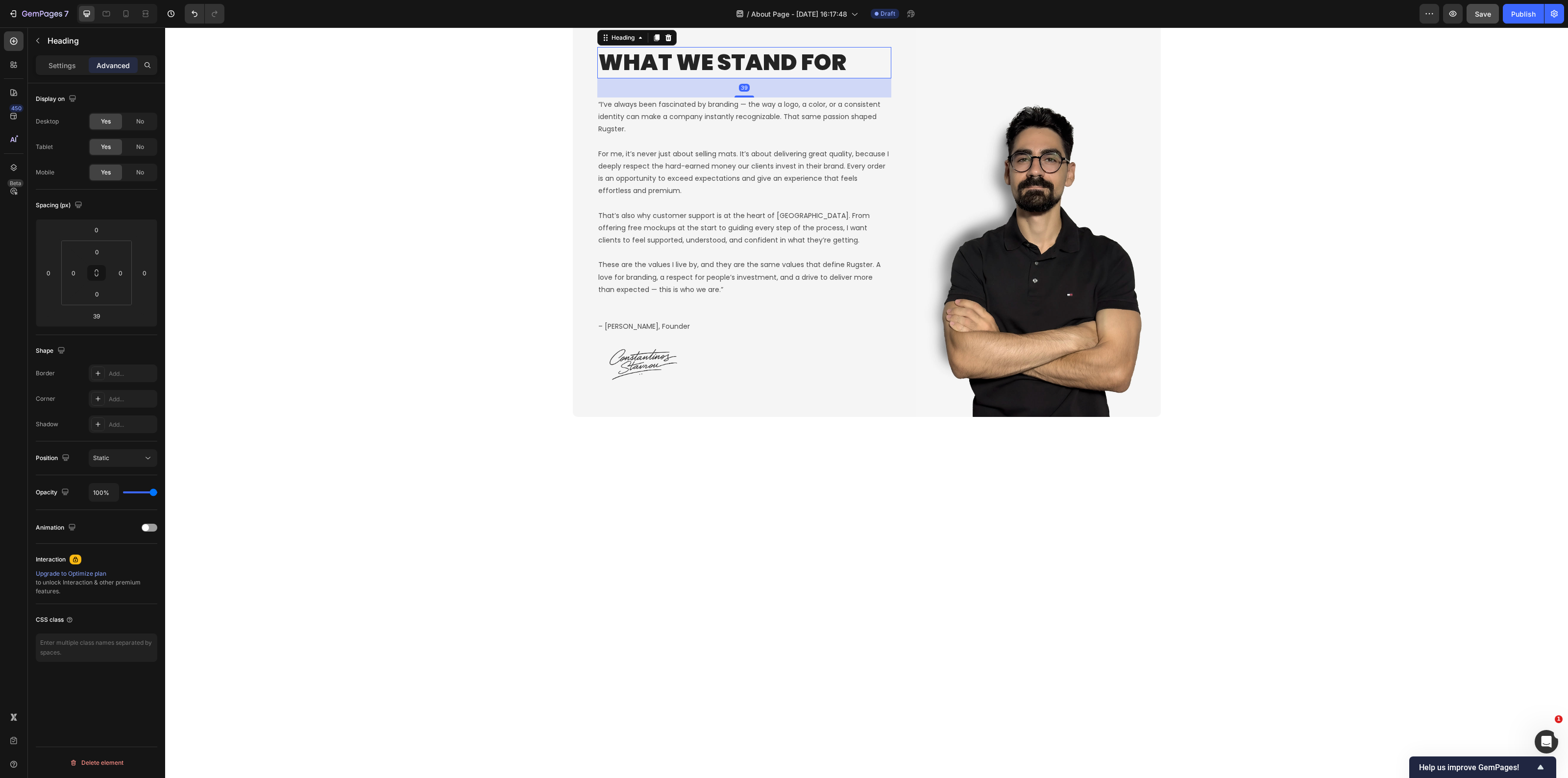
click at [65, 66] on p "Settings" at bounding box center [62, 65] width 27 height 10
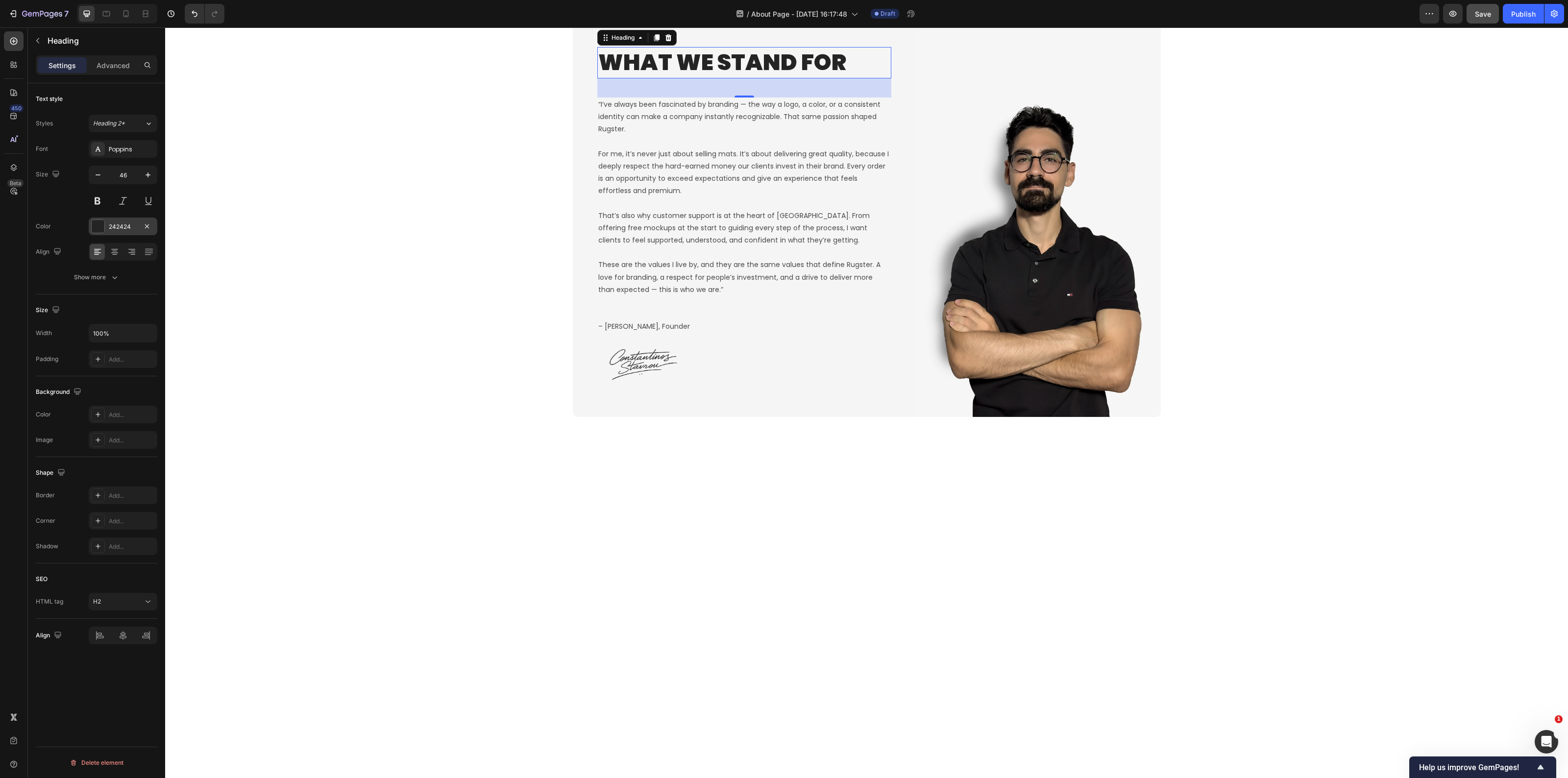
click at [113, 225] on div "242424" at bounding box center [122, 227] width 28 height 9
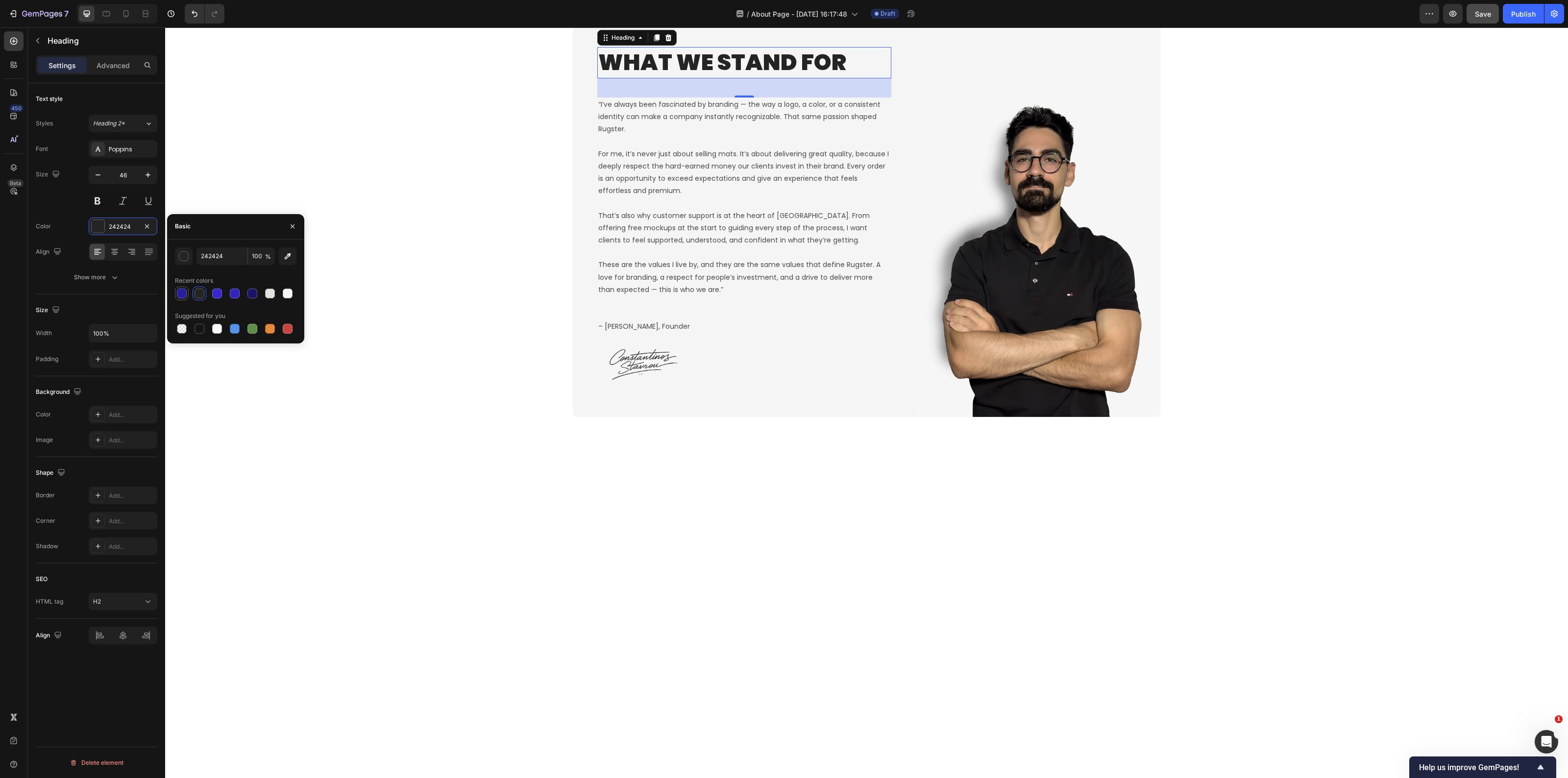
click at [178, 293] on div at bounding box center [182, 293] width 10 height 10
type input "291E99"
click at [240, 417] on div "What We Stand For Heading 39 “I’ve always been fascinated by branding — the way…" at bounding box center [867, 220] width 1403 height 395
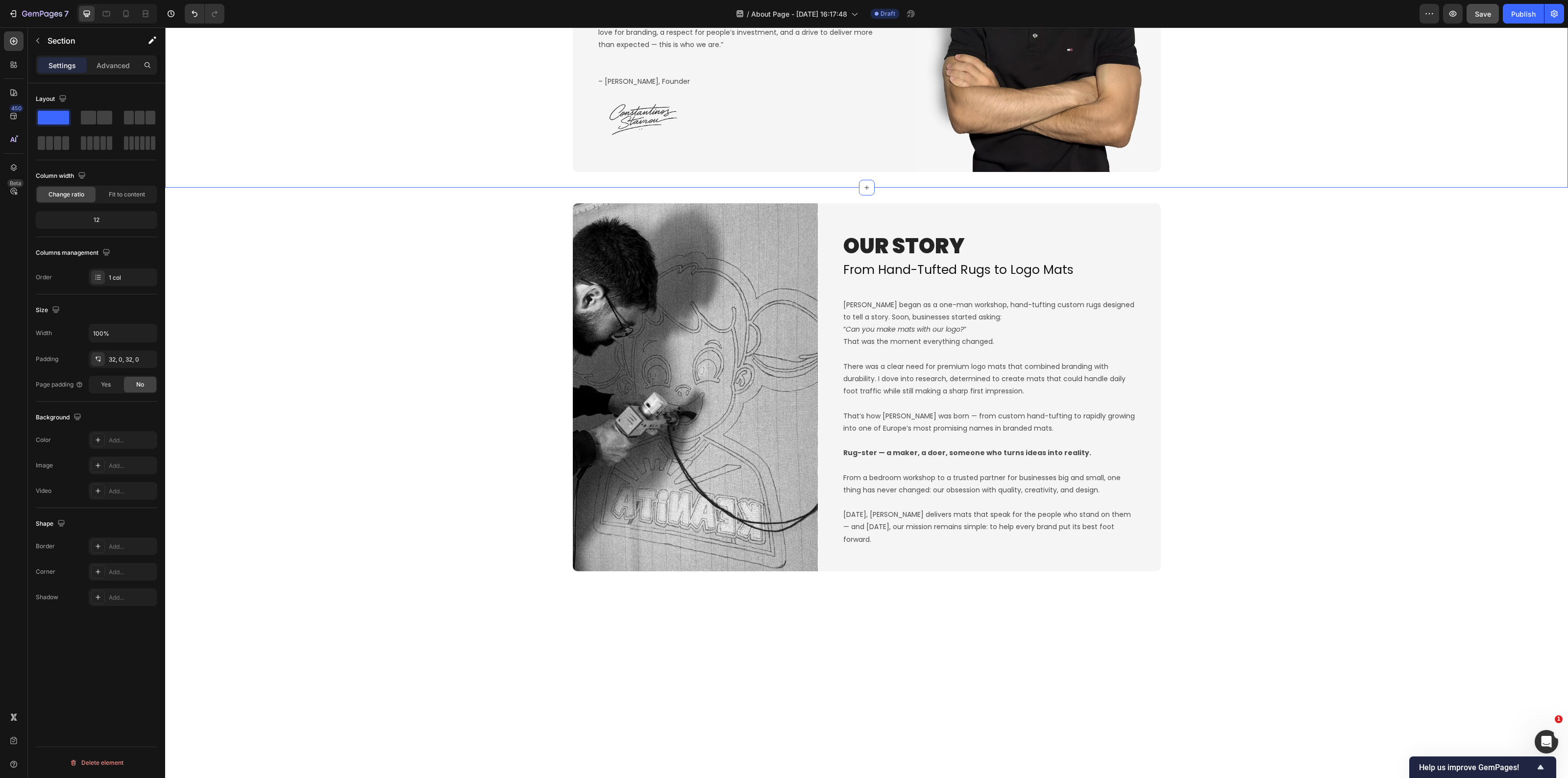
scroll to position [523, 0]
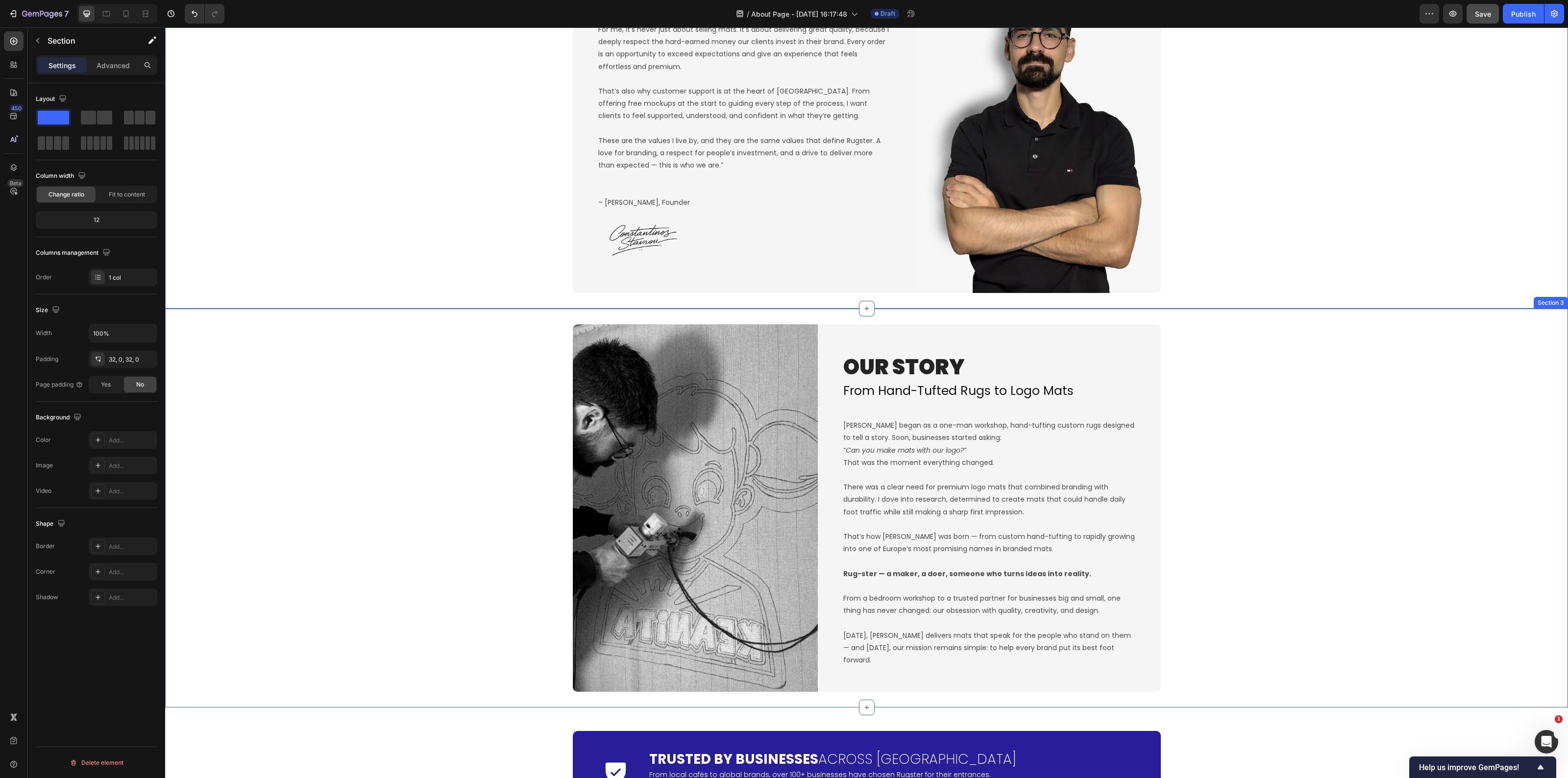
scroll to position [891, 0]
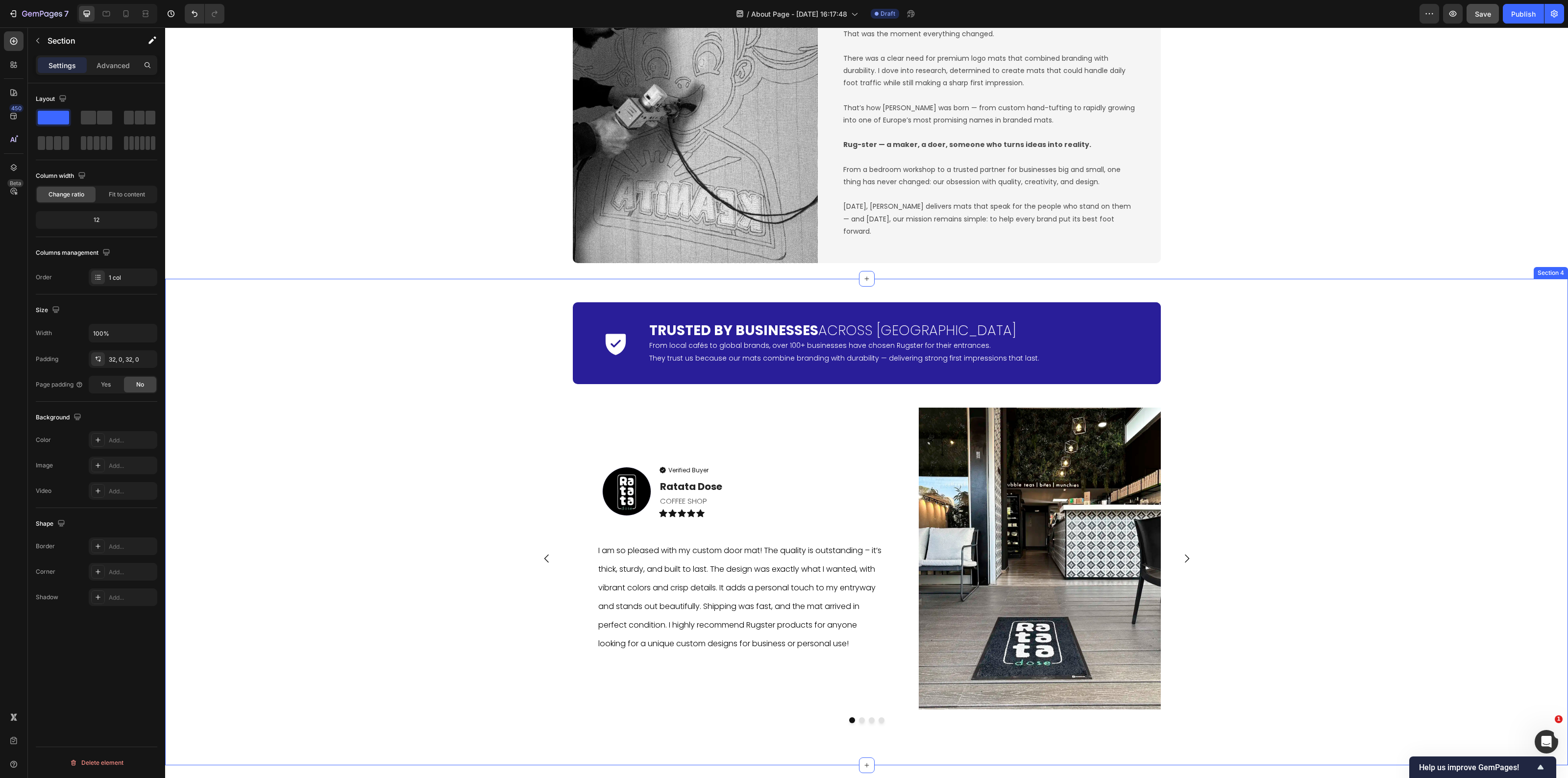
click at [437, 501] on div "Icon Trusted by Businesses Across [GEOGRAPHIC_DATA] Heading From local cafés to…" at bounding box center [867, 522] width 1403 height 455
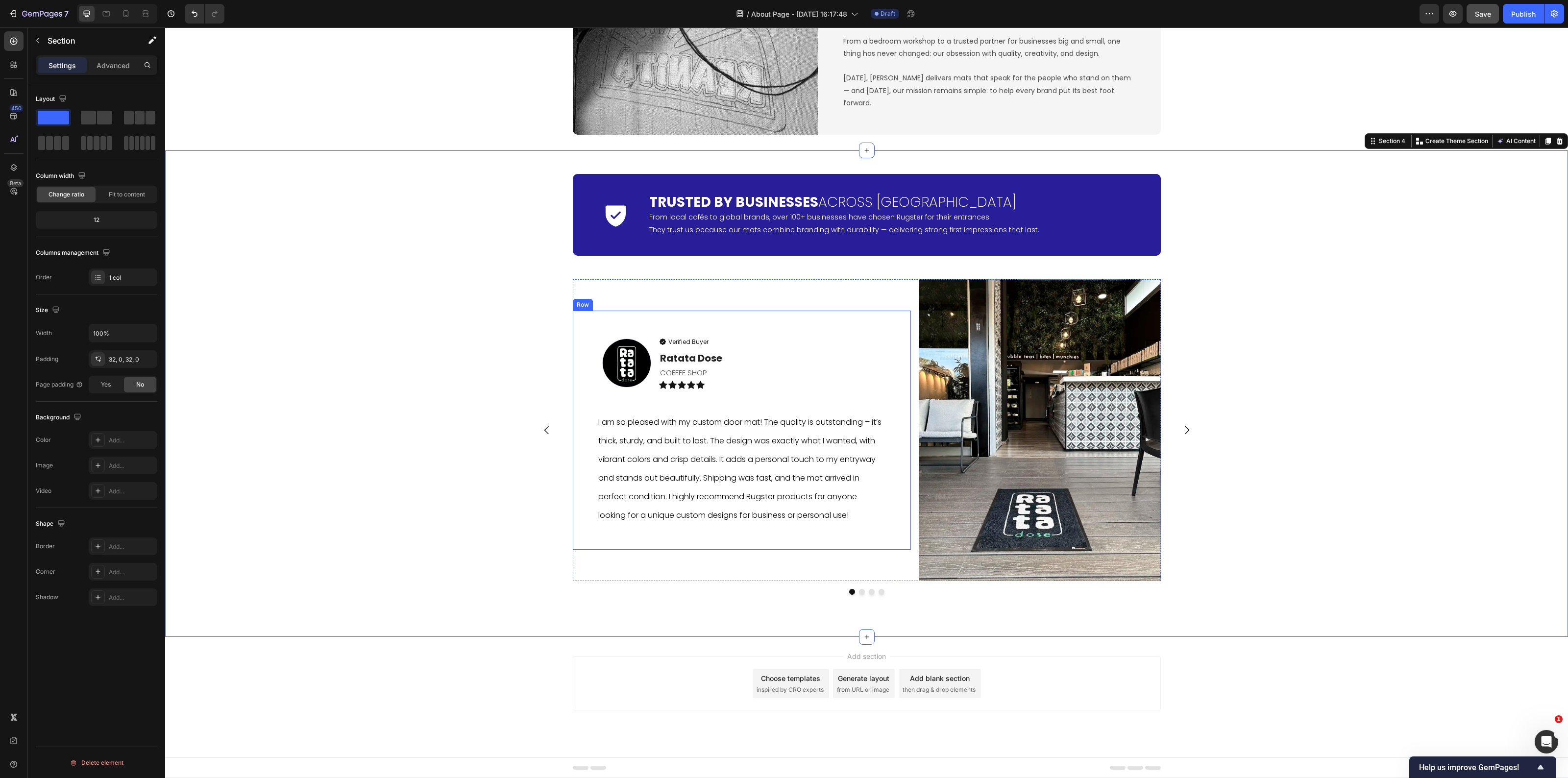
click at [599, 548] on div "Image Verified Buyer Item List Ratata Dose Text block COFFEE SHOP Text Block Ic…" at bounding box center [741, 431] width 338 height 240
click at [117, 439] on div "Add..." at bounding box center [131, 440] width 46 height 9
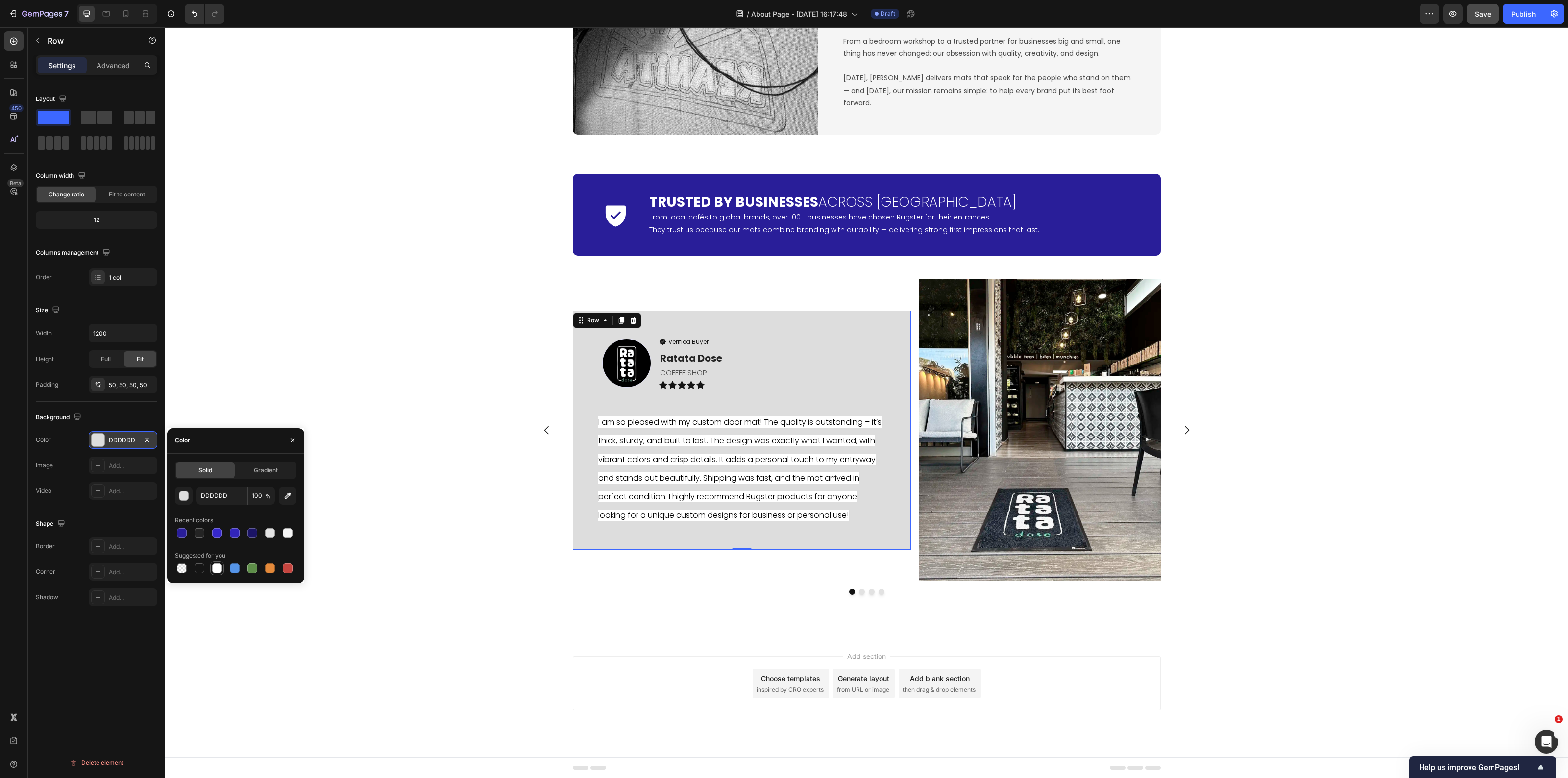
click at [217, 569] on div at bounding box center [217, 569] width 10 height 10
type input "FFFFFF"
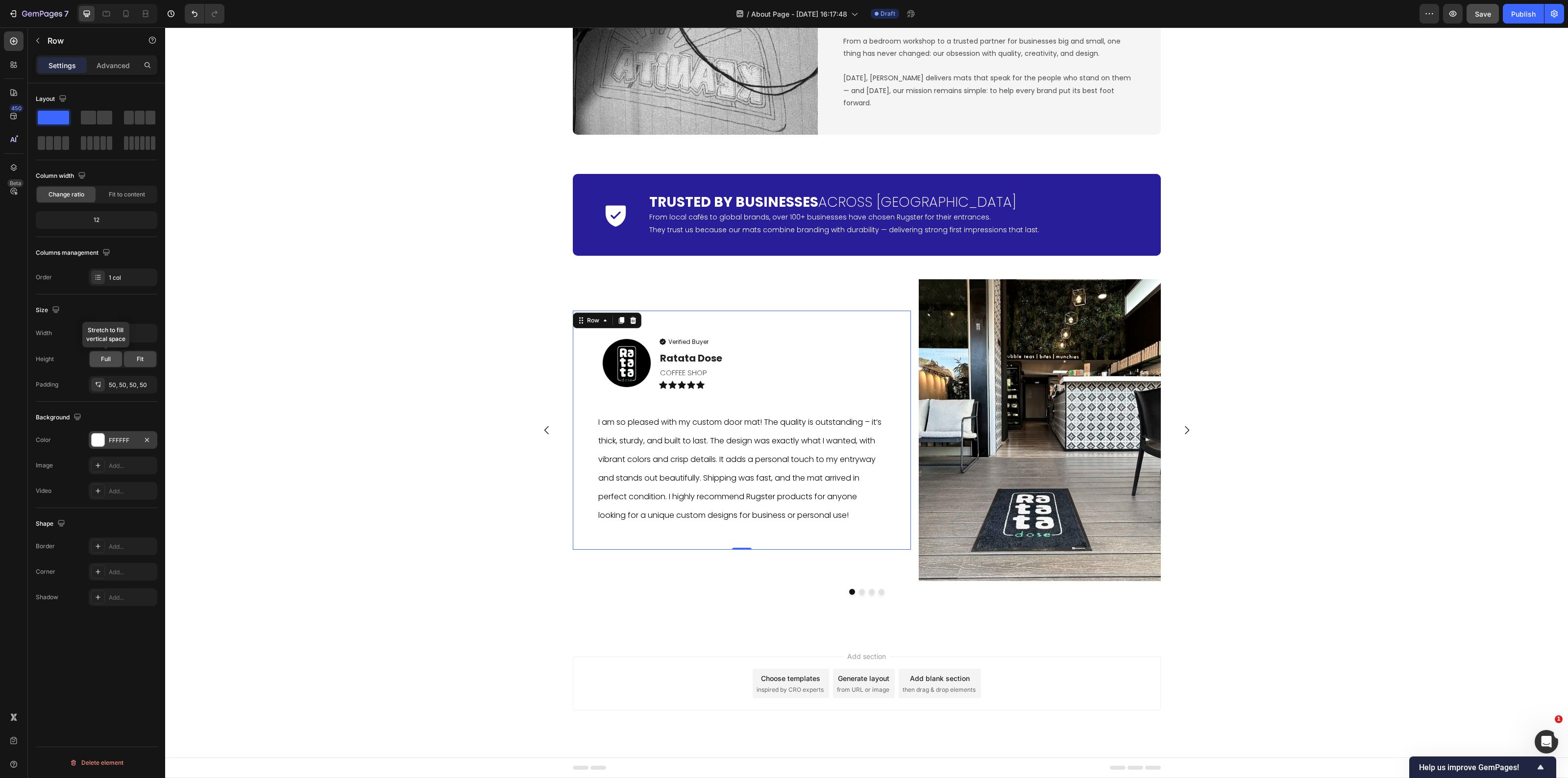
click at [116, 358] on div "Full" at bounding box center [106, 359] width 32 height 16
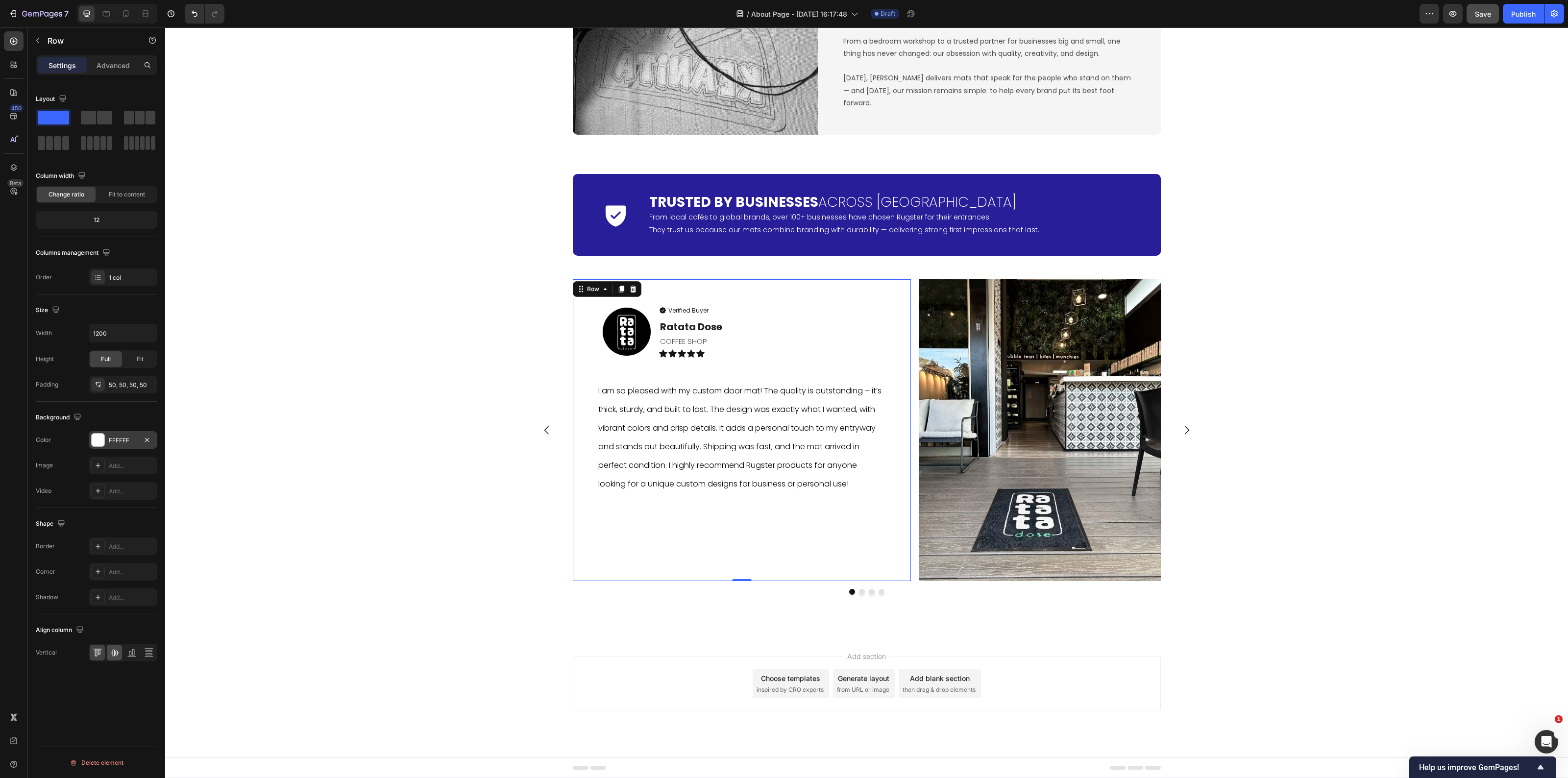
click at [113, 656] on icon at bounding box center [114, 653] width 8 height 7
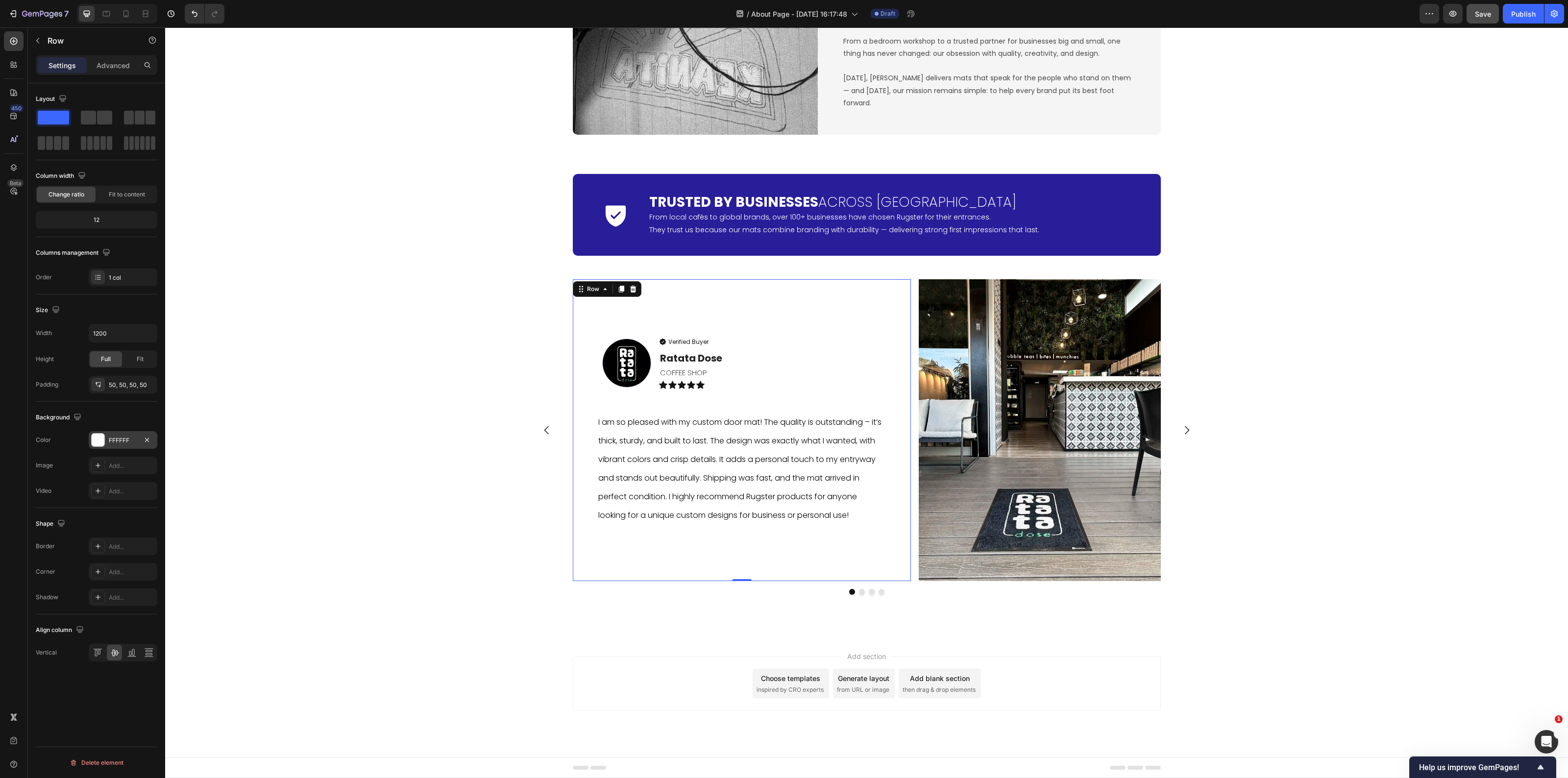
click at [304, 631] on div "Icon Trusted by Businesses Across Europe Heading From local cafés to global bra…" at bounding box center [867, 393] width 1403 height 487
click at [635, 572] on div "Image Verified Buyer Item List Ratata Dose Text block COFFEE SHOP Text Block Ic…" at bounding box center [741, 431] width 338 height 302
click at [115, 446] on div "FFFFFF" at bounding box center [123, 440] width 69 height 18
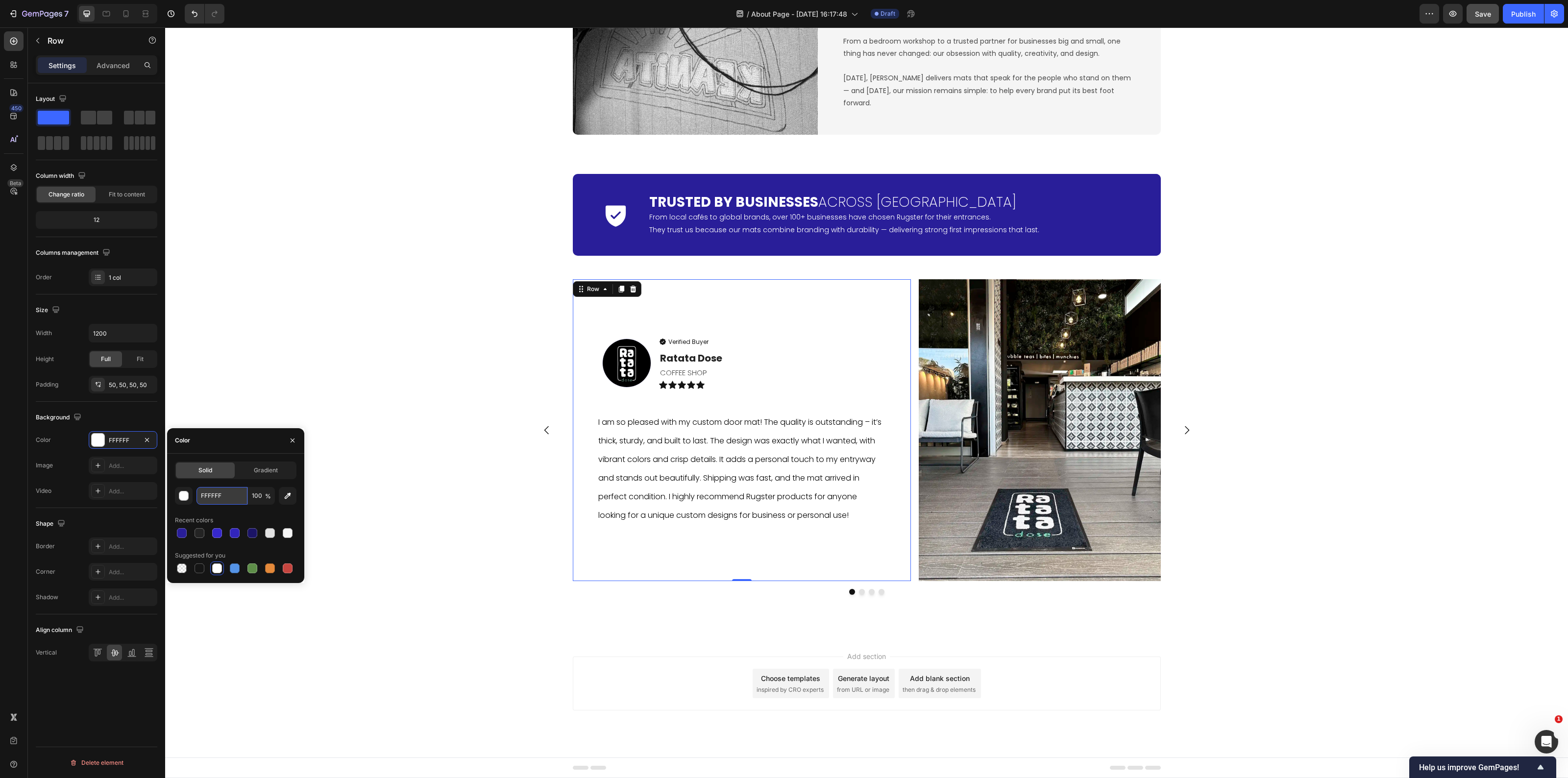
click at [233, 499] on input "FFFFFF" at bounding box center [222, 496] width 51 height 18
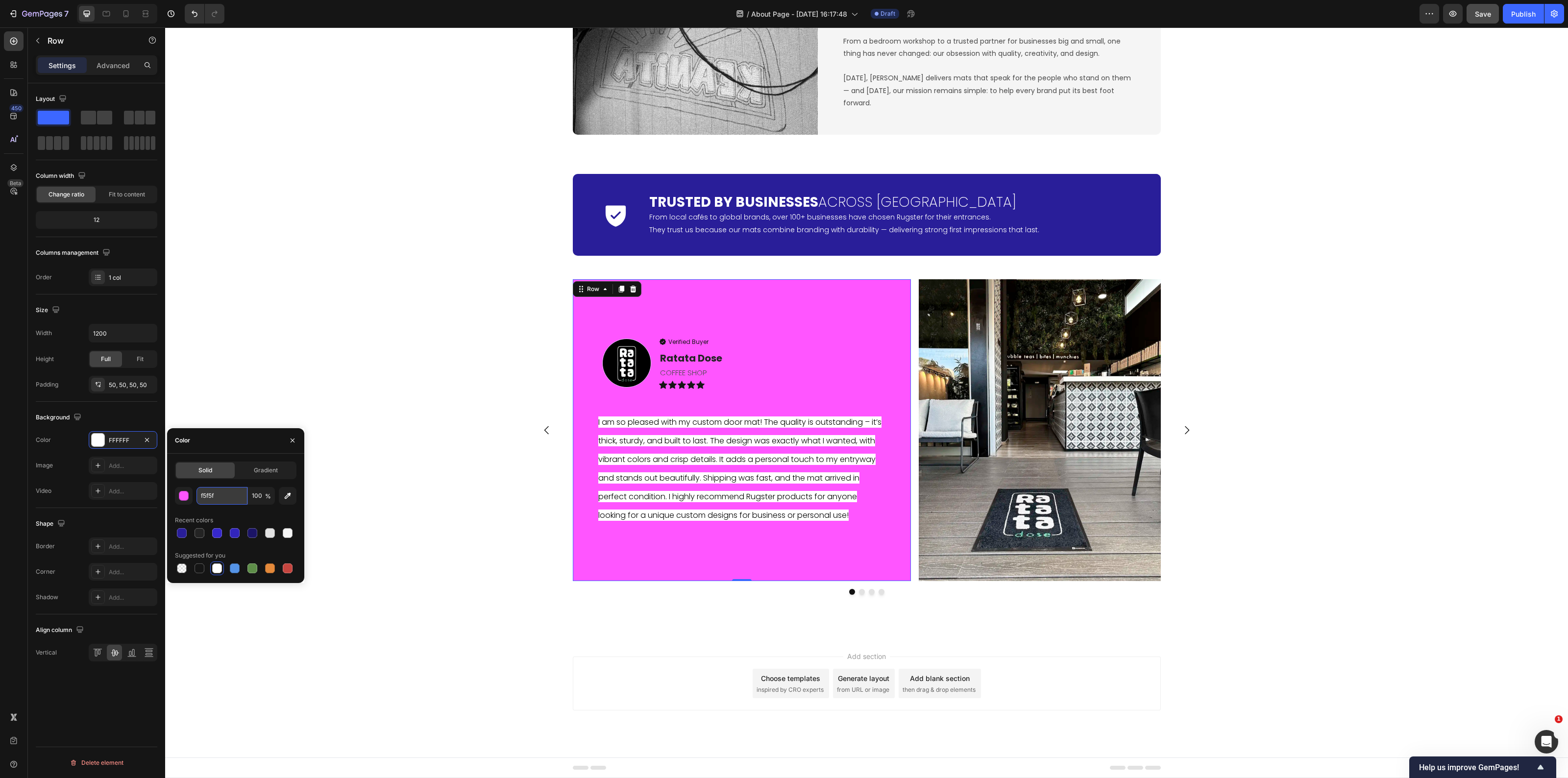
type input "f5f5f5"
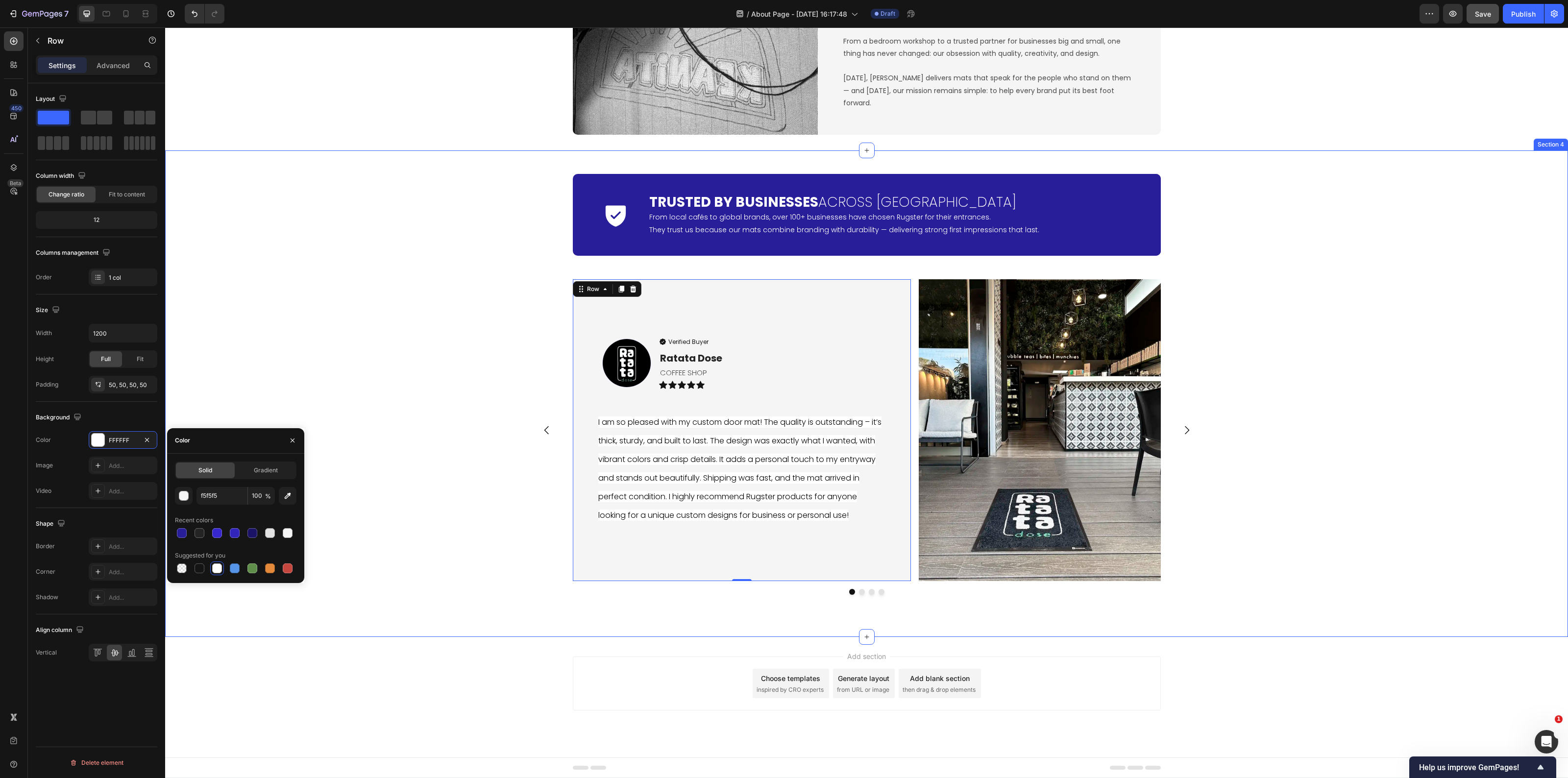
click at [489, 616] on div "Icon Trusted by Businesses Across Europe Heading From local cafés to global bra…" at bounding box center [867, 393] width 1403 height 455
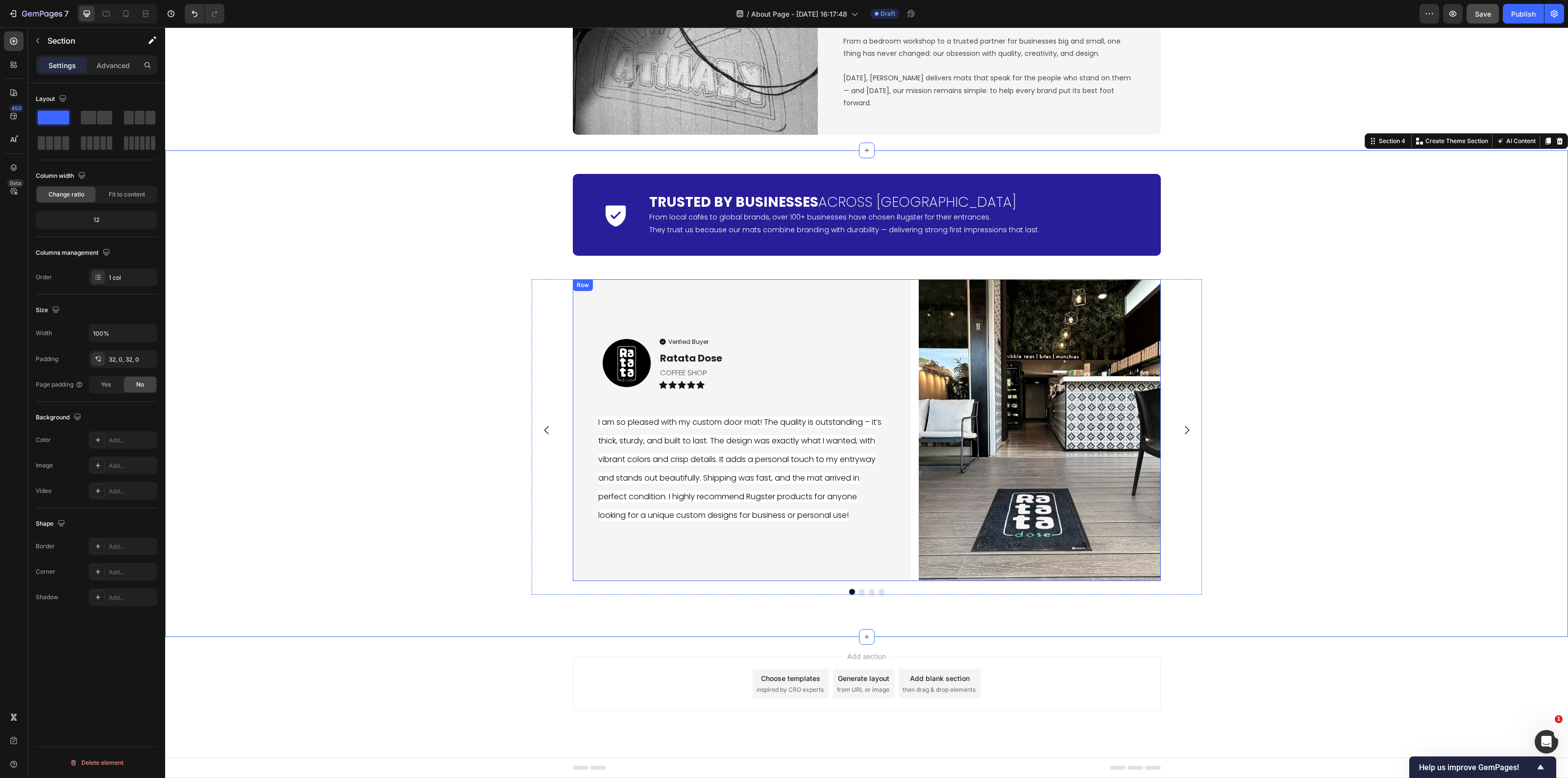
click at [910, 540] on div "Image Verified Buyer Item List Ratata Dose Text block COFFEE SHOP Text Block Ic…" at bounding box center [866, 431] width 588 height 302
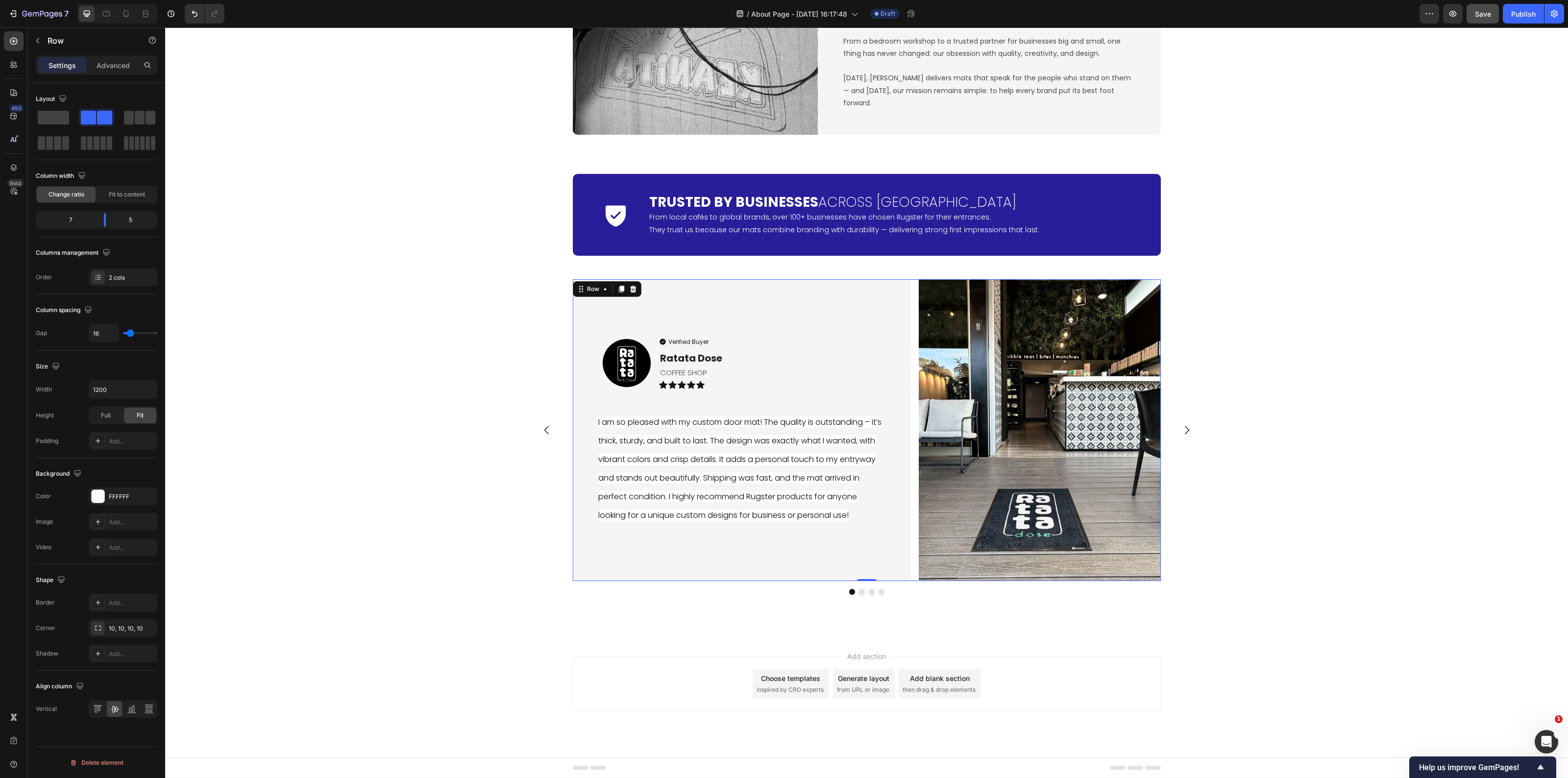
type input "0"
drag, startPoint x: 130, startPoint y: 333, endPoint x: 52, endPoint y: 328, distance: 78.2
type input "0"
click at [123, 332] on input "range" at bounding box center [140, 333] width 34 height 2
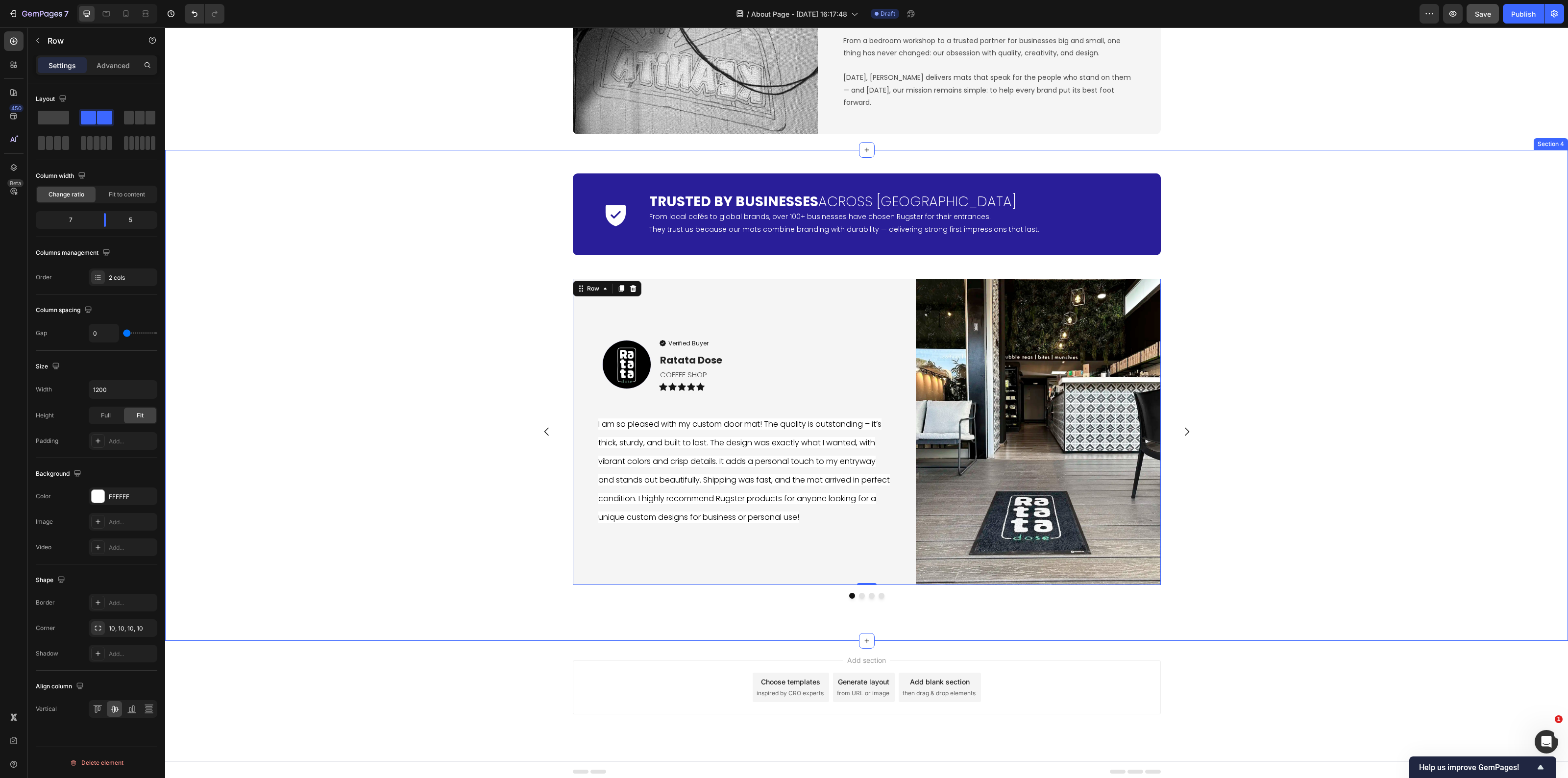
click at [470, 597] on div "Icon Trusted by Businesses Across Europe Heading From local cafés to global bra…" at bounding box center [867, 396] width 1403 height 460
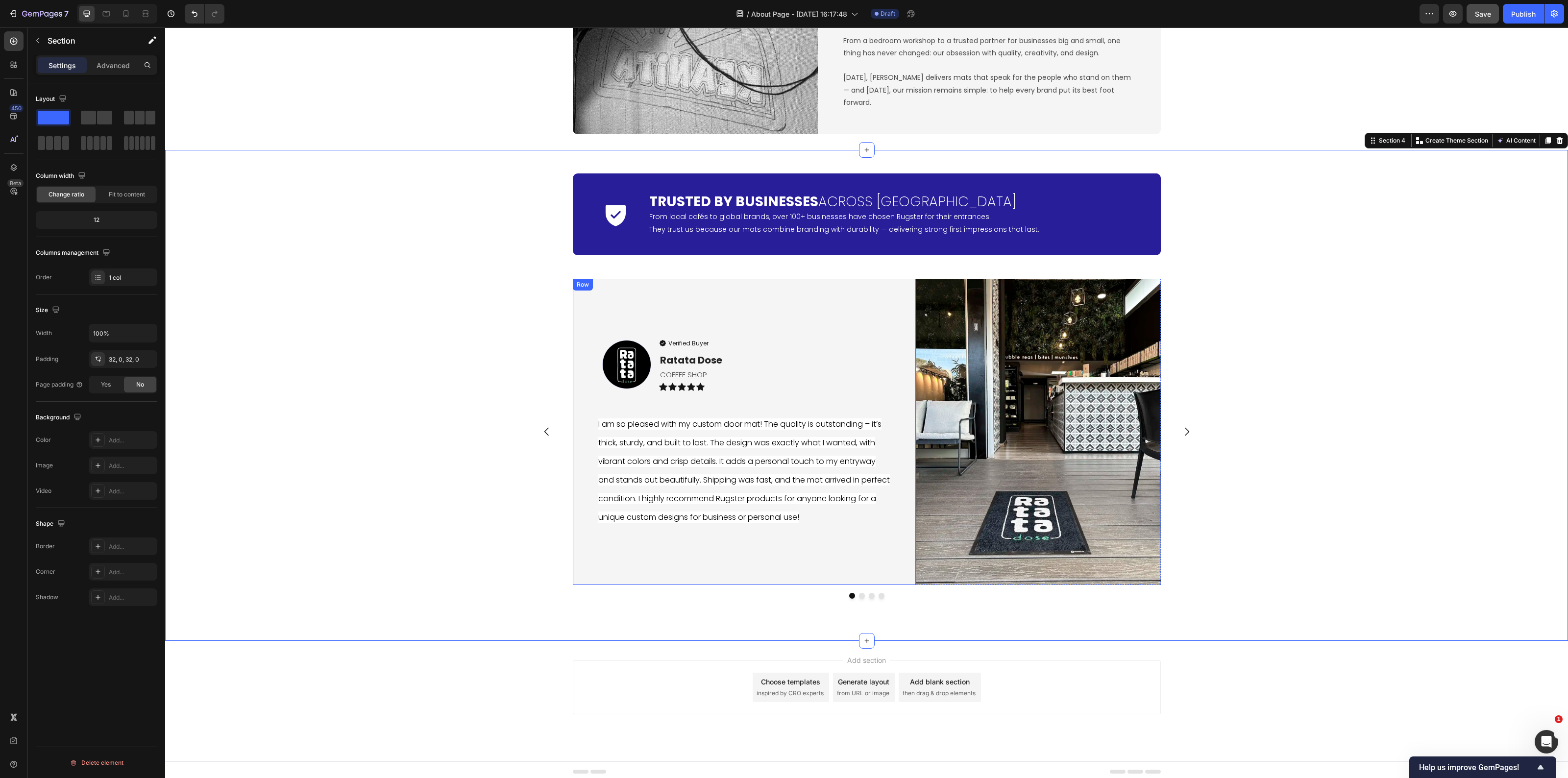
click at [867, 564] on div "Image Verified Buyer Item List Ratata Dose Text block COFFEE SHOP Text Block Ic…" at bounding box center [744, 432] width 343 height 306
click at [119, 547] on div "Add..." at bounding box center [131, 547] width 46 height 9
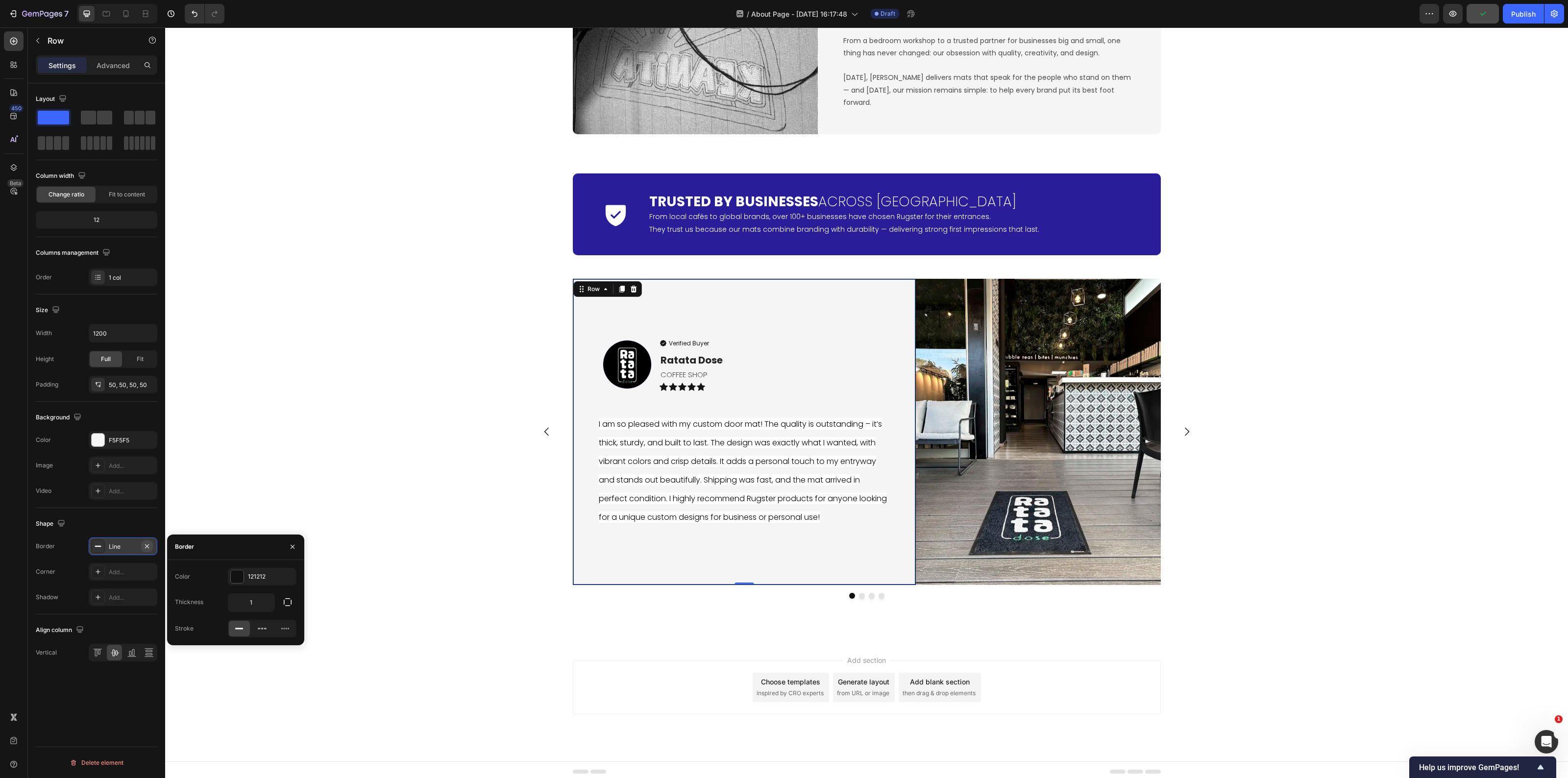
click at [147, 547] on icon "button" at bounding box center [146, 546] width 8 height 8
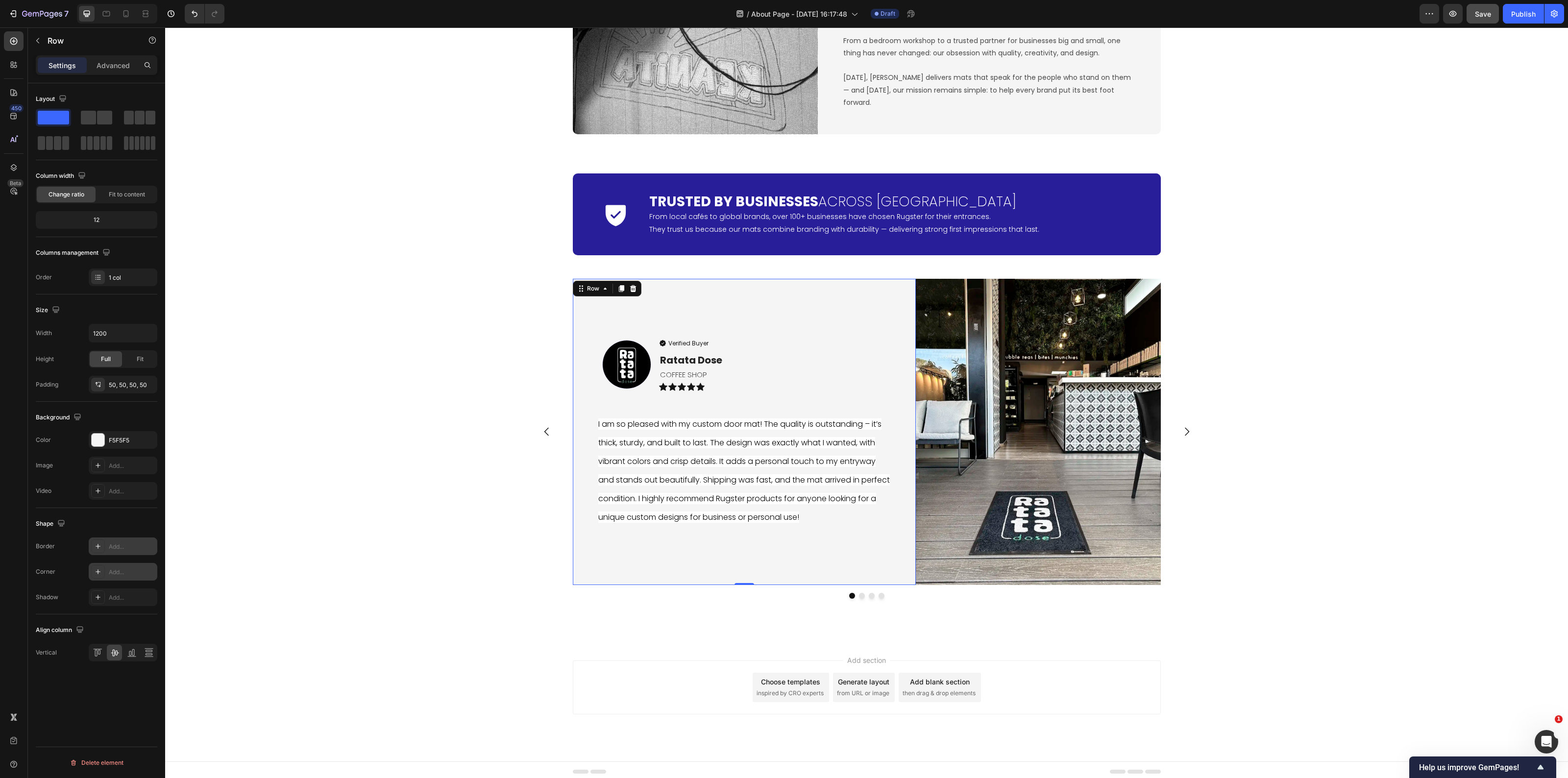
click at [119, 576] on div "Add..." at bounding box center [131, 572] width 46 height 9
click at [238, 618] on input "8" at bounding box center [225, 621] width 99 height 18
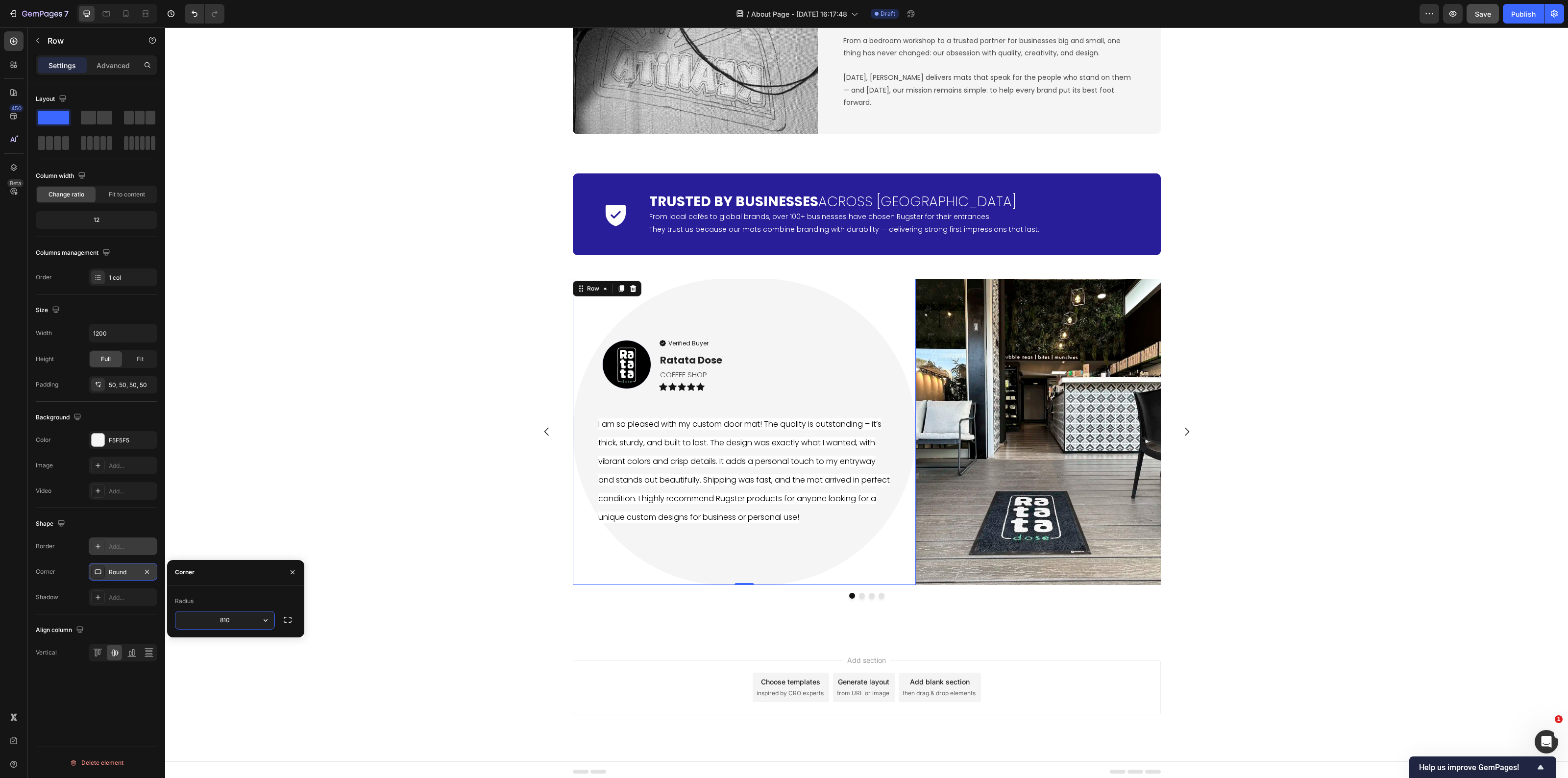
drag, startPoint x: 238, startPoint y: 621, endPoint x: 170, endPoint y: 613, distance: 68.5
click at [176, 617] on input "810" at bounding box center [225, 621] width 99 height 18
type input "10"
drag, startPoint x: 288, startPoint y: 623, endPoint x: 285, endPoint y: 638, distance: 15.3
click at [289, 623] on icon "button" at bounding box center [288, 620] width 10 height 10
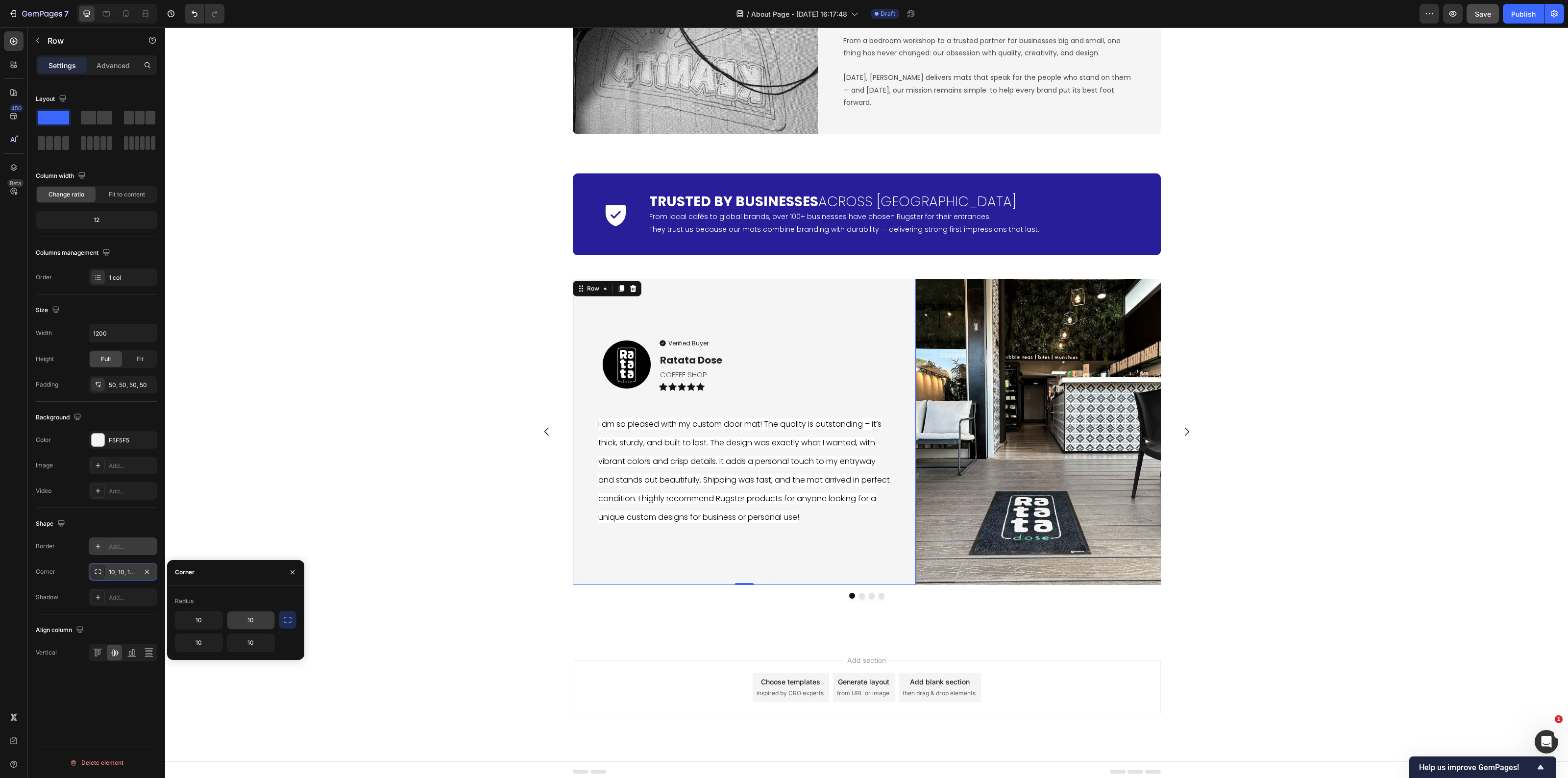
click at [253, 626] on input "10" at bounding box center [251, 621] width 47 height 18
type input "0"
click at [255, 642] on input "10" at bounding box center [251, 643] width 47 height 18
type input "0"
click at [258, 547] on div "Icon Trusted by Businesses Across Europe Heading From local cafés to global bra…" at bounding box center [867, 396] width 1403 height 460
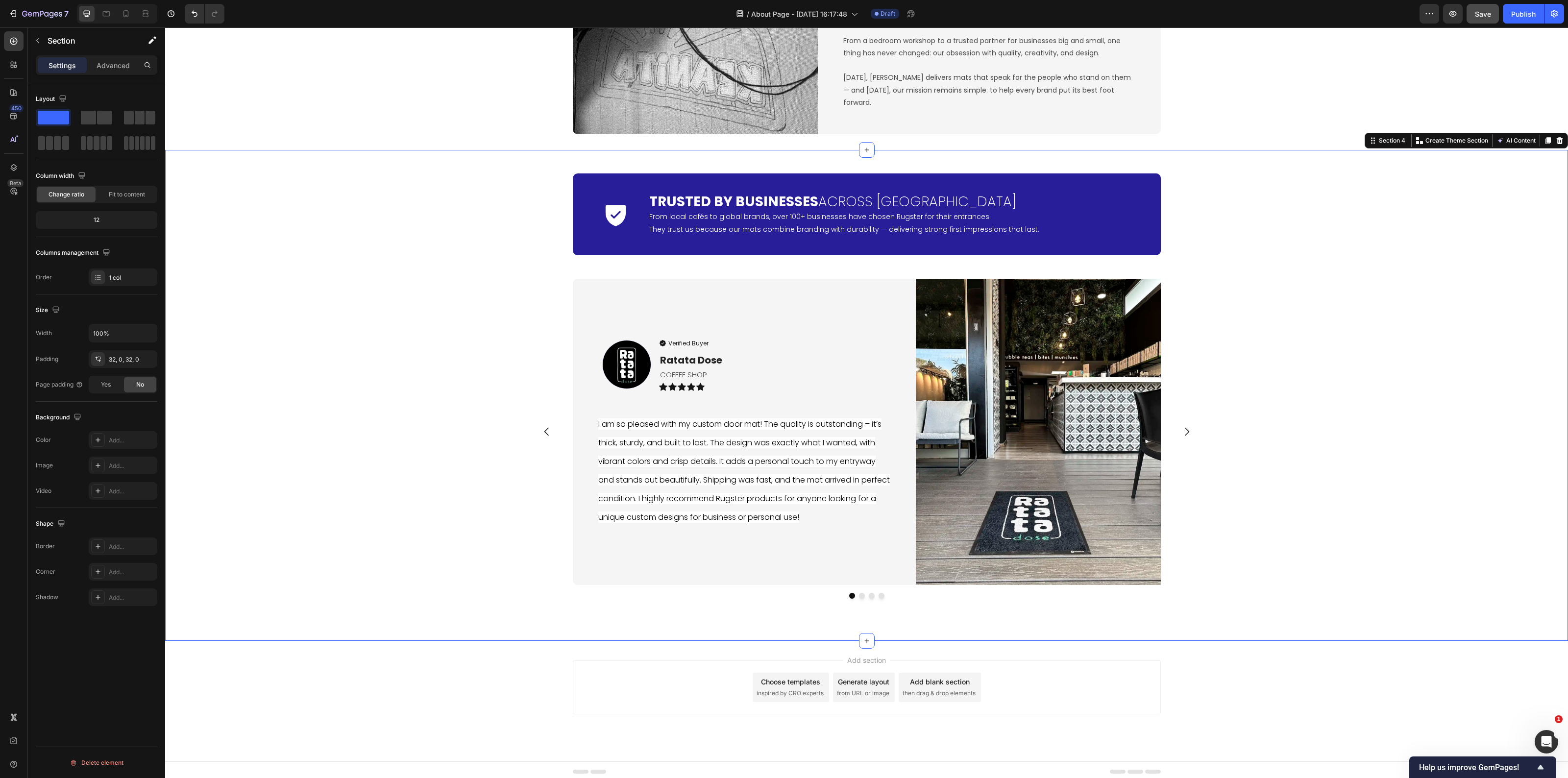
click at [715, 468] on p "I am so pleased with my custom door mat! The quality is outstanding – it’s thic…" at bounding box center [744, 470] width 292 height 112
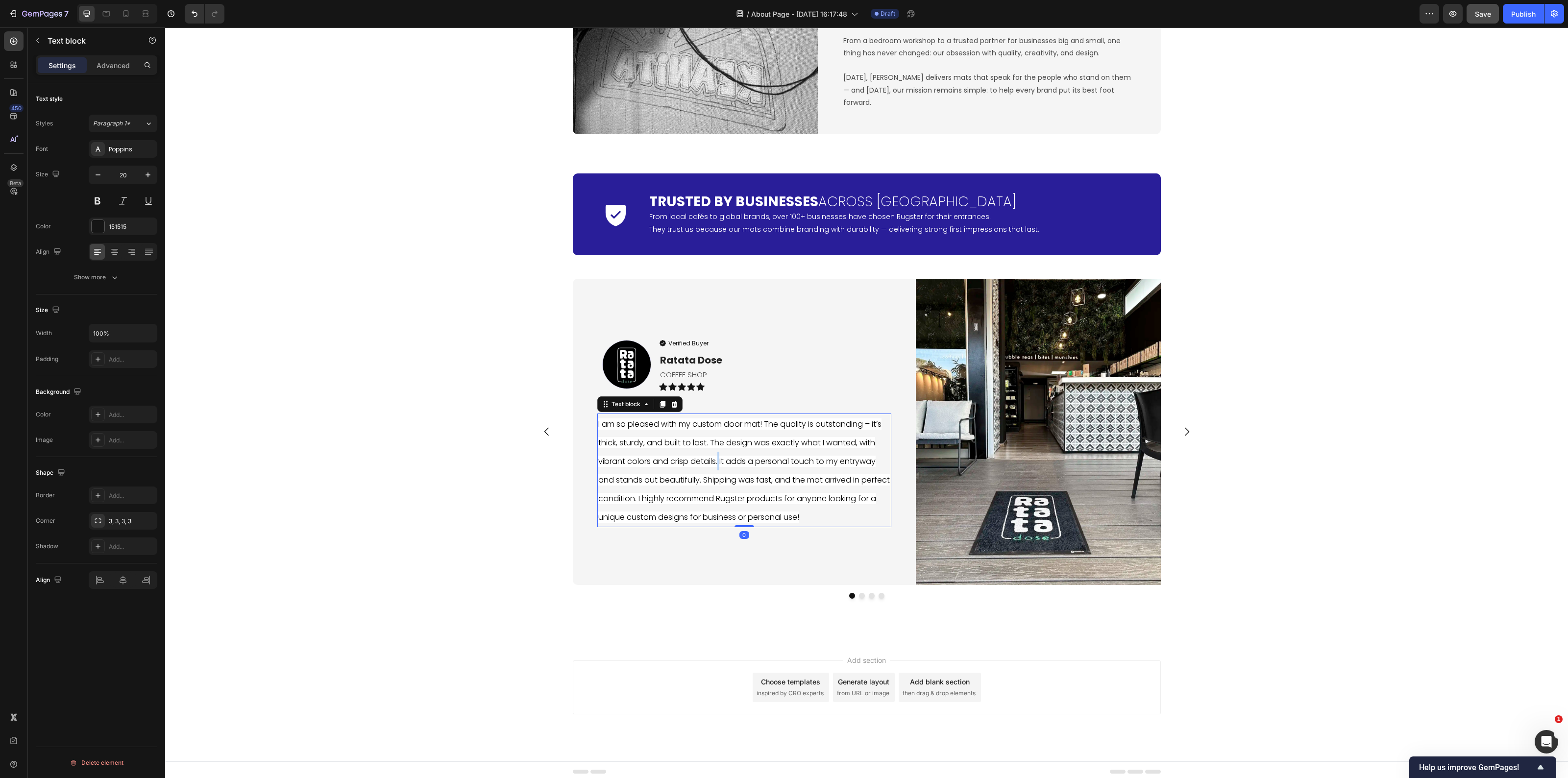
click at [715, 468] on p "I am so pleased with my custom door mat! The quality is outstanding – it’s thic…" at bounding box center [744, 470] width 292 height 112
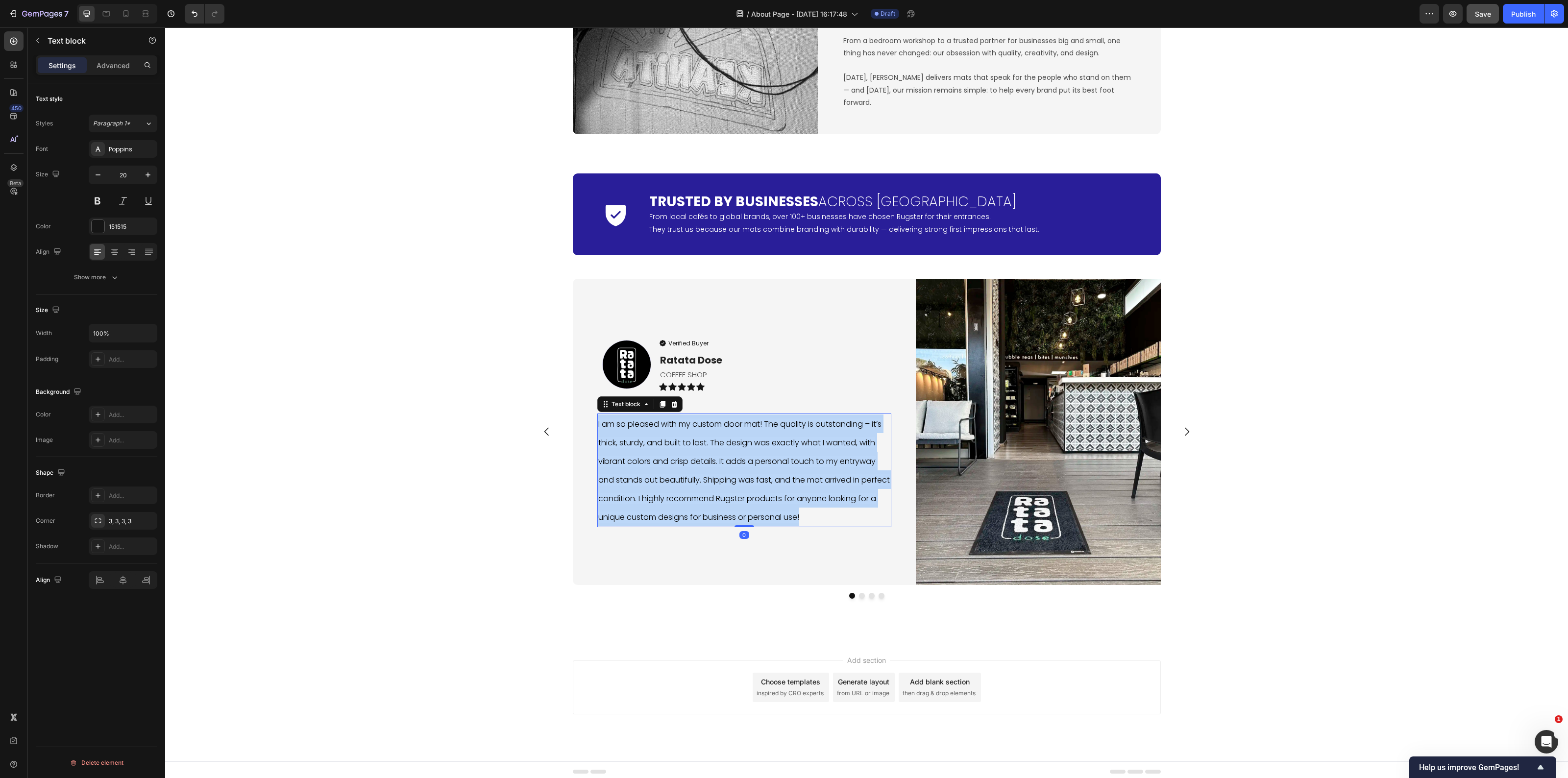
click at [715, 468] on p "I am so pleased with my custom door mat! The quality is outstanding – it’s thic…" at bounding box center [744, 470] width 292 height 112
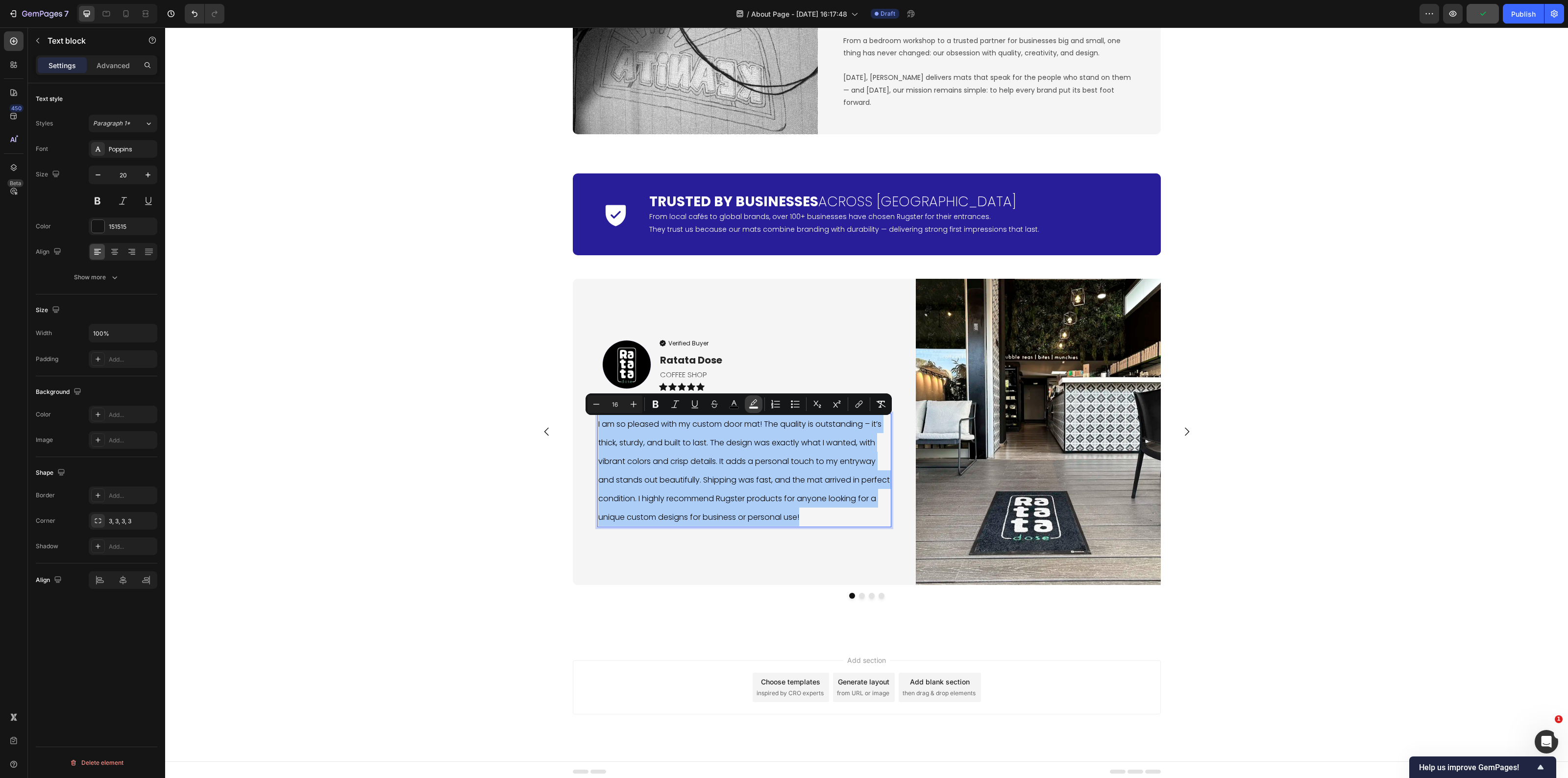
click at [754, 406] on icon "Editor contextual toolbar" at bounding box center [754, 404] width 10 height 10
type input "FFFFFF"
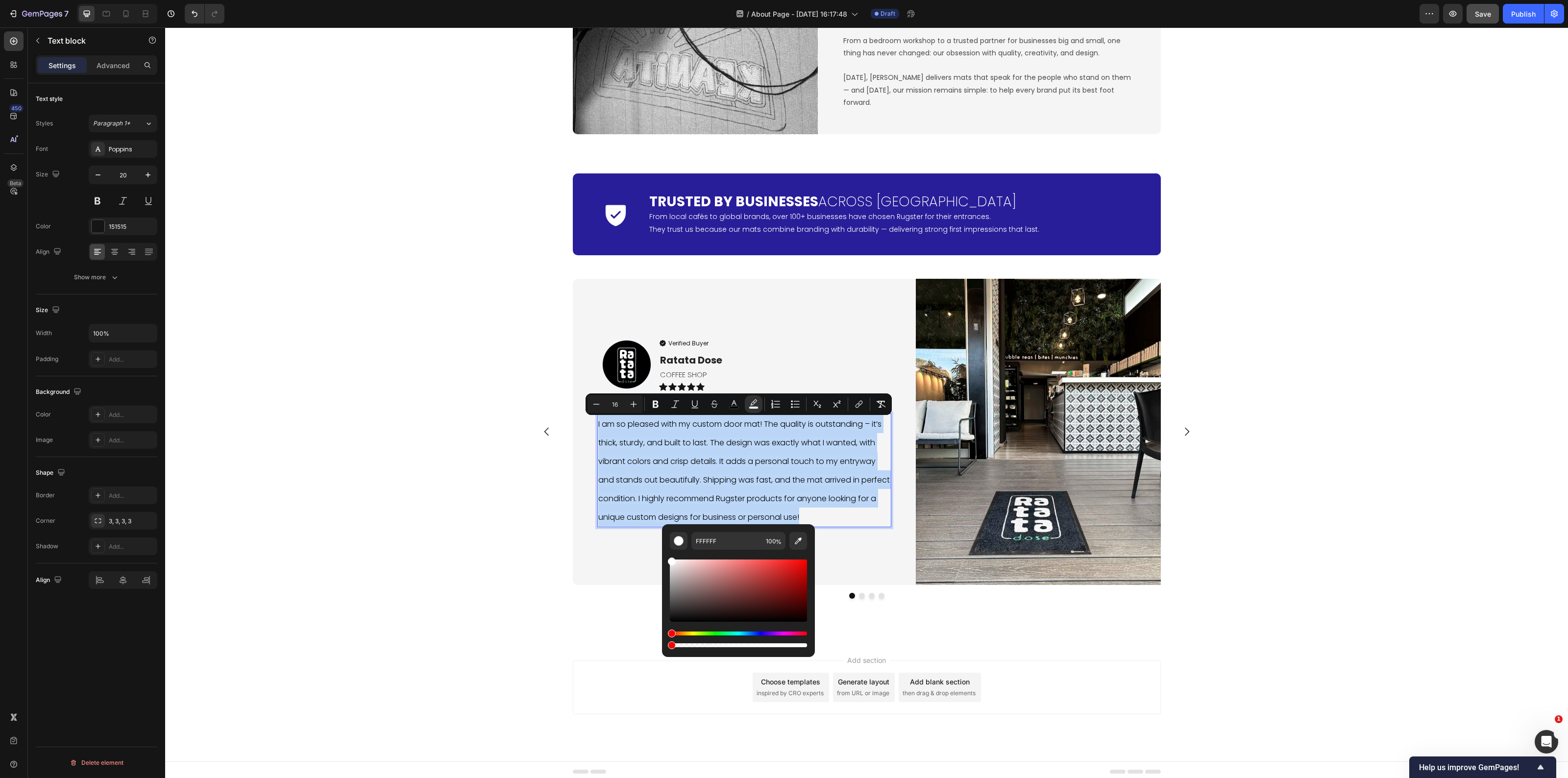
type input "0"
drag, startPoint x: 967, startPoint y: 674, endPoint x: 630, endPoint y: 648, distance: 338.0
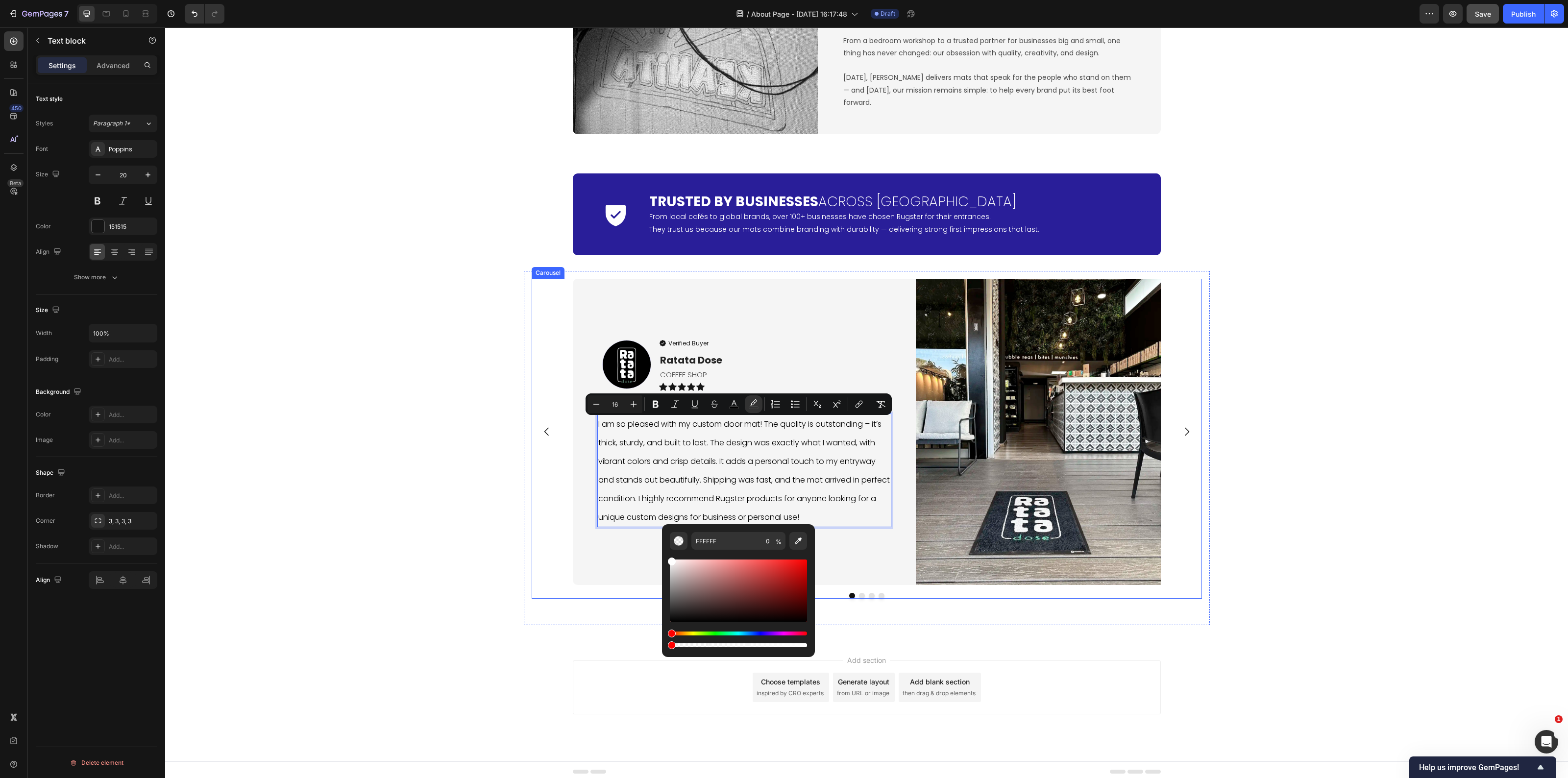
click at [472, 569] on div "Icon Trusted by Businesses Across Europe Heading From local cafés to global bra…" at bounding box center [867, 396] width 1403 height 460
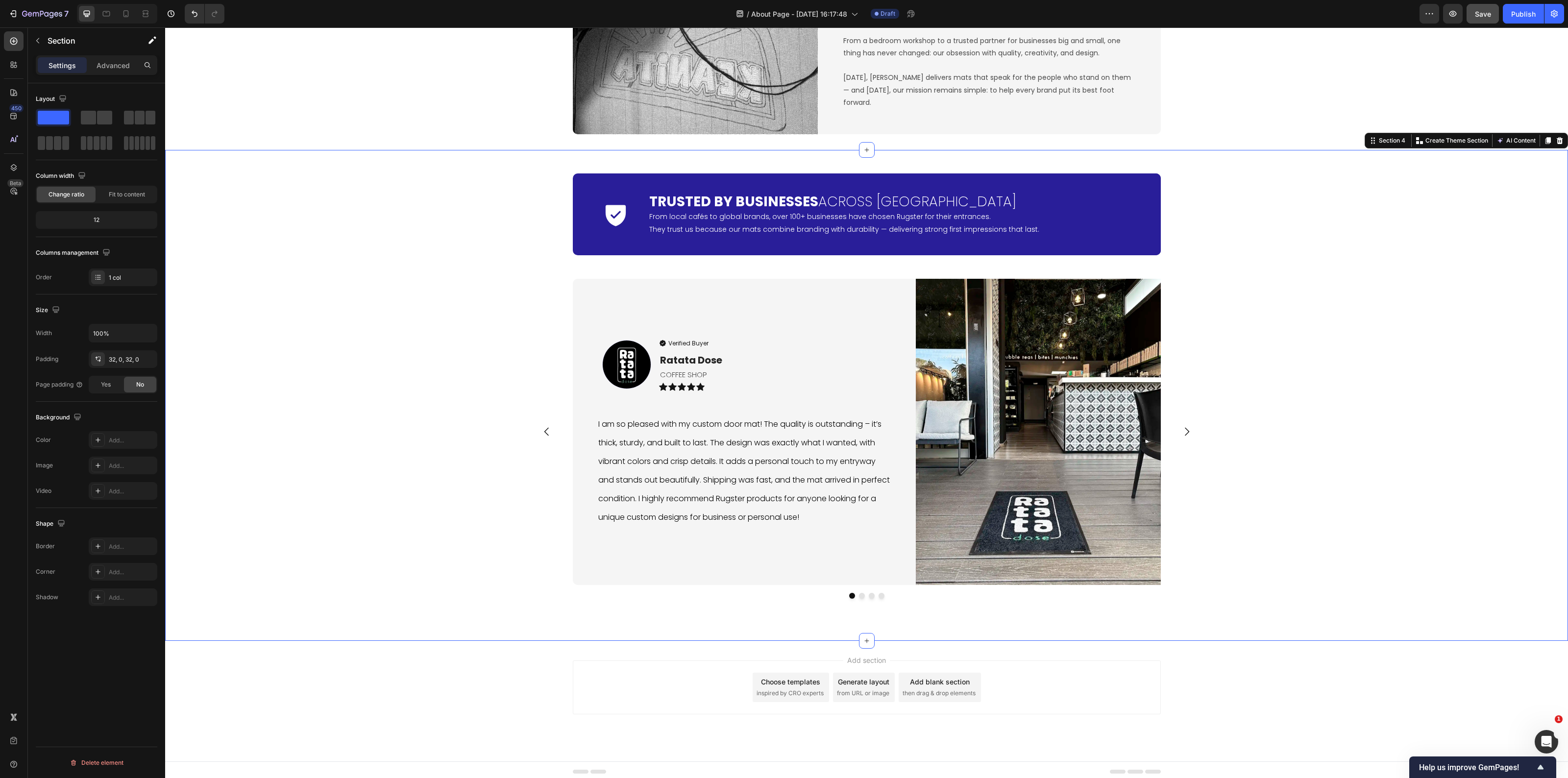
click at [1484, 9] on div "Save" at bounding box center [1484, 14] width 16 height 10
click at [1451, 16] on icon "button" at bounding box center [1453, 14] width 10 height 10
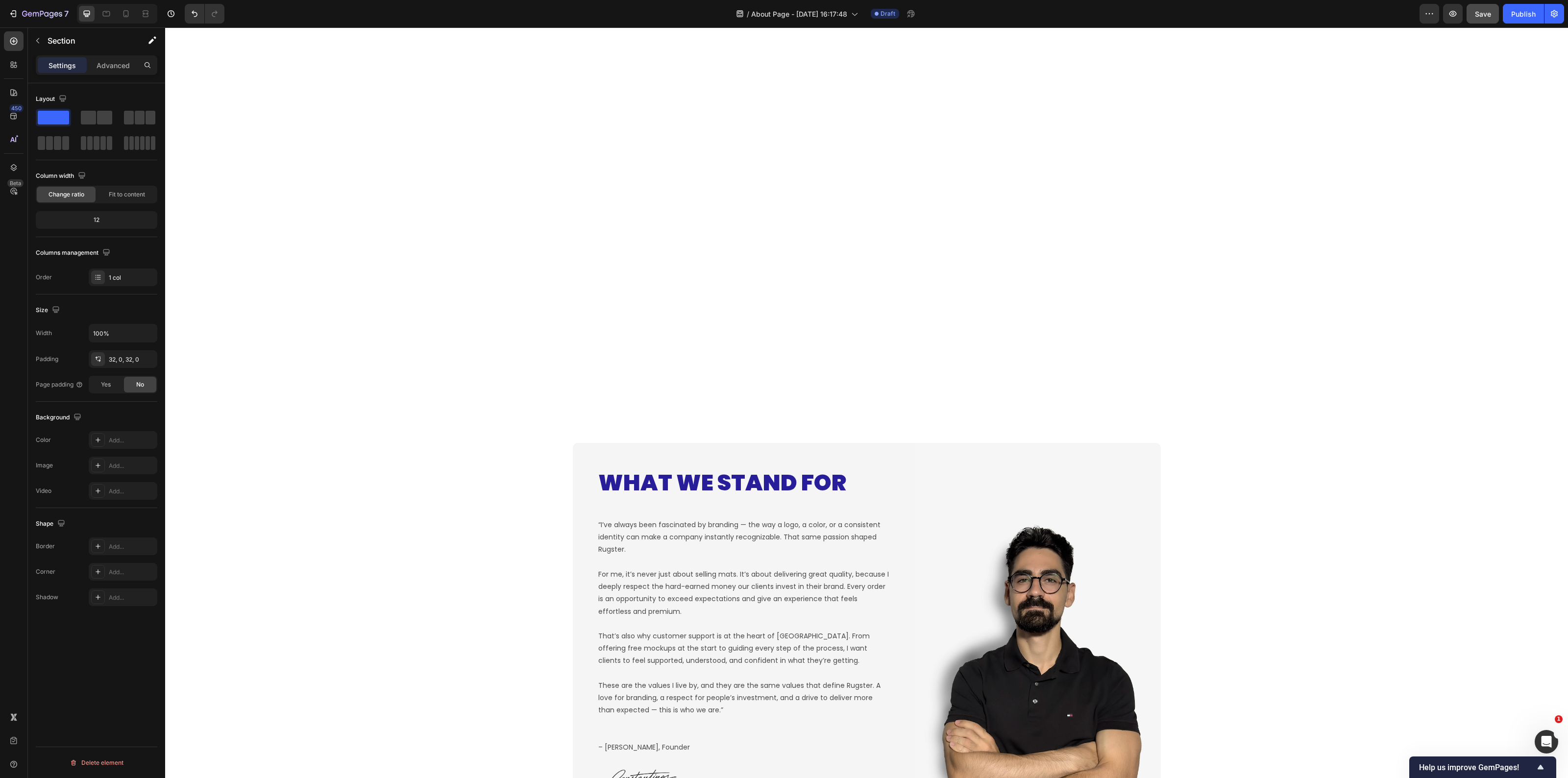
scroll to position [0, 0]
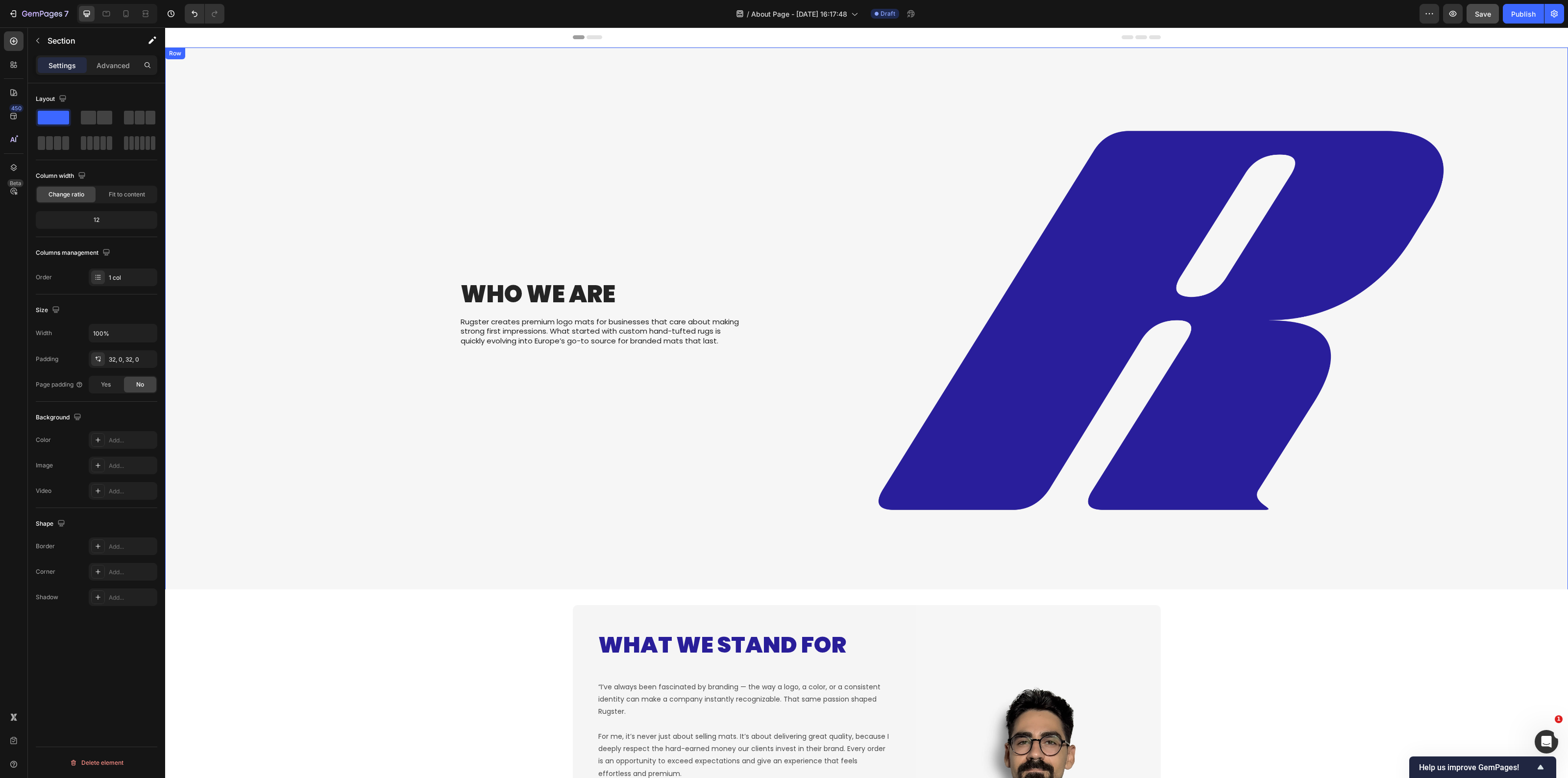
click at [552, 289] on h2 "Who We Are" at bounding box center [603, 294] width 287 height 32
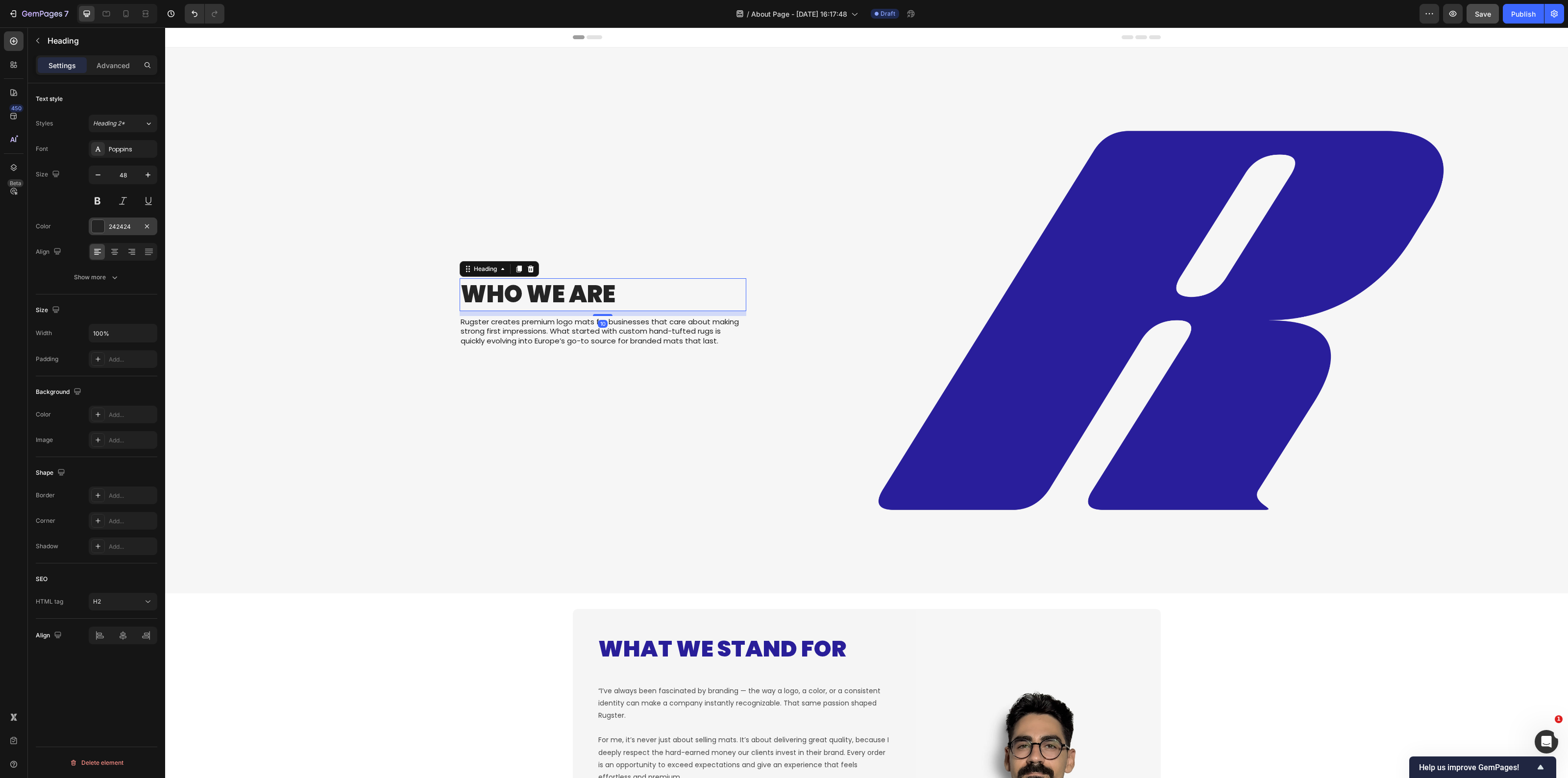
click at [102, 233] on div at bounding box center [98, 227] width 14 height 14
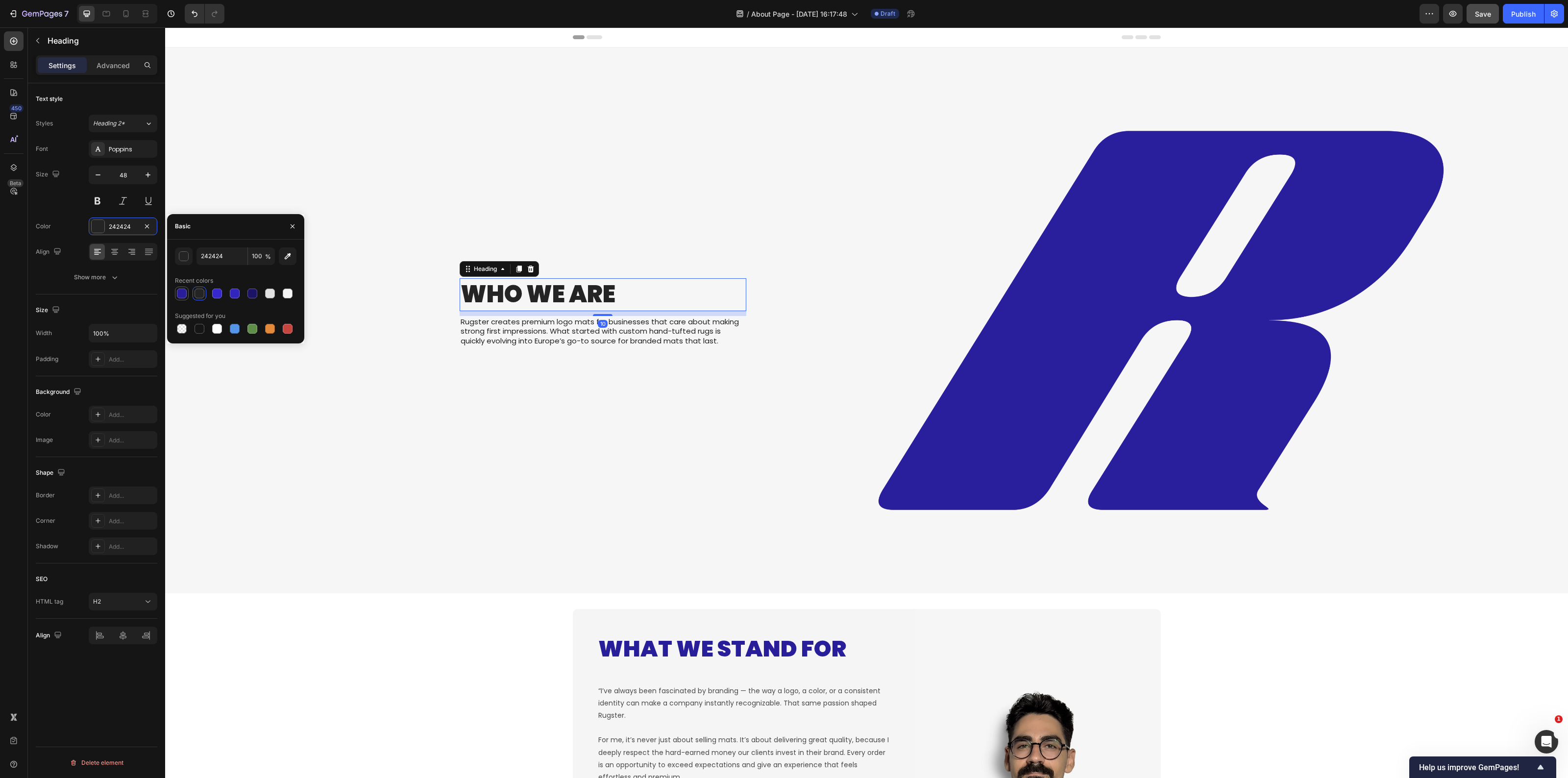
click at [179, 290] on div at bounding box center [182, 293] width 10 height 10
type input "291E99"
click at [545, 336] on p "Rugster creates premium logo mats for businesses that care about making strong …" at bounding box center [603, 332] width 285 height 29
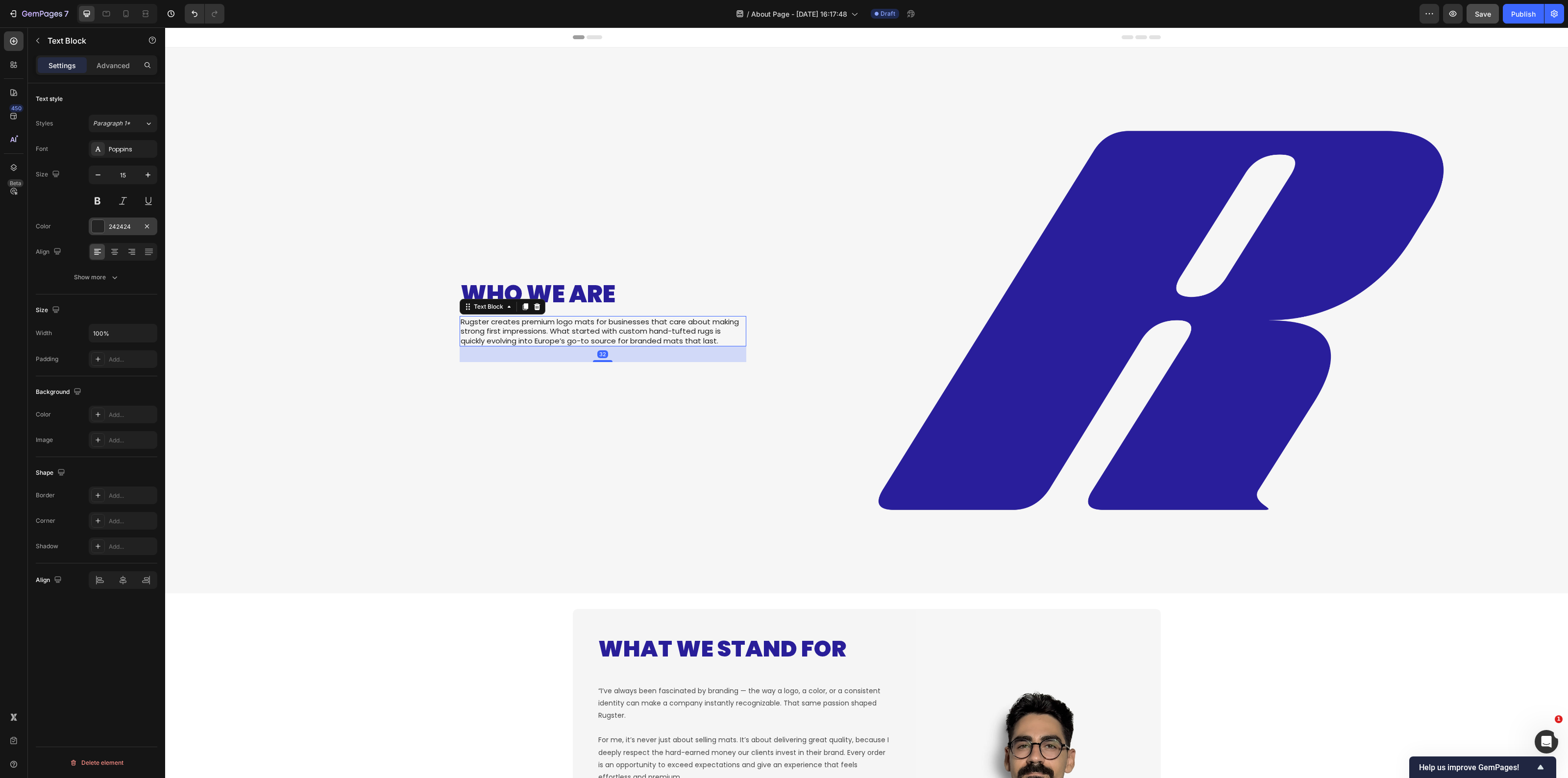
click at [105, 224] on div "242424" at bounding box center [123, 227] width 69 height 18
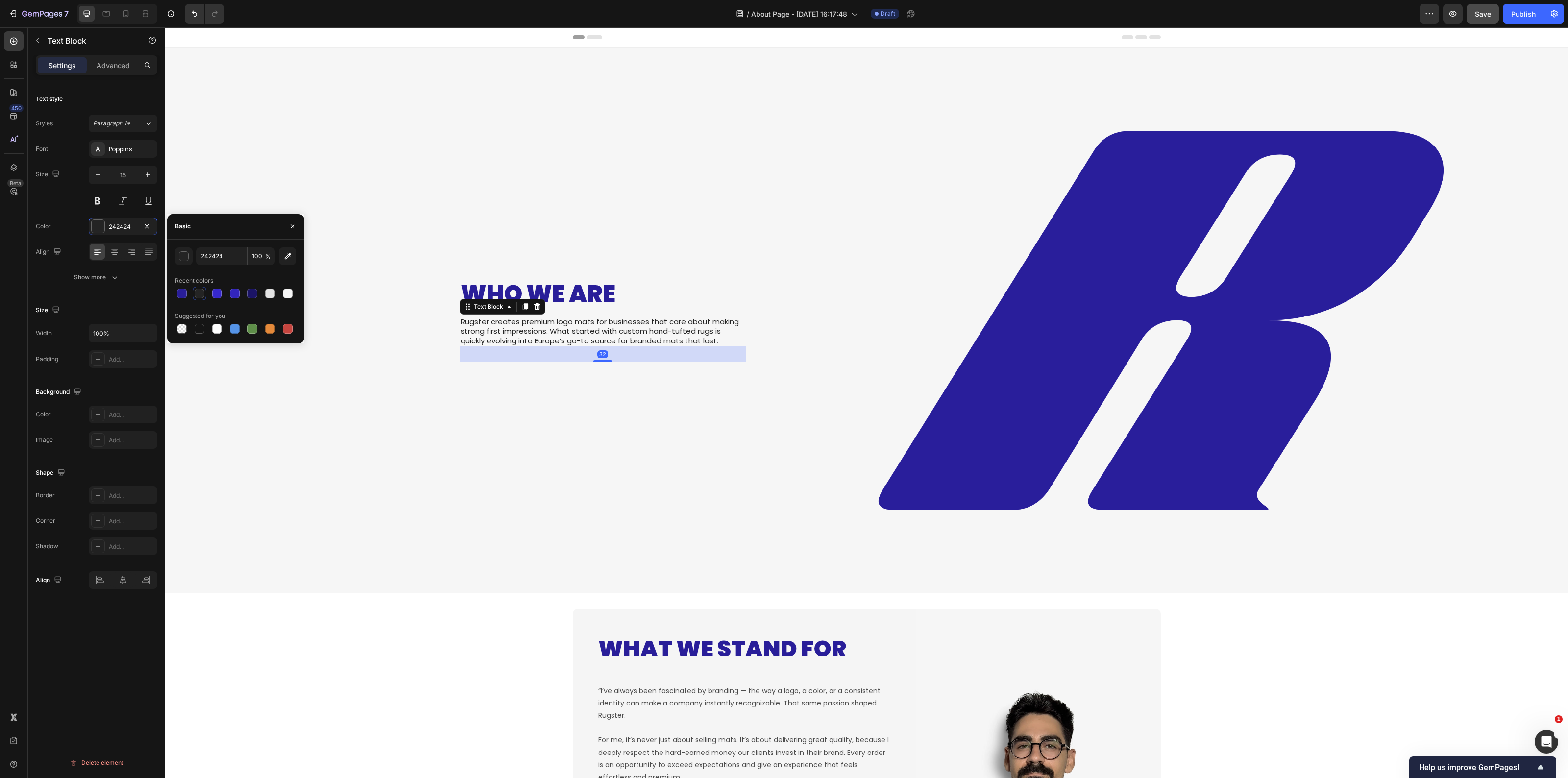
click at [346, 444] on div "Who We Are Heading Rugster creates premium logo mats for businesses that care a…" at bounding box center [463, 320] width 581 height 546
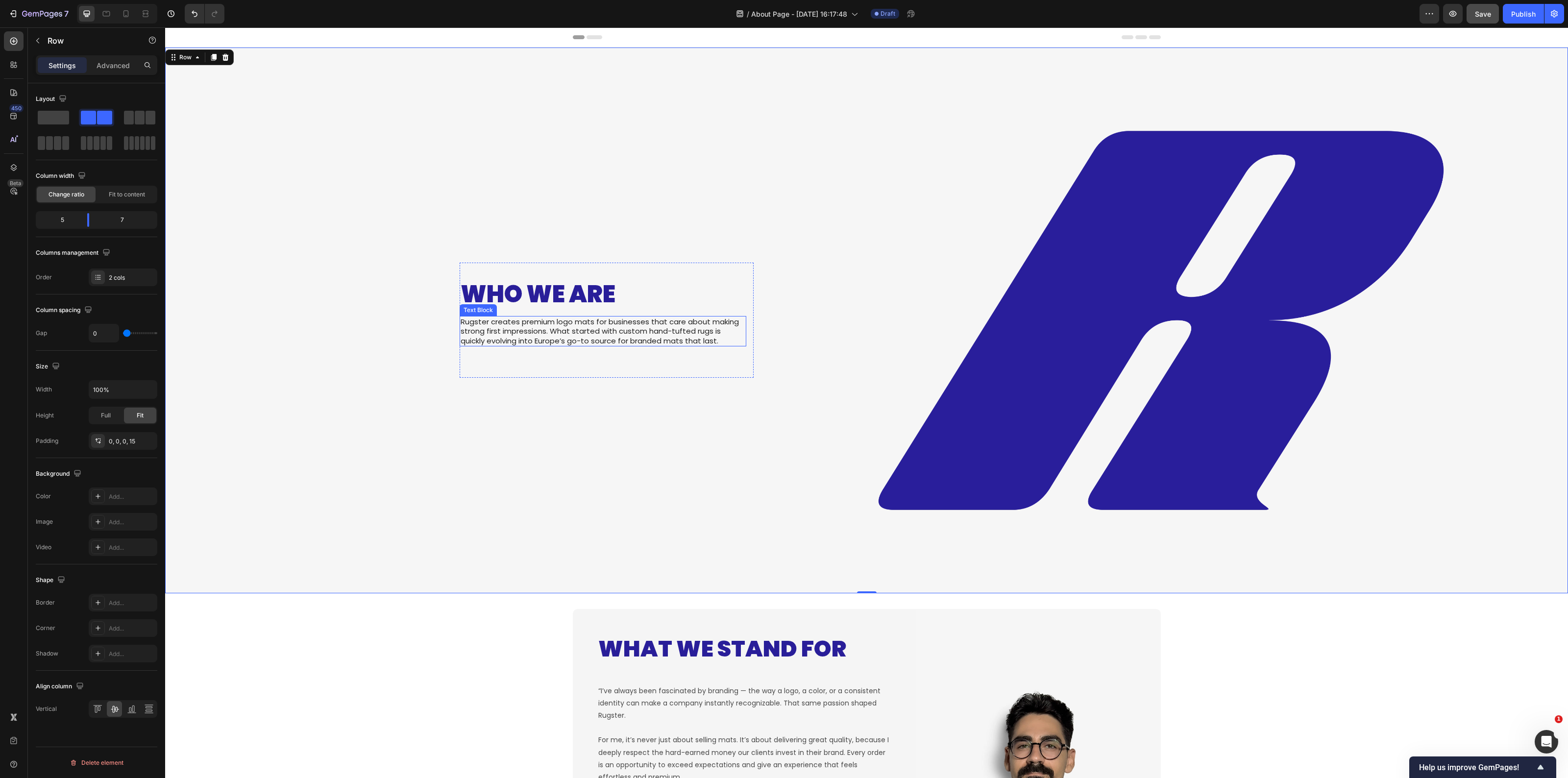
click at [534, 328] on p "Rugster creates premium logo mats for businesses that care about making strong …" at bounding box center [603, 332] width 285 height 29
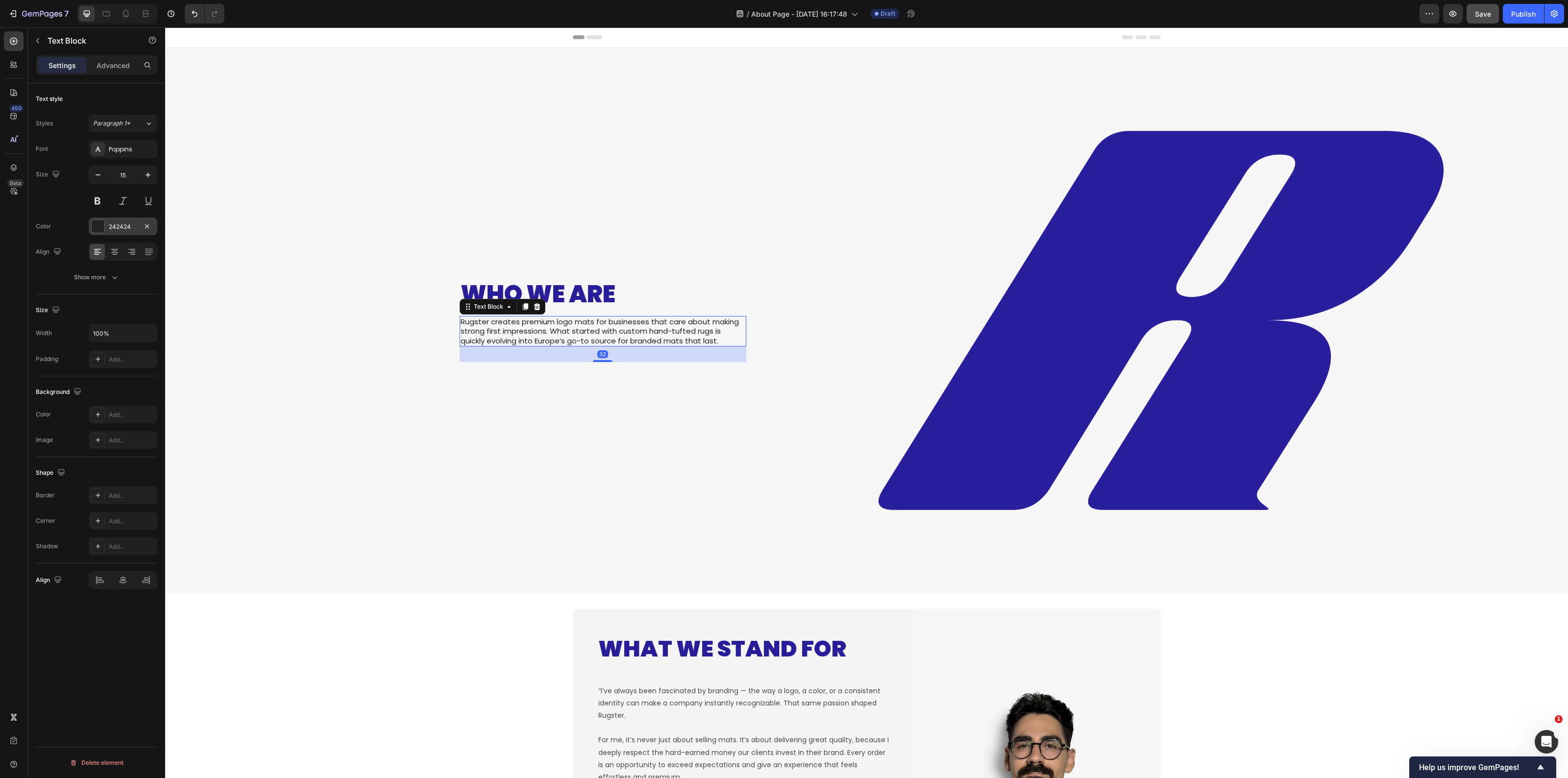
click at [114, 233] on div "242424" at bounding box center [123, 227] width 69 height 18
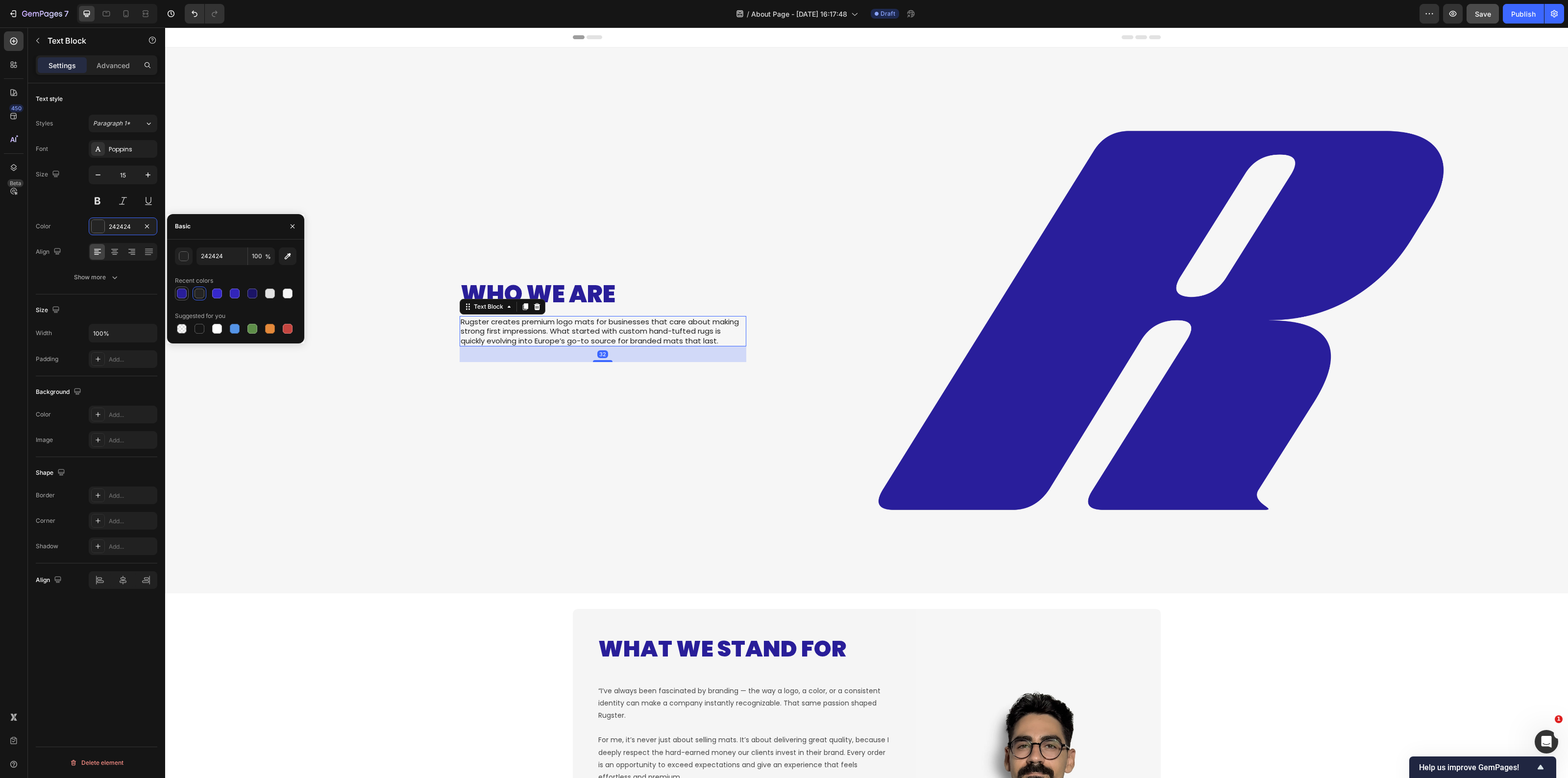
click at [180, 293] on div at bounding box center [182, 293] width 10 height 10
type input "291E99"
click at [336, 446] on div "Who We Are Heading Rugster creates premium logo mats for businesses that care a…" at bounding box center [463, 320] width 581 height 546
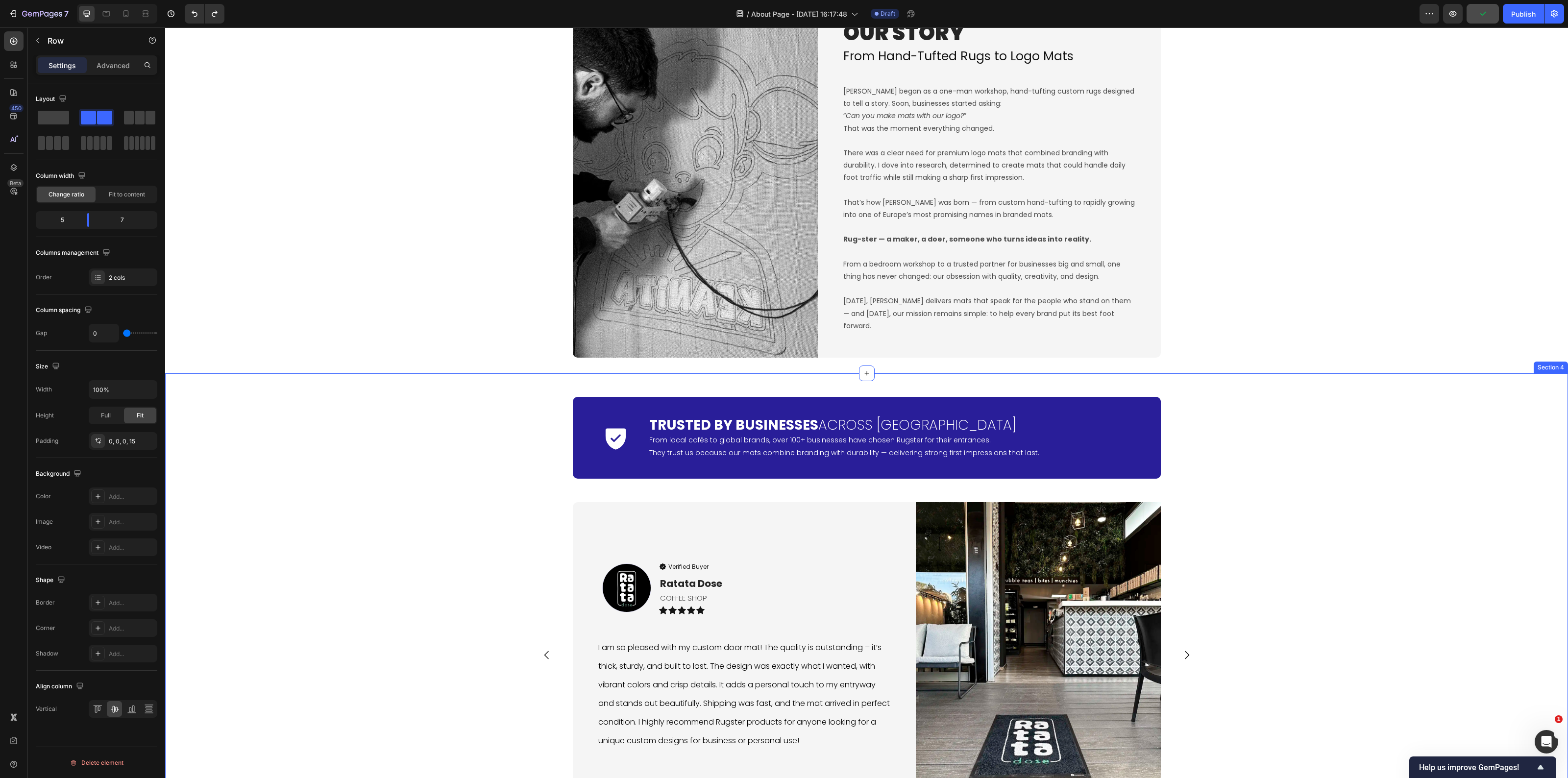
scroll to position [1270, 0]
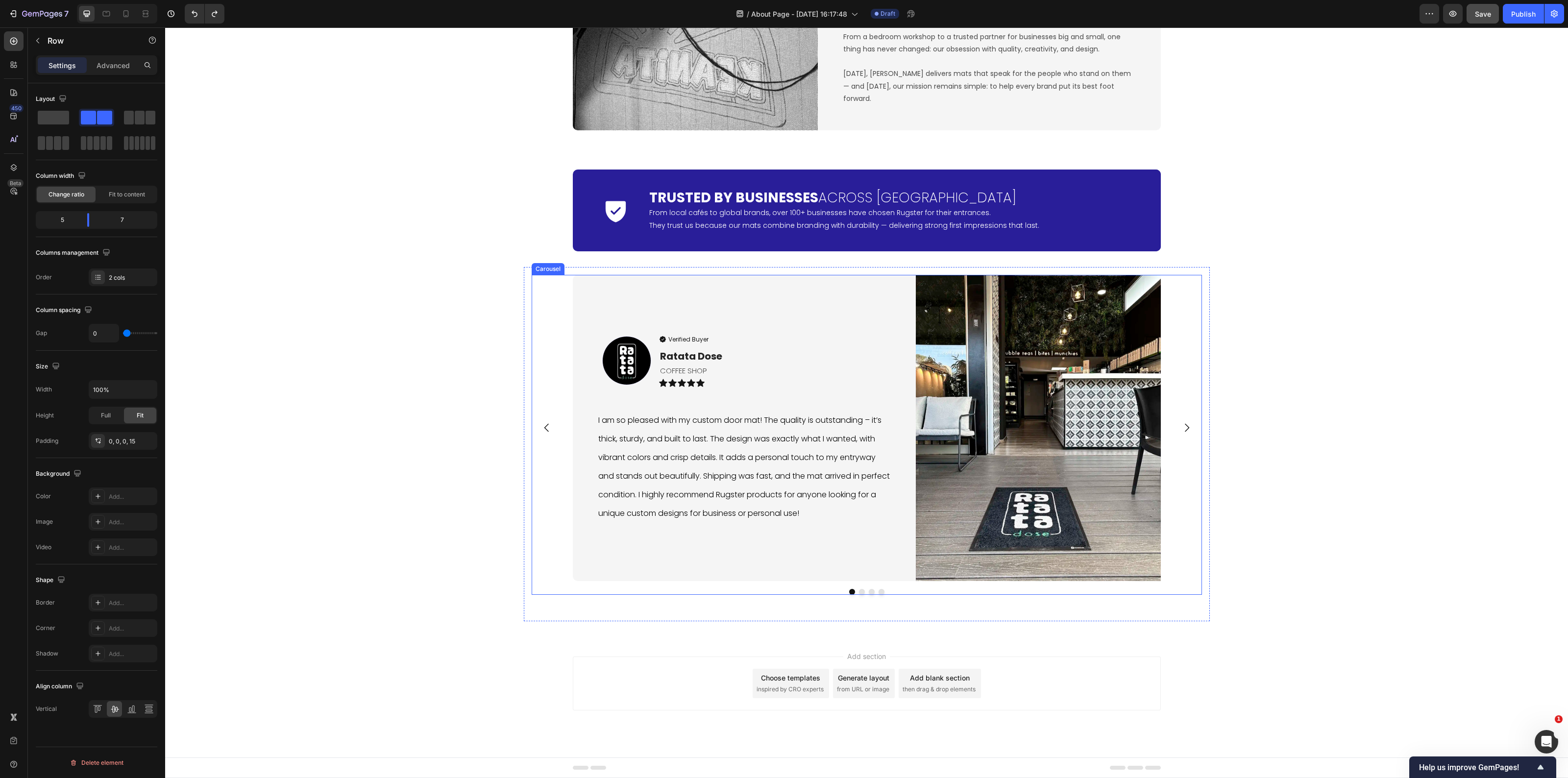
click at [849, 593] on button "Dot" at bounding box center [852, 592] width 6 height 6
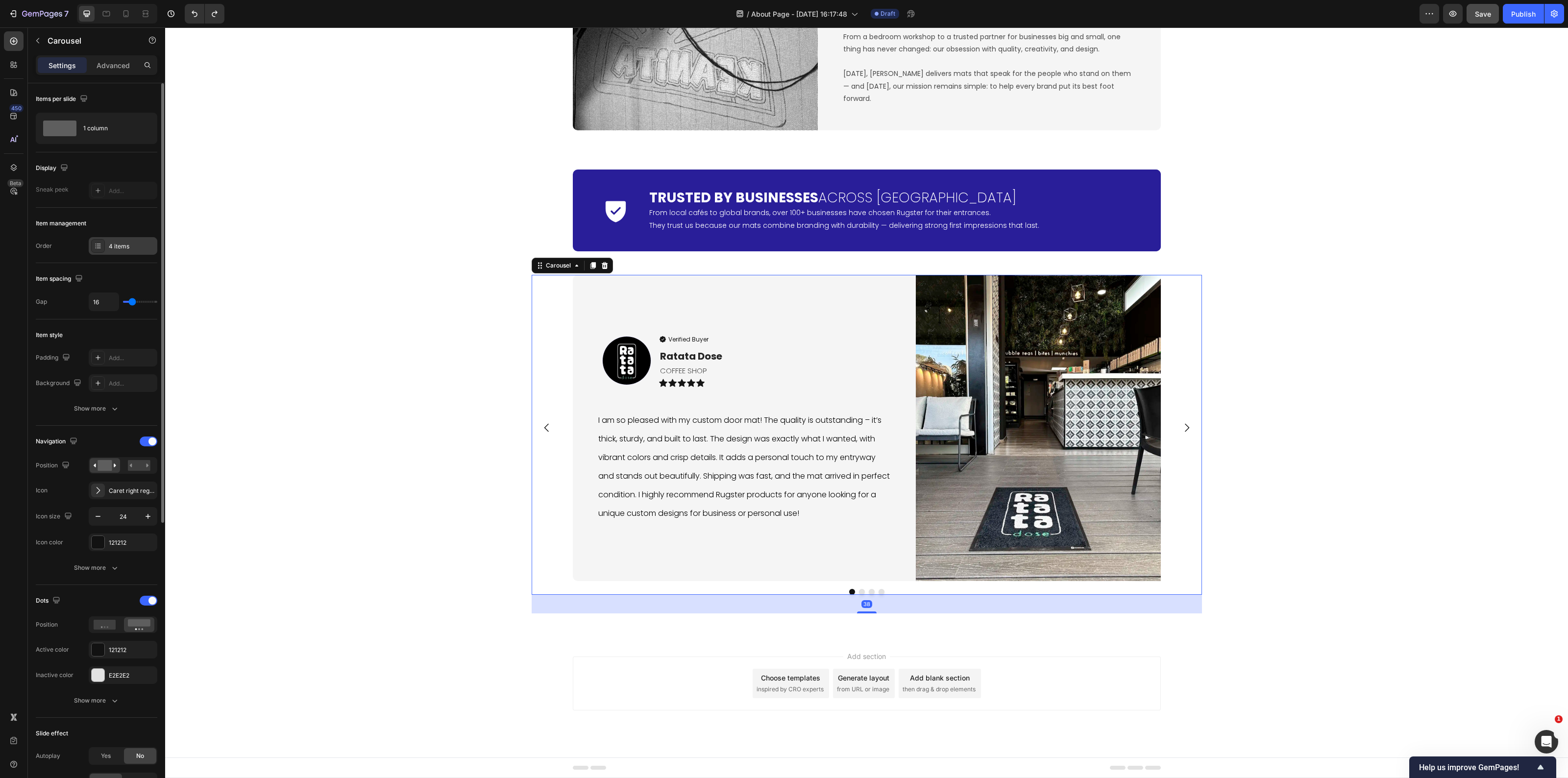
click at [111, 250] on div "4 items" at bounding box center [131, 247] width 46 height 9
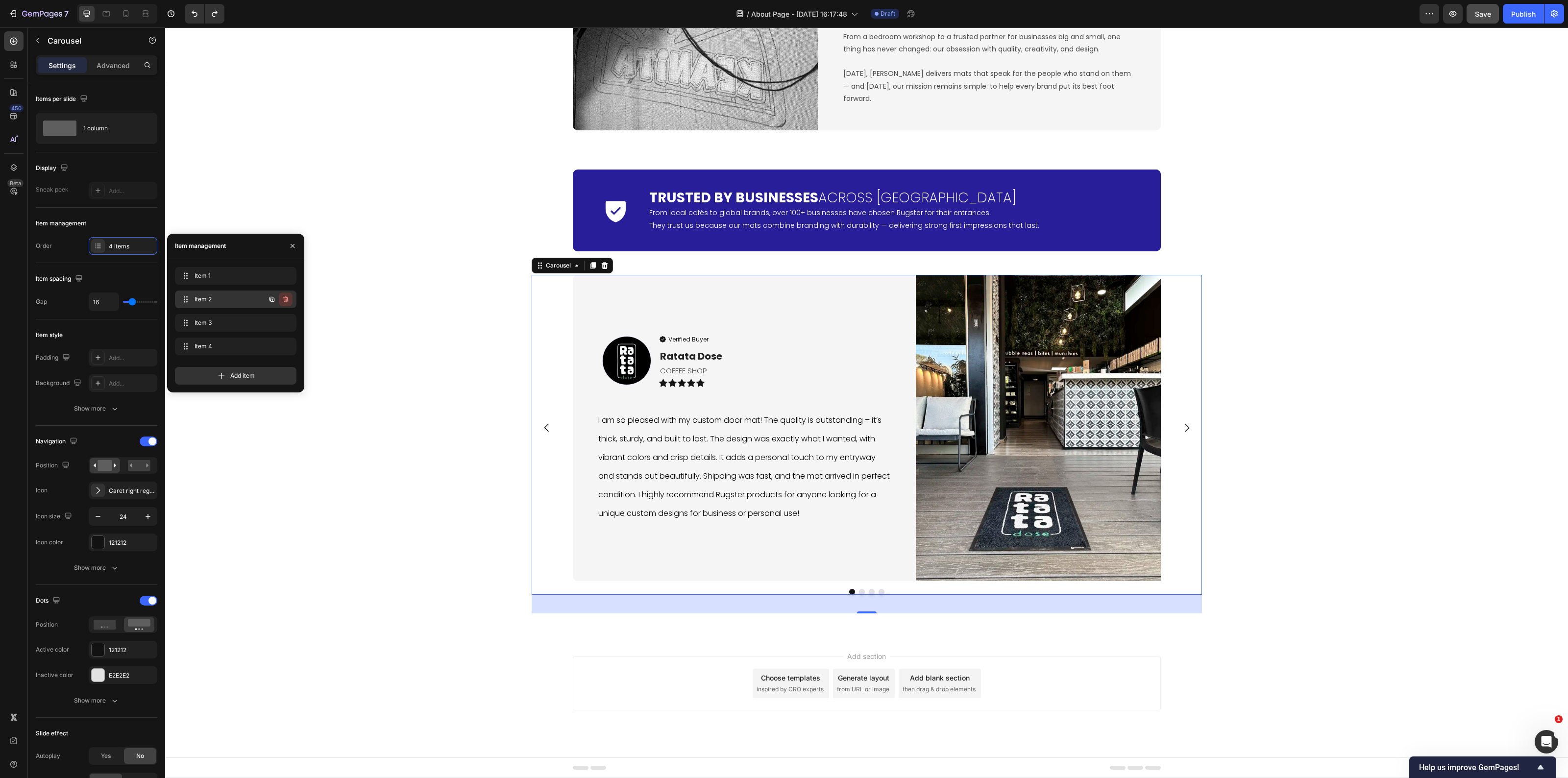
click at [287, 299] on icon "button" at bounding box center [286, 299] width 5 height 6
click at [286, 300] on div "Delete" at bounding box center [279, 299] width 18 height 9
click at [284, 301] on icon "button" at bounding box center [285, 299] width 8 height 8
click at [284, 301] on div "Delete" at bounding box center [279, 299] width 18 height 9
click at [284, 301] on icon "button" at bounding box center [285, 299] width 8 height 8
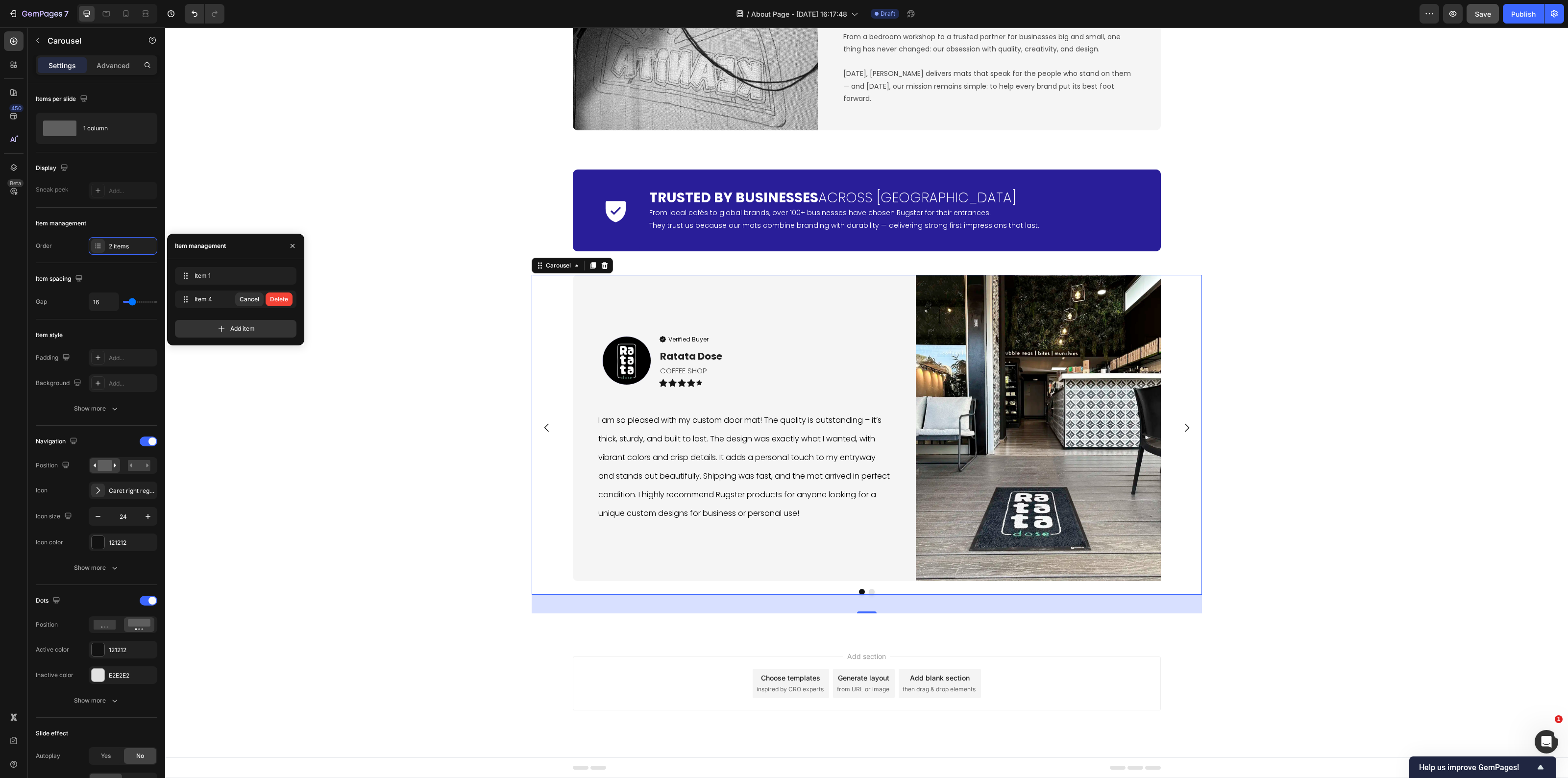
click at [284, 301] on div "Delete" at bounding box center [279, 299] width 18 height 9
click at [270, 277] on icon "button" at bounding box center [271, 275] width 8 height 8
click at [1181, 429] on icon "Carousel Next Arrow" at bounding box center [1186, 428] width 12 height 12
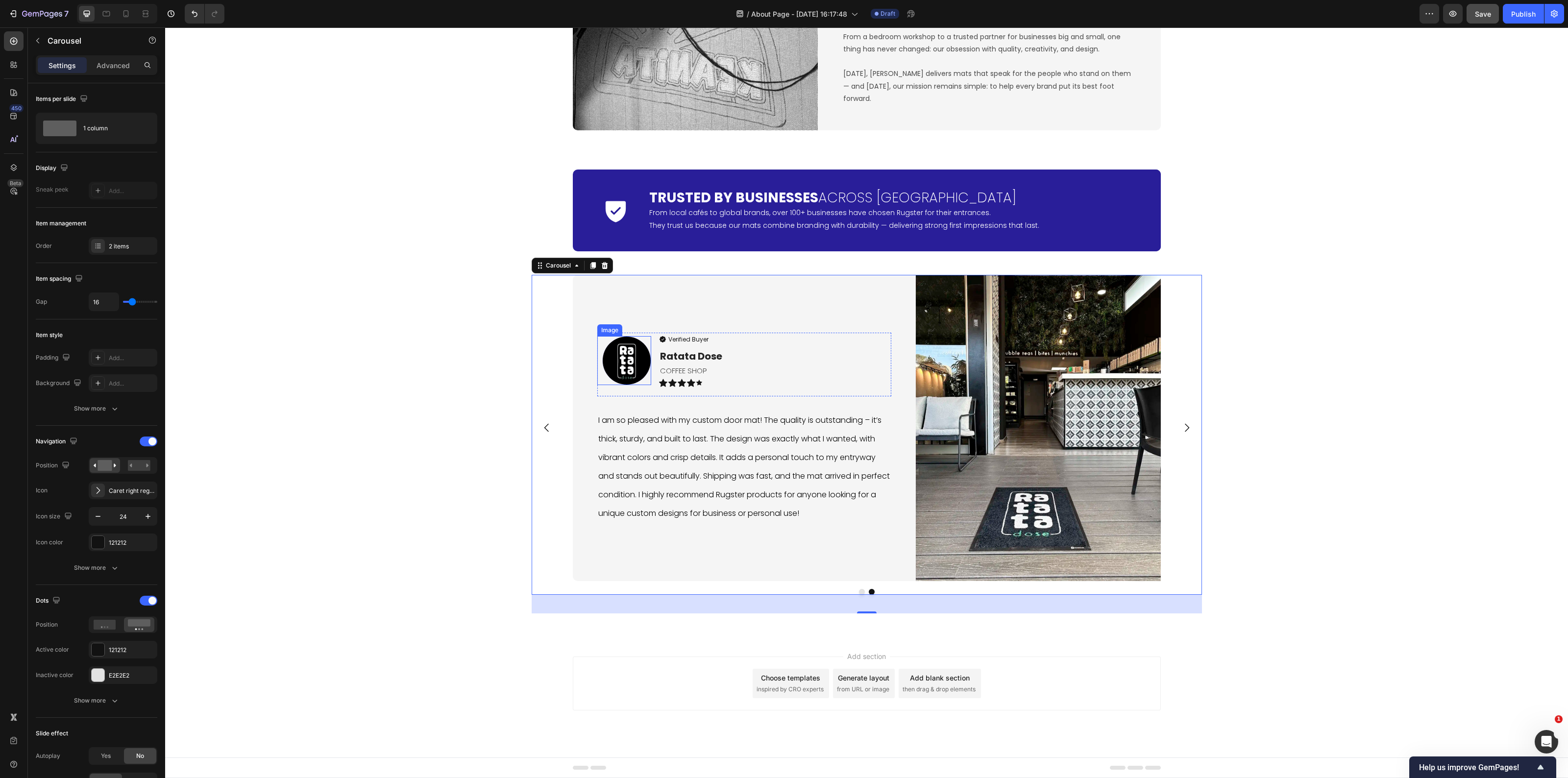
click at [632, 367] on img at bounding box center [626, 361] width 49 height 49
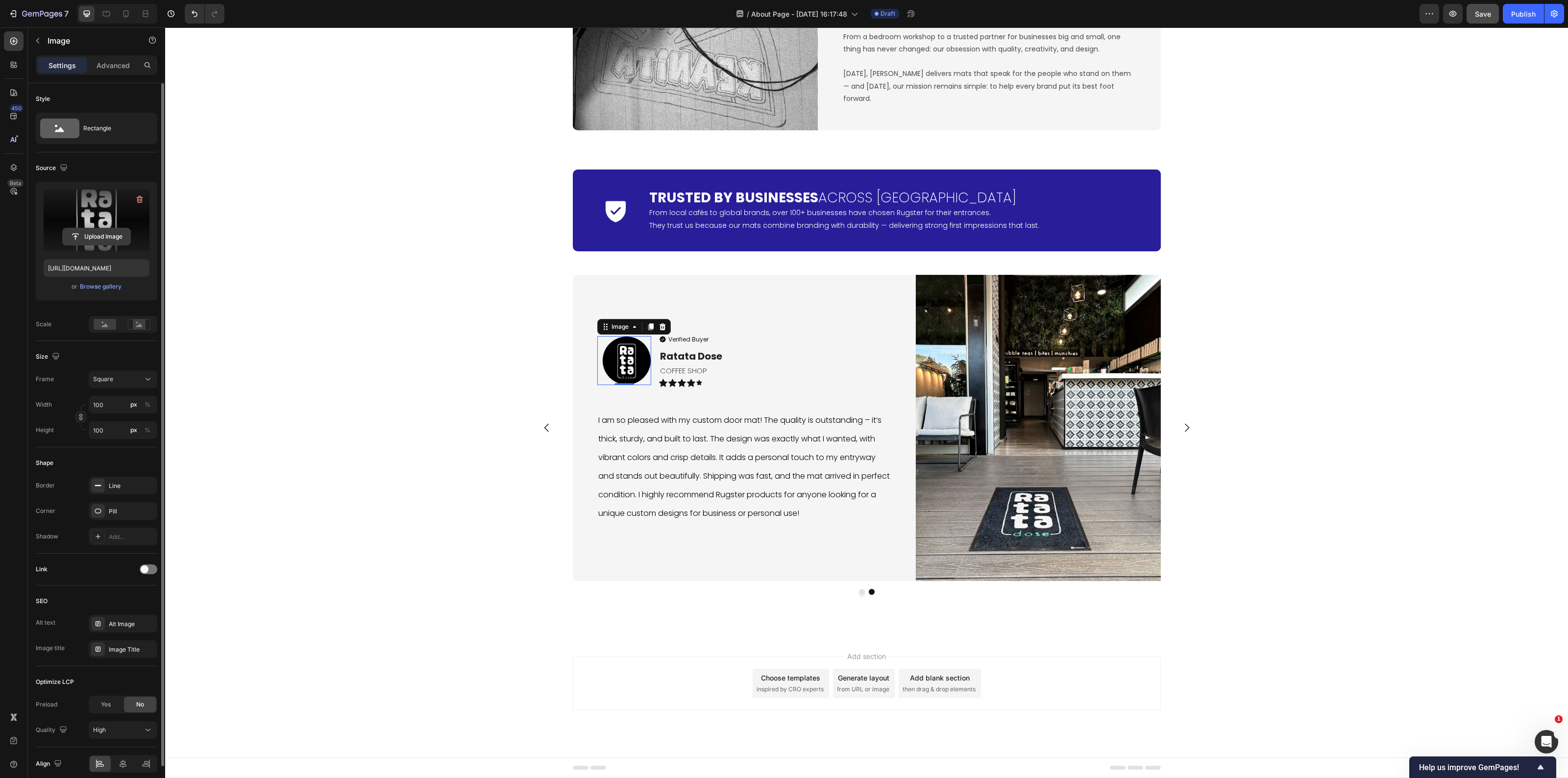
click at [108, 233] on input "file" at bounding box center [96, 237] width 68 height 16
click at [94, 289] on div "Browse gallery" at bounding box center [100, 286] width 42 height 9
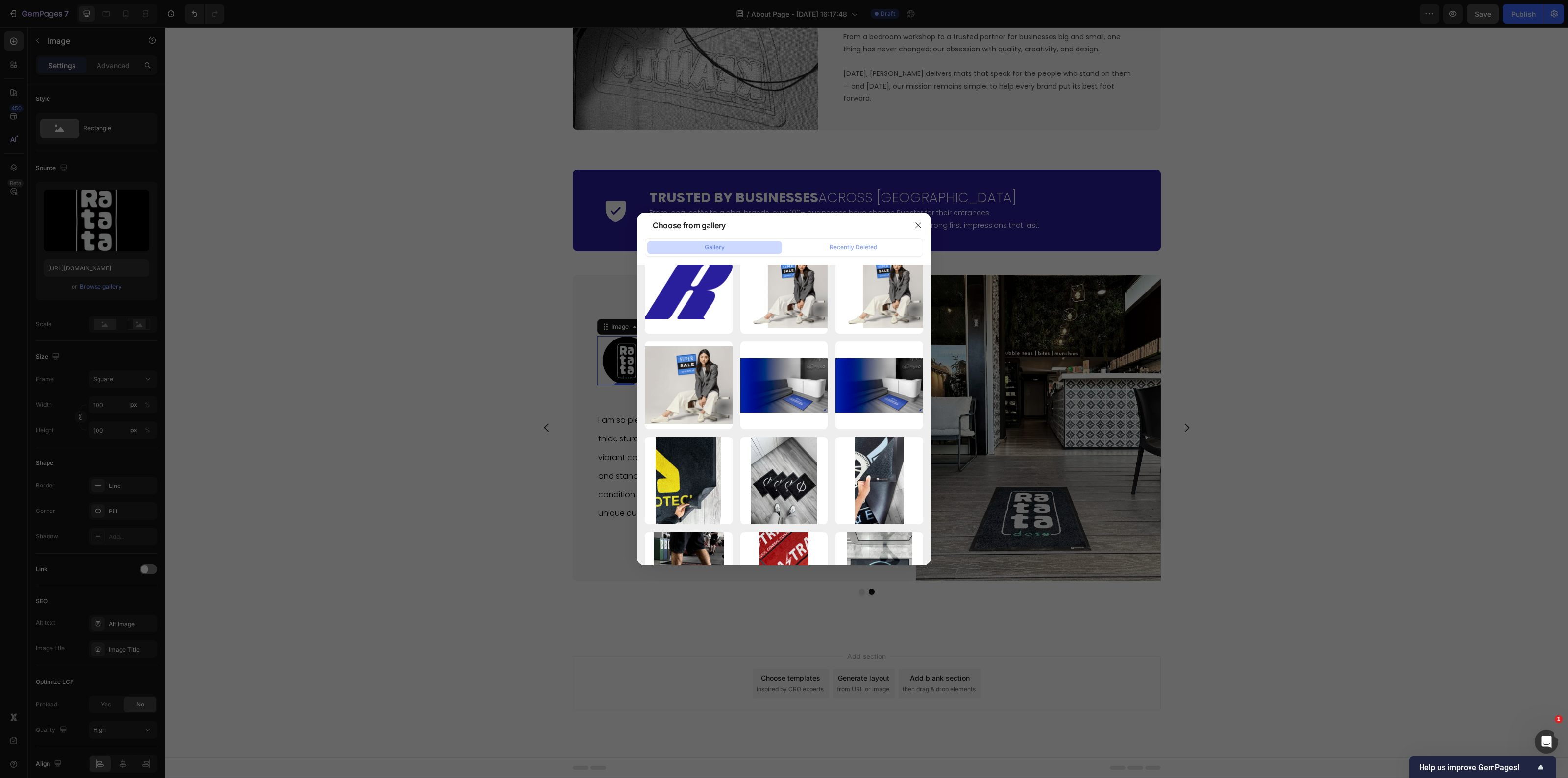
scroll to position [0, 0]
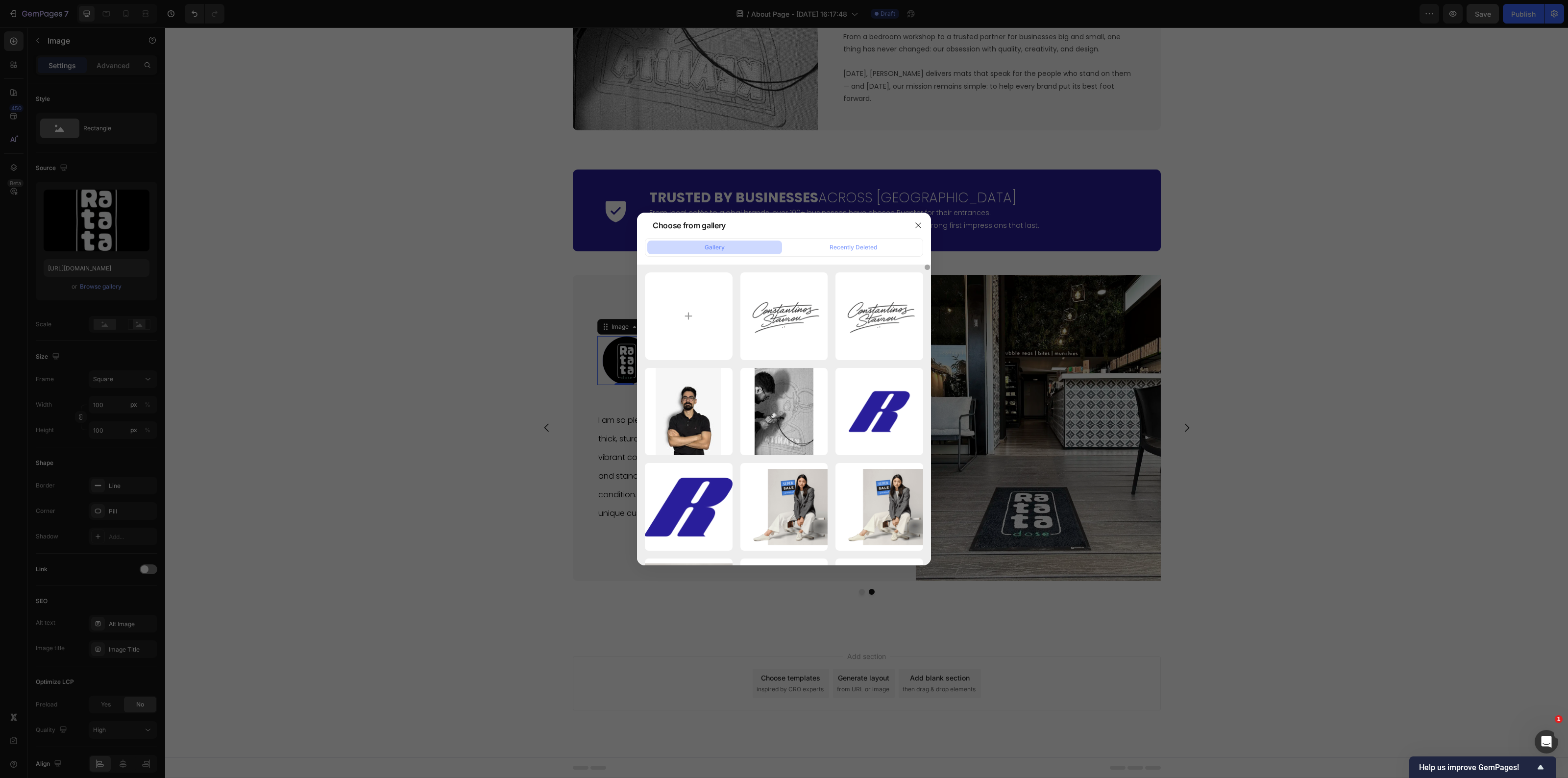
drag, startPoint x: 927, startPoint y: 559, endPoint x: 932, endPoint y: 249, distance: 310.0
click at [932, 249] on div "Choose from gallery Gallery Recently Deleted ChatGPT Image Sep 29...py.webp 24.…" at bounding box center [784, 389] width 1568 height 778
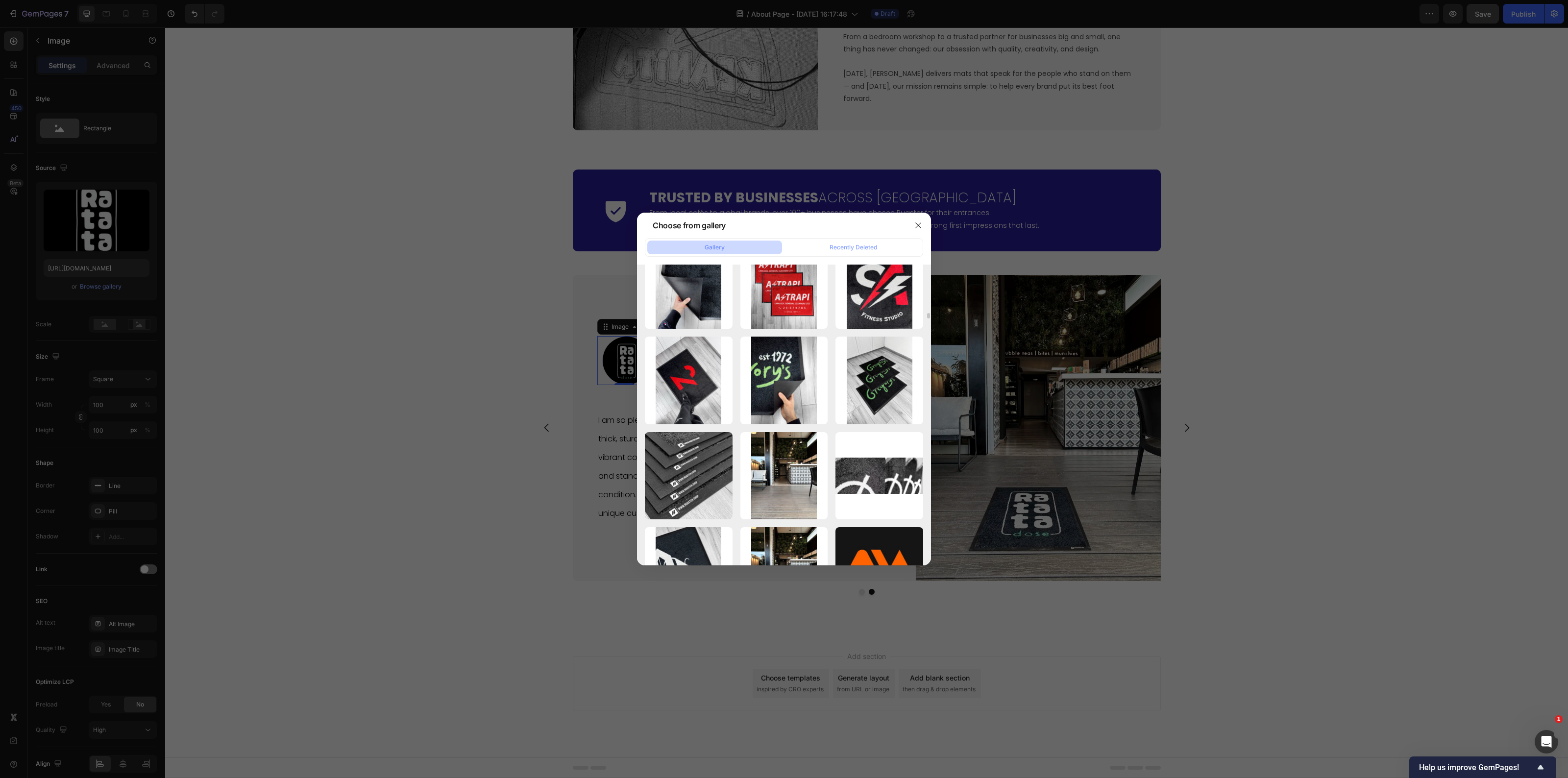
scroll to position [2635, 0]
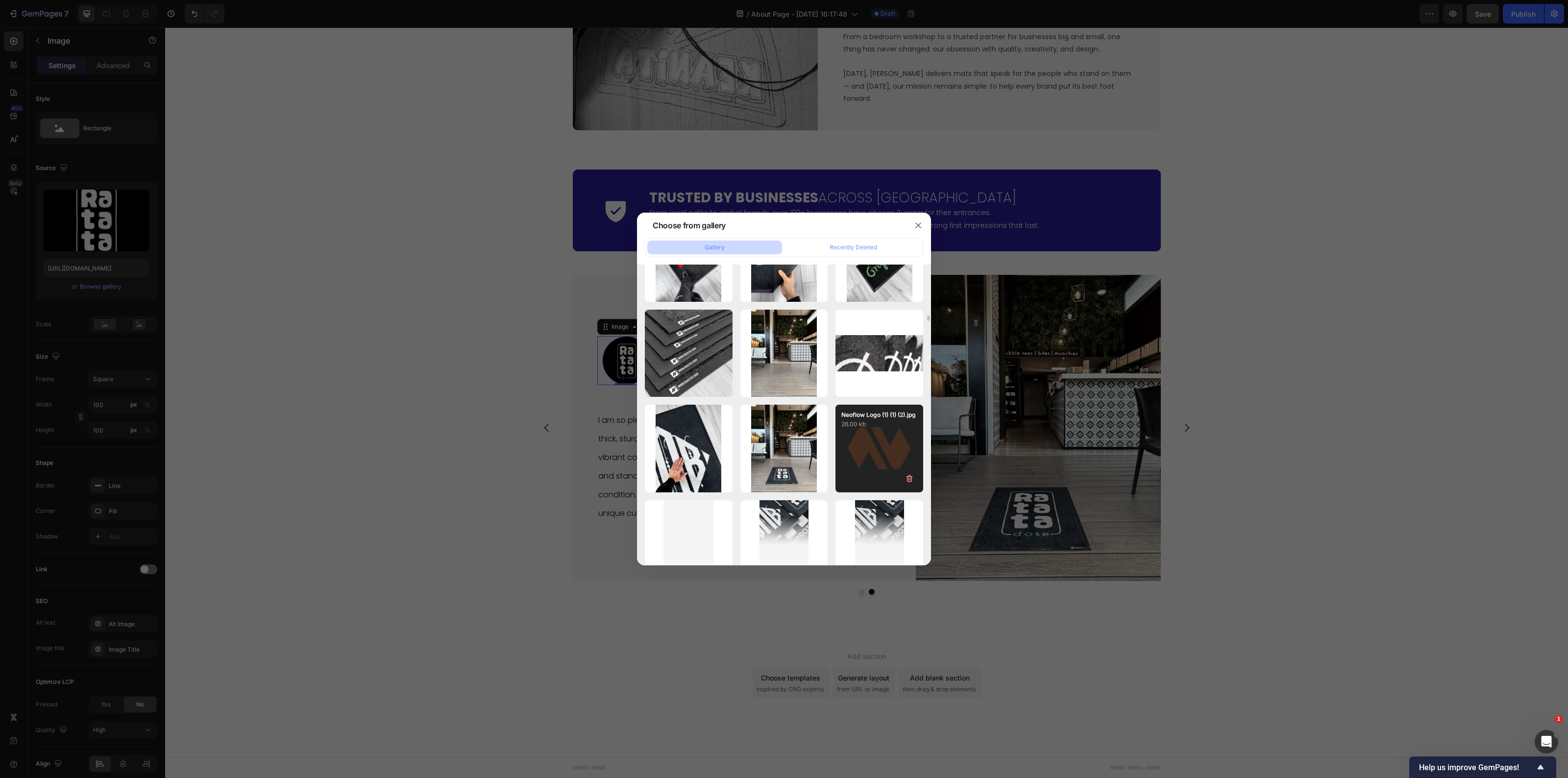
click at [870, 455] on div "Neoflow Logo (1) (1) (2).jpg 26.00 kb" at bounding box center [879, 449] width 88 height 88
type input "https://cdn.shopify.com/s/files/1/0844/7908/2840/files/gempages_550200365904036…"
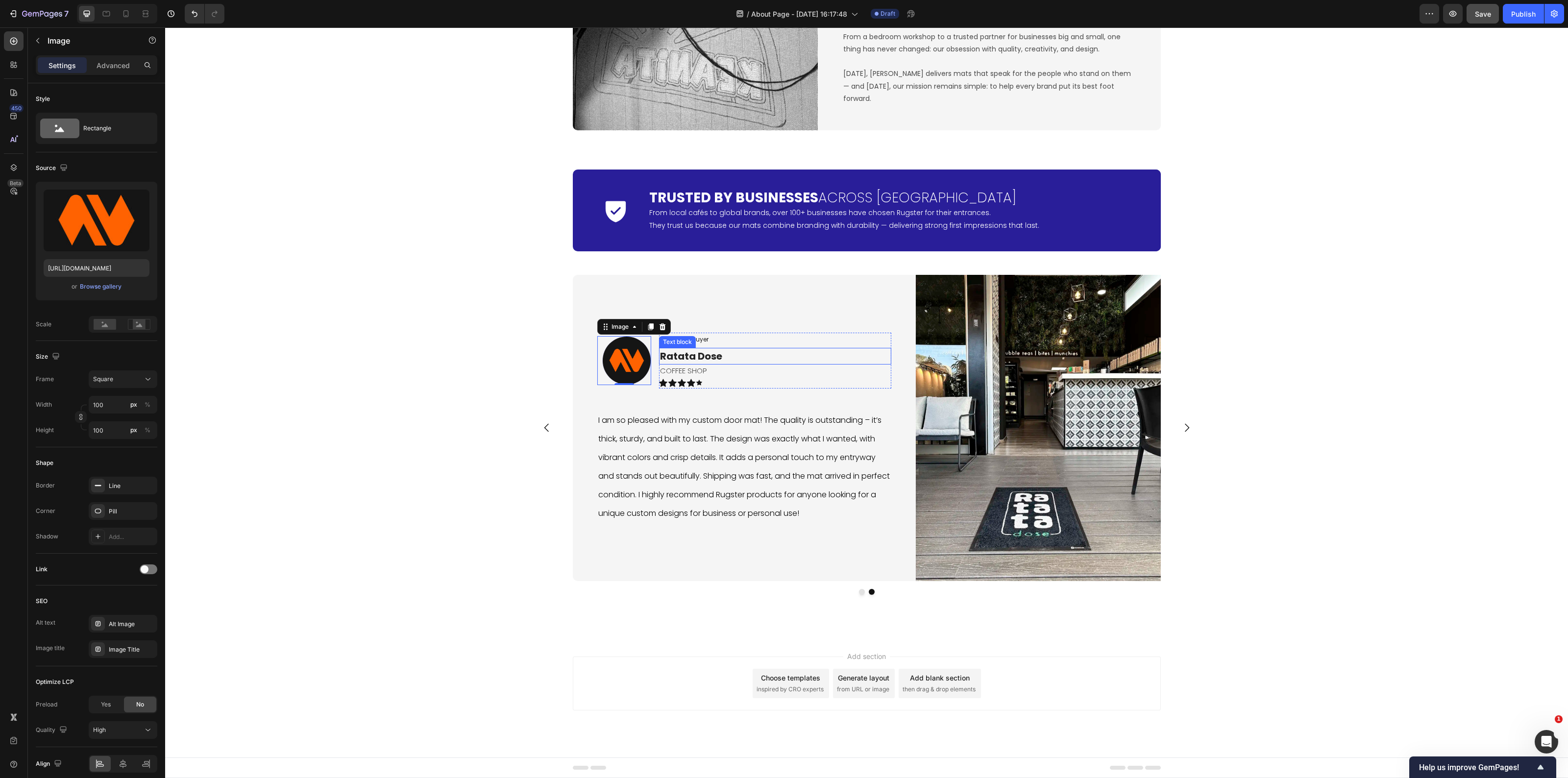
click at [691, 361] on p "Ratata Dose" at bounding box center [774, 356] width 230 height 14
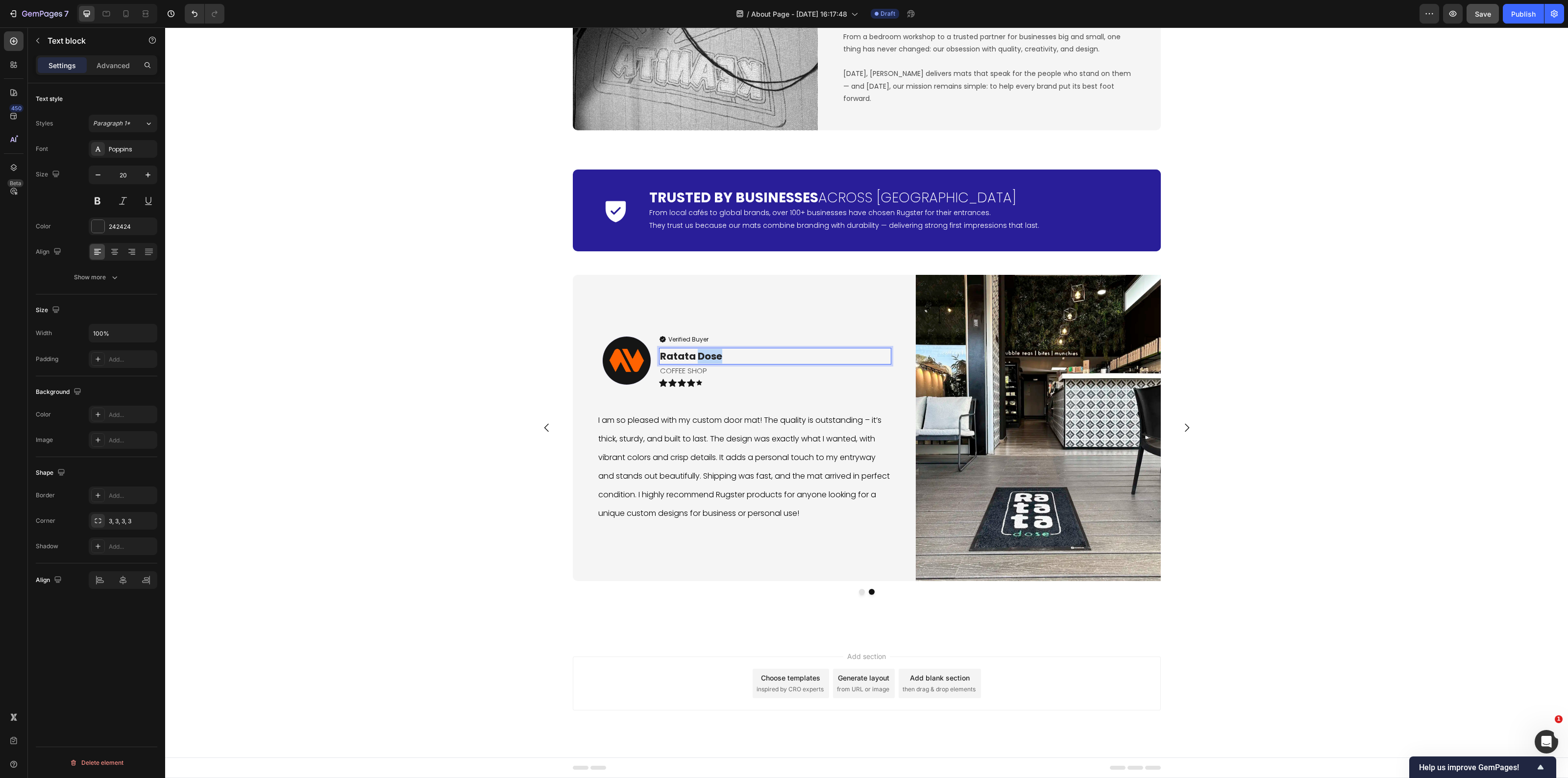
click at [693, 361] on p "Ratata Dose" at bounding box center [774, 356] width 230 height 14
click at [729, 355] on p "Ratata Dose" at bounding box center [774, 356] width 230 height 14
click at [708, 378] on p "COFFEE SHOP" at bounding box center [774, 370] width 230 height 13
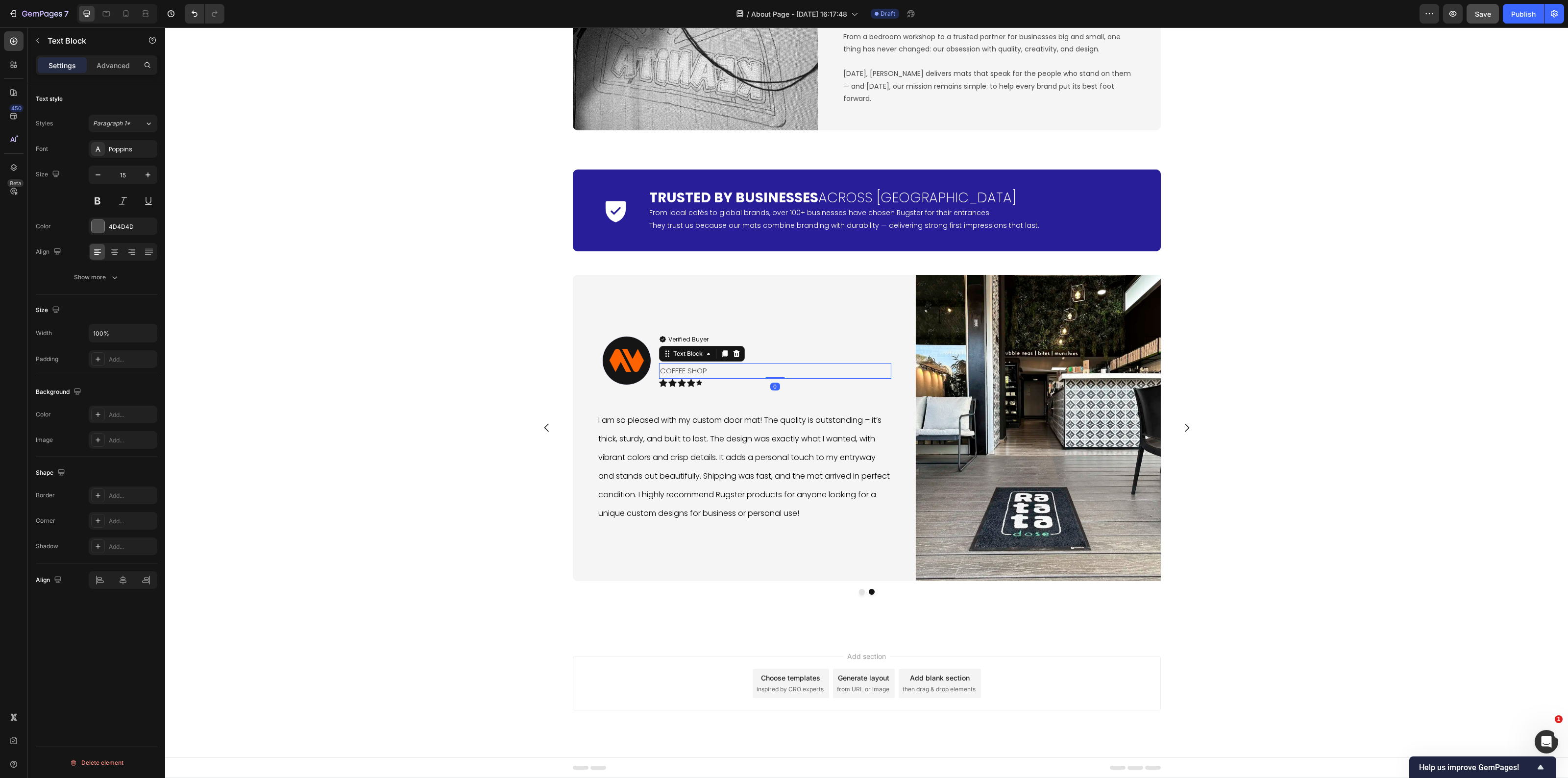
click at [708, 378] on p "COFFEE SHOP" at bounding box center [774, 370] width 230 height 13
click at [674, 405] on div "Image Verified Buyer Item List Neoflow Text block SOFTWARE COMPANY Text Block 0…" at bounding box center [744, 428] width 294 height 258
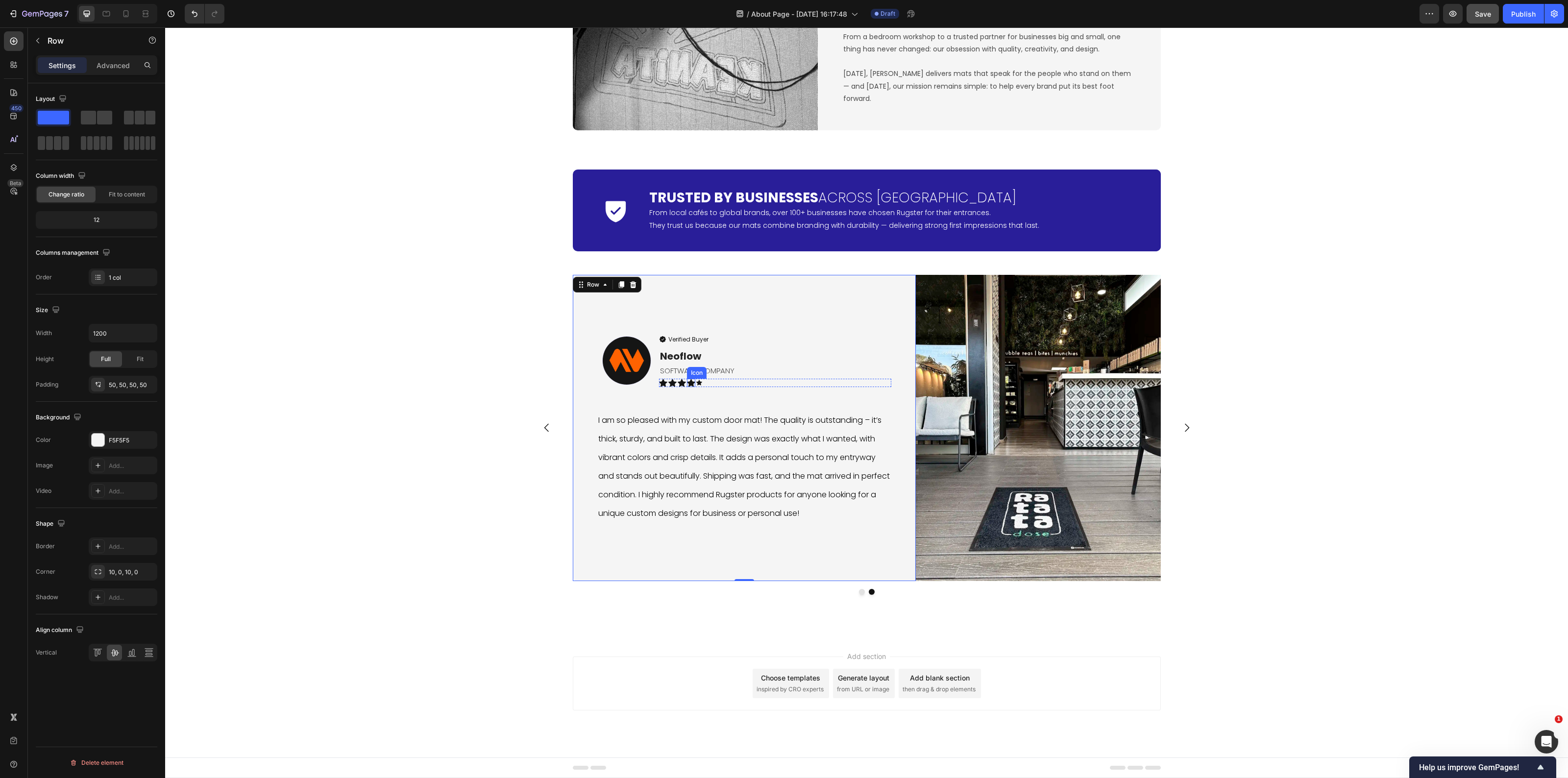
click at [696, 385] on div "Icon" at bounding box center [699, 382] width 6 height 6
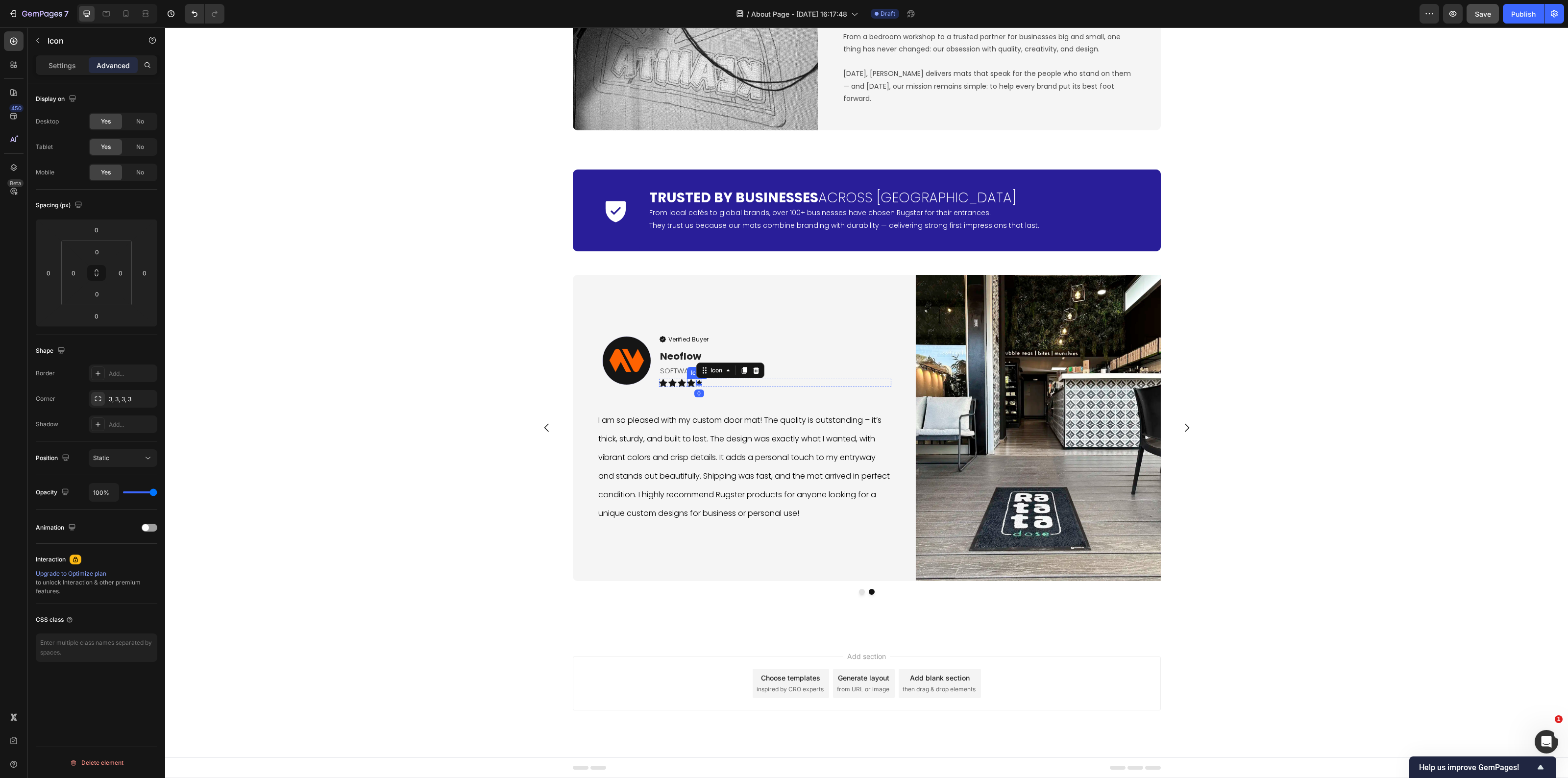
click at [687, 382] on icon at bounding box center [691, 382] width 8 height 8
click at [731, 371] on icon at bounding box center [735, 369] width 8 height 8
drag, startPoint x: 687, startPoint y: 374, endPoint x: 694, endPoint y: 390, distance: 17.5
click at [743, 417] on p "I am so pleased with my custom door mat! The quality is outstanding – it’s thic…" at bounding box center [744, 469] width 292 height 112
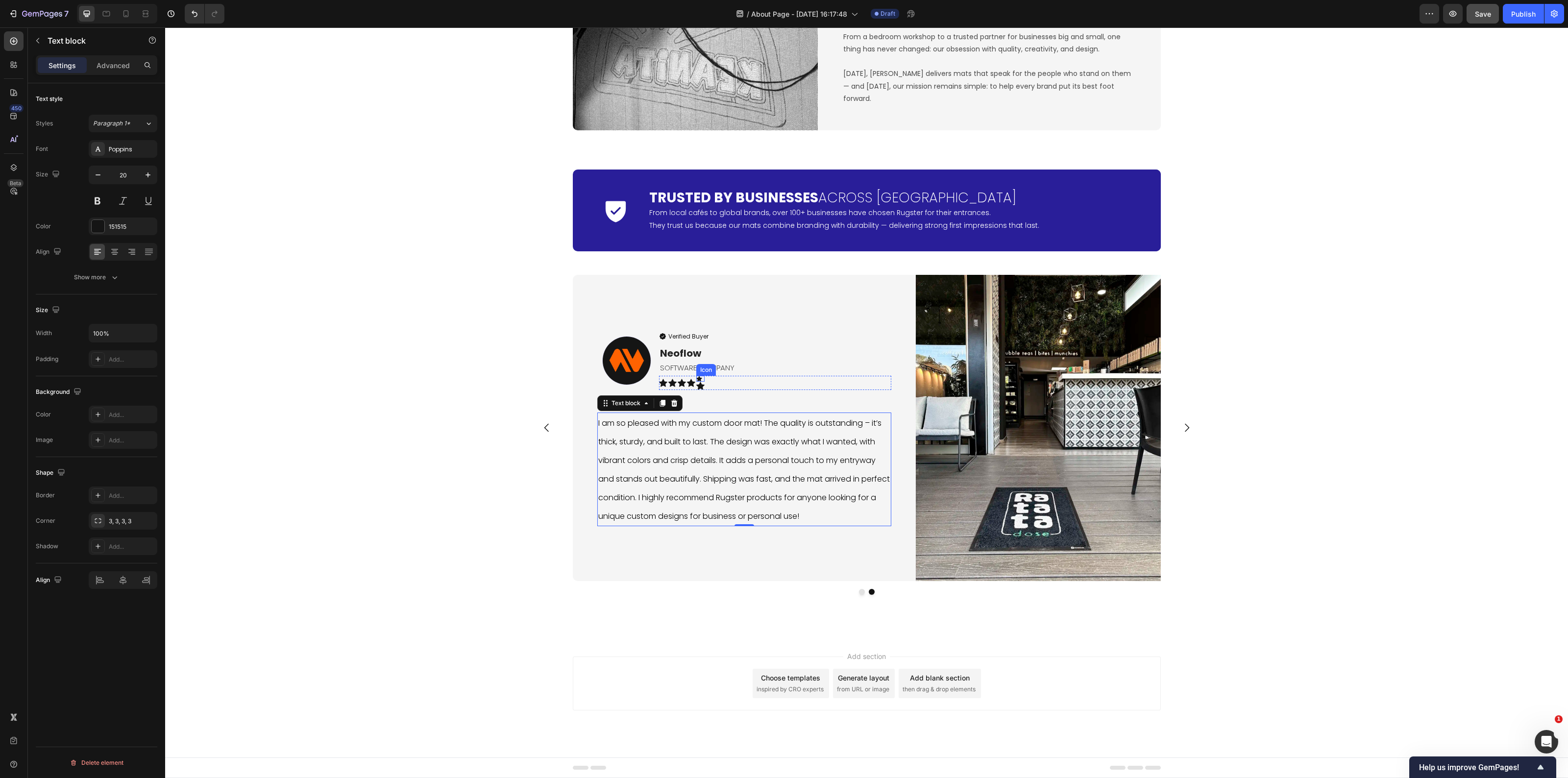
click at [696, 378] on icon at bounding box center [699, 378] width 6 height 5
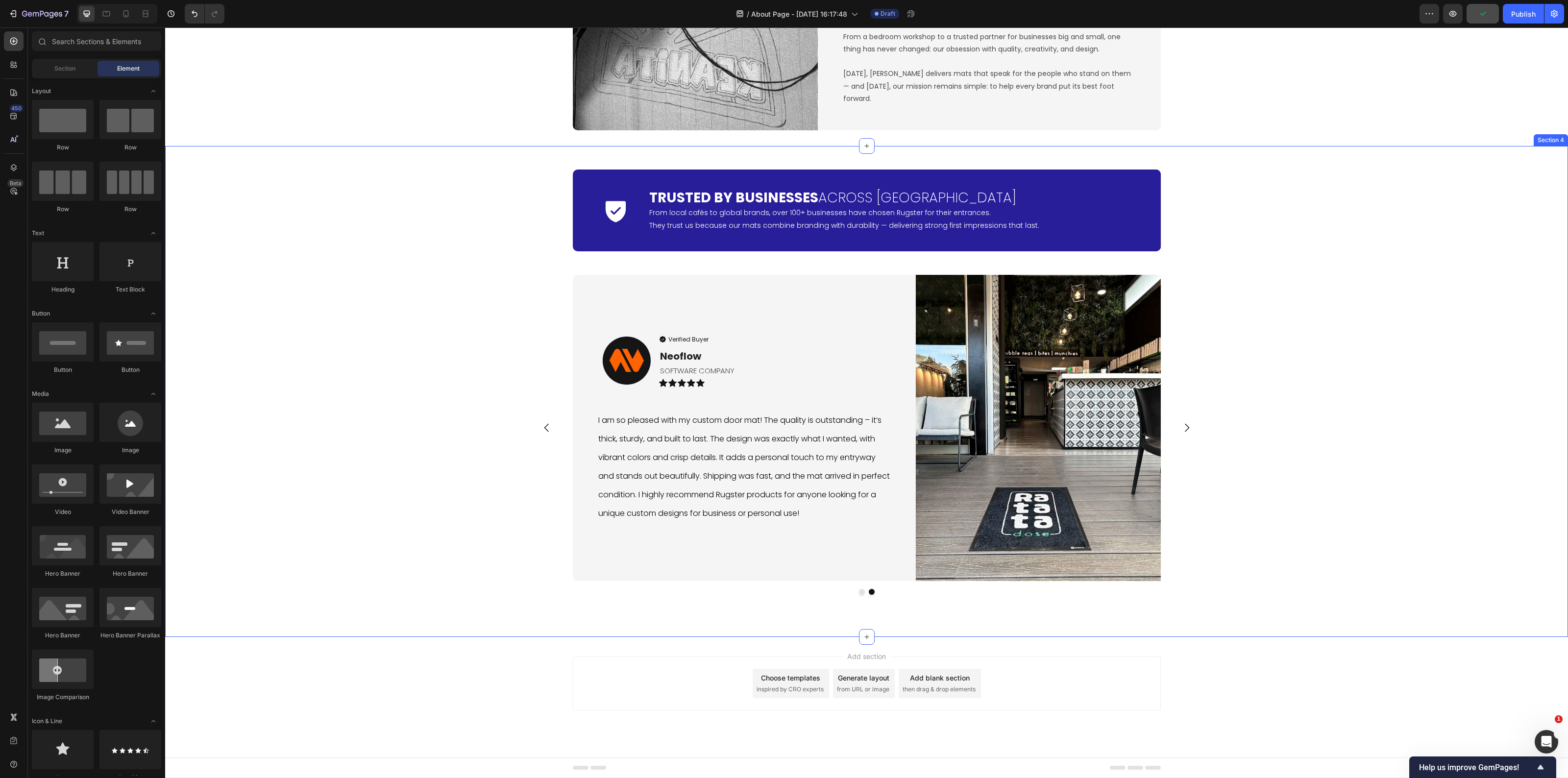
click at [498, 433] on div "Icon Trusted by Businesses Across Europe Heading From local cafés to global bra…" at bounding box center [867, 392] width 1403 height 460
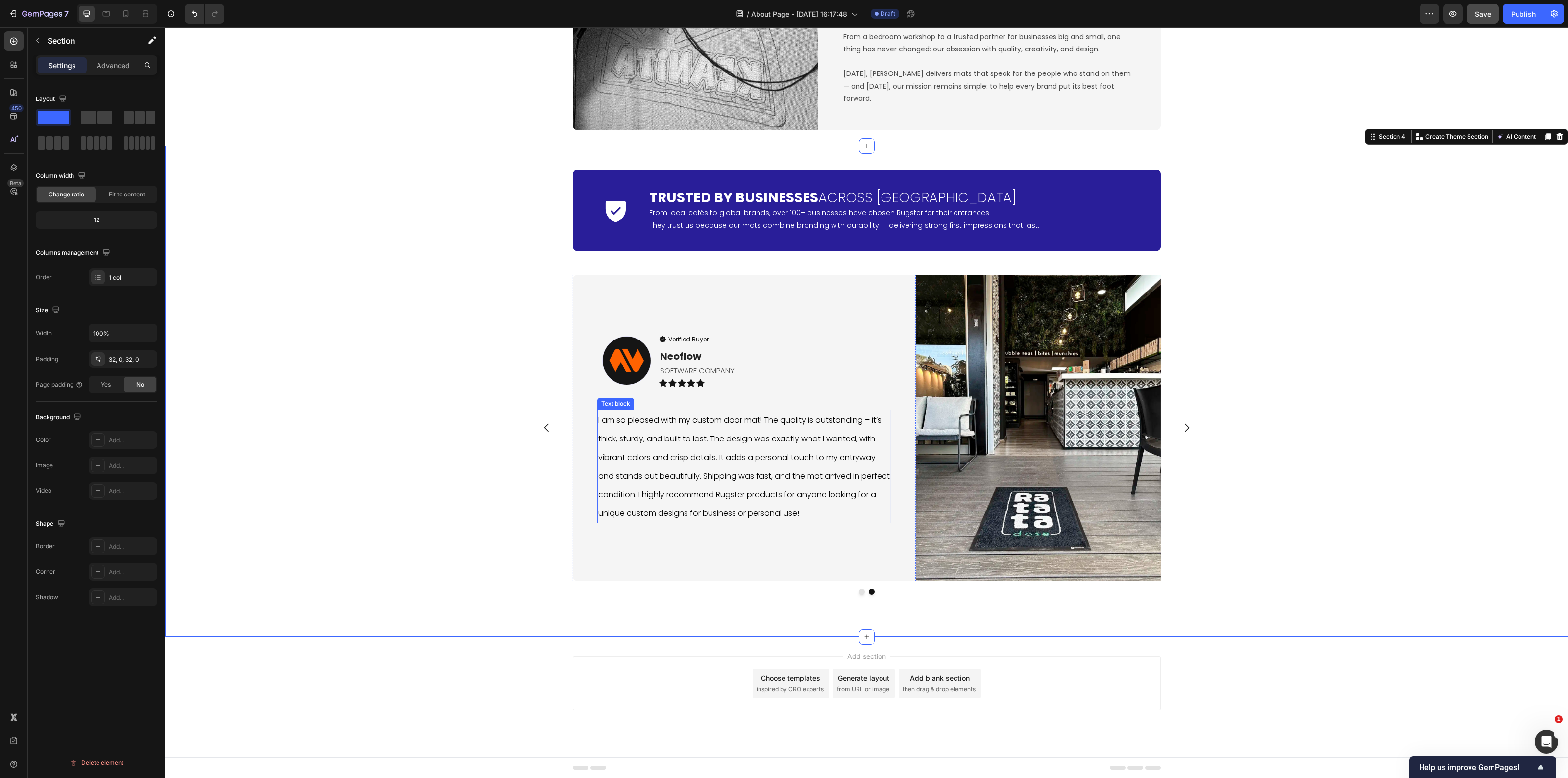
click at [730, 468] on p "I am so pleased with my custom door mat! The quality is outstanding – it’s thic…" at bounding box center [744, 466] width 292 height 112
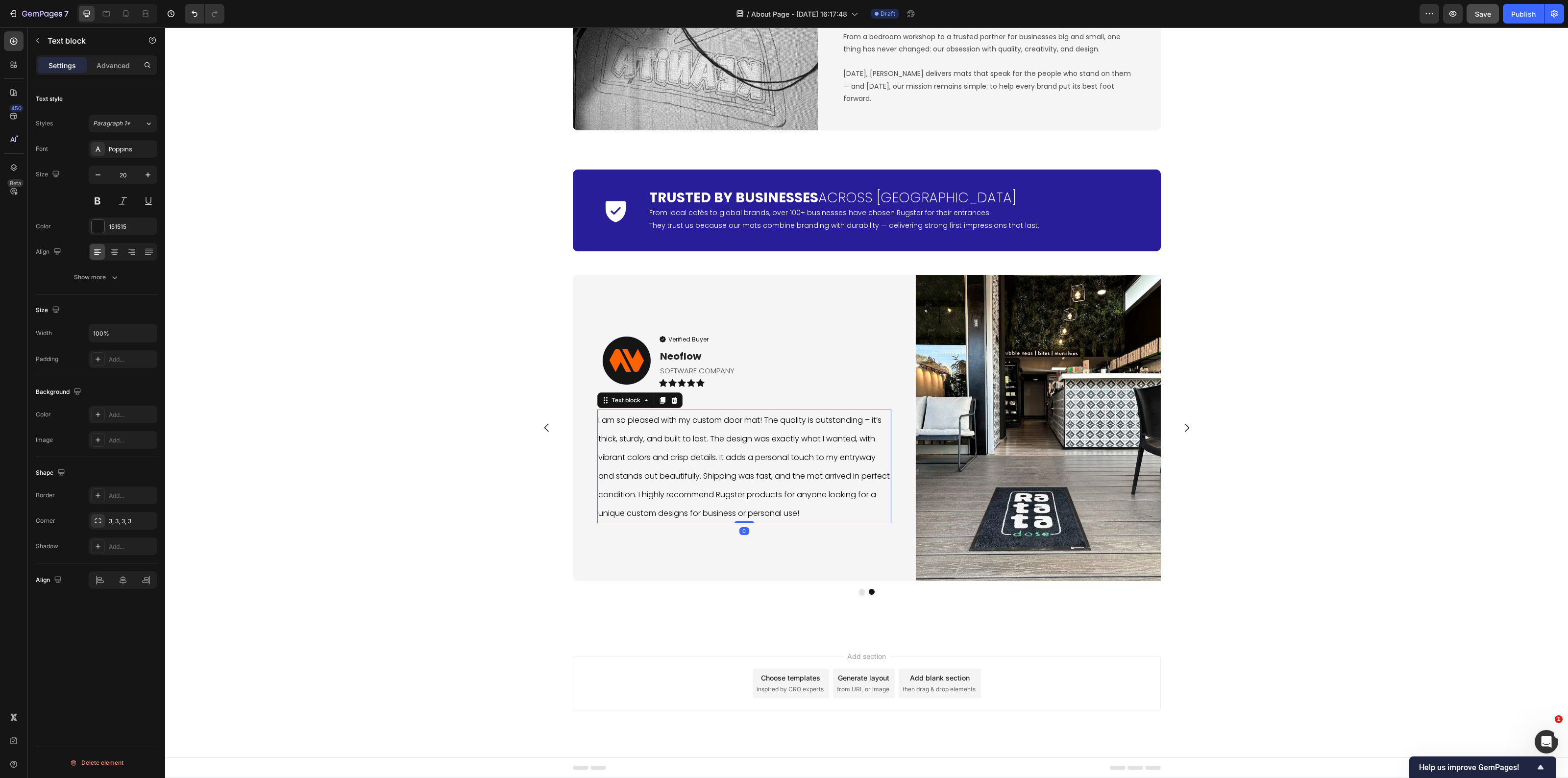
click at [730, 468] on p "I am so pleased with my custom door mat! The quality is outstanding – it’s thic…" at bounding box center [744, 466] width 292 height 112
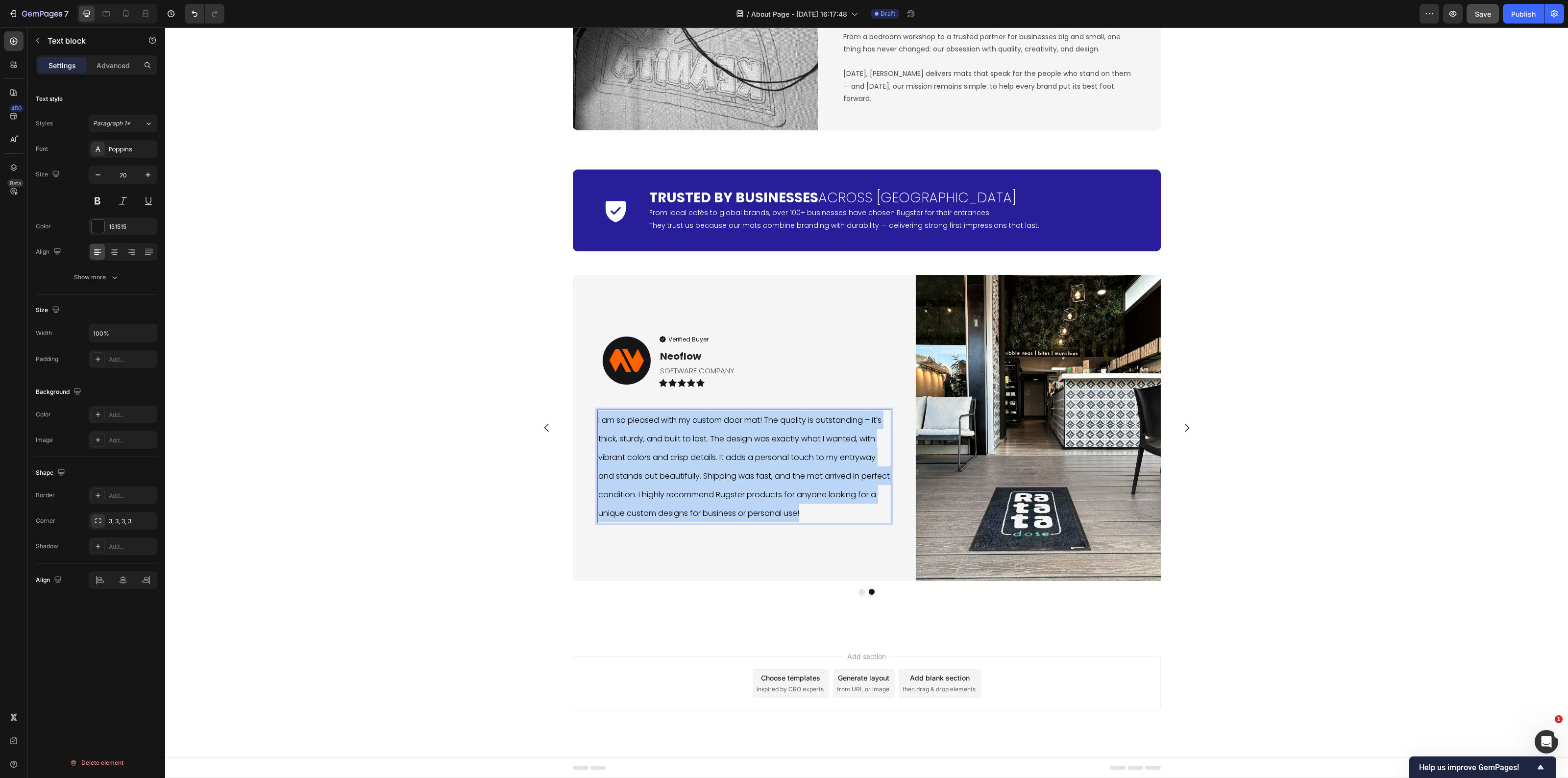
click at [732, 468] on p "I am so pleased with my custom door mat! The quality is outstanding – it’s thic…" at bounding box center [744, 466] width 292 height 112
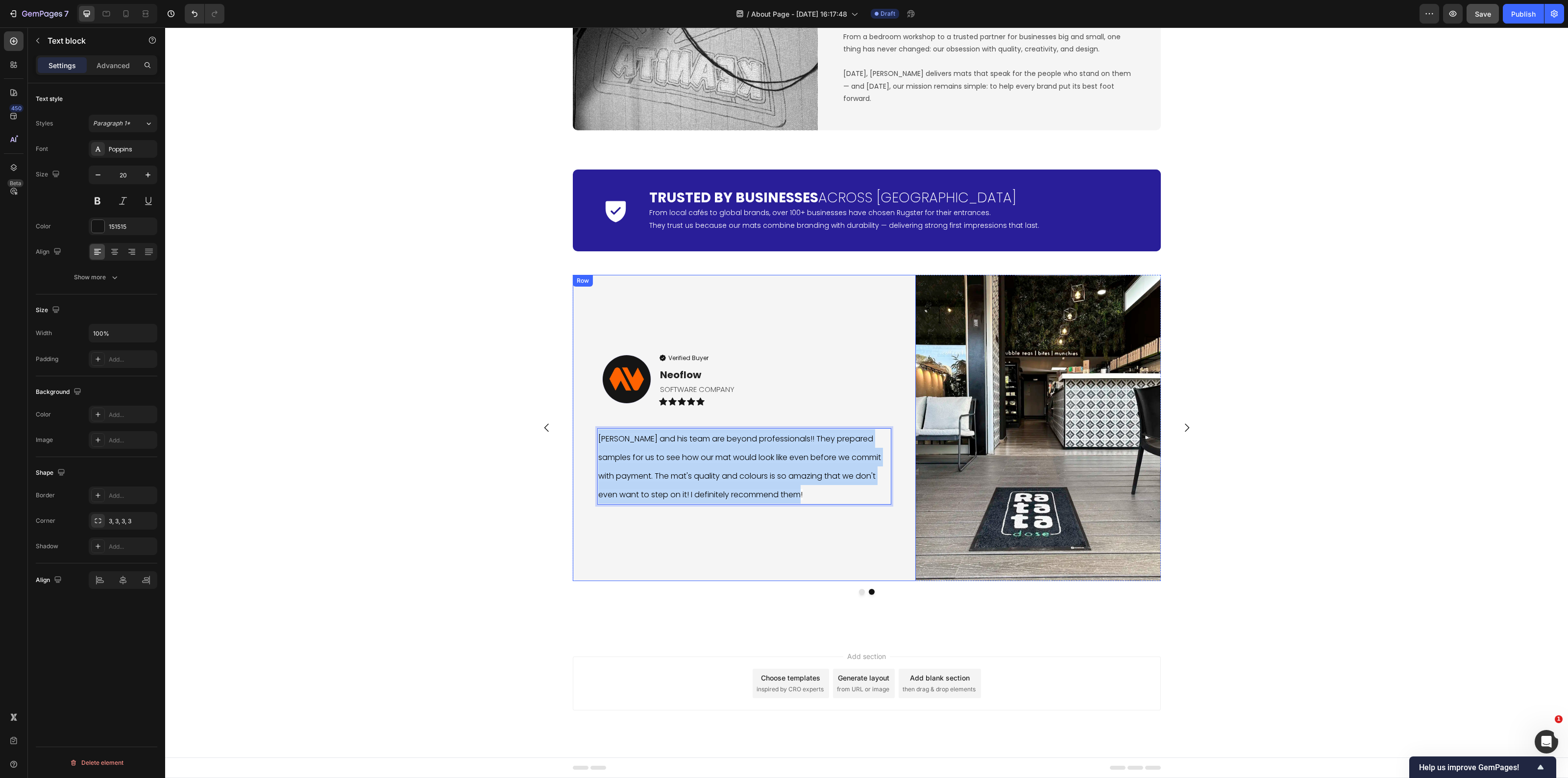
drag, startPoint x: 815, startPoint y: 496, endPoint x: 591, endPoint y: 435, distance: 232.2
click at [591, 435] on div "Image Verified Buyer Item List Neoflow Text block SOFTWARE COMPANY Text Block I…" at bounding box center [744, 428] width 343 height 306
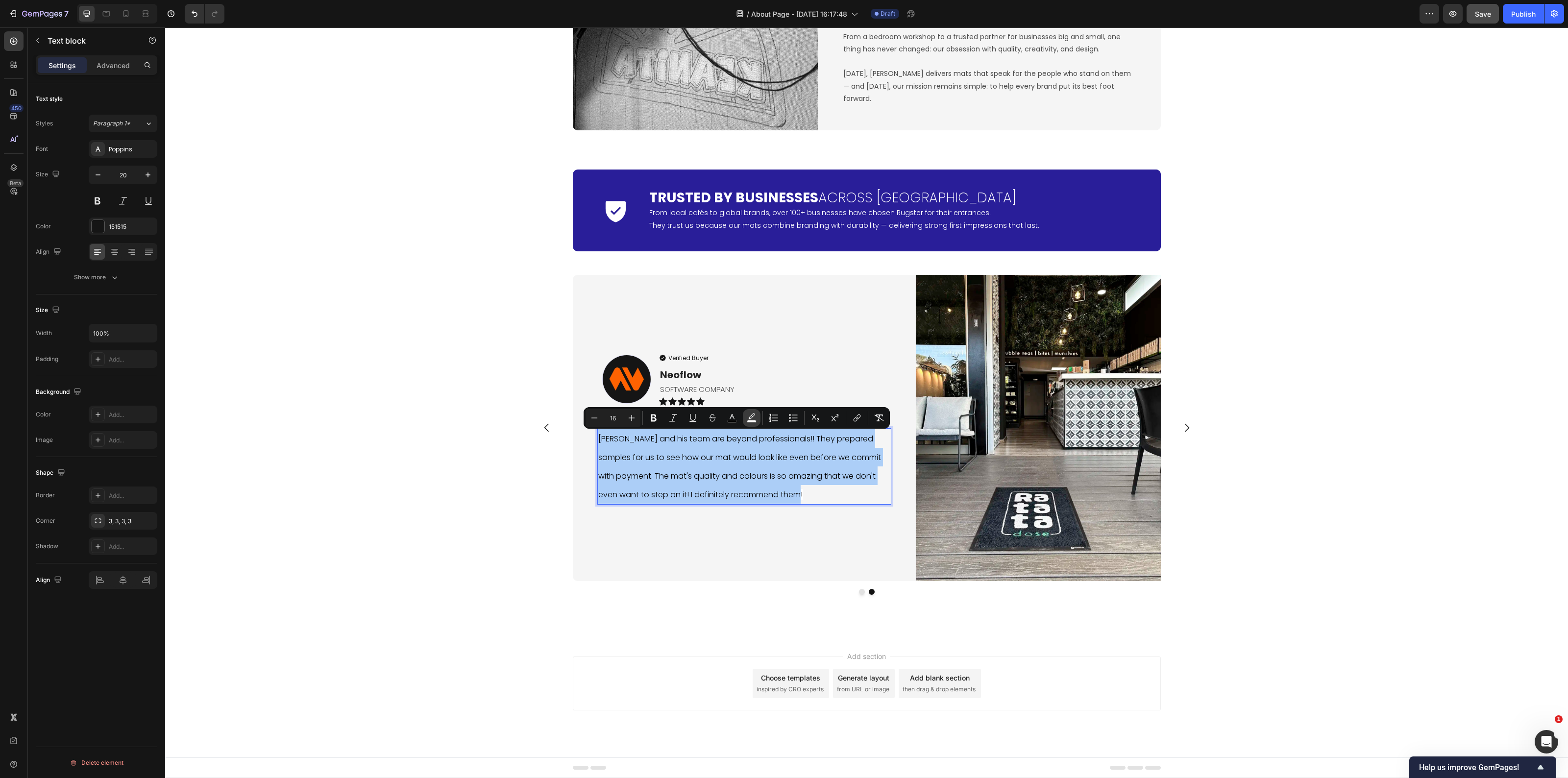
click at [752, 422] on rect "Editor contextual toolbar" at bounding box center [752, 422] width 10 height 3
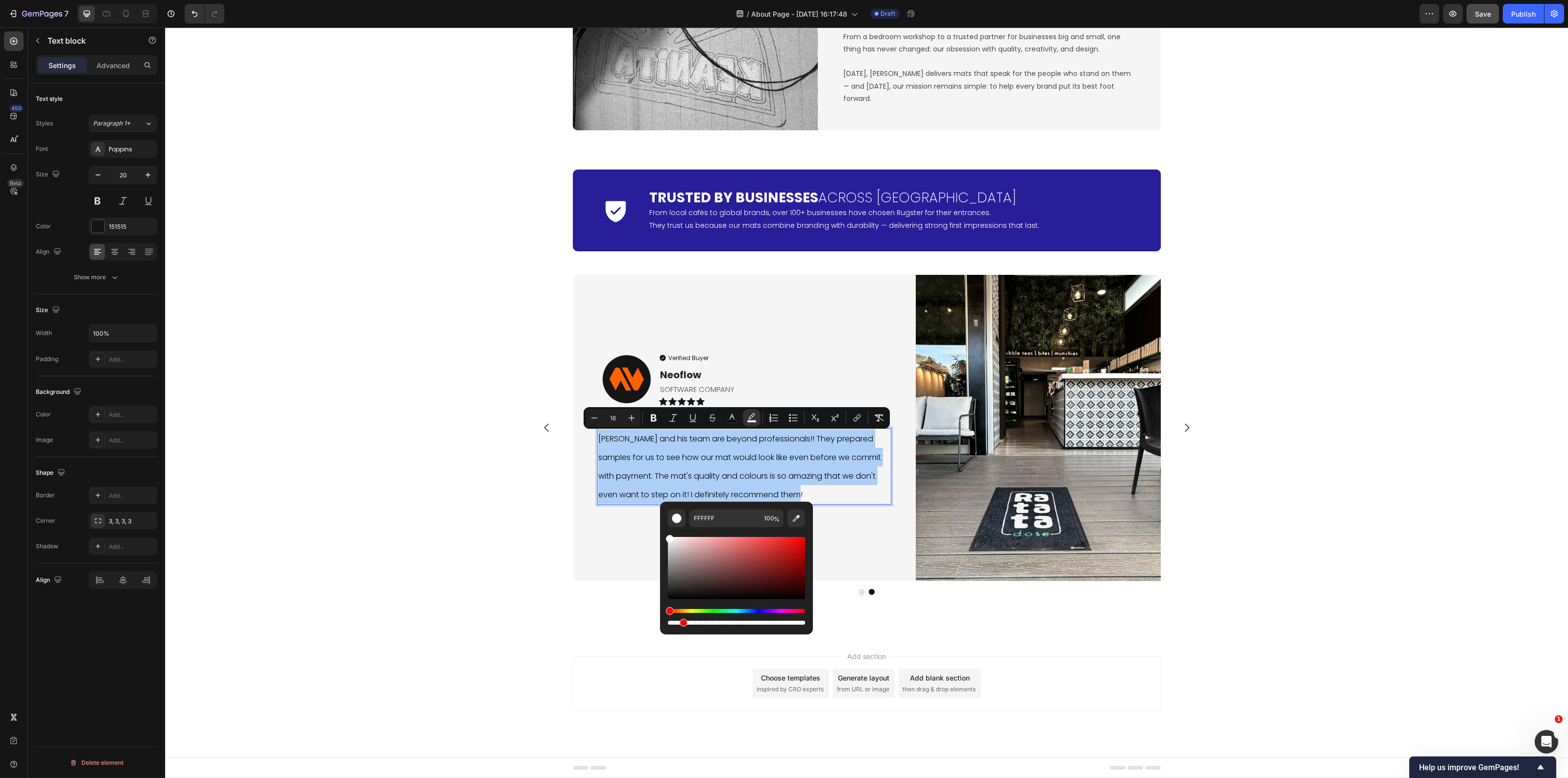
drag, startPoint x: 964, startPoint y: 649, endPoint x: 630, endPoint y: 609, distance: 336.4
type input "0"
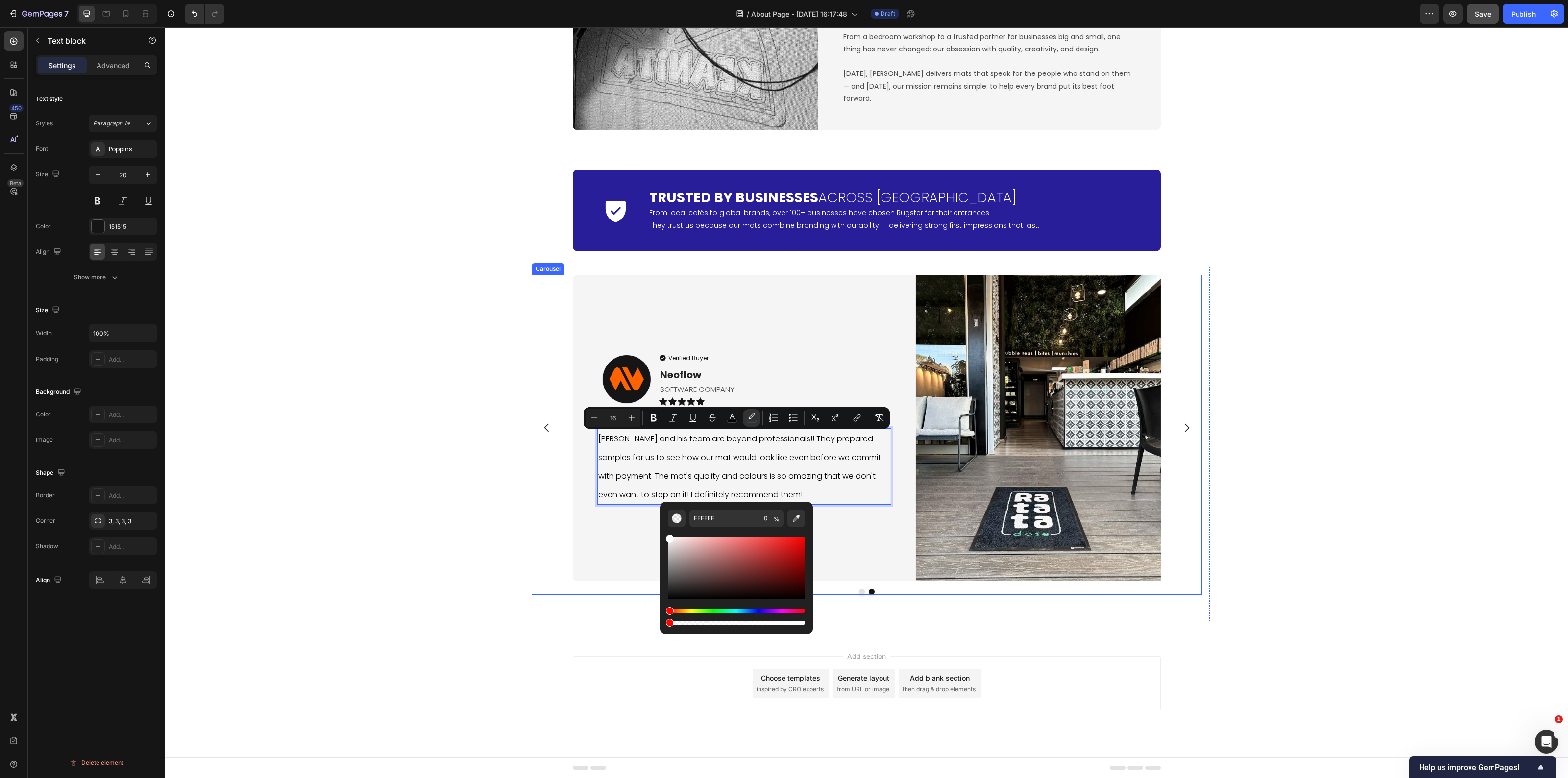
click at [503, 534] on div "Icon Trusted by Businesses Across Europe Heading From local cafés to global bra…" at bounding box center [867, 392] width 1403 height 460
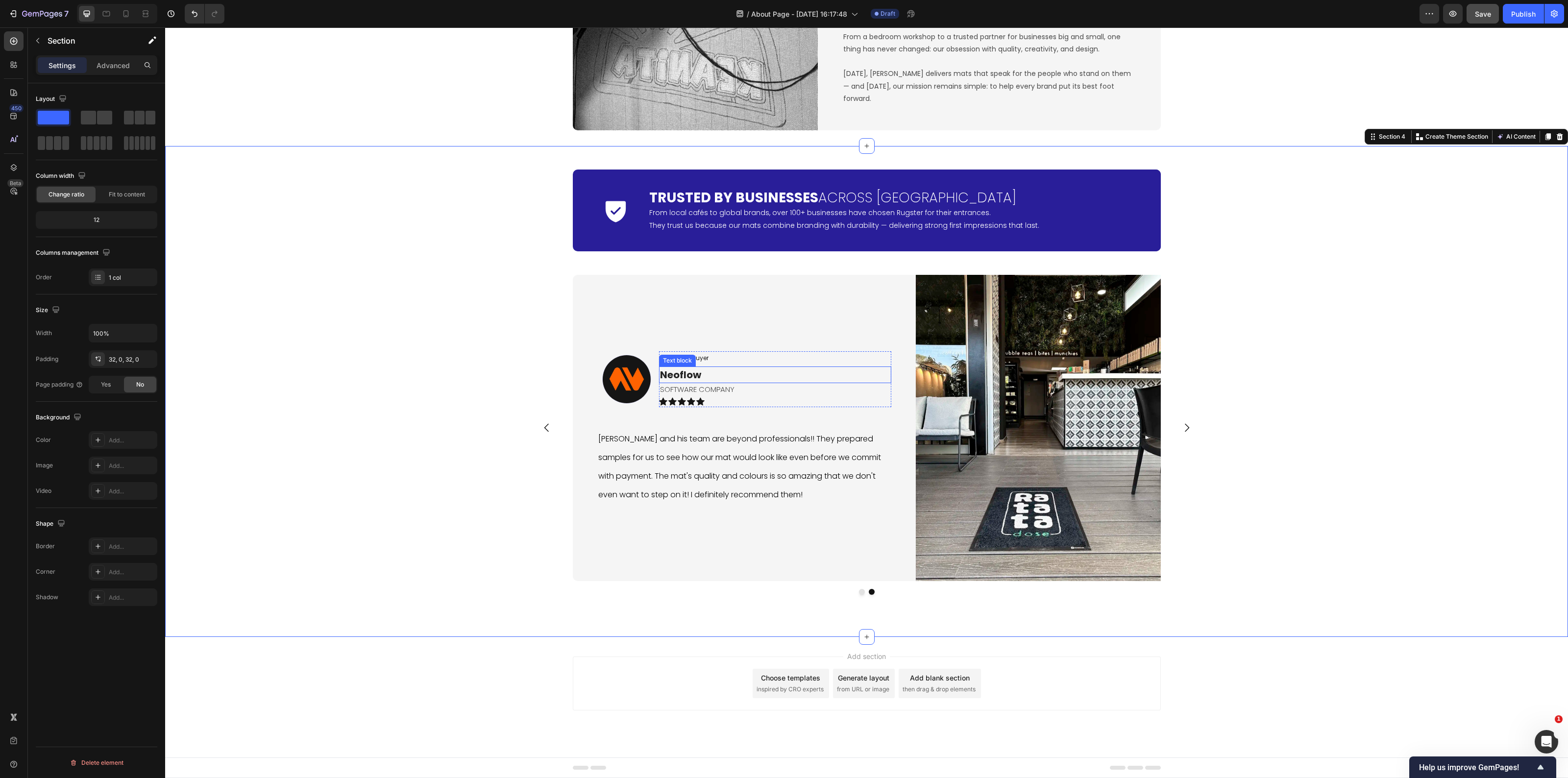
click at [723, 376] on p "Neoflow" at bounding box center [774, 374] width 230 height 14
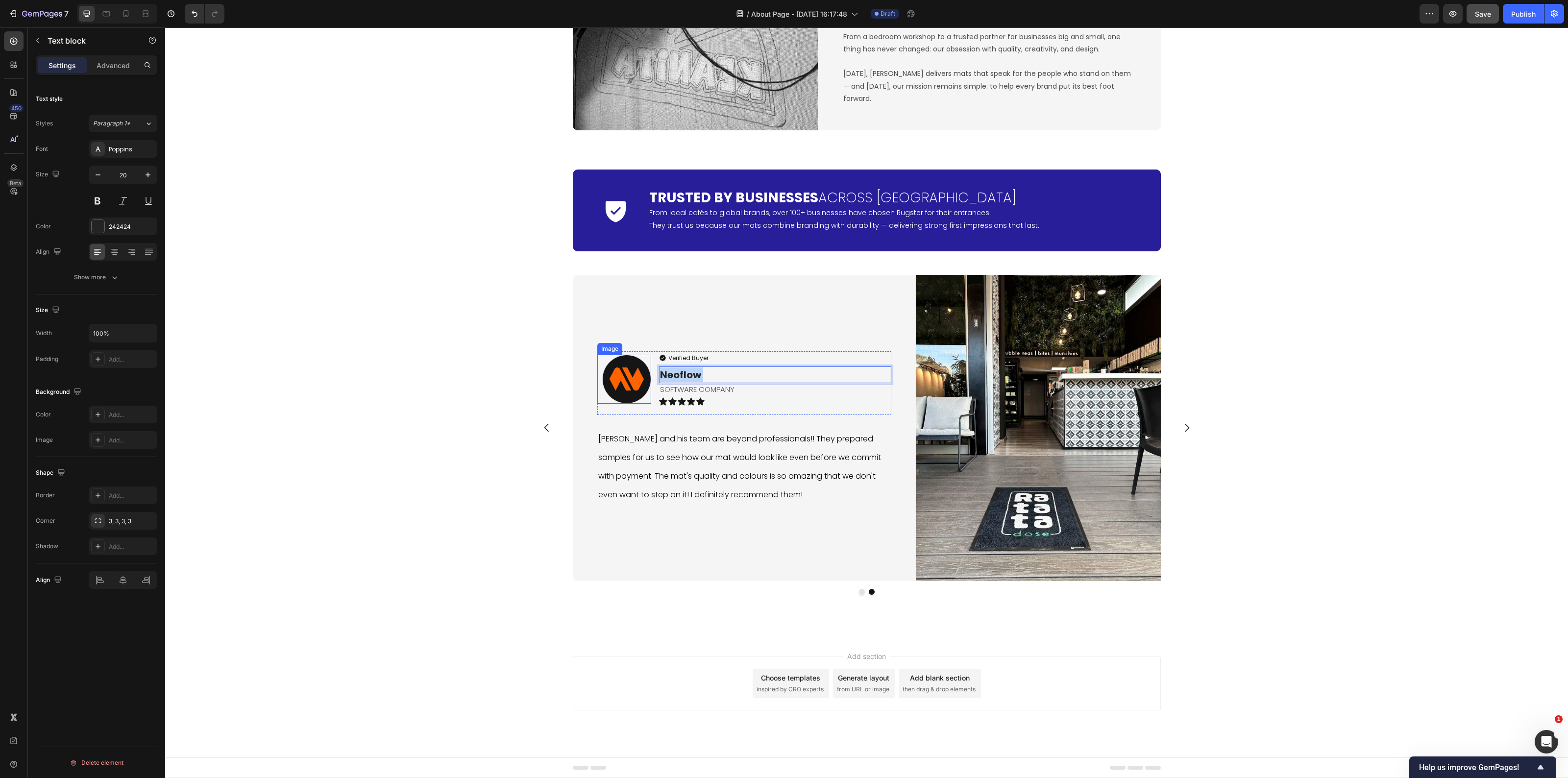
drag, startPoint x: 721, startPoint y: 378, endPoint x: 625, endPoint y: 374, distance: 96.1
click at [625, 374] on div "Image Verified Buyer Item List Neoflow Text block 0 SOFTWARE COMPANY Text Block…" at bounding box center [744, 383] width 294 height 64
drag, startPoint x: 708, startPoint y: 374, endPoint x: 655, endPoint y: 371, distance: 53.1
click at [660, 371] on p "Neoflow" at bounding box center [774, 374] width 230 height 14
drag, startPoint x: 719, startPoint y: 376, endPoint x: 696, endPoint y: 375, distance: 23.0
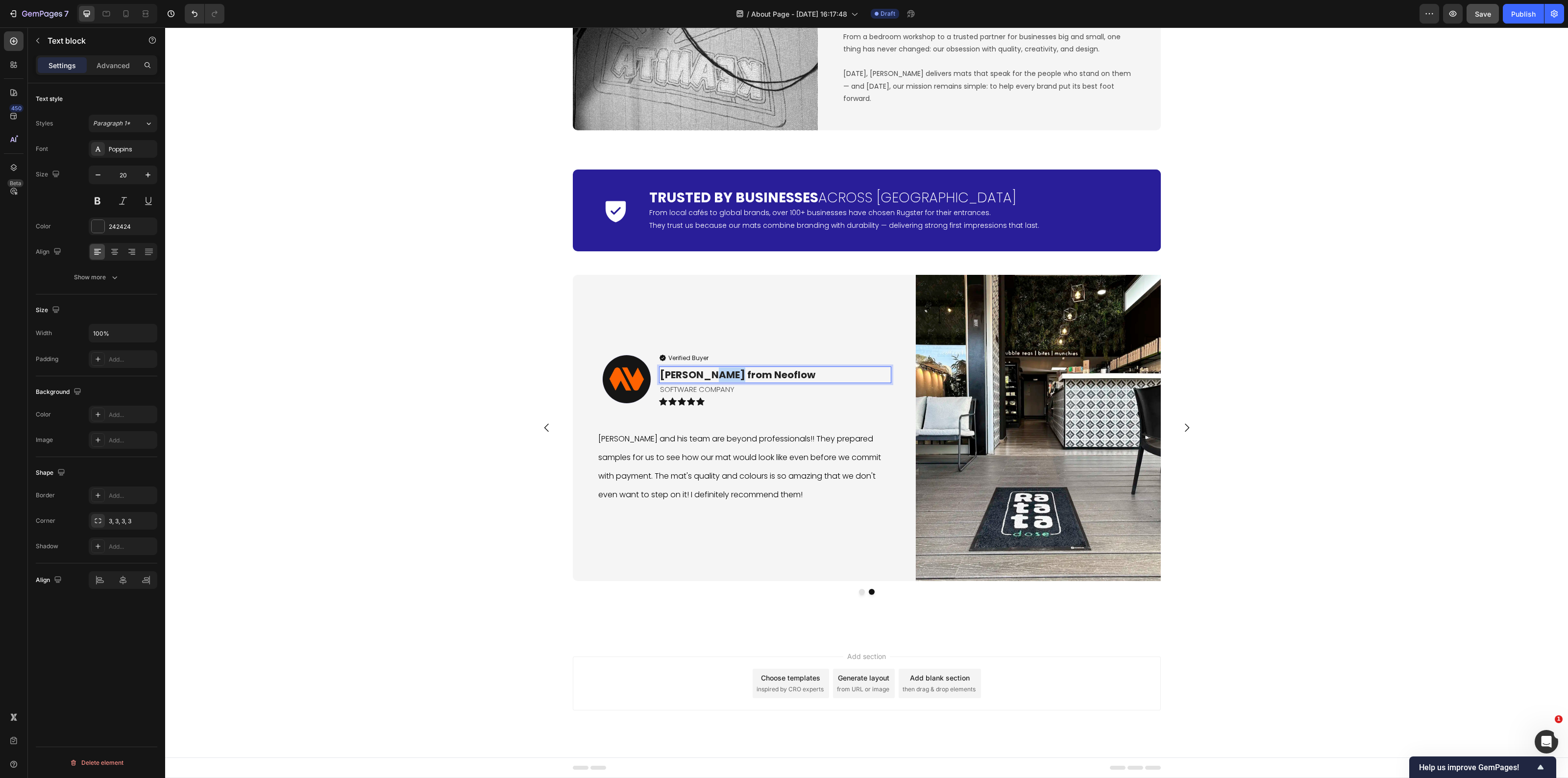
click at [696, 375] on p "Helen L. from Neoflow" at bounding box center [774, 374] width 230 height 14
click at [524, 426] on div "Image Verified Buyer Item List Ratata Dose Text block COFFEE SHOP Text Block Ic…" at bounding box center [866, 444] width 686 height 354
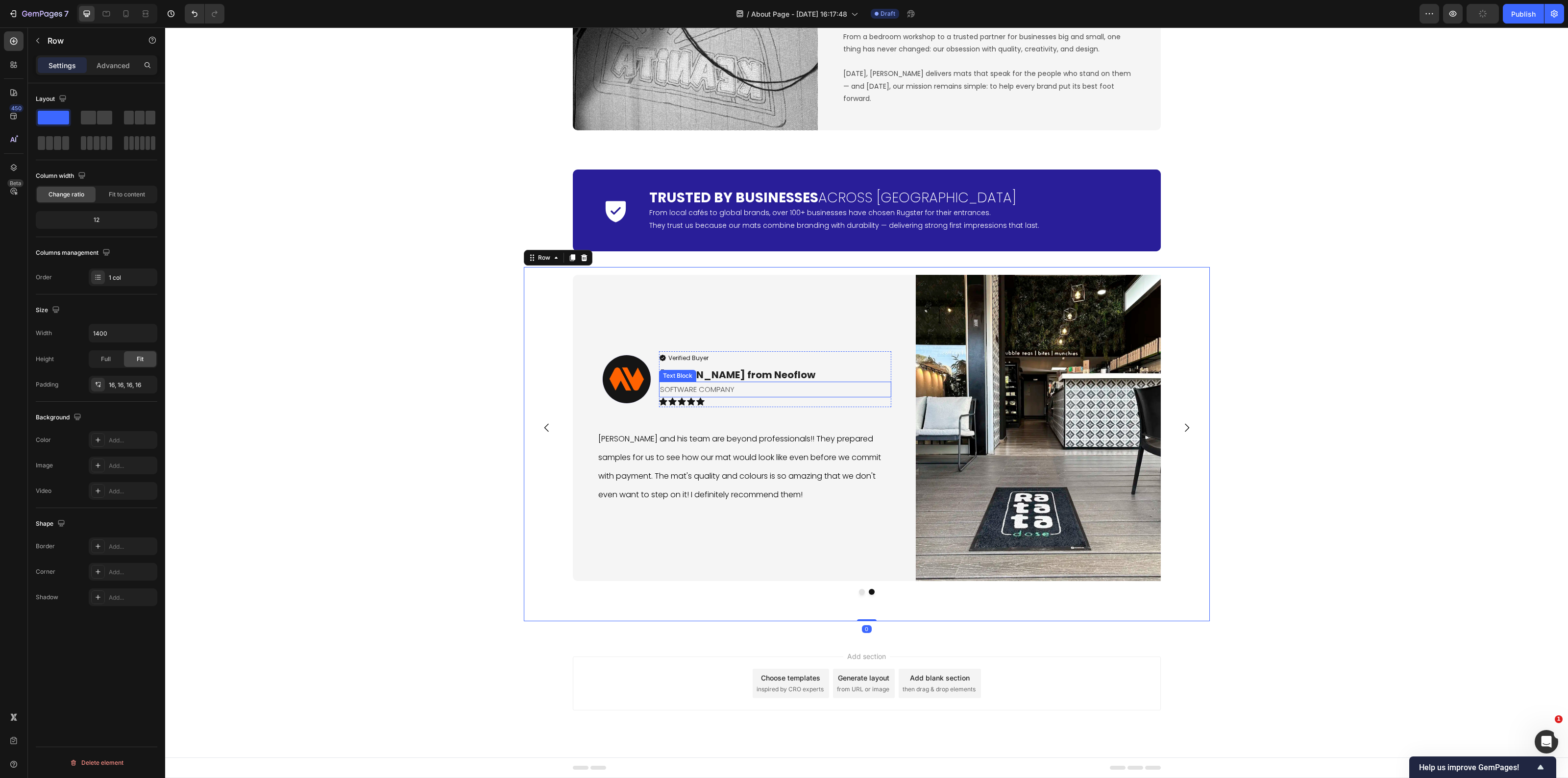
click at [763, 373] on p "Helen L. from Neoflow" at bounding box center [774, 374] width 230 height 14
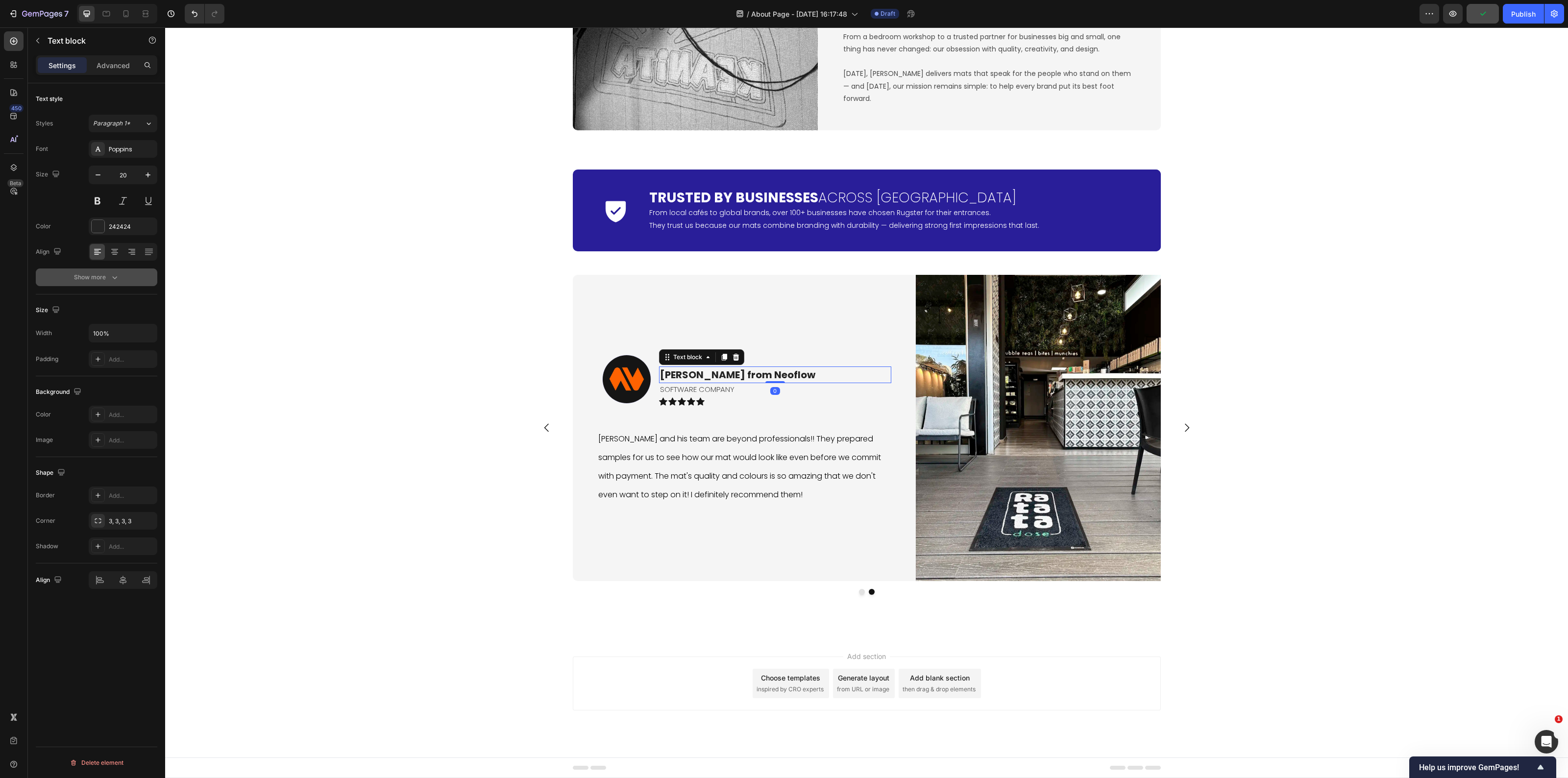
click at [108, 273] on div "Show more" at bounding box center [97, 277] width 45 height 10
click at [142, 277] on div "Bold" at bounding box center [118, 277] width 50 height 9
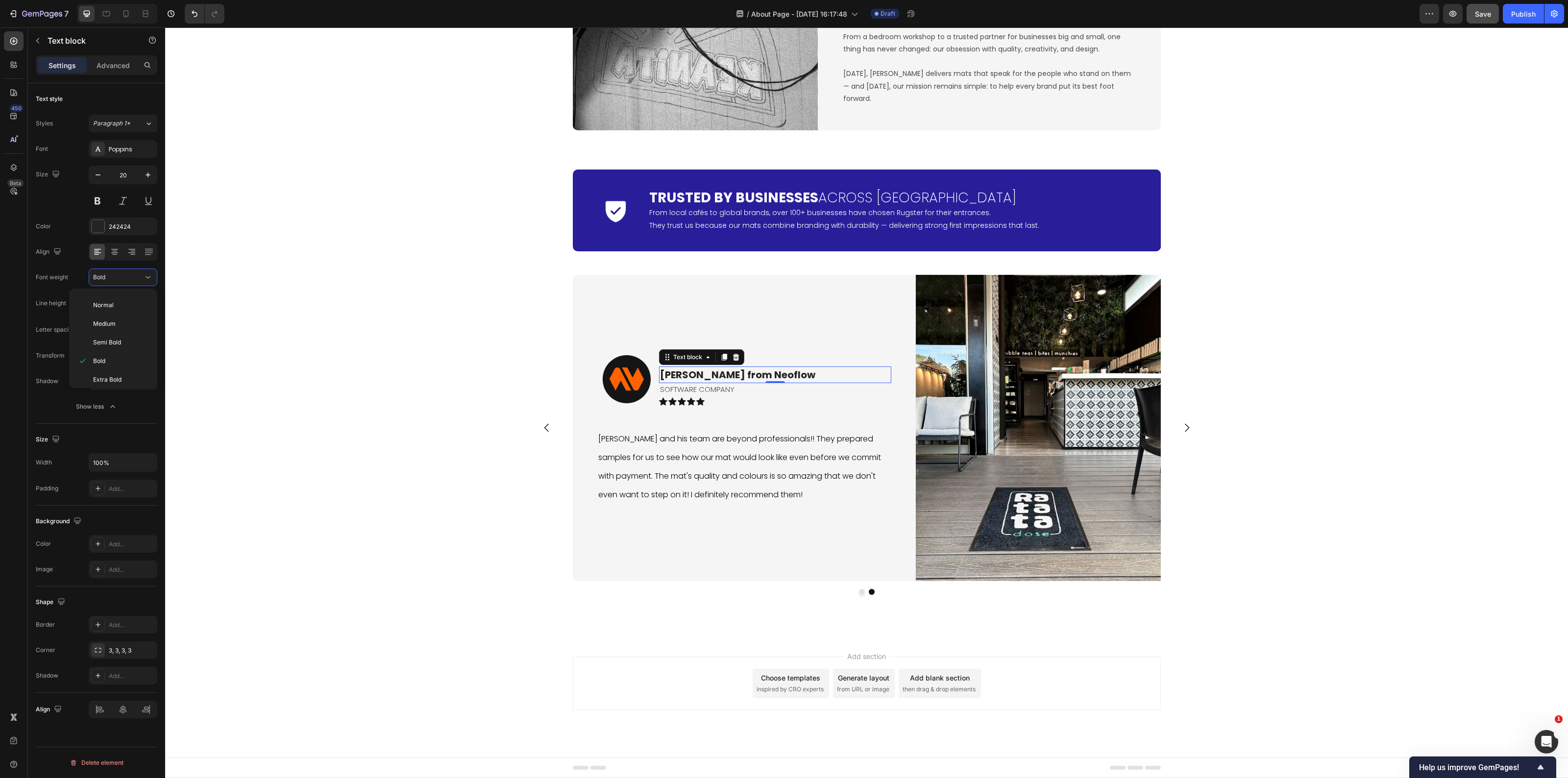
scroll to position [0, 0]
click at [121, 303] on p "Thin" at bounding box center [119, 301] width 52 height 9
click at [136, 277] on div "Thin" at bounding box center [118, 277] width 50 height 9
click at [125, 339] on p "Light" at bounding box center [119, 339] width 52 height 9
click at [491, 420] on div "Icon Trusted by Businesses Across Europe Heading From local cafés to global bra…" at bounding box center [867, 392] width 1403 height 460
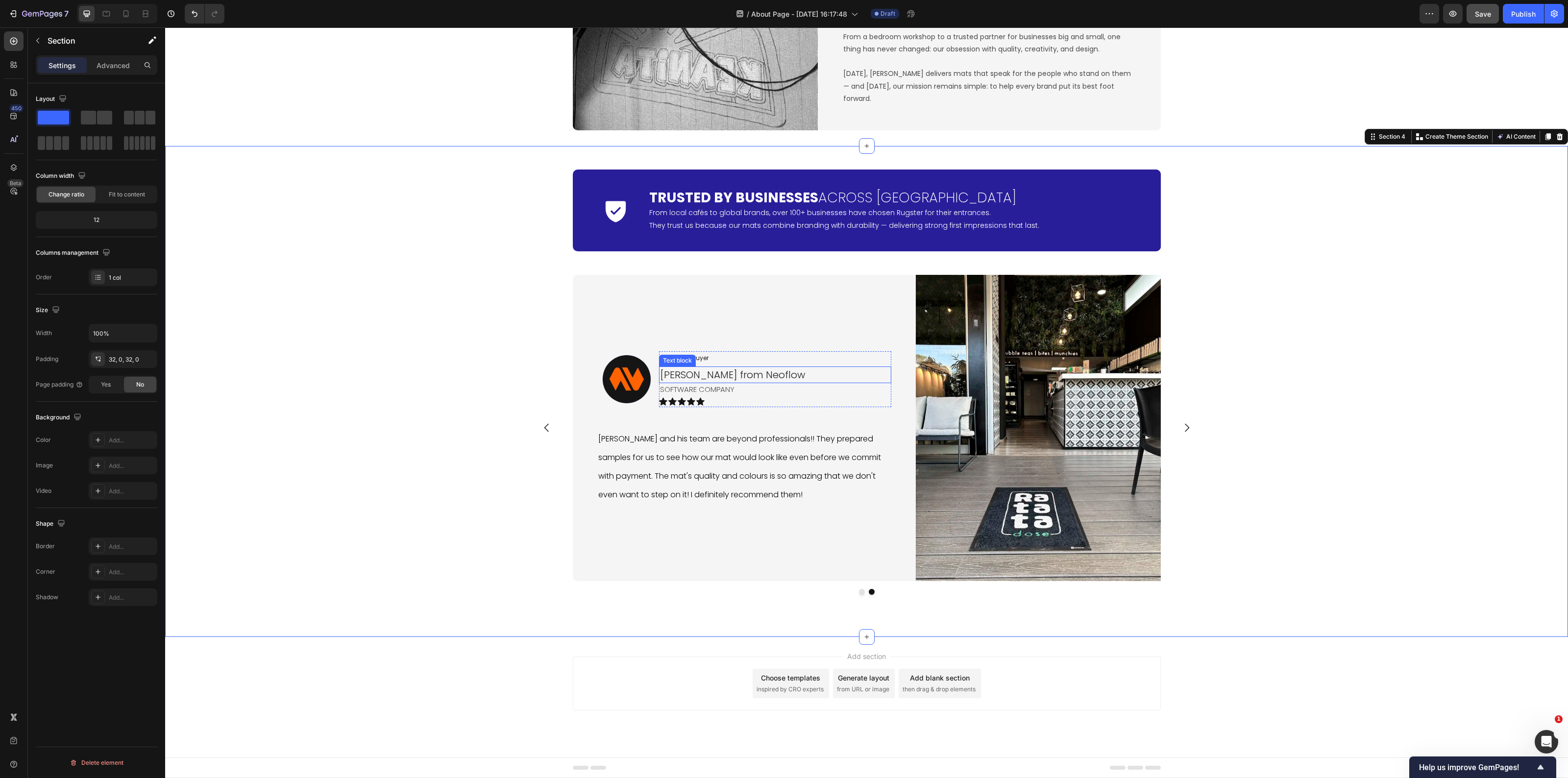
click at [690, 376] on p "Helen L. from Neoflow" at bounding box center [774, 374] width 230 height 14
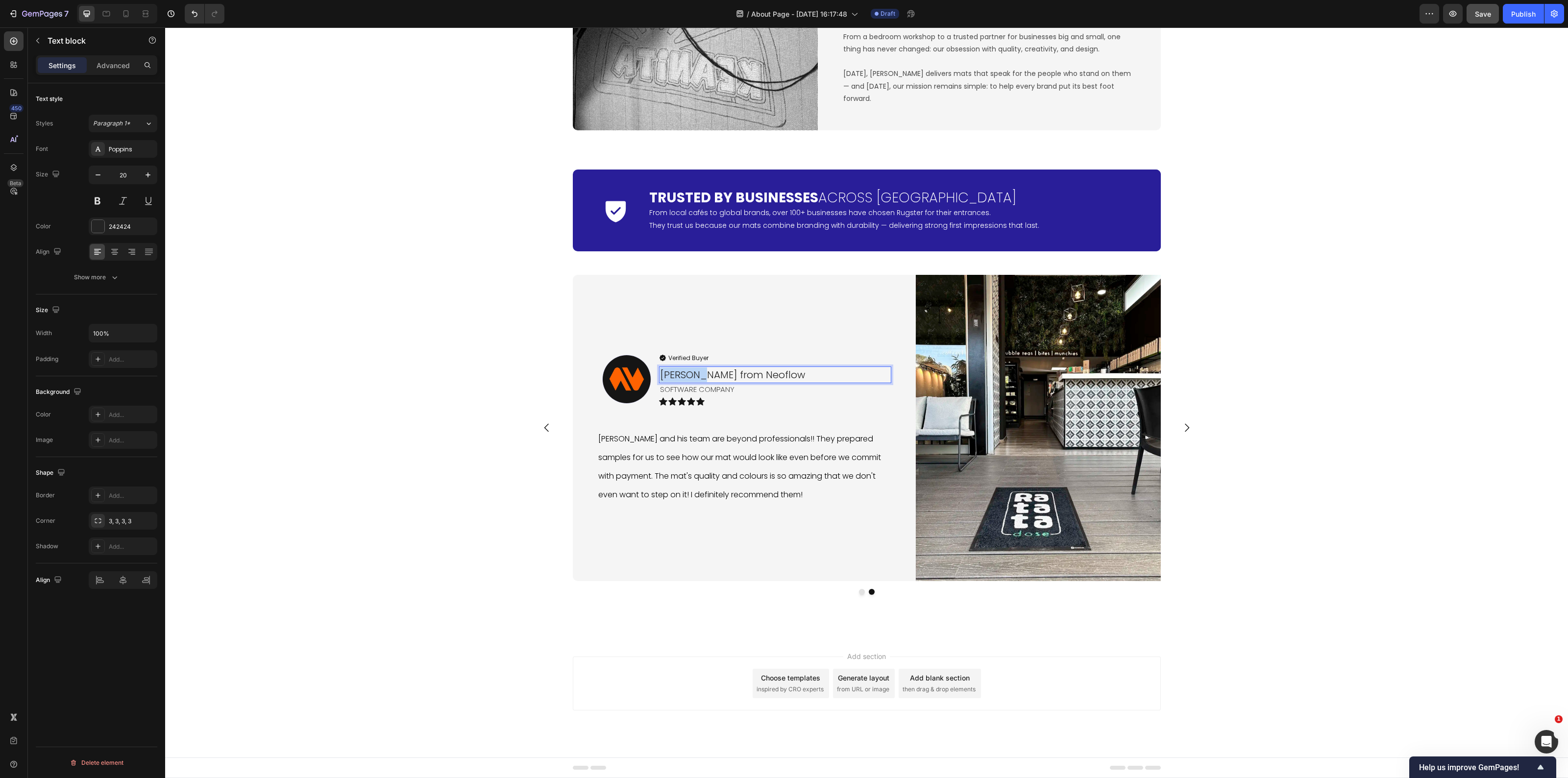
drag, startPoint x: 691, startPoint y: 378, endPoint x: 655, endPoint y: 374, distance: 36.2
click at [659, 374] on div "Helen L. from Neoflow" at bounding box center [775, 375] width 232 height 16
click at [586, 353] on icon "Editor contextual toolbar" at bounding box center [590, 353] width 10 height 10
click at [781, 379] on p "Helen L. from Neoflow" at bounding box center [774, 374] width 230 height 14
drag, startPoint x: 789, startPoint y: 378, endPoint x: 719, endPoint y: 376, distance: 70.0
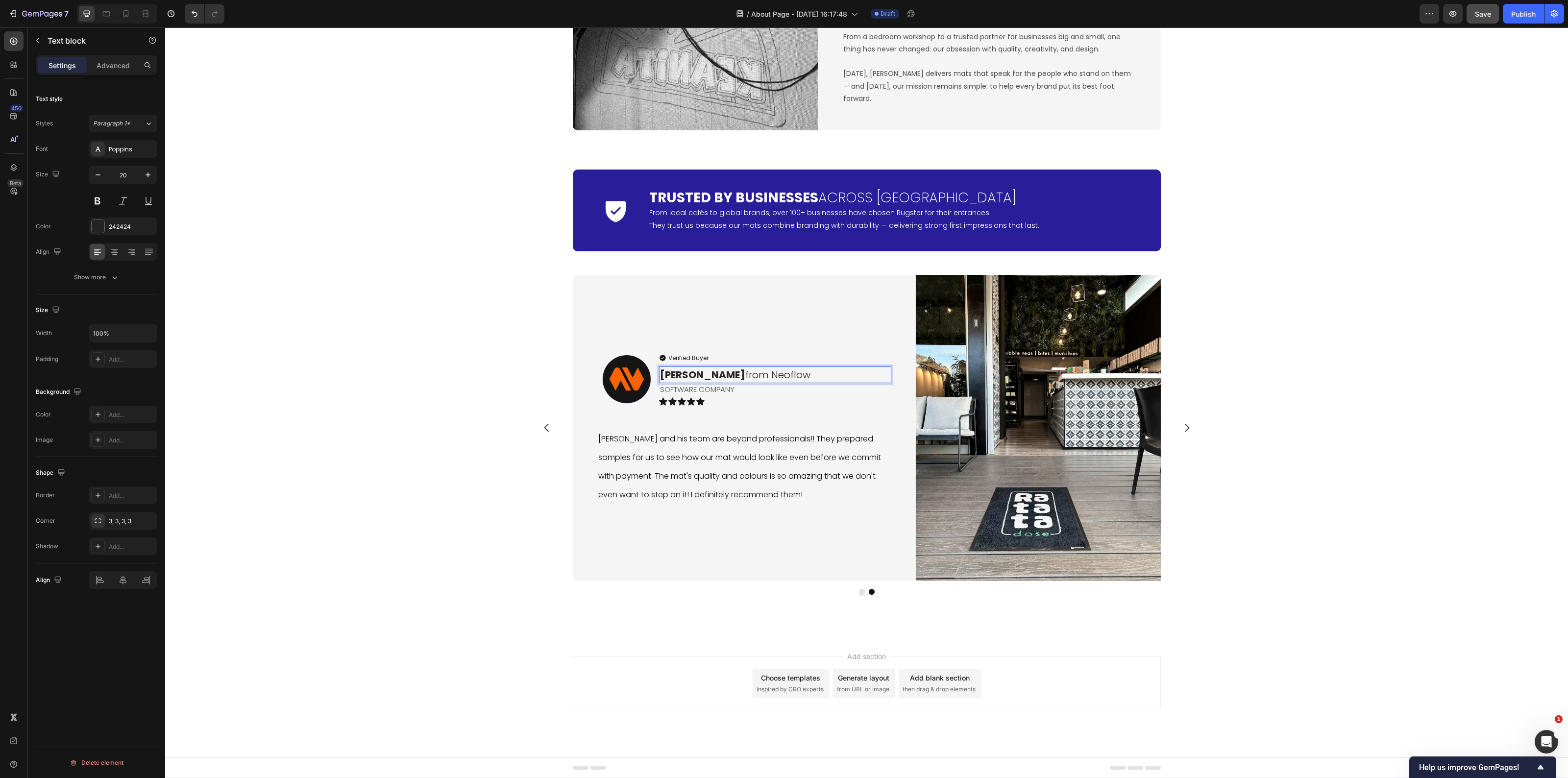
click at [719, 376] on p "Helen L. from Neoflow" at bounding box center [774, 374] width 230 height 14
drag, startPoint x: 790, startPoint y: 376, endPoint x: 780, endPoint y: 378, distance: 10.2
click at [790, 376] on p "Helen L. from Neoflow" at bounding box center [774, 374] width 230 height 14
click at [781, 376] on p "Helen L. from Neoflow" at bounding box center [774, 374] width 230 height 14
click at [781, 342] on div "Image Verified Buyer Item List Helen L. from Neoflow Text block 0 SOFTWARE COMP…" at bounding box center [744, 428] width 294 height 258
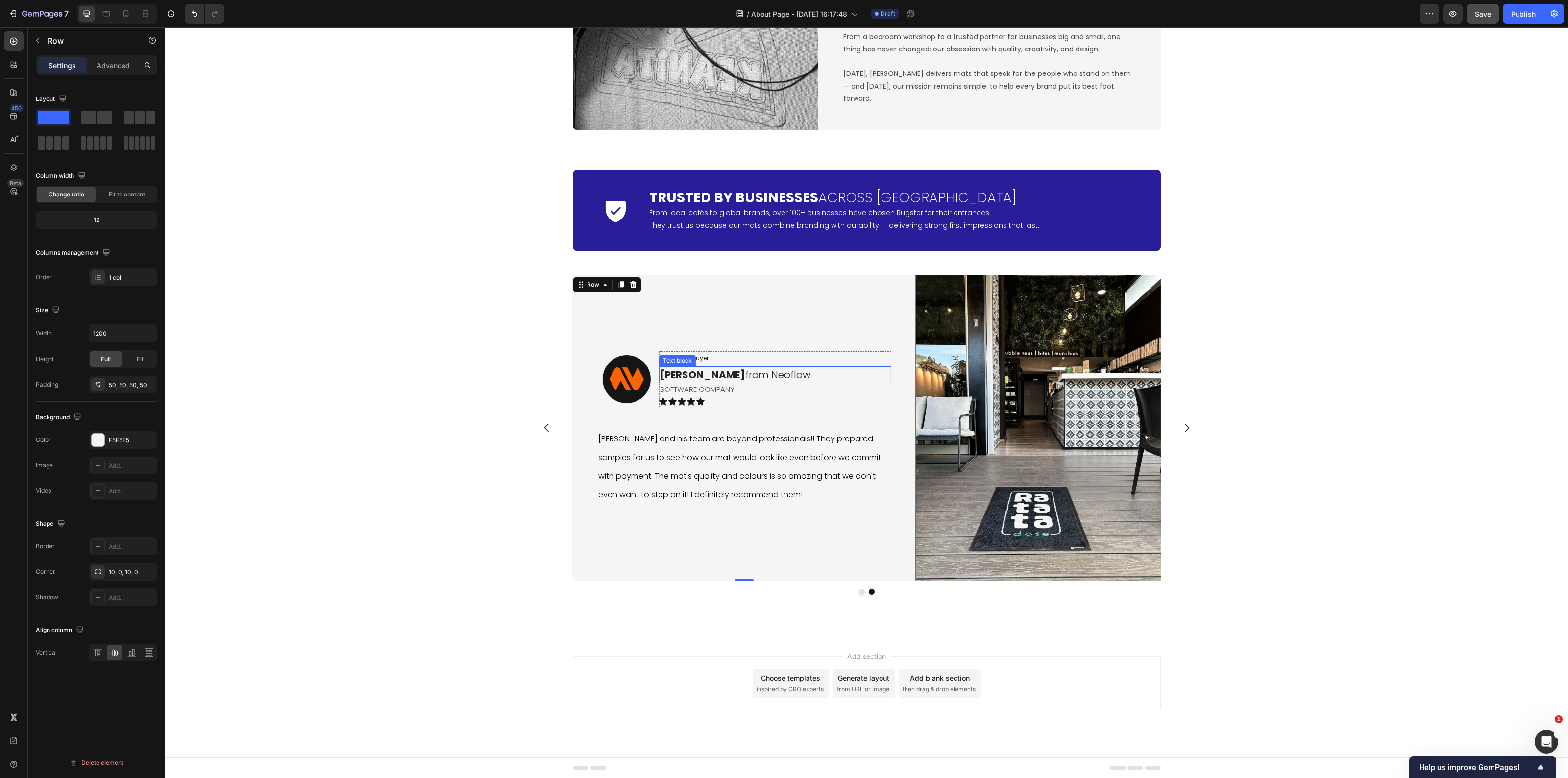
click at [768, 374] on p "Helen L. from Neoflow" at bounding box center [774, 374] width 230 height 14
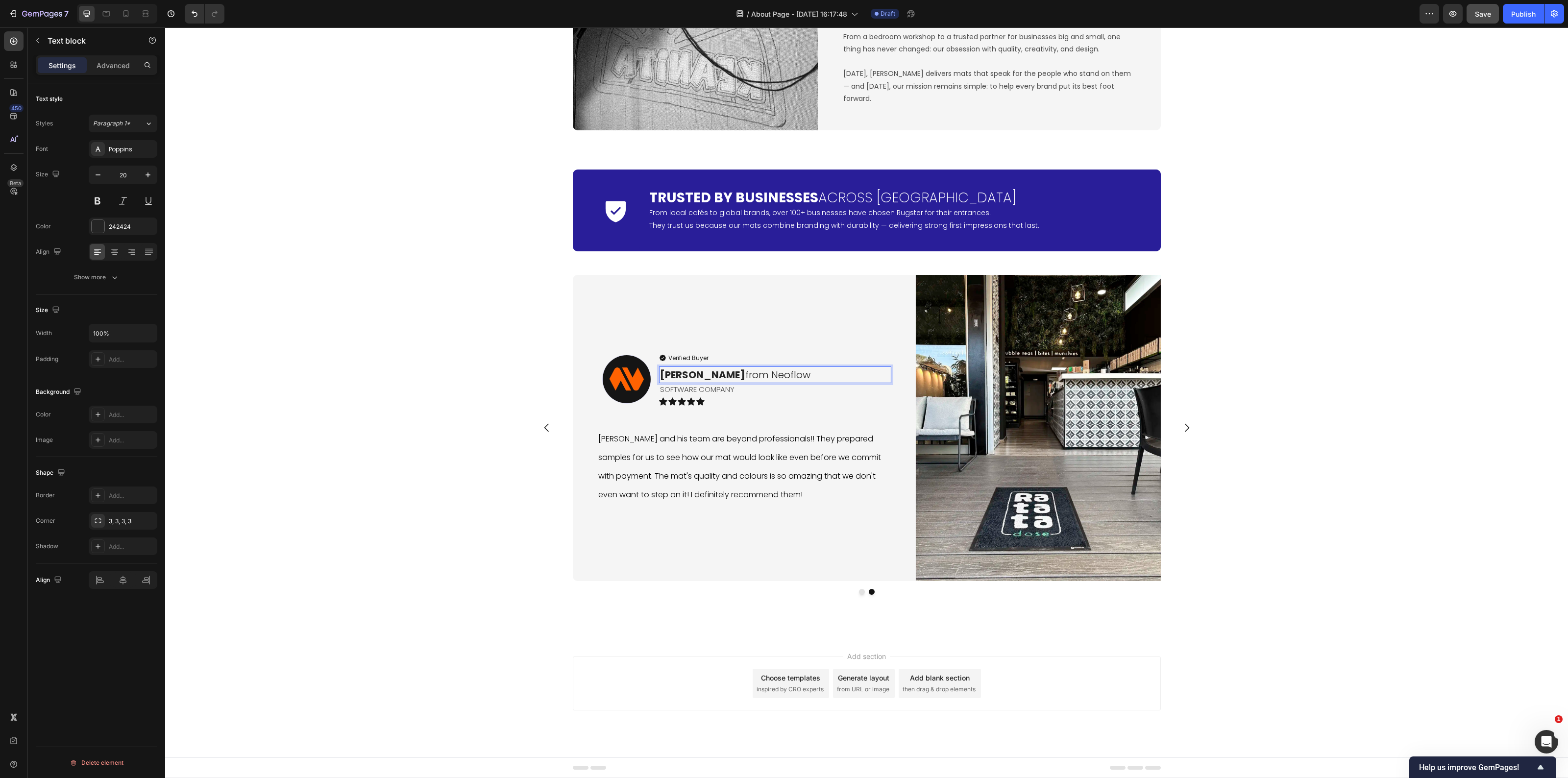
drag, startPoint x: 768, startPoint y: 374, endPoint x: 726, endPoint y: 376, distance: 42.0
click at [726, 376] on p "Helen L. from Neoflow" at bounding box center [774, 374] width 230 height 14
click at [726, 376] on p "Helen L. from Neoflow" at bounding box center [774, 374] width 230 height 14
drag, startPoint x: 724, startPoint y: 376, endPoint x: 759, endPoint y: 378, distance: 35.1
click at [768, 378] on p "Helen L. from Neoflow" at bounding box center [774, 374] width 230 height 14
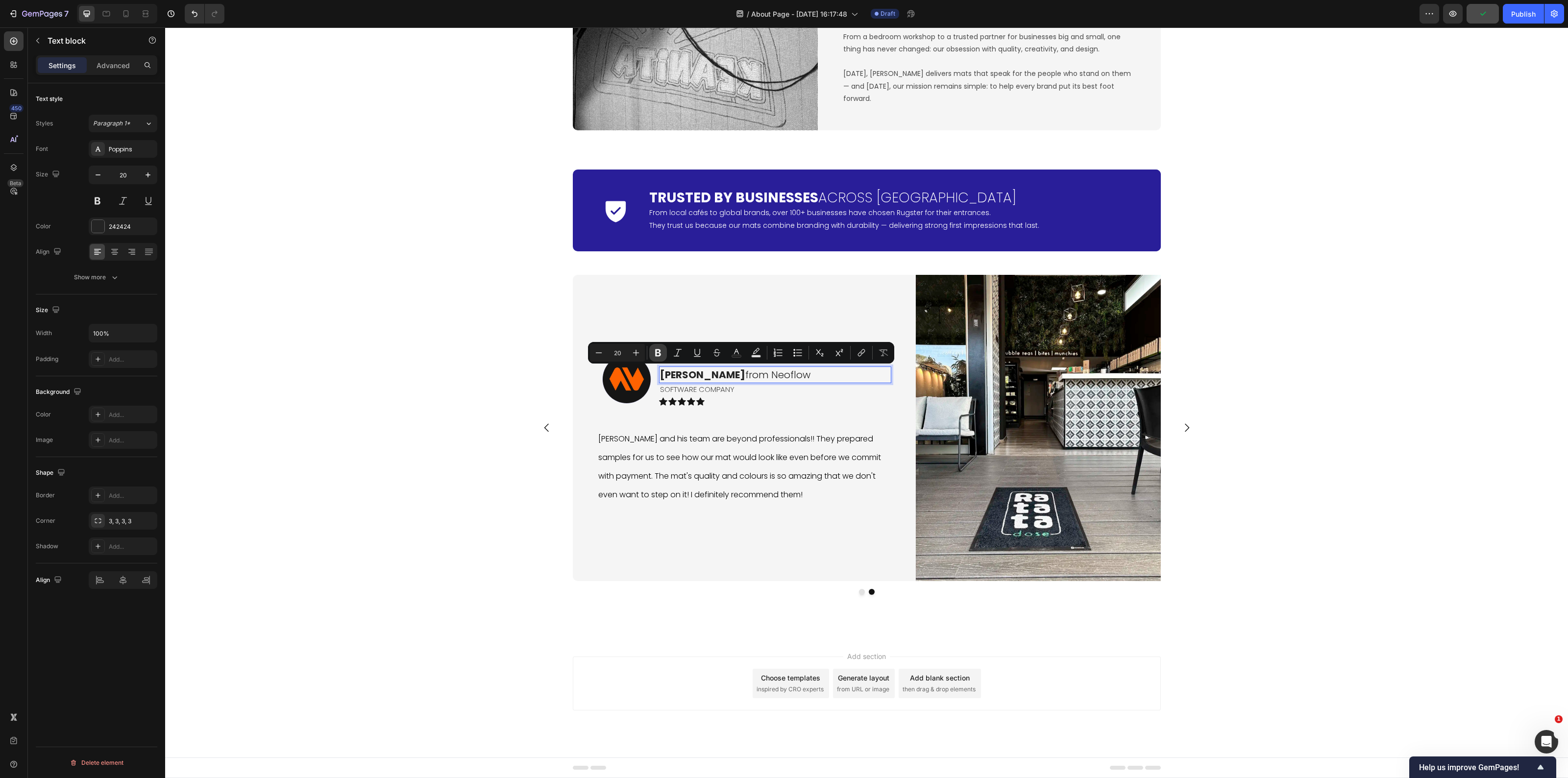
click at [662, 354] on icon "Editor contextual toolbar" at bounding box center [658, 353] width 10 height 10
click at [533, 436] on button "Carousel Back Arrow" at bounding box center [547, 428] width 27 height 27
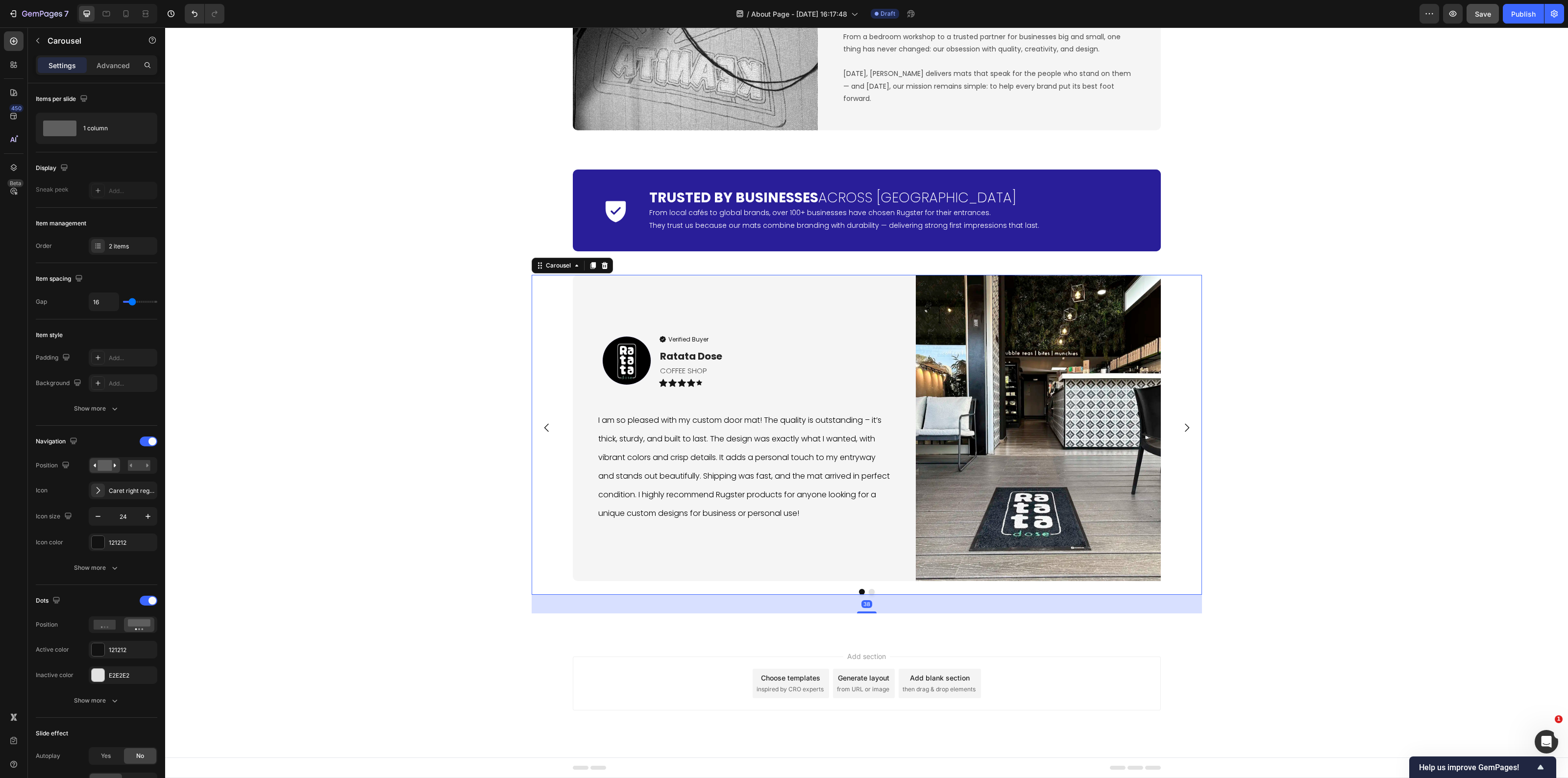
click at [1181, 425] on icon "Carousel Next Arrow" at bounding box center [1186, 428] width 12 height 12
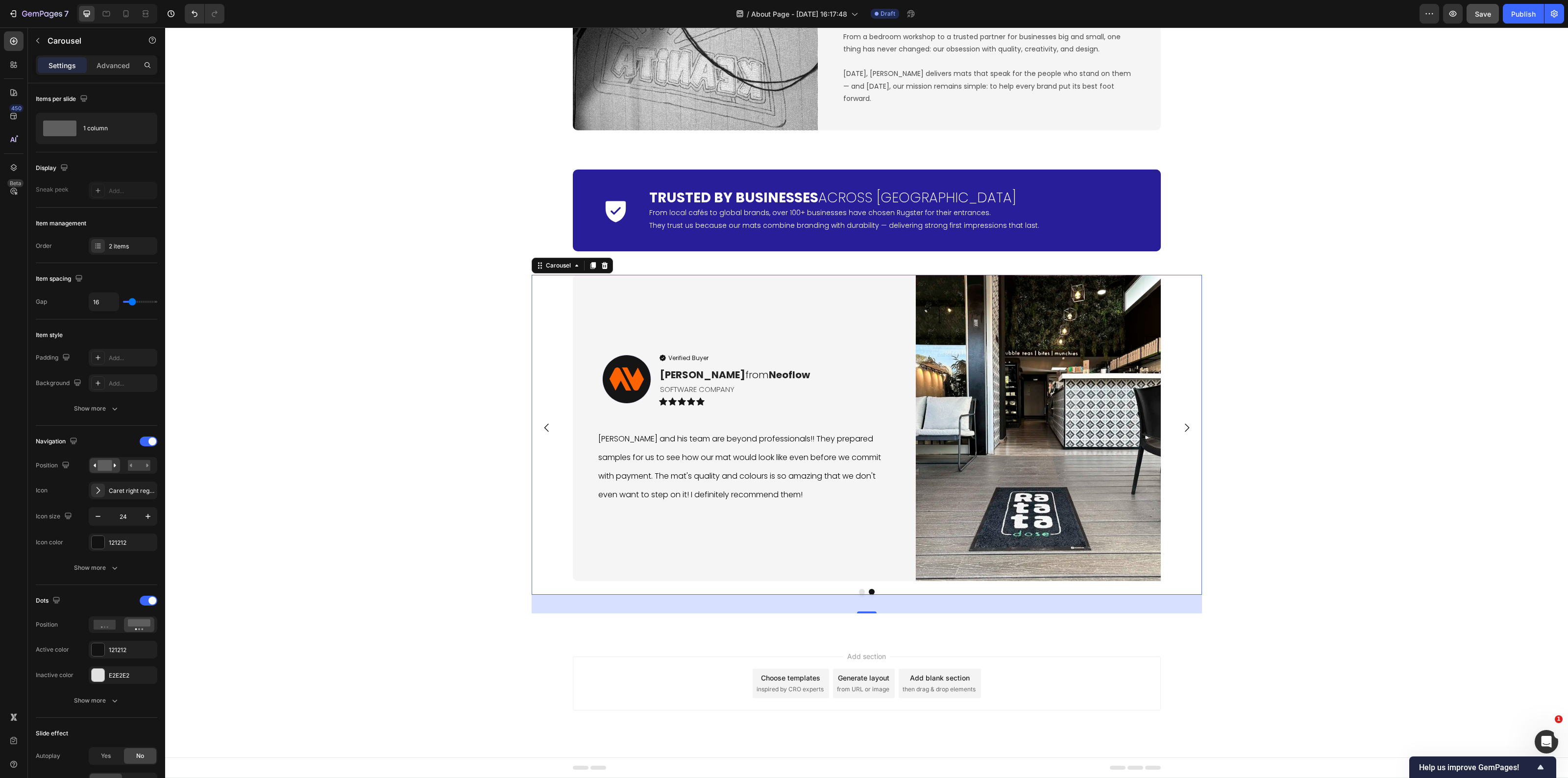
click at [541, 432] on icon "Carousel Back Arrow" at bounding box center [546, 428] width 12 height 12
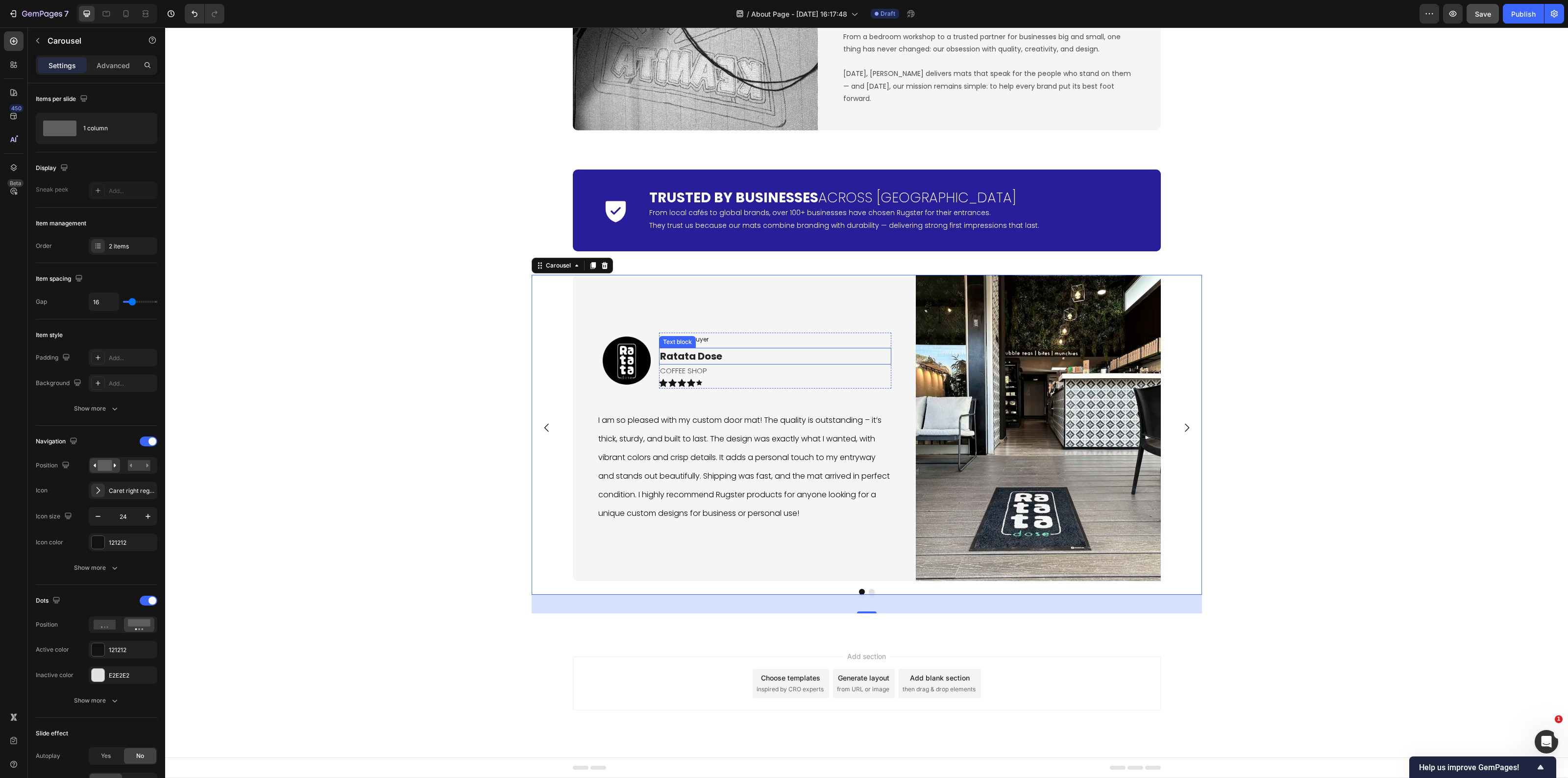
click at [704, 357] on p "Ratata Dose" at bounding box center [774, 356] width 230 height 14
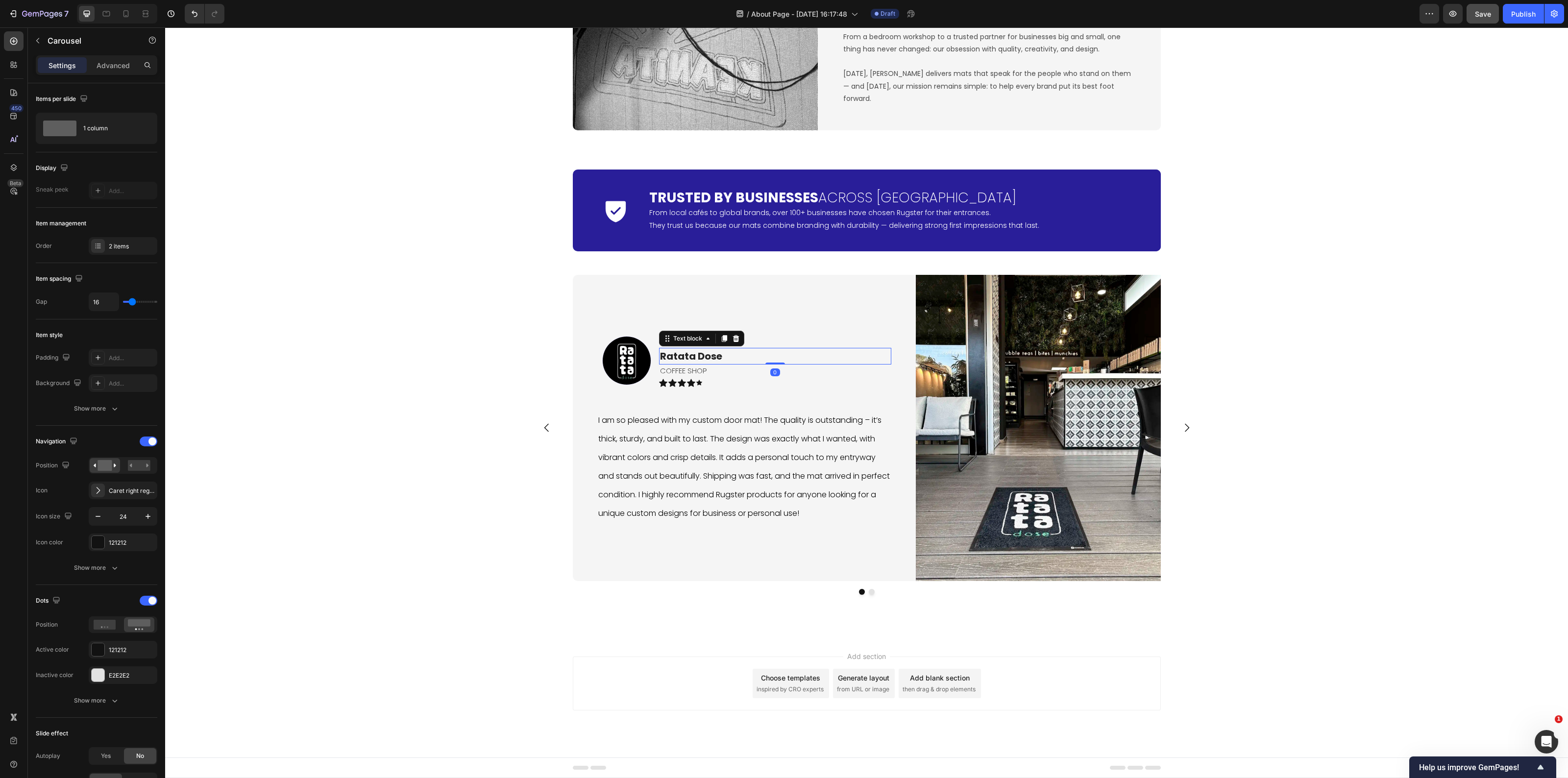
click at [704, 357] on p "Ratata Dose" at bounding box center [774, 356] width 230 height 14
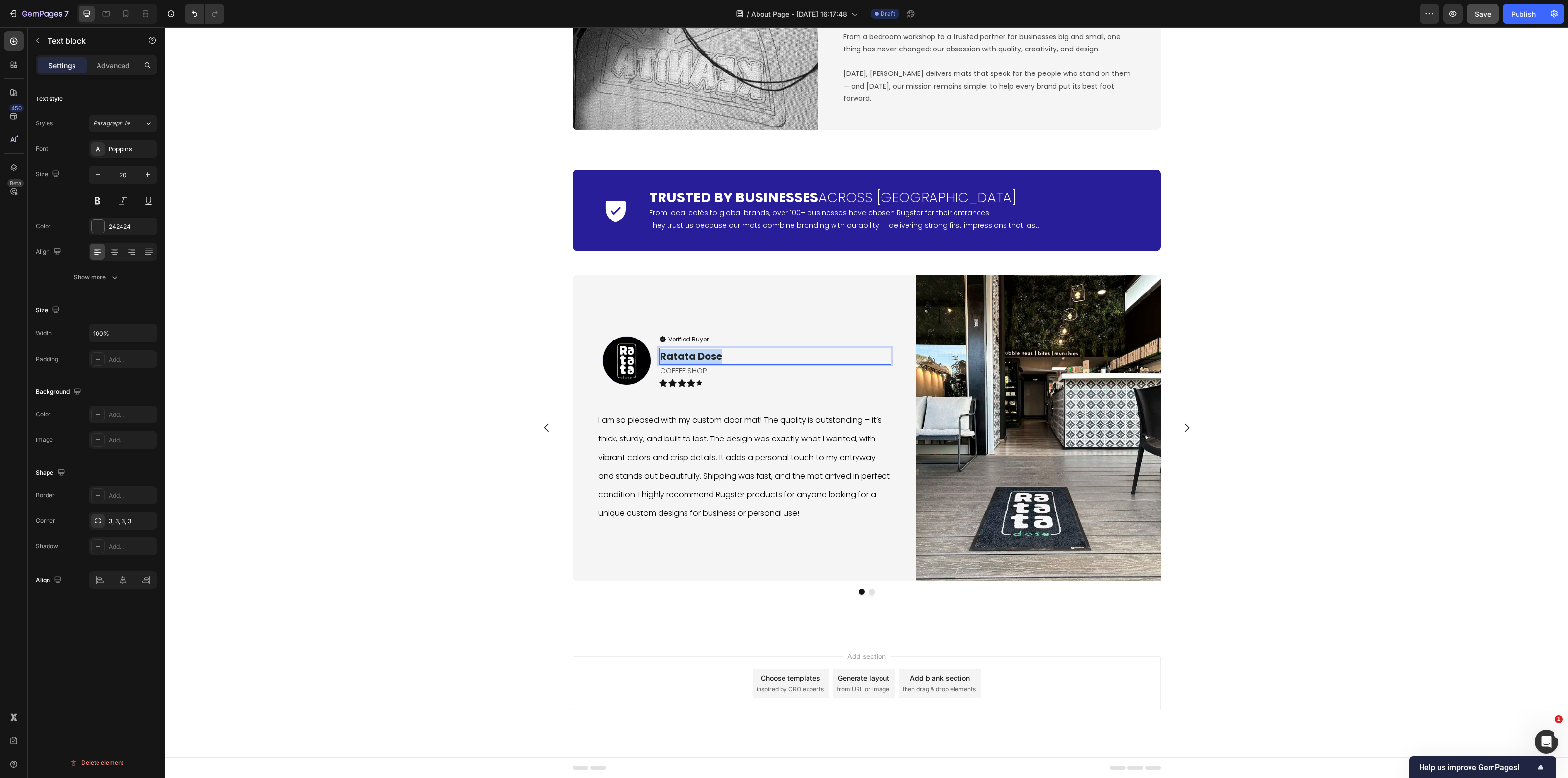
click at [704, 357] on p "Ratata Dose" at bounding box center [774, 356] width 230 height 14
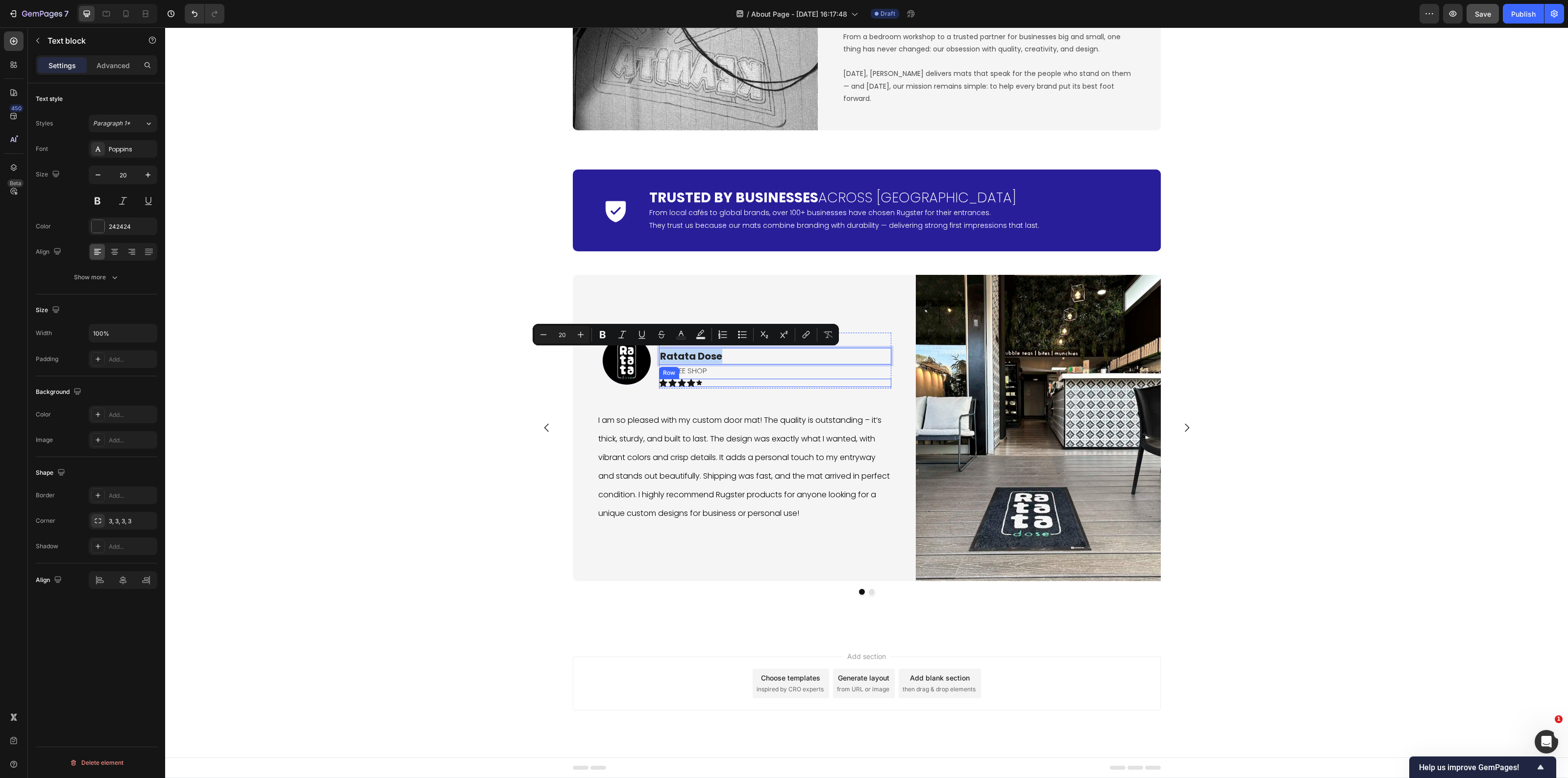
click at [696, 383] on icon at bounding box center [699, 382] width 6 height 5
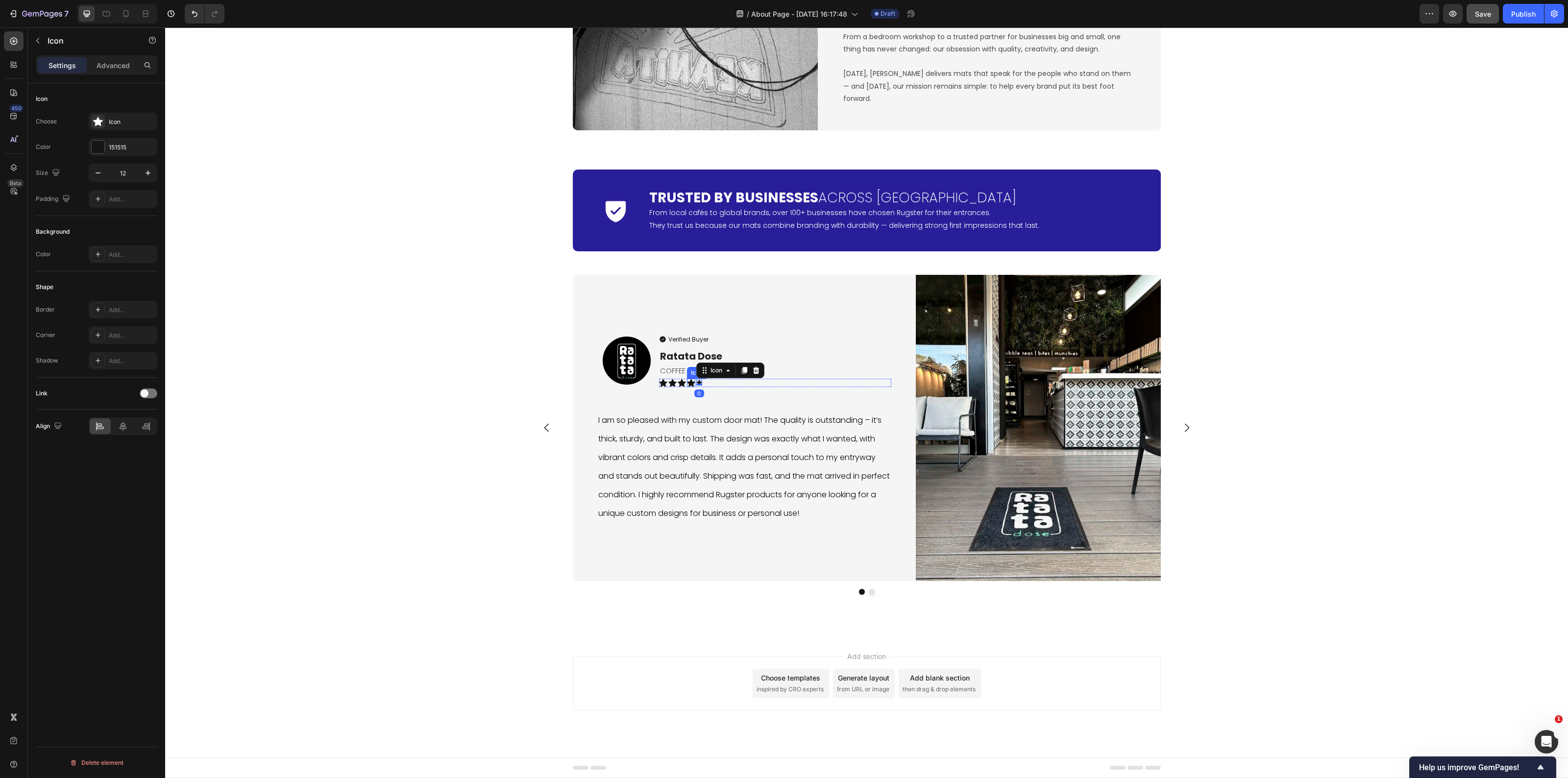
click at [687, 383] on icon at bounding box center [691, 382] width 8 height 8
click at [731, 371] on icon at bounding box center [735, 369] width 8 height 8
drag, startPoint x: 687, startPoint y: 375, endPoint x: 695, endPoint y: 387, distance: 14.4
click at [599, 434] on p "I am so pleased with my custom door mat! The quality is outstanding – it’s thic…" at bounding box center [744, 469] width 292 height 112
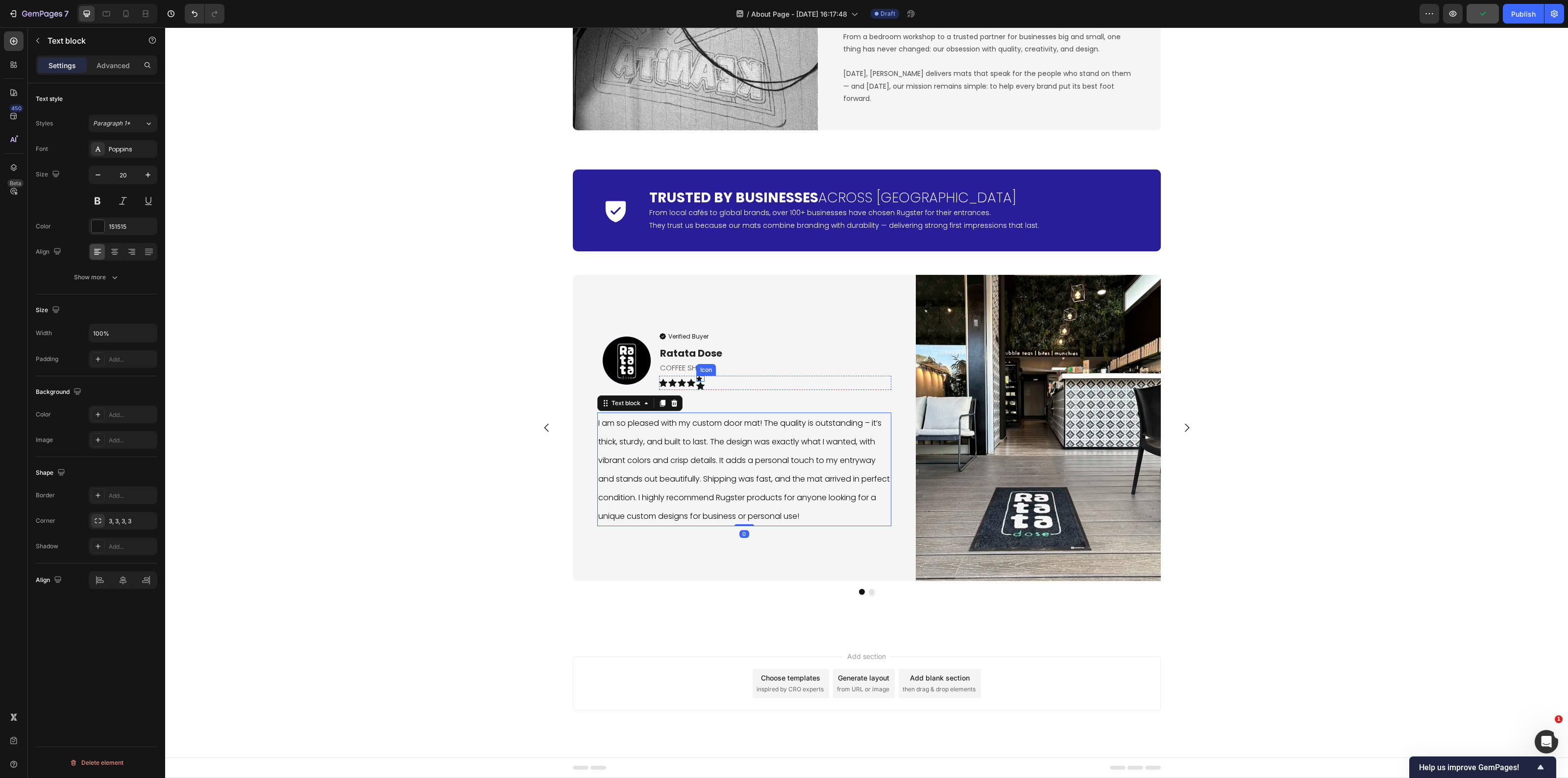
click at [696, 378] on icon at bounding box center [699, 378] width 6 height 5
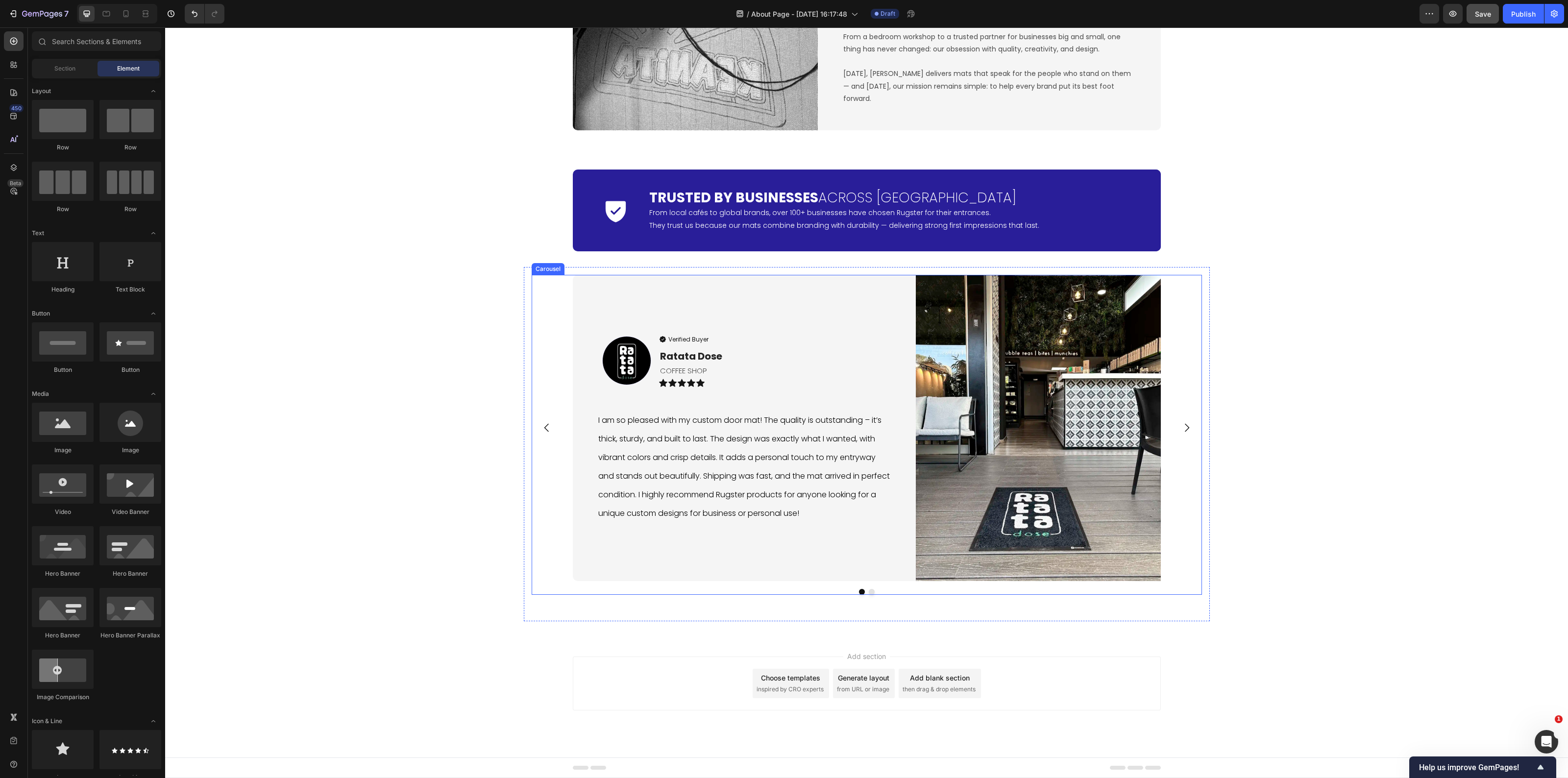
click at [1184, 431] on icon "Carousel Next Arrow" at bounding box center [1186, 428] width 12 height 12
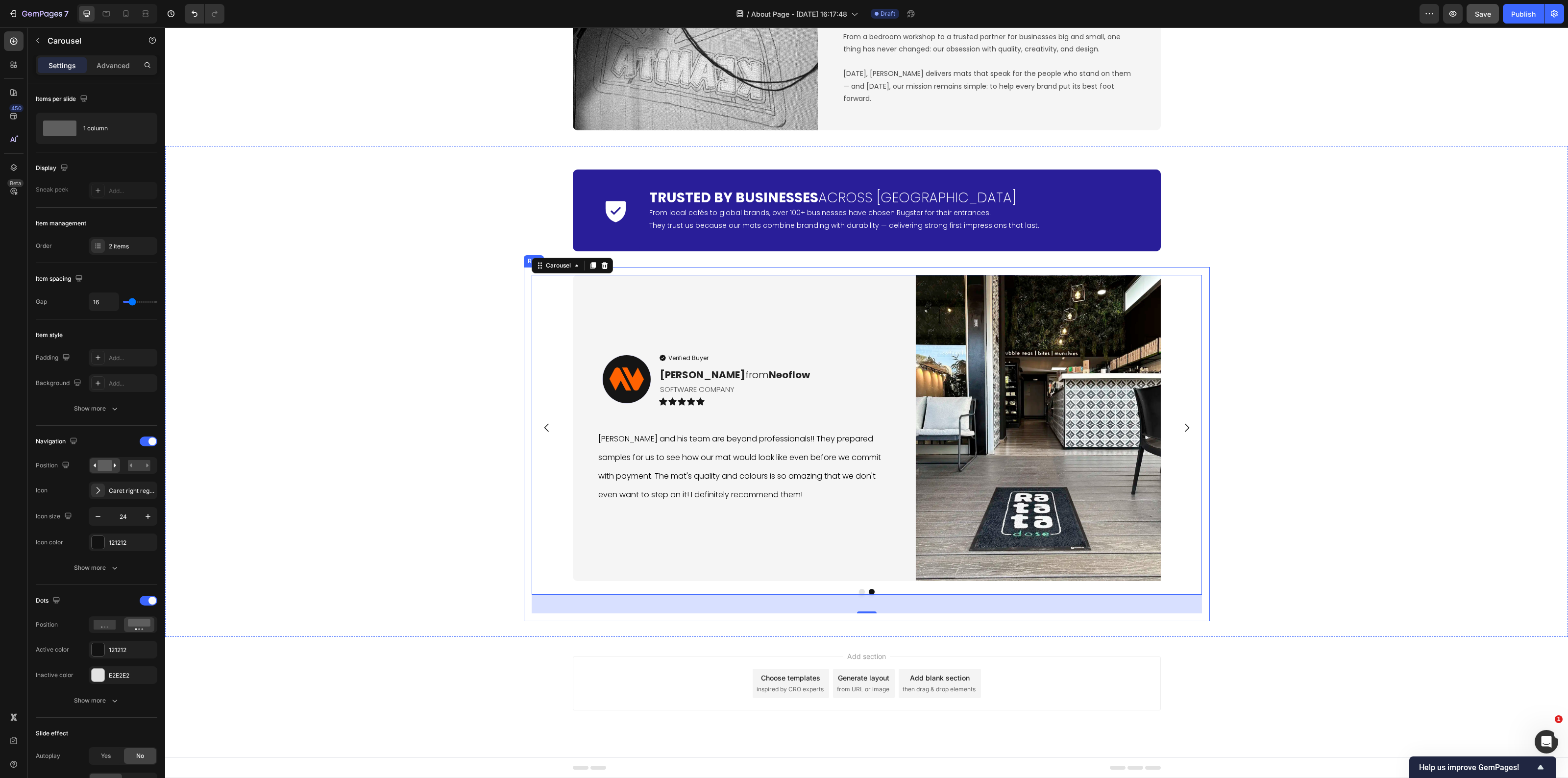
click at [1030, 496] on img at bounding box center [1038, 428] width 245 height 306
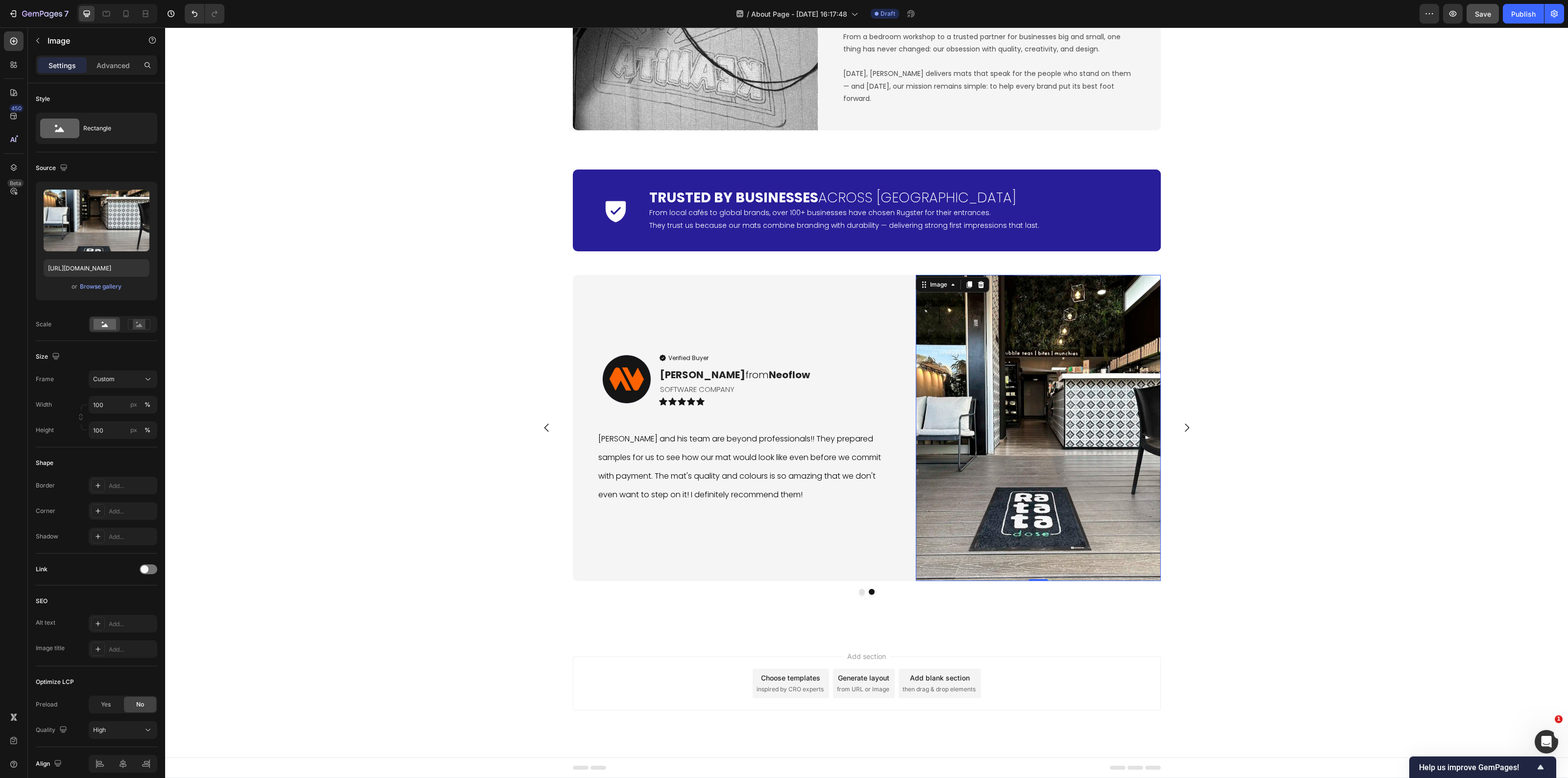
click at [1064, 422] on img at bounding box center [1038, 428] width 245 height 306
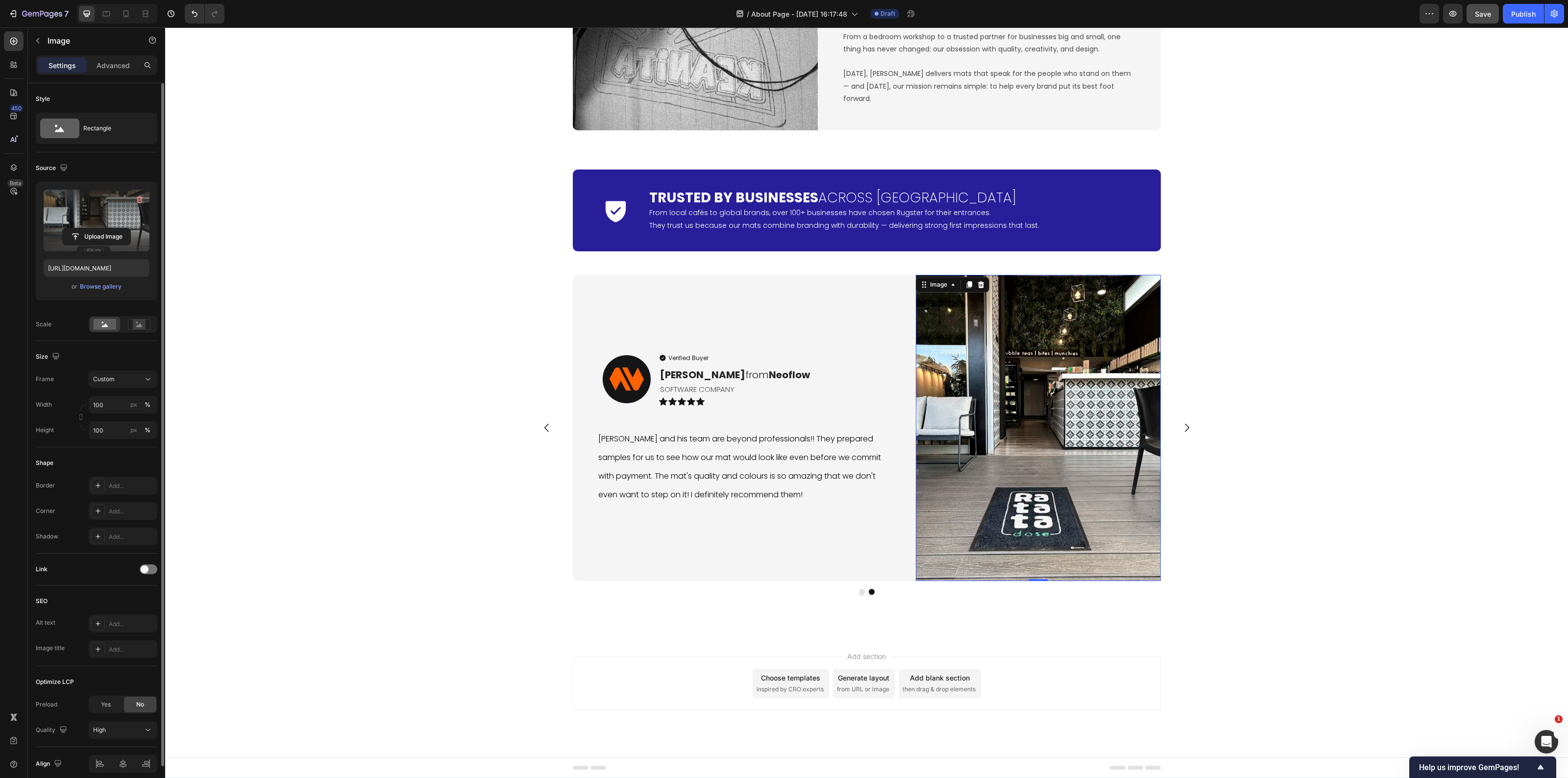
click at [96, 246] on label at bounding box center [97, 220] width 106 height 62
click at [96, 245] on input "file" at bounding box center [96, 237] width 68 height 16
type input "https://cdn.shopify.com/s/files/1/0844/7908/2840/files/gempages_550200365904036…"
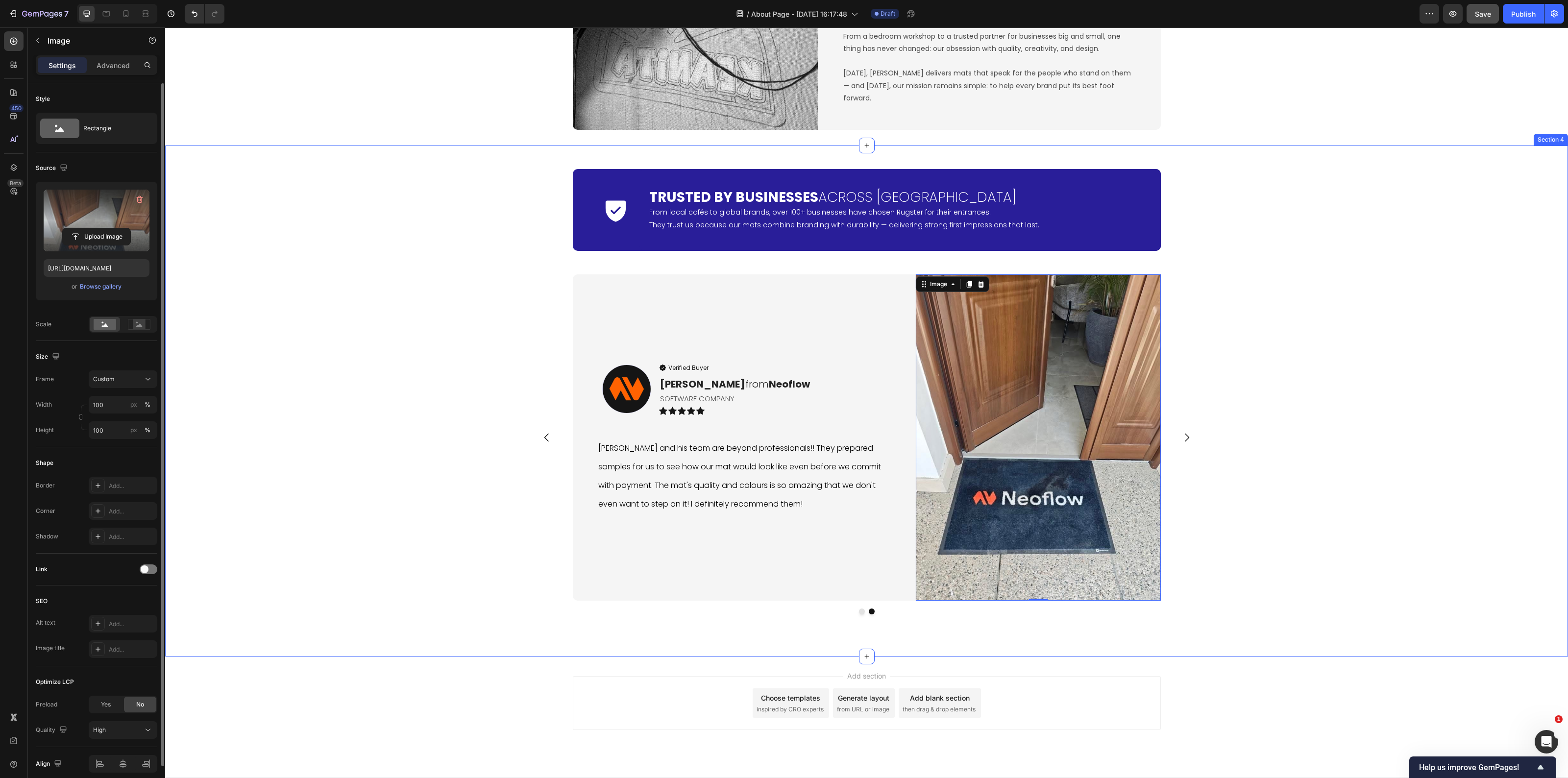
click at [456, 581] on div "Icon Trusted by Businesses Across Europe Heading From local cafés to global bra…" at bounding box center [867, 401] width 1403 height 480
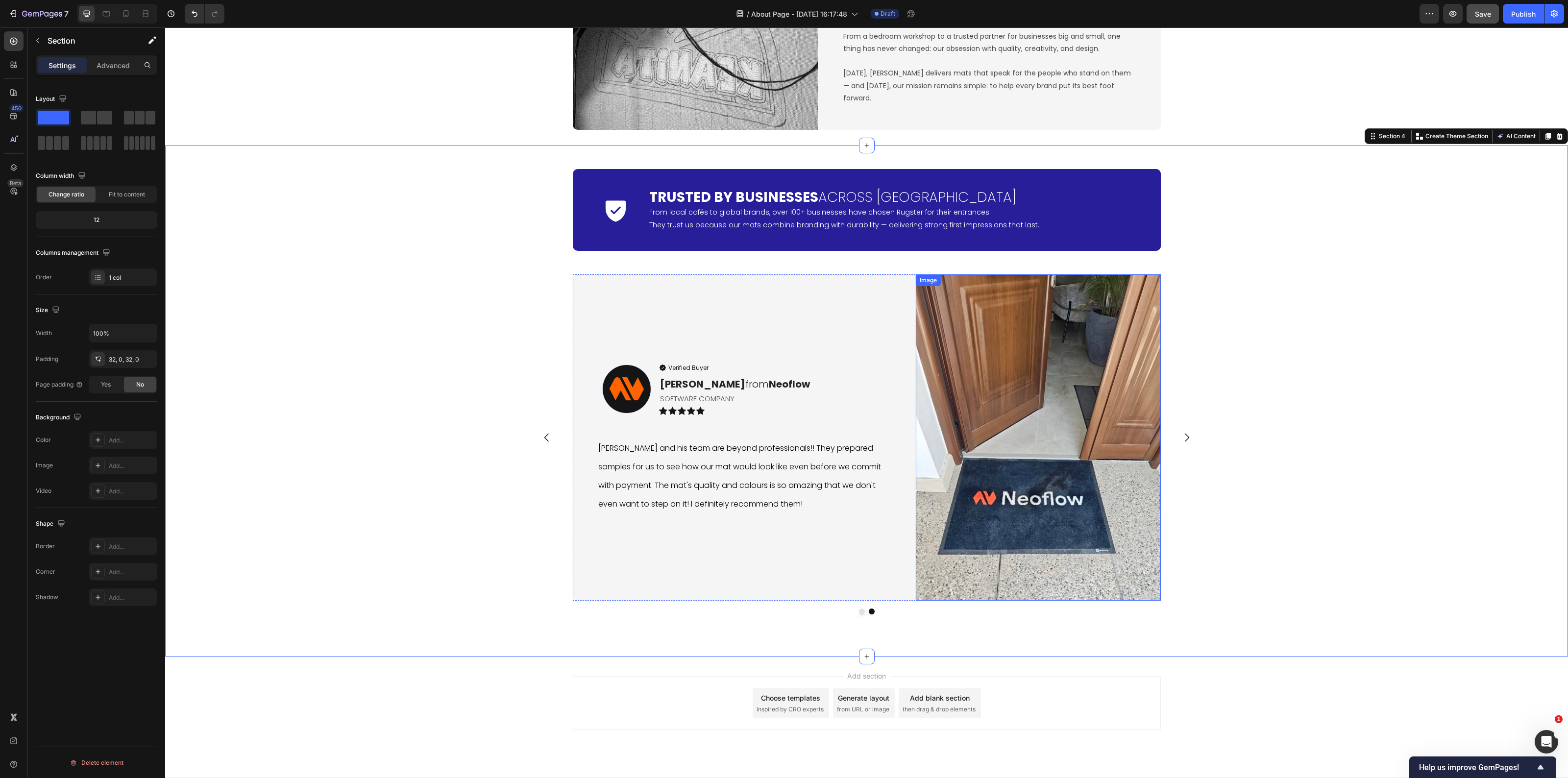
click at [1072, 483] on img at bounding box center [1038, 438] width 245 height 327
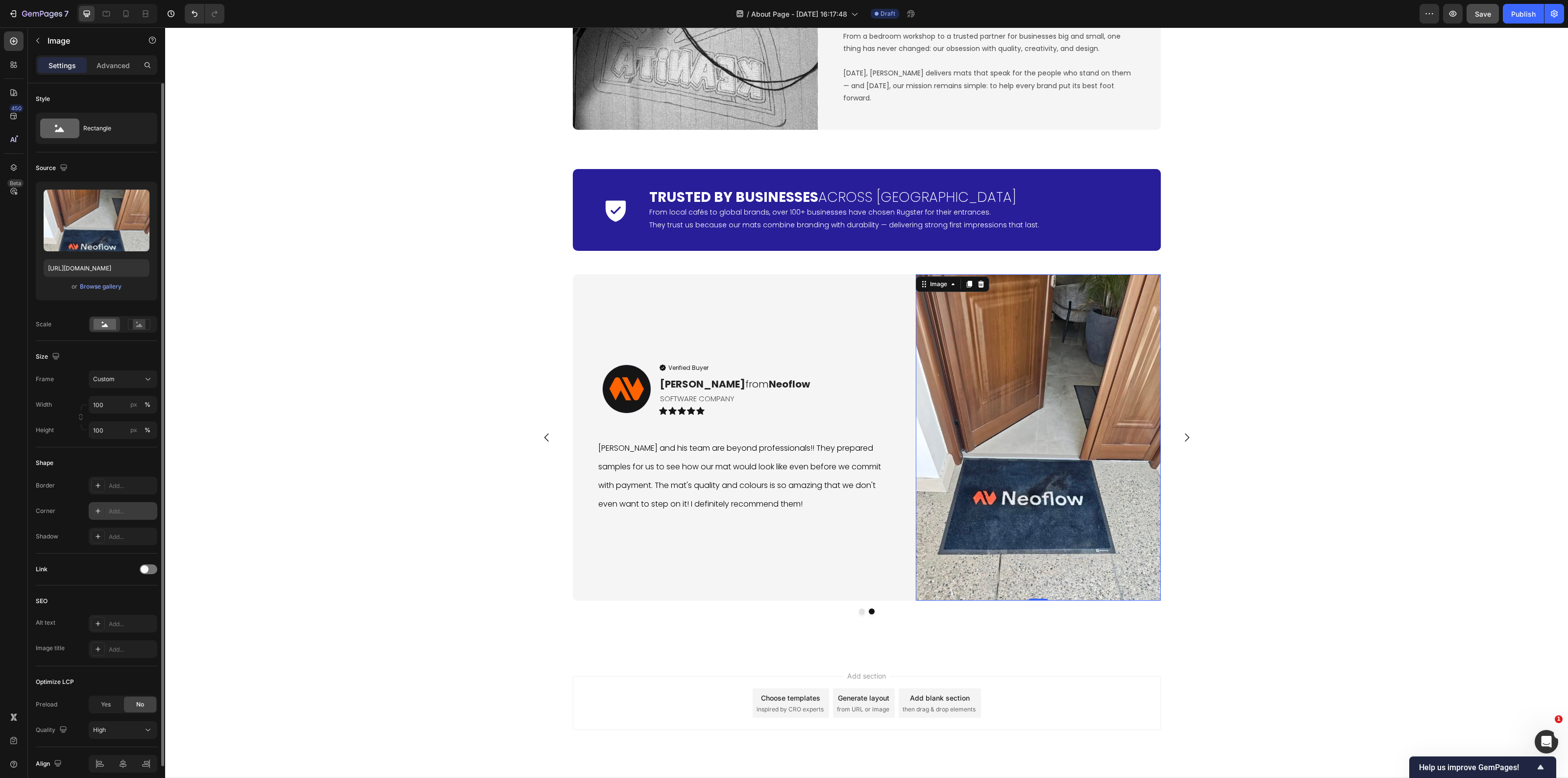
click at [104, 515] on div at bounding box center [98, 511] width 14 height 14
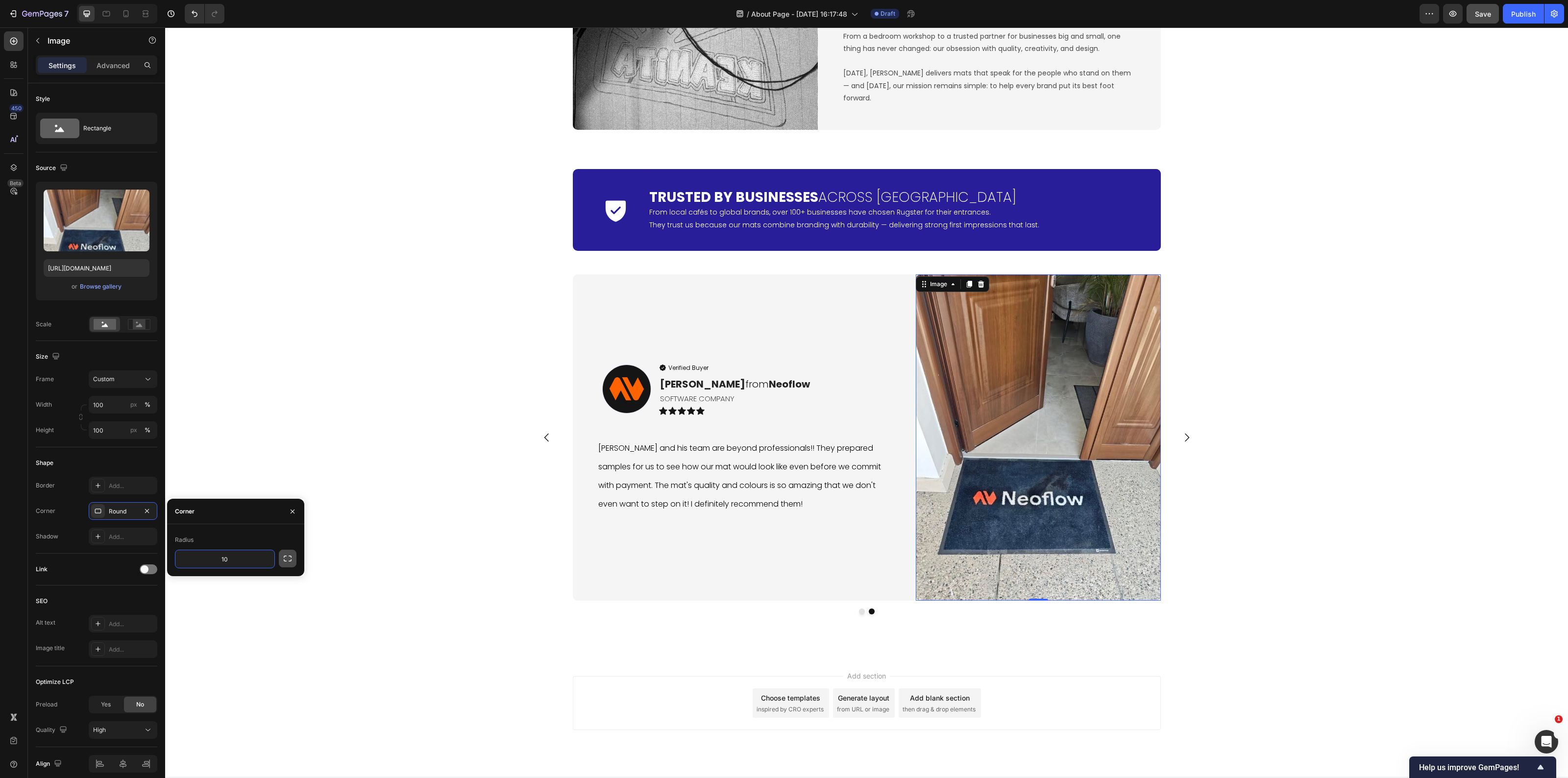
click at [285, 557] on icon "button" at bounding box center [288, 559] width 10 height 10
click at [257, 562] on input "10" at bounding box center [251, 560] width 47 height 18
click at [211, 560] on input "10" at bounding box center [199, 560] width 47 height 18
type input "0"
click at [209, 580] on input "10" at bounding box center [199, 582] width 47 height 18
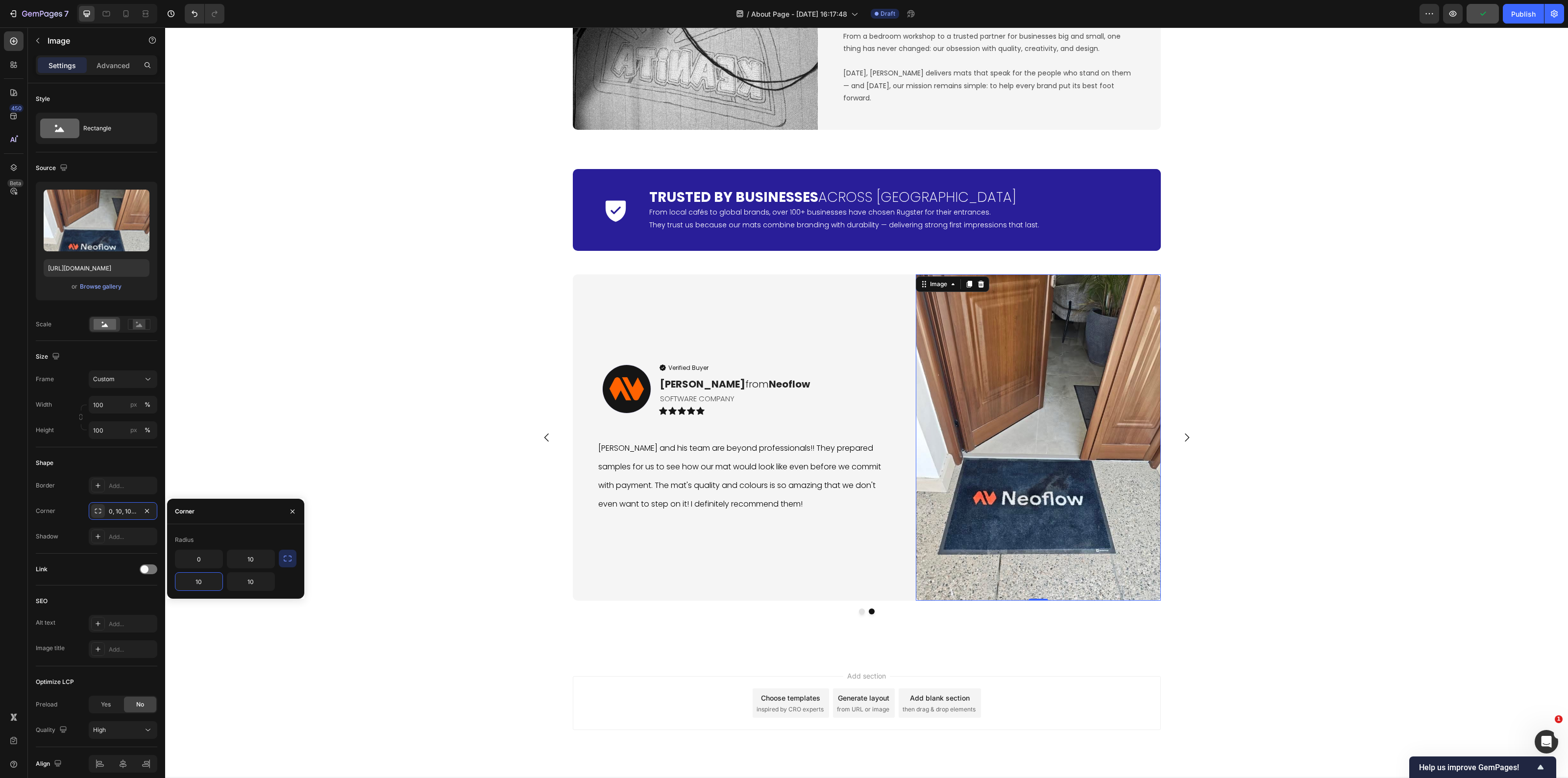
type input "0"
click at [237, 455] on div "Icon Trusted by Businesses Across Europe Heading From local cafés to global bra…" at bounding box center [867, 401] width 1403 height 480
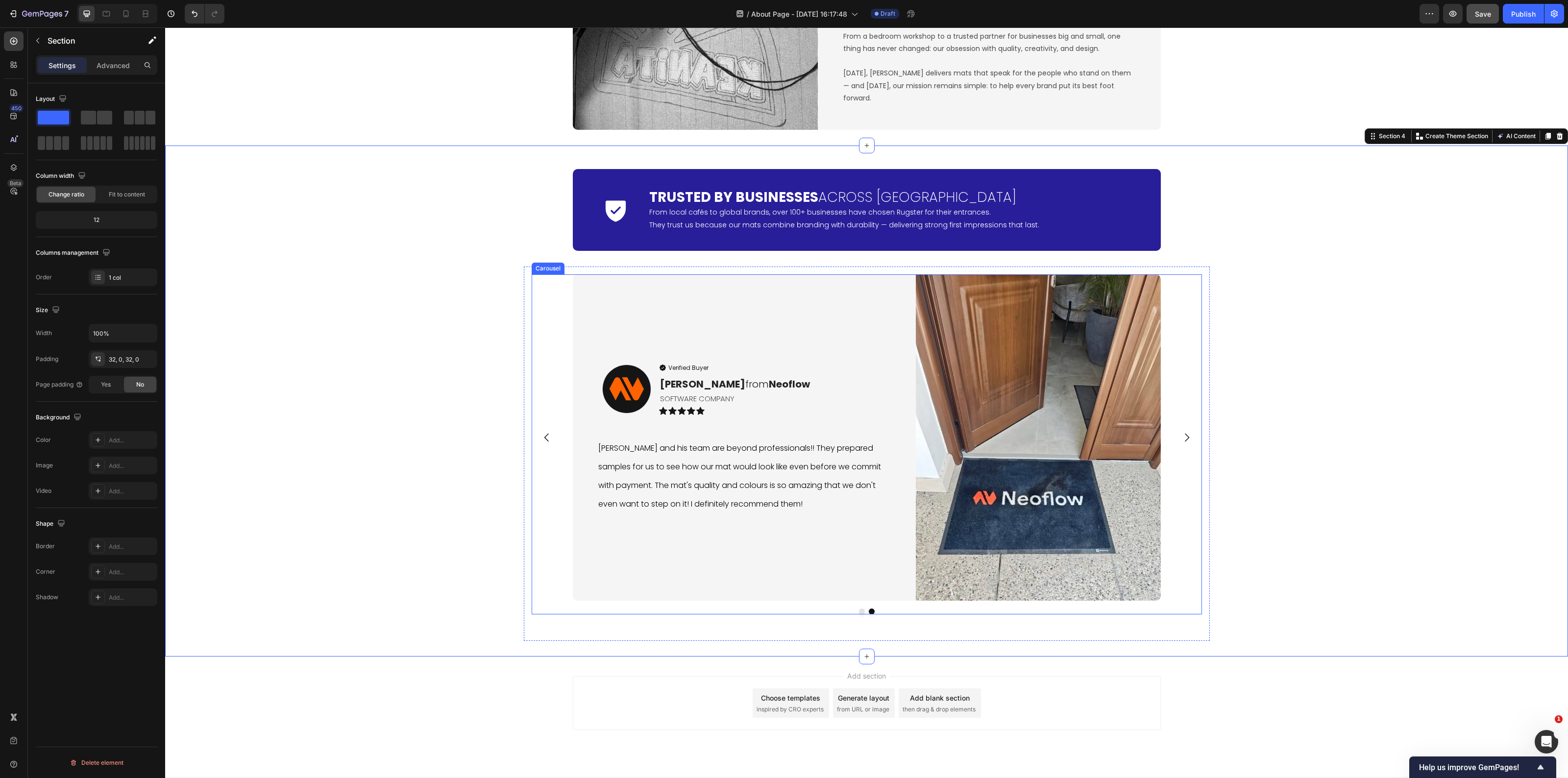
click at [859, 610] on button "Dot" at bounding box center [862, 612] width 6 height 6
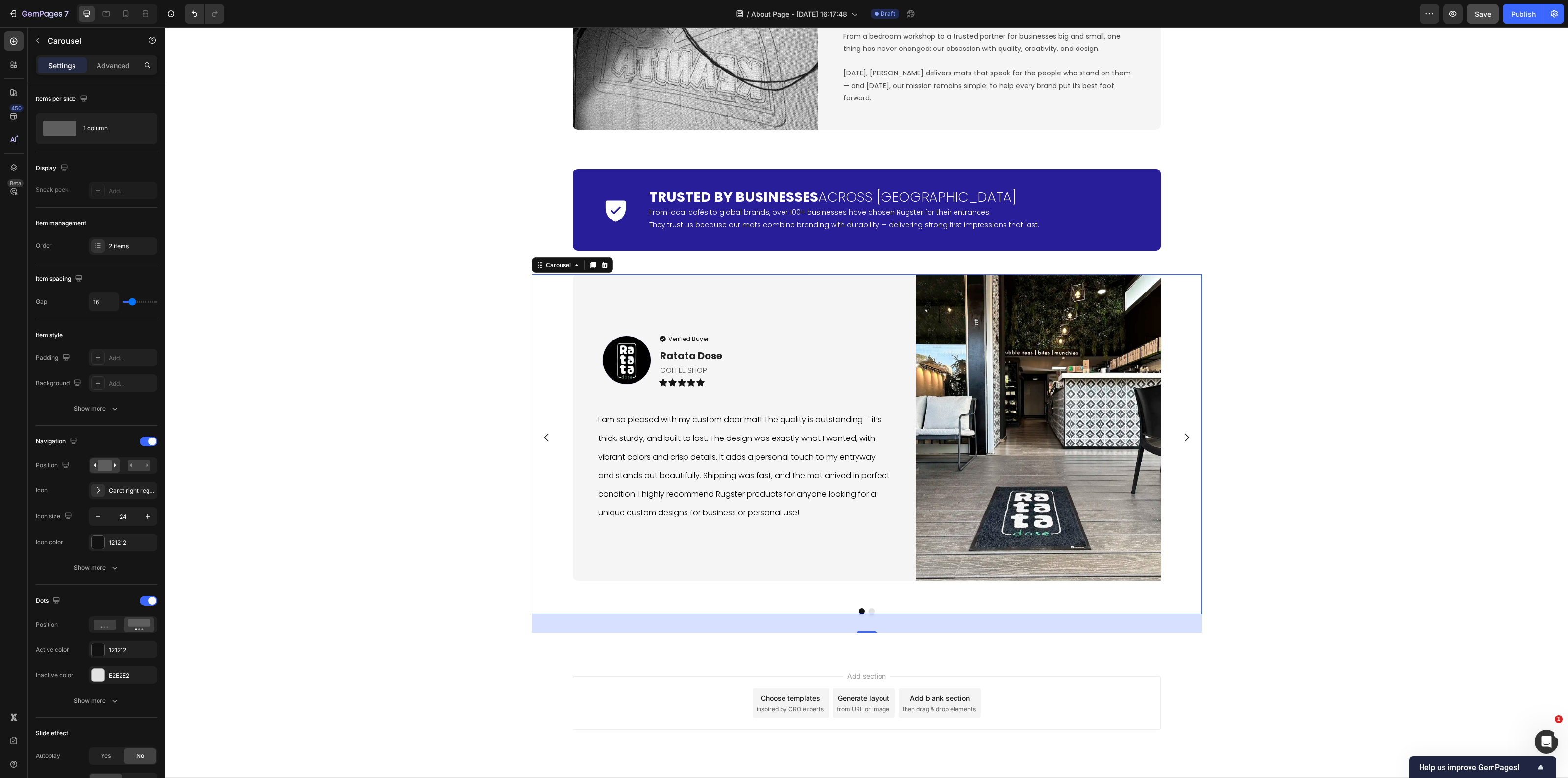
click at [869, 609] on button "Dot" at bounding box center [872, 612] width 6 height 6
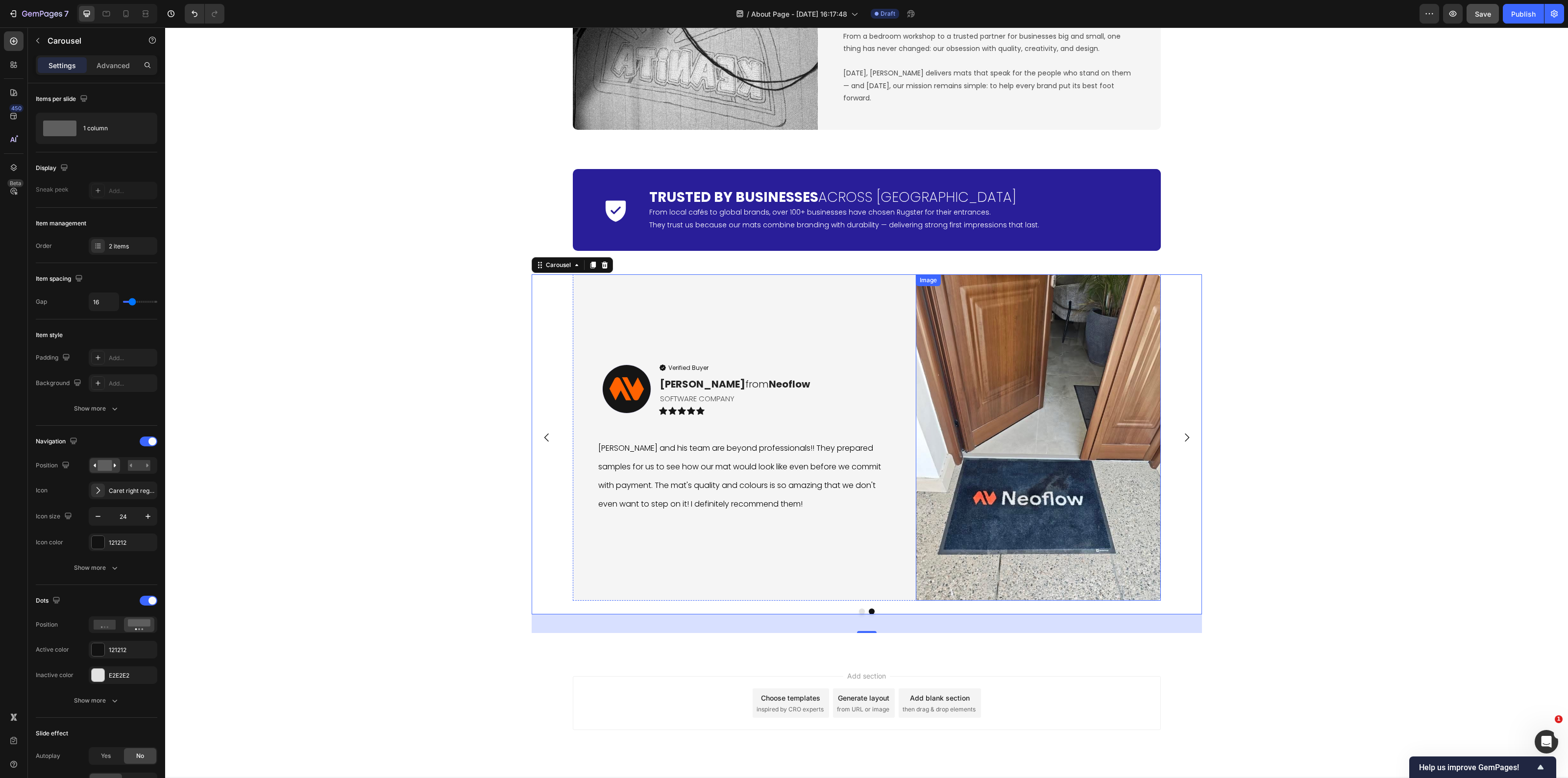
click at [1019, 533] on img at bounding box center [1038, 438] width 245 height 327
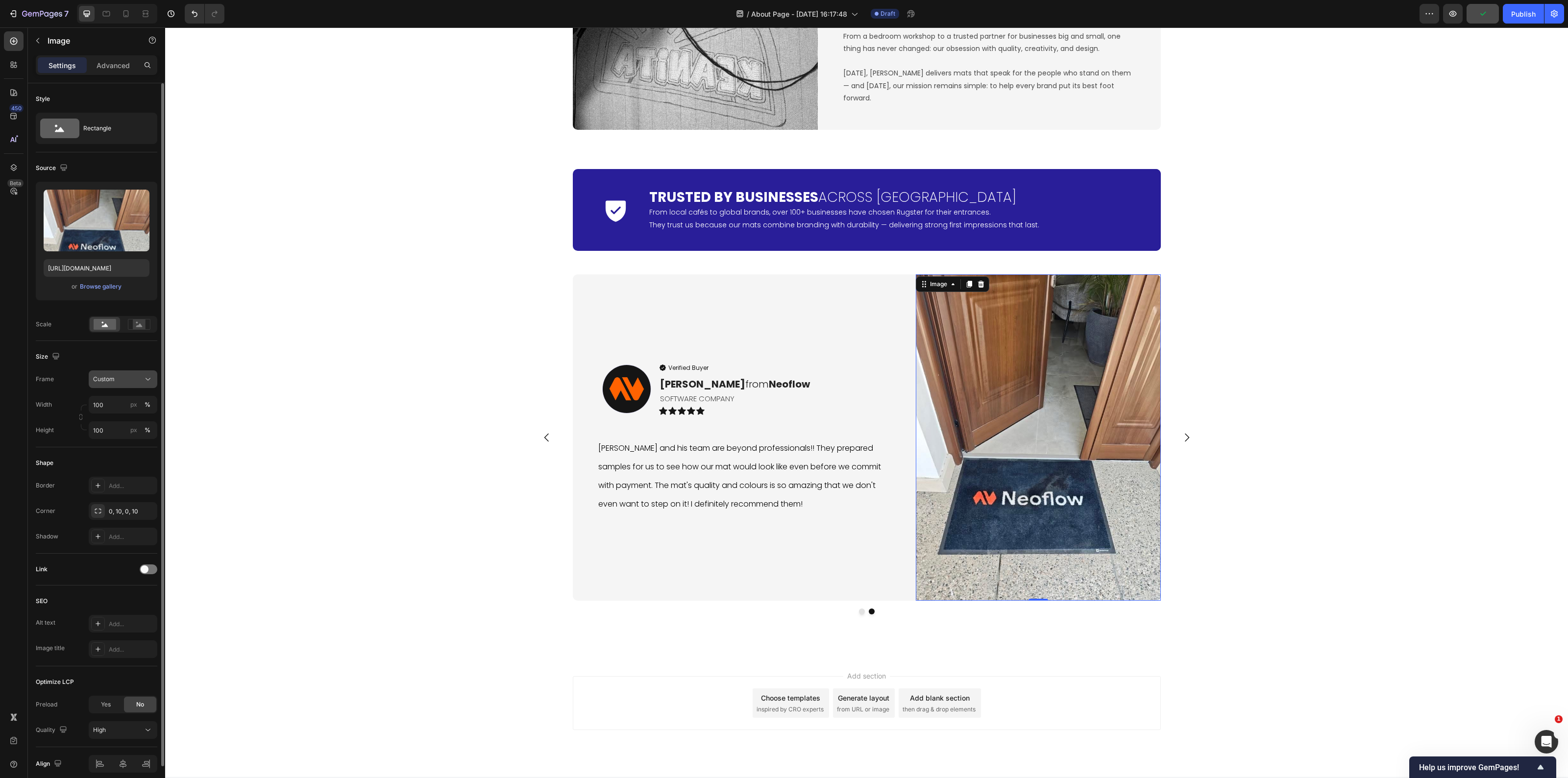
click at [126, 381] on div "Custom" at bounding box center [117, 379] width 48 height 9
click at [138, 415] on div "Vertical" at bounding box center [114, 422] width 78 height 19
click at [859, 613] on button "Dot" at bounding box center [862, 612] width 6 height 6
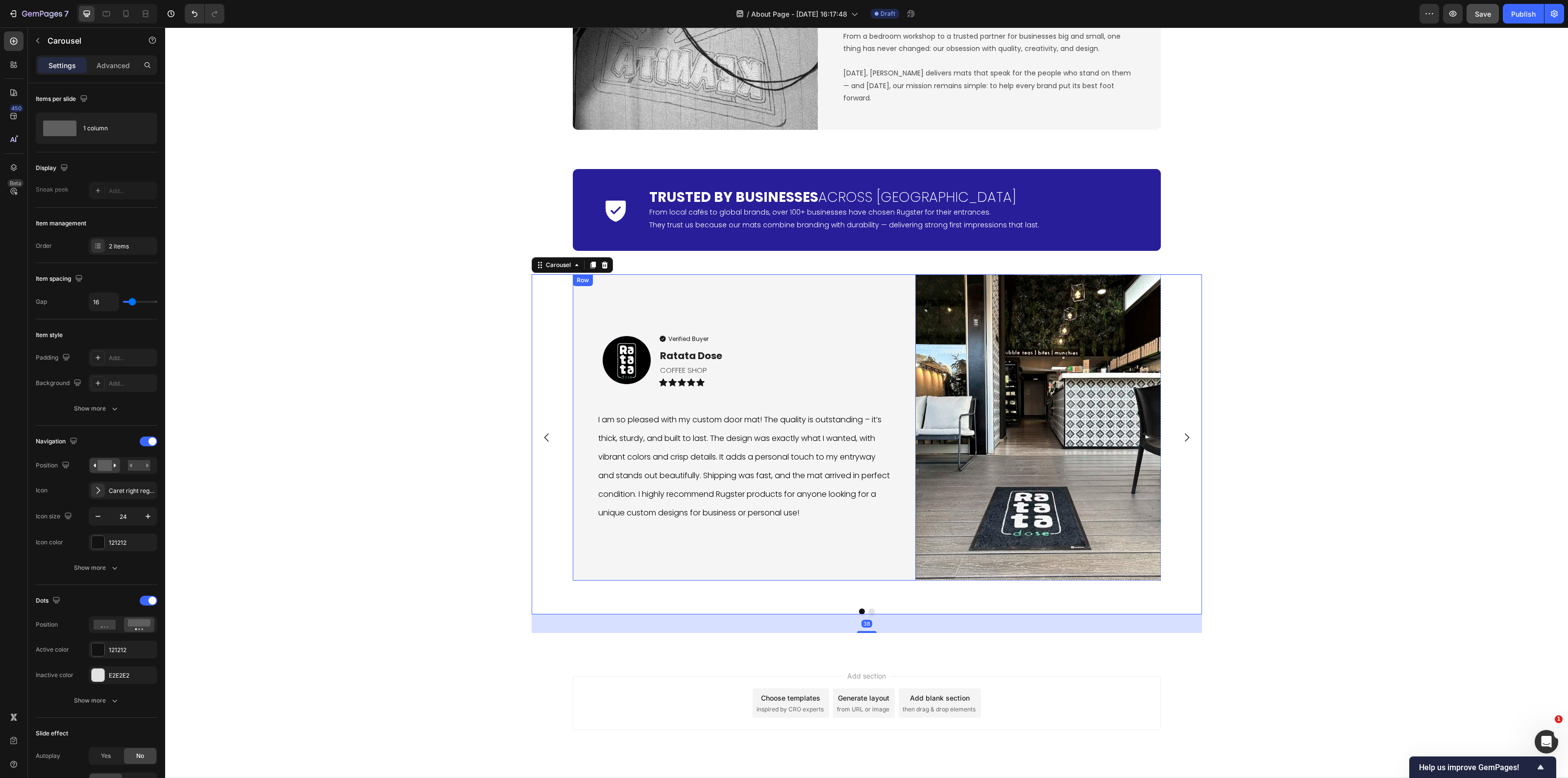
click at [1050, 496] on img at bounding box center [1038, 428] width 245 height 306
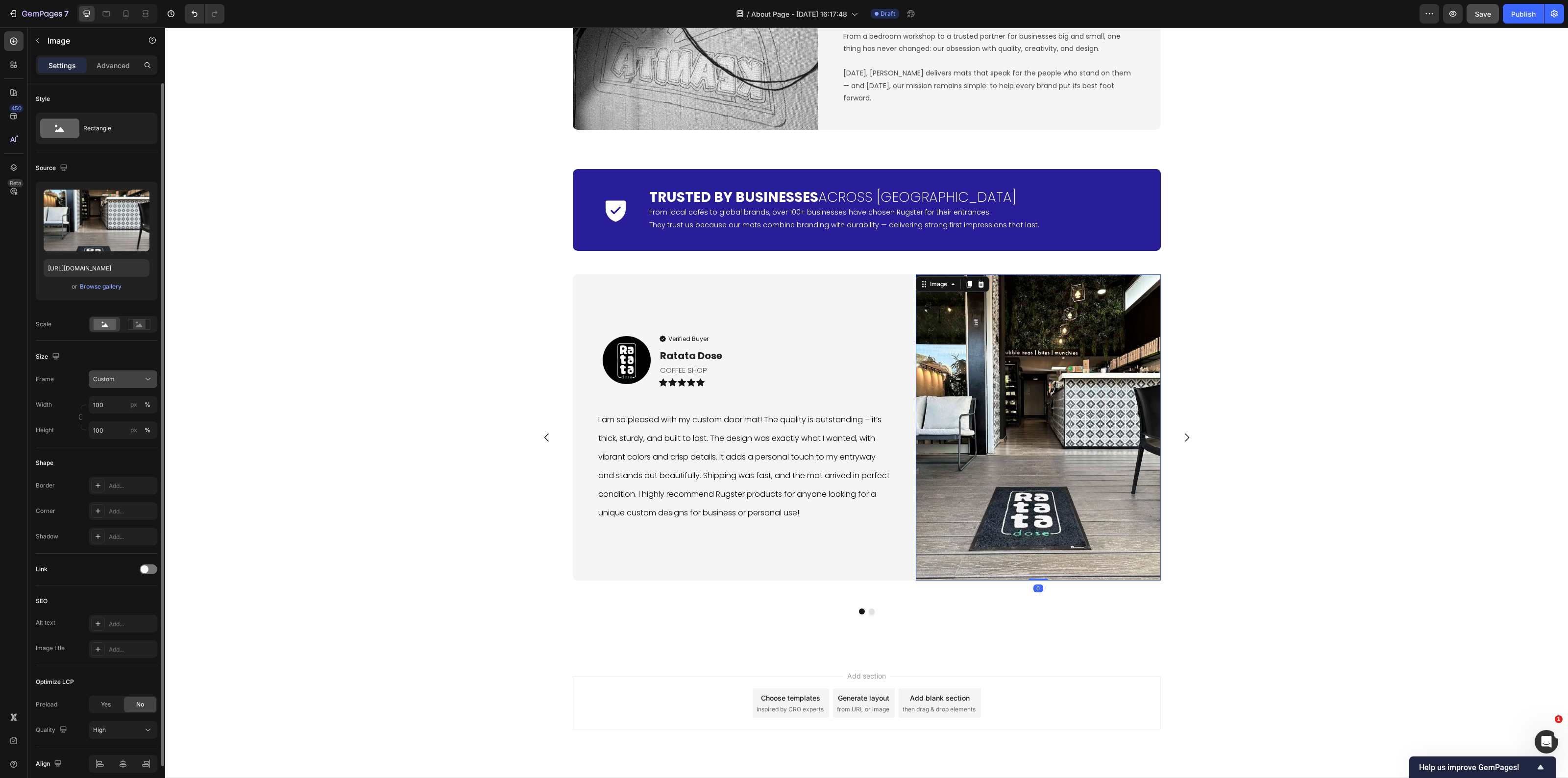
click at [131, 376] on div "Custom" at bounding box center [117, 379] width 48 height 9
click at [139, 419] on div "Vertical" at bounding box center [121, 422] width 57 height 10
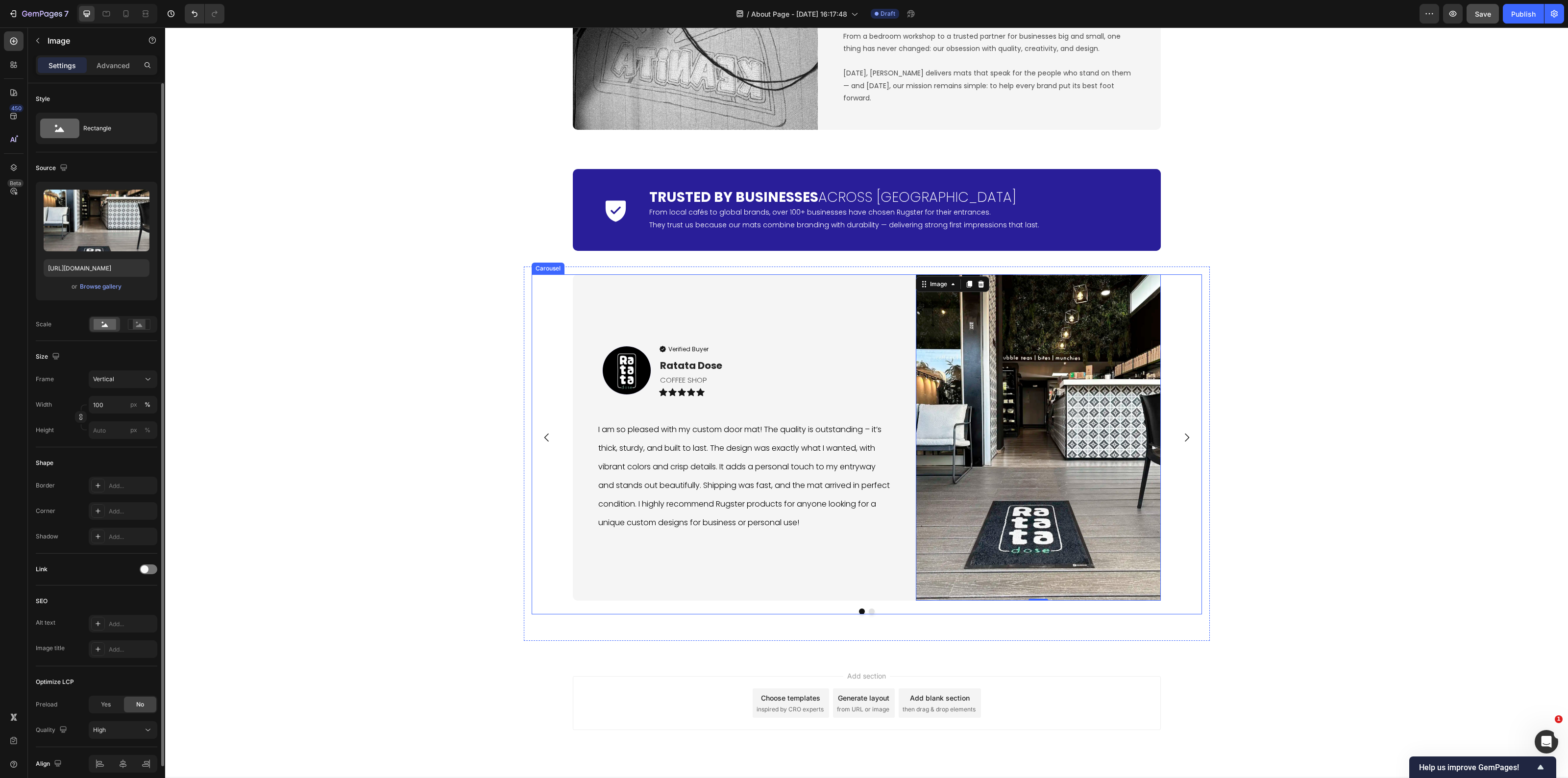
click at [869, 612] on button "Dot" at bounding box center [872, 612] width 6 height 6
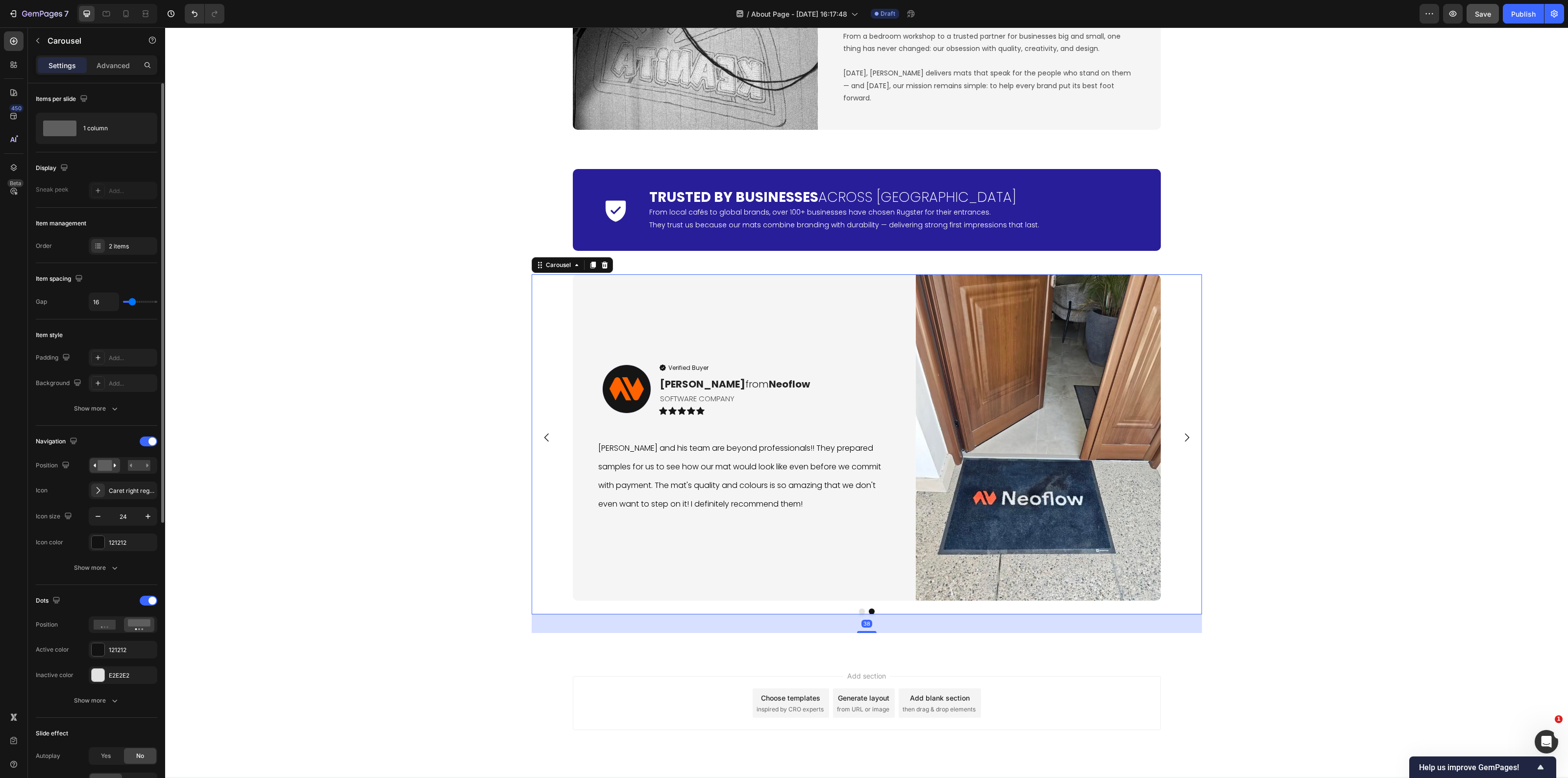
click at [859, 611] on button "Dot" at bounding box center [862, 612] width 6 height 6
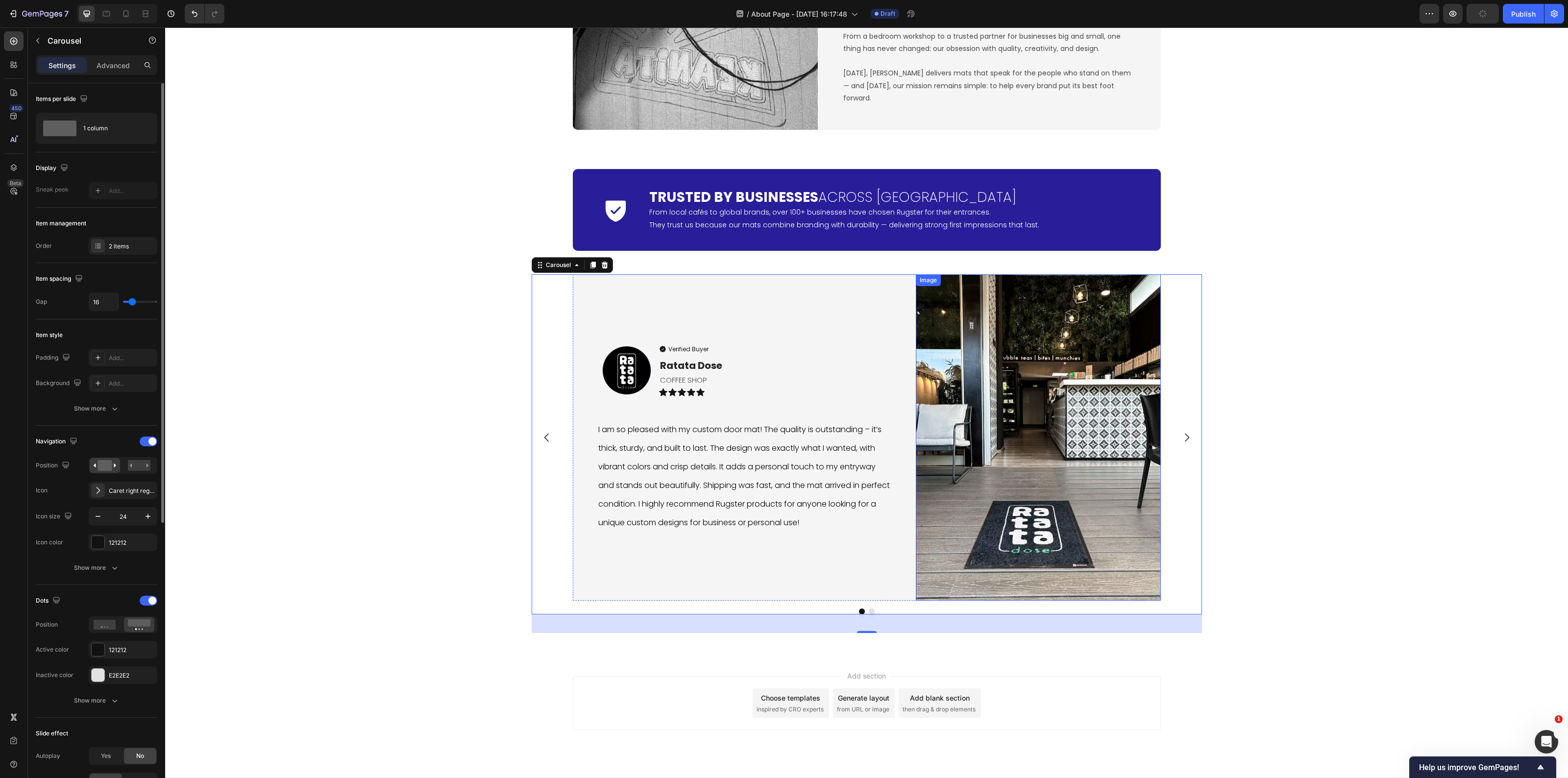
click at [1032, 531] on img at bounding box center [1038, 438] width 245 height 327
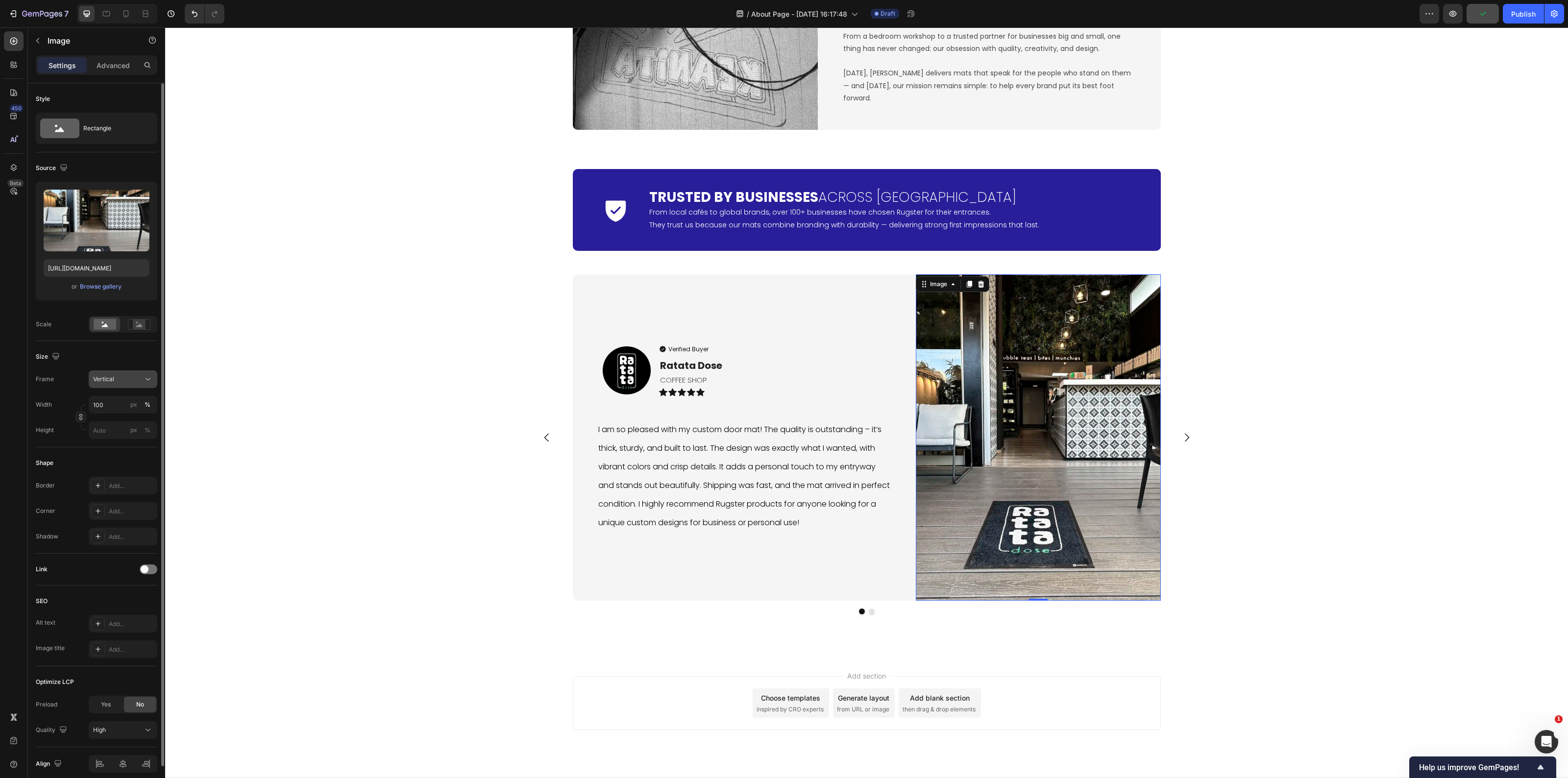
click at [137, 380] on div "Vertical" at bounding box center [117, 379] width 48 height 9
click at [138, 380] on div "Vertical" at bounding box center [117, 379] width 48 height 9
click at [141, 398] on icon at bounding box center [144, 403] width 10 height 10
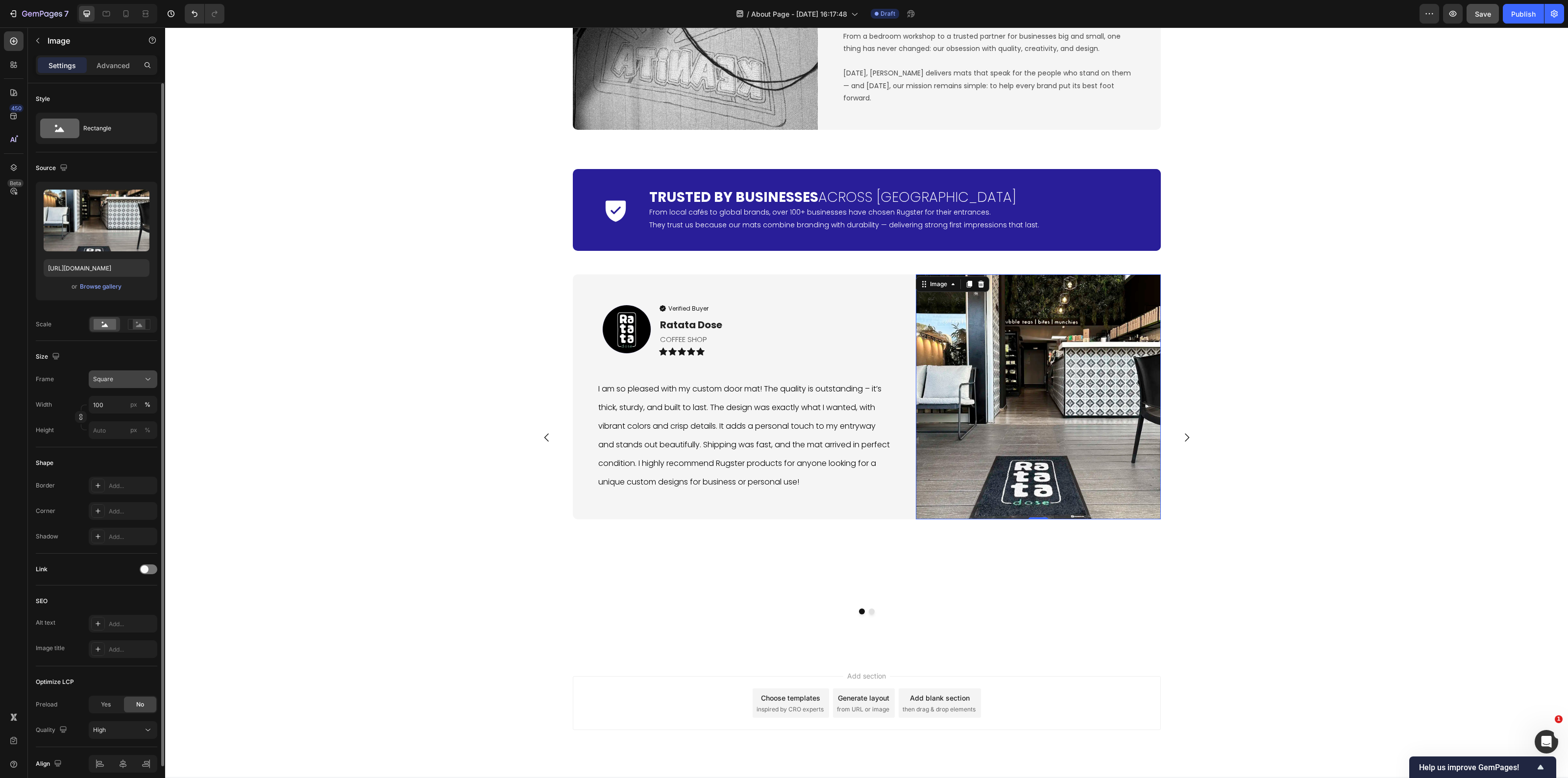
click at [105, 378] on span "Square" at bounding box center [103, 379] width 20 height 9
click at [124, 380] on div "Square" at bounding box center [117, 379] width 48 height 9
click at [141, 422] on icon at bounding box center [144, 422] width 6 height 9
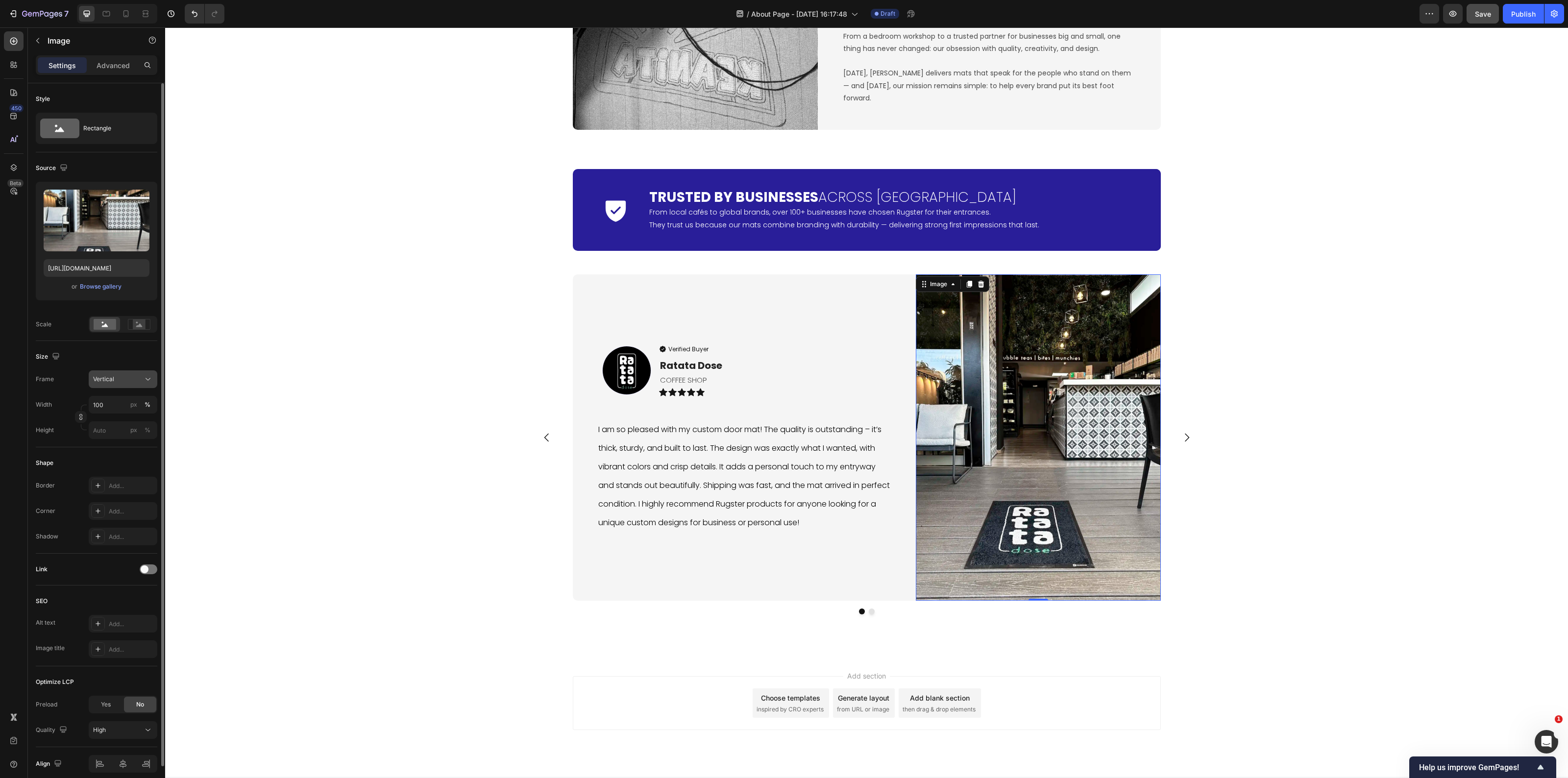
click at [132, 379] on div "Vertical" at bounding box center [117, 379] width 48 height 9
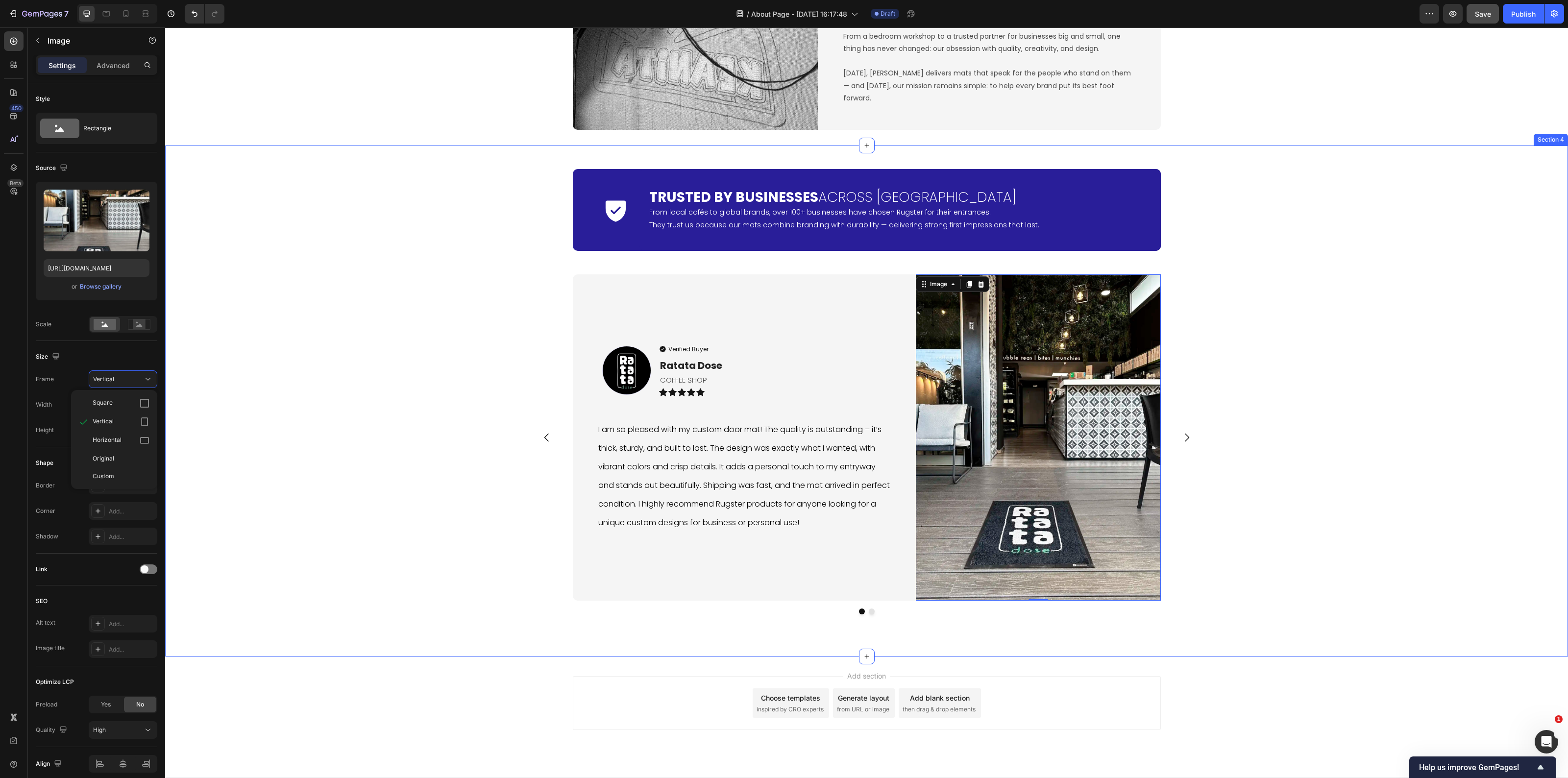
click at [275, 489] on div "Icon Trusted by Businesses Across Europe Heading From local cafés to global bra…" at bounding box center [867, 401] width 1403 height 480
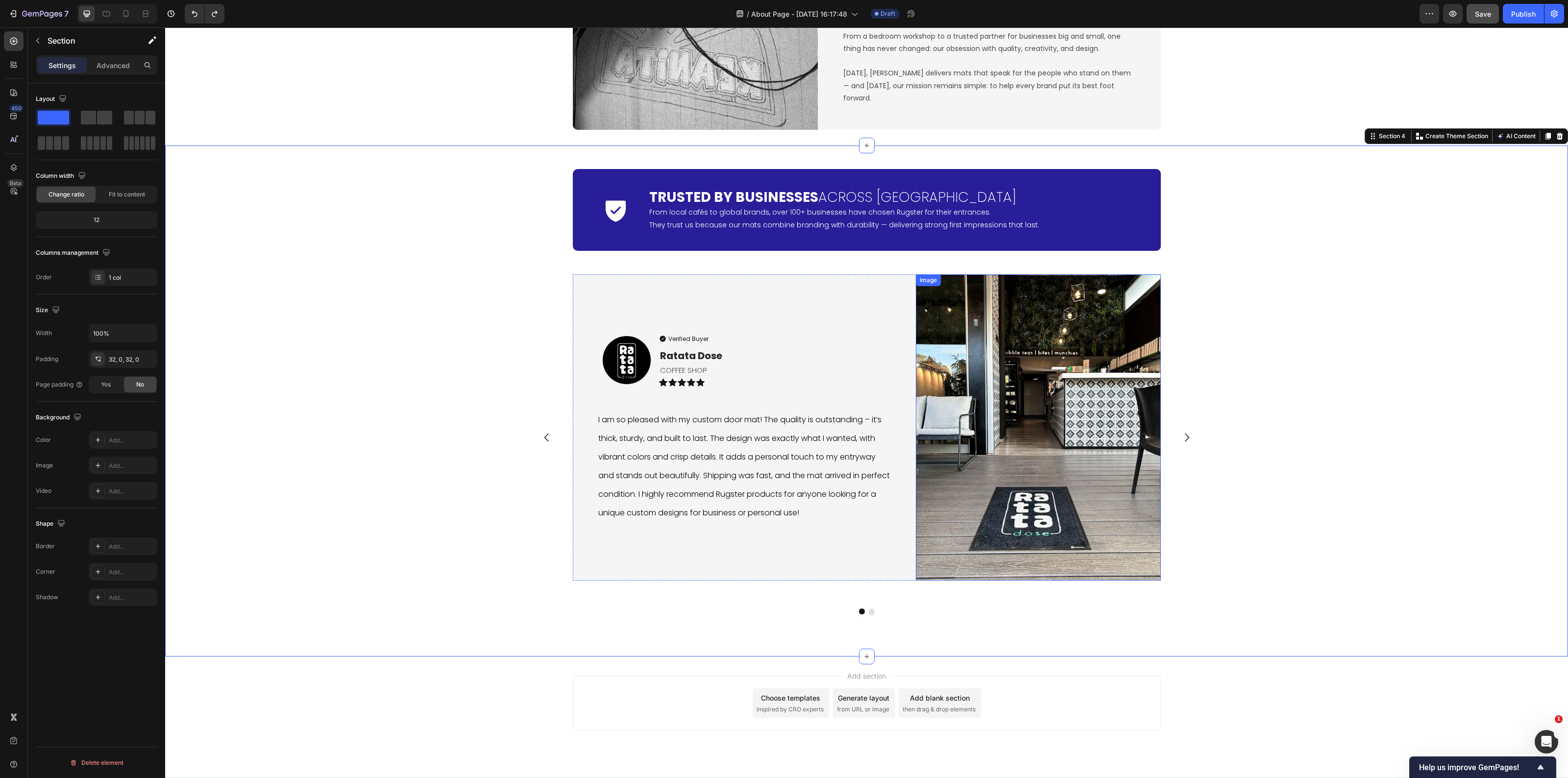
click at [1057, 491] on img at bounding box center [1038, 428] width 245 height 306
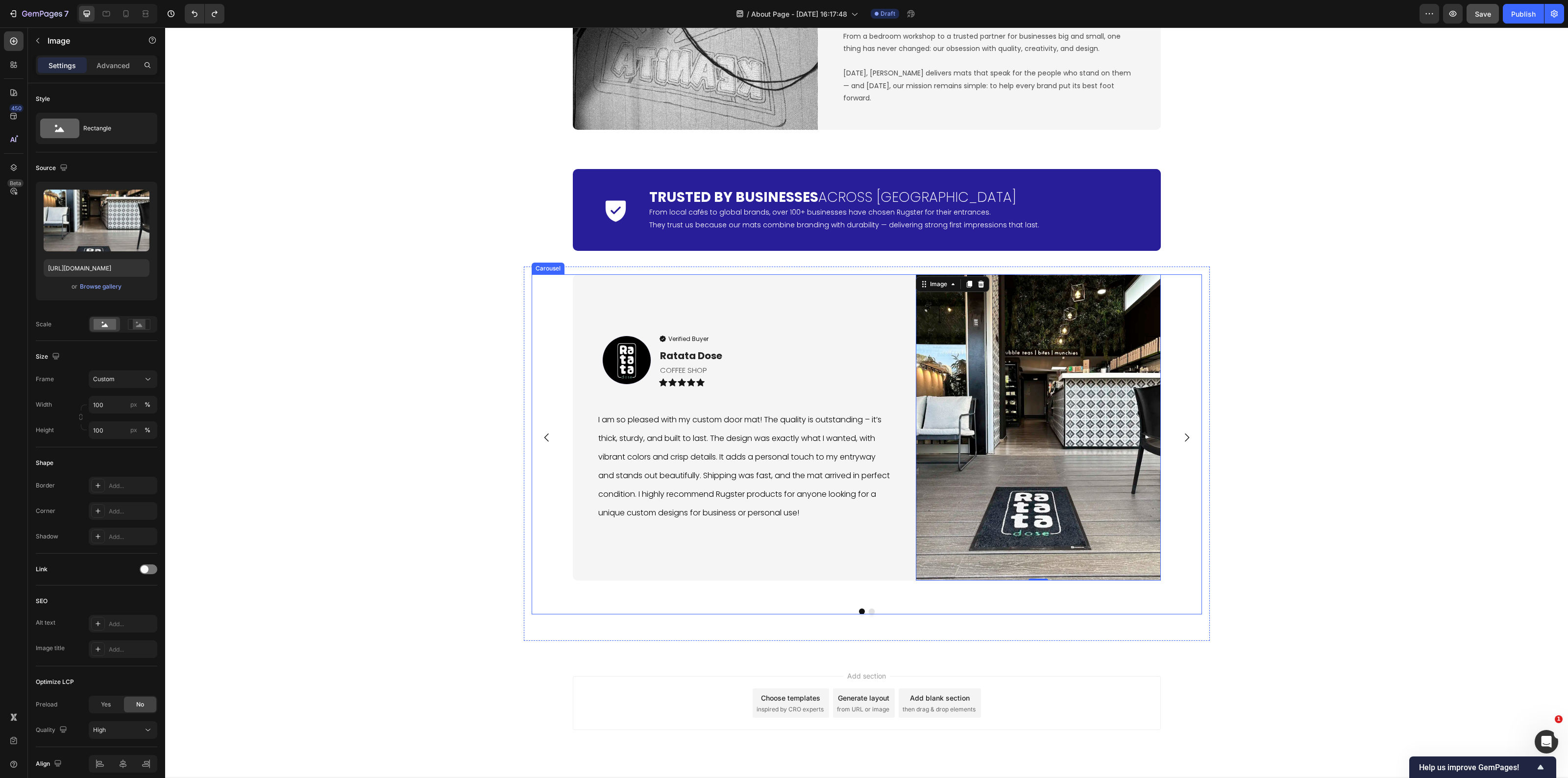
click at [1185, 435] on icon "Carousel Next Arrow" at bounding box center [1187, 438] width 4 height 8
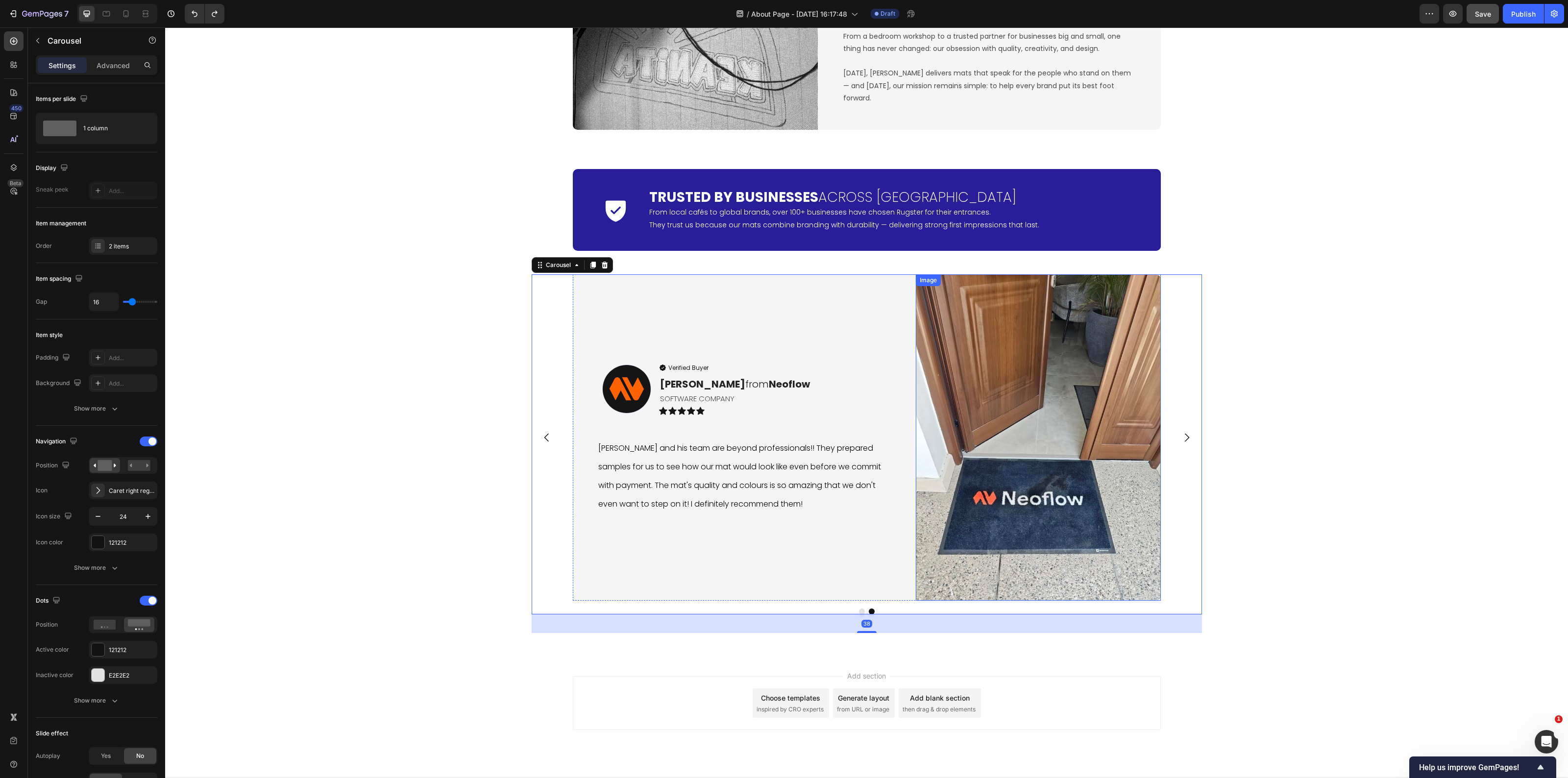
click at [1022, 500] on img at bounding box center [1038, 438] width 245 height 327
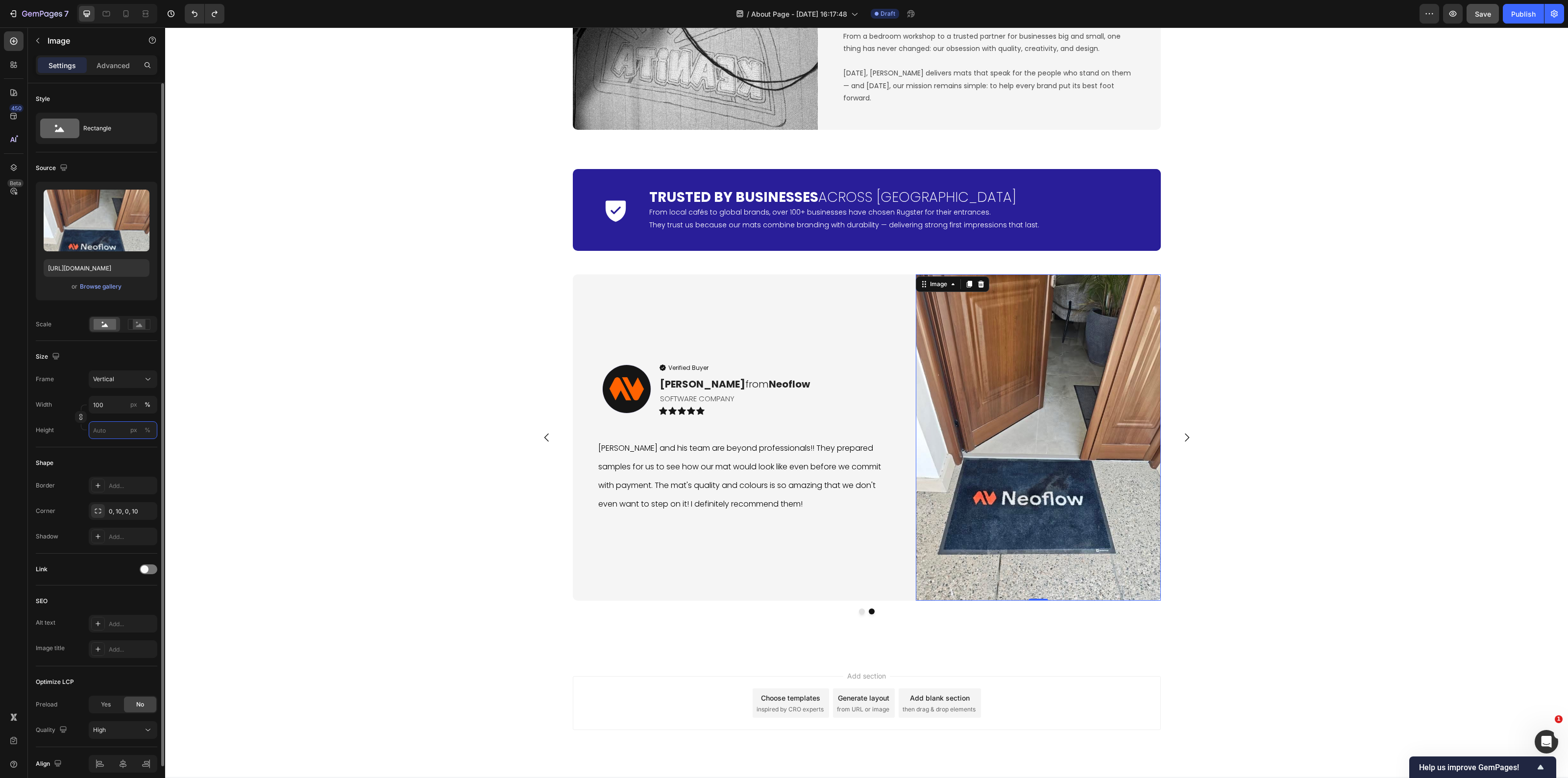
click at [106, 431] on input "px %" at bounding box center [123, 431] width 69 height 18
type input "1"
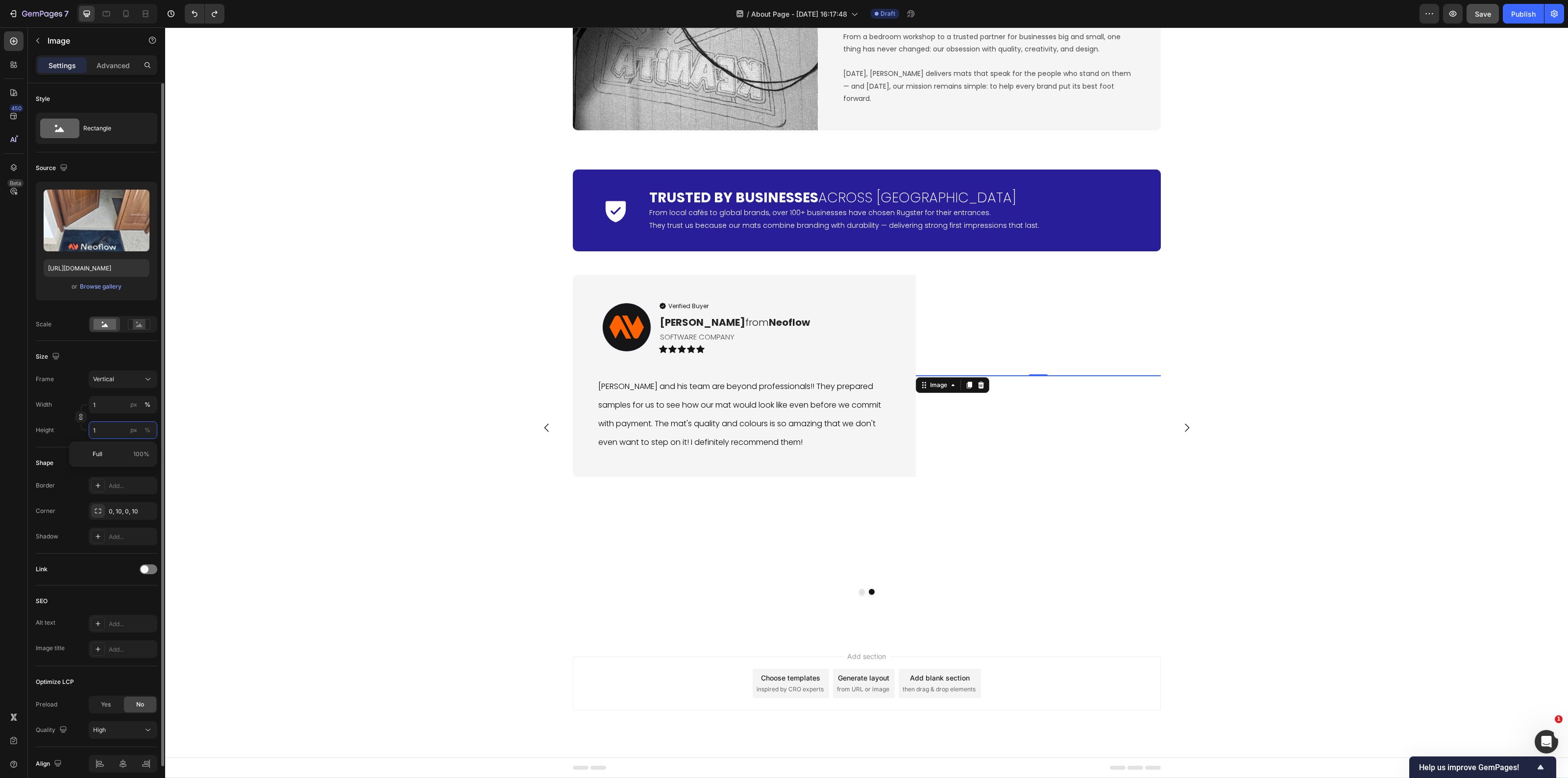
type input "10"
type input "75"
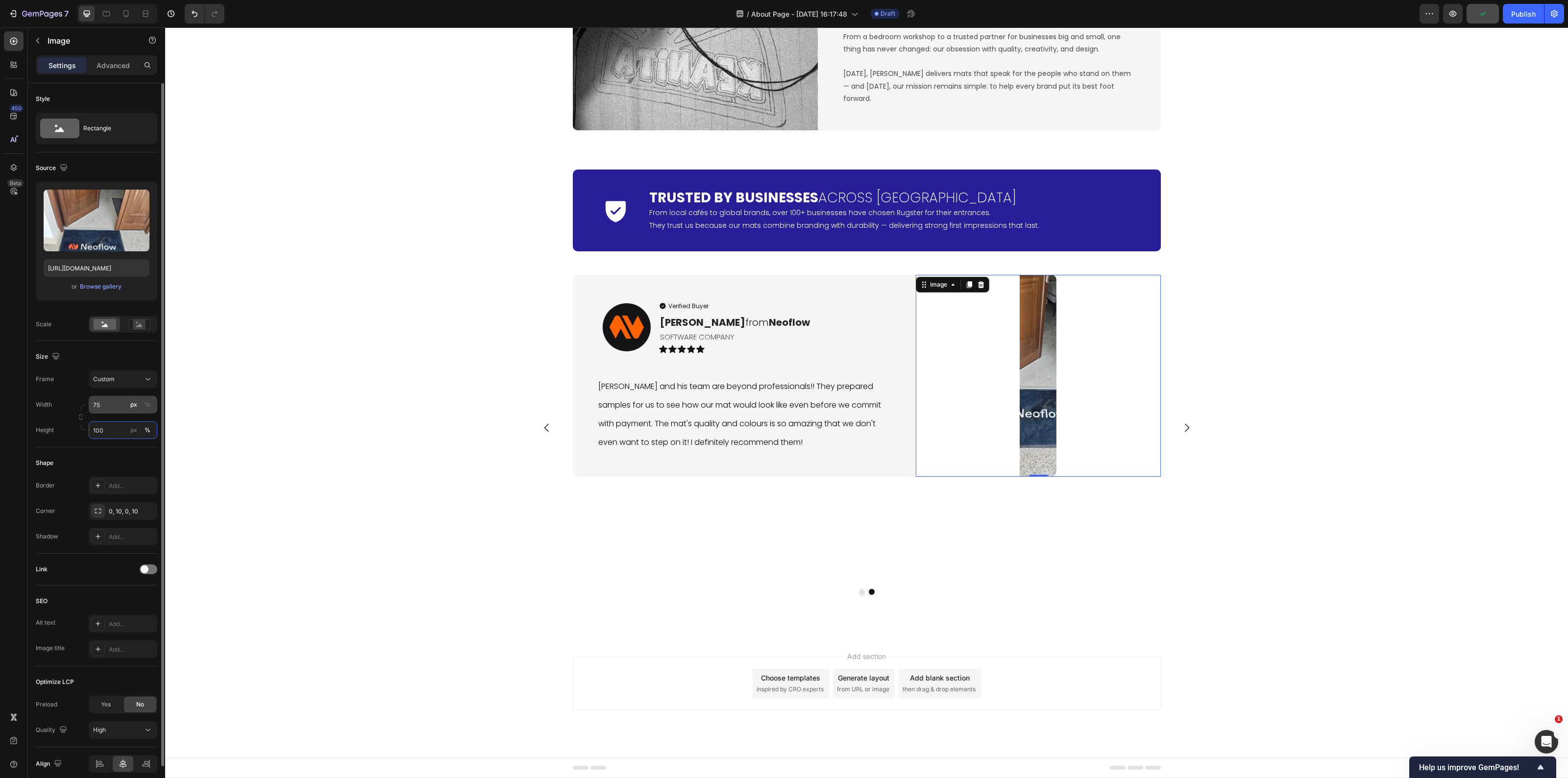
type input "100"
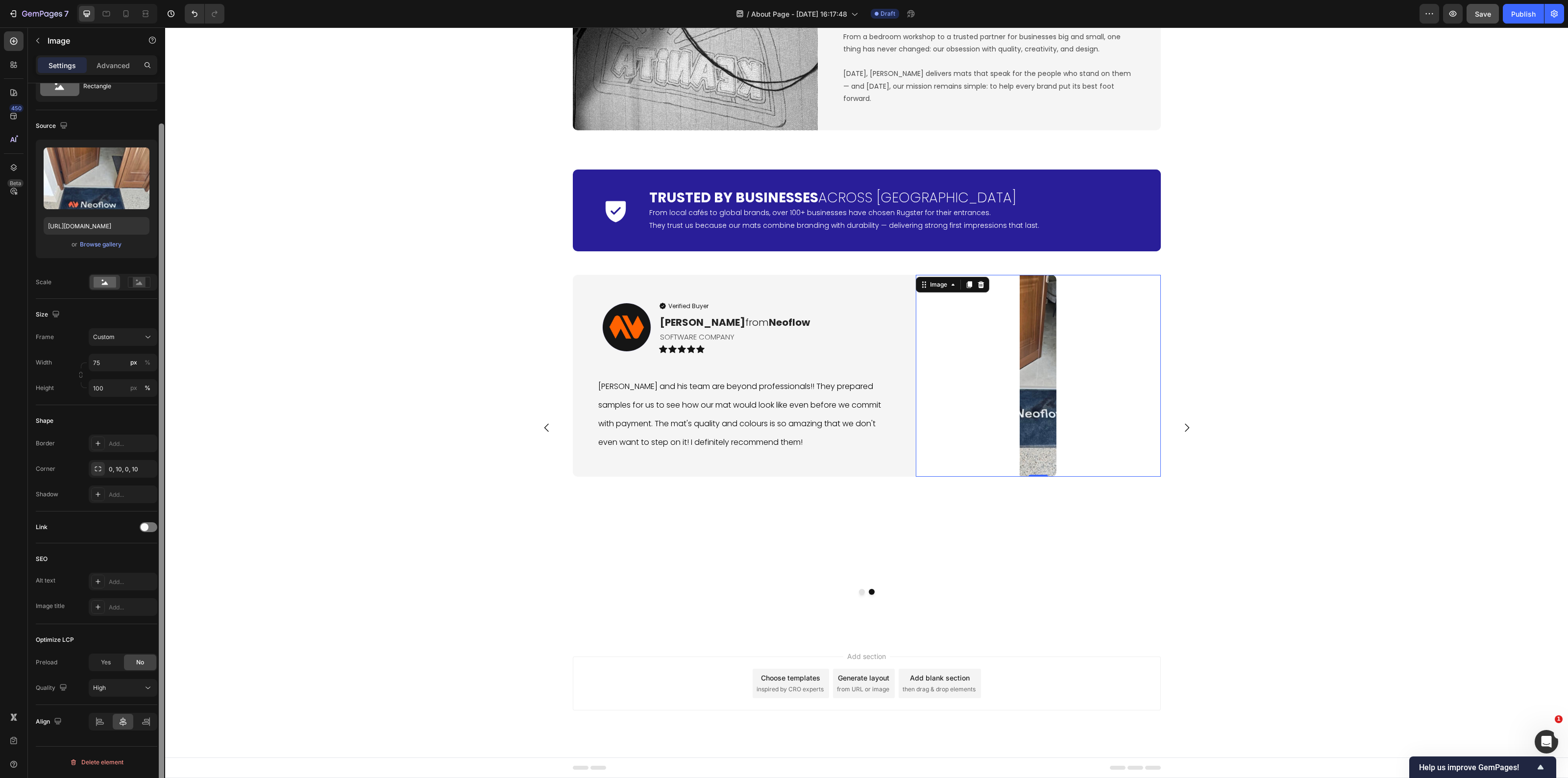
click at [160, 378] on div at bounding box center [161, 445] width 8 height 724
click at [111, 357] on input "75" at bounding box center [123, 363] width 69 height 18
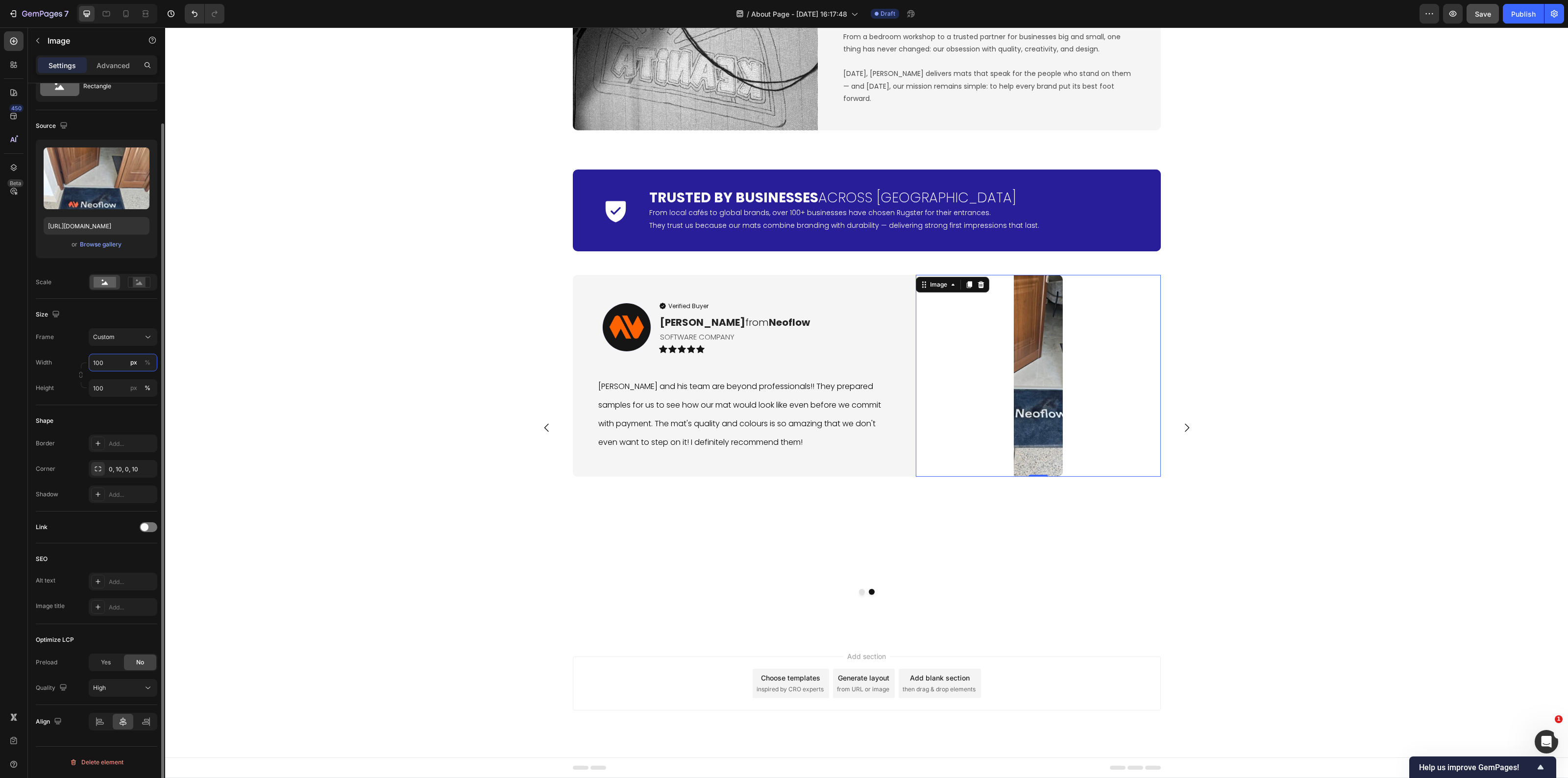
type input "100"
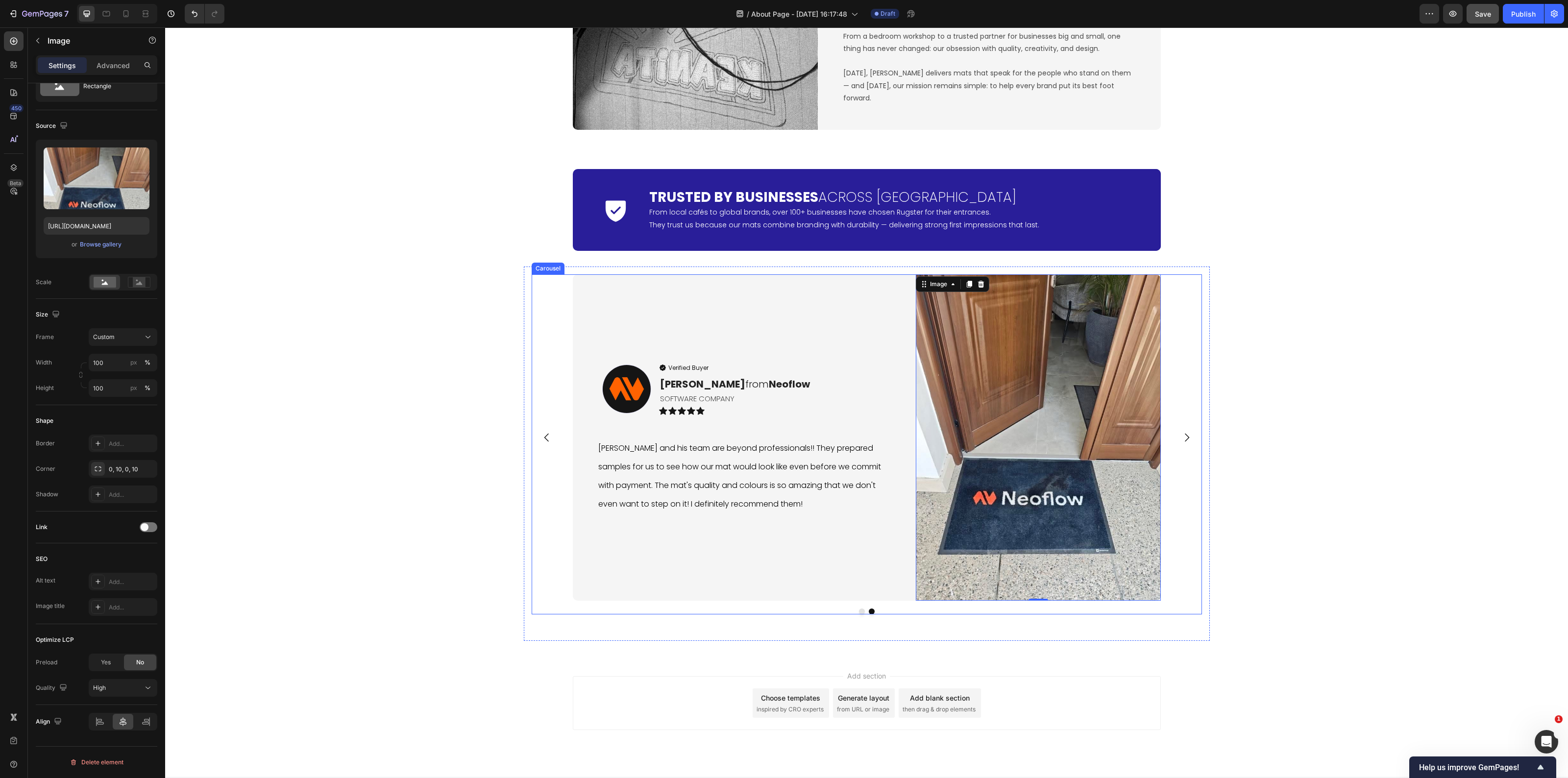
click at [537, 444] on button "Carousel Back Arrow" at bounding box center [547, 437] width 27 height 27
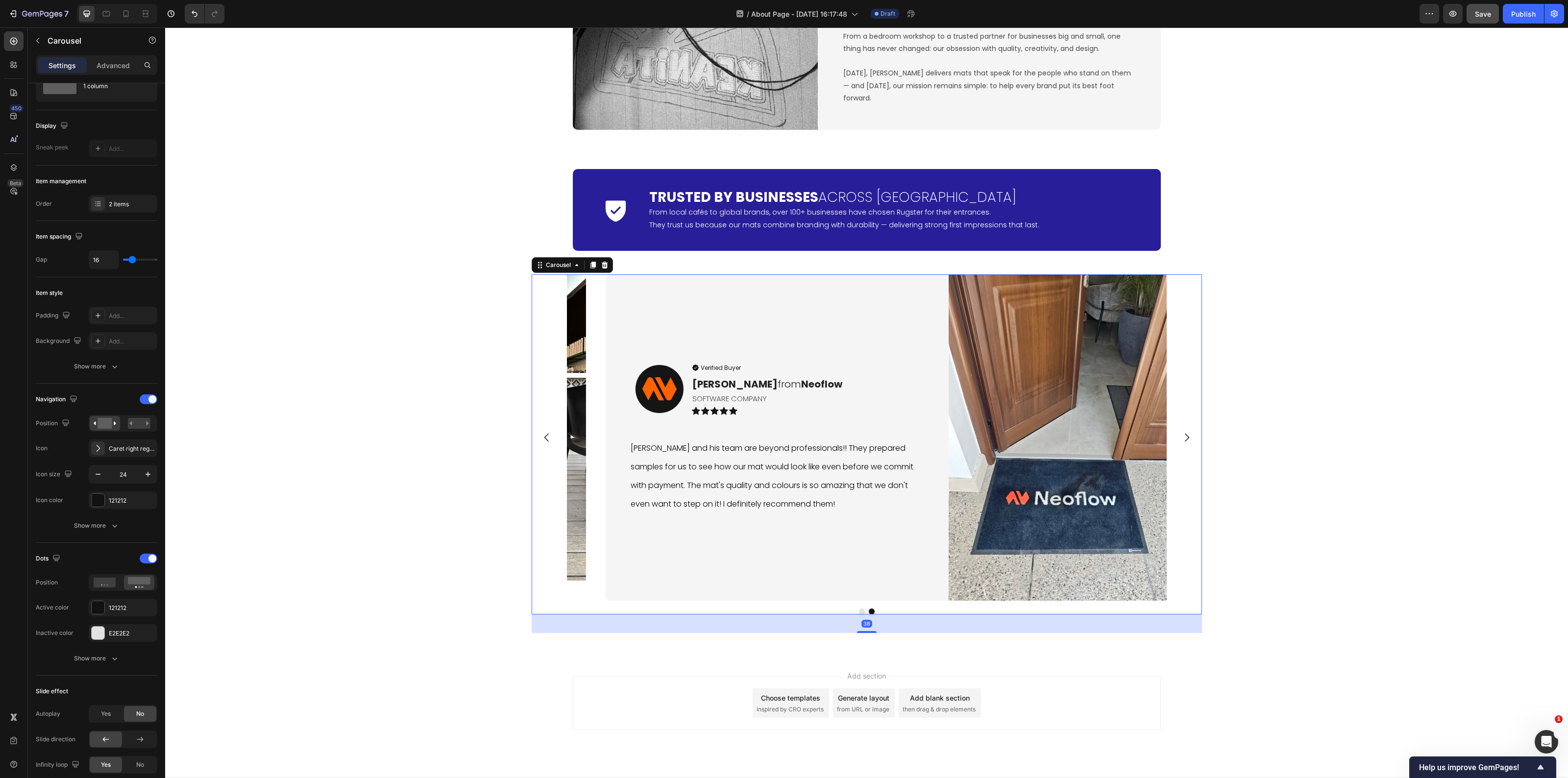
scroll to position [0, 0]
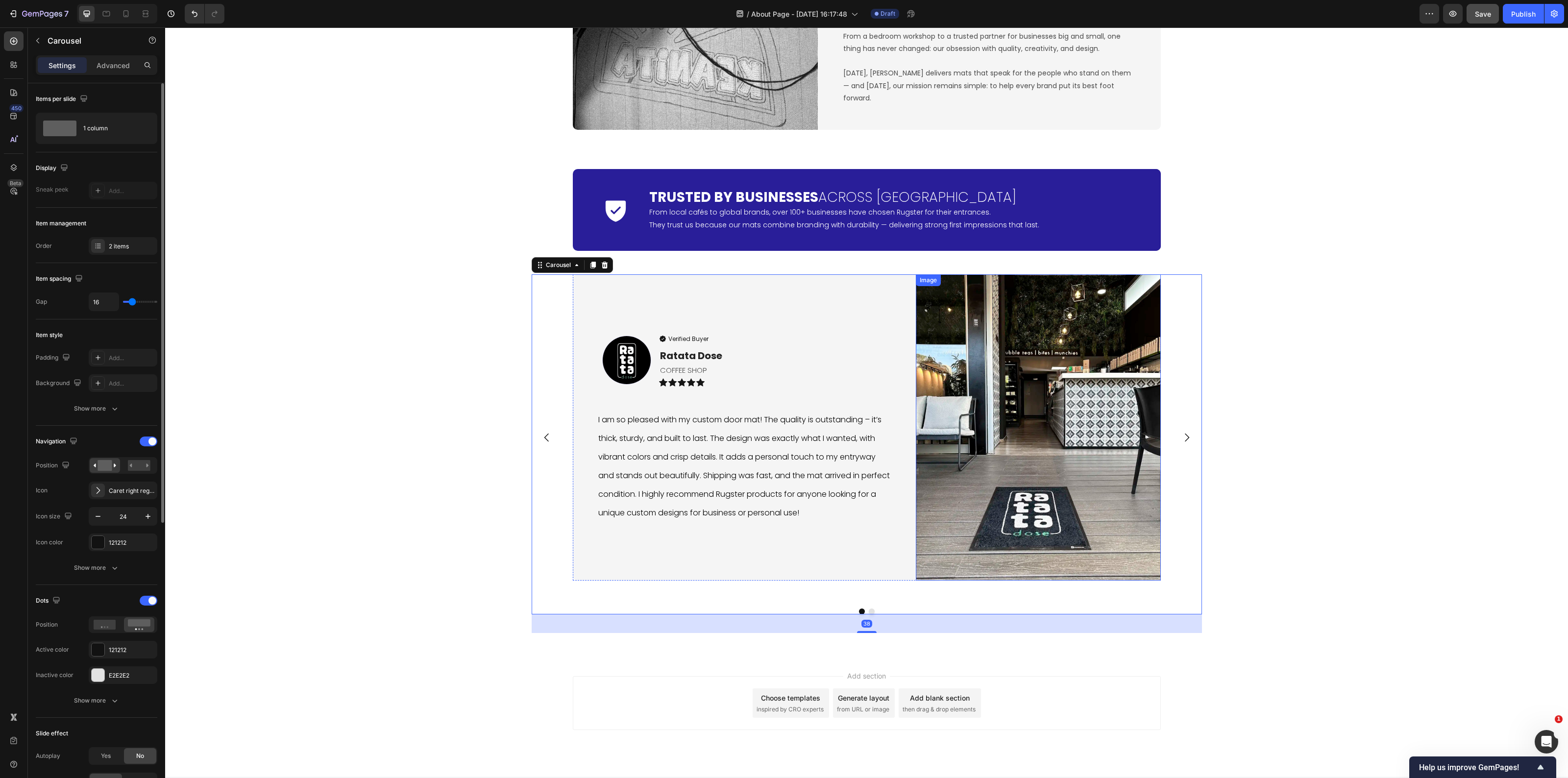
click at [1073, 473] on img at bounding box center [1038, 428] width 245 height 306
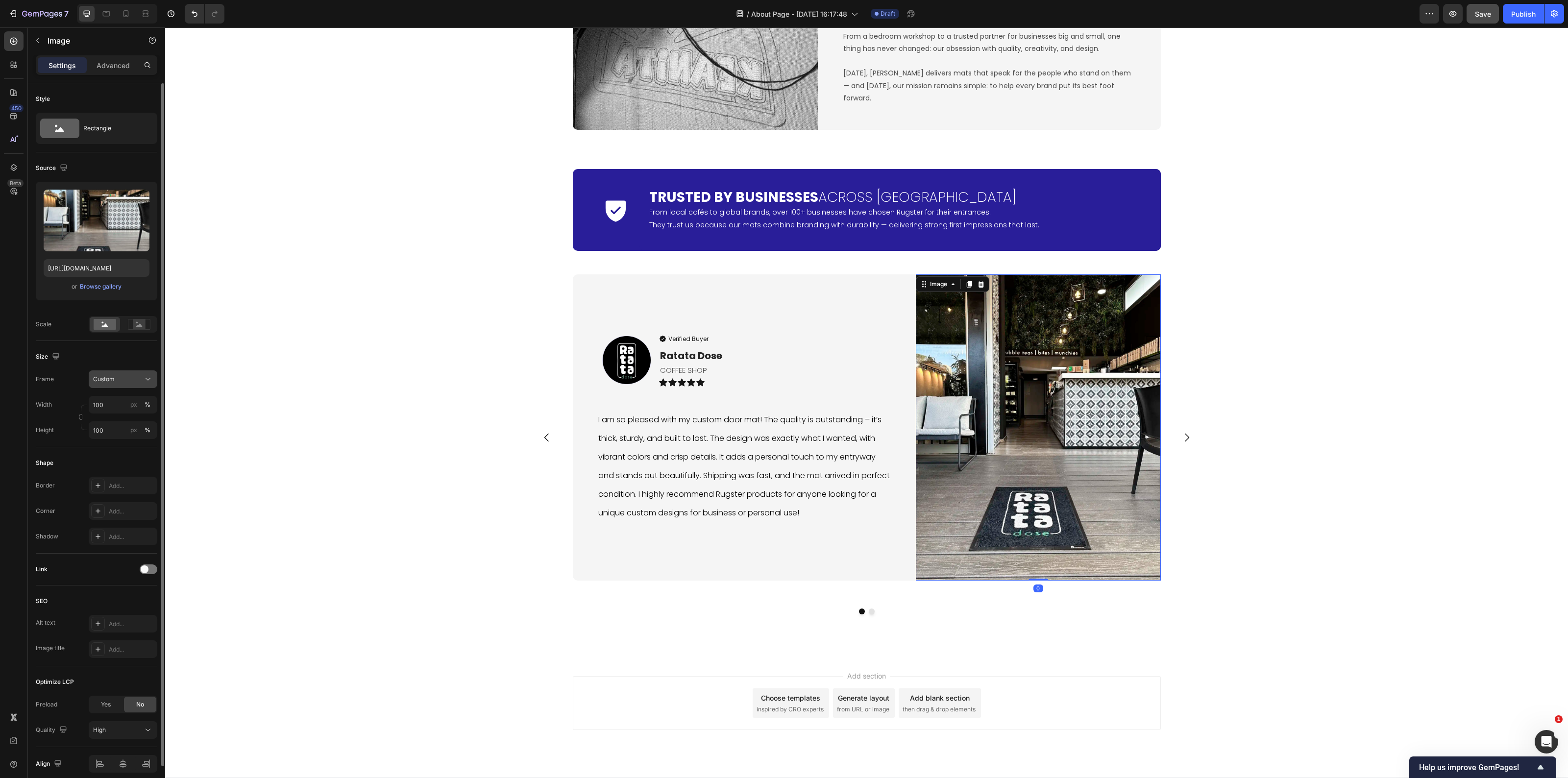
click at [135, 378] on div "Custom" at bounding box center [117, 379] width 48 height 9
click at [135, 420] on div "Vertical" at bounding box center [121, 422] width 57 height 10
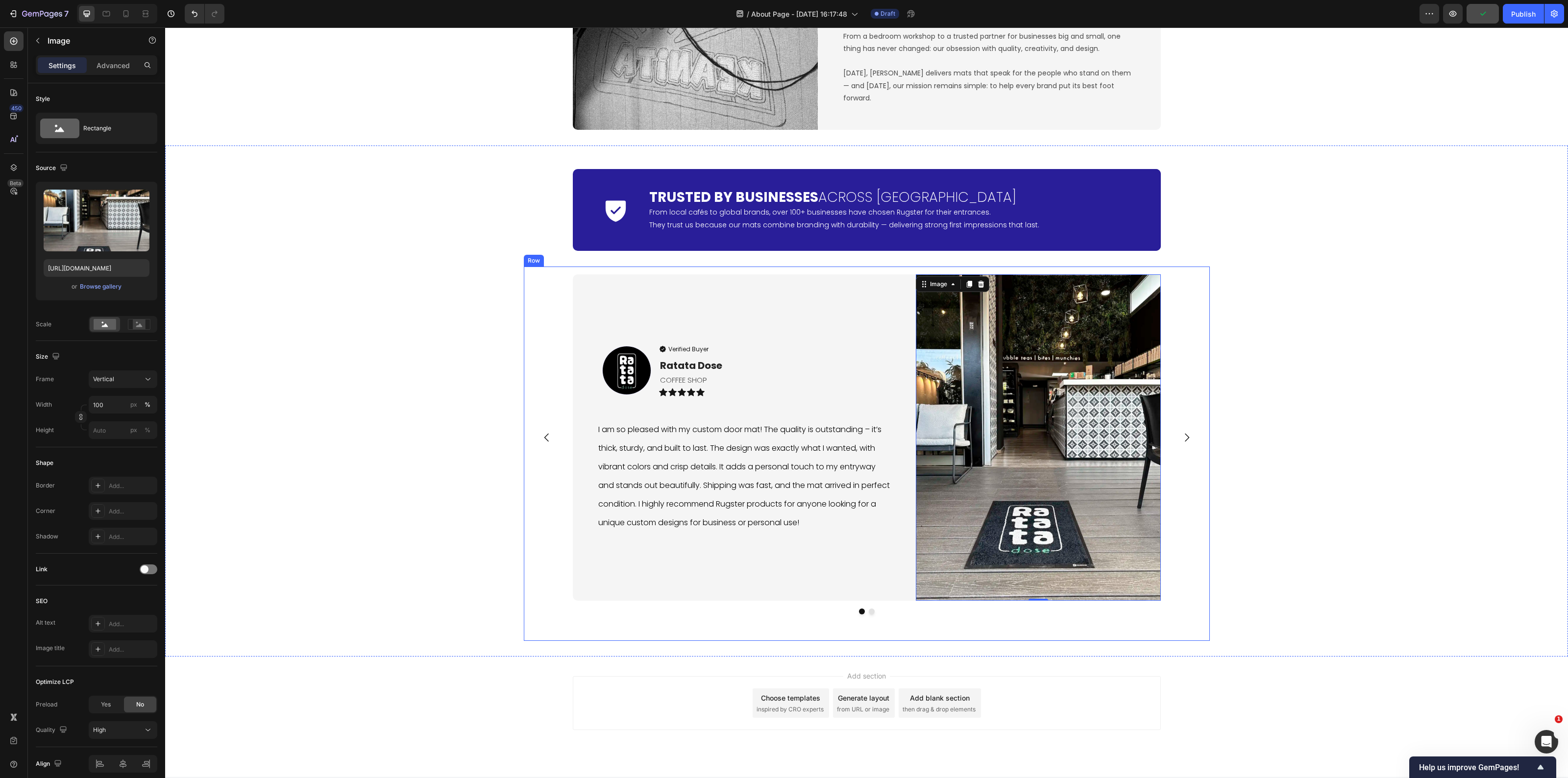
drag, startPoint x: 1180, startPoint y: 436, endPoint x: 1166, endPoint y: 451, distance: 20.5
click at [1181, 435] on icon "Carousel Next Arrow" at bounding box center [1186, 437] width 12 height 12
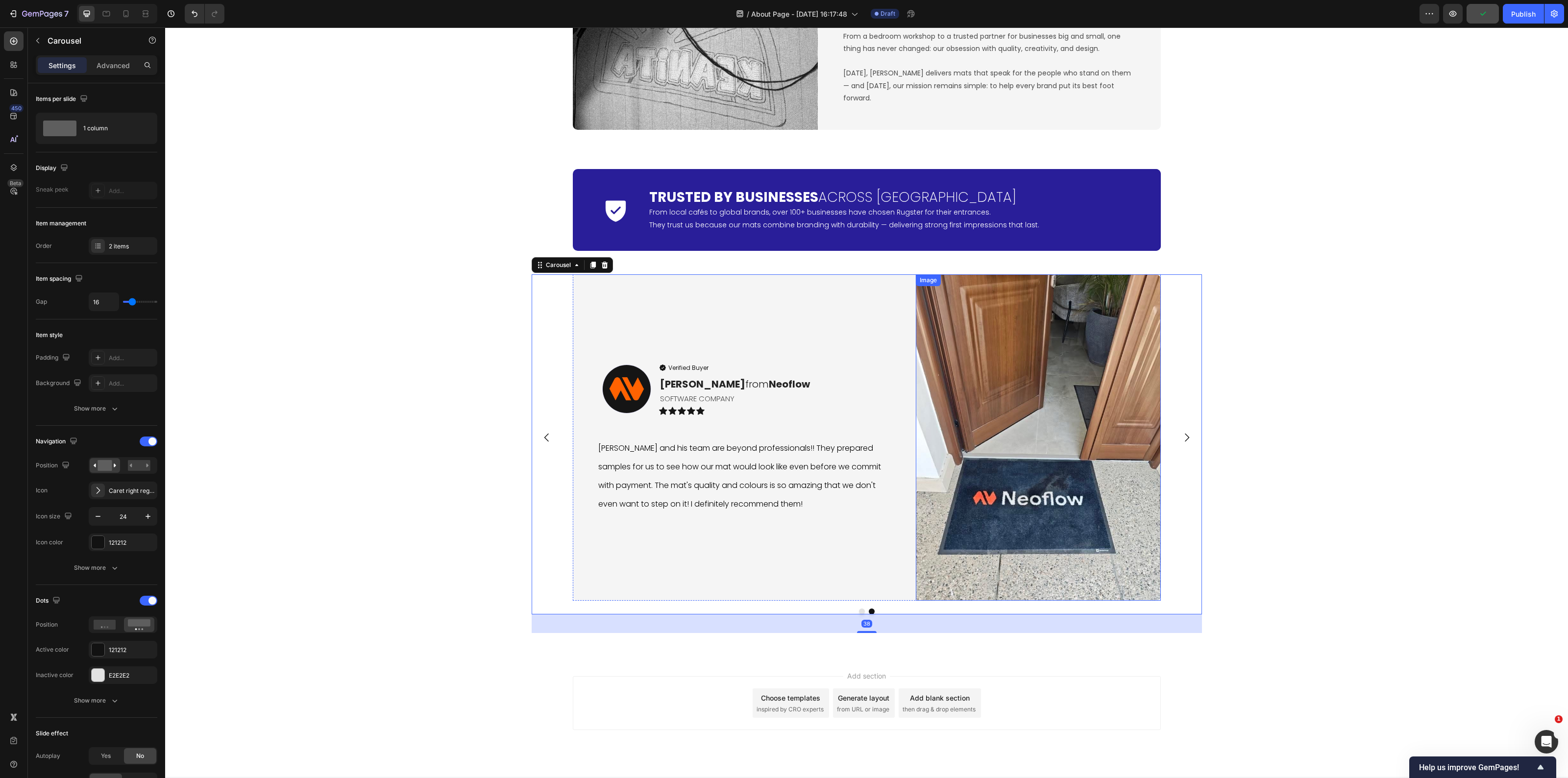
click at [1034, 511] on img at bounding box center [1038, 438] width 245 height 327
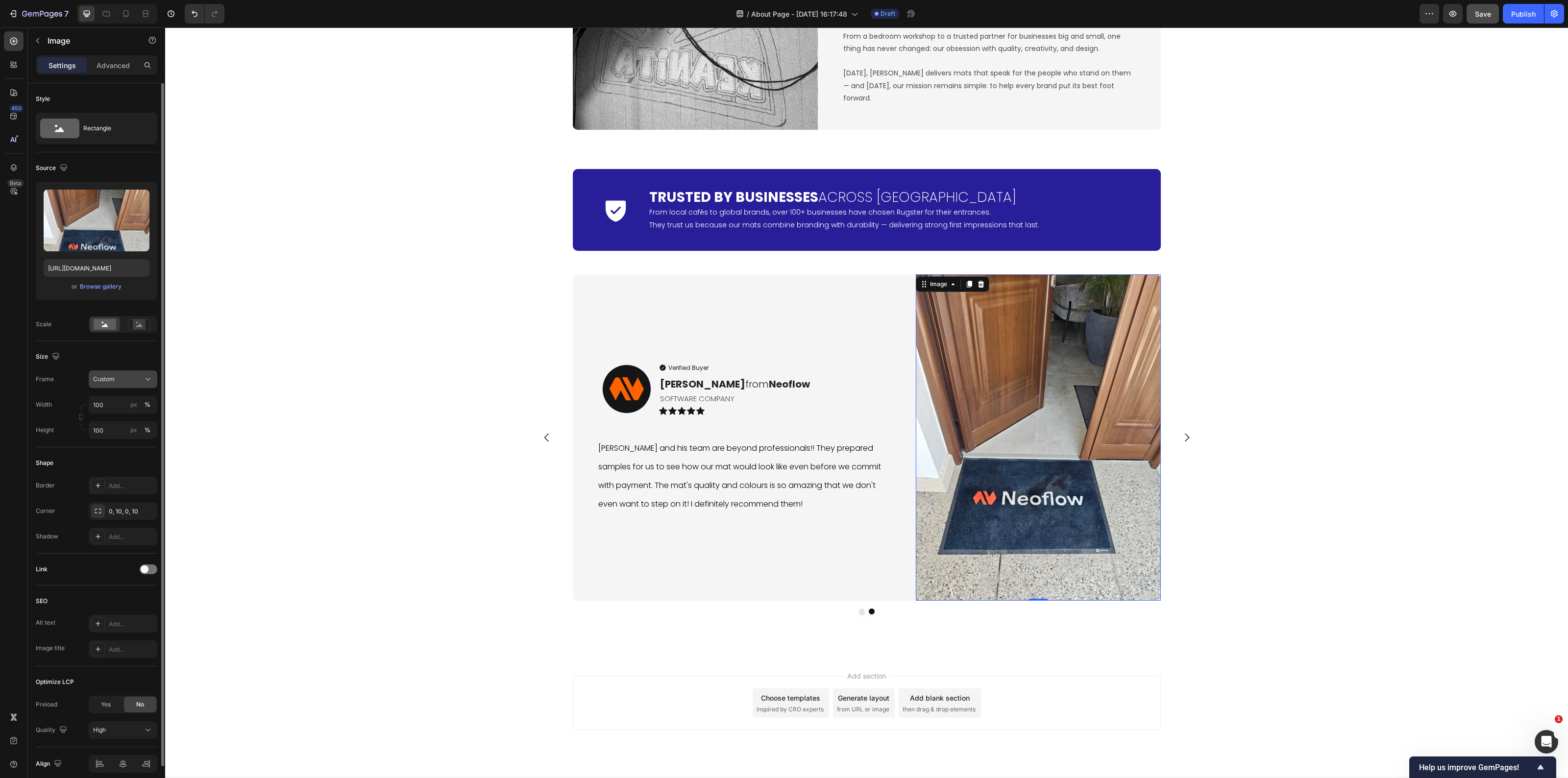
click at [131, 381] on div "Custom" at bounding box center [117, 379] width 48 height 9
click at [131, 426] on div "Vertical" at bounding box center [121, 422] width 57 height 10
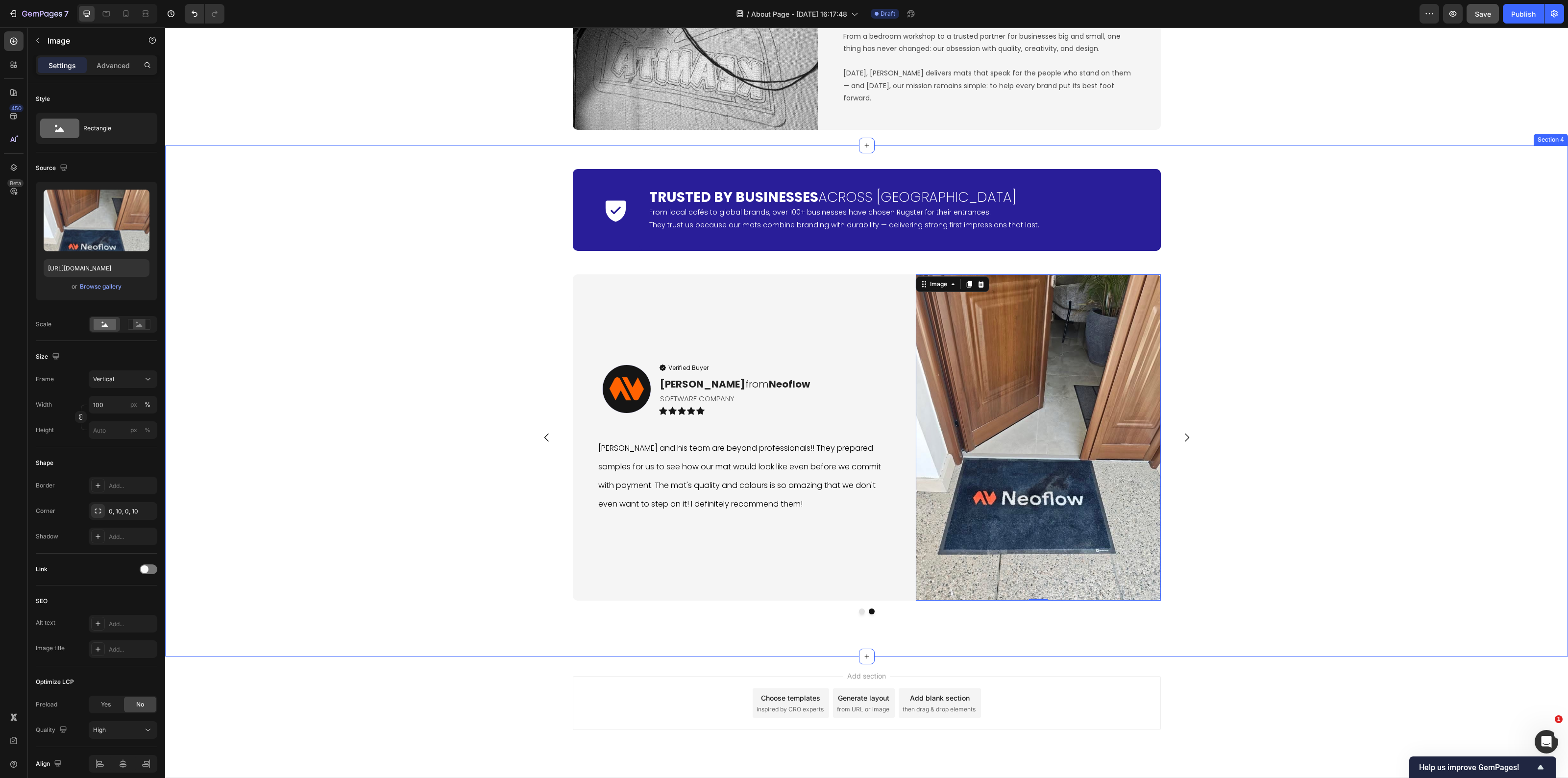
click at [1234, 520] on div "Icon Trusted by Businesses Across Europe Heading From local cafés to global bra…" at bounding box center [867, 401] width 1403 height 480
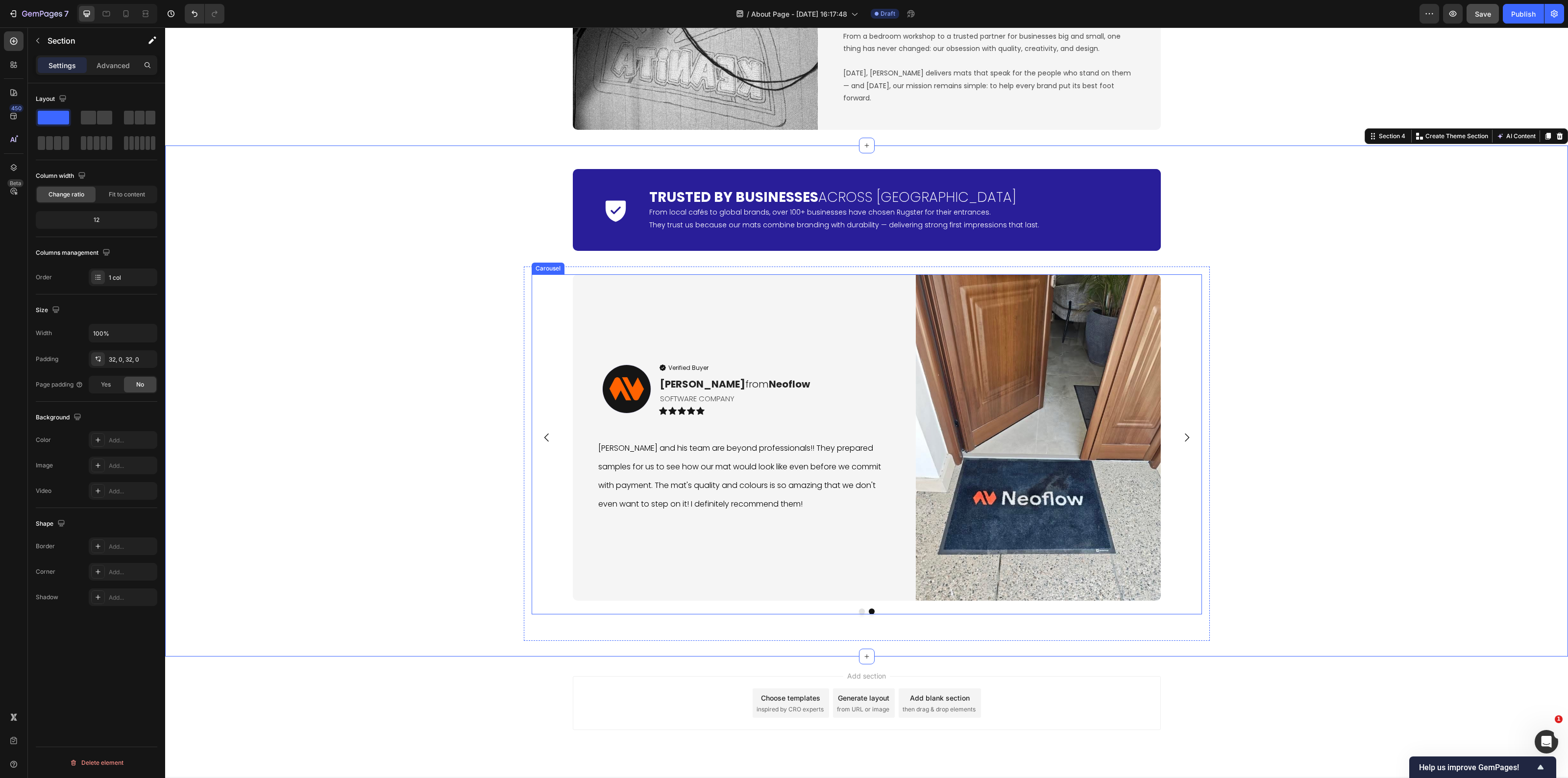
click at [540, 444] on button "Carousel Back Arrow" at bounding box center [547, 437] width 27 height 27
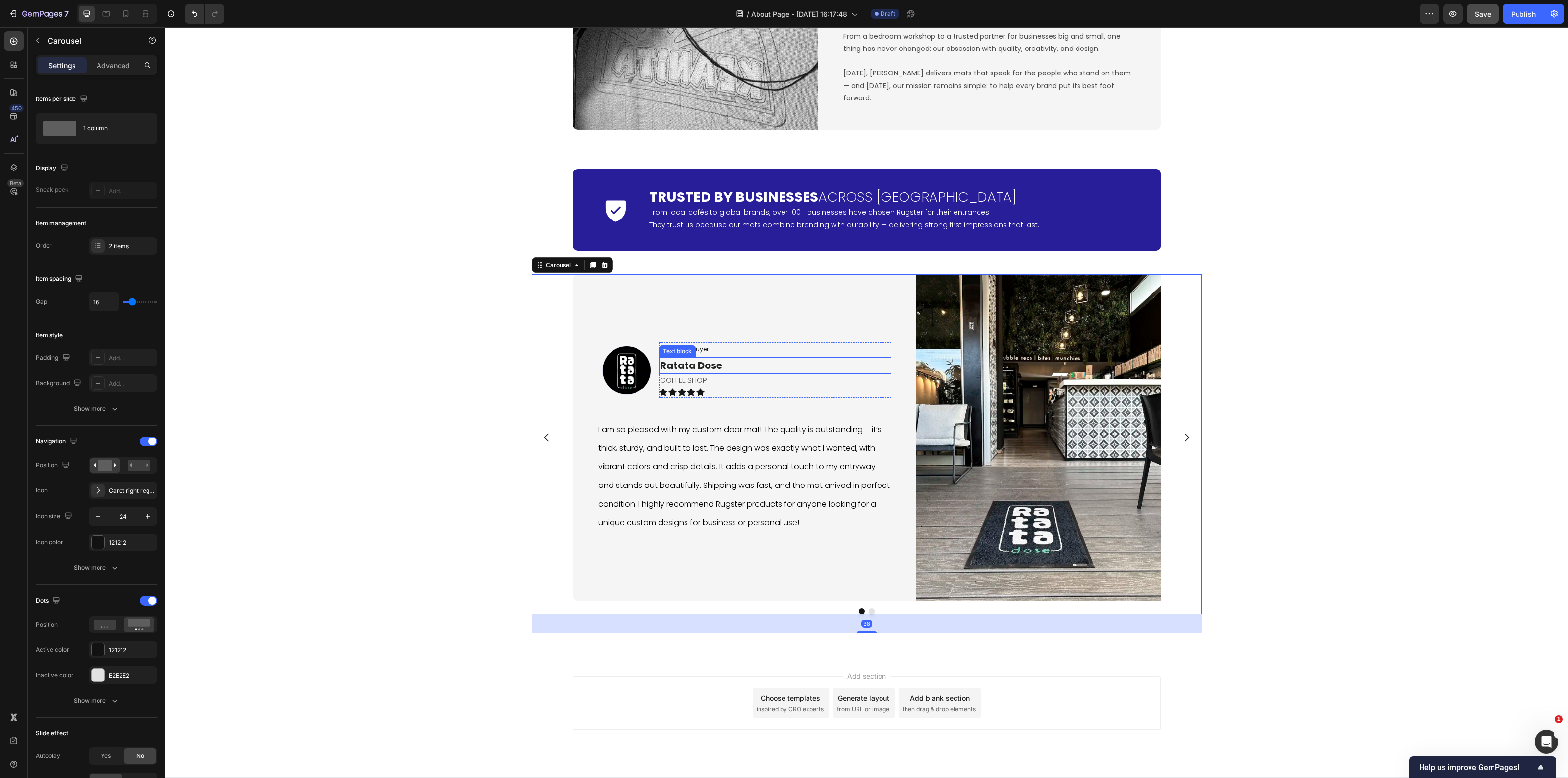
click at [693, 365] on p "Ratata Dose" at bounding box center [774, 365] width 230 height 14
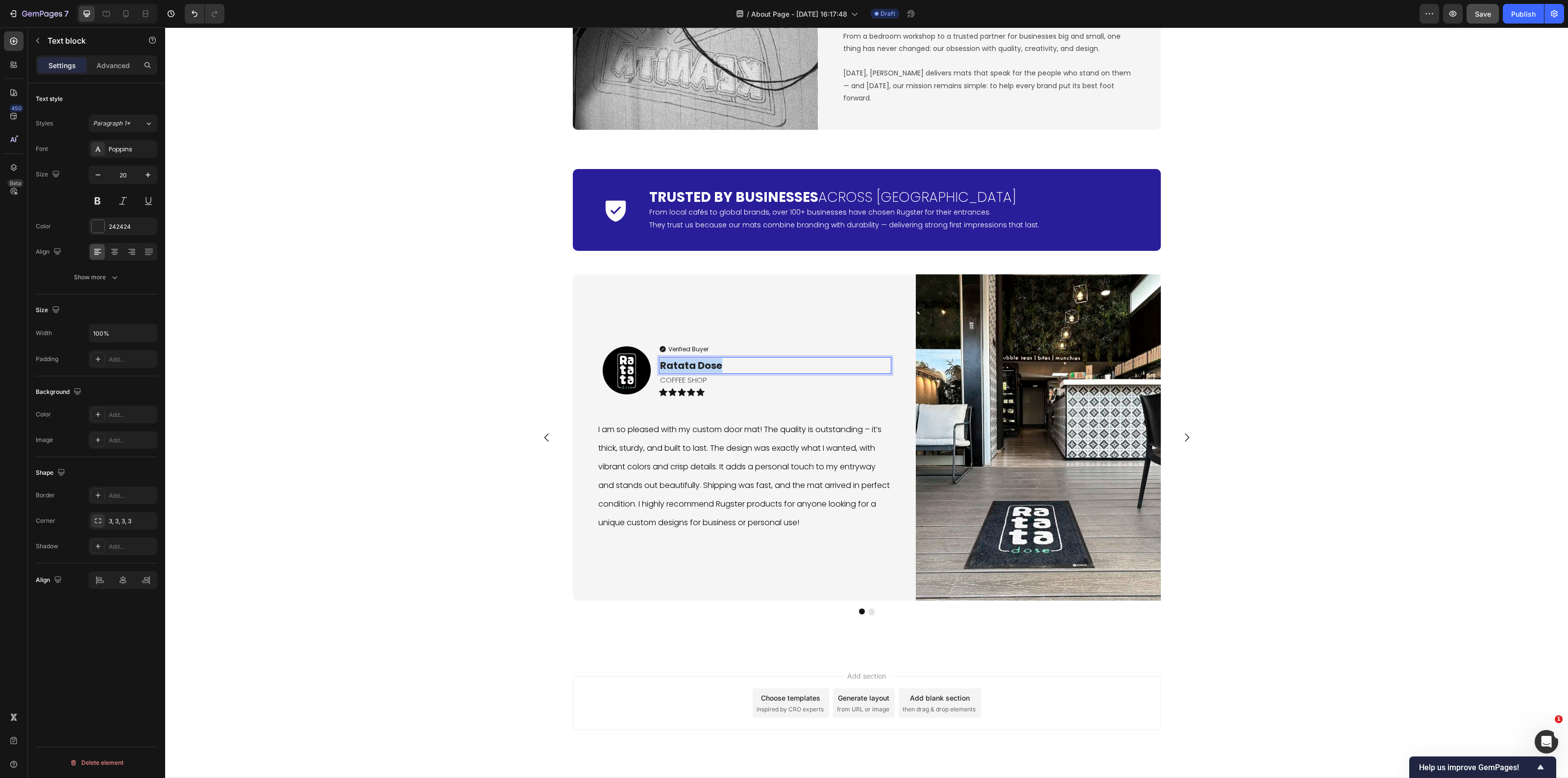
click at [693, 365] on p "Ratata Dose" at bounding box center [774, 365] width 230 height 14
click at [660, 369] on p "Ratata Dose" at bounding box center [774, 365] width 230 height 14
click at [660, 367] on p "Ratata Dose" at bounding box center [774, 365] width 230 height 14
click at [694, 365] on p "NikolasRatata Dose" at bounding box center [774, 365] width 230 height 14
click at [474, 398] on div "Icon Trusted by Businesses Across Europe Heading From local cafés to global bra…" at bounding box center [867, 401] width 1403 height 480
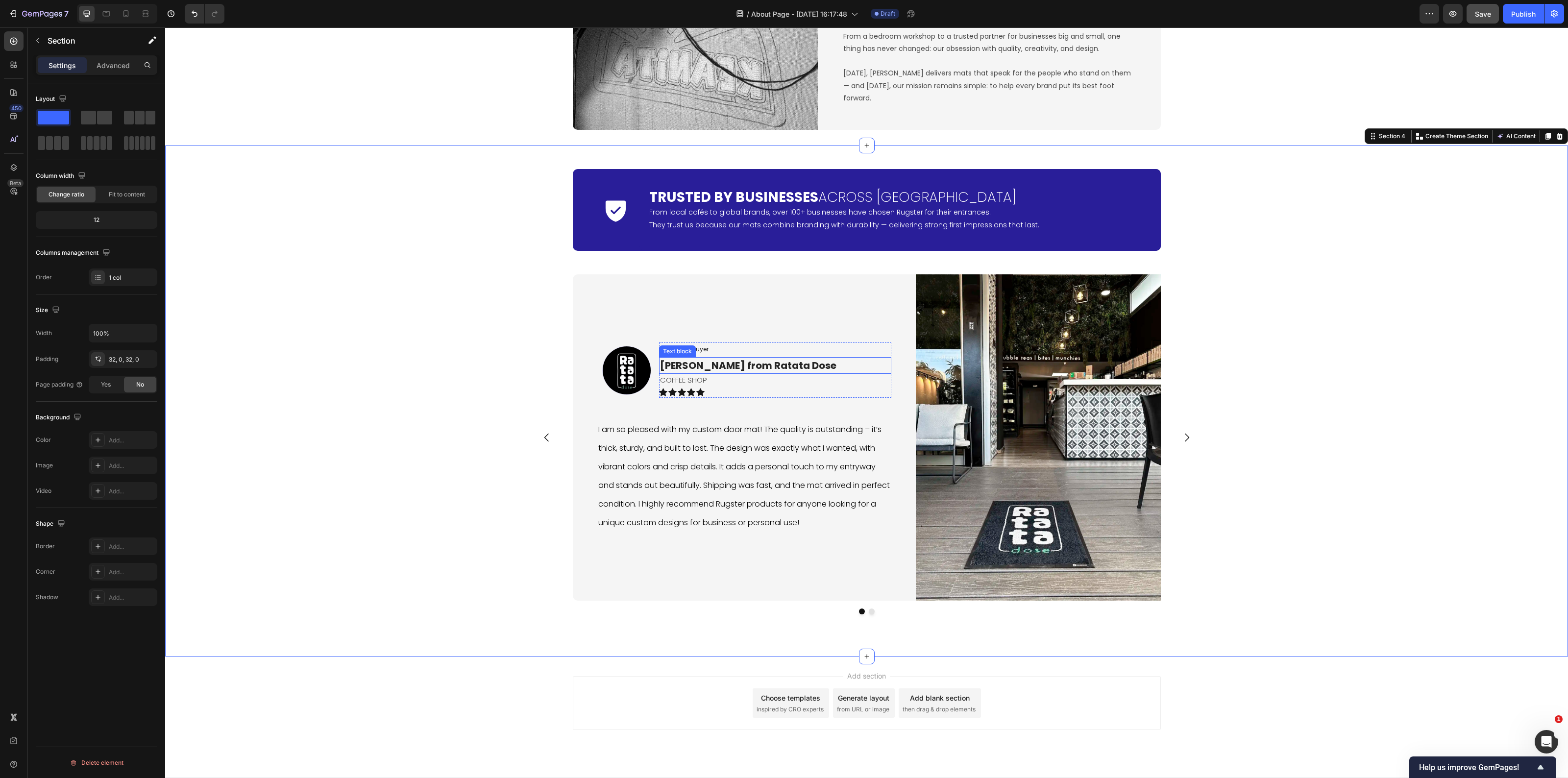
click at [730, 367] on p "Nikolas P. from Ratata Dose" at bounding box center [774, 365] width 230 height 14
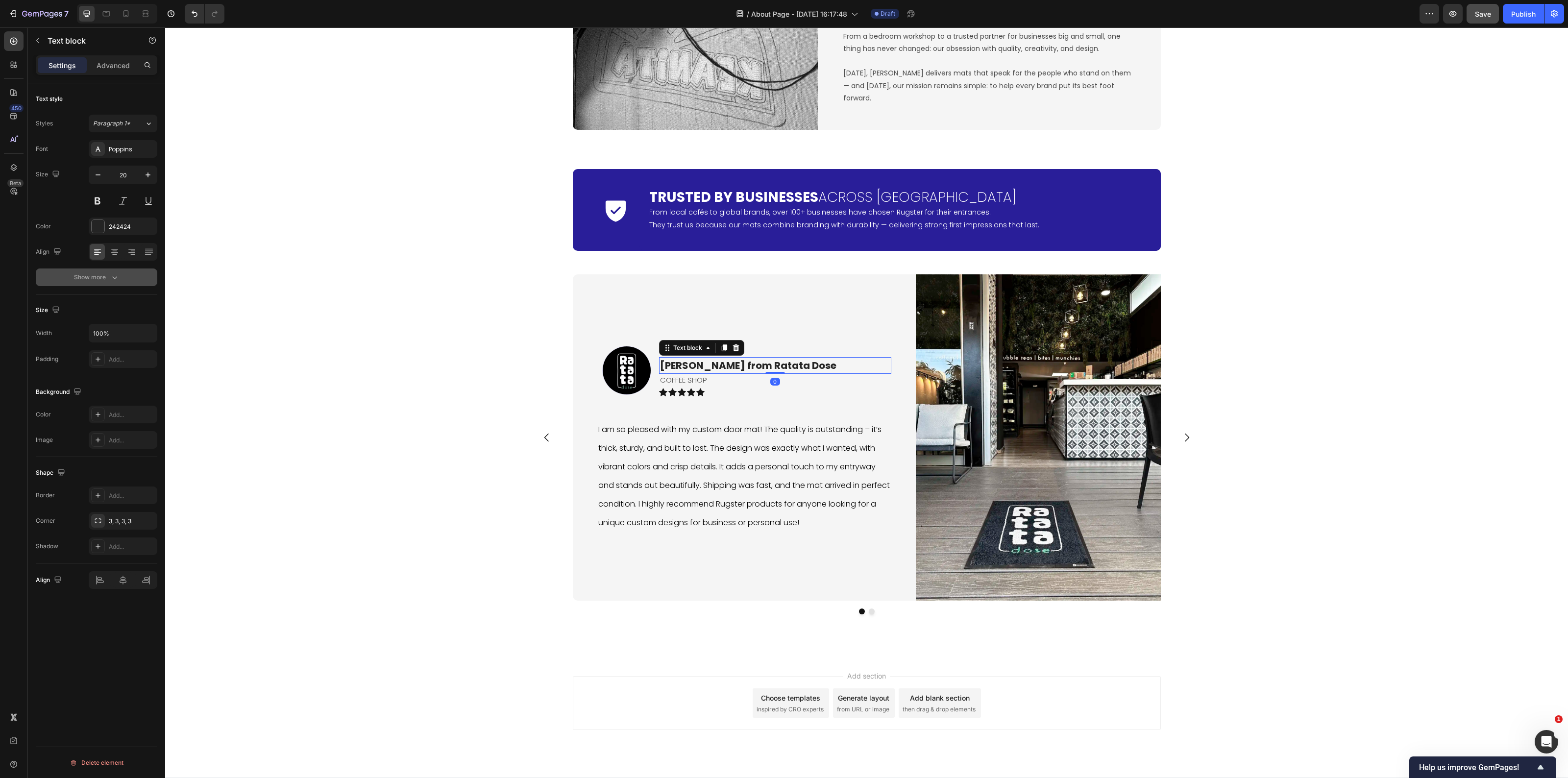
click at [87, 282] on div "Show more" at bounding box center [97, 277] width 45 height 10
drag, startPoint x: 140, startPoint y: 282, endPoint x: 141, endPoint y: 288, distance: 6.1
click at [141, 282] on div "Bold" at bounding box center [123, 277] width 60 height 10
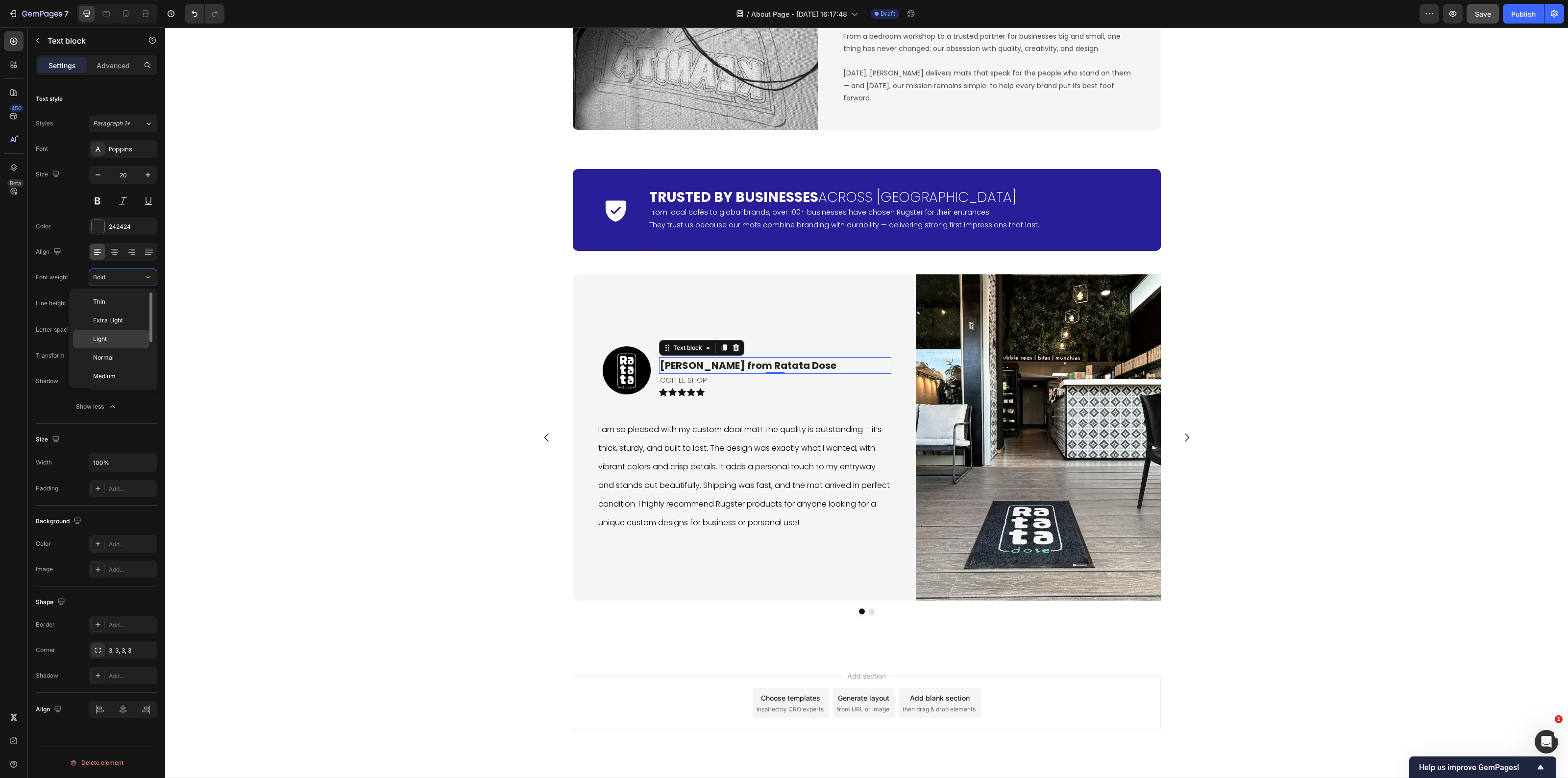
click at [102, 336] on span "Light" at bounding box center [100, 339] width 14 height 9
click at [422, 413] on div "Icon Trusted by Businesses Across Europe Heading From local cafés to global bra…" at bounding box center [867, 401] width 1403 height 480
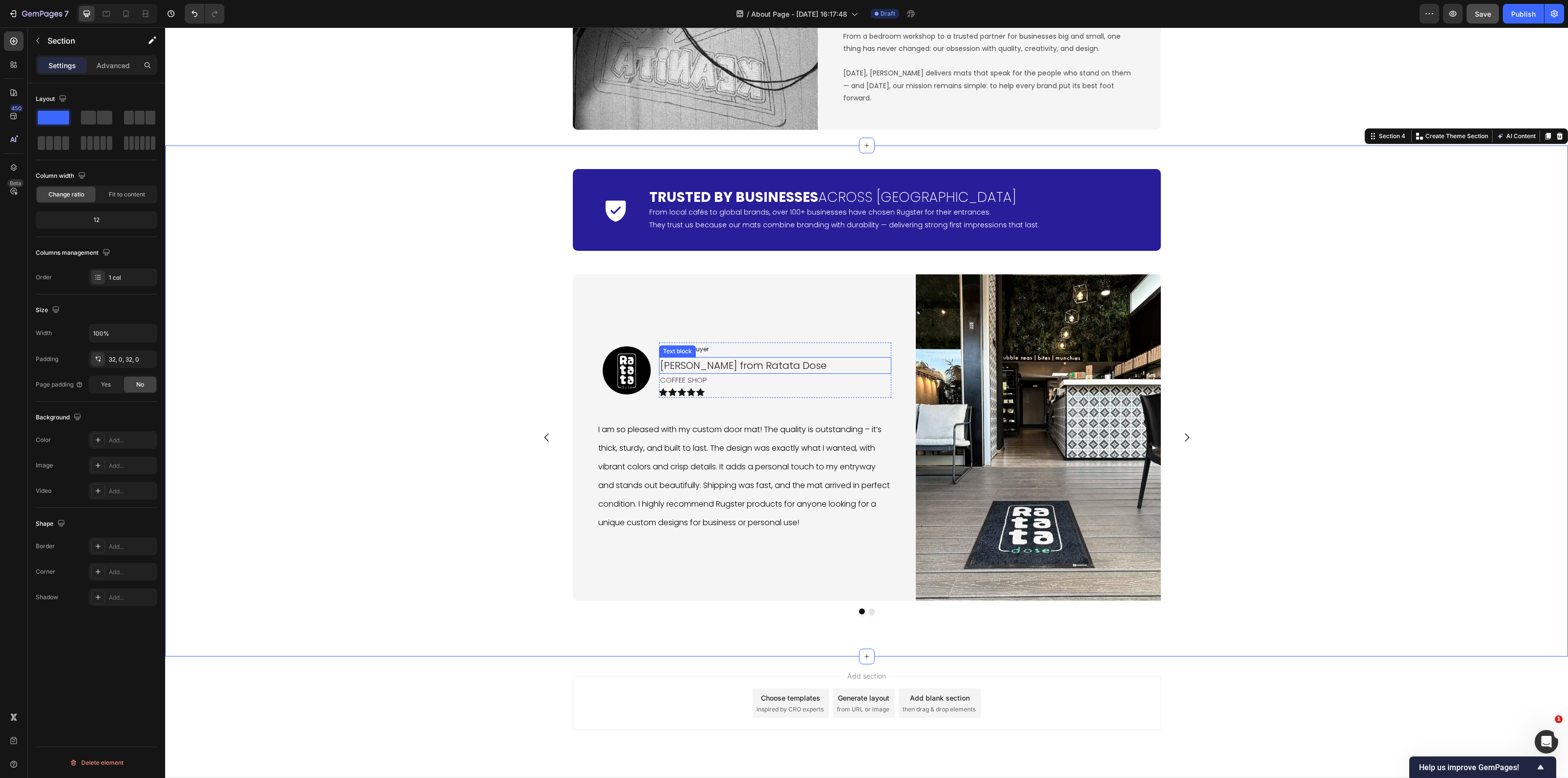
click at [694, 369] on p "Nikolas P. from Ratata Dose" at bounding box center [774, 365] width 230 height 14
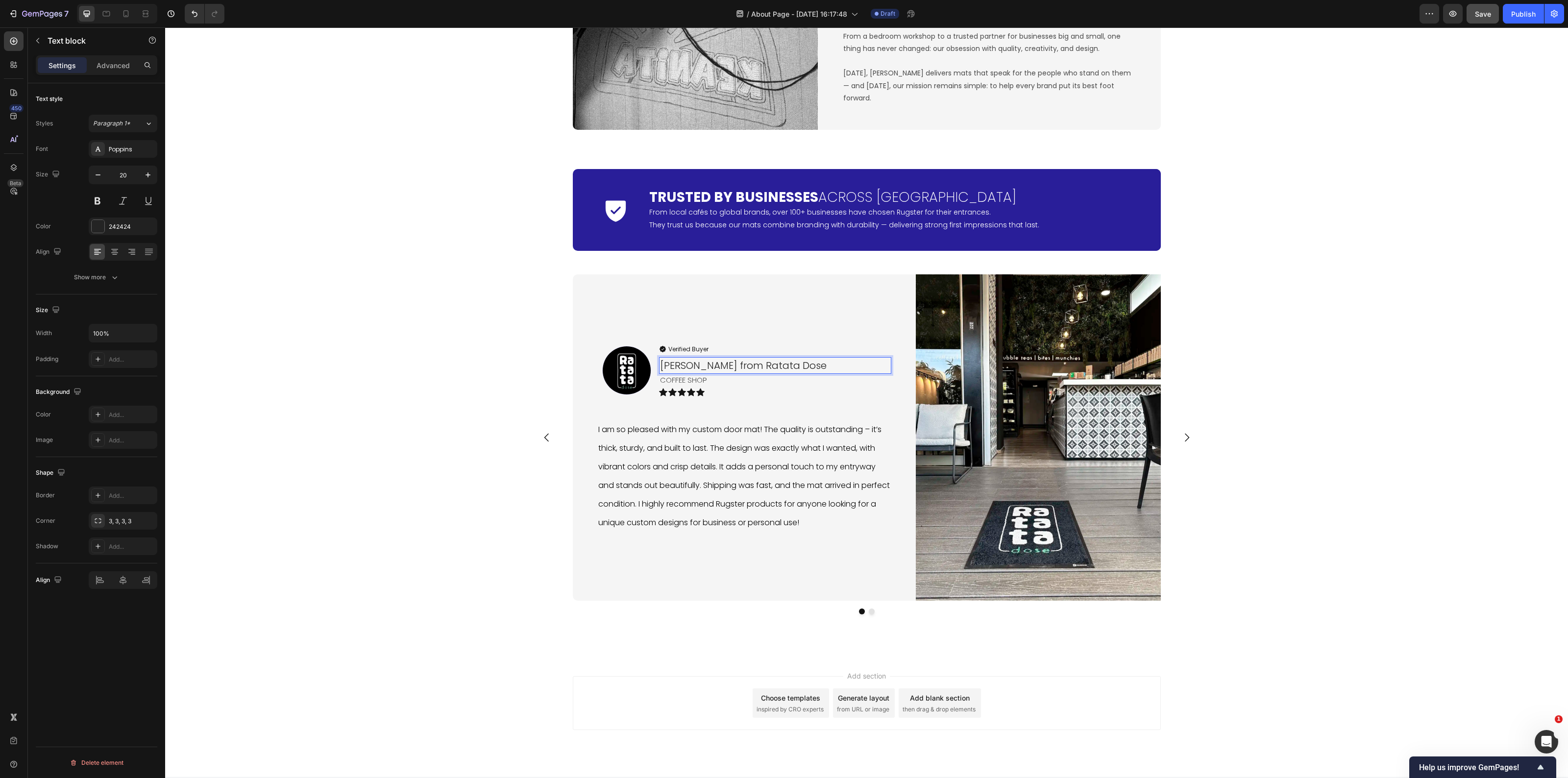
click at [697, 369] on p "Nikolas P. from Ratata Dose" at bounding box center [774, 365] width 230 height 14
drag, startPoint x: 700, startPoint y: 371, endPoint x: 643, endPoint y: 365, distance: 57.3
click at [643, 365] on div "Image Verified Buyer Item List Nikolas P. from Ratata Dose Text block 0 COFFEE …" at bounding box center [744, 374] width 294 height 64
click at [596, 345] on icon "Editor contextual toolbar" at bounding box center [594, 345] width 10 height 10
click at [835, 367] on p "Nikolas P. from Ratata Dose" at bounding box center [774, 365] width 230 height 14
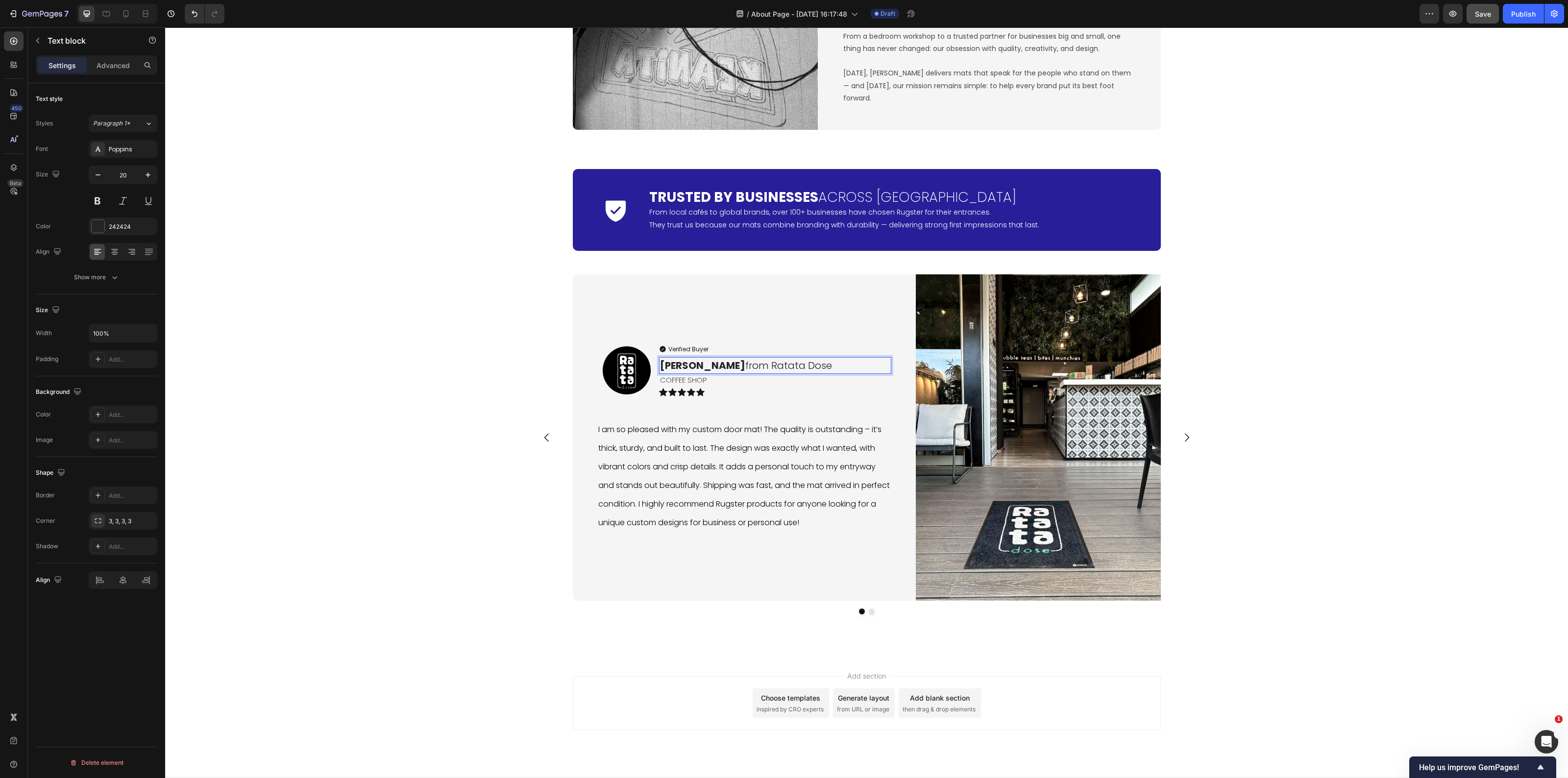
drag, startPoint x: 763, startPoint y: 367, endPoint x: 733, endPoint y: 366, distance: 30.0
click at [733, 366] on p "Nikolas P. from Ratata Dose" at bounding box center [774, 365] width 230 height 14
click at [818, 364] on p "Nikolas P. from Ratata Dose" at bounding box center [774, 365] width 230 height 14
click at [805, 330] on div "Image Verified Buyer Item List Nikolas P. from Ratata Dose Text block 0 COFFEE …" at bounding box center [744, 437] width 294 height 278
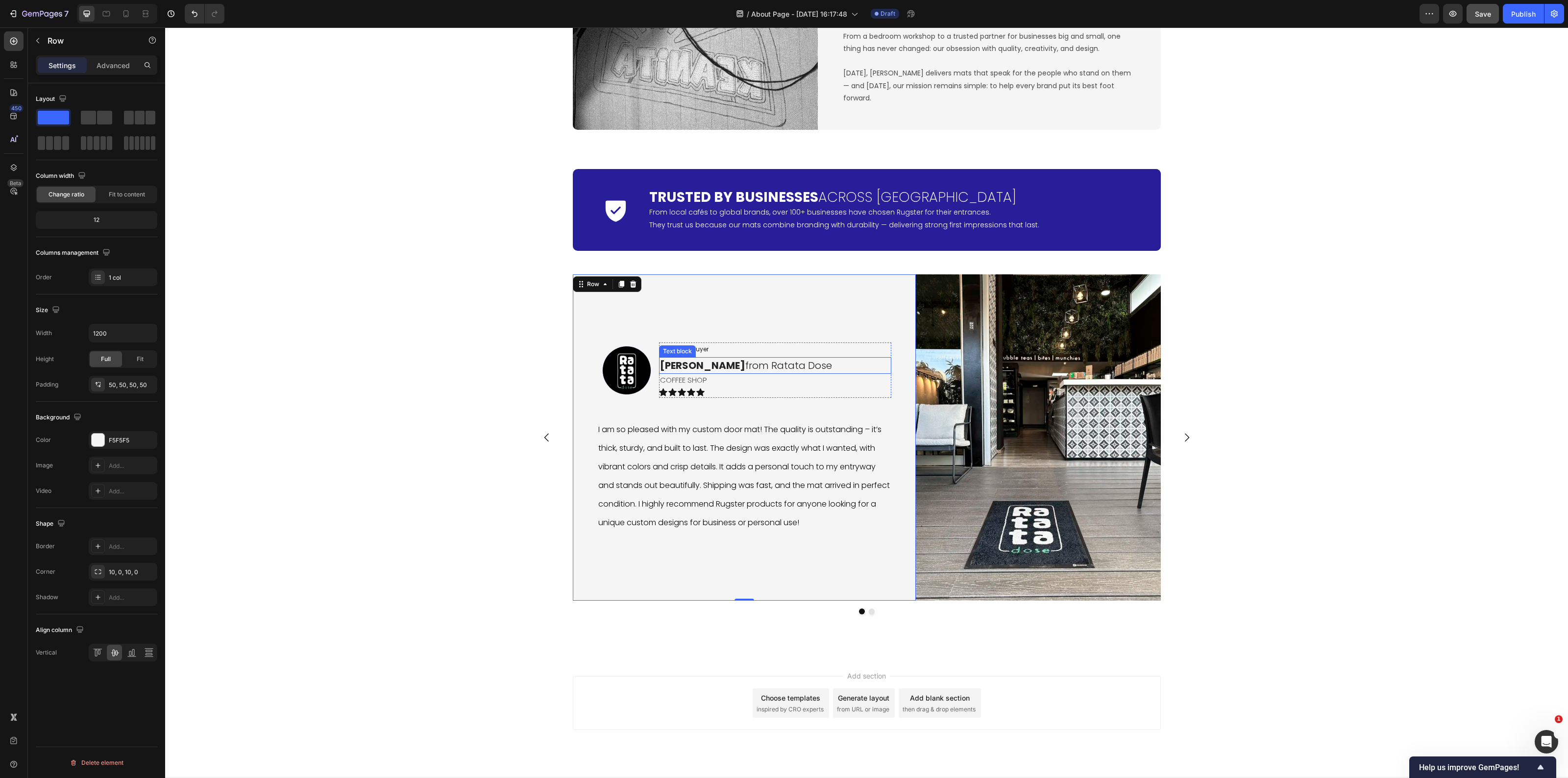
click at [794, 369] on p "Nikolas P. from Ratata Dose" at bounding box center [774, 365] width 230 height 14
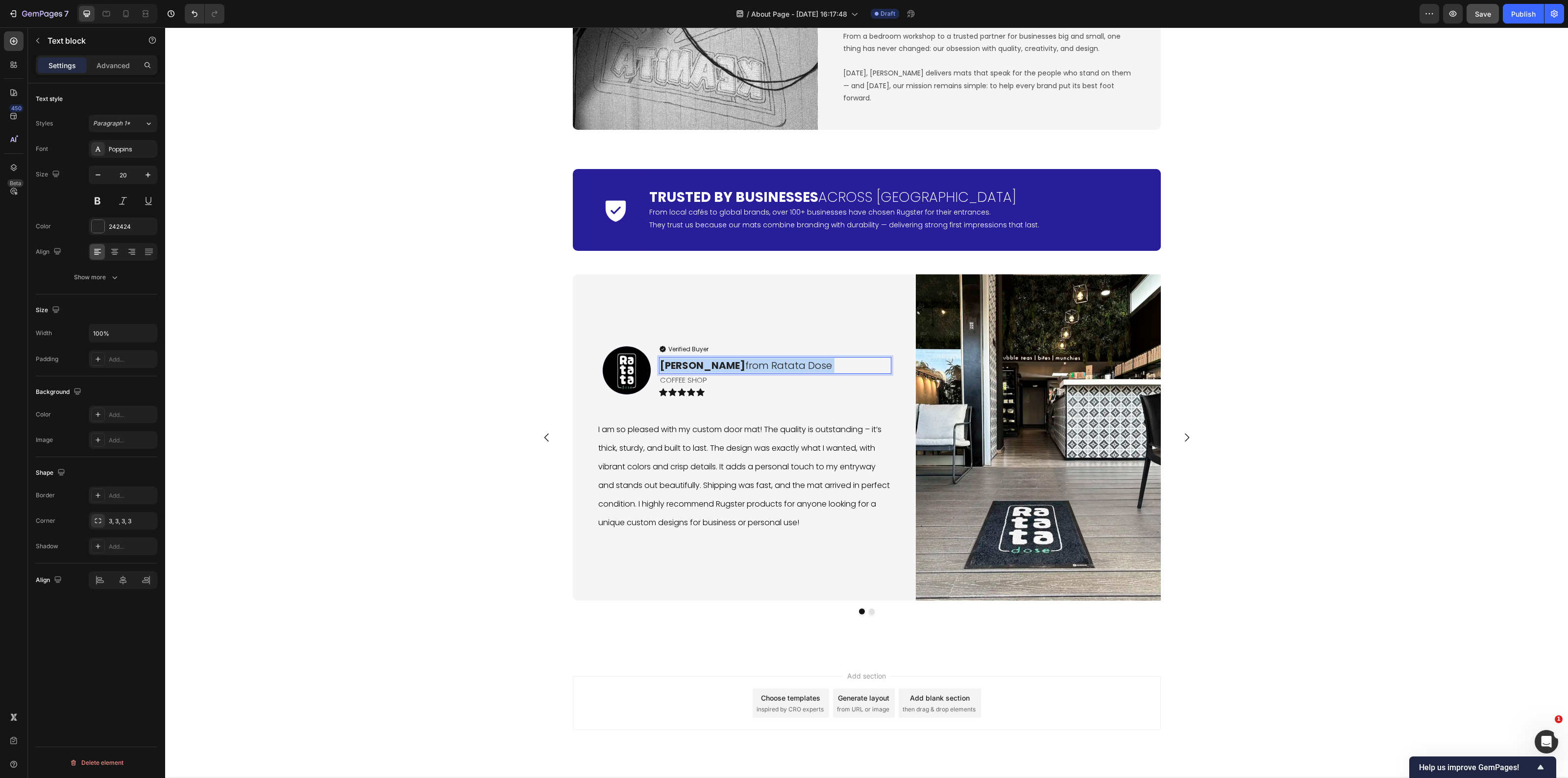
drag, startPoint x: 797, startPoint y: 369, endPoint x: 737, endPoint y: 369, distance: 60.0
click at [737, 369] on p "Nikolas P. from Ratata Dose" at bounding box center [774, 365] width 230 height 14
drag, startPoint x: 732, startPoint y: 367, endPoint x: 785, endPoint y: 380, distance: 54.6
click at [838, 372] on p "Nikolas P. from Ratata Dose" at bounding box center [774, 365] width 230 height 14
click at [675, 342] on icon "Editor contextual toolbar" at bounding box center [678, 345] width 10 height 10
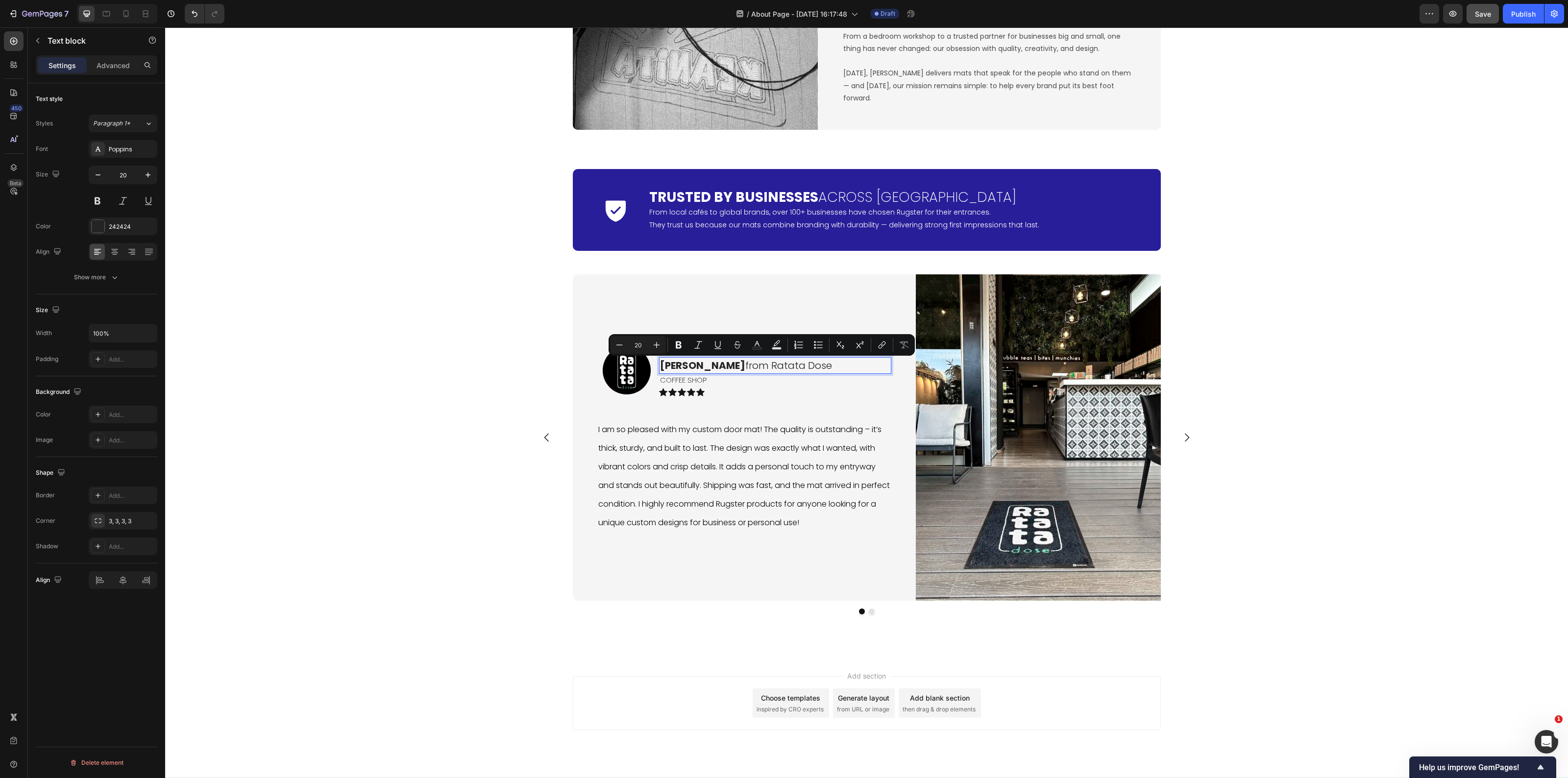
click at [533, 432] on button "Carousel Back Arrow" at bounding box center [547, 437] width 27 height 27
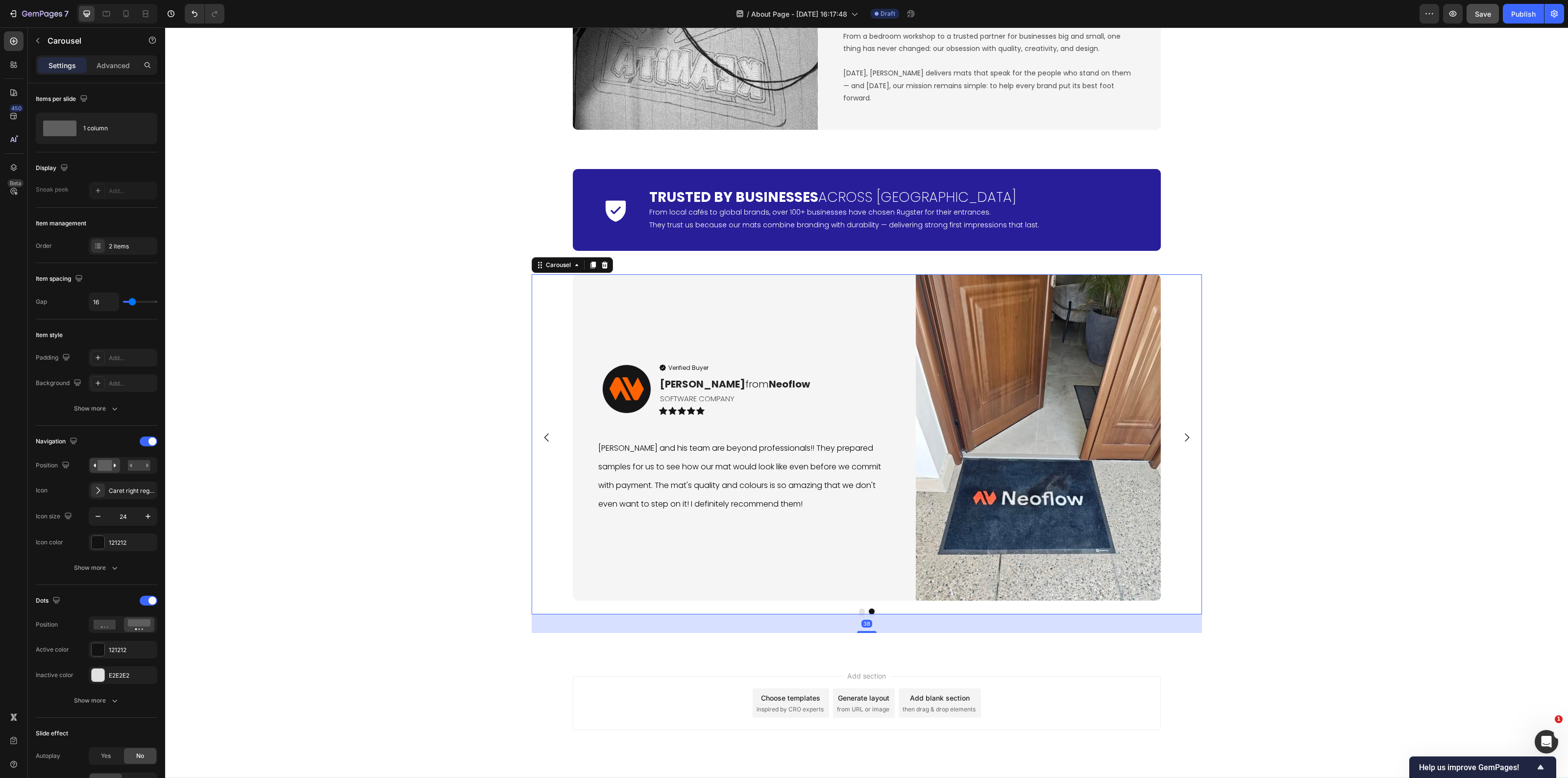
click at [1184, 442] on icon "Carousel Next Arrow" at bounding box center [1186, 437] width 12 height 12
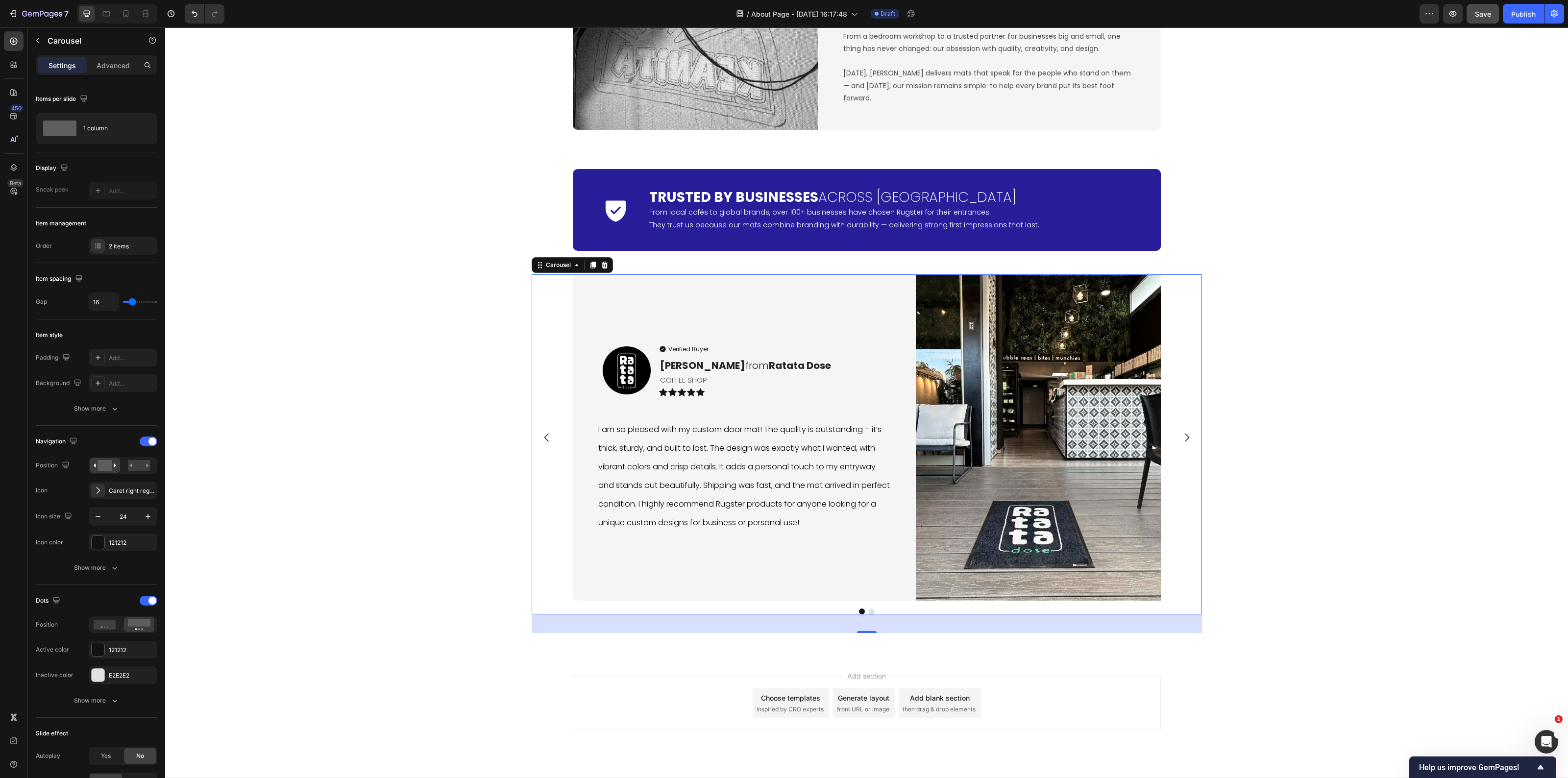
click at [869, 610] on button "Dot" at bounding box center [872, 612] width 6 height 6
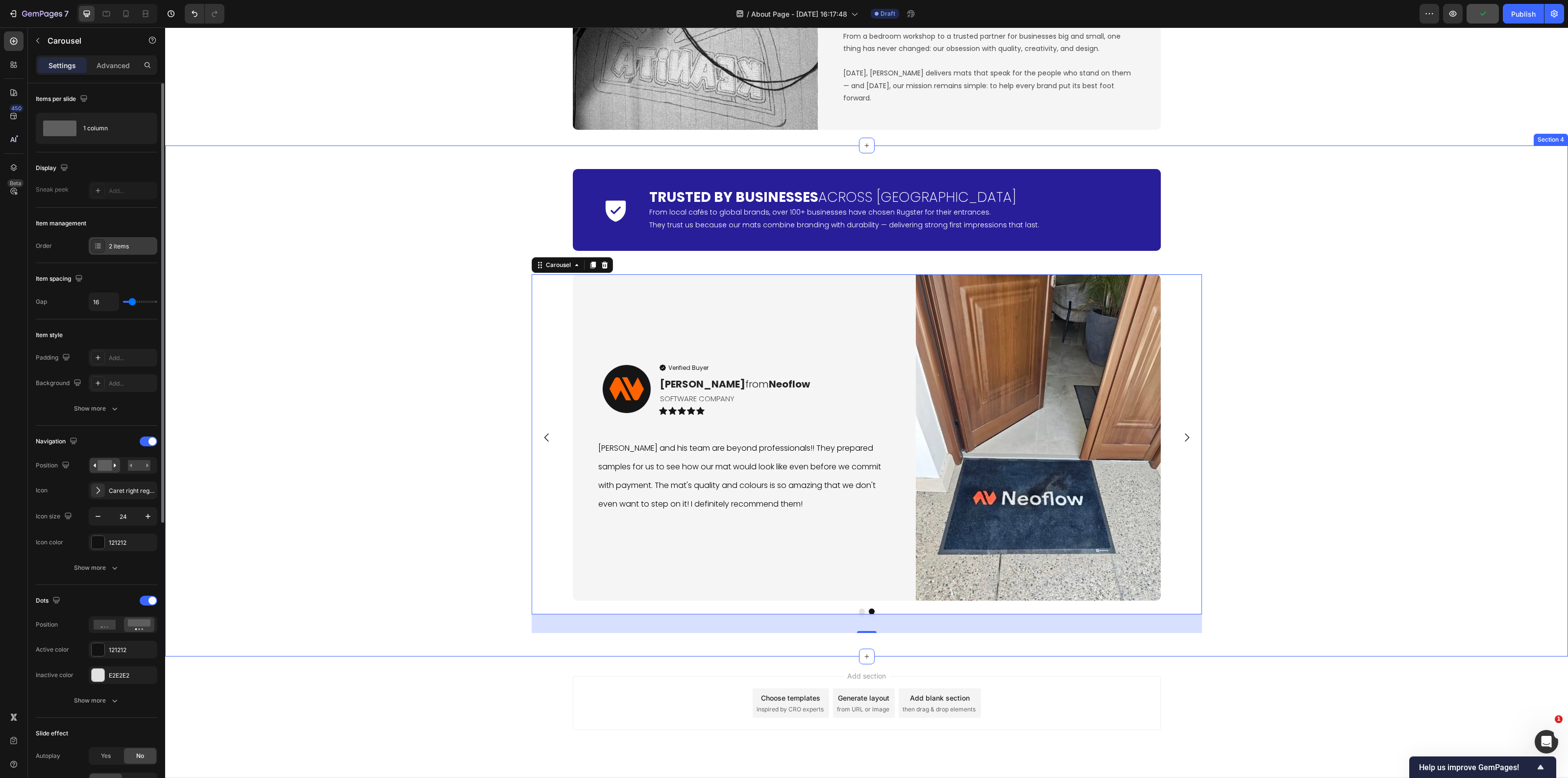
click at [98, 242] on icon at bounding box center [97, 246] width 8 height 8
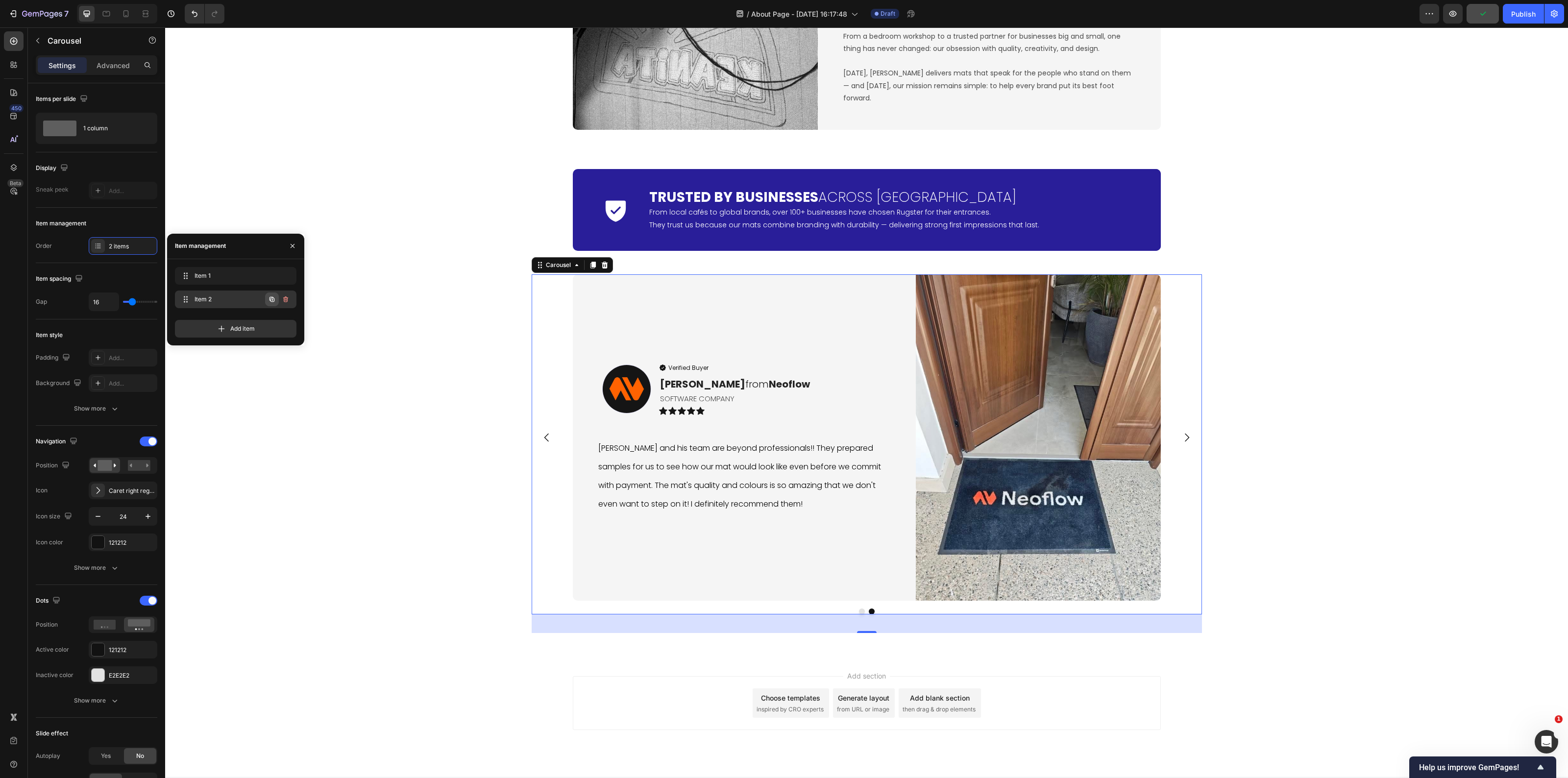
click at [273, 295] on icon "button" at bounding box center [271, 299] width 8 height 8
click at [229, 319] on span "Item 3" at bounding box center [229, 323] width 73 height 9
click at [223, 325] on span "Item 3" at bounding box center [222, 323] width 56 height 9
click at [697, 381] on p "Helen L. from Neoflow" at bounding box center [774, 384] width 230 height 14
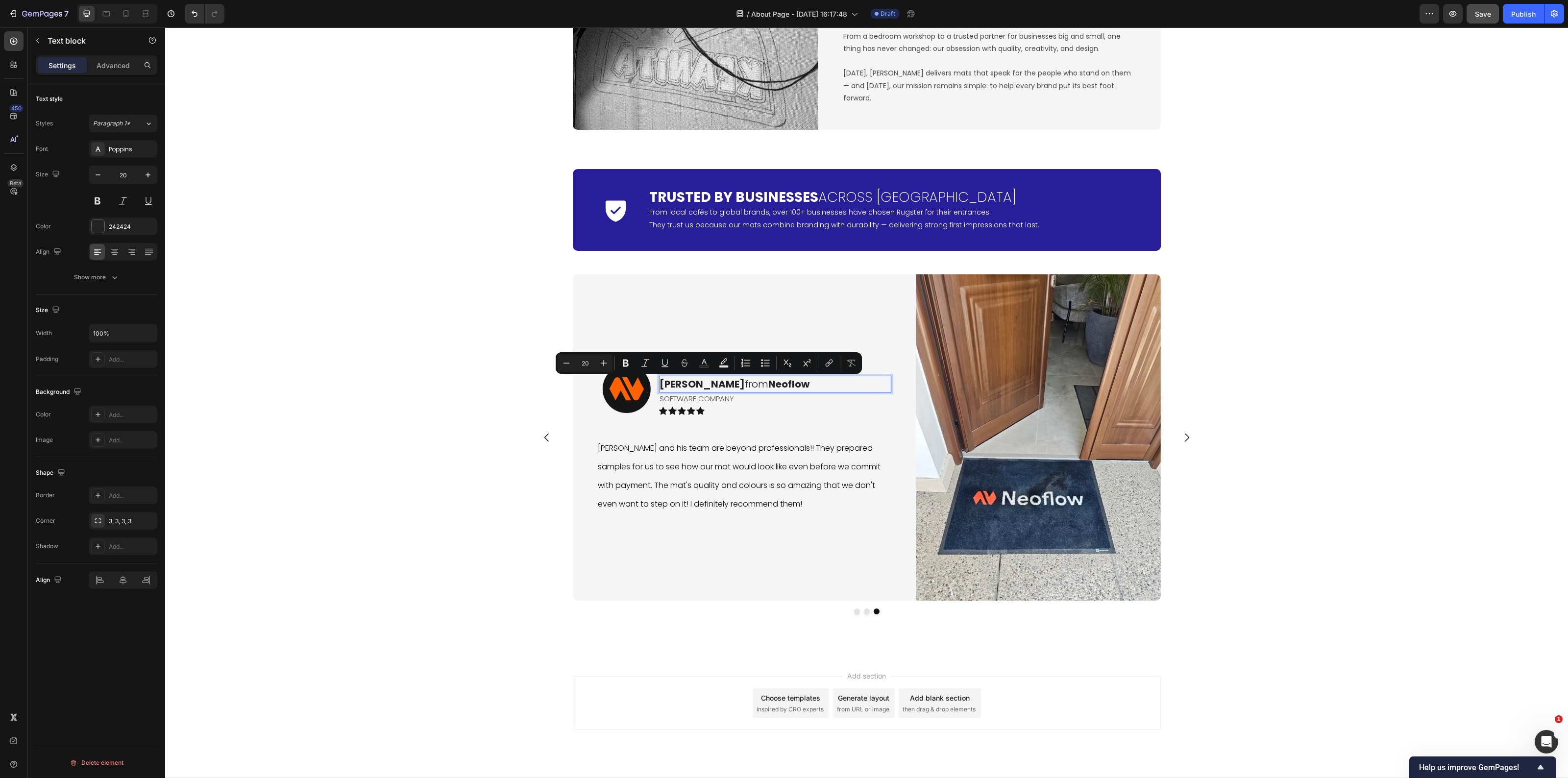
click at [694, 388] on p "Helen L. from Neoflow" at bounding box center [774, 384] width 230 height 14
drag, startPoint x: 694, startPoint y: 387, endPoint x: 638, endPoint y: 380, distance: 56.4
click at [638, 380] on div "Image Verified Buyer Item List Helen L. from Neoflow Text block 0 SOFTWARE COMP…" at bounding box center [743, 393] width 294 height 64
drag, startPoint x: 809, startPoint y: 379, endPoint x: 741, endPoint y: 382, distance: 68.1
click at [741, 382] on p "Andreas C. from Neoflow" at bounding box center [774, 384] width 230 height 14
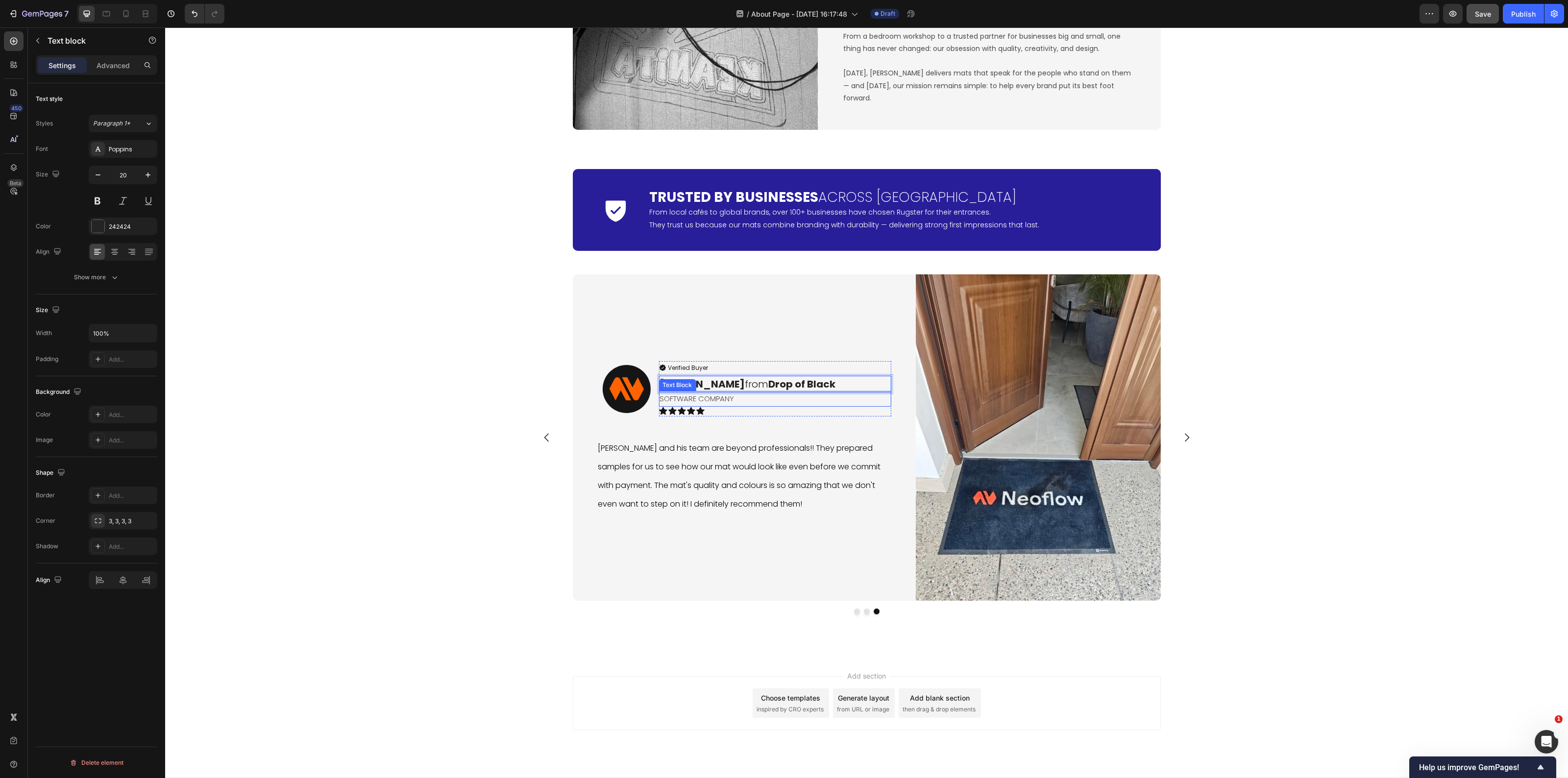
click at [728, 402] on p "SOFTWARE COMPANY" at bounding box center [774, 398] width 230 height 13
click at [427, 496] on div "Icon Trusted by Businesses Across [GEOGRAPHIC_DATA] Heading From local cafés to…" at bounding box center [867, 401] width 1403 height 480
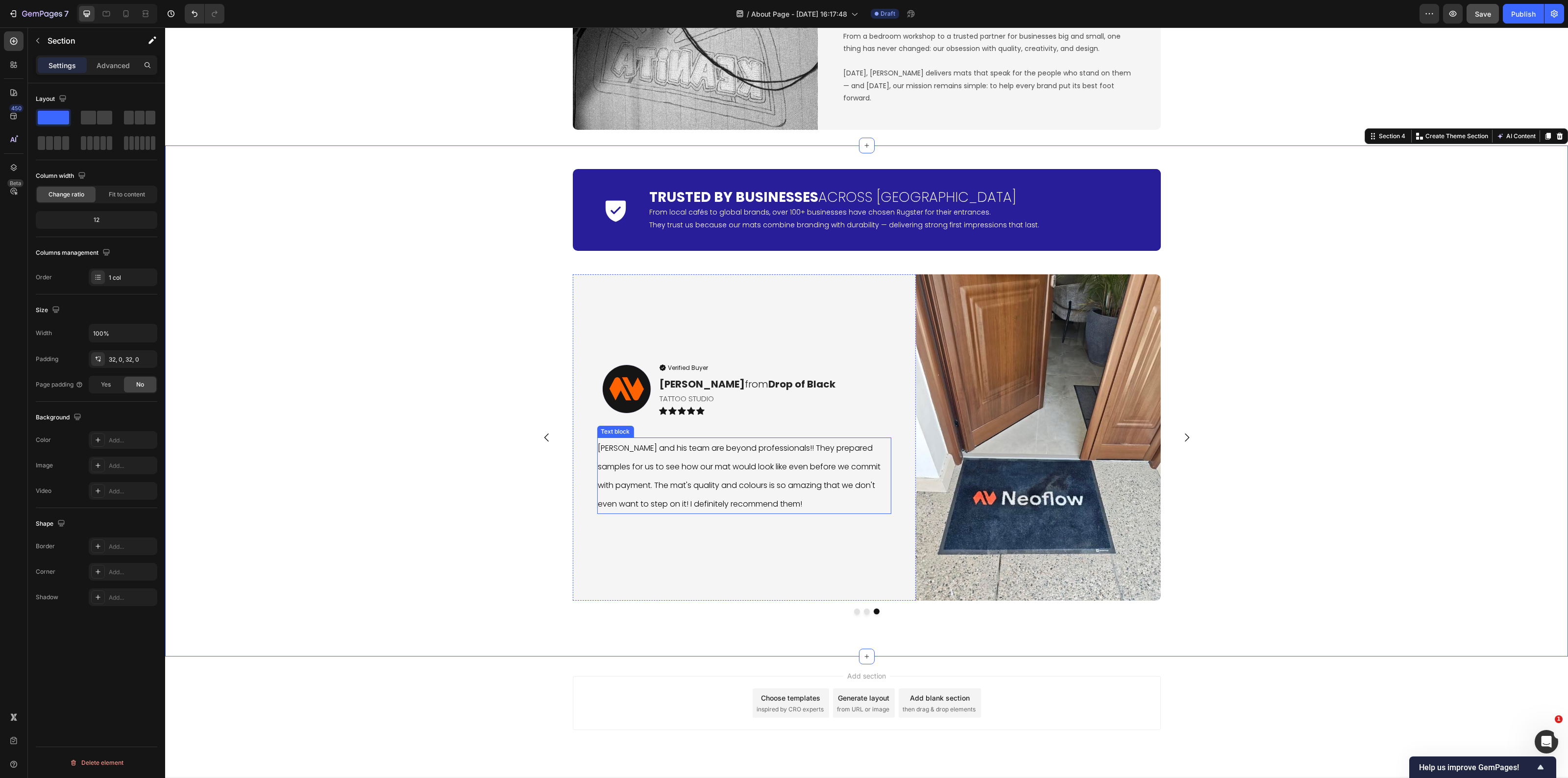
click at [648, 477] on p "[PERSON_NAME] and his team are beyond professionals!! They prepared samples for…" at bounding box center [743, 476] width 292 height 74
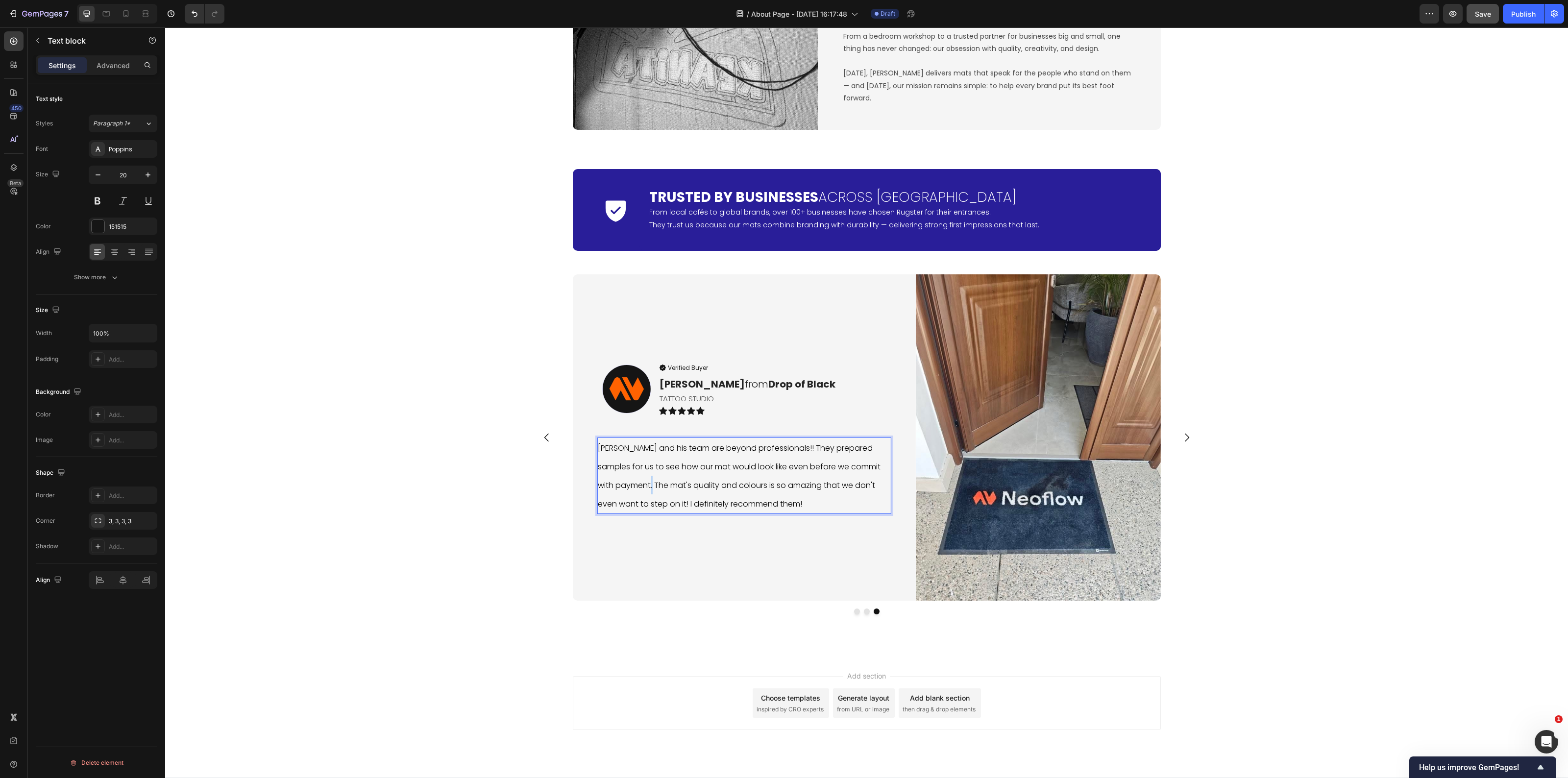
click at [648, 477] on p "[PERSON_NAME] and his team are beyond professionals!! They prepared samples for…" at bounding box center [743, 476] width 292 height 74
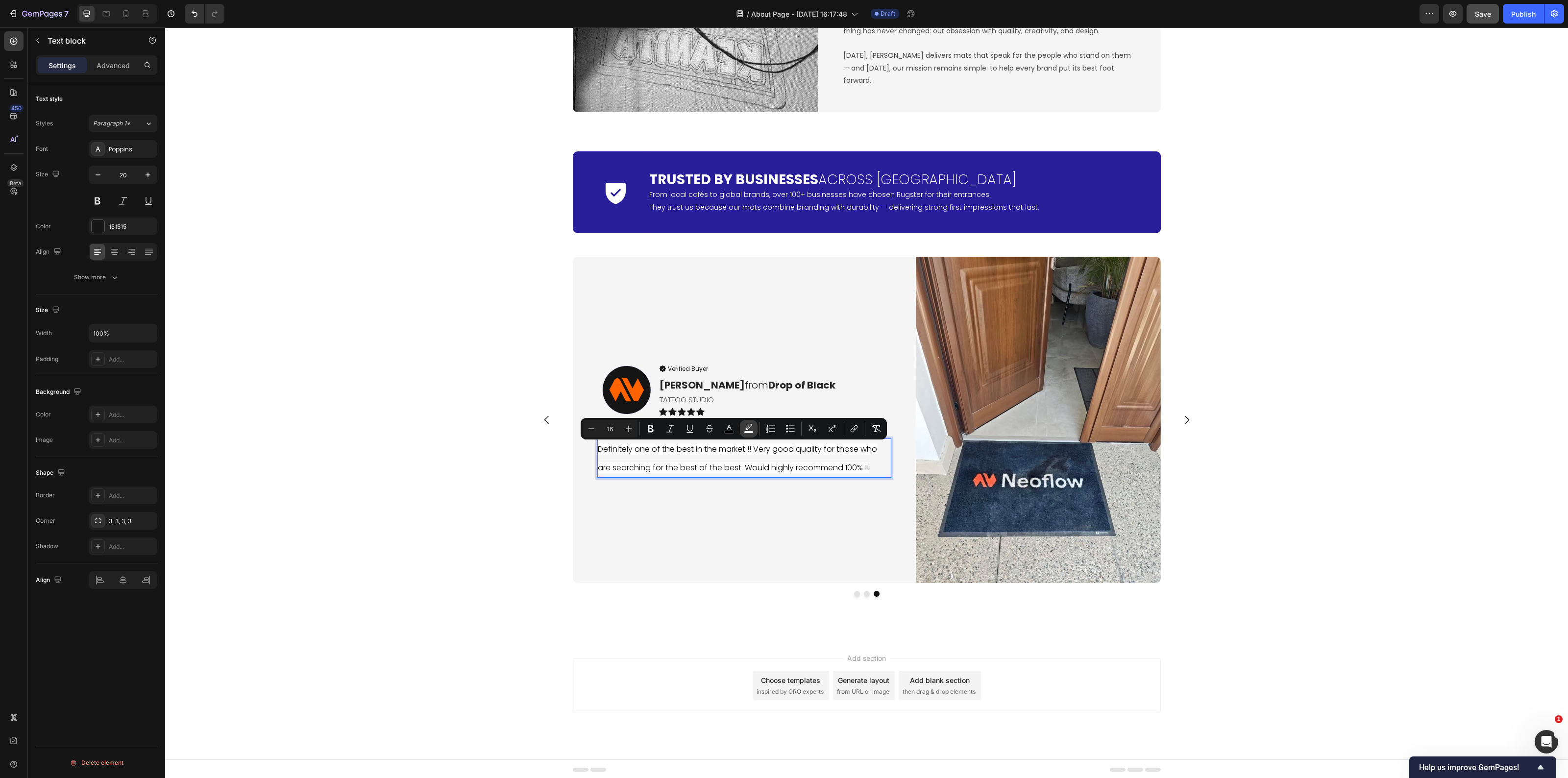
click at [746, 429] on icon "Editor contextual toolbar" at bounding box center [749, 426] width 7 height 6
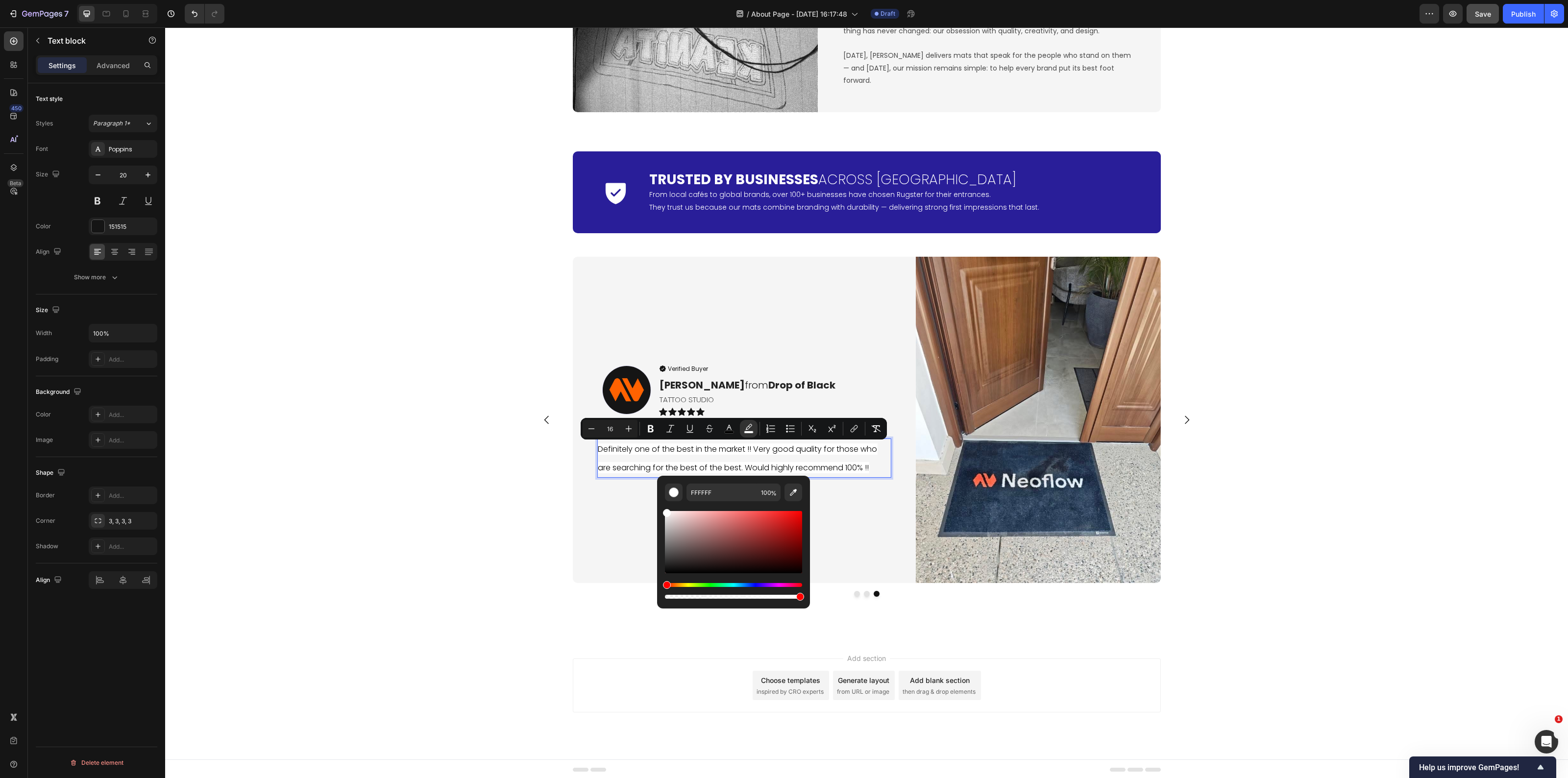
drag, startPoint x: 853, startPoint y: 628, endPoint x: 649, endPoint y: 597, distance: 206.3
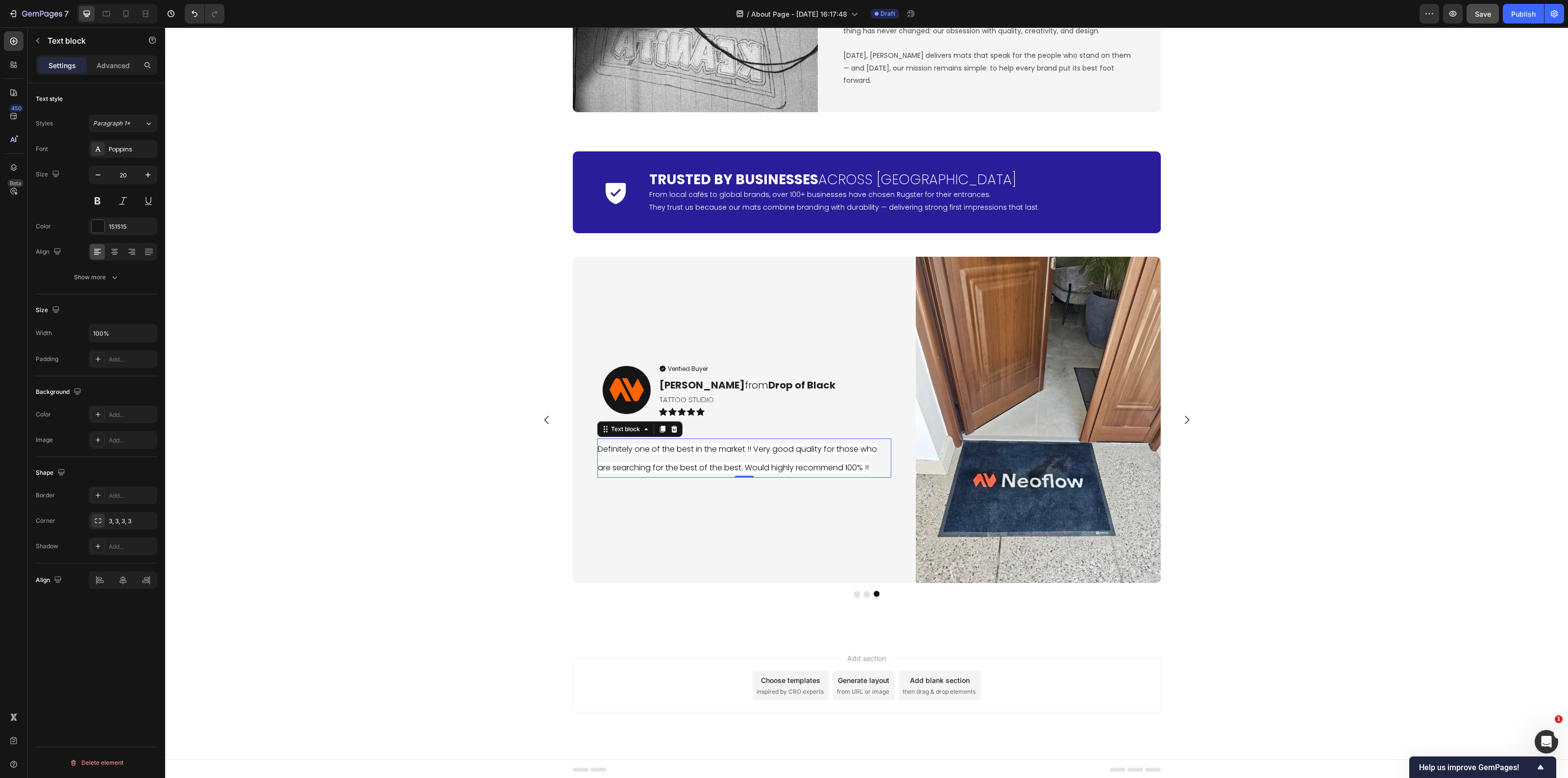
click at [717, 453] on span "Definitely one of the best in the market !! Very good quality for those who are…" at bounding box center [737, 459] width 279 height 30
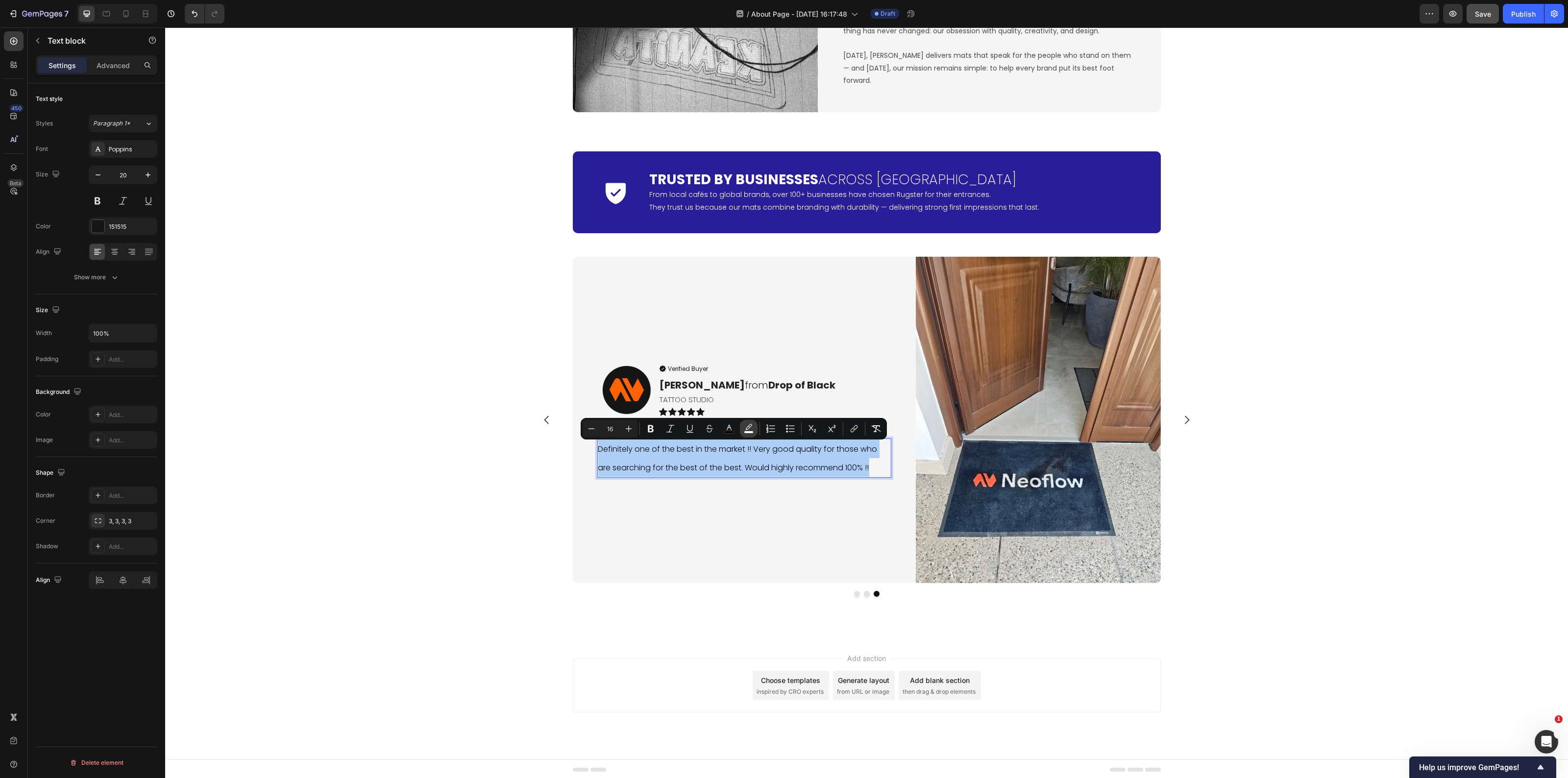
click at [751, 430] on icon "Editor contextual toolbar" at bounding box center [749, 428] width 10 height 10
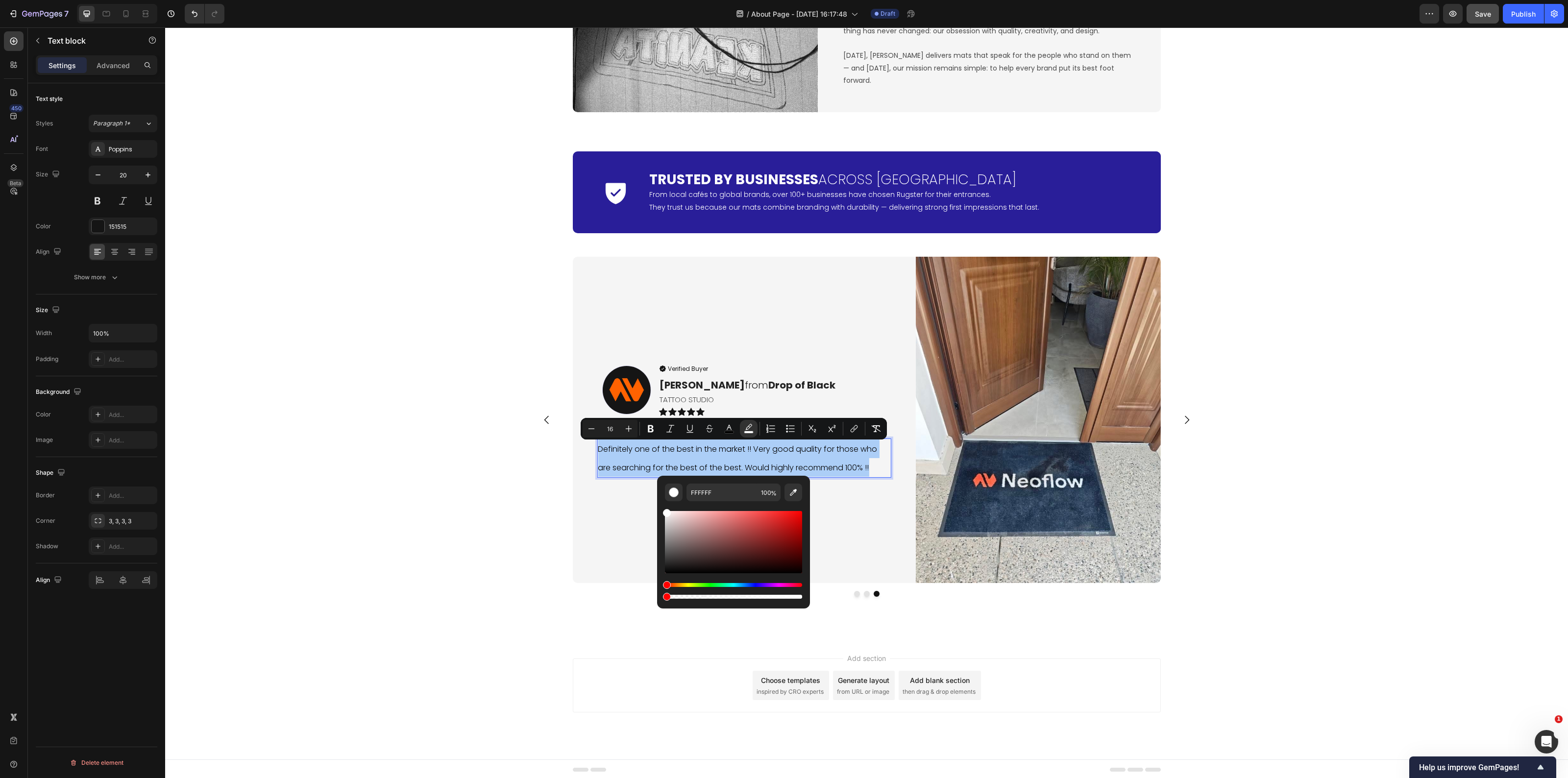
drag, startPoint x: 967, startPoint y: 622, endPoint x: 647, endPoint y: 588, distance: 321.8
type input "0"
click at [467, 487] on div "Icon Trusted by Businesses Across [GEOGRAPHIC_DATA] Heading From local cafés to…" at bounding box center [867, 383] width 1403 height 480
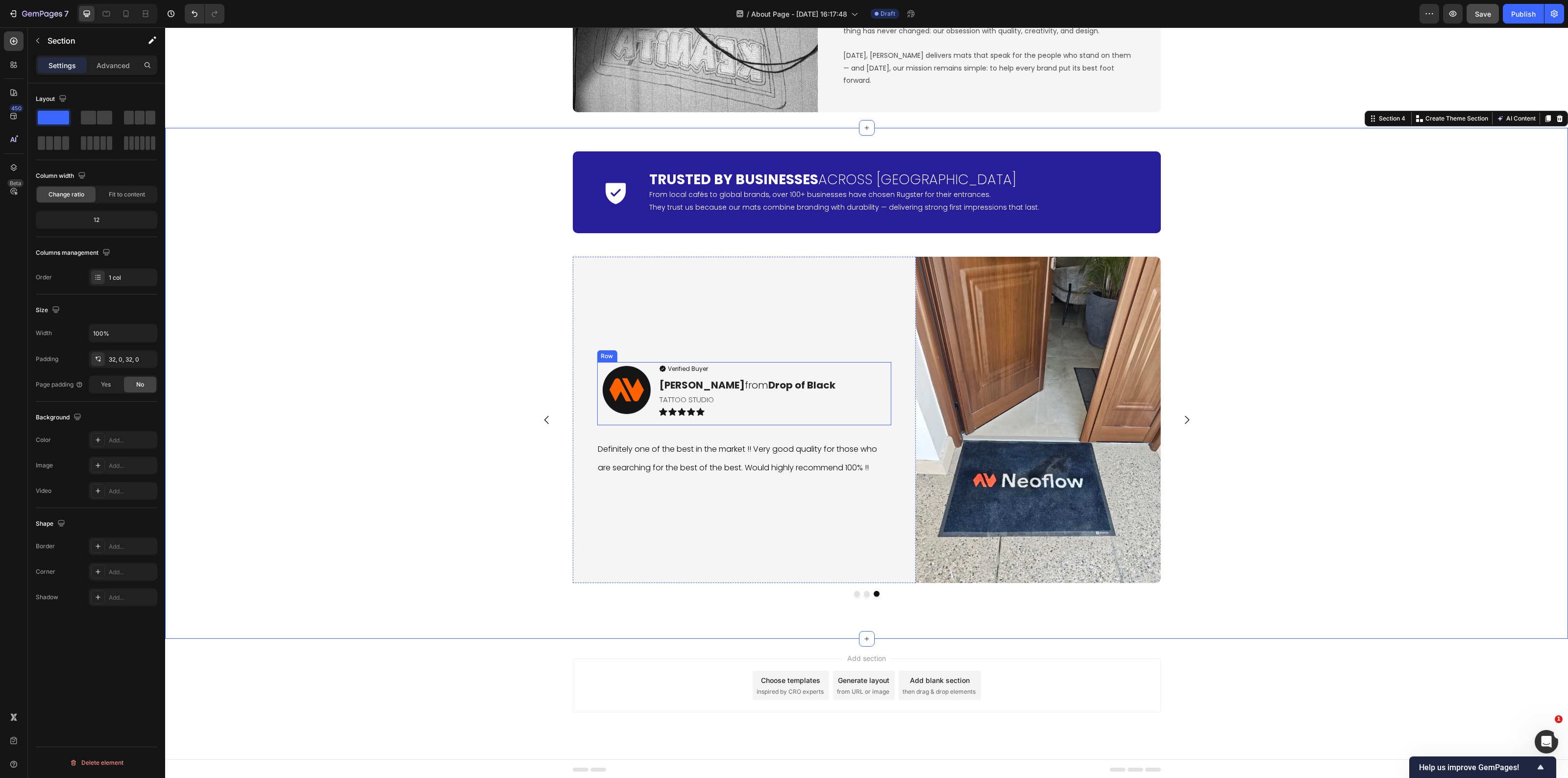
click at [625, 391] on img at bounding box center [626, 389] width 49 height 49
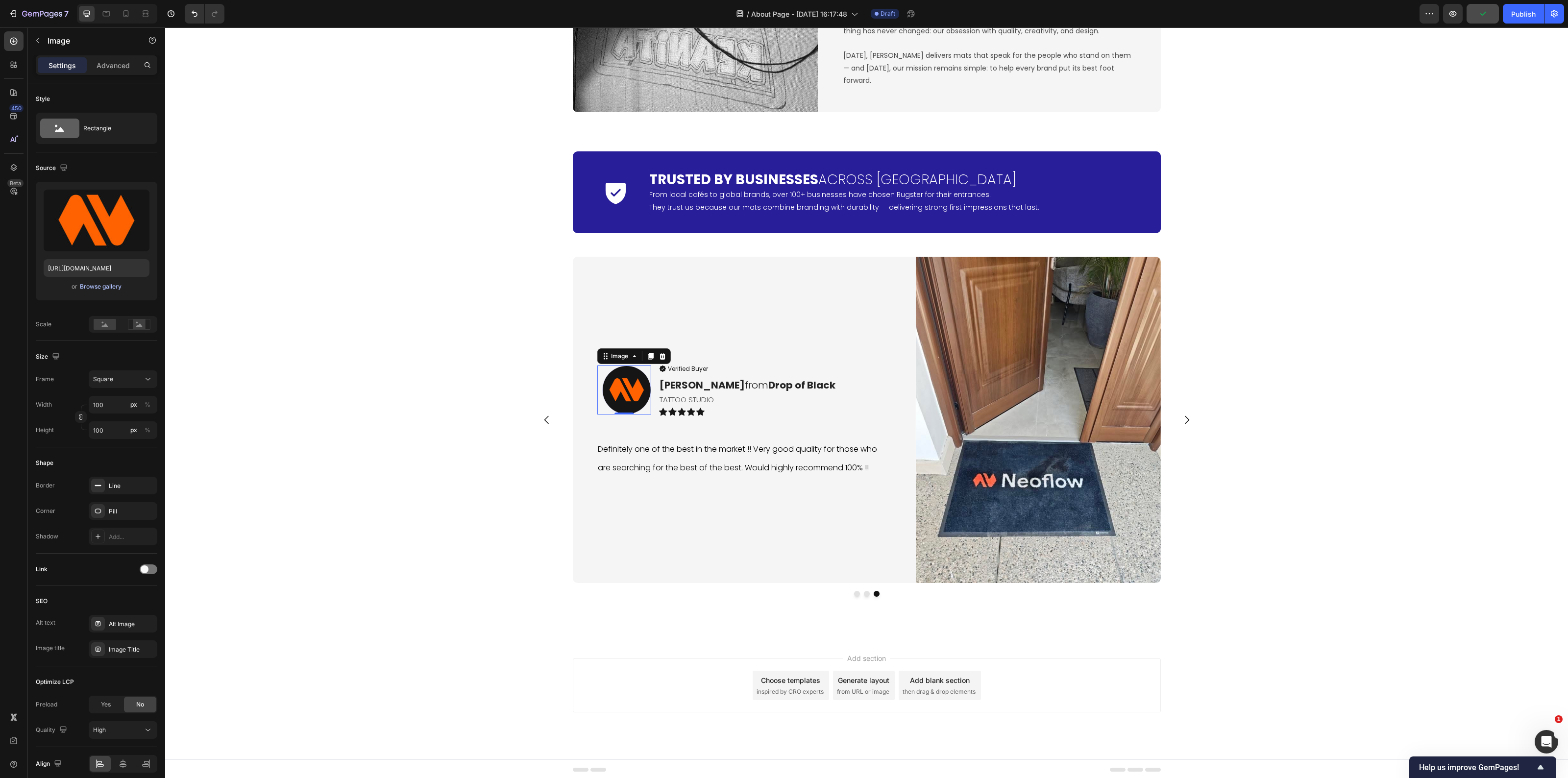
click at [95, 285] on div "Browse gallery" at bounding box center [100, 286] width 42 height 9
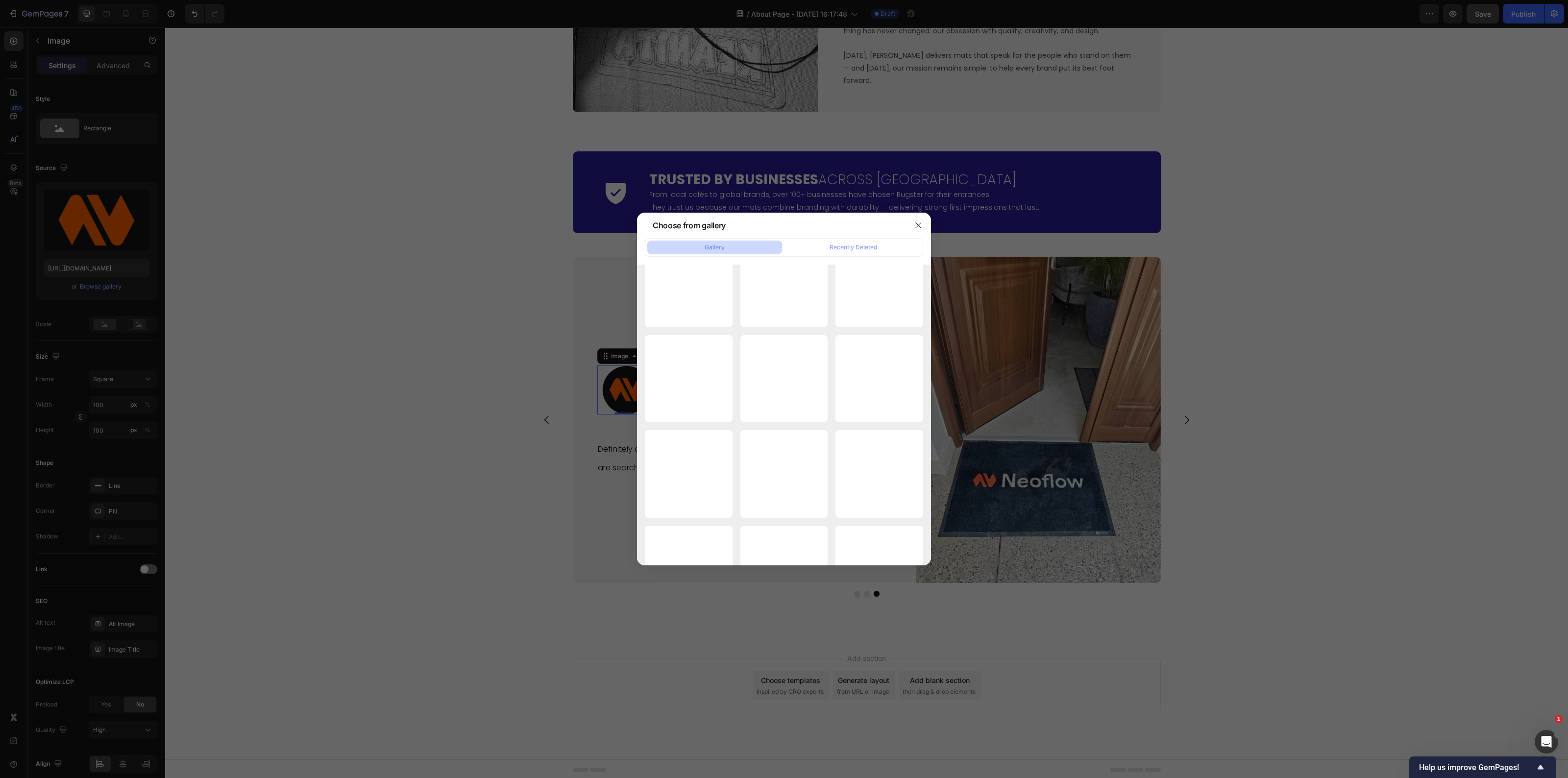
scroll to position [20540, 0]
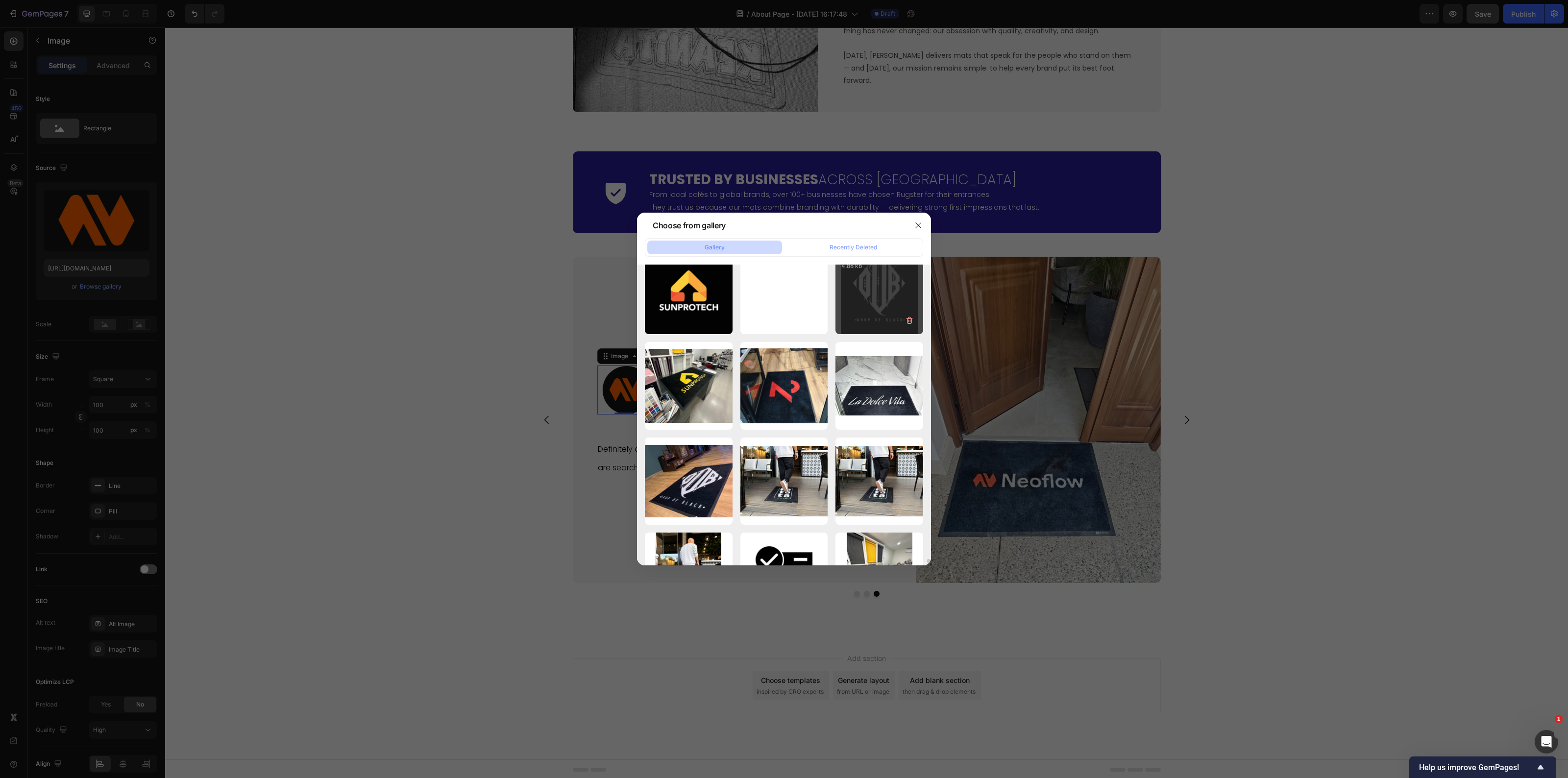
click at [876, 309] on div "images (2).png 4.88 kb" at bounding box center [879, 290] width 88 height 88
type input "https://cdn.shopify.com/s/files/1/0844/7908/2840/files/gempages_550200365904036…"
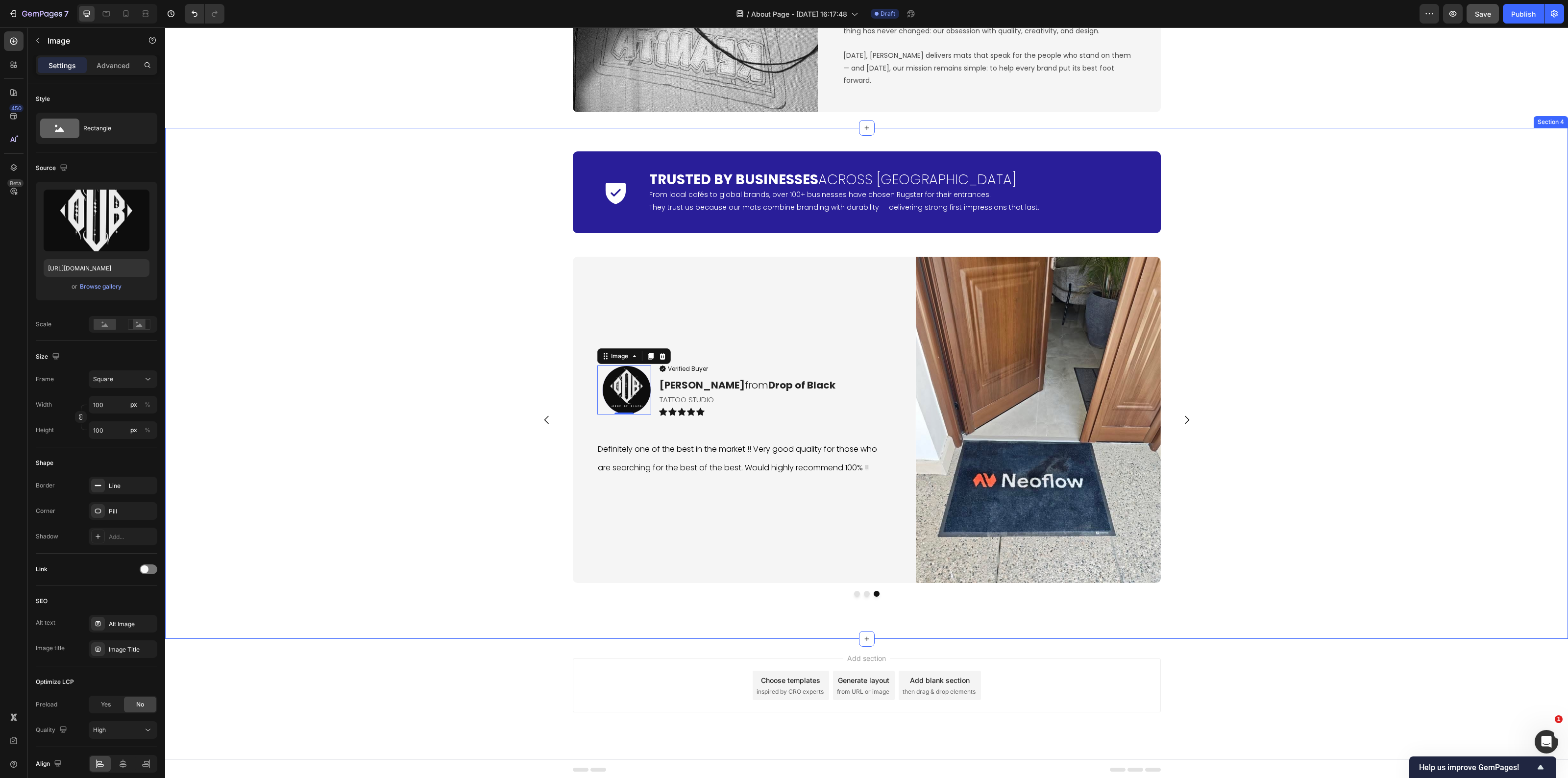
click at [429, 505] on div "Icon Trusted by Businesses Across [GEOGRAPHIC_DATA] Heading From local cafés to…" at bounding box center [867, 383] width 1403 height 480
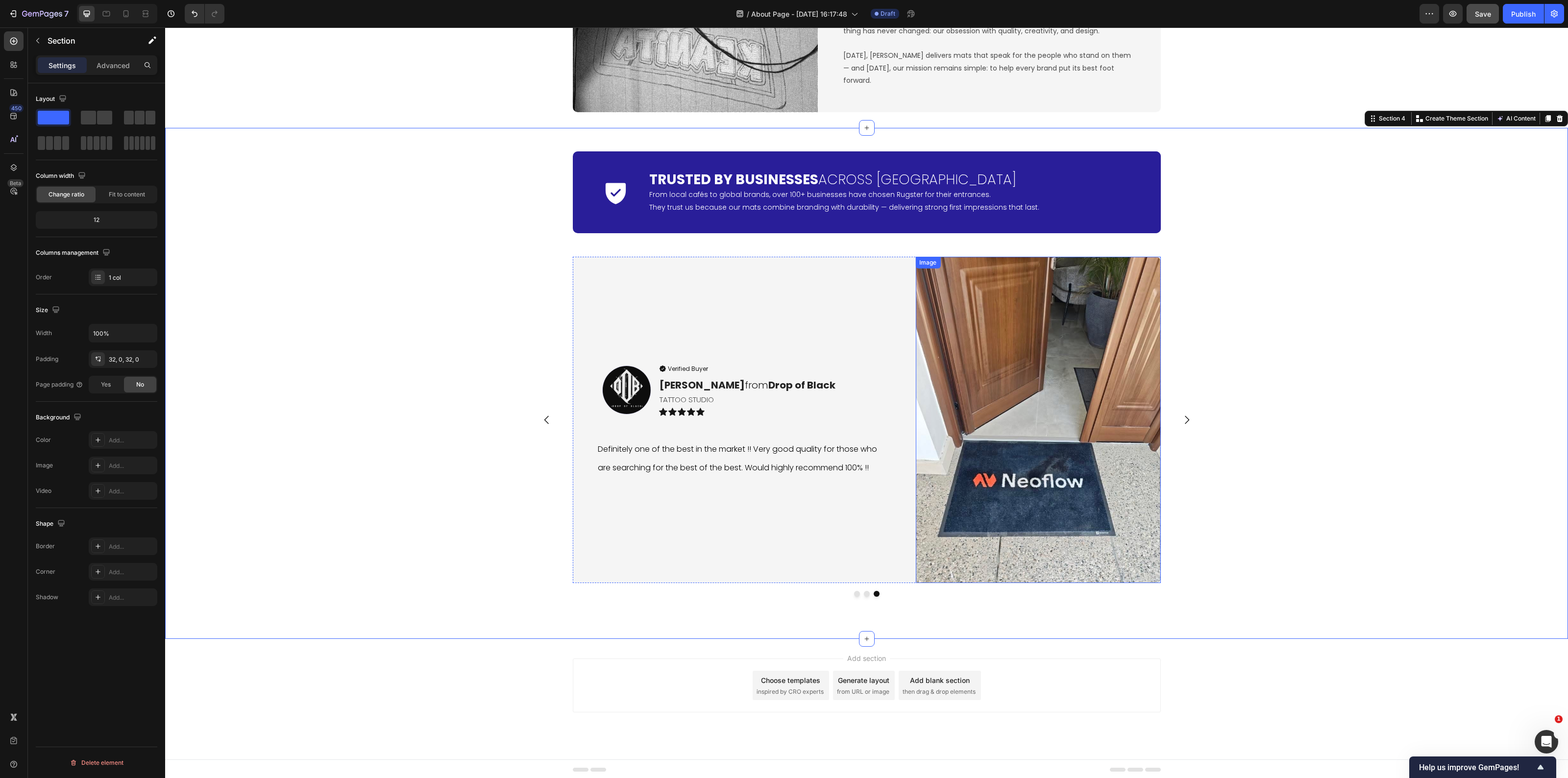
click at [1030, 409] on img at bounding box center [1037, 420] width 245 height 327
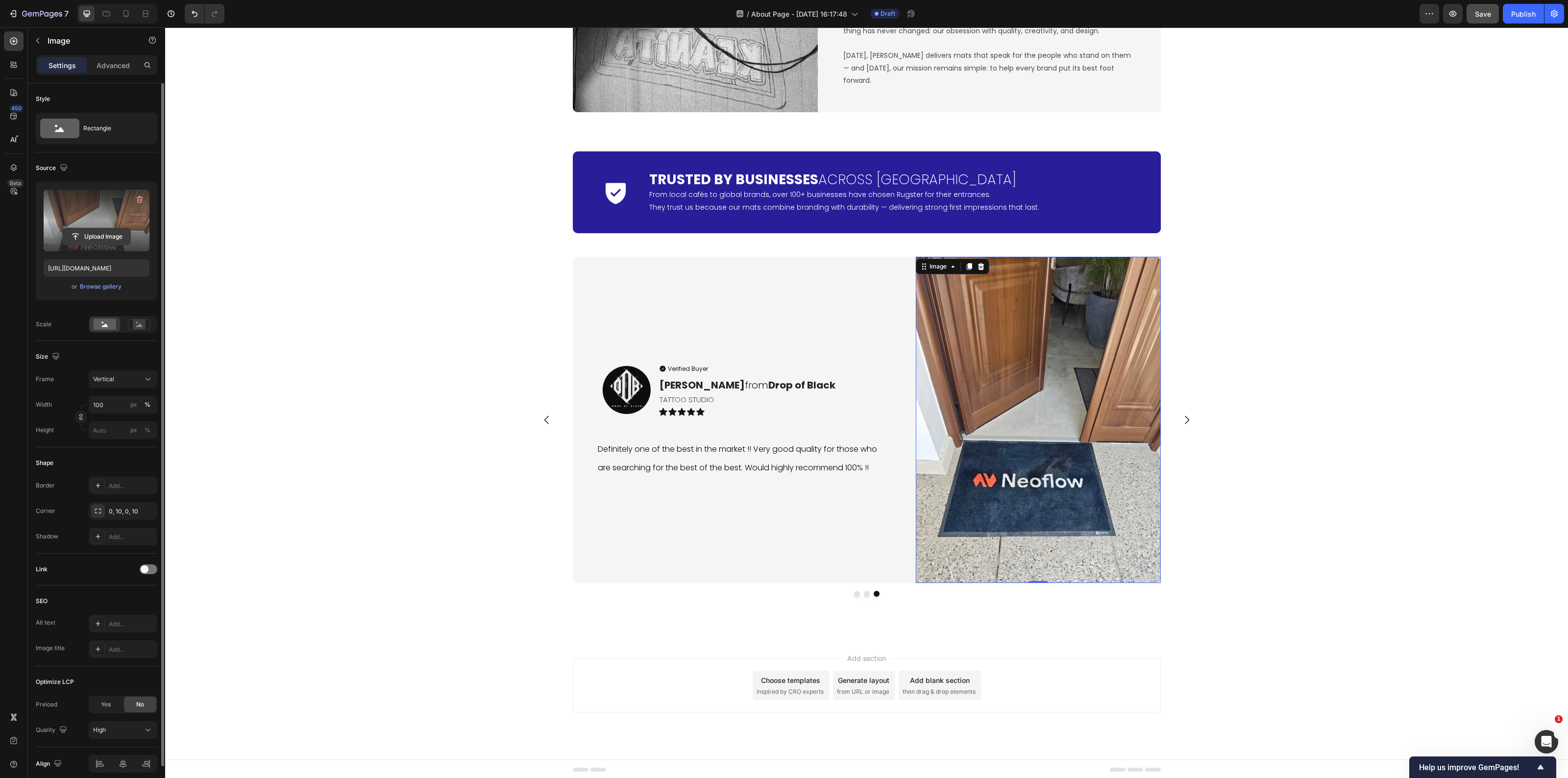
click at [116, 236] on input "file" at bounding box center [96, 237] width 68 height 16
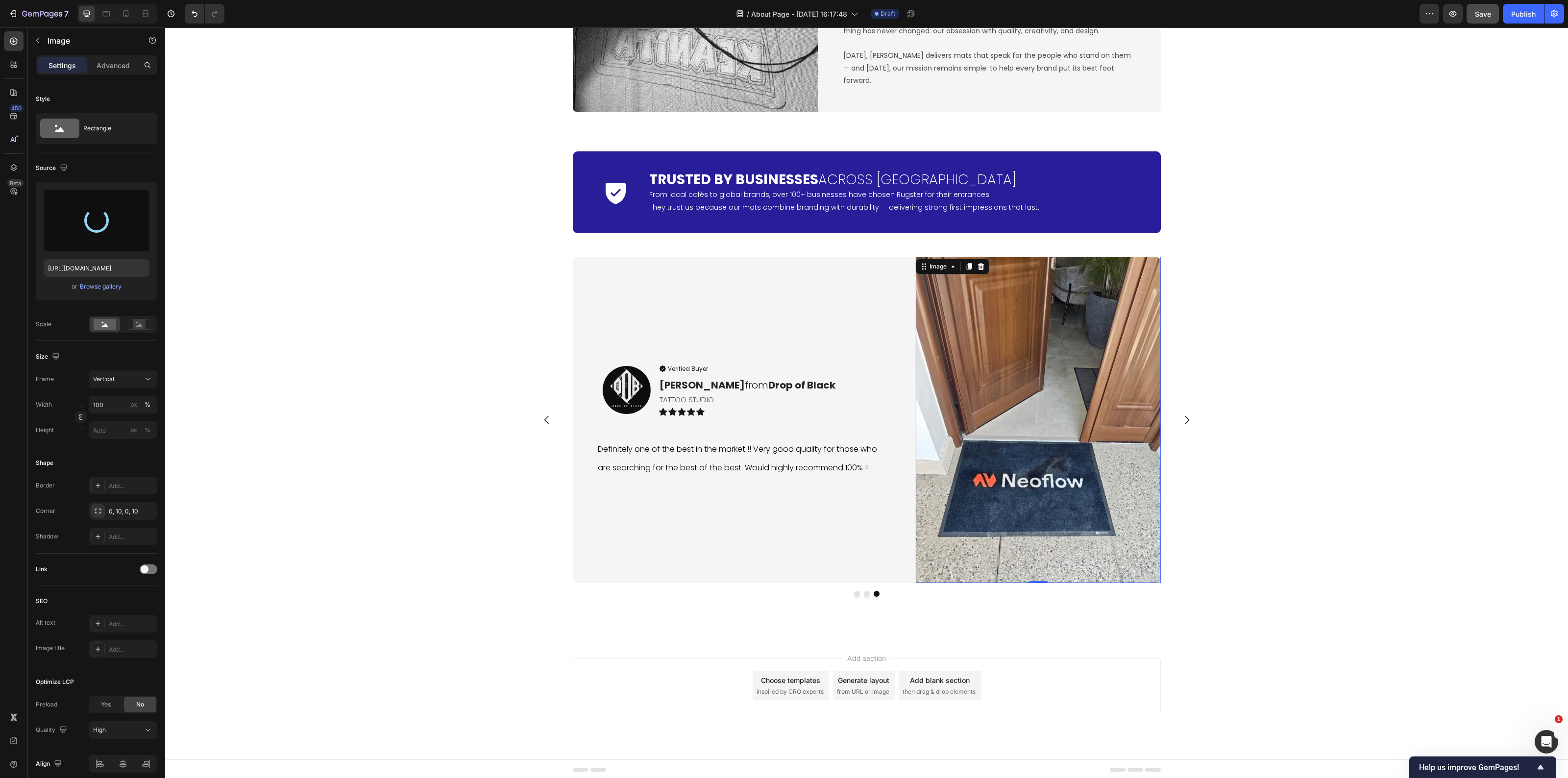
type input "[URL][DOMAIN_NAME]"
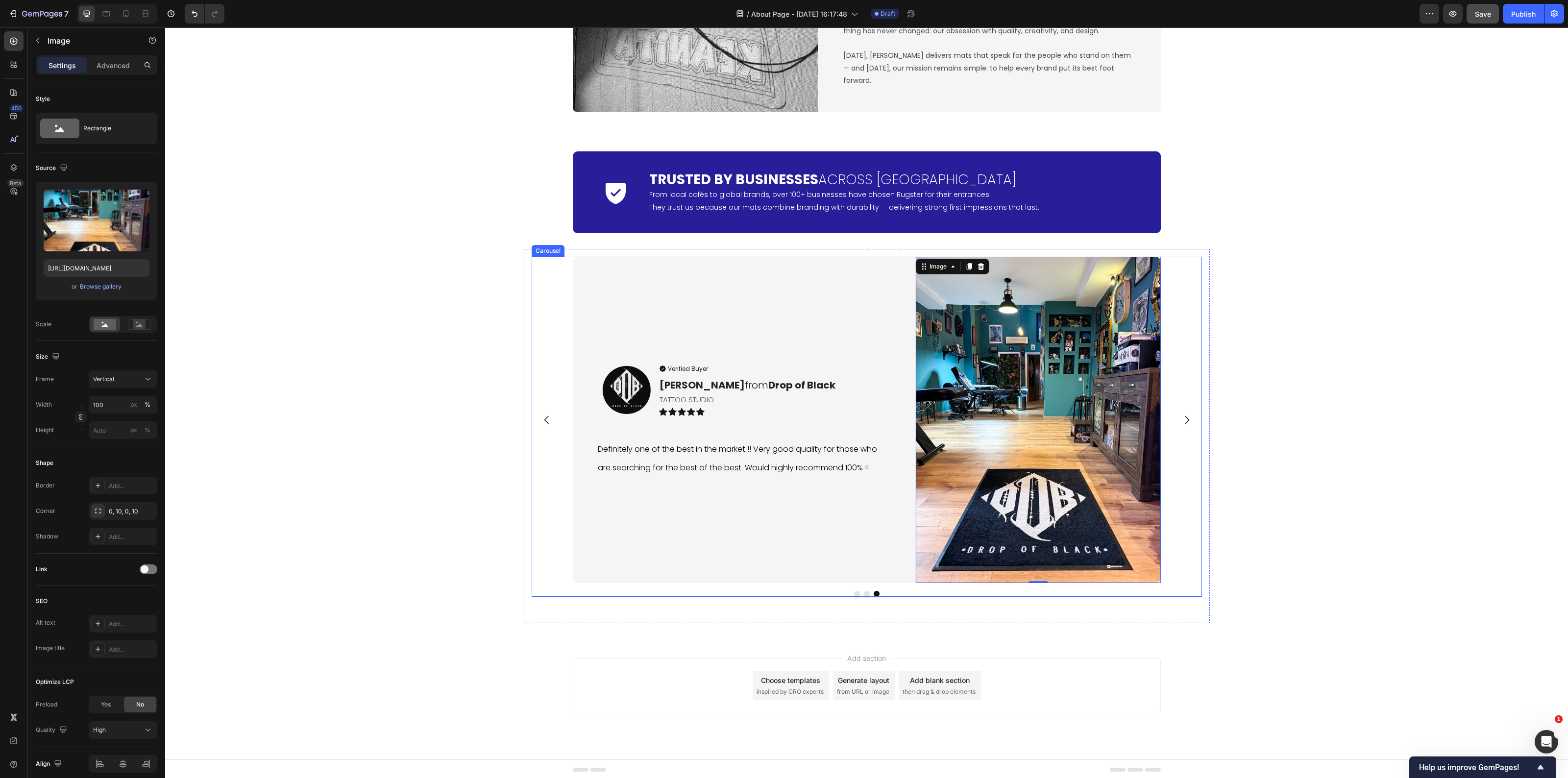
click at [1293, 509] on div "Icon Trusted by Businesses Across [GEOGRAPHIC_DATA] Heading From local cafés to…" at bounding box center [867, 383] width 1403 height 480
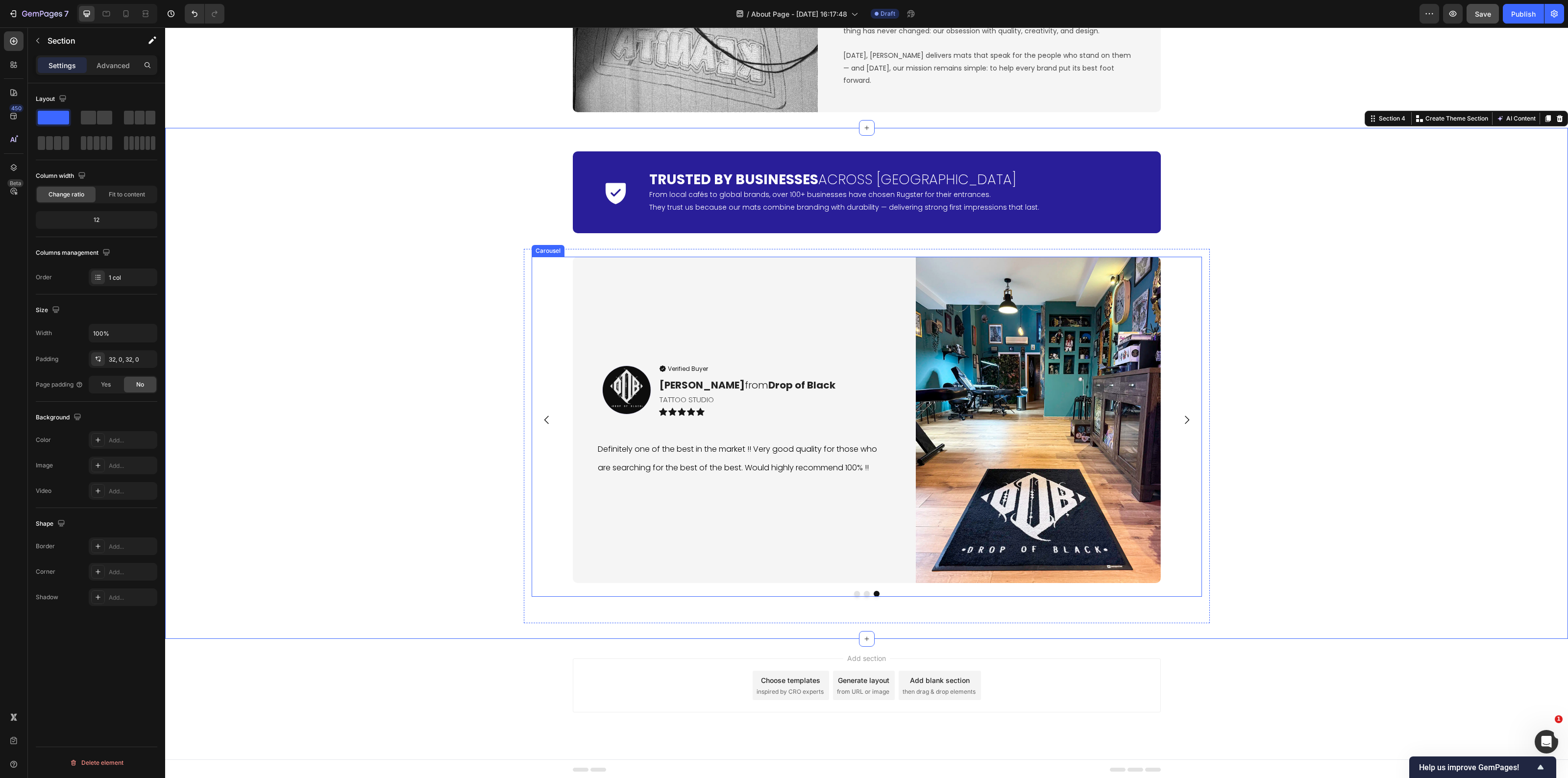
click at [1185, 417] on icon "Carousel Next Arrow" at bounding box center [1187, 420] width 4 height 8
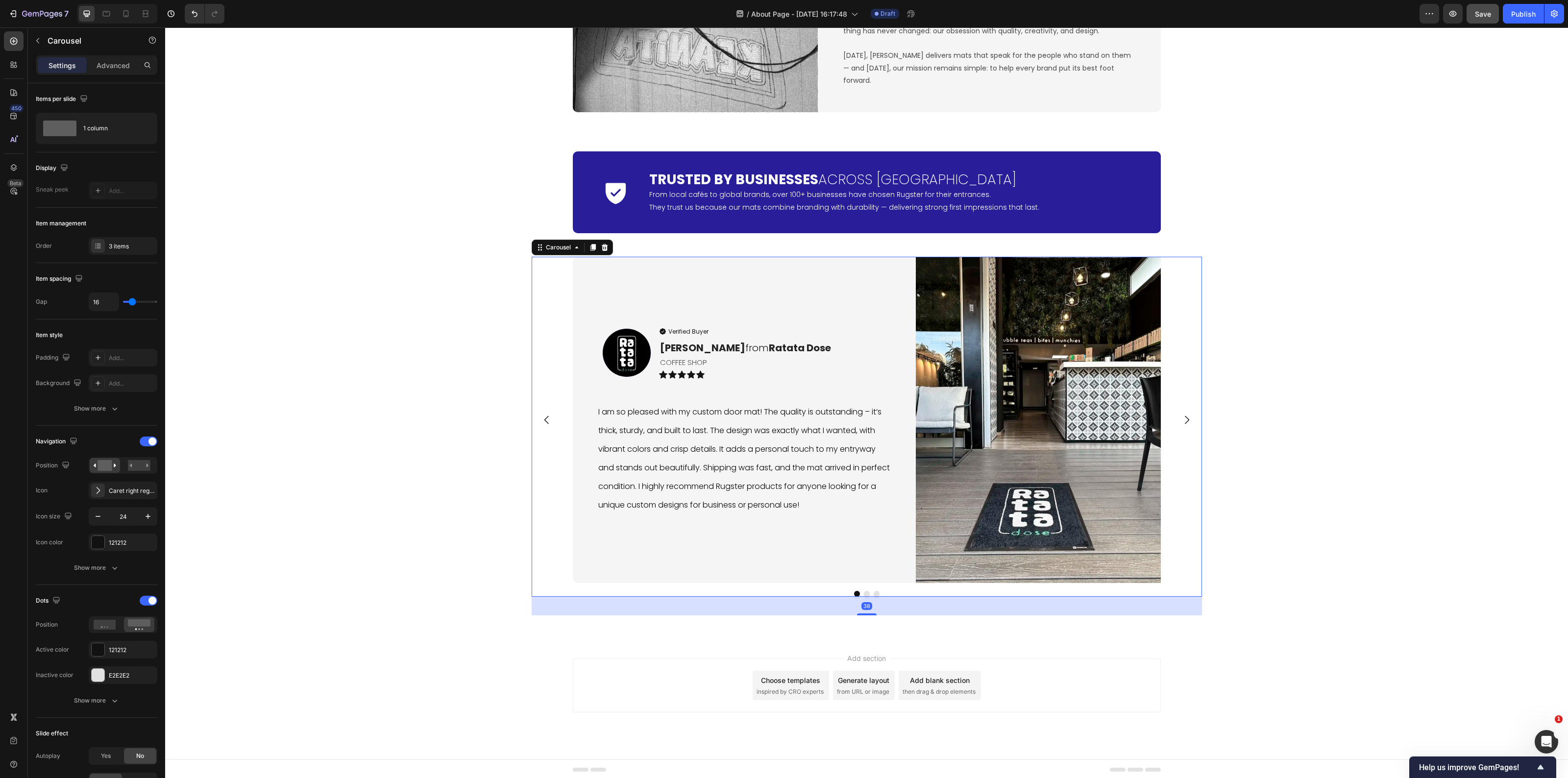
click at [874, 592] on button "Dot" at bounding box center [877, 594] width 6 height 6
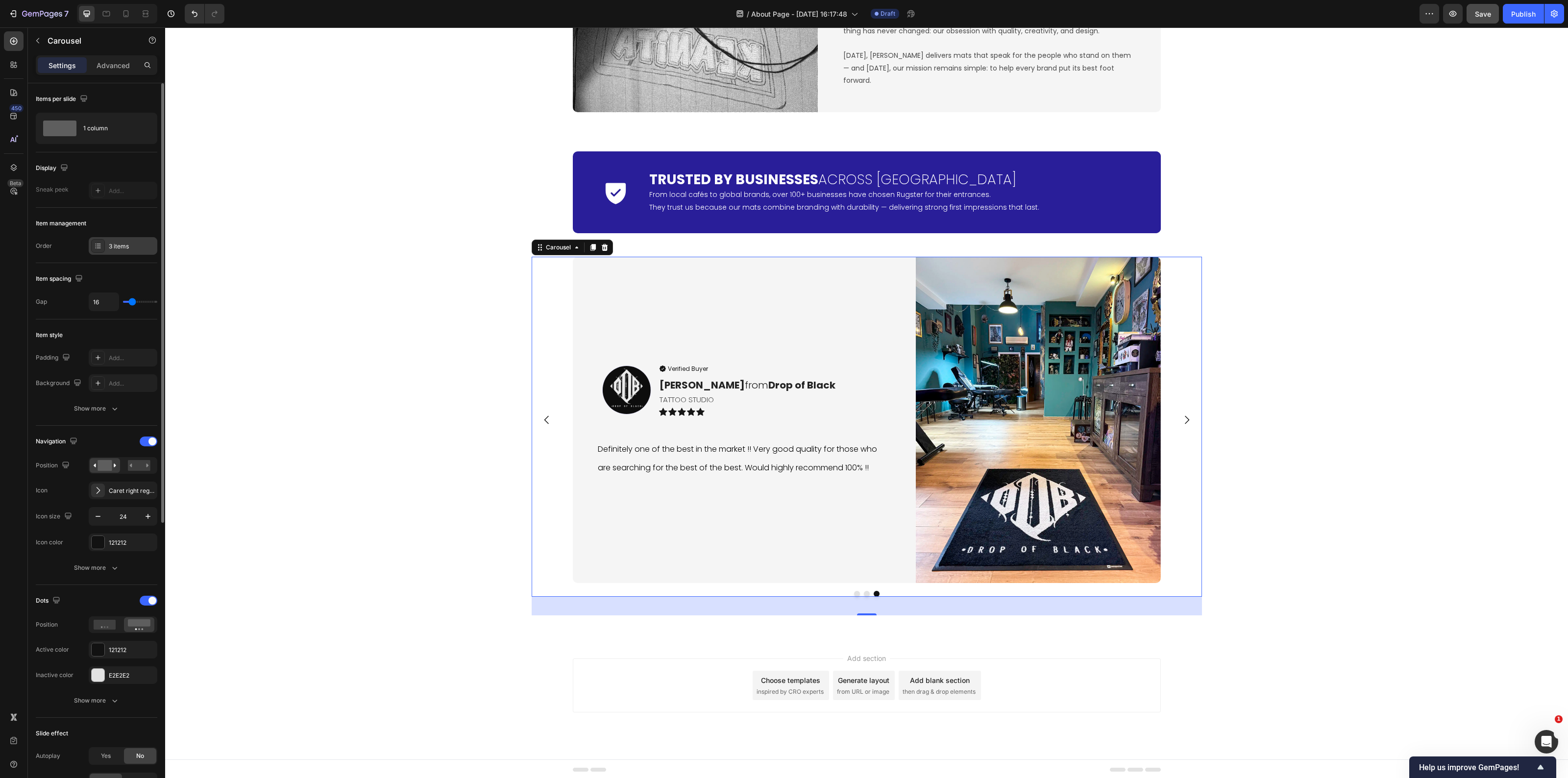
click at [124, 248] on div "3 items" at bounding box center [131, 247] width 46 height 9
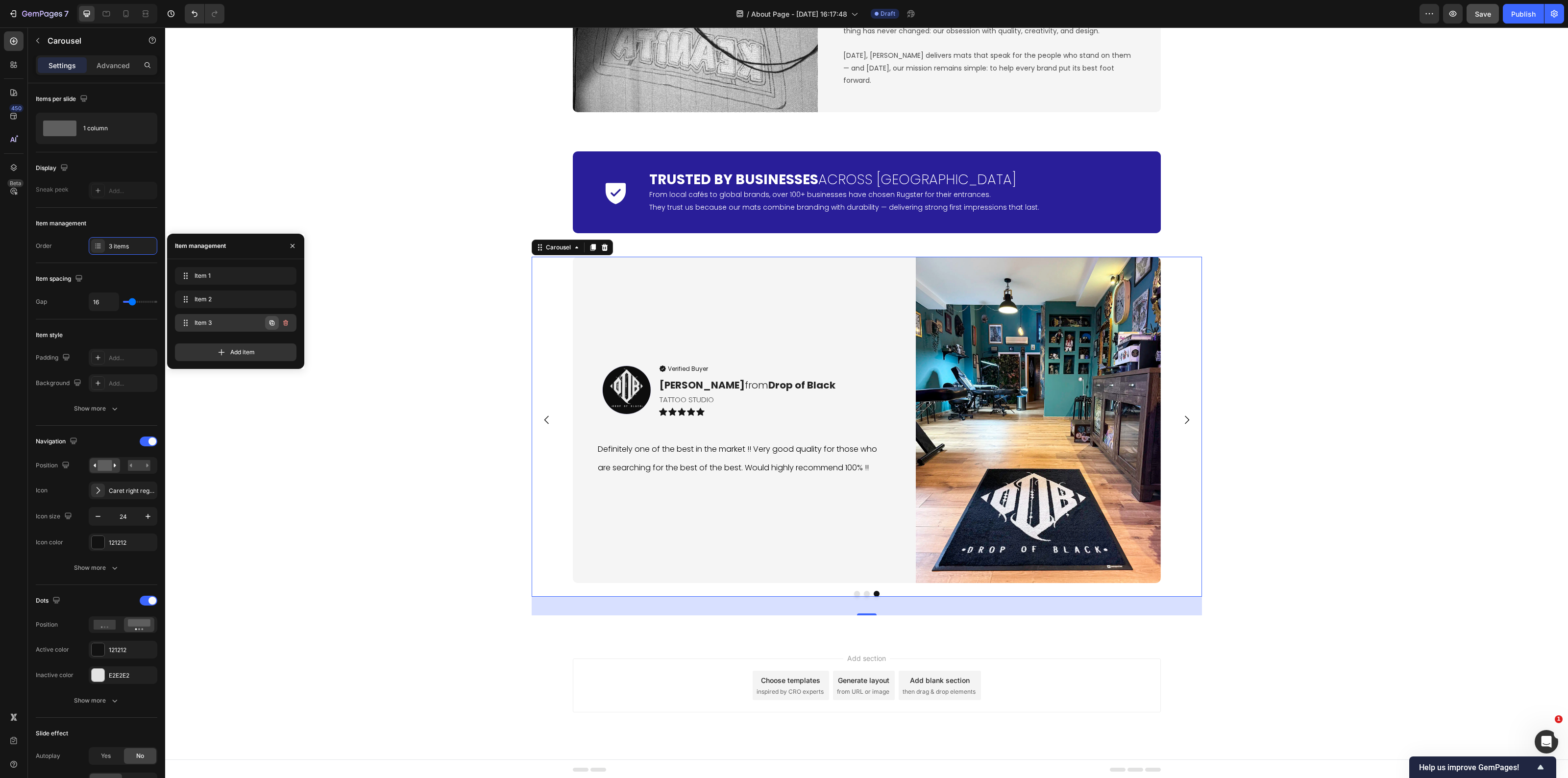
click at [270, 323] on icon "button" at bounding box center [271, 323] width 8 height 8
click at [222, 345] on span "Item 4" at bounding box center [222, 346] width 56 height 9
click at [630, 395] on img at bounding box center [626, 389] width 49 height 49
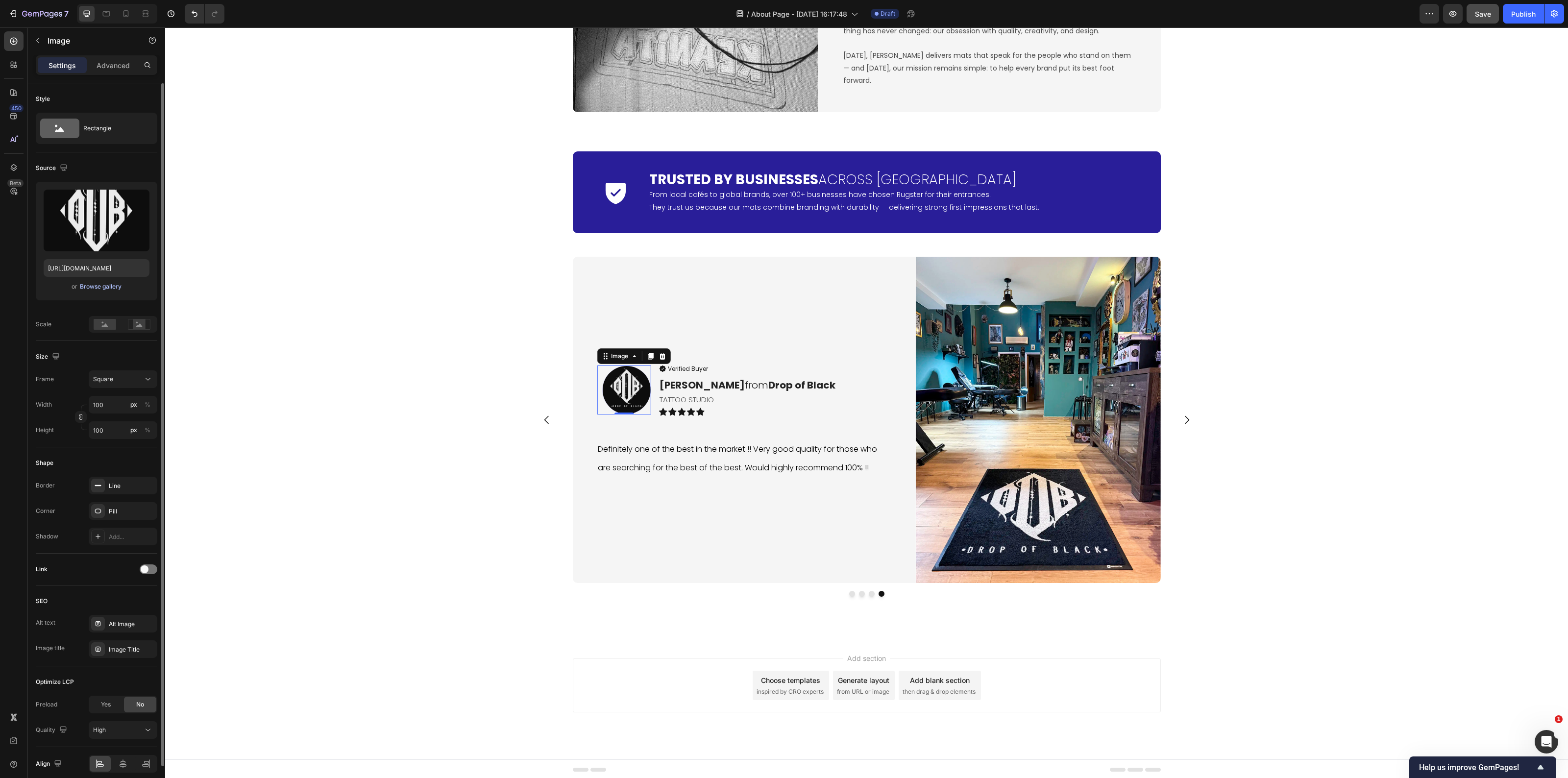
click at [109, 290] on div "Browse gallery" at bounding box center [100, 286] width 42 height 9
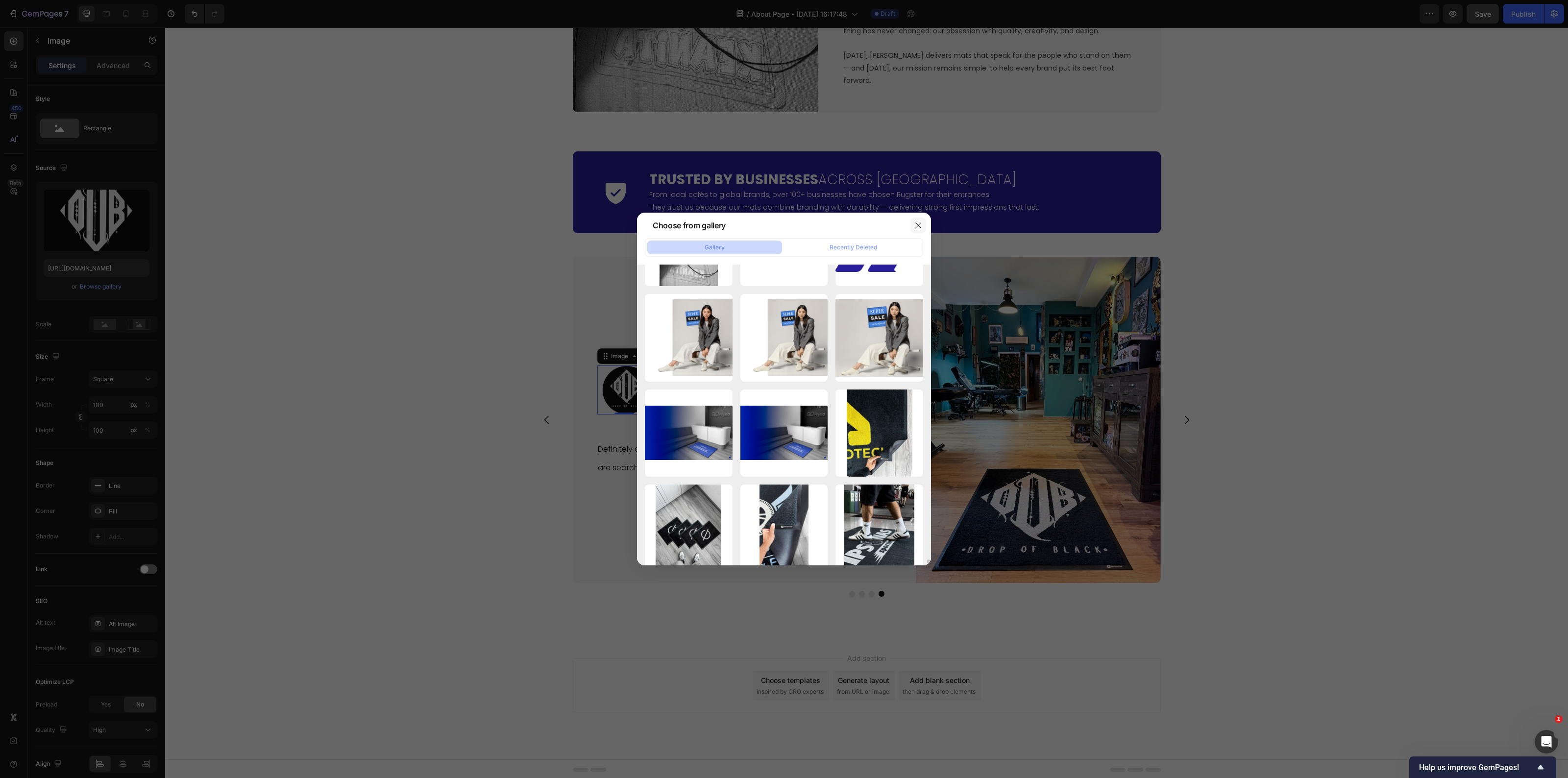
scroll to position [21502, 0]
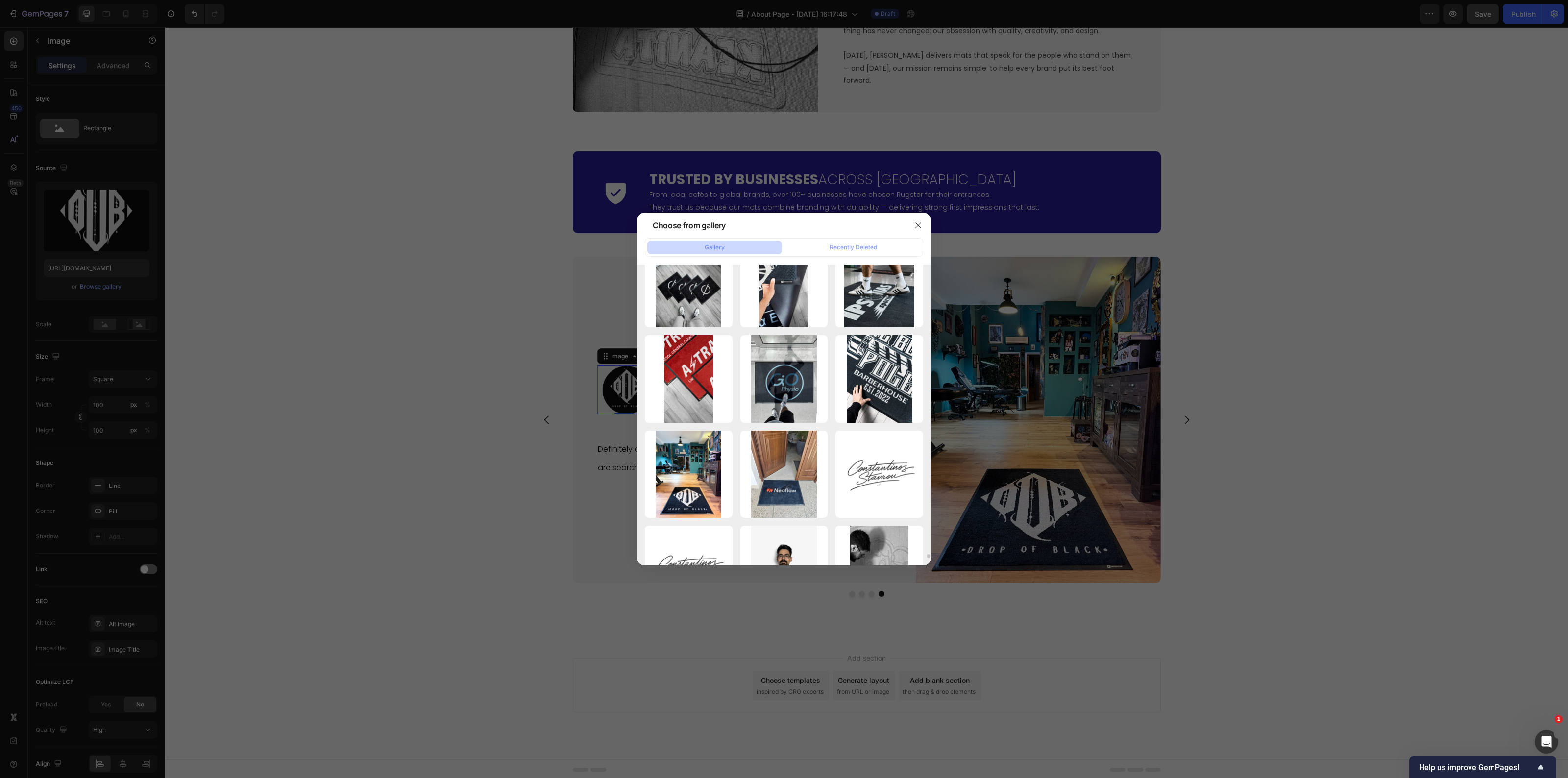
click at [915, 226] on icon "button" at bounding box center [918, 225] width 8 height 8
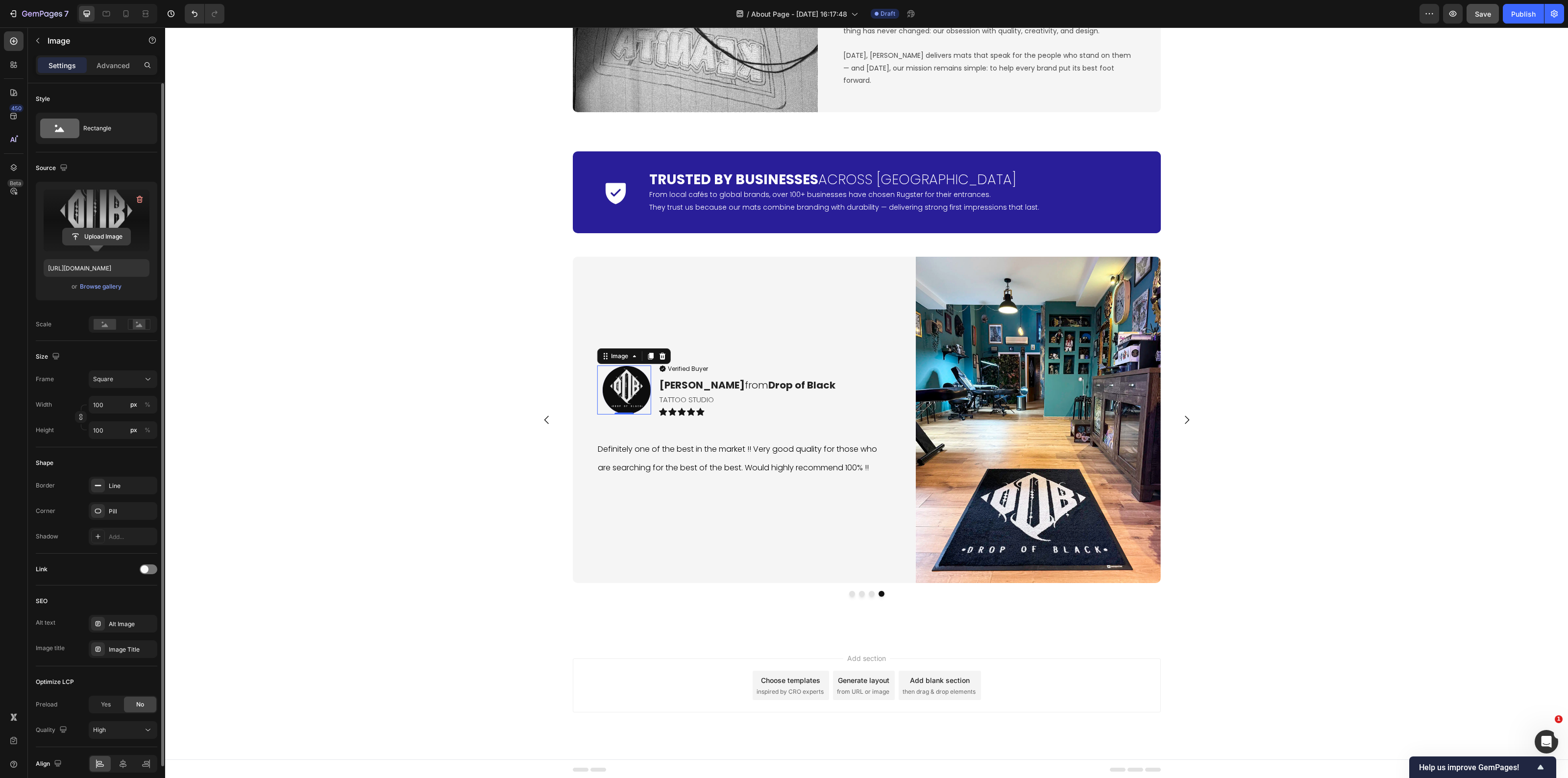
click at [98, 240] on input "file" at bounding box center [96, 237] width 68 height 16
click at [95, 241] on input "file" at bounding box center [96, 237] width 68 height 16
type input "https://cdn.shopify.com/s/files/1/0844/7908/2840/files/gempages_550200365904036…"
click at [697, 385] on strong "[PERSON_NAME]" at bounding box center [702, 385] width 85 height 14
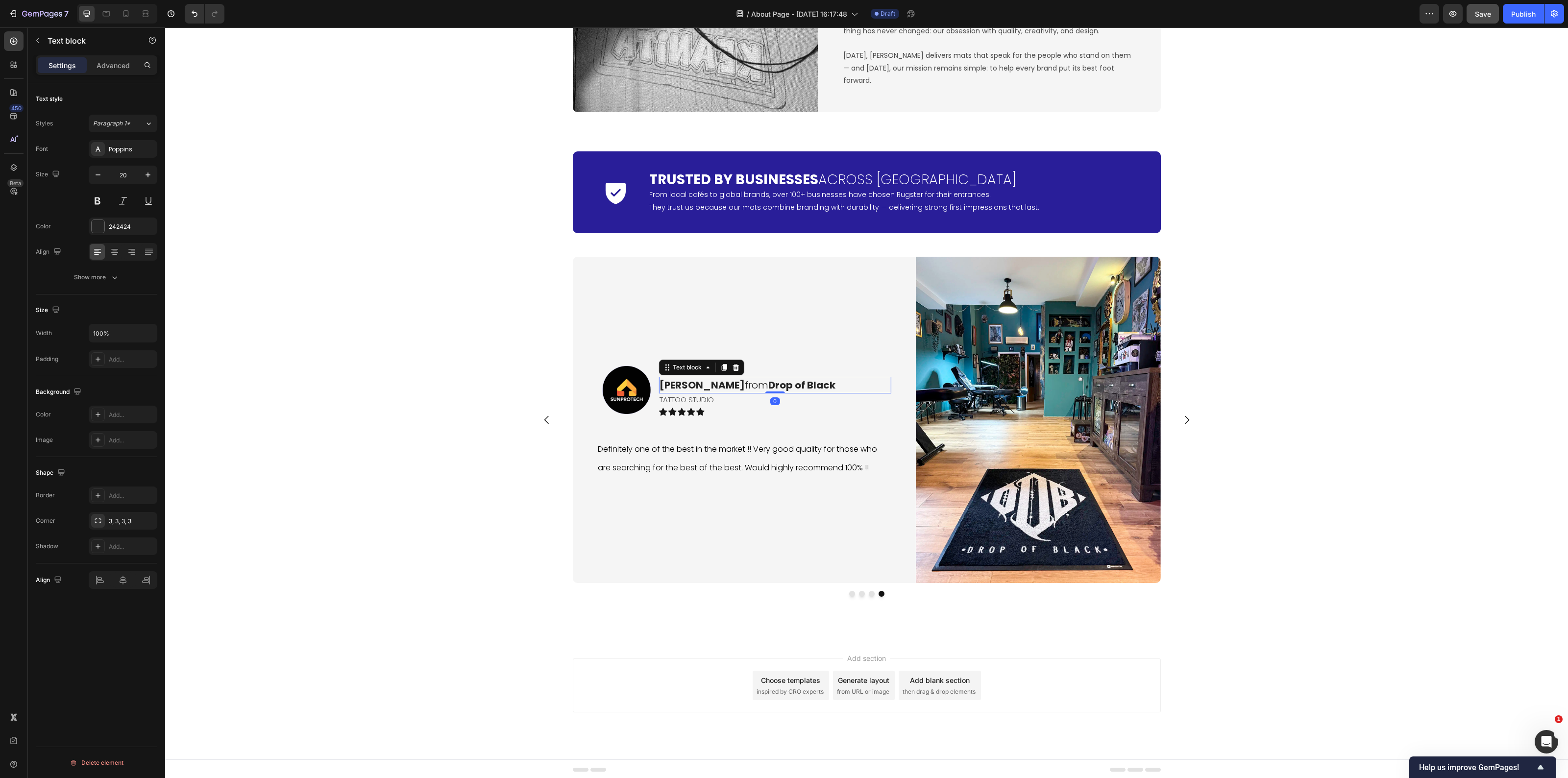
click at [697, 384] on strong "[PERSON_NAME]" at bounding box center [702, 385] width 85 height 14
drag, startPoint x: 708, startPoint y: 385, endPoint x: 713, endPoint y: 420, distance: 35.4
click at [701, 384] on strong "[PERSON_NAME]" at bounding box center [702, 385] width 85 height 14
drag, startPoint x: 819, startPoint y: 386, endPoint x: 739, endPoint y: 388, distance: 80.0
click at [739, 388] on p "Andreas S. from Drop of Black" at bounding box center [774, 385] width 230 height 14
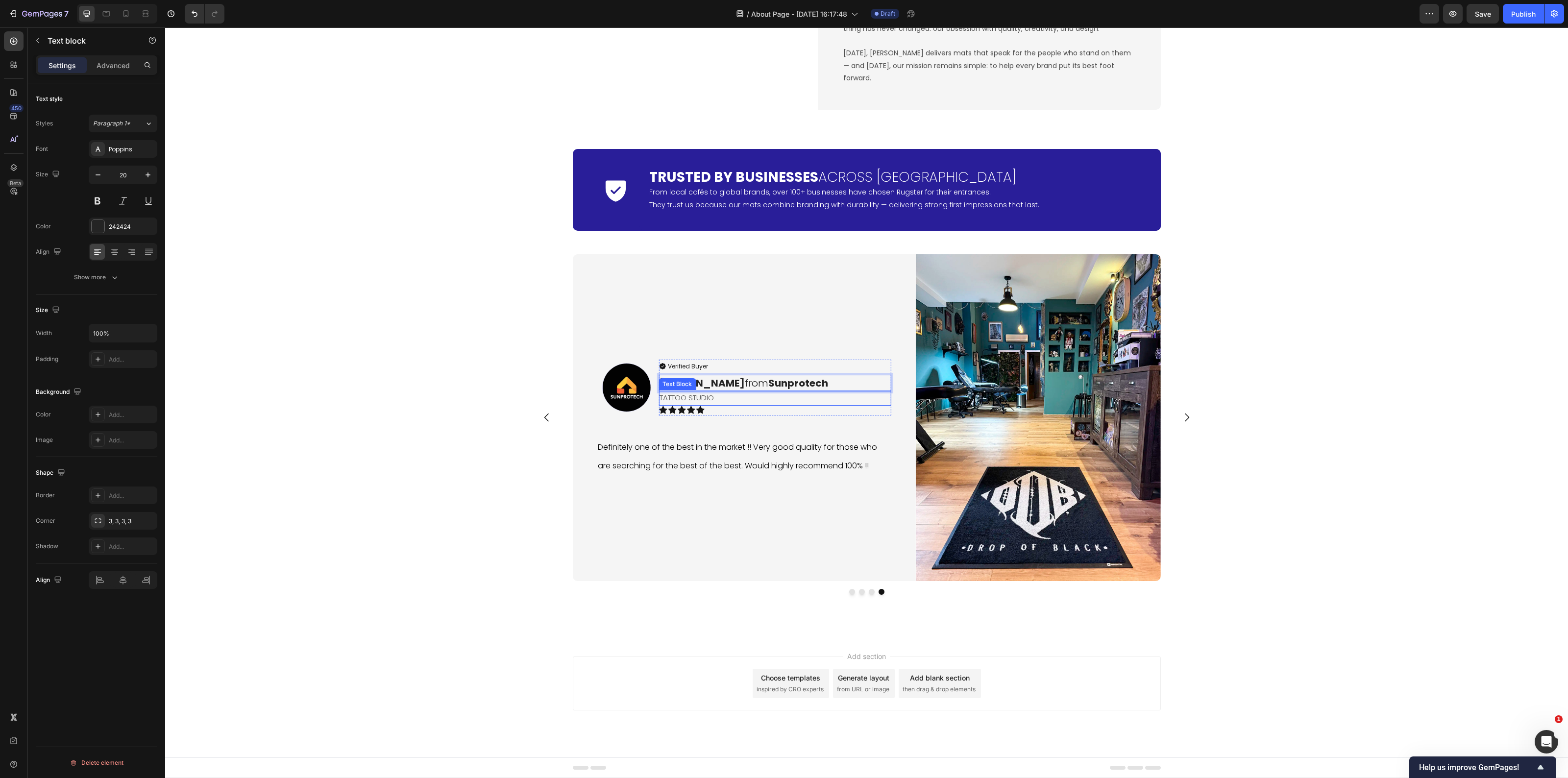
click at [684, 404] on p "tattoo studio" at bounding box center [774, 398] width 230 height 13
click at [737, 464] on span "Definitely one of the best in the market !! Very good quality for those who are…" at bounding box center [737, 457] width 279 height 30
click at [737, 464] on span "Definitely one of the best in the market !! Very good quality for those who are…" at bounding box center [737, 457] width 279 height 30
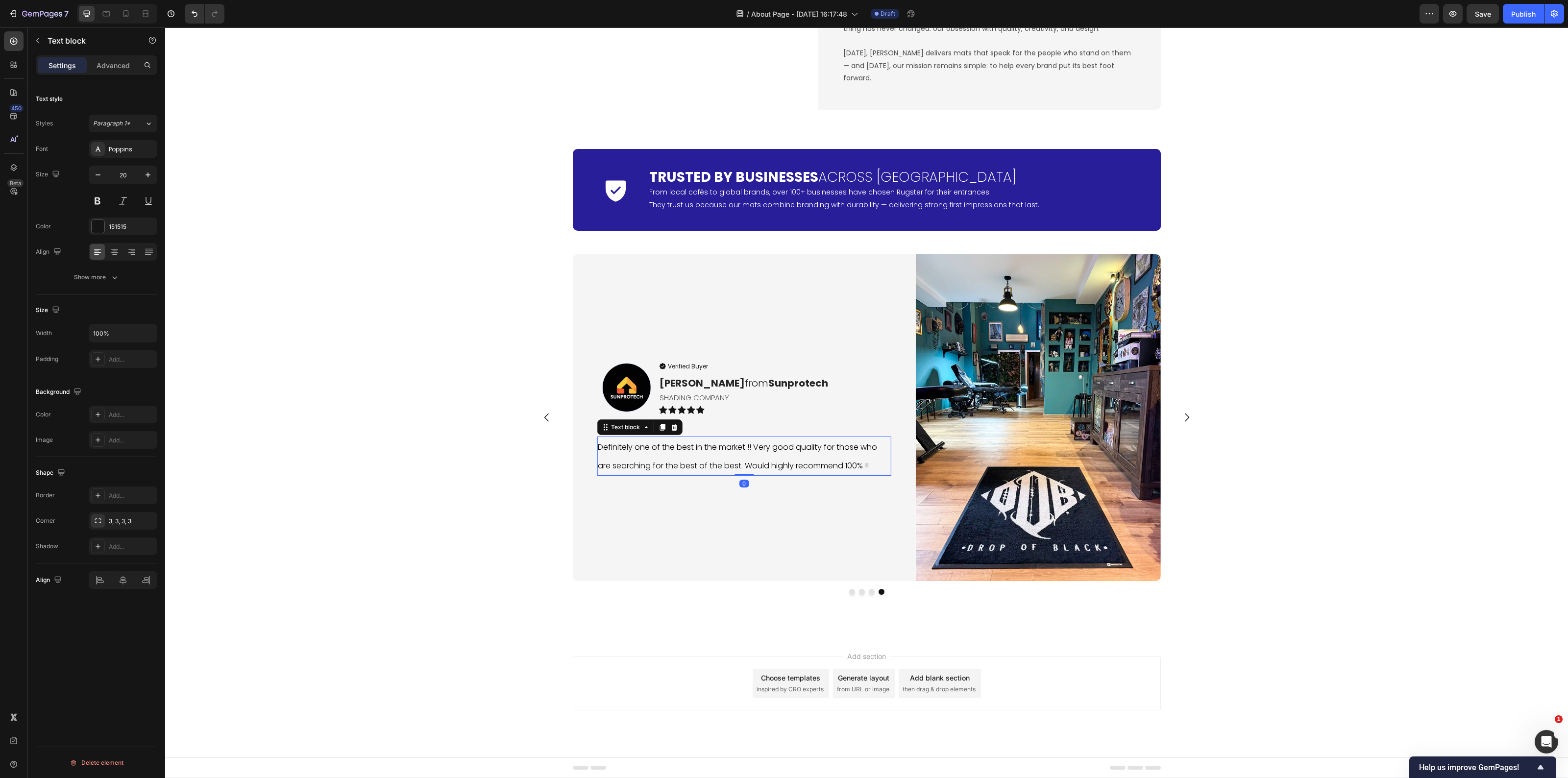
click at [737, 464] on span "Definitely one of the best in the market !! Very good quality for those who are…" at bounding box center [737, 457] width 279 height 30
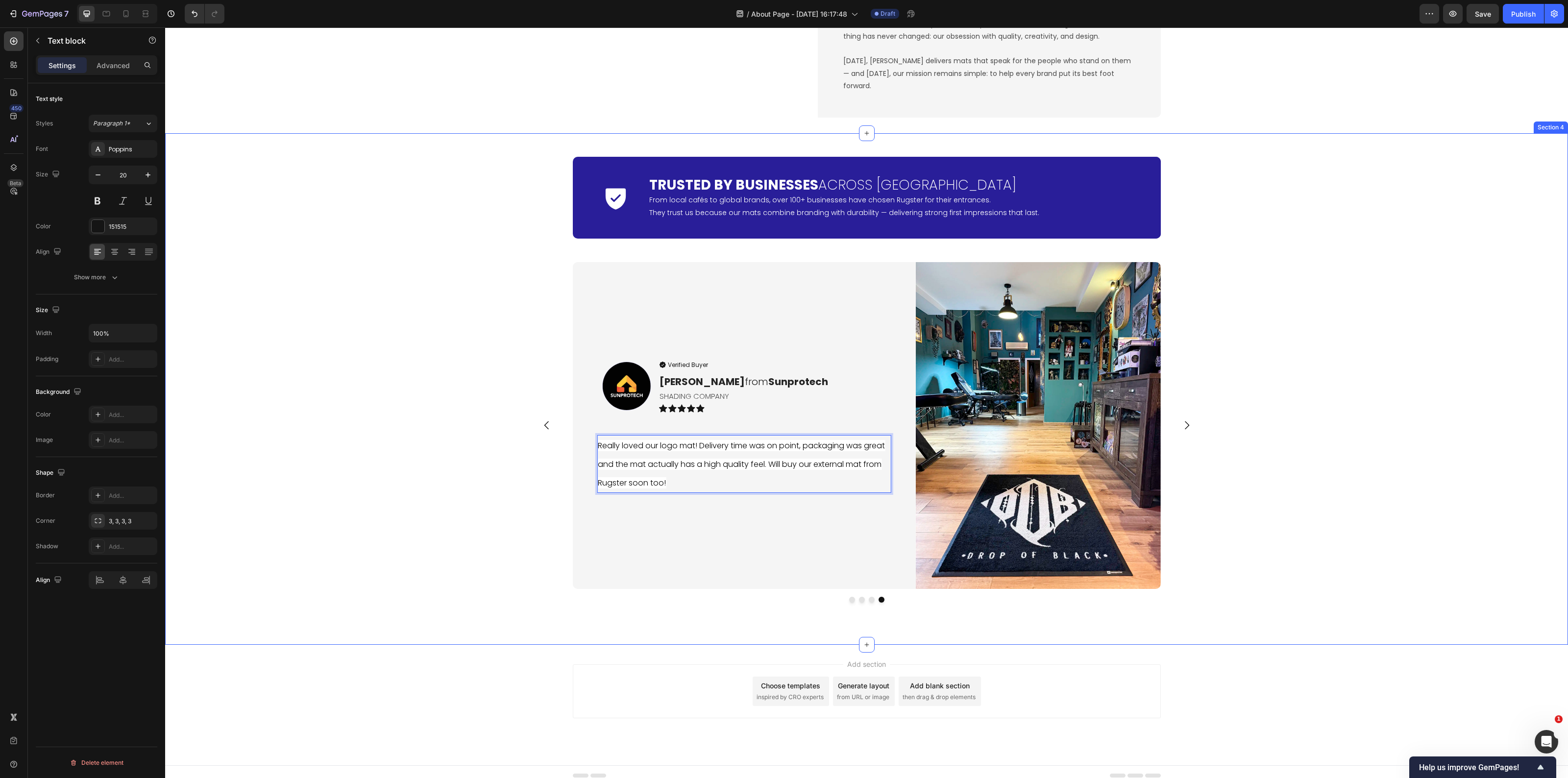
click at [489, 507] on div "Icon Trusted by Businesses Across [GEOGRAPHIC_DATA] Heading From local cafés to…" at bounding box center [867, 389] width 1403 height 480
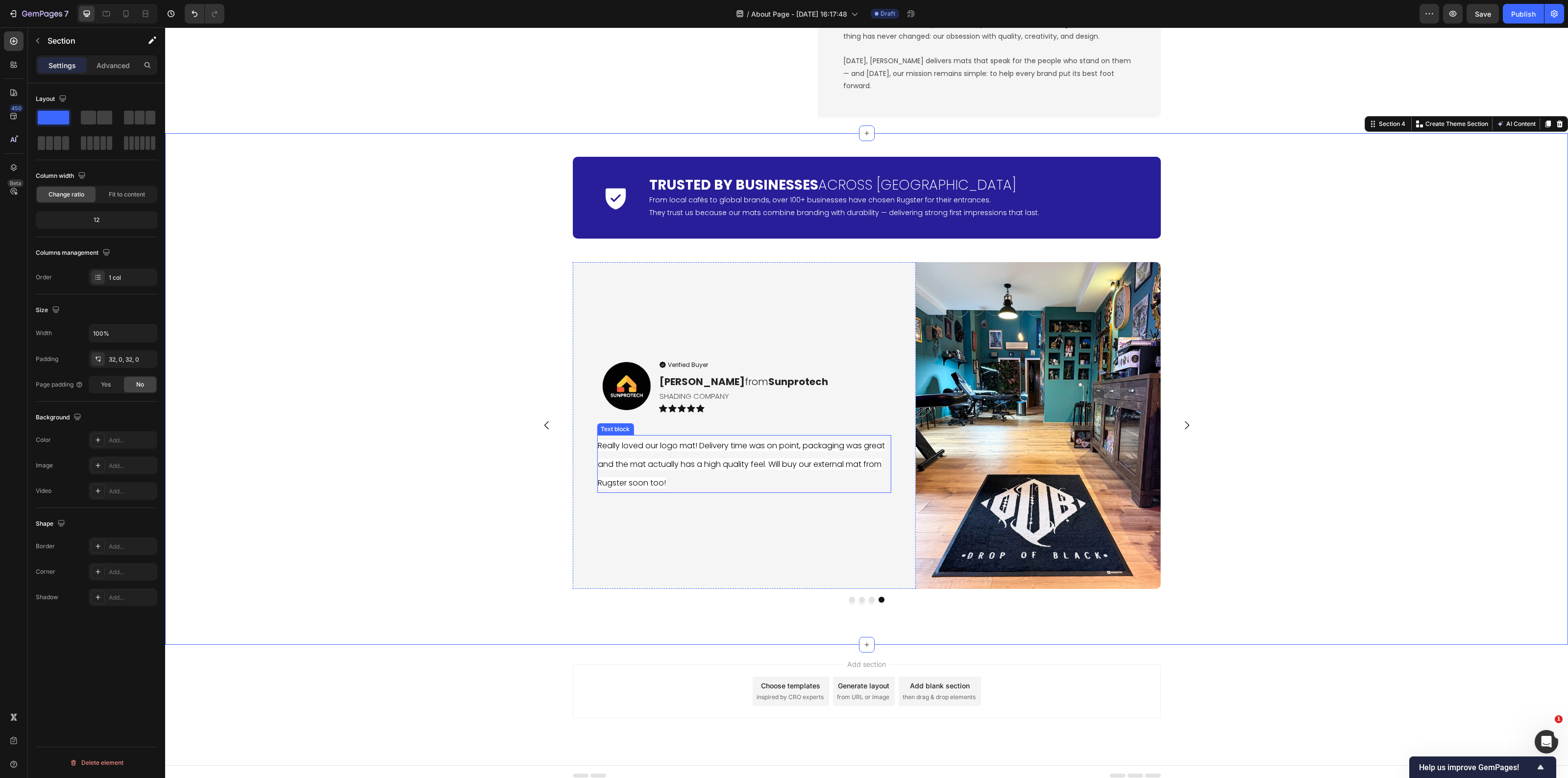
click at [687, 474] on p "Really loved our logo mat! Delivery time was on point, packaging was great and …" at bounding box center [743, 464] width 292 height 56
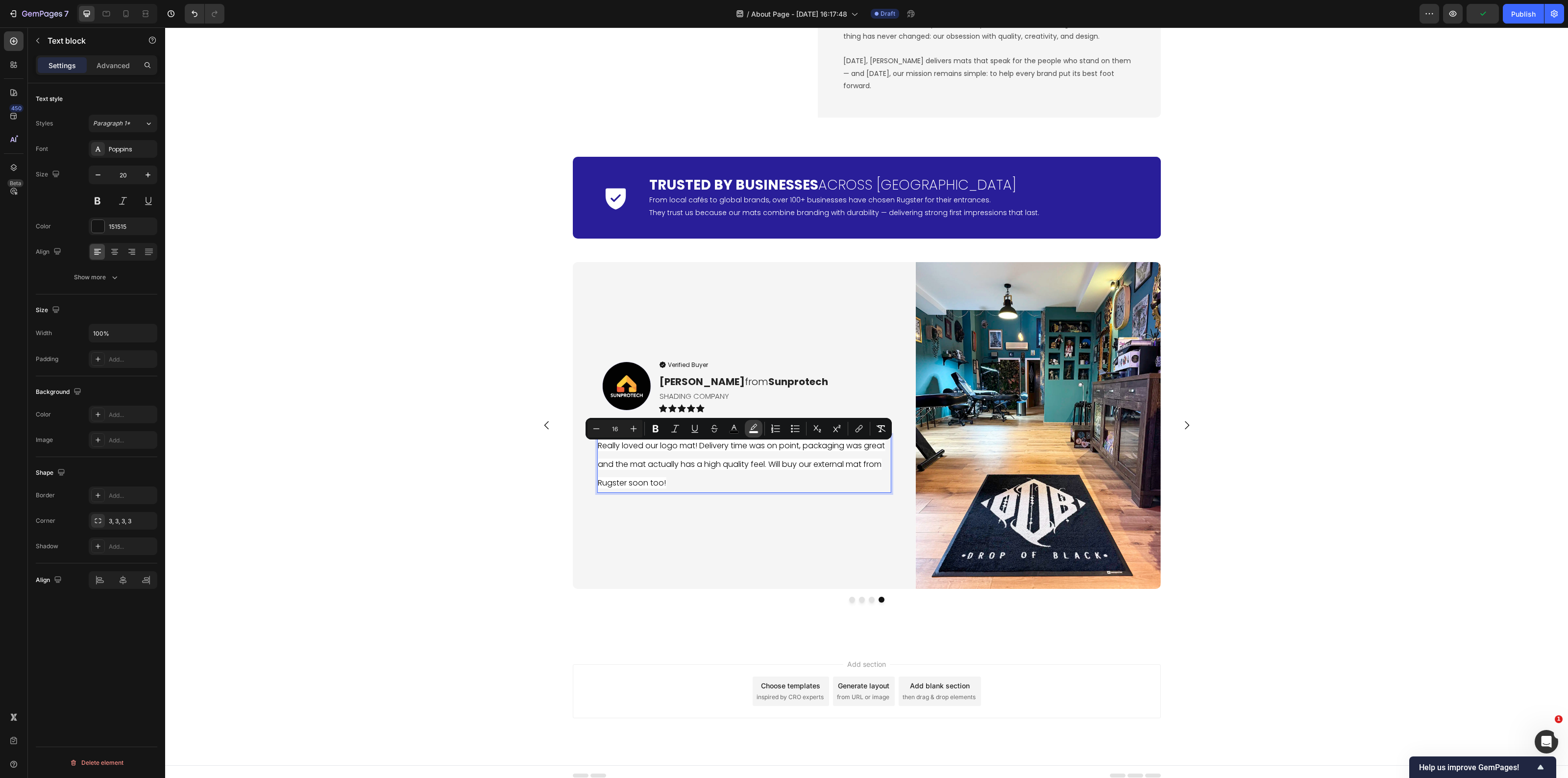
click at [754, 426] on icon "Editor contextual toolbar" at bounding box center [754, 428] width 10 height 10
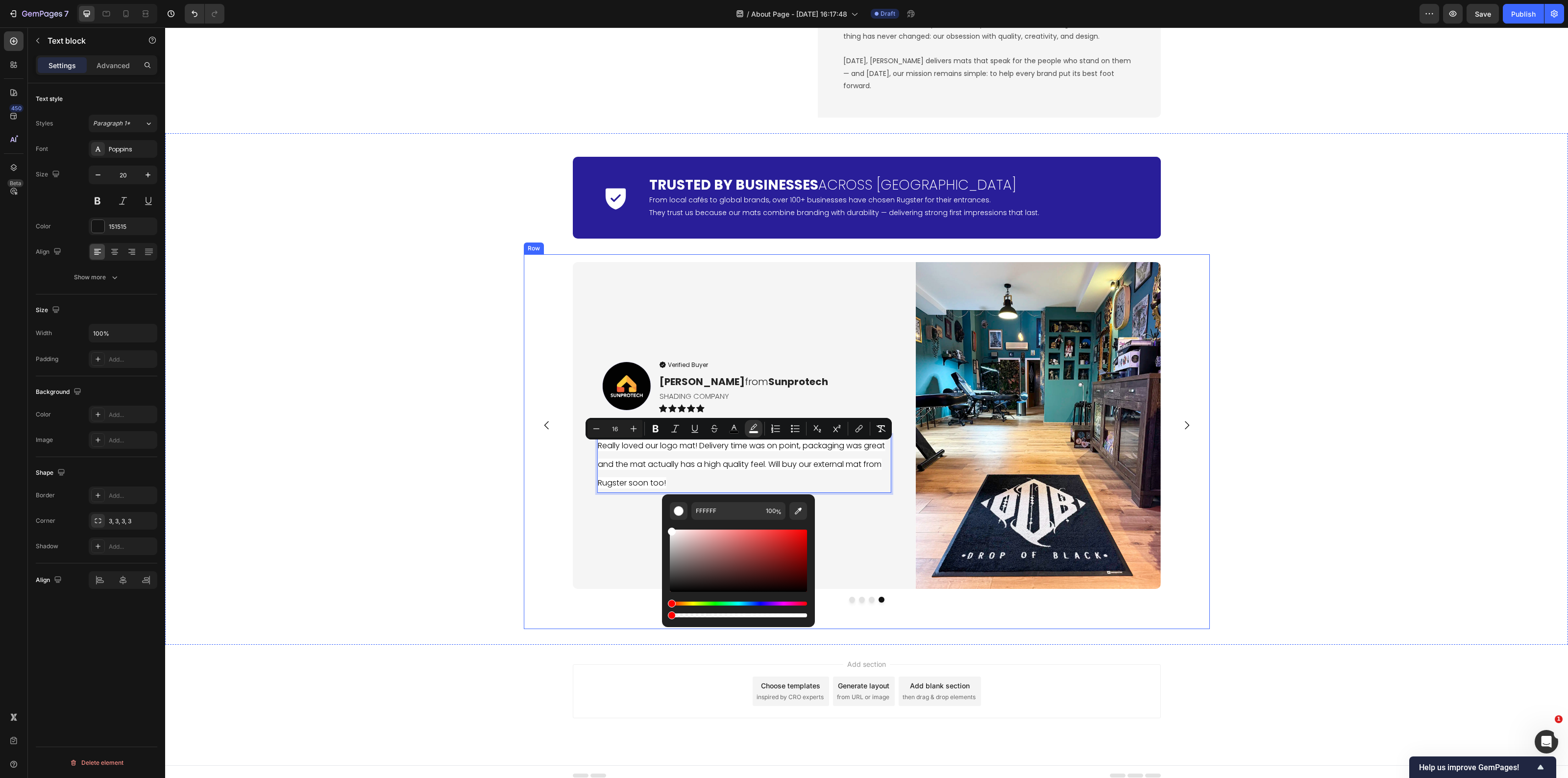
type input "0"
drag, startPoint x: 969, startPoint y: 643, endPoint x: 626, endPoint y: 616, distance: 344.1
click at [510, 555] on div "Icon Trusted by Businesses Across [GEOGRAPHIC_DATA] Heading From local cafés to…" at bounding box center [867, 389] width 1403 height 480
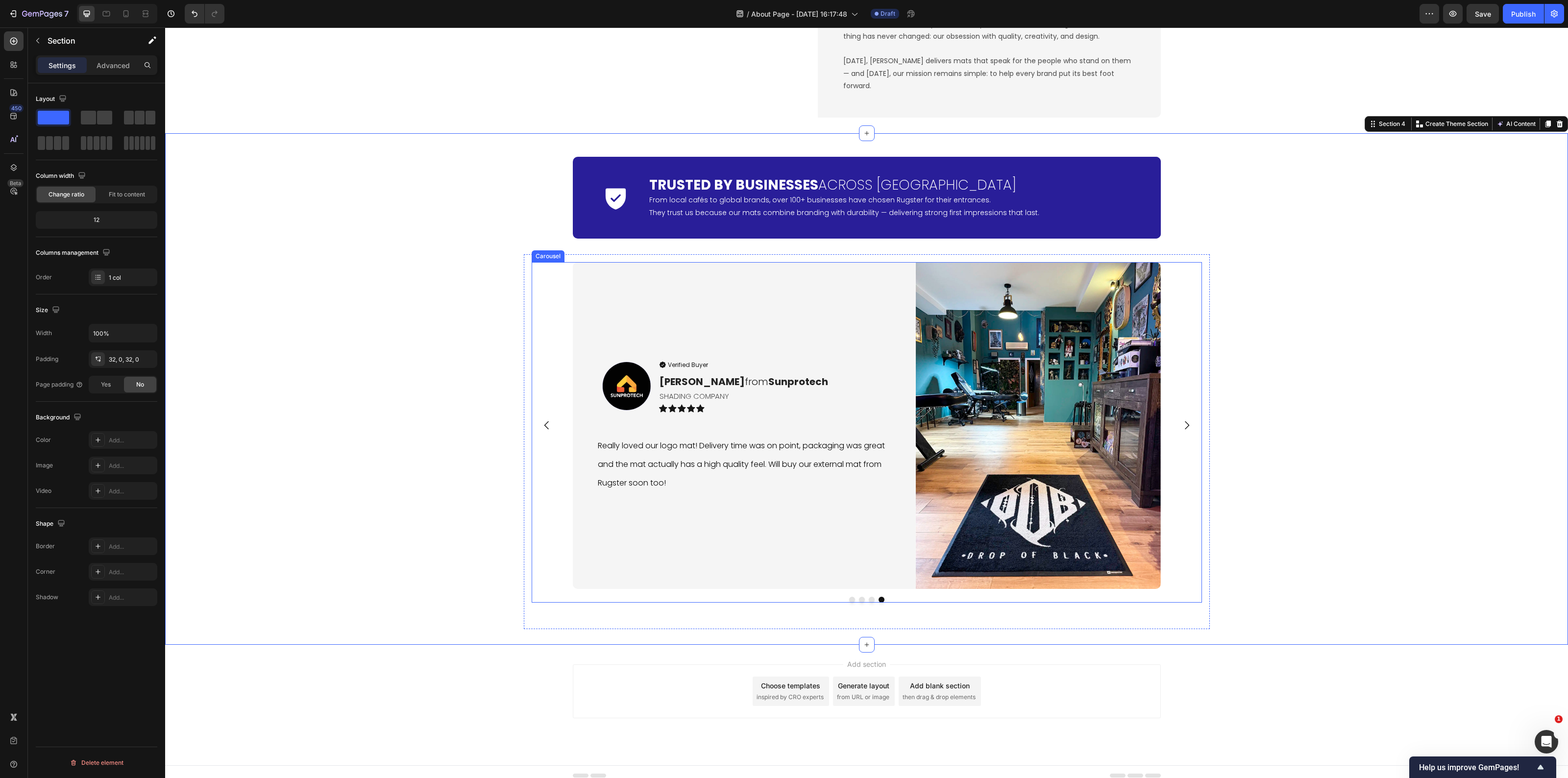
click at [1057, 497] on img at bounding box center [1037, 426] width 245 height 327
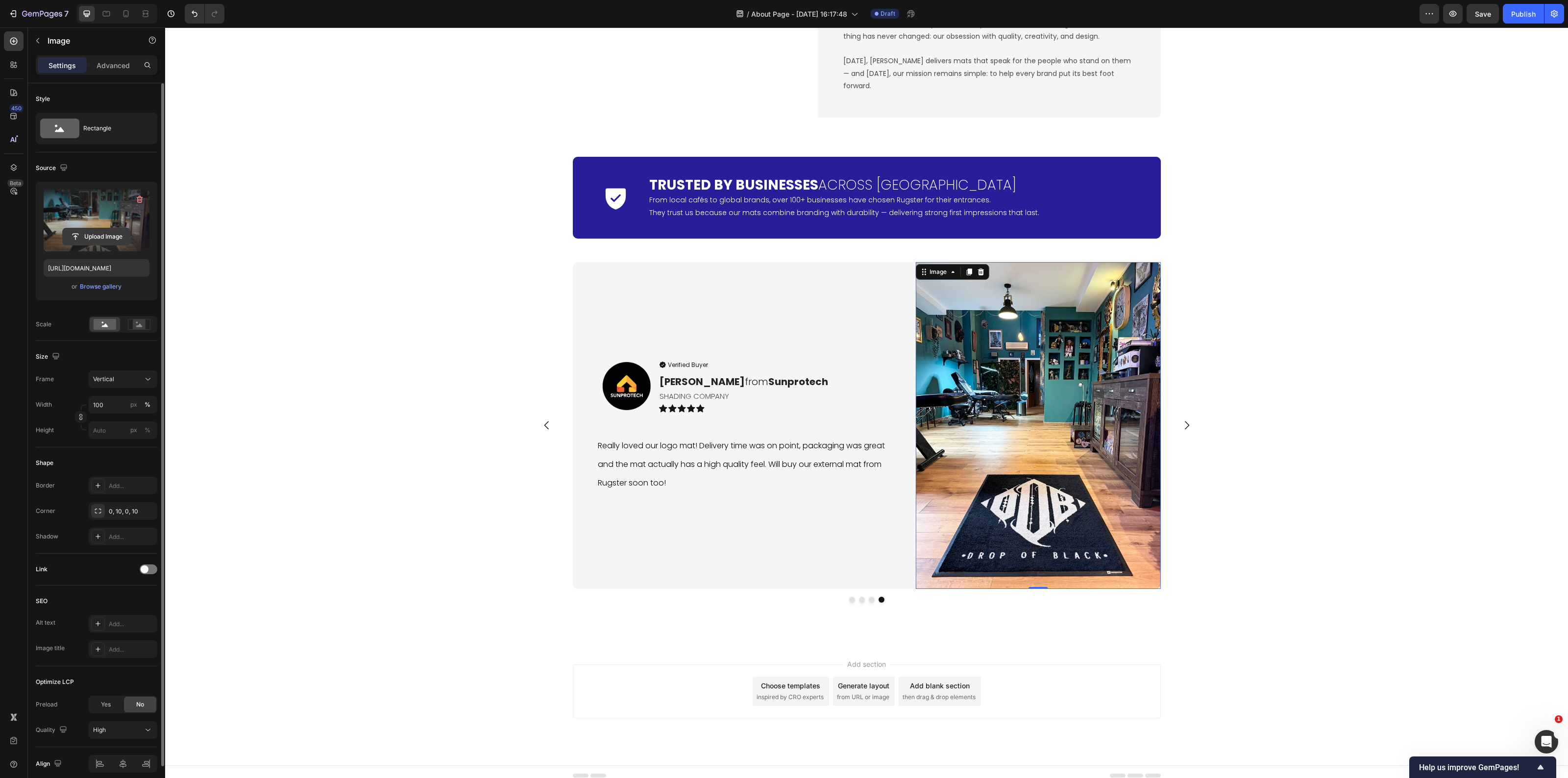
click at [104, 239] on input "file" at bounding box center [96, 237] width 68 height 16
type input "[URL][DOMAIN_NAME]"
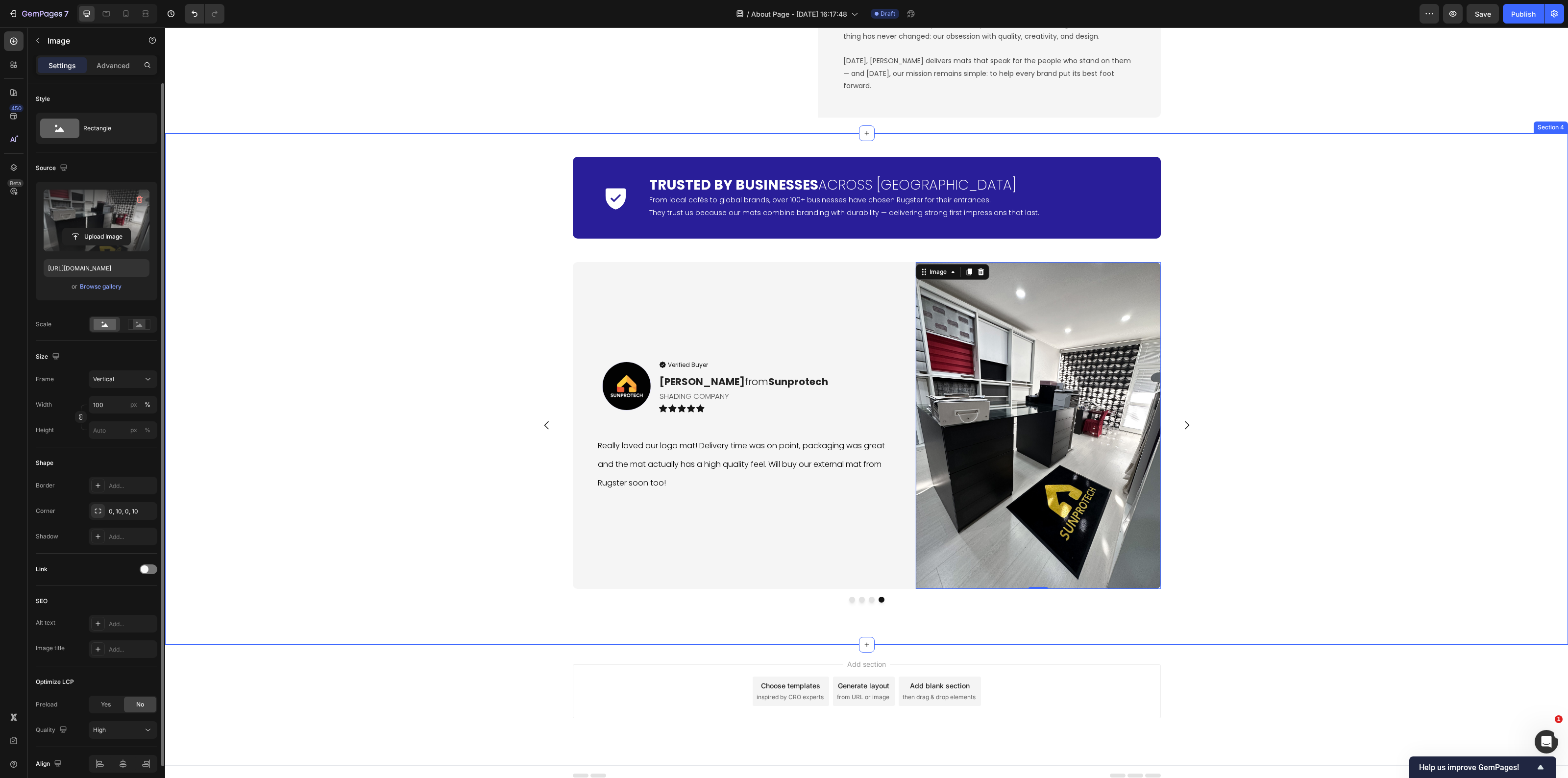
click at [1366, 542] on div "Icon Trusted by Businesses Across [GEOGRAPHIC_DATA] Heading From local cafés to…" at bounding box center [867, 389] width 1403 height 480
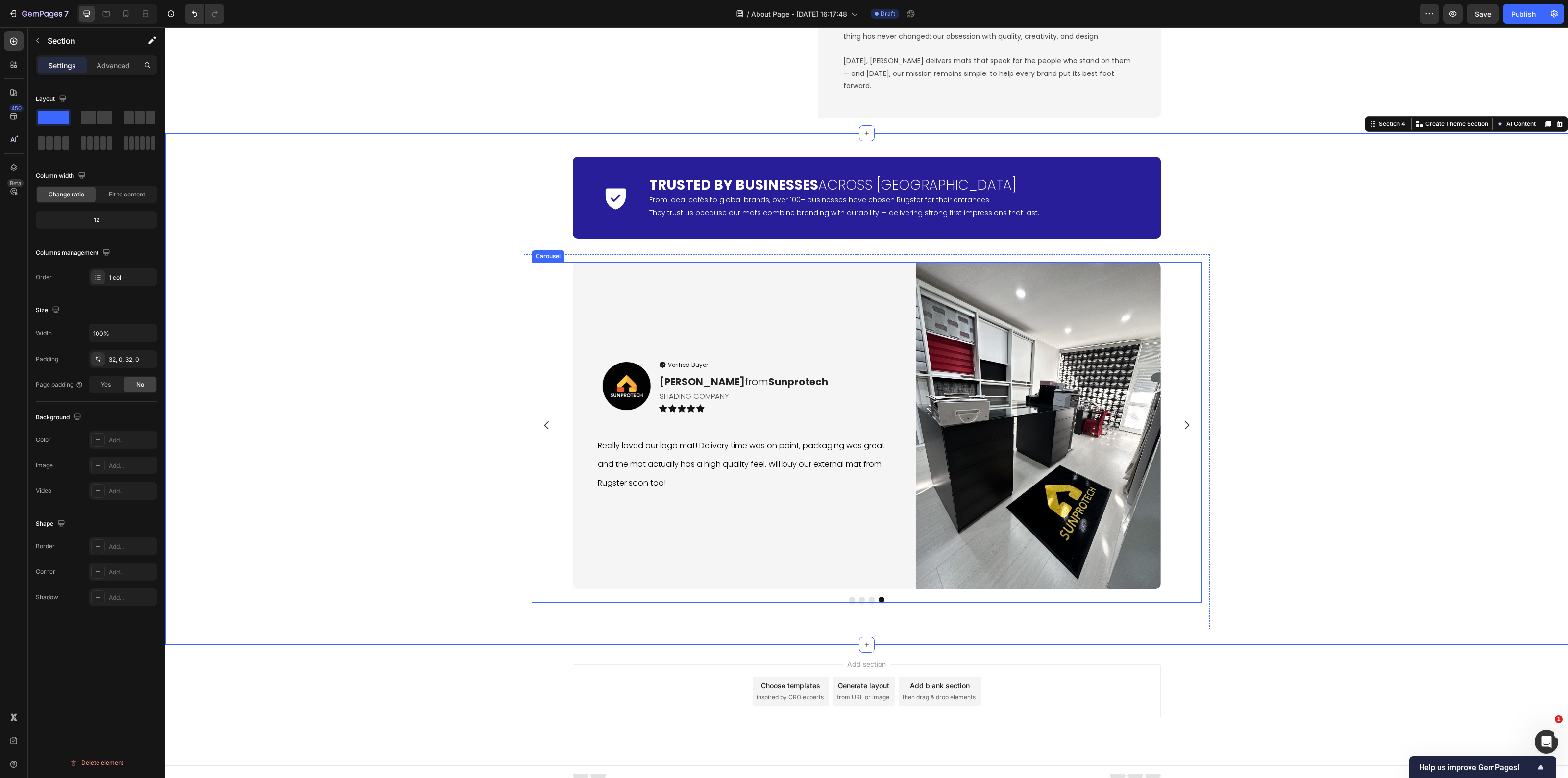
click at [1181, 425] on icon "Carousel Next Arrow" at bounding box center [1186, 425] width 12 height 12
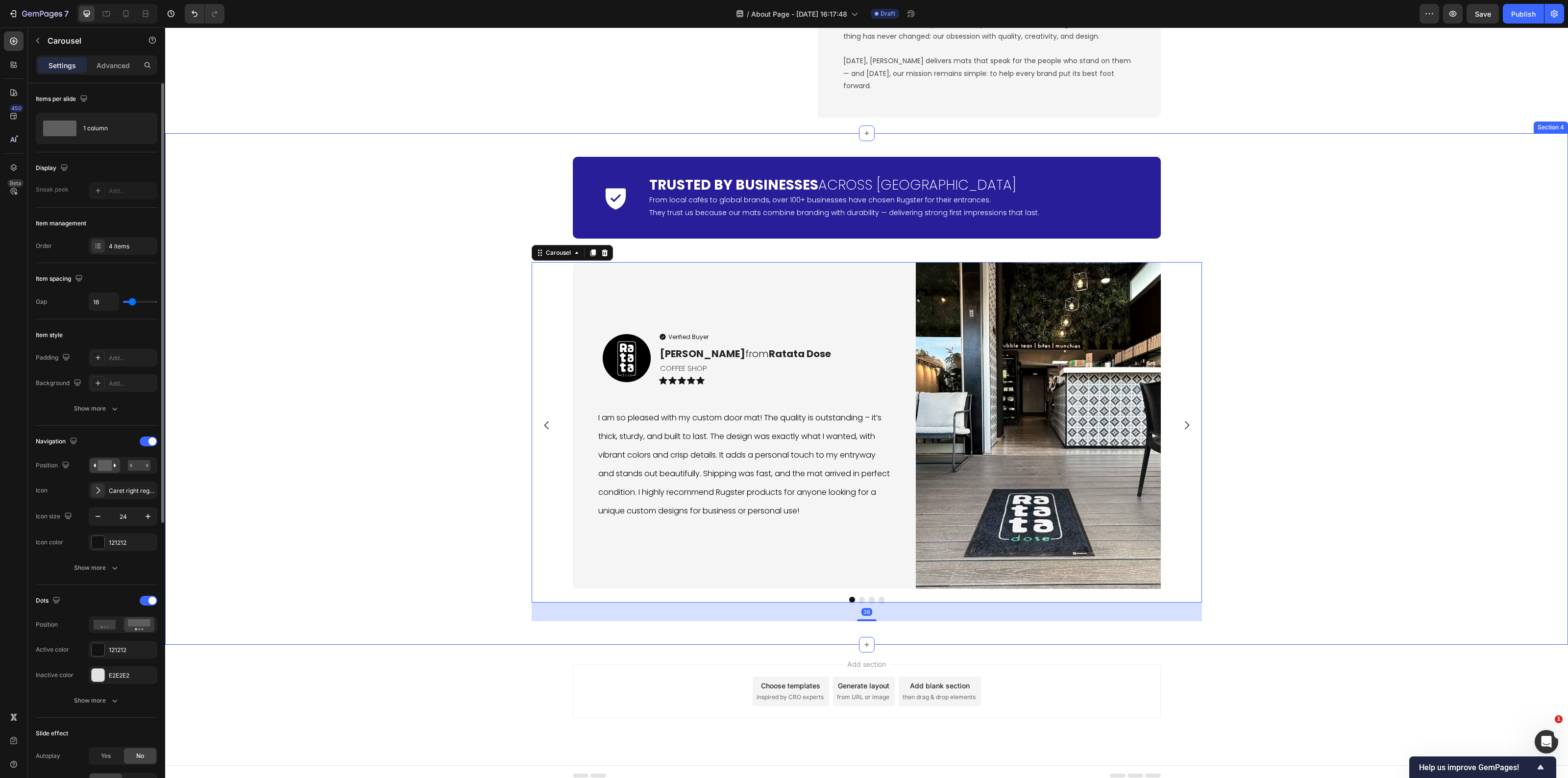
click at [373, 575] on div "Icon Trusted by Businesses Across [GEOGRAPHIC_DATA] Heading From local cafés to…" at bounding box center [867, 389] width 1403 height 480
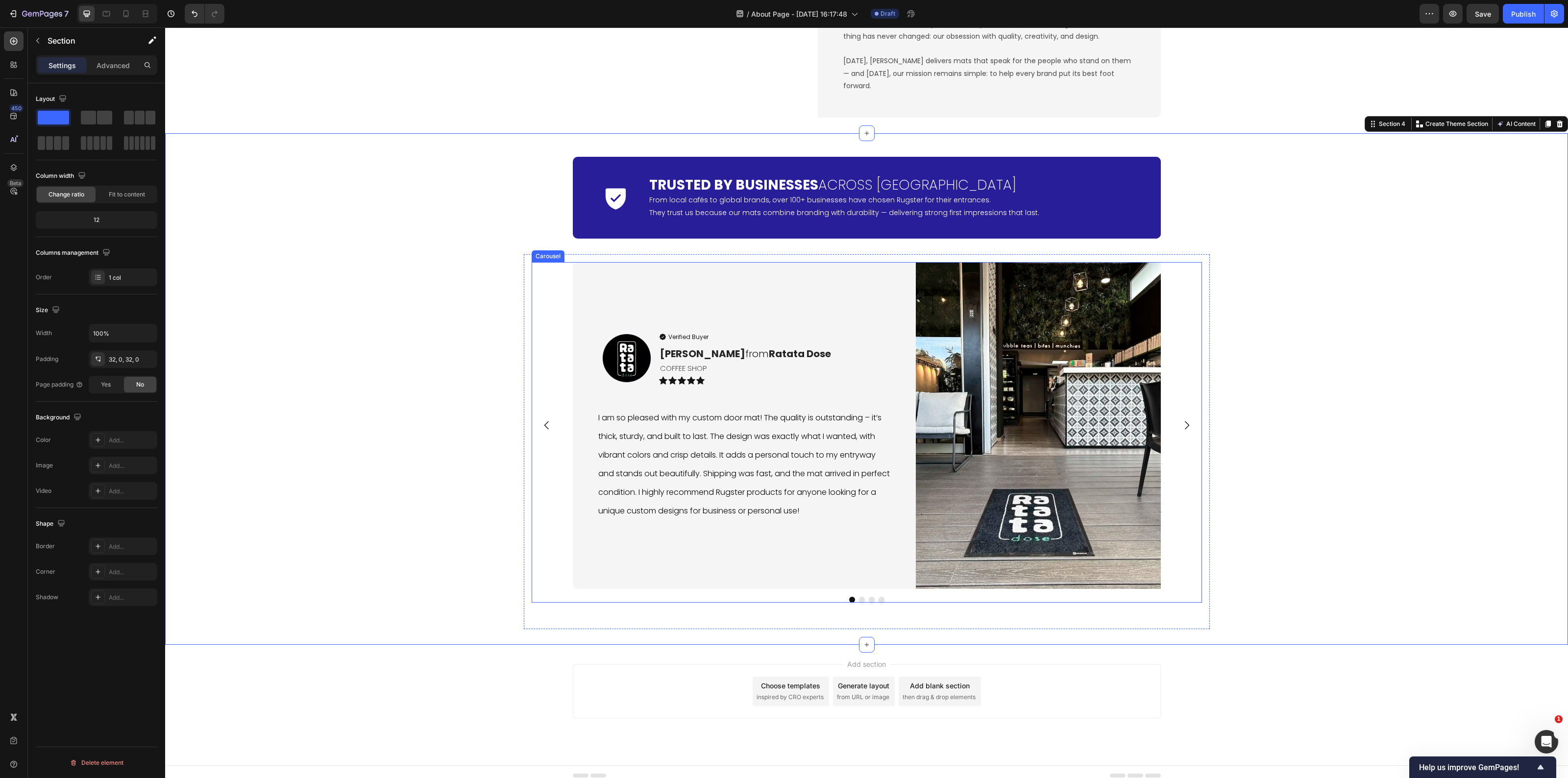
click at [849, 603] on button "Dot" at bounding box center [852, 599] width 6 height 6
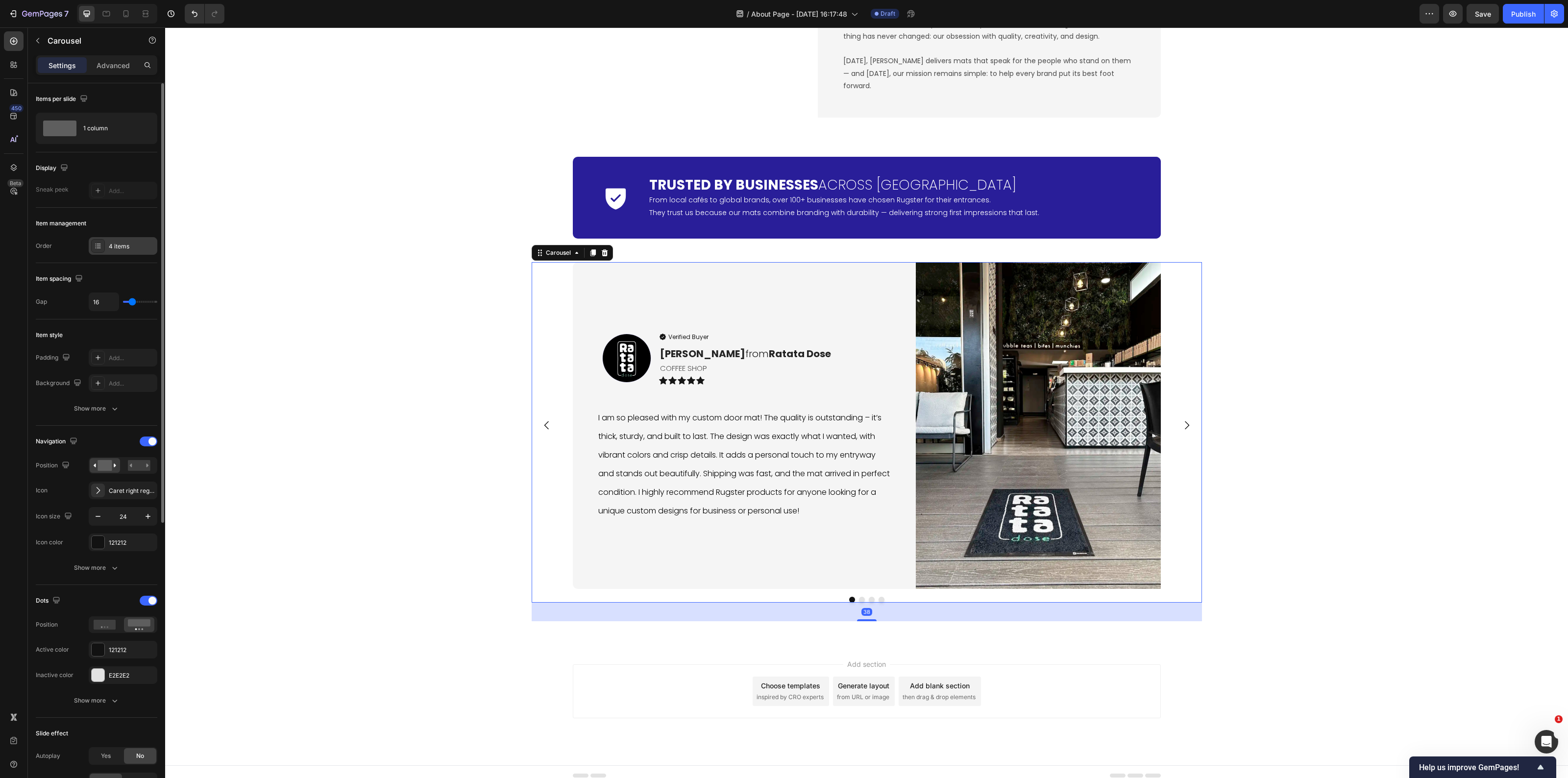
click at [103, 239] on div "4 items" at bounding box center [123, 246] width 69 height 18
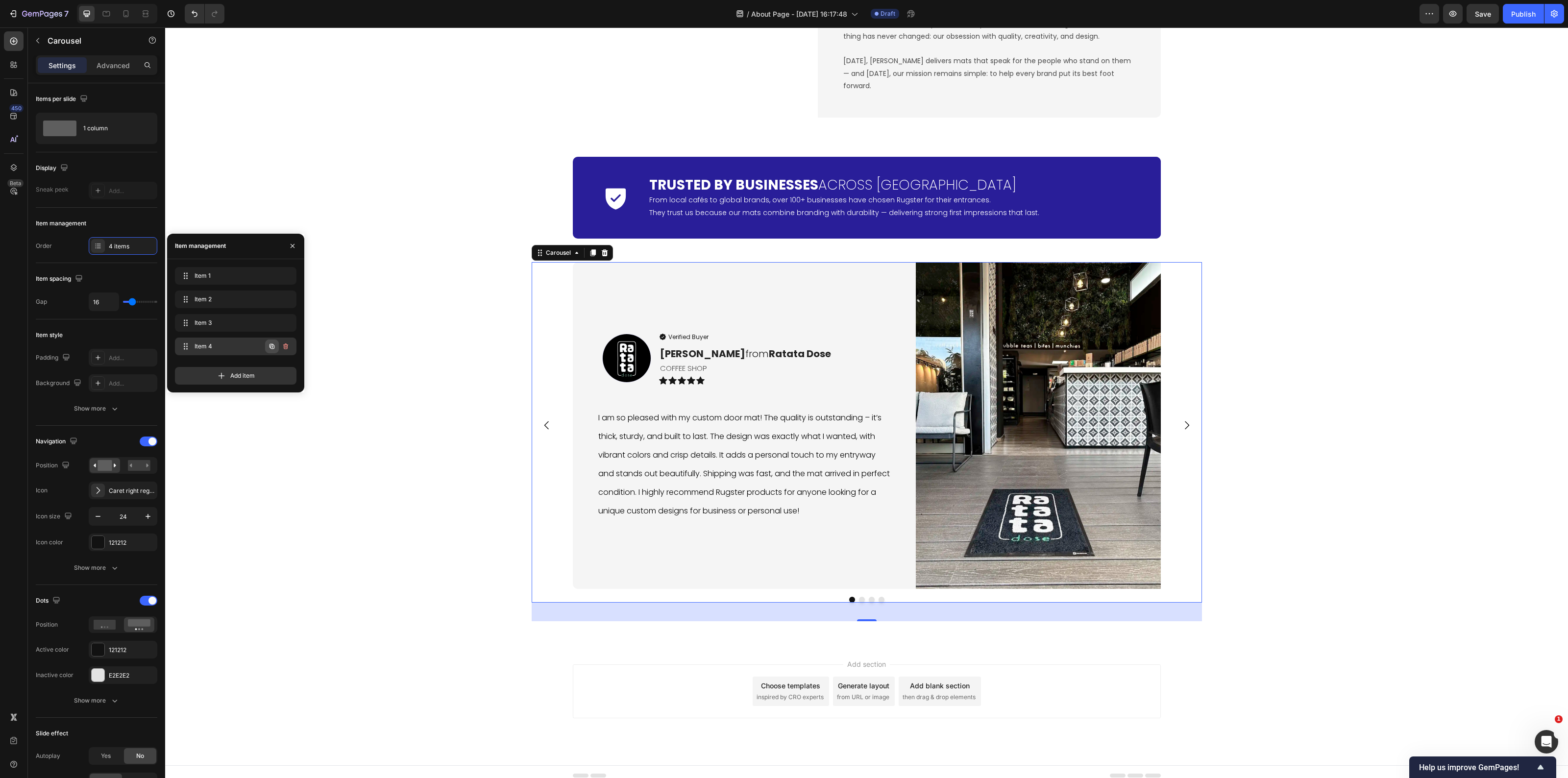
click at [268, 349] on icon "button" at bounding box center [271, 346] width 8 height 8
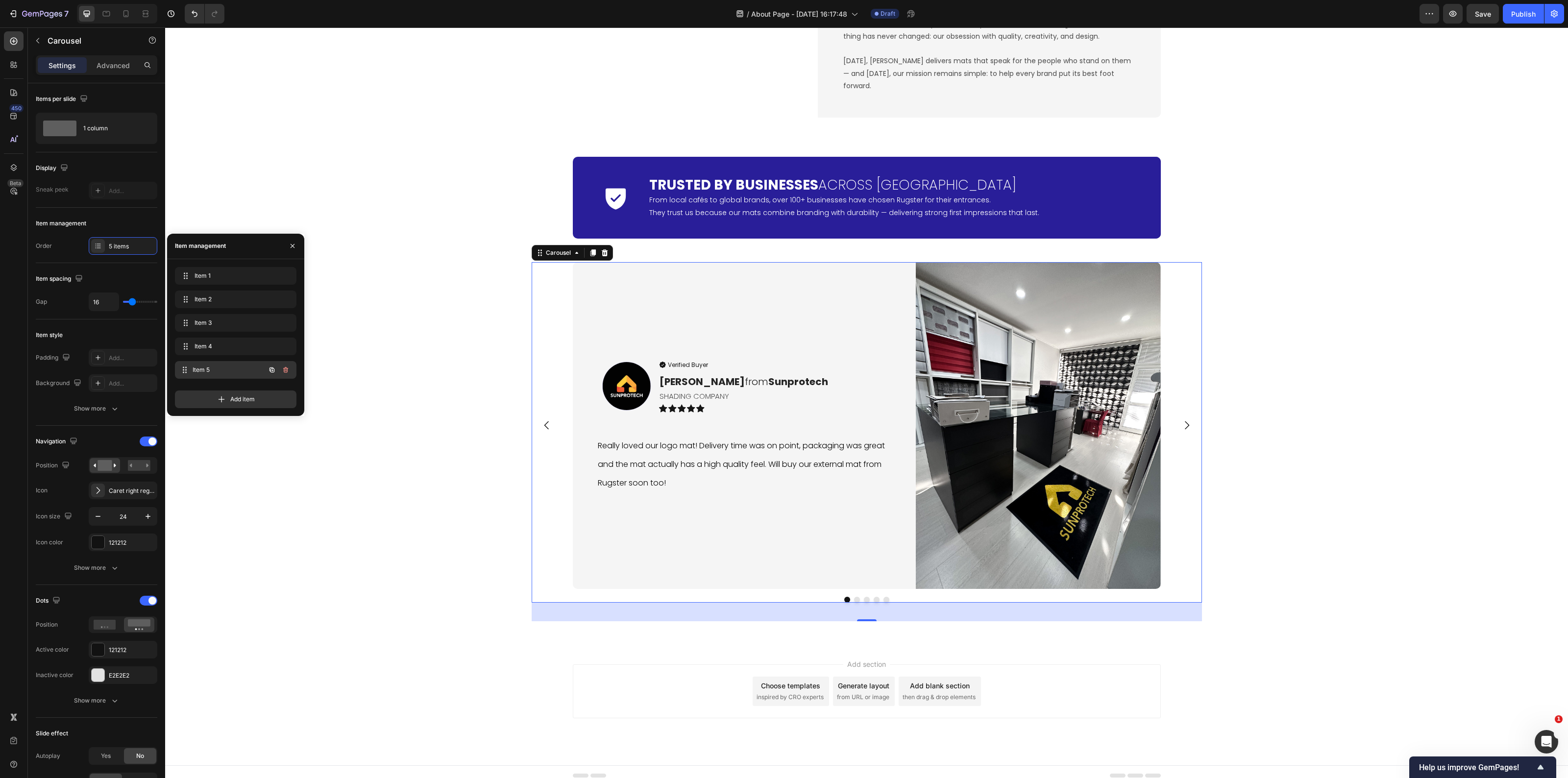
click at [222, 369] on span "Item 5" at bounding box center [229, 369] width 73 height 9
click at [992, 437] on img at bounding box center [1037, 426] width 245 height 327
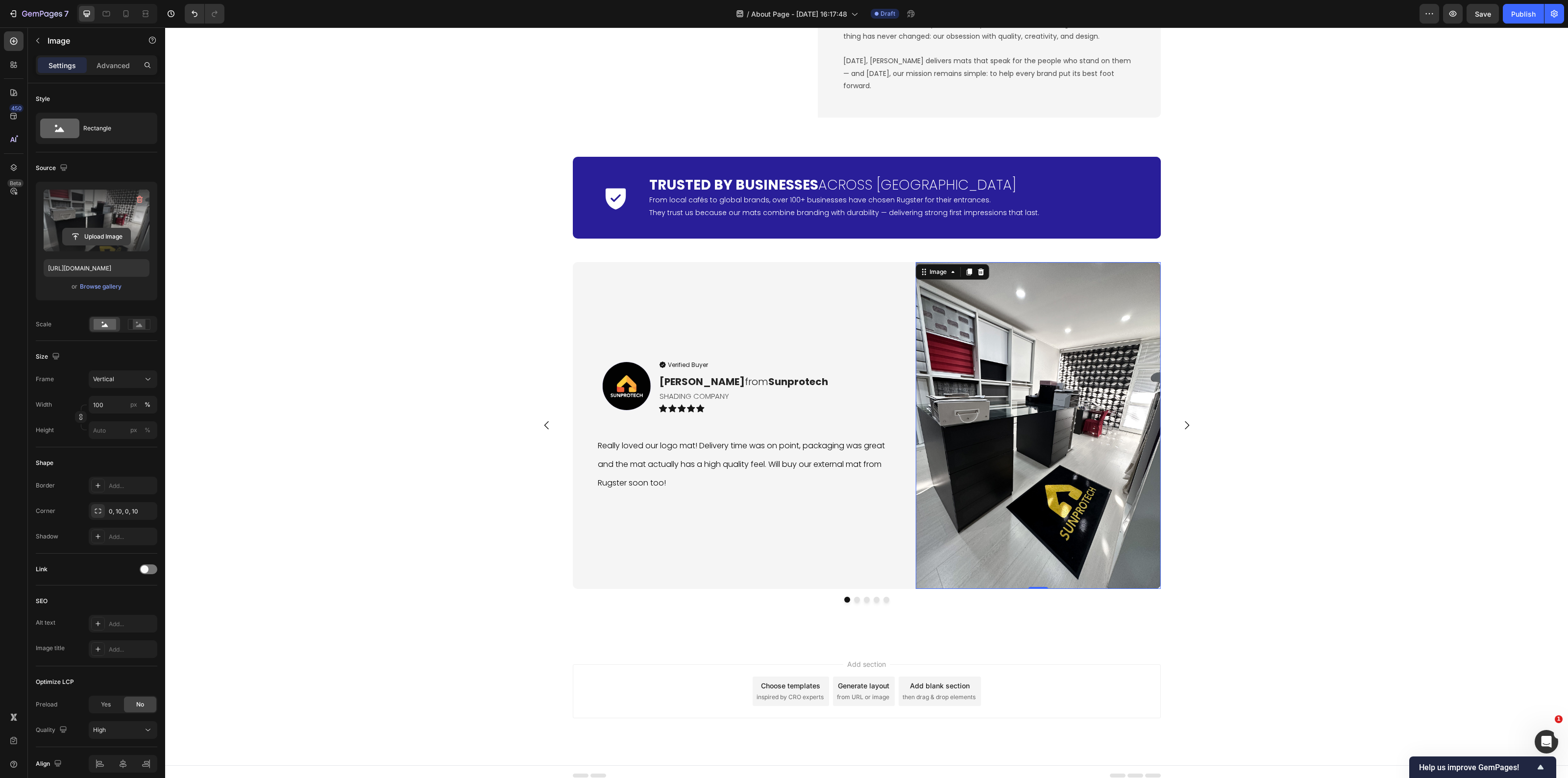
click at [104, 231] on input "file" at bounding box center [96, 237] width 68 height 16
click at [792, 216] on h2 "From local cafés to global brands, over 100+ businesses have chosen Rugster for…" at bounding box center [899, 216] width 521 height 44
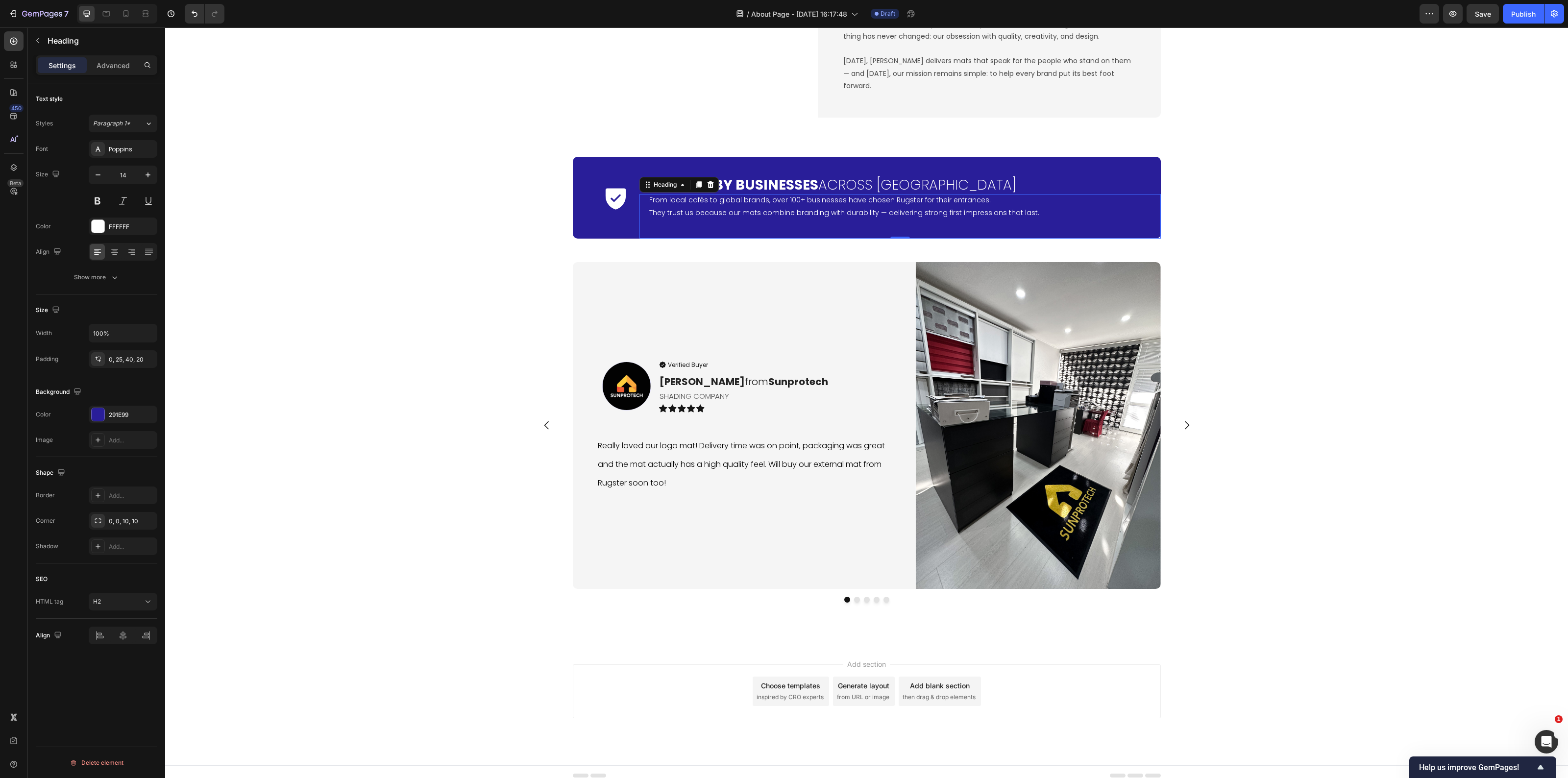
click at [792, 216] on h2 "From local cafés to global brands, over 100+ businesses have chosen Rugster for…" at bounding box center [899, 216] width 521 height 44
click at [792, 216] on p "From local cafés to global brands, over 100+ businesses have chosen Rugster for…" at bounding box center [899, 207] width 499 height 25
